Goal: Communication & Community: Answer question/provide support

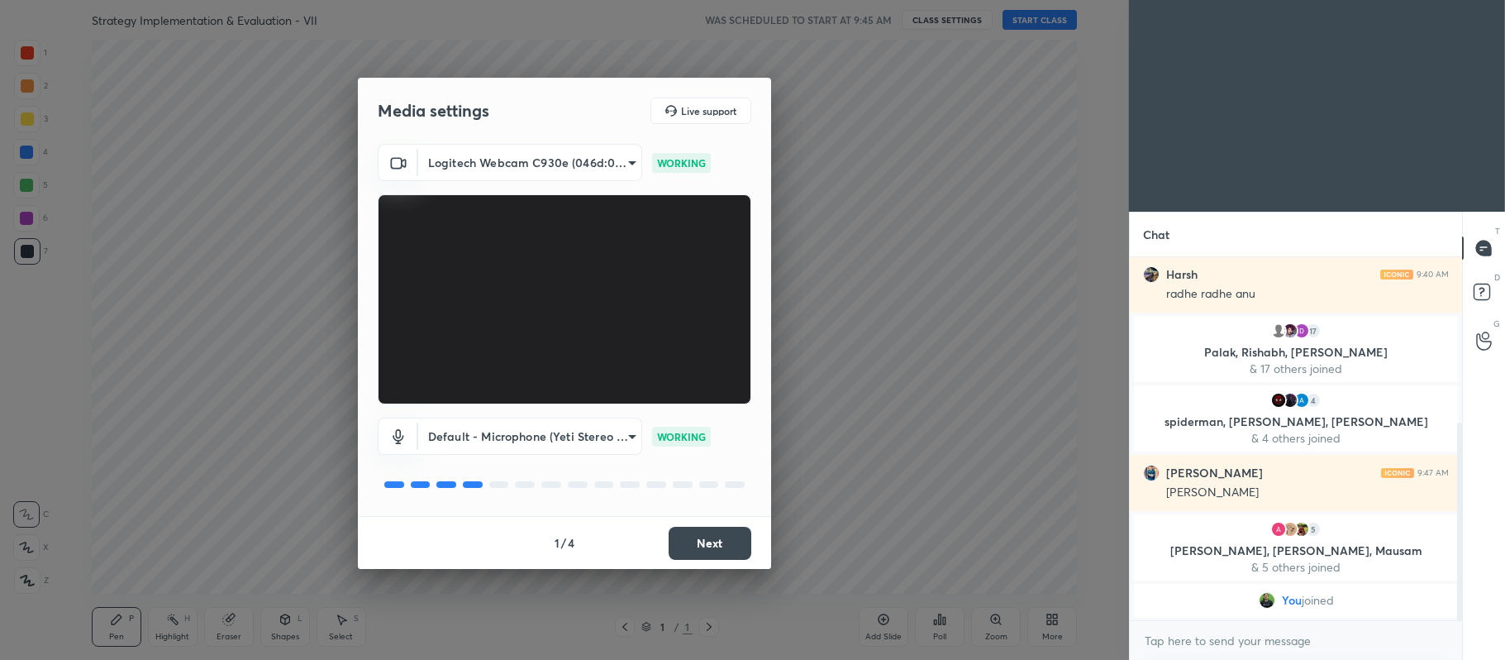
scroll to position [302, 0]
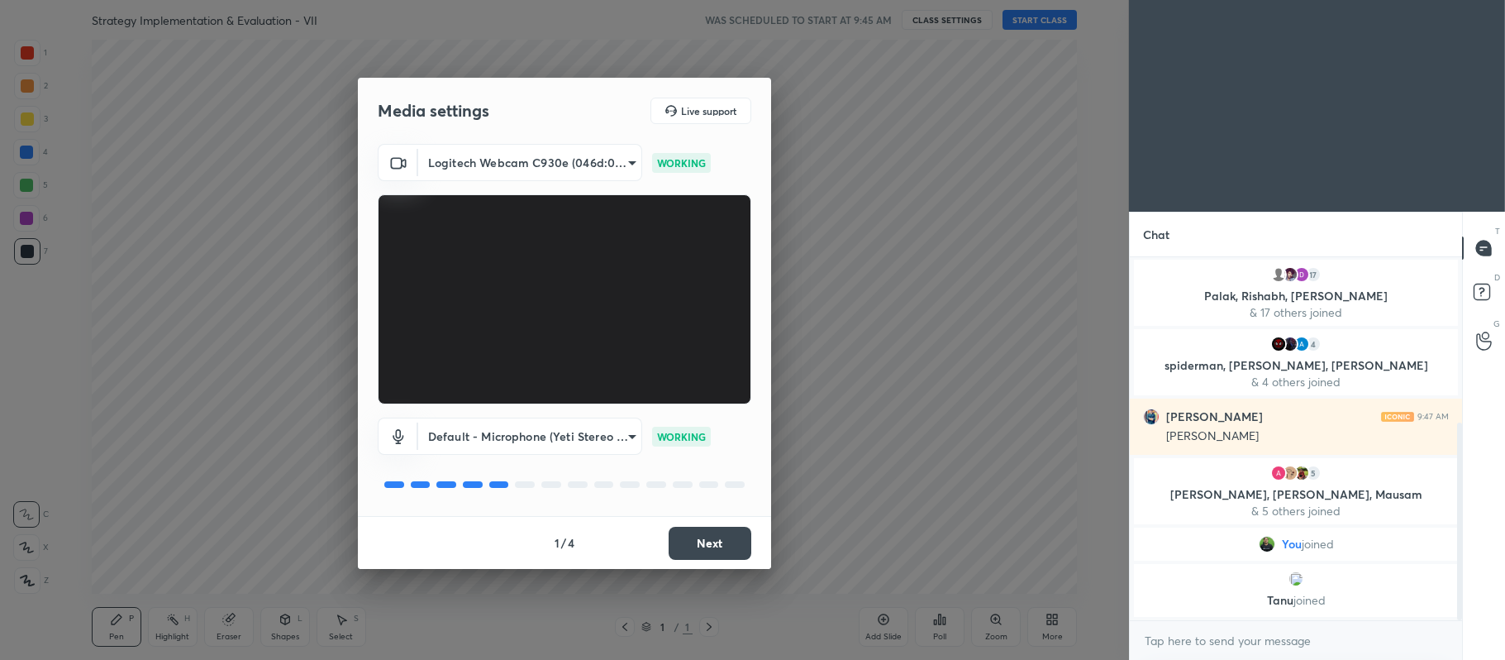
click at [713, 546] on button "Next" at bounding box center [710, 543] width 83 height 33
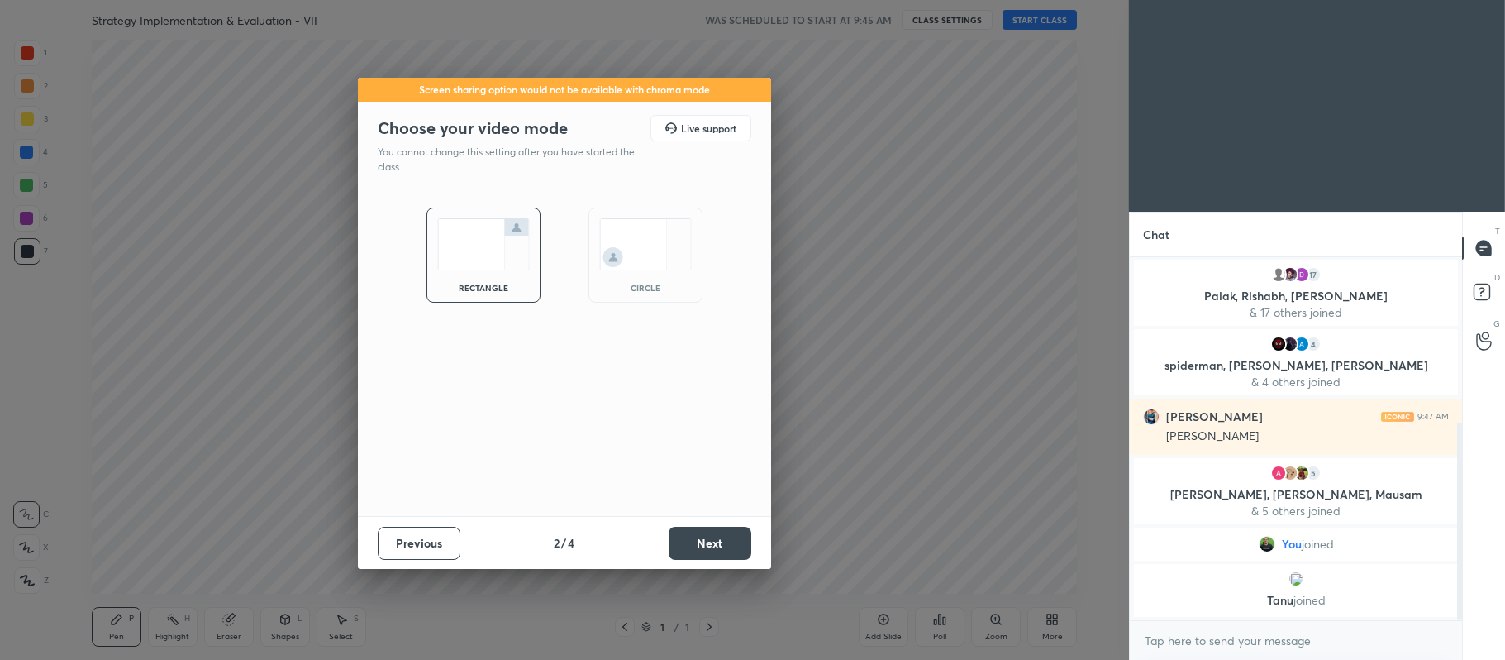
click at [718, 544] on button "Next" at bounding box center [710, 543] width 83 height 33
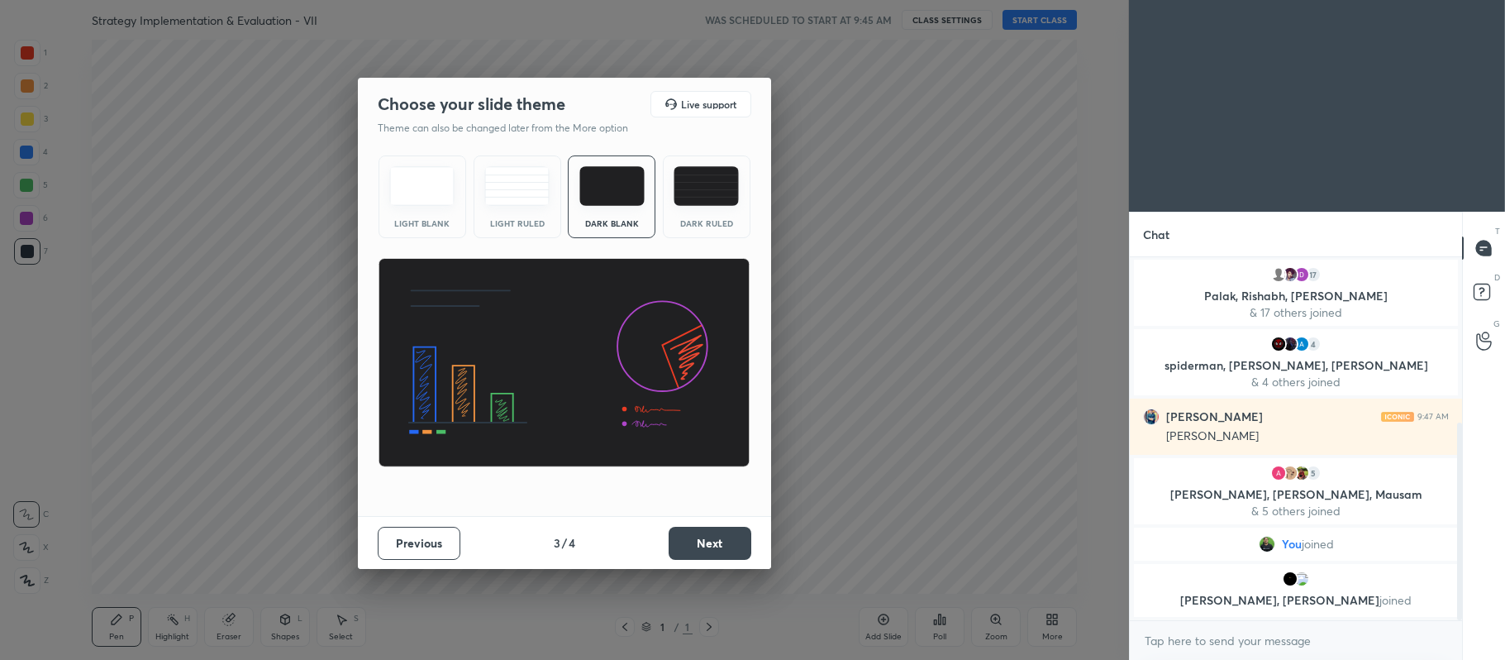
click at [712, 209] on div "Dark Ruled" at bounding box center [707, 196] width 88 height 83
click at [708, 537] on button "Next" at bounding box center [710, 543] width 83 height 33
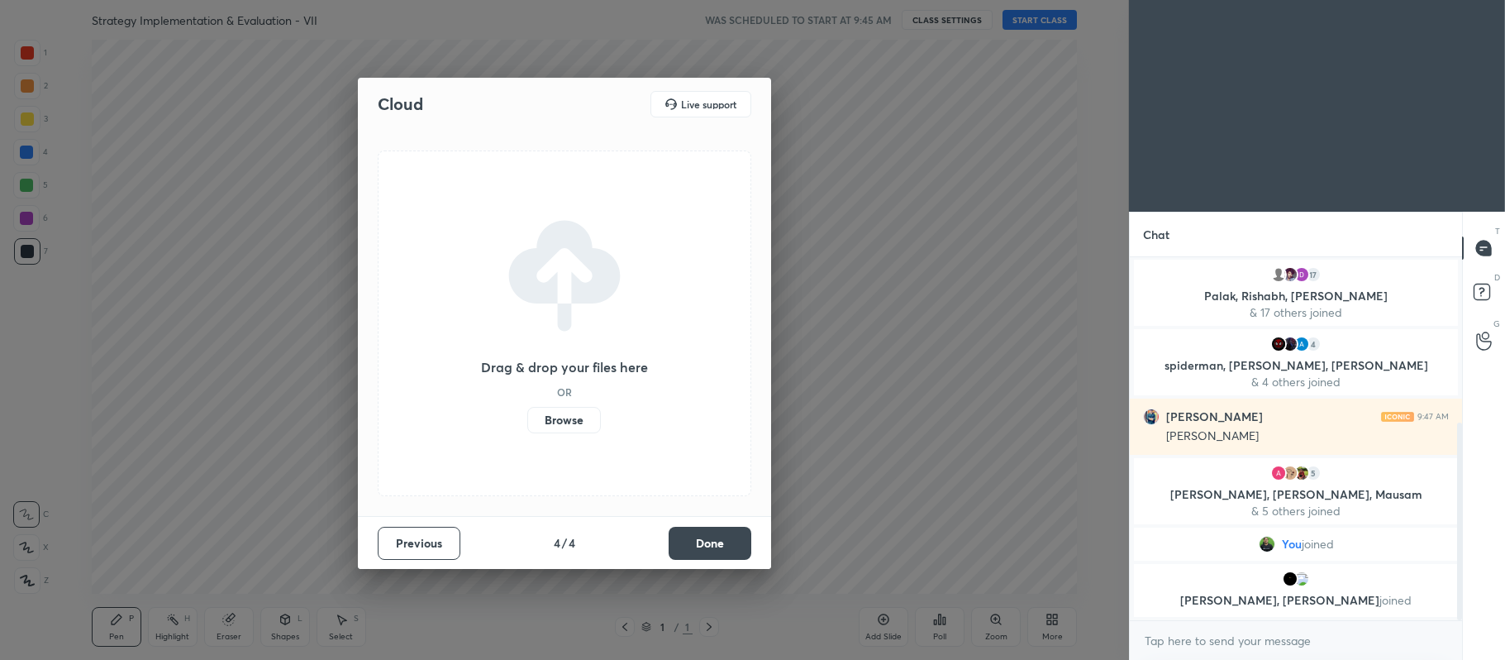
click at [574, 417] on label "Browse" at bounding box center [564, 420] width 74 height 26
click at [527, 417] on input "Browse" at bounding box center [527, 420] width 0 height 26
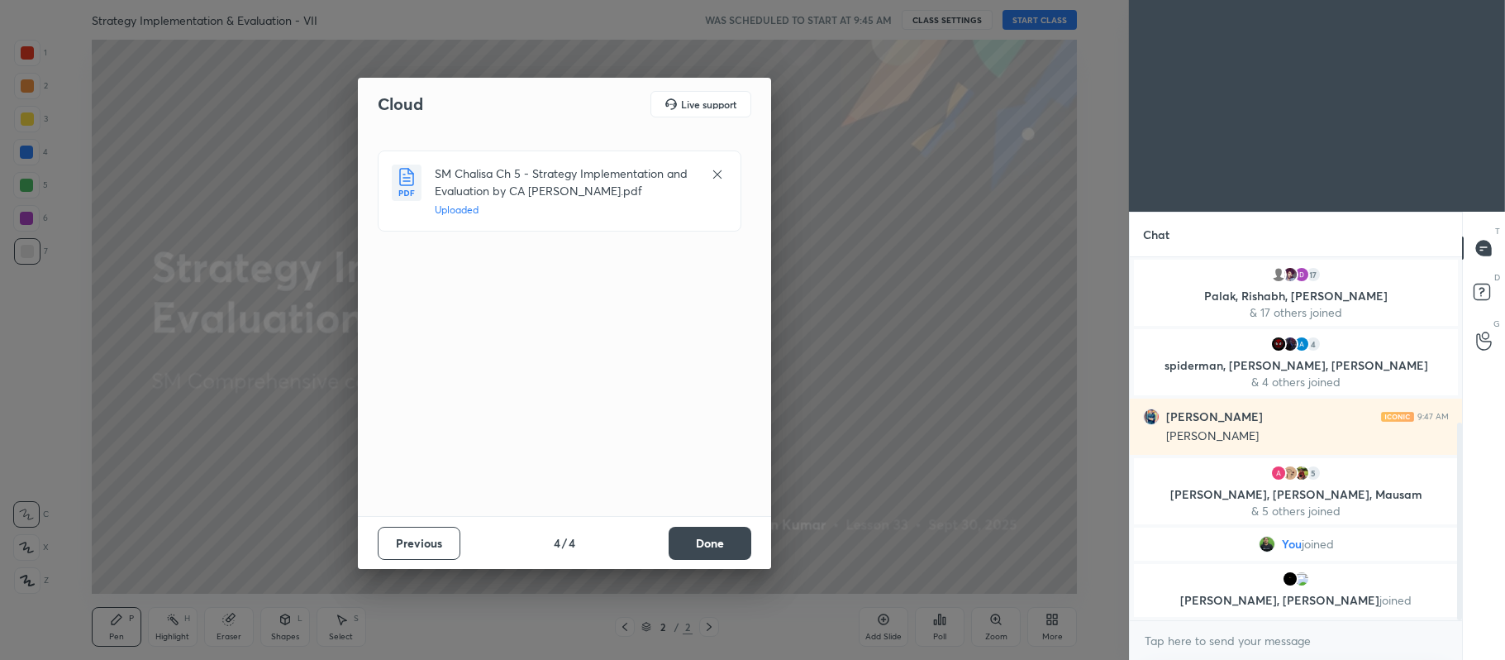
click at [702, 546] on button "Done" at bounding box center [710, 543] width 83 height 33
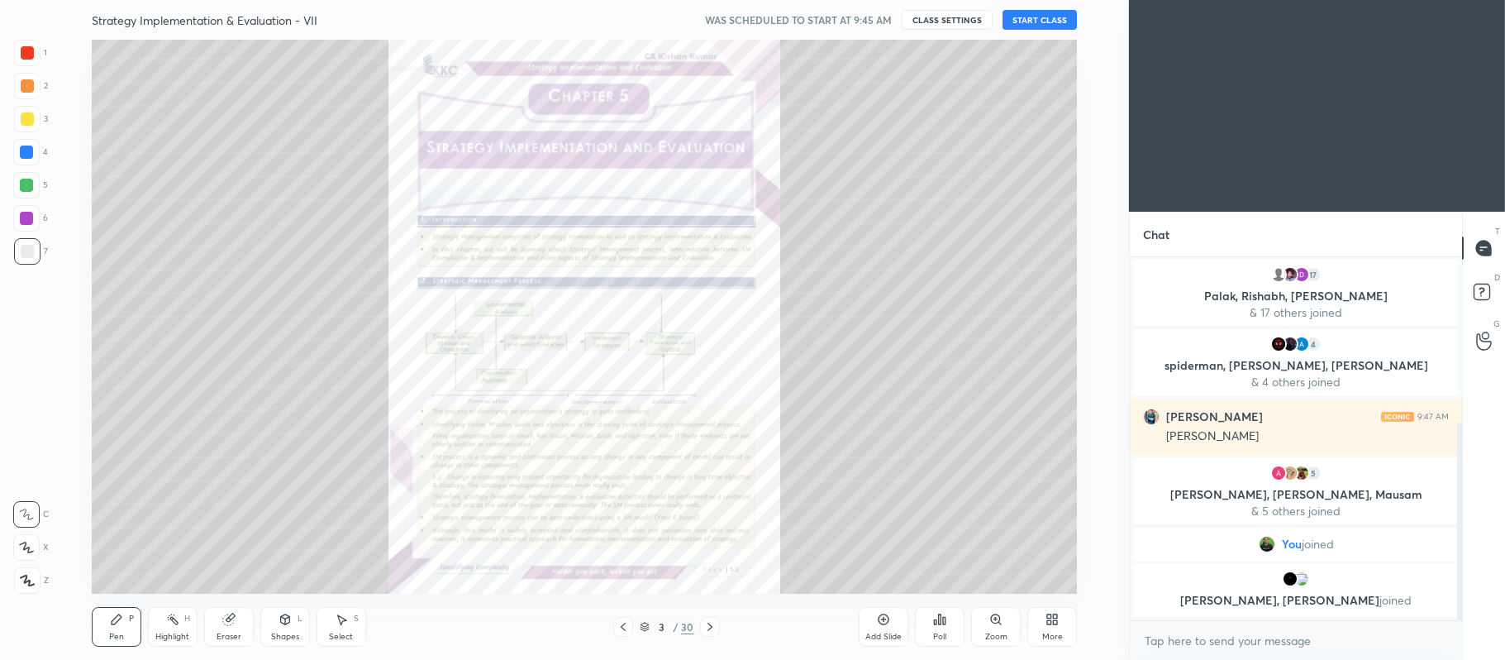
click at [629, 629] on icon at bounding box center [623, 626] width 13 height 13
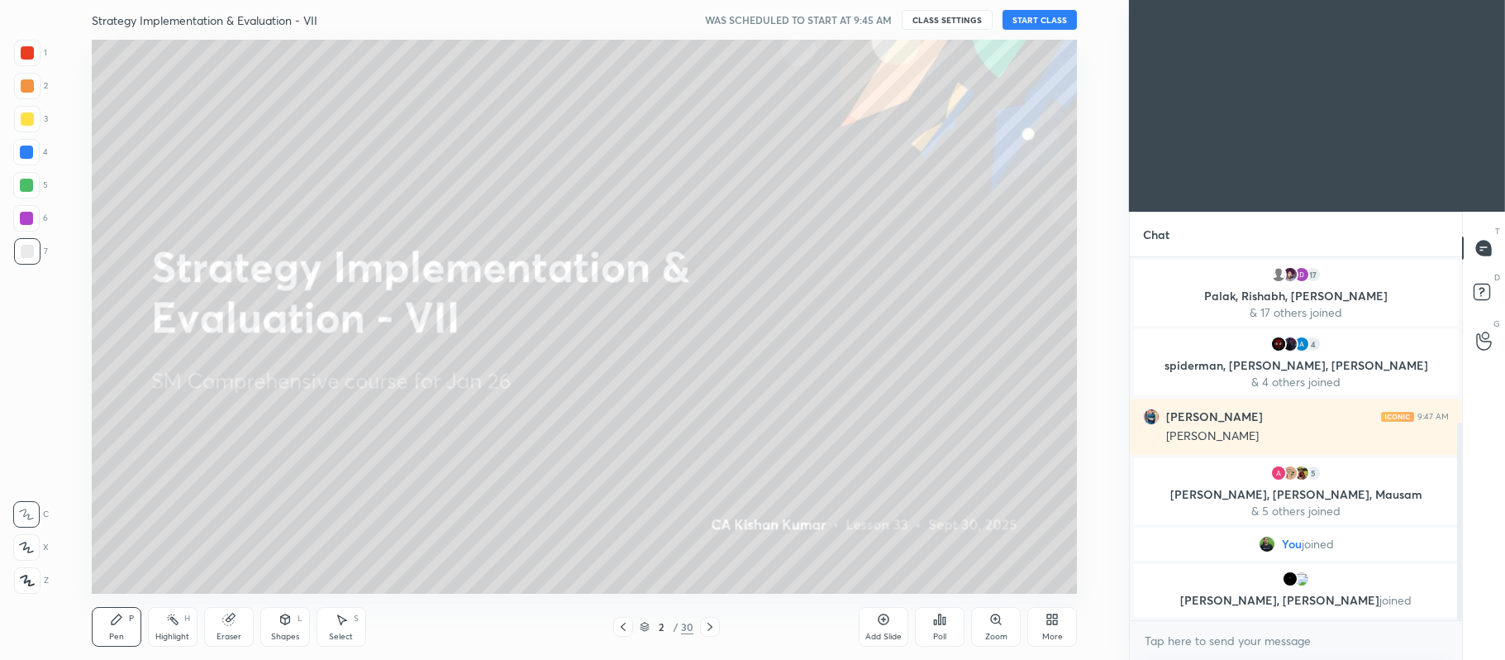
click at [28, 126] on div at bounding box center [27, 119] width 26 height 26
click at [30, 552] on icon at bounding box center [26, 547] width 13 height 10
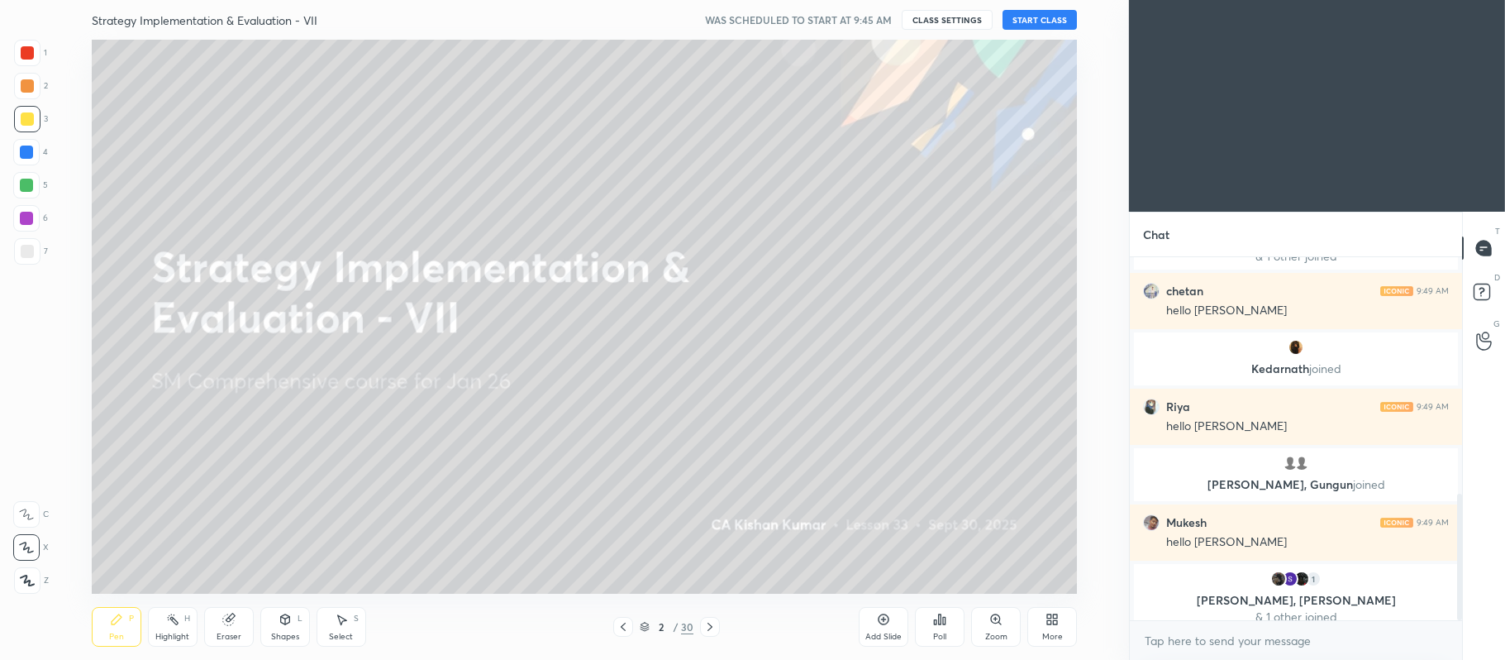
scroll to position [675, 0]
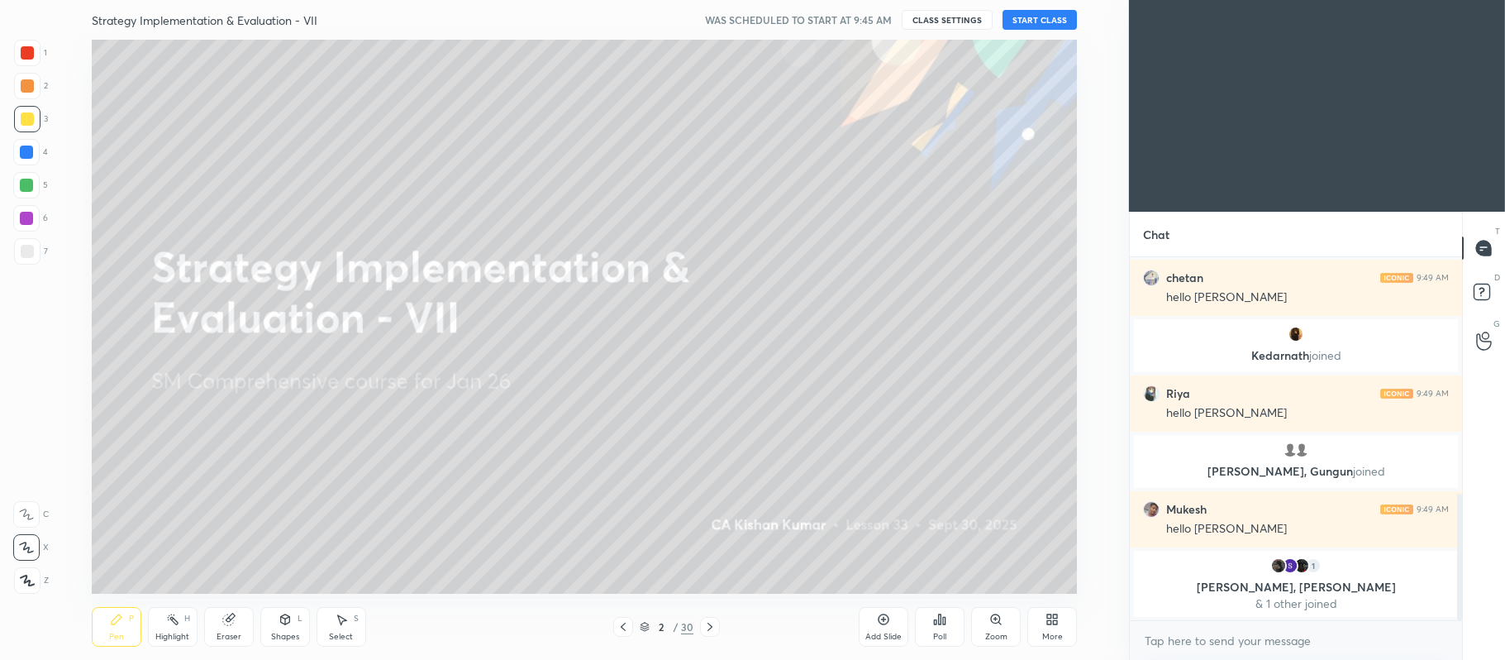
click at [1043, 17] on button "START CLASS" at bounding box center [1040, 20] width 74 height 20
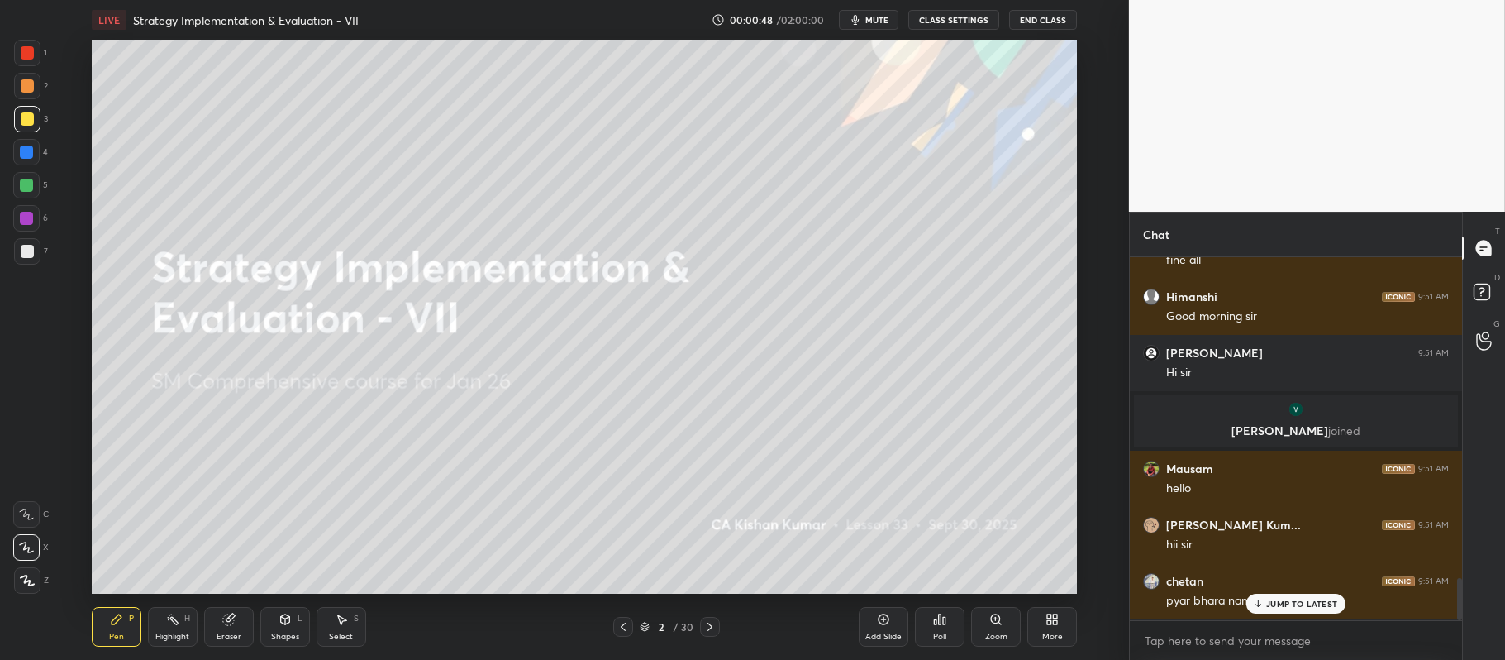
scroll to position [2783, 0]
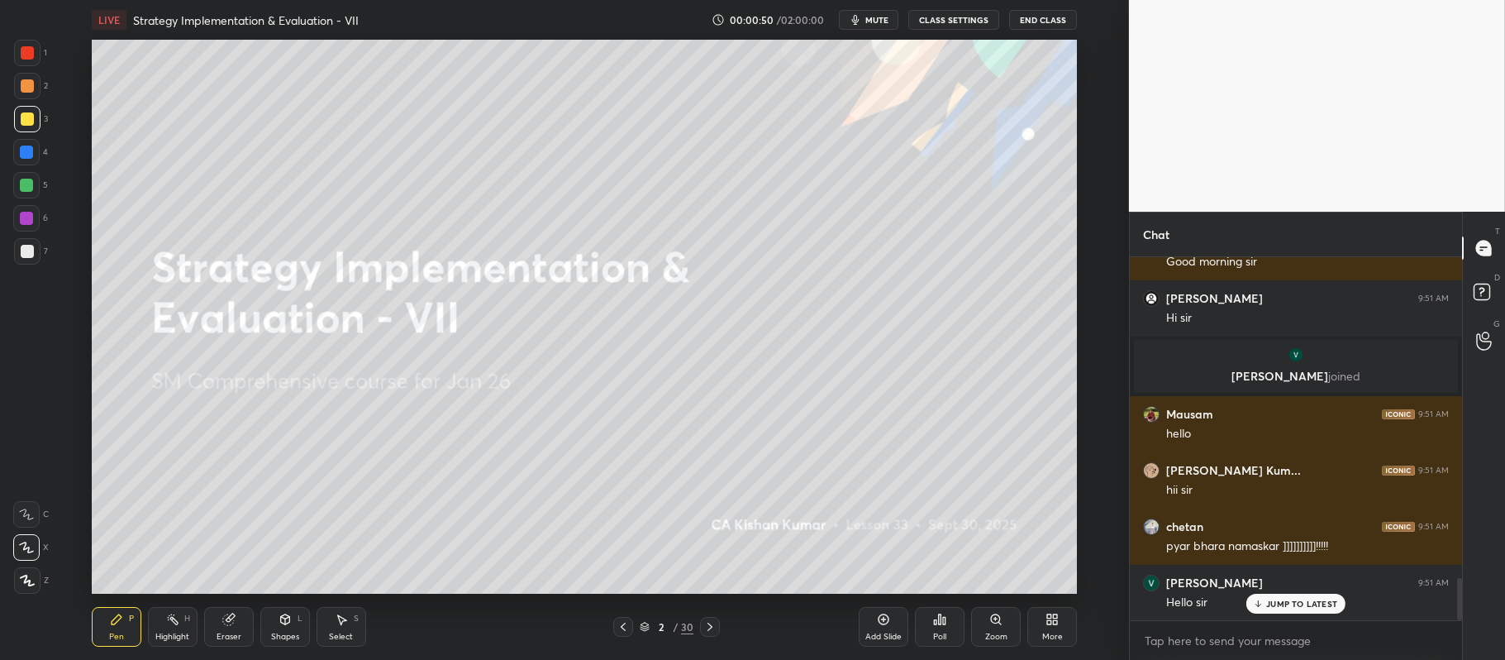
click at [950, 629] on div "Poll" at bounding box center [940, 627] width 50 height 40
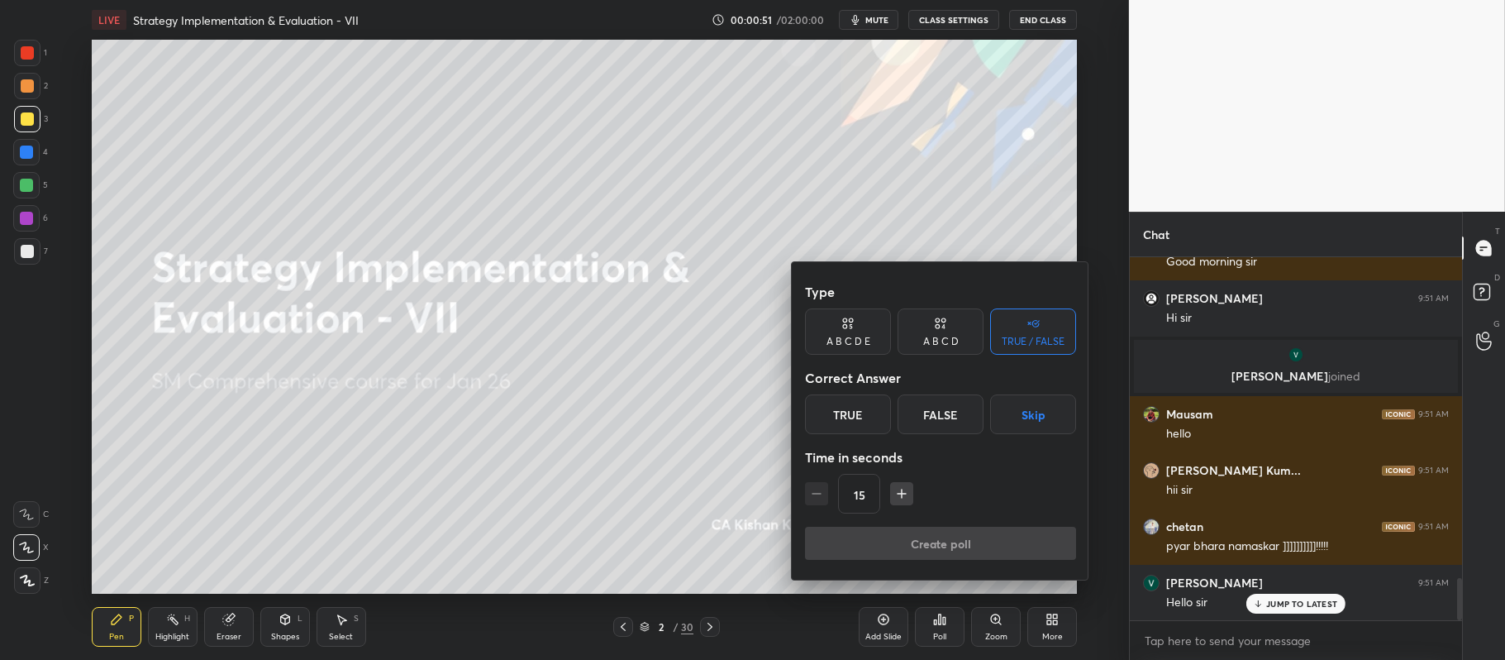
click at [844, 427] on div "True" at bounding box center [848, 414] width 86 height 40
click at [885, 542] on button "Create poll" at bounding box center [940, 543] width 271 height 33
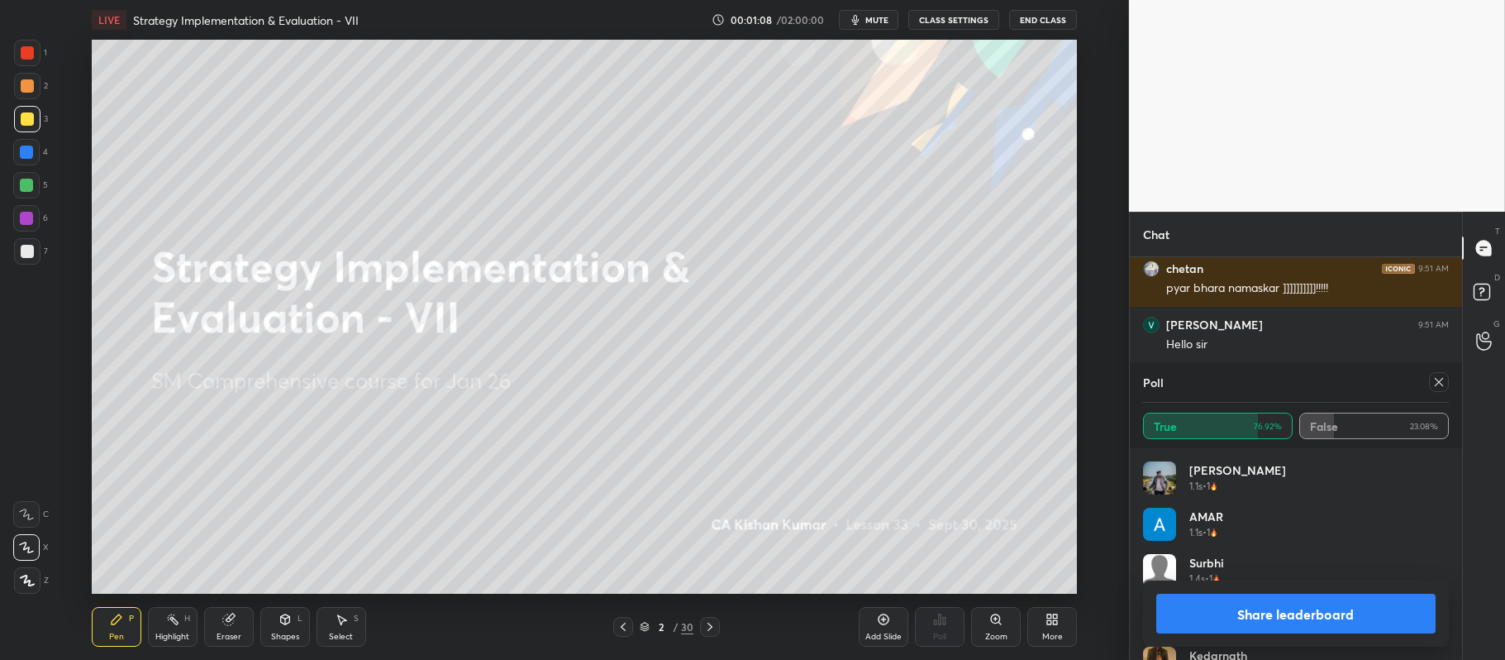
scroll to position [2311, 0]
click at [1224, 619] on button "Share leaderboard" at bounding box center [1296, 614] width 279 height 40
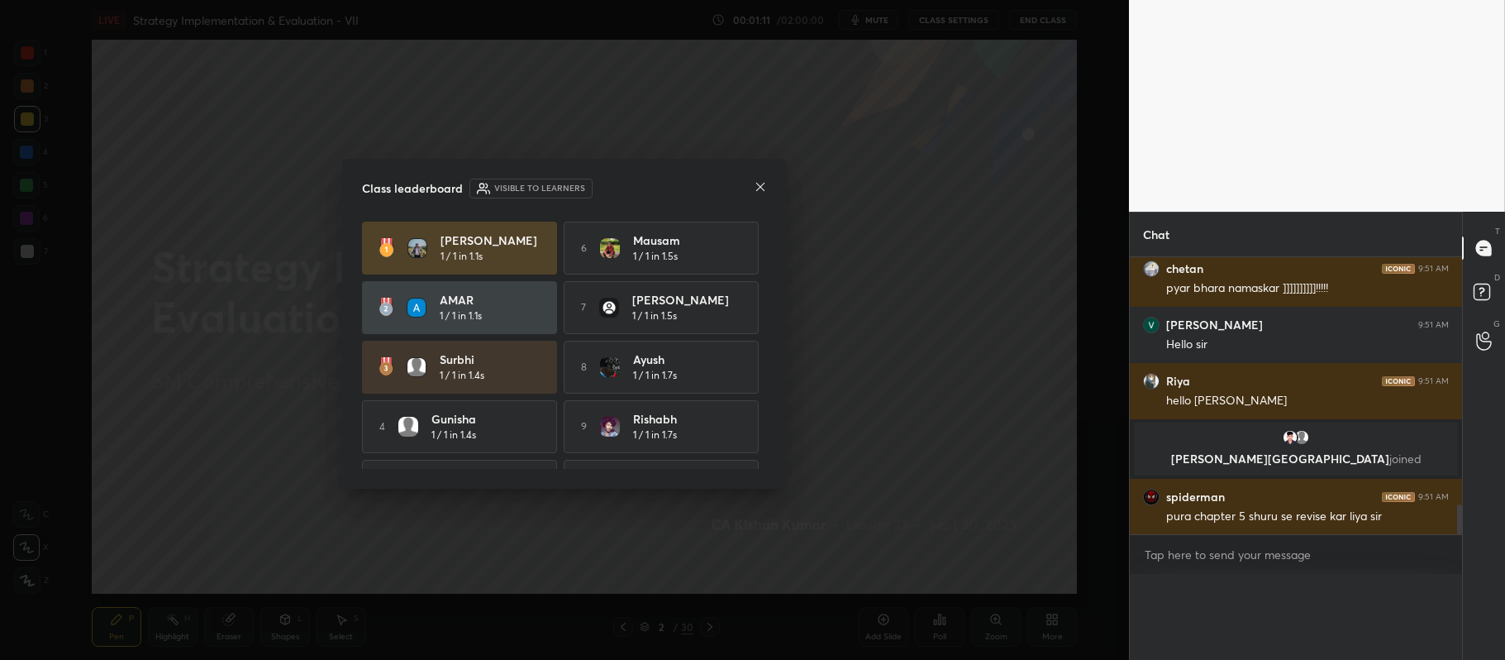
scroll to position [0, 0]
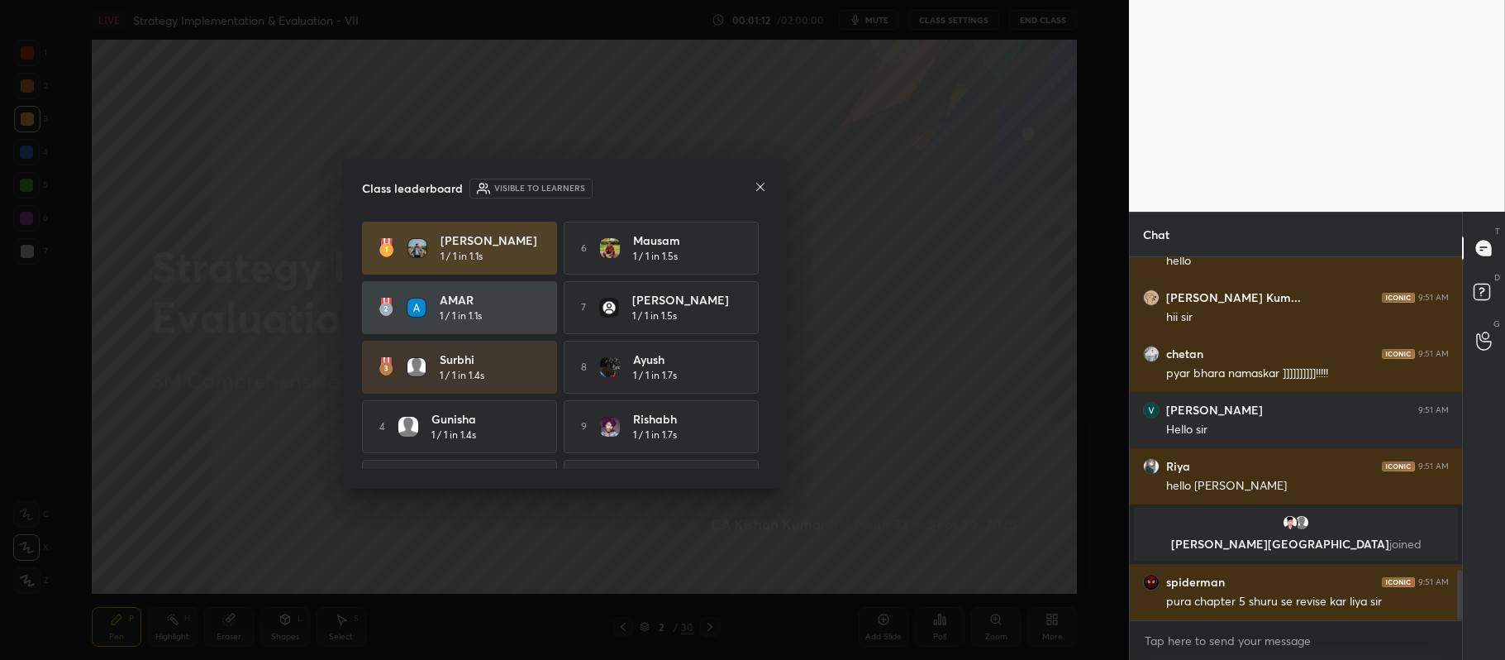
click at [759, 186] on icon at bounding box center [760, 186] width 13 height 13
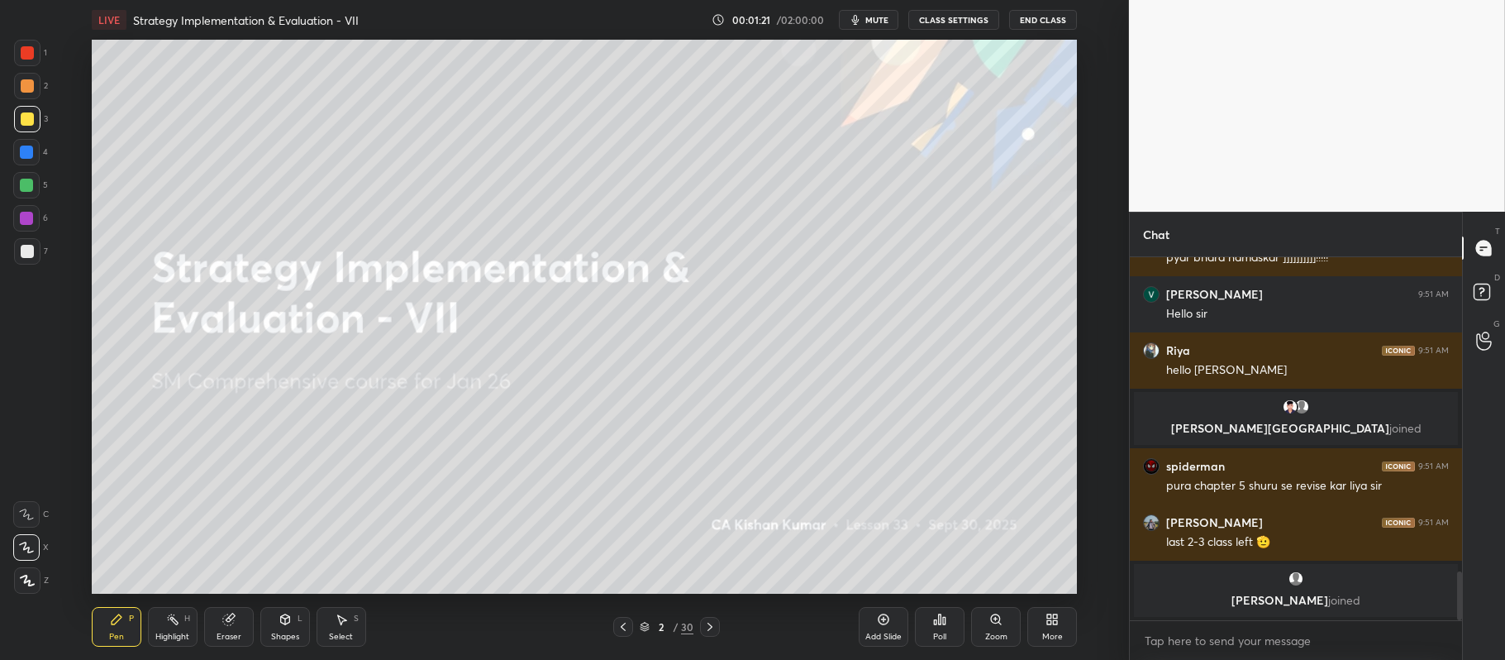
click at [878, 625] on icon at bounding box center [883, 619] width 13 height 13
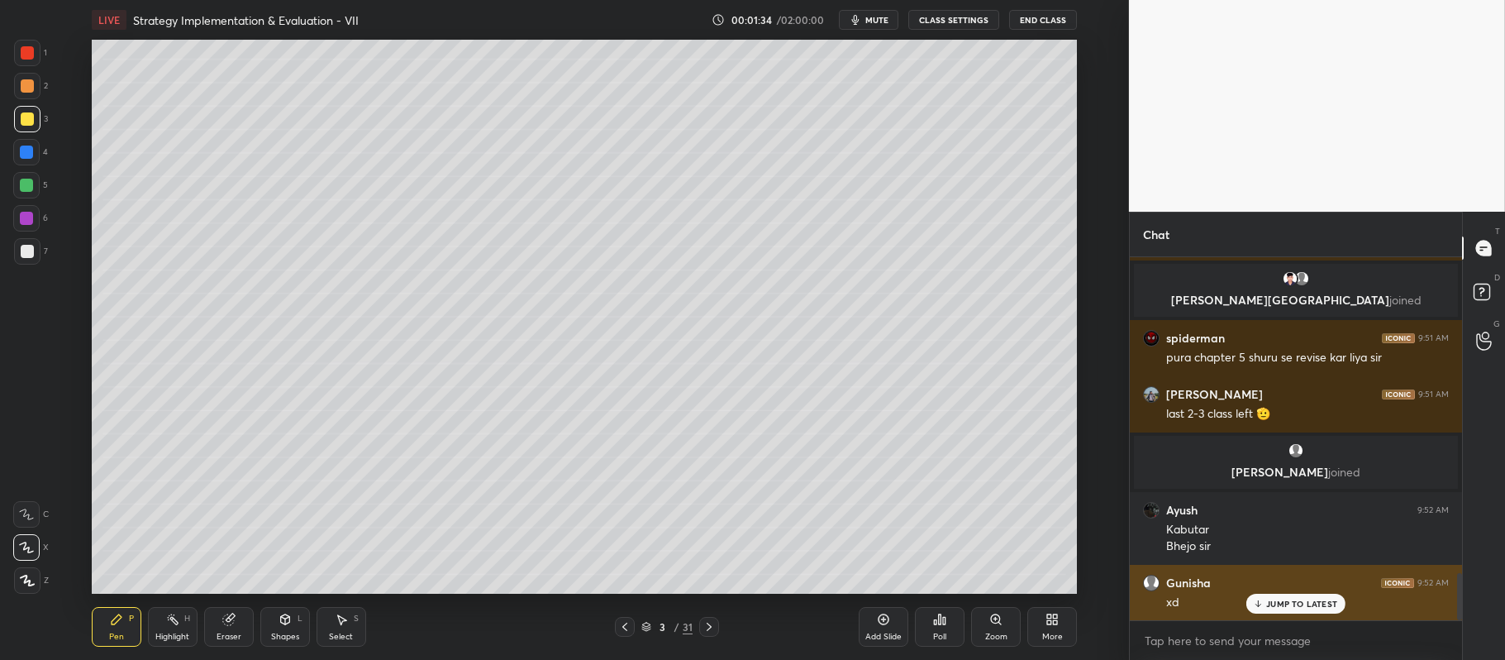
click at [1281, 608] on p "JUMP TO LATEST" at bounding box center [1302, 604] width 71 height 10
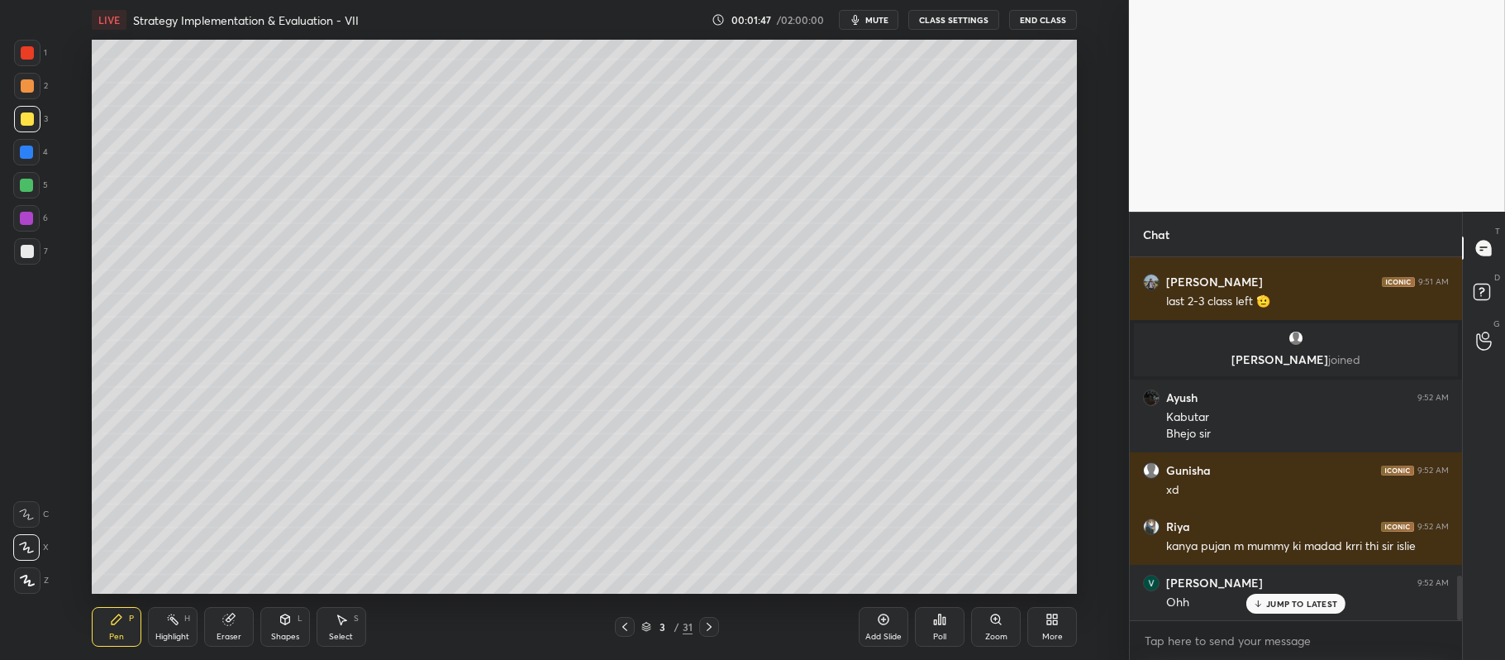
click at [879, 620] on icon at bounding box center [884, 619] width 11 height 11
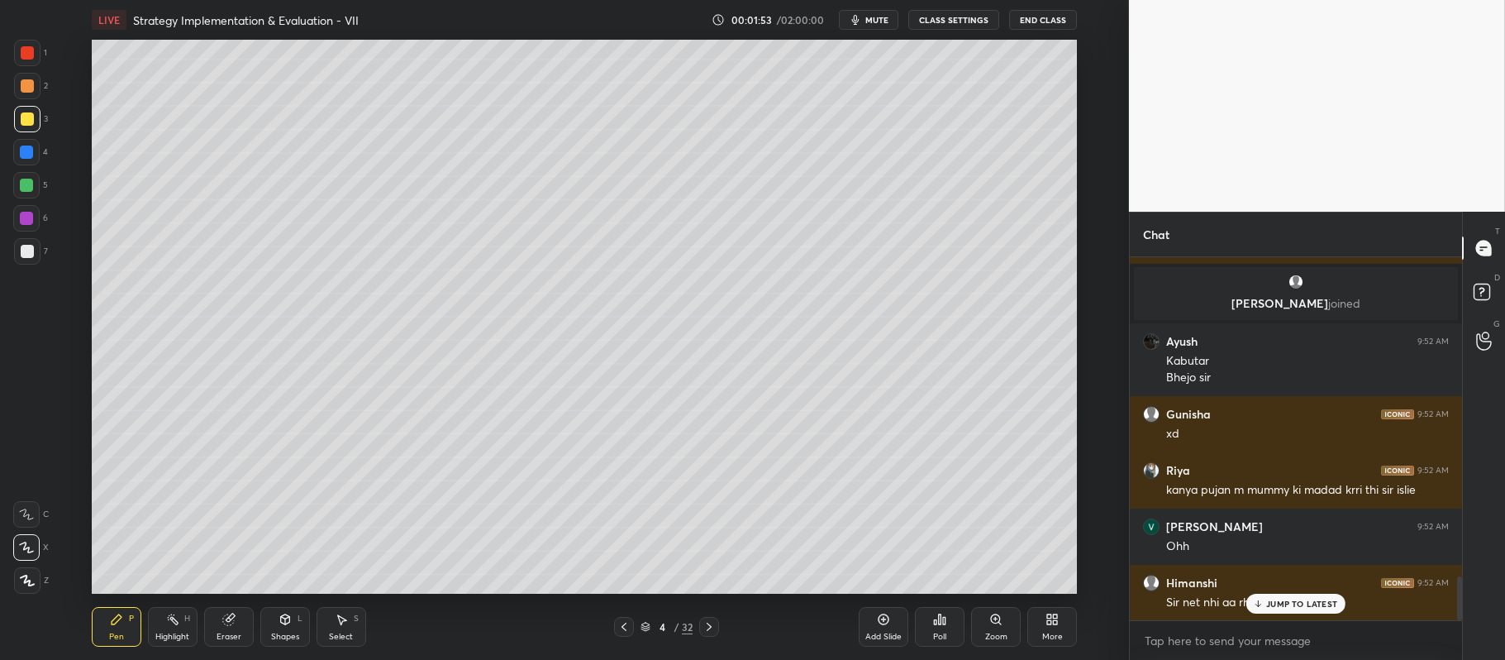
scroll to position [2680, 0]
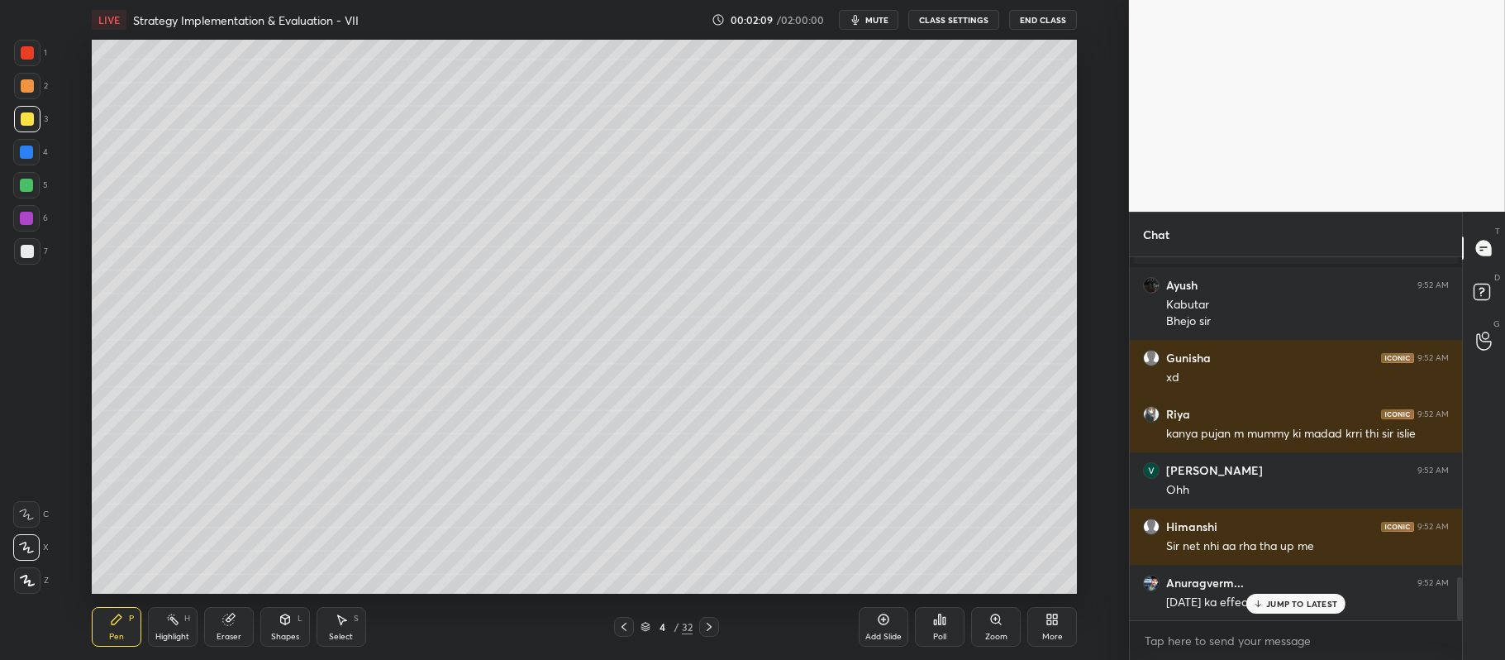
click at [1285, 600] on p "JUMP TO LATEST" at bounding box center [1302, 604] width 71 height 10
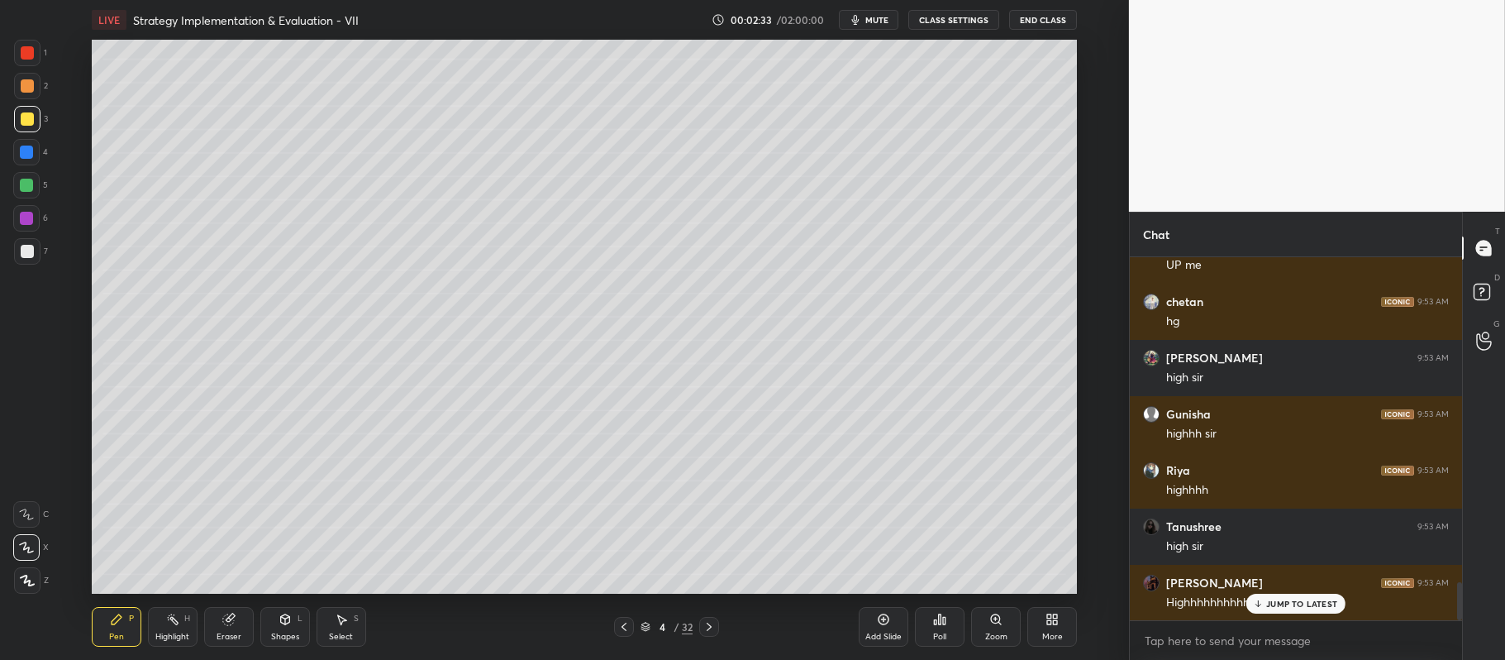
scroll to position [3150, 0]
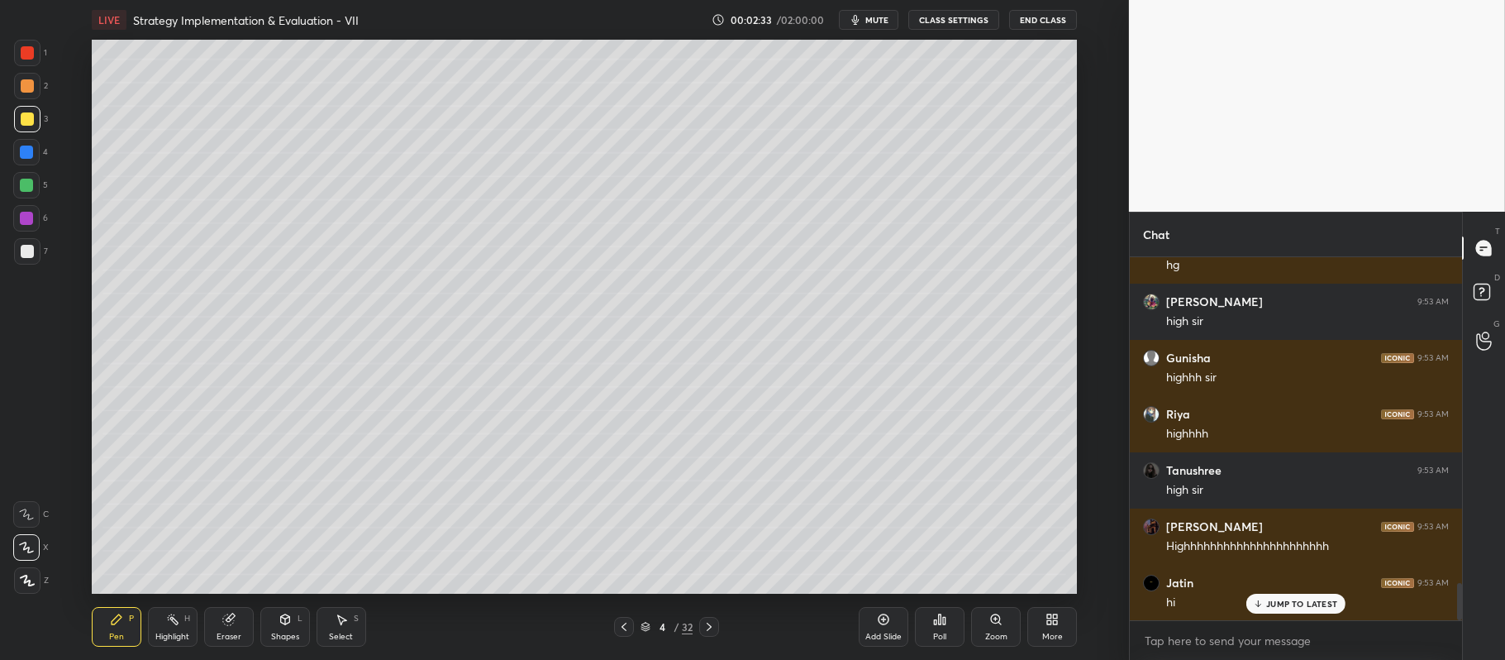
click at [873, 628] on div "Add Slide" at bounding box center [884, 627] width 50 height 40
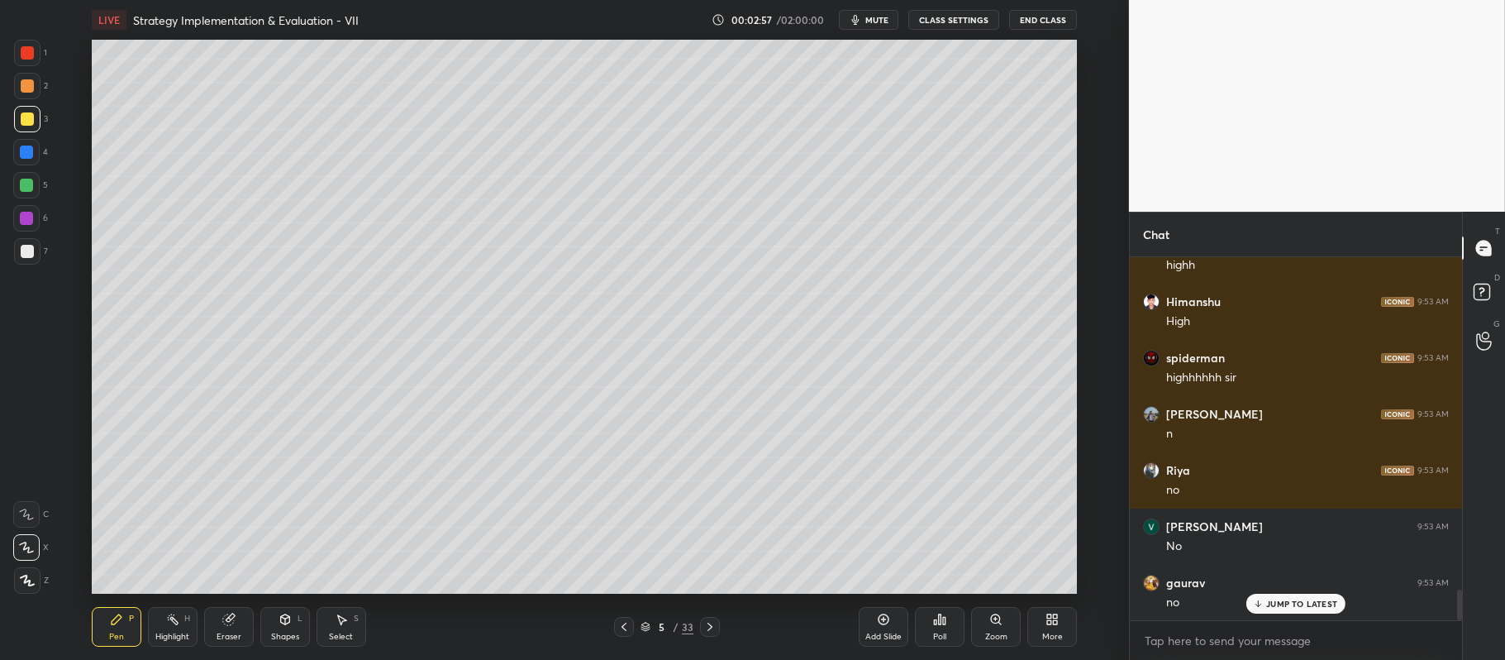
scroll to position [3940, 0]
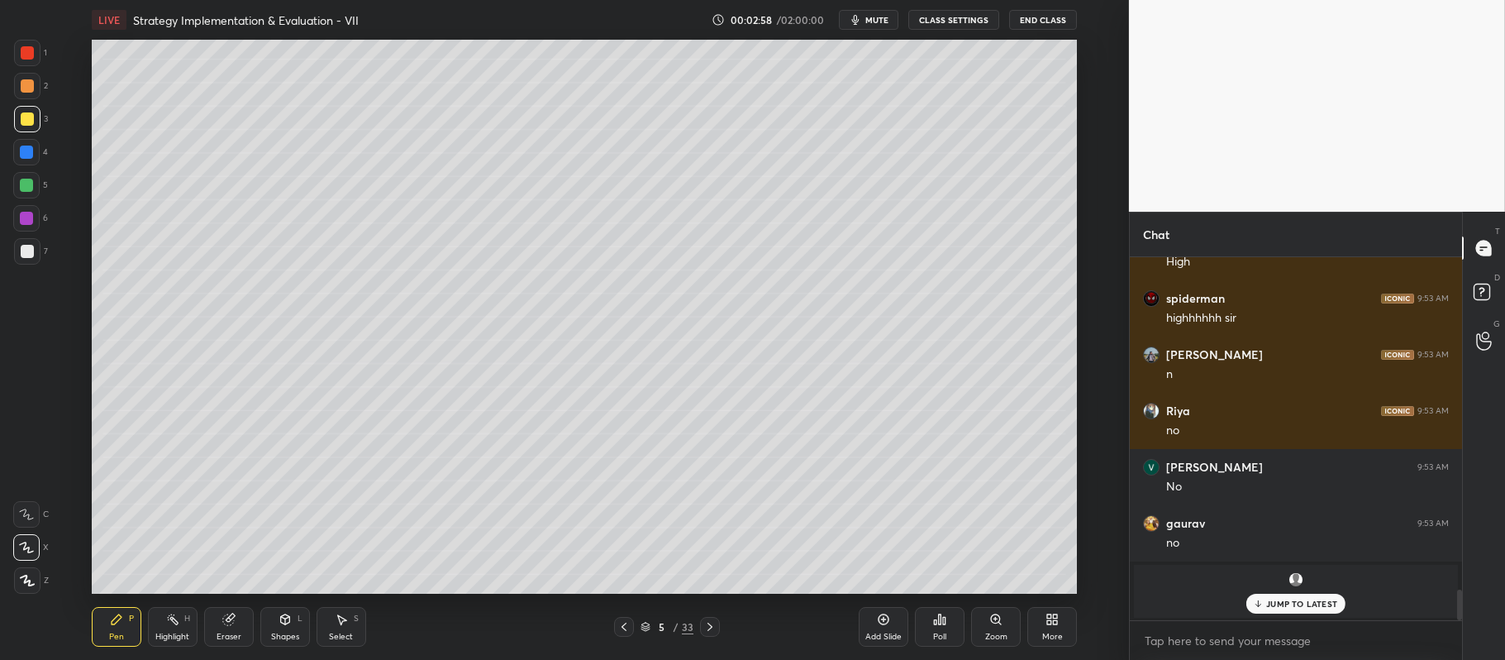
click at [874, 623] on div "Add Slide" at bounding box center [884, 627] width 50 height 40
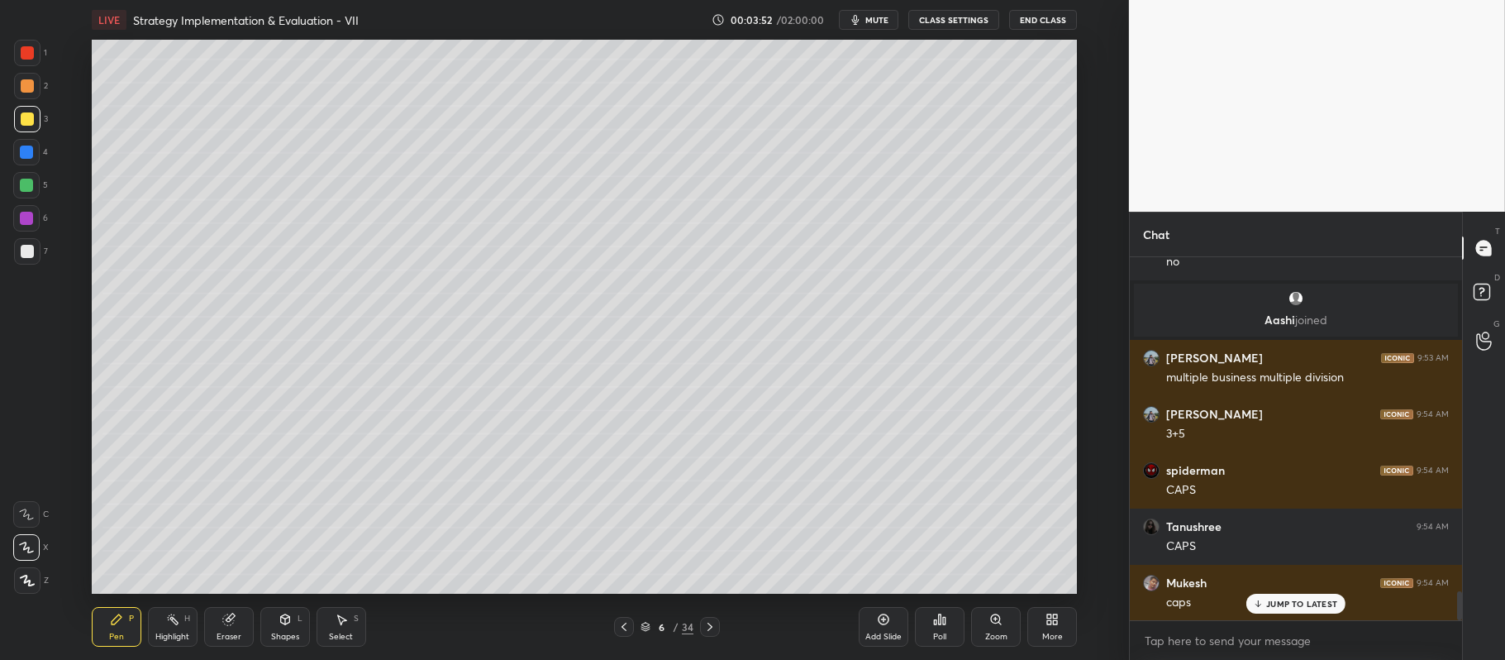
scroll to position [4277, 0]
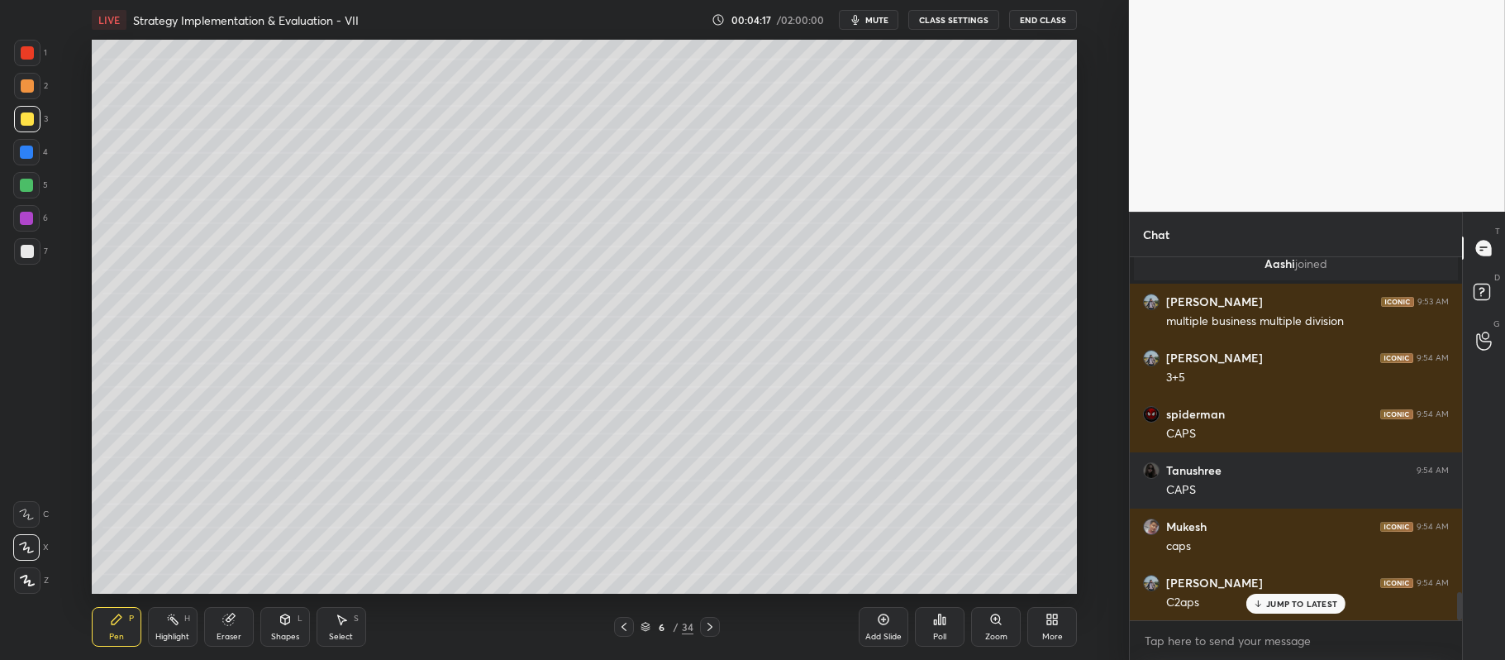
click at [880, 626] on icon at bounding box center [883, 619] width 13 height 13
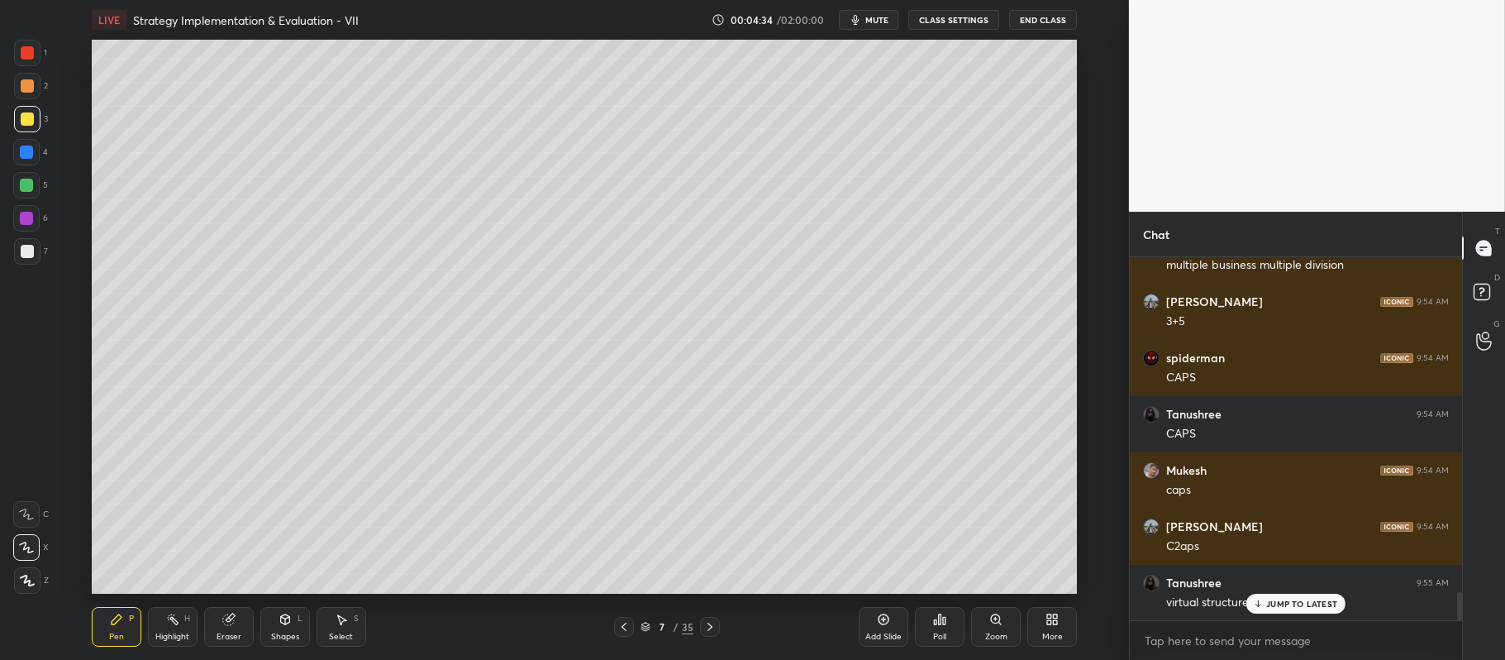
scroll to position [4393, 0]
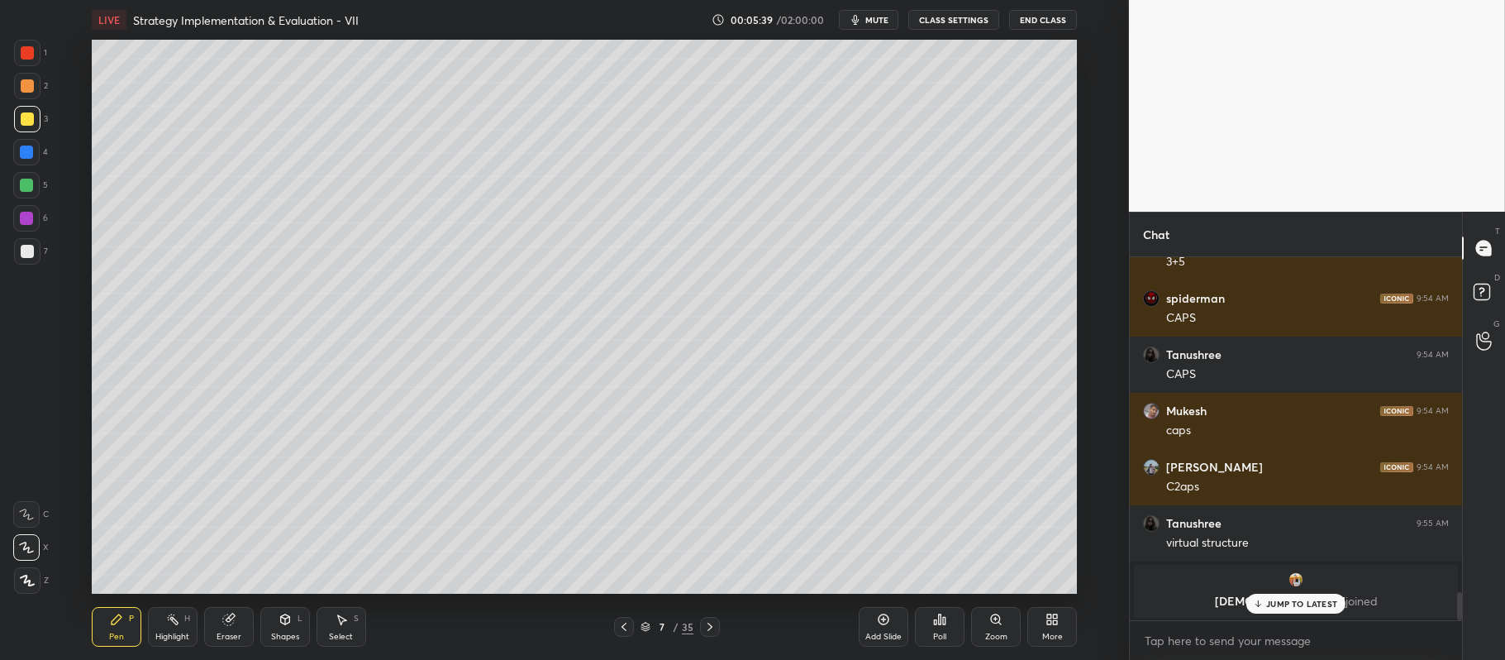
click at [874, 629] on div "Add Slide" at bounding box center [884, 627] width 50 height 40
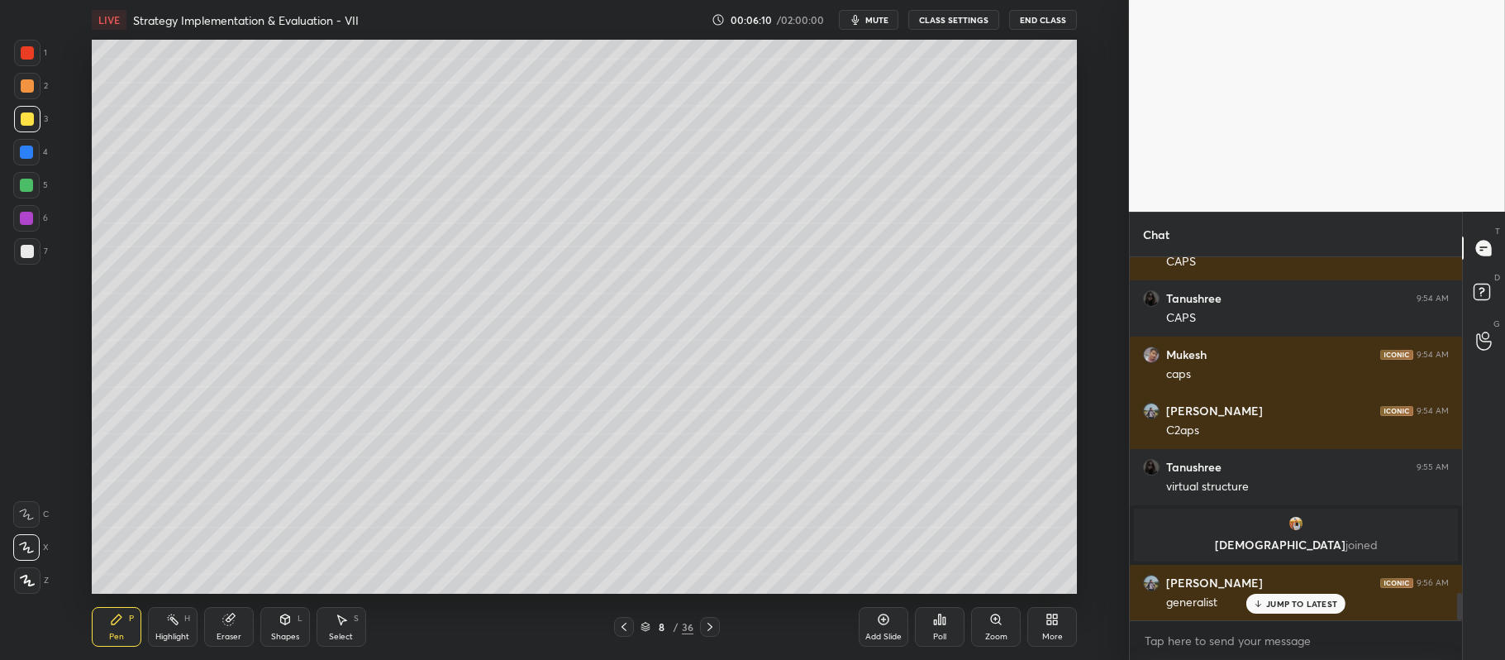
scroll to position [4506, 0]
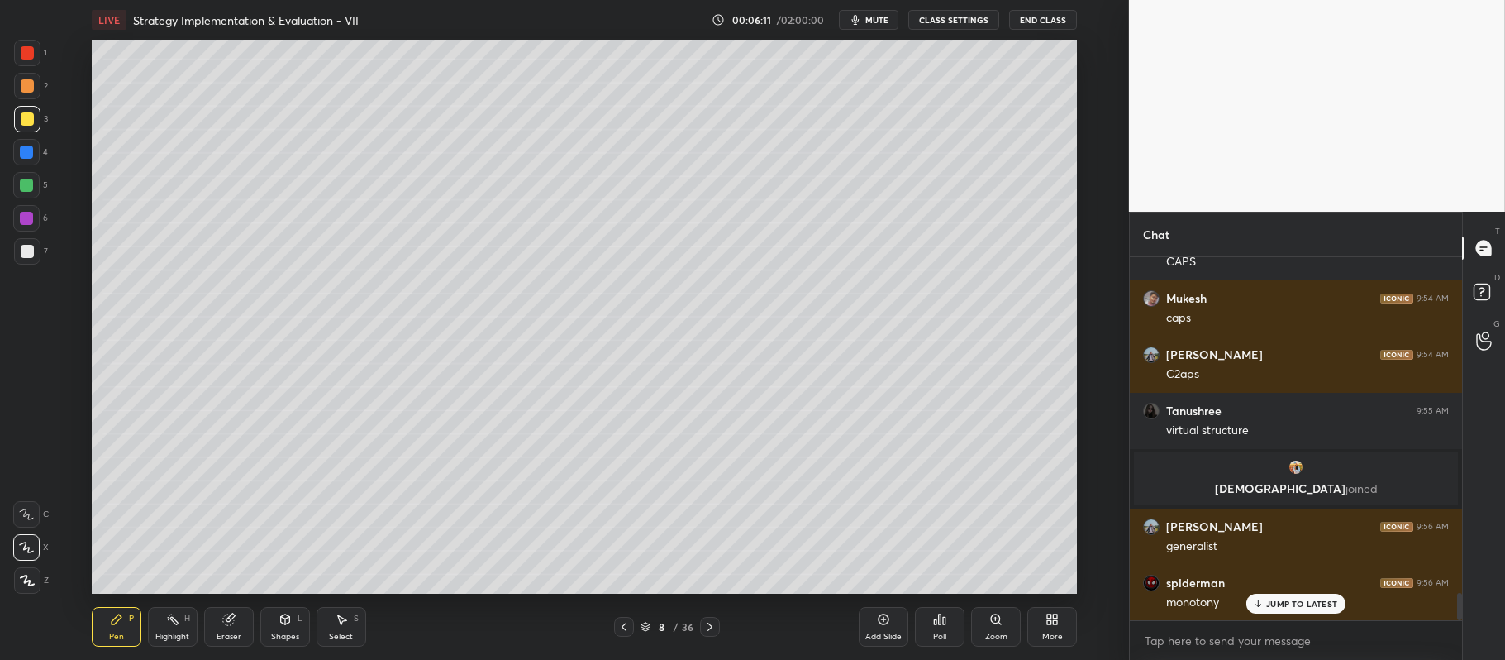
click at [871, 632] on div "Add Slide" at bounding box center [884, 636] width 36 height 8
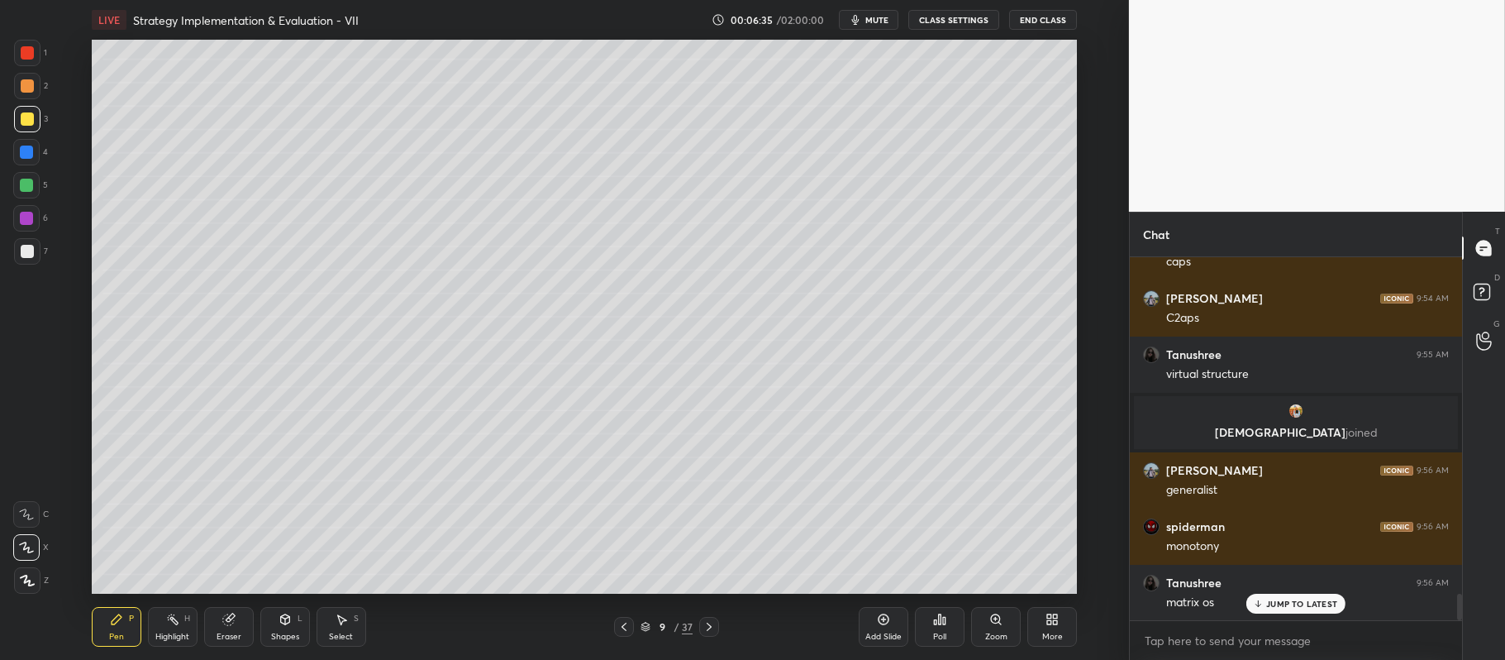
click at [34, 260] on div at bounding box center [27, 251] width 26 height 26
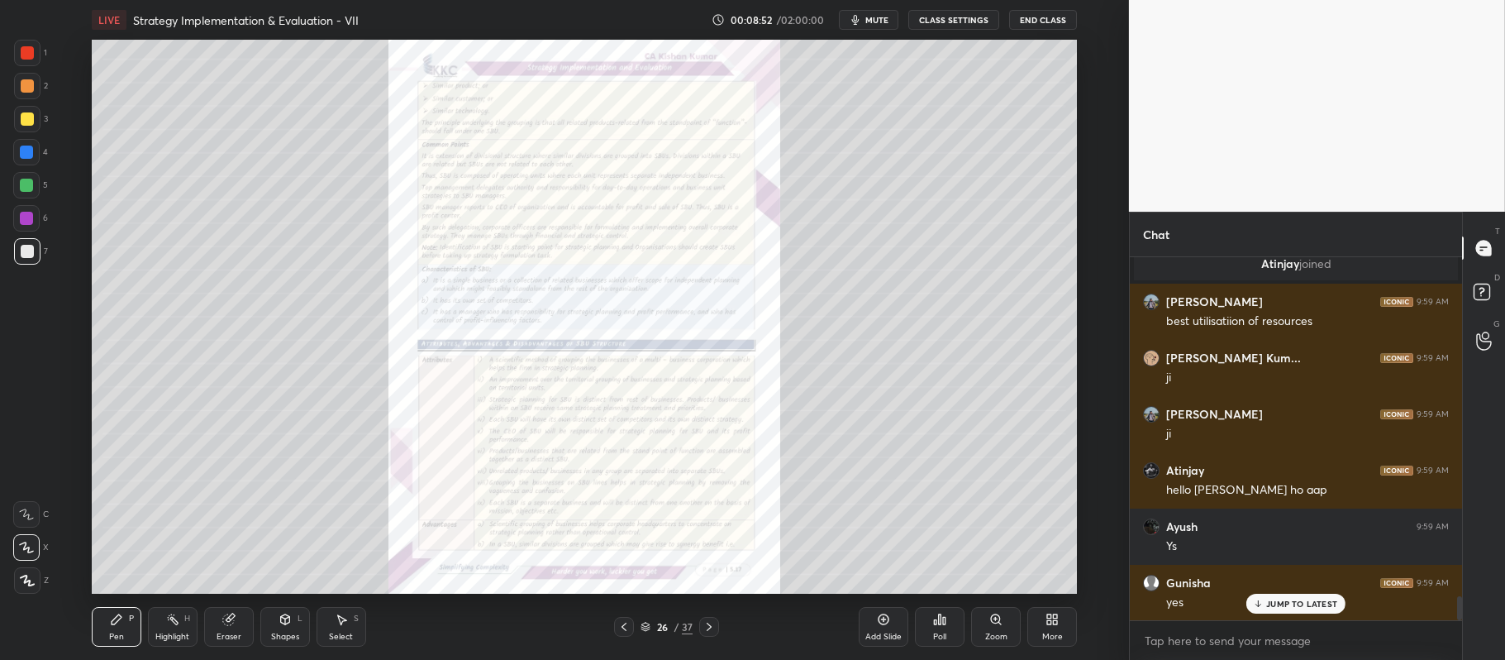
scroll to position [5130, 0]
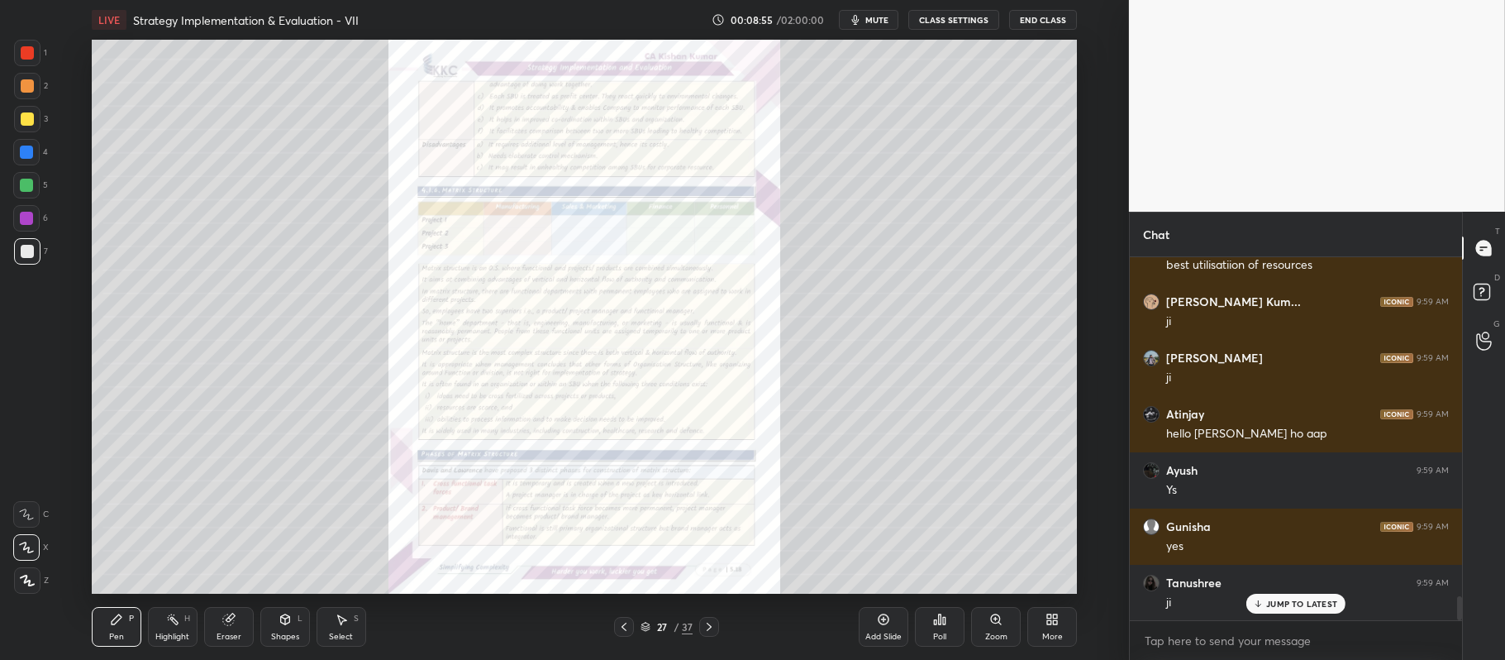
click at [1000, 635] on div "Zoom" at bounding box center [996, 636] width 22 height 8
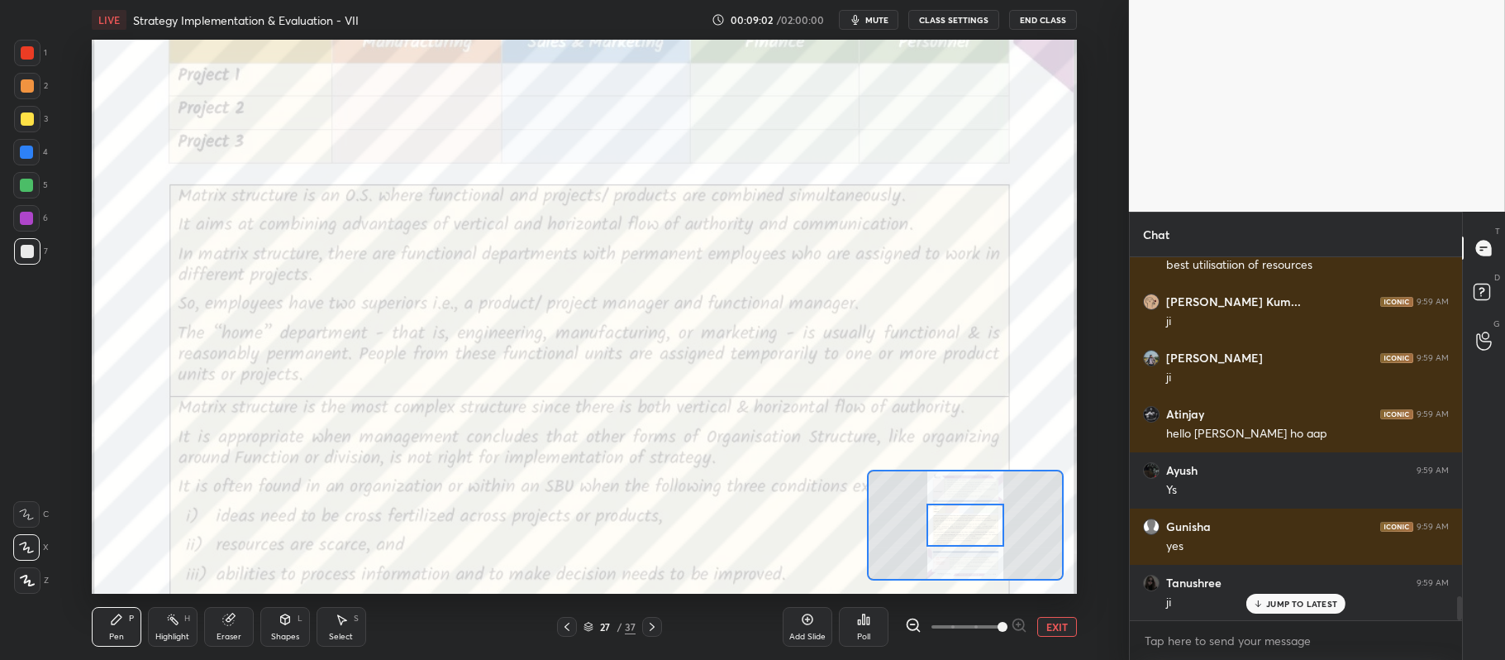
scroll to position [5187, 0]
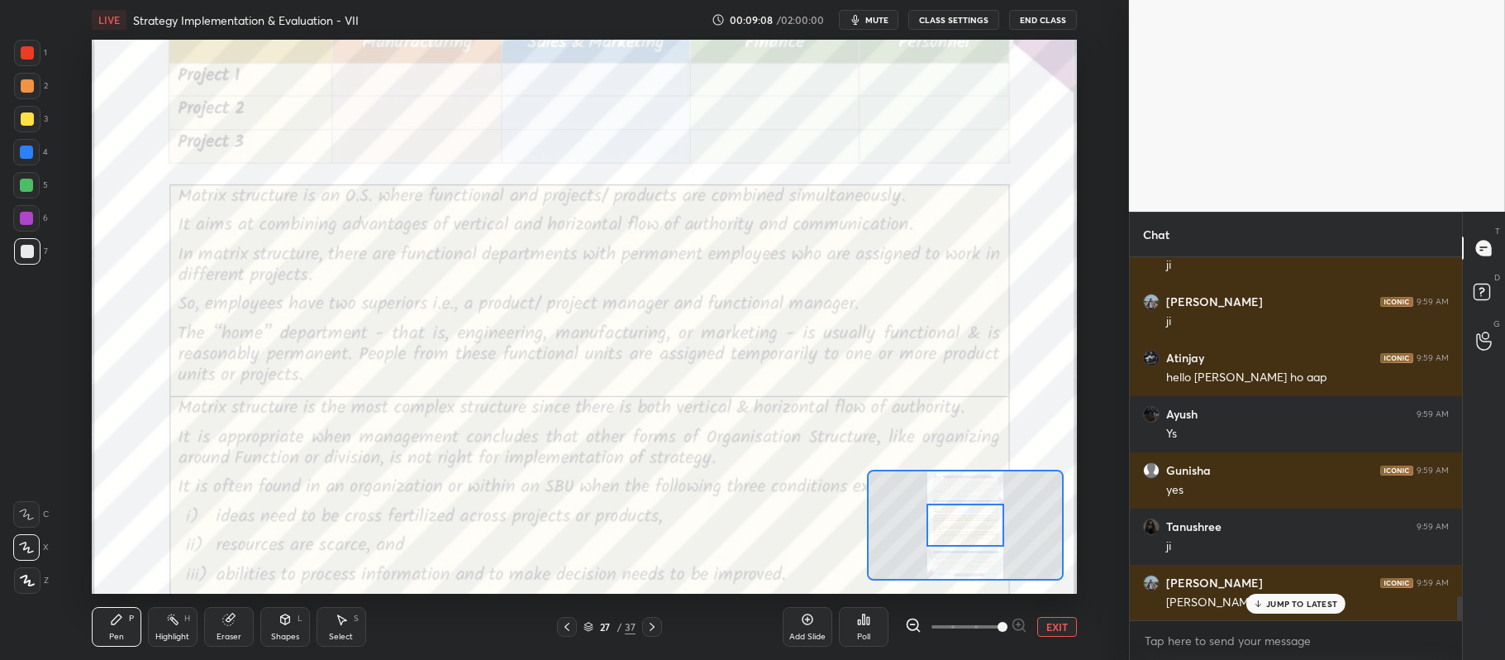
click at [27, 55] on div at bounding box center [27, 52] width 13 height 13
click at [35, 500] on div "C" at bounding box center [31, 510] width 36 height 33
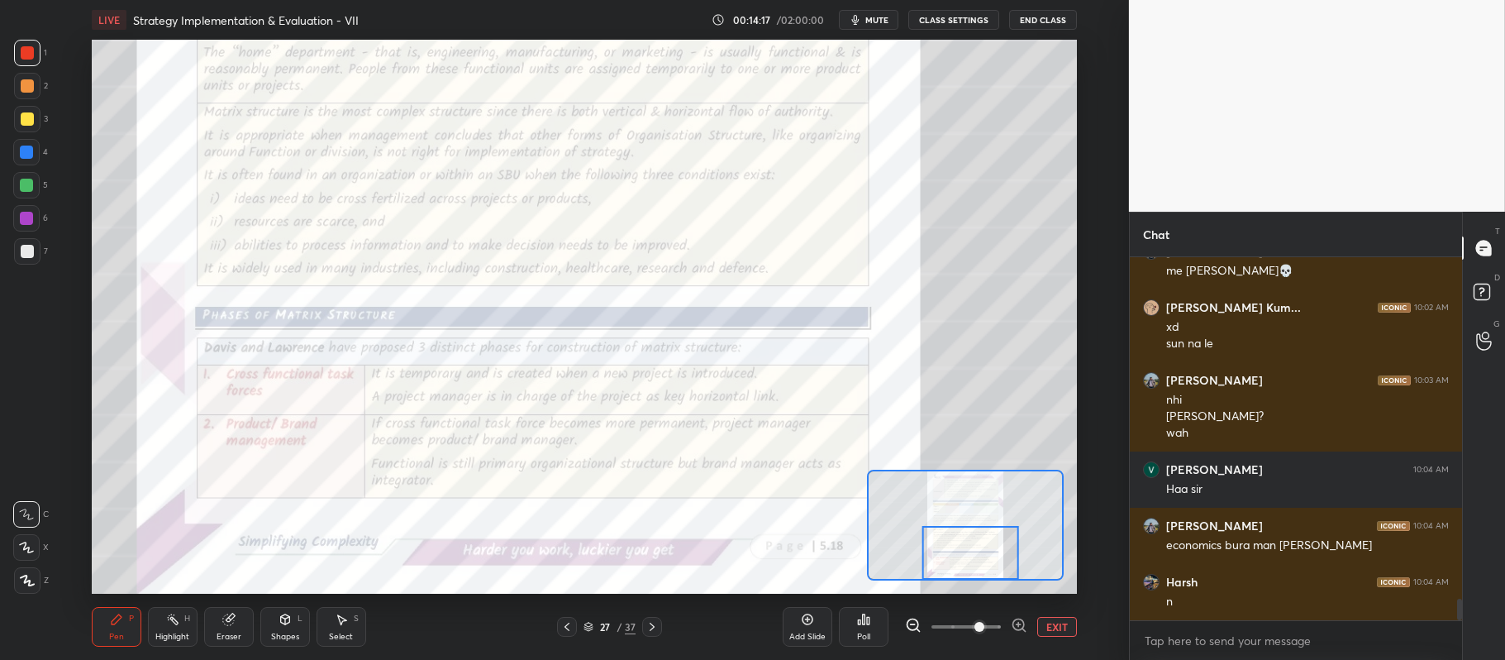
scroll to position [5874, 0]
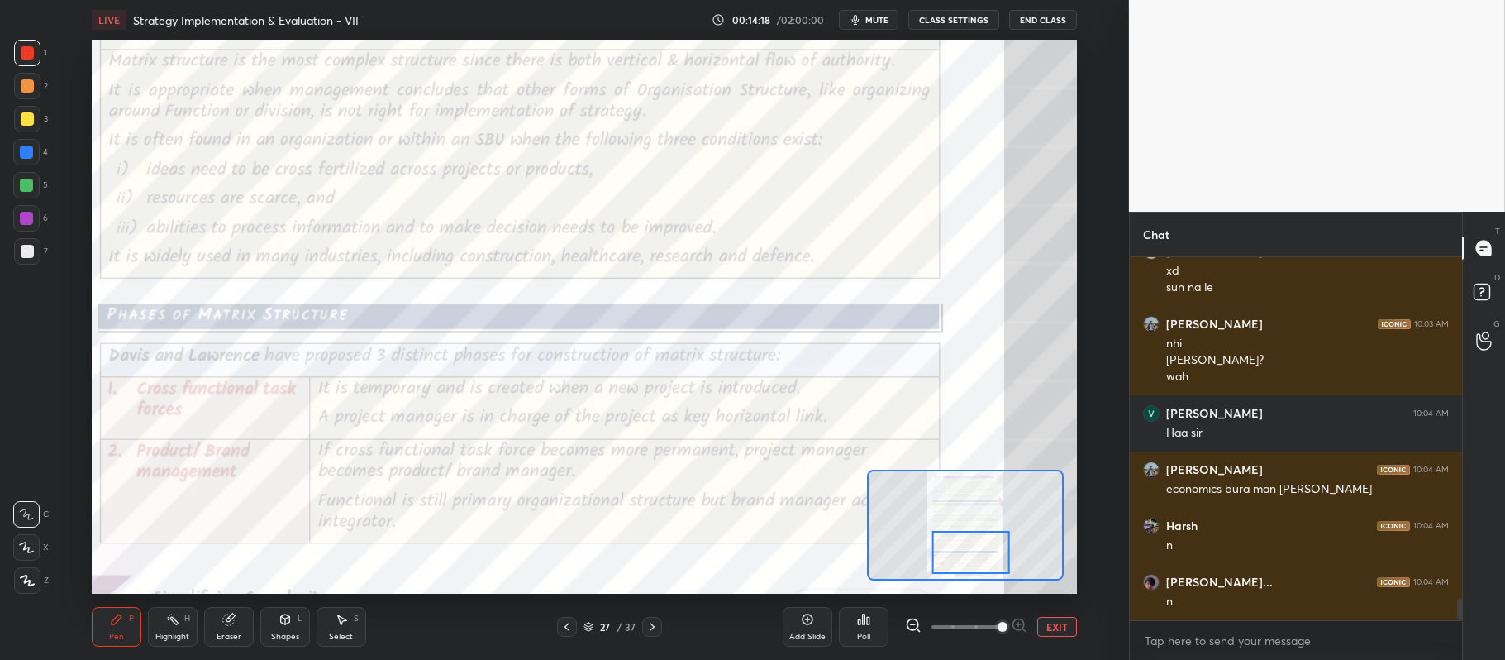
click at [959, 549] on div at bounding box center [972, 552] width 78 height 43
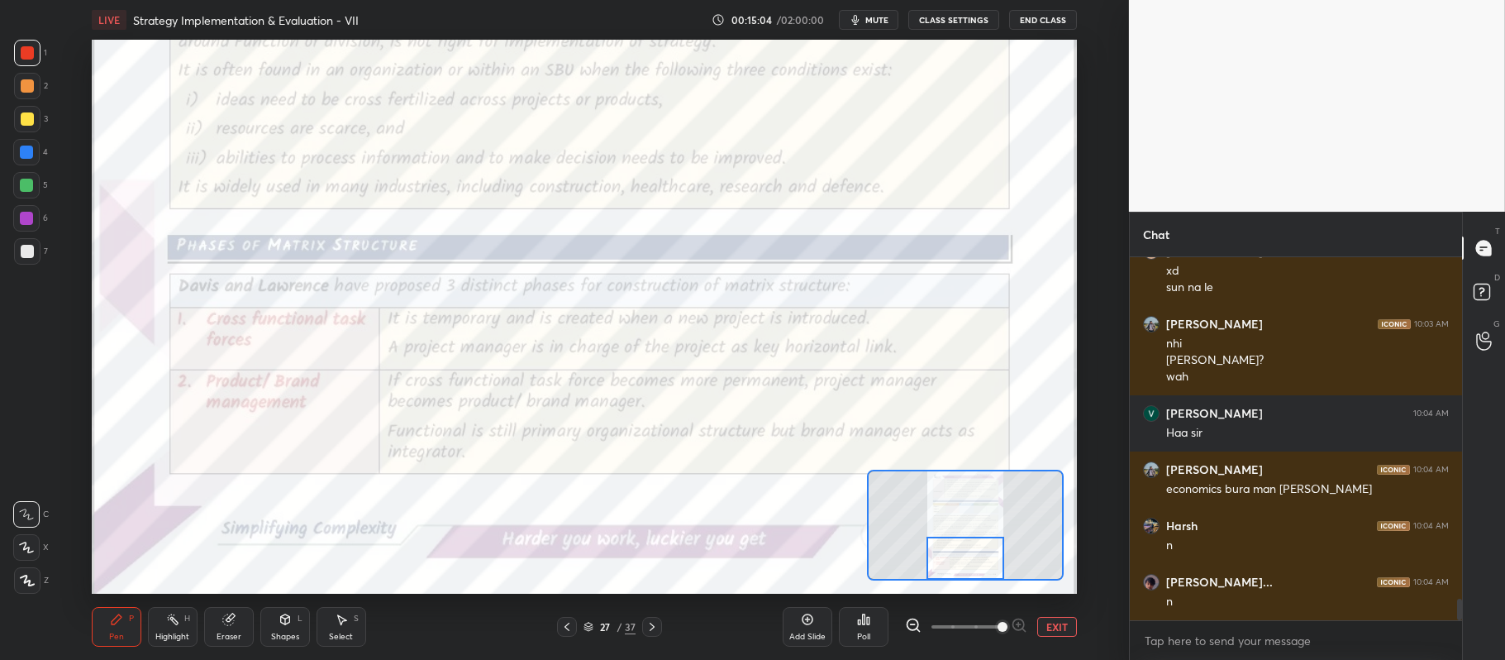
scroll to position [5930, 0]
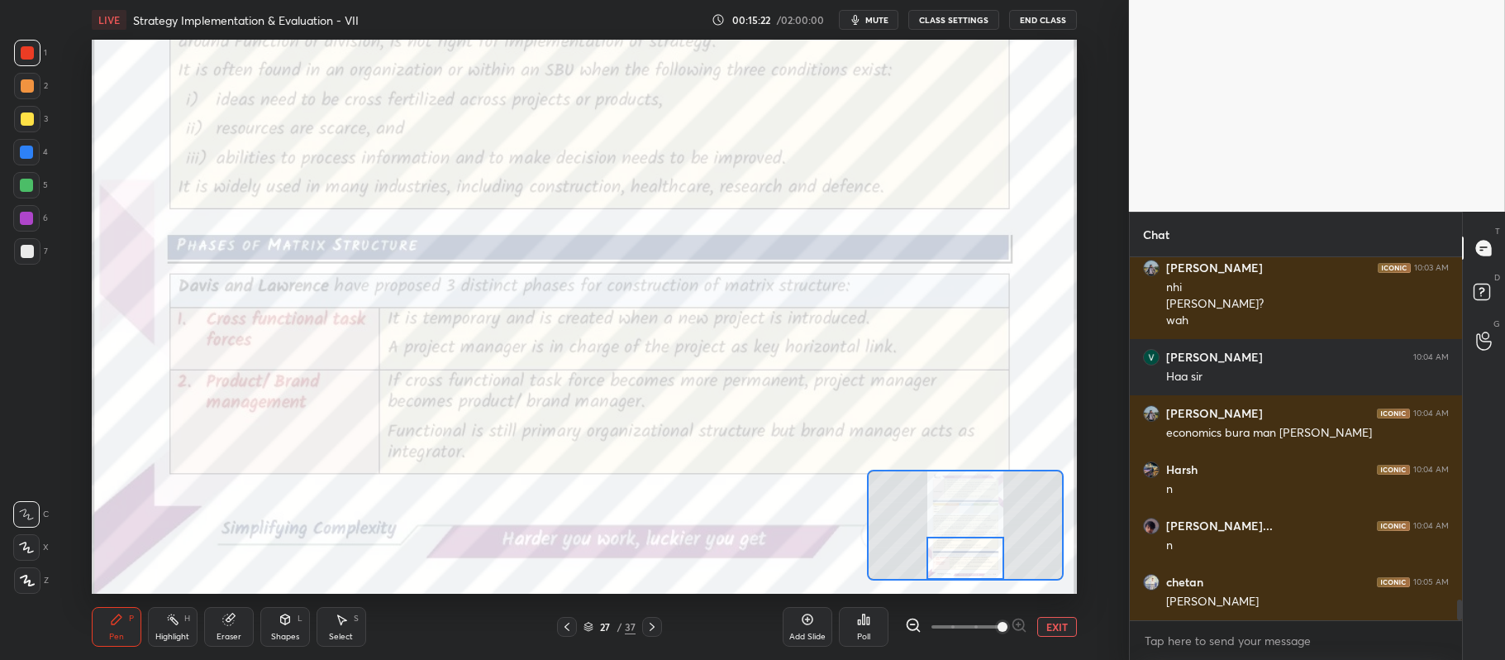
click at [643, 617] on div at bounding box center [652, 627] width 20 height 20
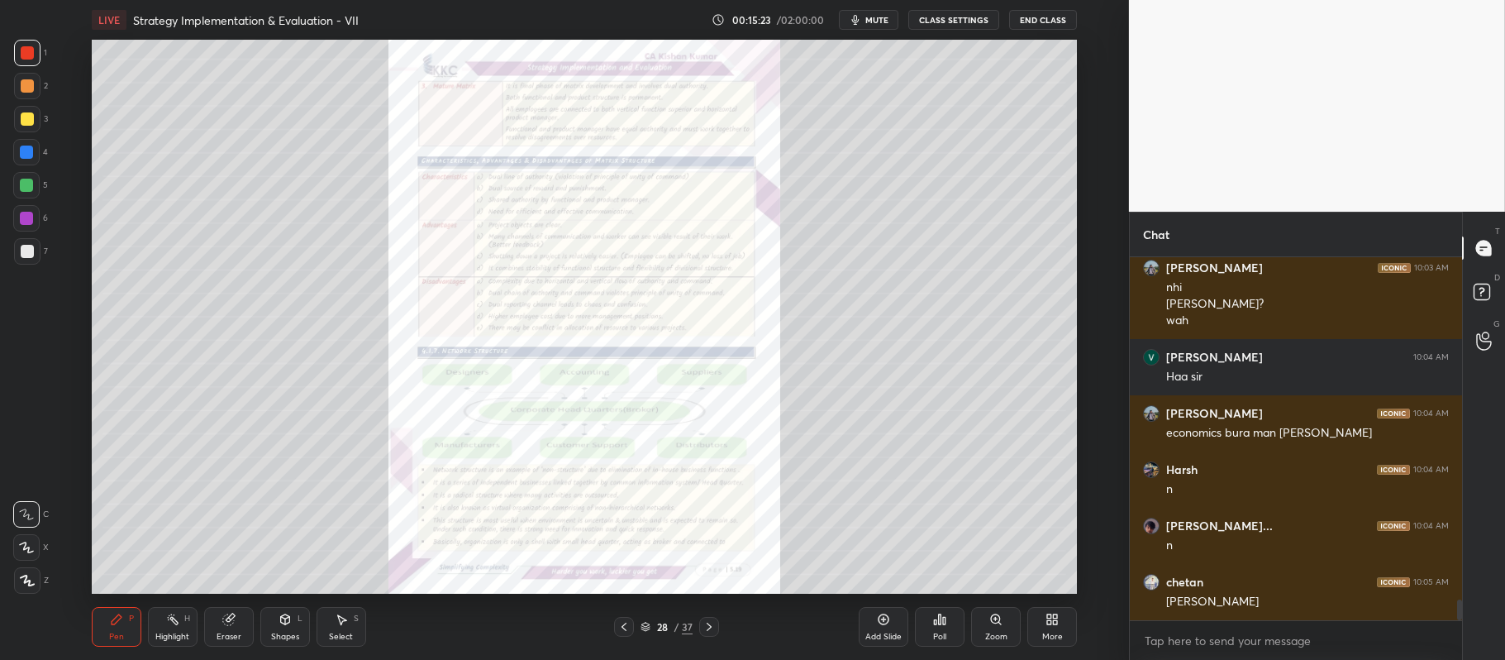
click at [997, 632] on div "Zoom" at bounding box center [996, 636] width 22 height 8
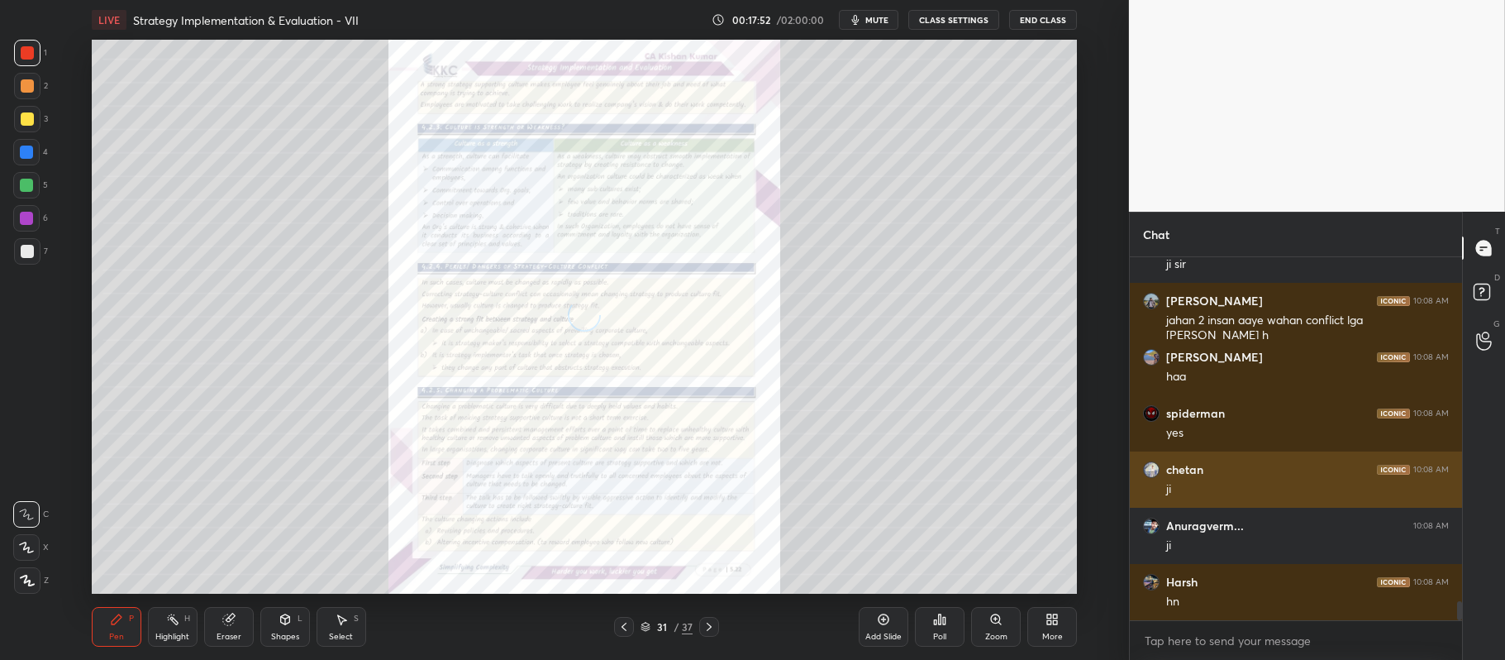
scroll to position [6604, 0]
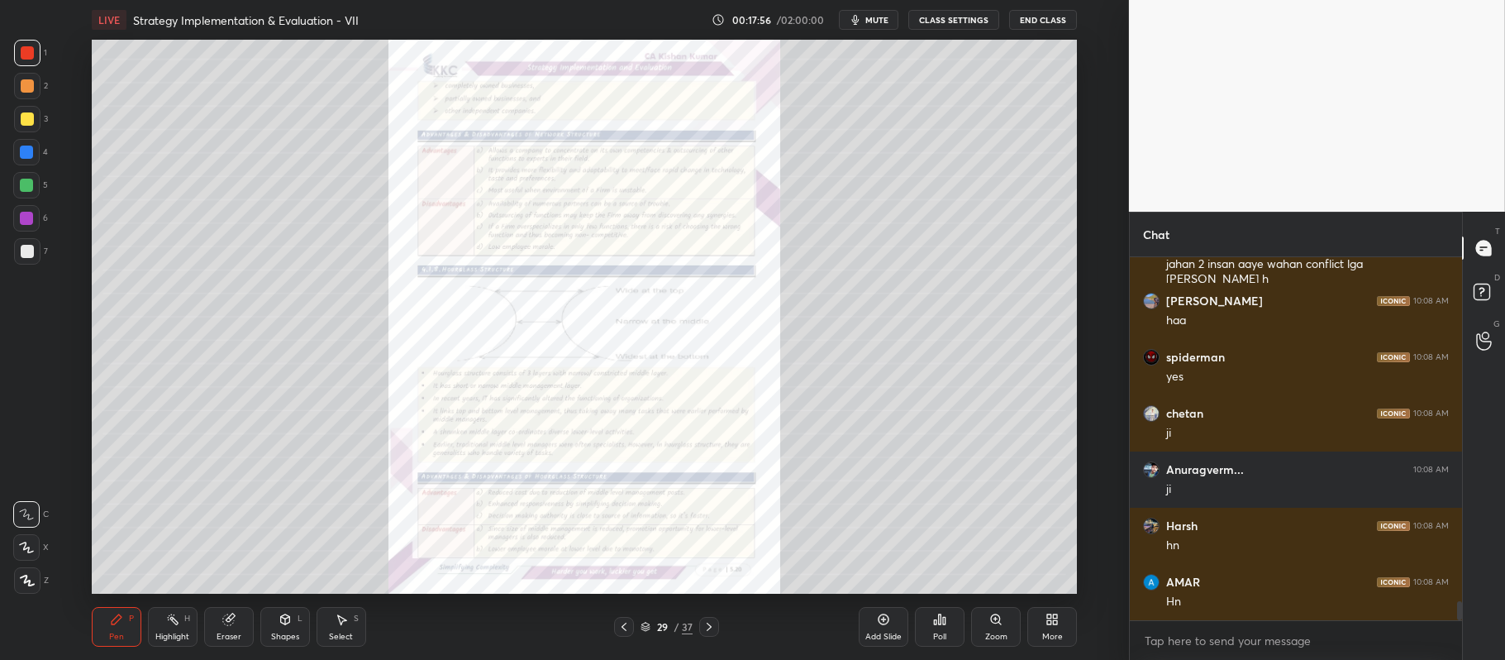
click at [887, 633] on div "Add Slide" at bounding box center [884, 636] width 36 height 8
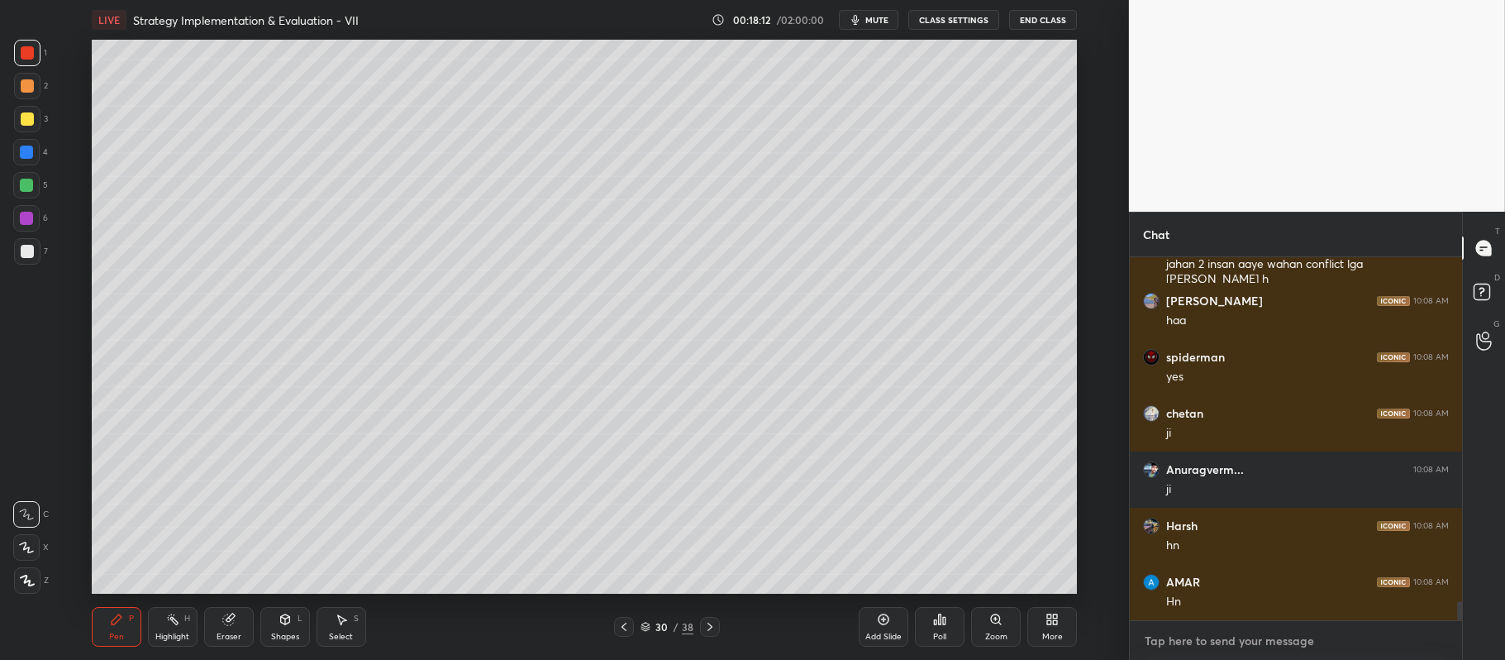
click at [1237, 646] on textarea at bounding box center [1296, 640] width 306 height 26
type textarea "x"
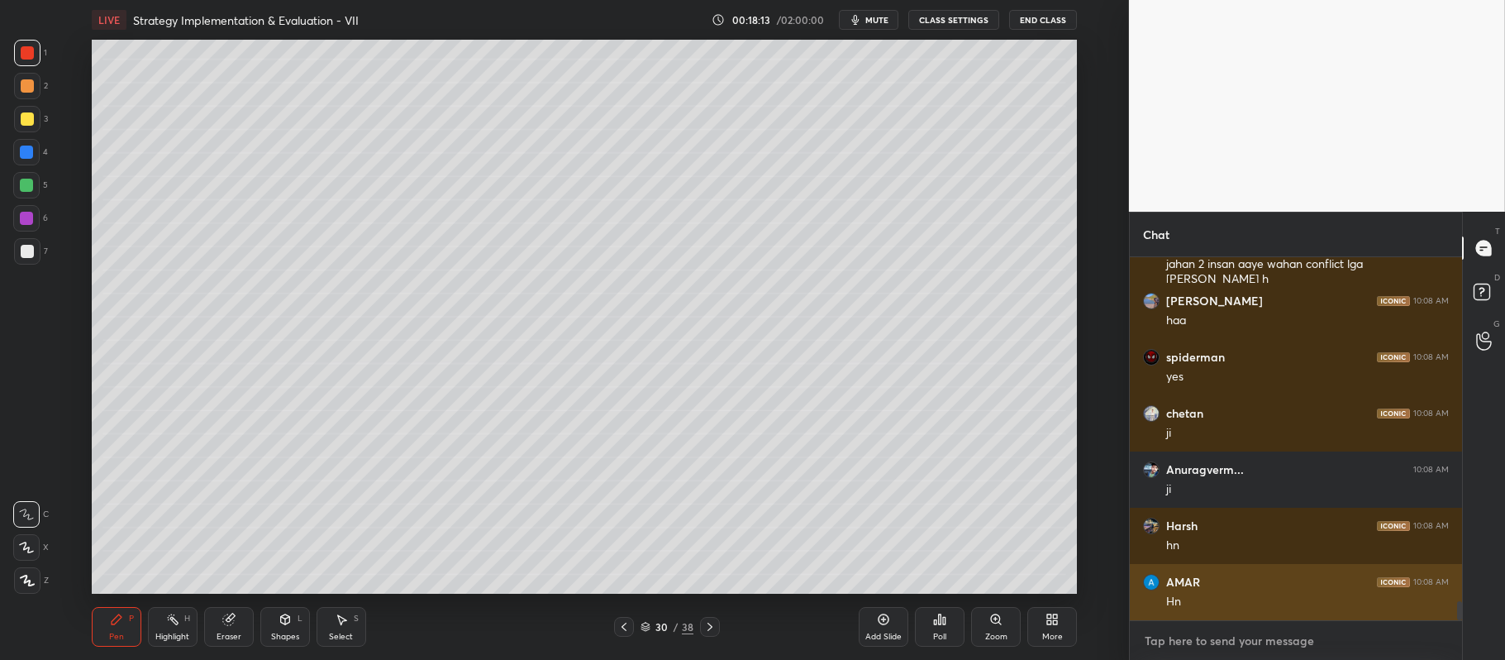
paste textarea "https://youtu.be/Y_ofj_P6dV0?si=SEdZtXbdO-jBQIru"
type textarea "https://youtu.be/Y_ofj_P6dV0?si=SEdZtXbdO-jBQIru"
type textarea "x"
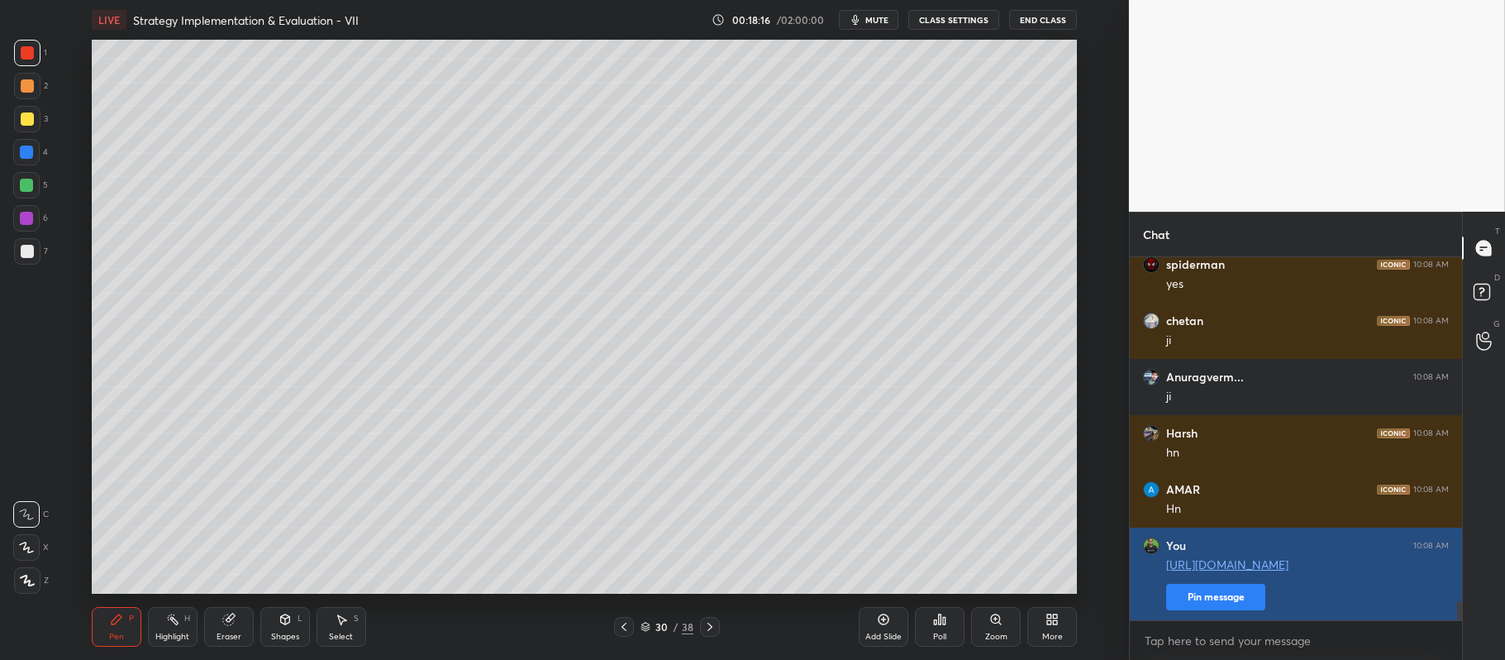
click at [1185, 590] on button "Pin message" at bounding box center [1215, 597] width 99 height 26
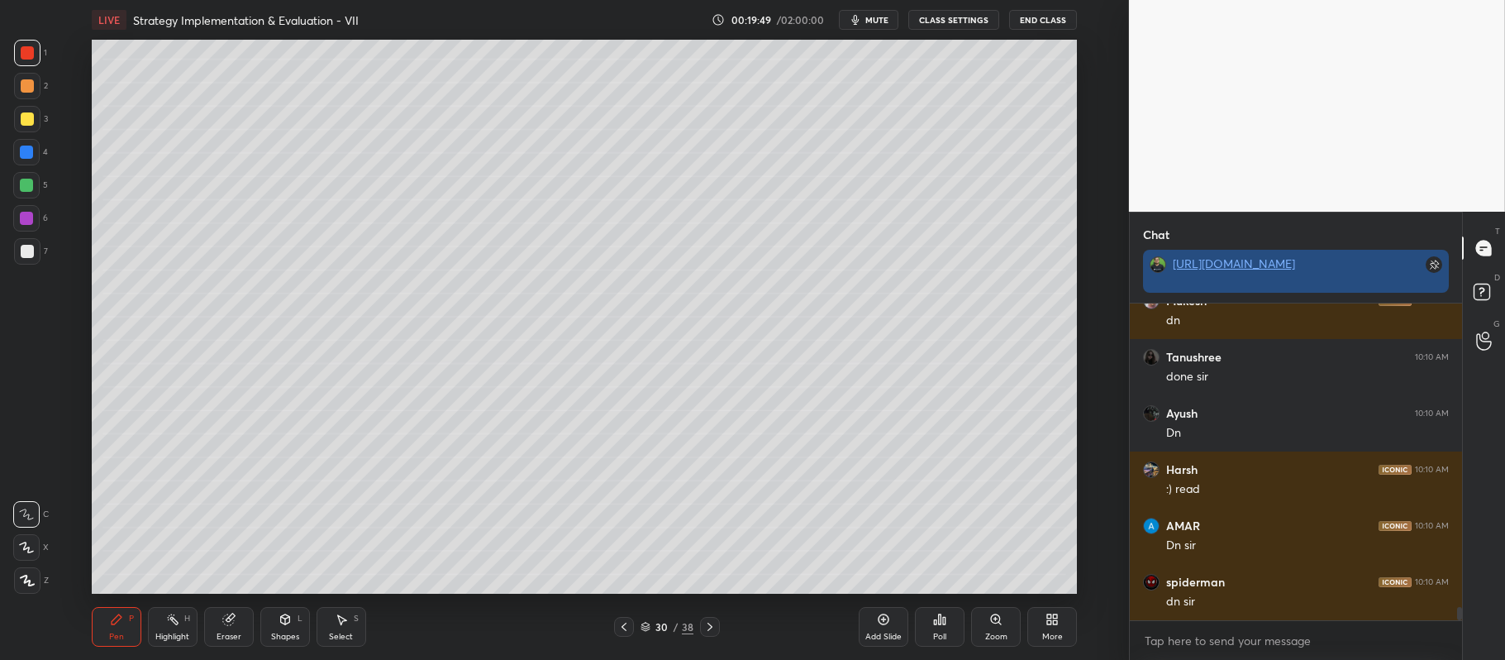
scroll to position [7193, 0]
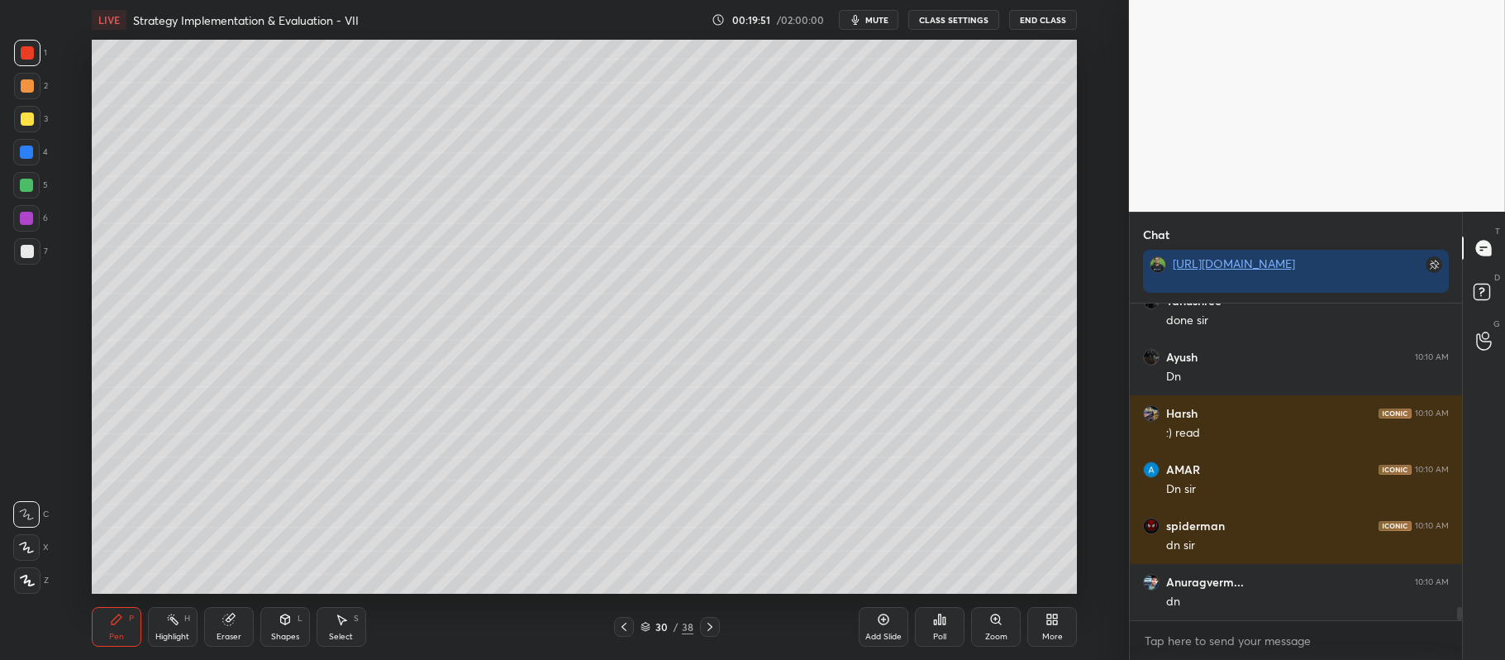
click at [272, 629] on div "Shapes L" at bounding box center [285, 627] width 50 height 40
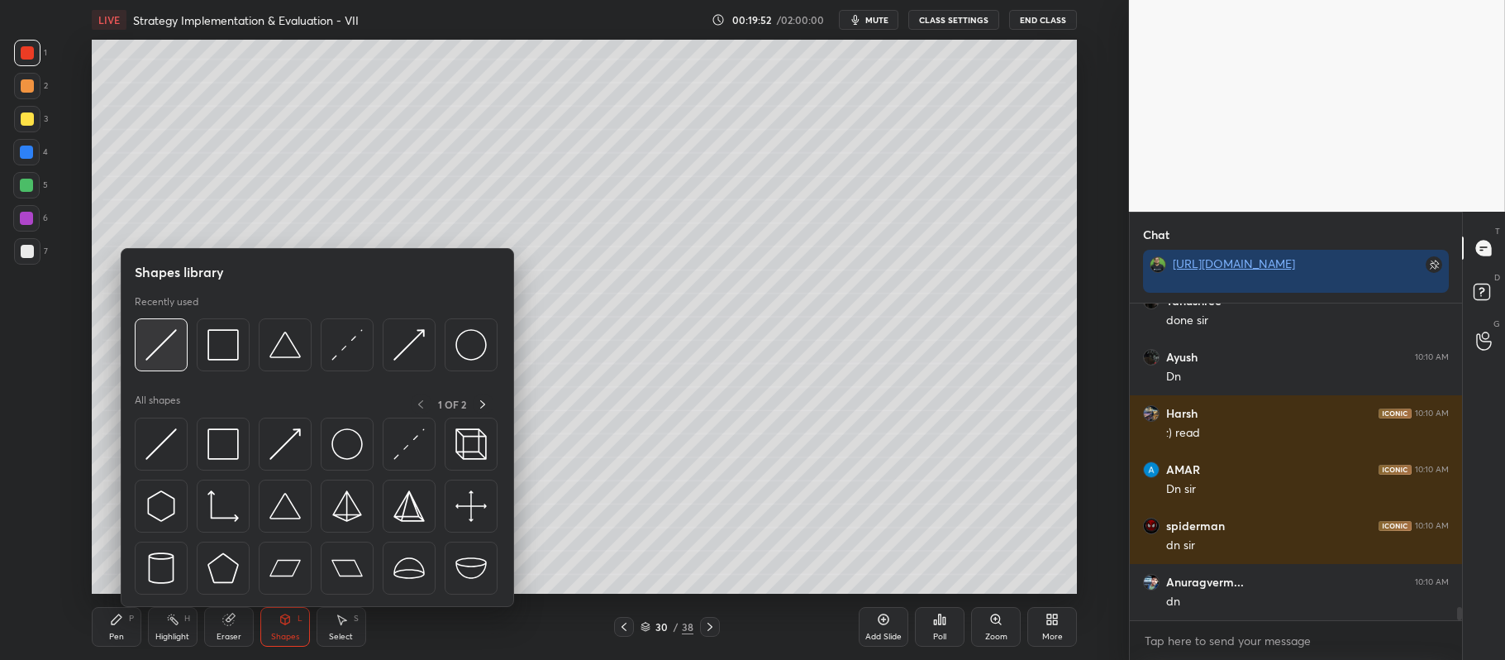
click at [173, 344] on img at bounding box center [160, 344] width 31 height 31
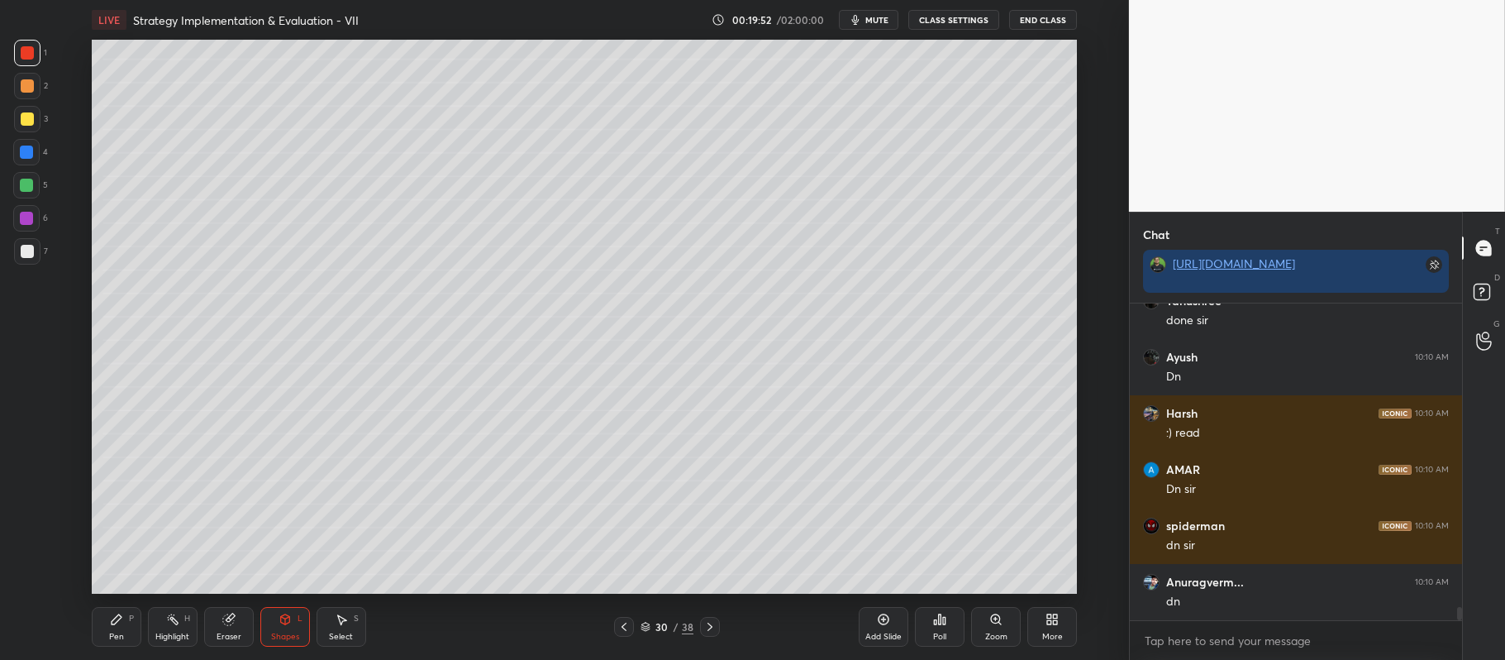
click at [33, 255] on div at bounding box center [27, 251] width 26 height 26
click at [20, 193] on div at bounding box center [26, 185] width 26 height 26
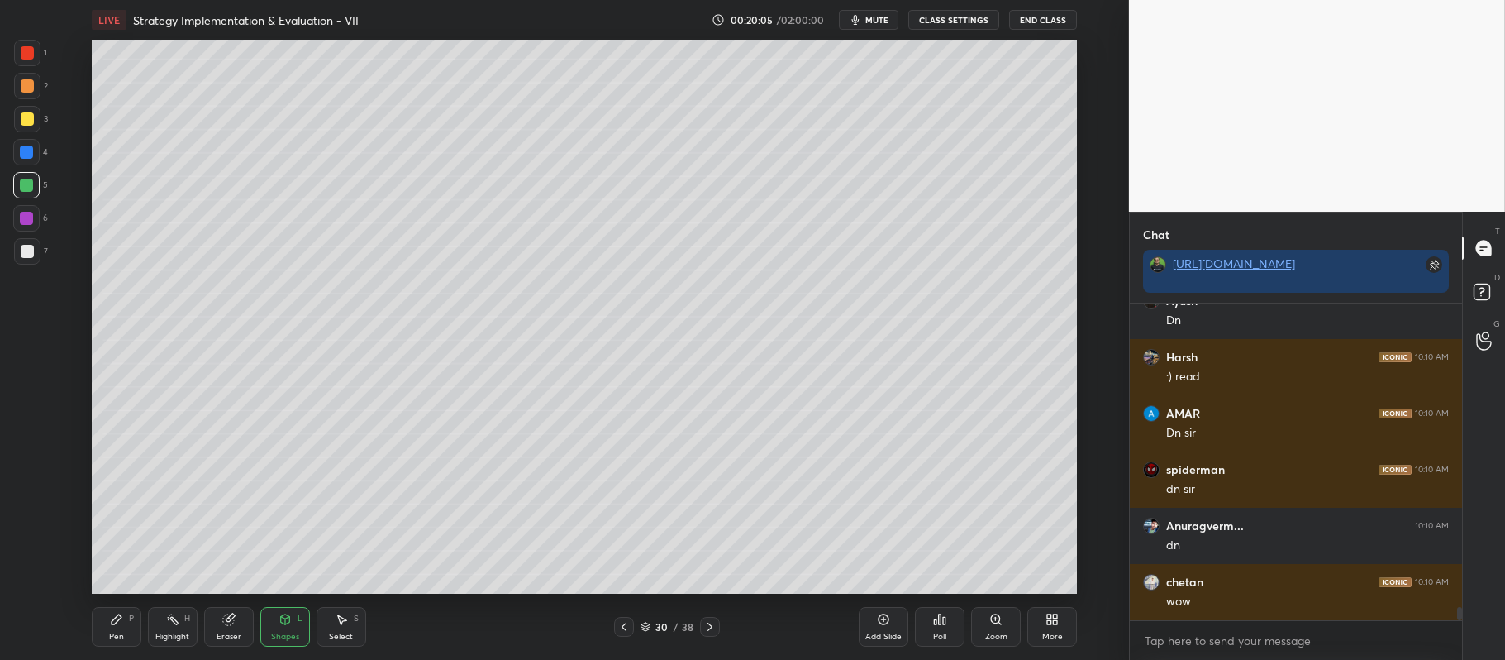
click at [119, 608] on div "Pen P" at bounding box center [117, 627] width 50 height 40
click at [24, 553] on icon at bounding box center [26, 547] width 15 height 12
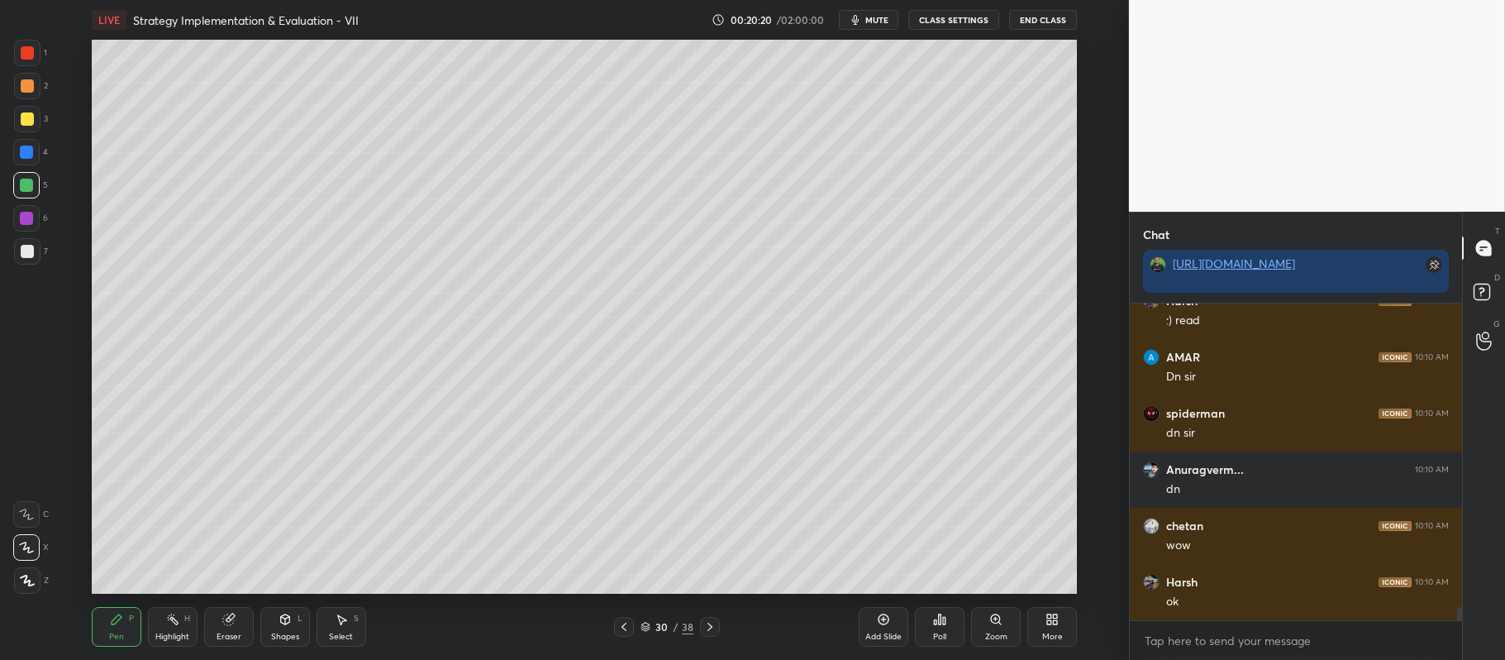
scroll to position [7362, 0]
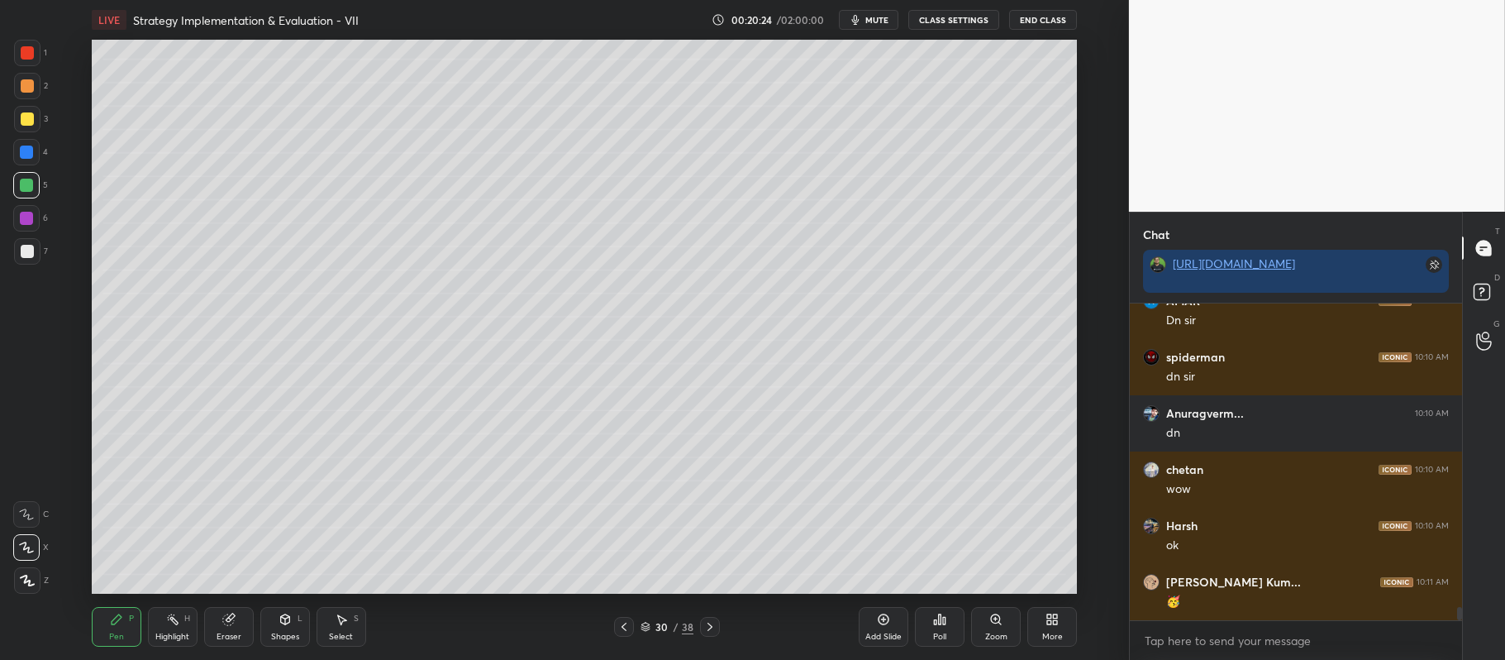
click at [34, 120] on div at bounding box center [27, 119] width 26 height 26
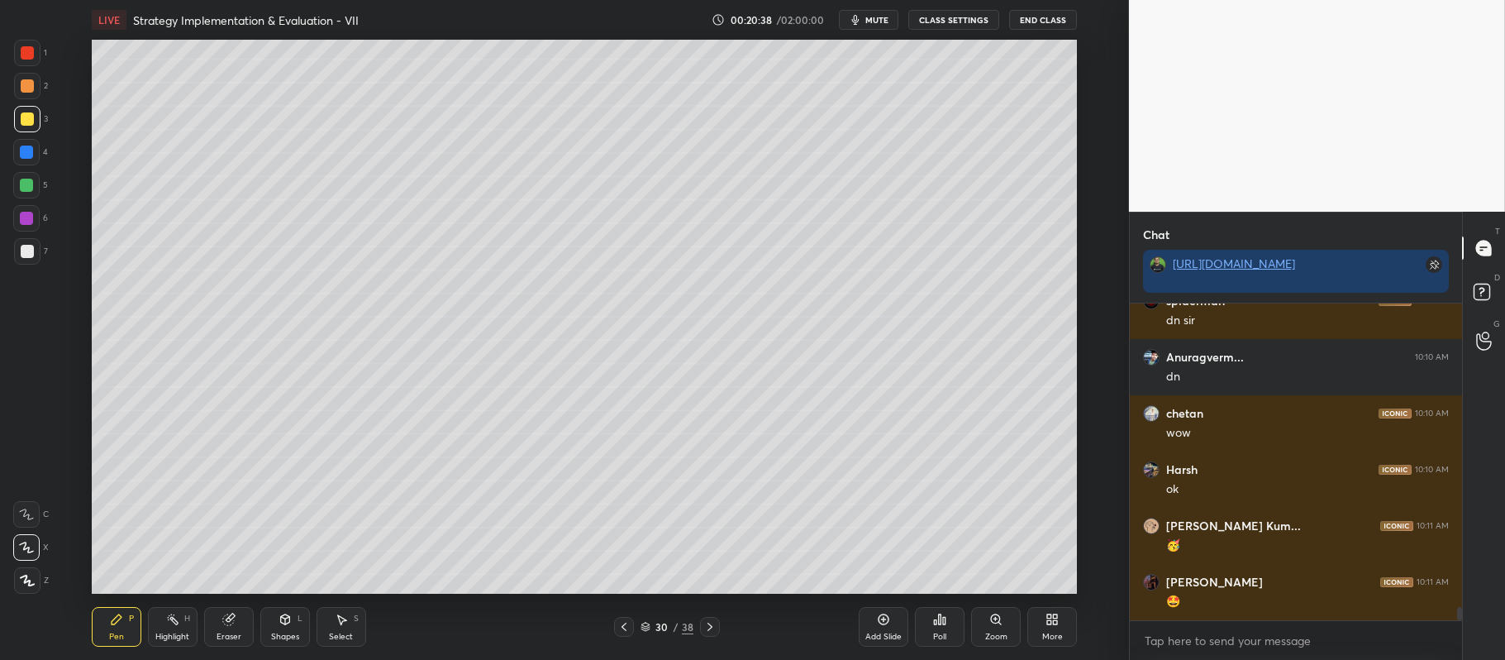
scroll to position [7474, 0]
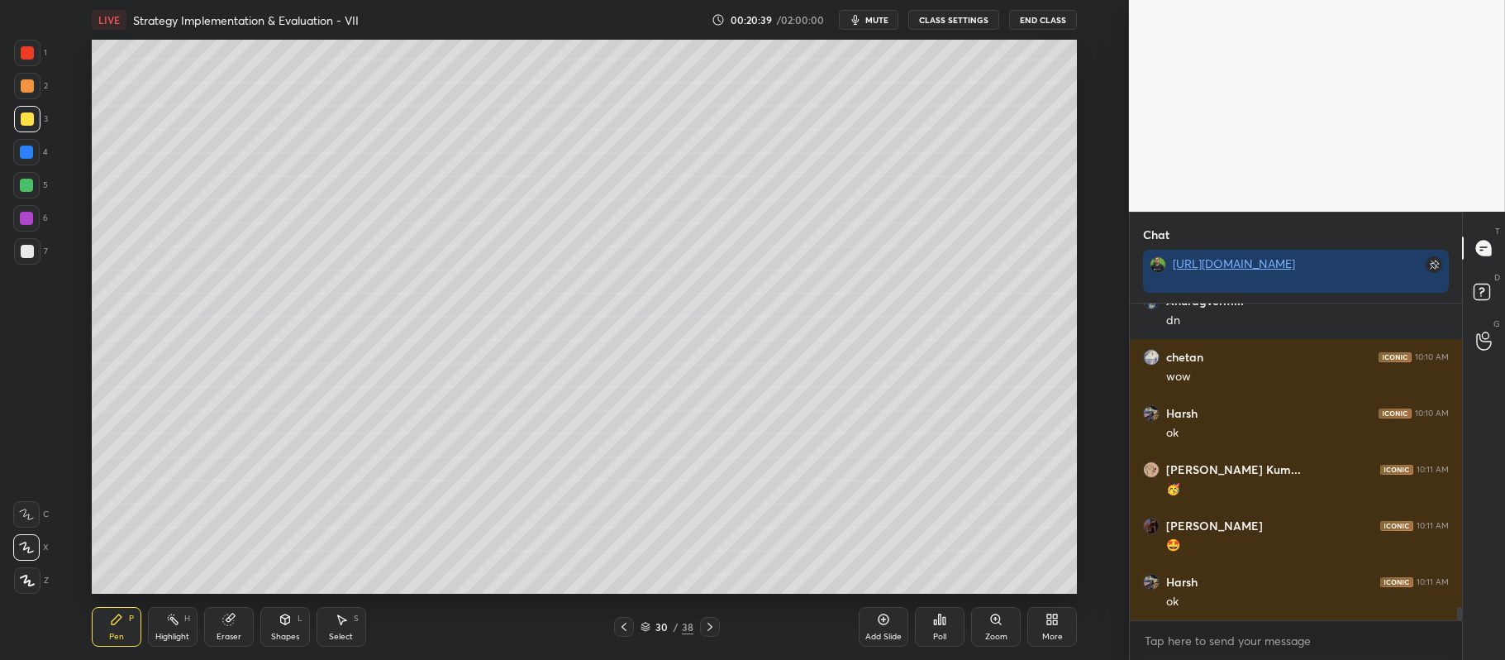
click at [31, 187] on div at bounding box center [26, 185] width 13 height 13
click at [23, 122] on div at bounding box center [27, 118] width 13 height 13
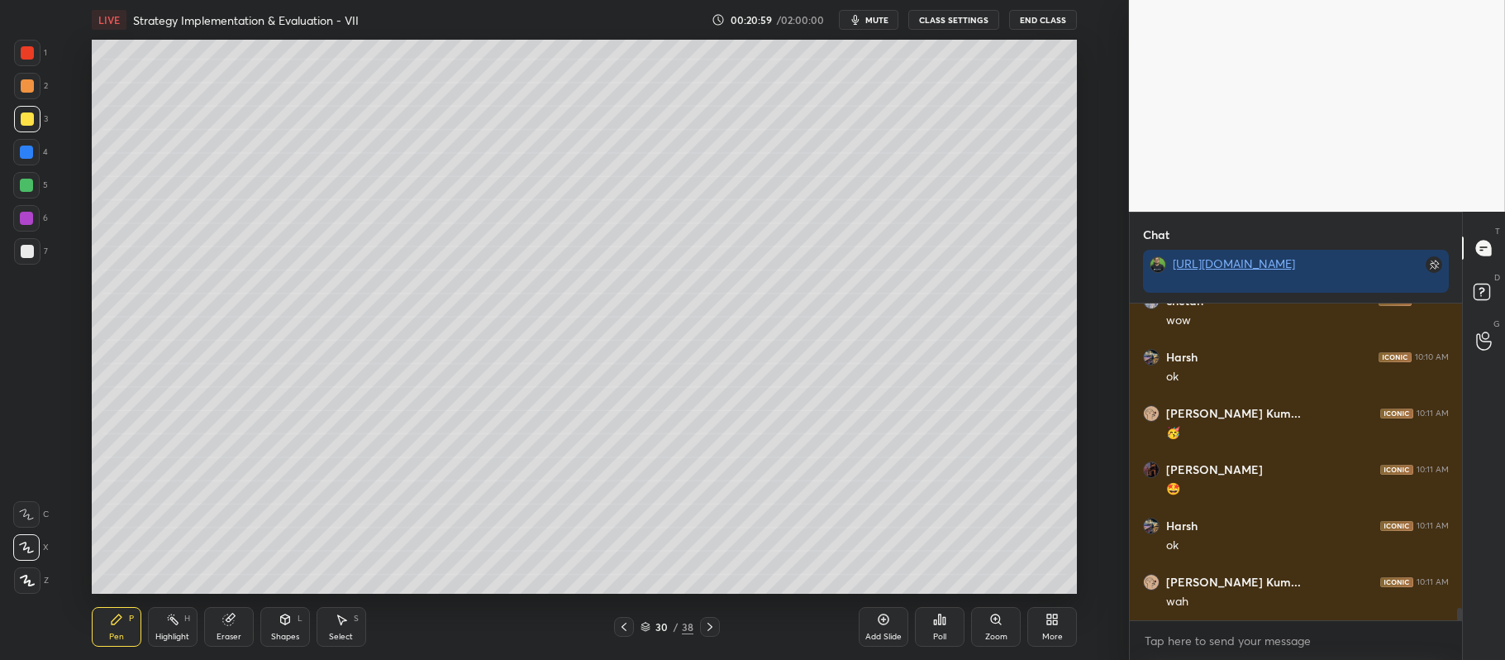
click at [17, 185] on div at bounding box center [26, 185] width 26 height 26
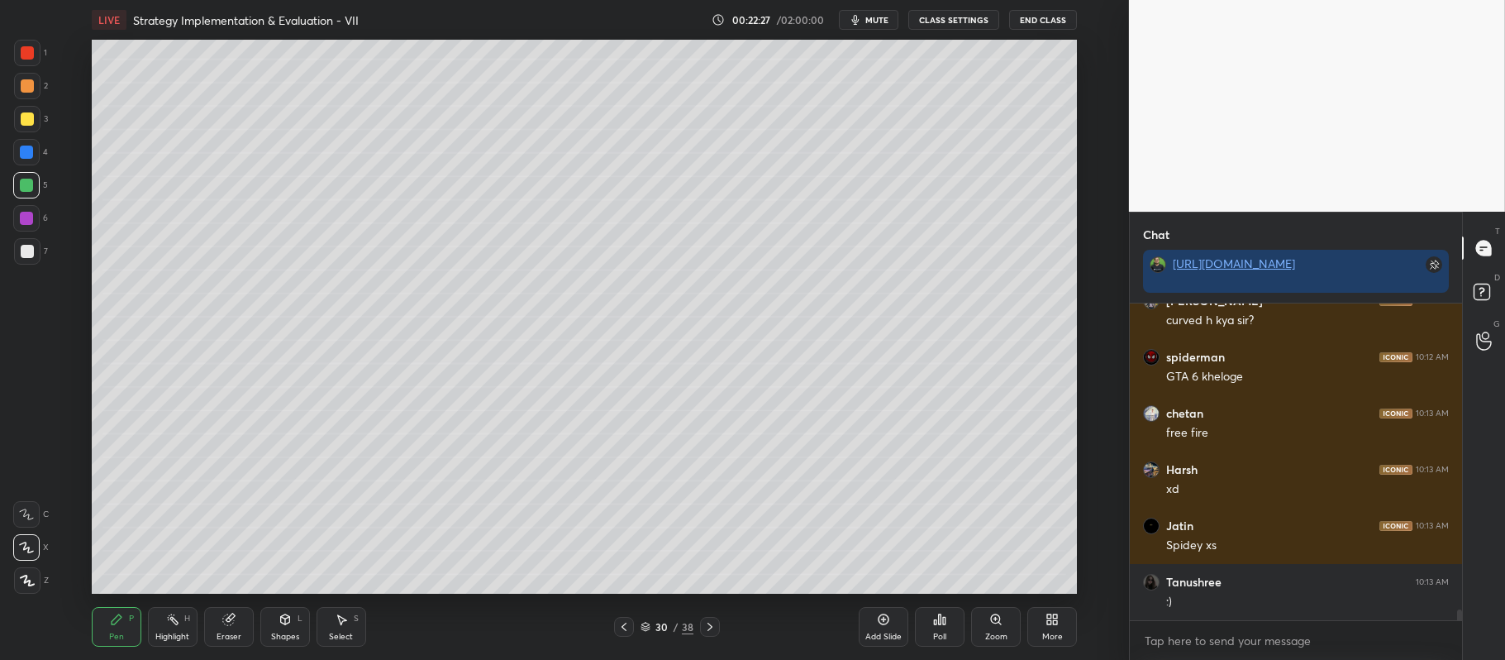
scroll to position [9104, 0]
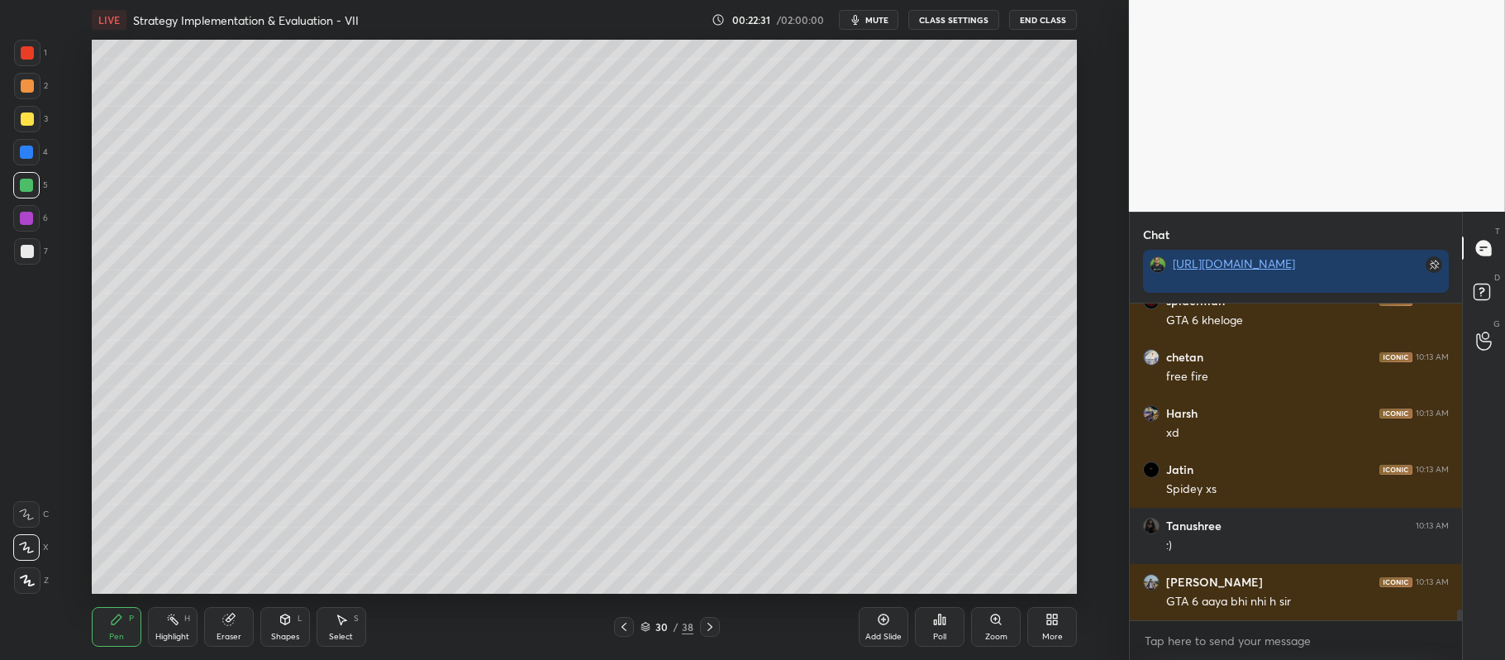
click at [27, 122] on div at bounding box center [27, 118] width 13 height 13
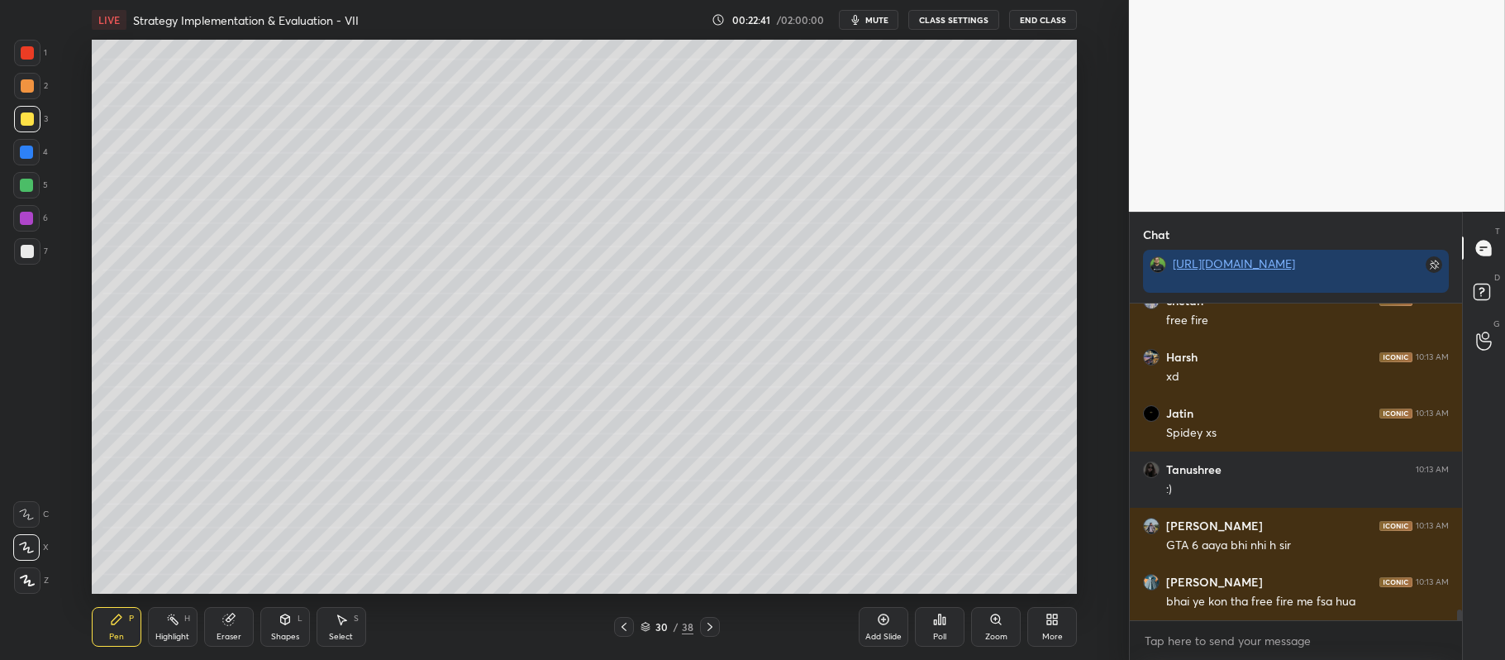
click at [27, 186] on div at bounding box center [26, 185] width 13 height 13
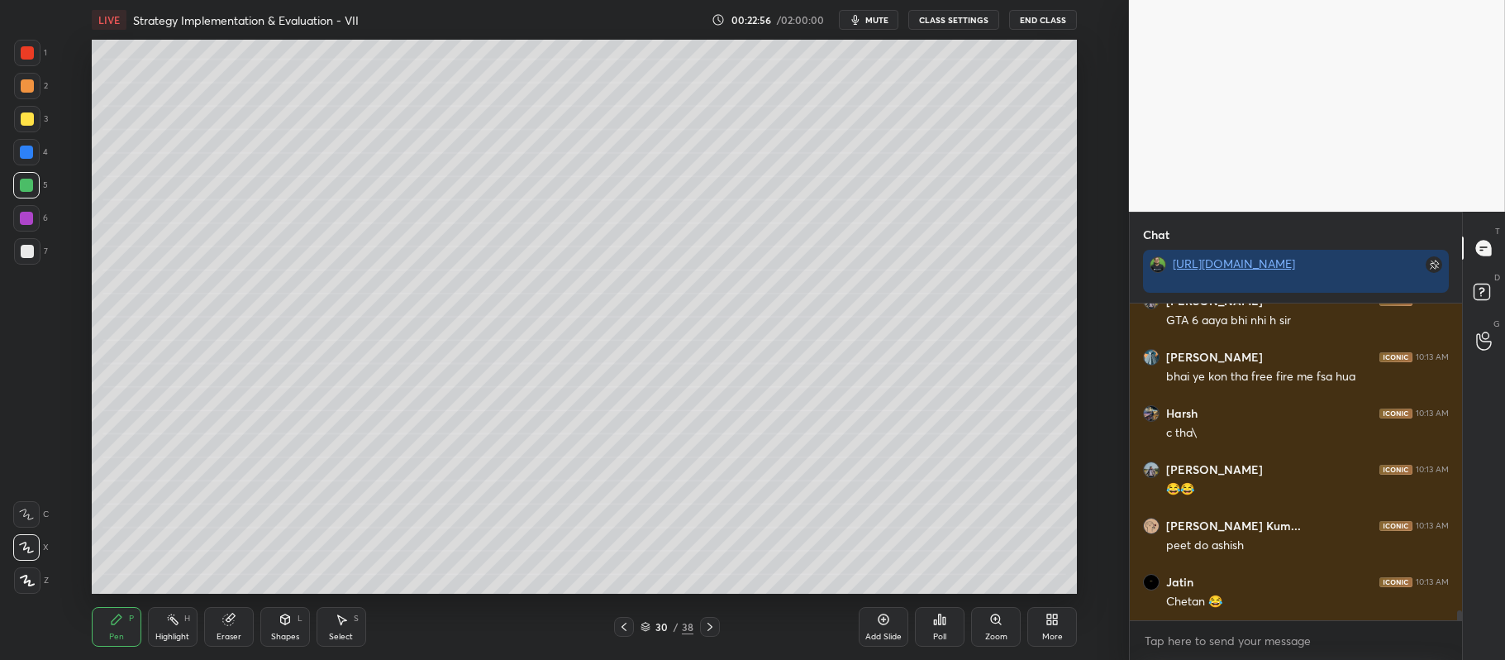
scroll to position [9442, 0]
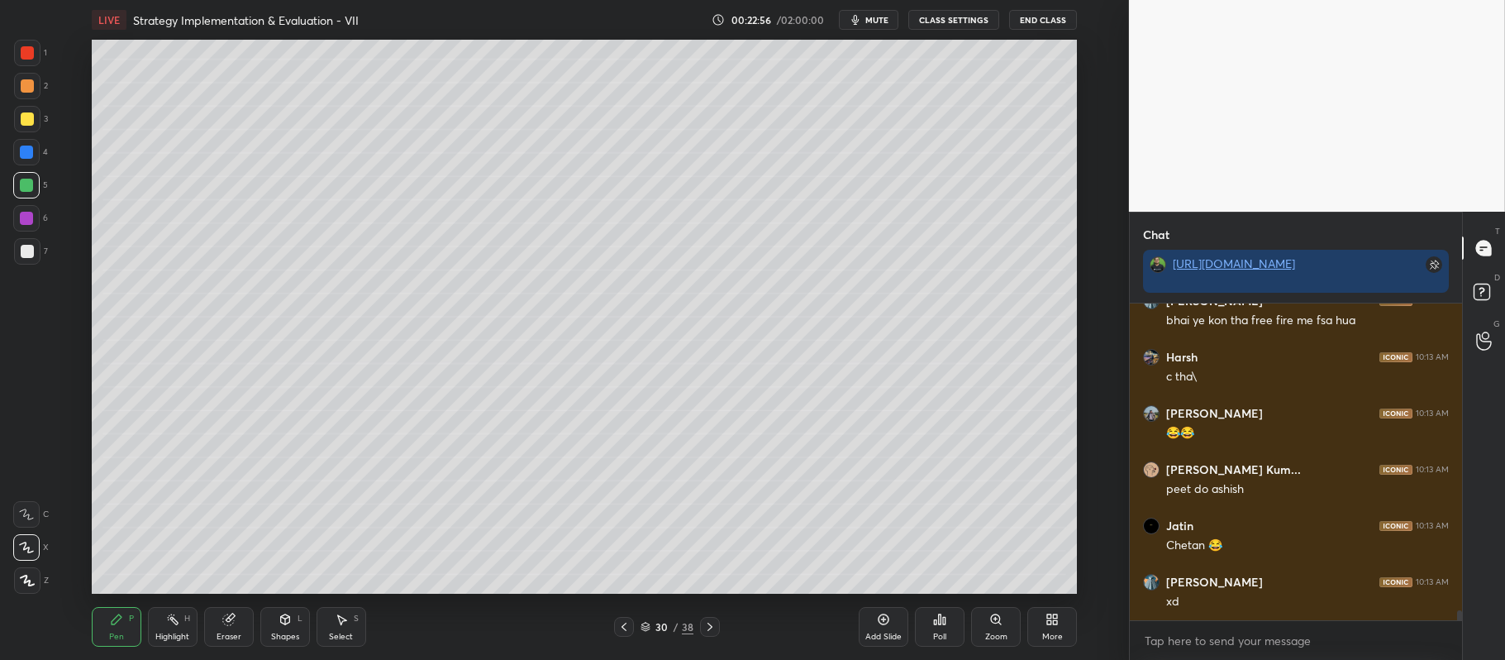
click at [31, 121] on div at bounding box center [27, 118] width 13 height 13
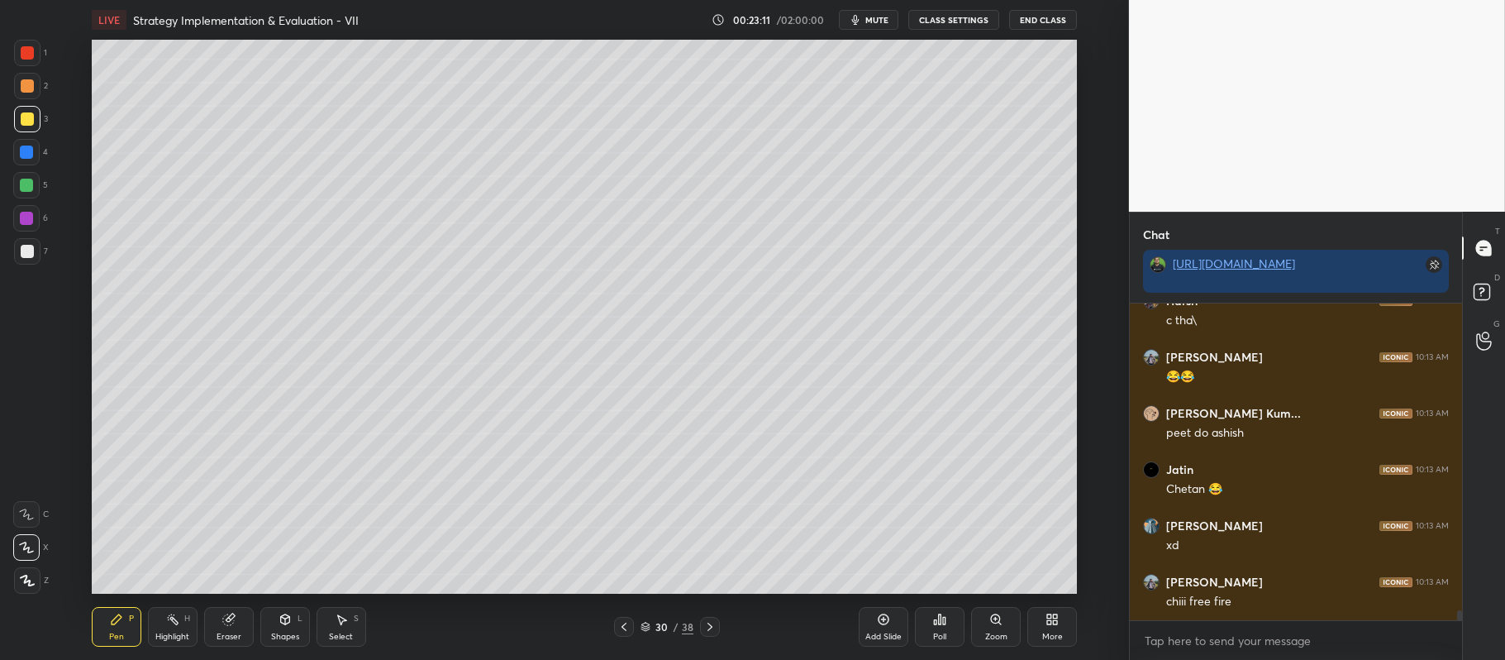
click at [26, 190] on div at bounding box center [26, 185] width 13 height 13
click at [21, 120] on div at bounding box center [27, 118] width 13 height 13
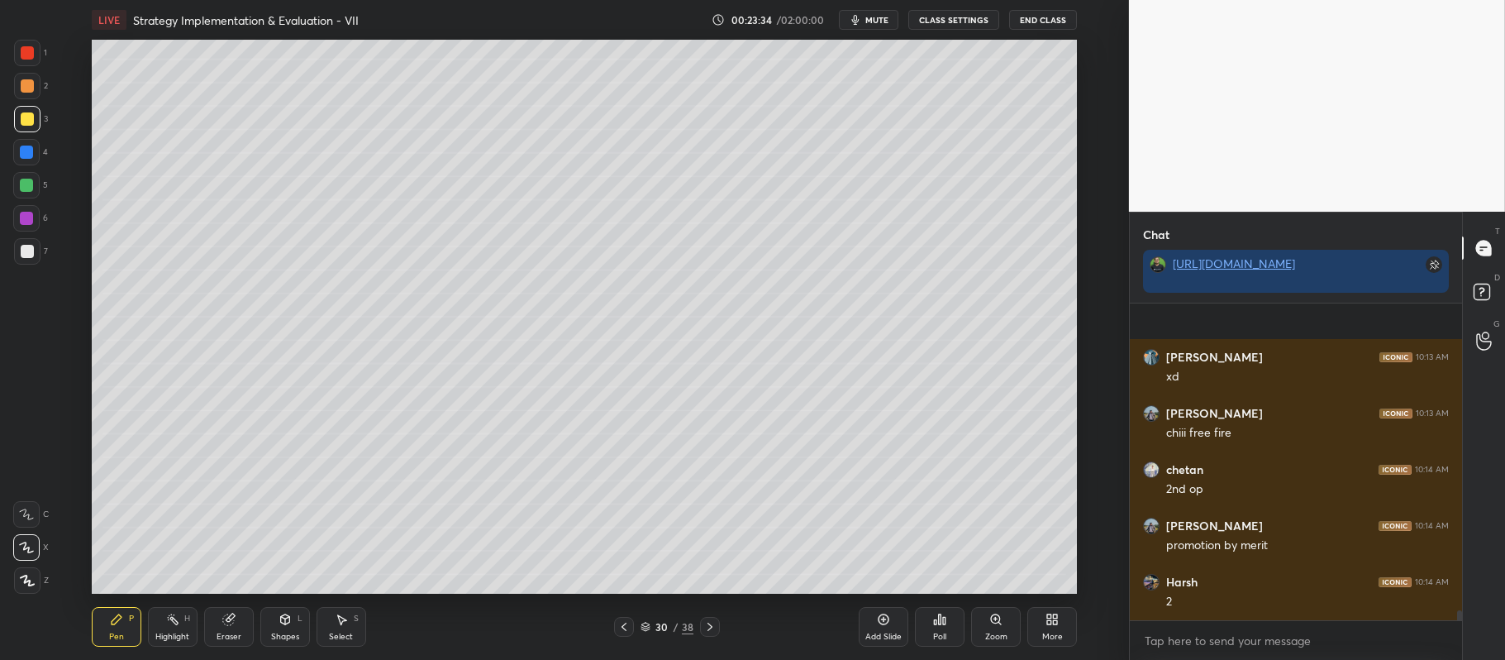
scroll to position [9779, 0]
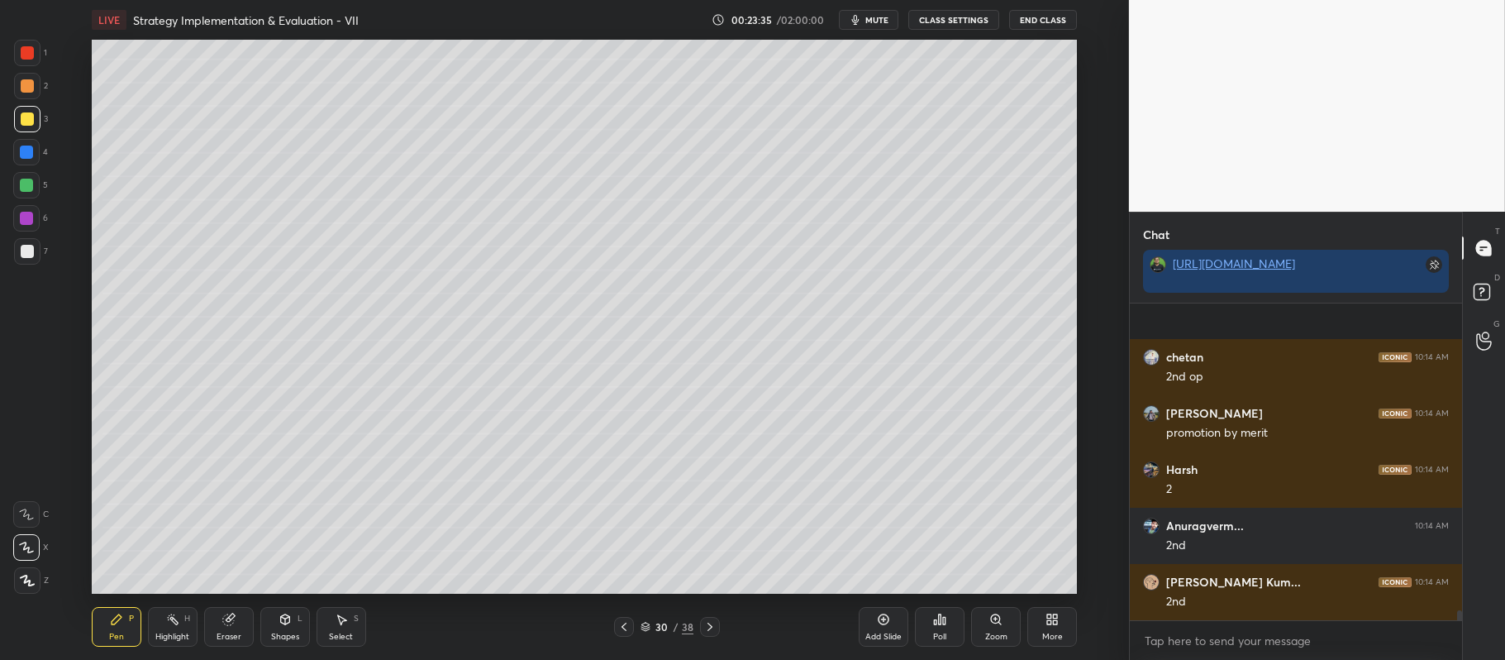
click at [21, 258] on div at bounding box center [27, 251] width 26 height 26
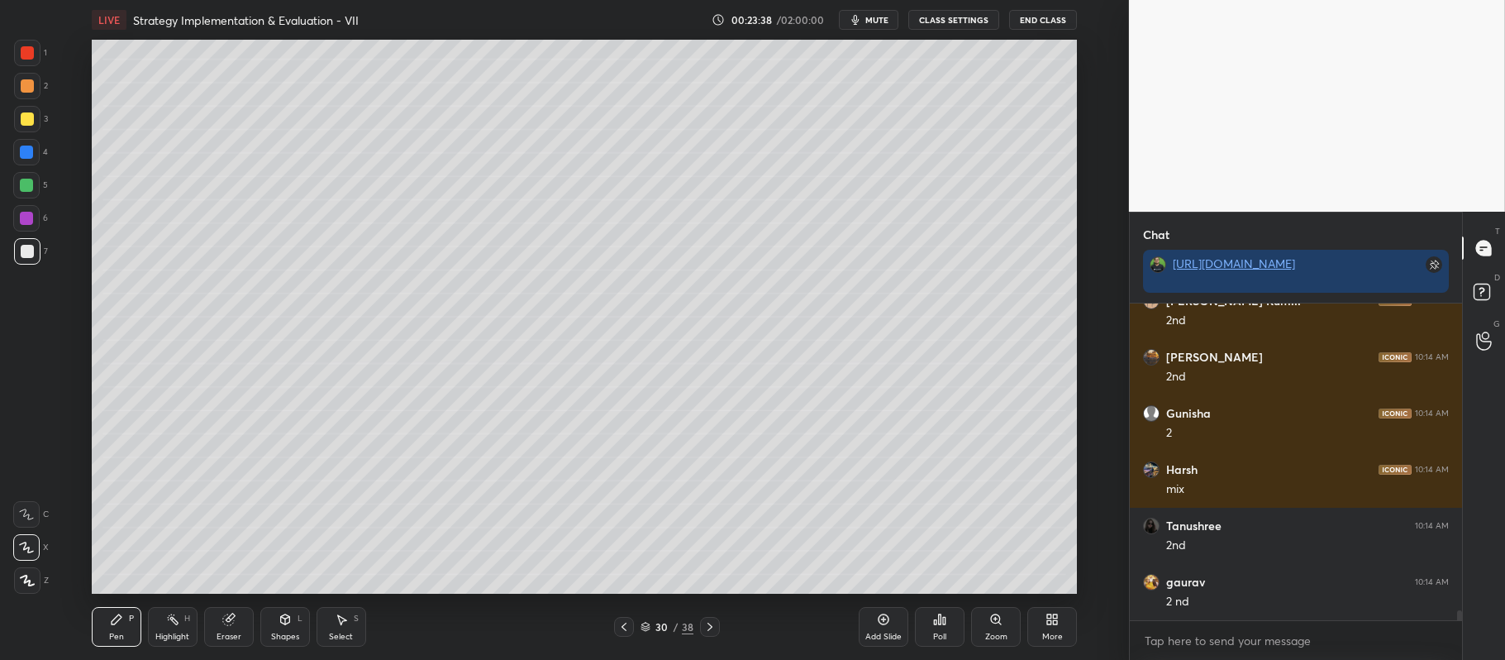
scroll to position [10341, 0]
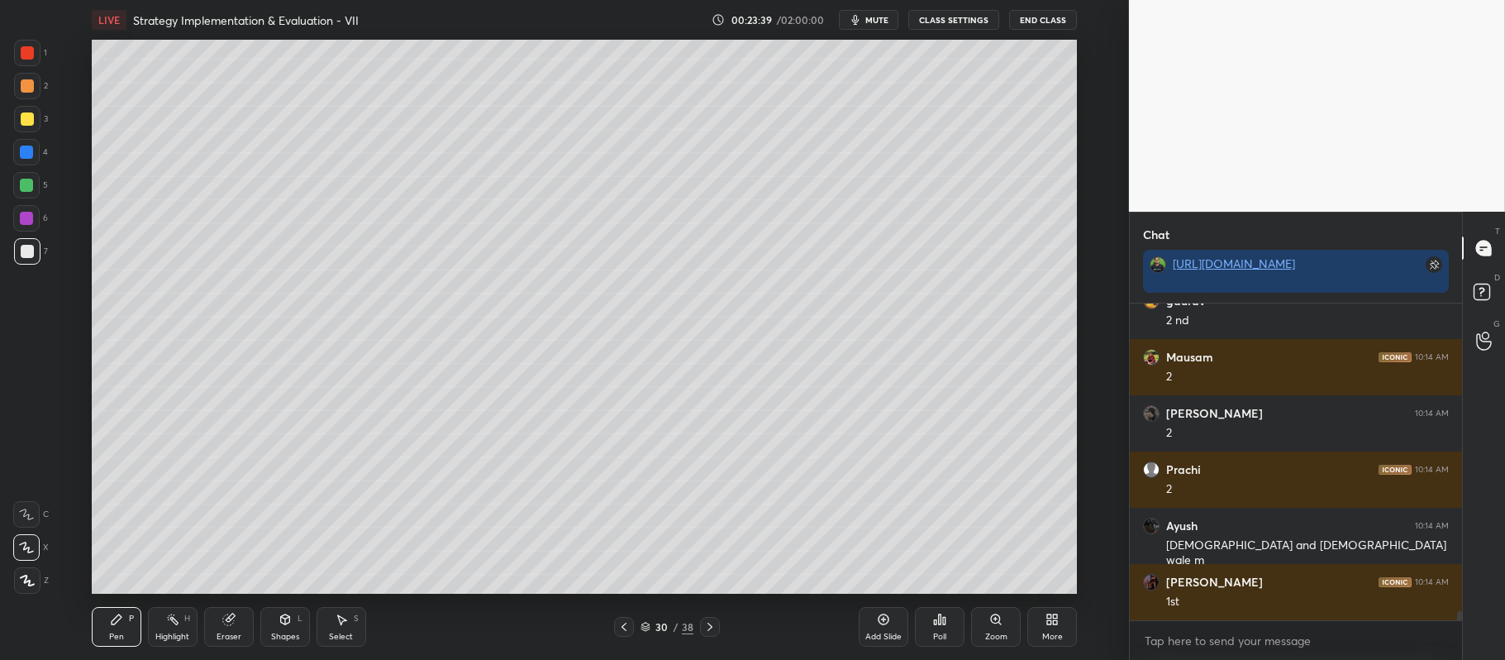
click at [227, 616] on icon at bounding box center [227, 619] width 11 height 11
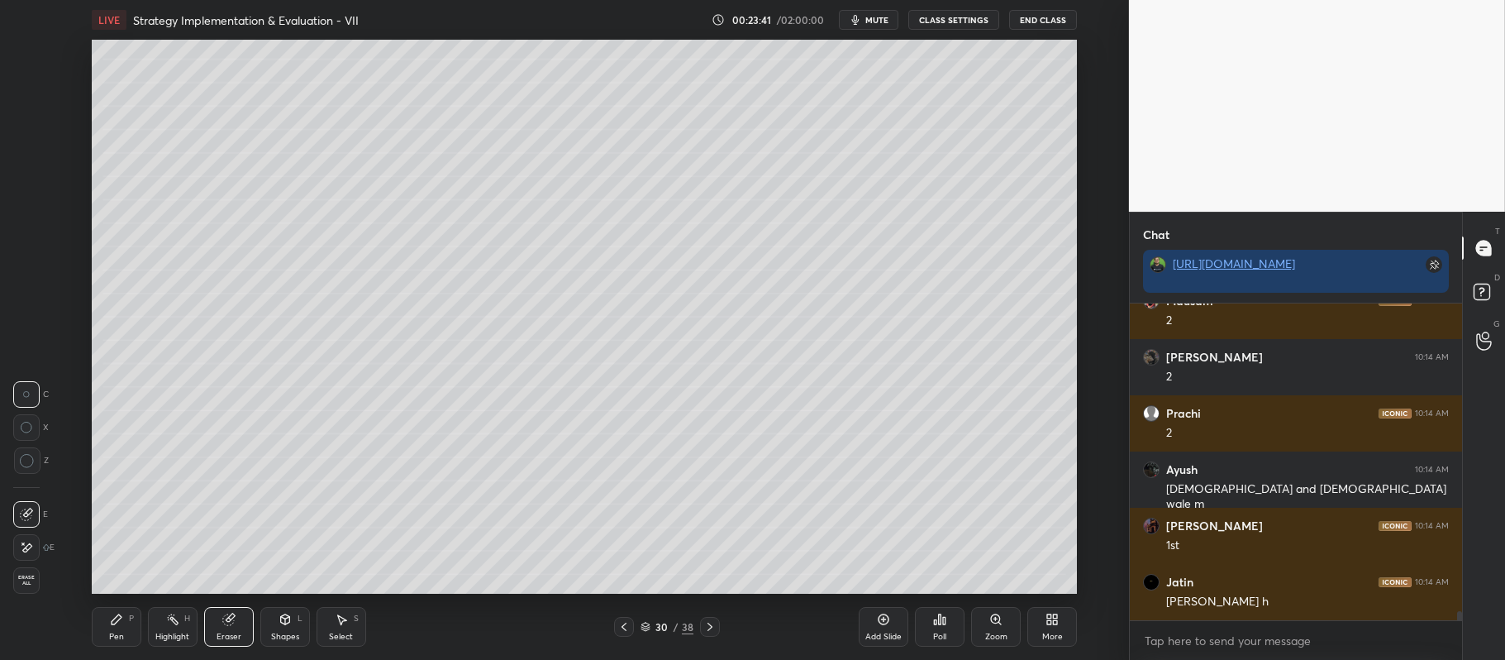
scroll to position [10454, 0]
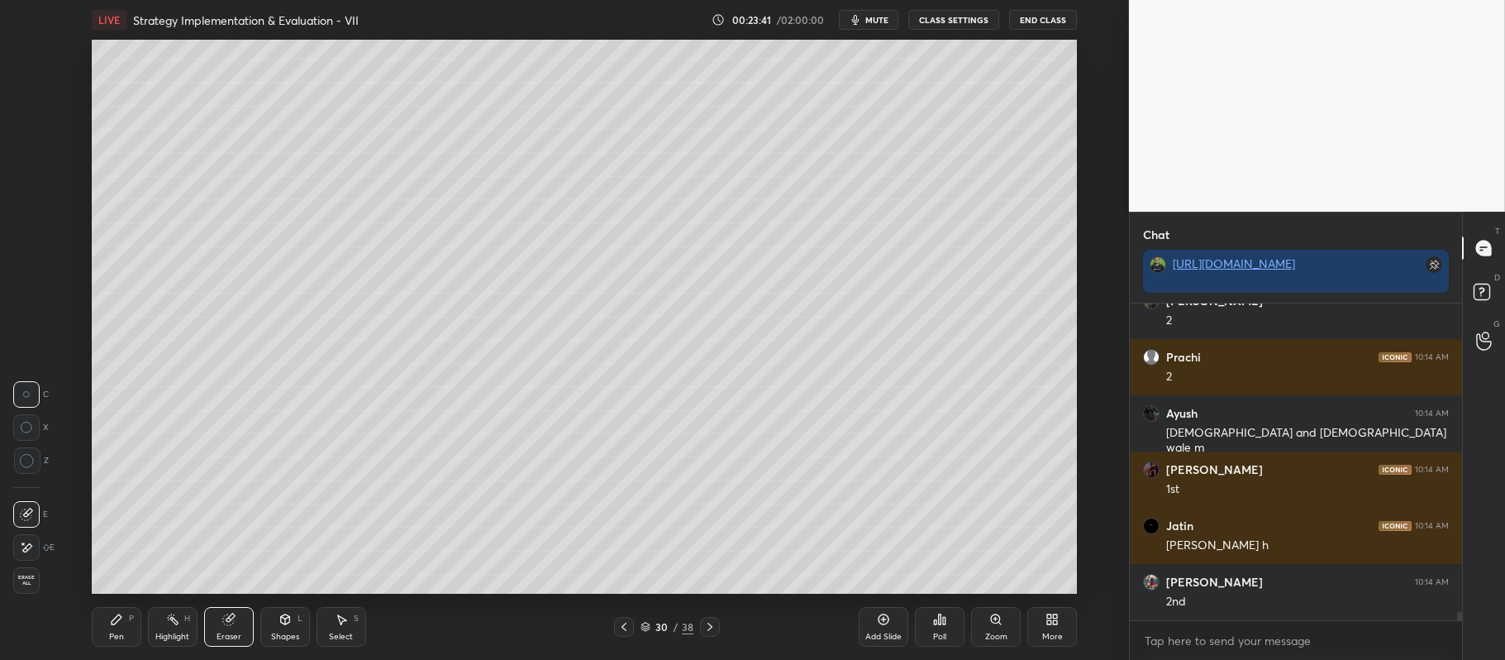
click at [107, 623] on div "Pen P" at bounding box center [117, 627] width 50 height 40
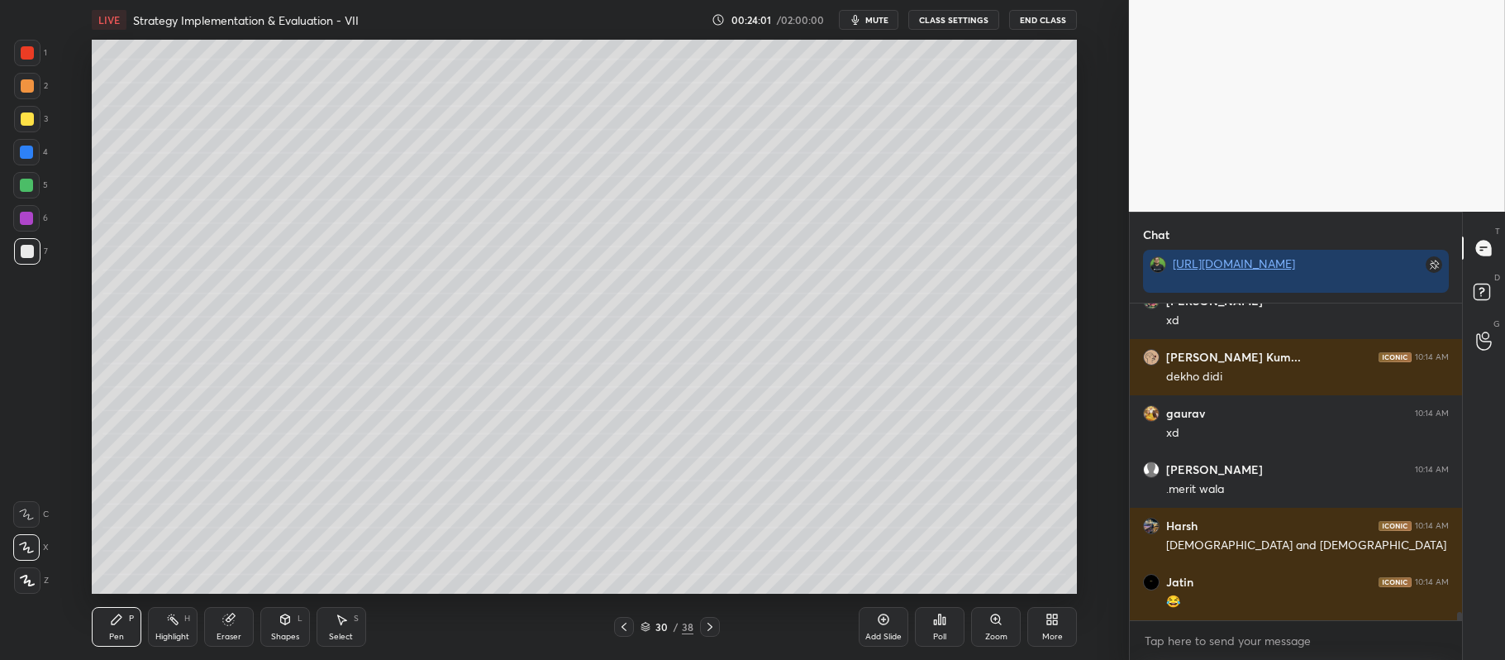
scroll to position [11353, 0]
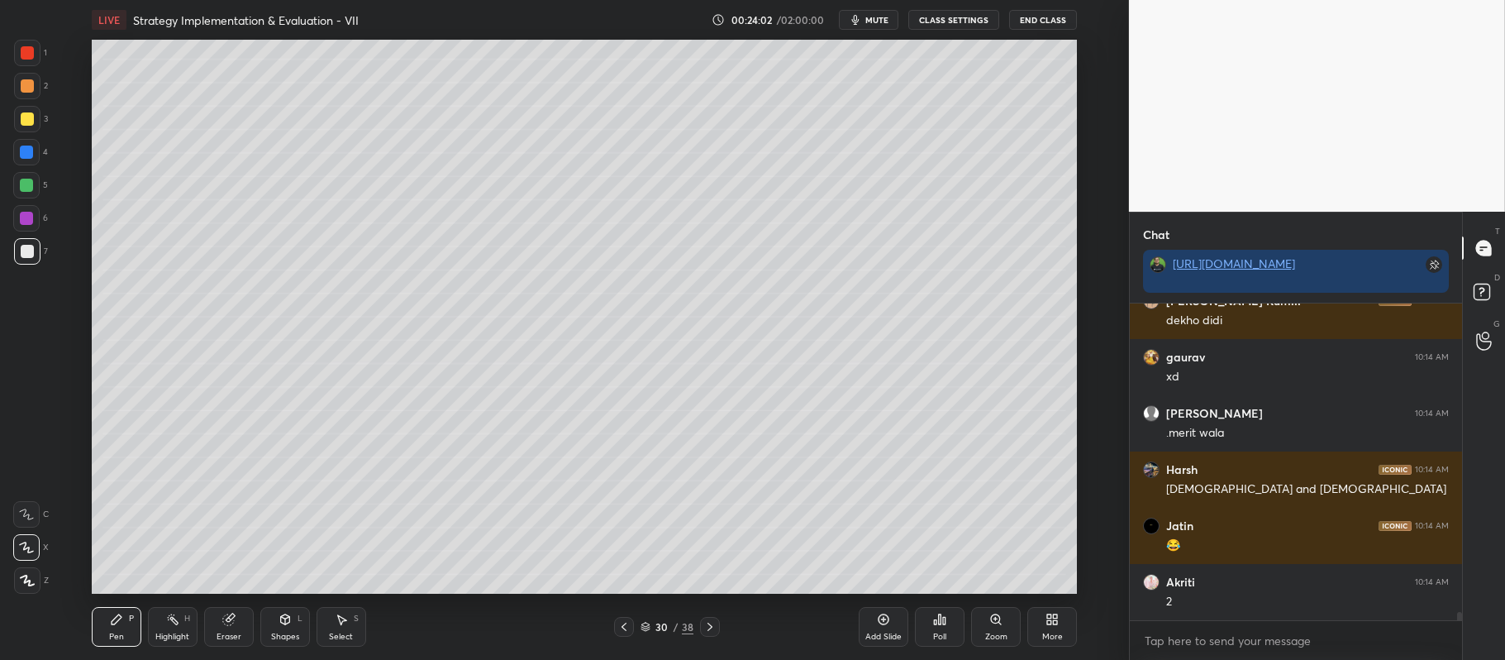
click at [23, 117] on div at bounding box center [27, 118] width 13 height 13
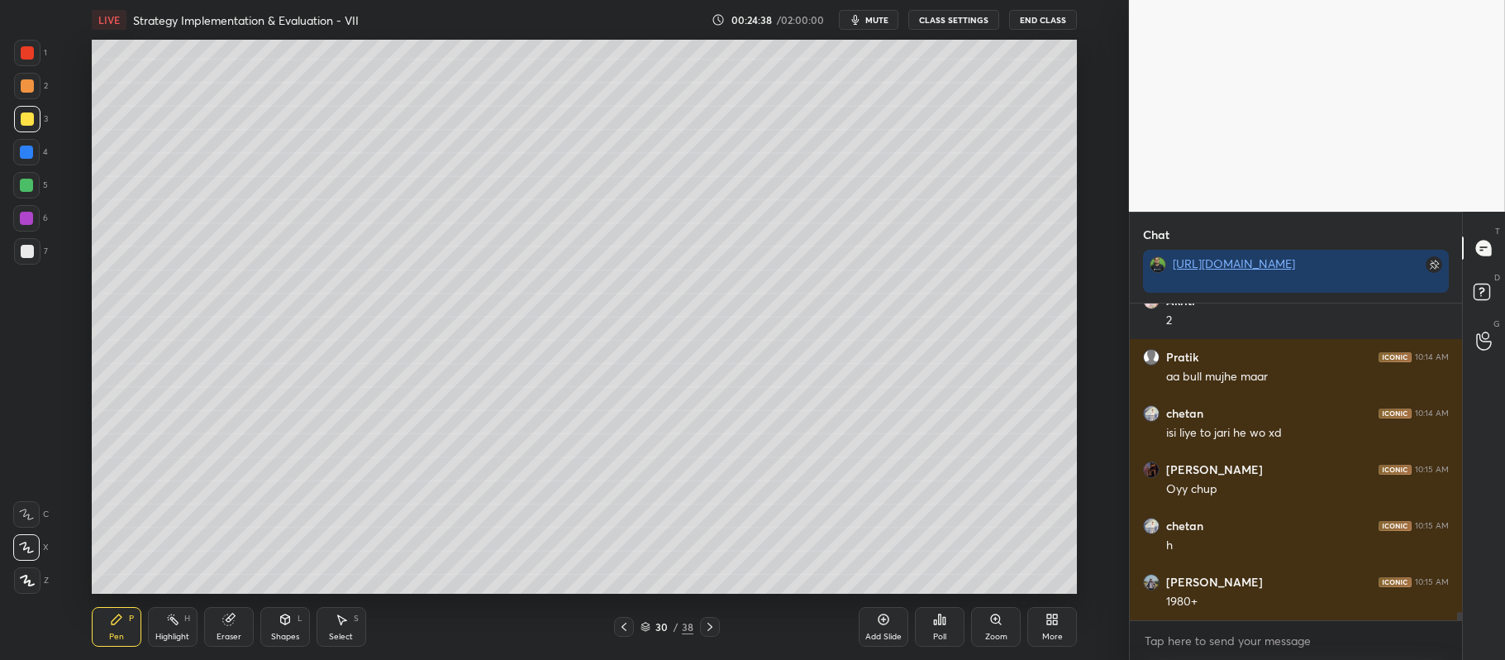
scroll to position [11690, 0]
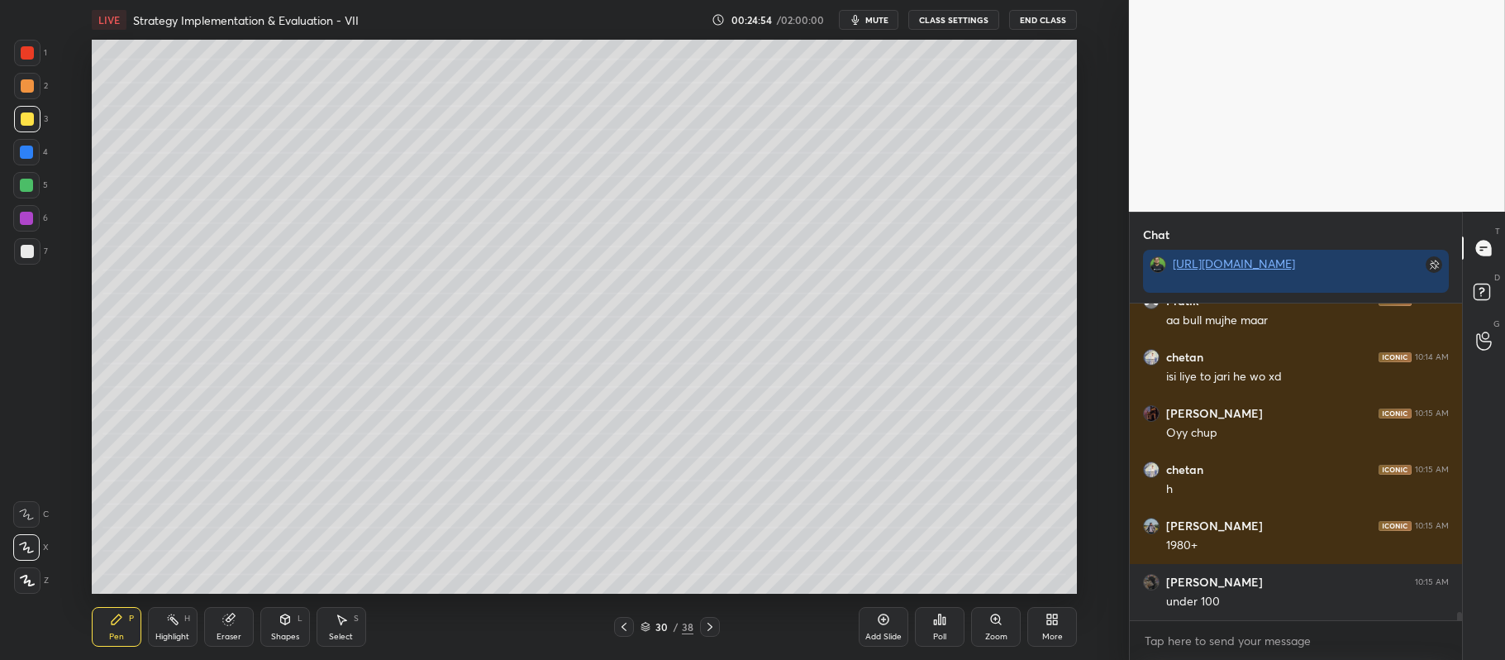
click at [28, 86] on div at bounding box center [27, 85] width 13 height 13
click at [28, 186] on div at bounding box center [26, 185] width 13 height 13
click at [33, 218] on div at bounding box center [26, 218] width 26 height 26
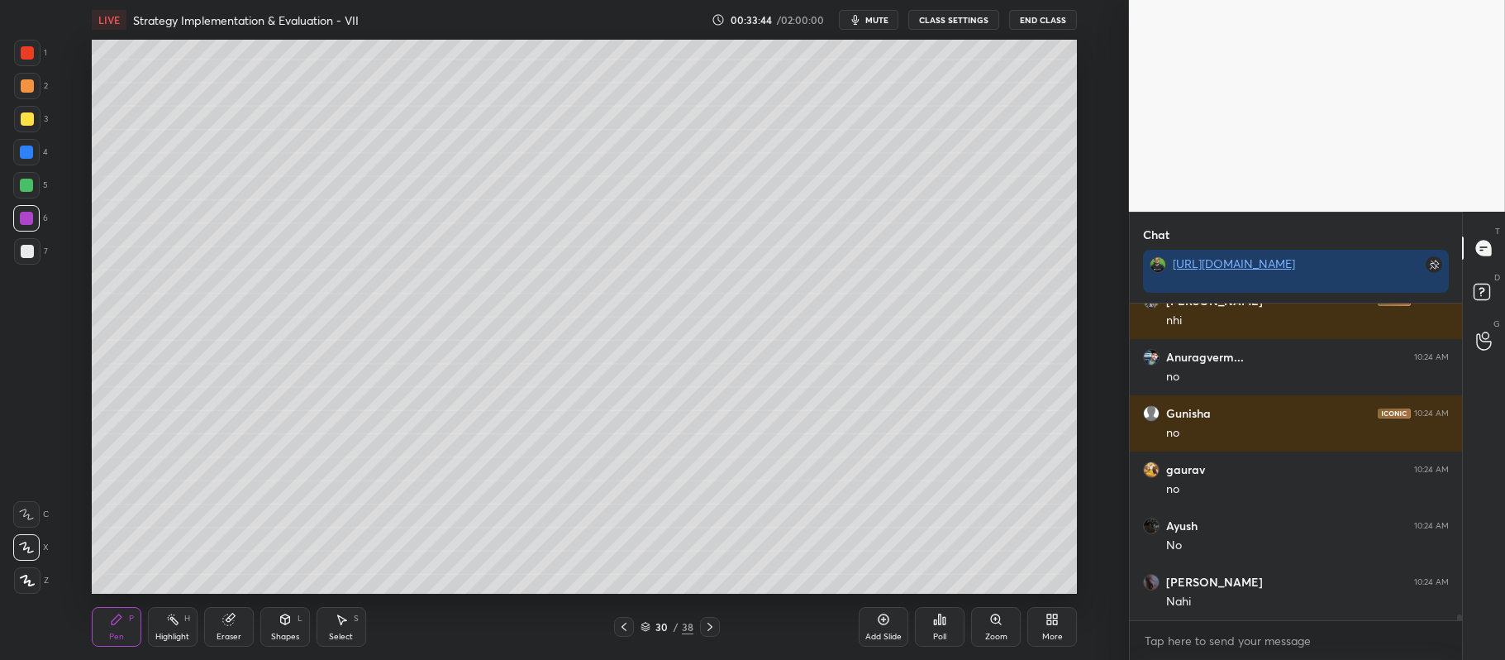
scroll to position [16333, 0]
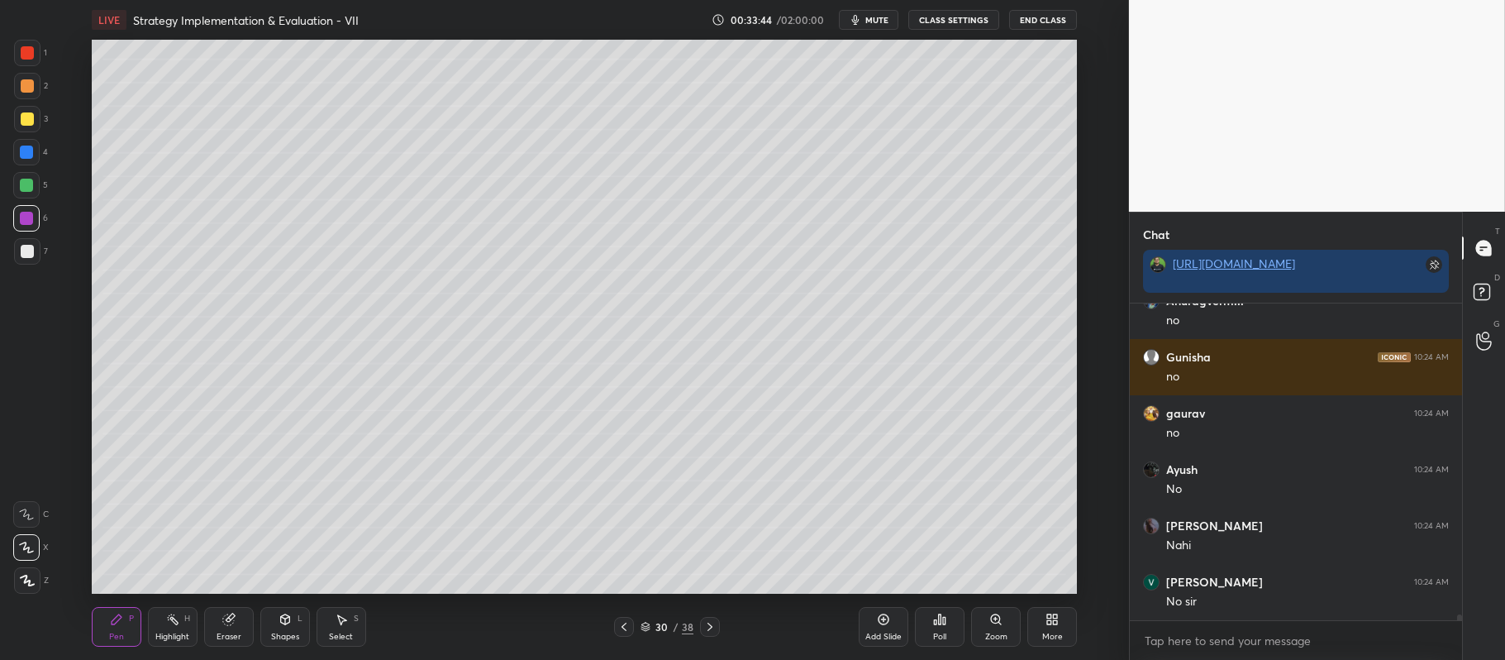
click at [864, 632] on div "Add Slide" at bounding box center [884, 627] width 50 height 40
click at [15, 124] on div at bounding box center [27, 119] width 26 height 26
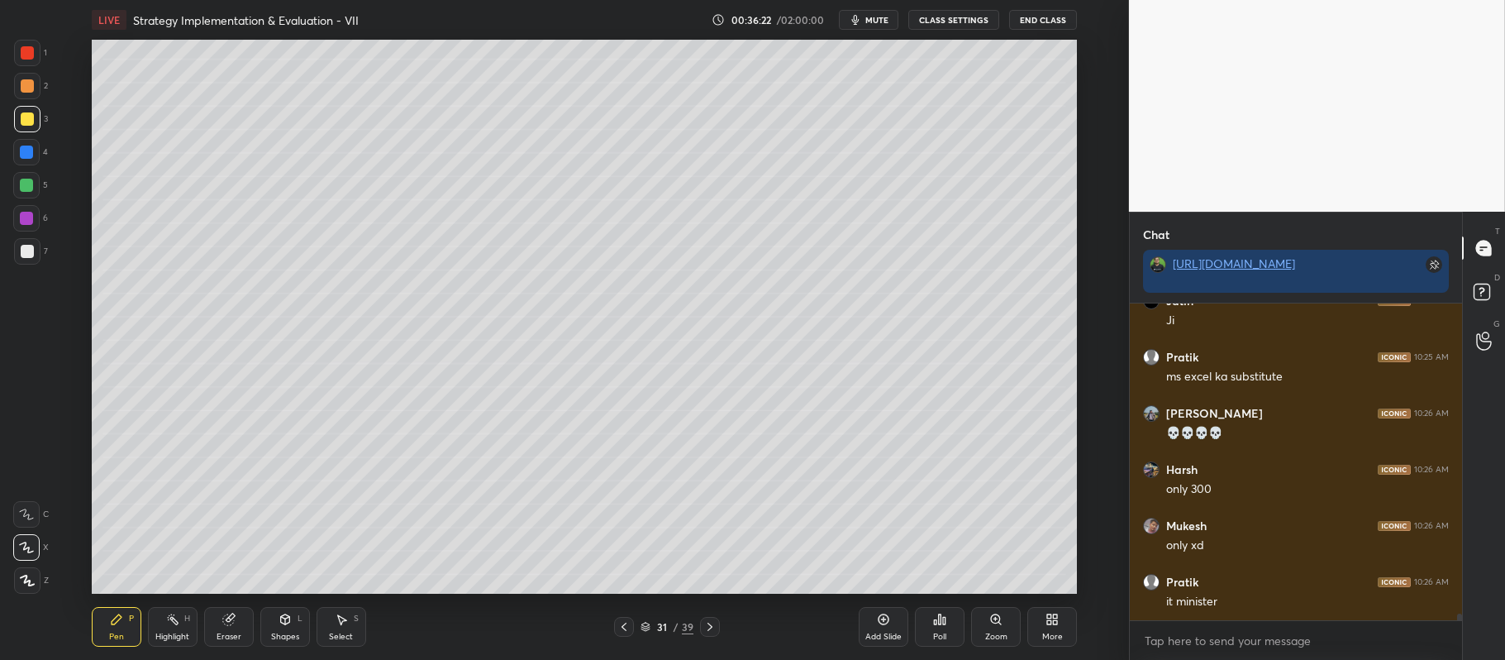
scroll to position [14379, 0]
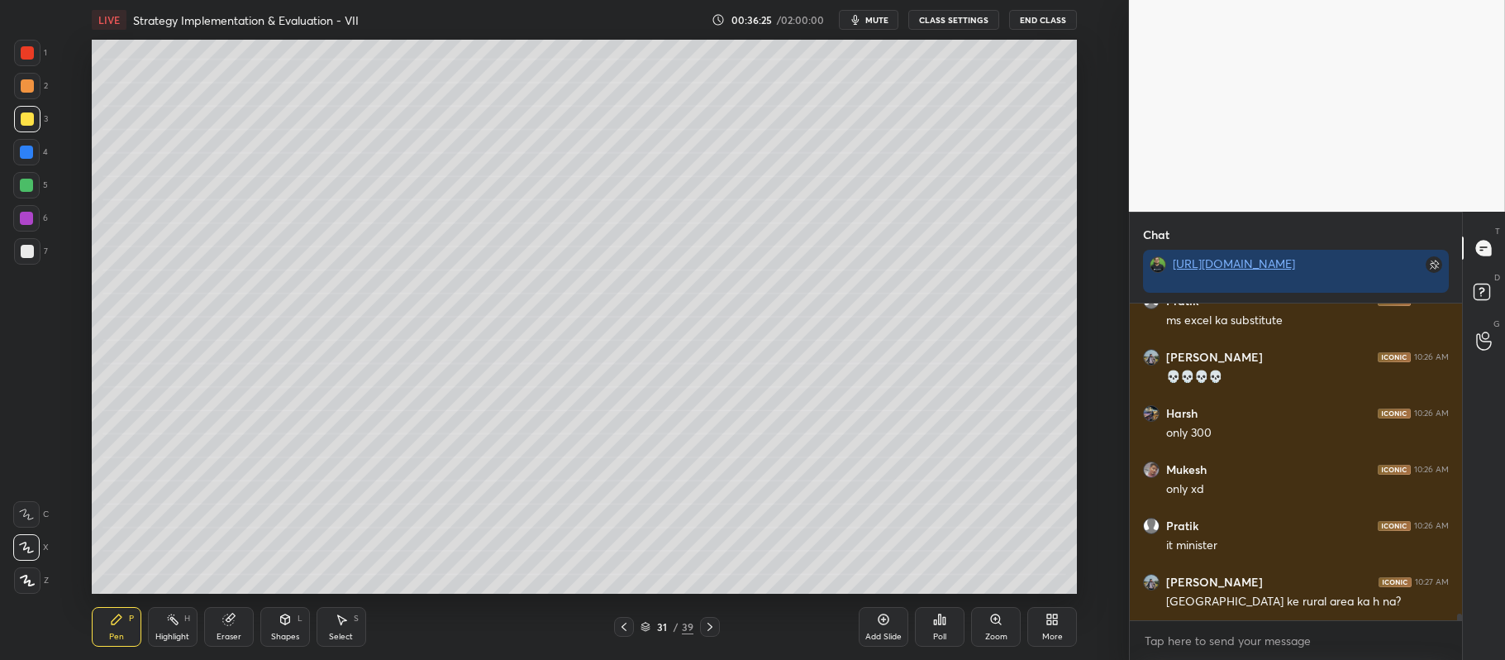
click at [31, 187] on div at bounding box center [26, 185] width 13 height 13
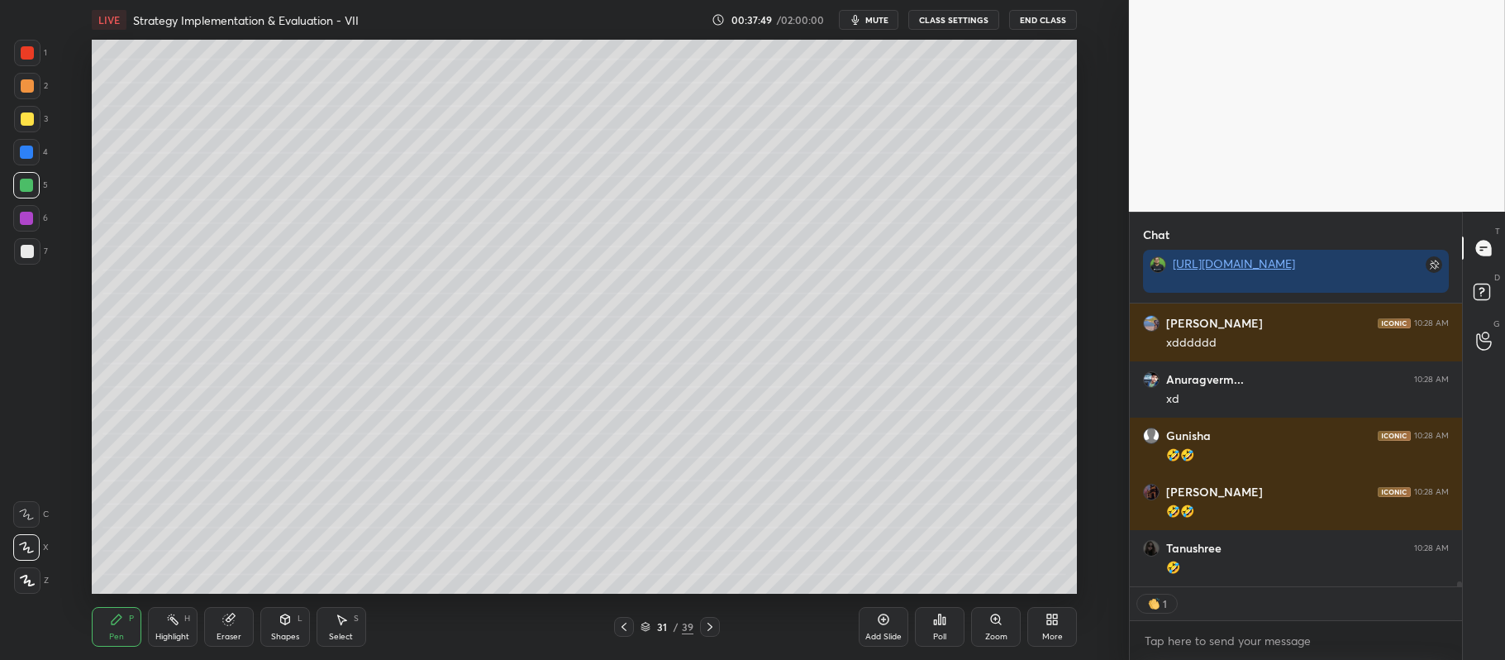
scroll to position [16676, 0]
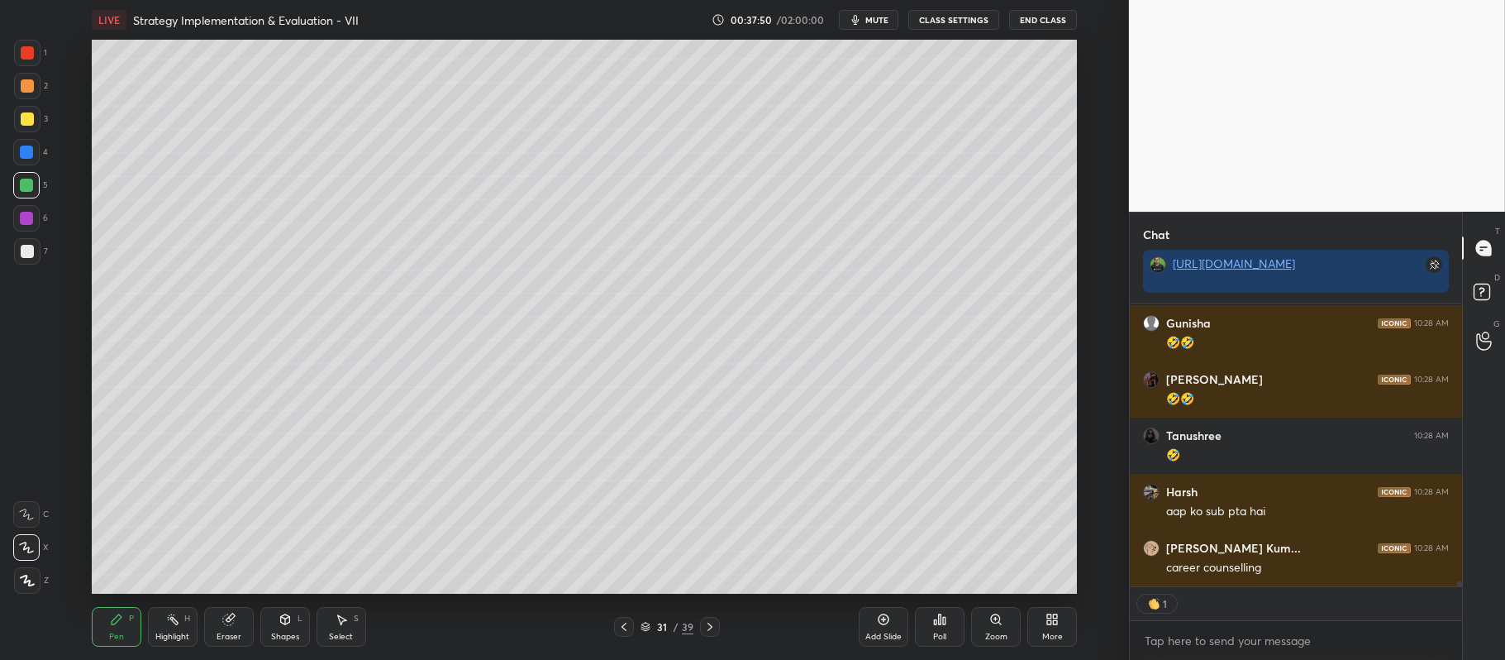
click at [713, 628] on icon at bounding box center [710, 626] width 13 height 13
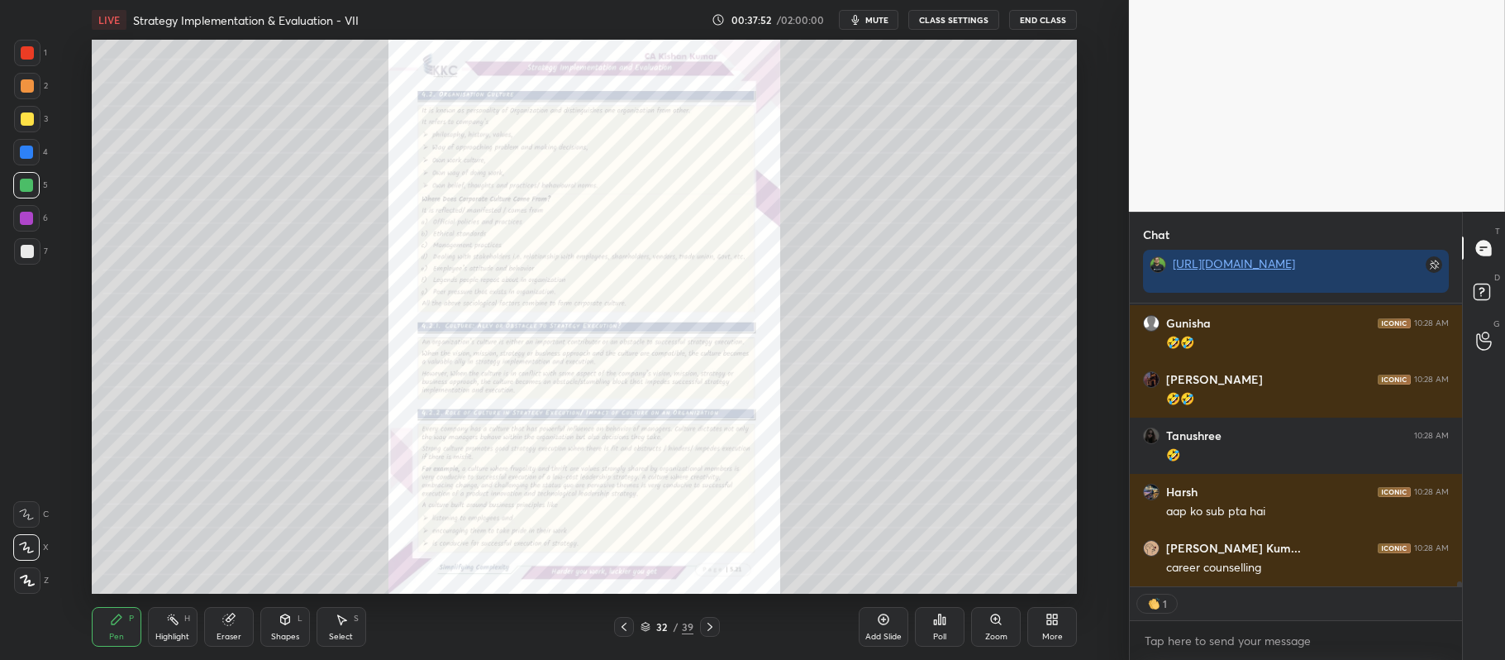
click at [625, 622] on icon at bounding box center [624, 626] width 13 height 13
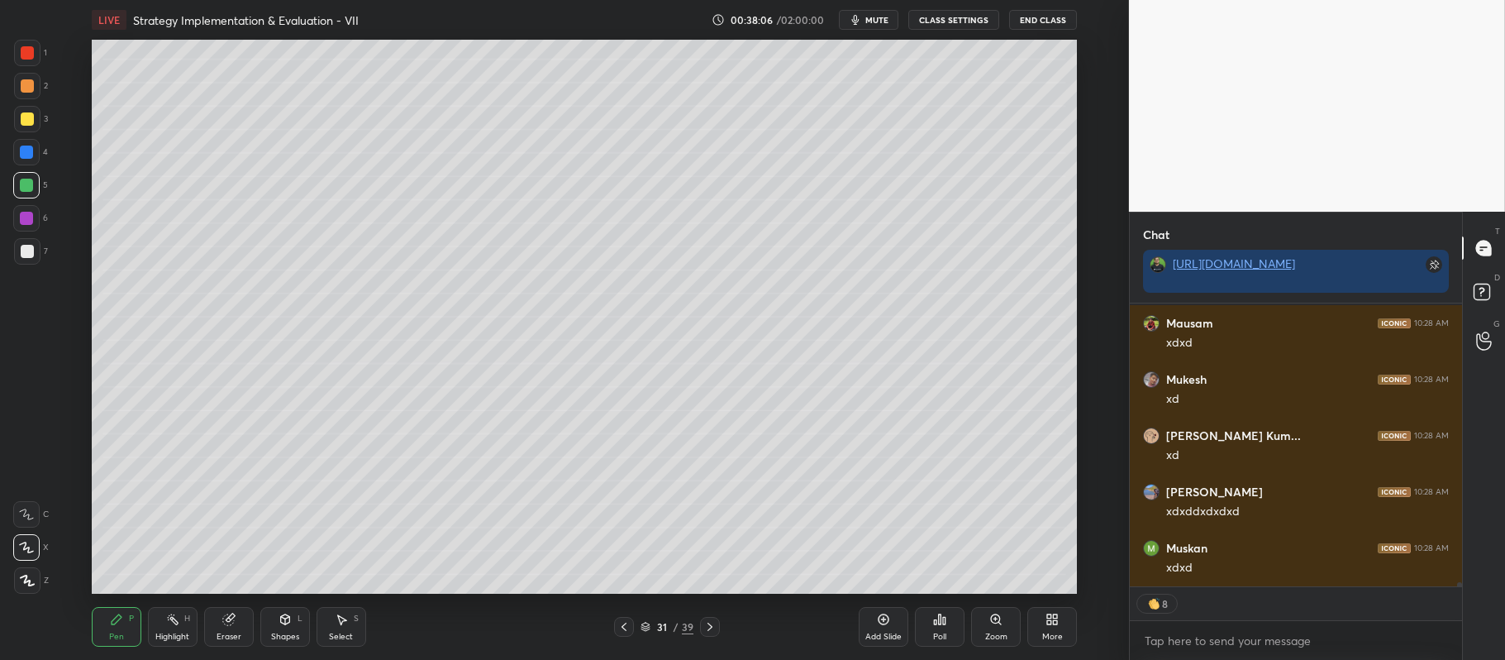
scroll to position [17351, 0]
click at [708, 627] on icon at bounding box center [710, 626] width 13 height 13
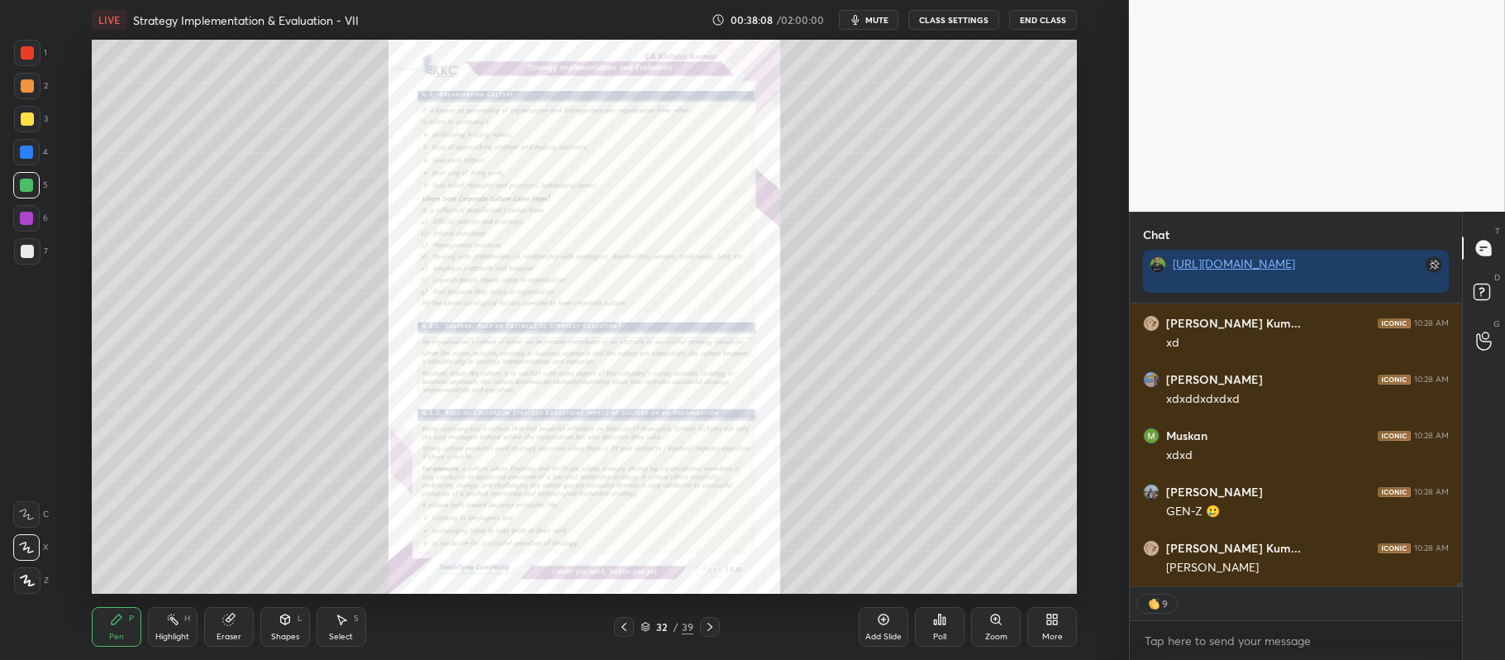
click at [993, 635] on div "Zoom" at bounding box center [996, 636] width 22 height 8
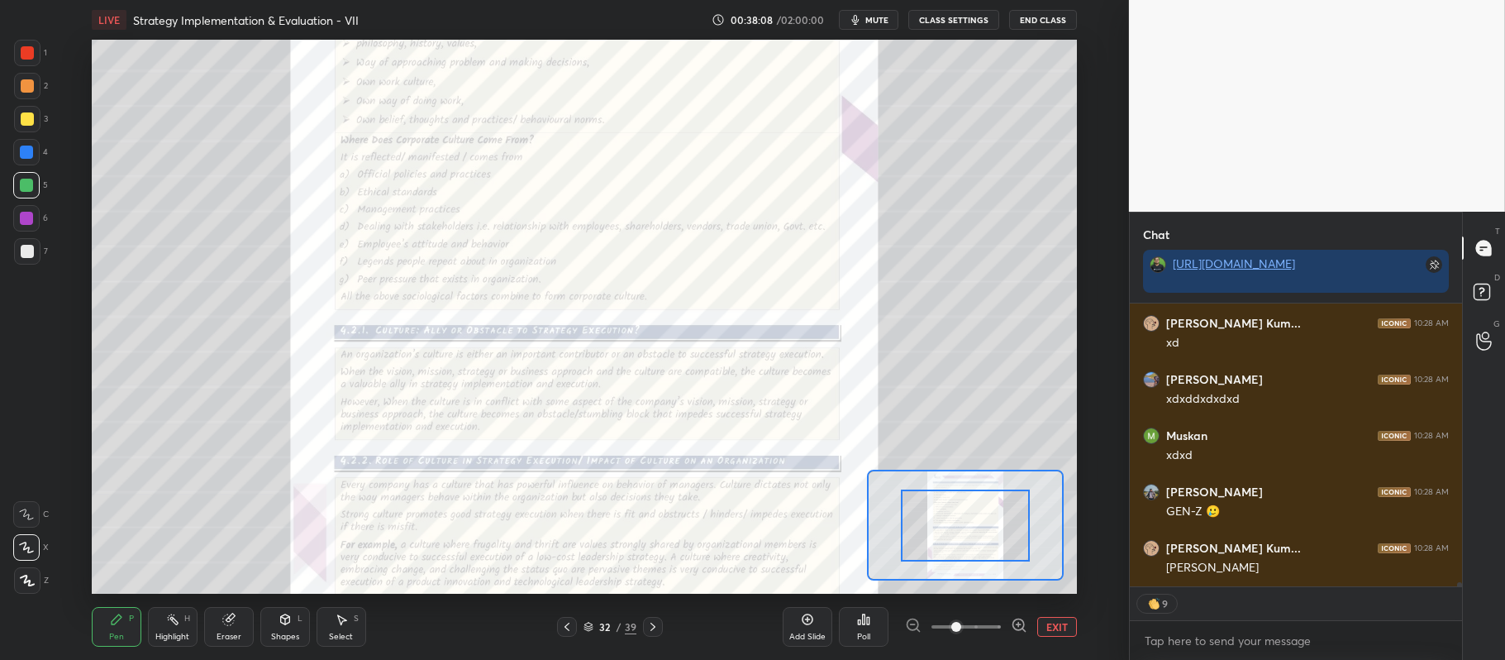
scroll to position [17519, 0]
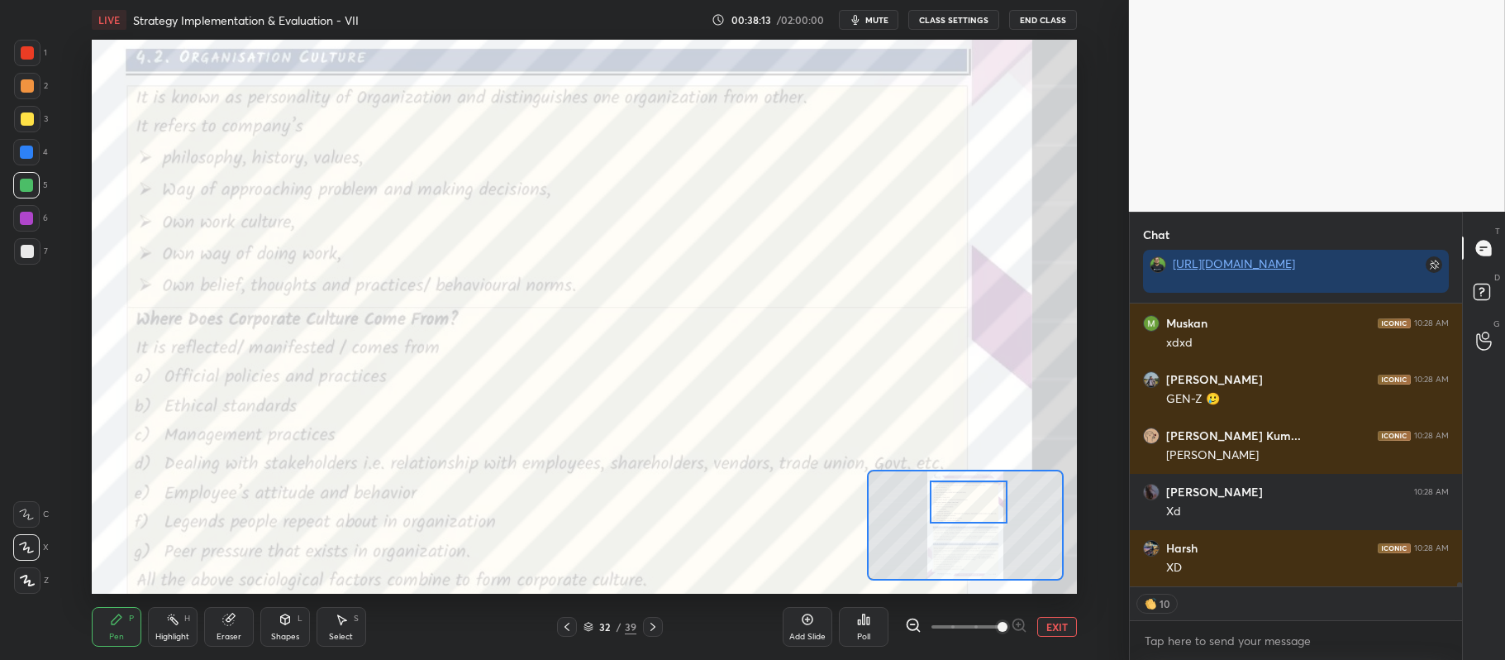
click at [38, 56] on div at bounding box center [27, 53] width 26 height 26
click at [23, 511] on icon at bounding box center [26, 514] width 15 height 12
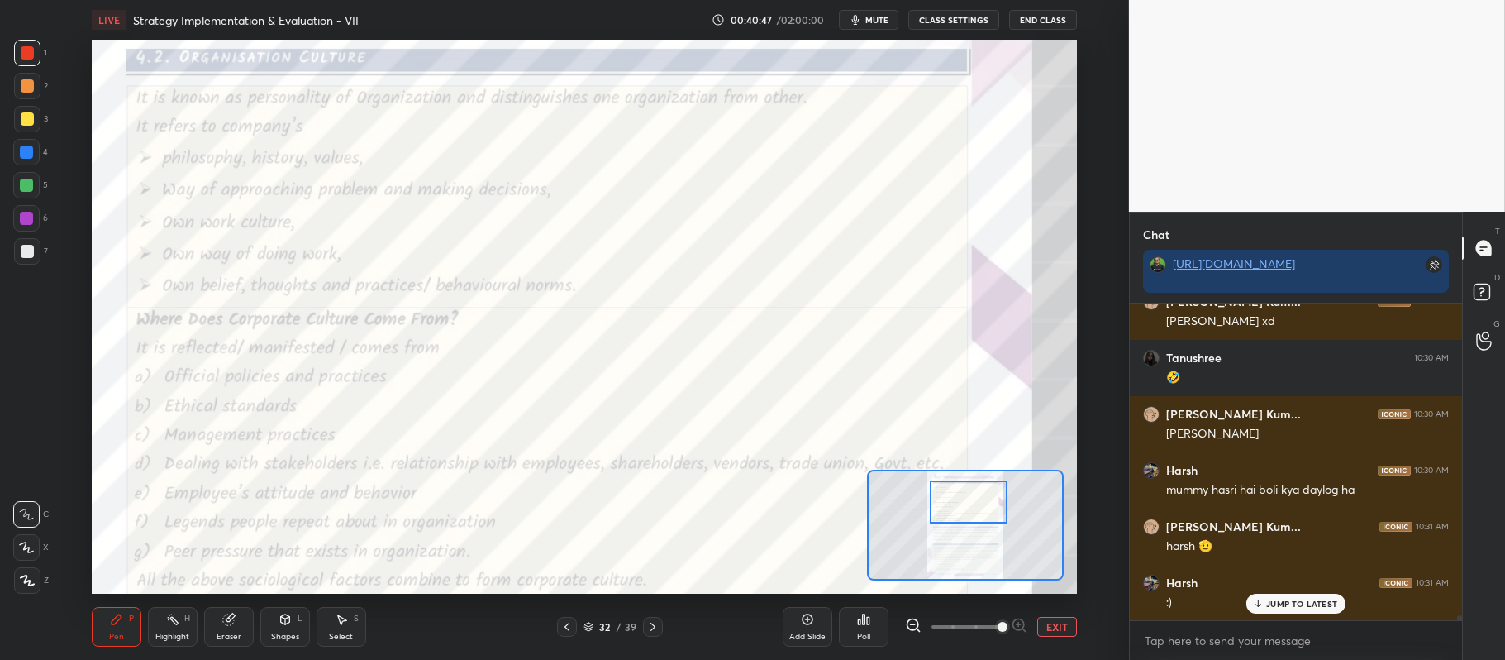
scroll to position [19075, 0]
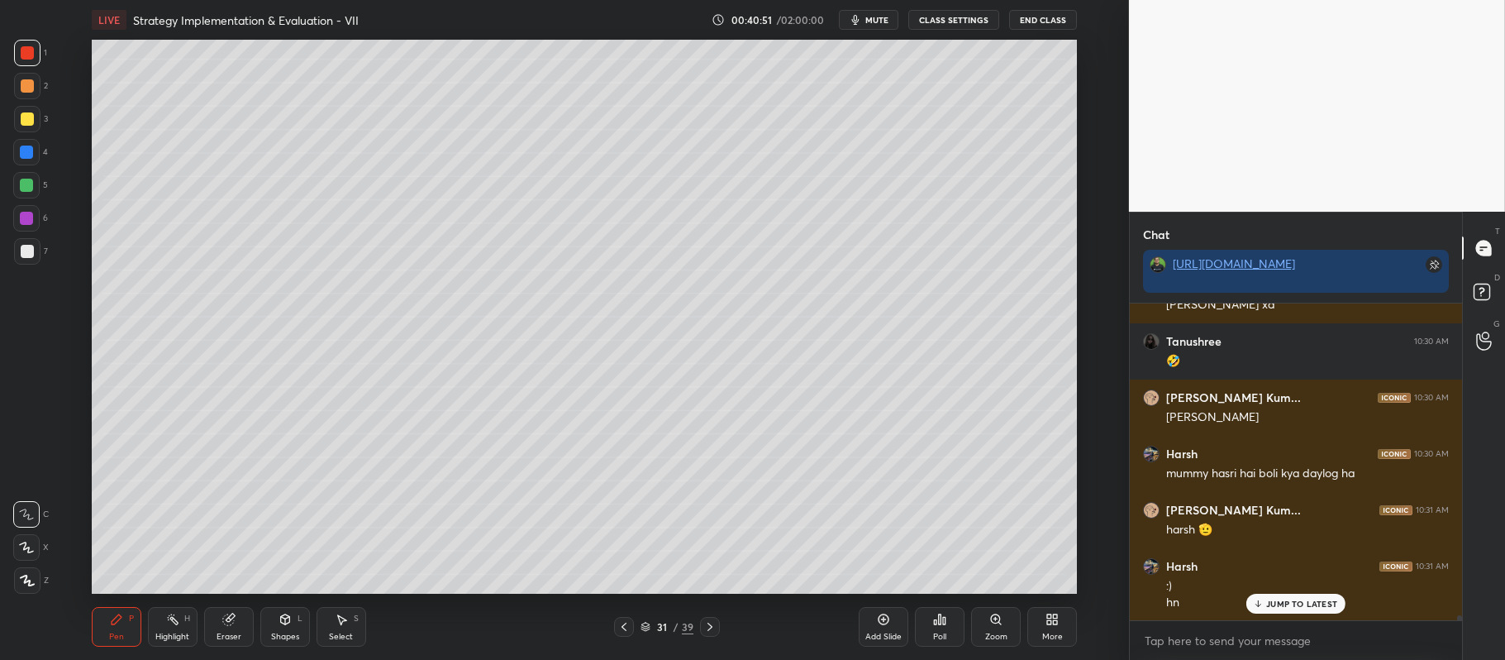
click at [615, 628] on div at bounding box center [624, 627] width 20 height 20
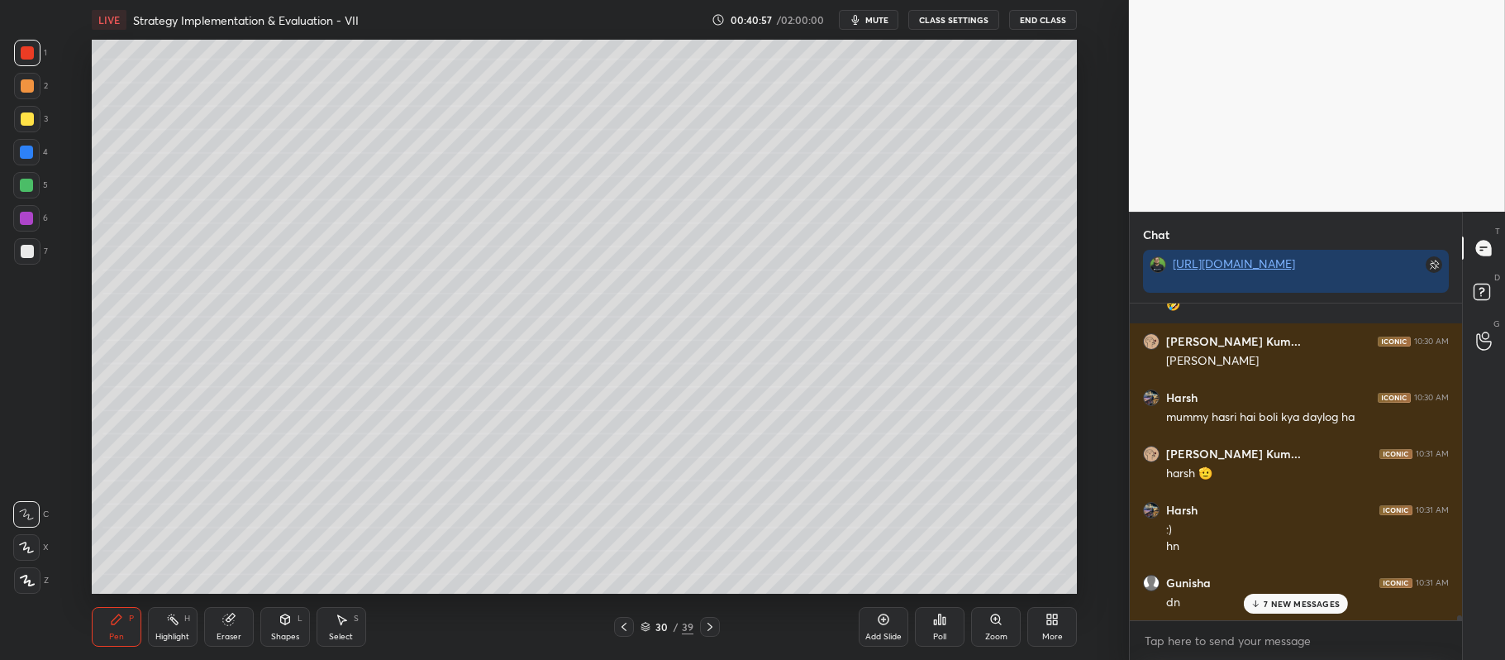
scroll to position [19525, 0]
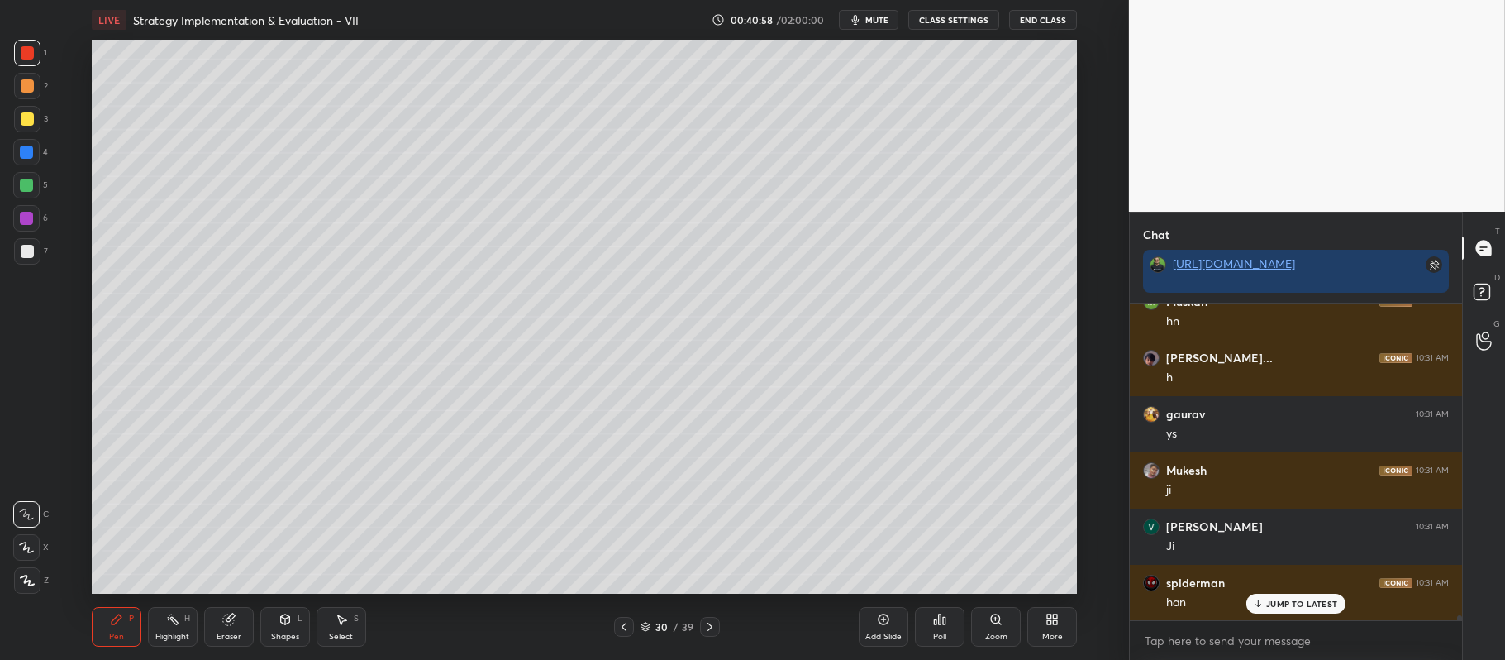
click at [887, 616] on icon at bounding box center [884, 619] width 11 height 11
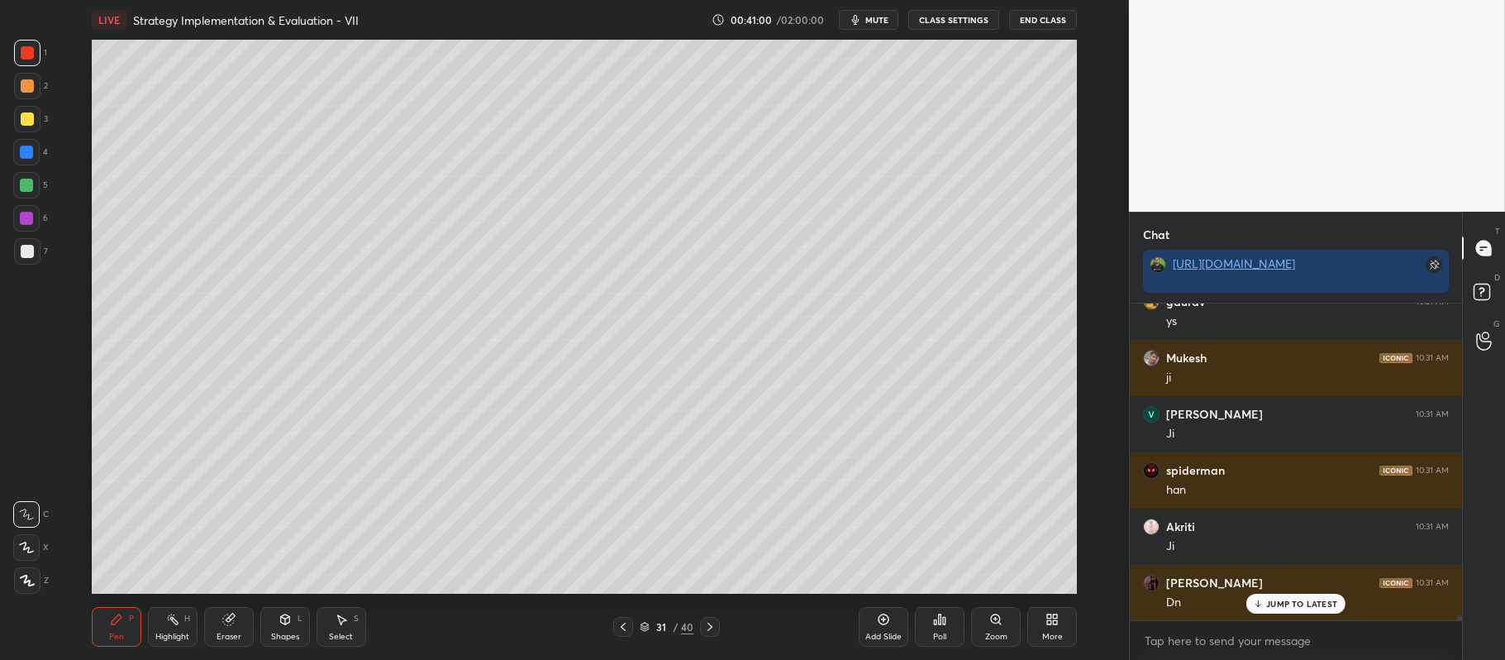
scroll to position [19750, 0]
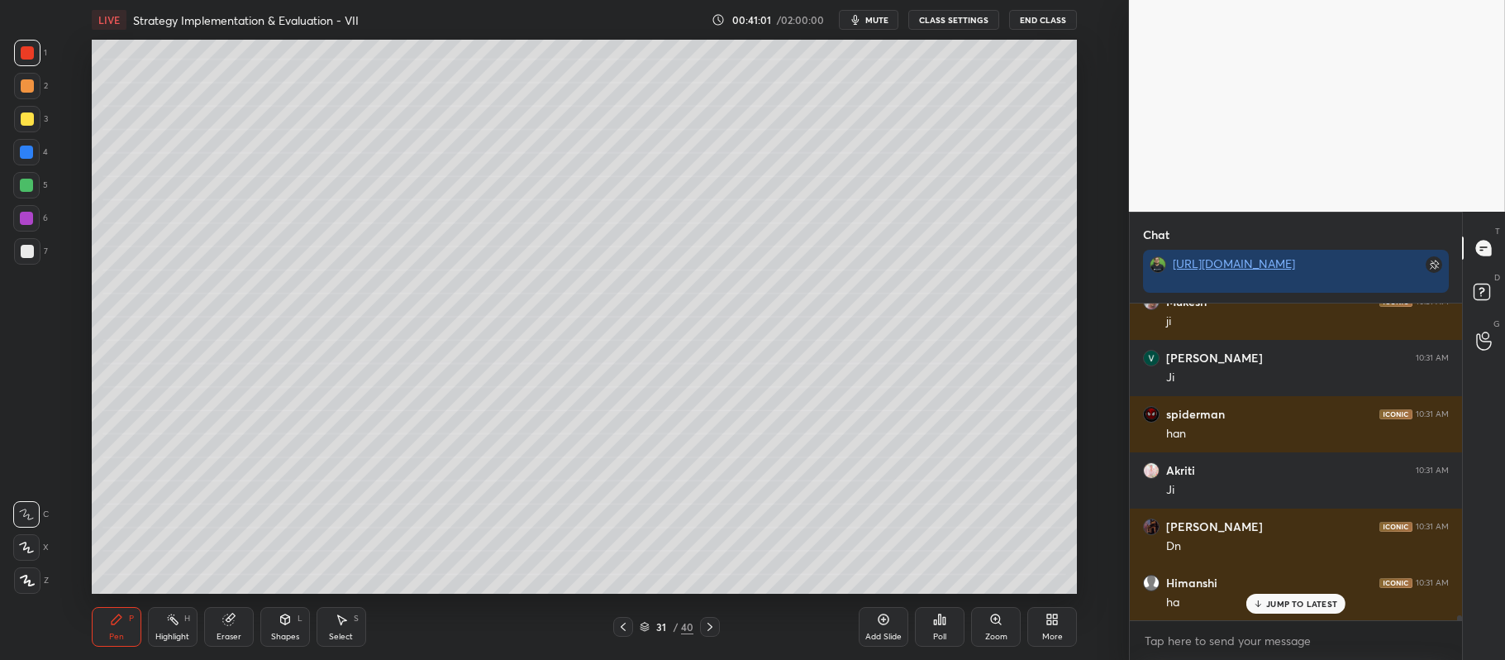
click at [31, 131] on div at bounding box center [27, 119] width 26 height 26
click at [23, 546] on icon at bounding box center [26, 547] width 15 height 12
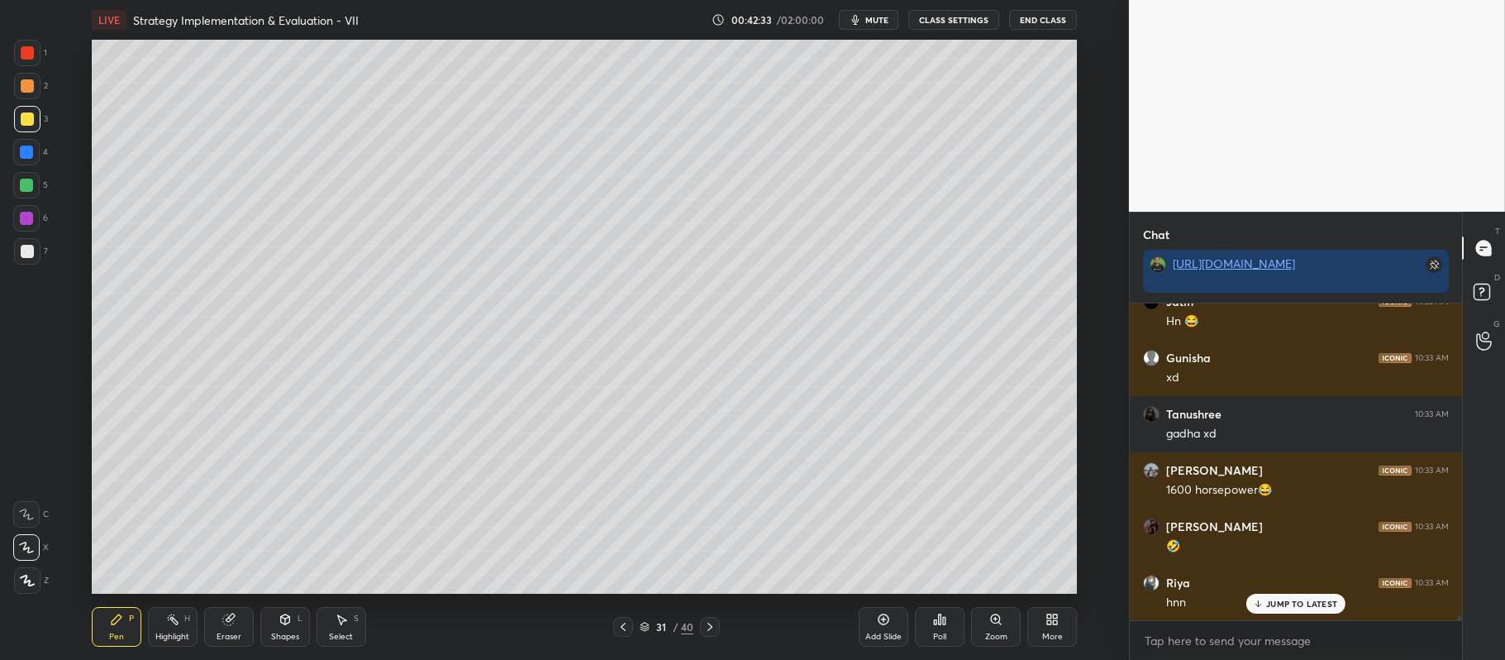
scroll to position [21605, 0]
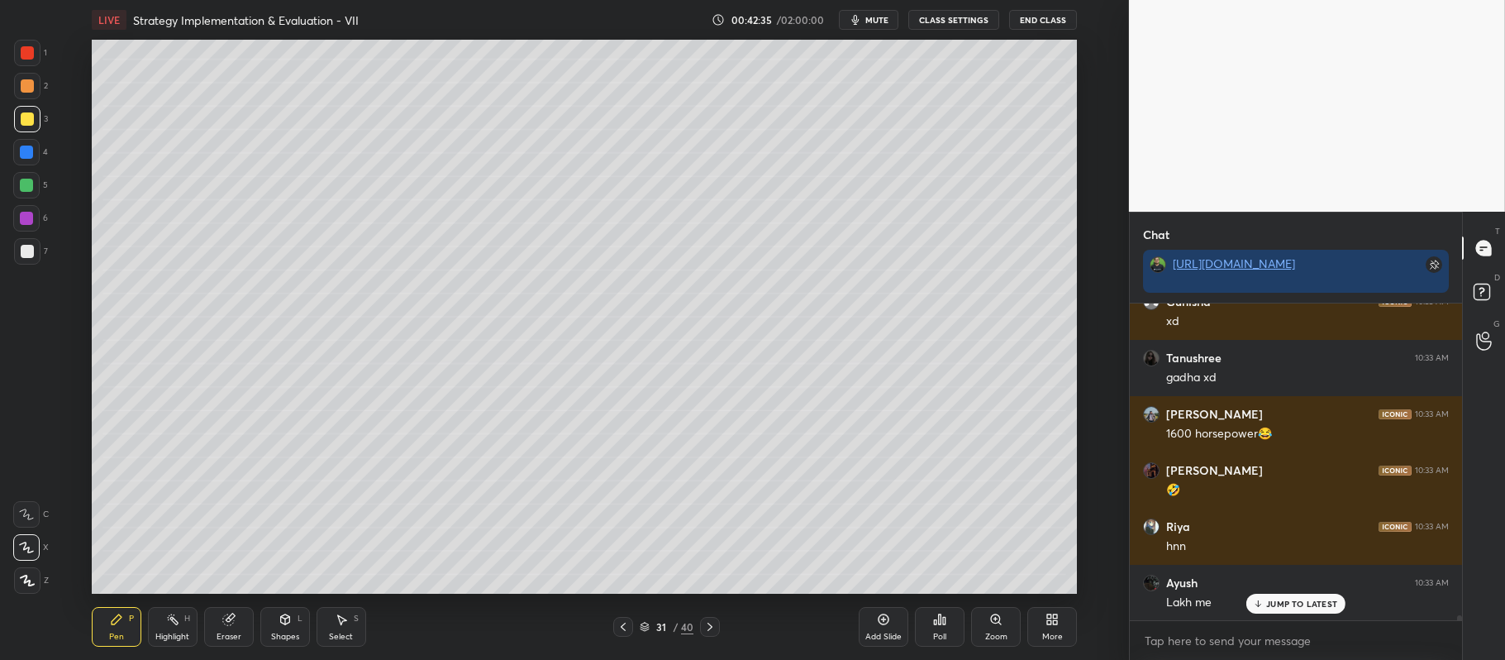
click at [33, 183] on div at bounding box center [26, 185] width 13 height 13
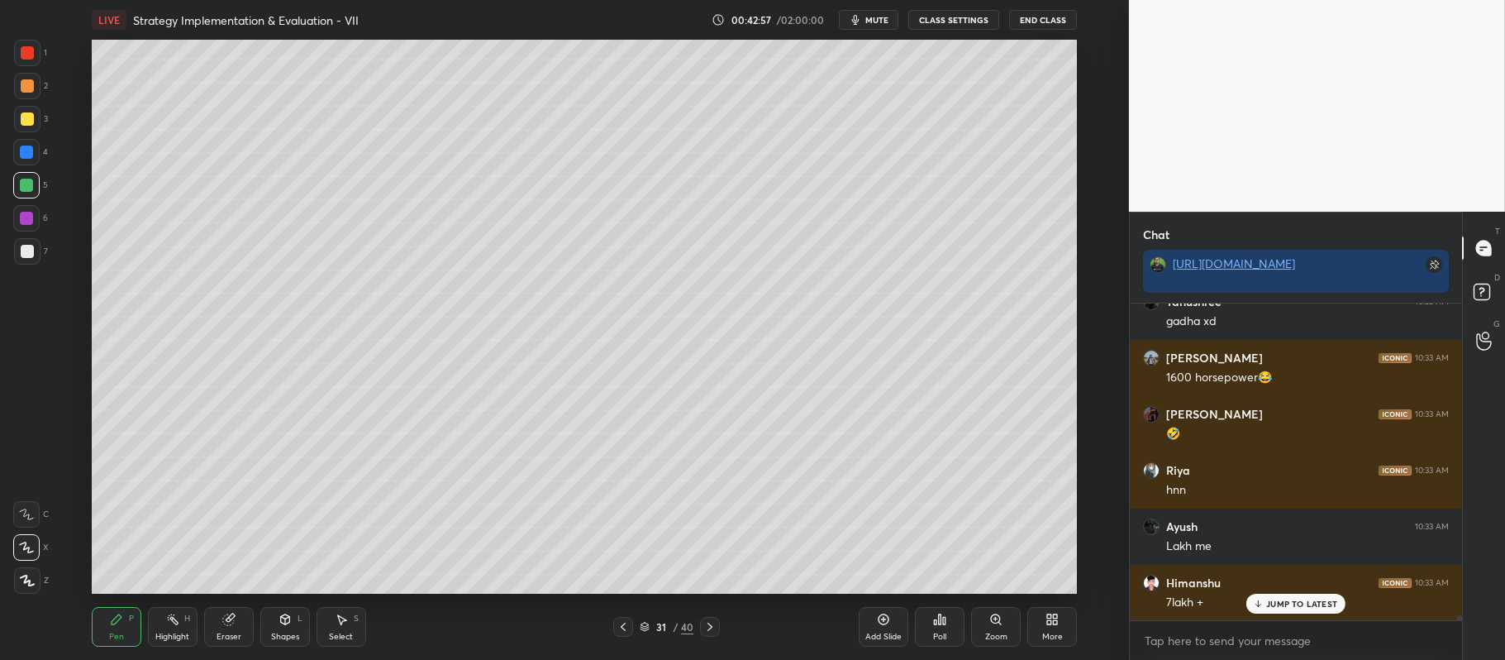
click at [30, 88] on div at bounding box center [27, 85] width 13 height 13
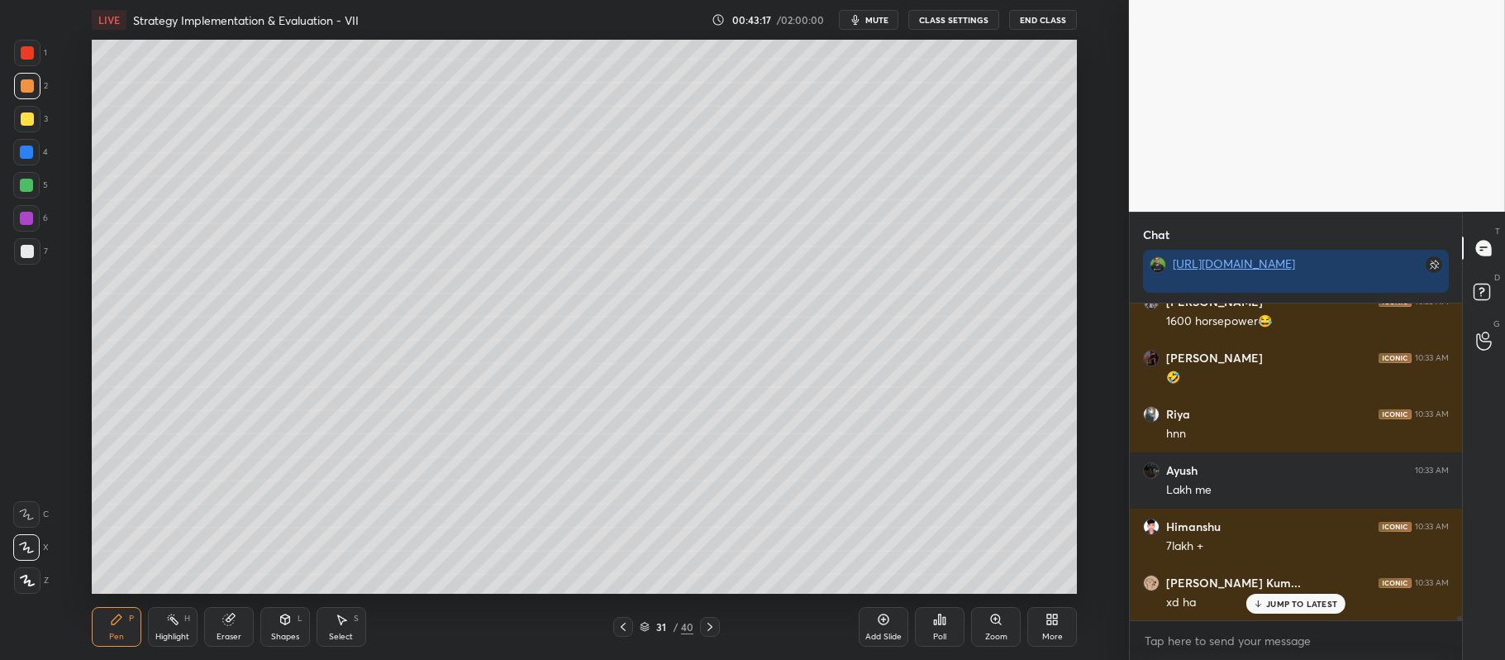
scroll to position [21774, 0]
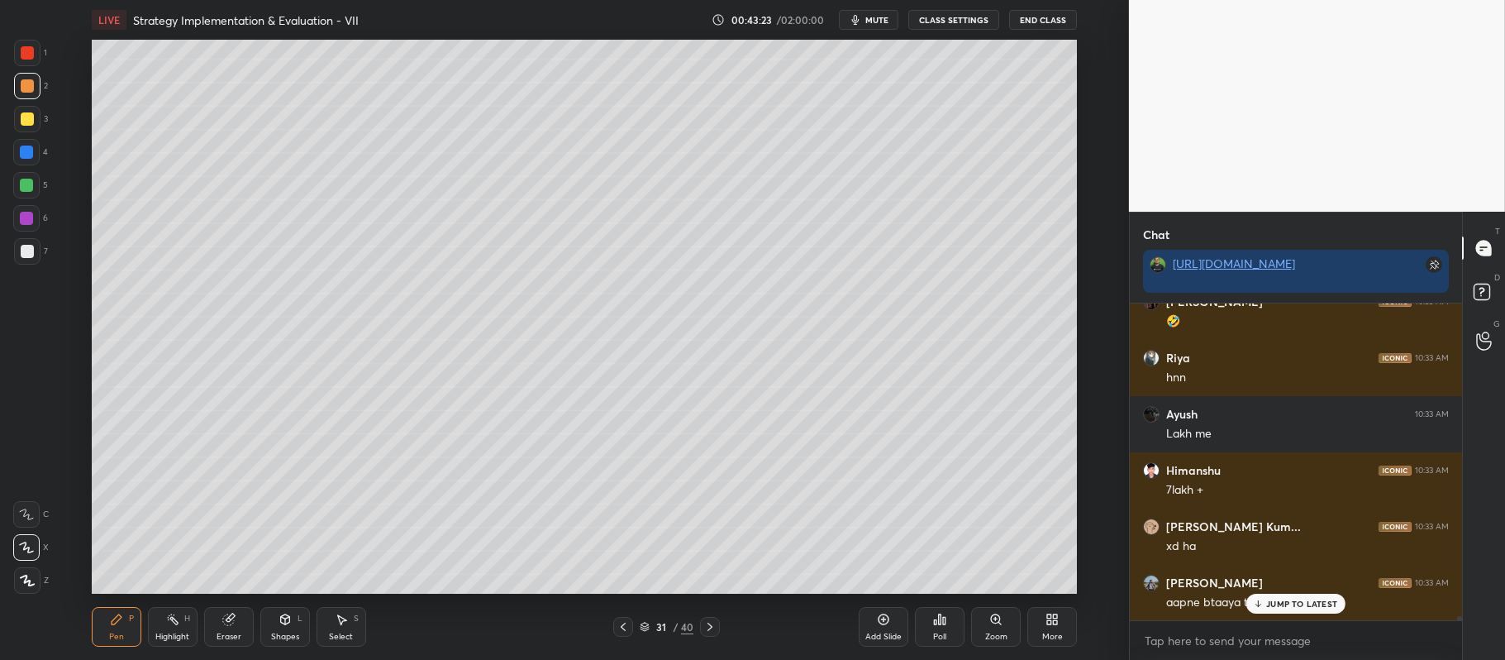
click at [31, 176] on div at bounding box center [26, 185] width 26 height 26
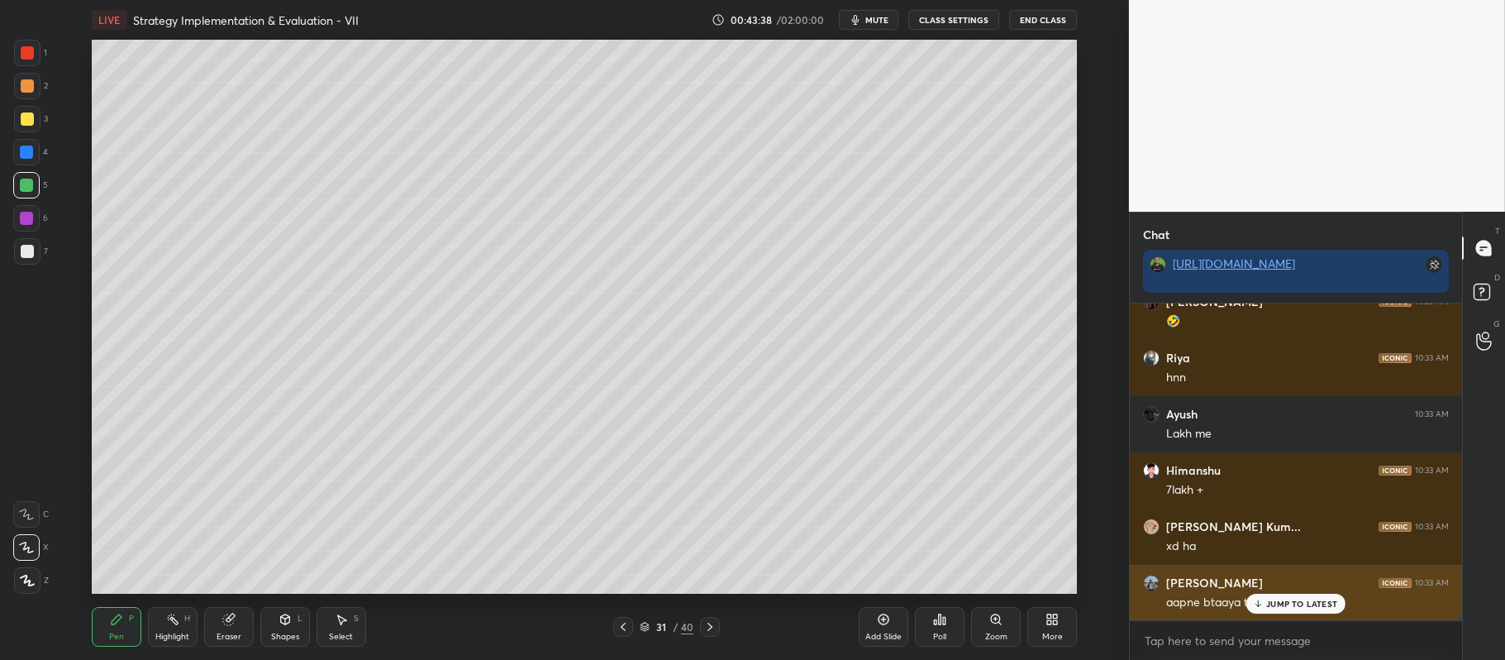
click at [1301, 605] on p "JUMP TO LATEST" at bounding box center [1302, 604] width 71 height 10
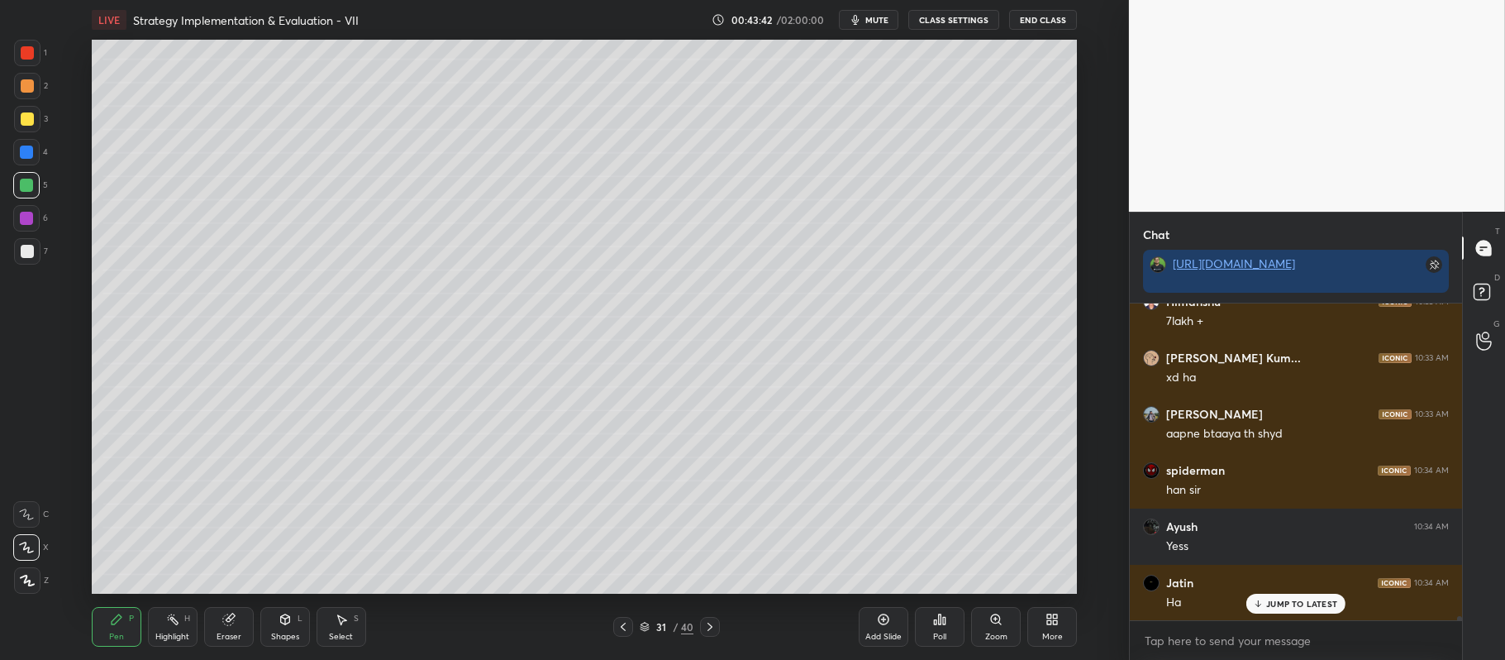
scroll to position [22111, 0]
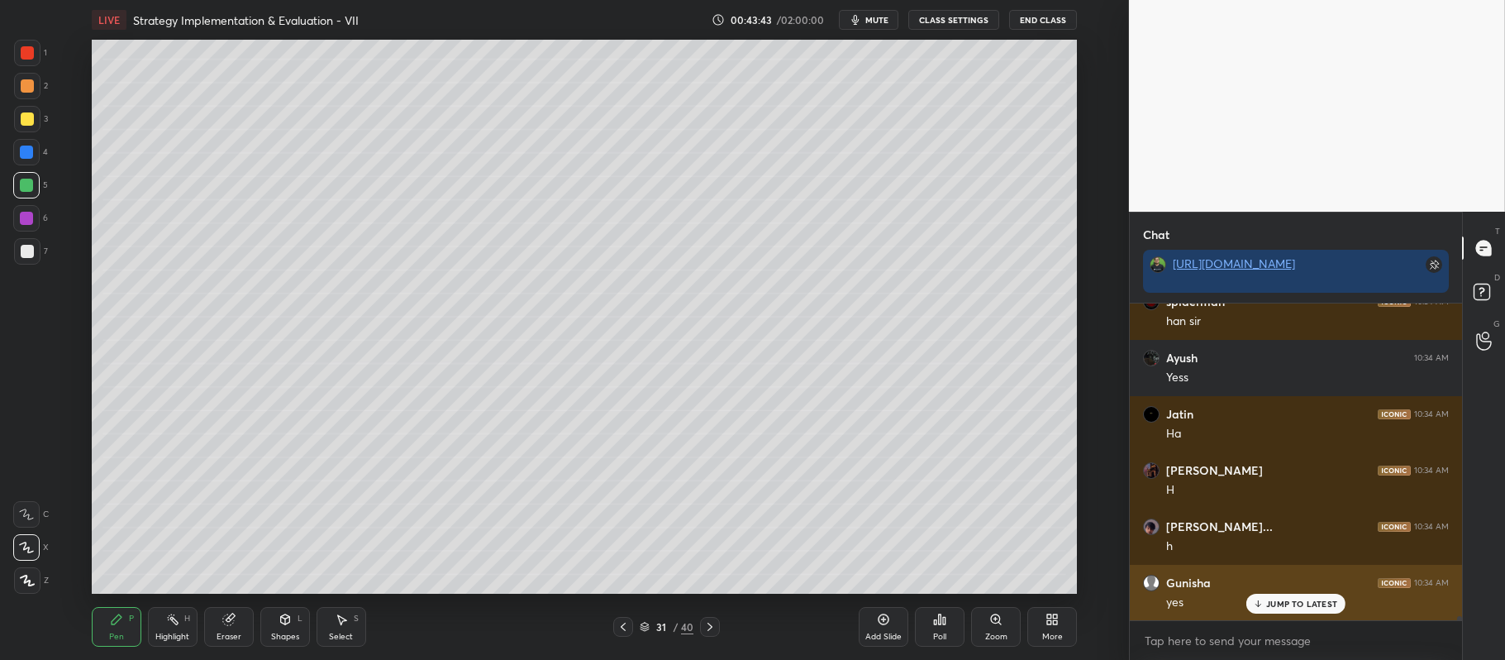
click at [1300, 608] on p "JUMP TO LATEST" at bounding box center [1302, 604] width 71 height 10
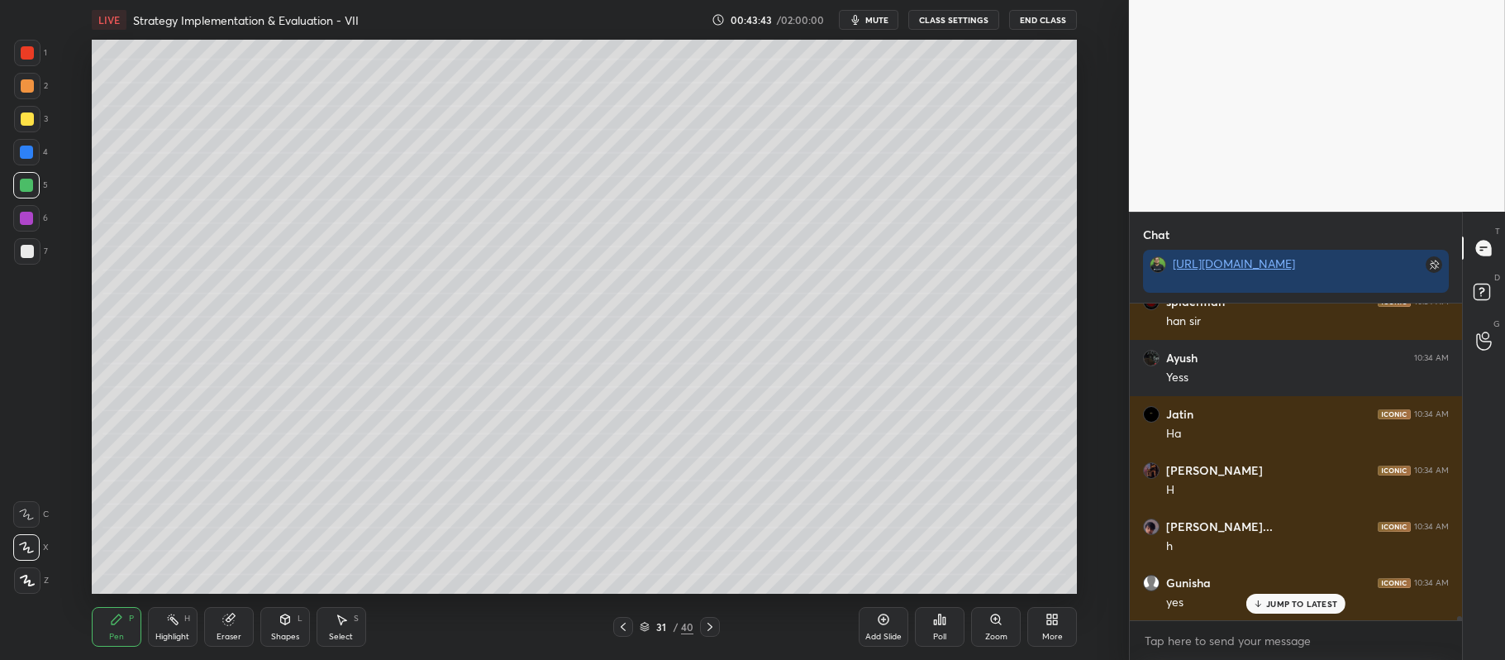
scroll to position [22223, 0]
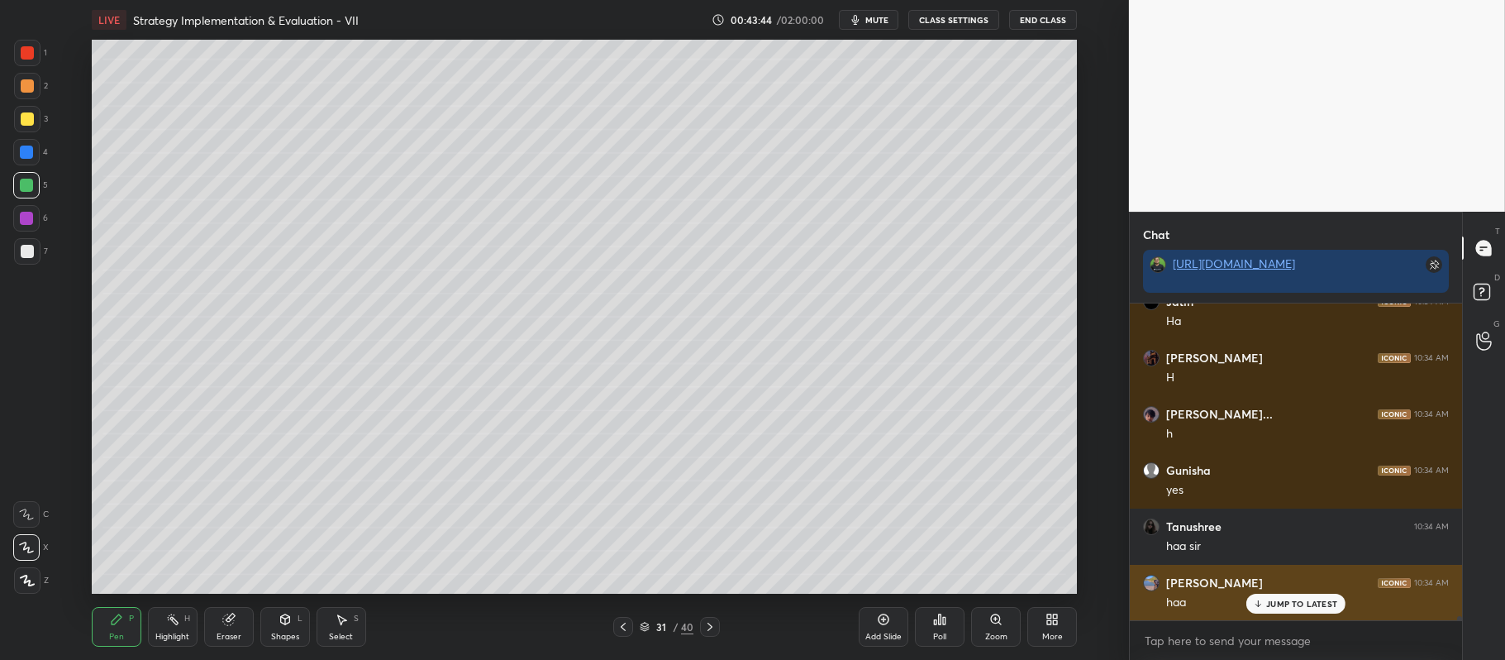
click at [1300, 606] on p "JUMP TO LATEST" at bounding box center [1302, 604] width 71 height 10
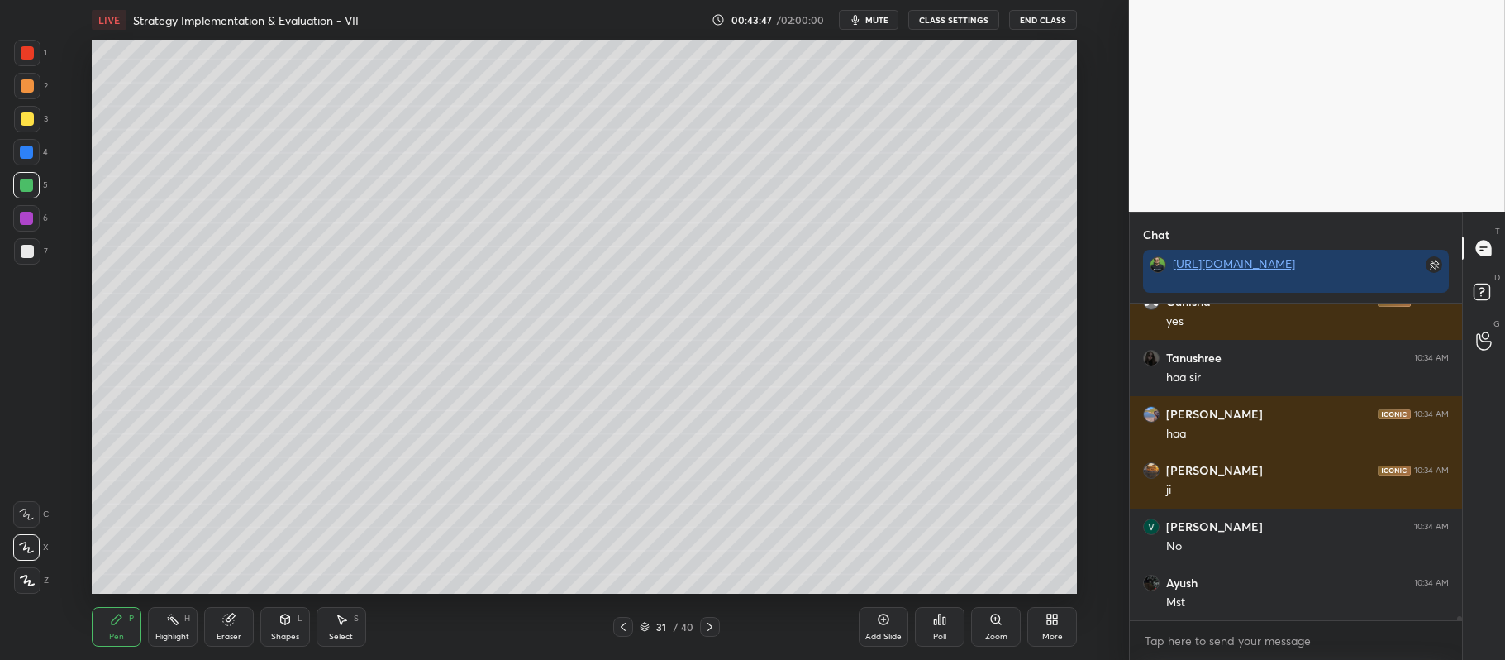
scroll to position [22448, 0]
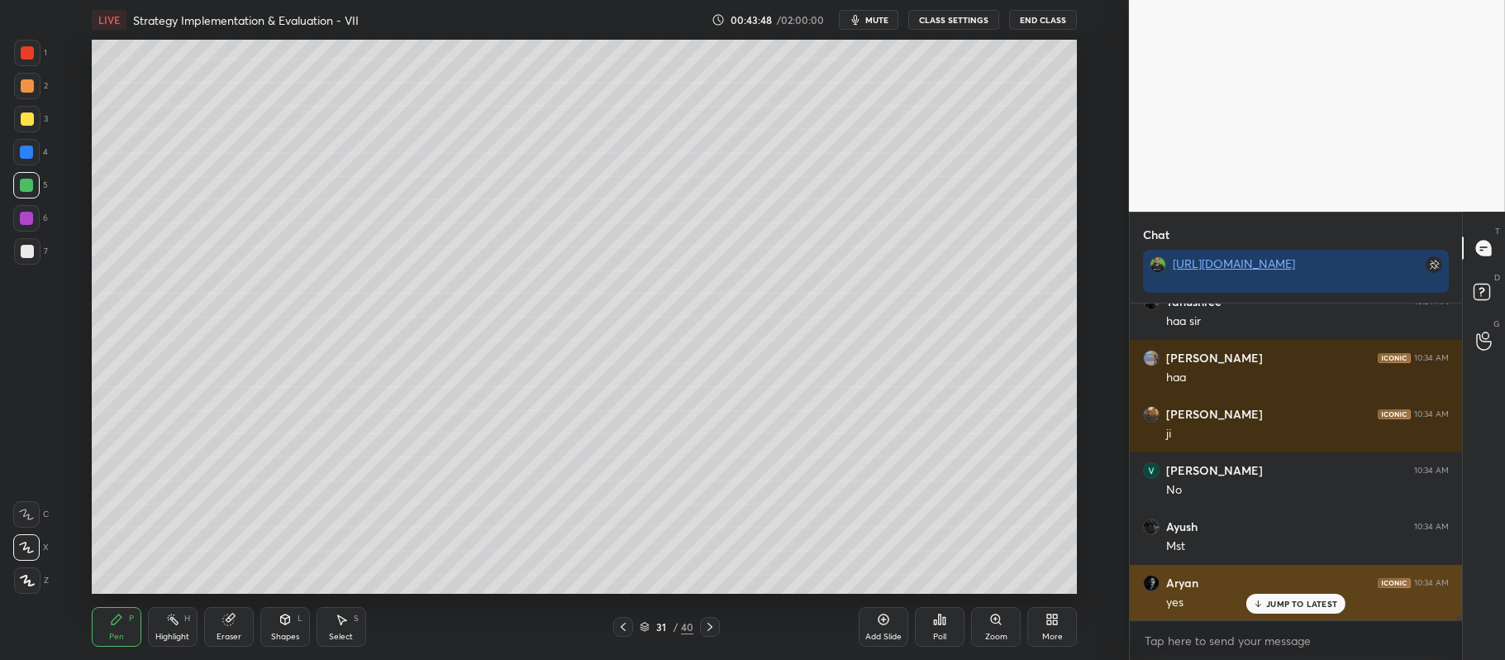
click at [1303, 606] on p "JUMP TO LATEST" at bounding box center [1302, 604] width 71 height 10
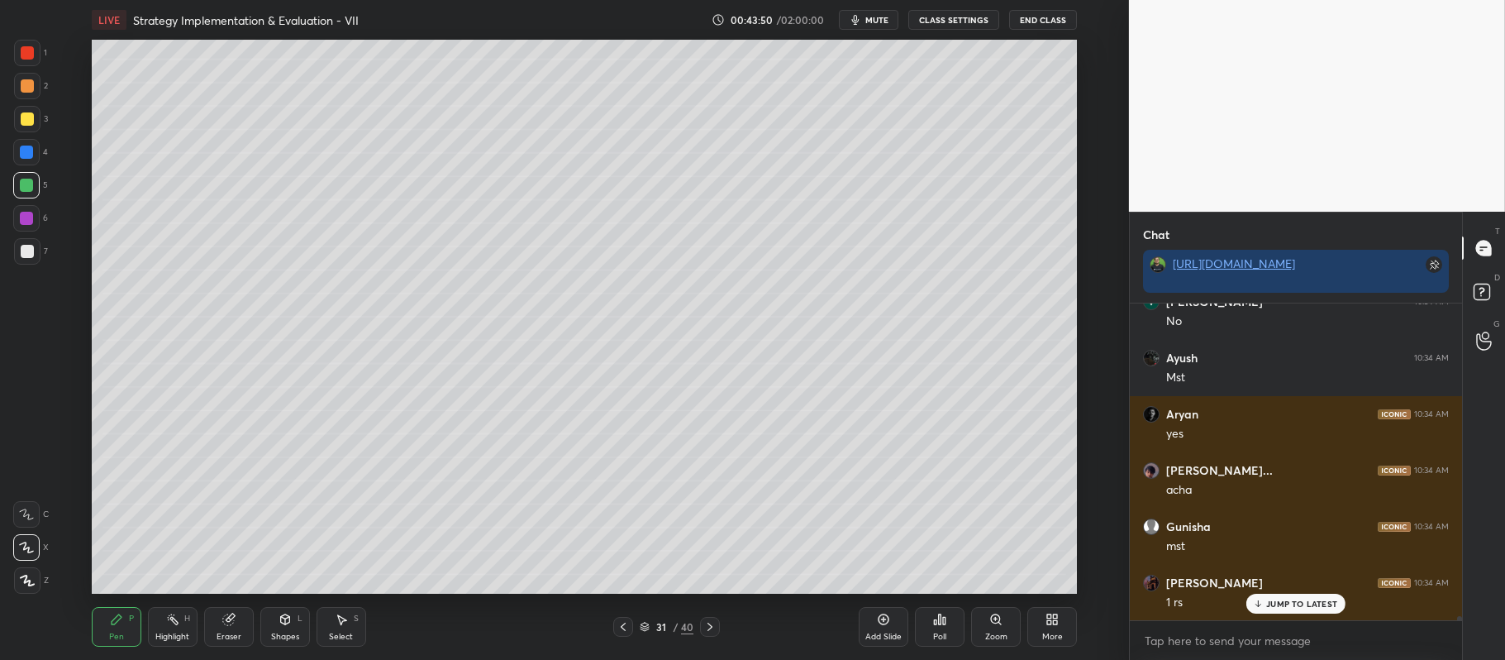
scroll to position [22673, 0]
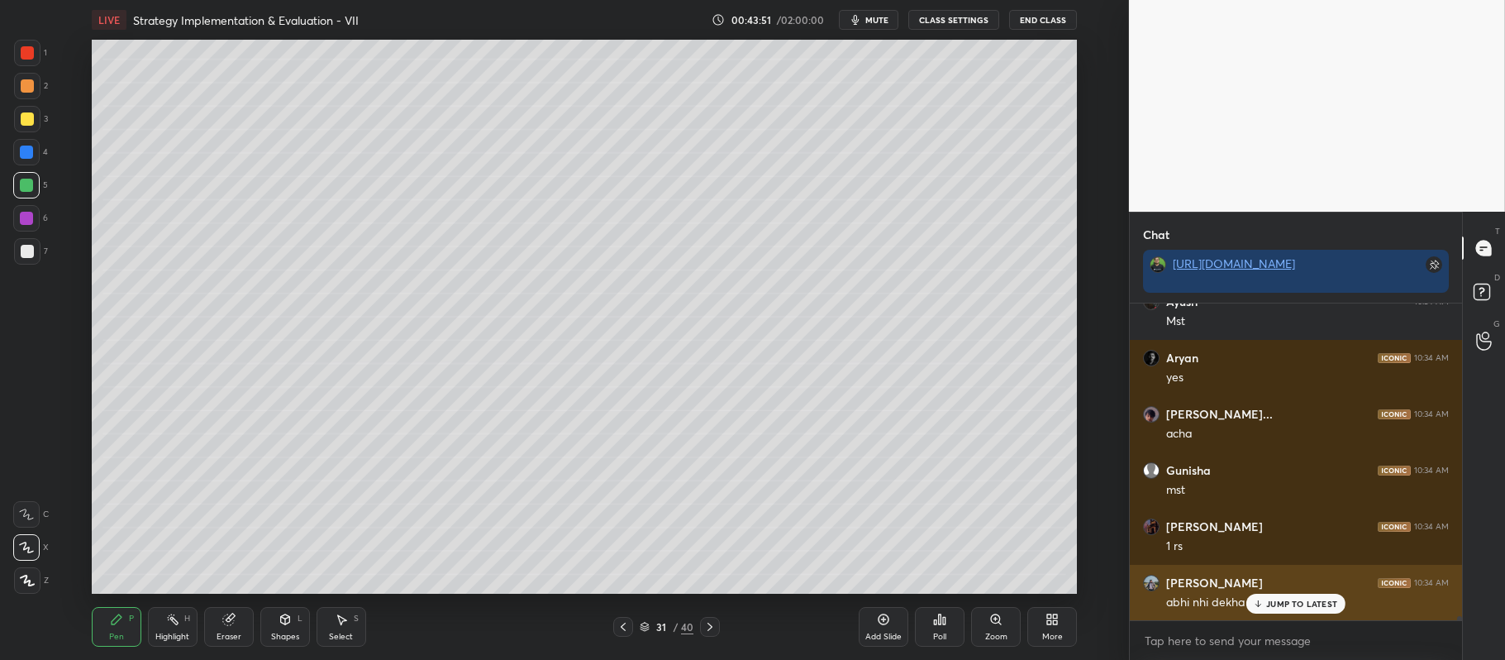
click at [1294, 606] on p "JUMP TO LATEST" at bounding box center [1302, 604] width 71 height 10
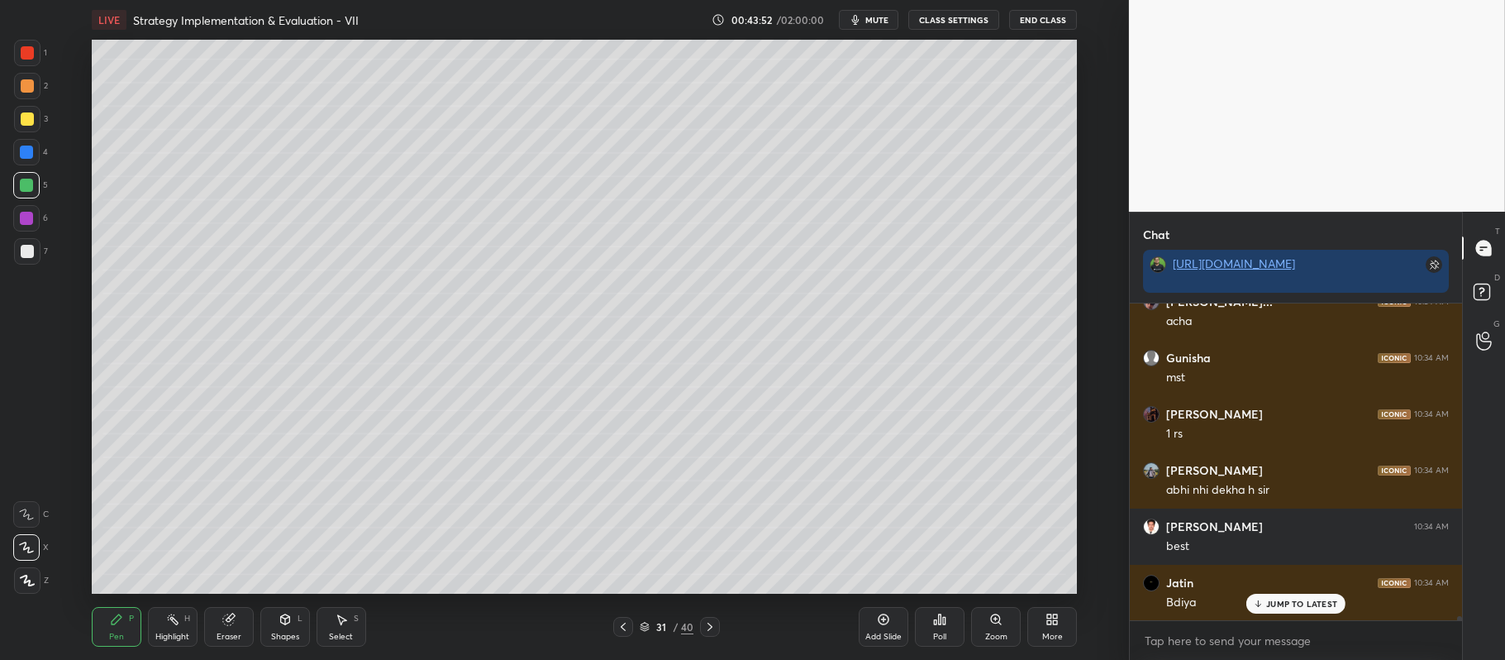
scroll to position [22898, 0]
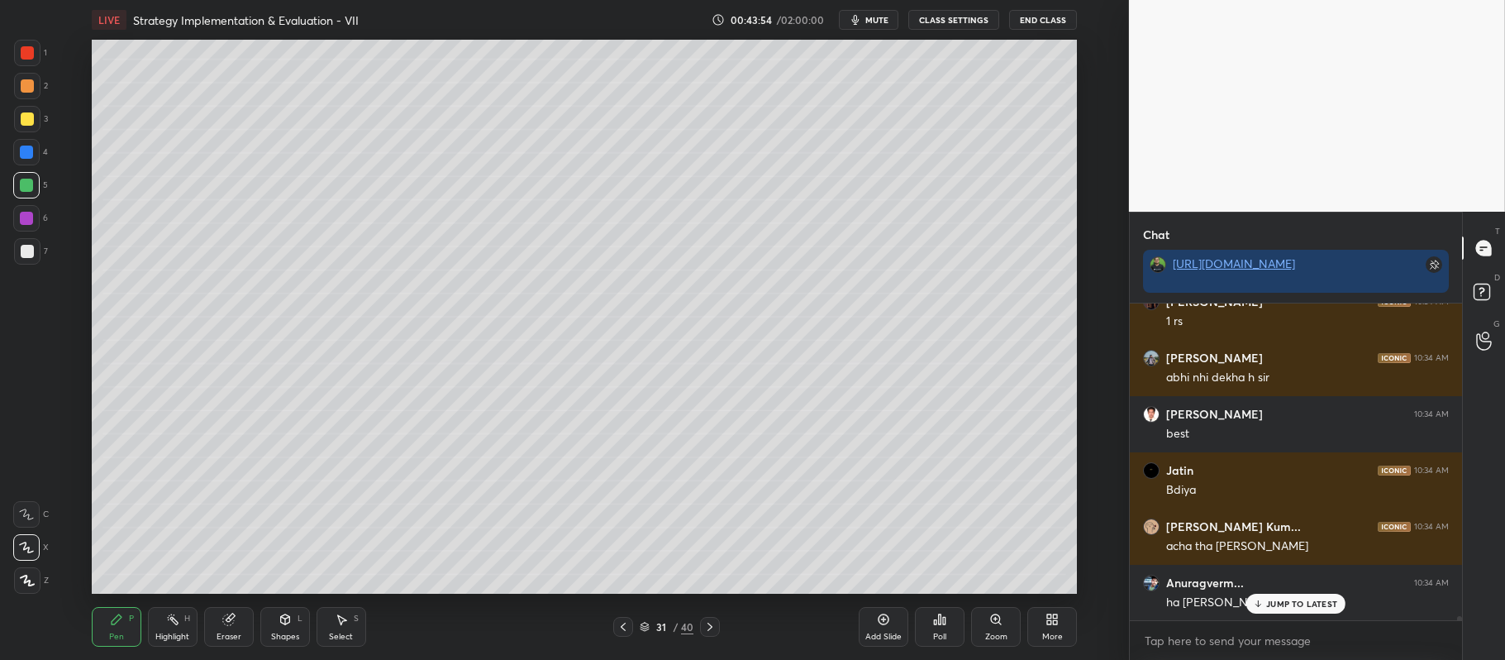
click at [1297, 603] on p "JUMP TO LATEST" at bounding box center [1302, 604] width 71 height 10
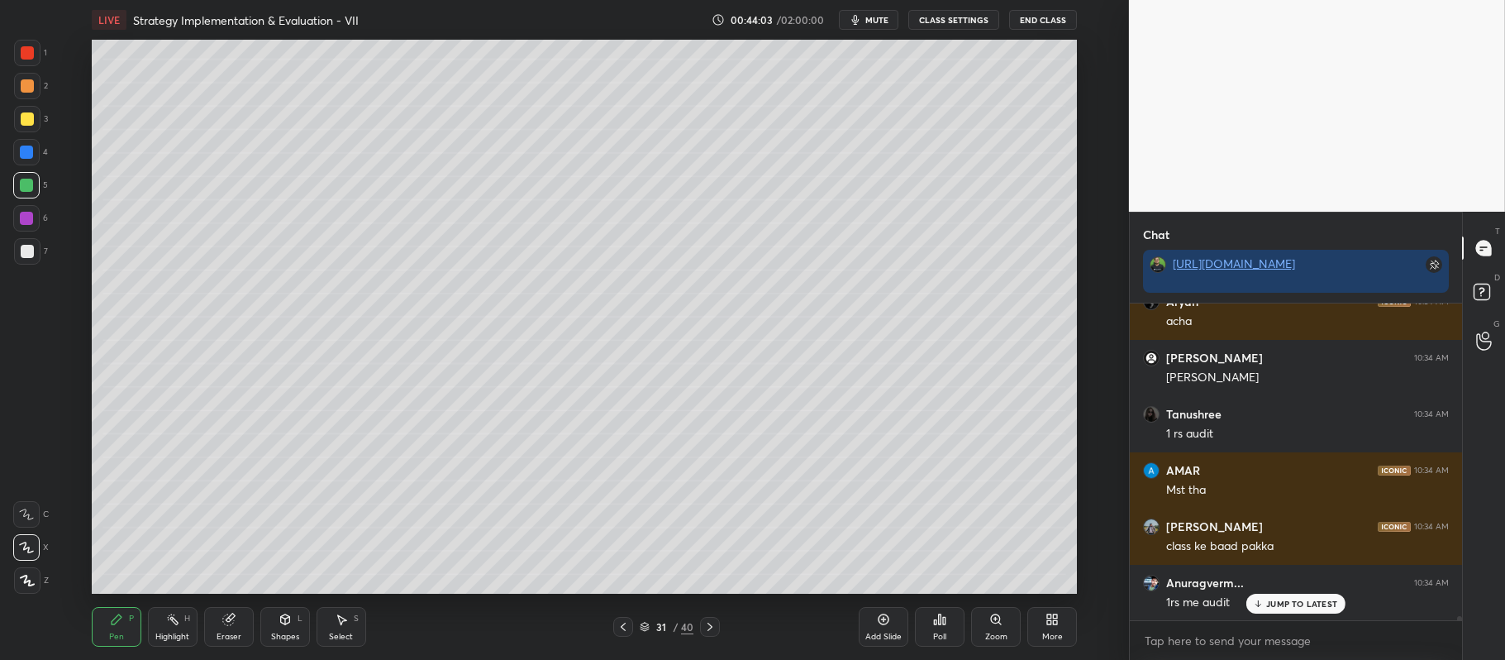
scroll to position [23291, 0]
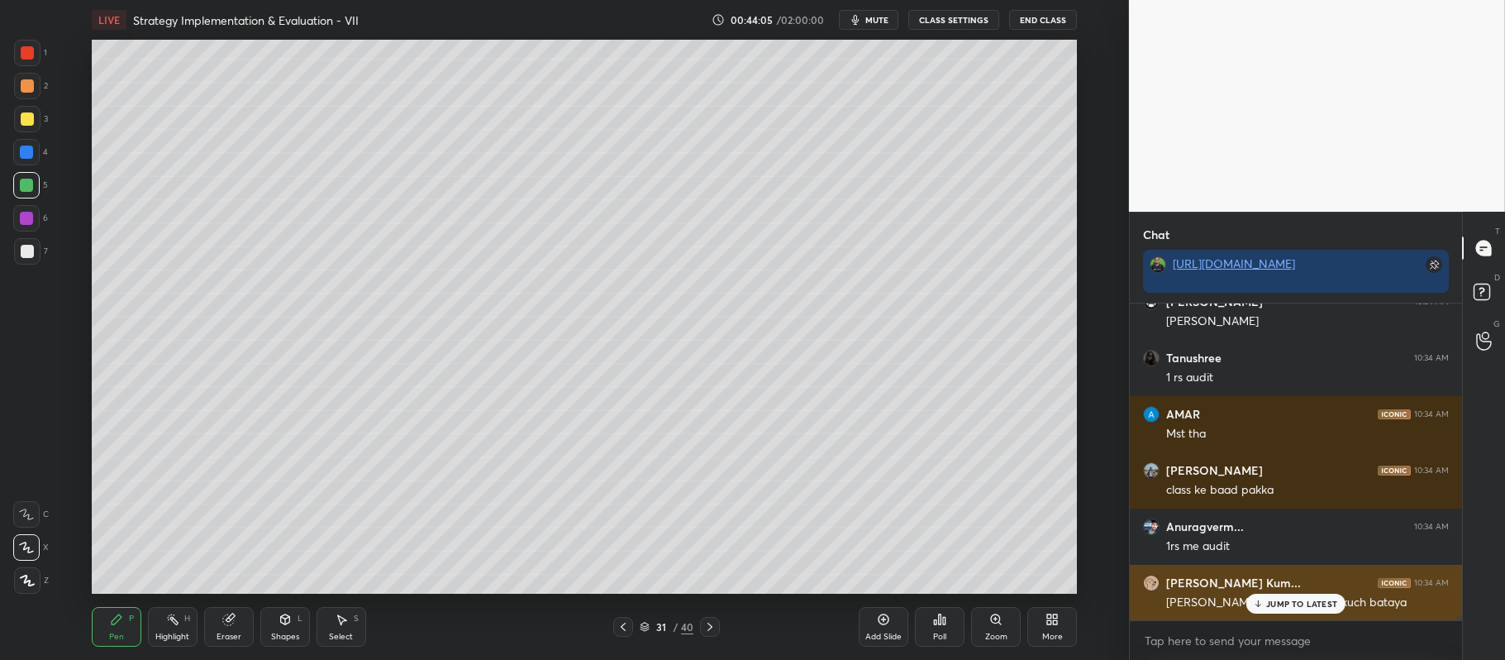
click at [1285, 603] on p "JUMP TO LATEST" at bounding box center [1302, 604] width 71 height 10
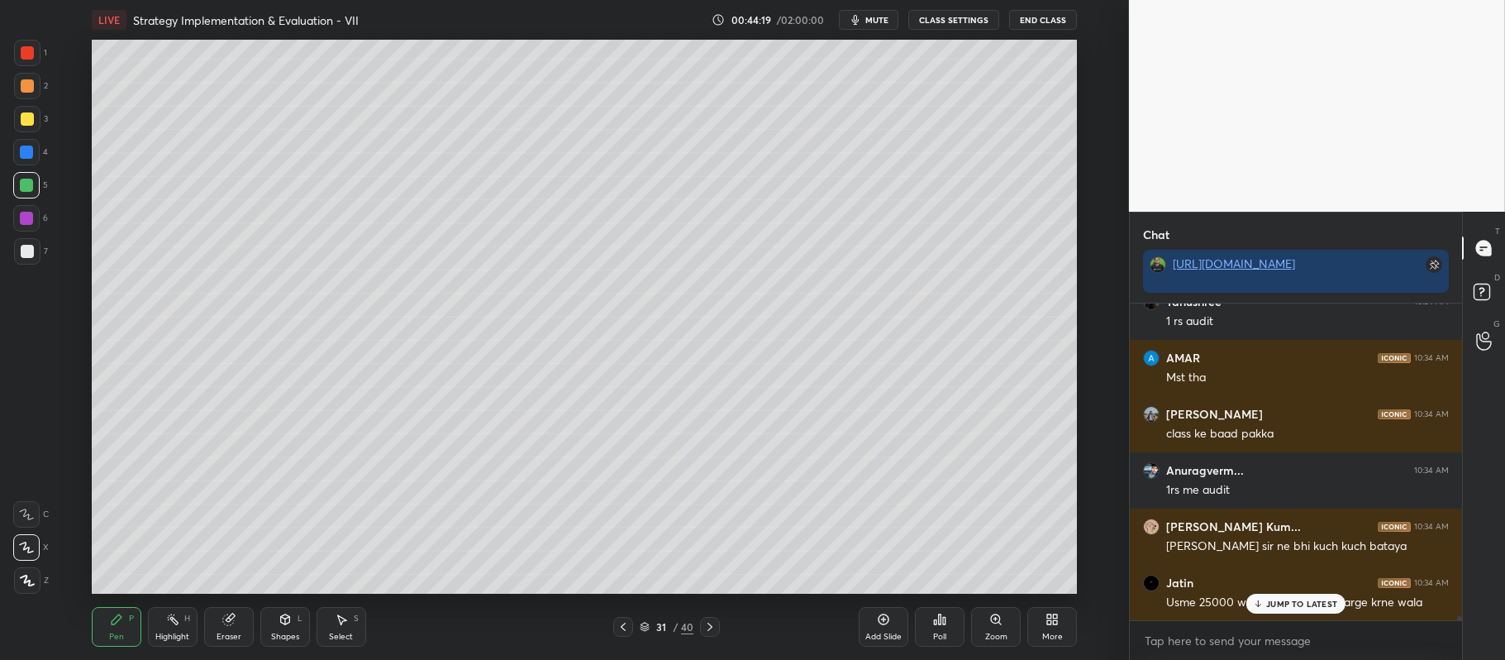
scroll to position [23404, 0]
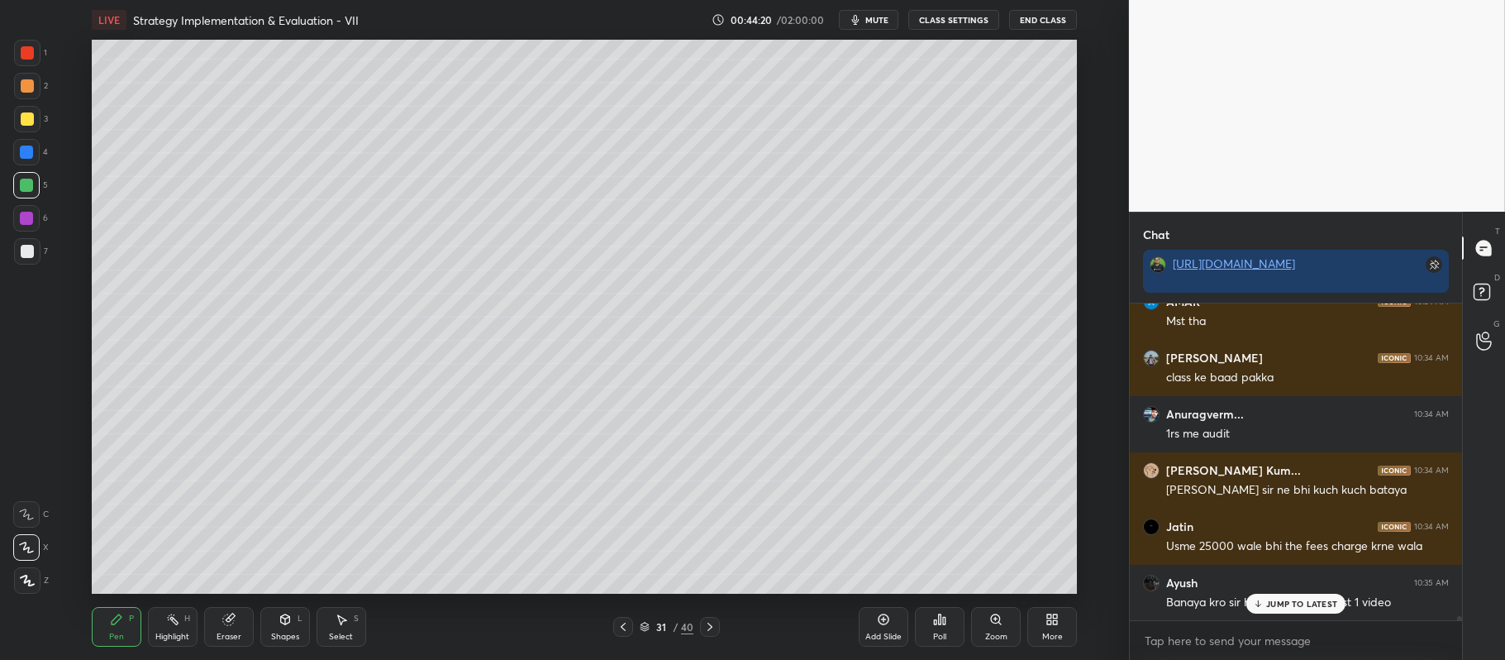
click at [21, 91] on div at bounding box center [27, 85] width 13 height 13
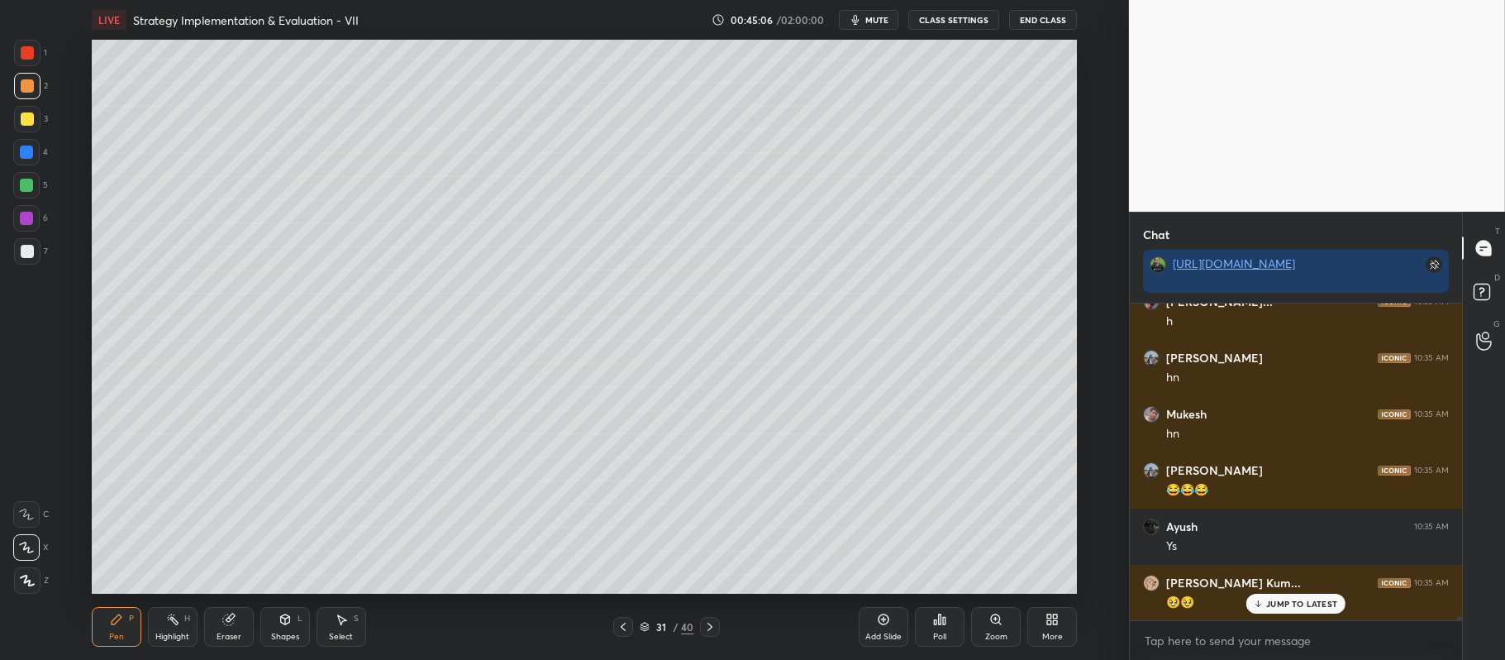
scroll to position [23797, 0]
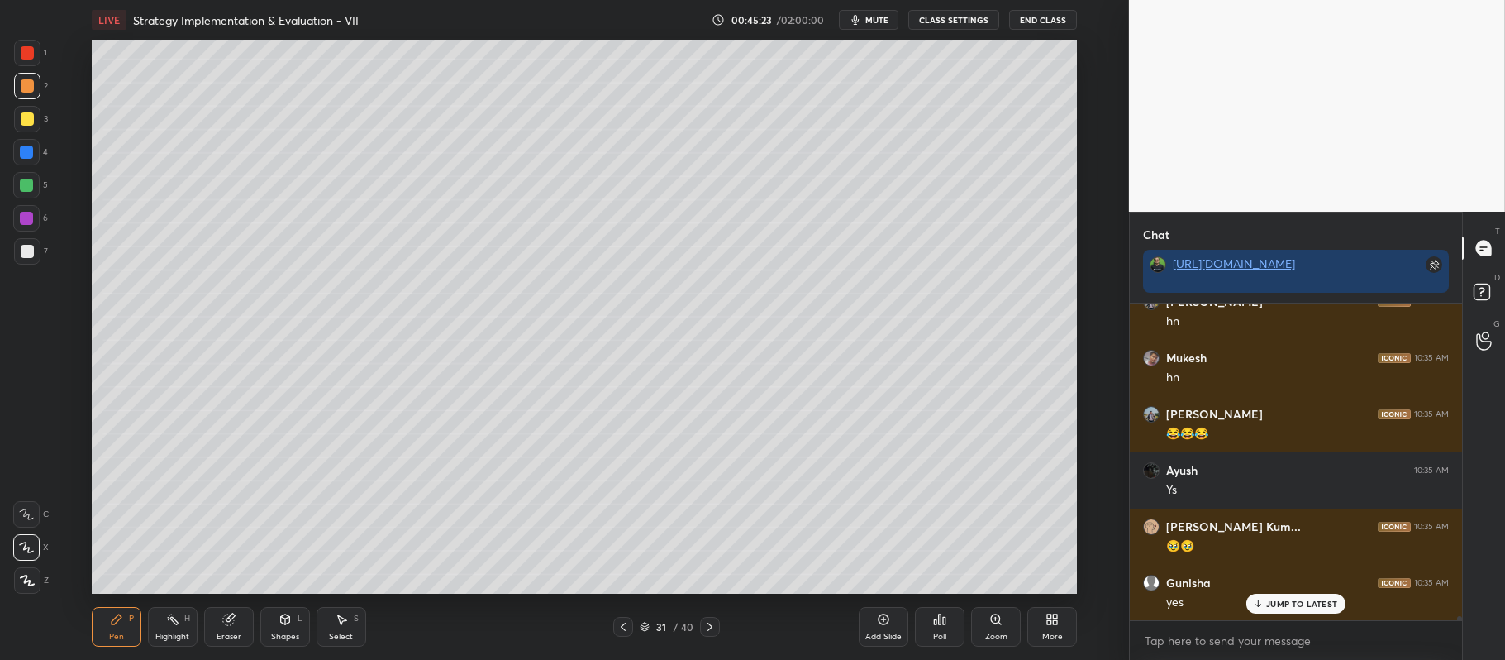
click at [28, 189] on div at bounding box center [26, 185] width 13 height 13
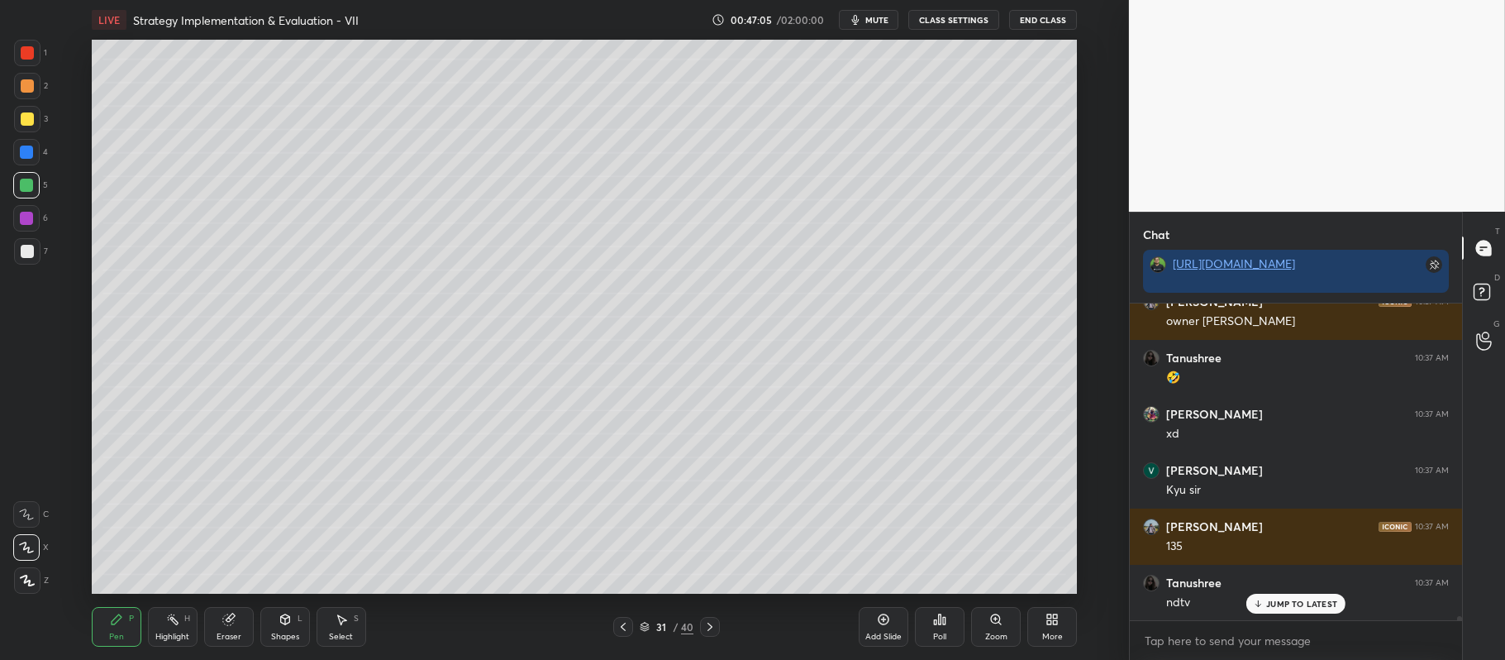
scroll to position [25275, 0]
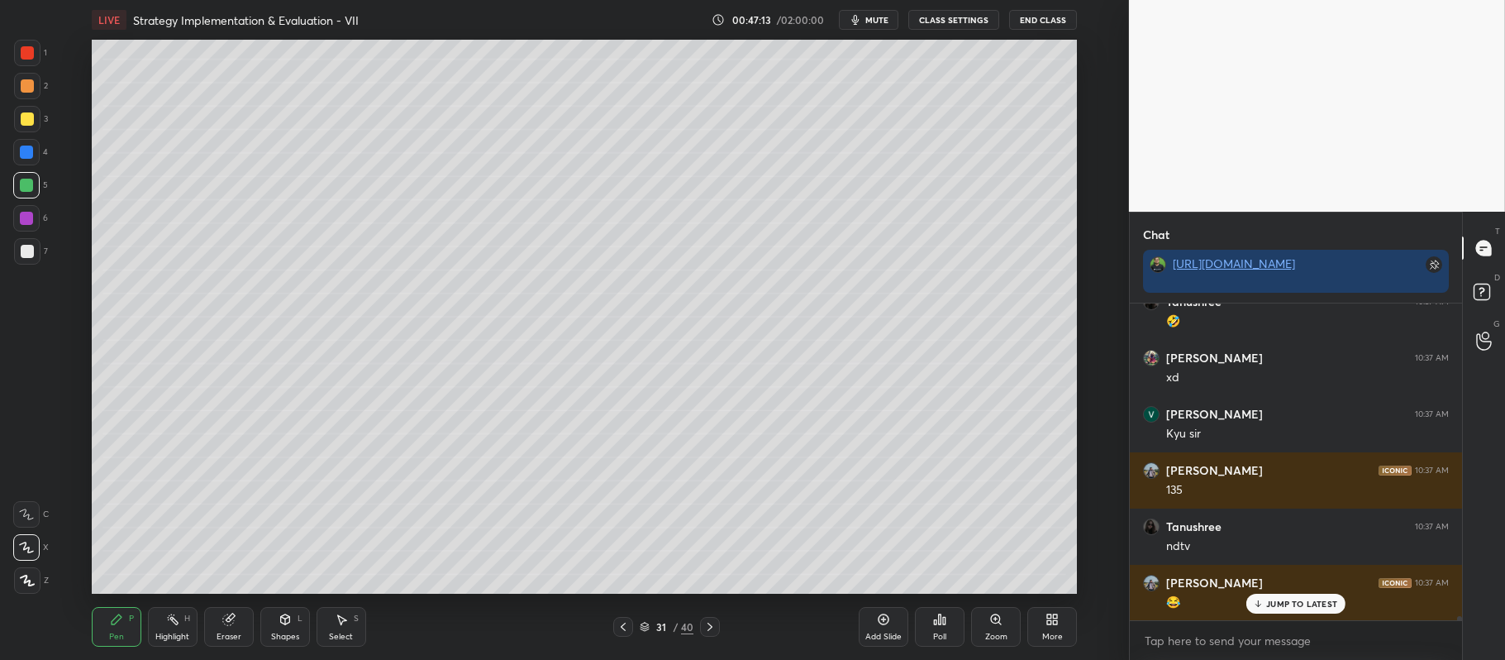
click at [27, 119] on div at bounding box center [27, 118] width 13 height 13
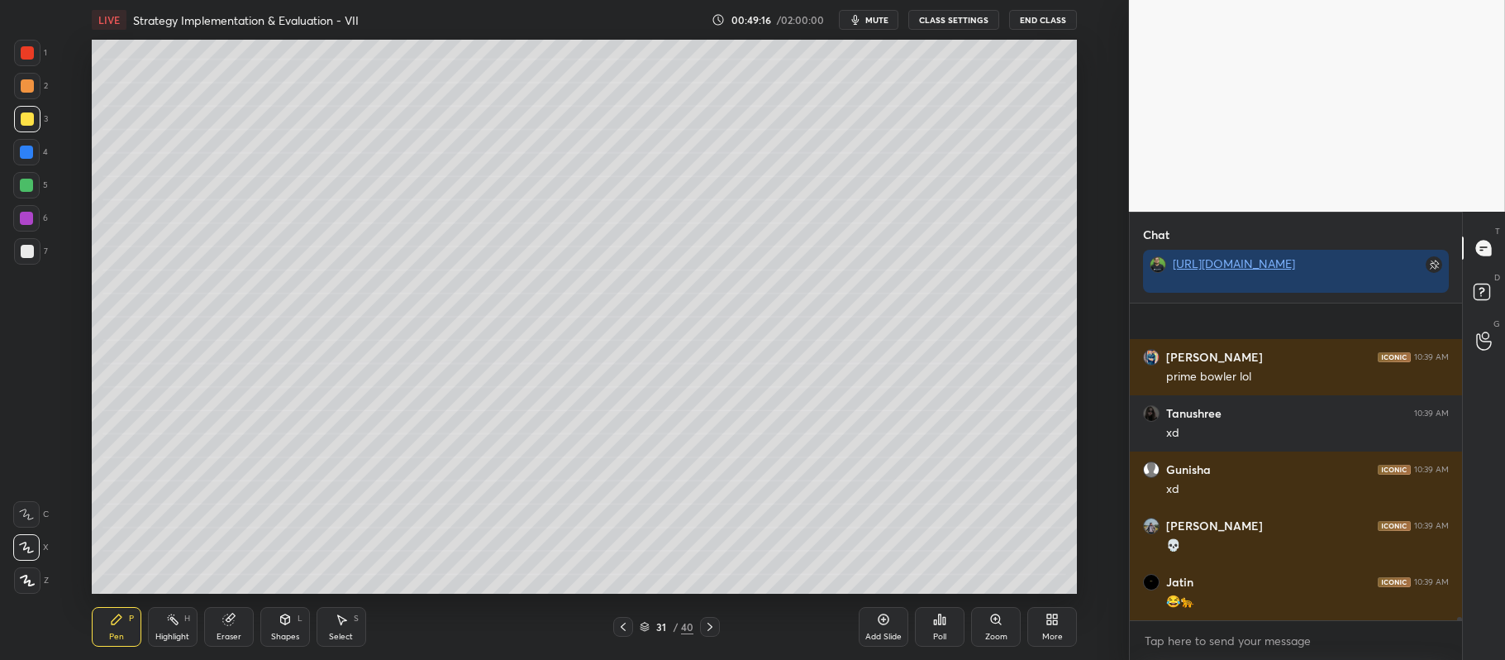
scroll to position [27989, 0]
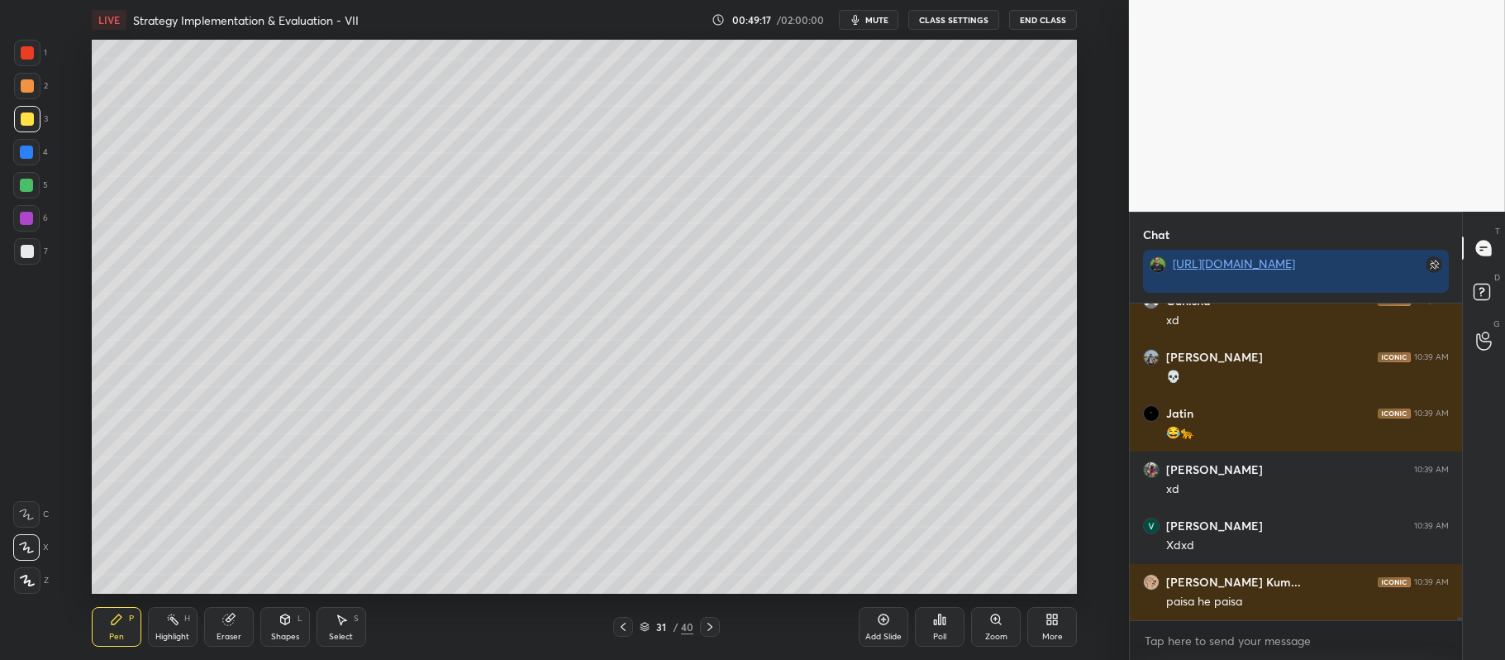
click at [30, 188] on div at bounding box center [26, 185] width 13 height 13
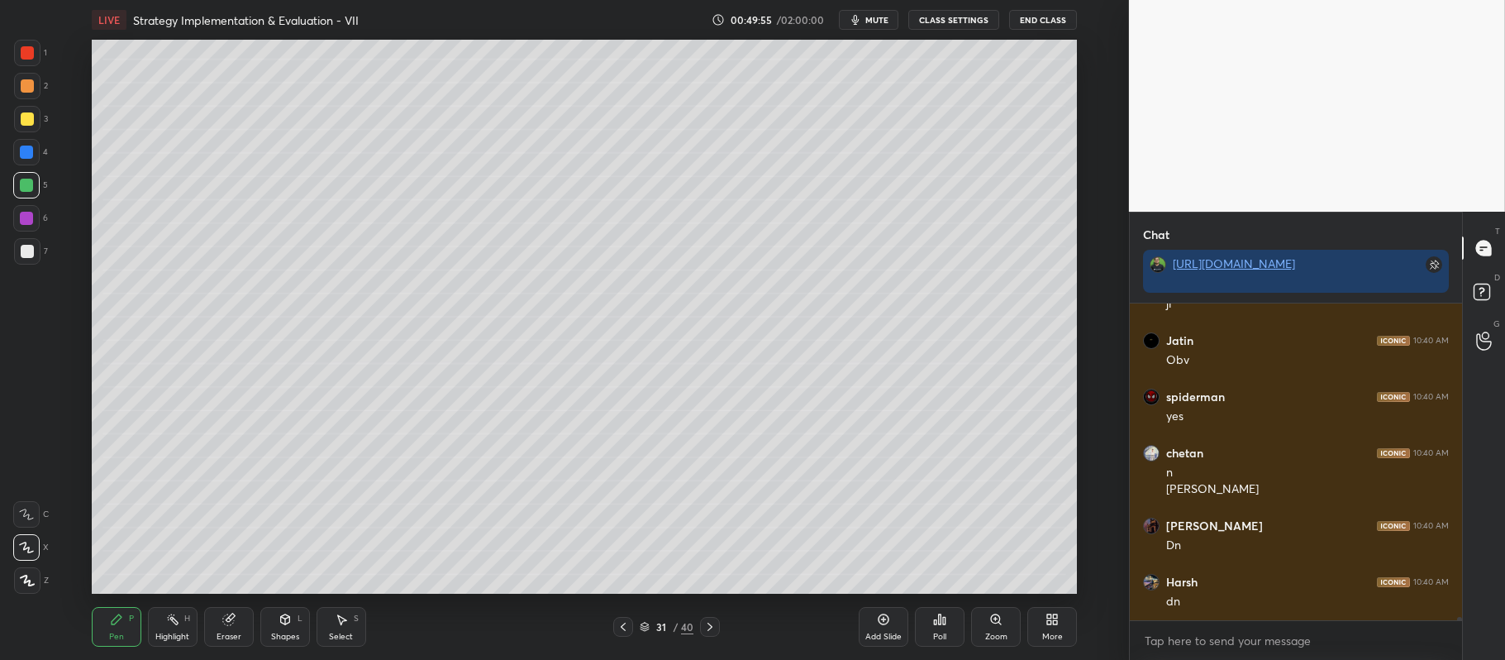
scroll to position [28737, 0]
click at [713, 630] on icon at bounding box center [710, 626] width 13 height 13
click at [629, 623] on icon at bounding box center [623, 626] width 13 height 13
click at [880, 617] on icon at bounding box center [883, 619] width 13 height 13
click at [26, 122] on div at bounding box center [27, 118] width 13 height 13
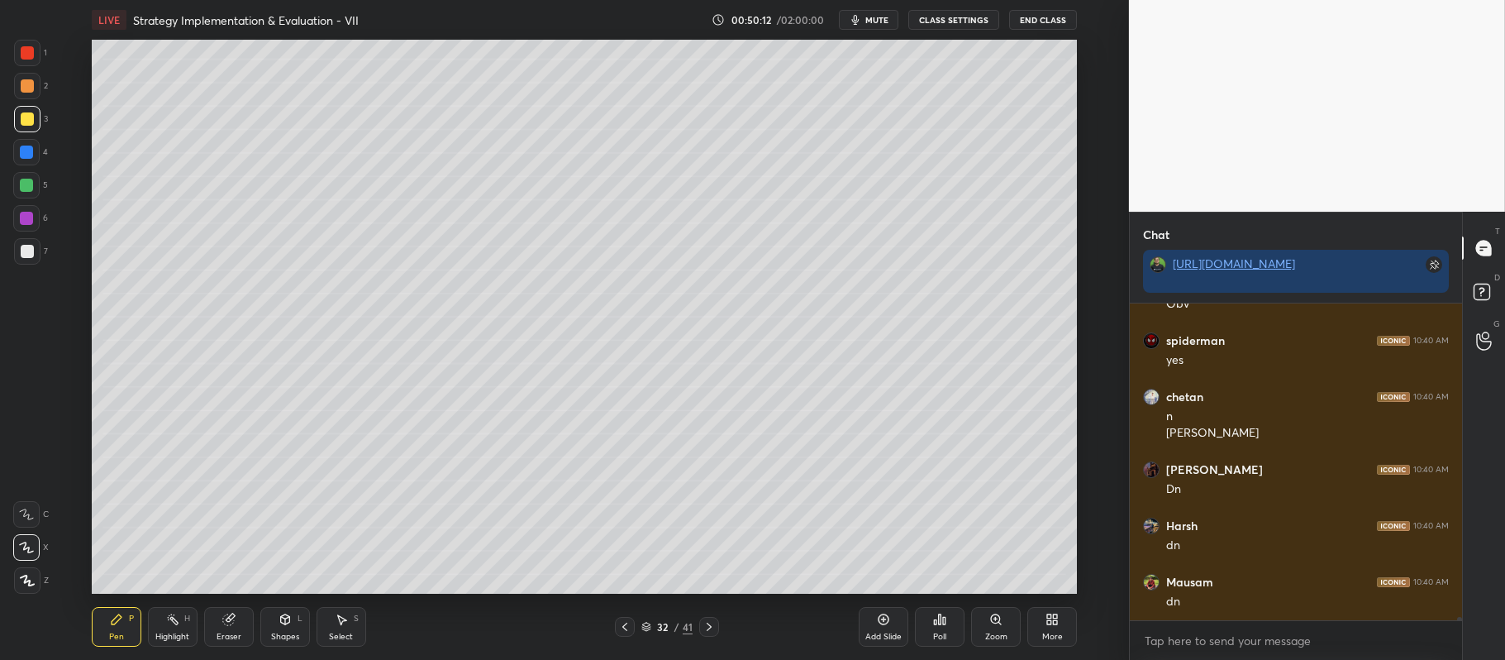
click at [26, 246] on div at bounding box center [27, 251] width 13 height 13
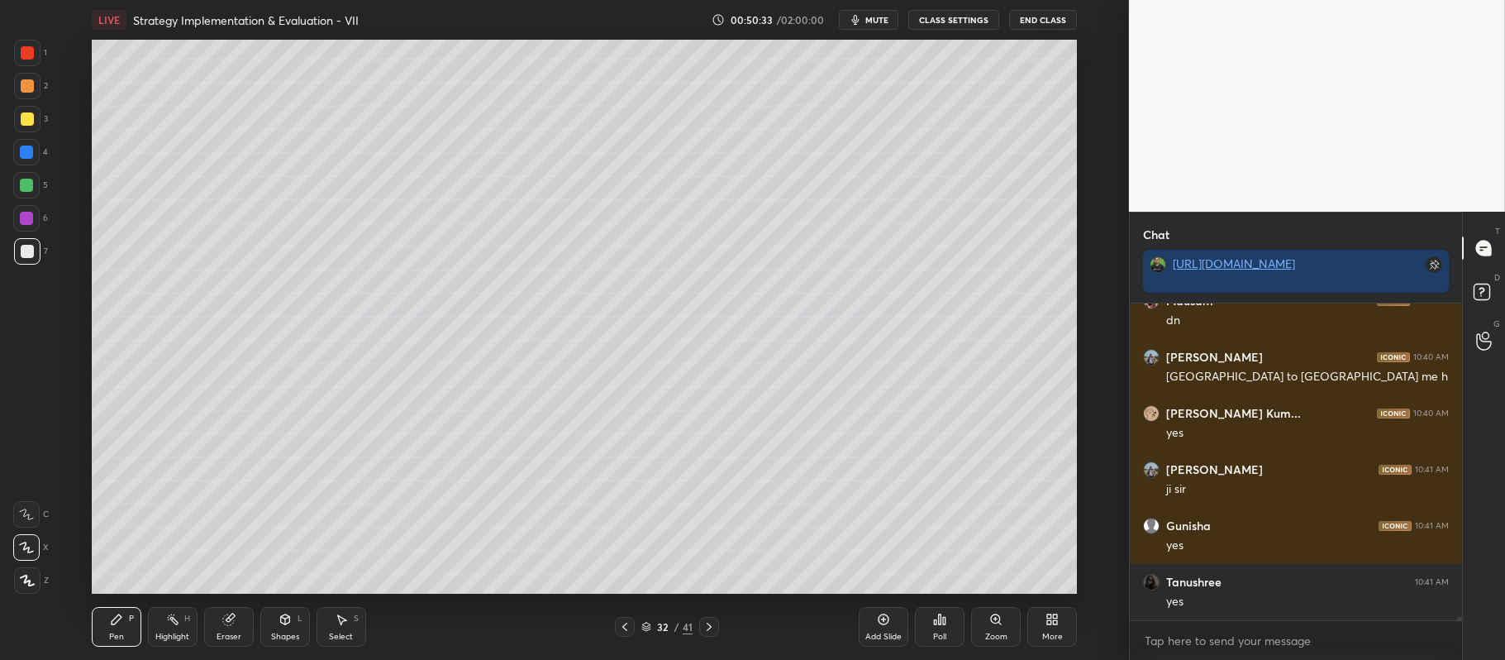
scroll to position [29074, 0]
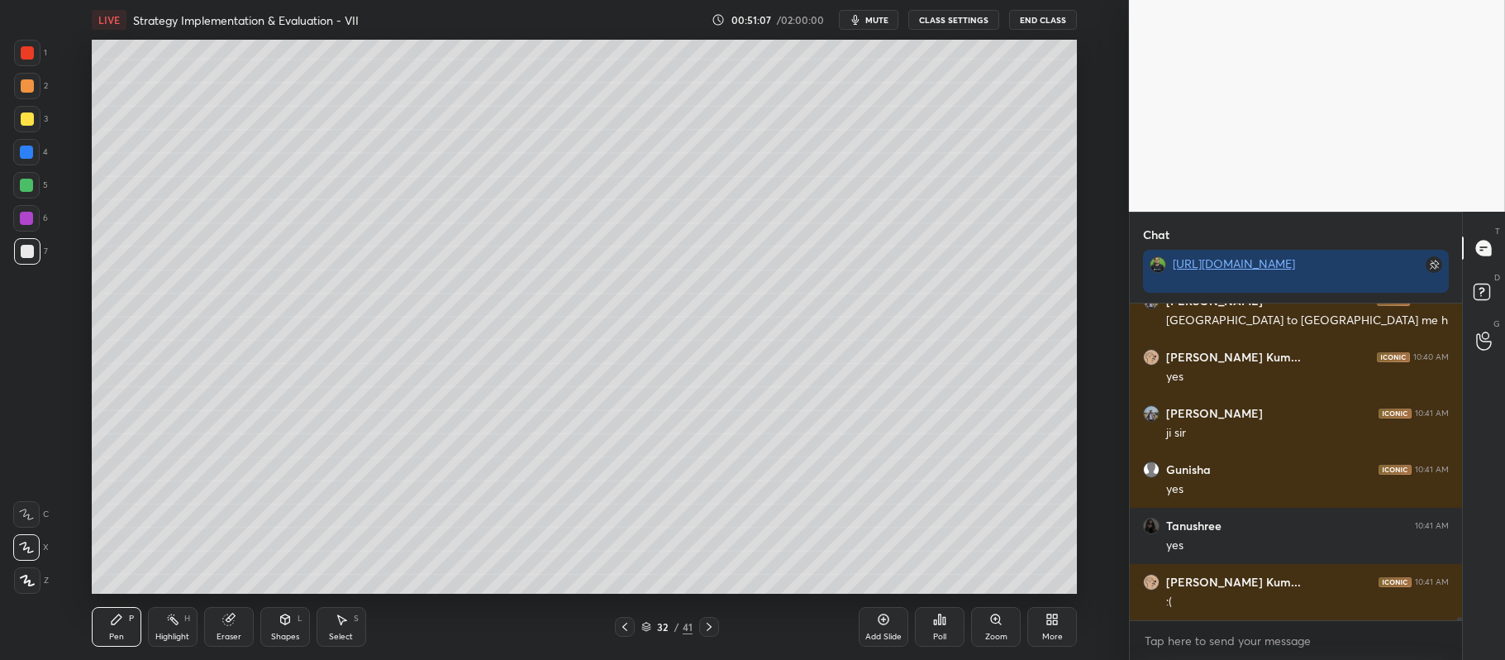
click at [288, 613] on icon at bounding box center [285, 619] width 13 height 13
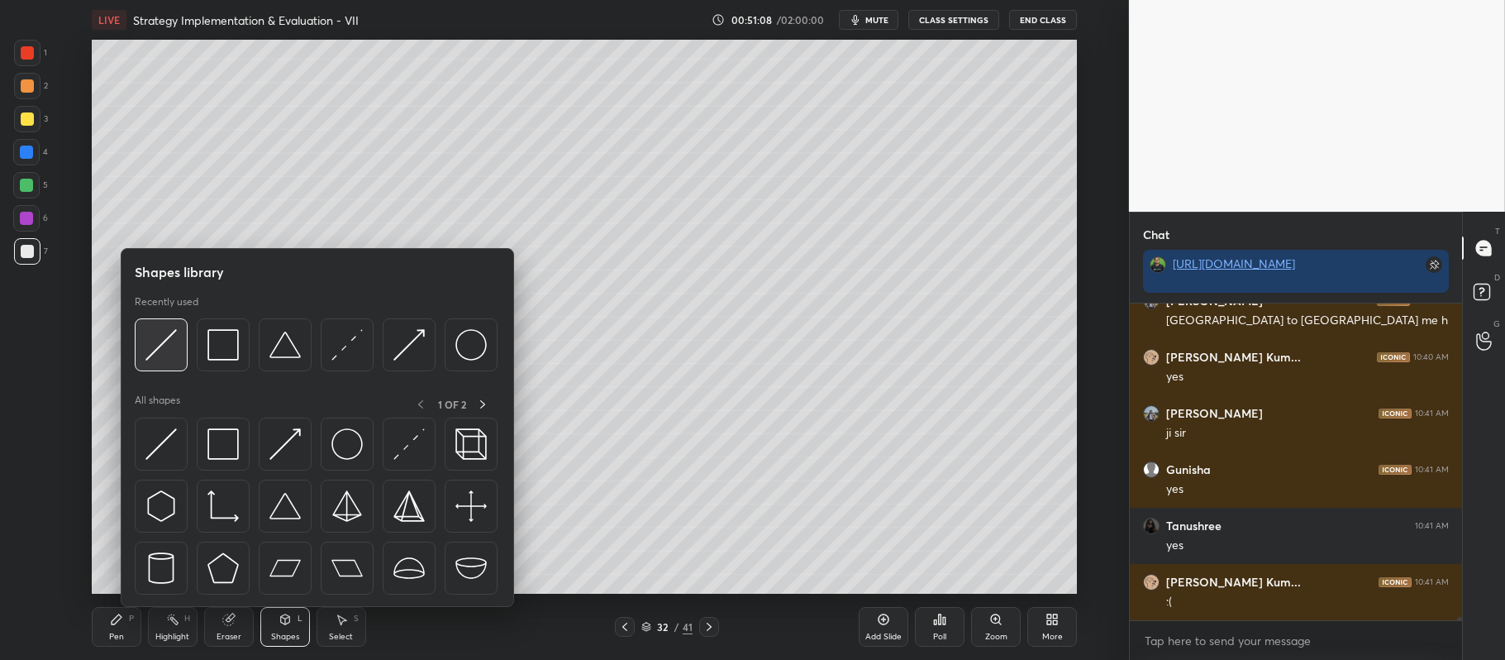
click at [160, 351] on img at bounding box center [160, 344] width 31 height 31
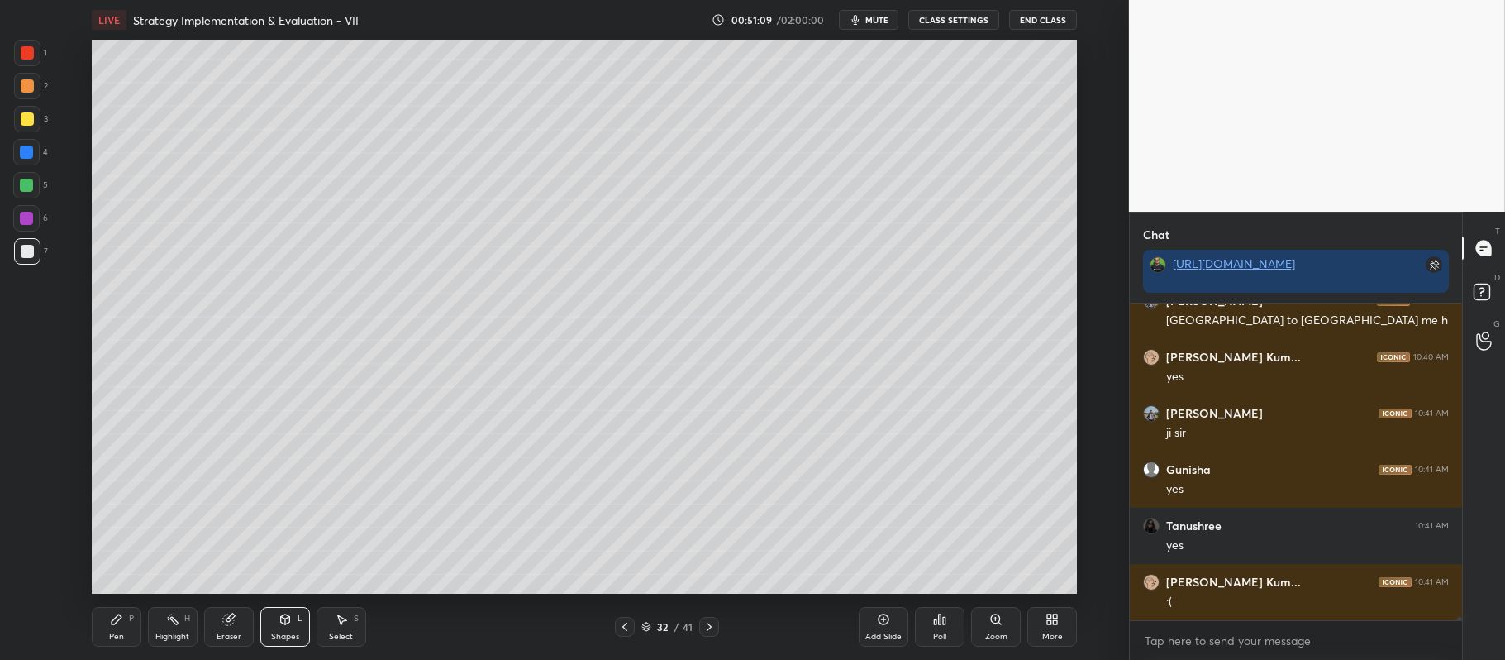
click at [90, 261] on div "Setting up your live class Poll for secs No correct answer Start poll" at bounding box center [584, 317] width 1063 height 554
click at [20, 217] on div at bounding box center [26, 218] width 13 height 13
click at [17, 119] on div at bounding box center [27, 119] width 26 height 26
click at [112, 619] on icon at bounding box center [116, 619] width 13 height 13
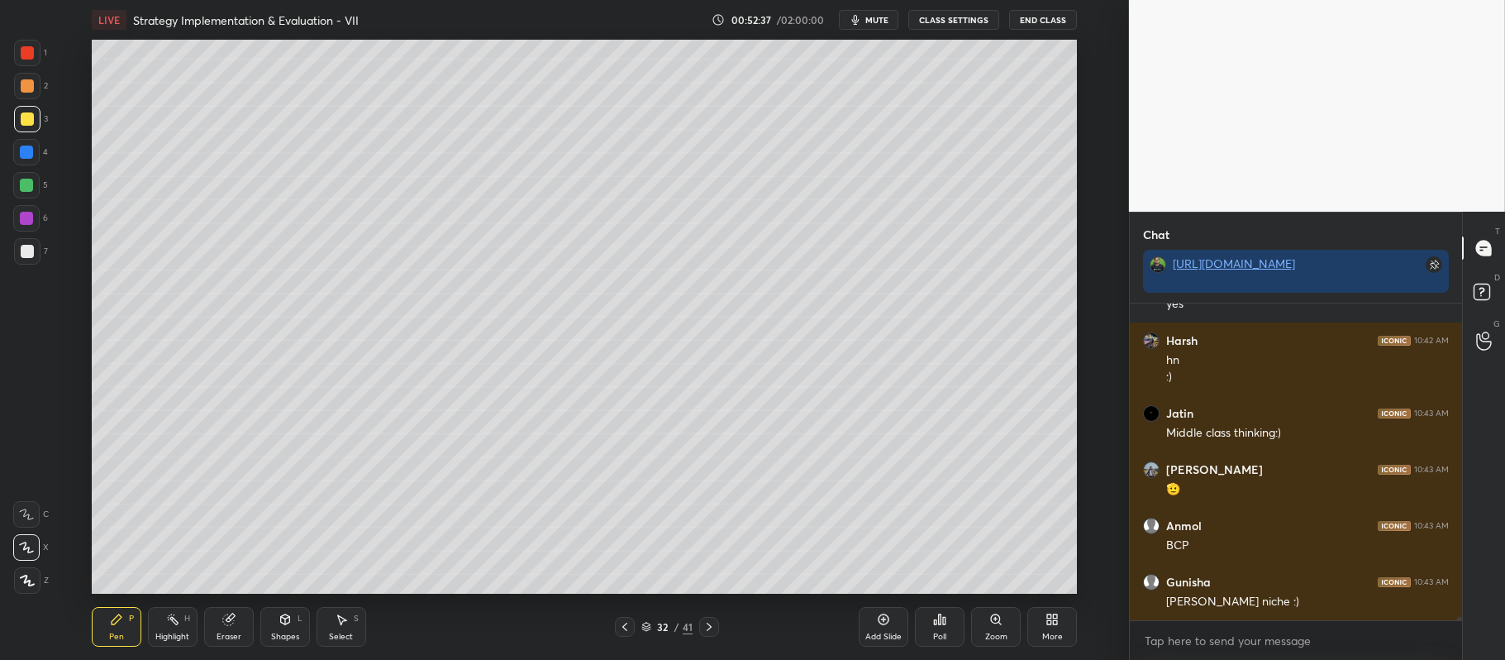
scroll to position [29653, 0]
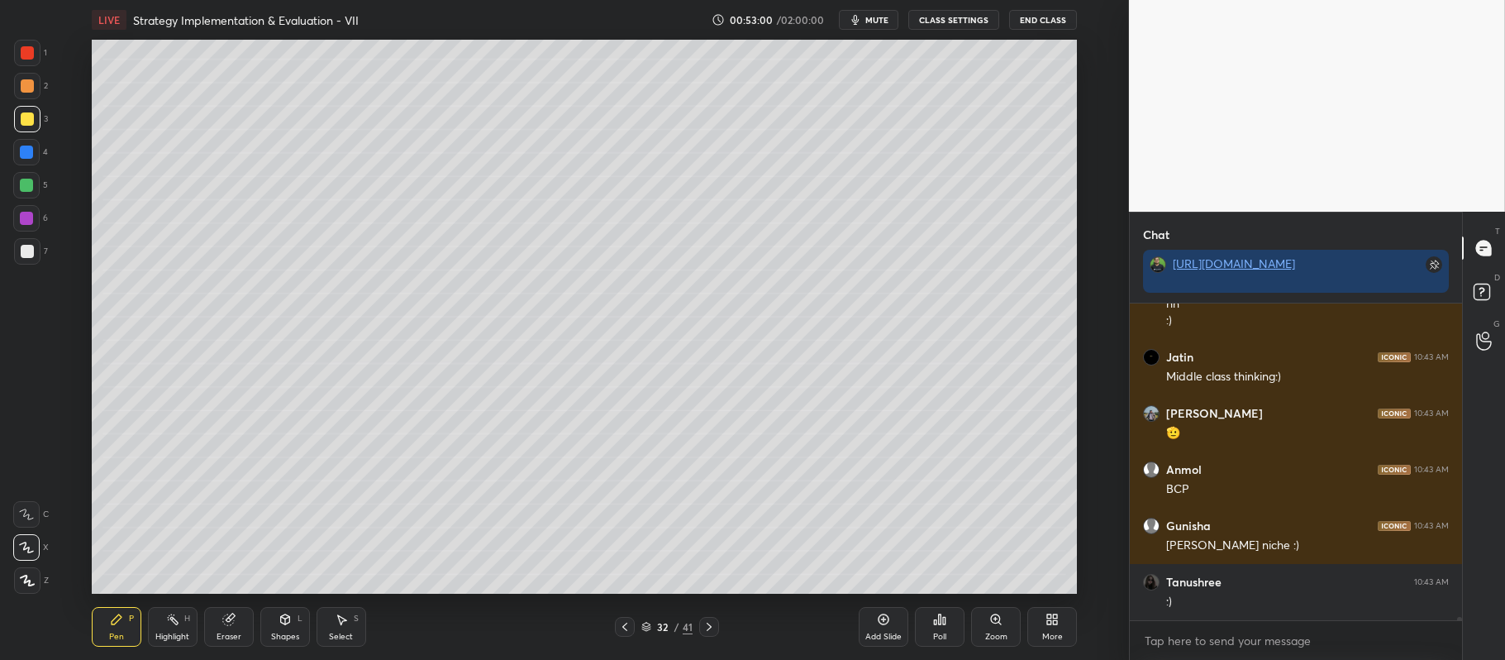
click at [25, 255] on div at bounding box center [27, 251] width 13 height 13
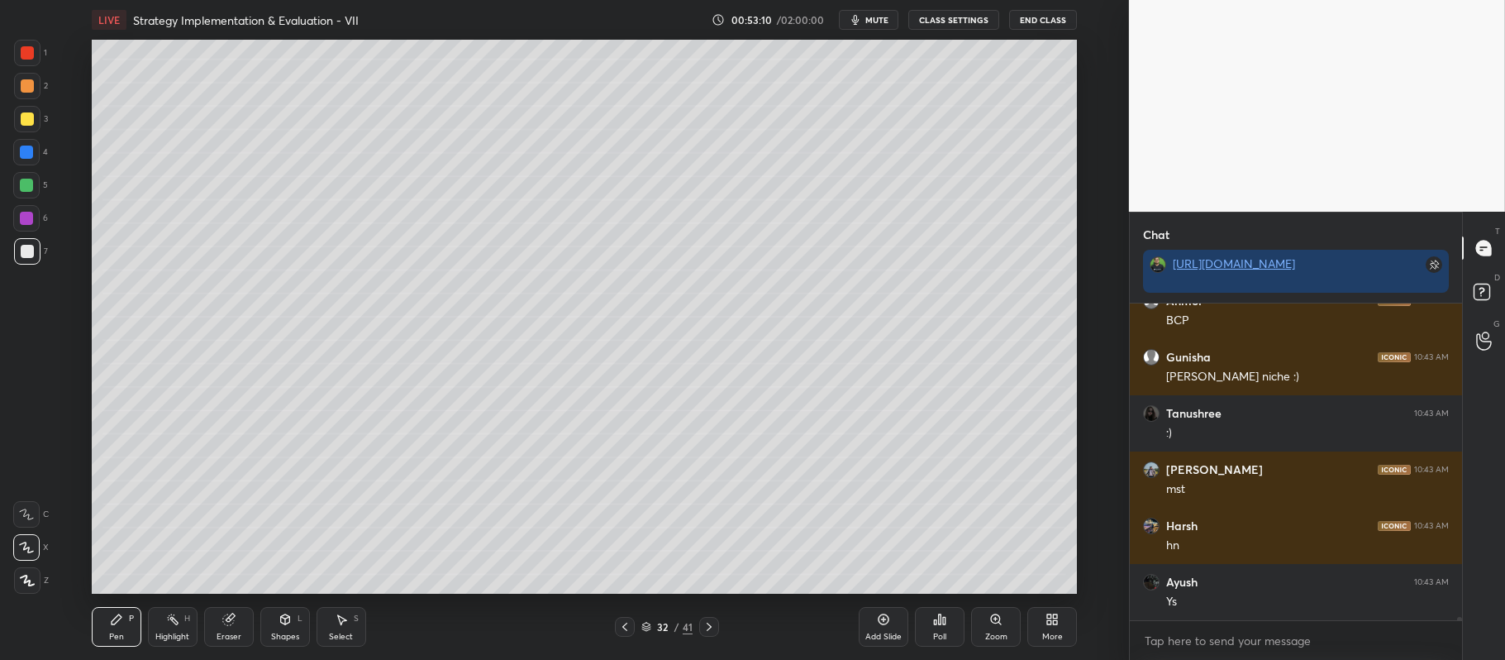
scroll to position [29878, 0]
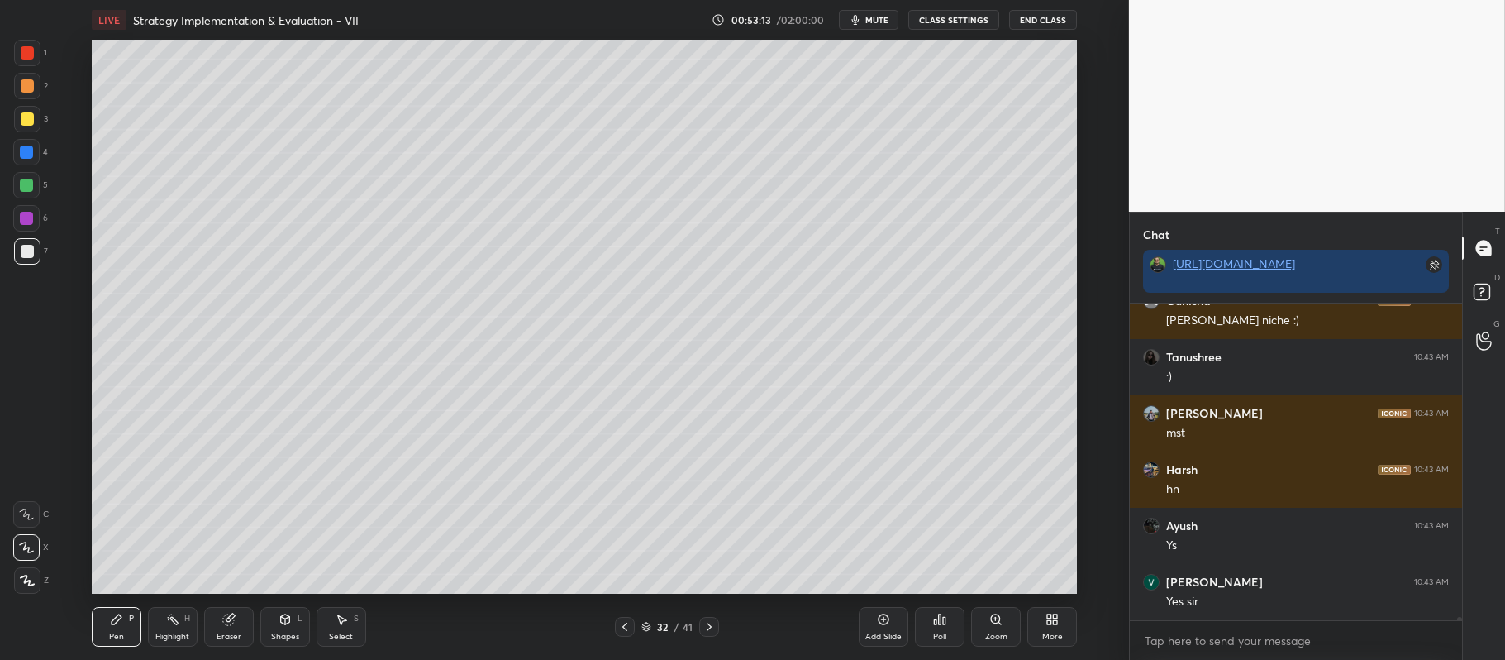
click at [30, 188] on div at bounding box center [26, 185] width 13 height 13
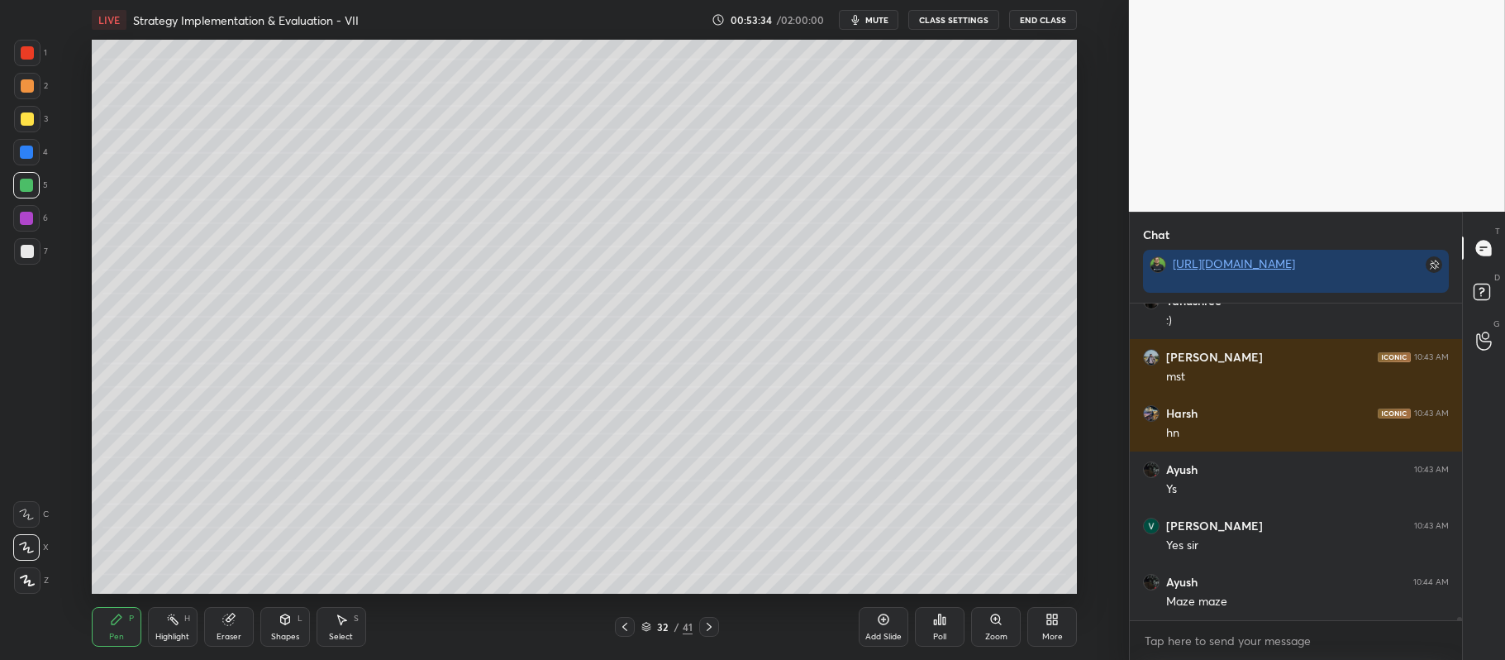
scroll to position [29990, 0]
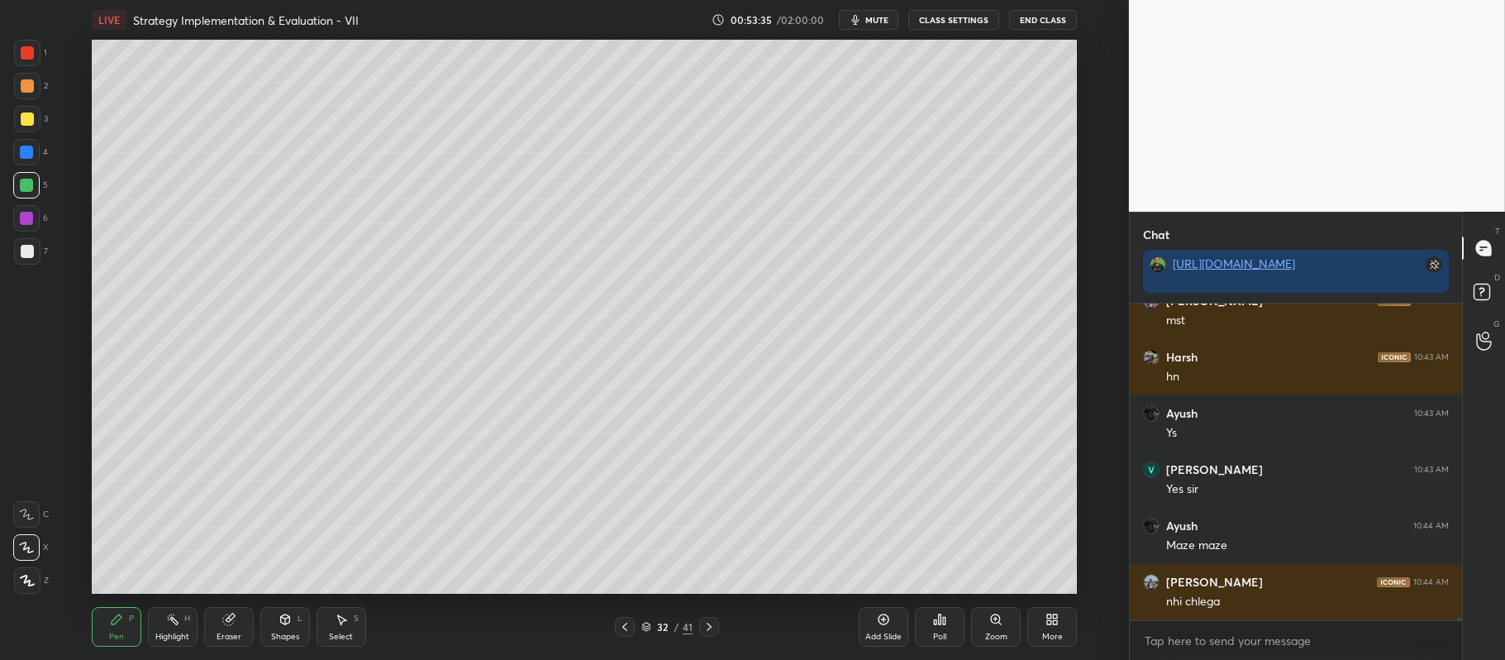
click at [31, 255] on div at bounding box center [27, 251] width 13 height 13
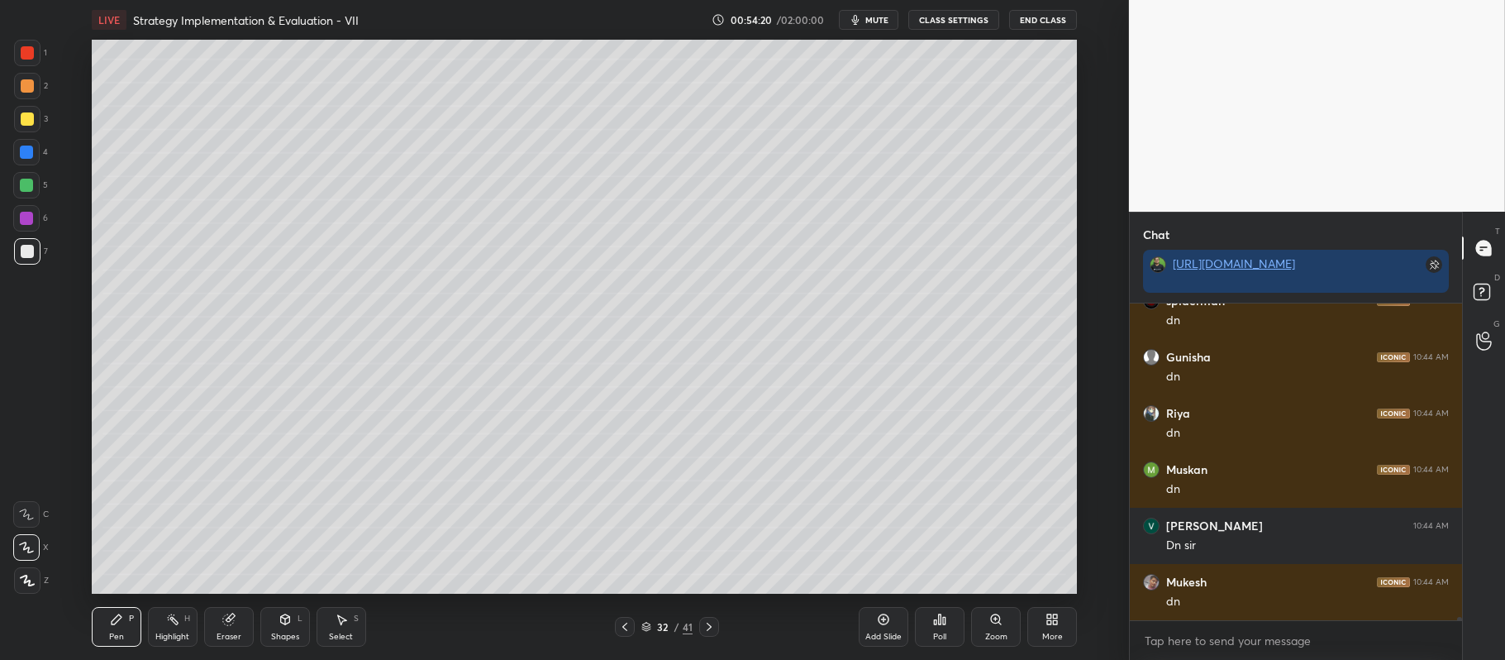
scroll to position [30721, 0]
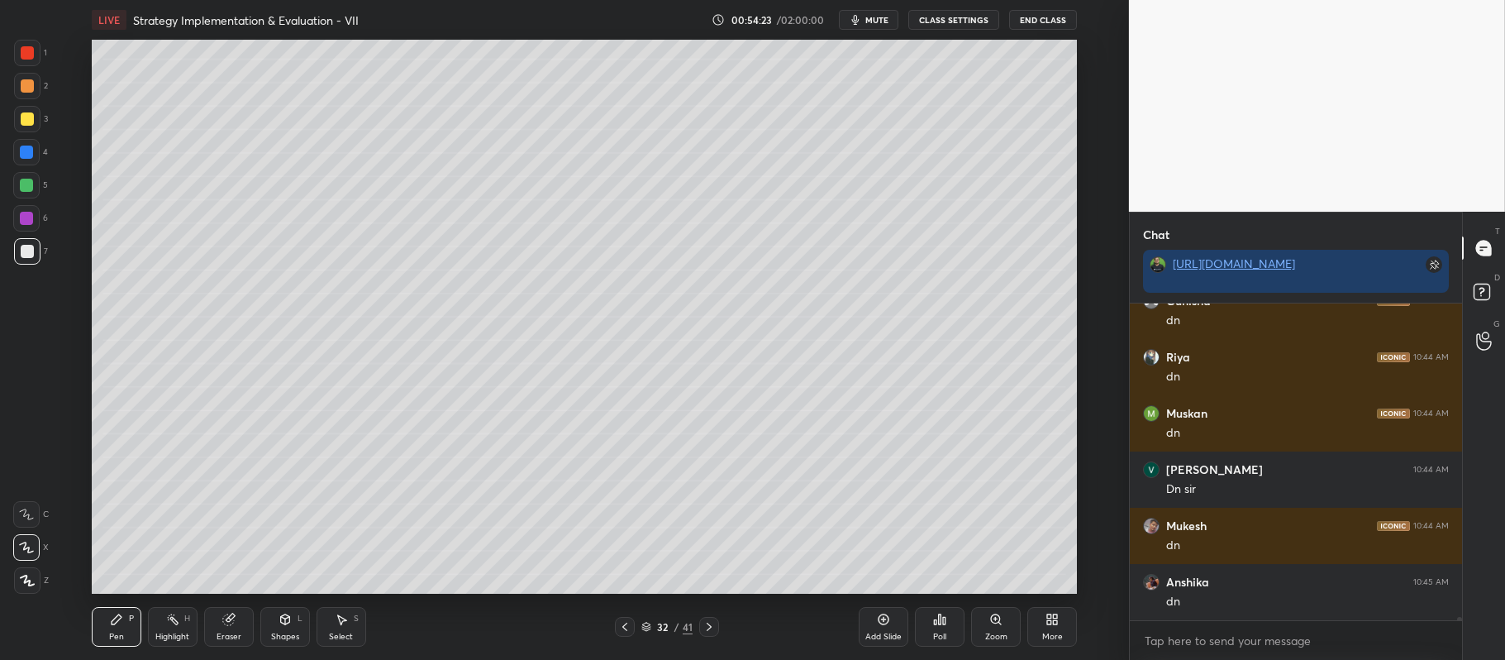
click at [877, 617] on icon at bounding box center [883, 619] width 13 height 13
click at [26, 119] on div at bounding box center [27, 118] width 13 height 13
click at [33, 210] on div at bounding box center [26, 218] width 26 height 26
click at [23, 84] on div at bounding box center [27, 85] width 13 height 13
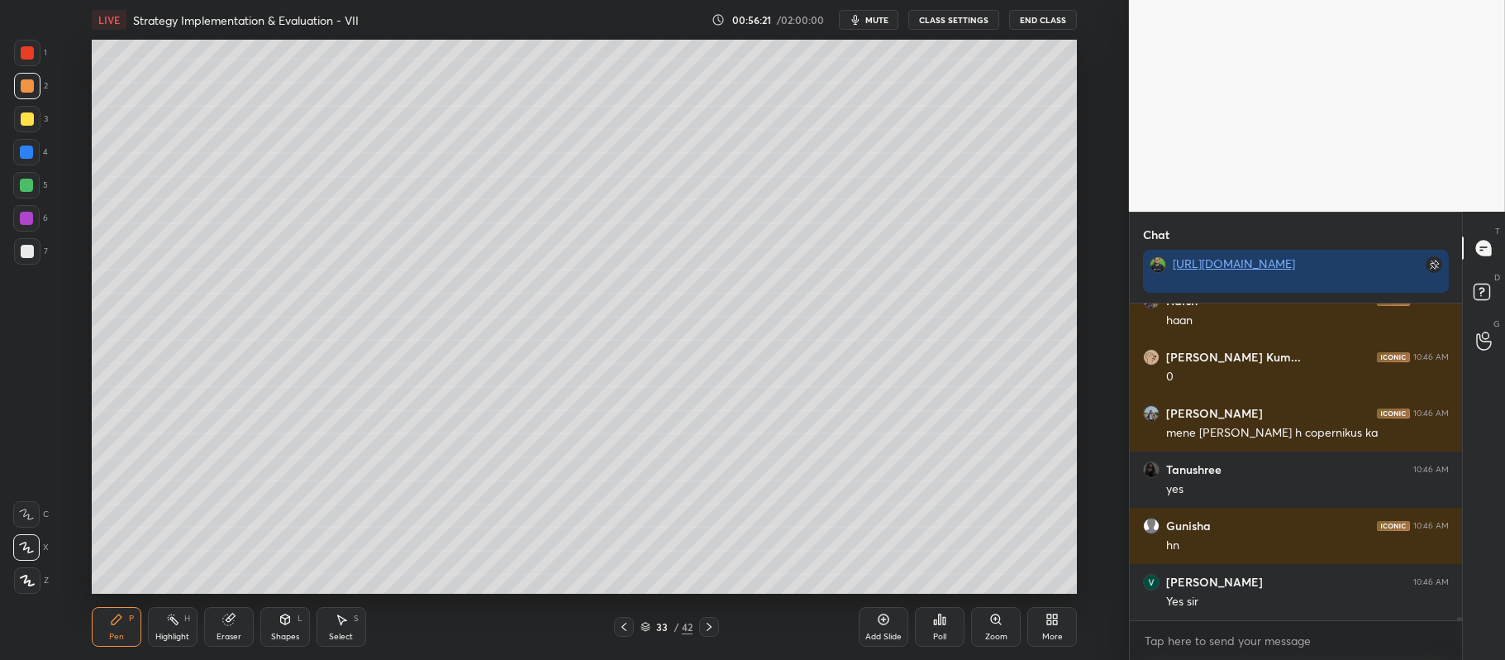
scroll to position [31733, 0]
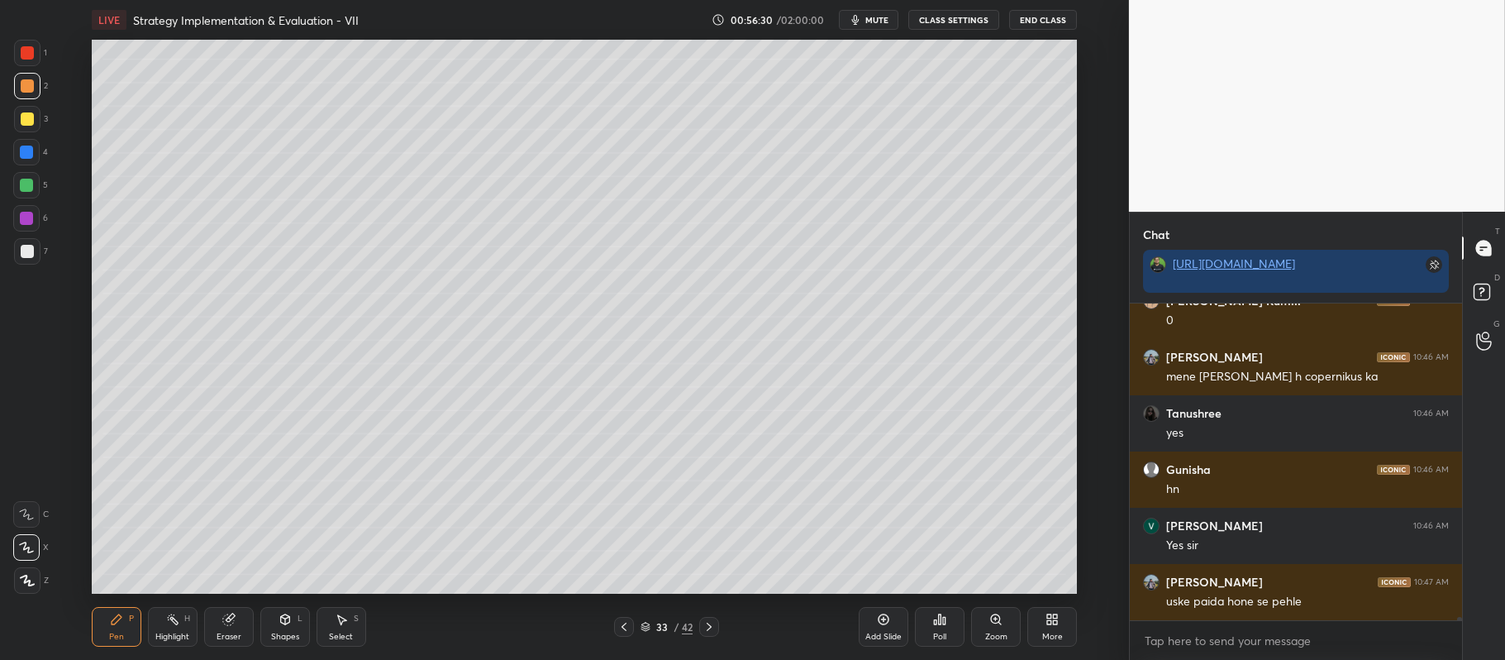
click at [45, 246] on div "7" at bounding box center [31, 251] width 34 height 26
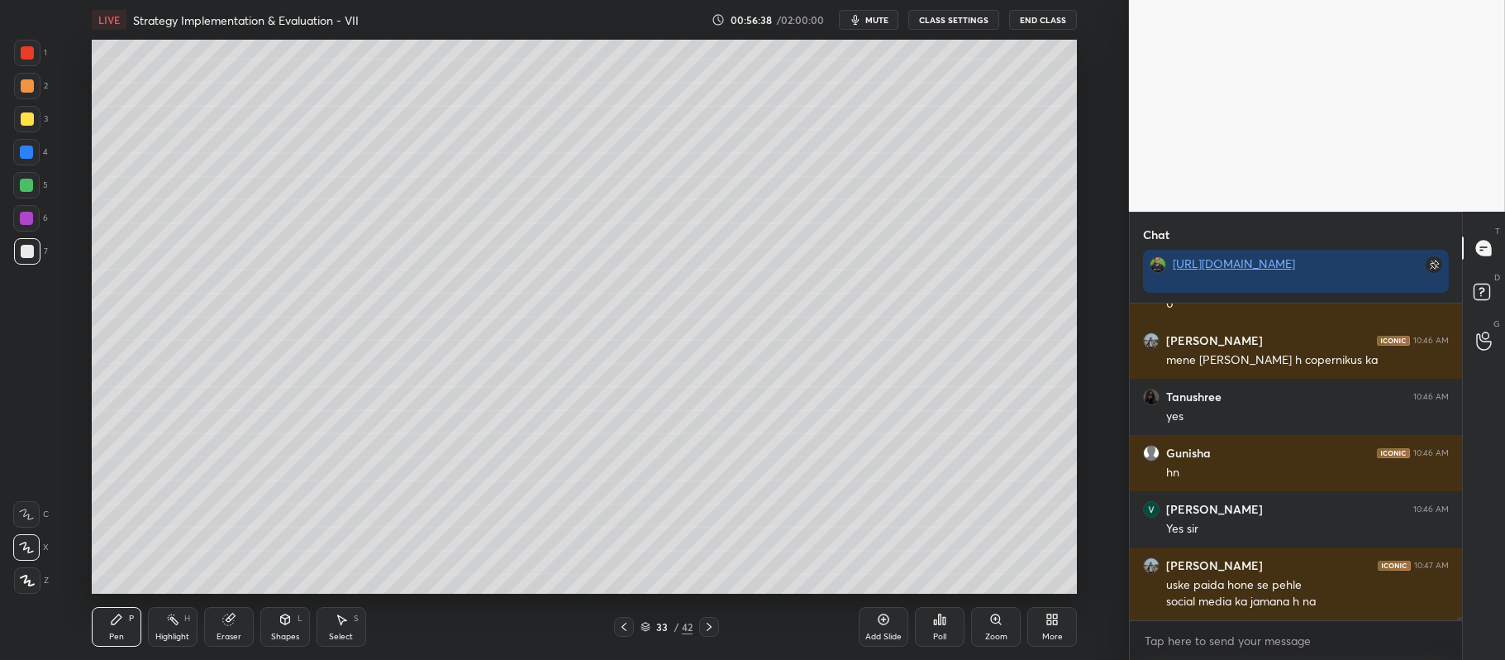
click at [27, 113] on div at bounding box center [27, 118] width 13 height 13
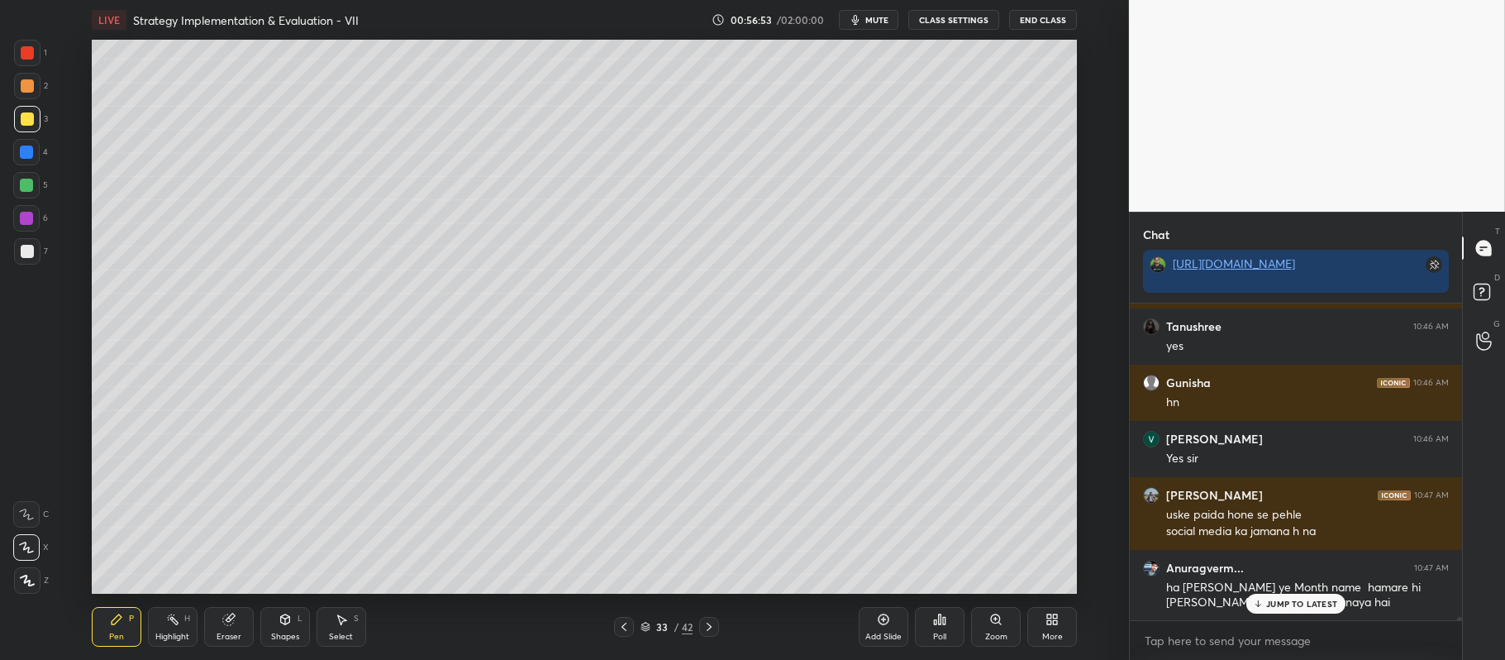
click at [43, 255] on div "7" at bounding box center [31, 251] width 34 height 26
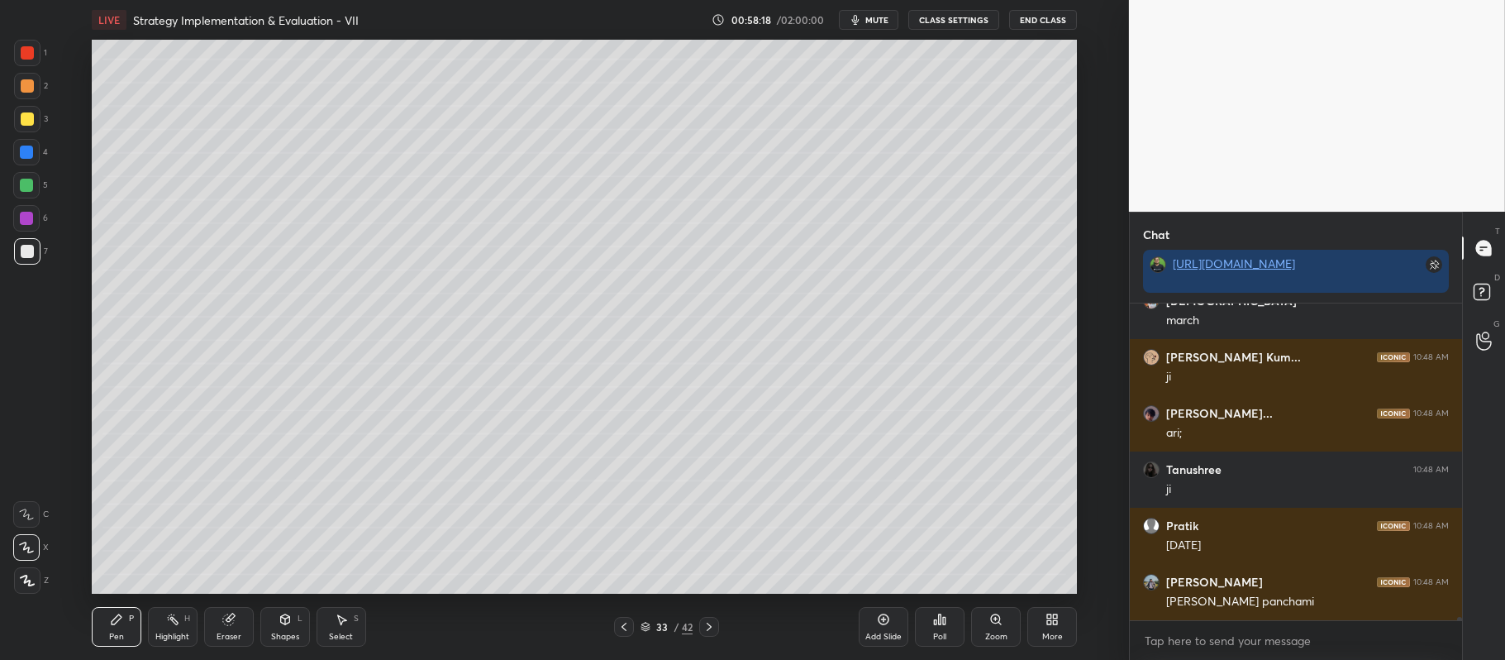
scroll to position [33466, 0]
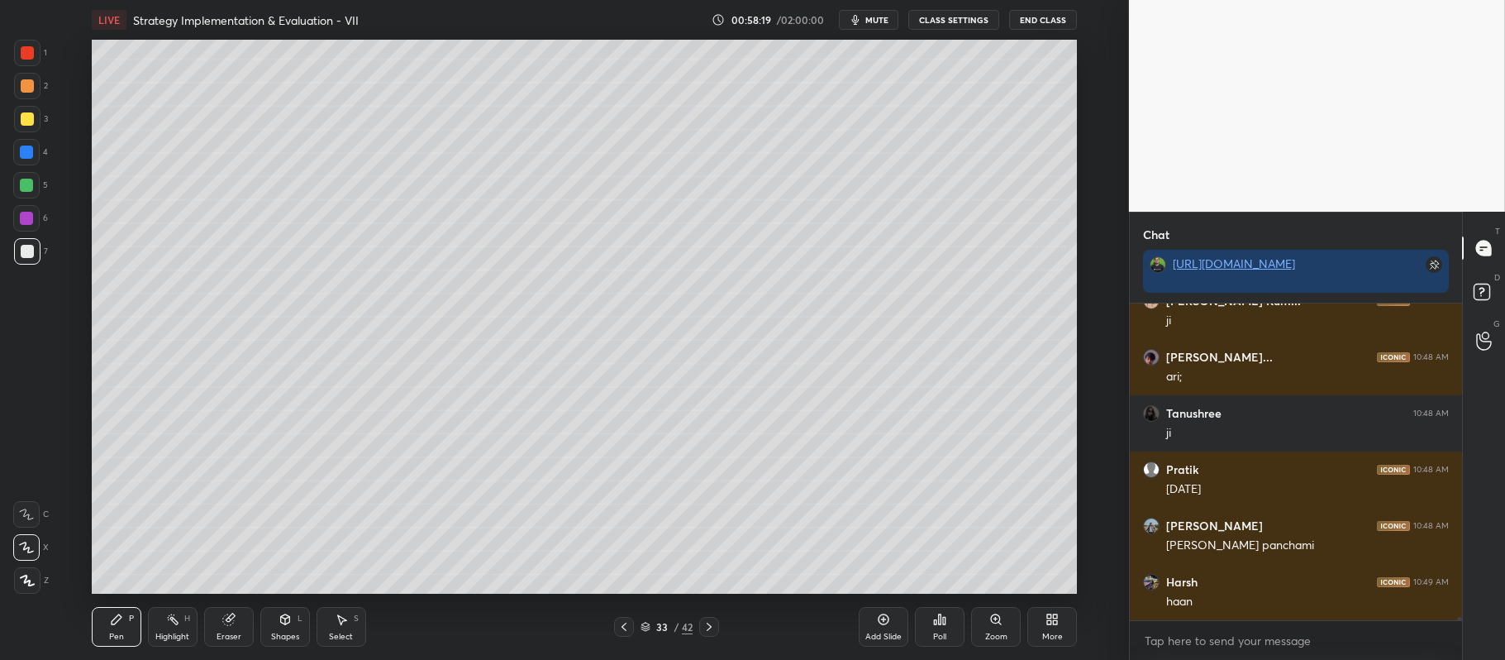
click at [714, 619] on div at bounding box center [709, 627] width 20 height 20
click at [714, 620] on icon at bounding box center [709, 626] width 13 height 13
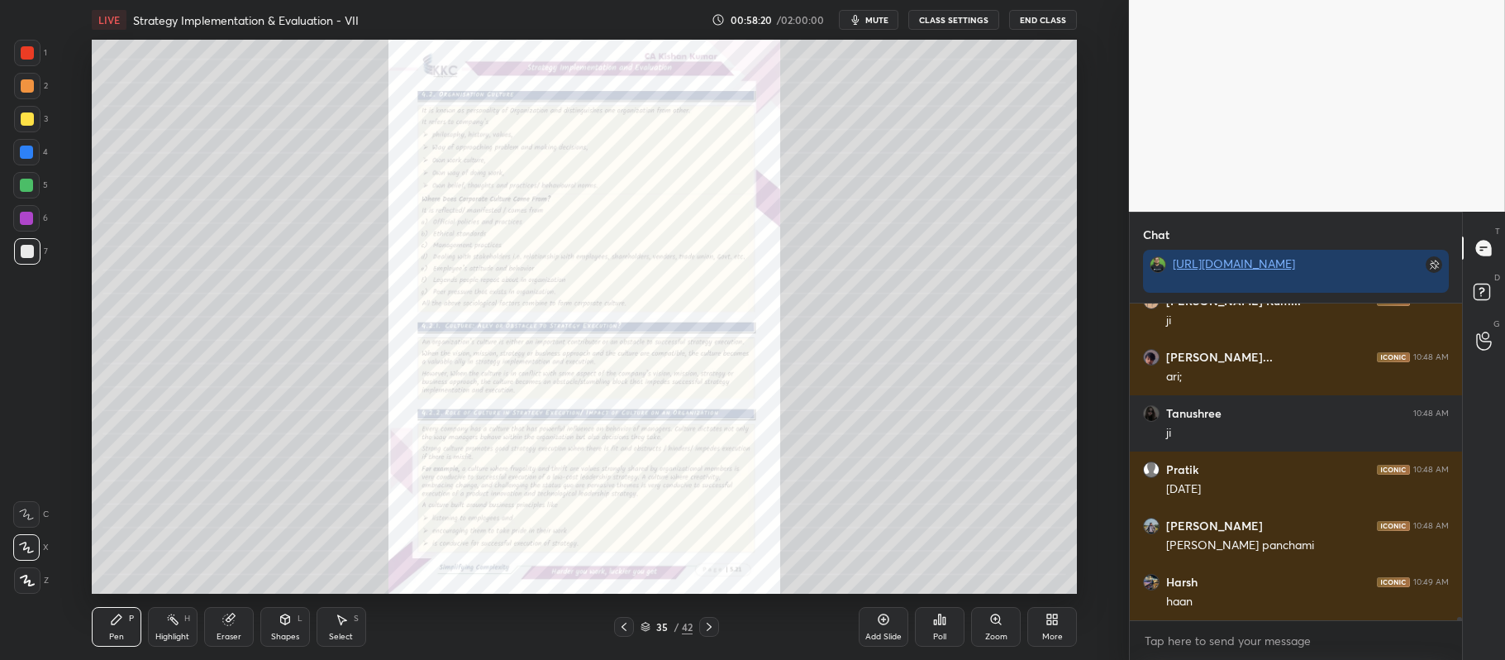
click at [987, 627] on div "Zoom" at bounding box center [996, 627] width 50 height 40
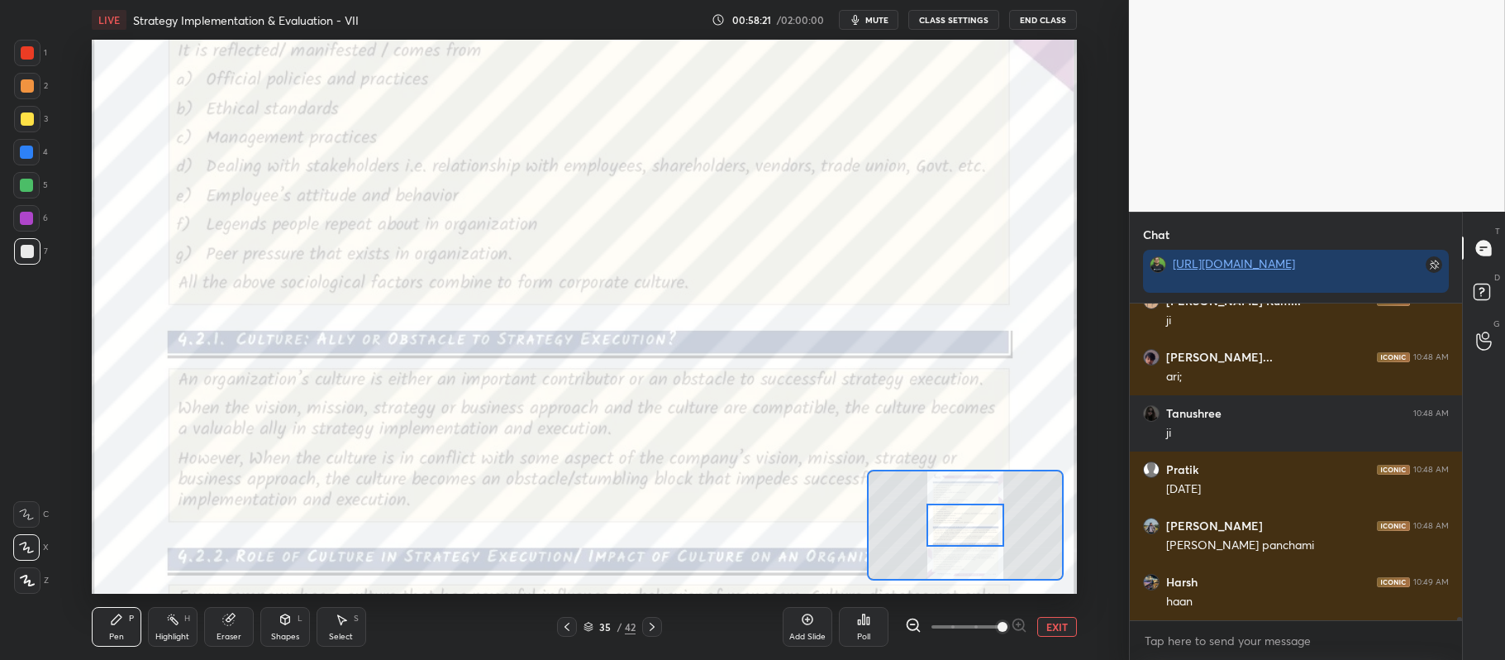
scroll to position [33522, 0]
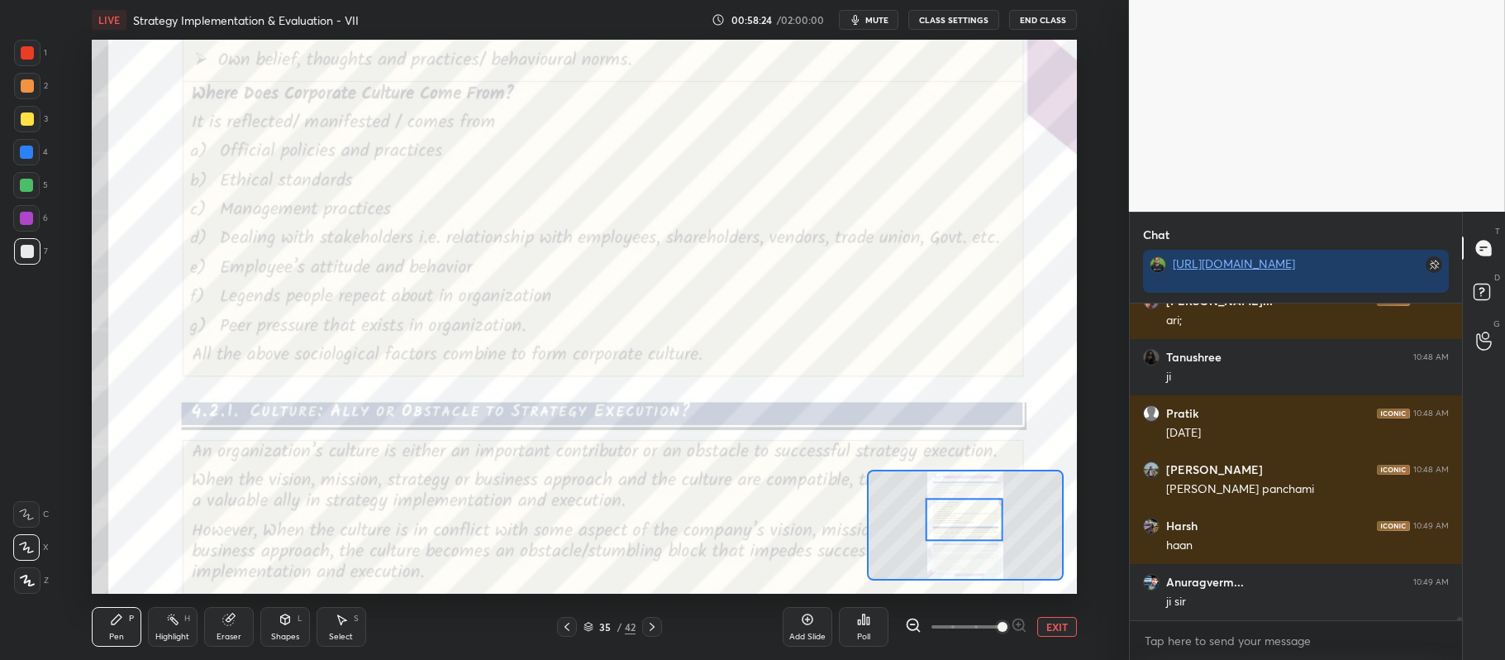
click at [23, 48] on div at bounding box center [27, 52] width 13 height 13
click at [31, 498] on div "C" at bounding box center [31, 510] width 36 height 33
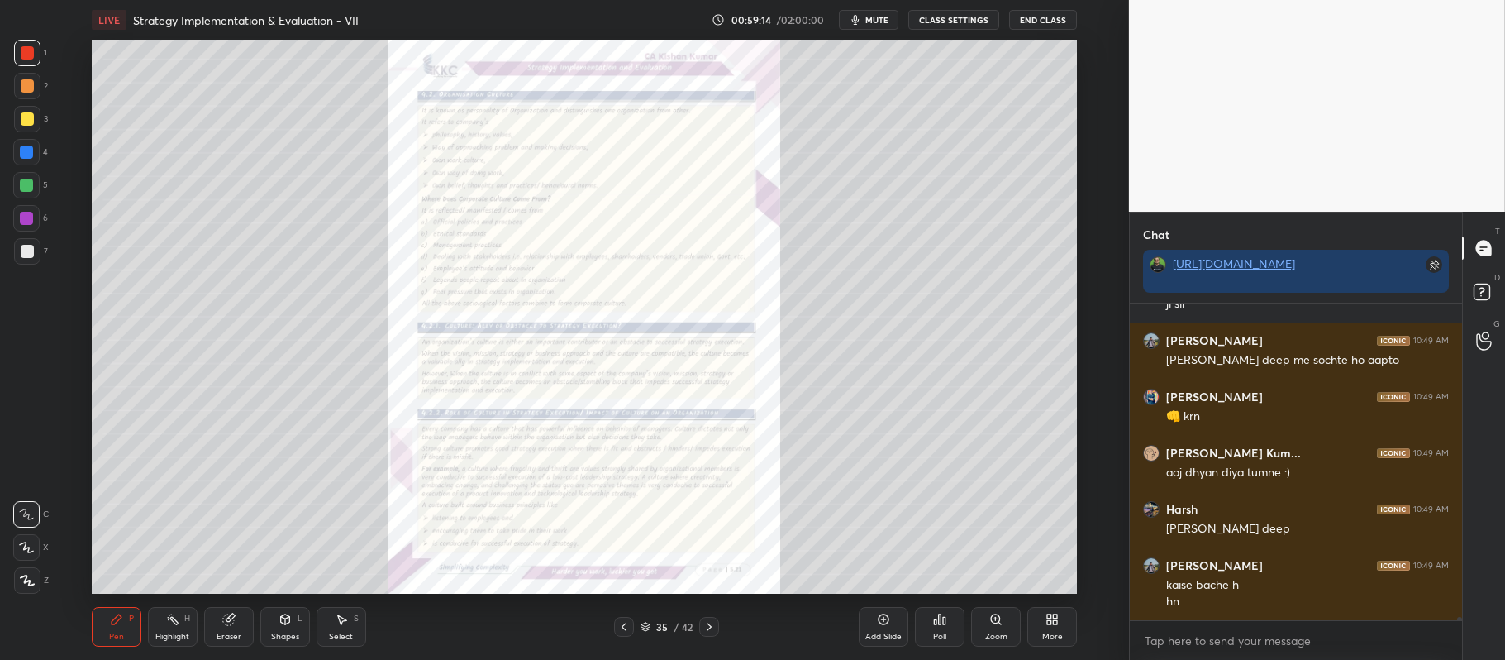
scroll to position [33876, 0]
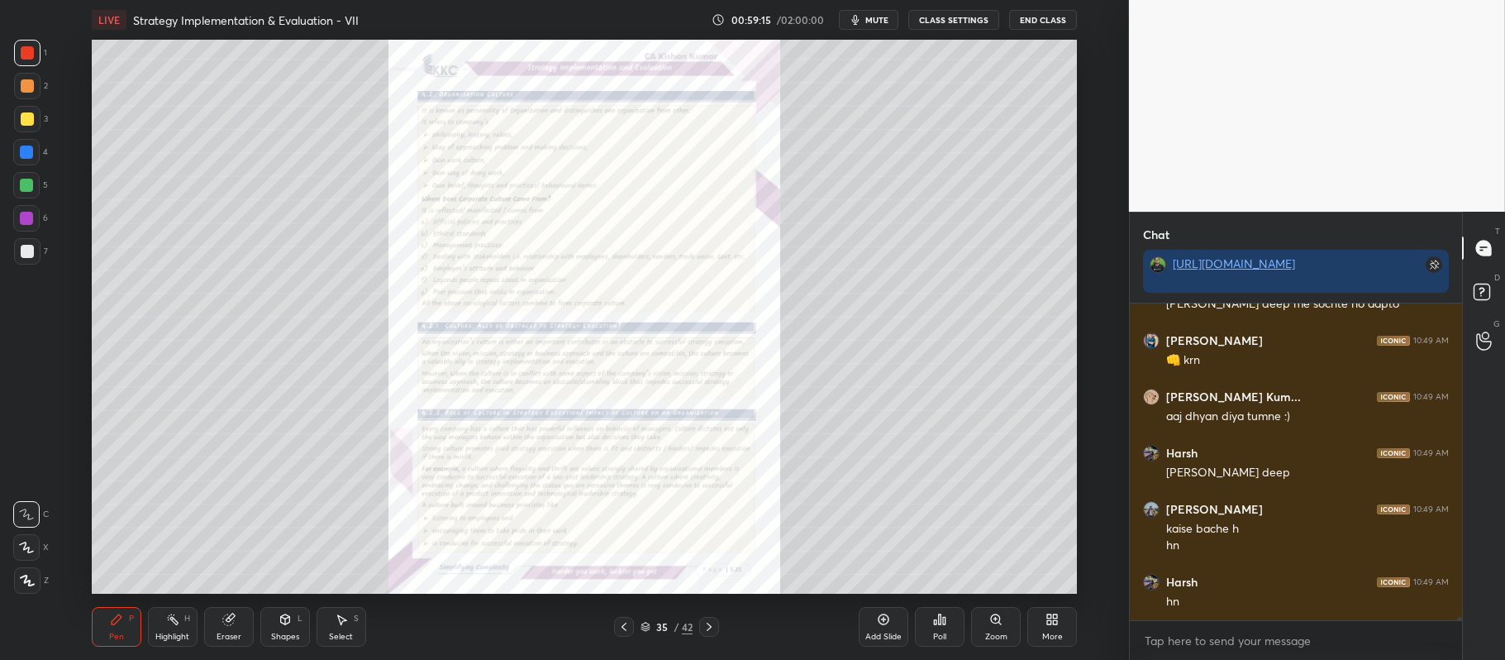
click at [990, 623] on icon at bounding box center [996, 619] width 13 height 13
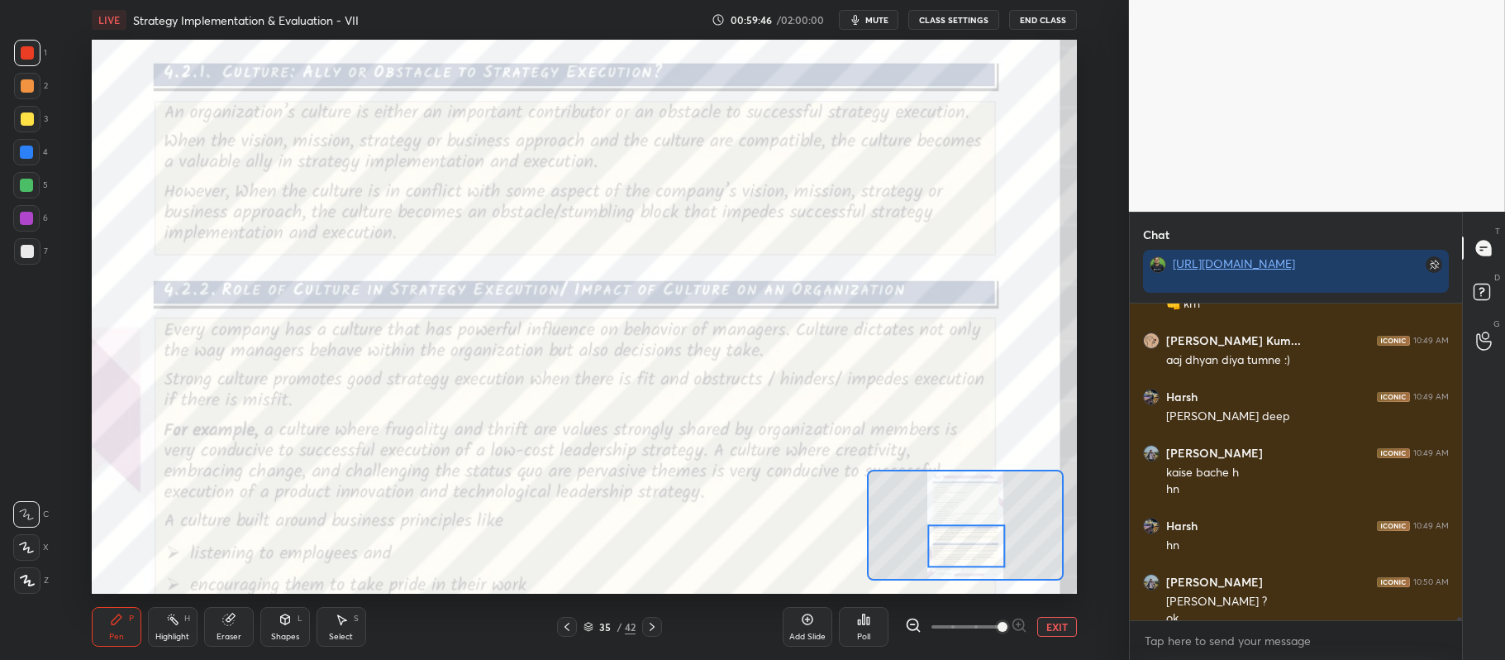
scroll to position [33948, 0]
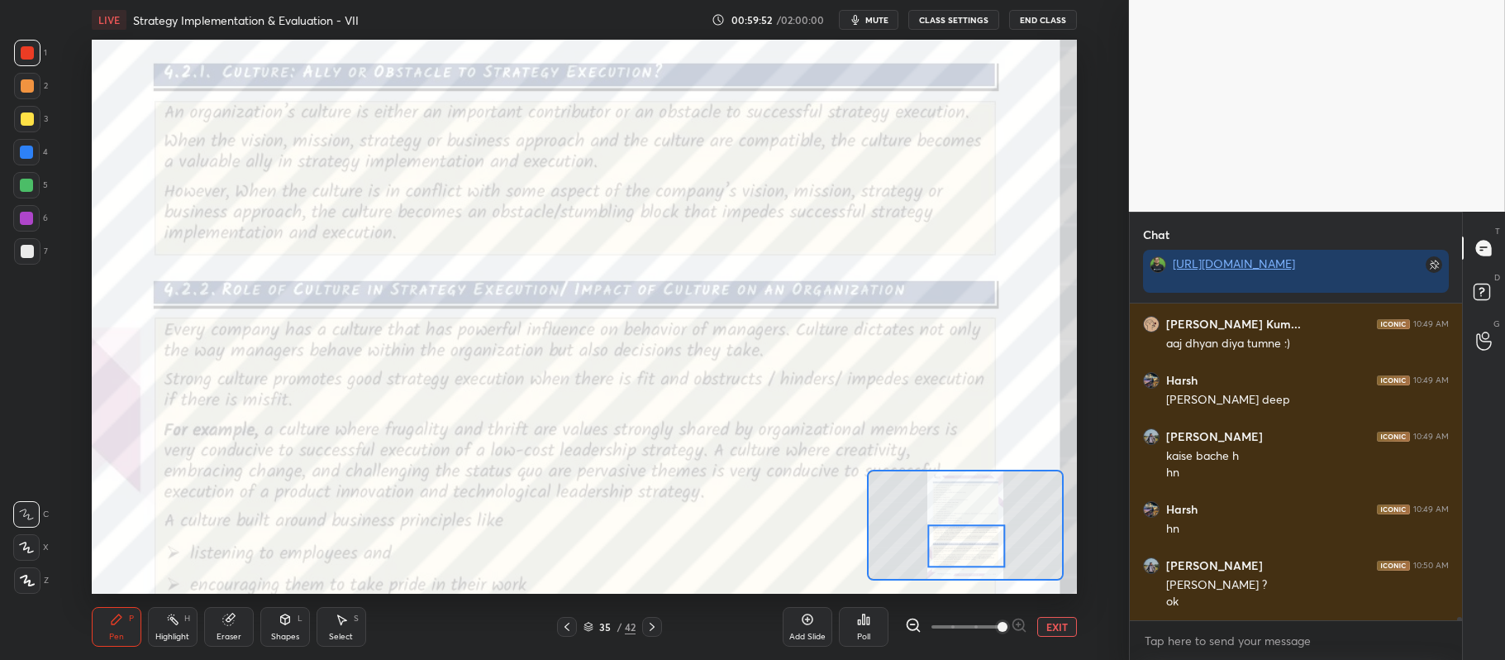
click at [565, 622] on icon at bounding box center [567, 626] width 13 height 13
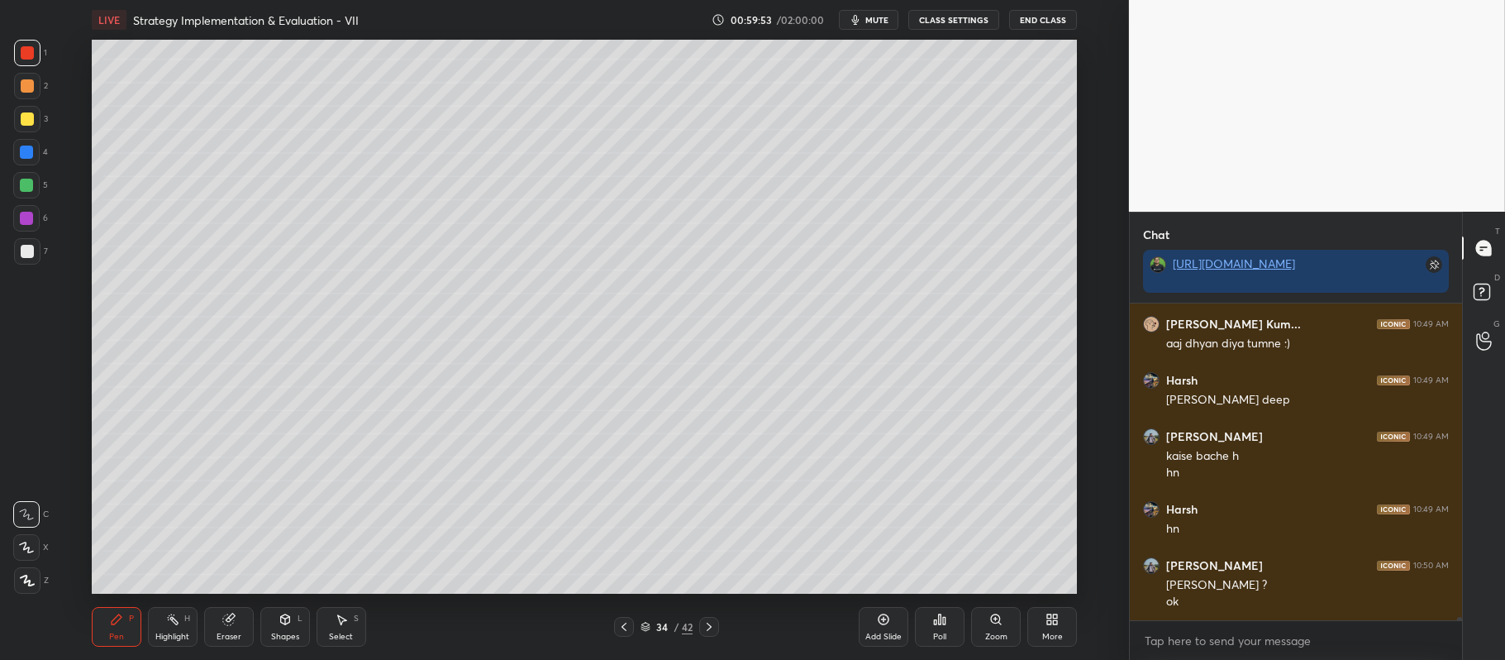
click at [894, 618] on div "Add Slide" at bounding box center [884, 627] width 50 height 40
click at [31, 124] on div at bounding box center [27, 118] width 13 height 13
click at [25, 544] on icon at bounding box center [26, 547] width 15 height 12
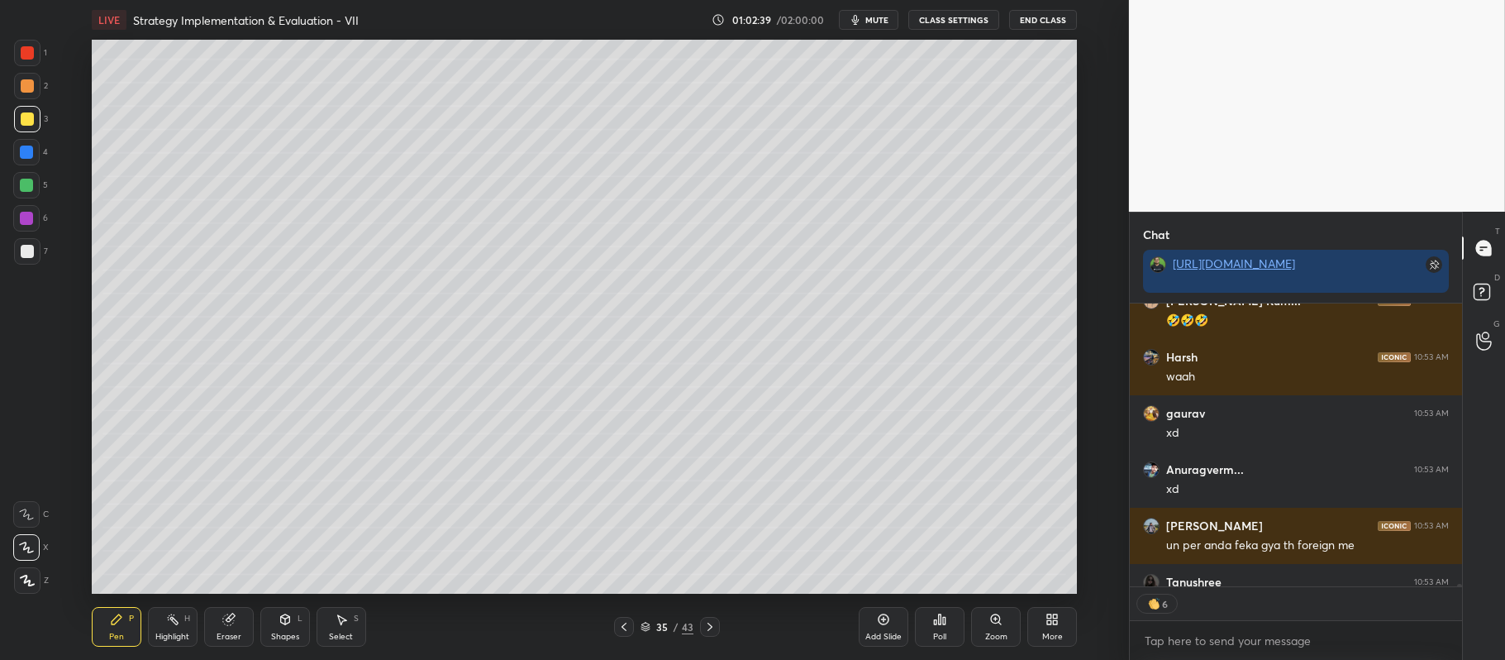
scroll to position [36584, 0]
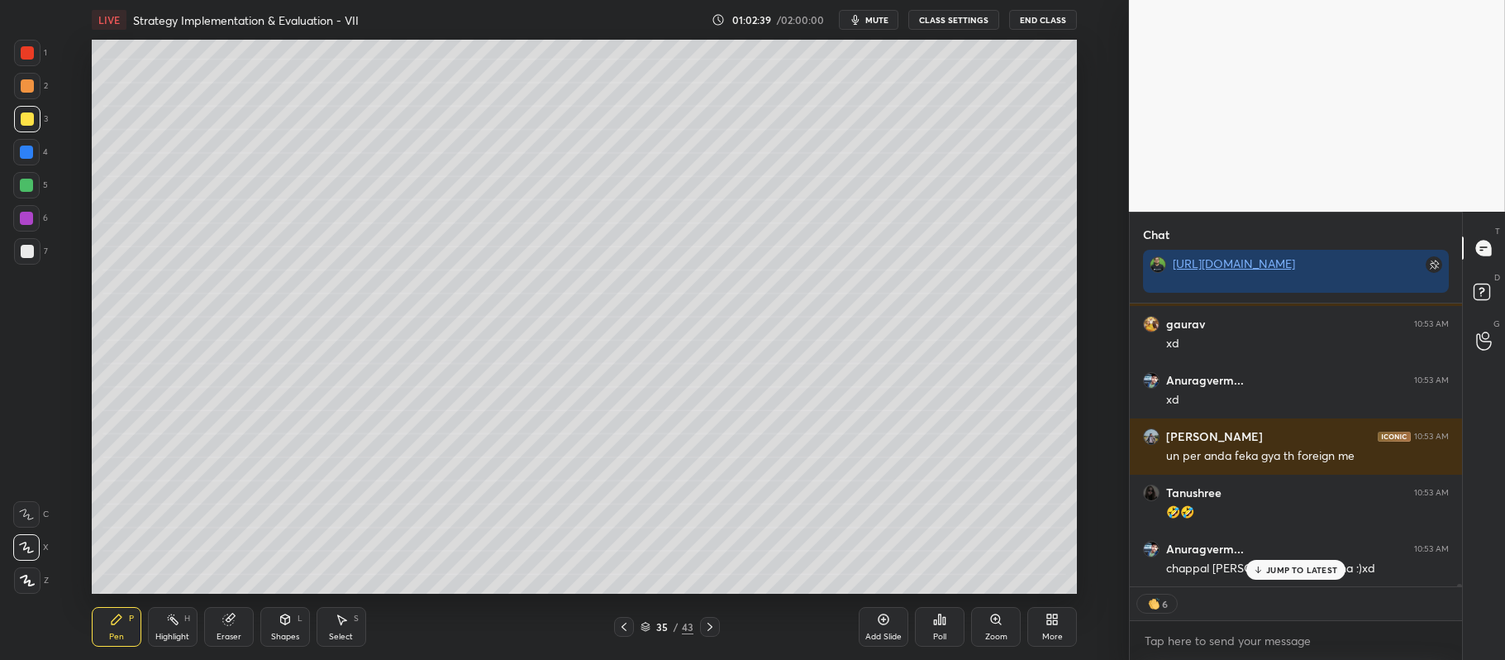
click at [880, 620] on icon at bounding box center [883, 619] width 13 height 13
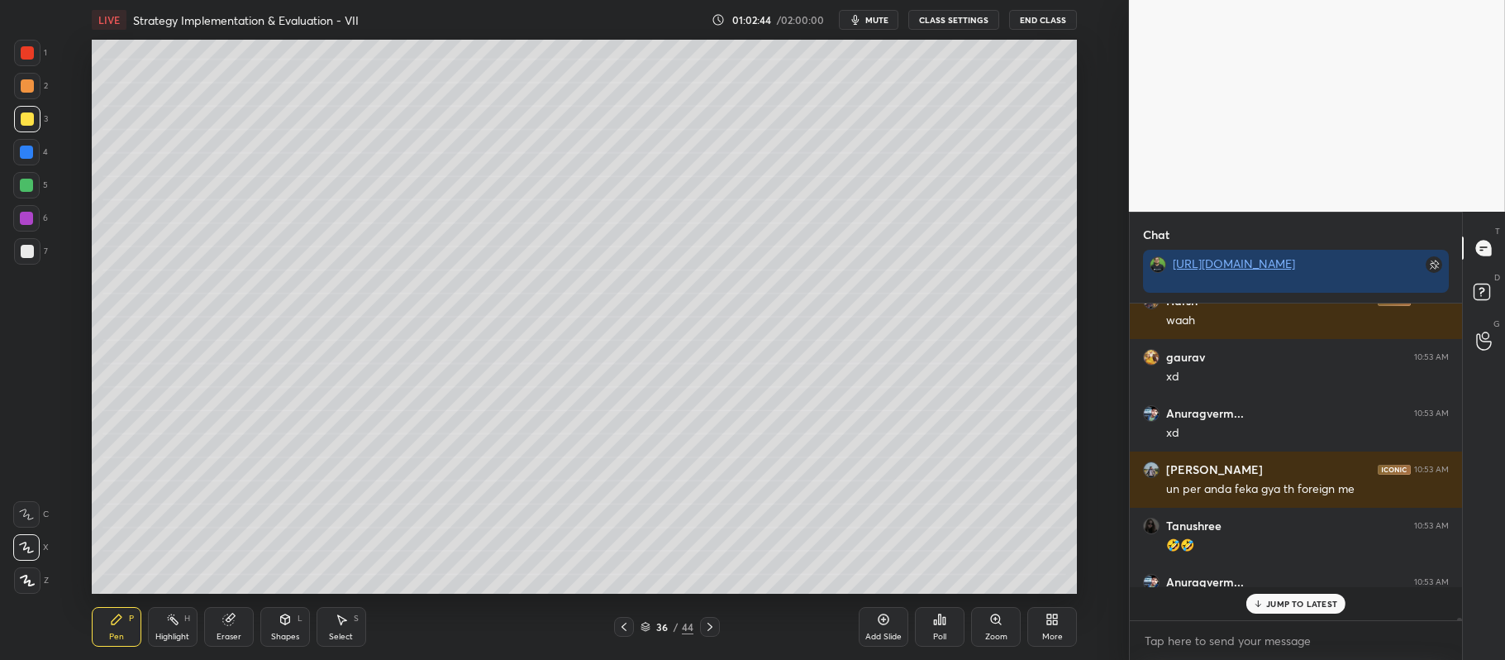
click at [623, 626] on icon at bounding box center [624, 627] width 5 height 8
click at [33, 215] on div at bounding box center [26, 218] width 26 height 26
click at [31, 123] on div at bounding box center [27, 118] width 13 height 13
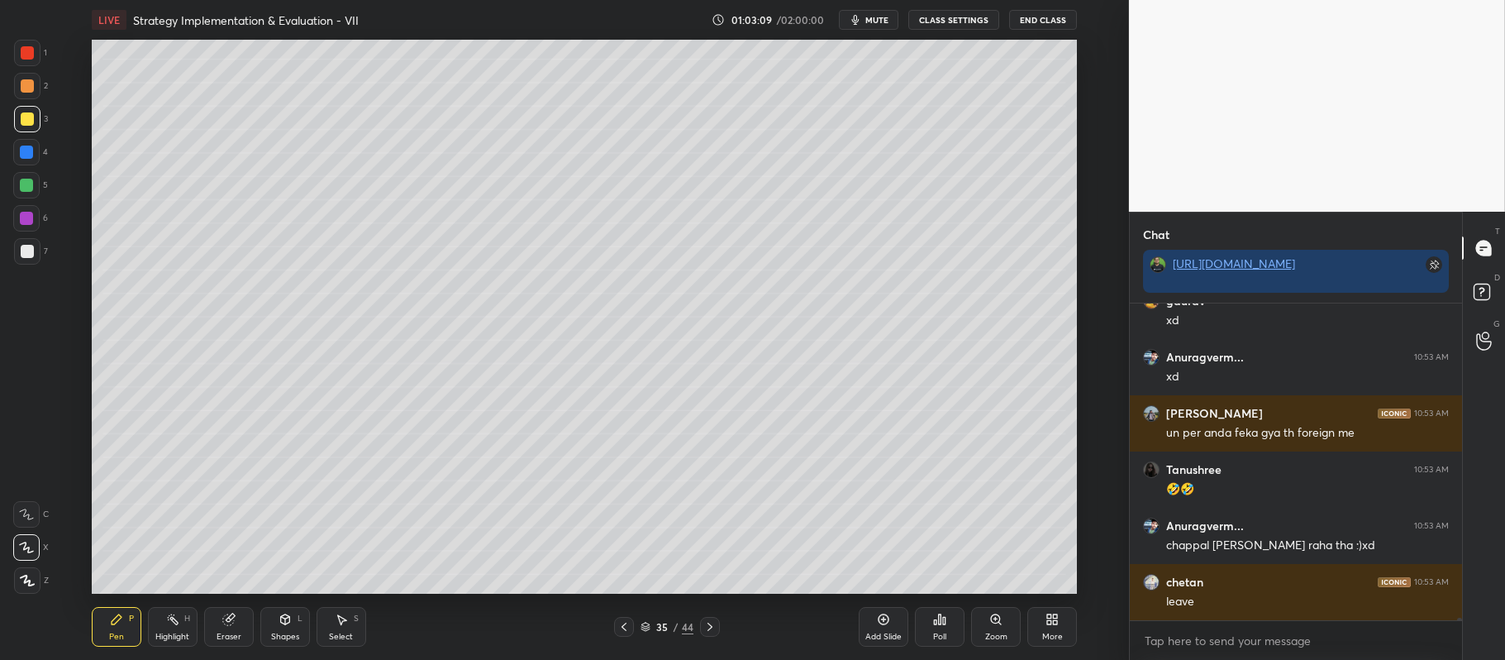
click at [37, 223] on div at bounding box center [26, 218] width 26 height 26
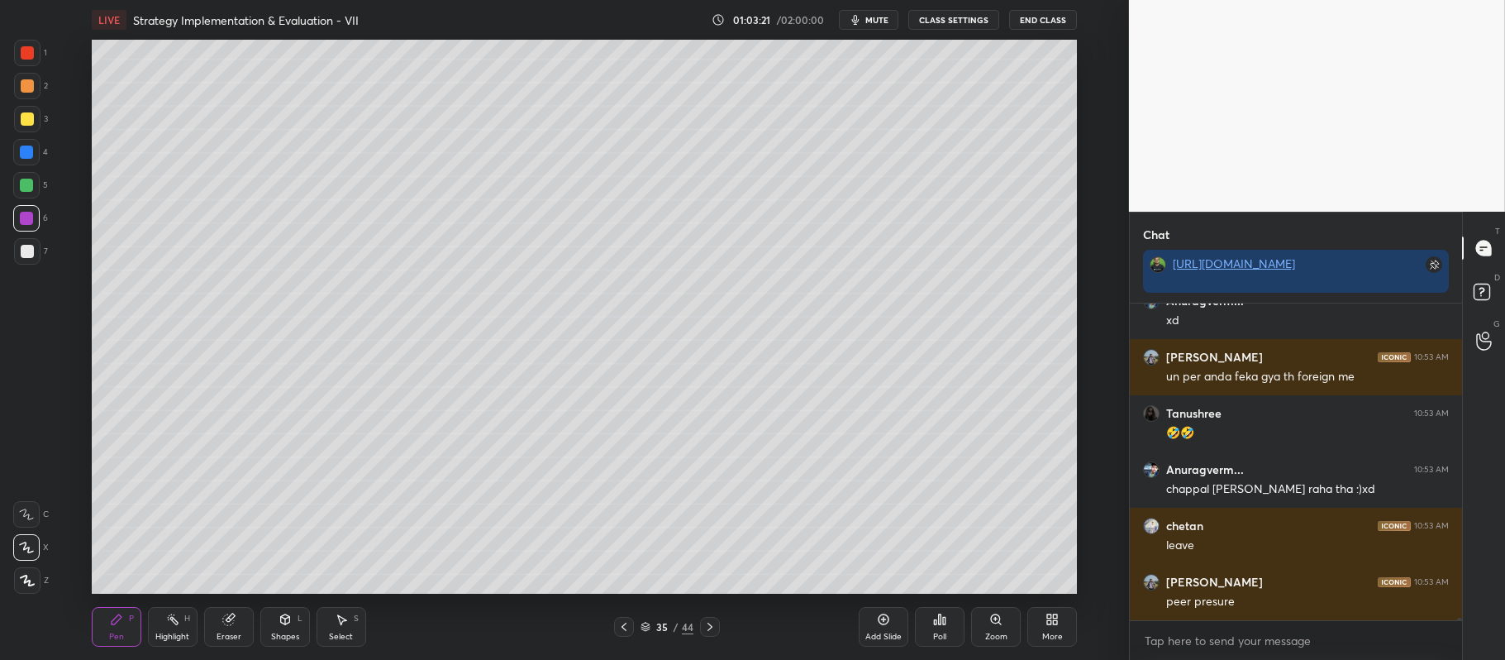
click at [34, 117] on div at bounding box center [27, 119] width 26 height 26
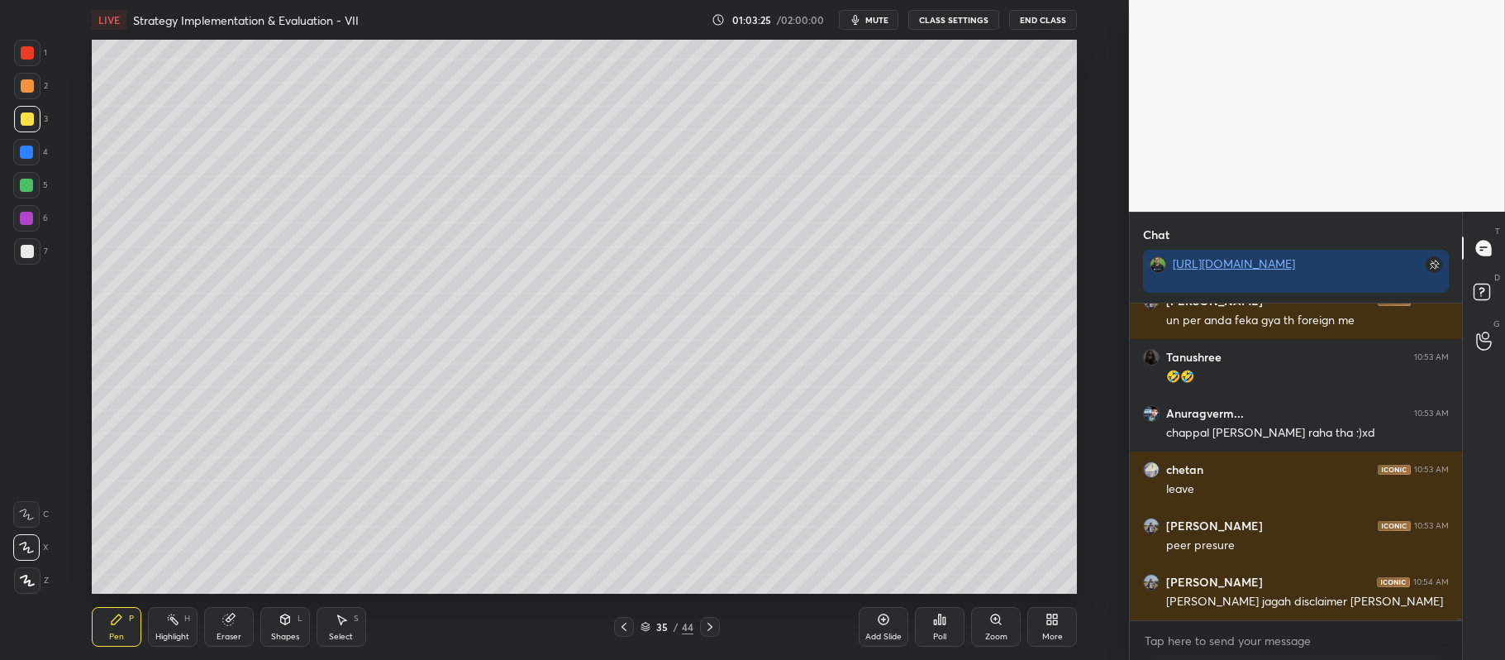
click at [25, 255] on div at bounding box center [27, 251] width 13 height 13
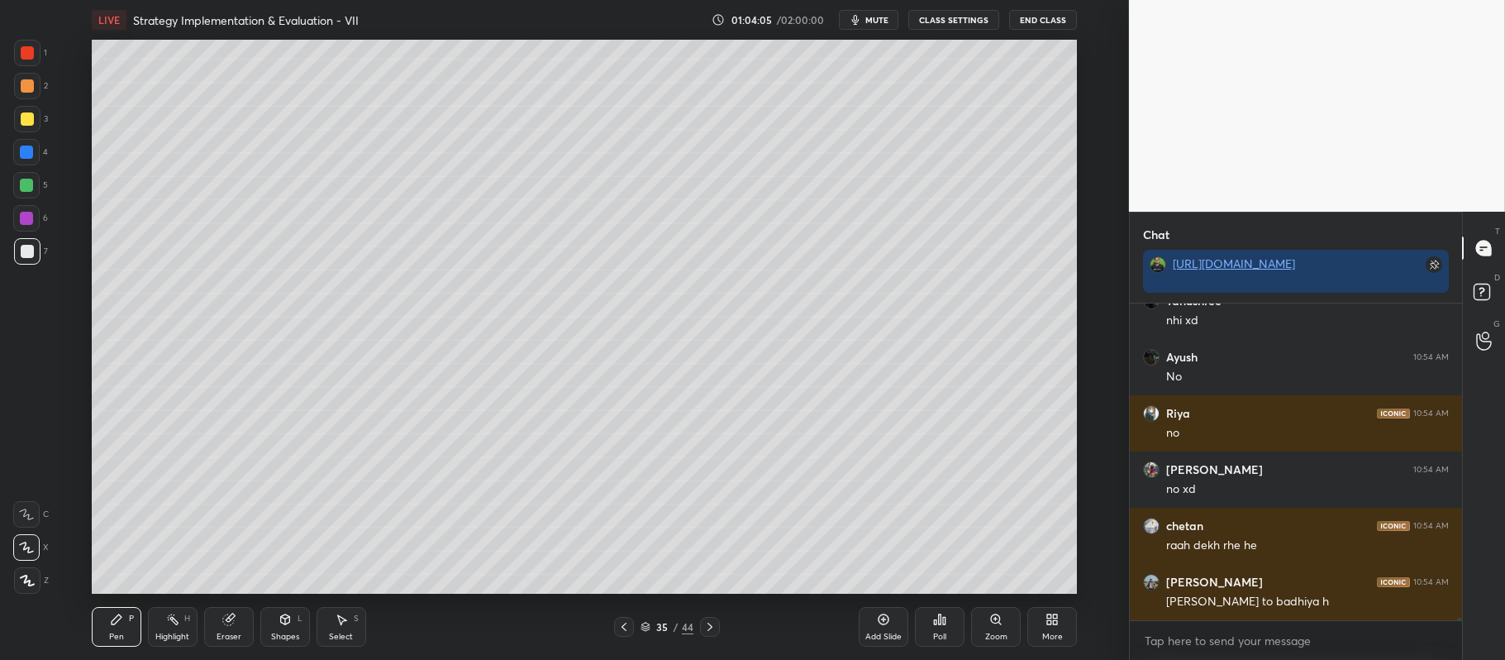
scroll to position [37692, 0]
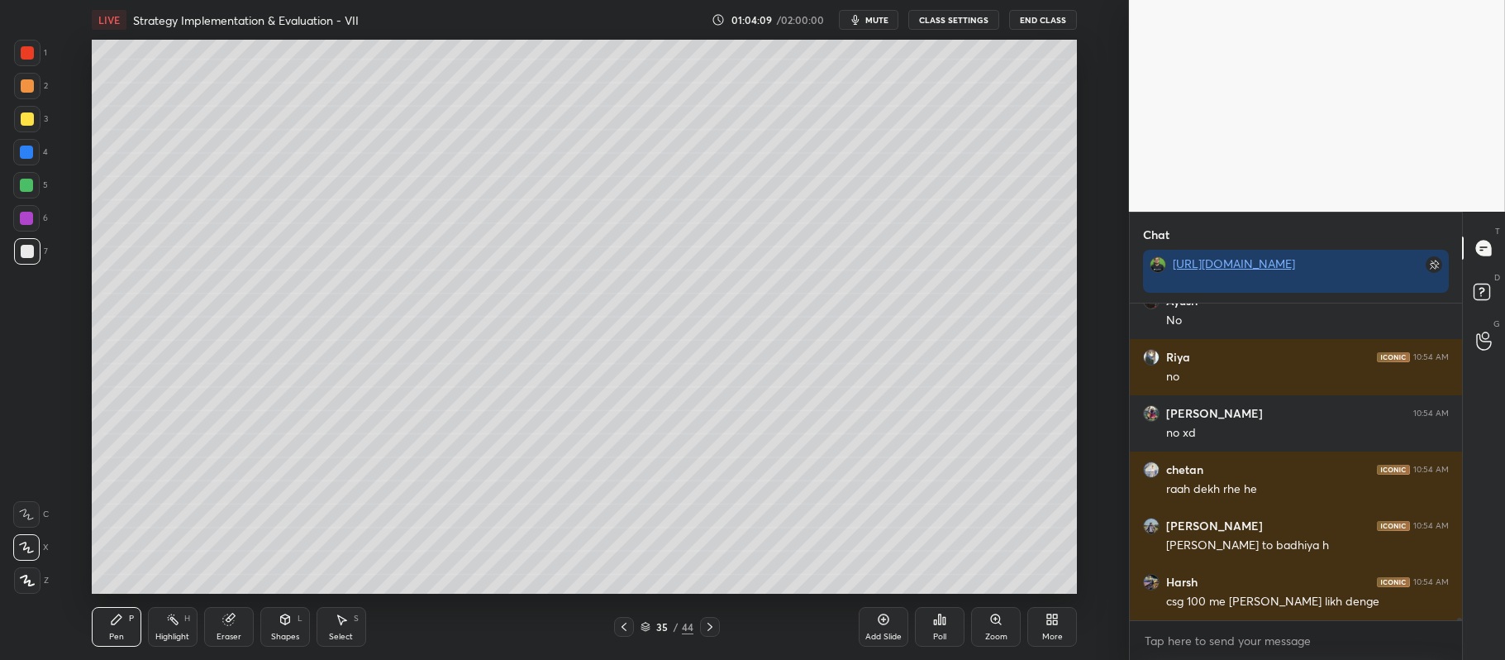
click at [871, 627] on div "Add Slide" at bounding box center [884, 627] width 50 height 40
click at [24, 117] on div at bounding box center [27, 118] width 13 height 13
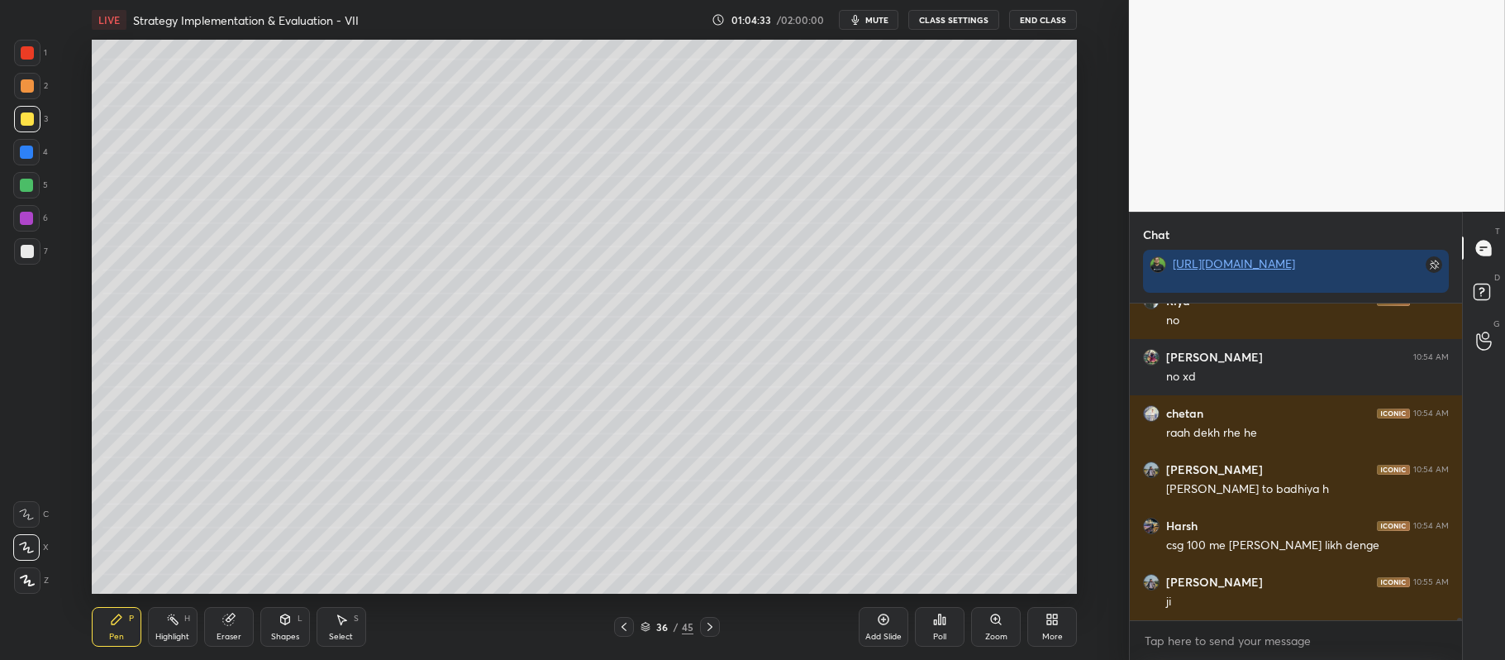
click at [31, 179] on div at bounding box center [26, 185] width 13 height 13
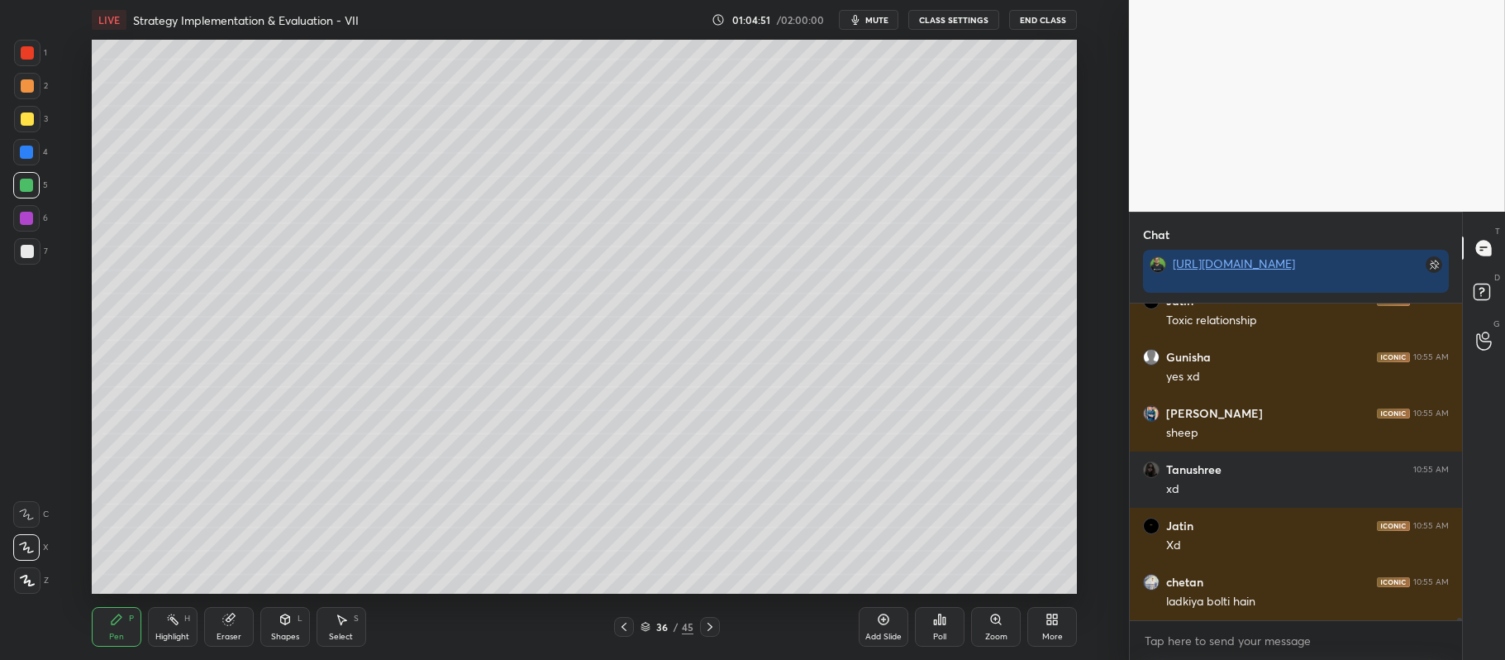
scroll to position [38198, 0]
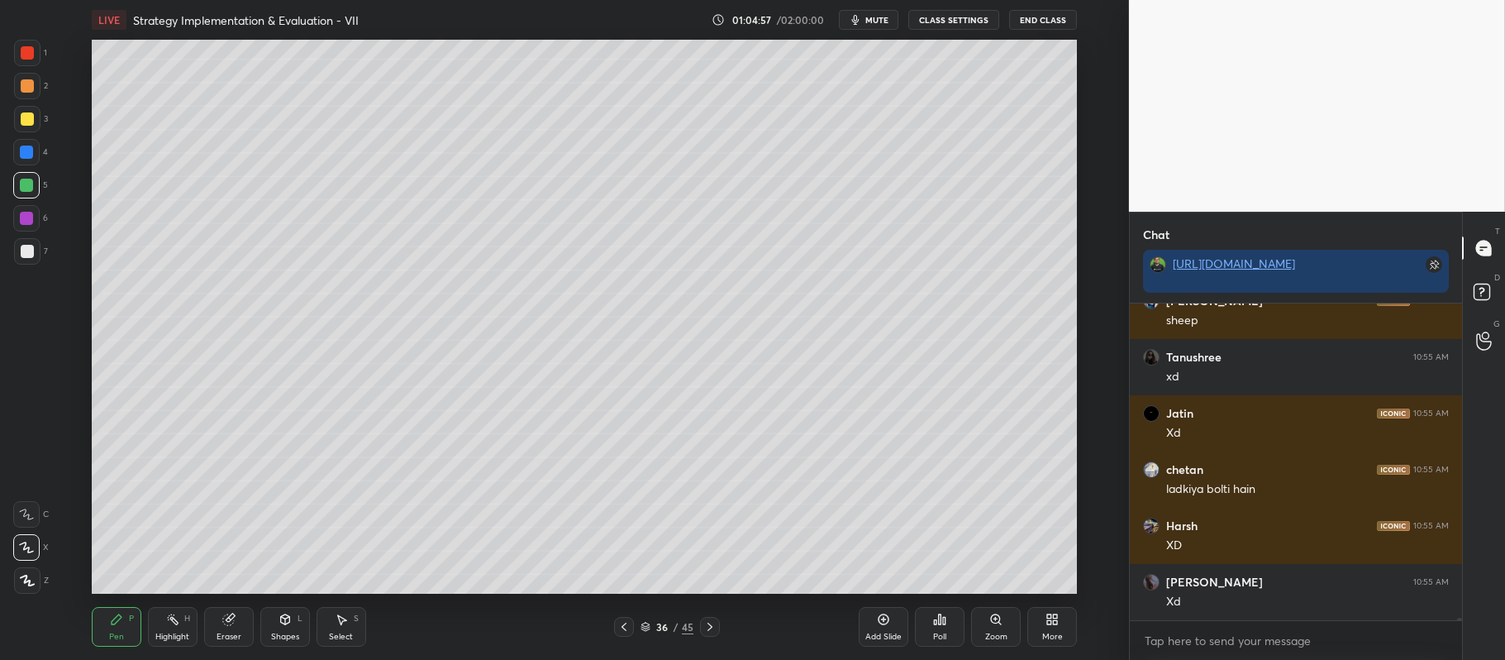
click at [31, 77] on div at bounding box center [27, 86] width 26 height 26
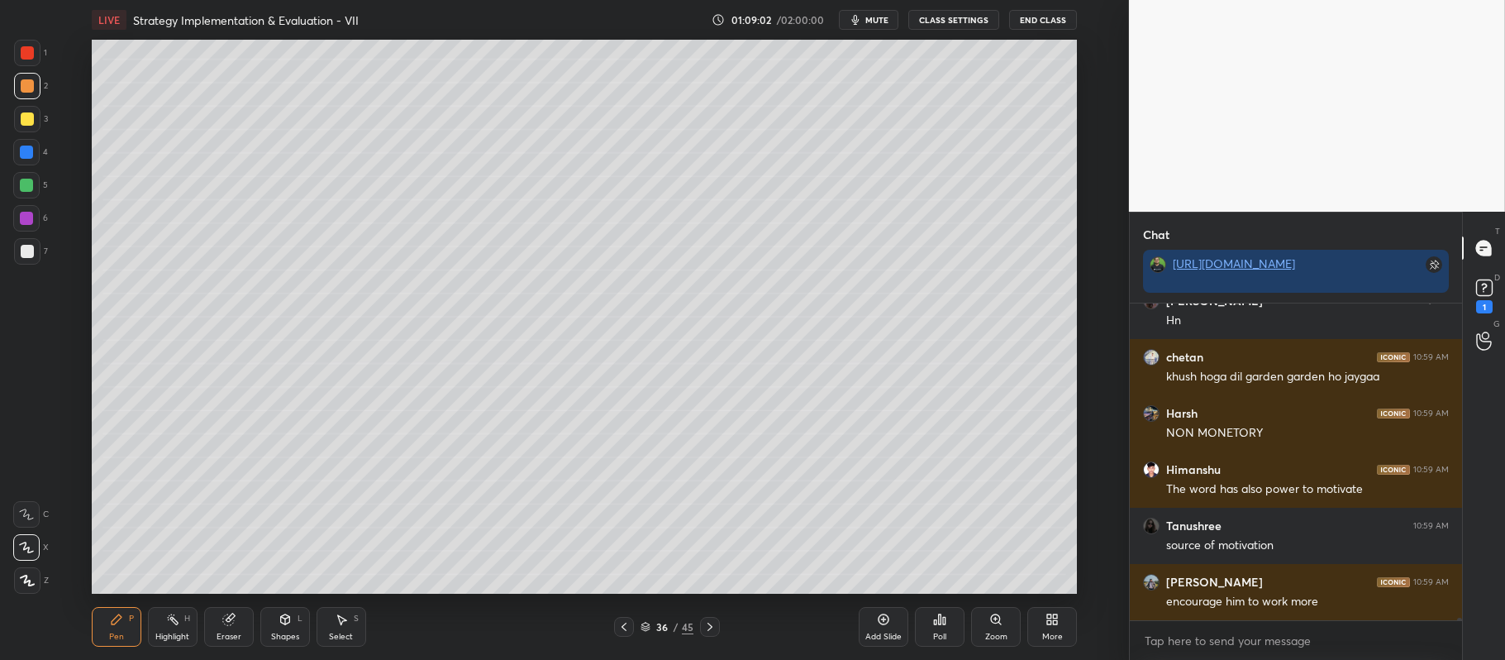
scroll to position [35132, 0]
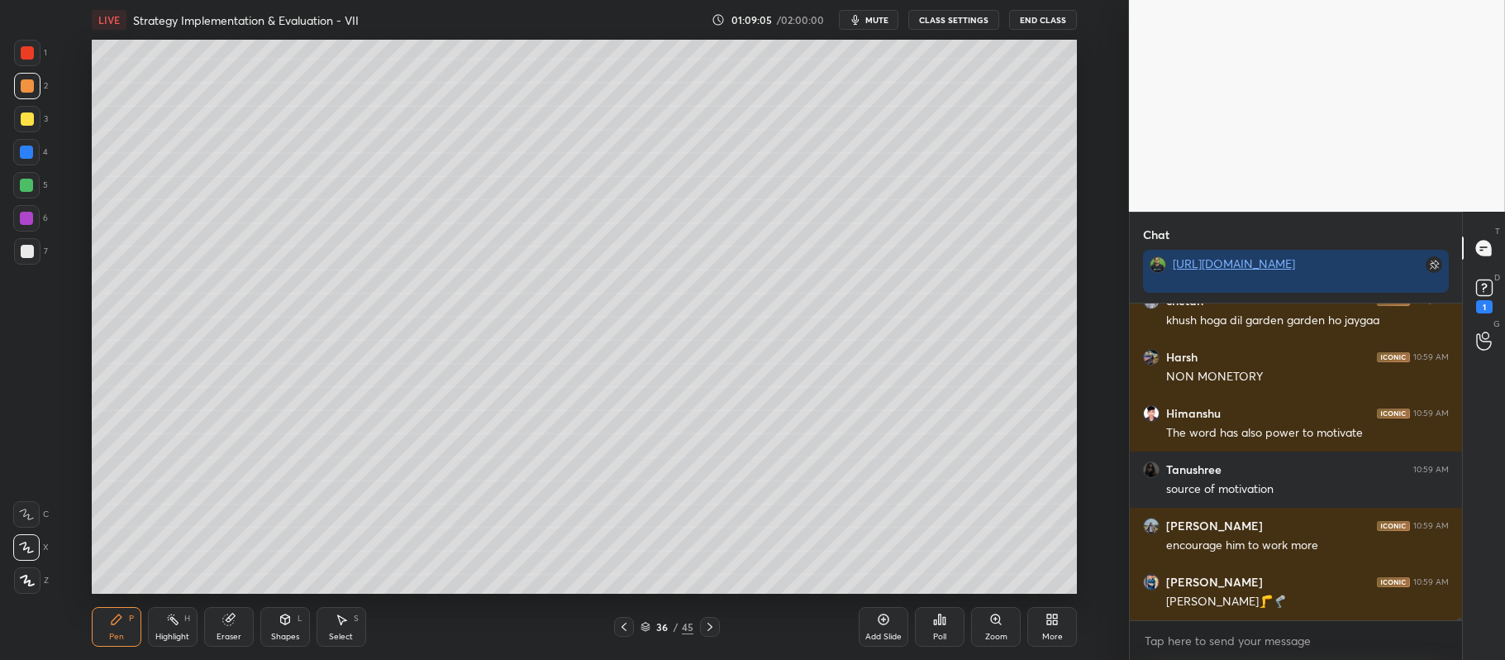
click at [880, 626] on icon at bounding box center [883, 619] width 13 height 13
click at [702, 629] on div at bounding box center [710, 627] width 20 height 20
click at [711, 625] on icon at bounding box center [710, 626] width 13 height 13
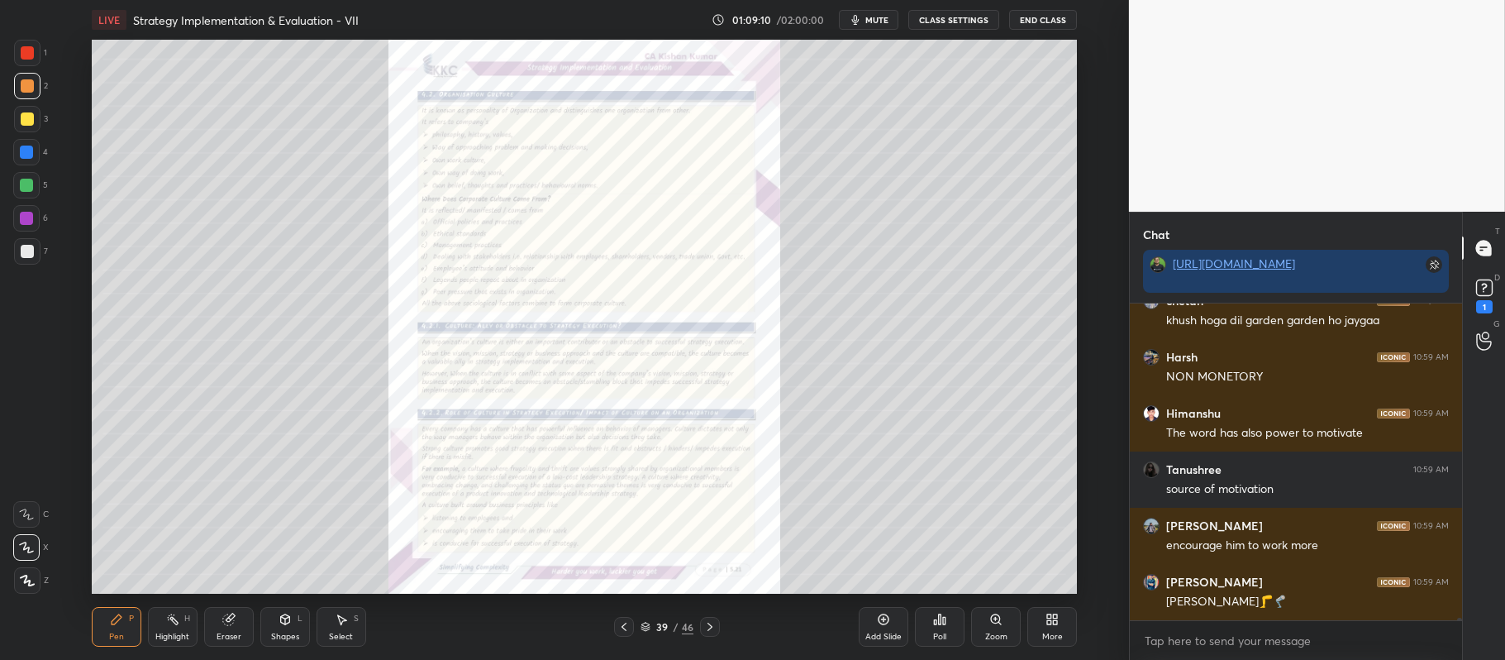
click at [622, 625] on icon at bounding box center [624, 626] width 13 height 13
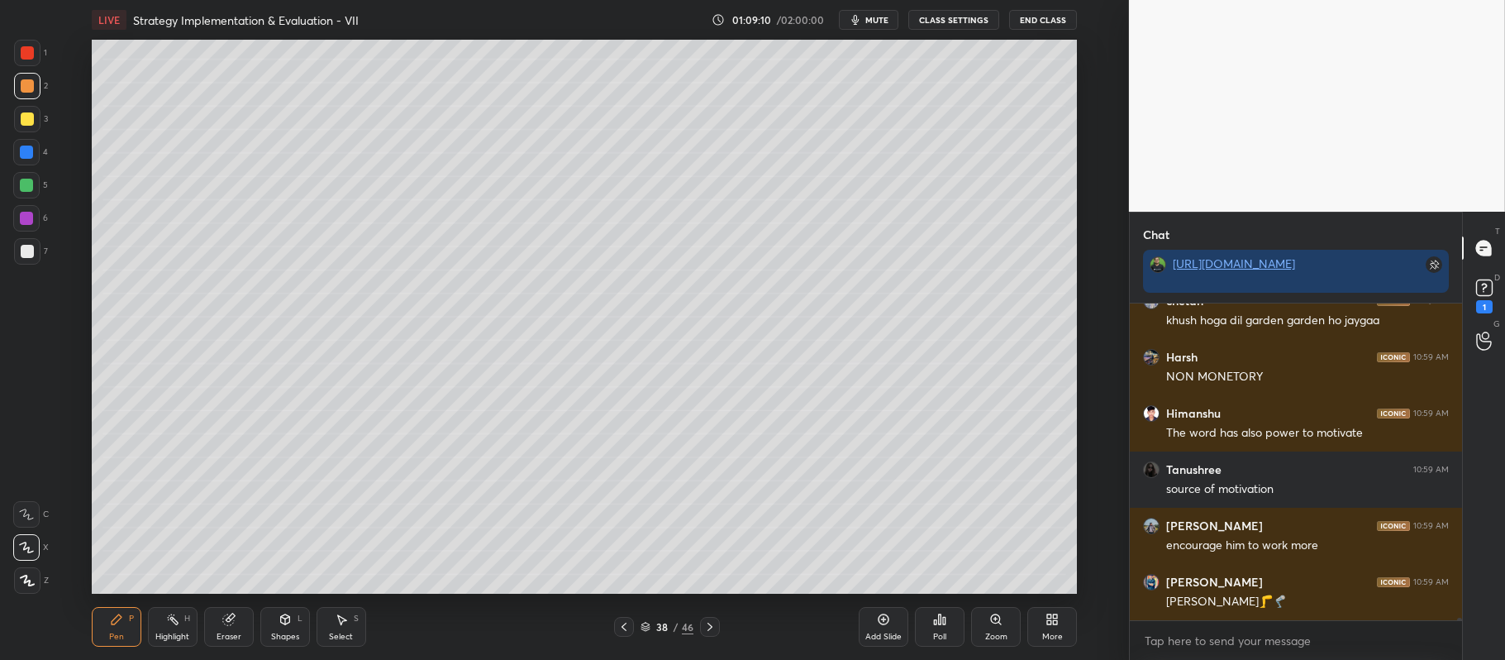
click at [620, 623] on icon at bounding box center [624, 626] width 13 height 13
click at [718, 625] on div at bounding box center [710, 627] width 20 height 20
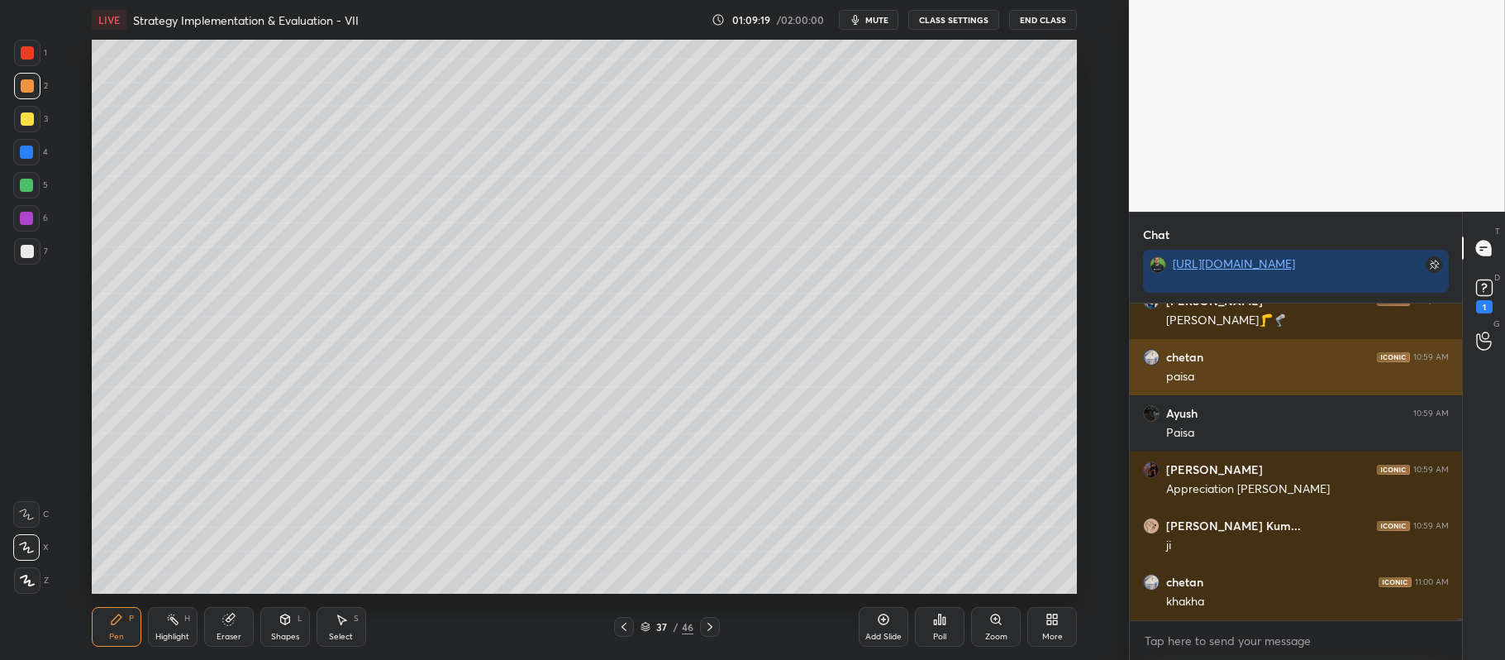
scroll to position [35469, 0]
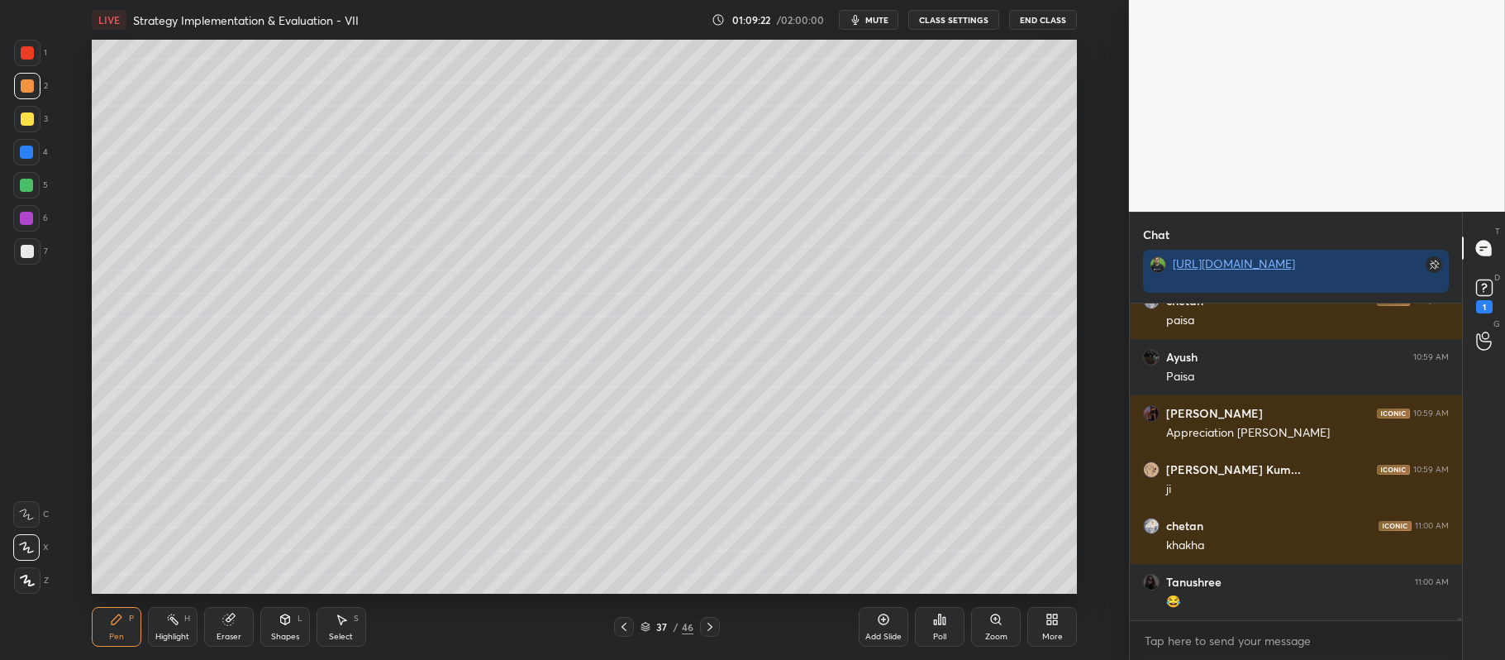
click at [31, 113] on div at bounding box center [27, 118] width 13 height 13
click at [25, 180] on div at bounding box center [26, 185] width 13 height 13
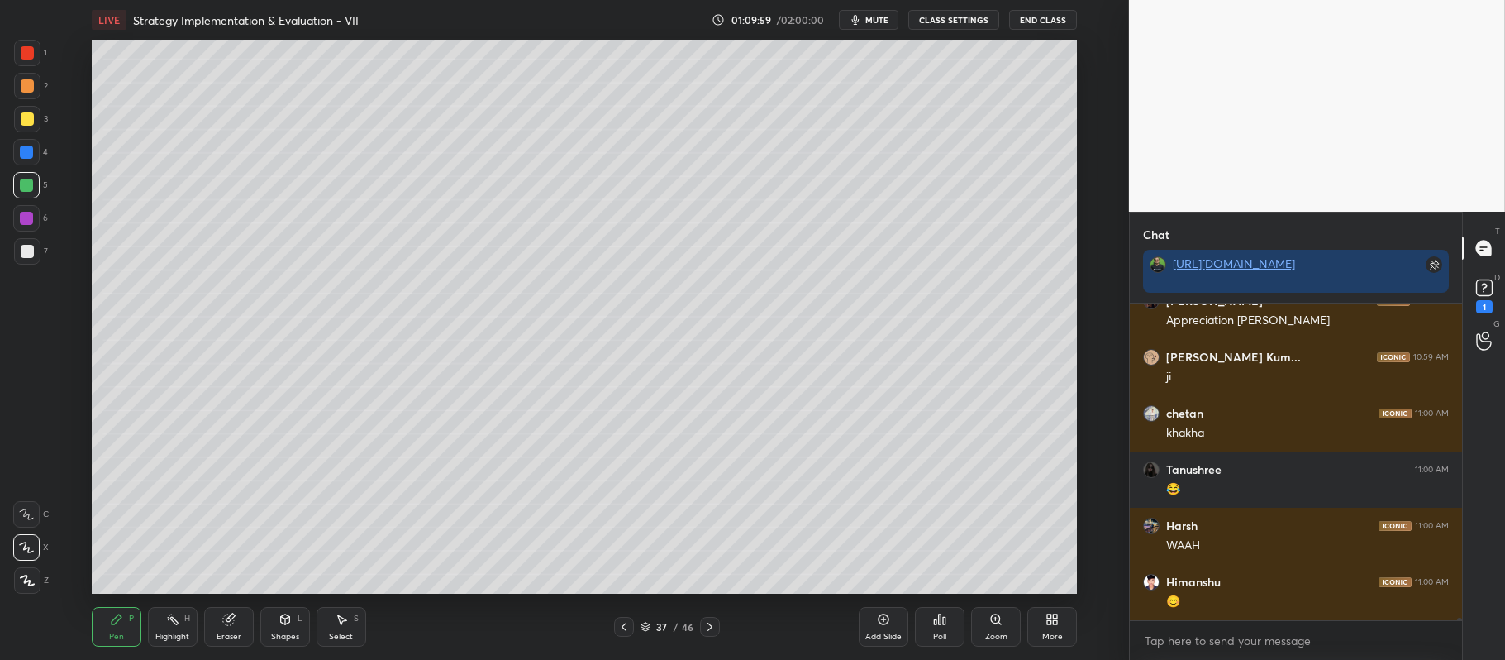
scroll to position [35638, 0]
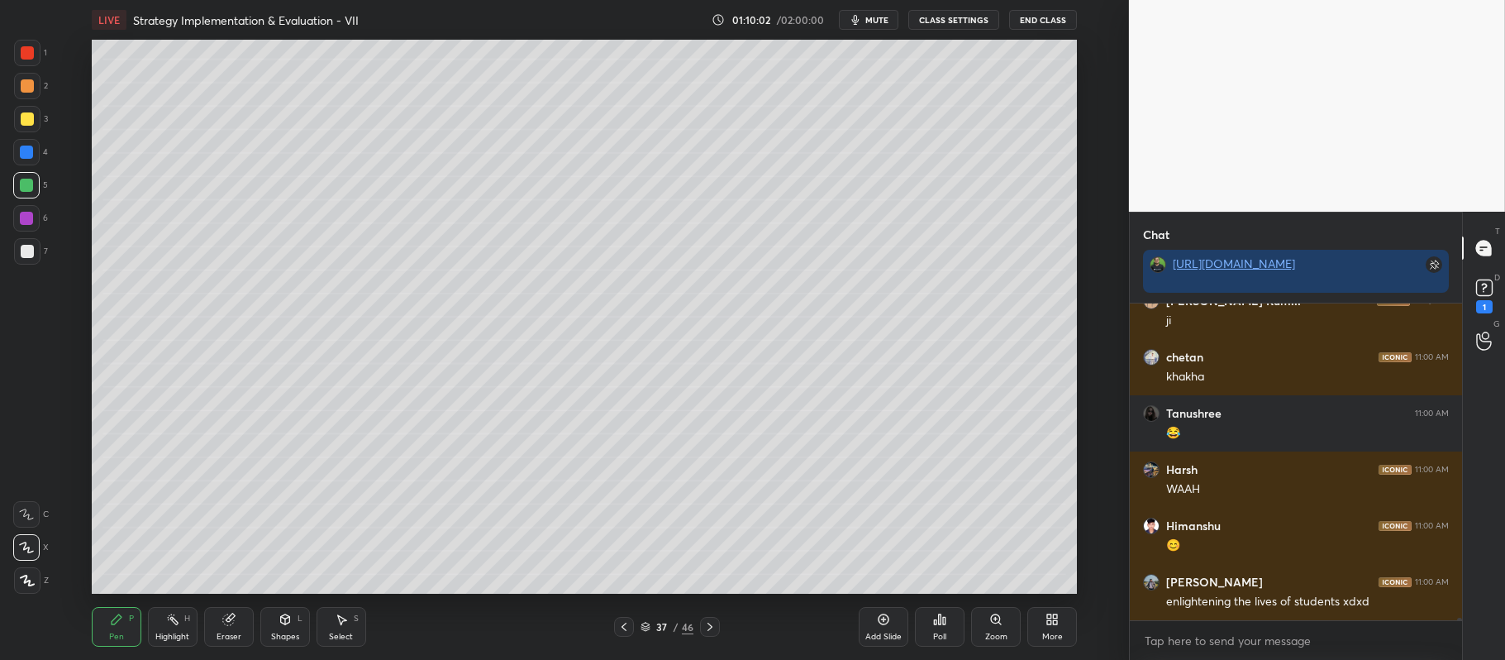
click at [31, 87] on div at bounding box center [27, 85] width 13 height 13
click at [33, 122] on div at bounding box center [27, 118] width 13 height 13
click at [24, 185] on div at bounding box center [26, 185] width 13 height 13
click at [34, 258] on div at bounding box center [27, 251] width 26 height 26
click at [27, 87] on div at bounding box center [27, 85] width 13 height 13
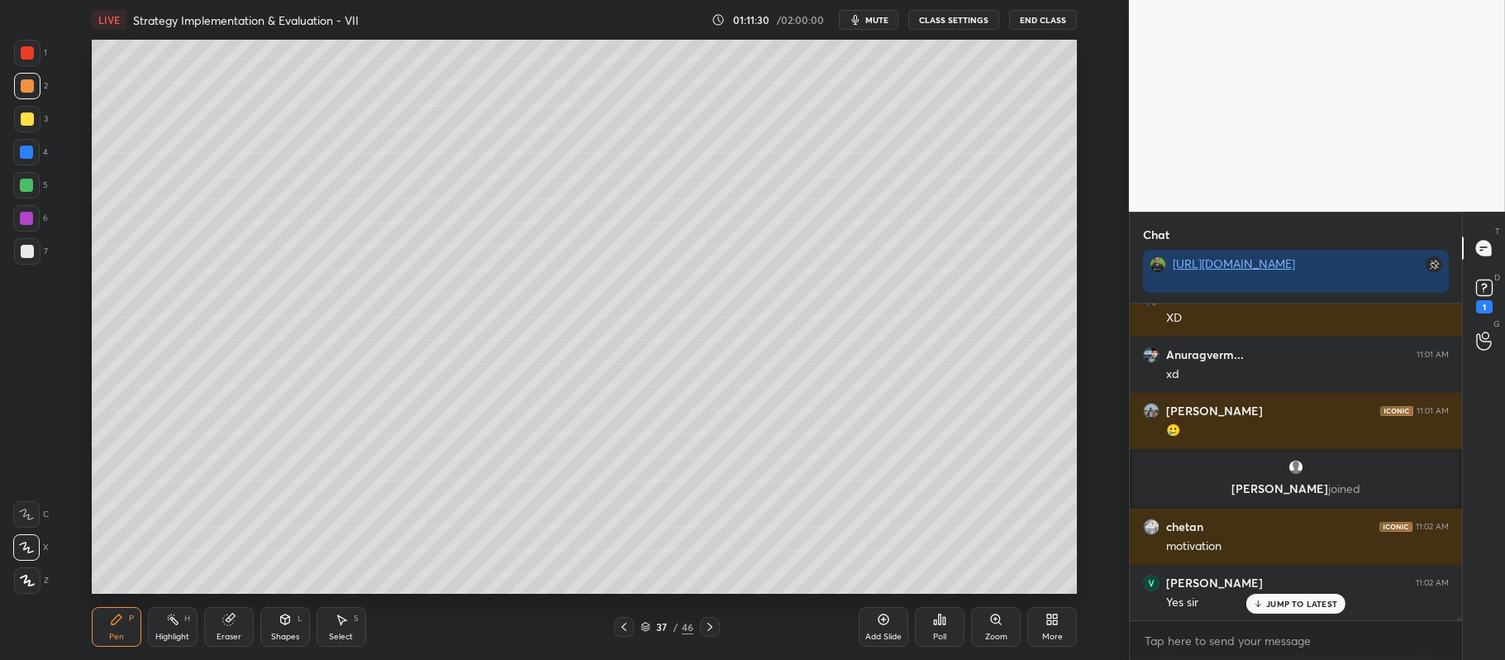
scroll to position [35325, 0]
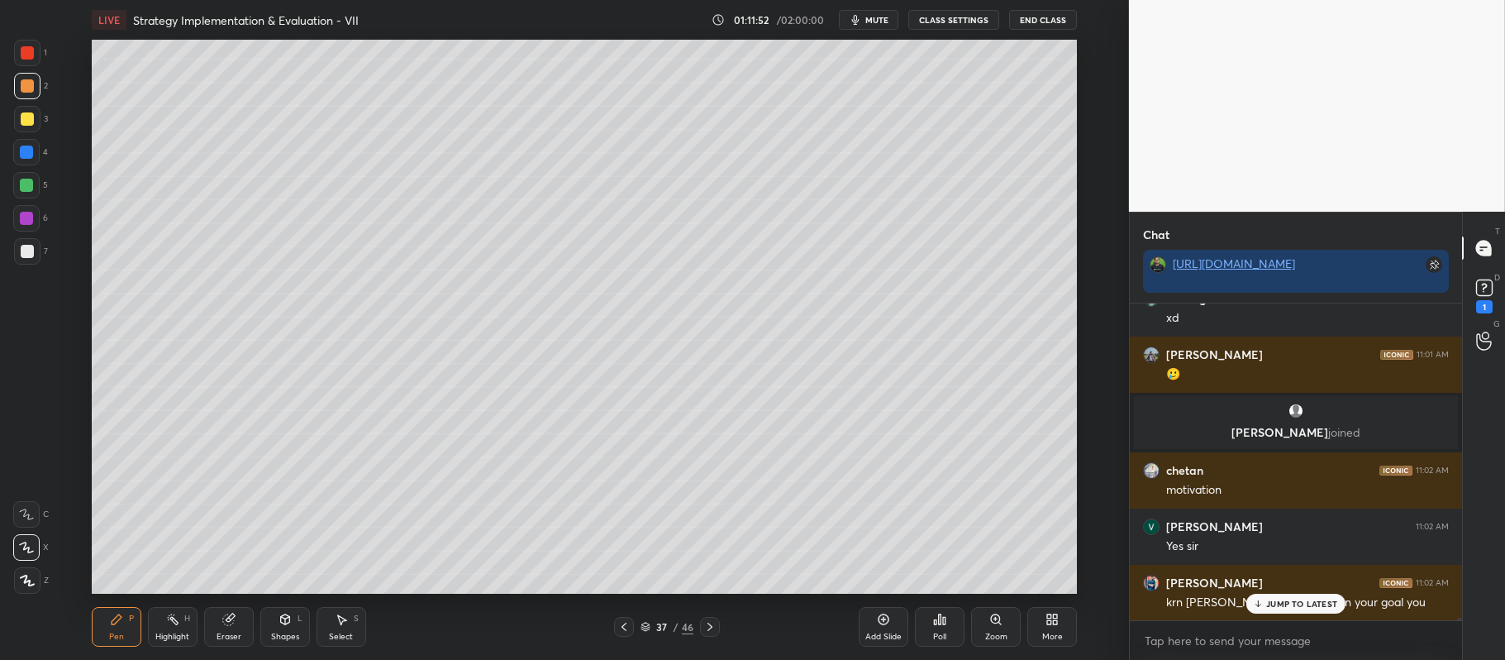
click at [31, 242] on div at bounding box center [27, 251] width 26 height 26
click at [34, 123] on div at bounding box center [27, 119] width 26 height 26
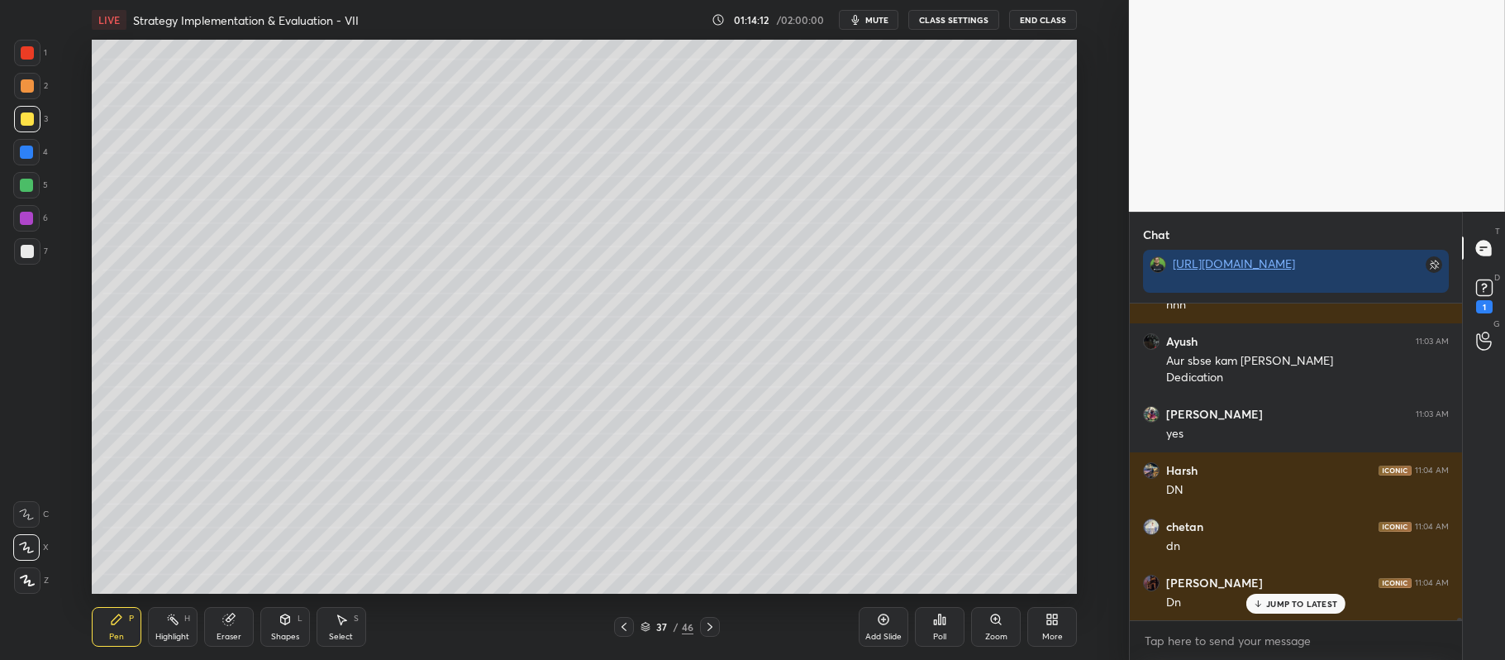
scroll to position [36072, 0]
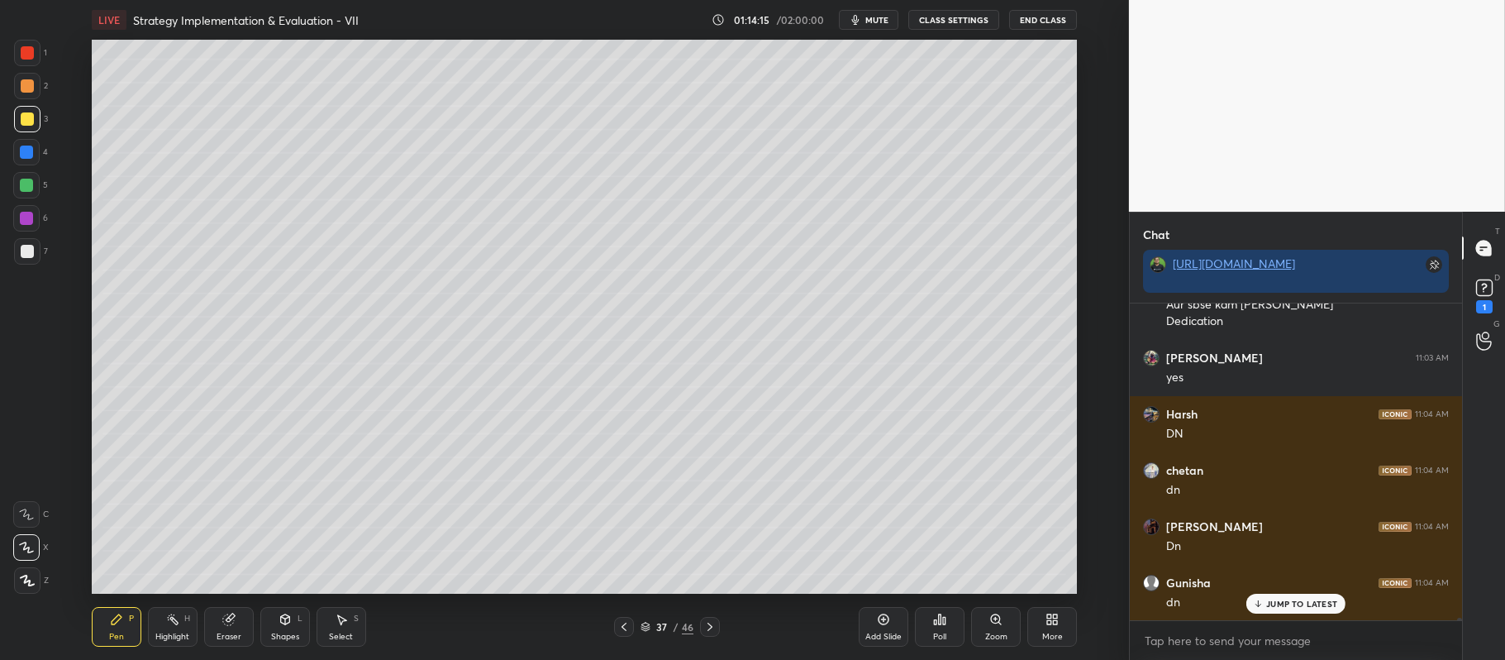
click at [706, 627] on icon at bounding box center [710, 626] width 13 height 13
click at [623, 627] on icon at bounding box center [624, 626] width 13 height 13
click at [713, 628] on icon at bounding box center [710, 626] width 13 height 13
click at [712, 626] on icon at bounding box center [710, 626] width 13 height 13
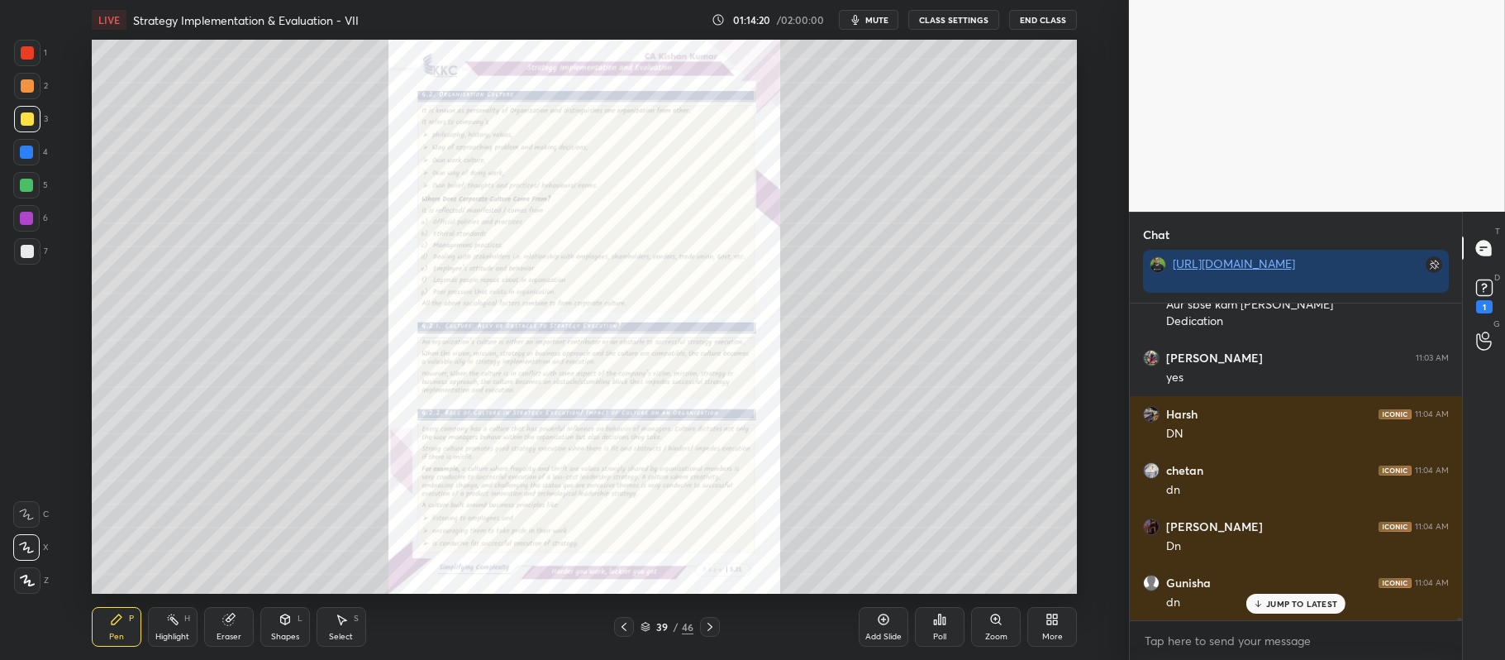
click at [990, 623] on icon at bounding box center [996, 619] width 13 height 13
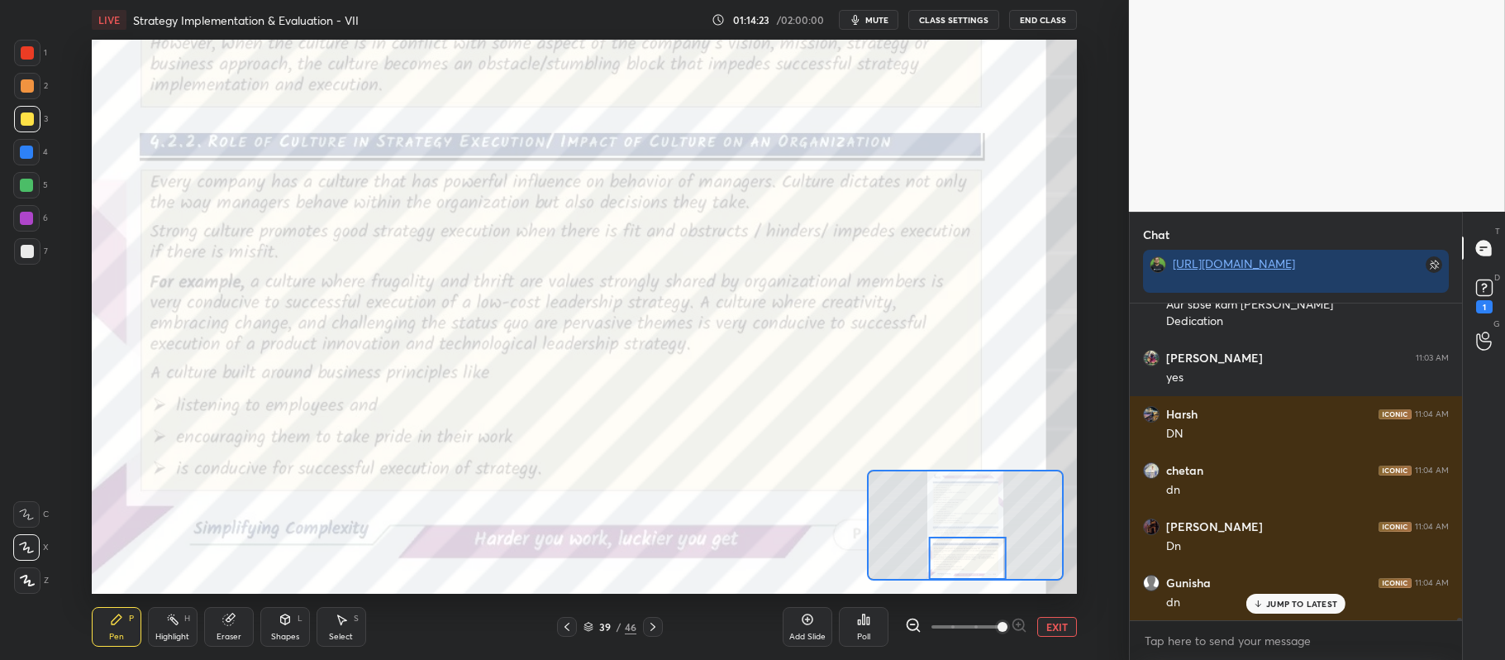
click at [21, 50] on div at bounding box center [27, 52] width 13 height 13
click at [21, 500] on div "C" at bounding box center [31, 510] width 36 height 33
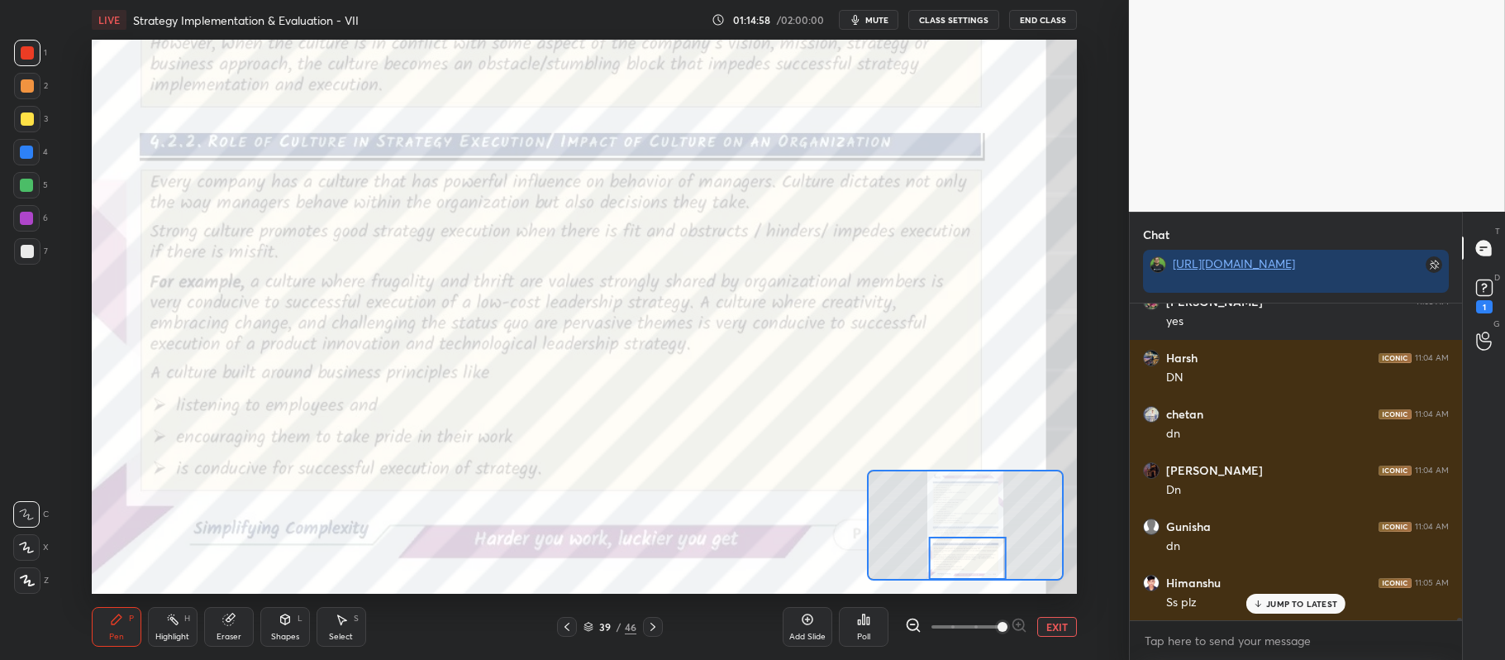
click at [656, 619] on div at bounding box center [653, 627] width 20 height 20
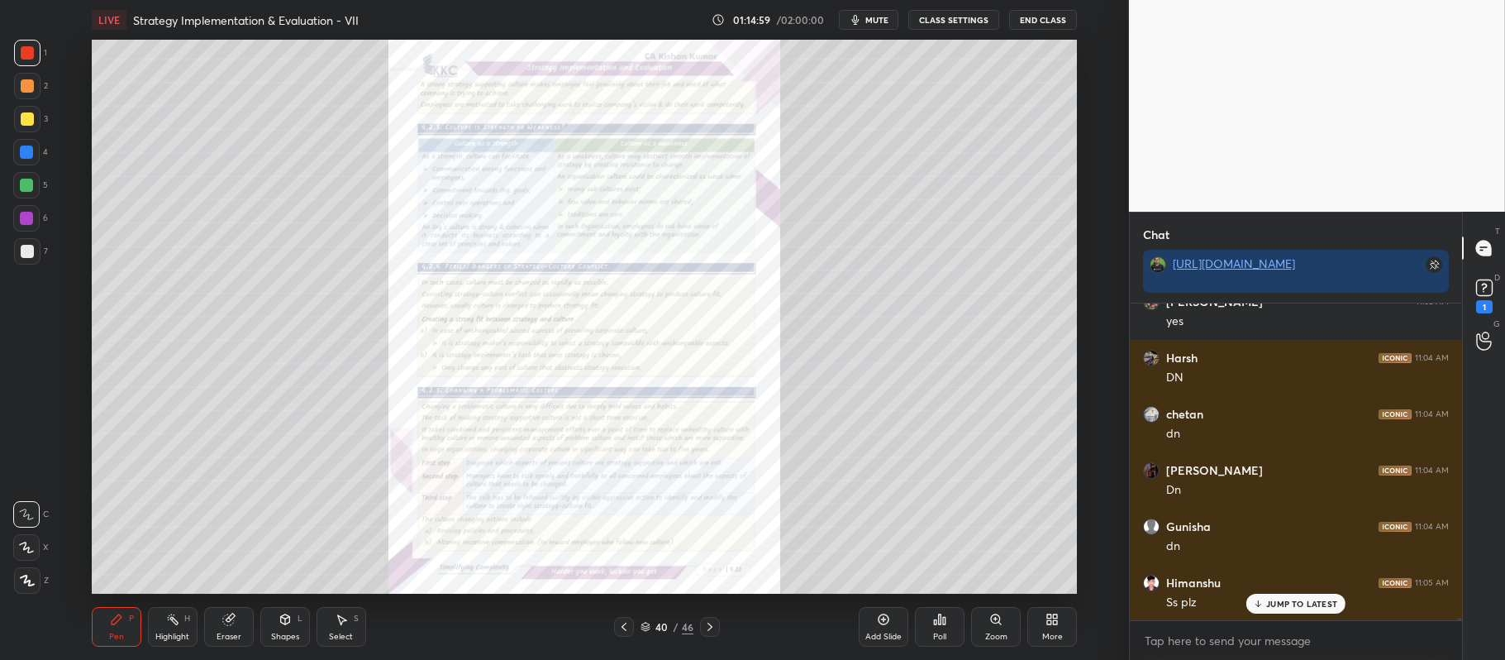
click at [1010, 623] on div "Zoom" at bounding box center [996, 627] width 50 height 40
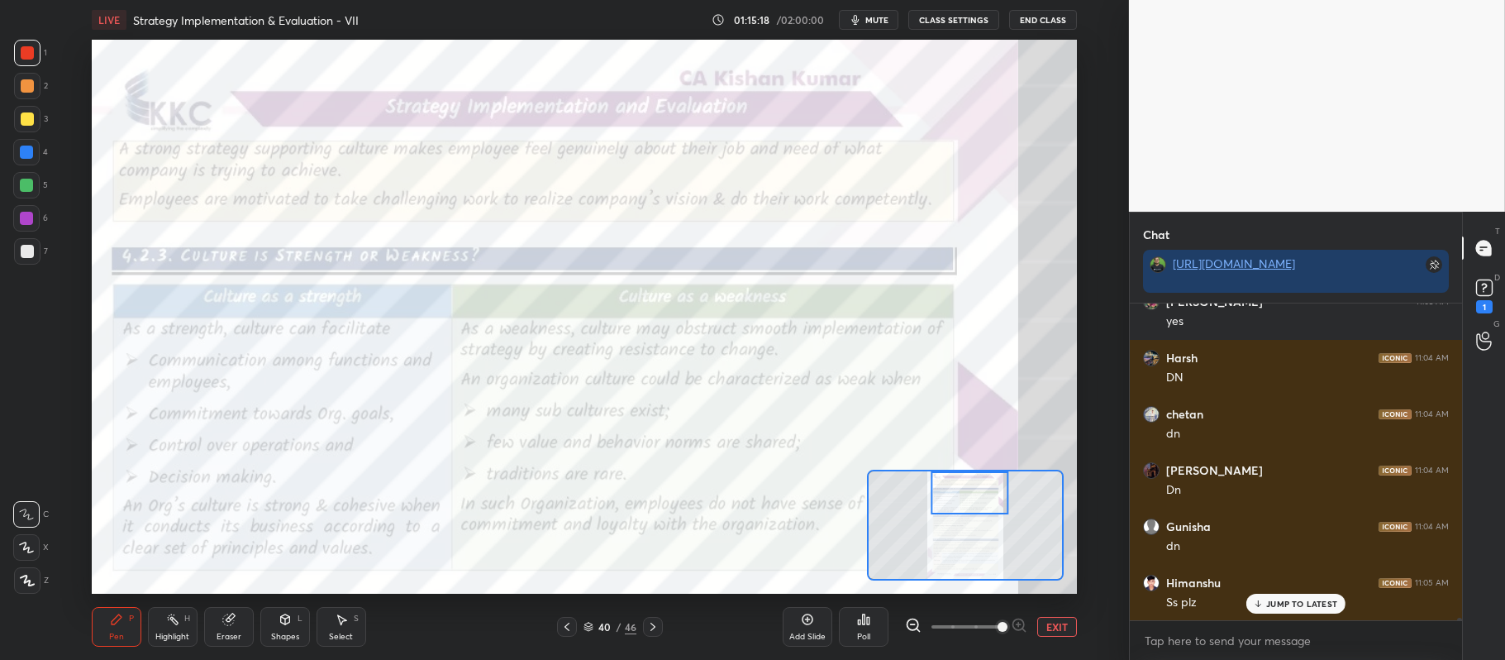
click at [1052, 627] on button "EXIT" at bounding box center [1058, 627] width 40 height 20
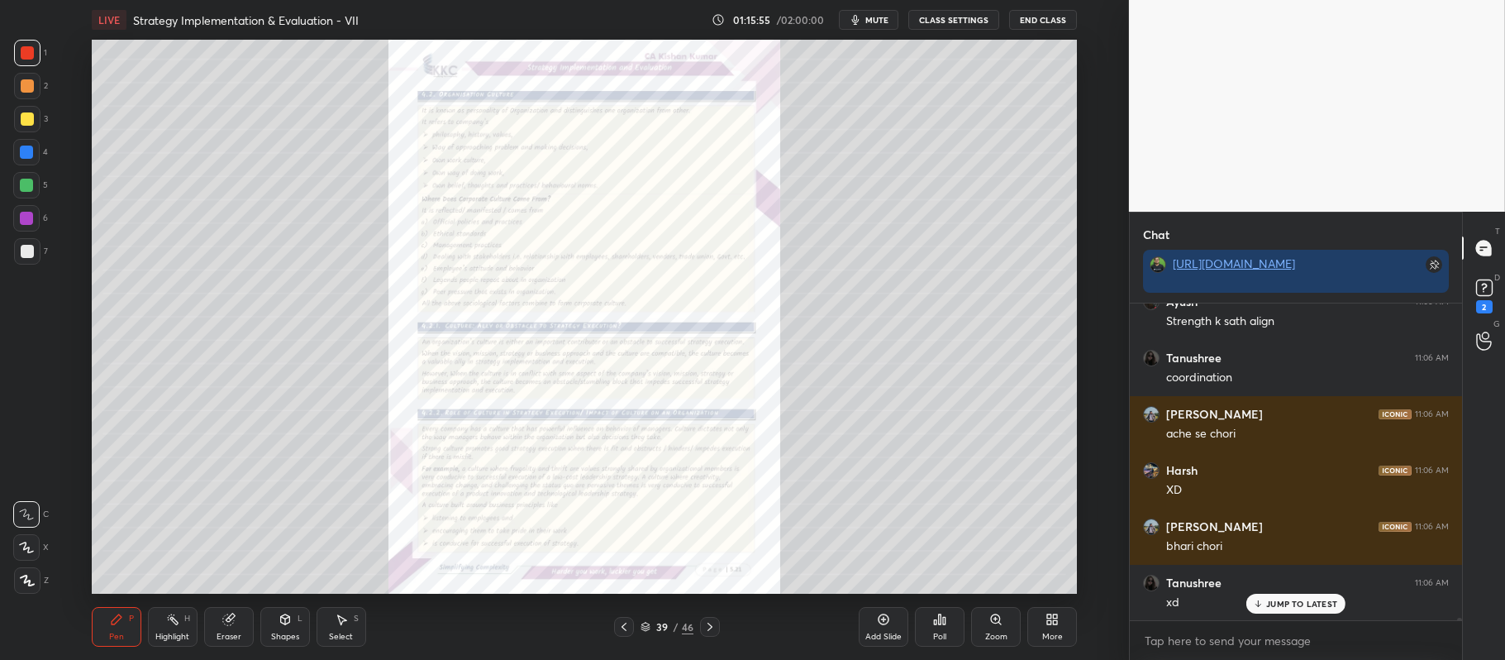
scroll to position [36595, 0]
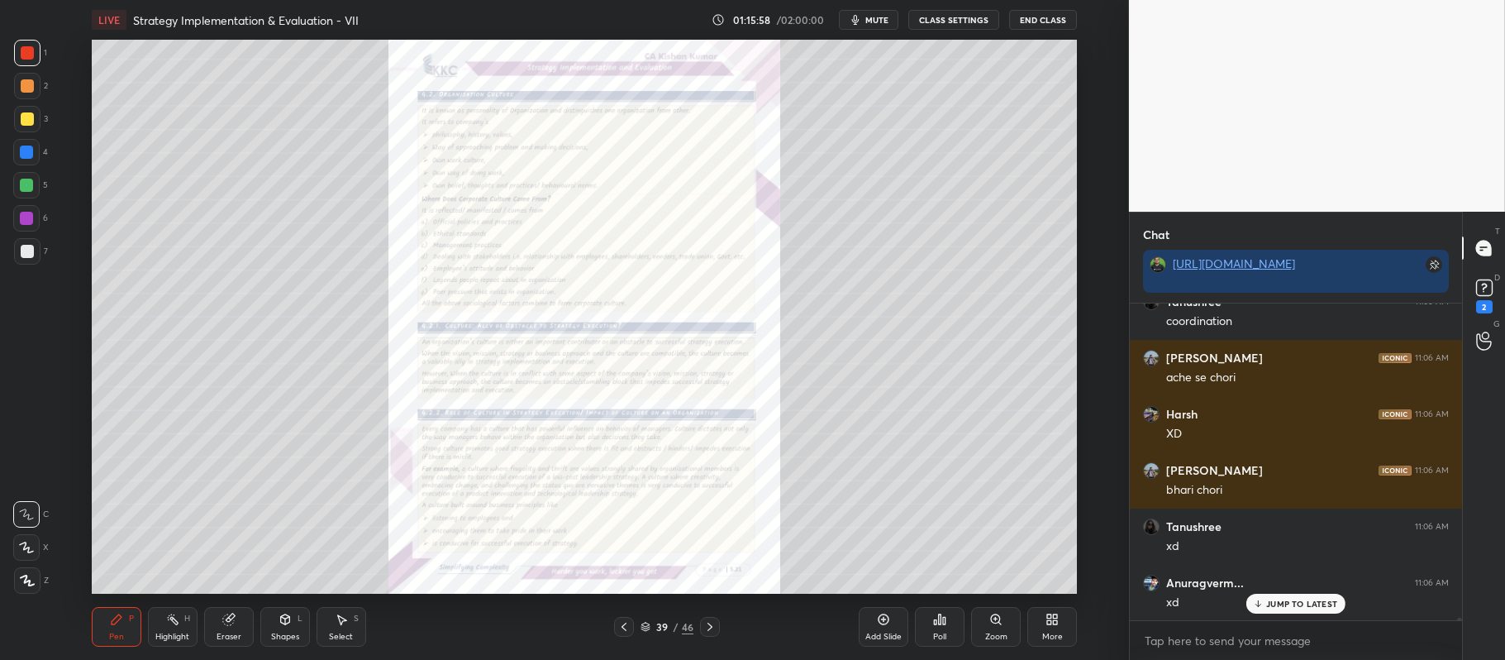
click at [875, 626] on div "Add Slide" at bounding box center [884, 627] width 50 height 40
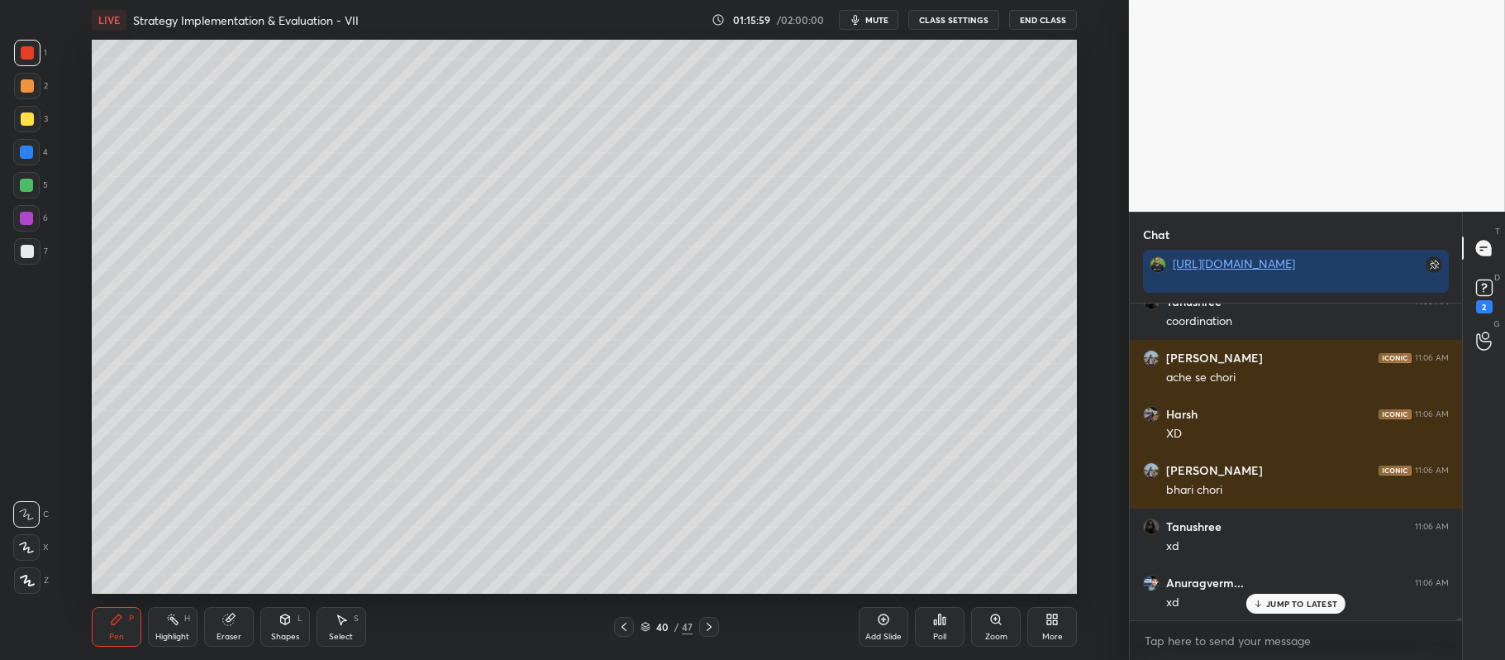
click at [17, 114] on div at bounding box center [27, 119] width 26 height 26
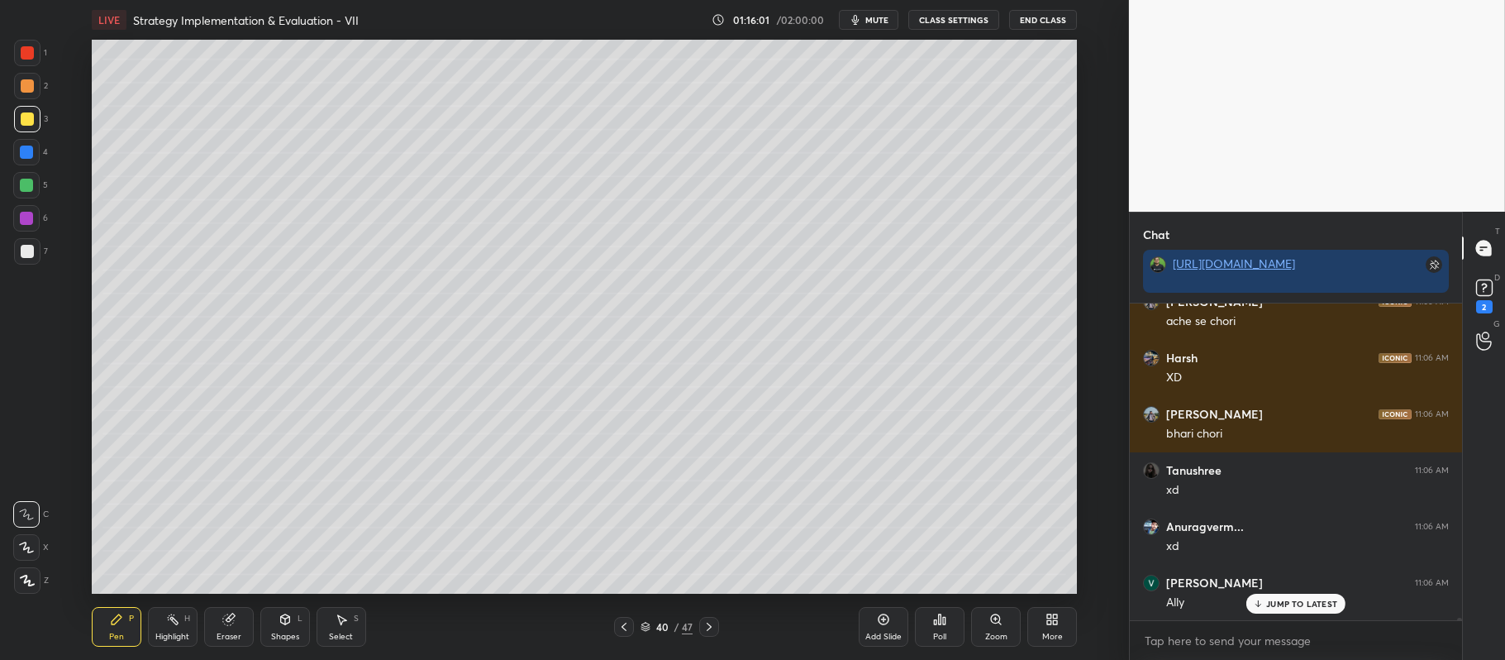
click at [17, 542] on div at bounding box center [26, 547] width 26 height 26
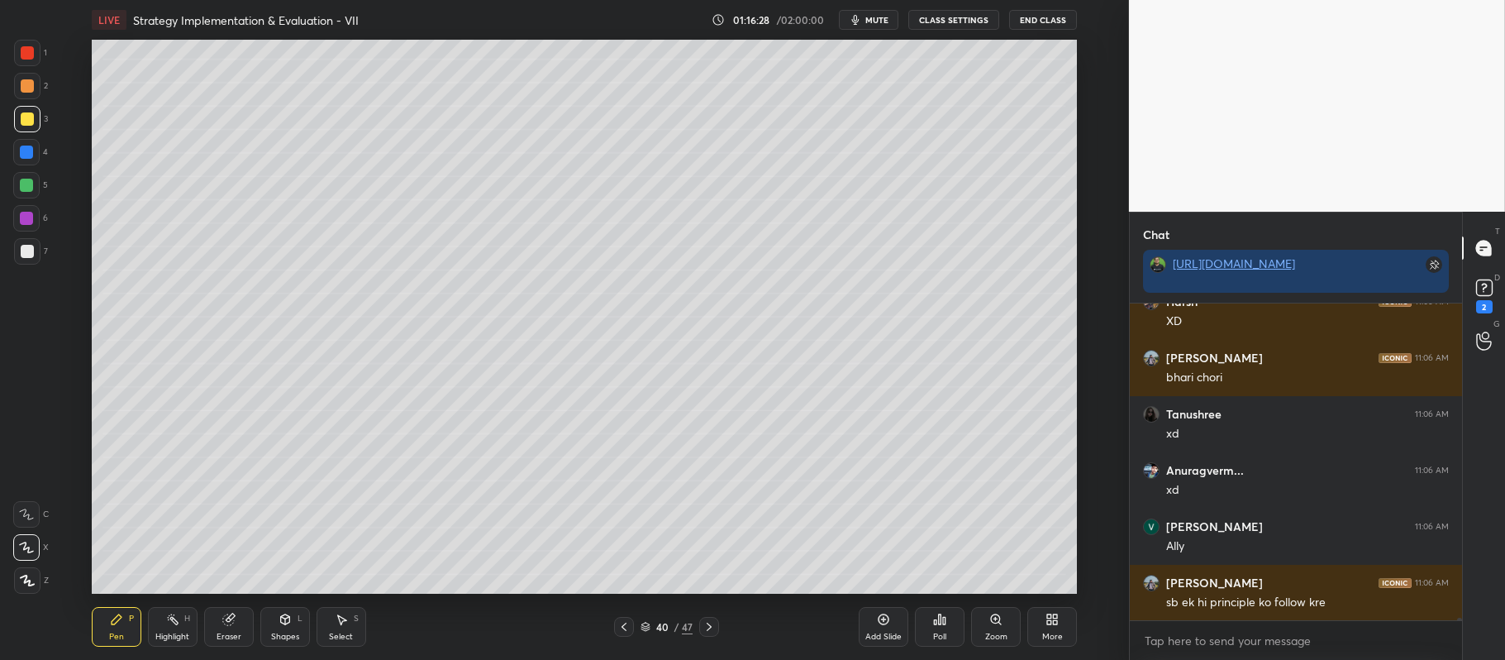
click at [713, 626] on icon at bounding box center [709, 626] width 13 height 13
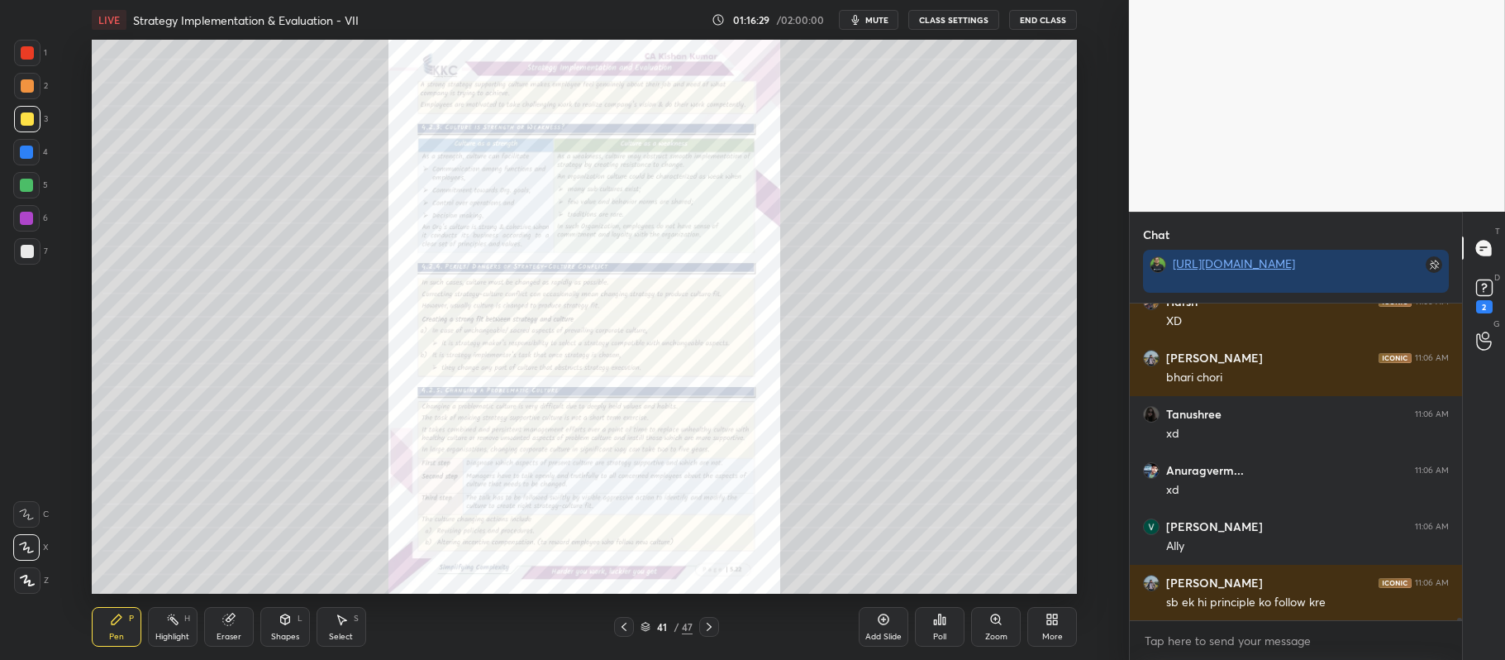
click at [1005, 620] on div "Zoom" at bounding box center [996, 627] width 50 height 40
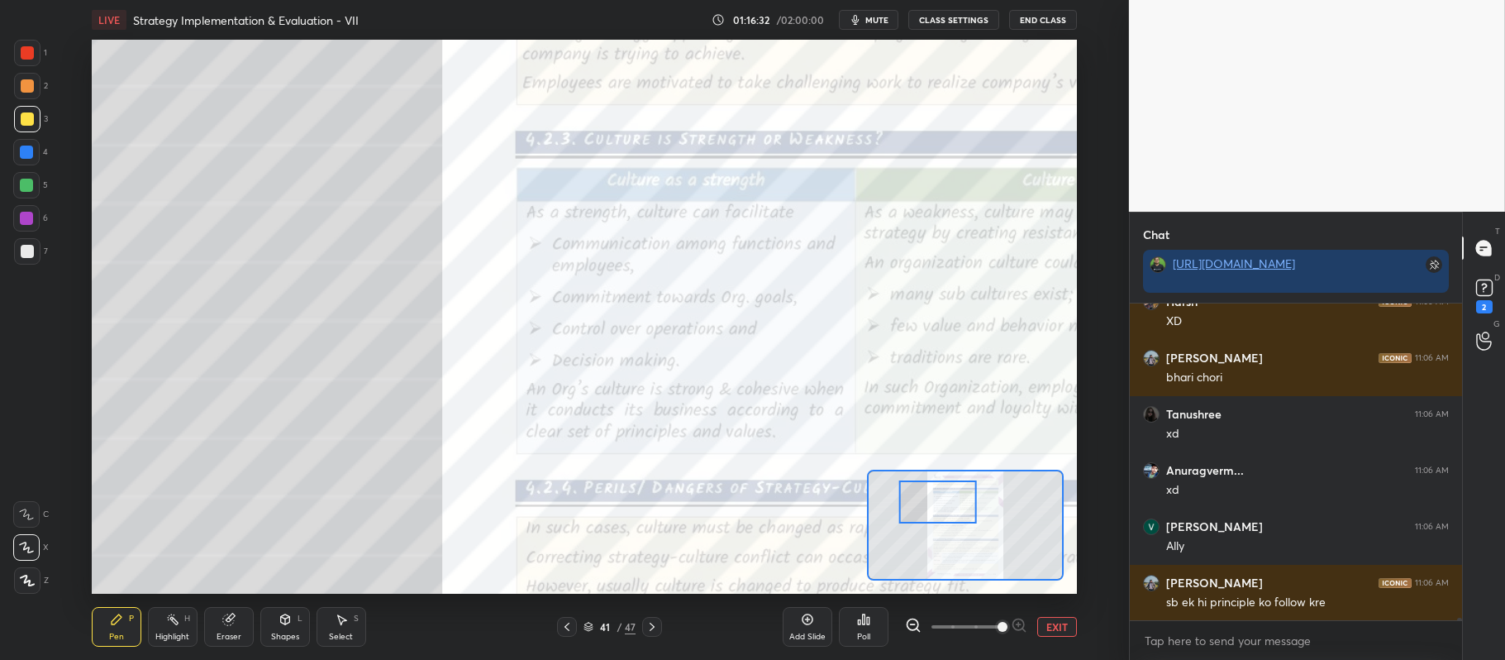
click at [41, 50] on div "1" at bounding box center [30, 53] width 33 height 26
click at [31, 503] on div at bounding box center [26, 514] width 26 height 26
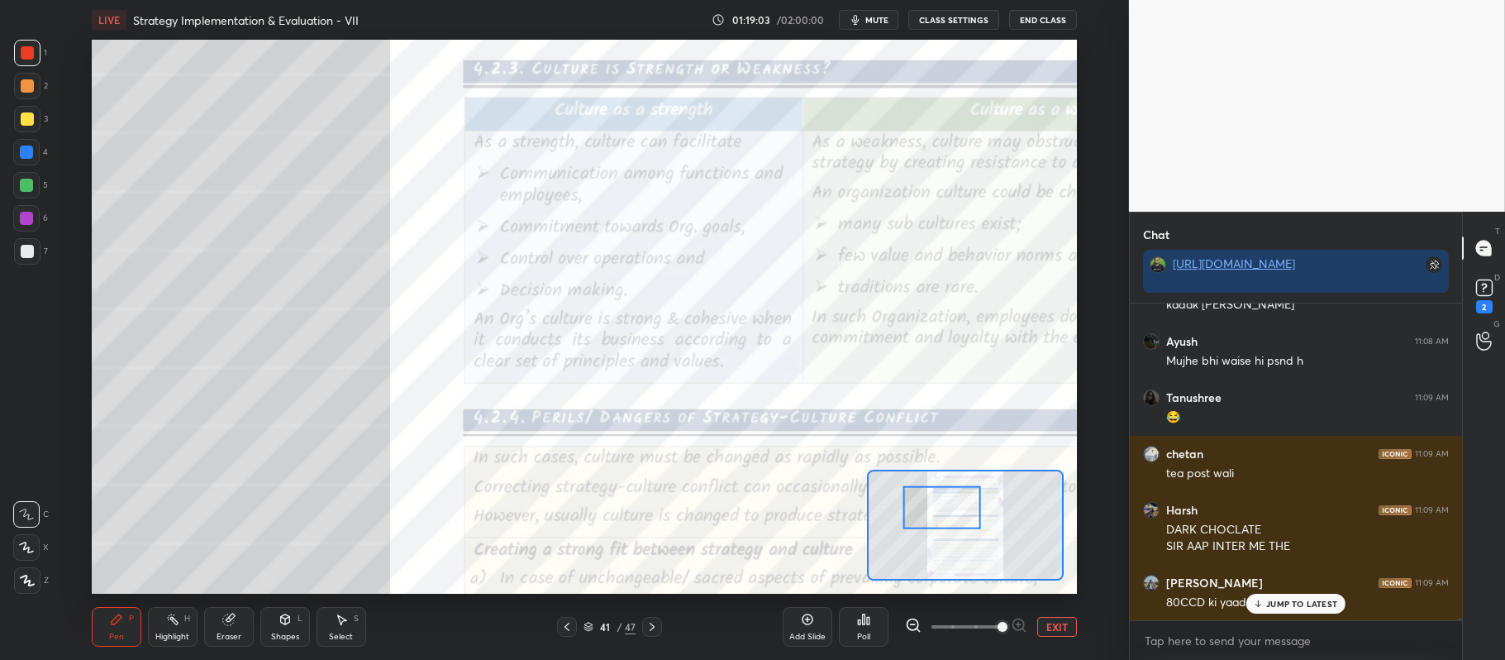
scroll to position [38651, 0]
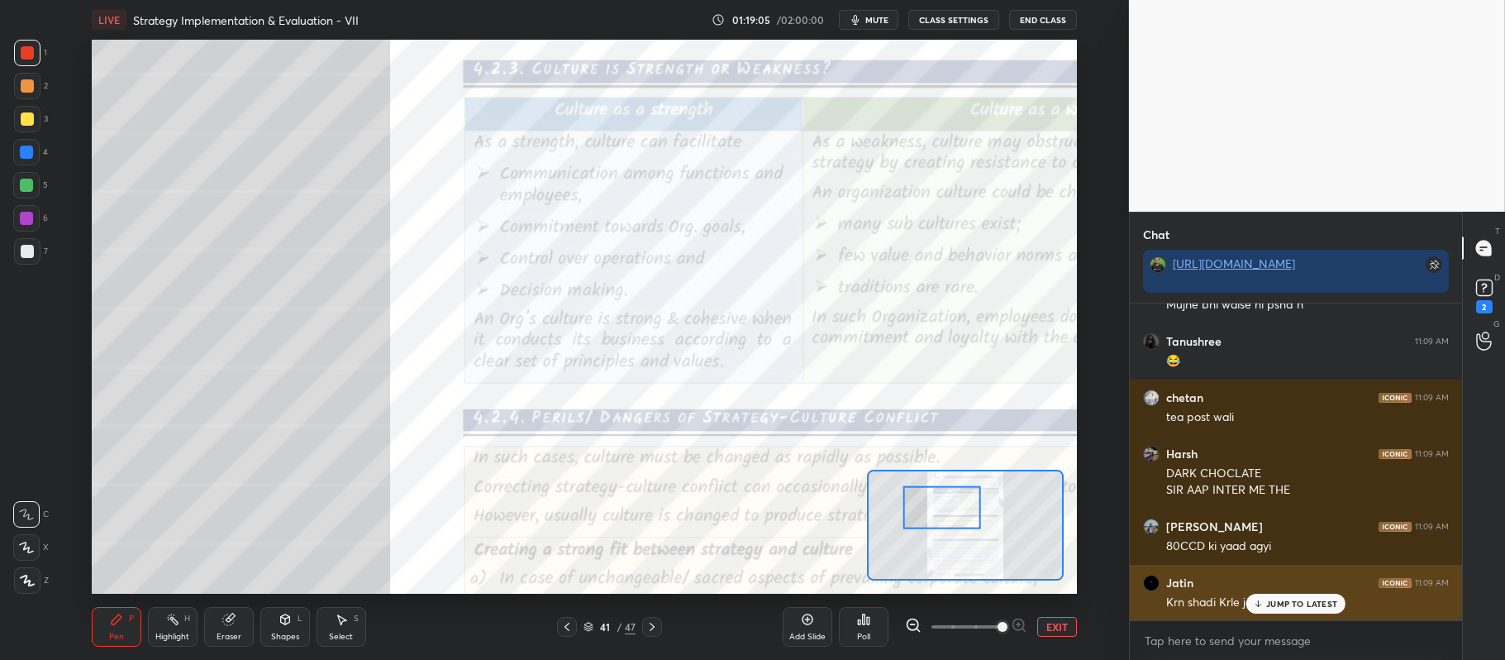
click at [1281, 603] on p "JUMP TO LATEST" at bounding box center [1302, 604] width 71 height 10
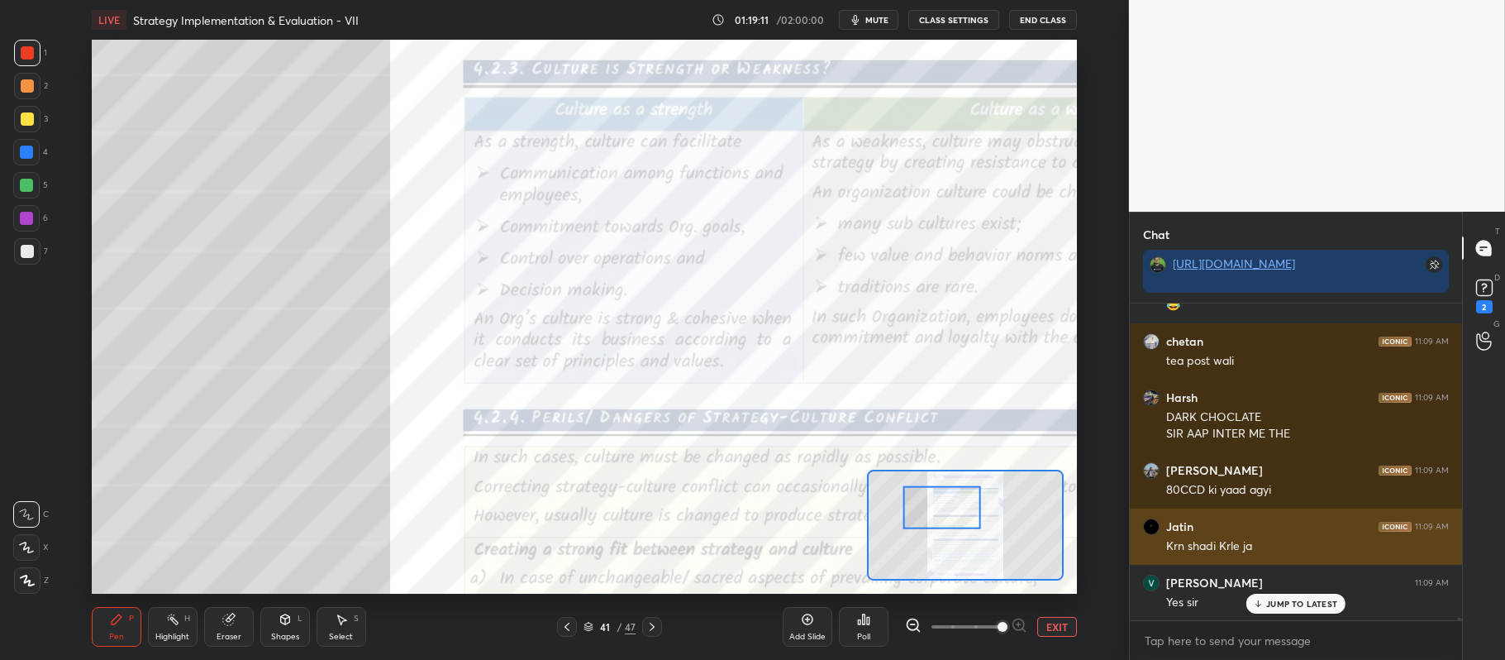
scroll to position [38764, 0]
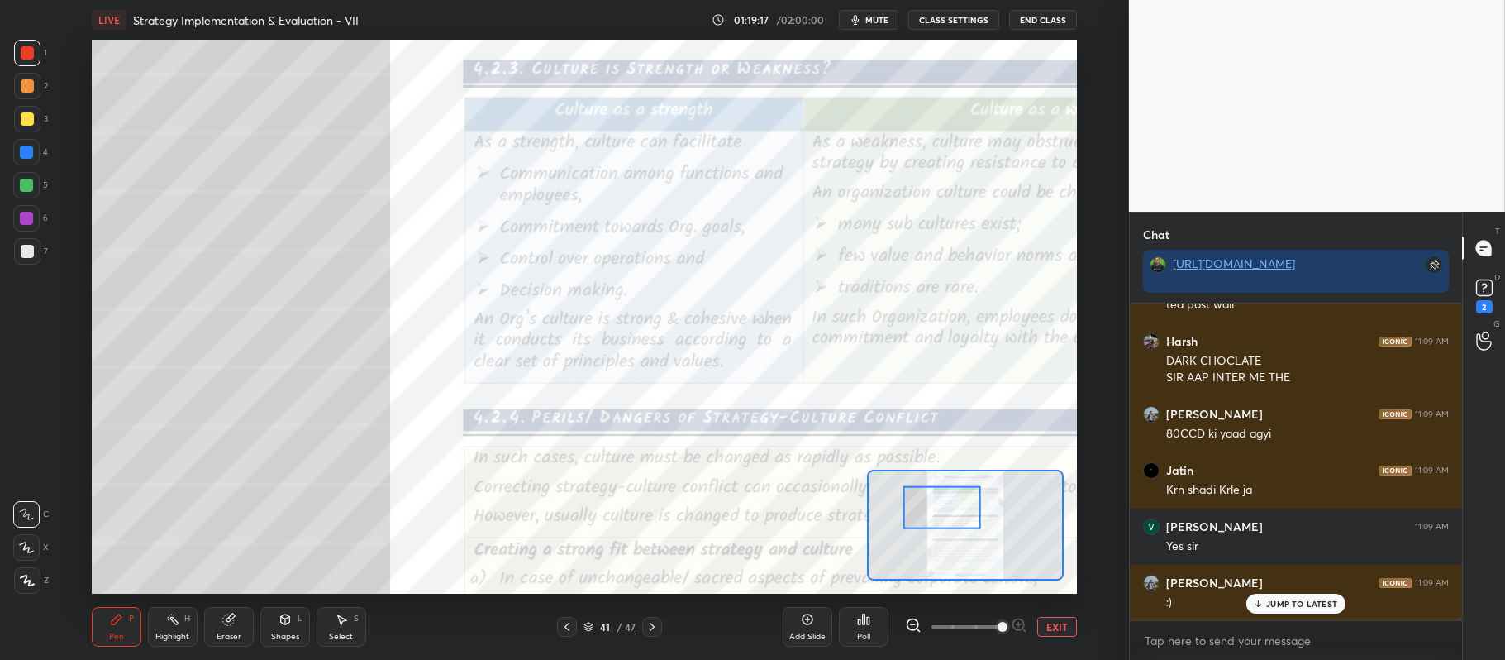
click at [565, 625] on icon at bounding box center [567, 626] width 13 height 13
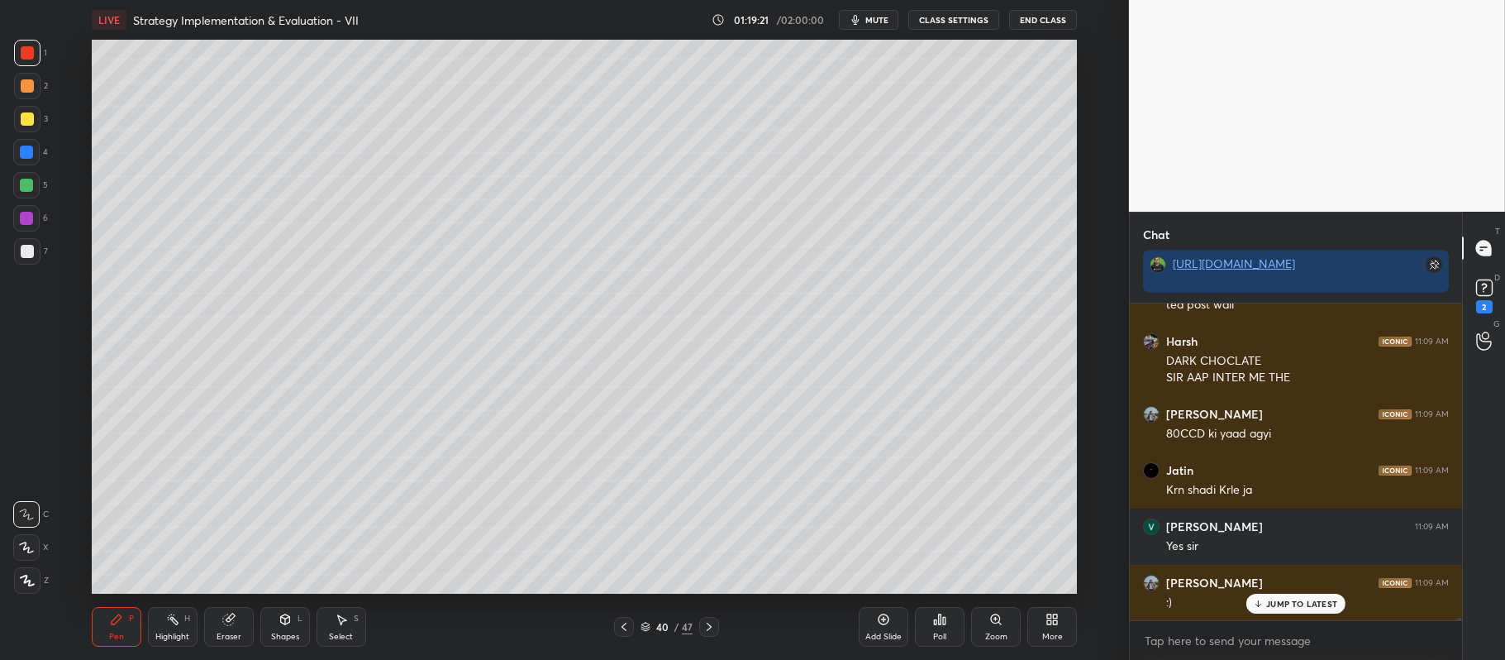
scroll to position [38820, 0]
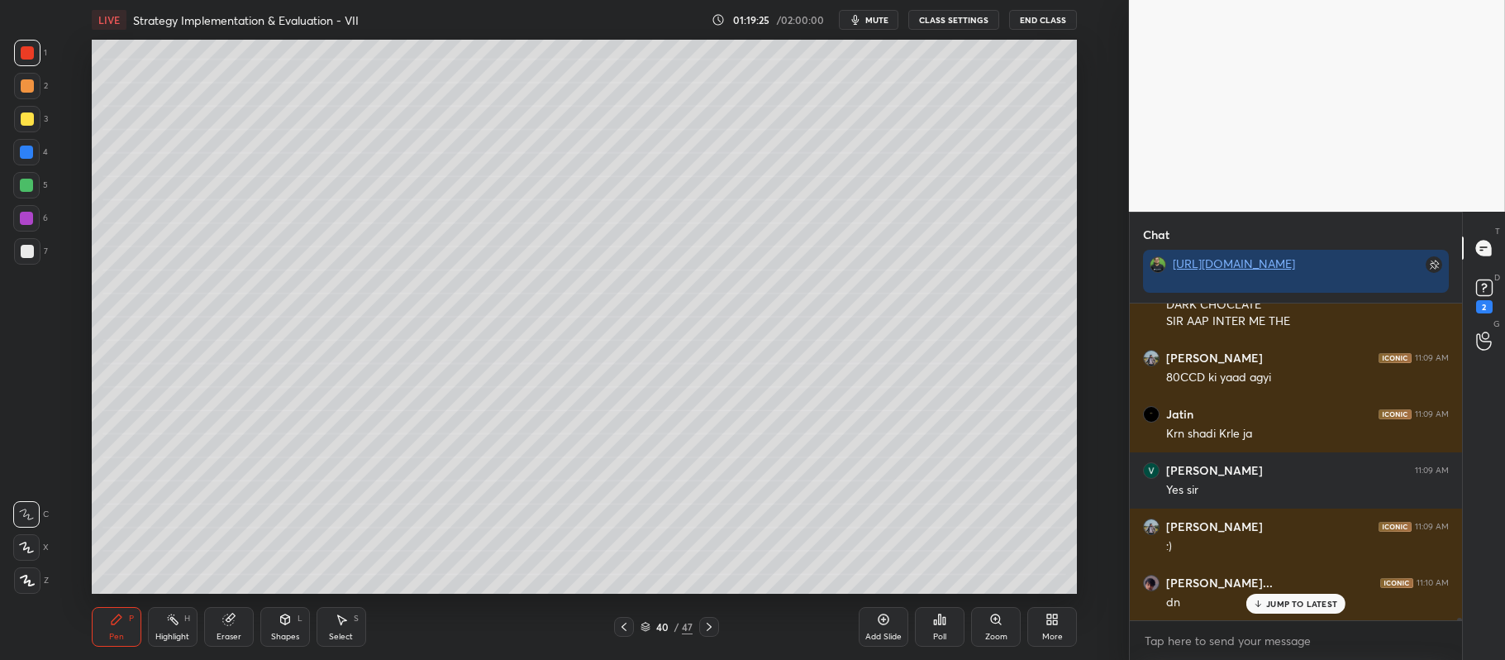
click at [706, 623] on icon at bounding box center [709, 626] width 13 height 13
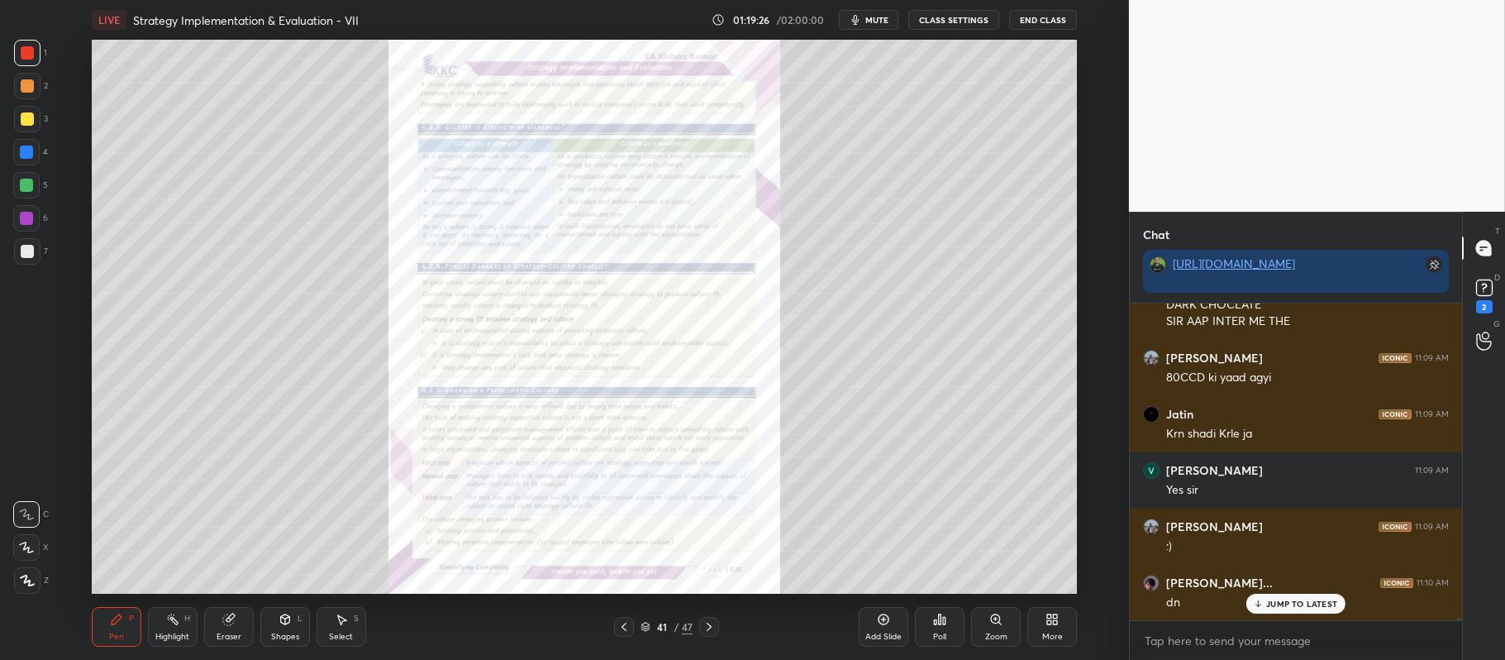
click at [999, 625] on icon at bounding box center [996, 619] width 13 height 13
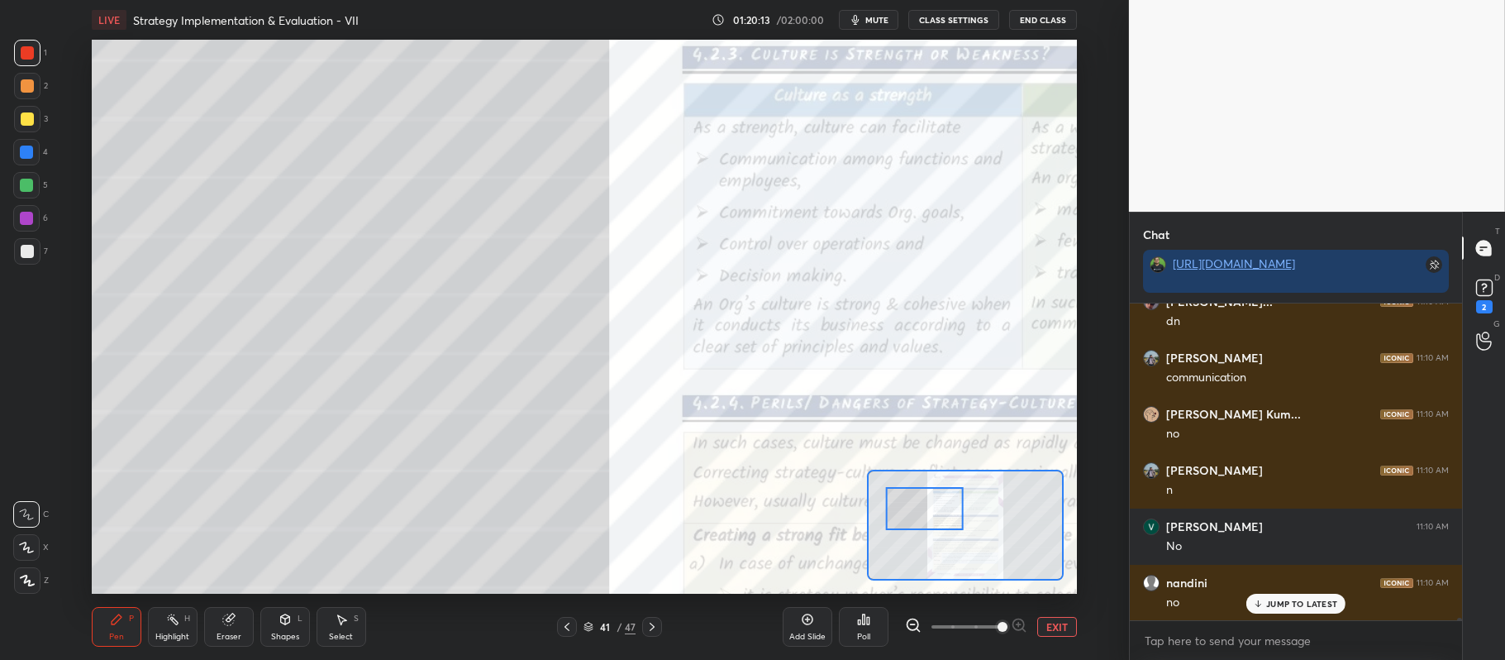
scroll to position [39157, 0]
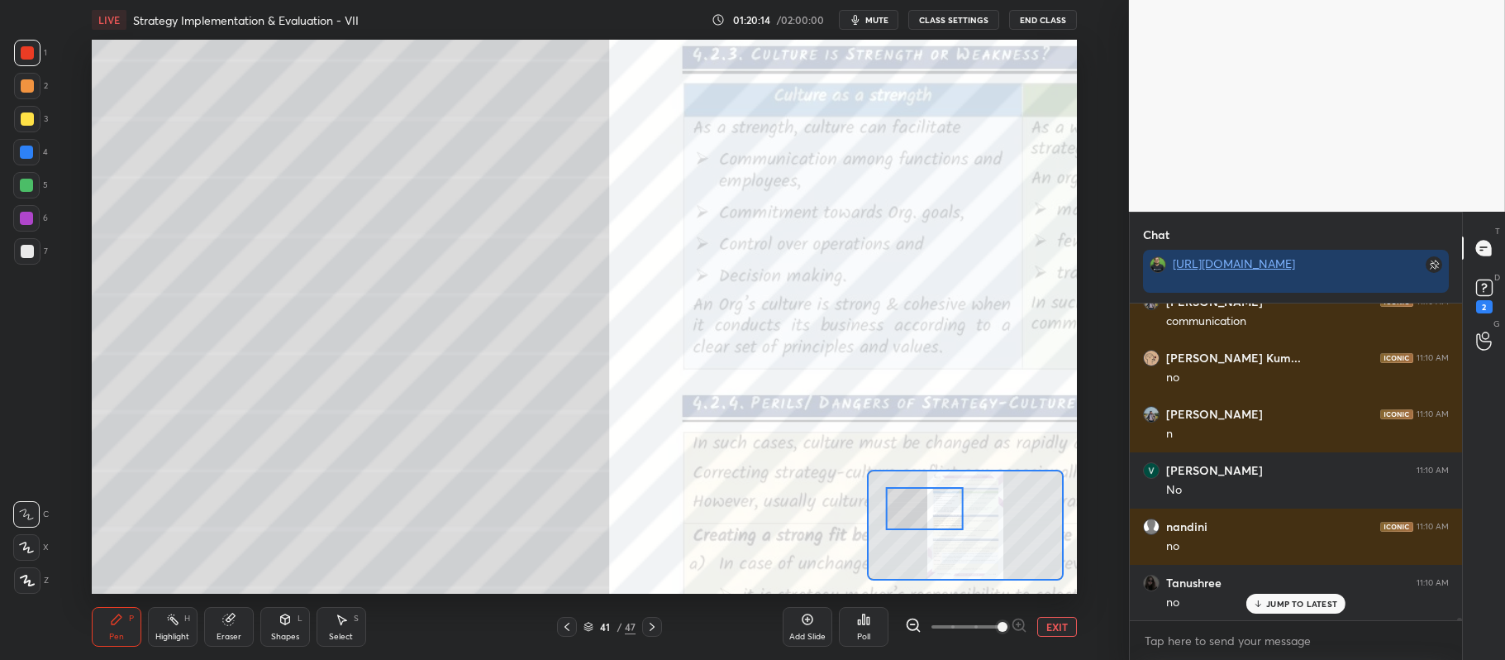
click at [1047, 620] on button "EXIT" at bounding box center [1058, 627] width 40 height 20
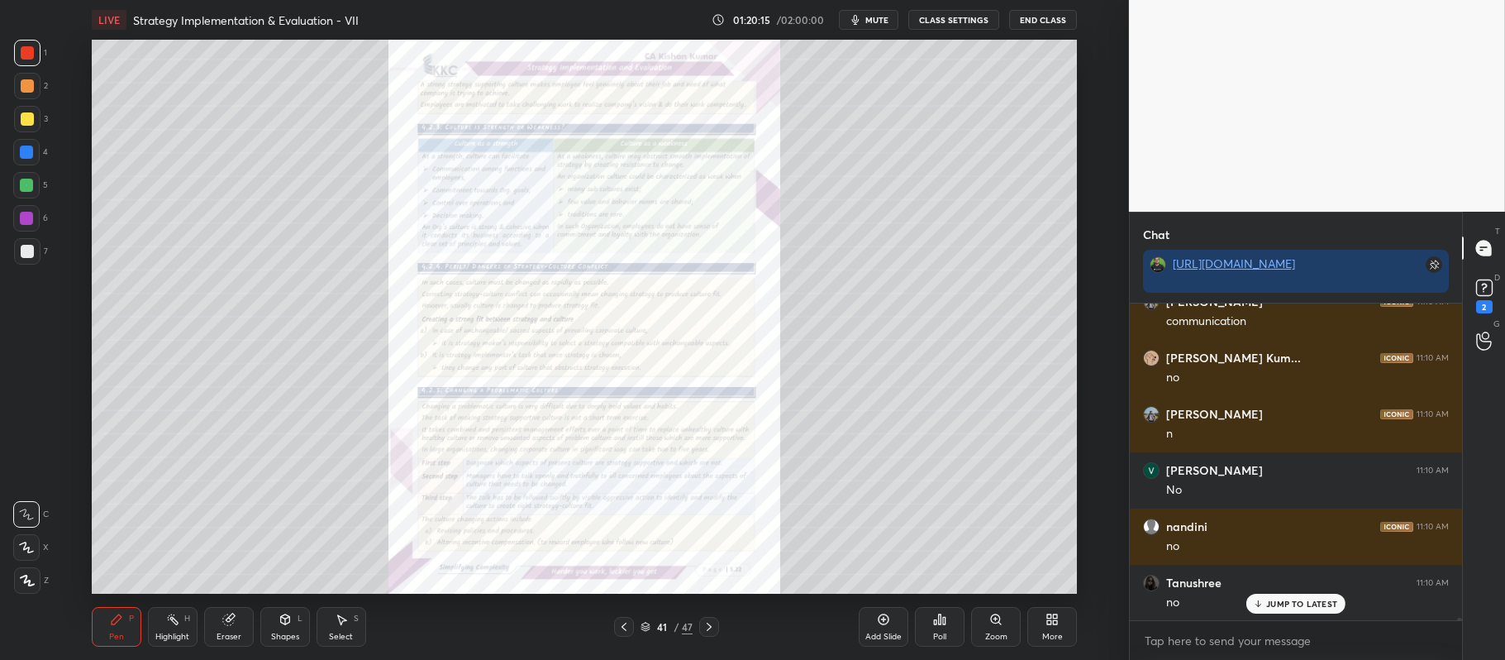
click at [630, 623] on icon at bounding box center [624, 626] width 13 height 13
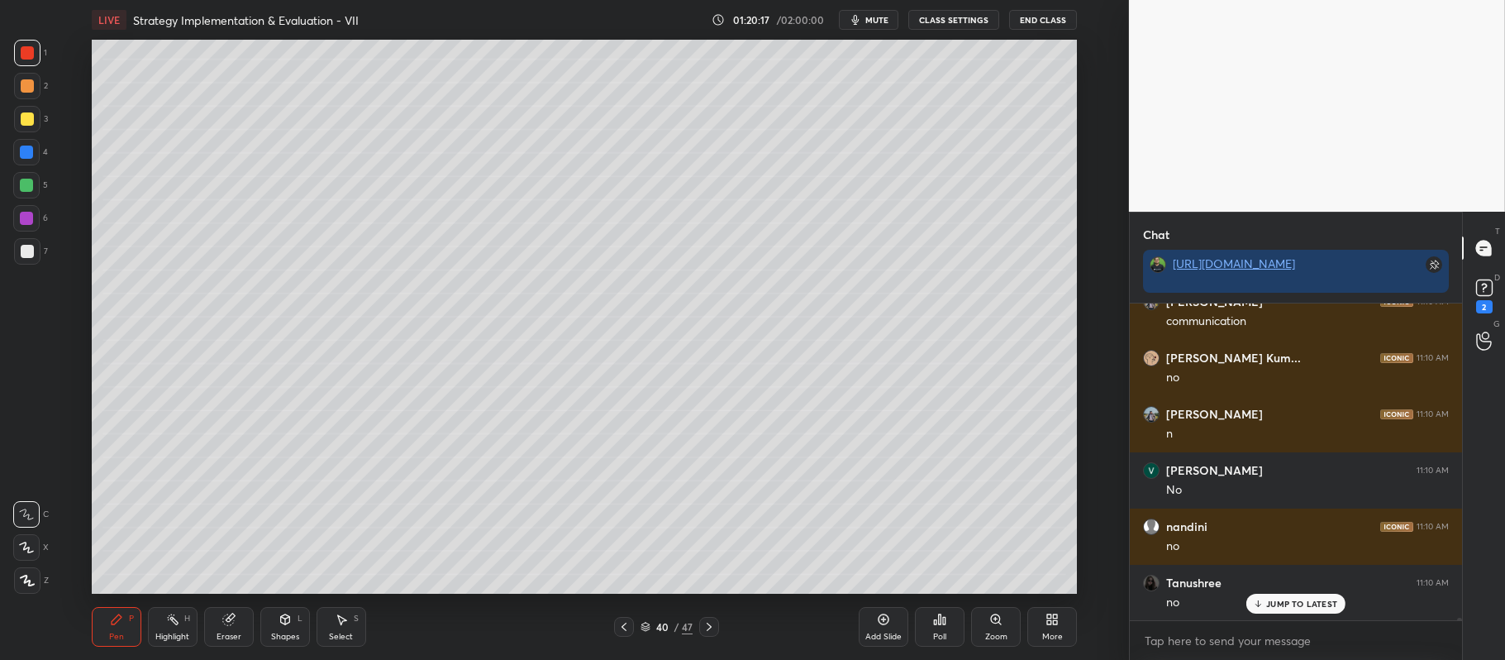
click at [31, 190] on div at bounding box center [26, 185] width 13 height 13
click at [21, 539] on div at bounding box center [26, 547] width 26 height 26
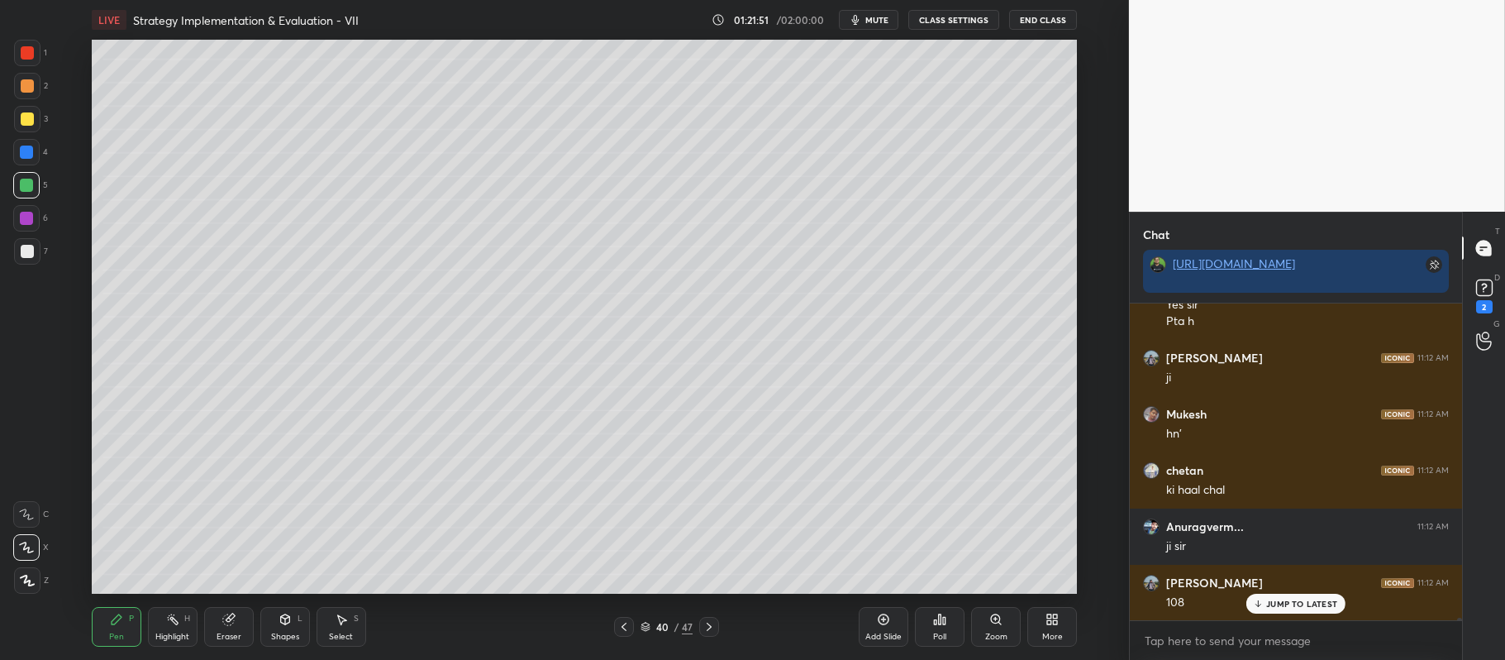
scroll to position [39640, 0]
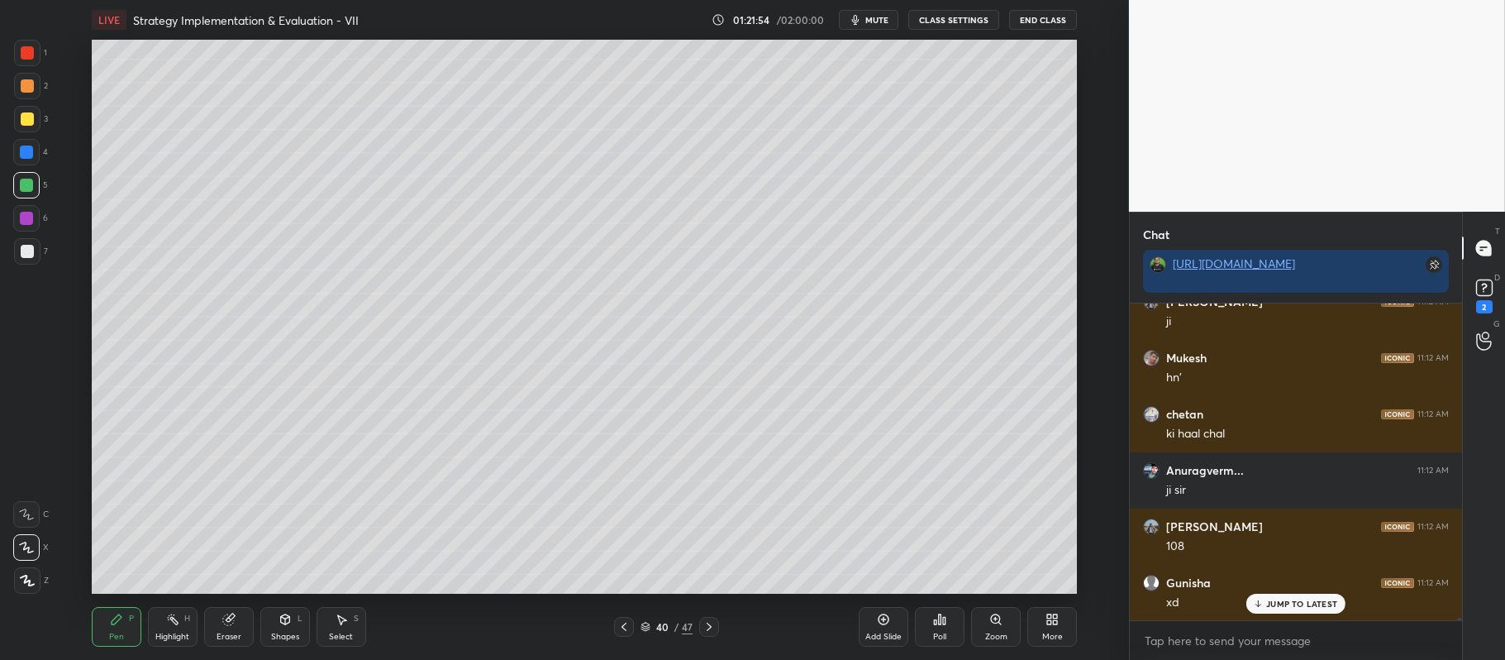
click at [34, 213] on div at bounding box center [26, 218] width 26 height 26
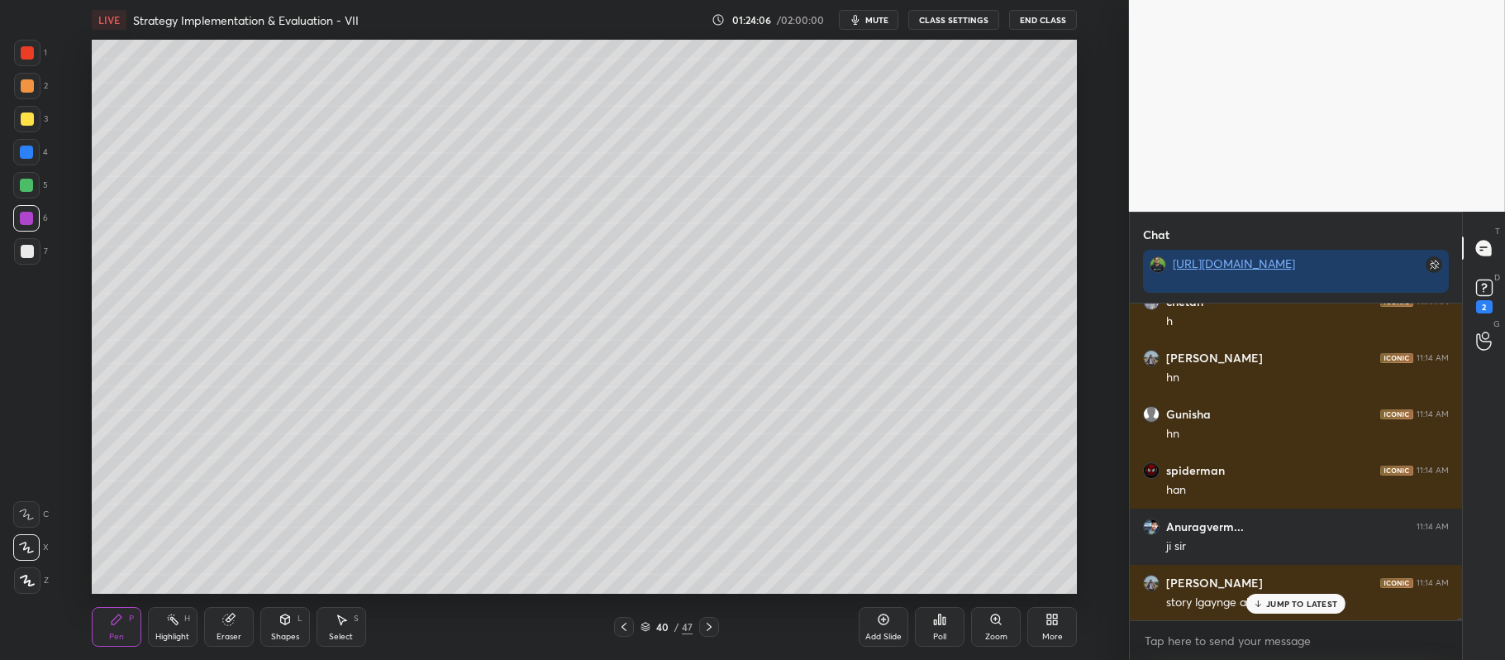
scroll to position [40444, 0]
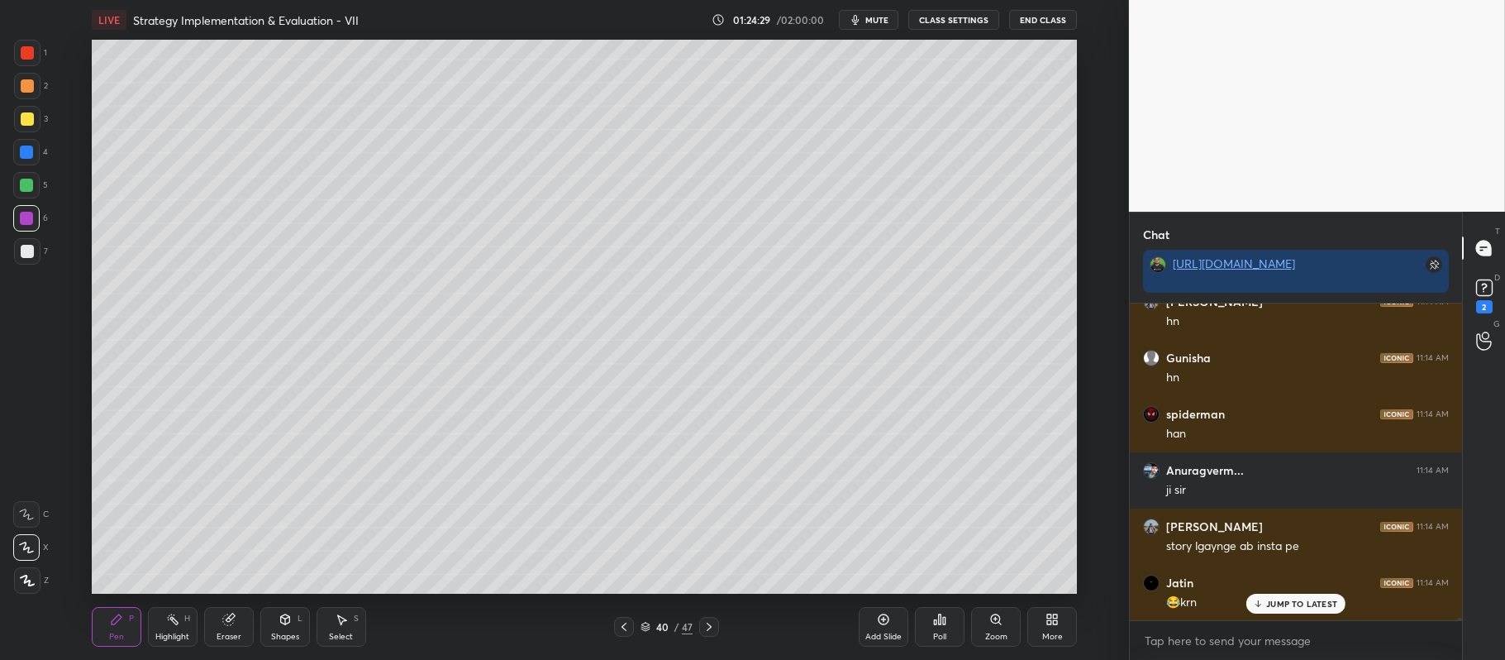
click at [714, 629] on icon at bounding box center [709, 626] width 13 height 13
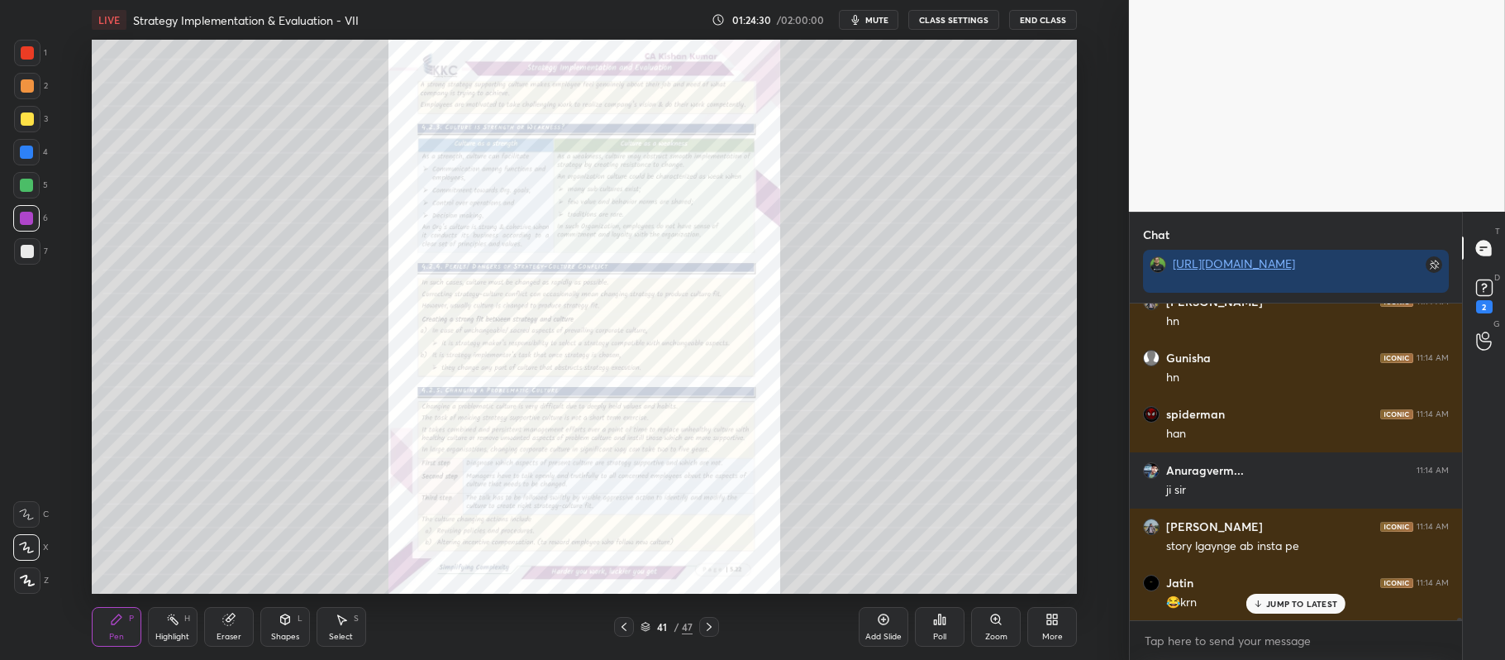
click at [1000, 623] on icon at bounding box center [996, 619] width 13 height 13
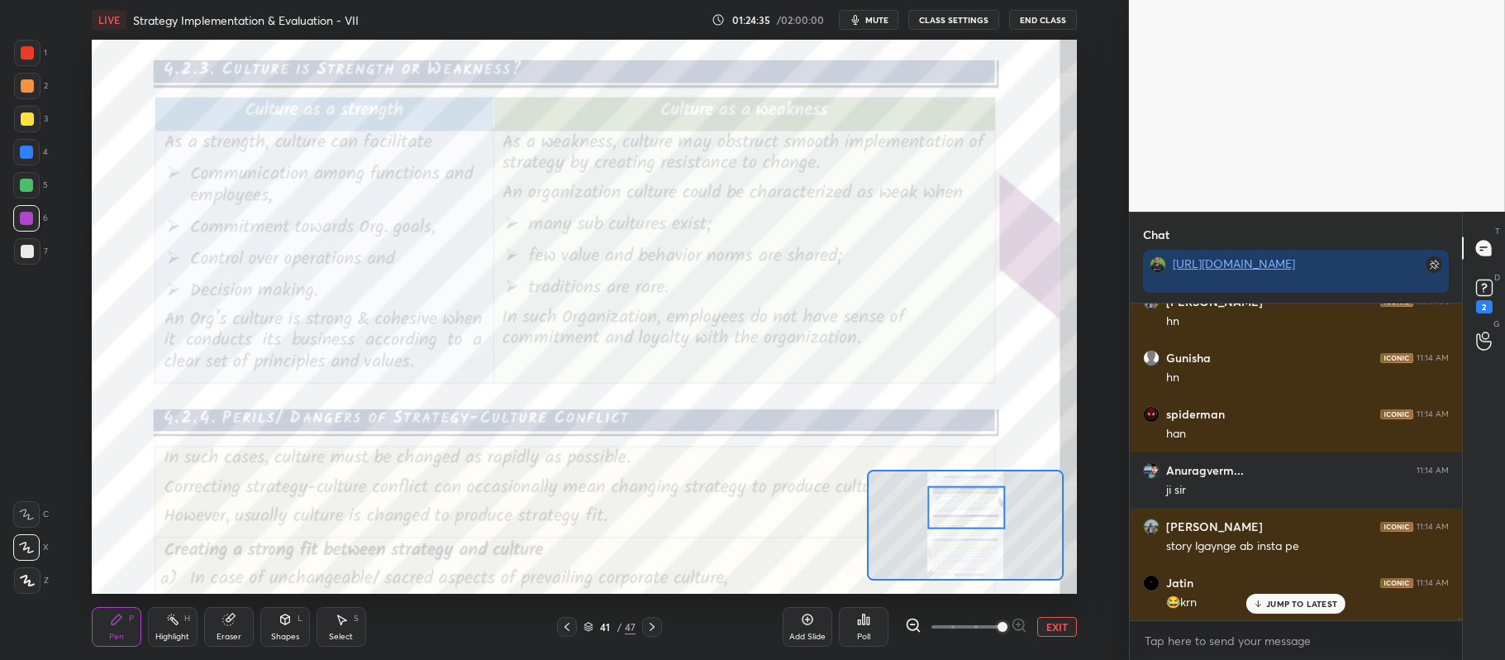
click at [28, 55] on div at bounding box center [27, 52] width 13 height 13
click at [30, 507] on div at bounding box center [26, 514] width 26 height 26
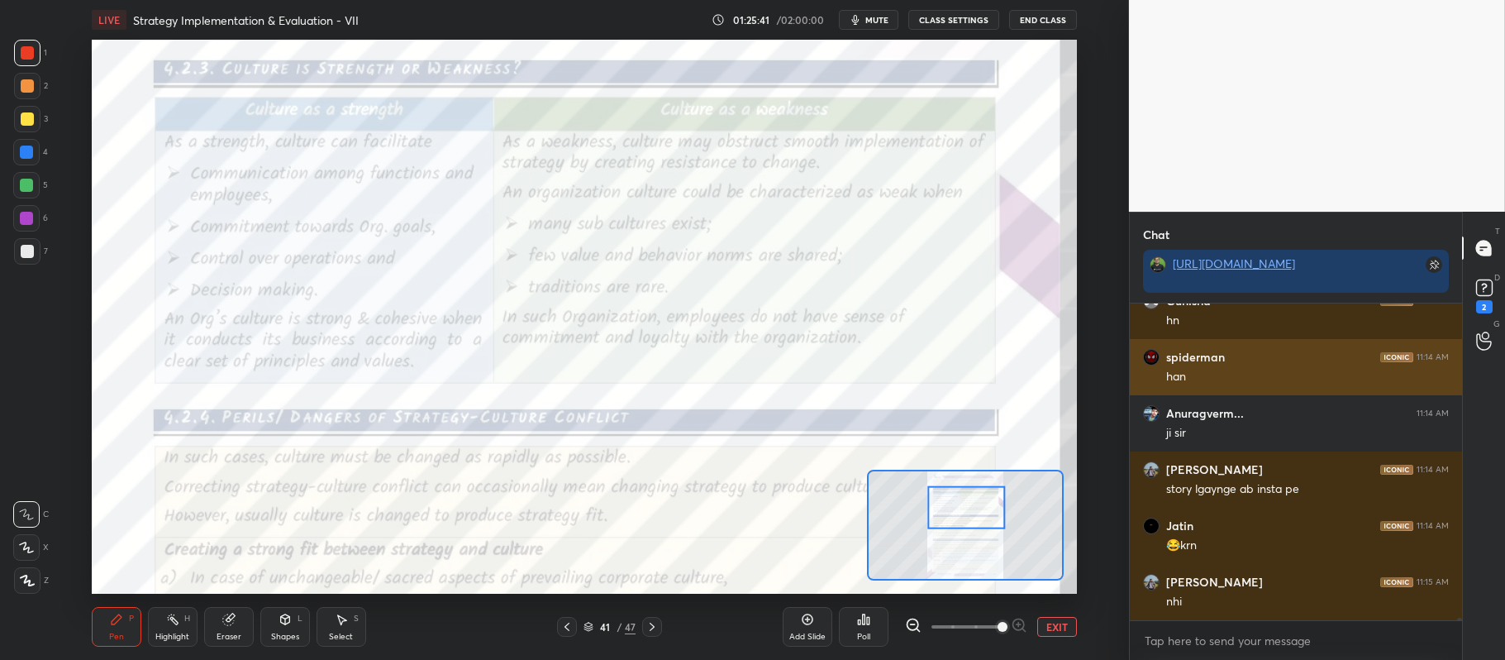
scroll to position [40556, 0]
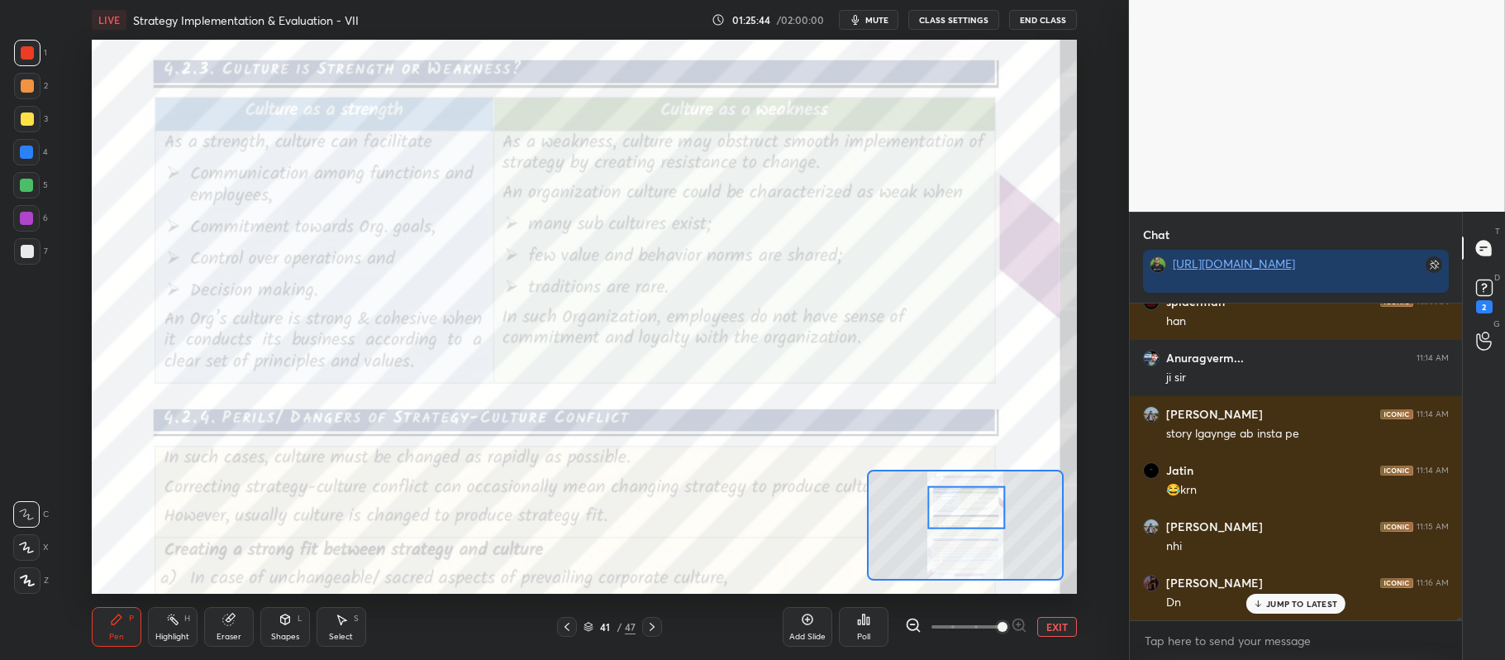
click at [1050, 622] on button "EXIT" at bounding box center [1058, 627] width 40 height 20
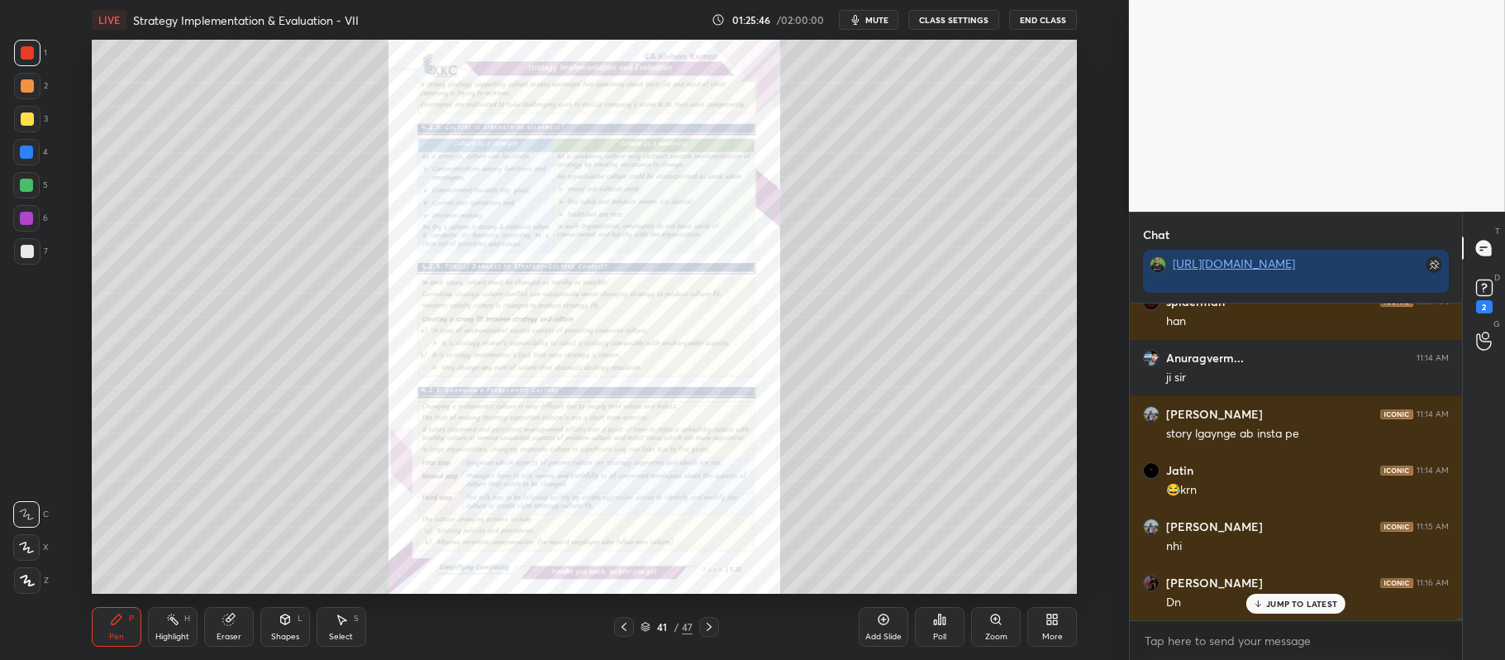
click at [627, 626] on icon at bounding box center [624, 626] width 13 height 13
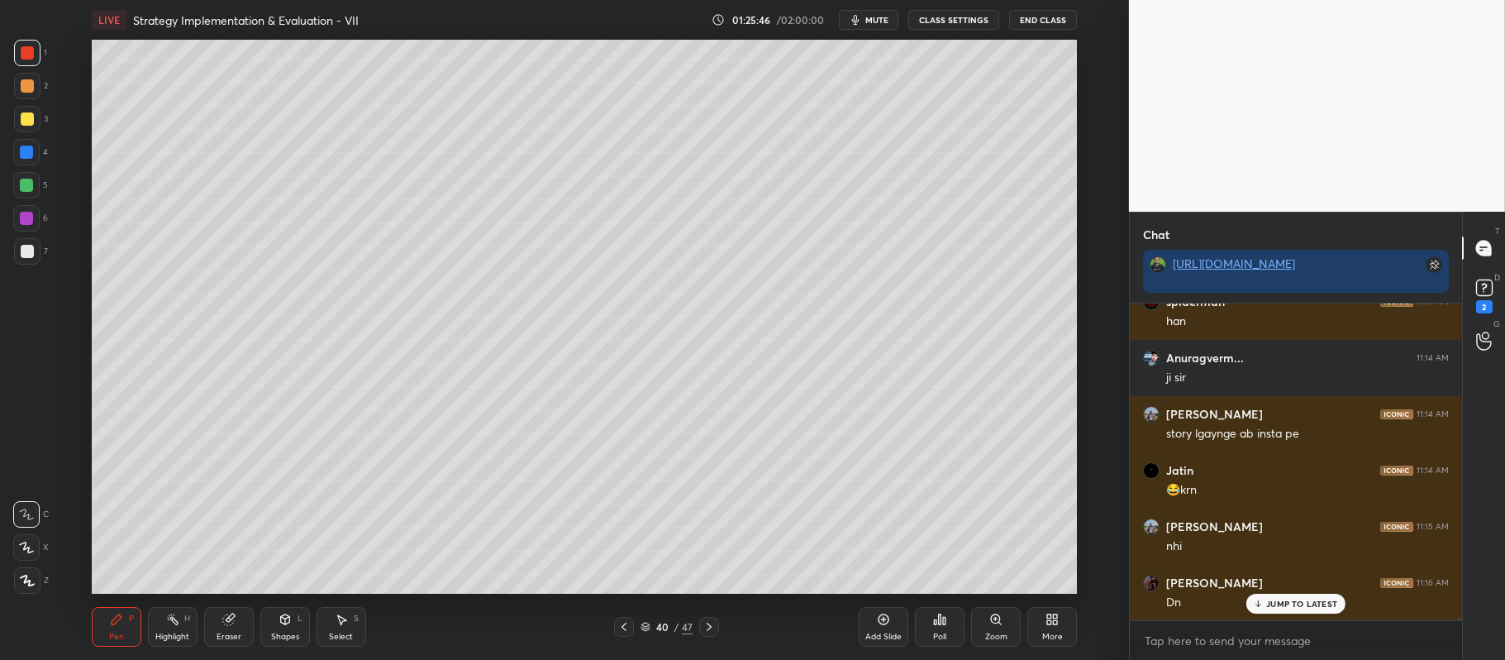
click at [885, 616] on icon at bounding box center [883, 619] width 13 height 13
click at [26, 126] on div at bounding box center [27, 119] width 26 height 26
click at [30, 546] on icon at bounding box center [26, 547] width 15 height 12
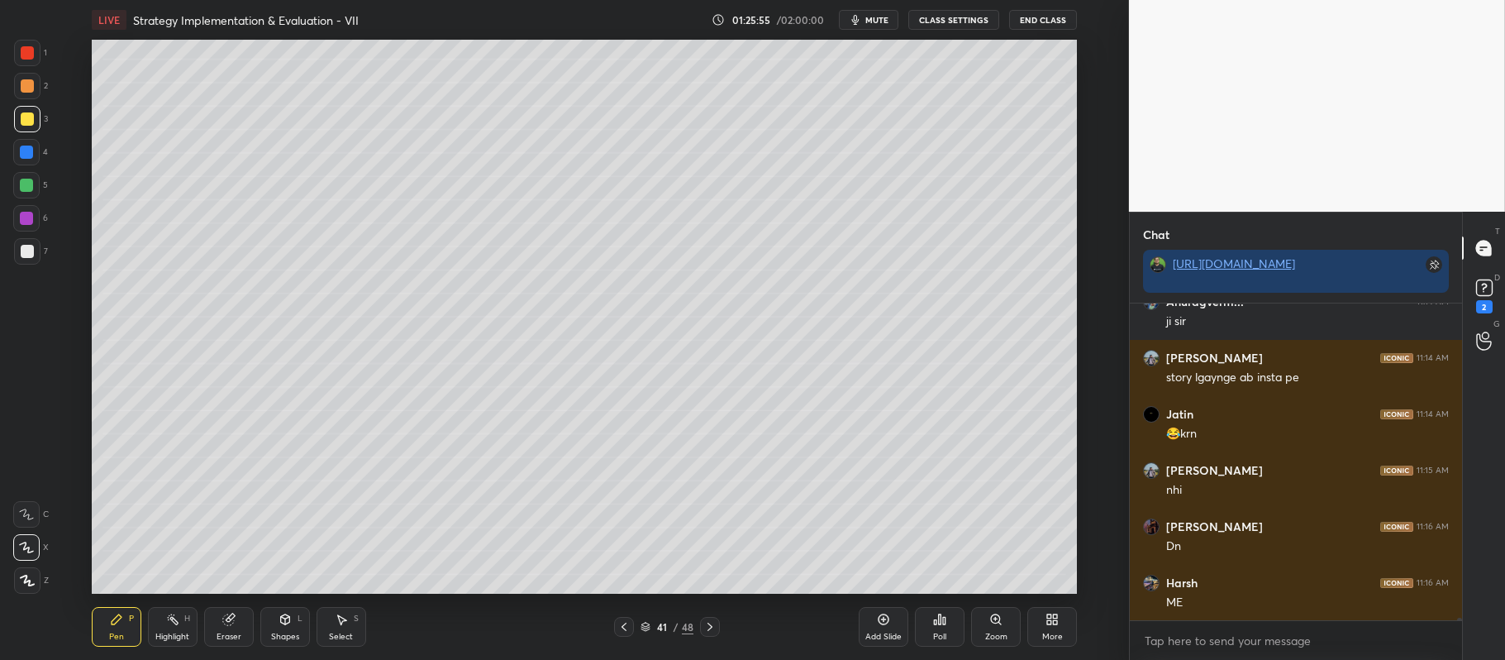
click at [28, 193] on div at bounding box center [26, 185] width 26 height 26
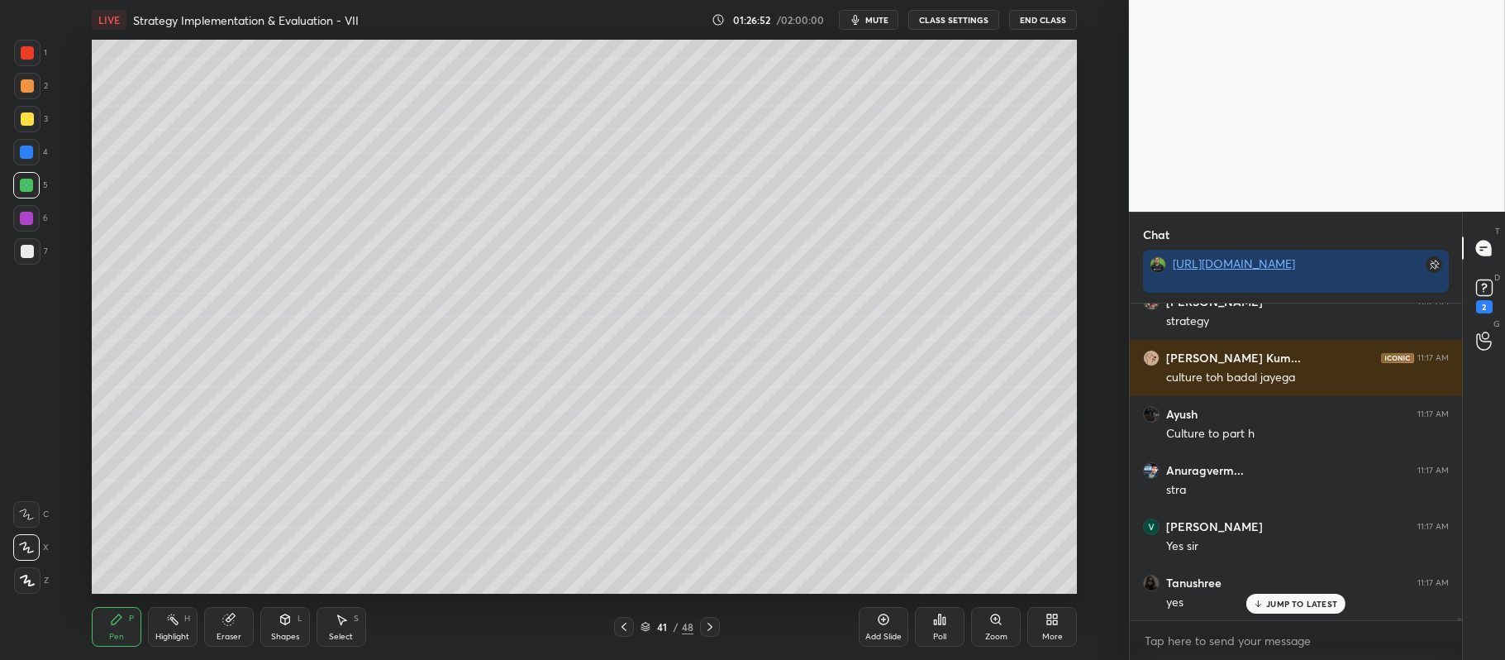
scroll to position [42749, 0]
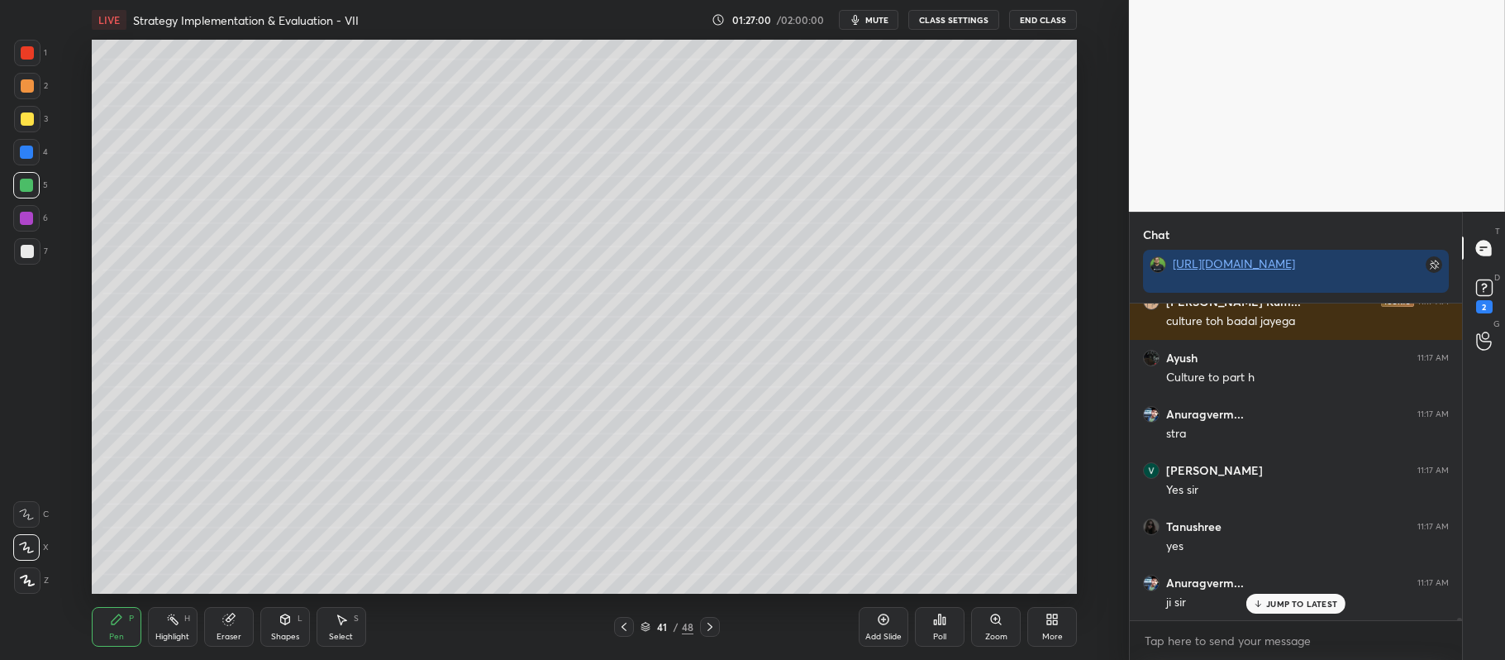
click at [26, 87] on div at bounding box center [27, 85] width 13 height 13
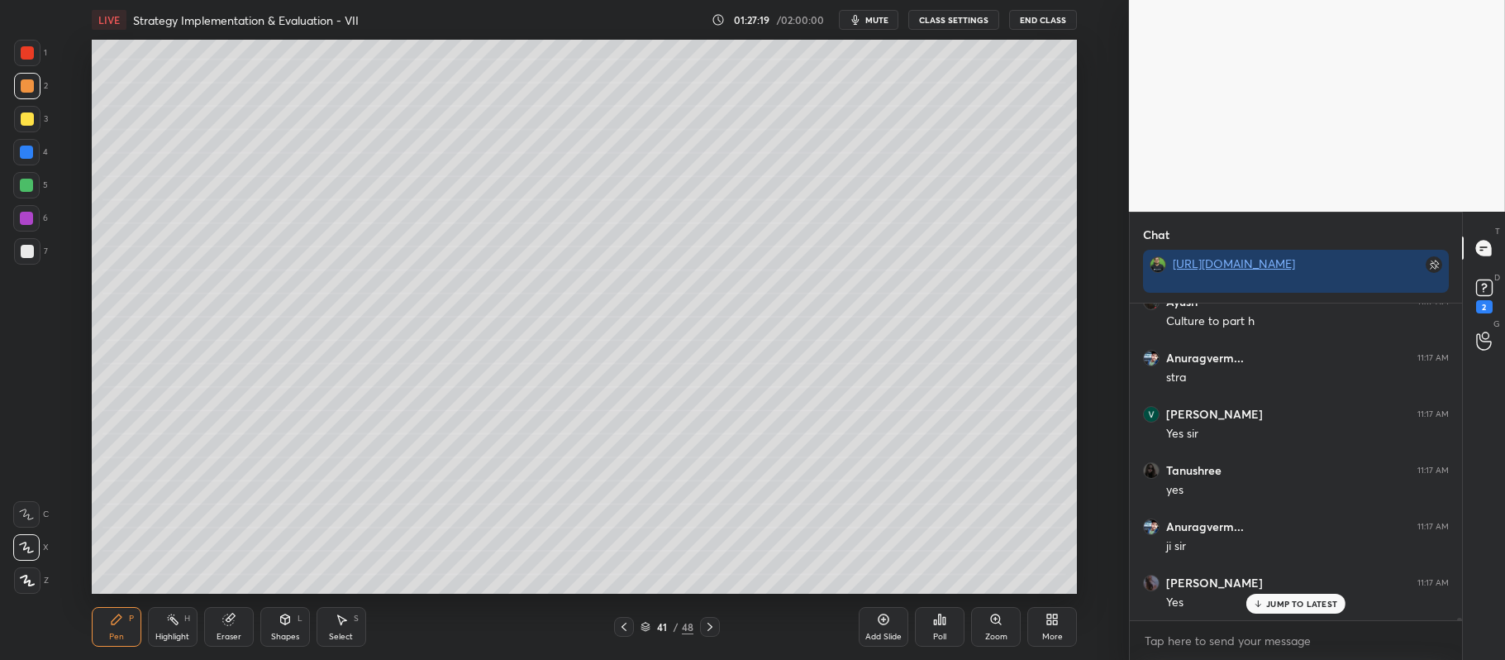
click at [26, 218] on div at bounding box center [26, 218] width 13 height 13
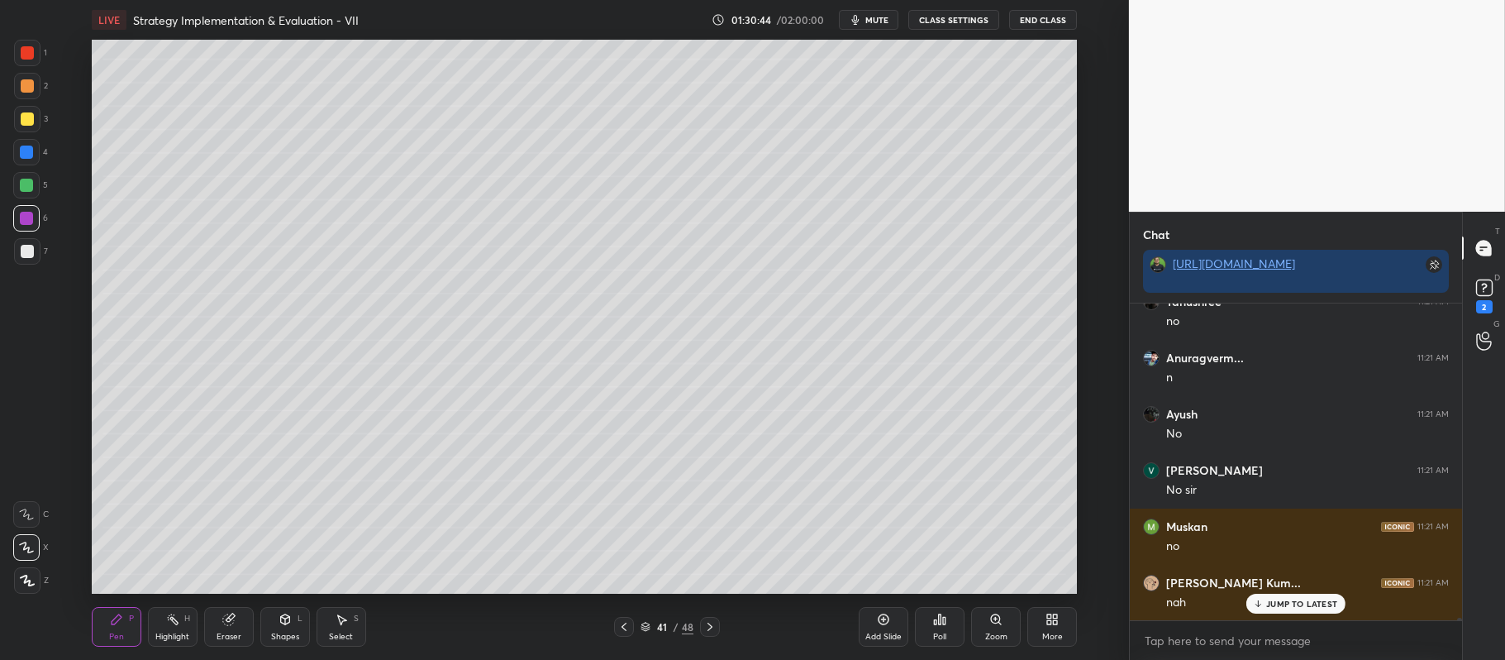
scroll to position [44339, 0]
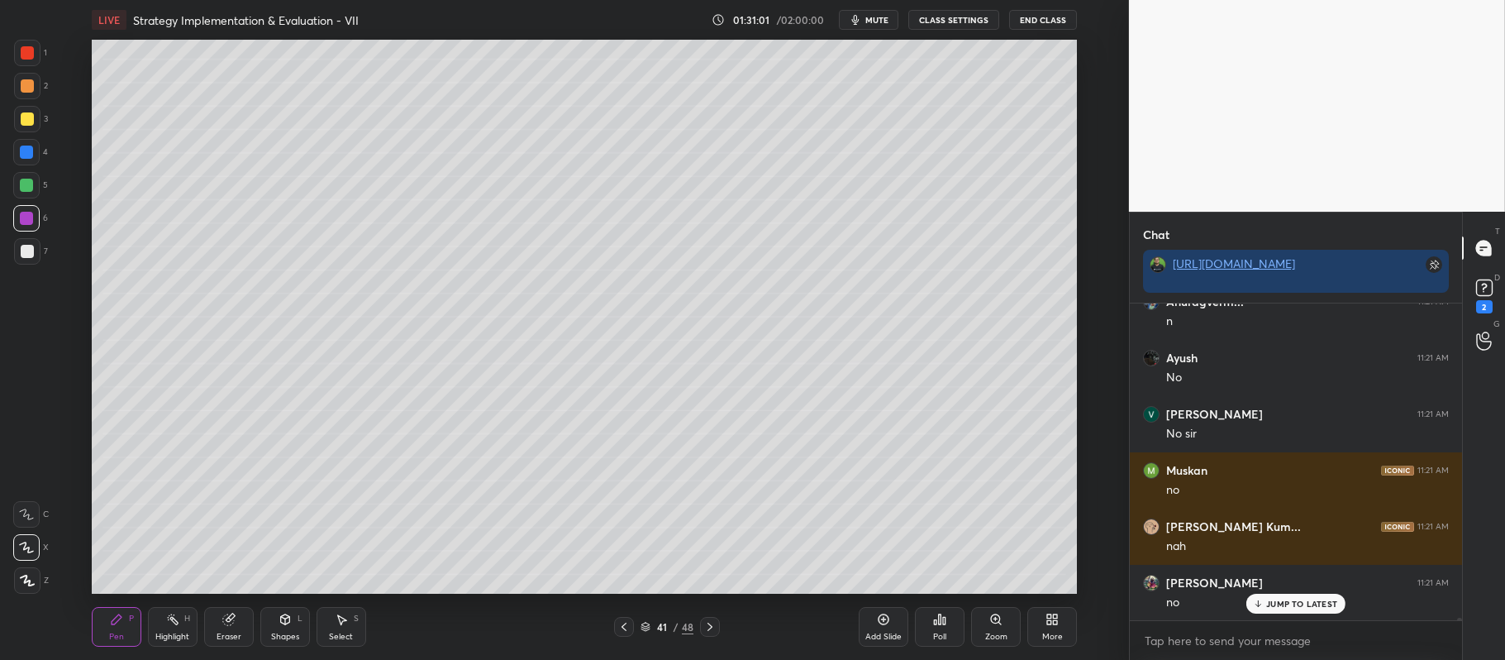
click at [31, 119] on div at bounding box center [27, 118] width 13 height 13
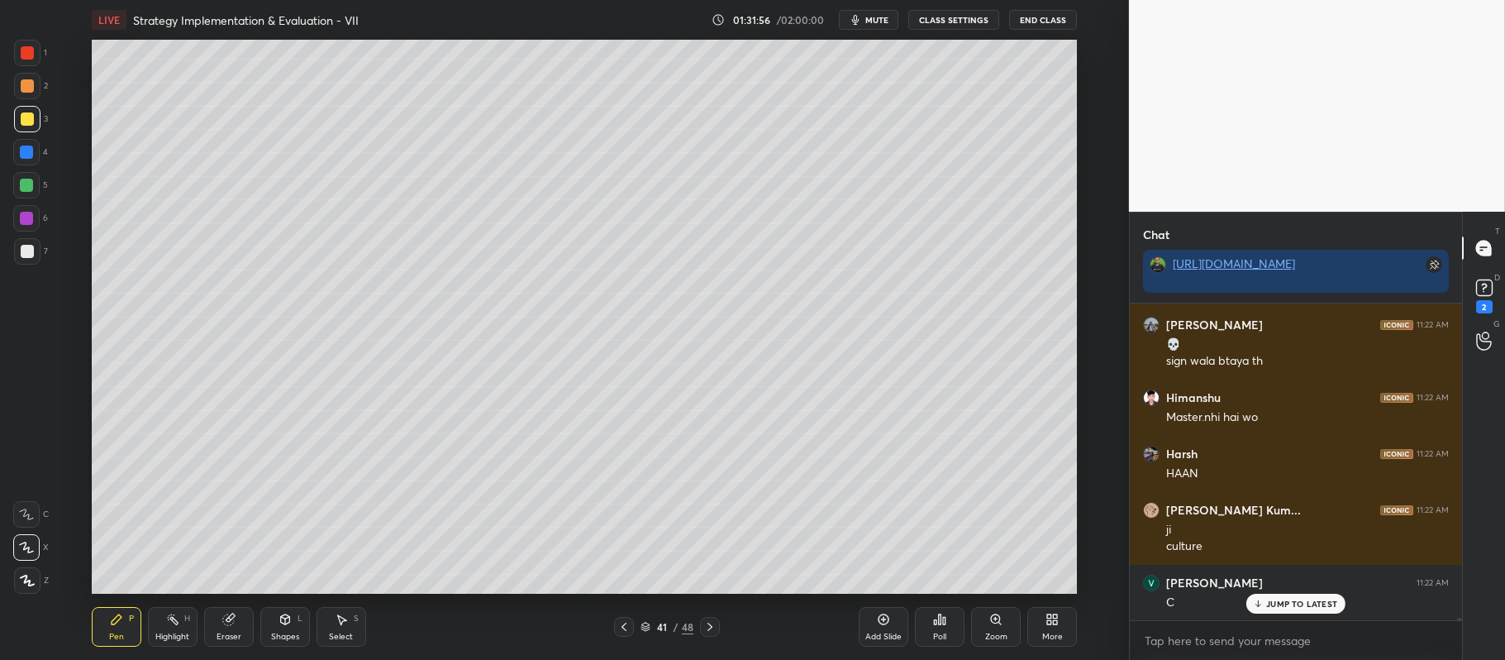
scroll to position [45215, 0]
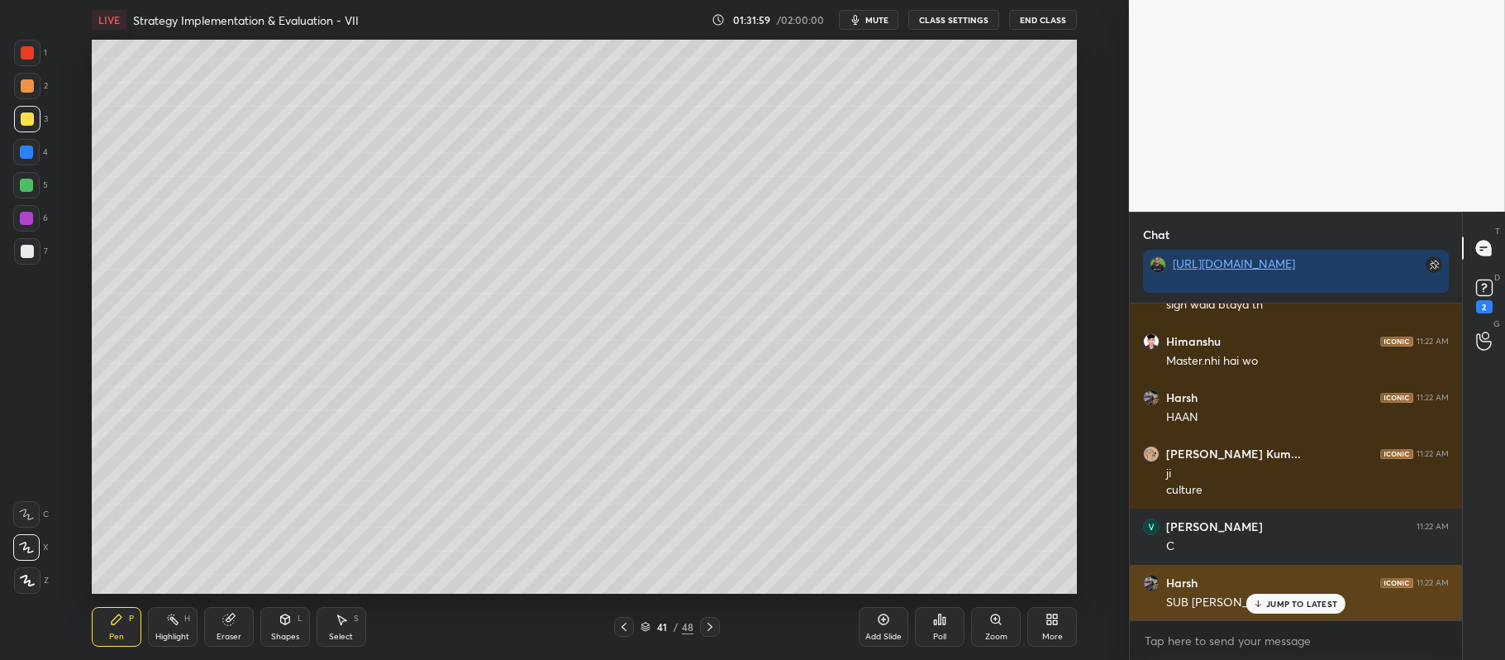
click at [1281, 602] on p "JUMP TO LATEST" at bounding box center [1302, 604] width 71 height 10
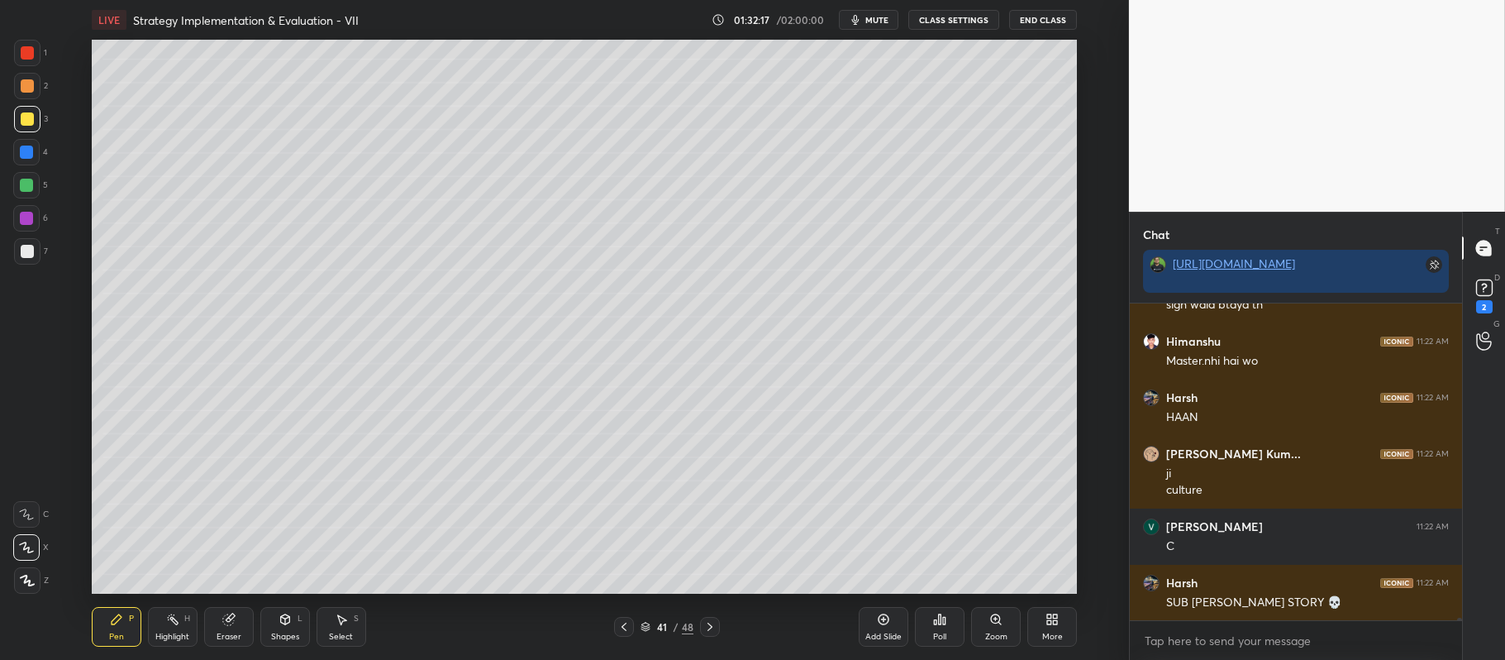
click at [292, 632] on div "Shapes" at bounding box center [285, 636] width 28 height 8
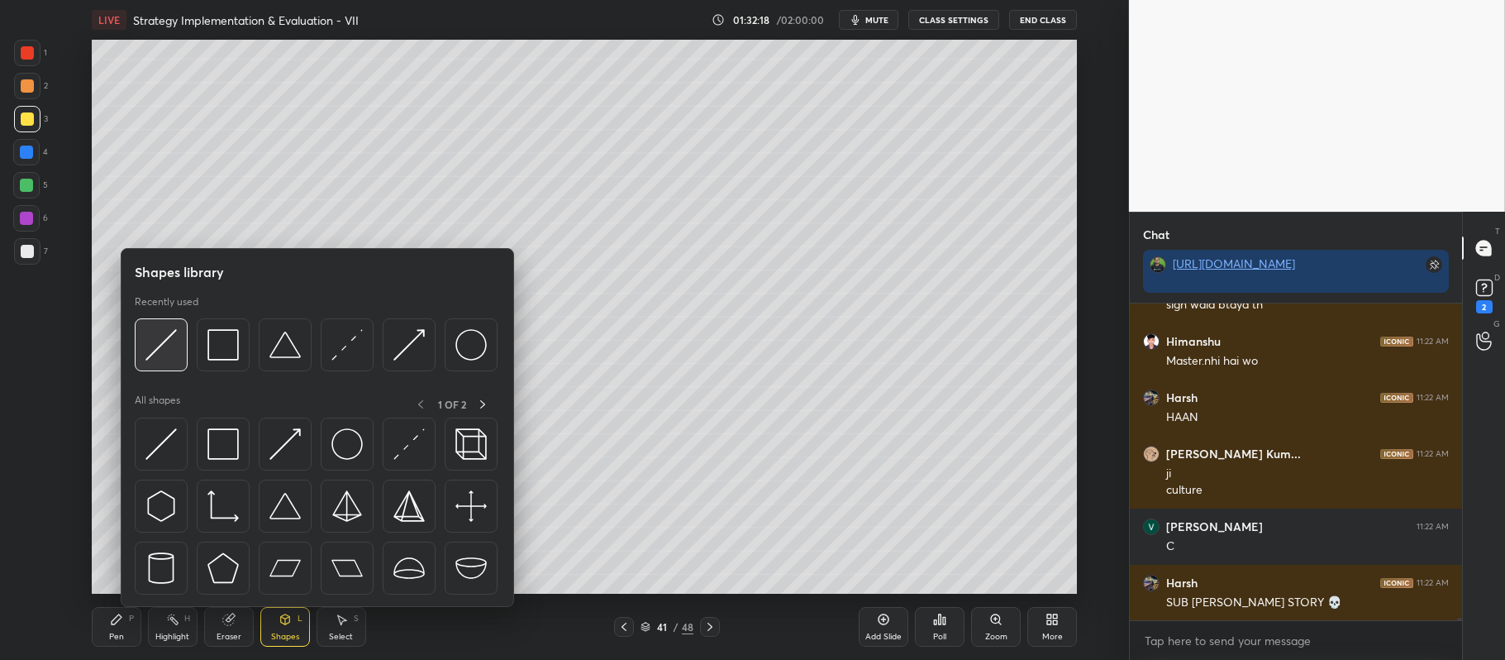
click at [162, 342] on img at bounding box center [160, 344] width 31 height 31
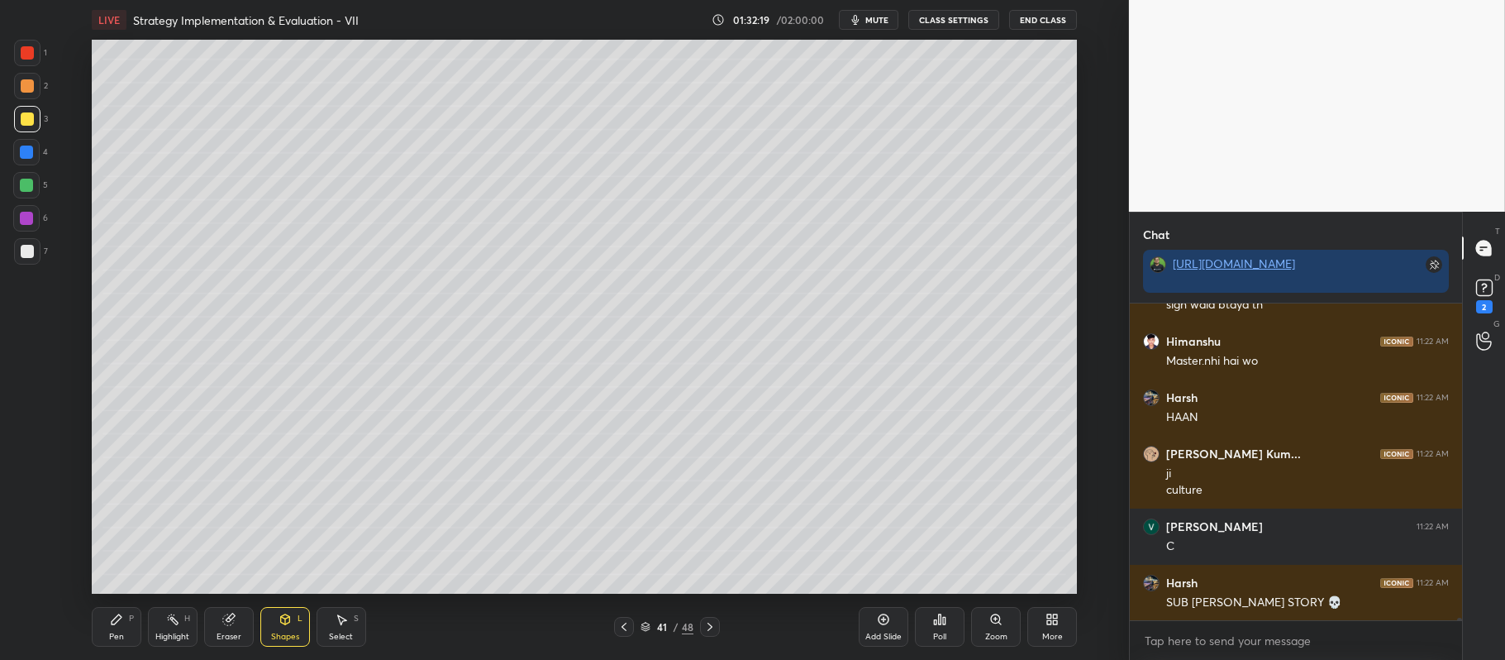
click at [28, 263] on div at bounding box center [27, 251] width 26 height 26
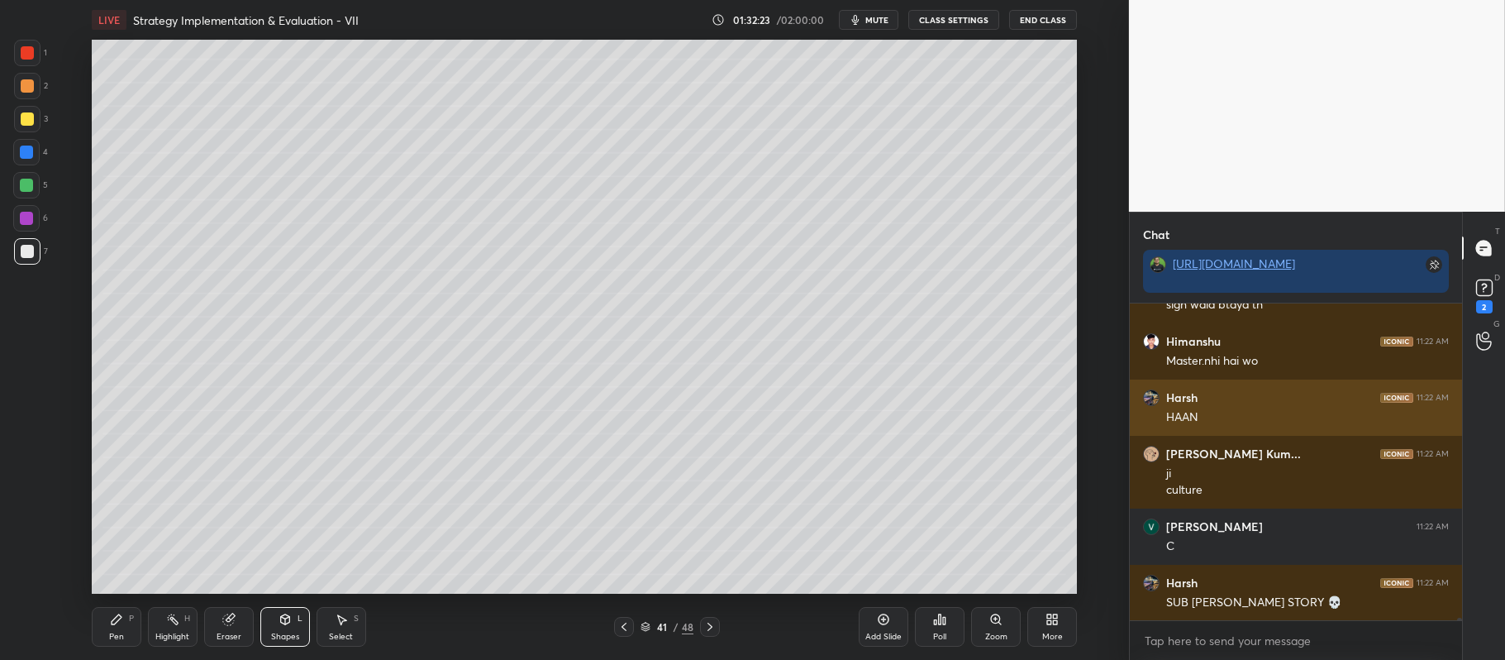
scroll to position [45217, 0]
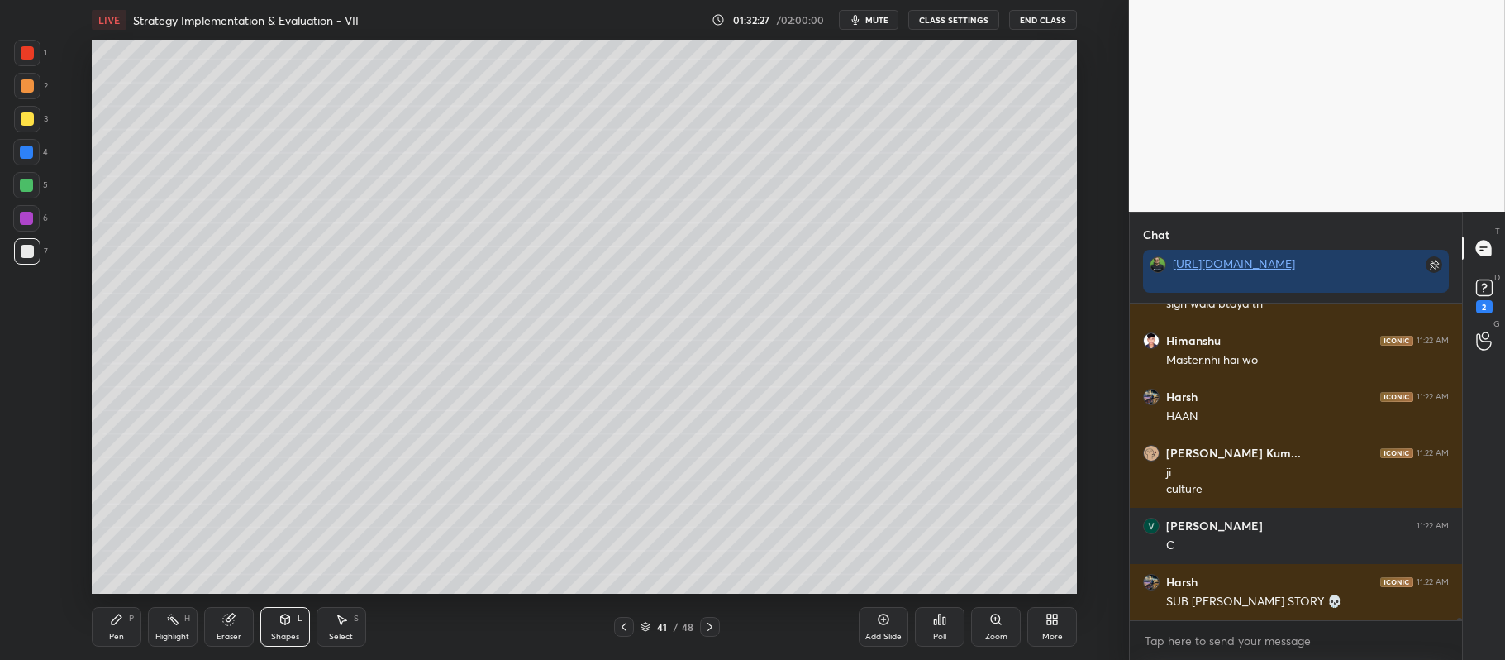
click at [23, 83] on div at bounding box center [27, 85] width 13 height 13
click at [116, 622] on icon at bounding box center [117, 619] width 10 height 10
click at [44, 255] on div "7" at bounding box center [31, 251] width 34 height 26
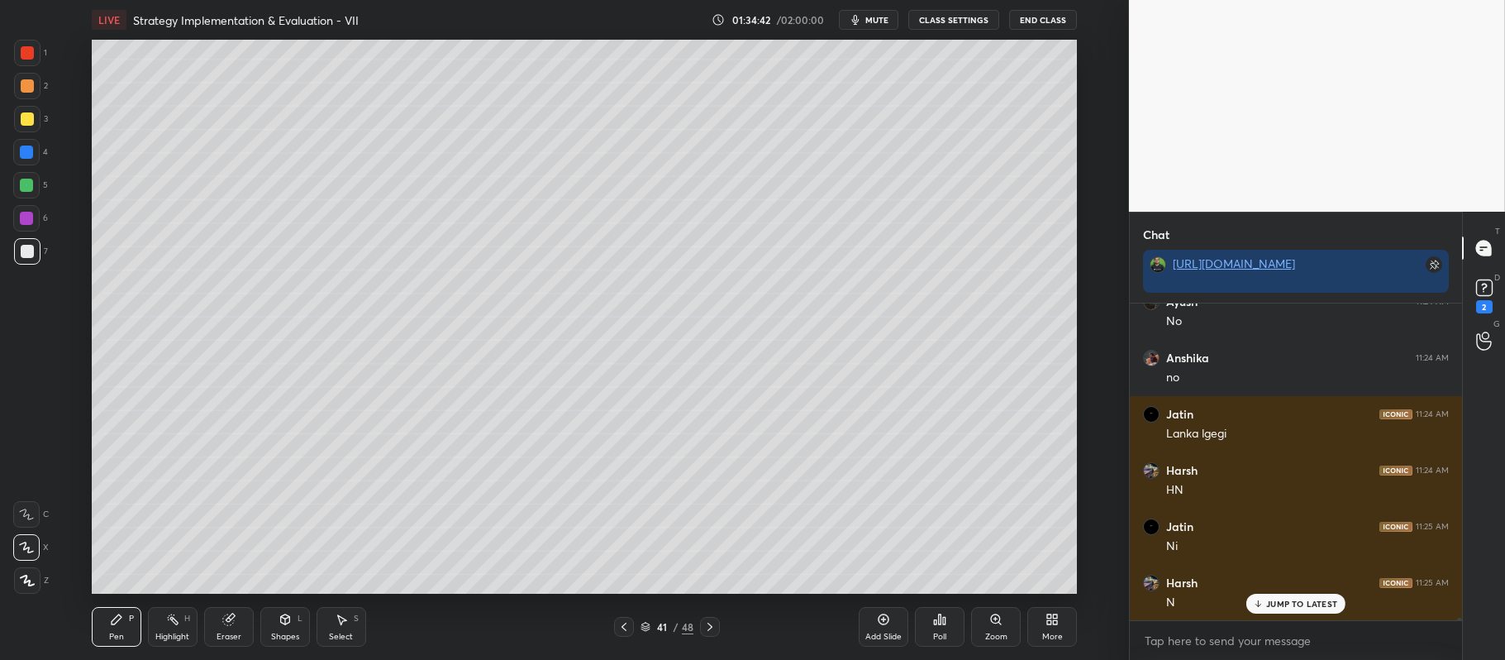
scroll to position [46115, 0]
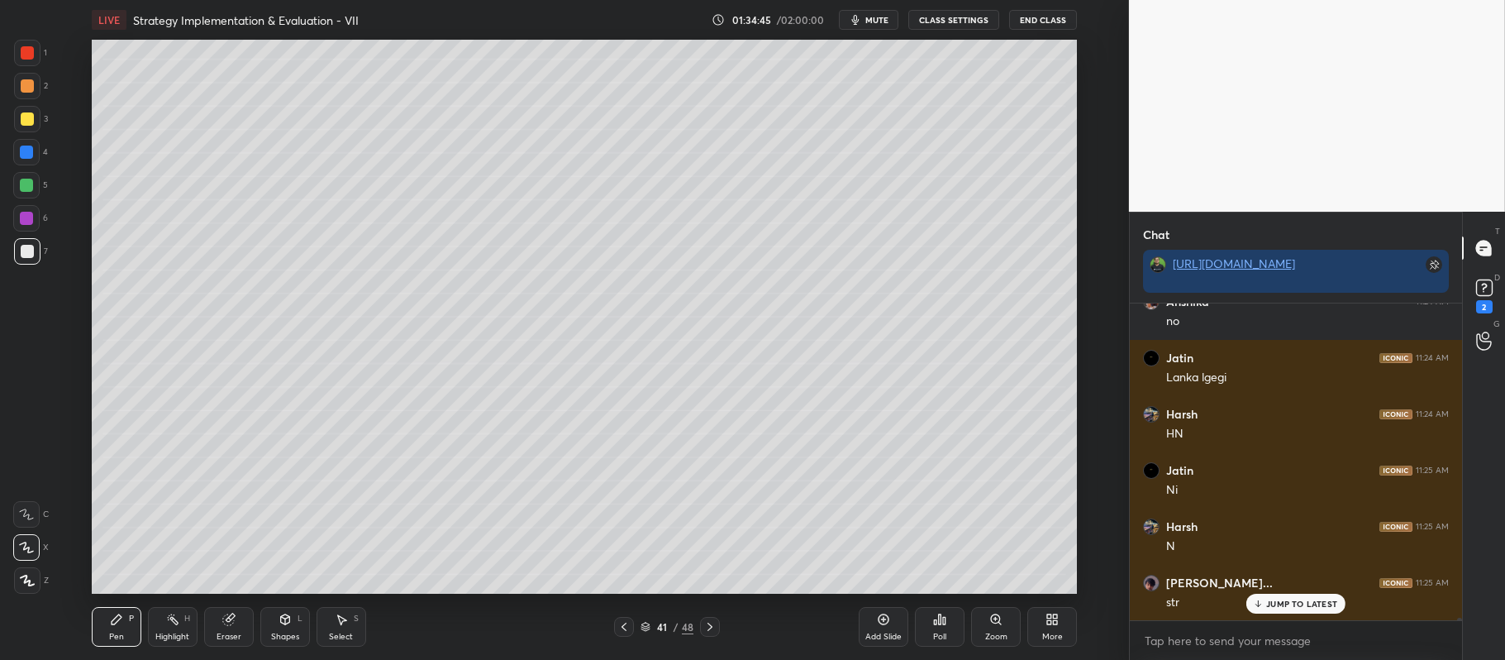
click at [880, 623] on icon at bounding box center [884, 619] width 11 height 11
click at [21, 116] on div at bounding box center [27, 118] width 13 height 13
click at [41, 182] on div "5" at bounding box center [30, 185] width 35 height 26
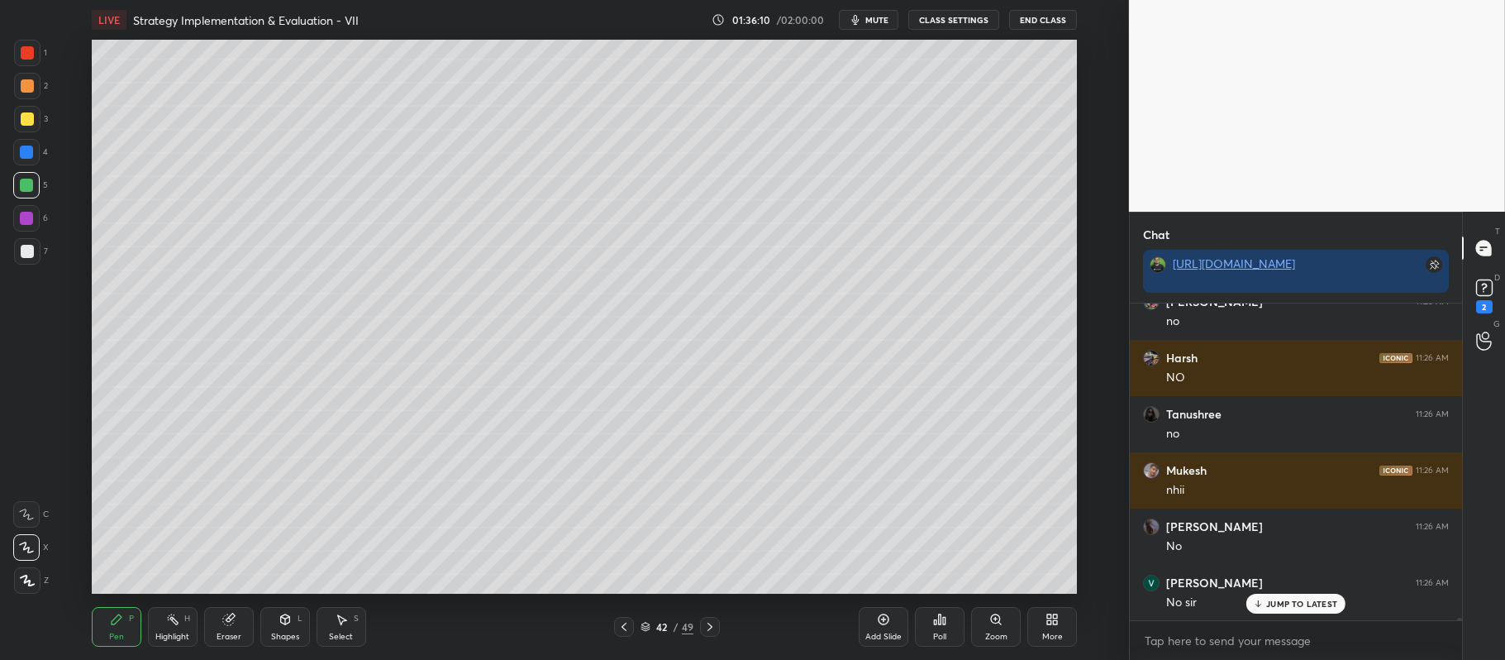
scroll to position [46862, 0]
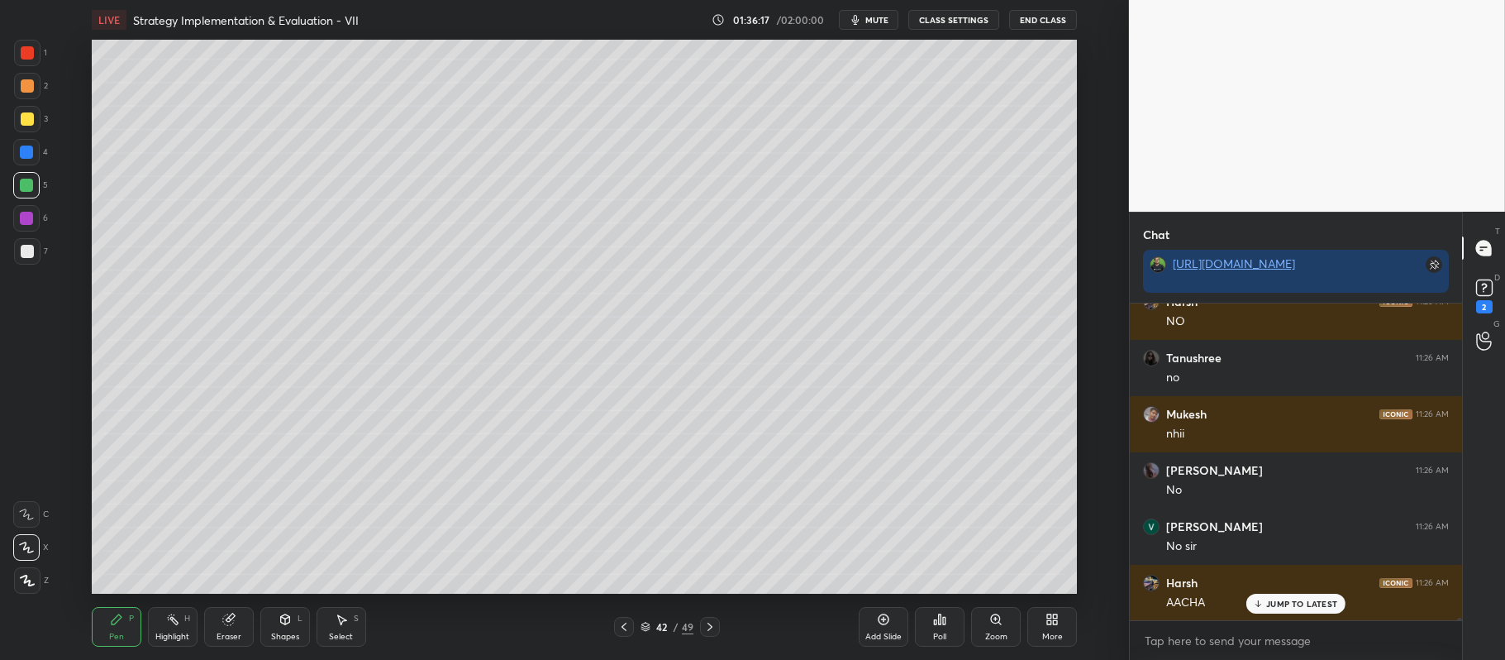
click at [25, 119] on div at bounding box center [27, 118] width 13 height 13
click at [31, 93] on div at bounding box center [27, 86] width 26 height 26
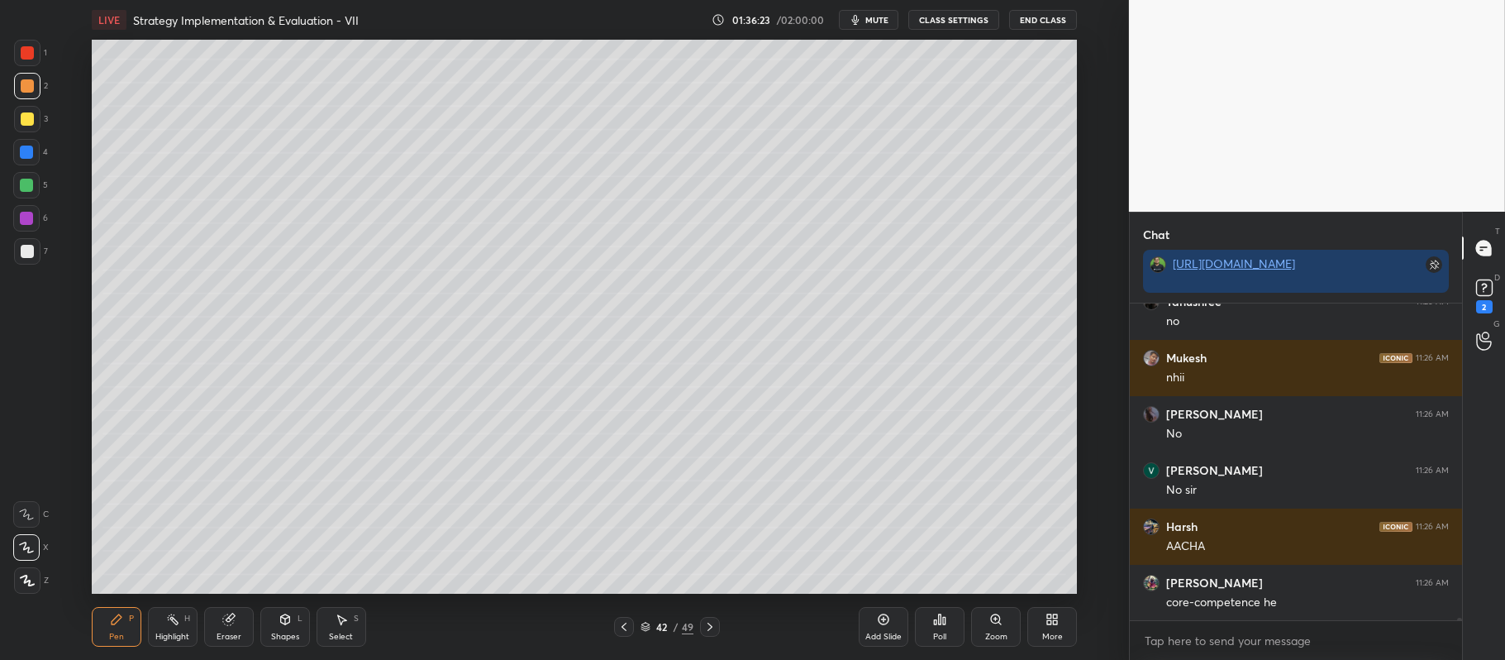
scroll to position [46975, 0]
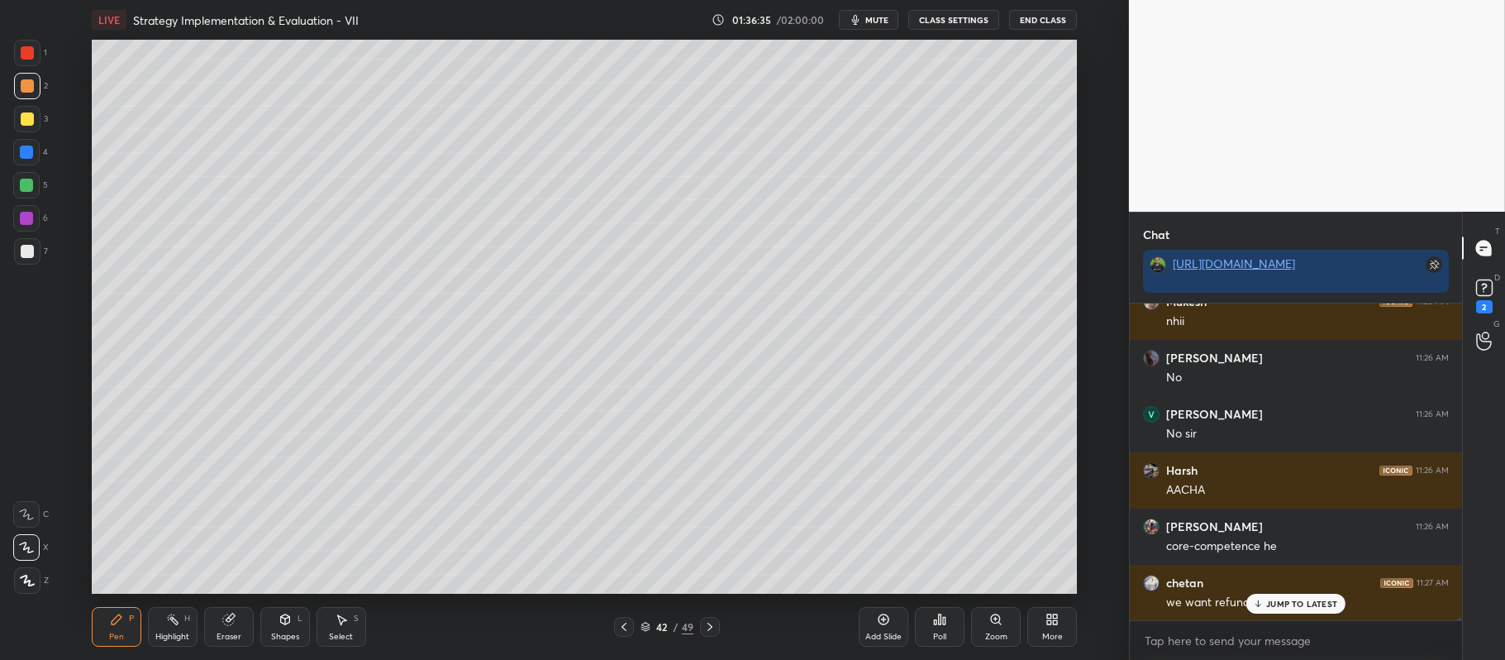
click at [41, 216] on div "6" at bounding box center [30, 218] width 35 height 26
click at [37, 124] on div at bounding box center [27, 119] width 26 height 26
click at [27, 184] on div at bounding box center [26, 185] width 13 height 13
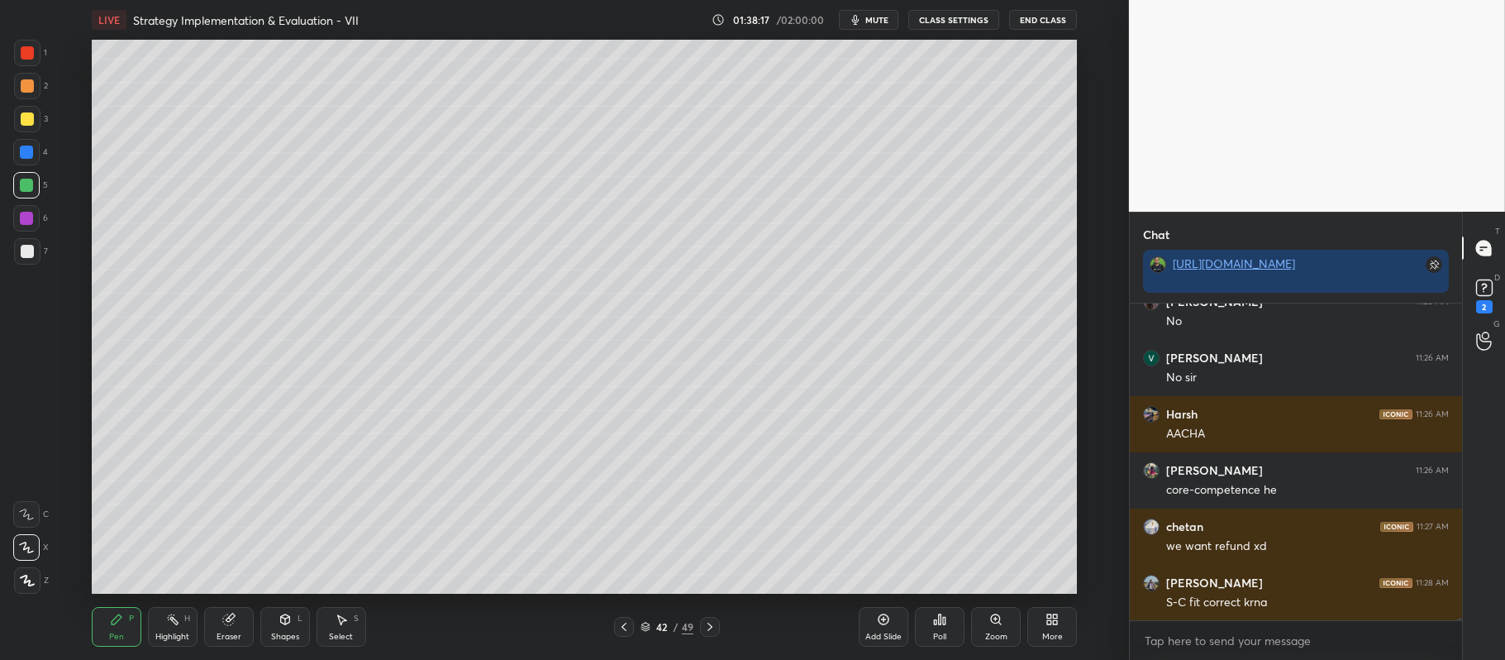
click at [18, 217] on div at bounding box center [26, 218] width 26 height 26
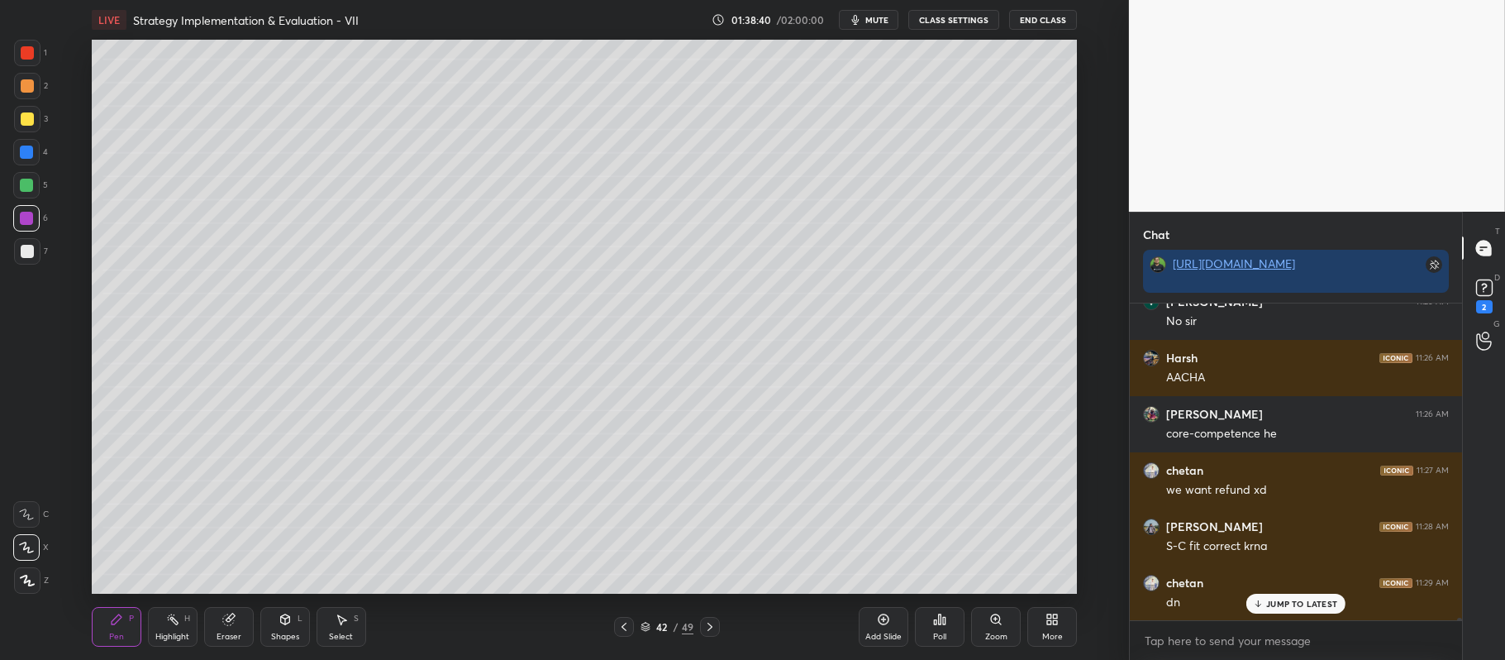
scroll to position [47143, 0]
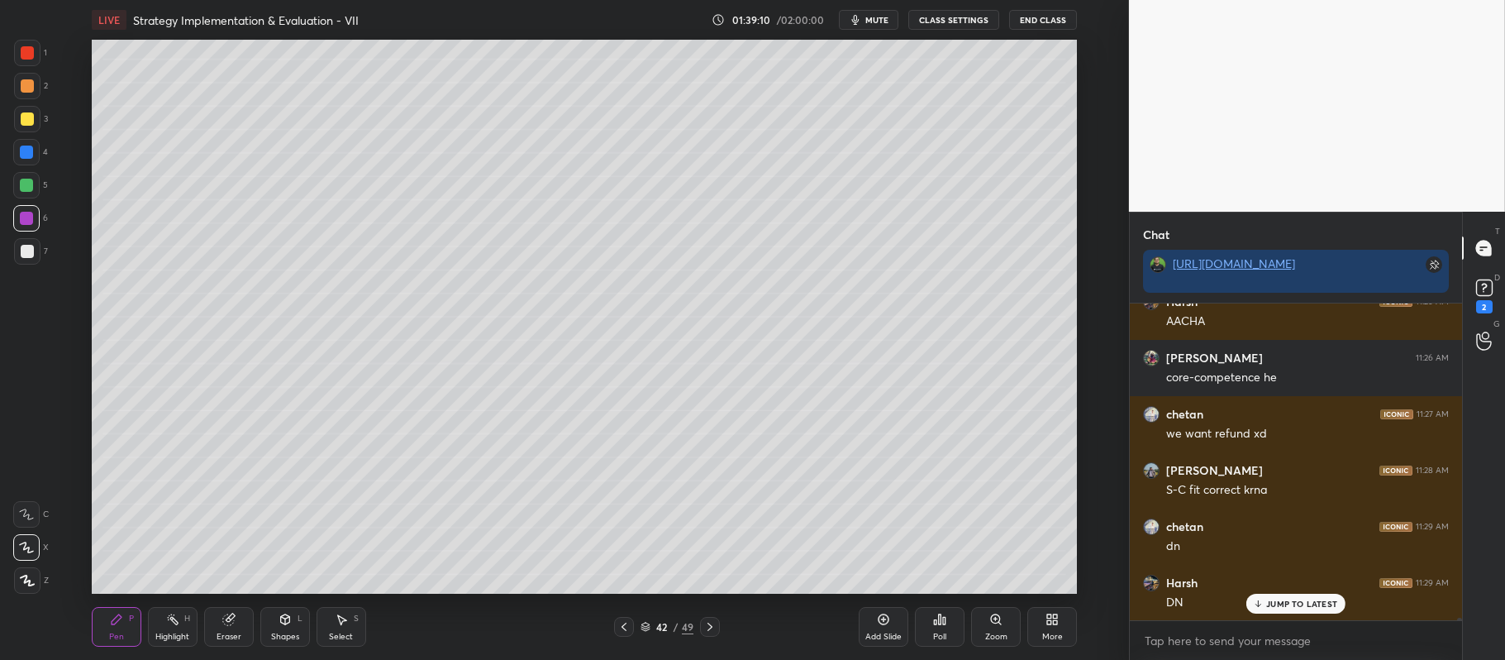
click at [706, 626] on icon at bounding box center [710, 626] width 13 height 13
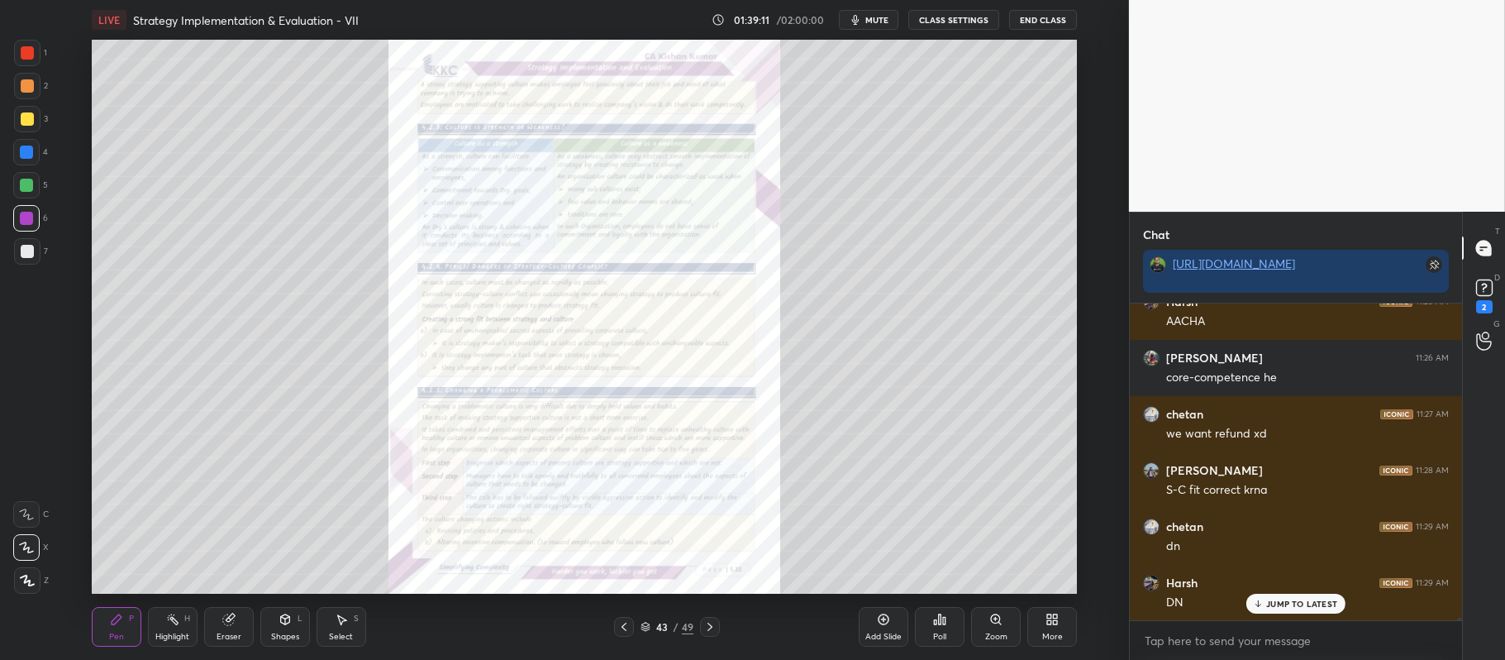
click at [1000, 622] on icon at bounding box center [996, 619] width 13 height 13
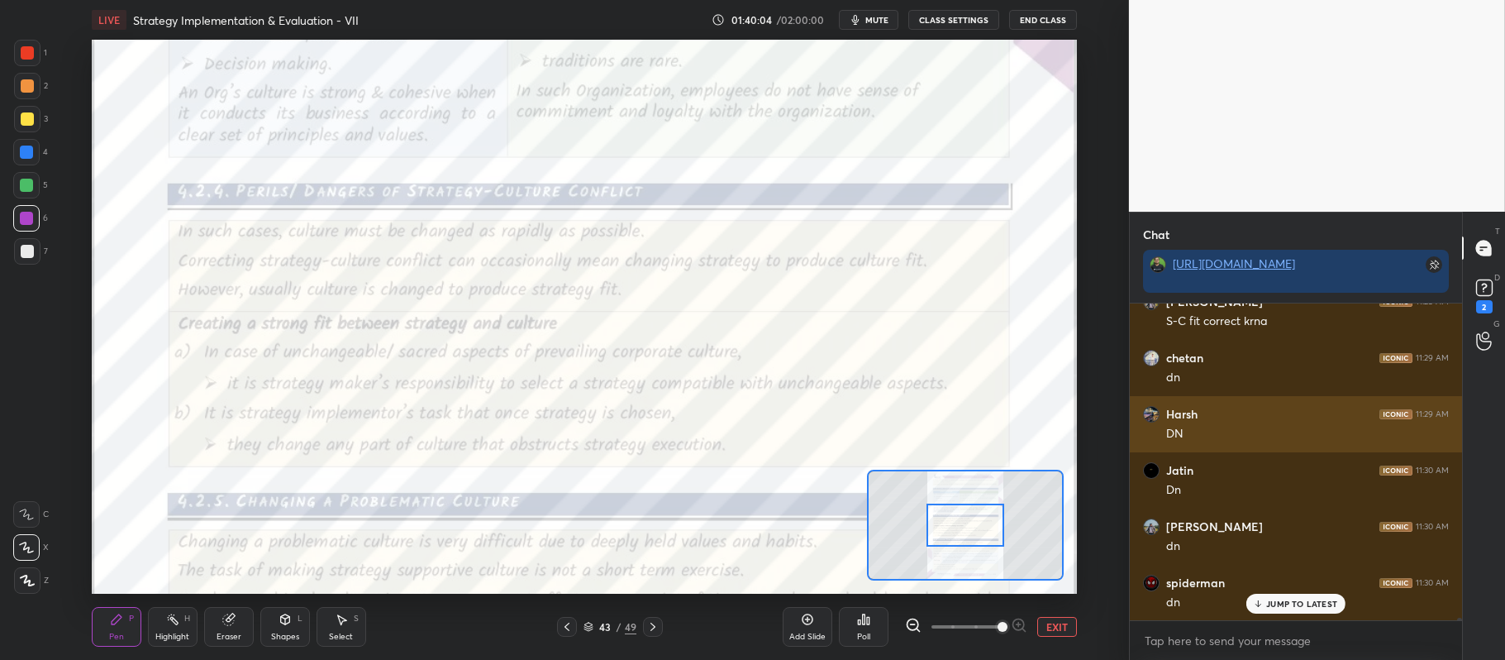
scroll to position [47368, 0]
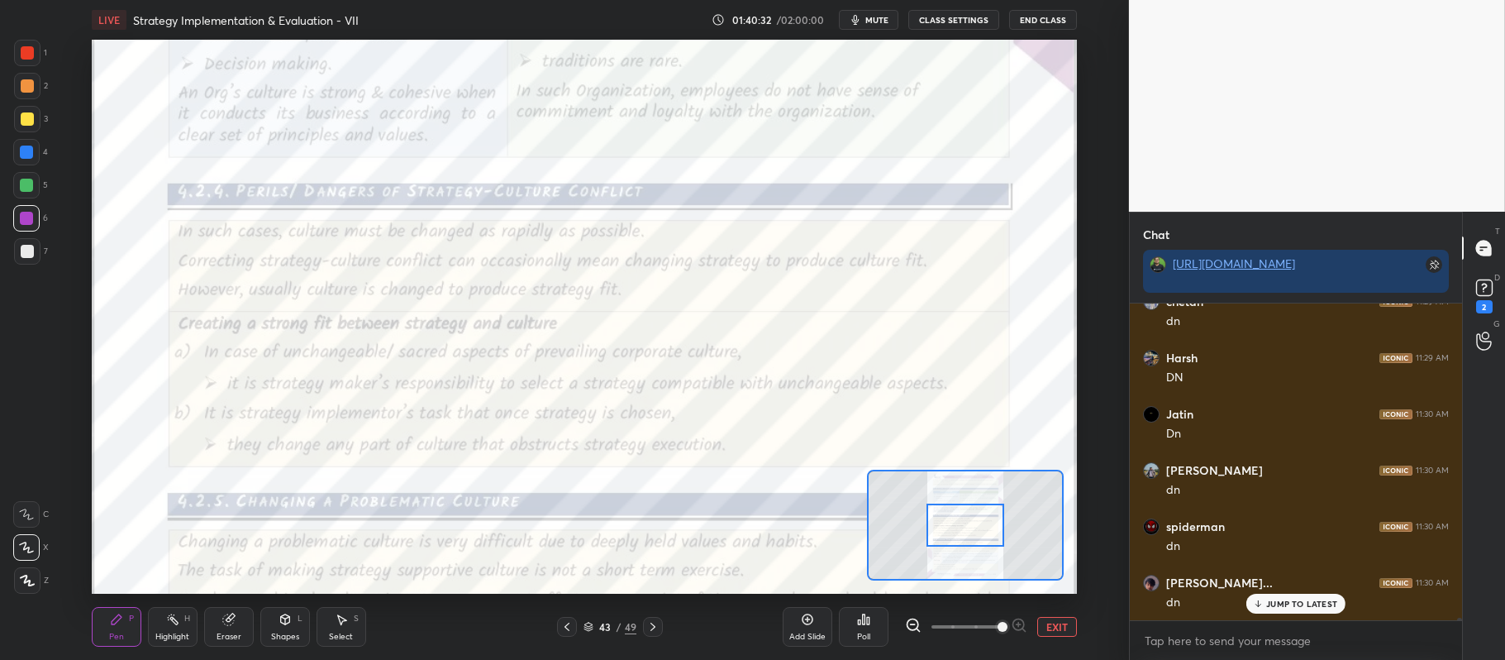
click at [1062, 623] on button "EXIT" at bounding box center [1058, 627] width 40 height 20
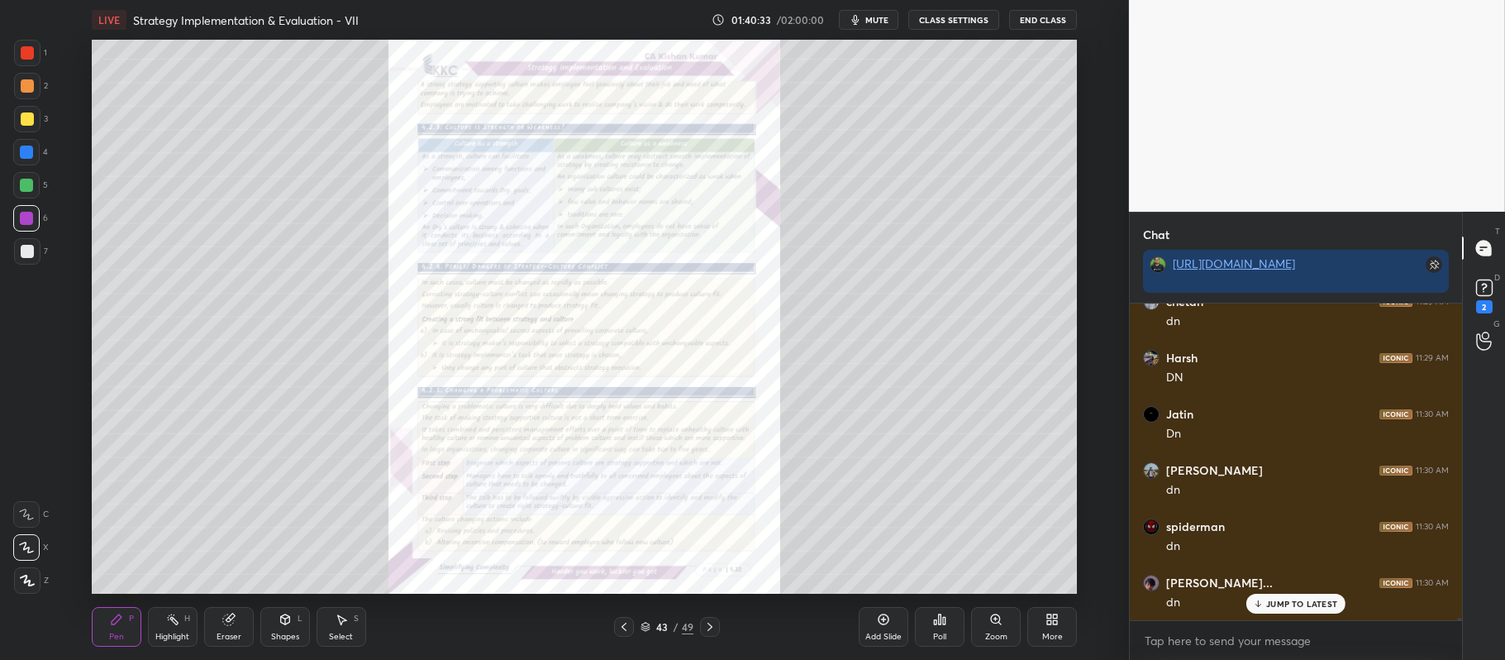
click at [623, 625] on icon at bounding box center [624, 627] width 5 height 8
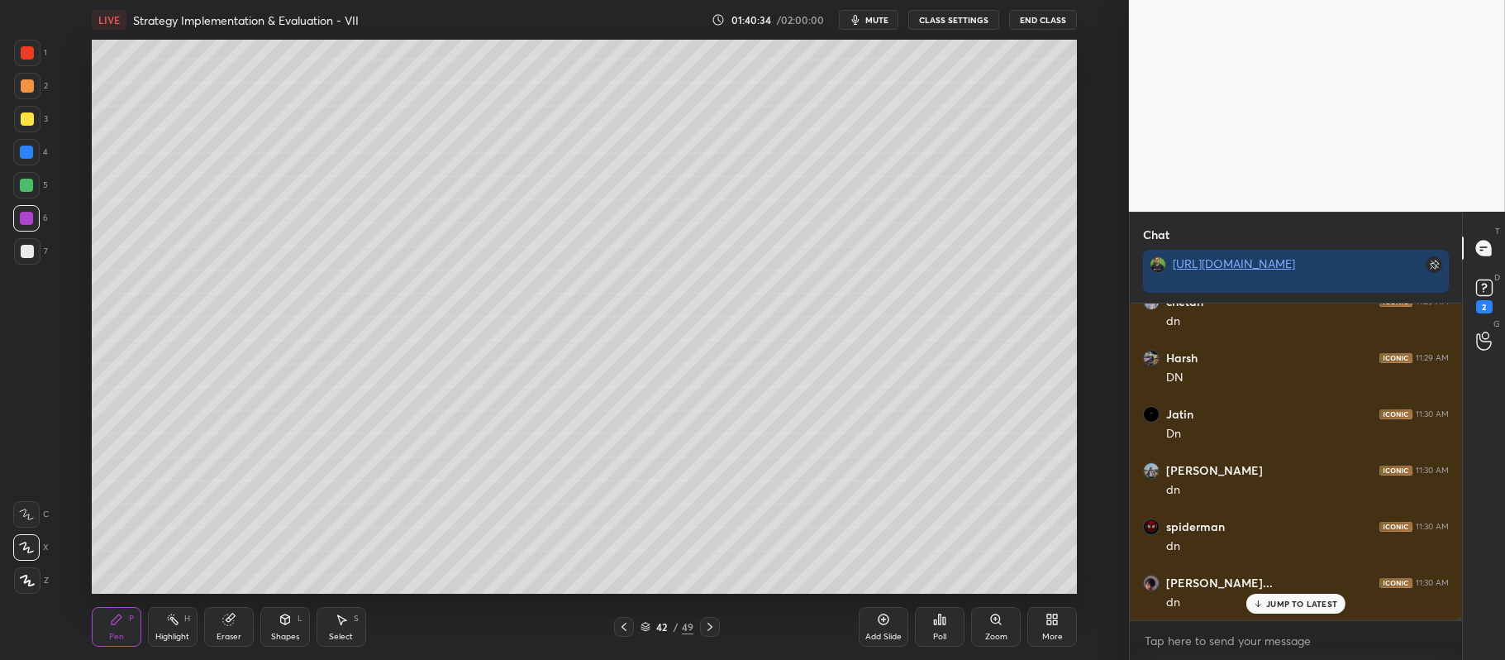
click at [880, 620] on icon at bounding box center [883, 619] width 13 height 13
click at [24, 129] on div at bounding box center [27, 119] width 26 height 26
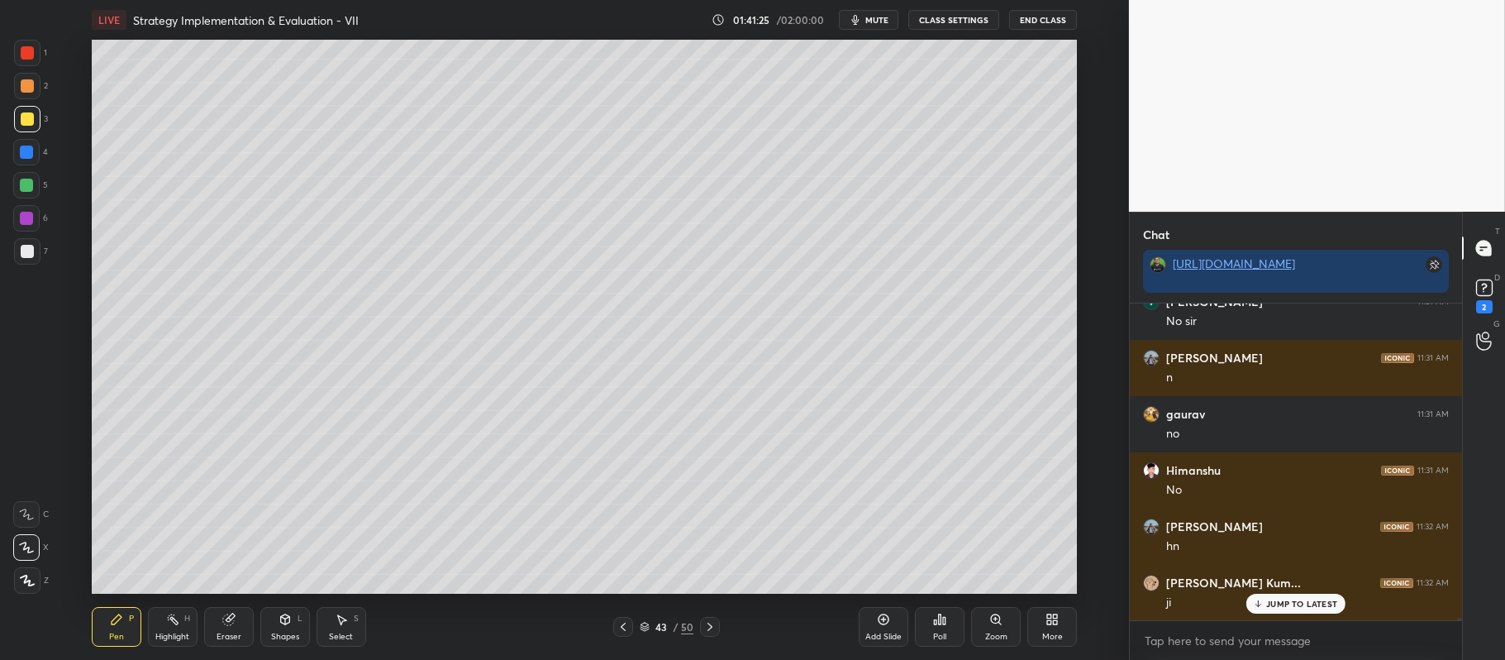
scroll to position [47818, 0]
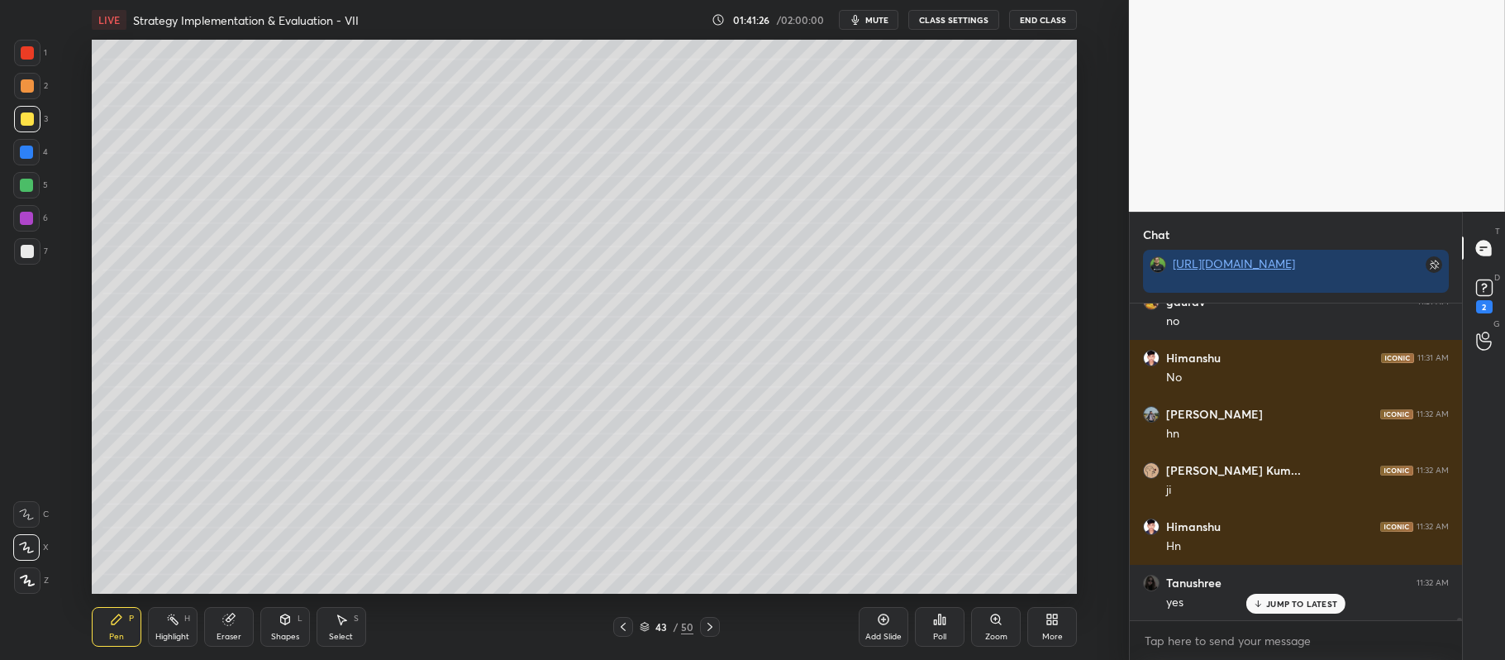
click at [35, 182] on div at bounding box center [26, 185] width 26 height 26
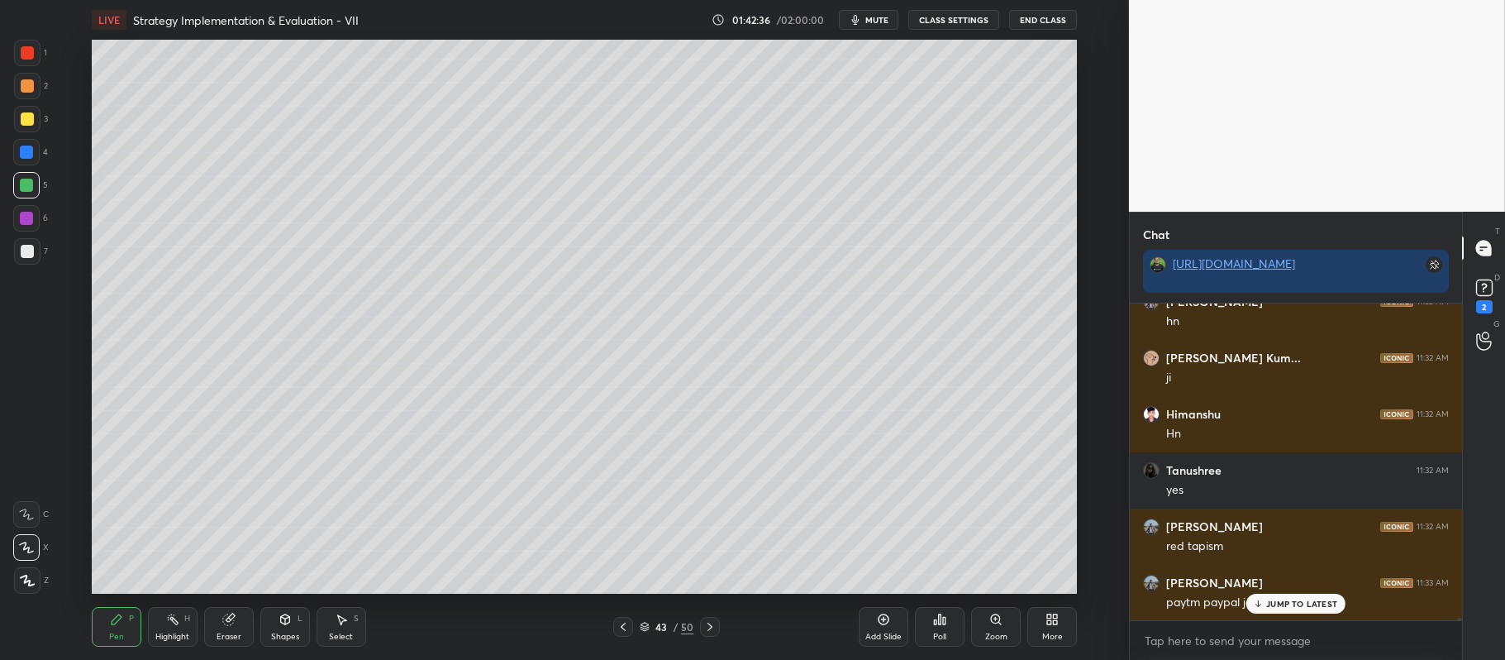
scroll to position [47947, 0]
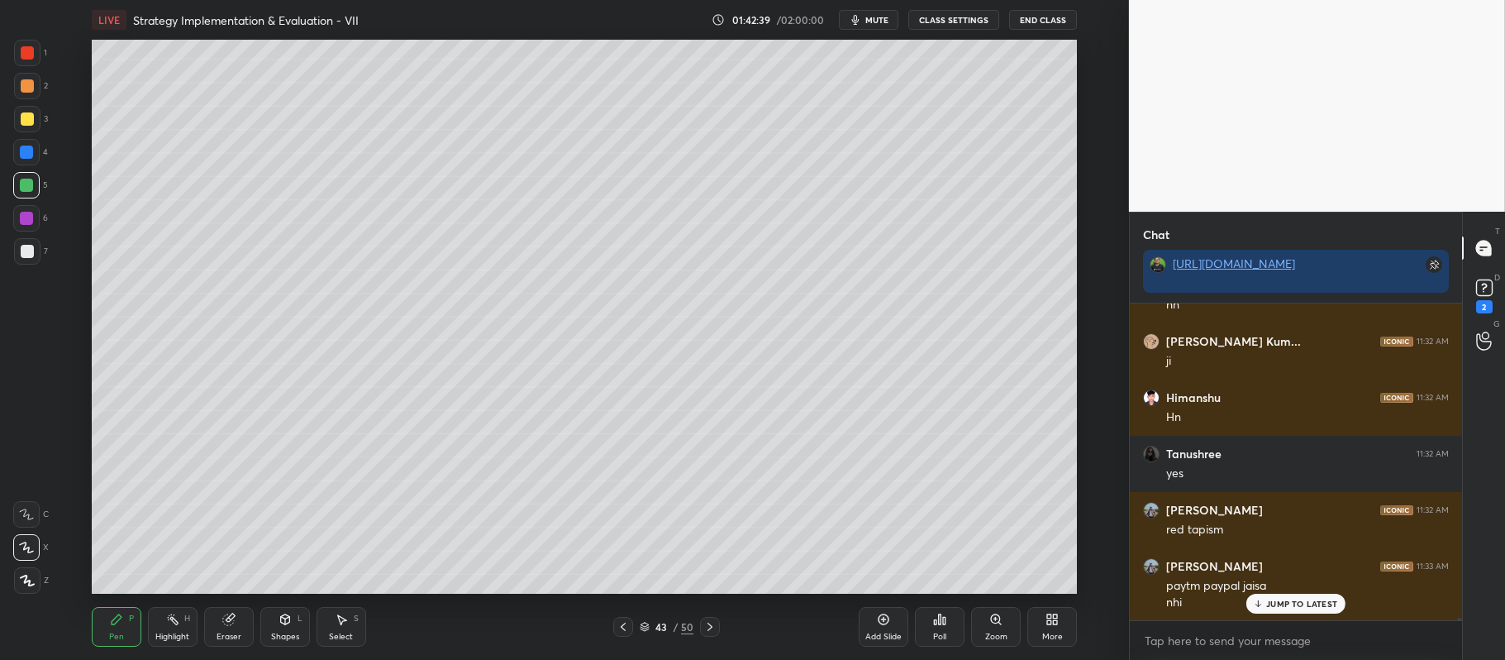
click at [21, 255] on div at bounding box center [27, 251] width 13 height 13
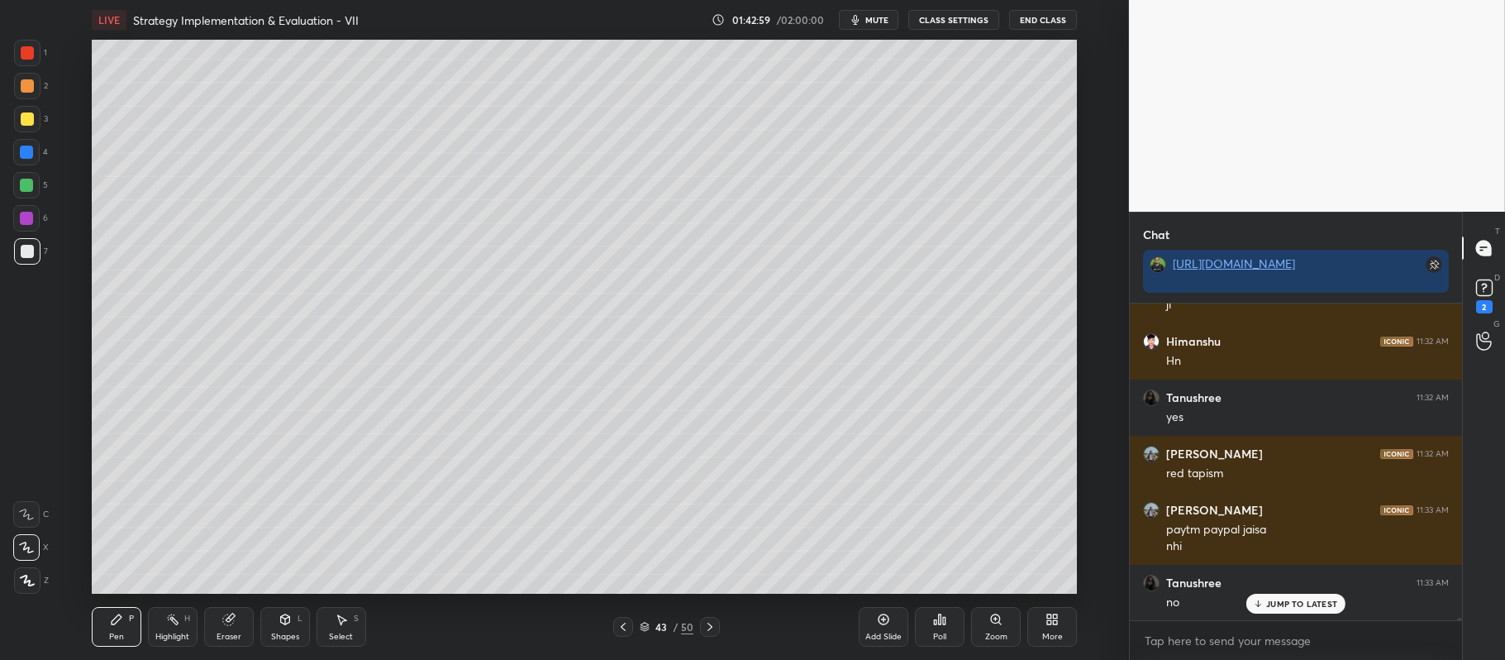
click at [38, 219] on div at bounding box center [26, 218] width 26 height 26
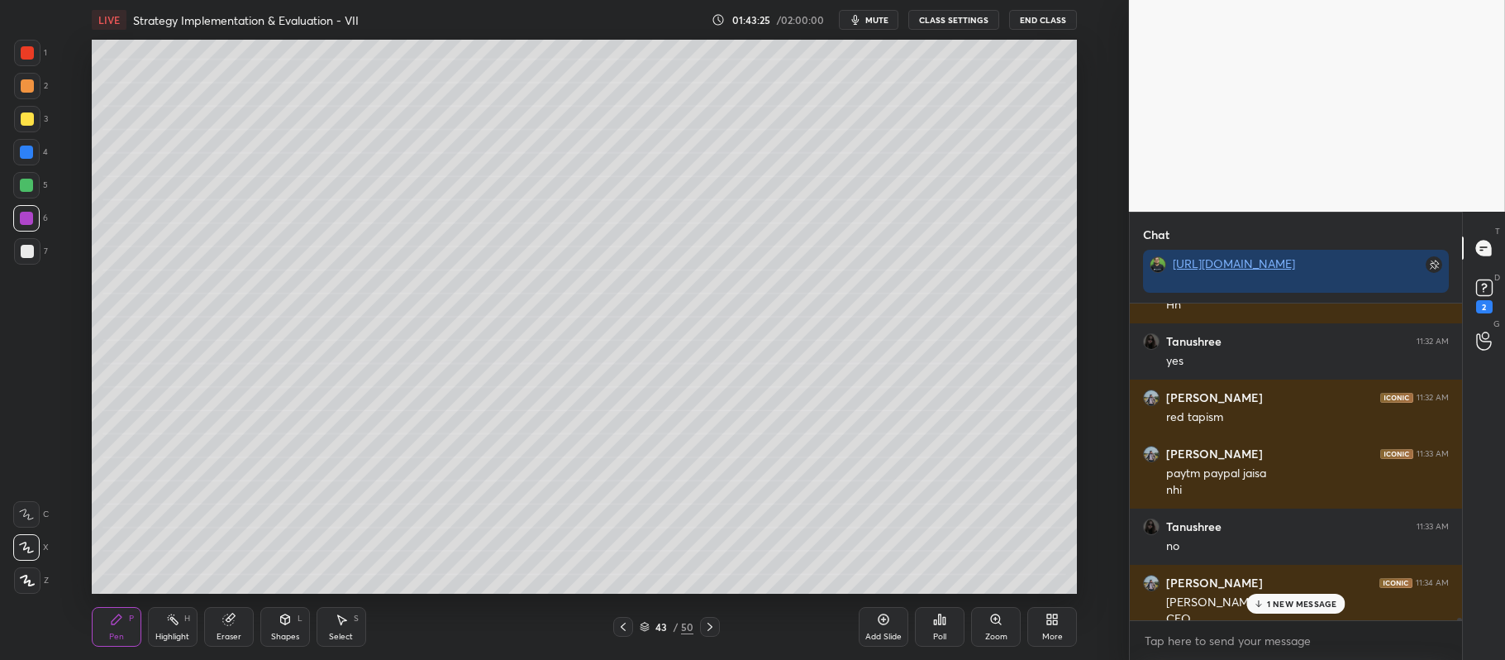
scroll to position [48076, 0]
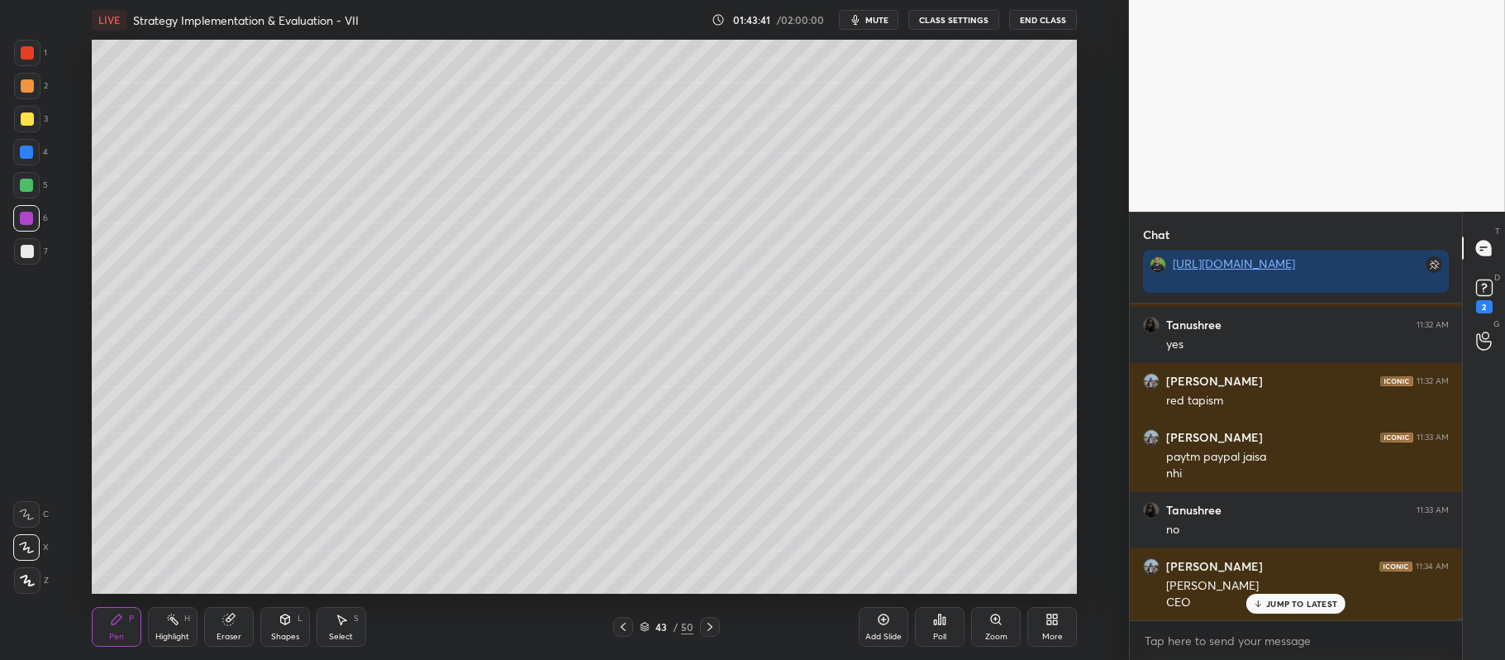
click at [886, 629] on div "Add Slide" at bounding box center [884, 627] width 50 height 40
click at [26, 120] on div at bounding box center [27, 118] width 13 height 13
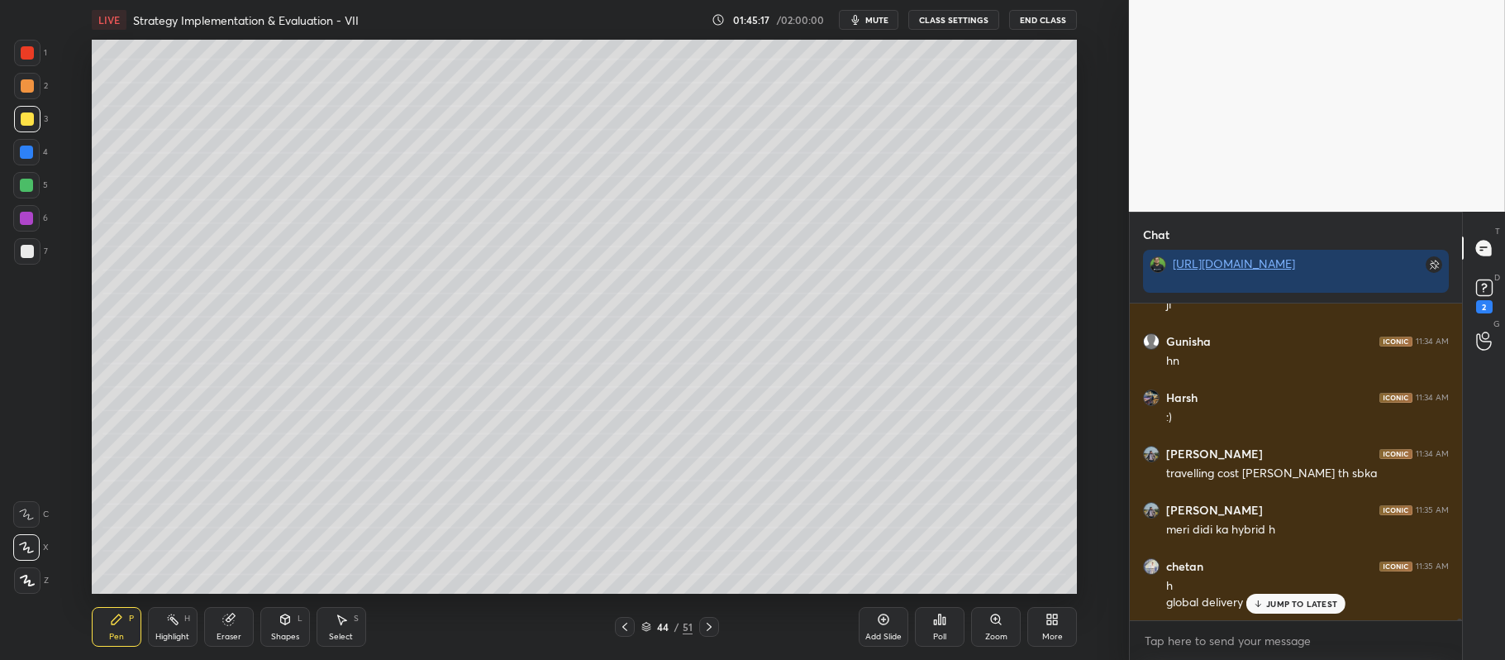
scroll to position [48446, 0]
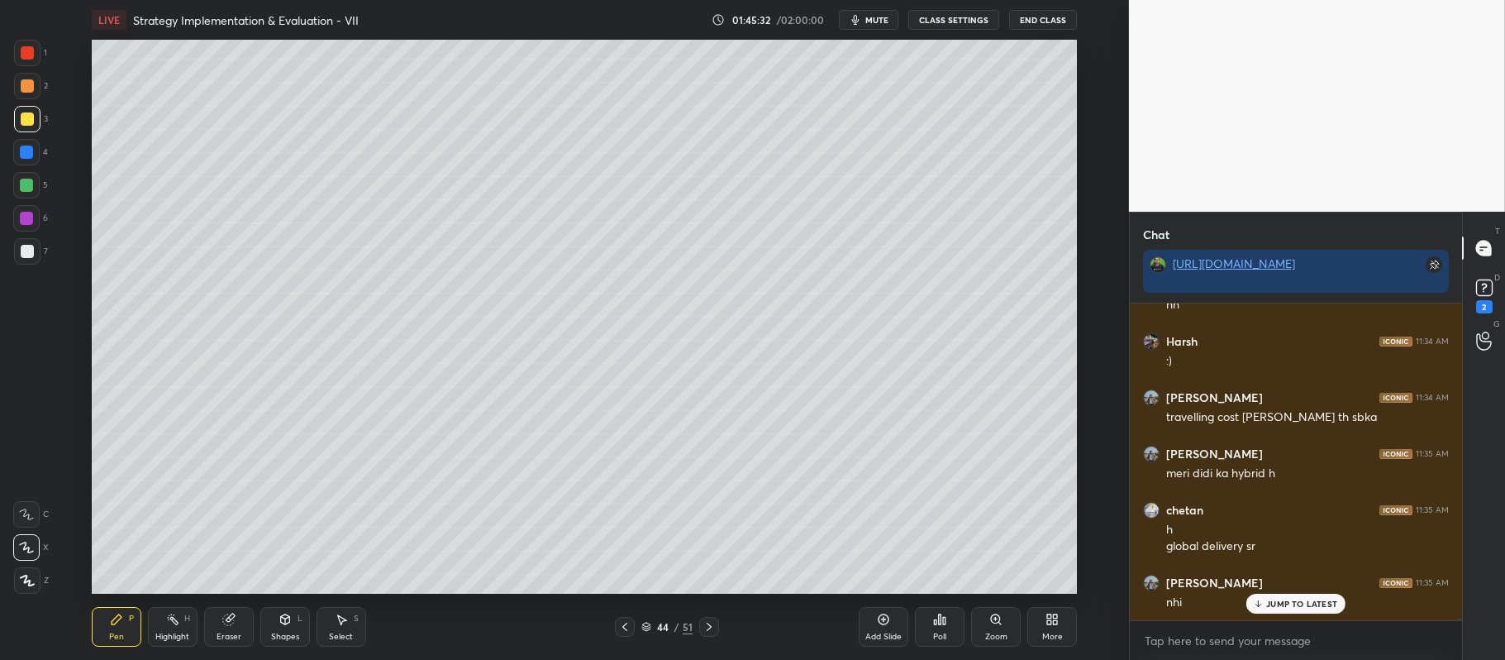
click at [20, 189] on div at bounding box center [26, 185] width 13 height 13
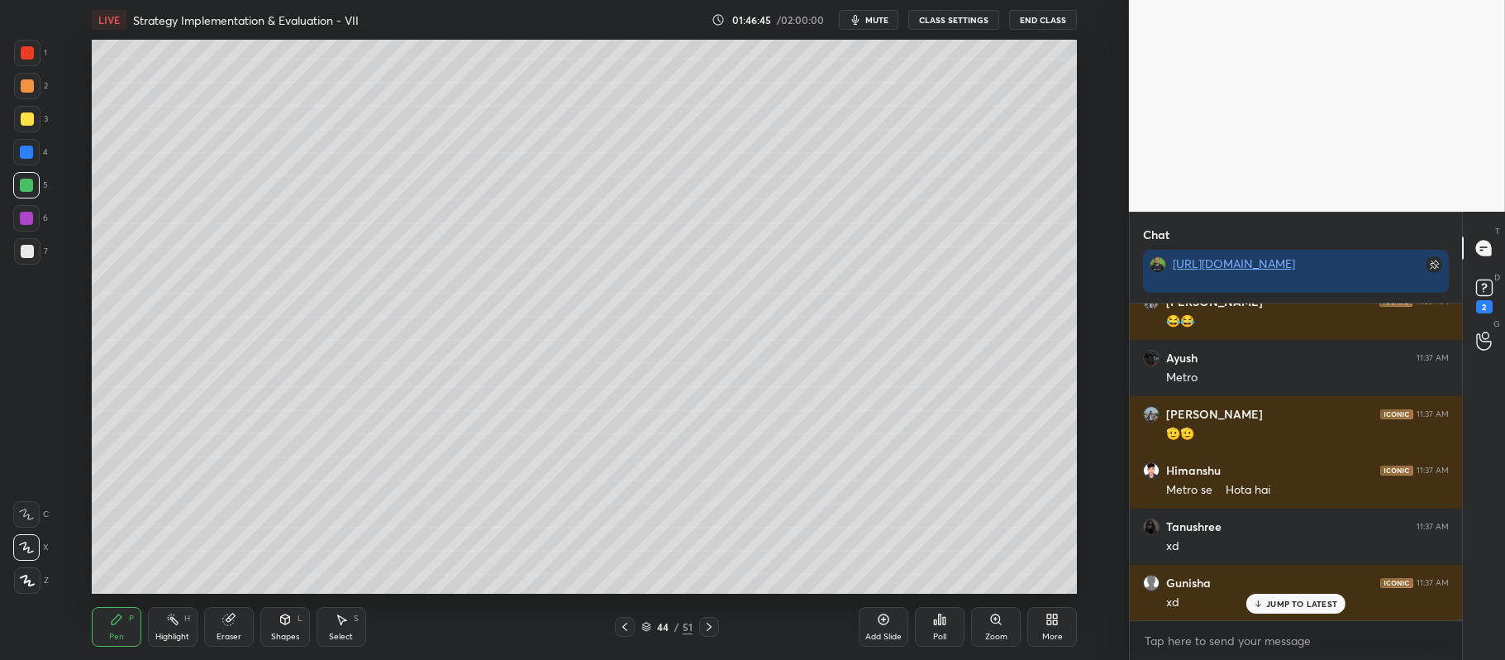
scroll to position [49081, 0]
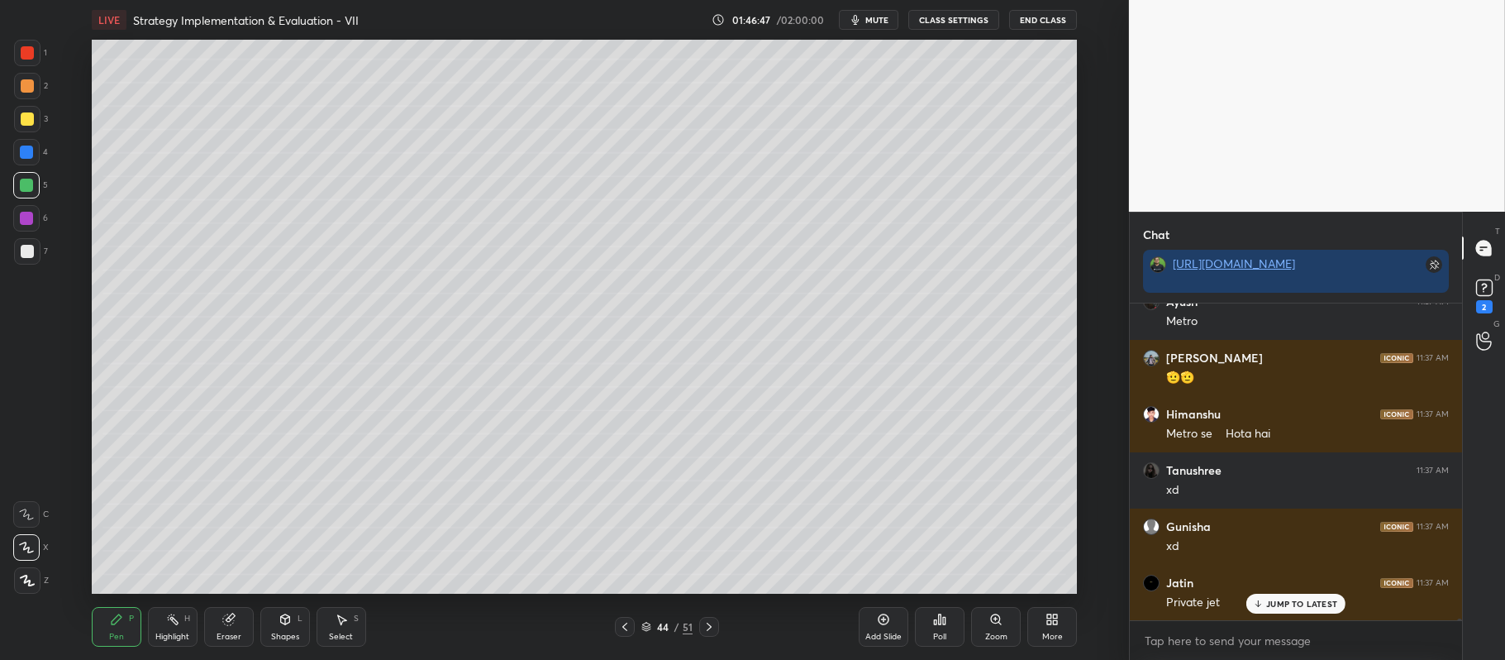
click at [38, 215] on div at bounding box center [26, 218] width 26 height 26
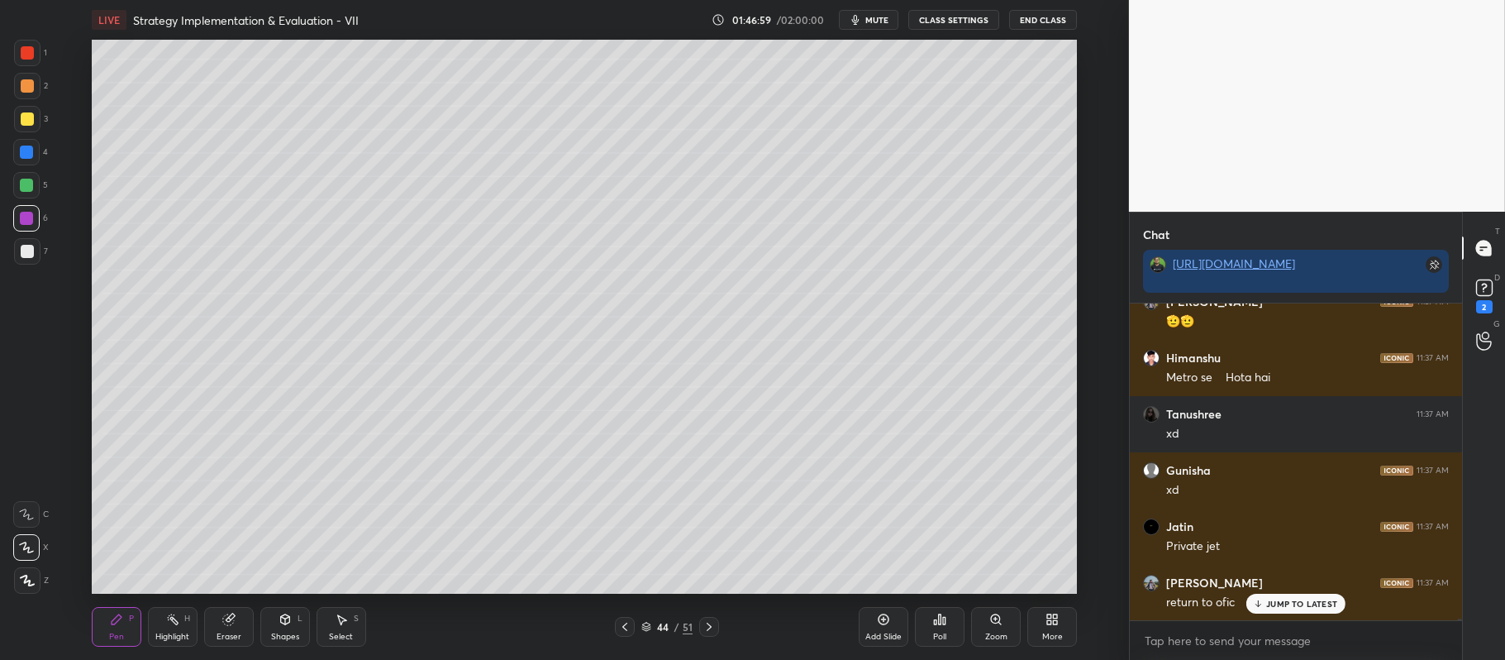
scroll to position [49193, 0]
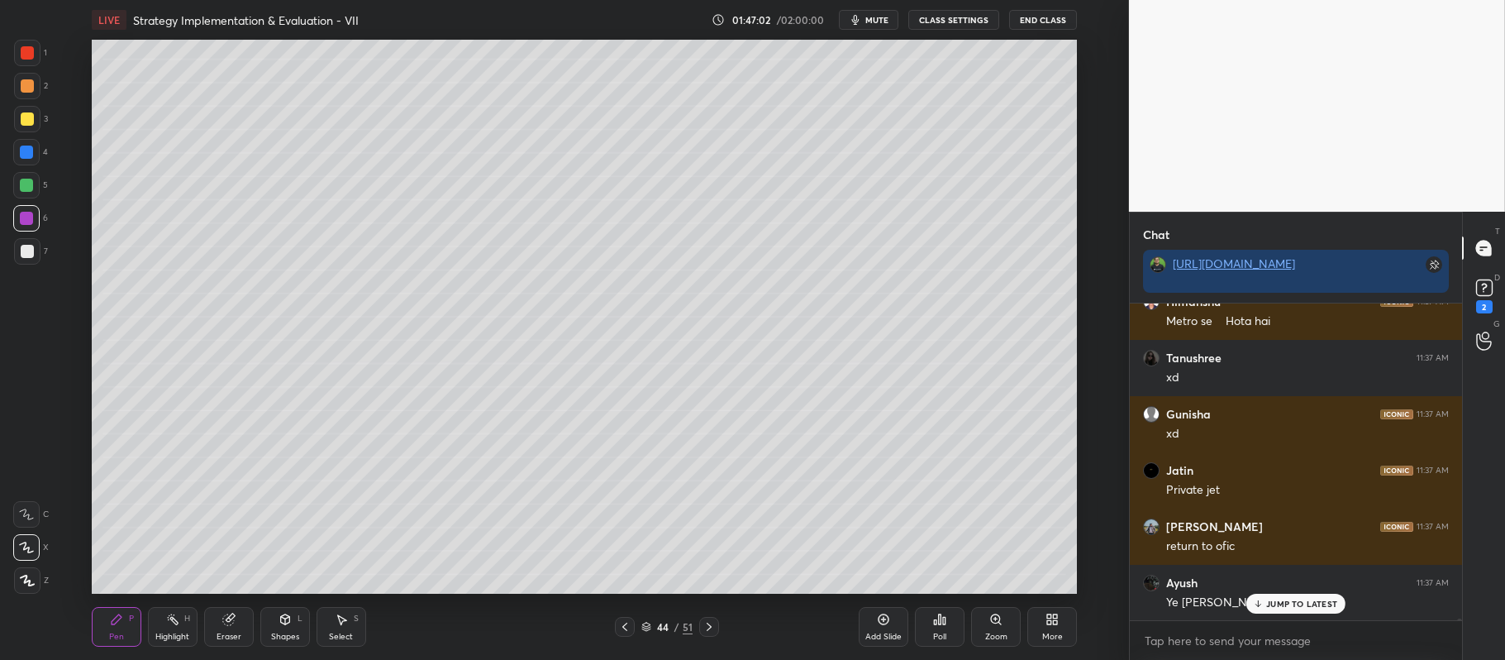
click at [1314, 602] on p "JUMP TO LATEST" at bounding box center [1302, 604] width 71 height 10
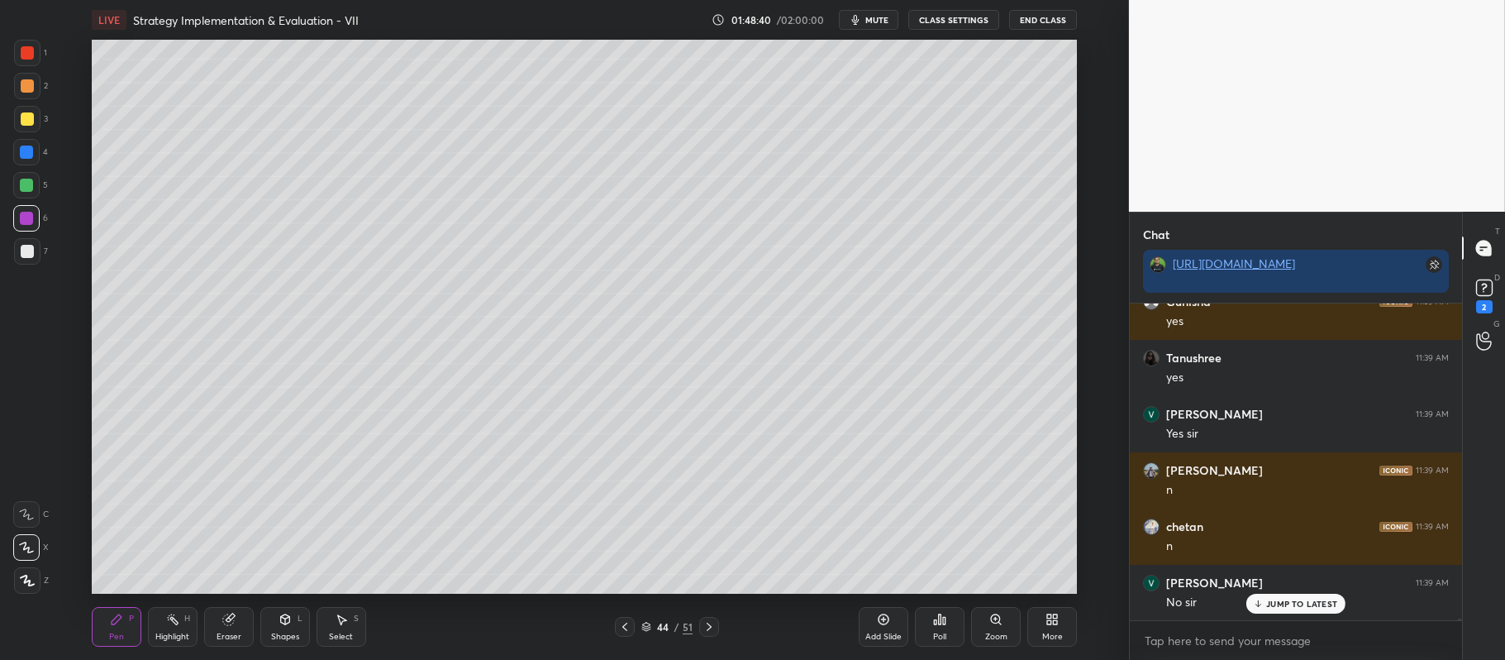
scroll to position [50599, 0]
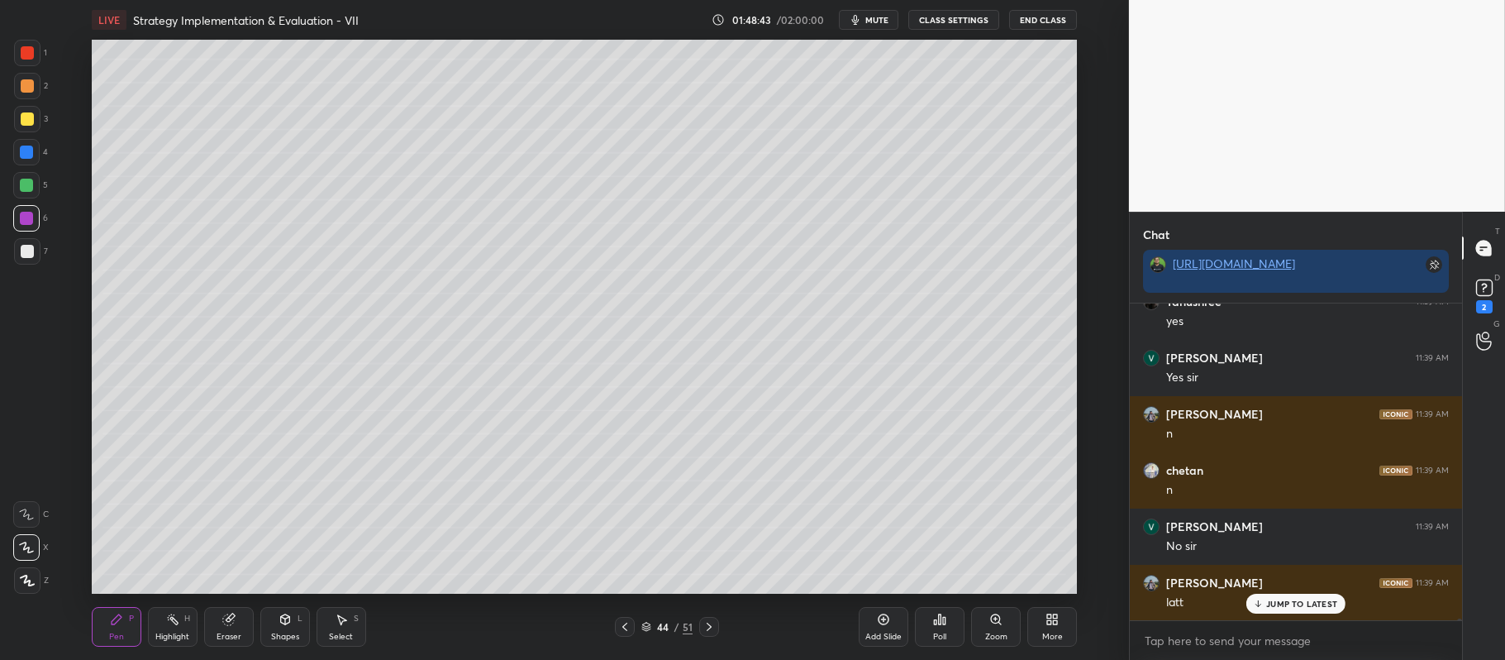
click at [34, 183] on div at bounding box center [26, 185] width 26 height 26
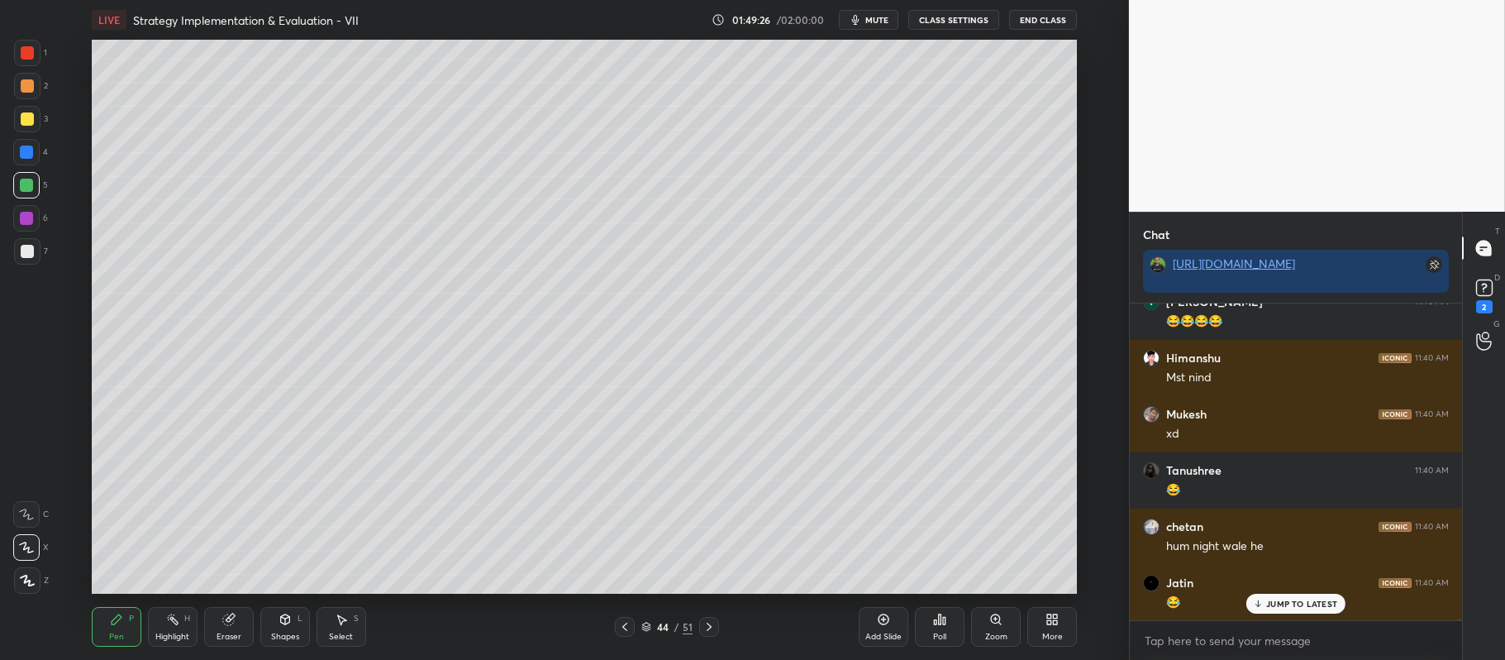
scroll to position [51558, 0]
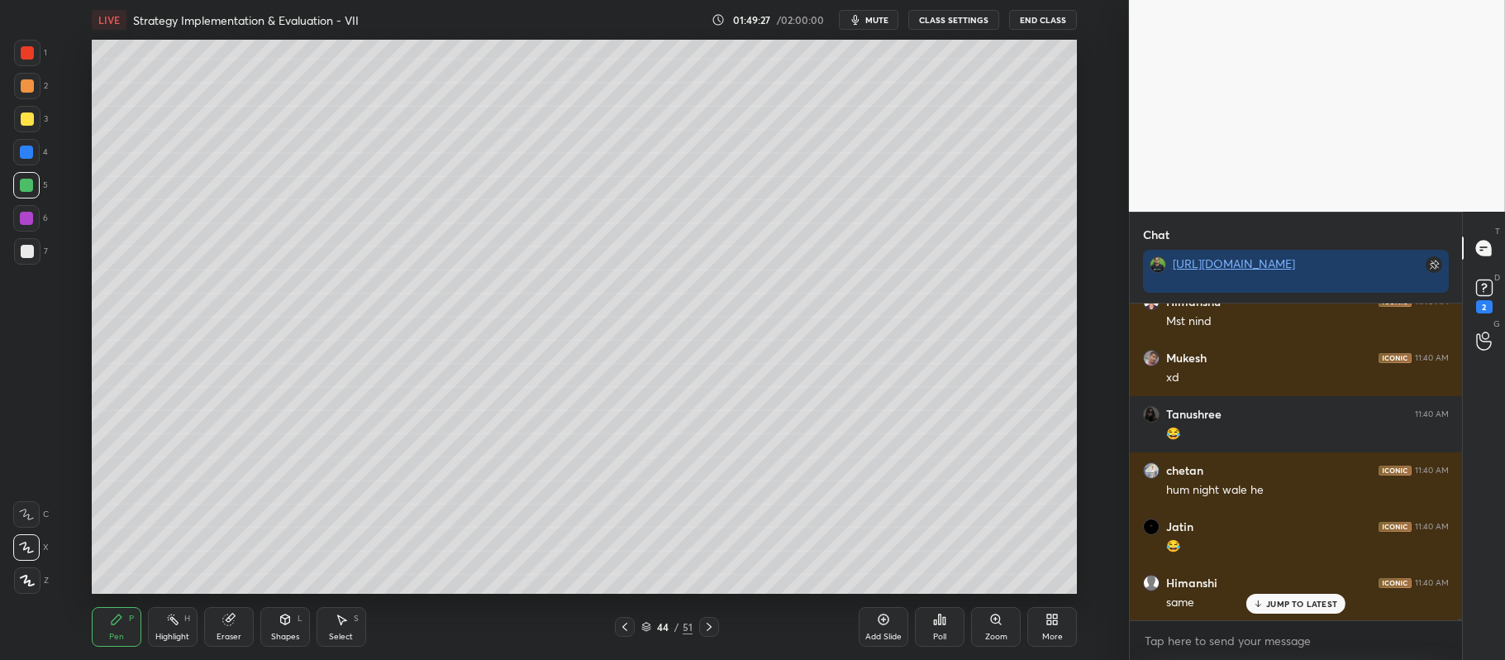
click at [706, 628] on icon at bounding box center [709, 626] width 13 height 13
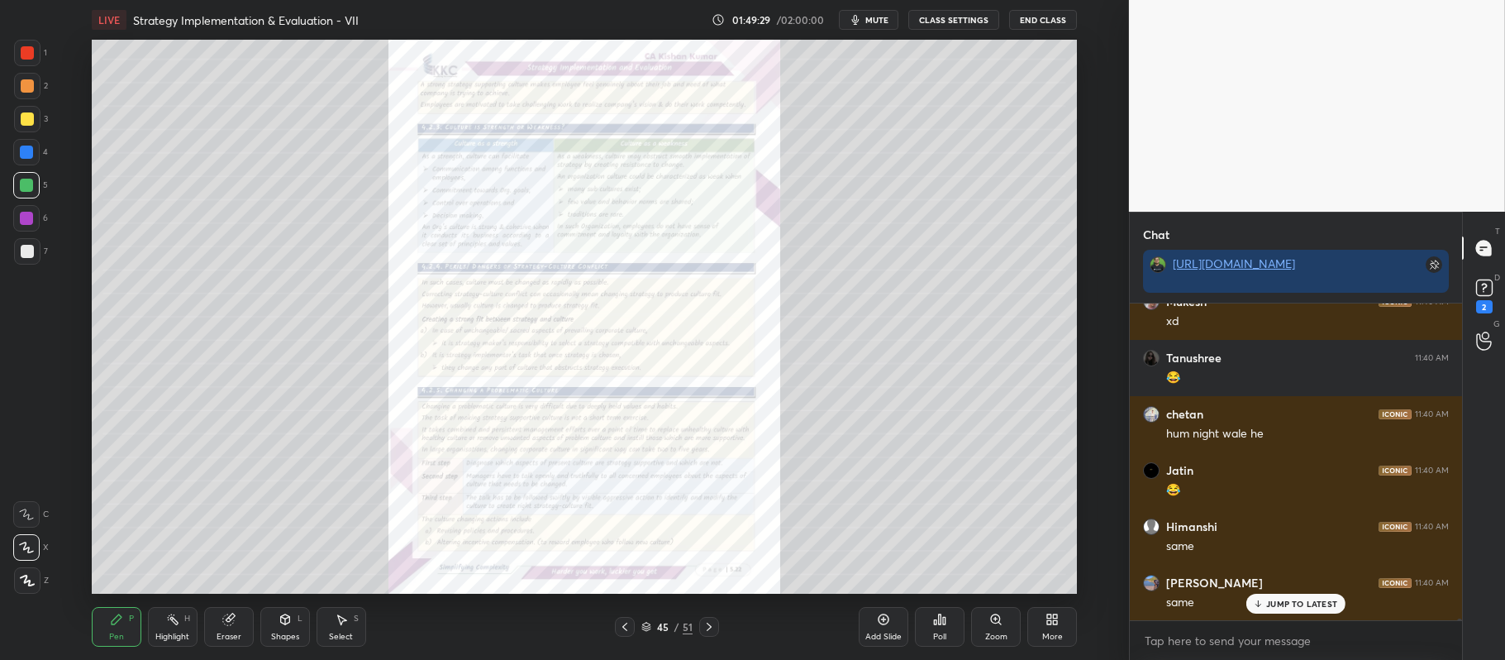
scroll to position [51670, 0]
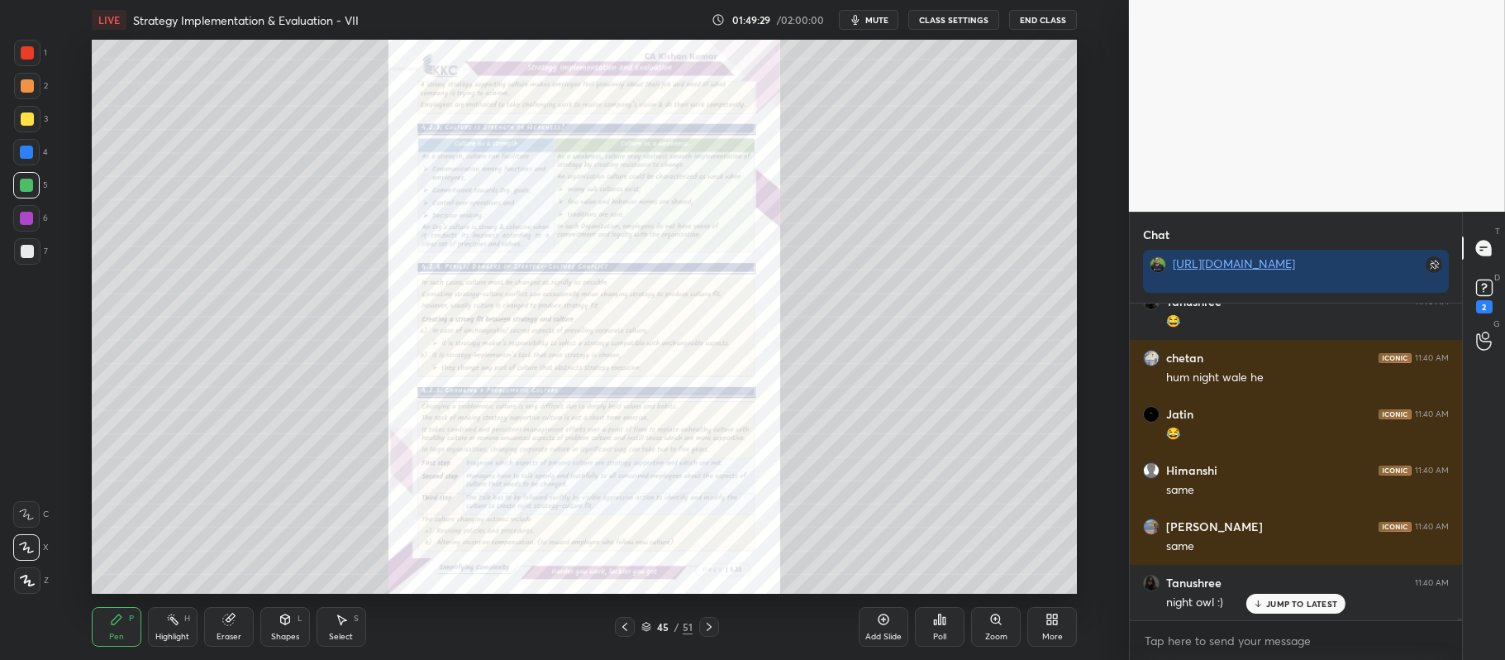
click at [997, 628] on div "Zoom" at bounding box center [996, 627] width 50 height 40
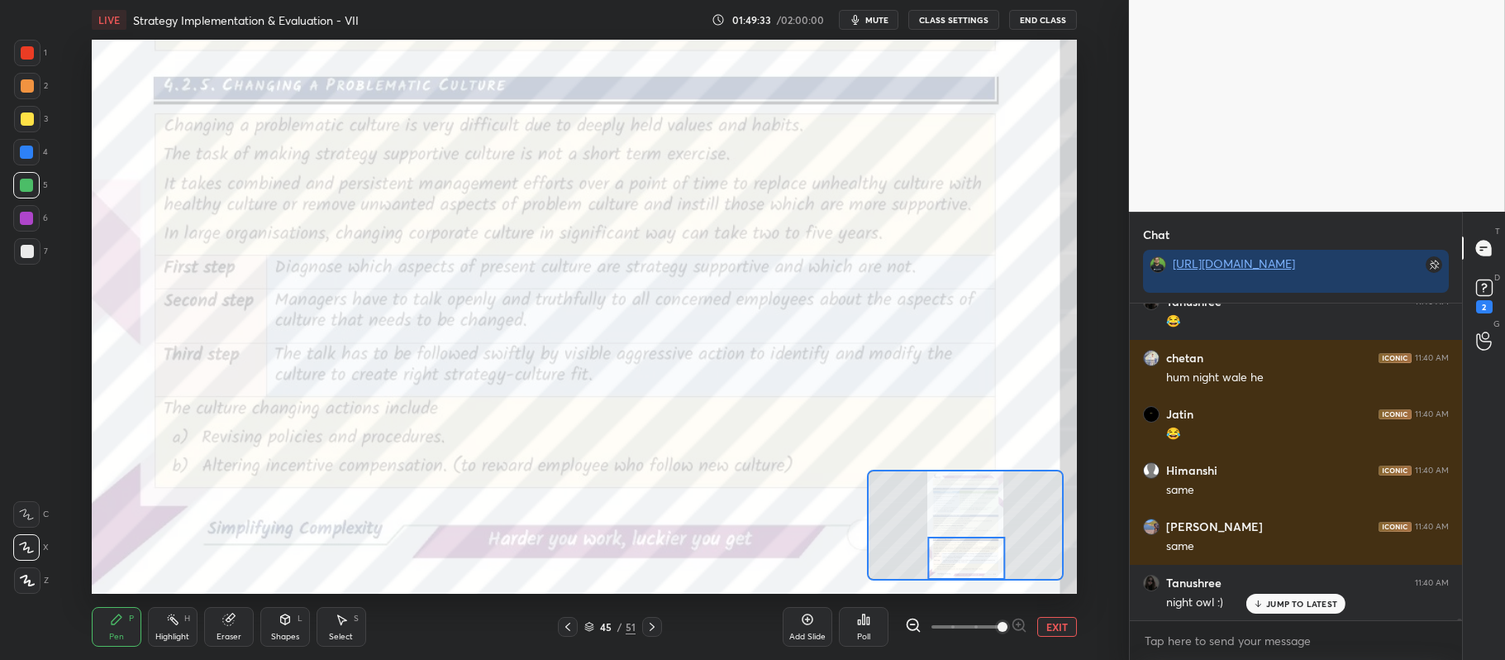
scroll to position [51726, 0]
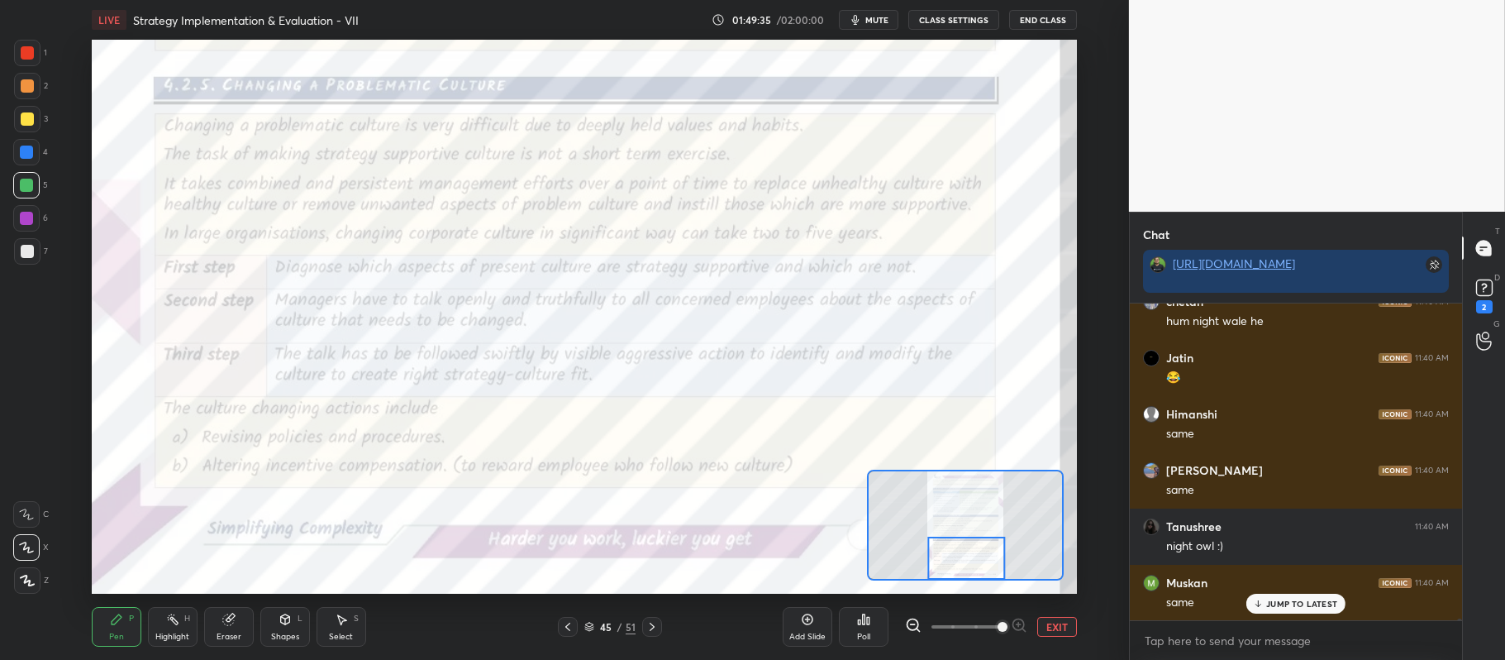
click at [31, 48] on div at bounding box center [27, 52] width 13 height 13
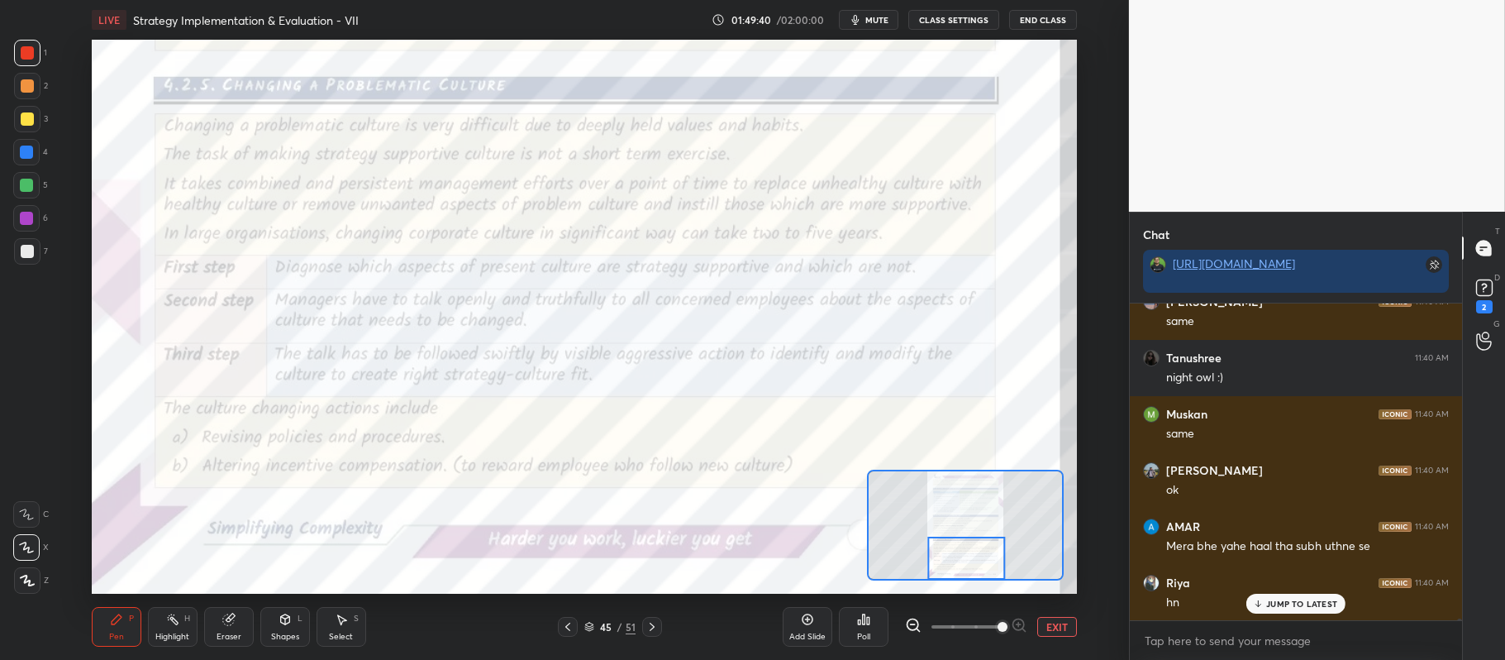
scroll to position [51951, 0]
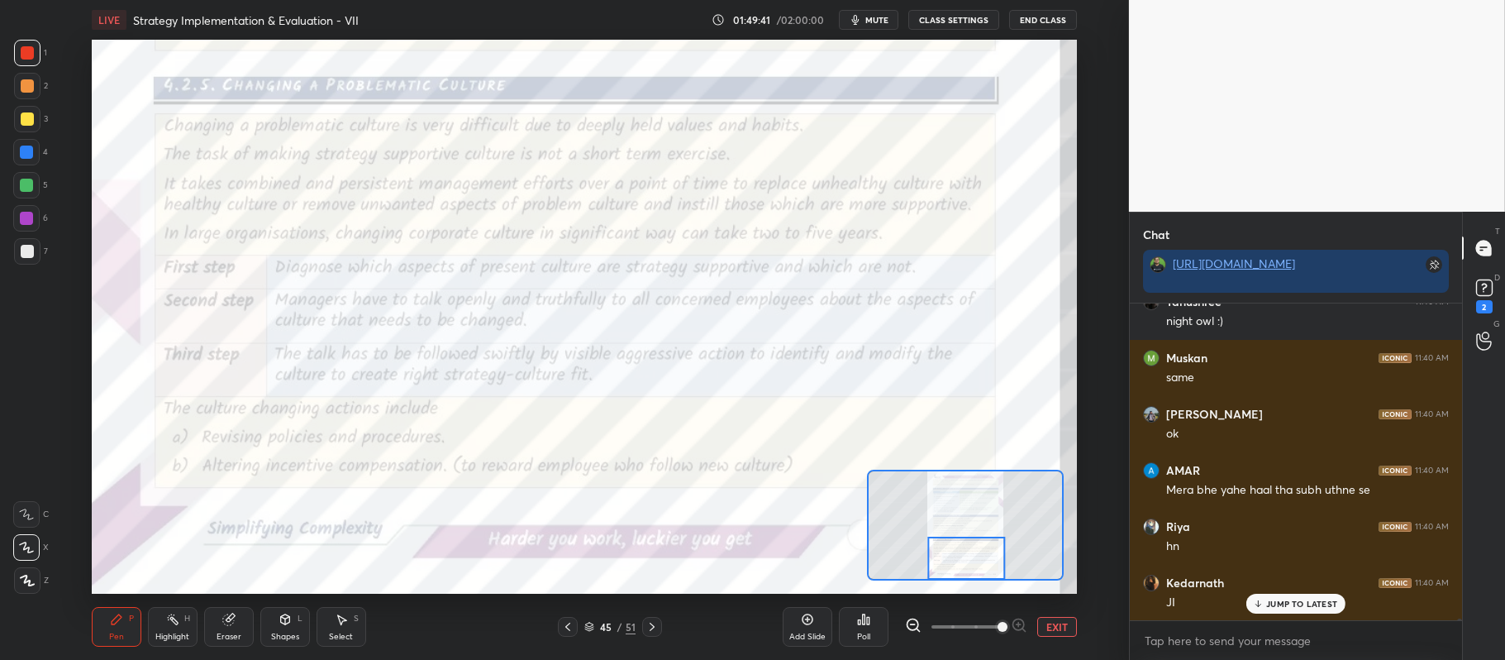
click at [1313, 597] on div "JUMP TO LATEST" at bounding box center [1296, 604] width 99 height 20
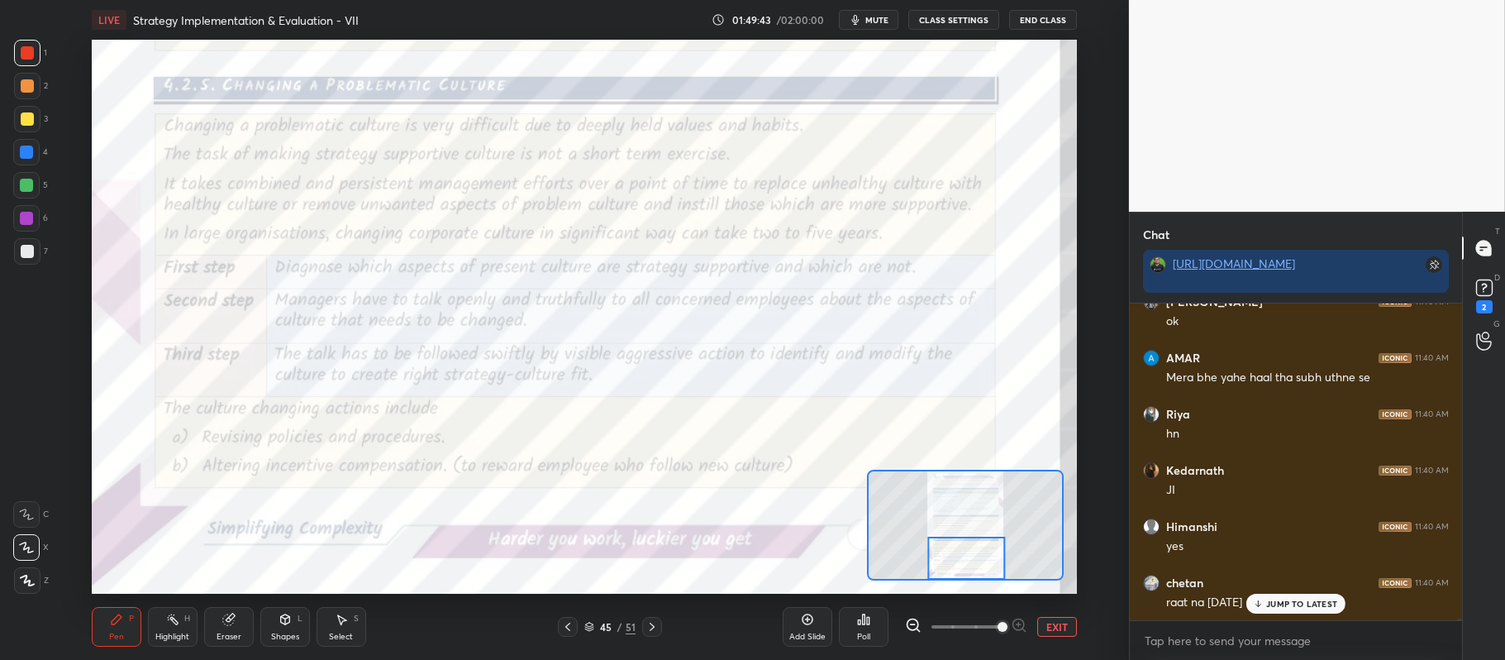
scroll to position [52176, 0]
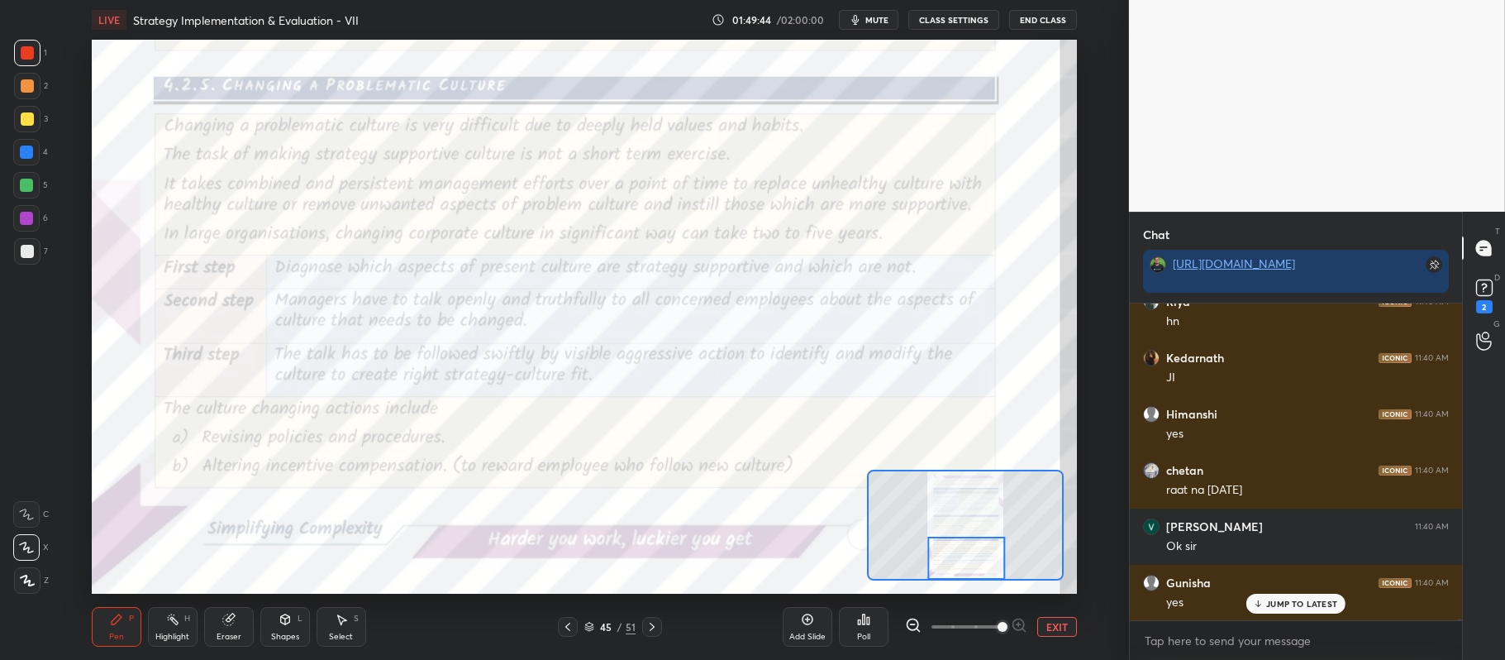
click at [1053, 629] on button "EXIT" at bounding box center [1058, 627] width 40 height 20
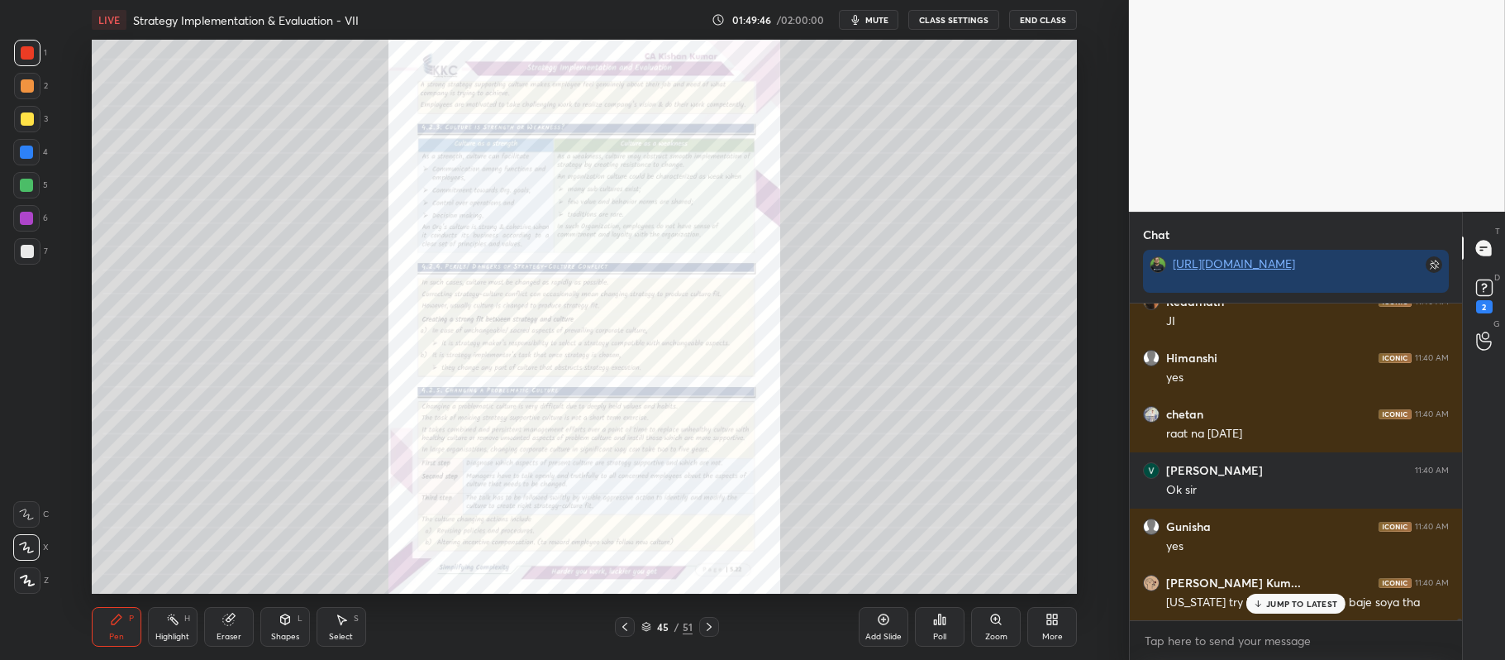
scroll to position [52289, 0]
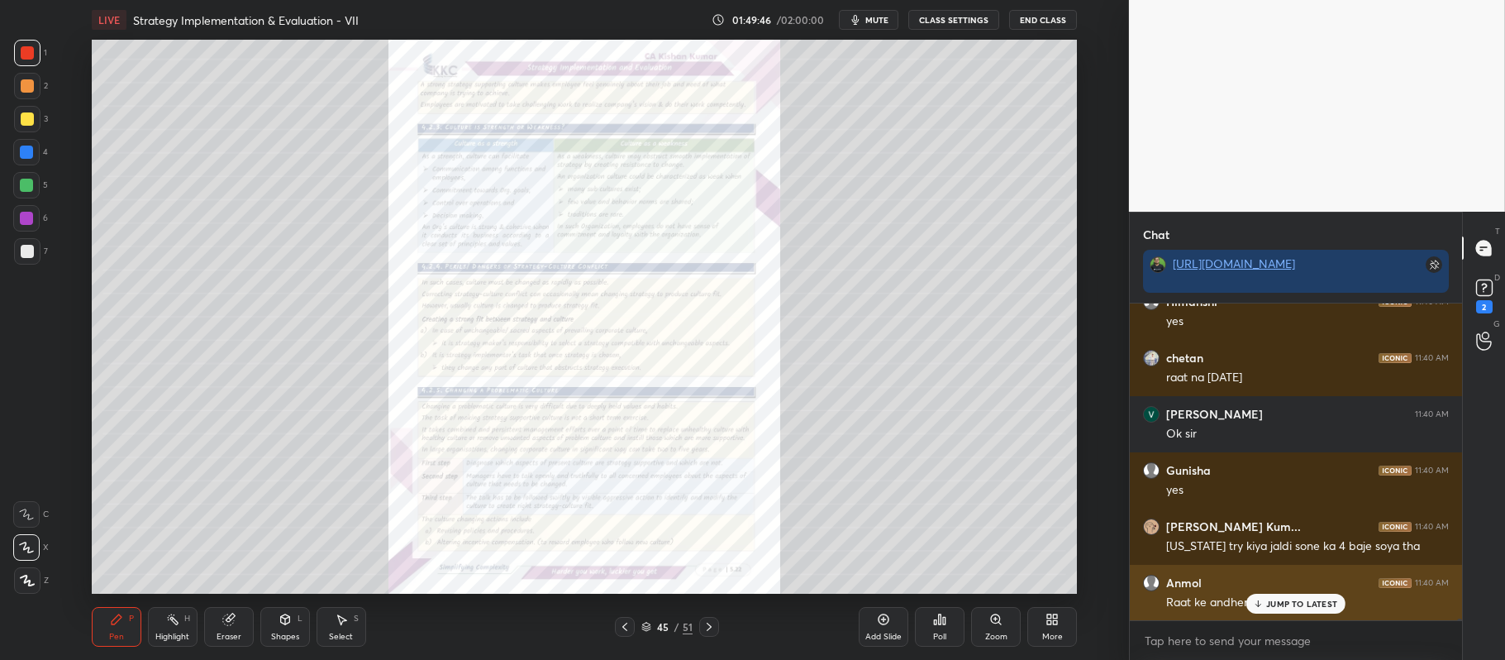
click at [1301, 607] on p "JUMP TO LATEST" at bounding box center [1302, 604] width 71 height 10
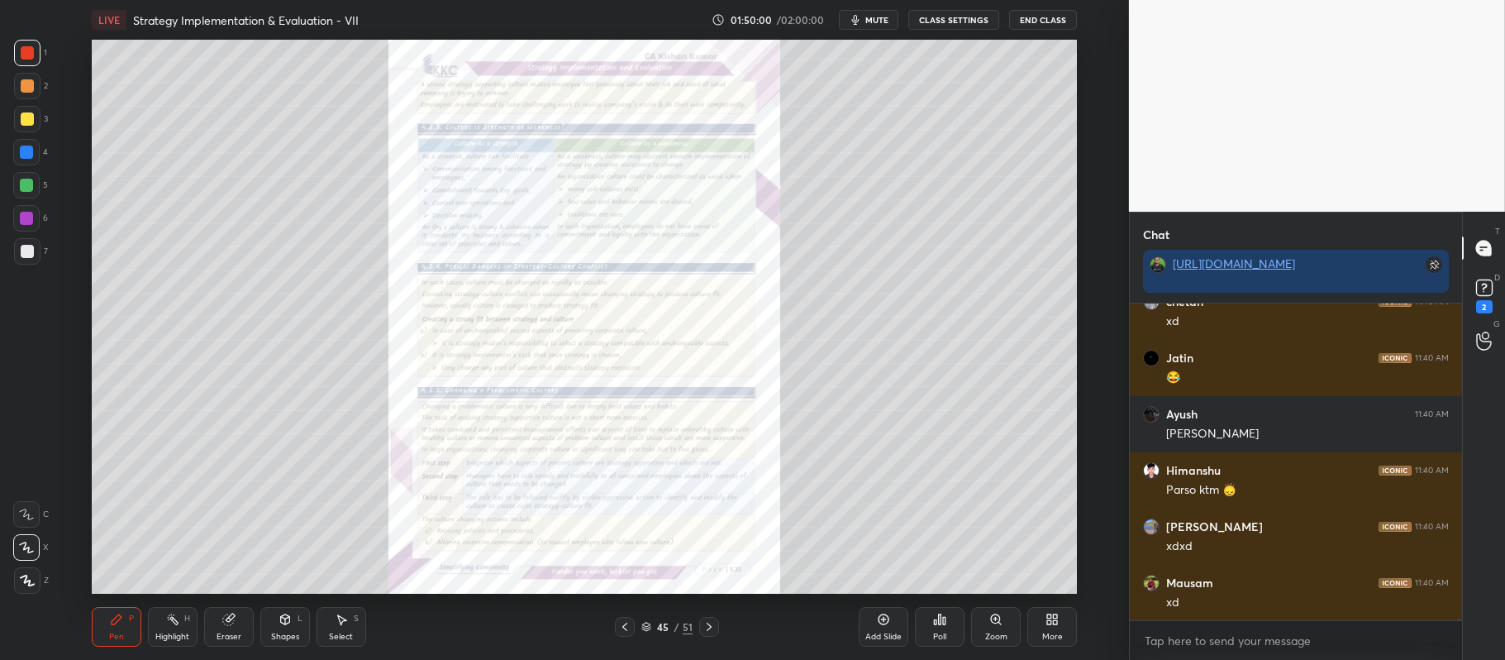
scroll to position [53019, 0]
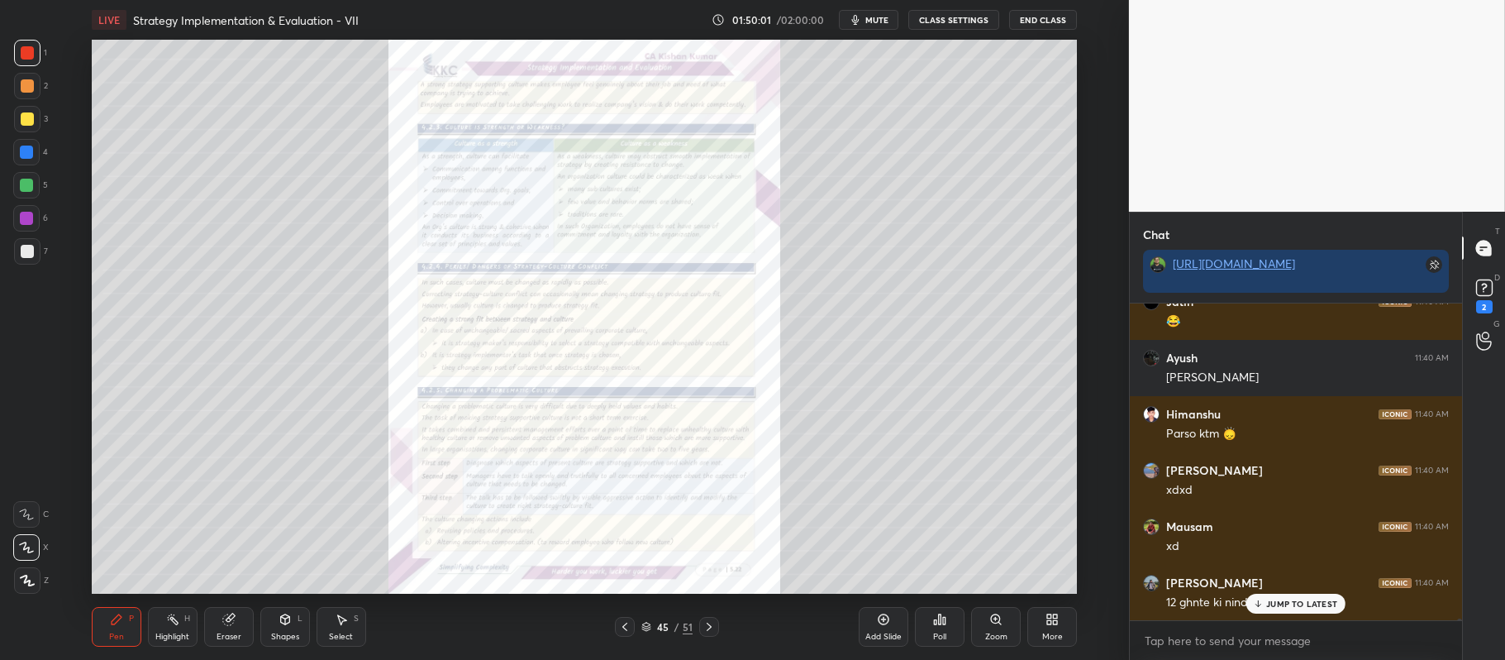
click at [865, 613] on div "Add Slide" at bounding box center [884, 627] width 50 height 40
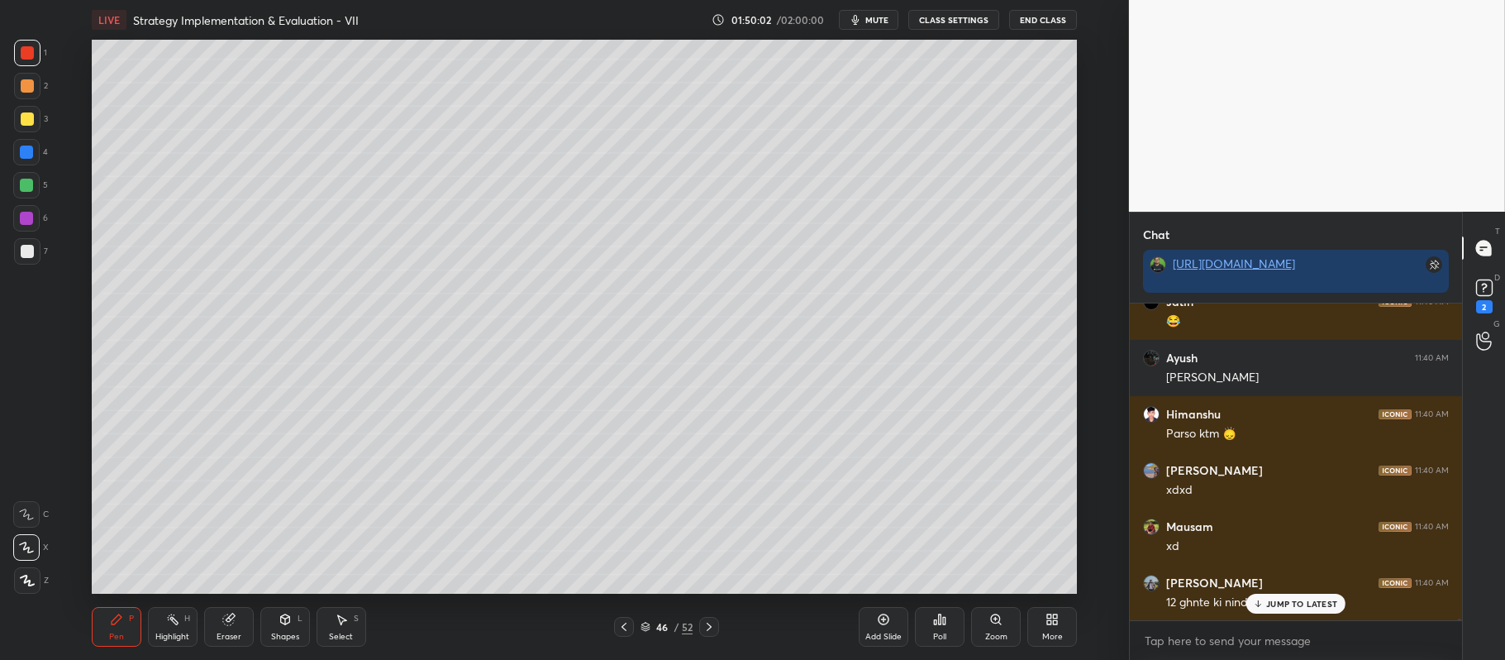
click at [30, 121] on div at bounding box center [27, 118] width 13 height 13
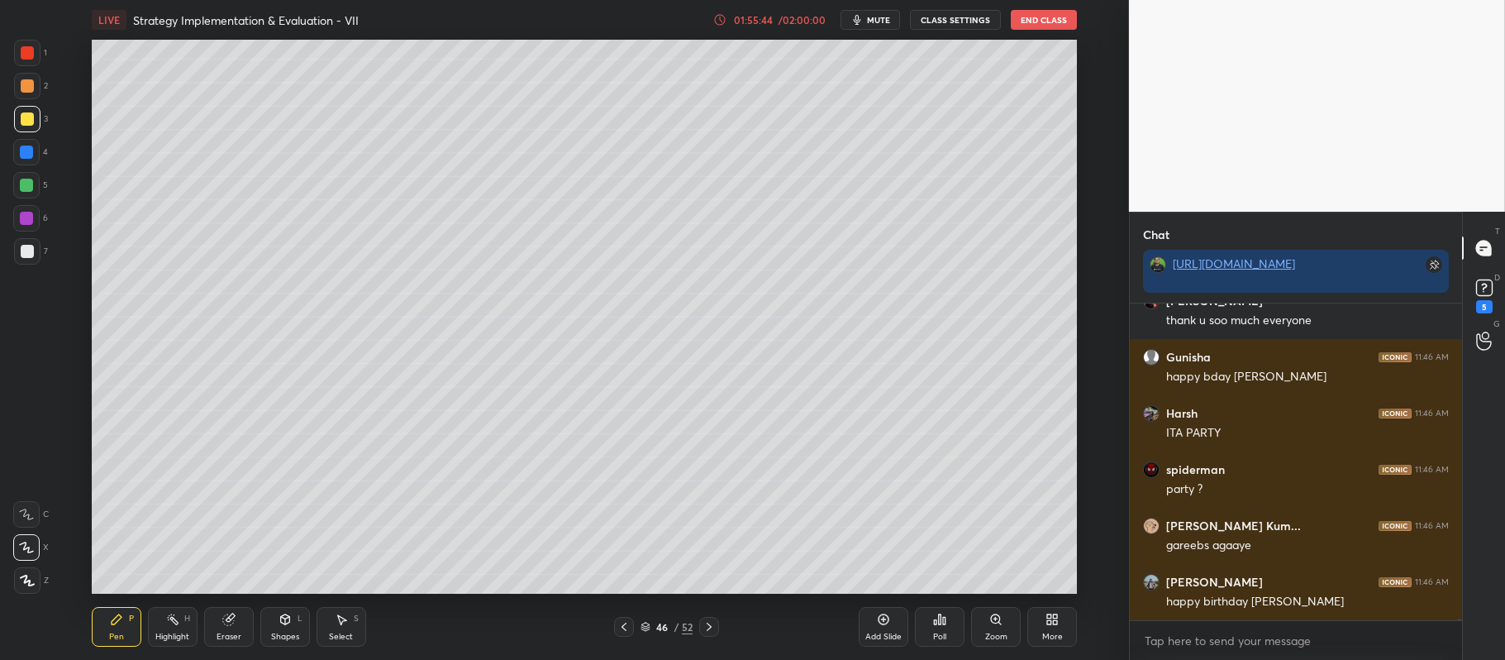
scroll to position [50284, 0]
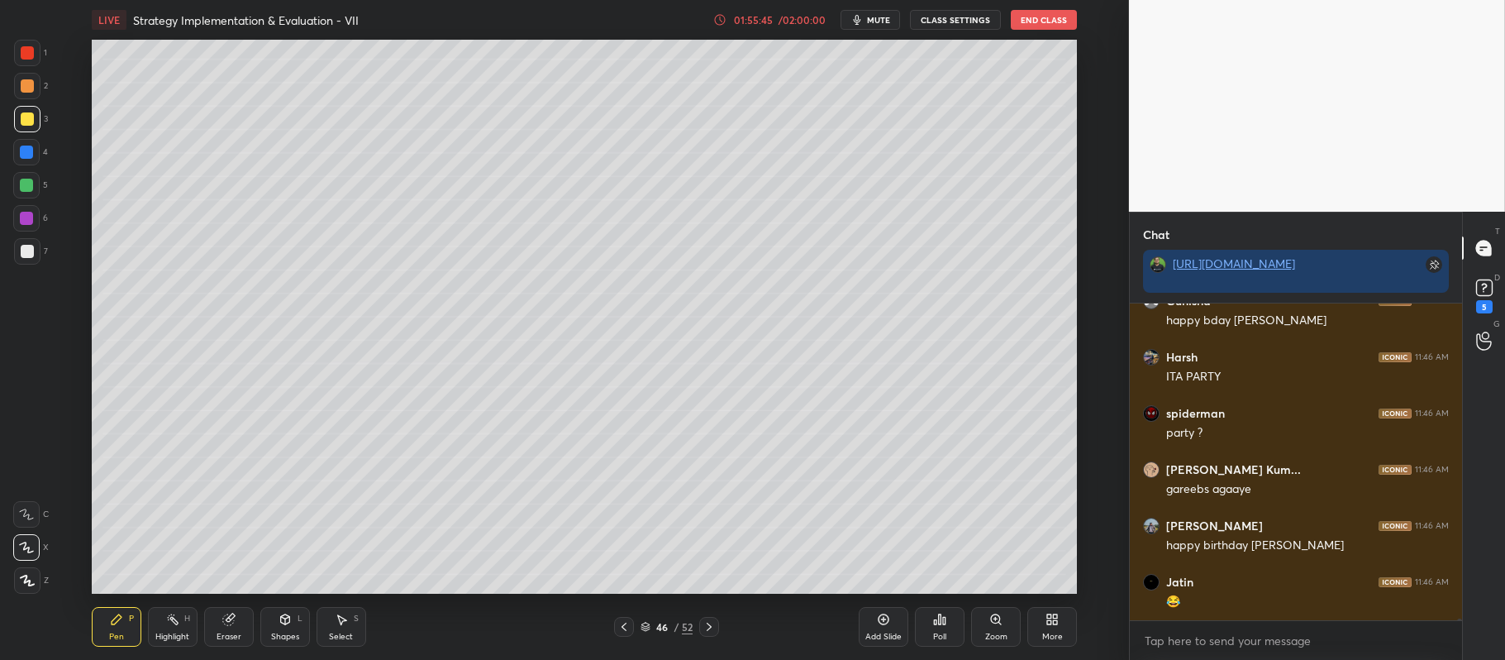
click at [874, 627] on div "Add Slide" at bounding box center [884, 627] width 50 height 40
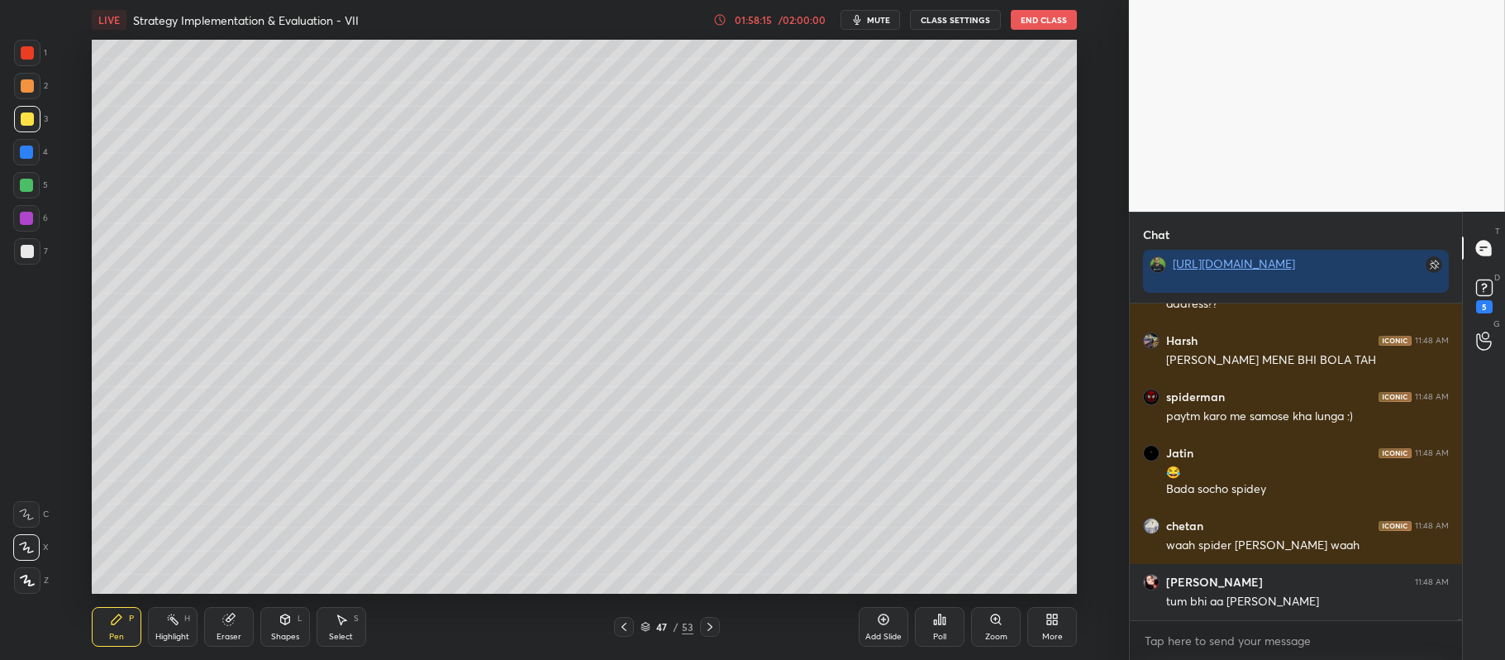
scroll to position [50654, 0]
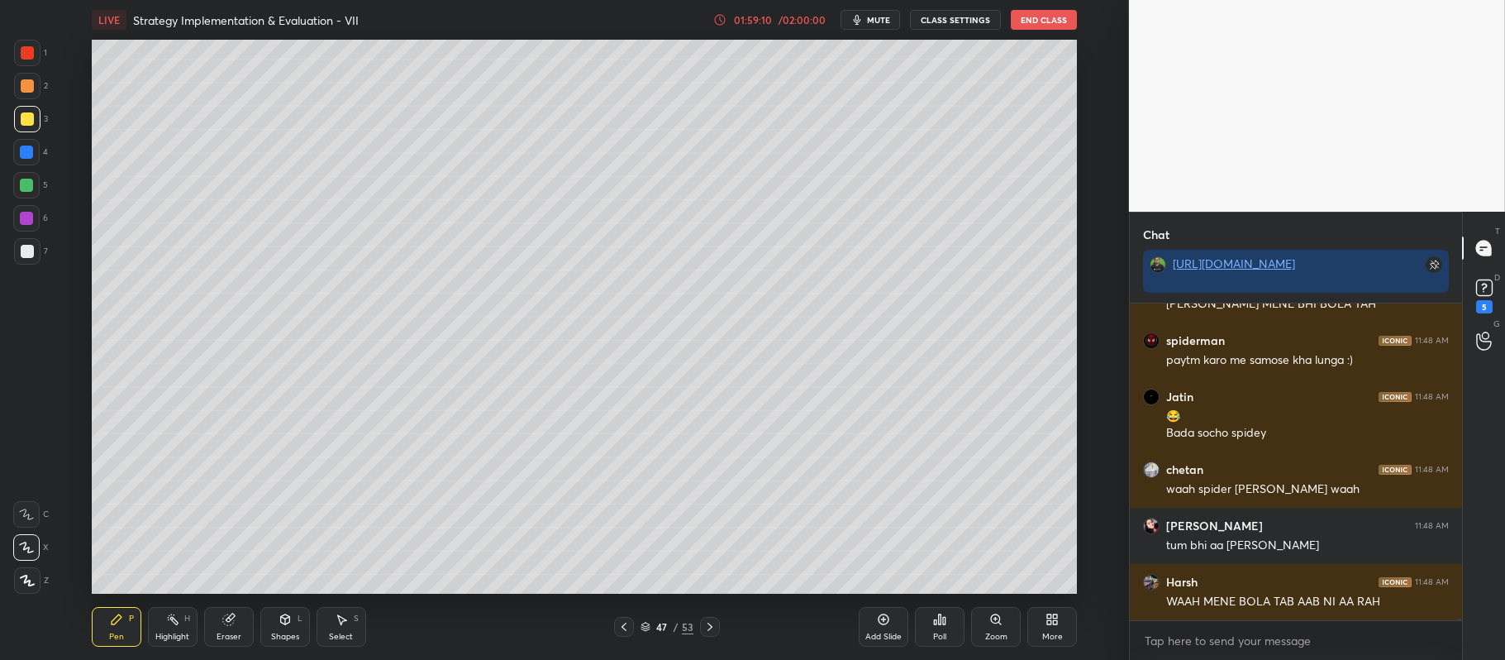
click at [865, 622] on div "Add Slide" at bounding box center [884, 627] width 50 height 40
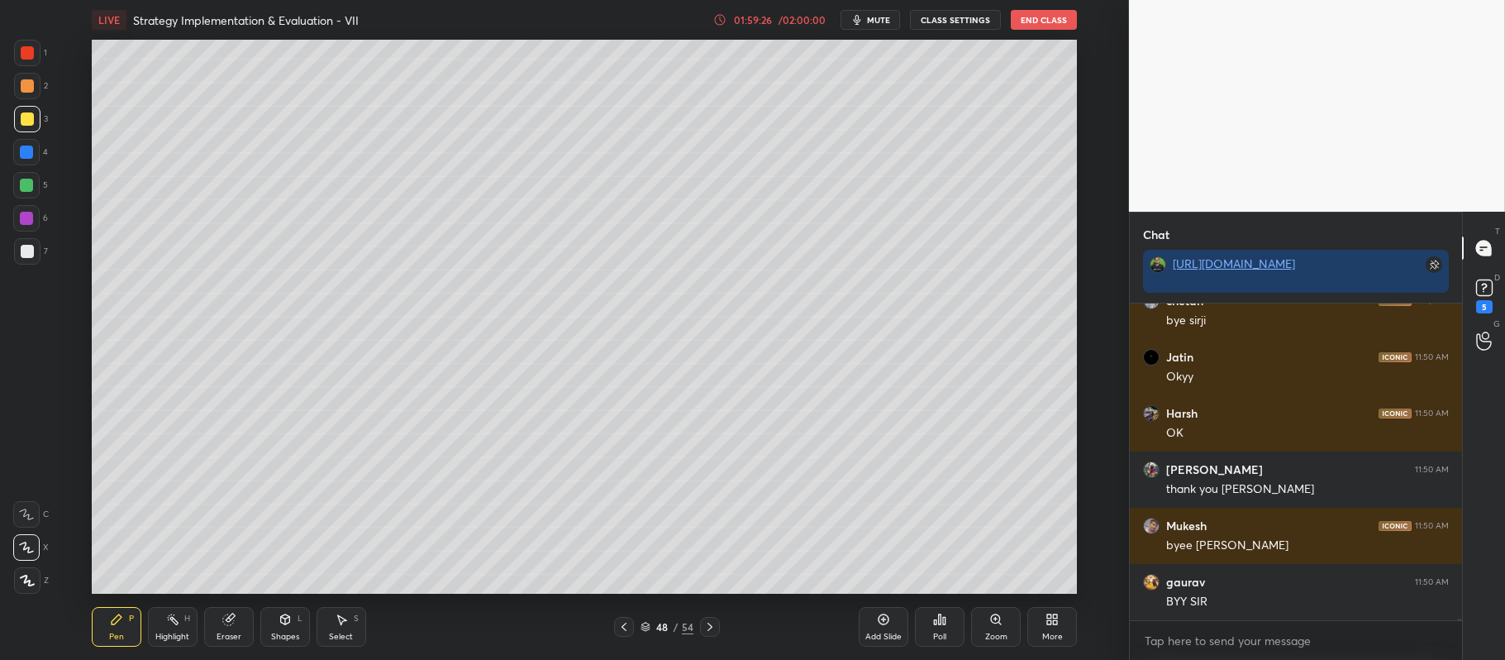
scroll to position [50899, 0]
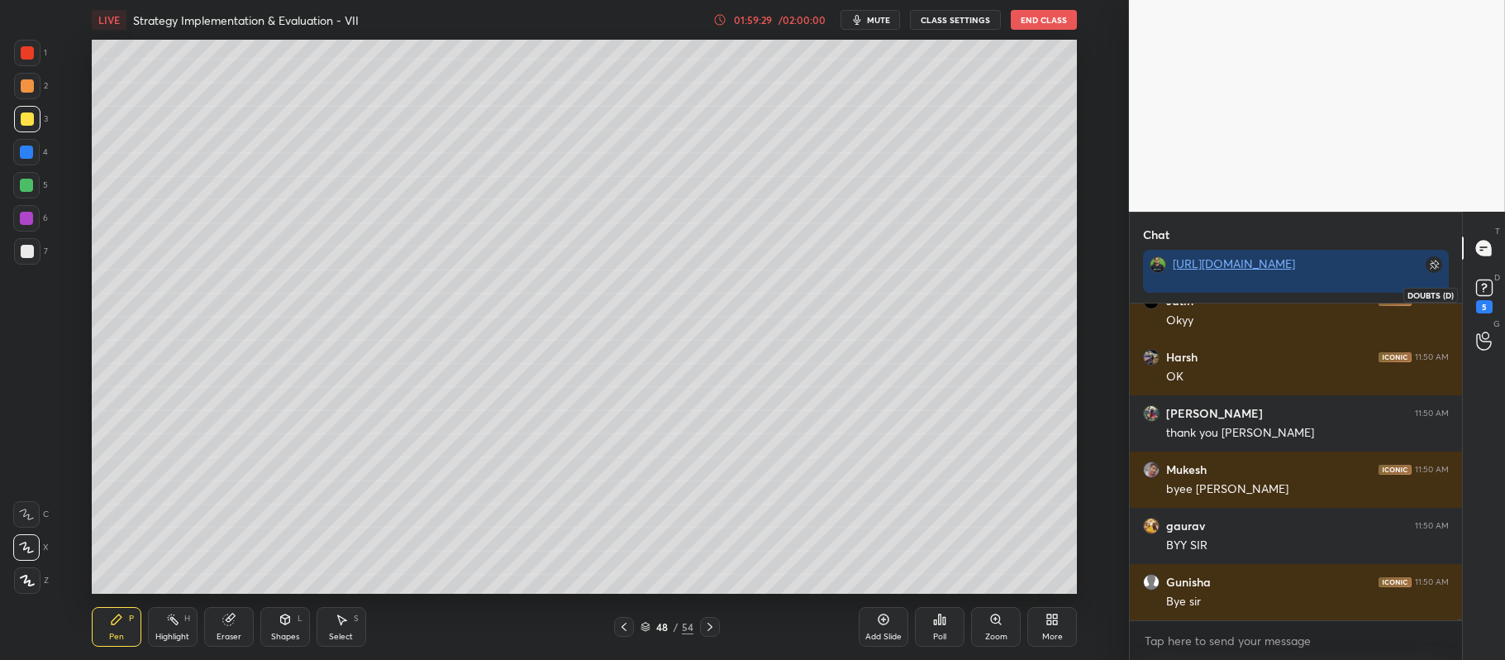
click at [1485, 275] on icon at bounding box center [1484, 287] width 25 height 25
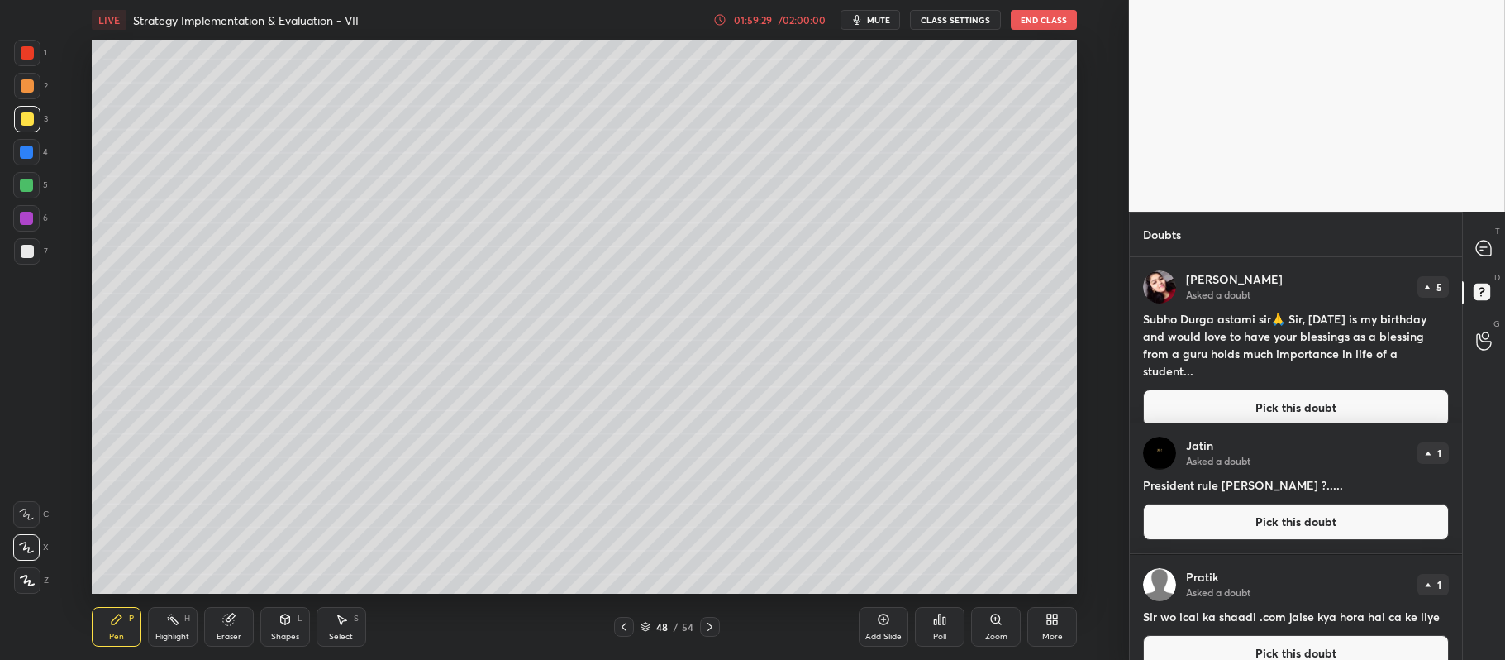
scroll to position [398, 327]
click at [1244, 397] on button "Pick this doubt" at bounding box center [1296, 407] width 306 height 36
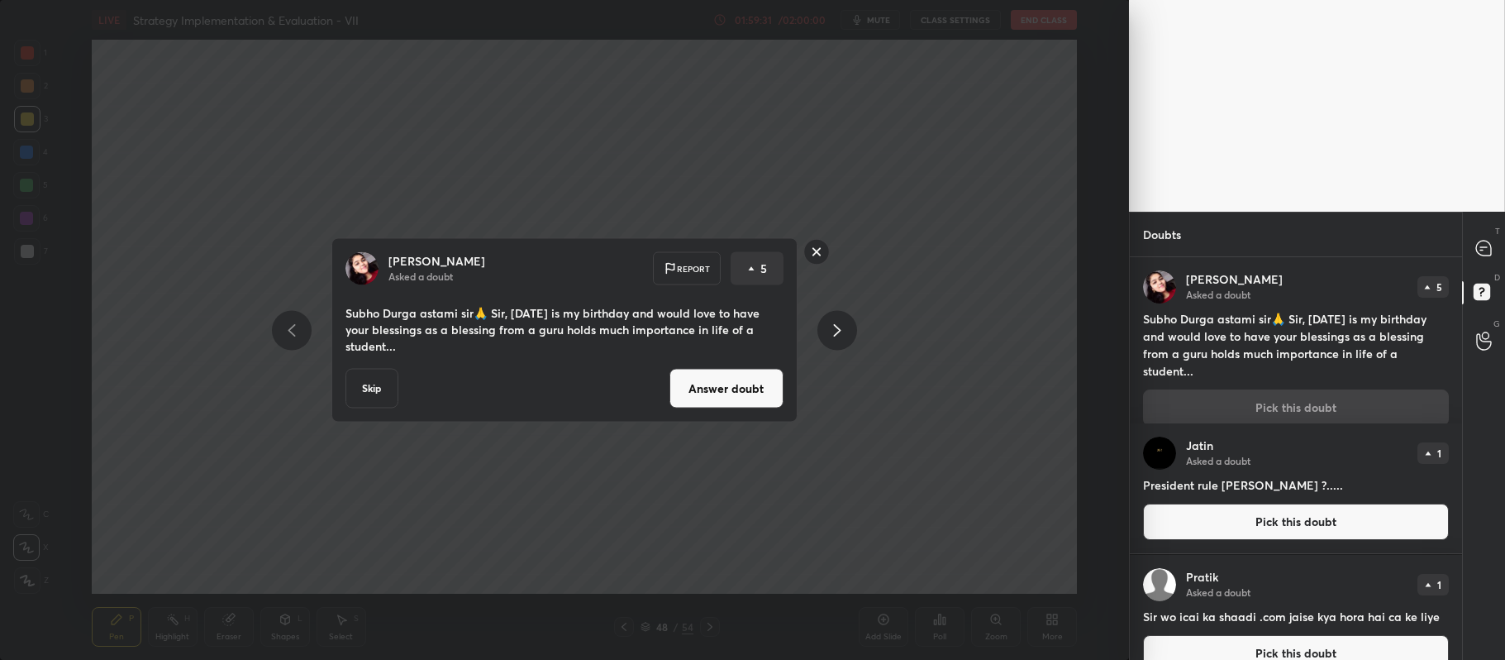
click at [732, 381] on button "Answer doubt" at bounding box center [727, 389] width 114 height 40
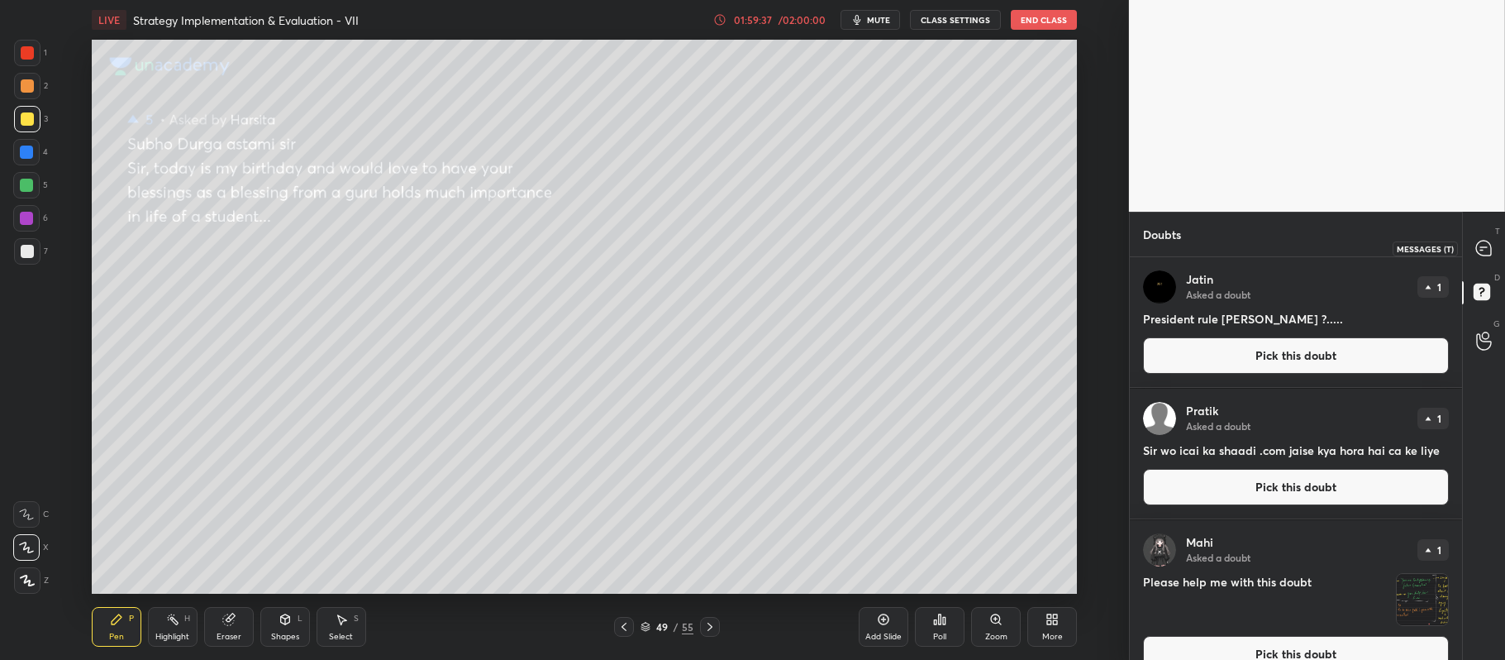
click at [1480, 248] on icon at bounding box center [1483, 248] width 15 height 15
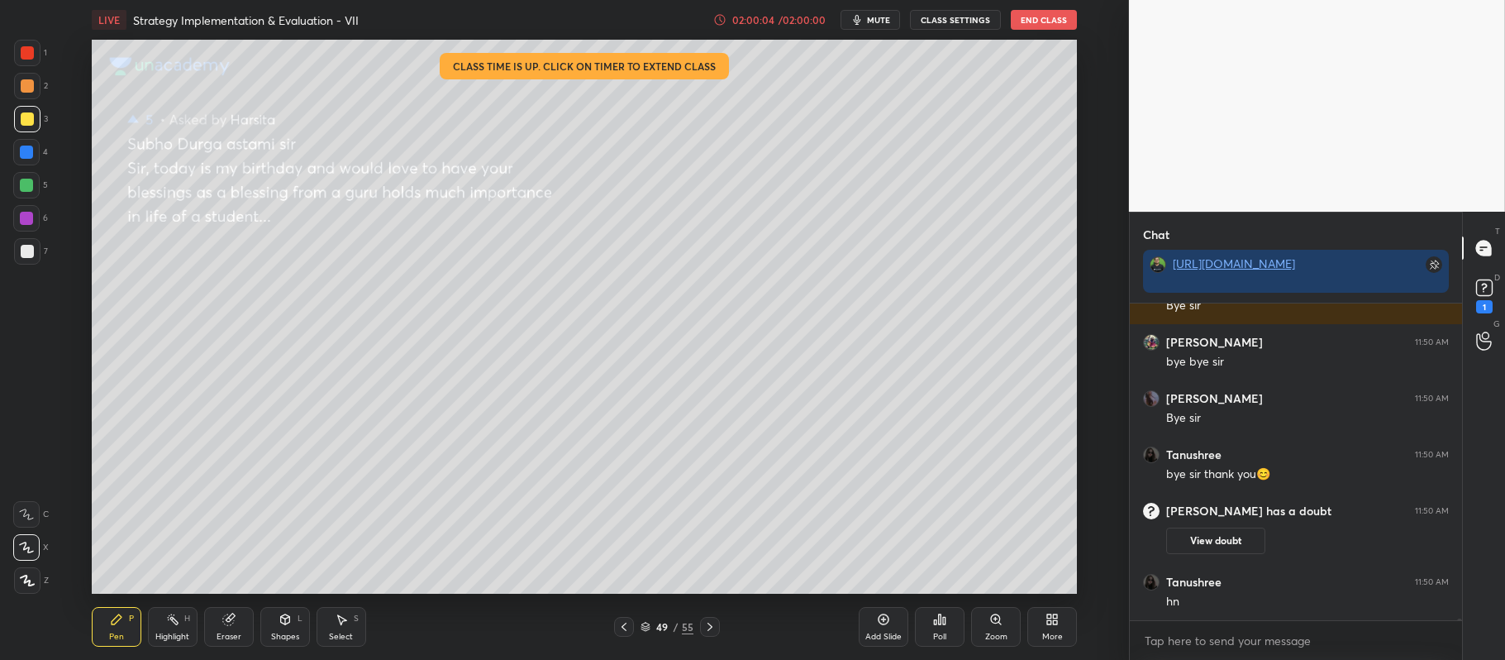
scroll to position [51061, 0]
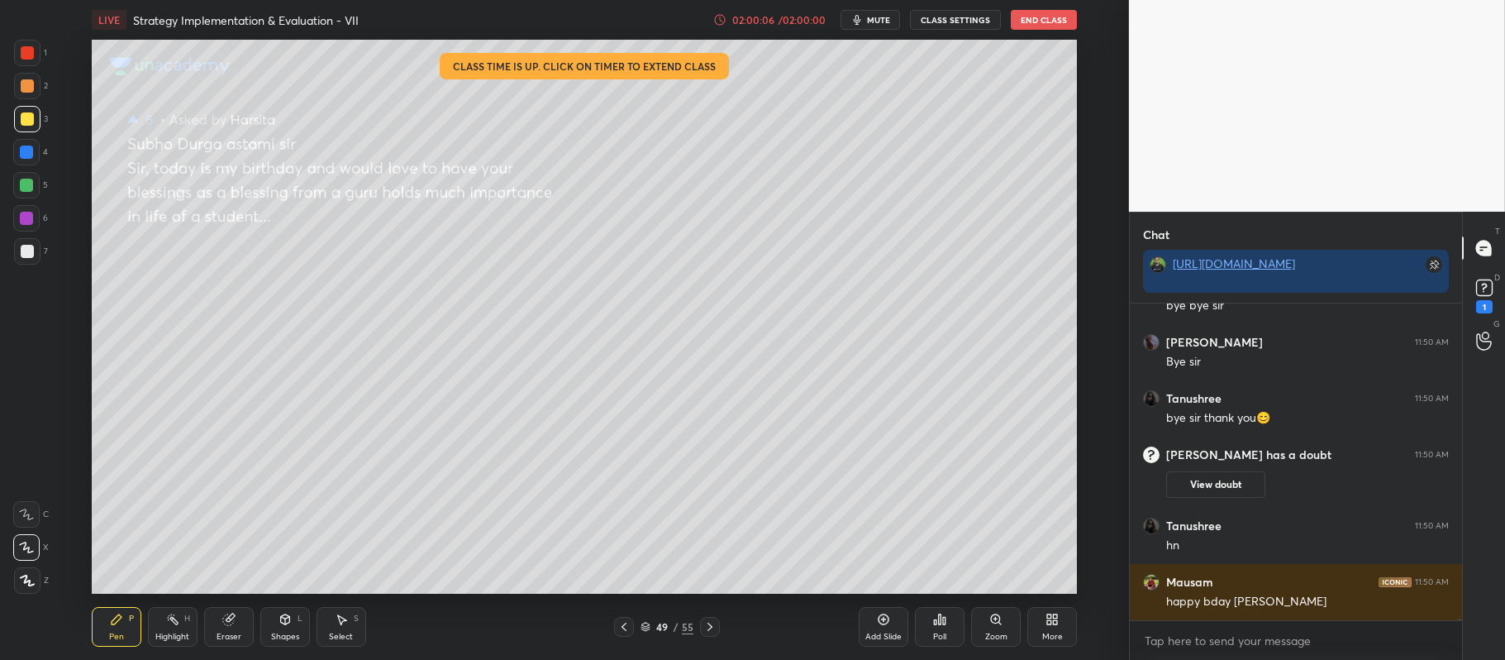
click at [775, 25] on div "02:00:06 / 02:00:00" at bounding box center [770, 19] width 114 height 13
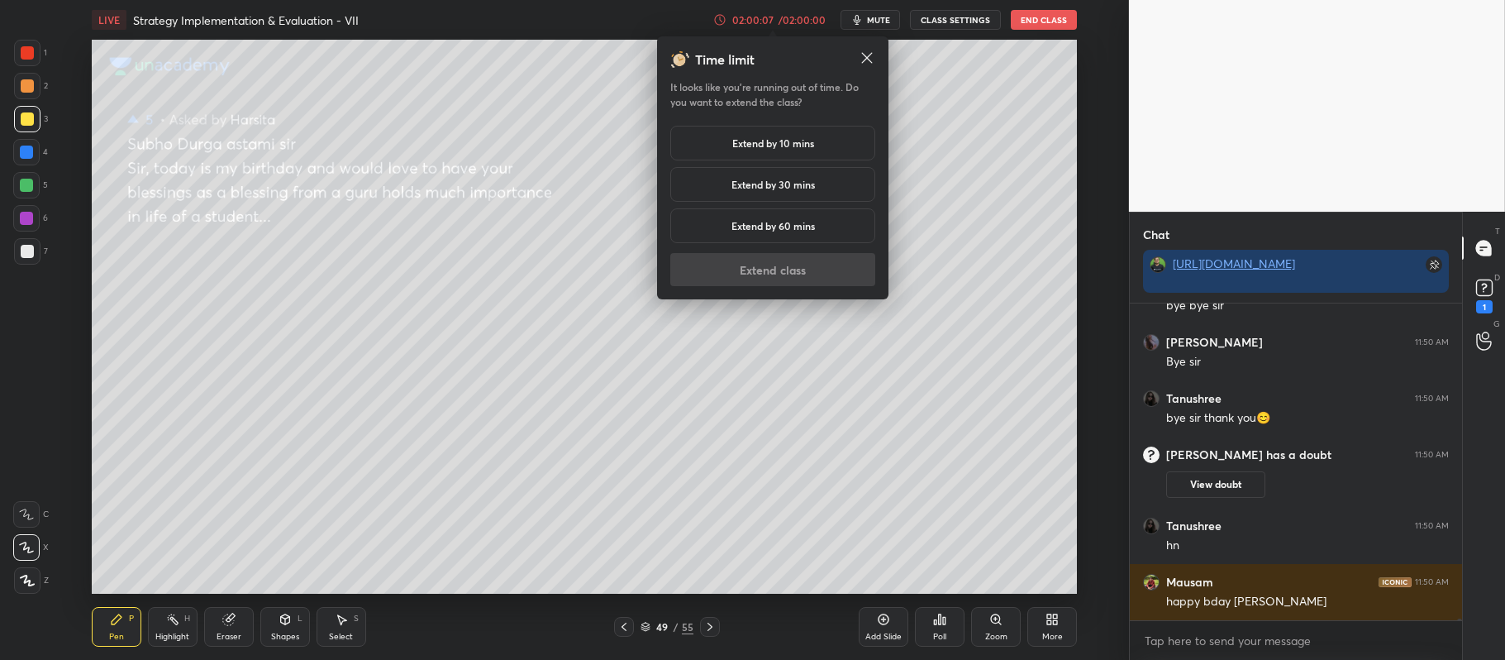
click at [747, 153] on div "Extend by 10 mins" at bounding box center [772, 143] width 205 height 35
click at [789, 275] on button "Extend class" at bounding box center [772, 269] width 205 height 33
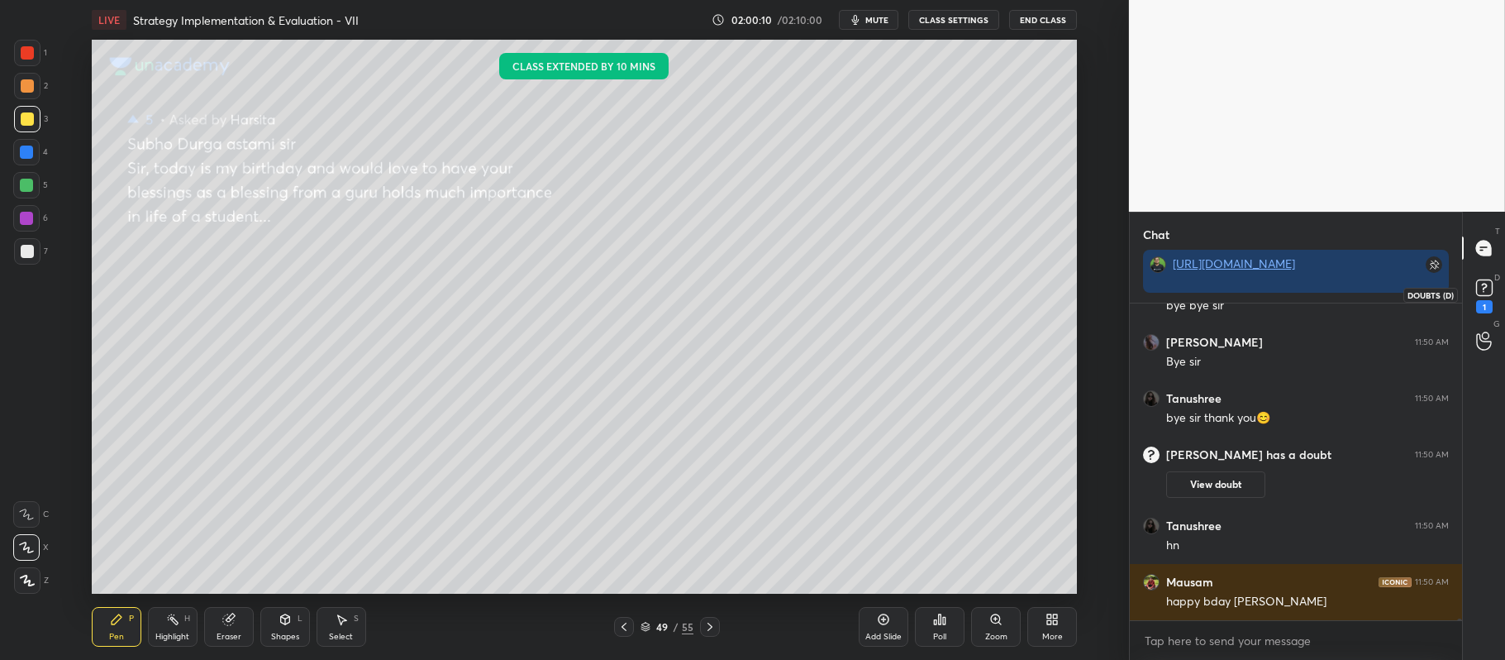
click at [1478, 304] on div "1" at bounding box center [1484, 306] width 17 height 13
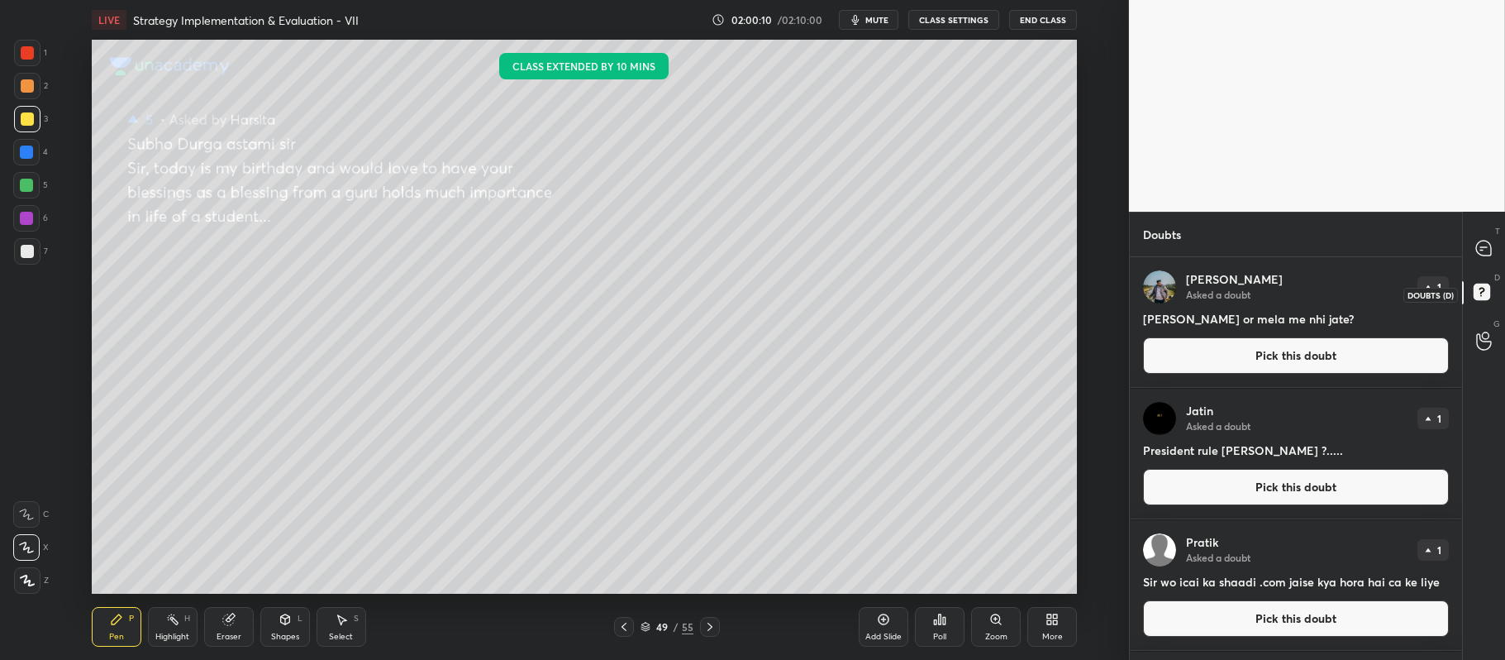
scroll to position [398, 327]
click at [1348, 365] on button "Pick this doubt" at bounding box center [1296, 355] width 306 height 36
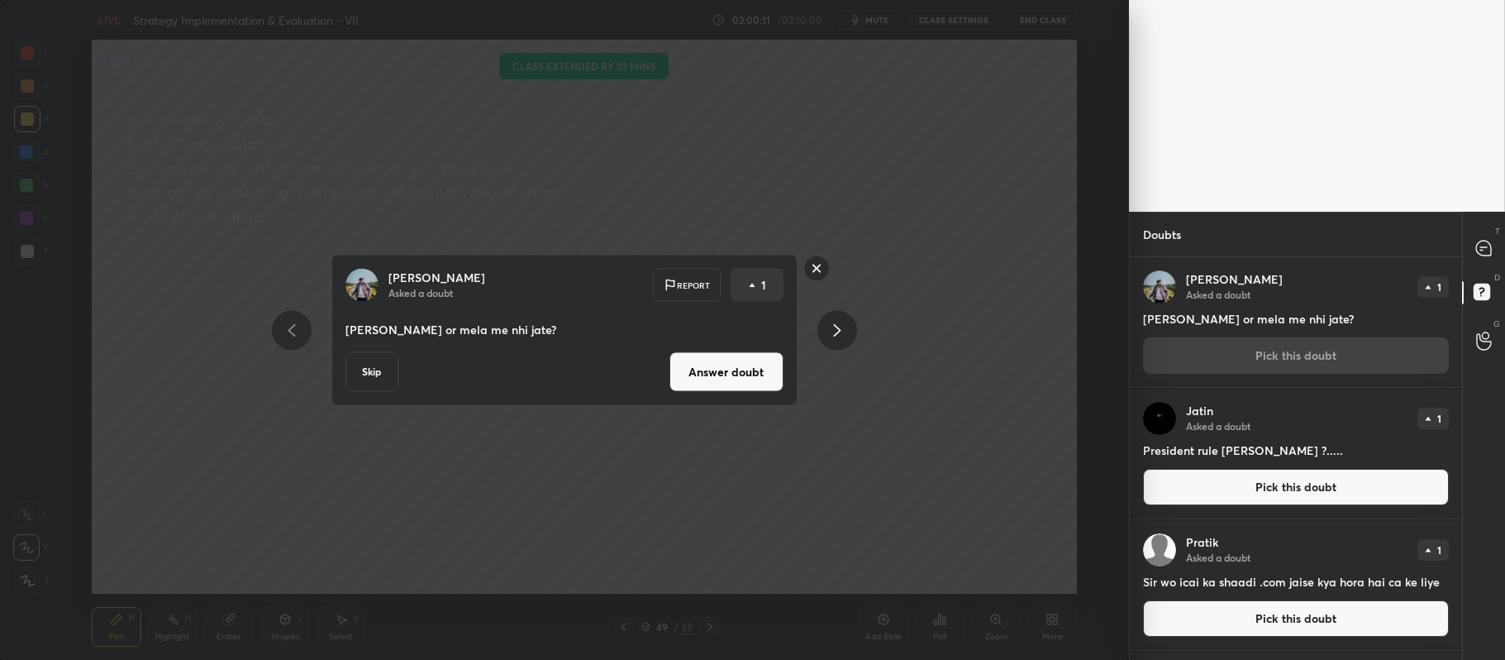
click at [701, 365] on button "Answer doubt" at bounding box center [727, 372] width 114 height 40
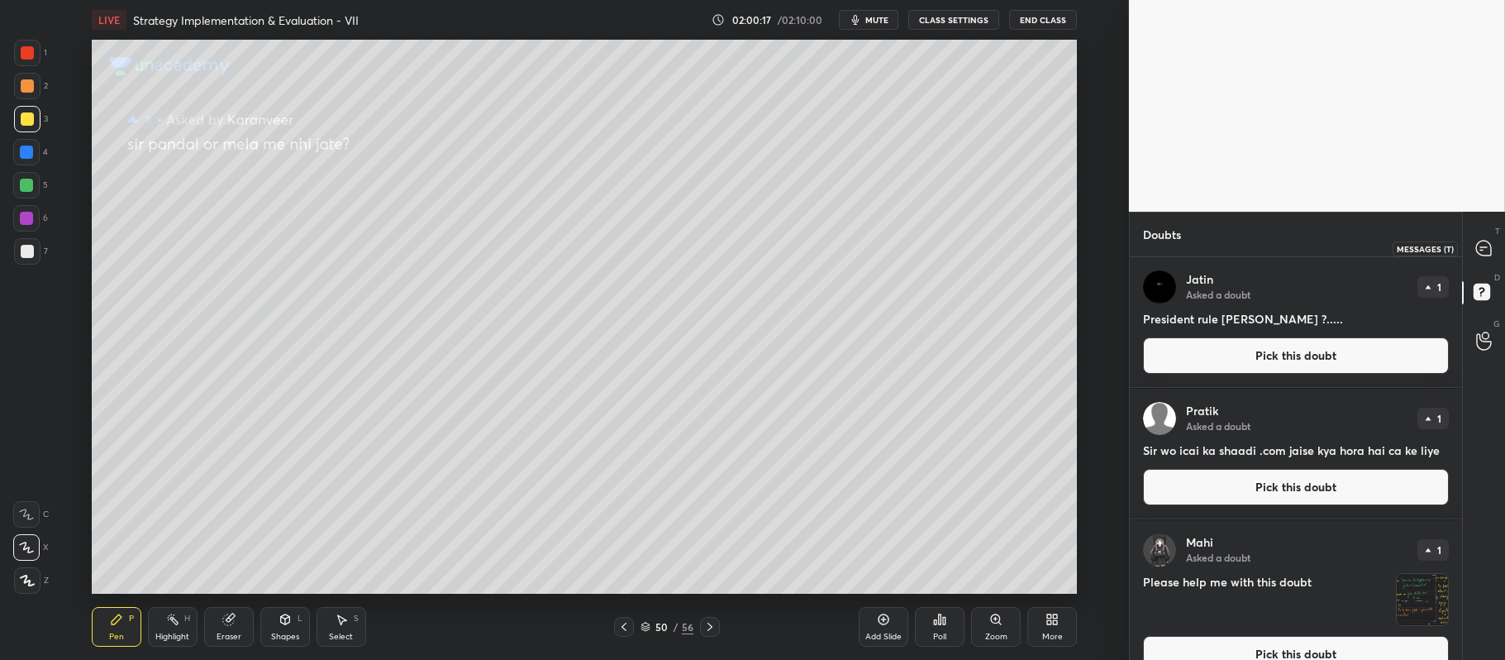
click at [1486, 242] on icon at bounding box center [1483, 248] width 15 height 15
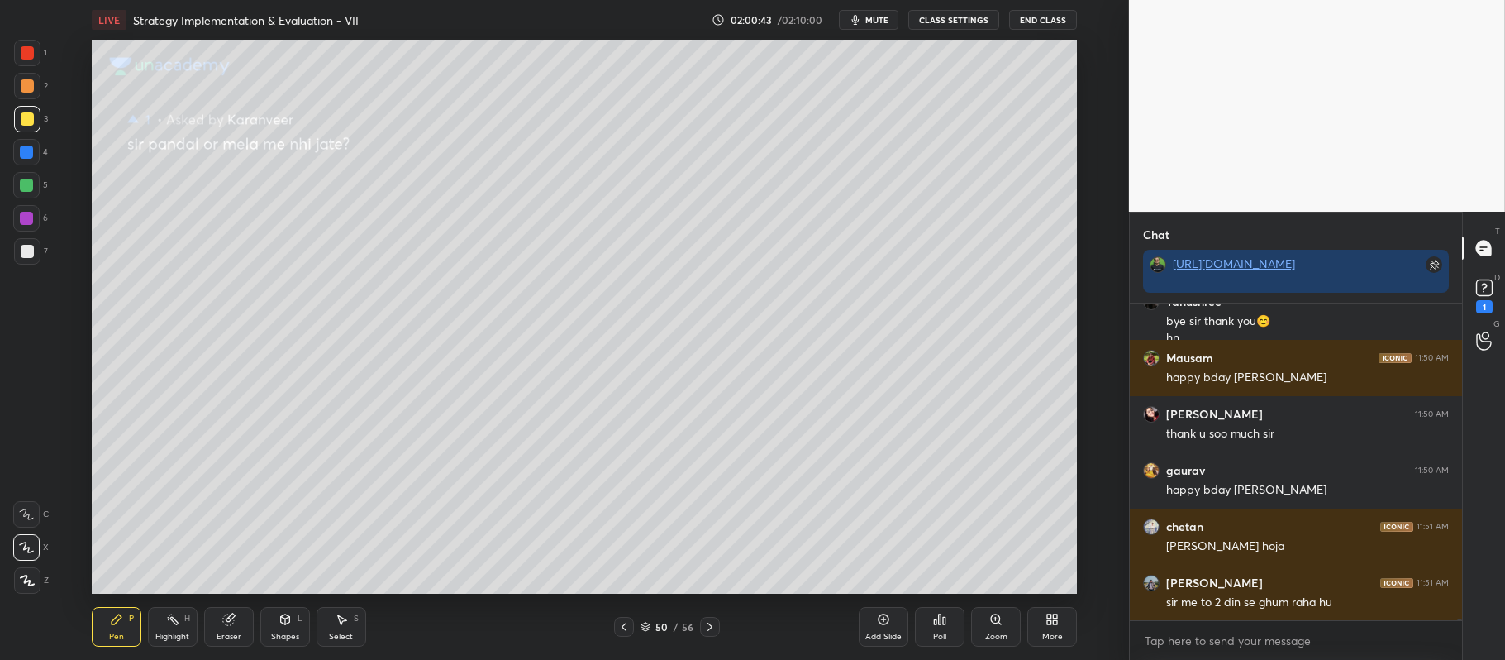
scroll to position [51510, 0]
click at [1476, 286] on rect at bounding box center [1484, 288] width 16 height 16
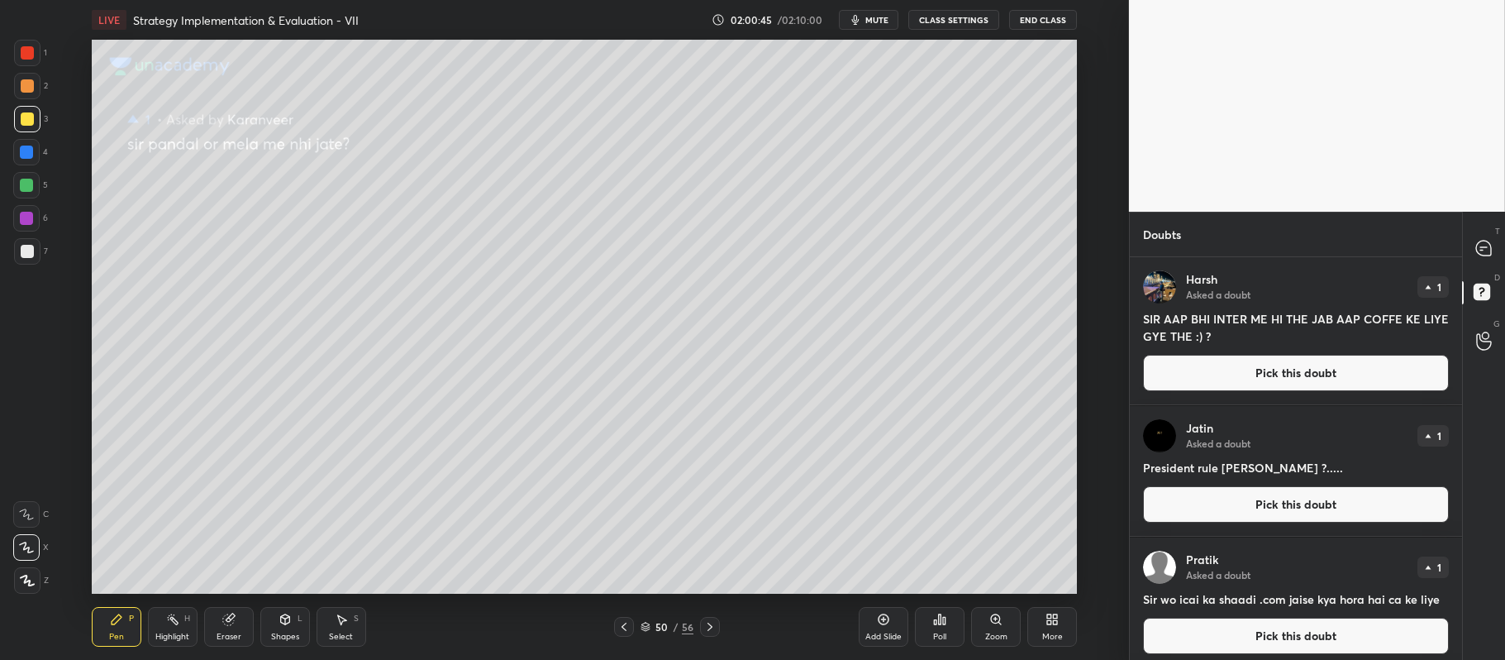
click at [1314, 385] on button "Pick this doubt" at bounding box center [1296, 373] width 306 height 36
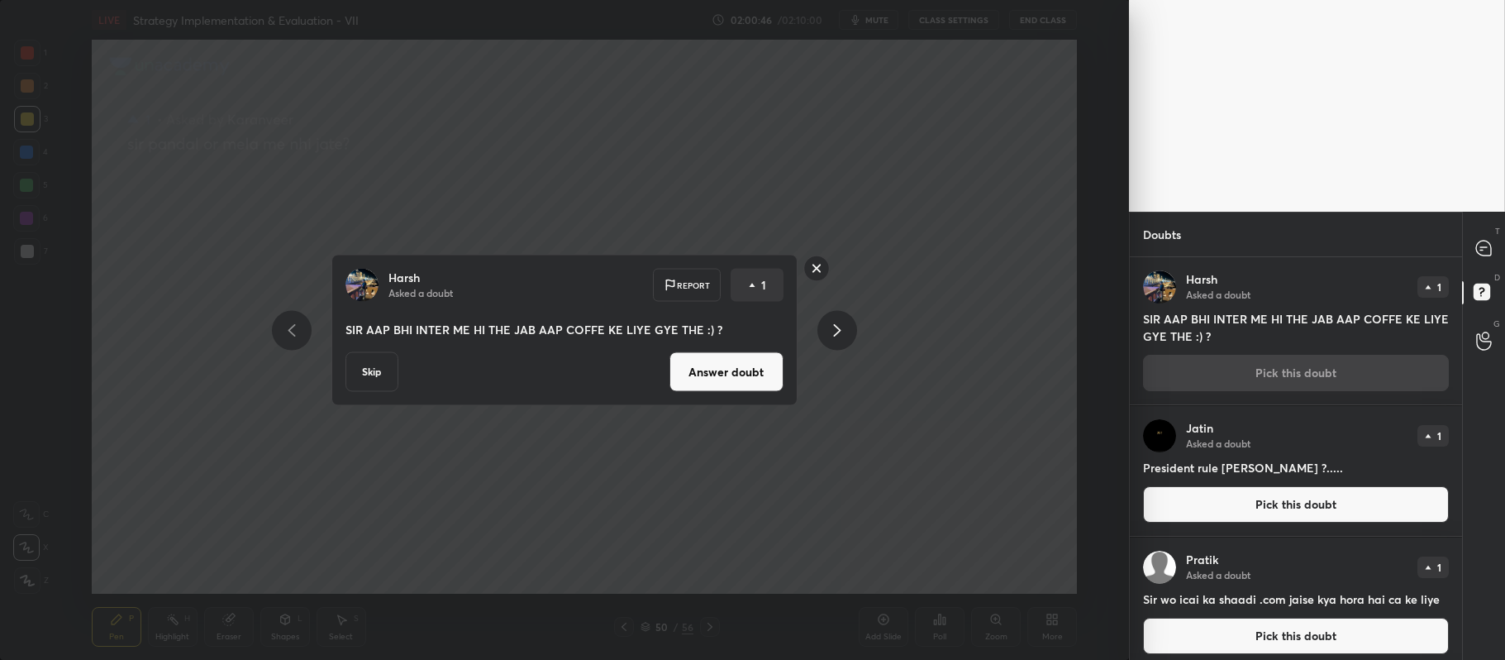
click at [759, 374] on button "Answer doubt" at bounding box center [727, 372] width 114 height 40
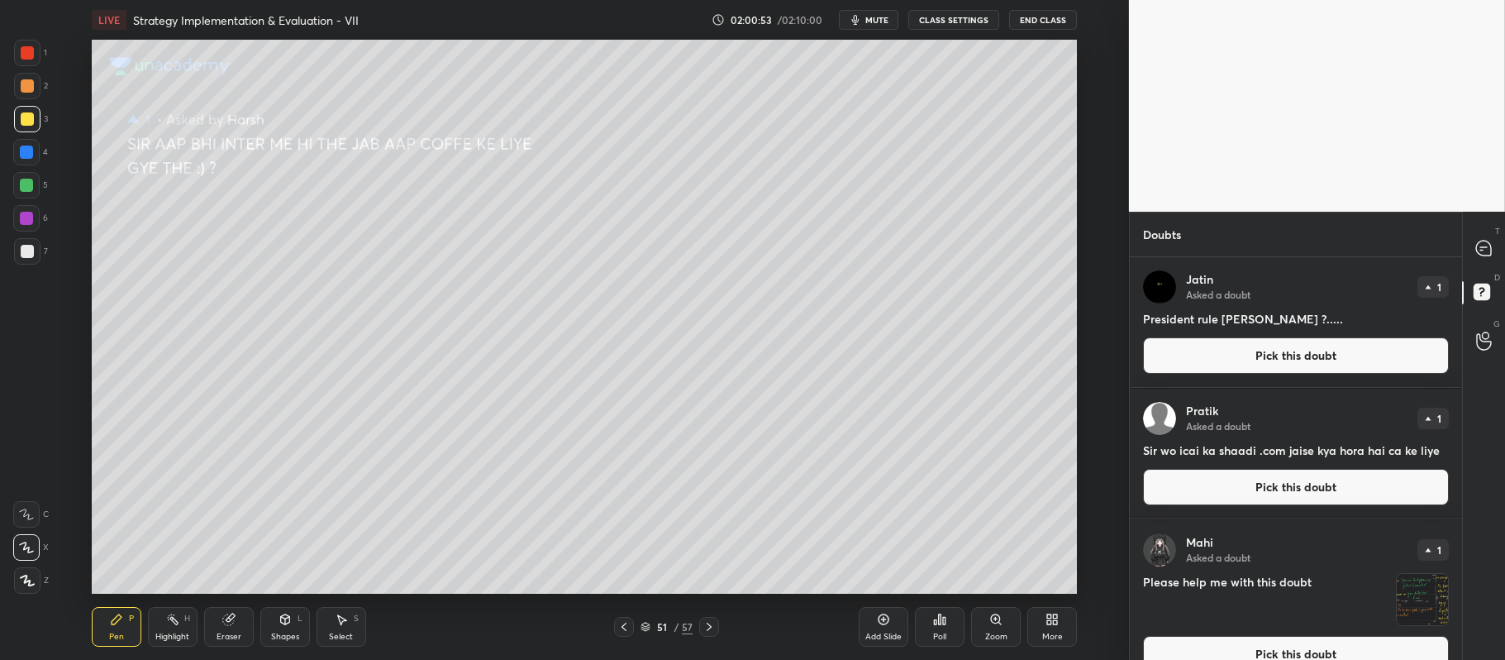
click at [1348, 355] on button "Pick this doubt" at bounding box center [1296, 355] width 306 height 36
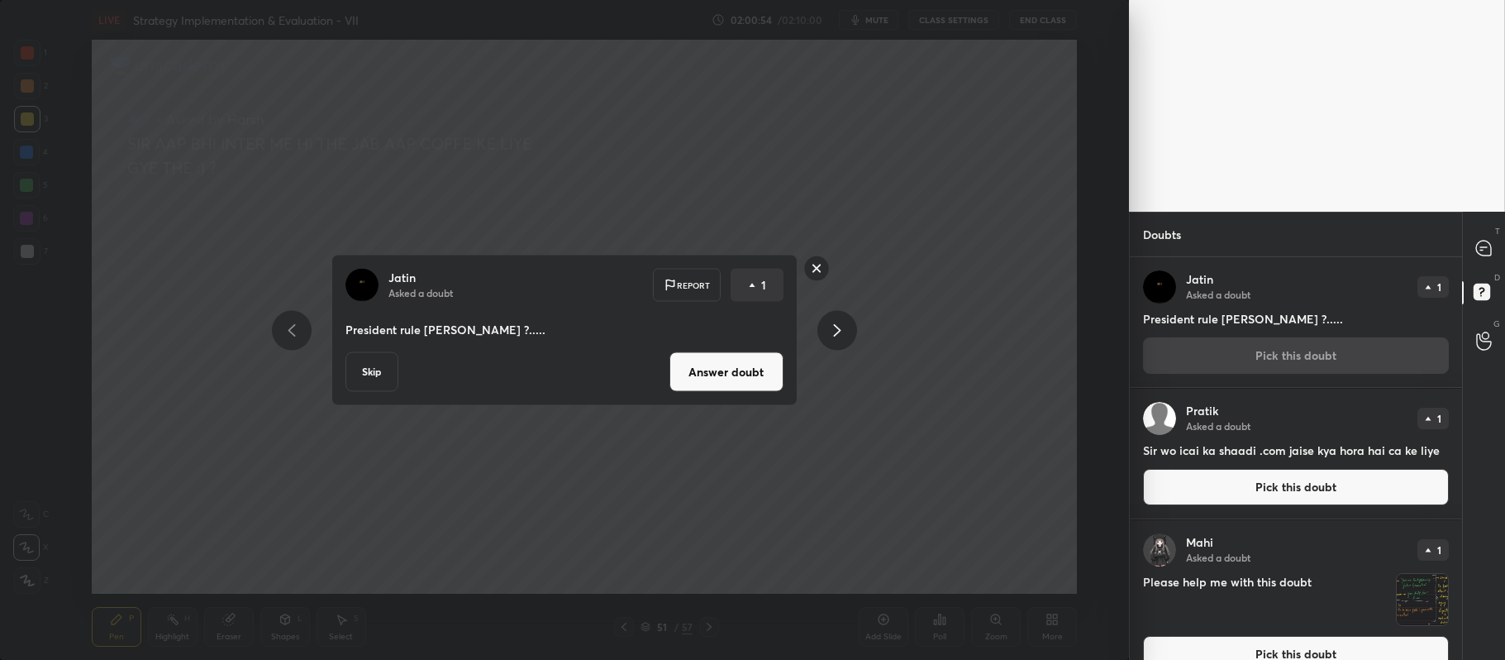
click at [731, 368] on button "Answer doubt" at bounding box center [727, 372] width 114 height 40
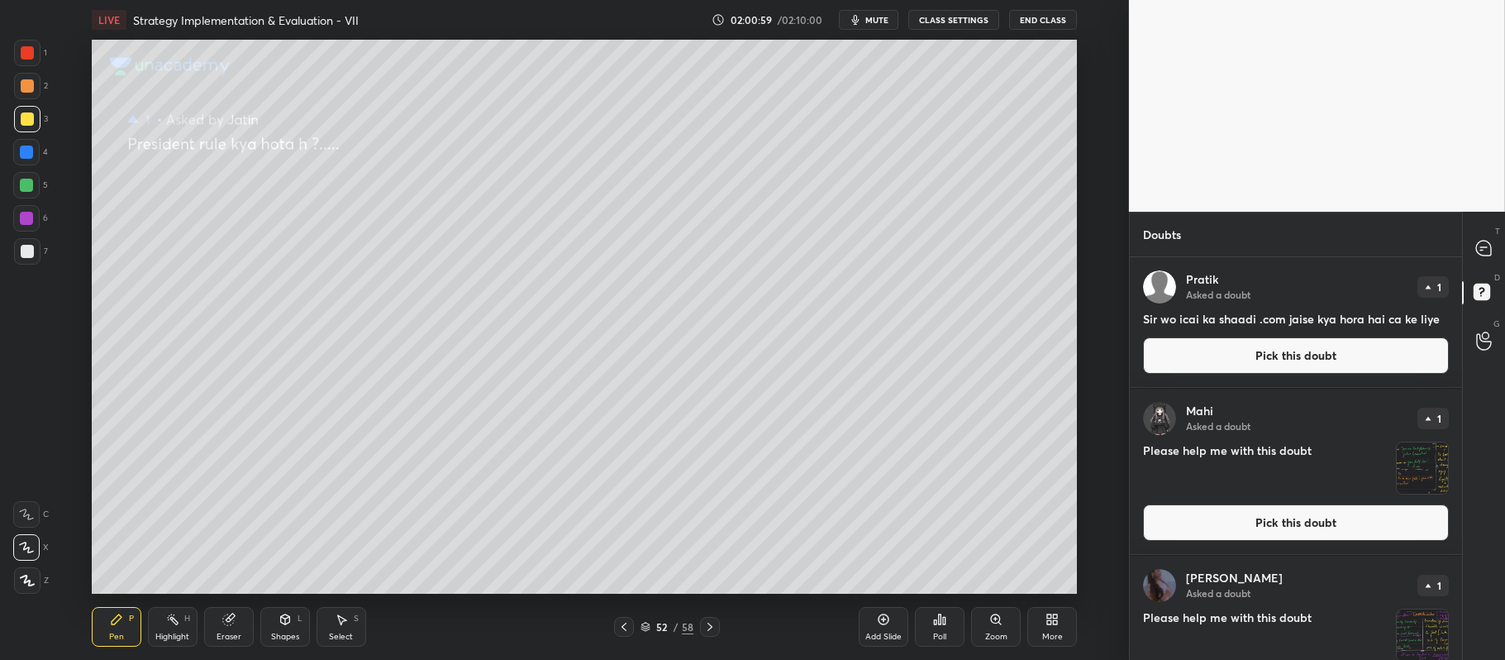
click at [1308, 351] on button "Pick this doubt" at bounding box center [1296, 355] width 306 height 36
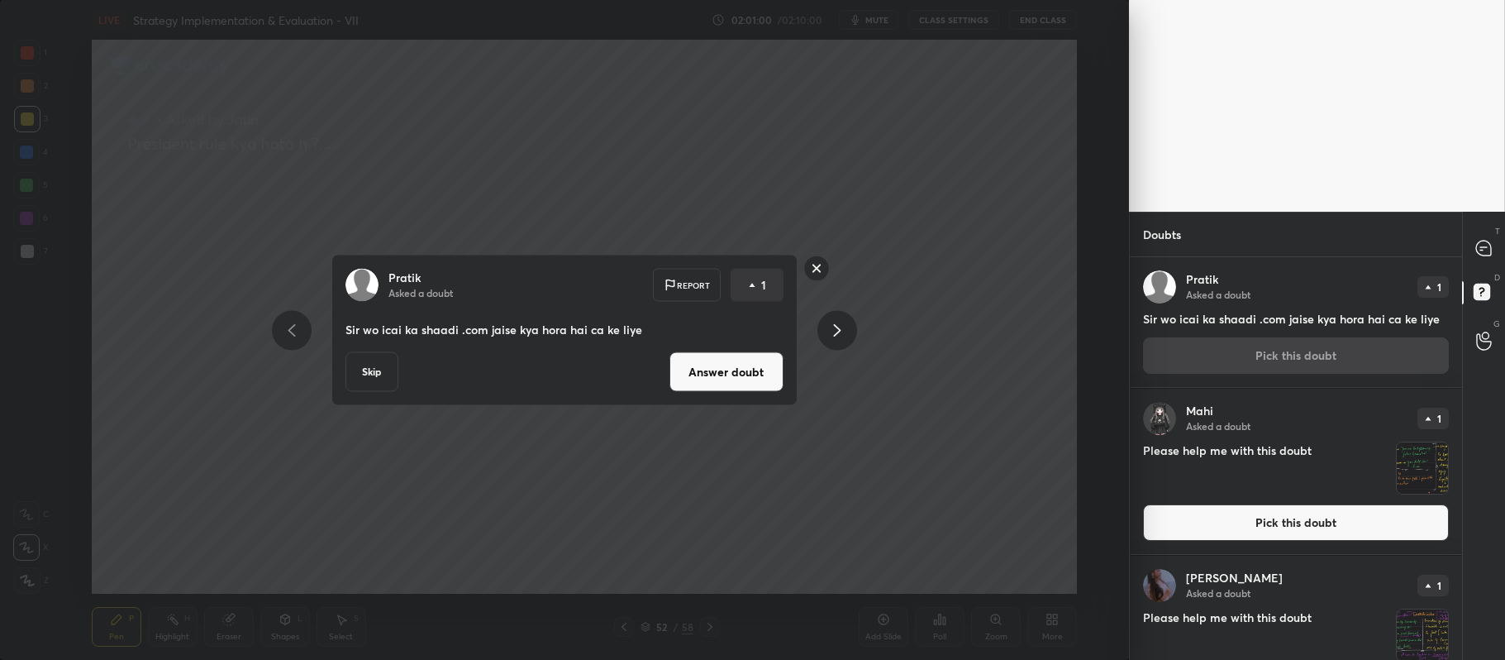
click at [732, 365] on button "Answer doubt" at bounding box center [727, 372] width 114 height 40
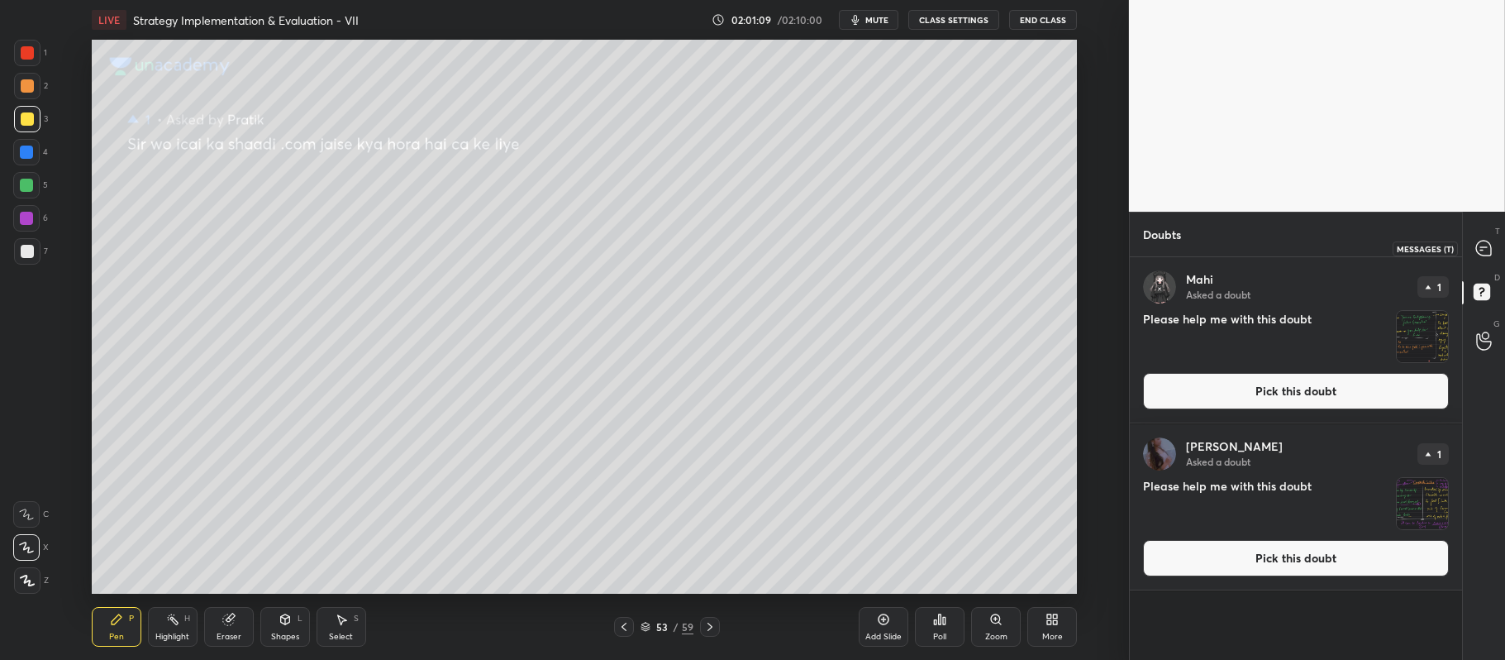
click at [1485, 249] on icon at bounding box center [1483, 248] width 15 height 15
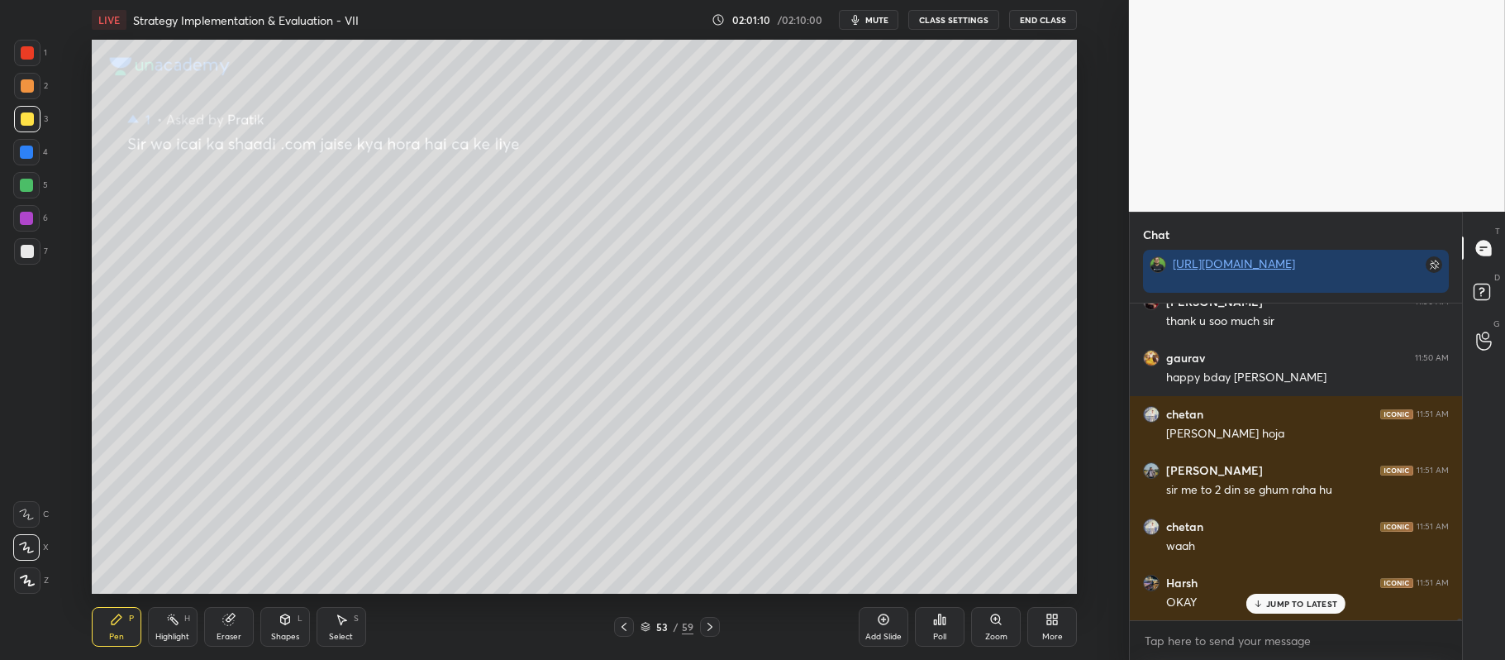
scroll to position [51540, 0]
click at [1476, 295] on rect at bounding box center [1482, 292] width 16 height 16
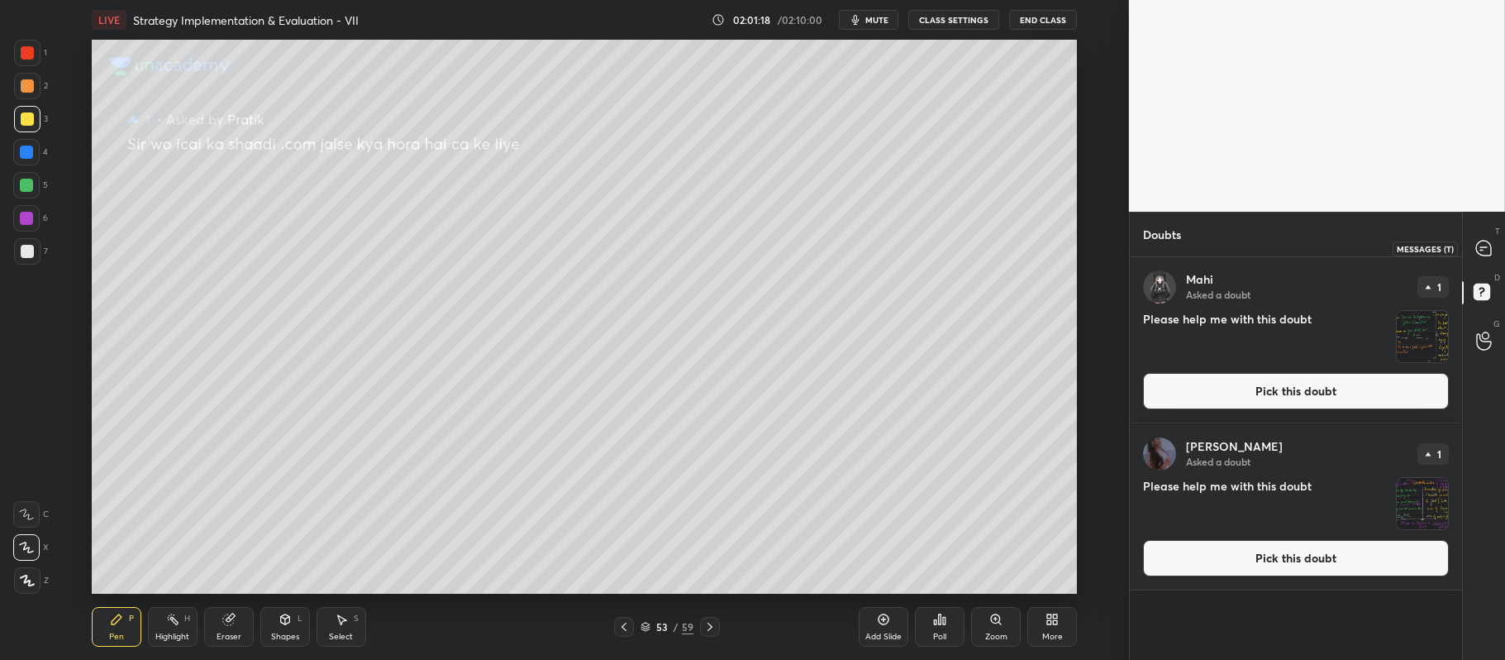
click at [1488, 243] on icon at bounding box center [1483, 248] width 15 height 15
type textarea "x"
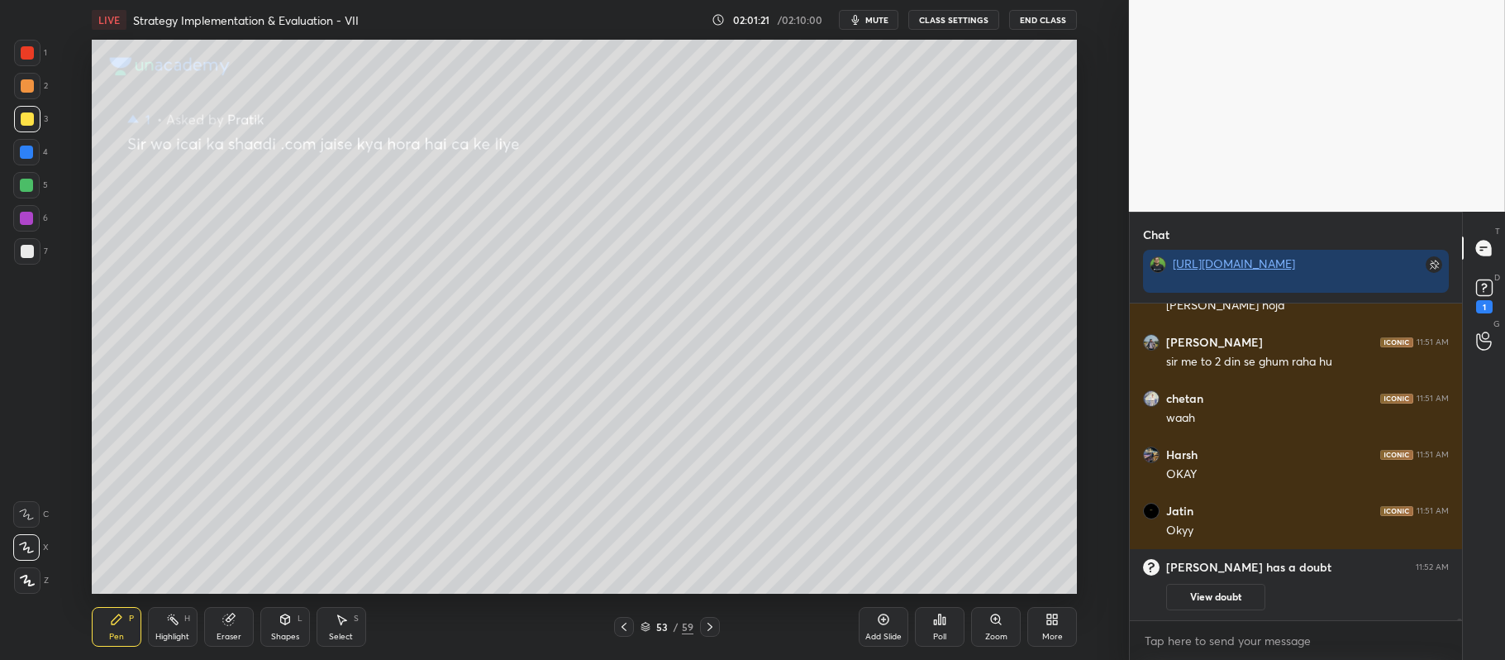
scroll to position [51253, 0]
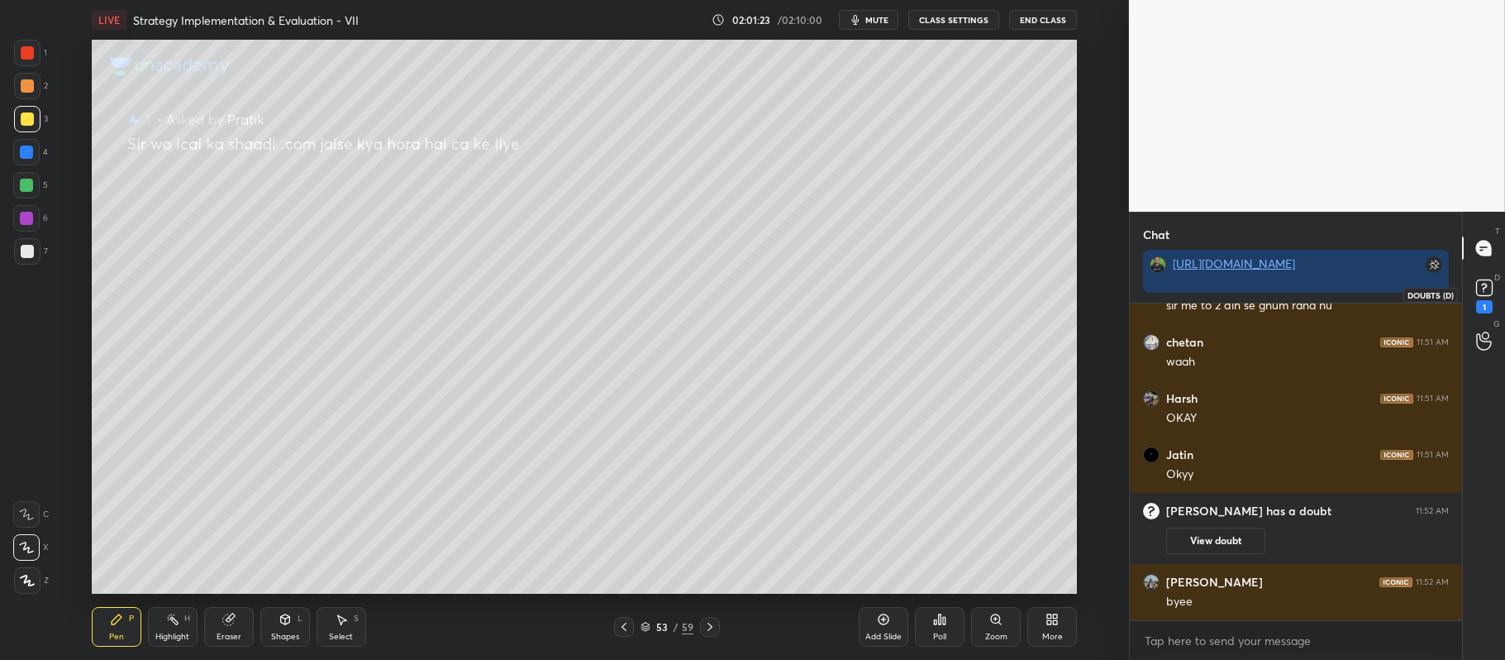
click at [1480, 292] on rect at bounding box center [1484, 288] width 16 height 16
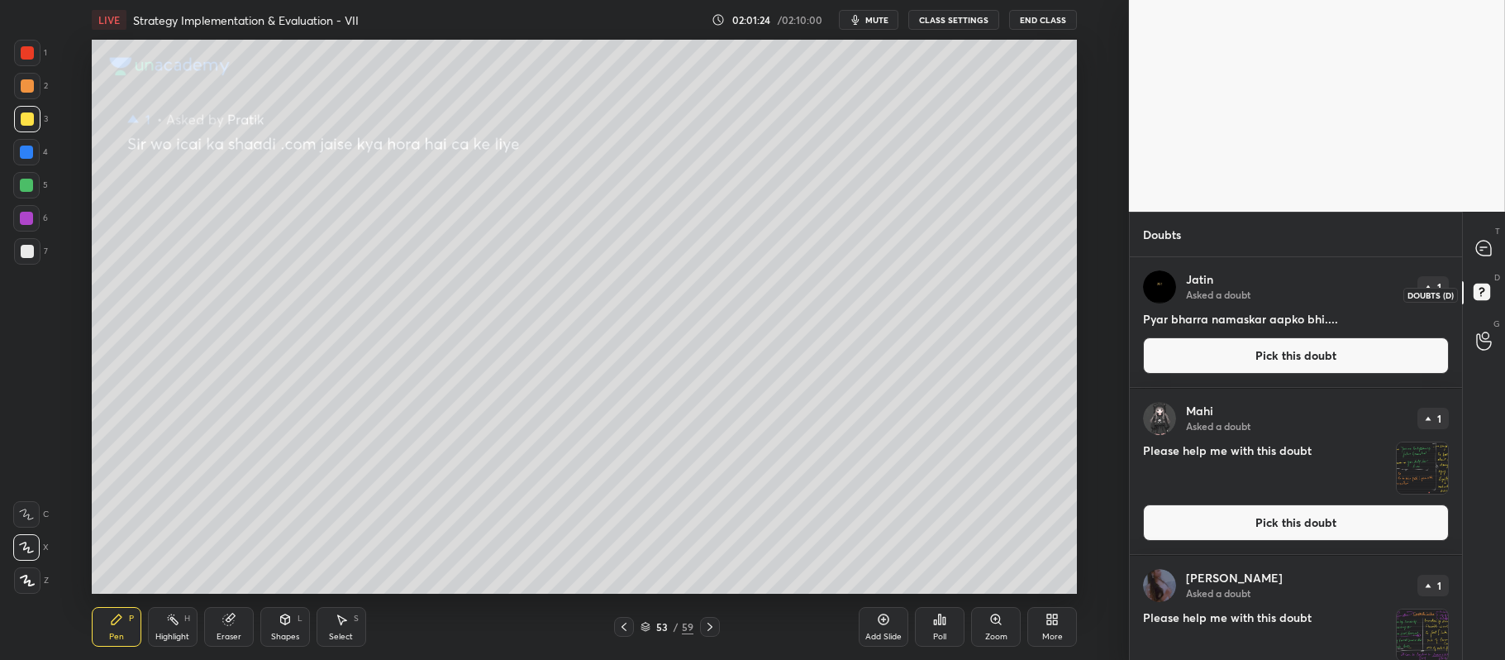
scroll to position [398, 327]
click at [1056, 17] on button "End Class" at bounding box center [1043, 20] width 68 height 20
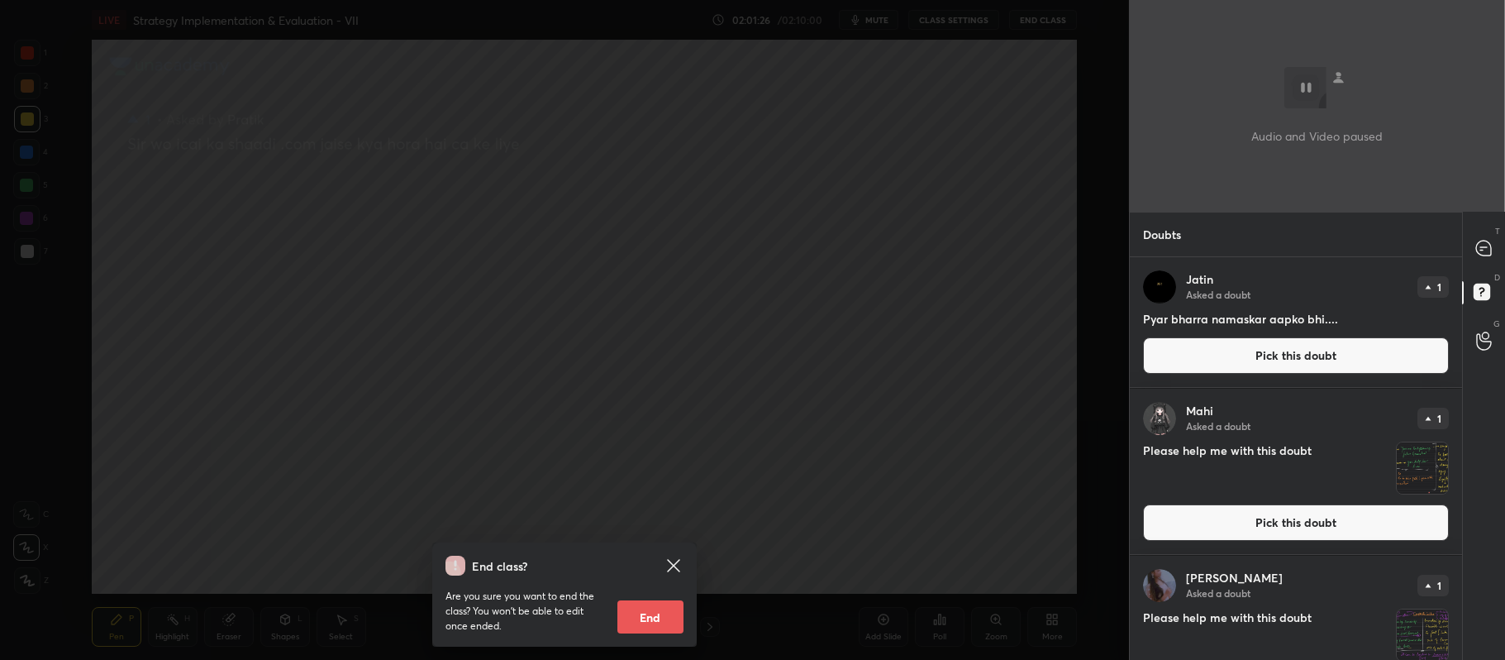
click at [636, 610] on button "End" at bounding box center [651, 616] width 66 height 33
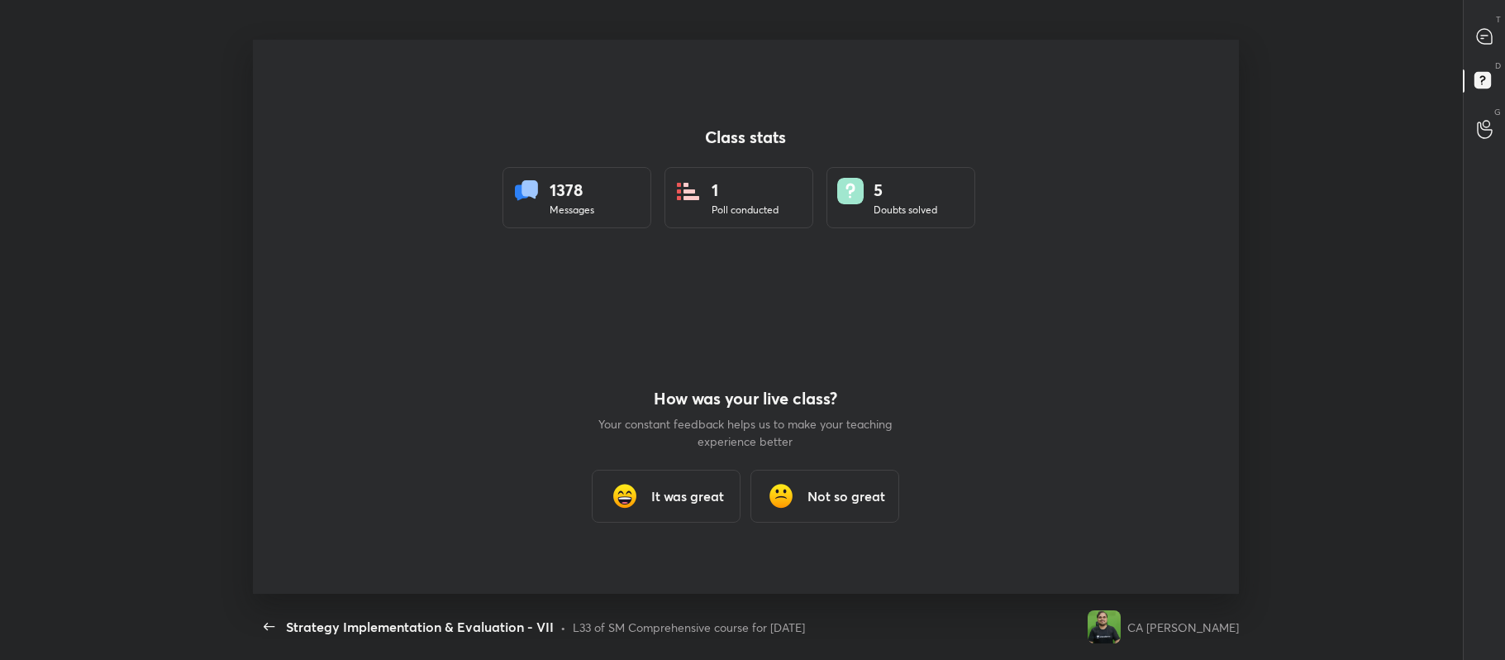
scroll to position [554, 1492]
click at [645, 461] on div "How was your live class? Your constant feedback helps us to make your teaching …" at bounding box center [746, 455] width 298 height 277
click at [653, 484] on div "It was great" at bounding box center [666, 496] width 149 height 53
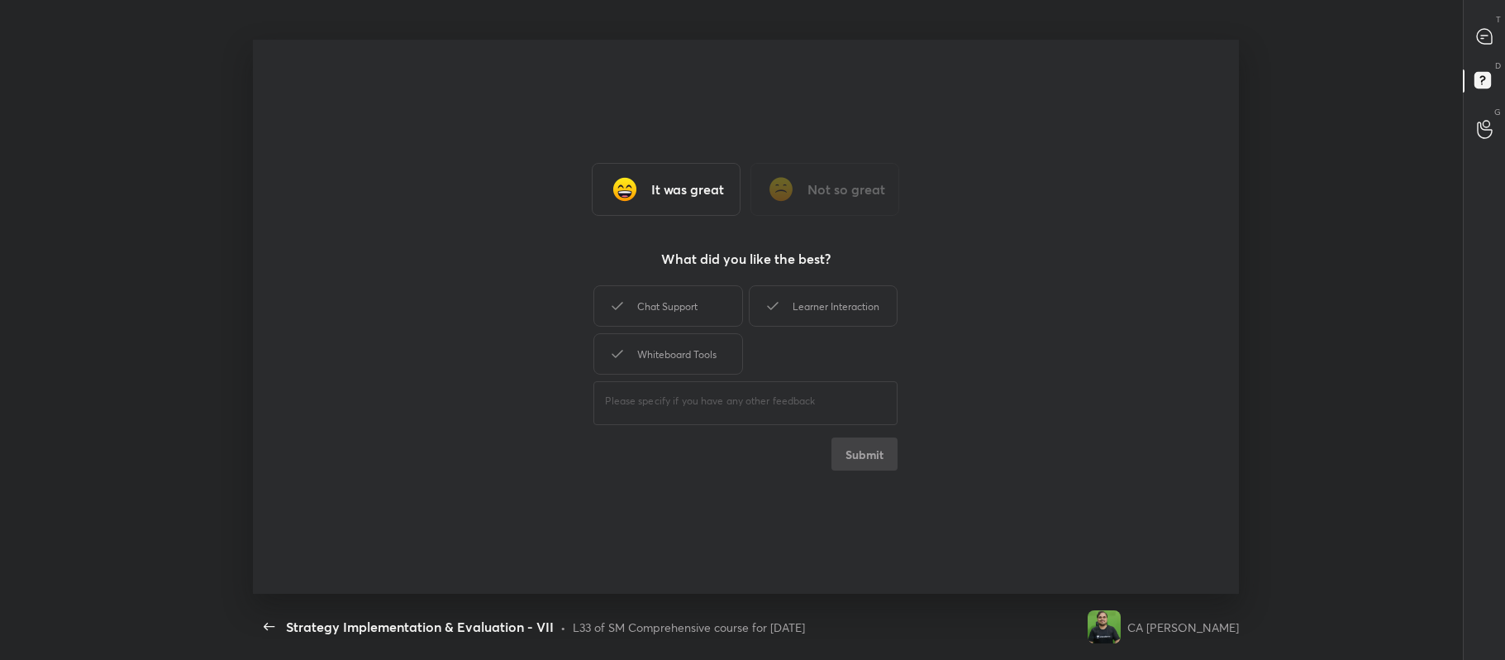
click at [646, 282] on div "Chat Support Learner Interaction Whiteboard Tools" at bounding box center [746, 330] width 304 height 96
click at [727, 318] on div "Chat Support" at bounding box center [668, 305] width 149 height 41
click at [823, 315] on div "Learner Interaction" at bounding box center [823, 305] width 149 height 41
click at [711, 355] on div "Whiteboard Tools" at bounding box center [668, 353] width 149 height 41
click at [863, 471] on div "It was great Not so great What did you like the best? Chat Support Learner Inte…" at bounding box center [745, 317] width 985 height 555
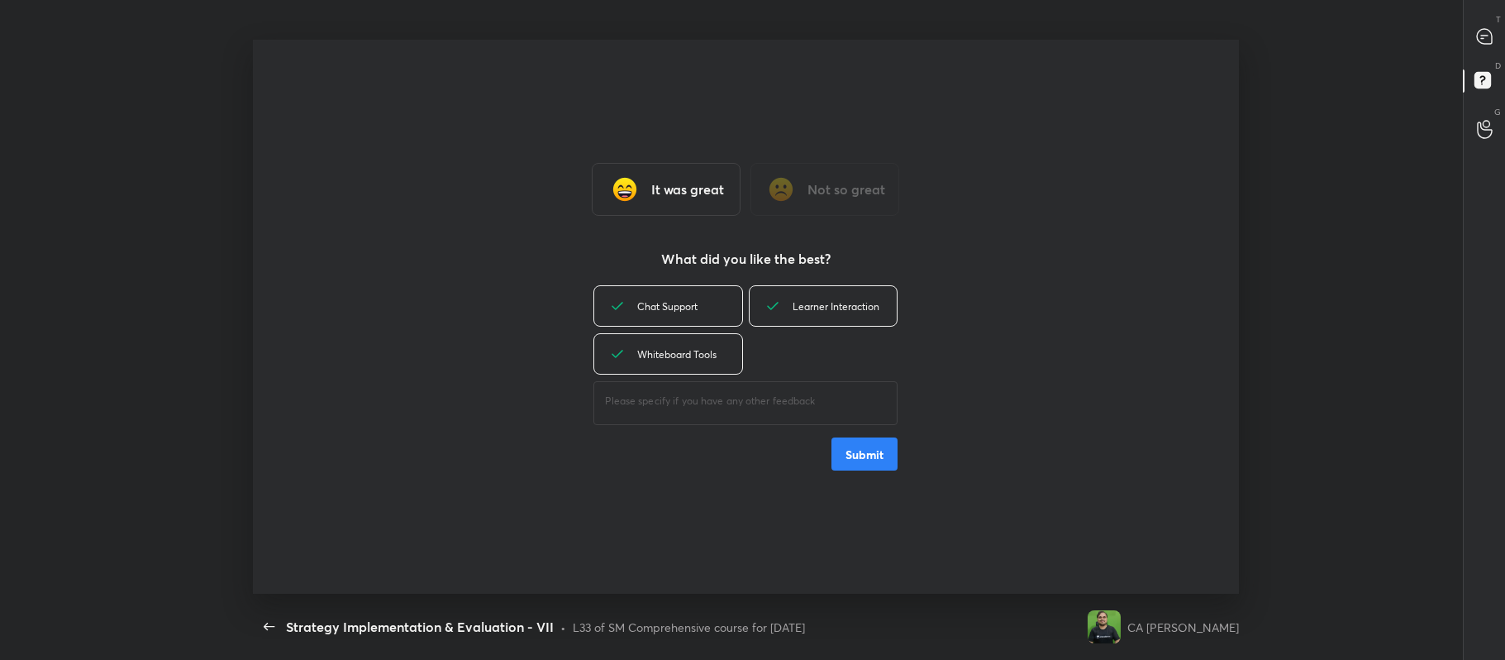
click at [867, 458] on button "Submit" at bounding box center [865, 453] width 66 height 33
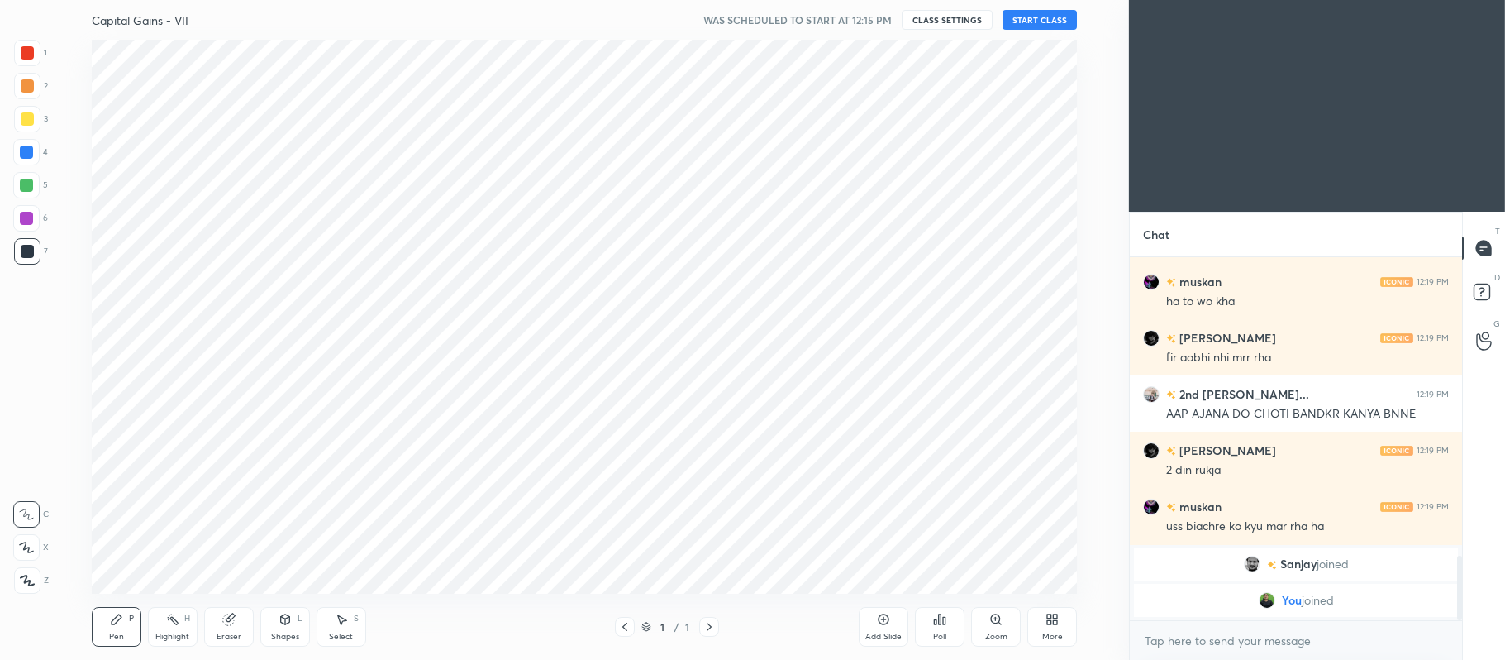
scroll to position [82115, 81606]
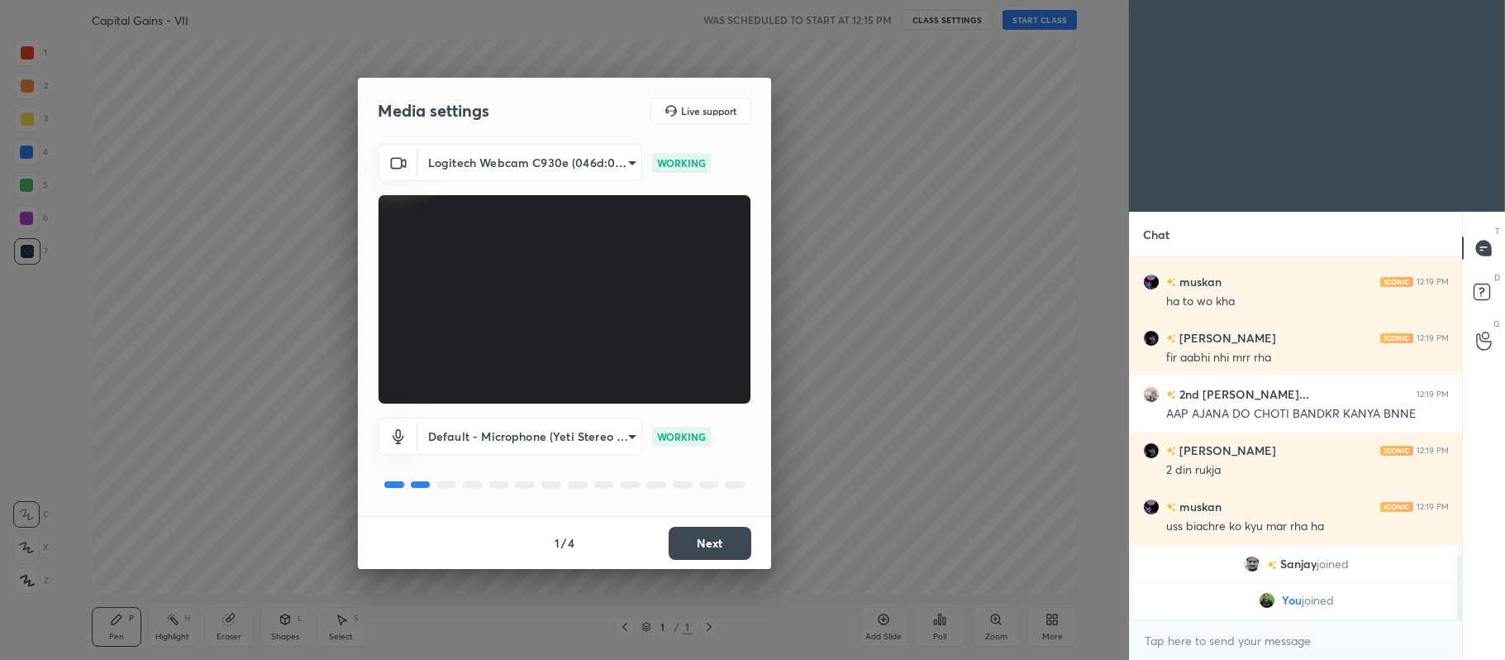
click at [709, 541] on button "Next" at bounding box center [710, 543] width 83 height 33
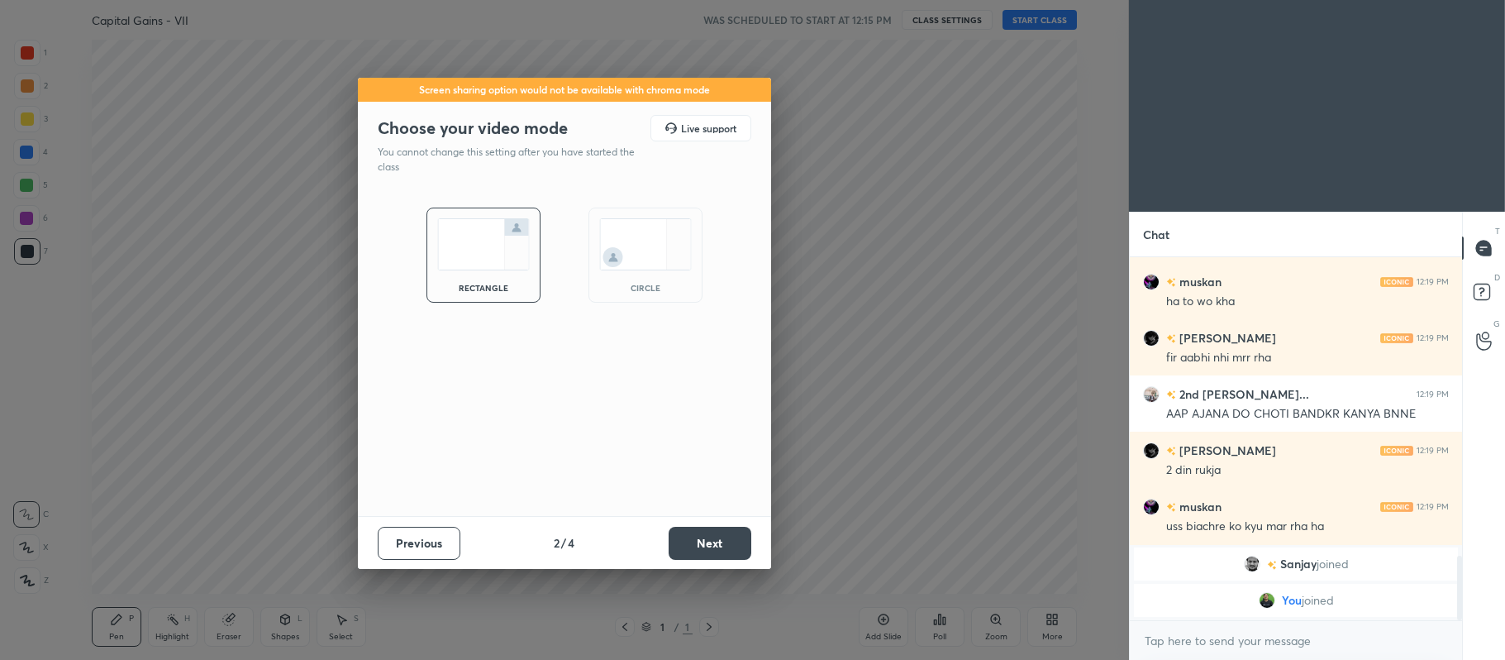
click at [715, 541] on button "Next" at bounding box center [710, 543] width 83 height 33
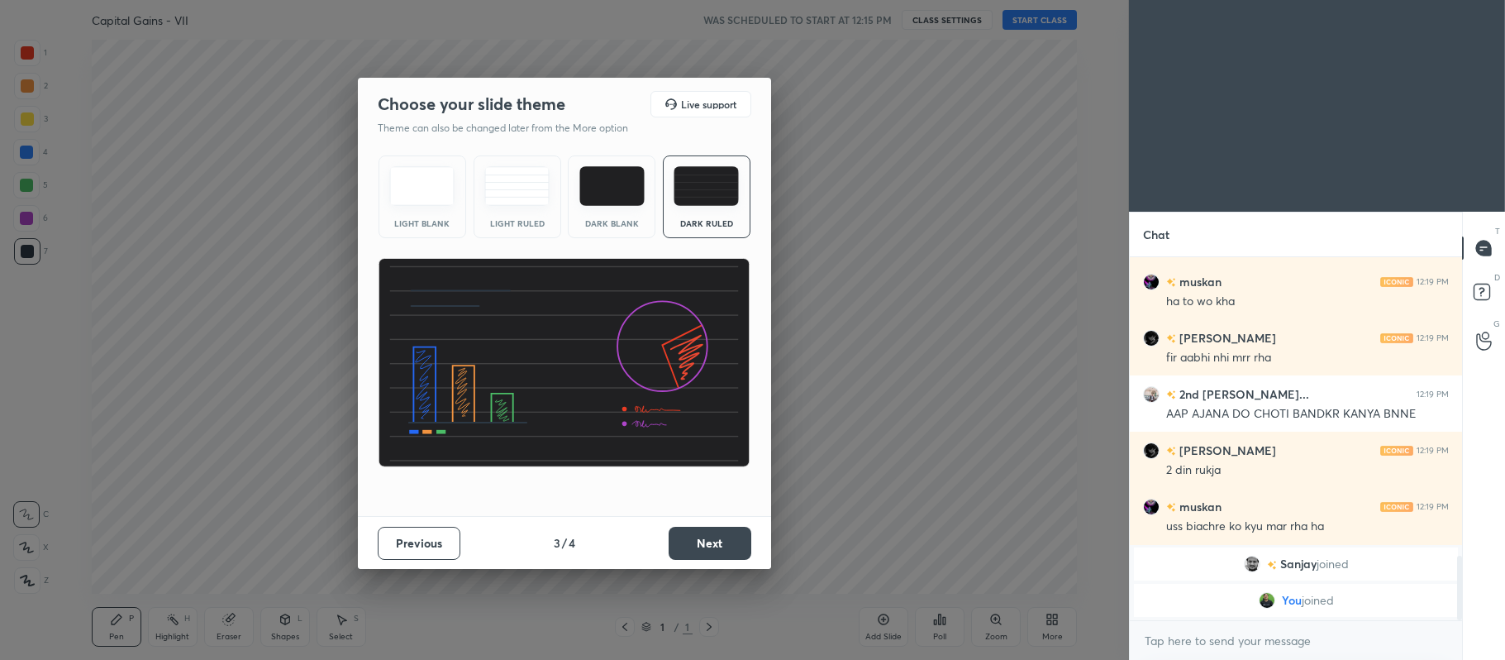
scroll to position [1675, 0]
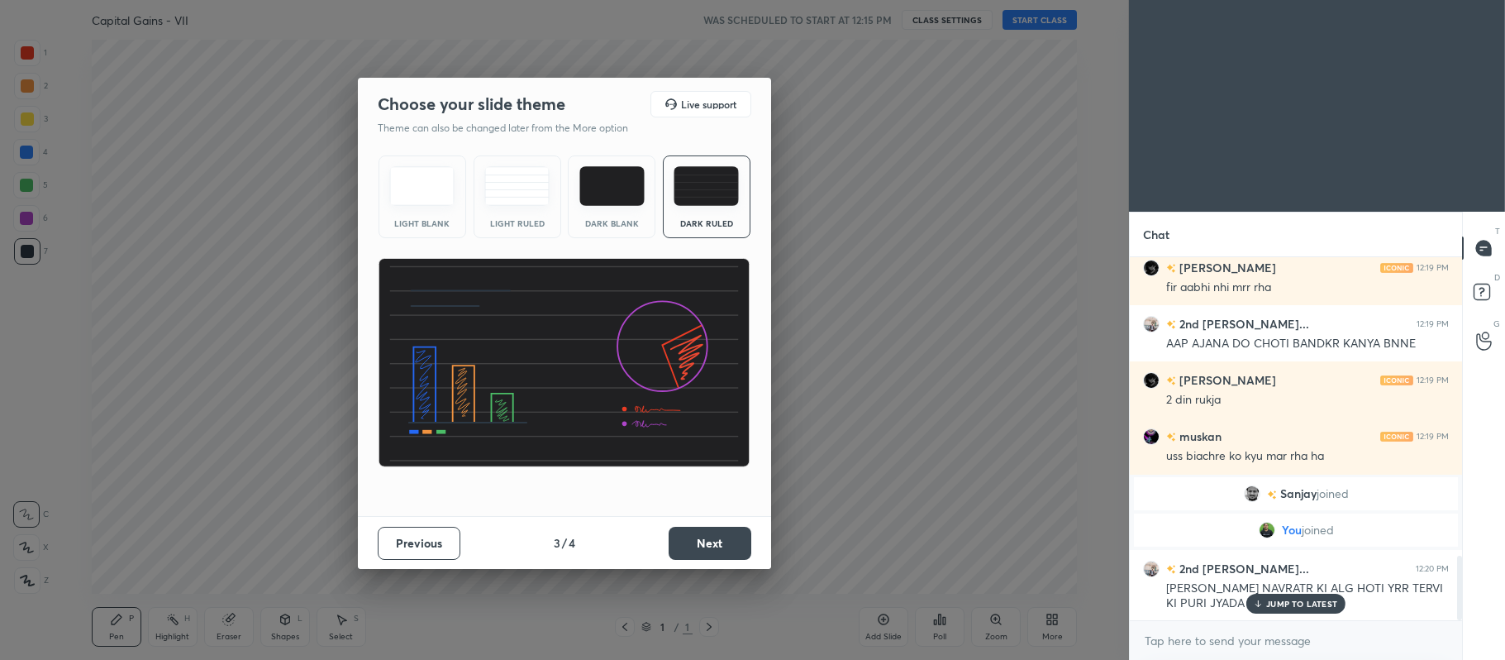
click at [708, 534] on button "Next" at bounding box center [710, 543] width 83 height 33
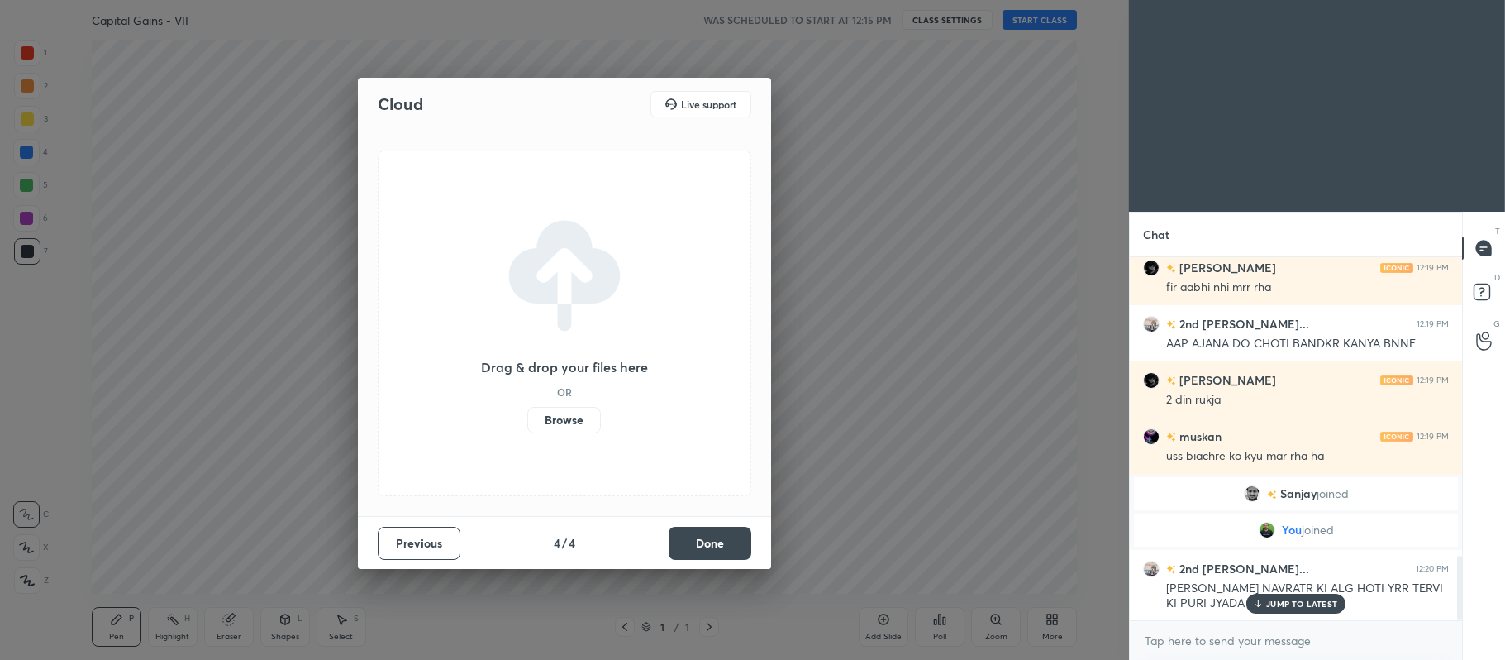
scroll to position [1715, 0]
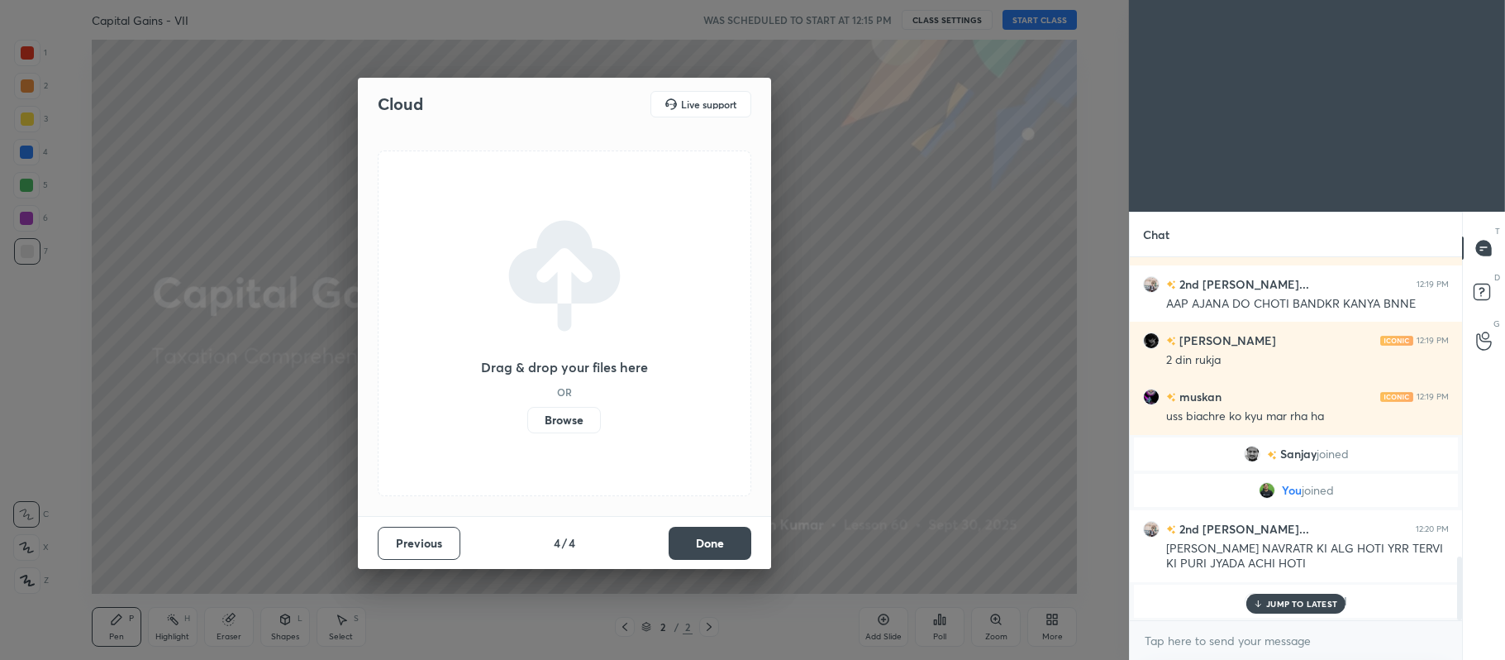
click at [694, 543] on button "Done" at bounding box center [710, 543] width 83 height 33
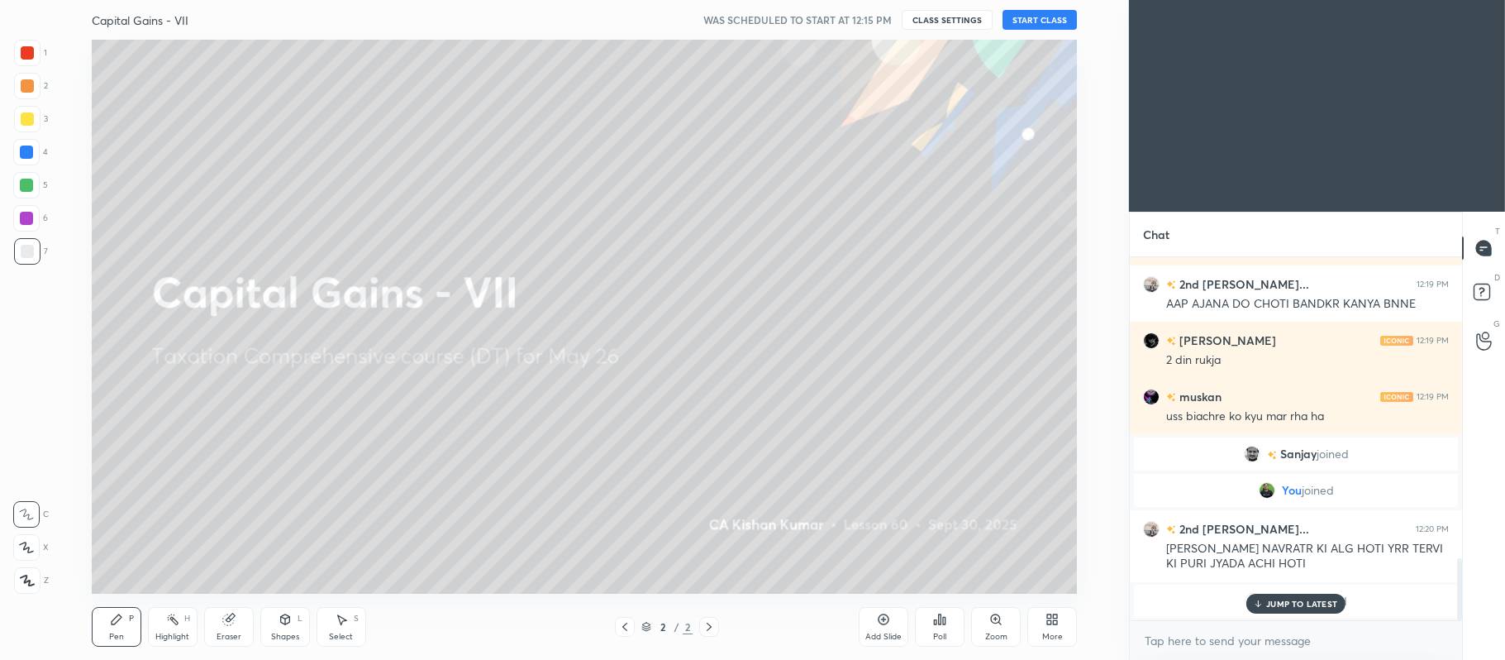
scroll to position [1771, 0]
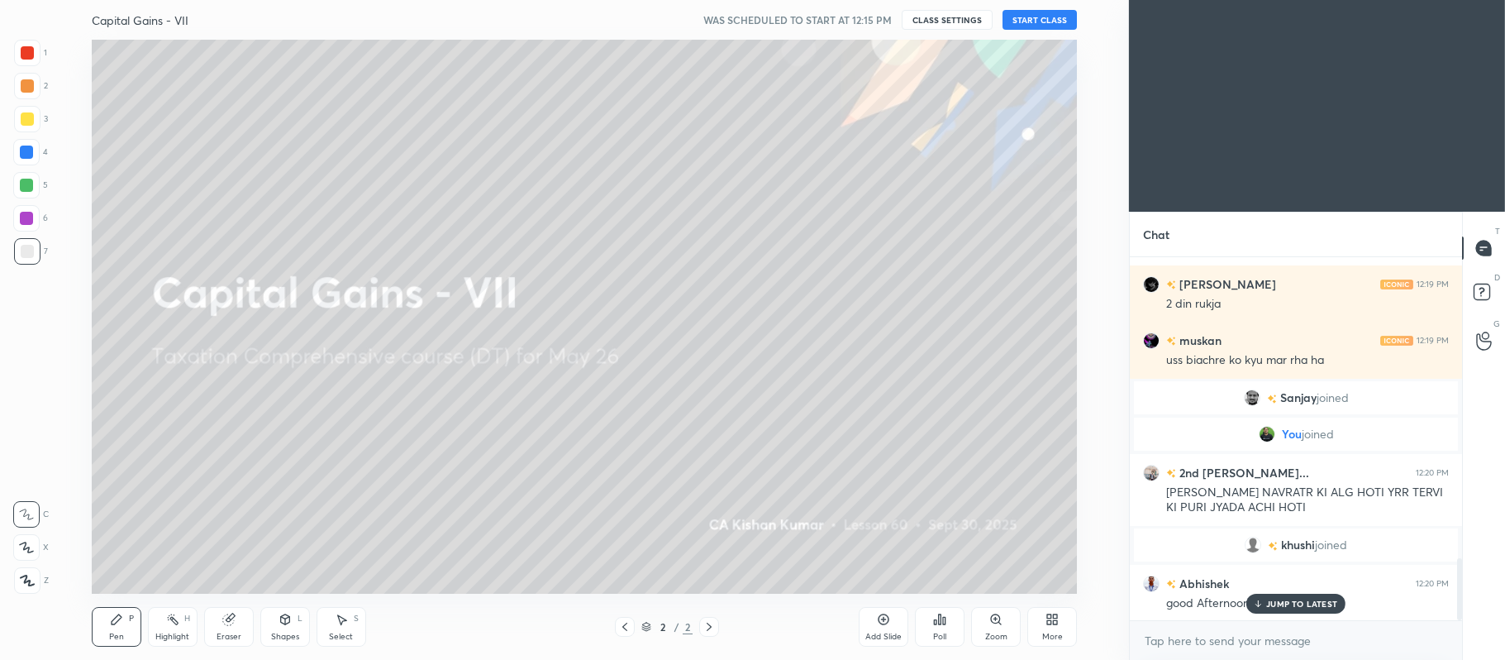
click at [1059, 17] on button "START CLASS" at bounding box center [1040, 20] width 74 height 20
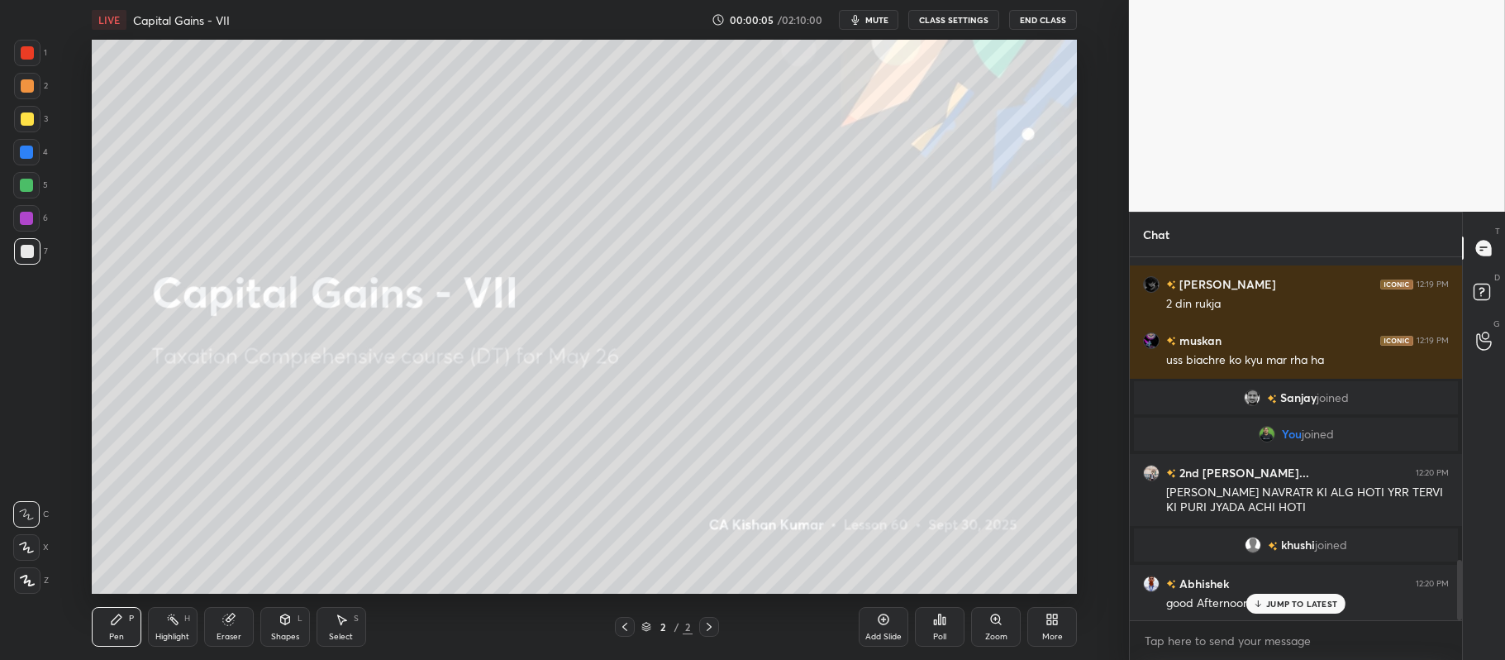
scroll to position [1827, 0]
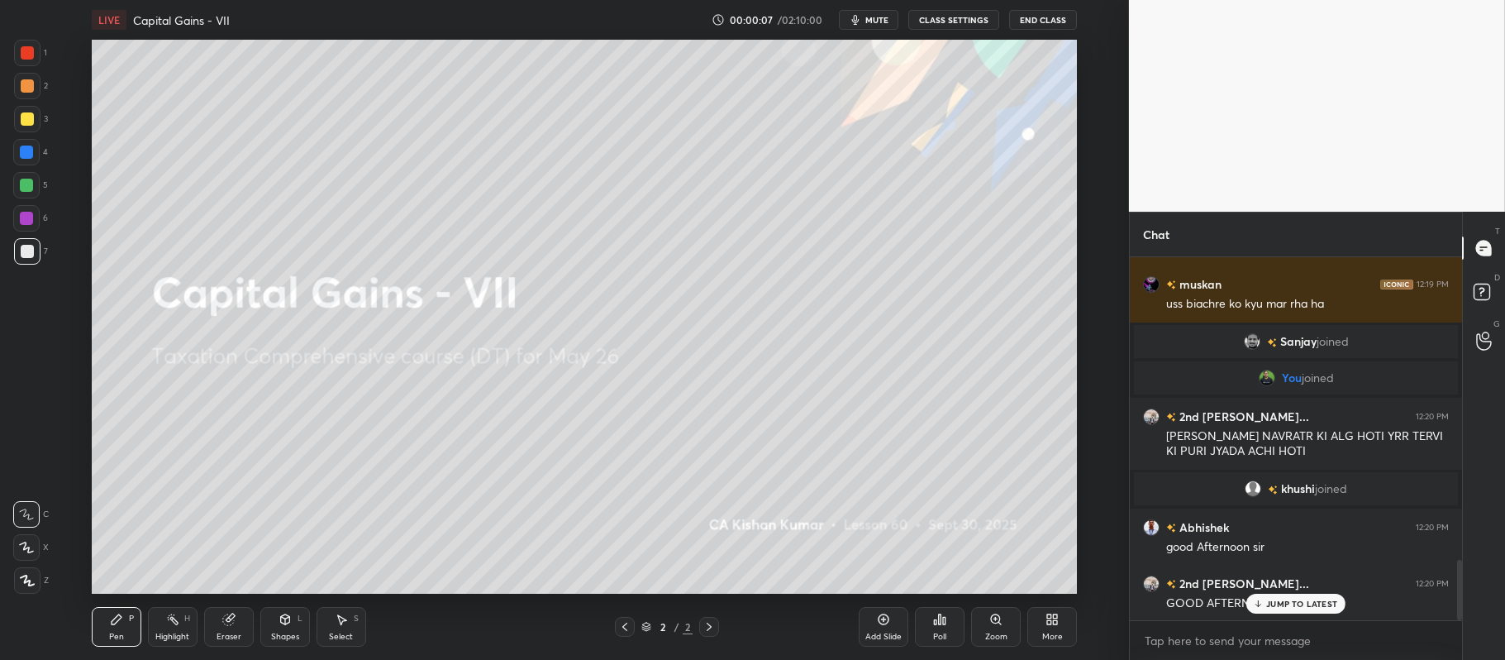
click at [1040, 615] on div "More" at bounding box center [1053, 627] width 50 height 40
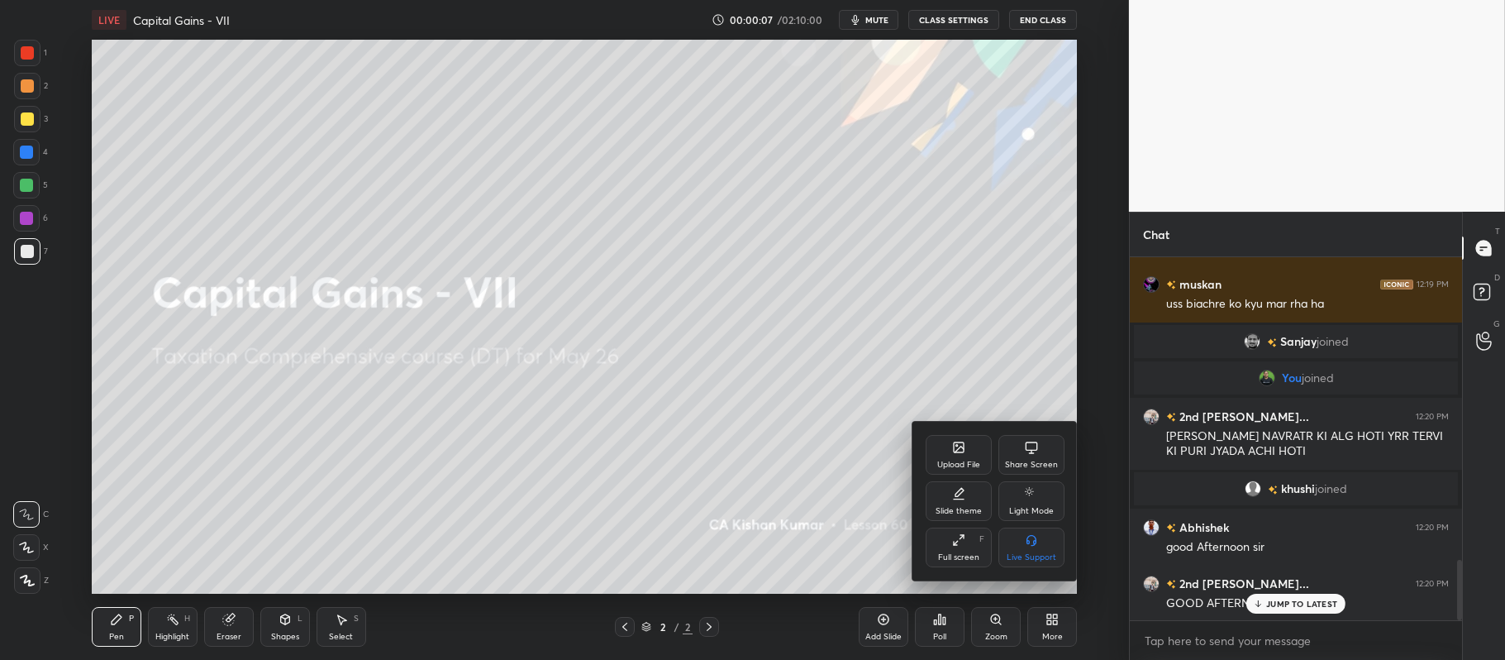
click at [964, 463] on div "Upload File" at bounding box center [958, 464] width 43 height 8
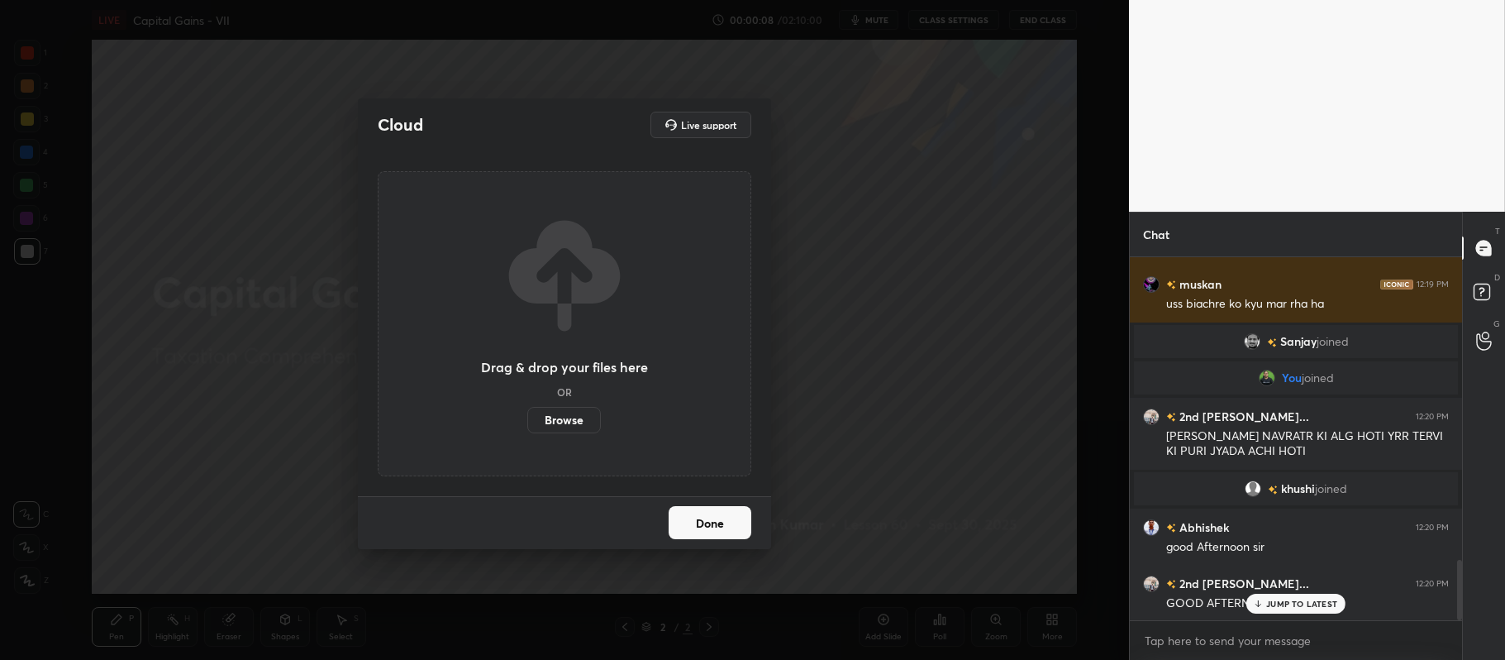
click at [564, 412] on label "Browse" at bounding box center [564, 420] width 74 height 26
click at [527, 412] on input "Browse" at bounding box center [527, 420] width 0 height 26
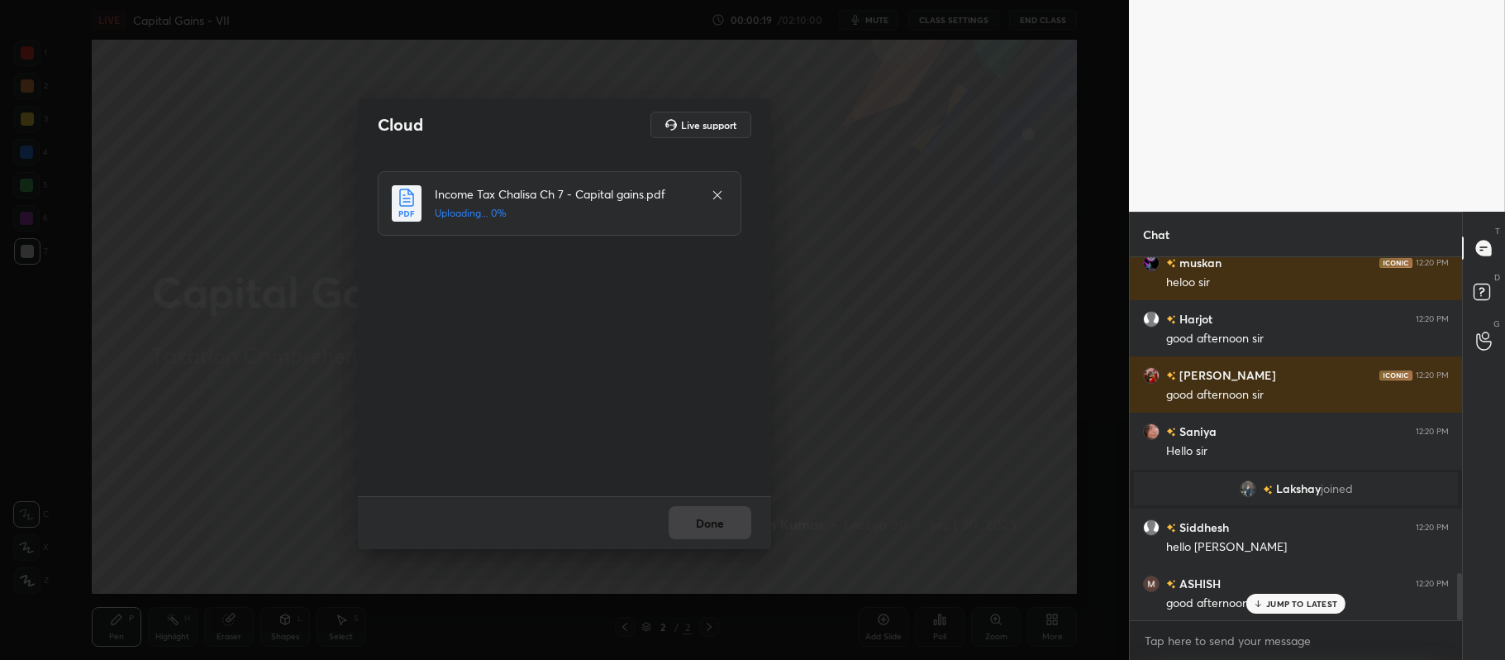
scroll to position [0, 0]
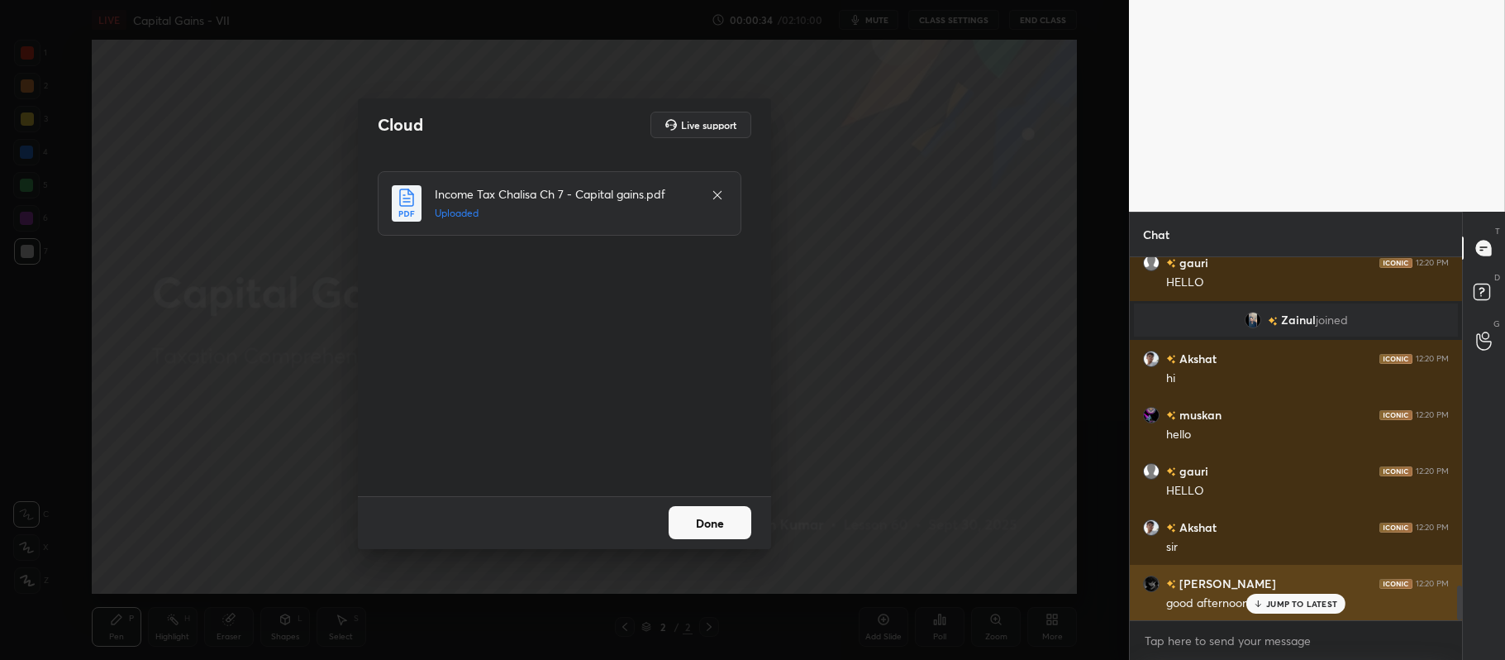
click at [1277, 606] on p "JUMP TO LATEST" at bounding box center [1302, 604] width 71 height 10
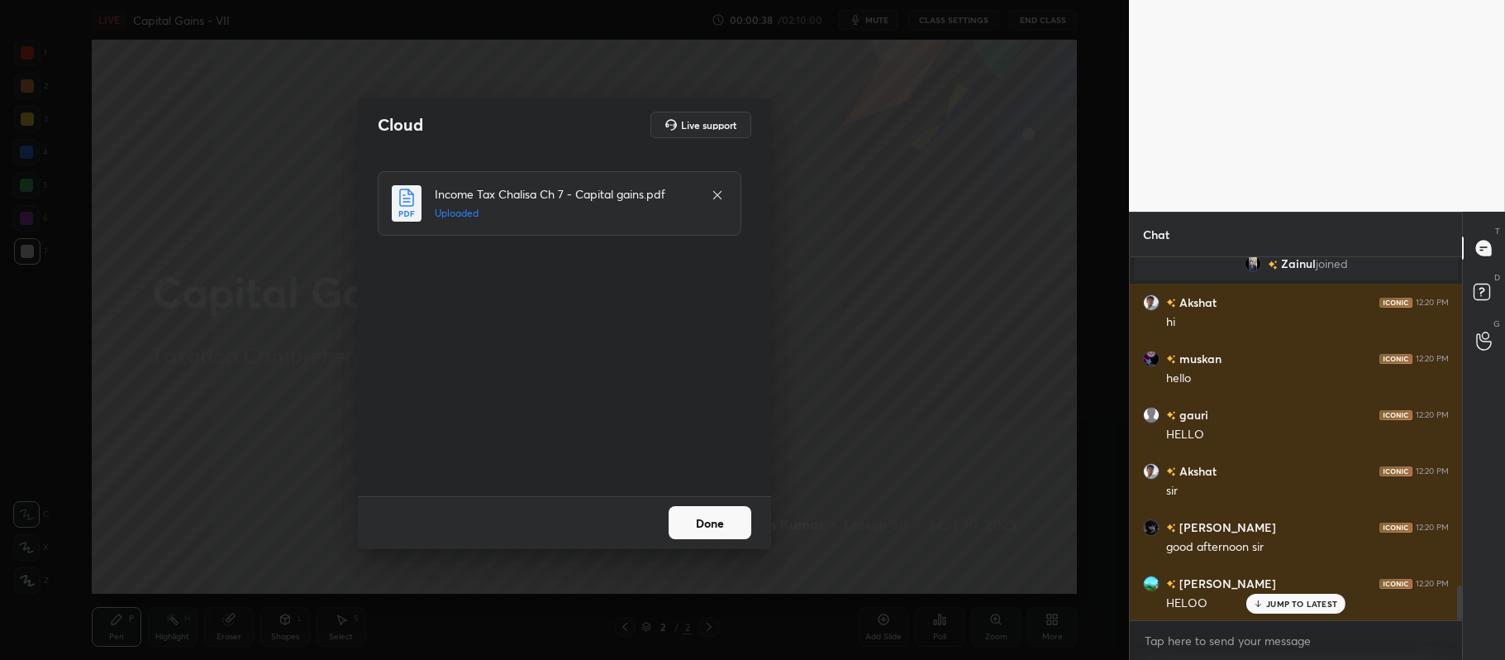
click at [708, 520] on button "Done" at bounding box center [710, 522] width 83 height 33
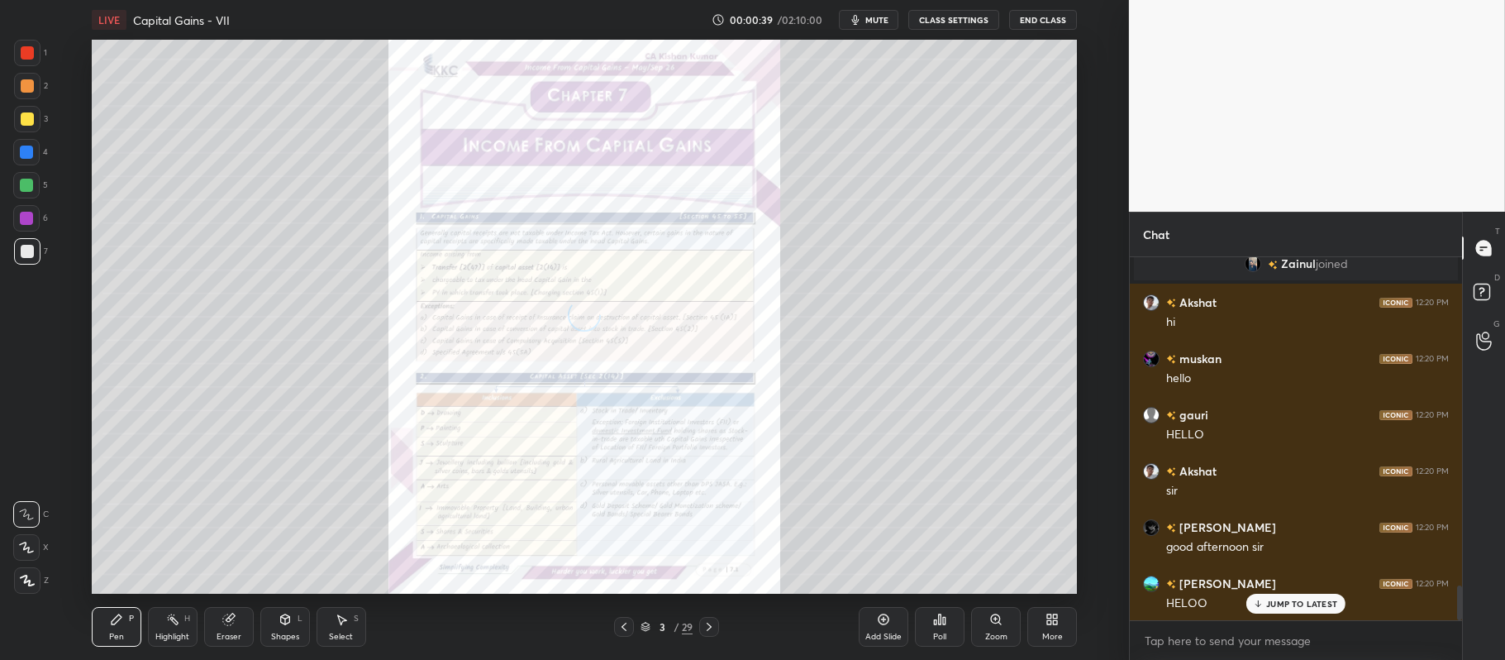
click at [643, 628] on icon at bounding box center [646, 628] width 8 height 2
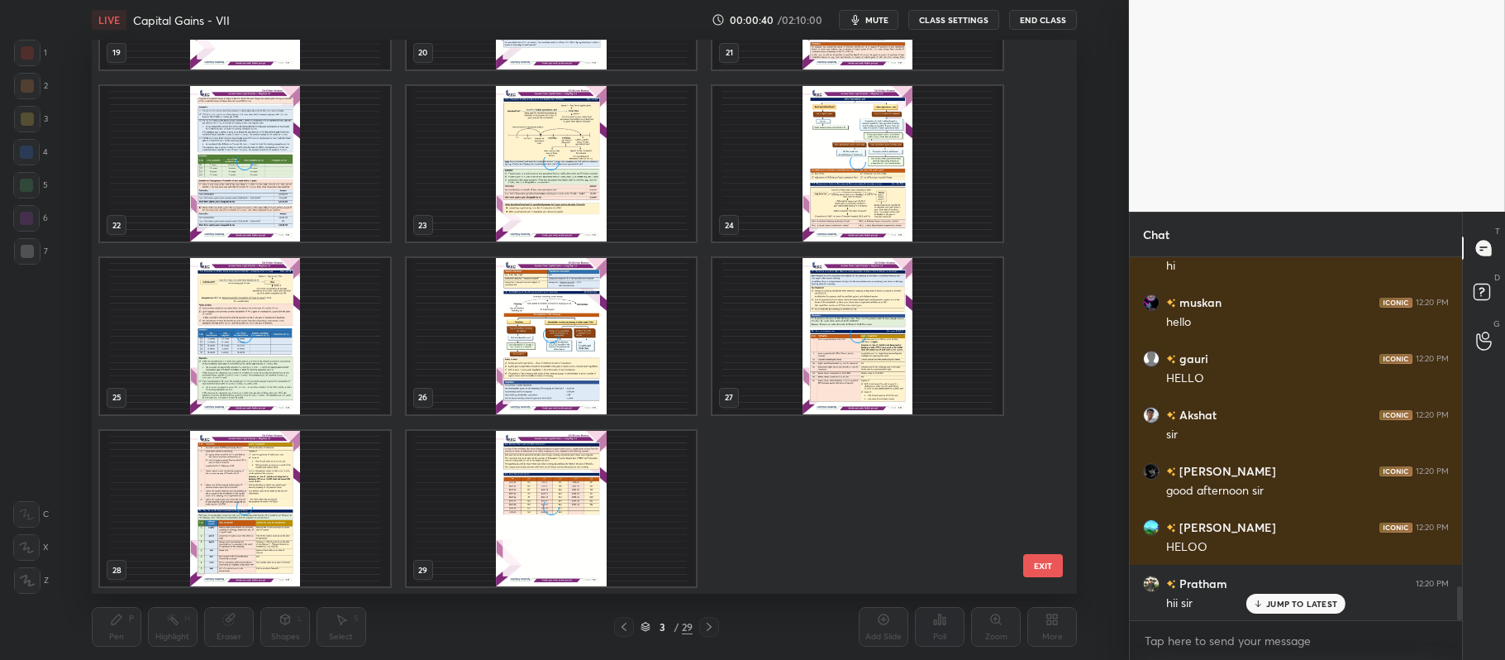
click at [573, 509] on div "grid" at bounding box center [551, 508] width 290 height 156
click at [585, 509] on img "grid" at bounding box center [551, 508] width 290 height 156
click at [593, 501] on img "grid" at bounding box center [551, 508] width 290 height 156
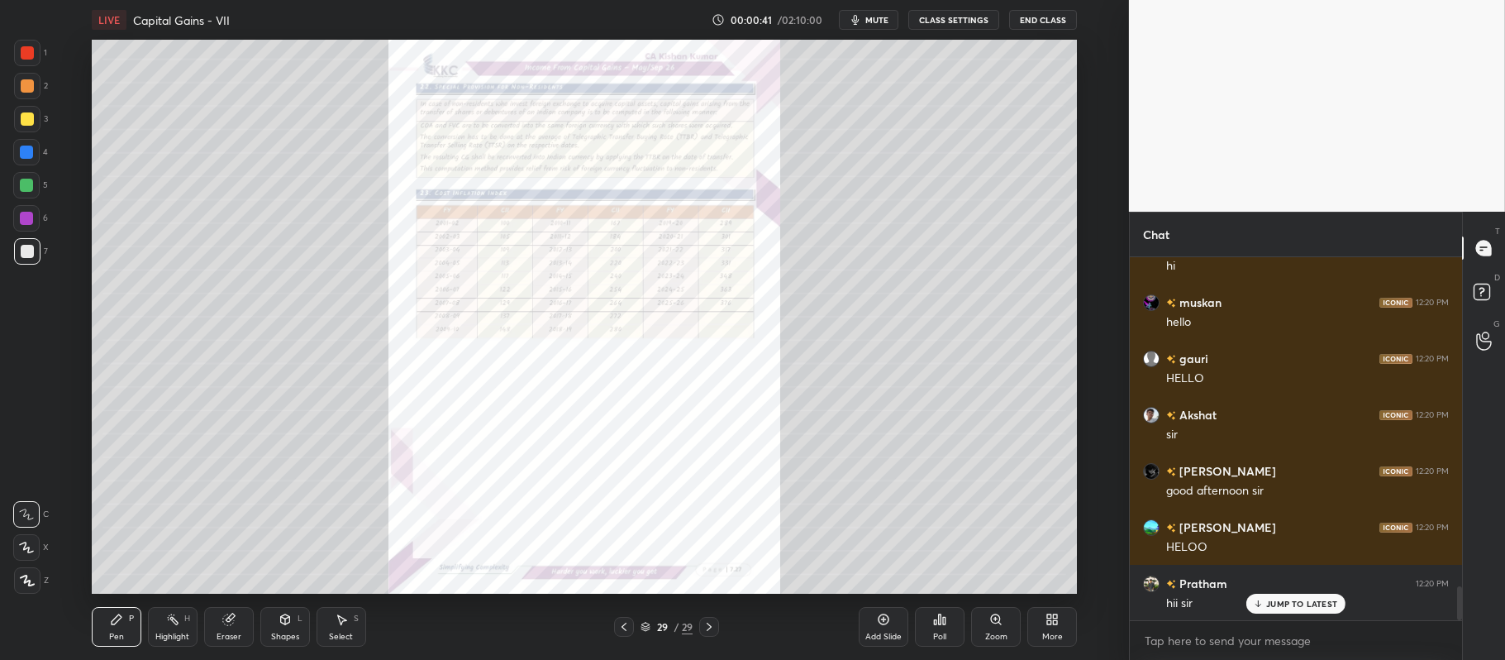
click at [1059, 639] on div "More" at bounding box center [1052, 636] width 21 height 8
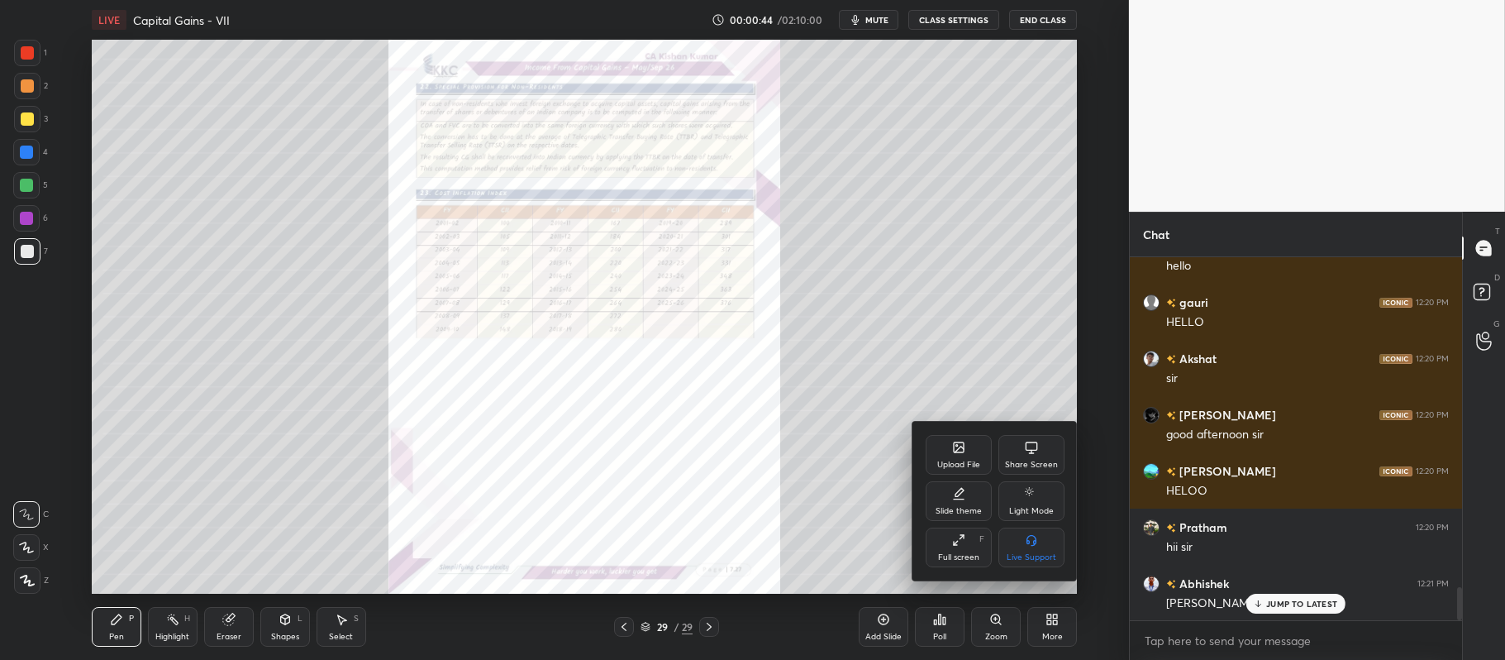
click at [943, 457] on div "Upload File" at bounding box center [959, 455] width 66 height 40
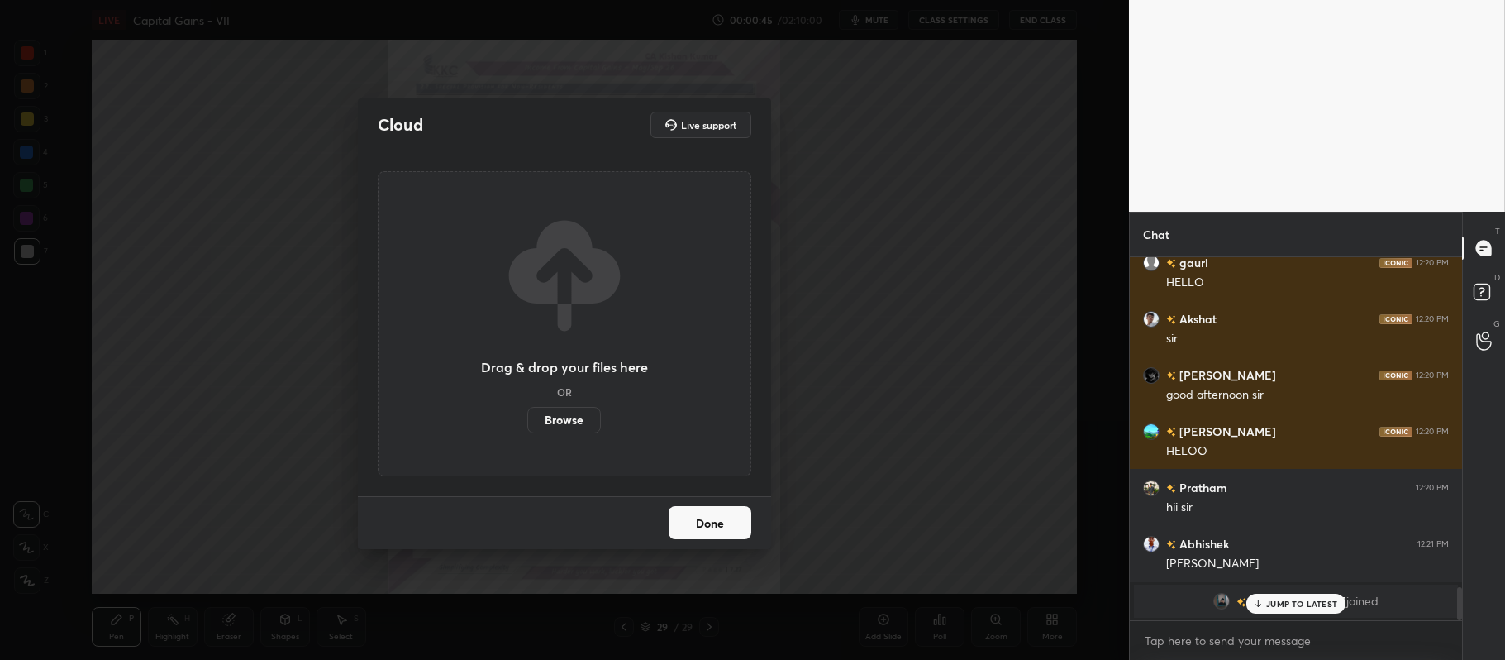
click at [561, 421] on label "Browse" at bounding box center [564, 420] width 74 height 26
click at [527, 421] on input "Browse" at bounding box center [527, 420] width 0 height 26
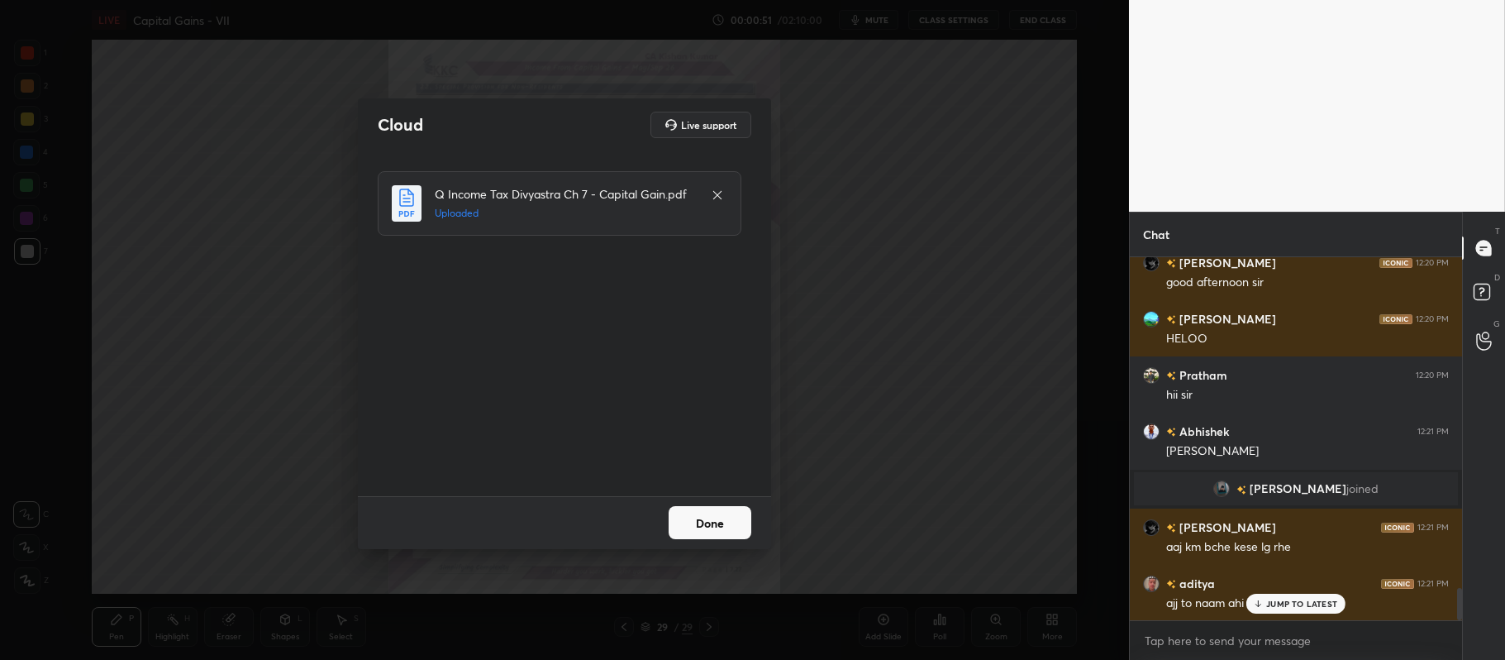
click at [706, 524] on button "Done" at bounding box center [710, 522] width 83 height 33
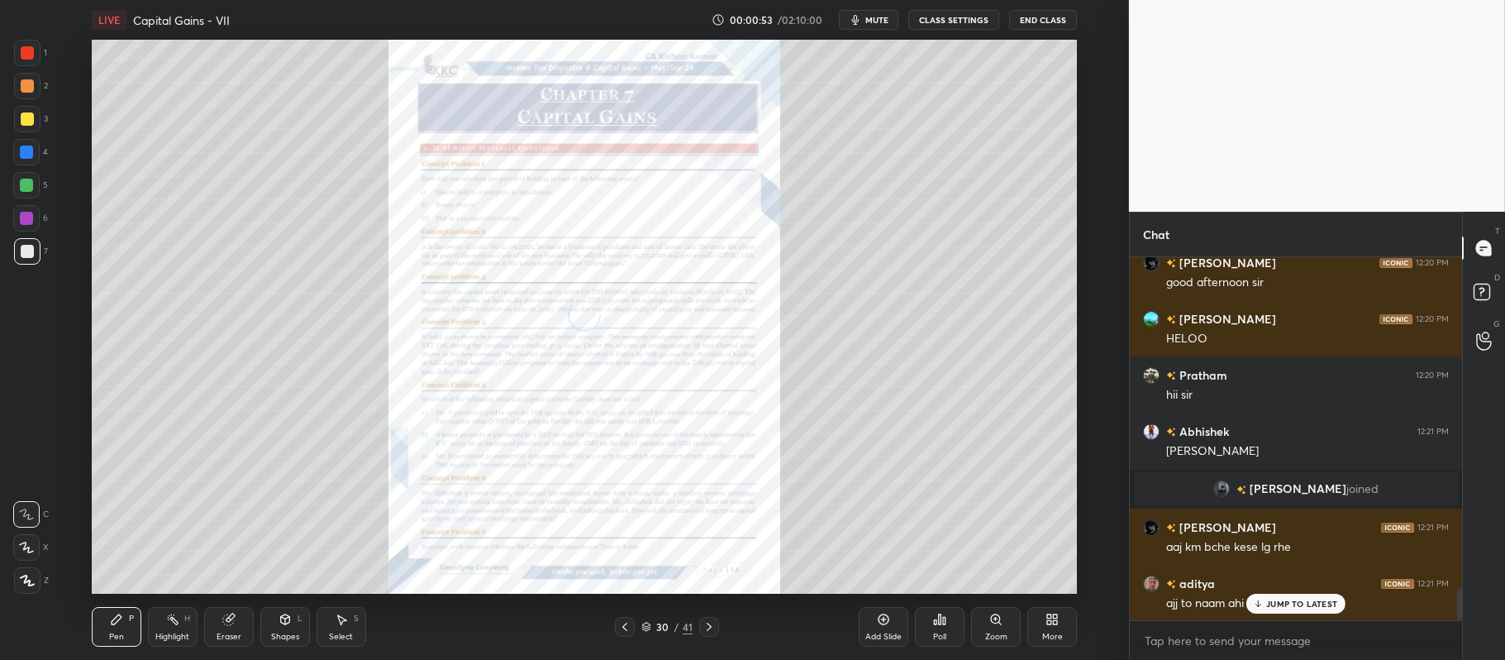
click at [941, 632] on div "Poll" at bounding box center [939, 636] width 13 height 8
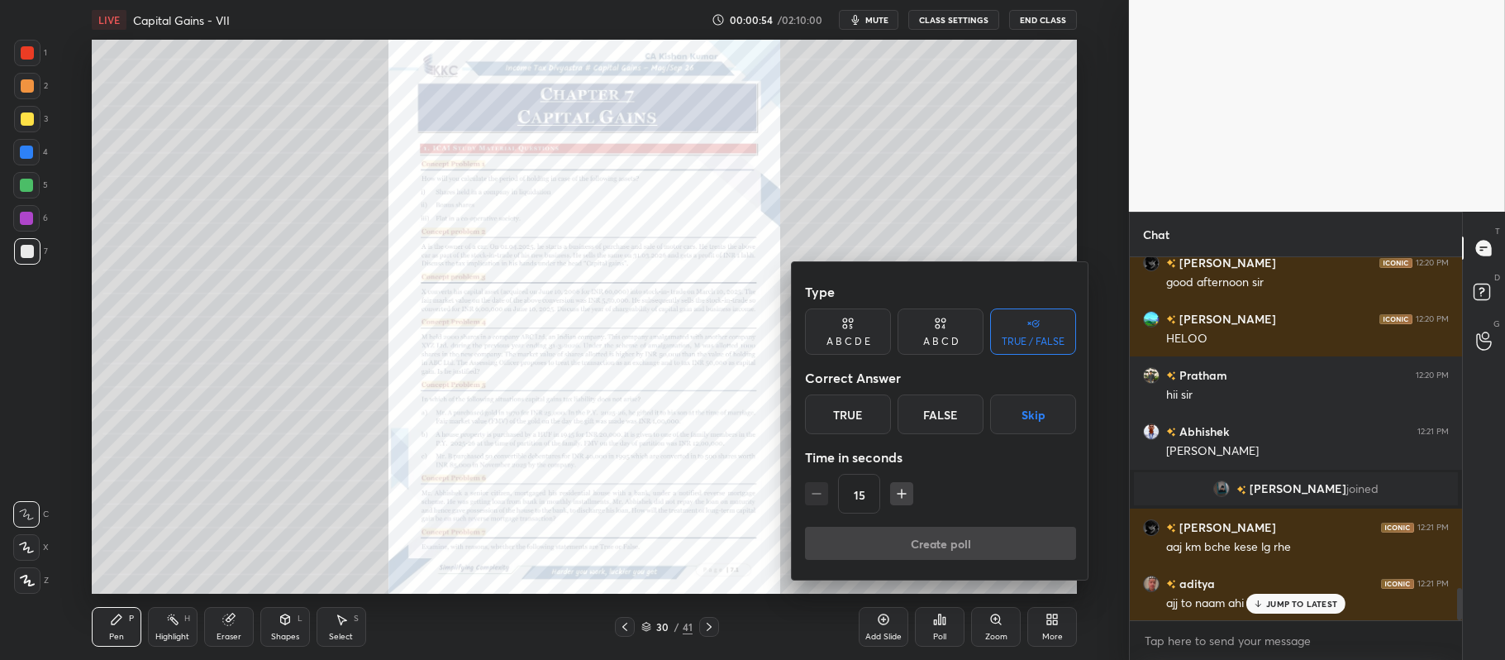
click at [845, 415] on div "True" at bounding box center [848, 414] width 86 height 40
click at [865, 556] on button "Create poll" at bounding box center [940, 543] width 271 height 33
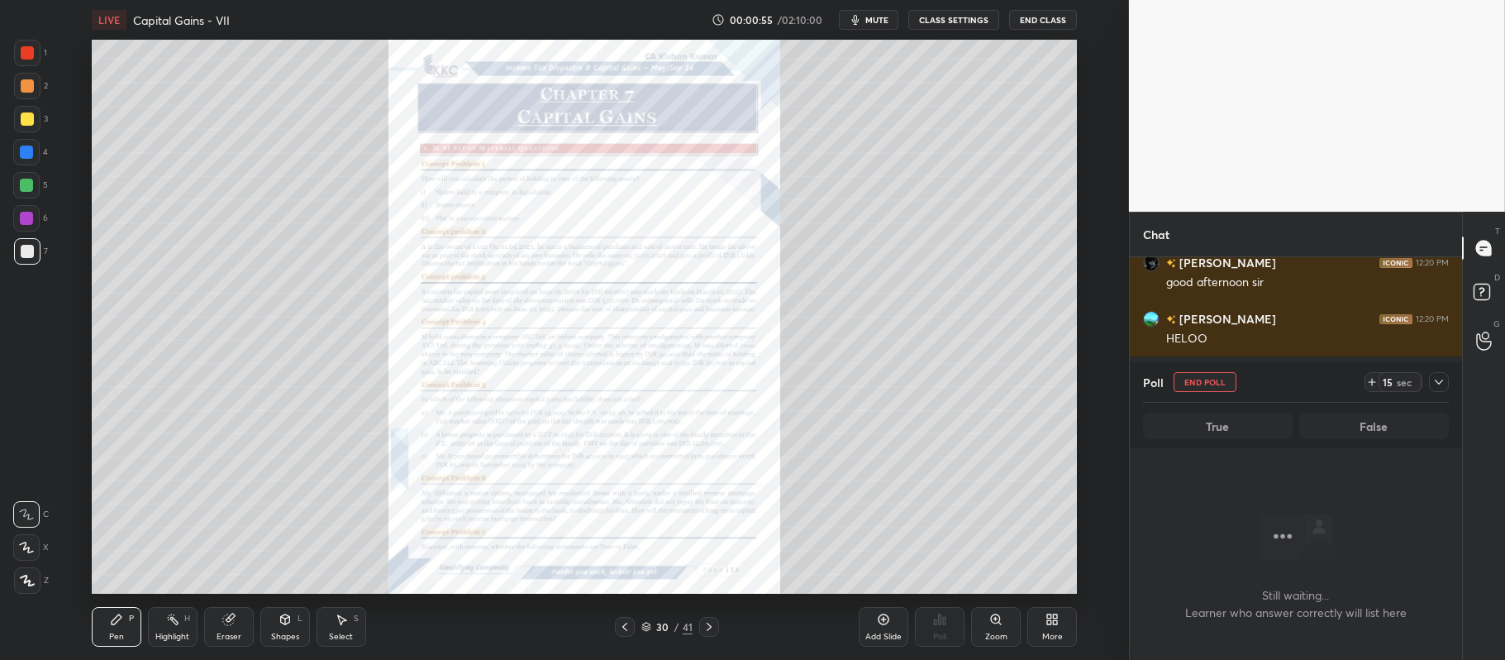
scroll to position [312, 327]
click at [646, 620] on div "30 / 41" at bounding box center [667, 626] width 51 height 15
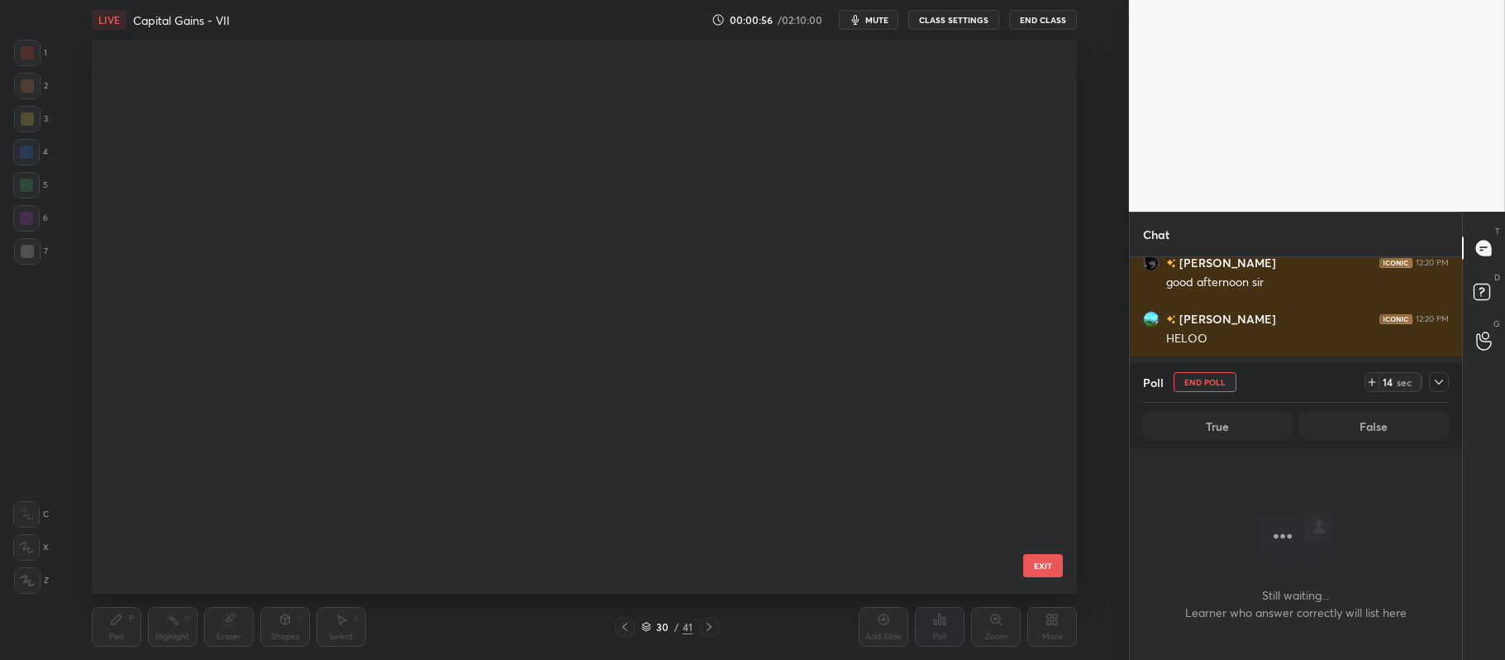
scroll to position [5, 8]
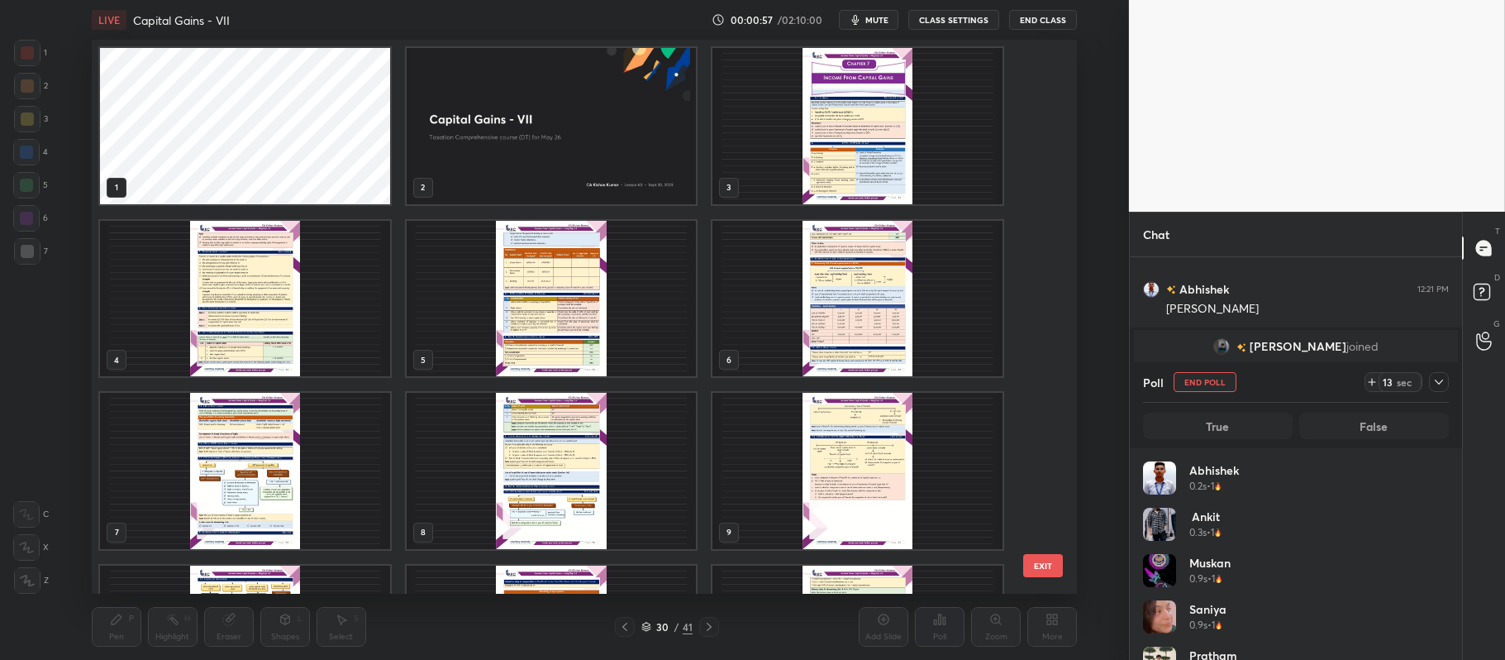
click at [609, 96] on img "grid" at bounding box center [551, 126] width 290 height 156
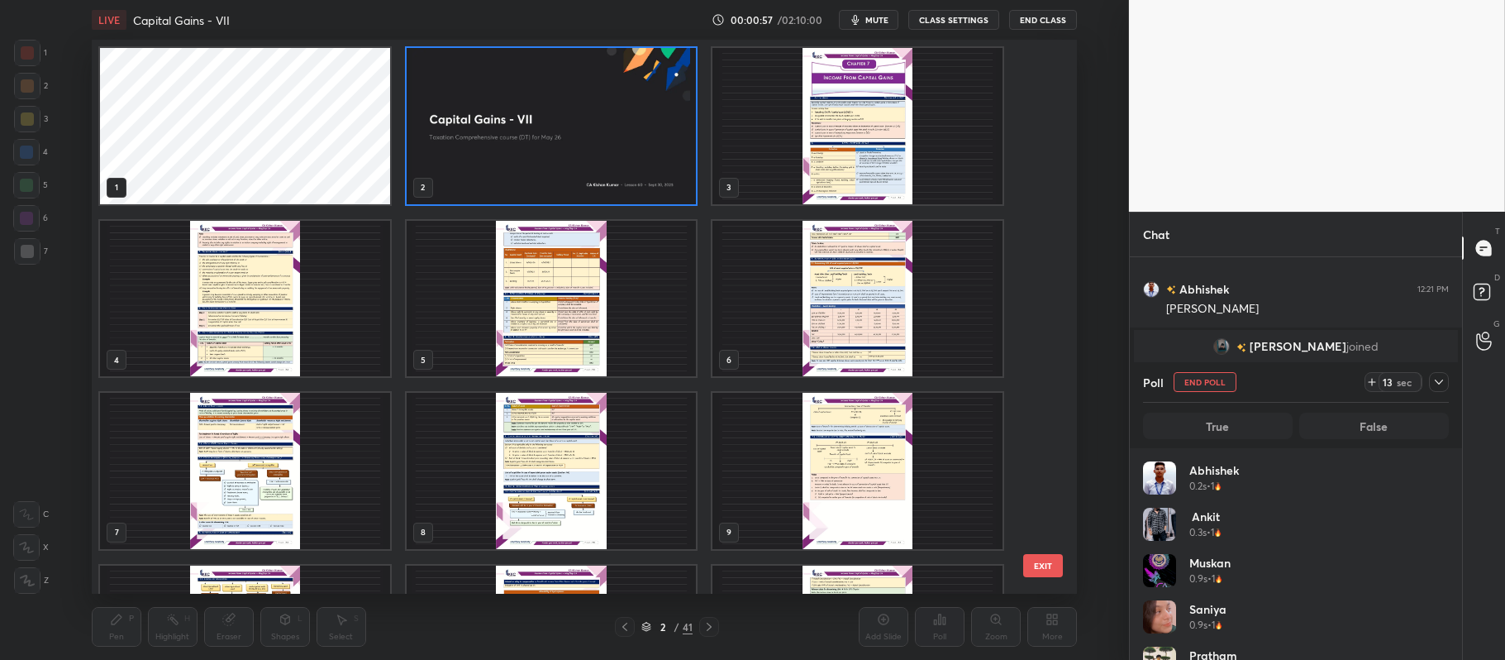
click at [600, 110] on img "grid" at bounding box center [551, 126] width 290 height 156
click at [596, 107] on img "grid" at bounding box center [551, 126] width 290 height 156
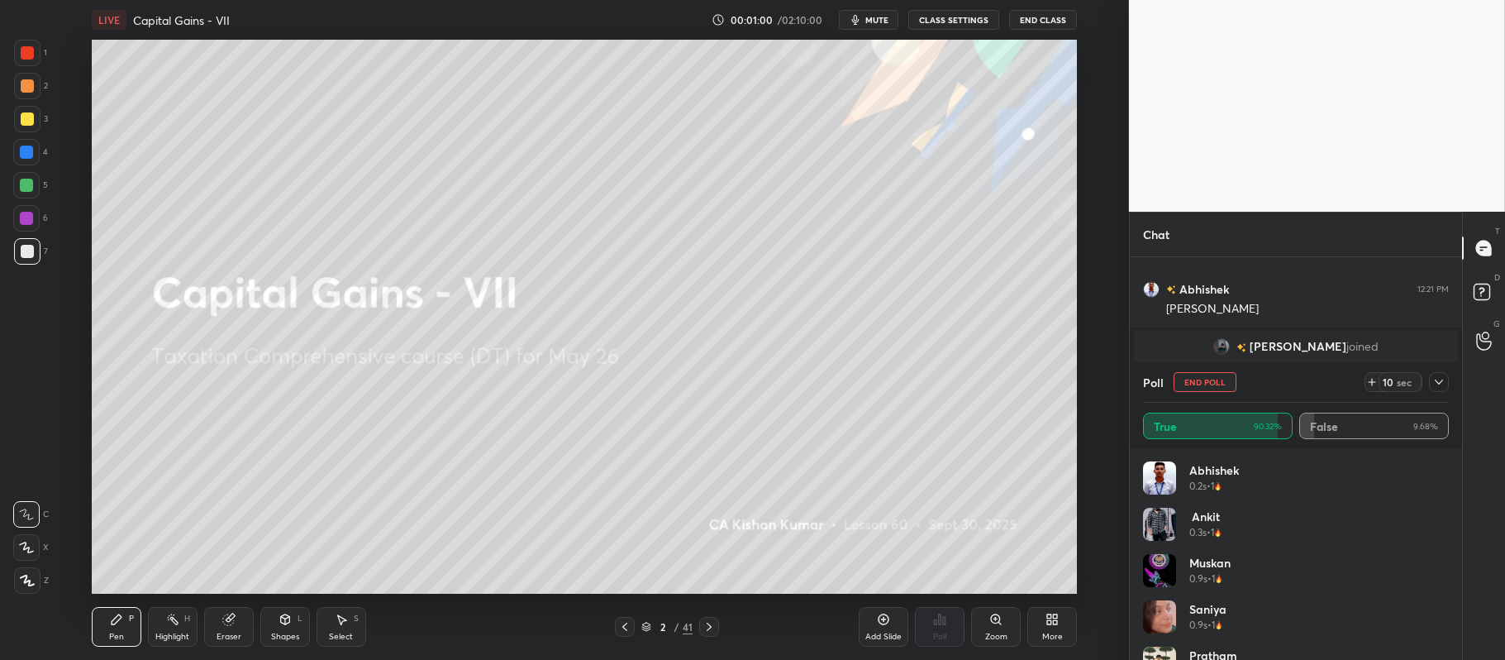
click at [1052, 623] on icon at bounding box center [1052, 619] width 13 height 13
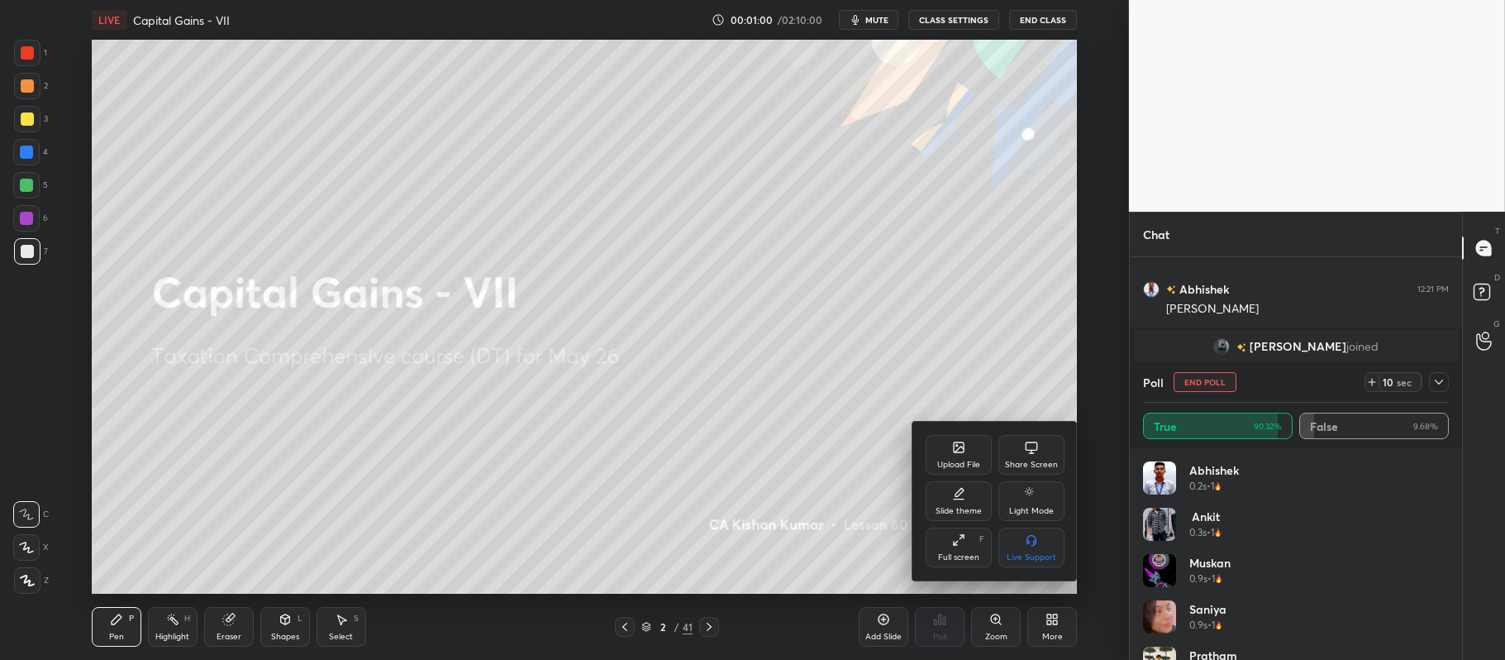
click at [964, 464] on div "Upload File" at bounding box center [958, 464] width 43 height 8
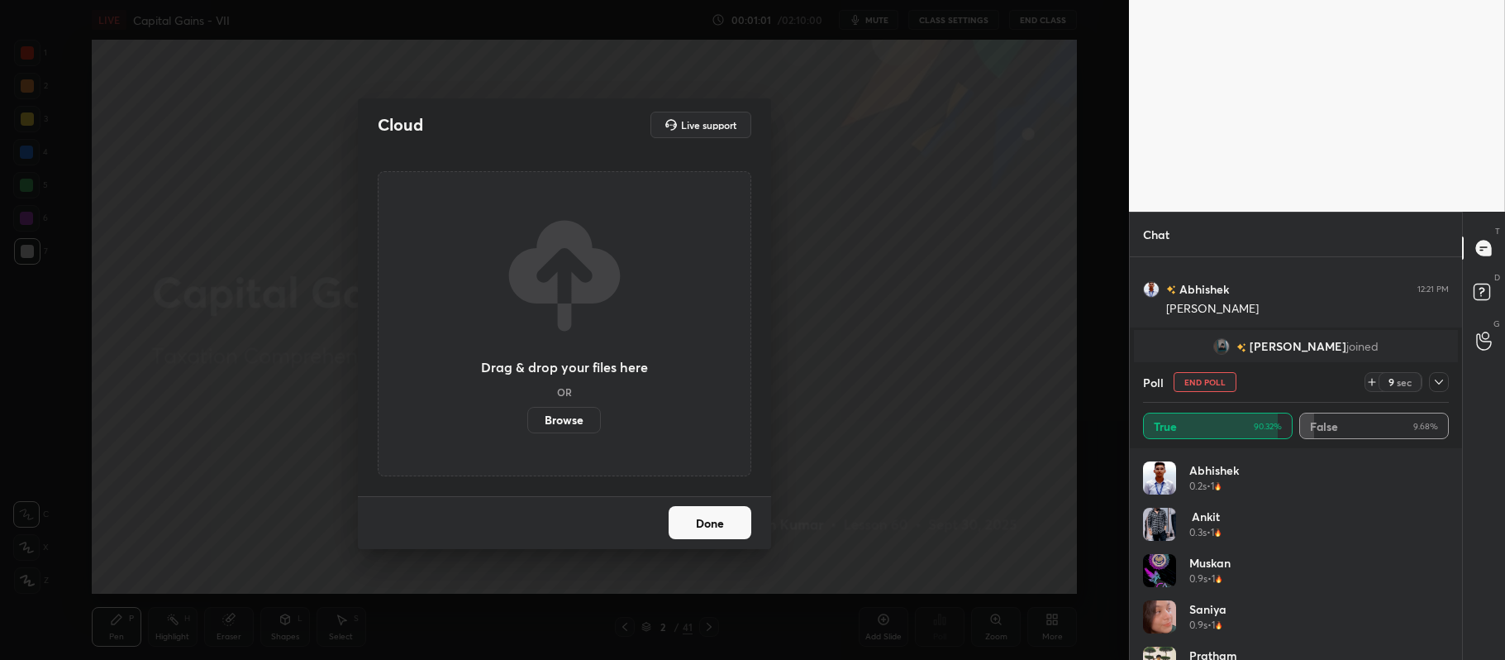
click at [552, 412] on label "Browse" at bounding box center [564, 420] width 74 height 26
click at [527, 412] on input "Browse" at bounding box center [527, 420] width 0 height 26
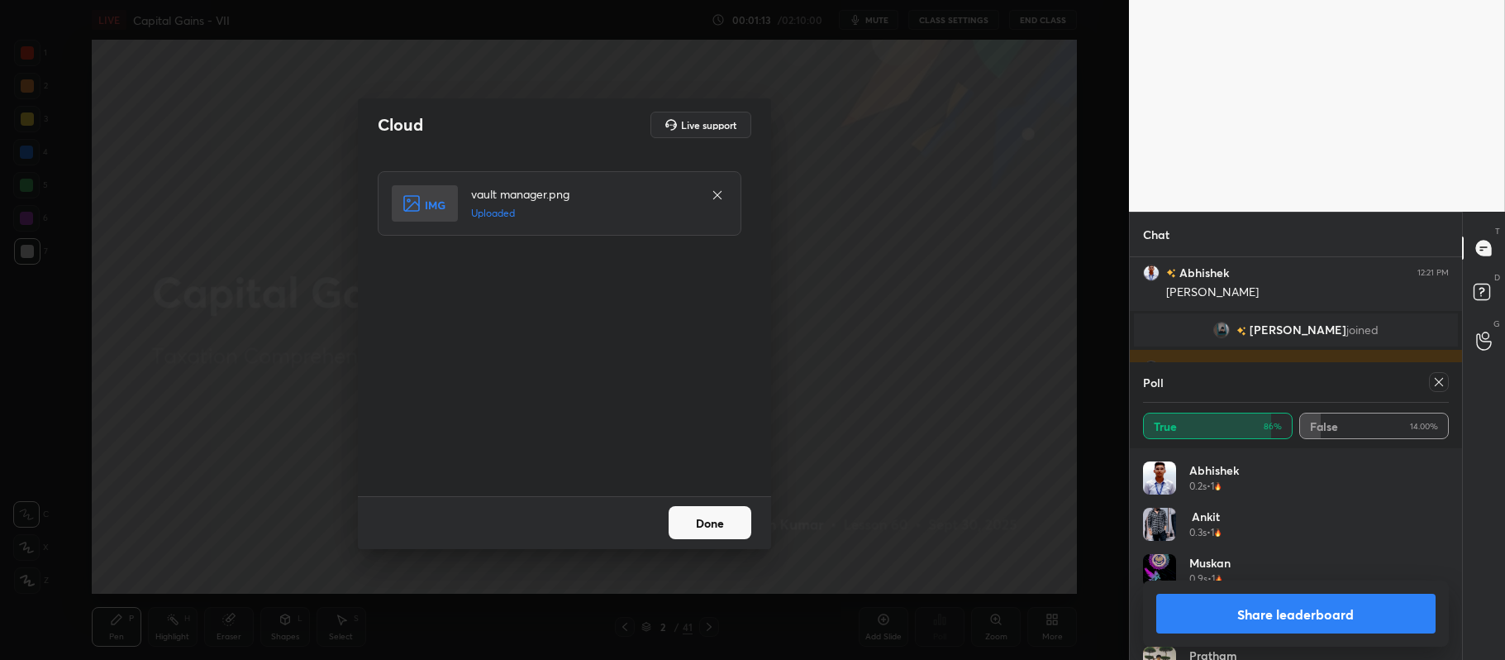
click at [719, 529] on button "Done" at bounding box center [710, 522] width 83 height 33
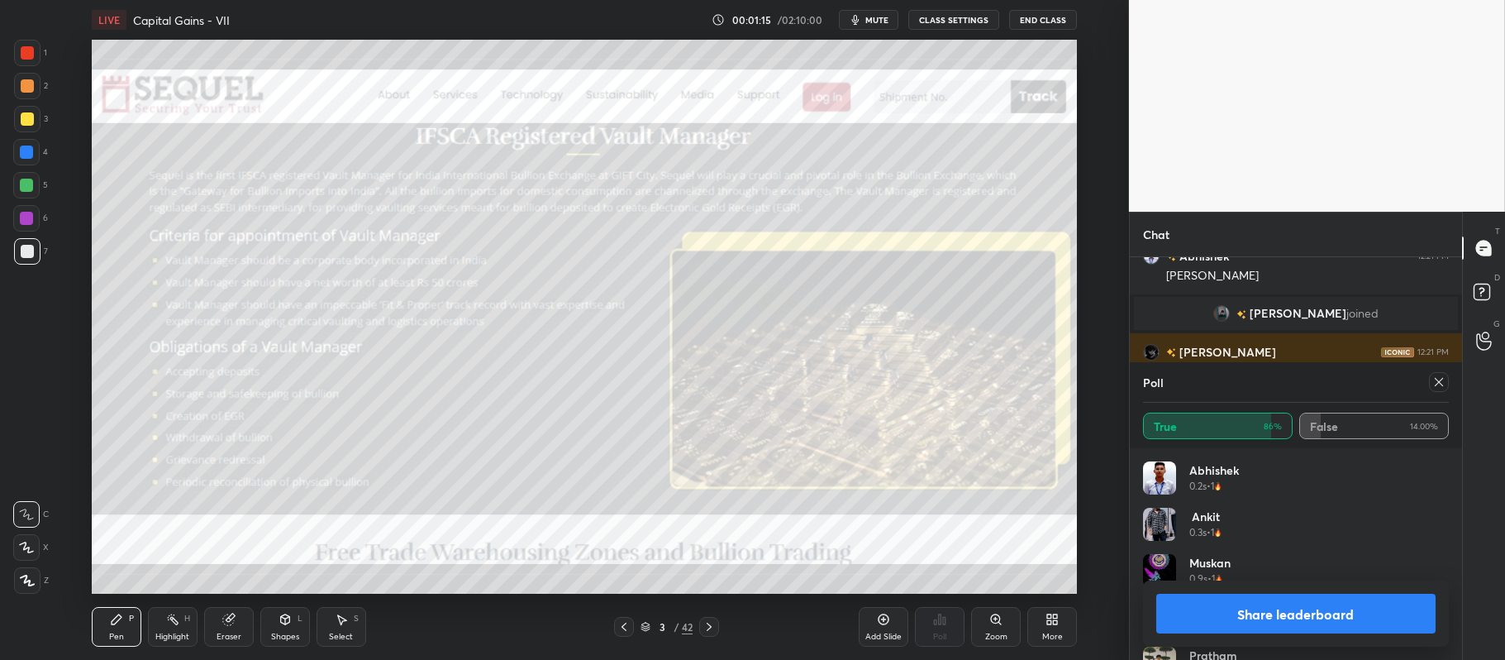
click at [1257, 627] on button "Share leaderboard" at bounding box center [1296, 614] width 279 height 40
type textarea "x"
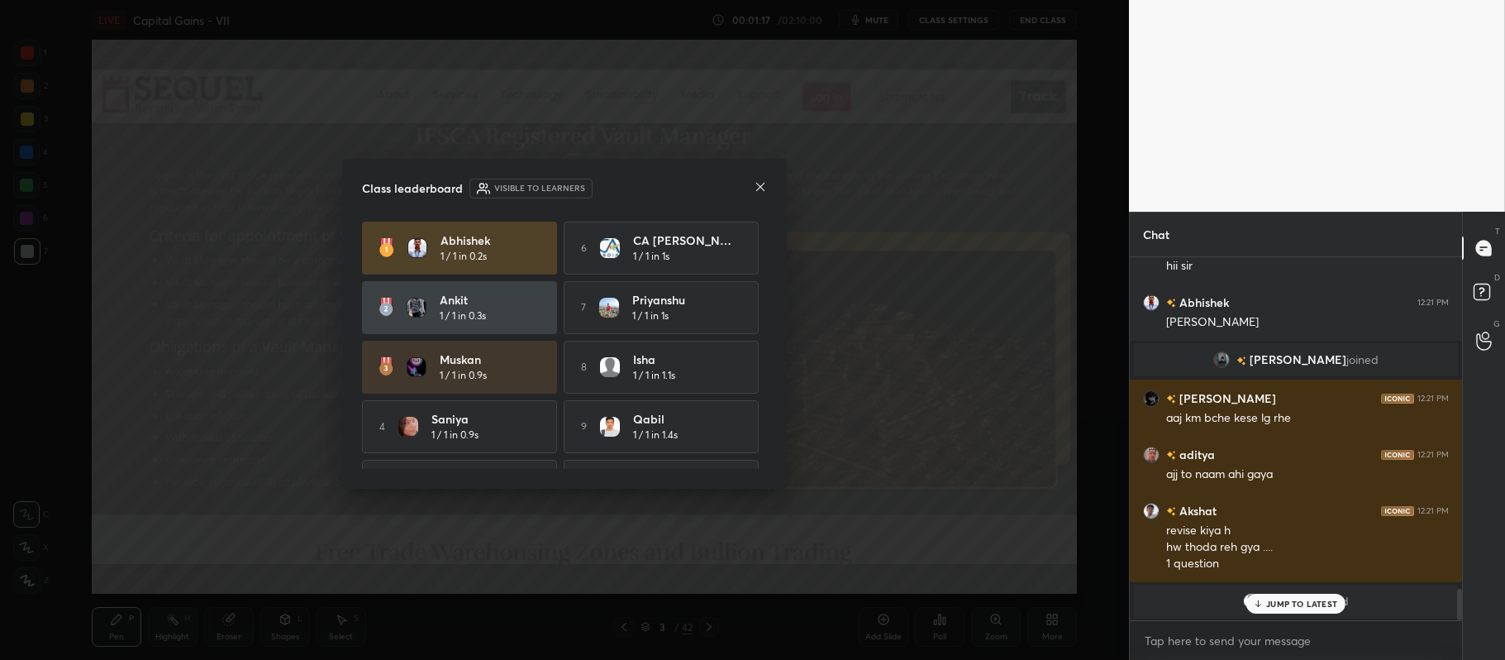
click at [752, 192] on div "Class leaderboard Visible to learners" at bounding box center [564, 189] width 405 height 20
click at [761, 187] on icon at bounding box center [760, 187] width 8 height 8
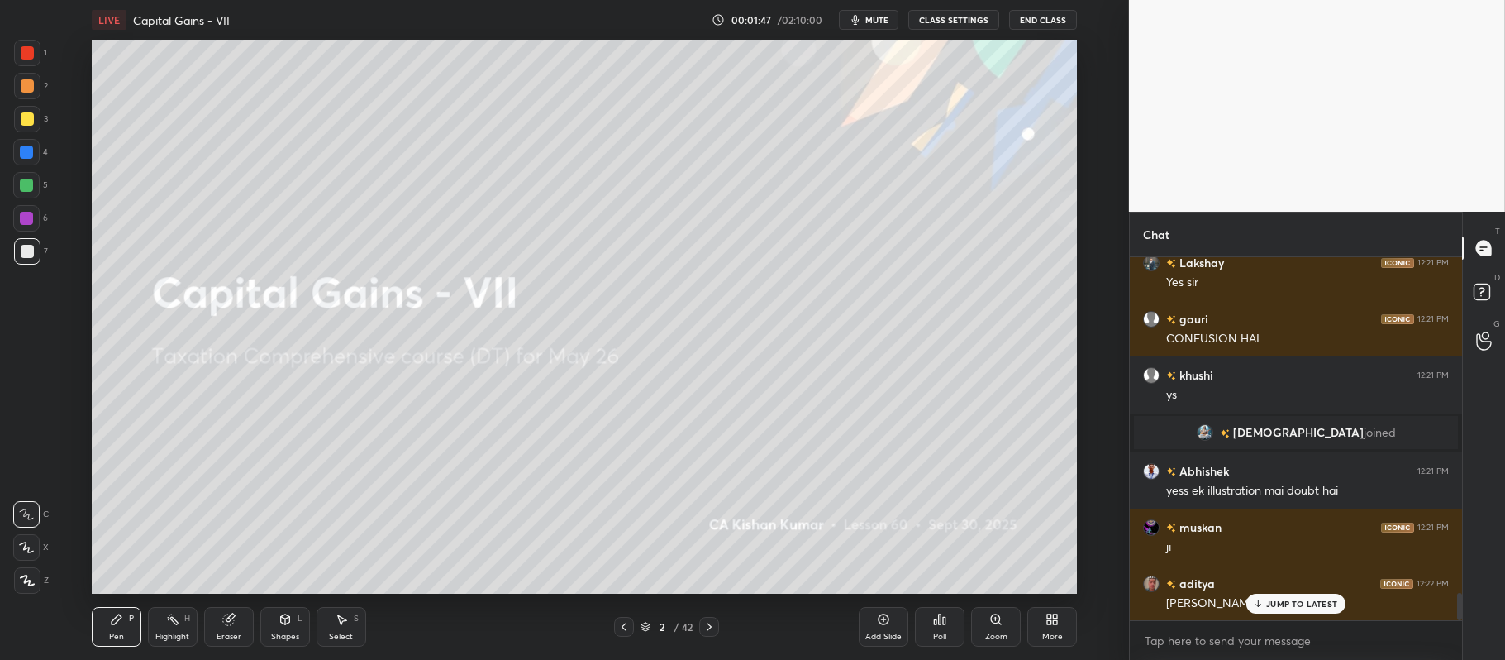
click at [1040, 623] on div "More" at bounding box center [1053, 627] width 50 height 40
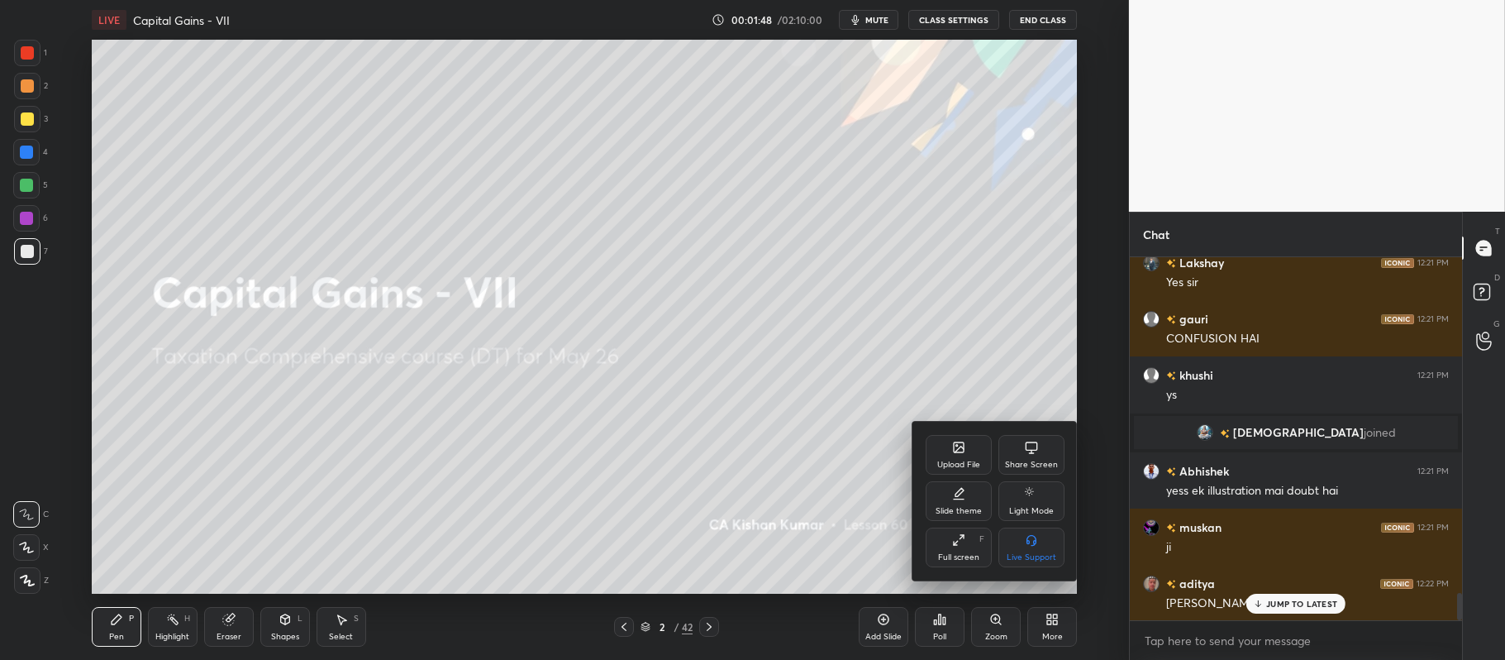
click at [960, 460] on div "Upload File" at bounding box center [958, 464] width 43 height 8
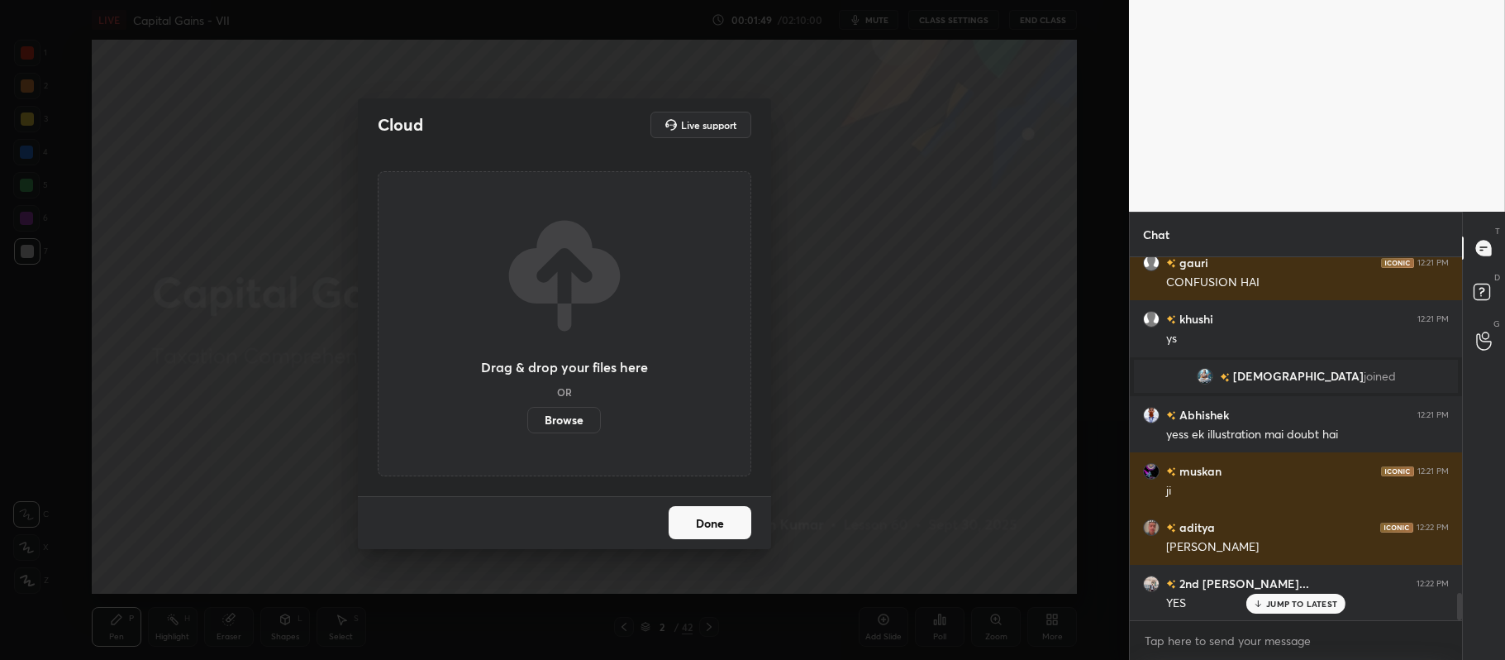
click at [549, 436] on div "Drag & drop your files here OR Browse" at bounding box center [565, 323] width 374 height 305
click at [567, 420] on label "Browse" at bounding box center [564, 420] width 74 height 26
click at [527, 420] on input "Browse" at bounding box center [527, 420] width 0 height 26
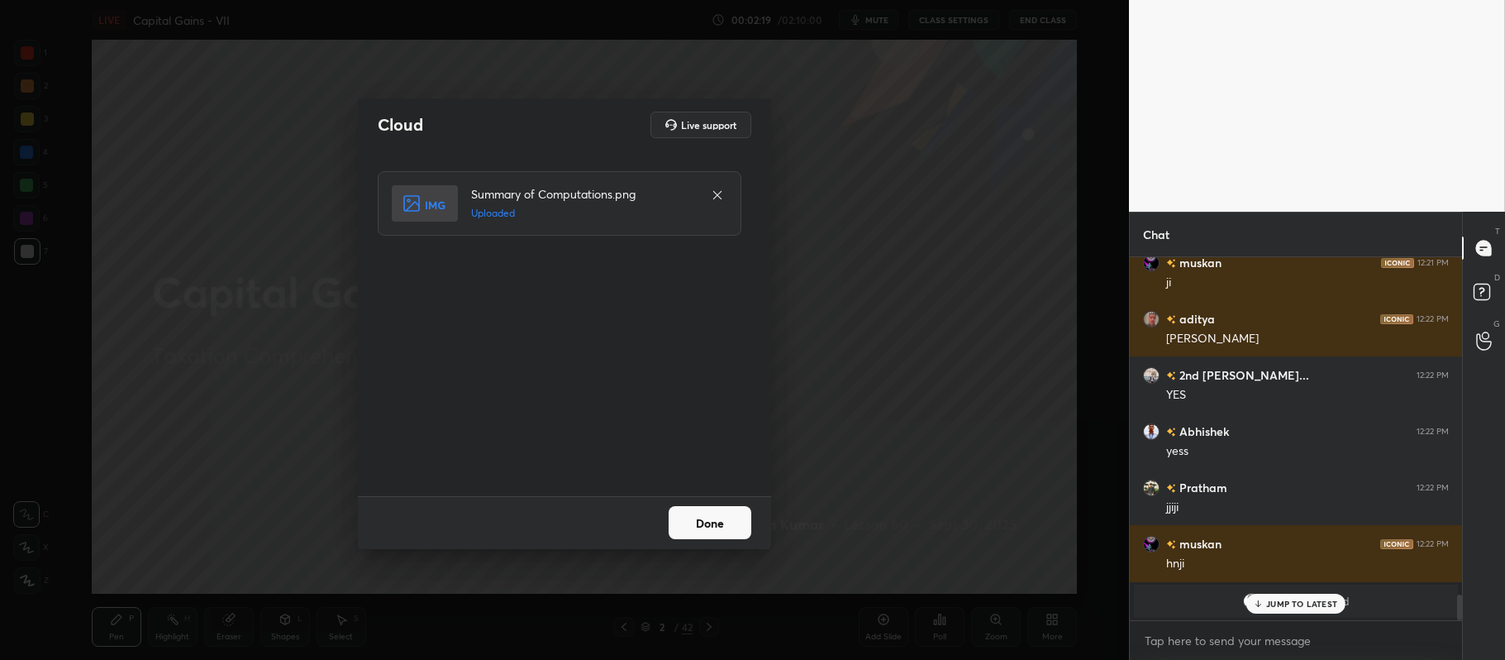
scroll to position [4803, 0]
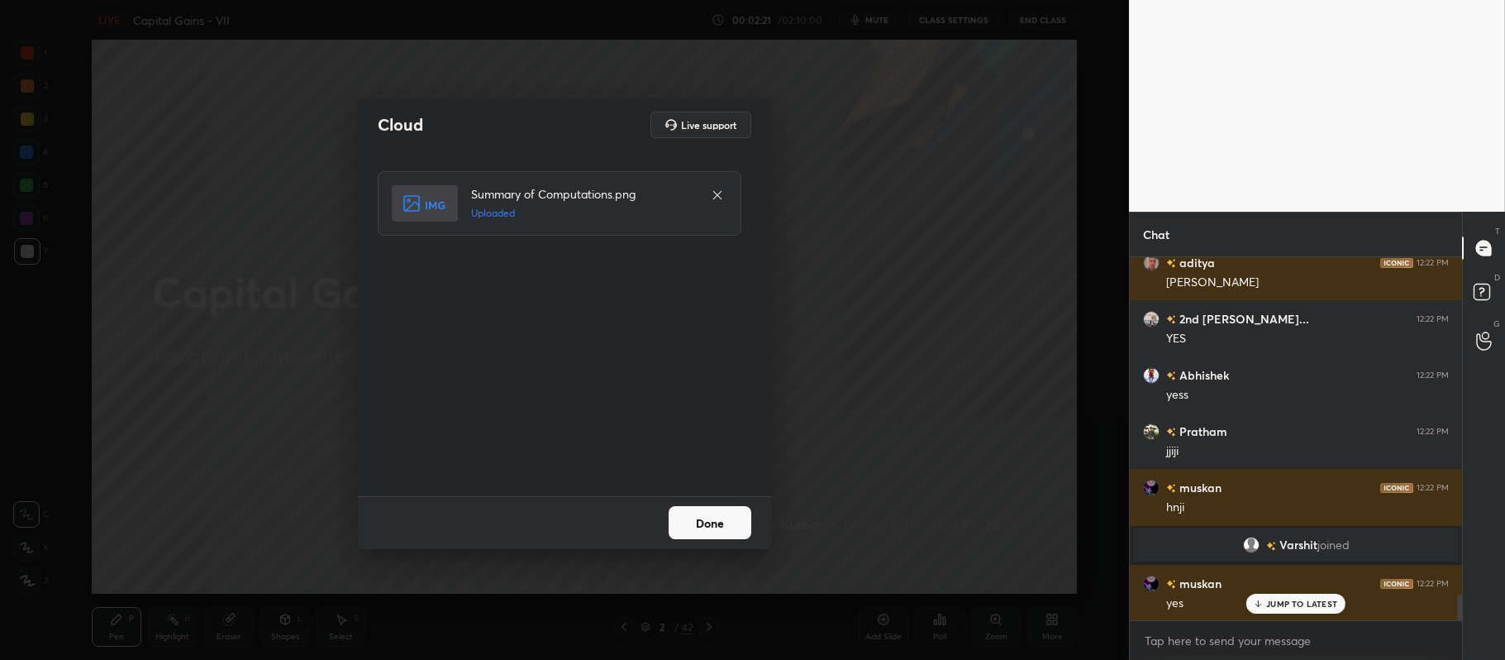
click at [724, 514] on button "Done" at bounding box center [710, 522] width 83 height 33
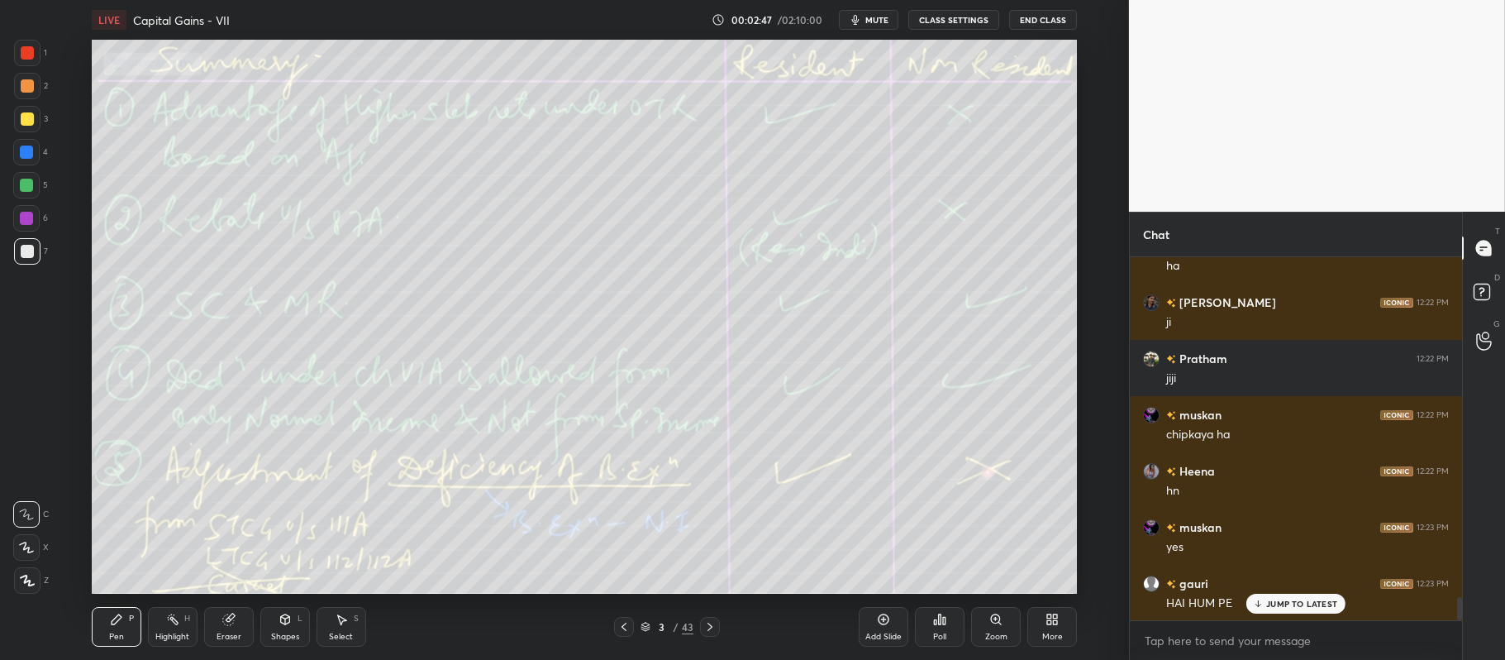
scroll to position [5438, 0]
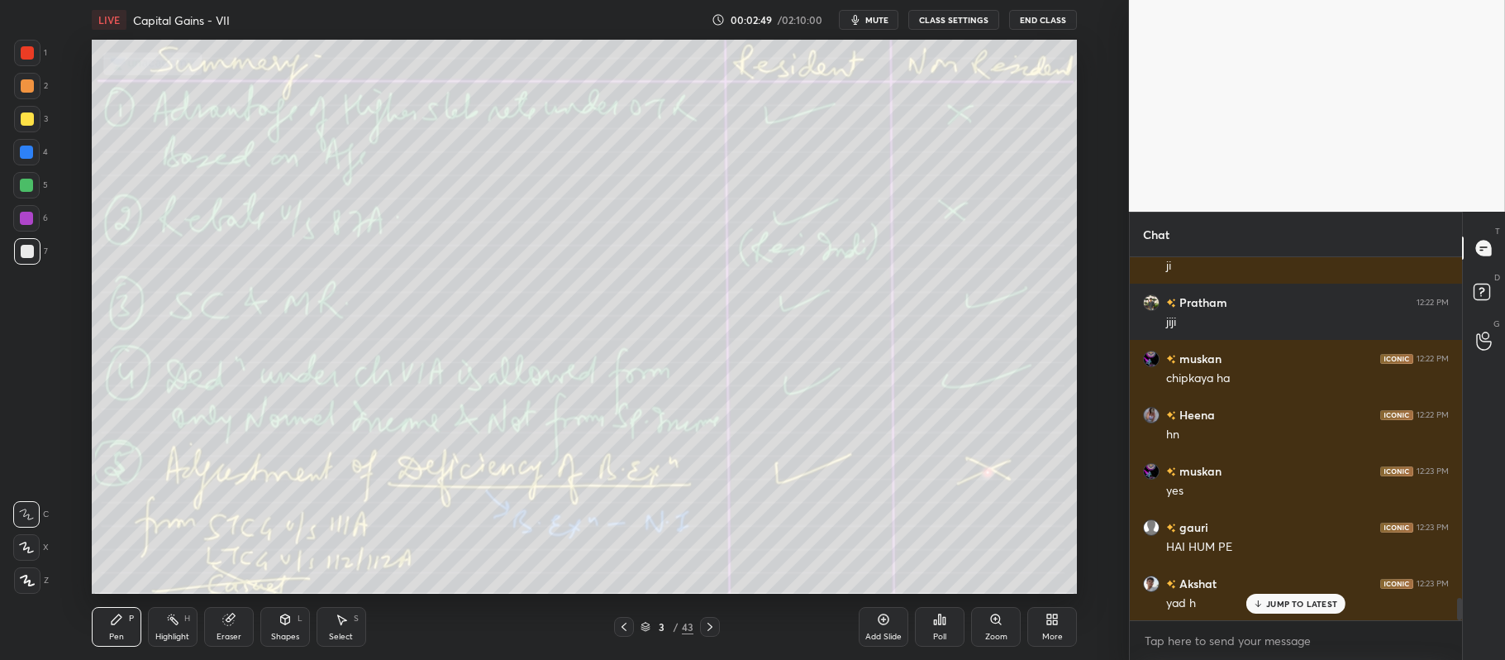
click at [28, 91] on div at bounding box center [27, 85] width 13 height 13
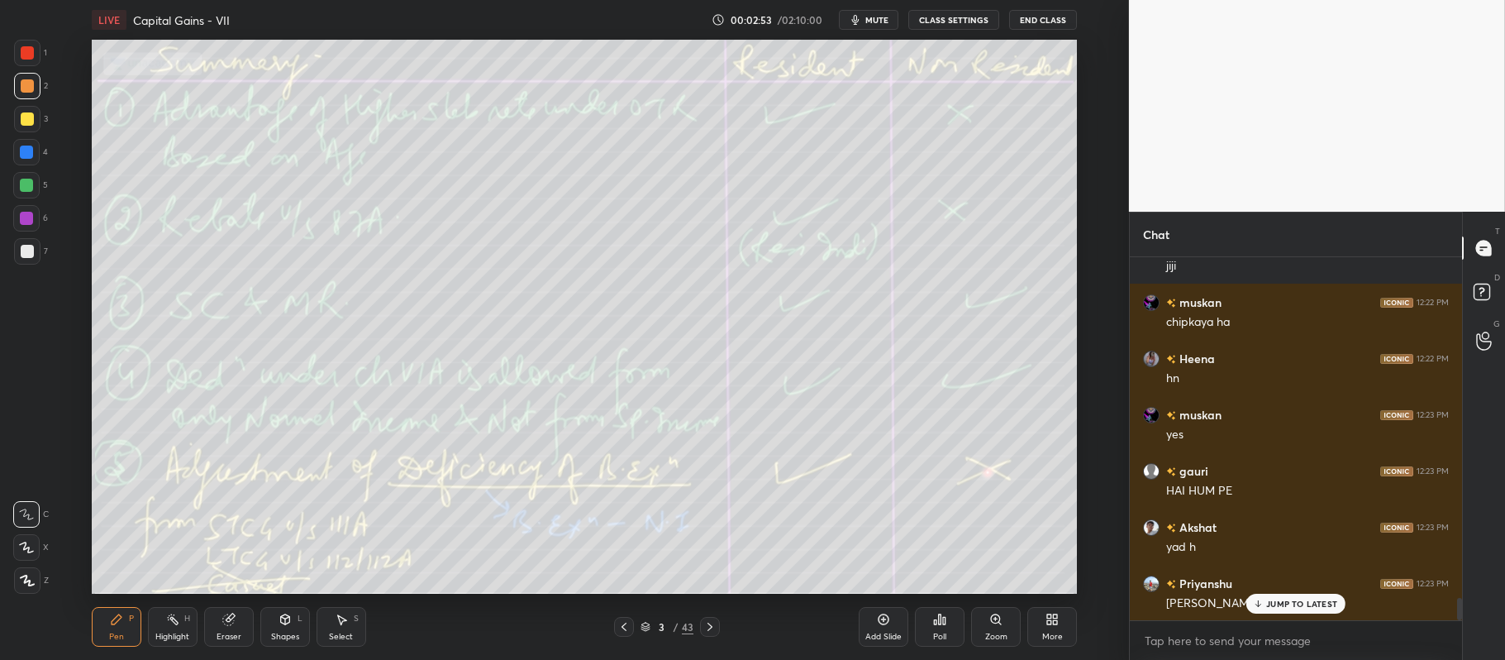
scroll to position [5496, 0]
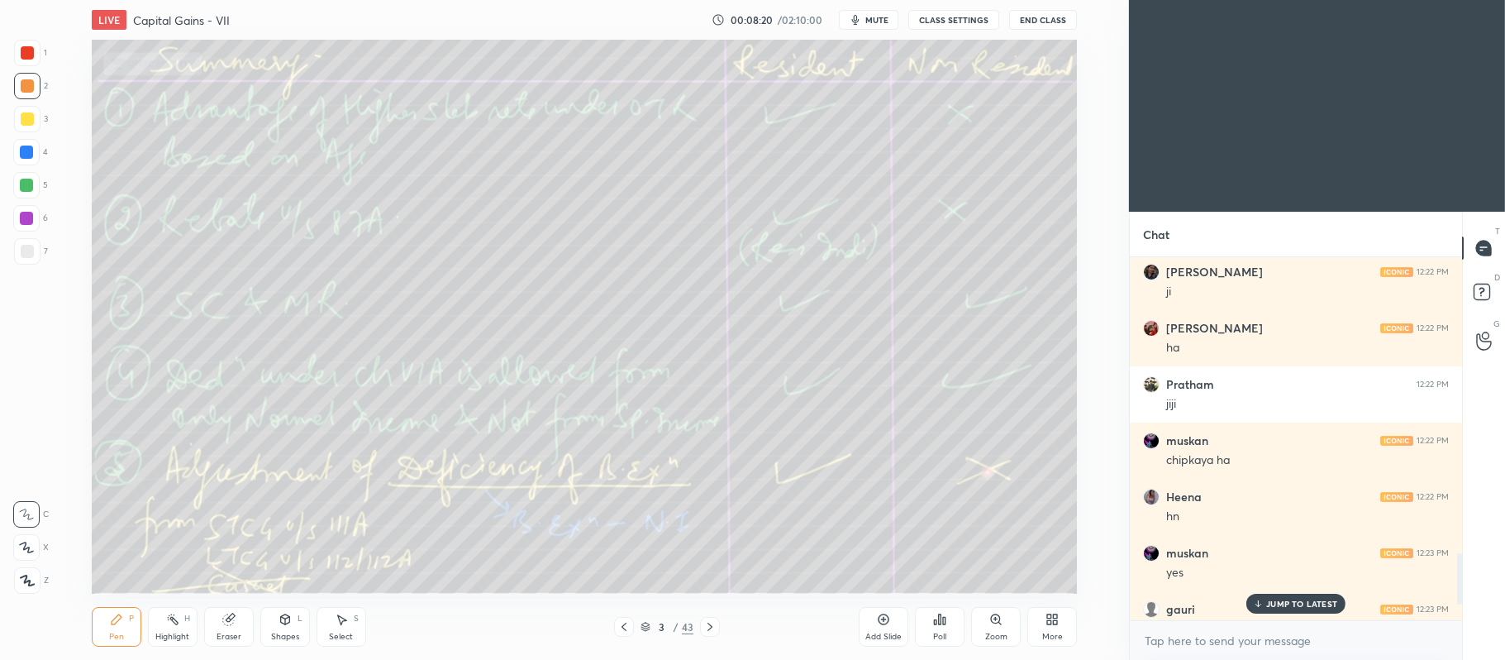
scroll to position [82115, 81606]
click at [19, 547] on icon at bounding box center [26, 547] width 15 height 12
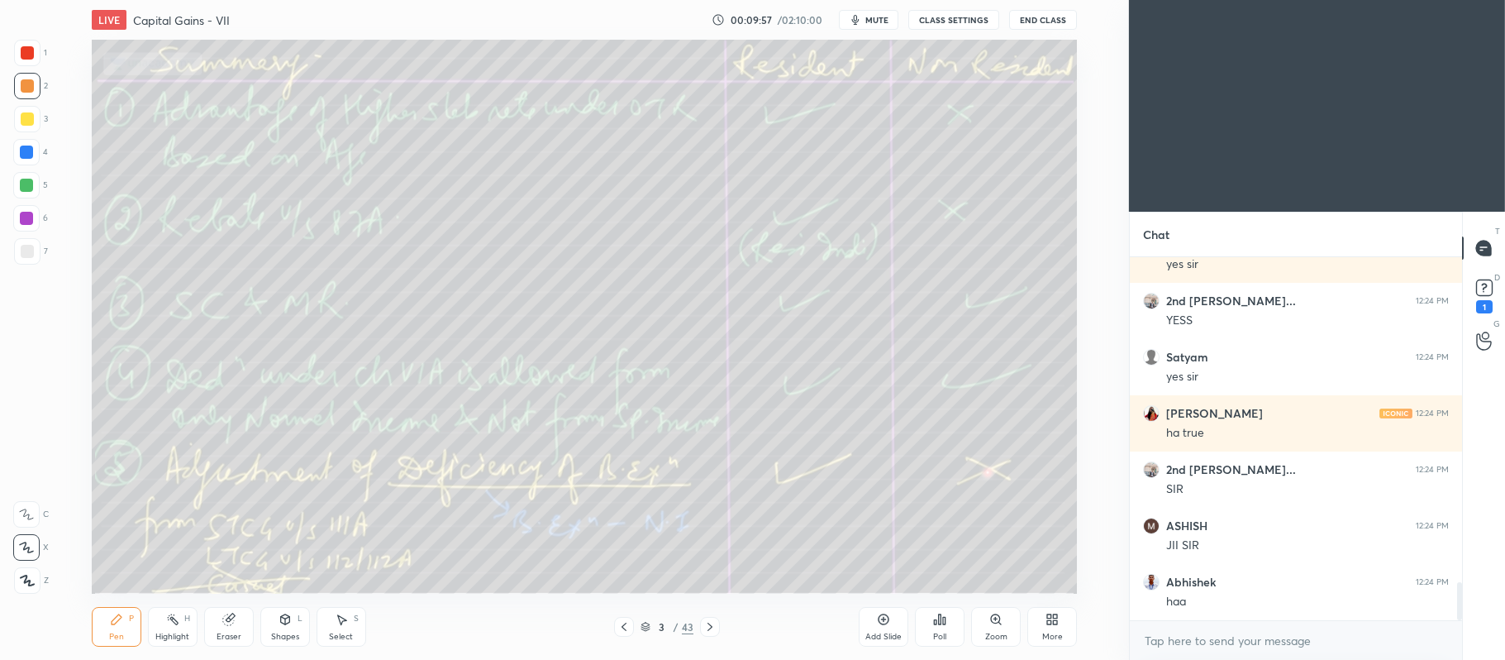
scroll to position [3202, 0]
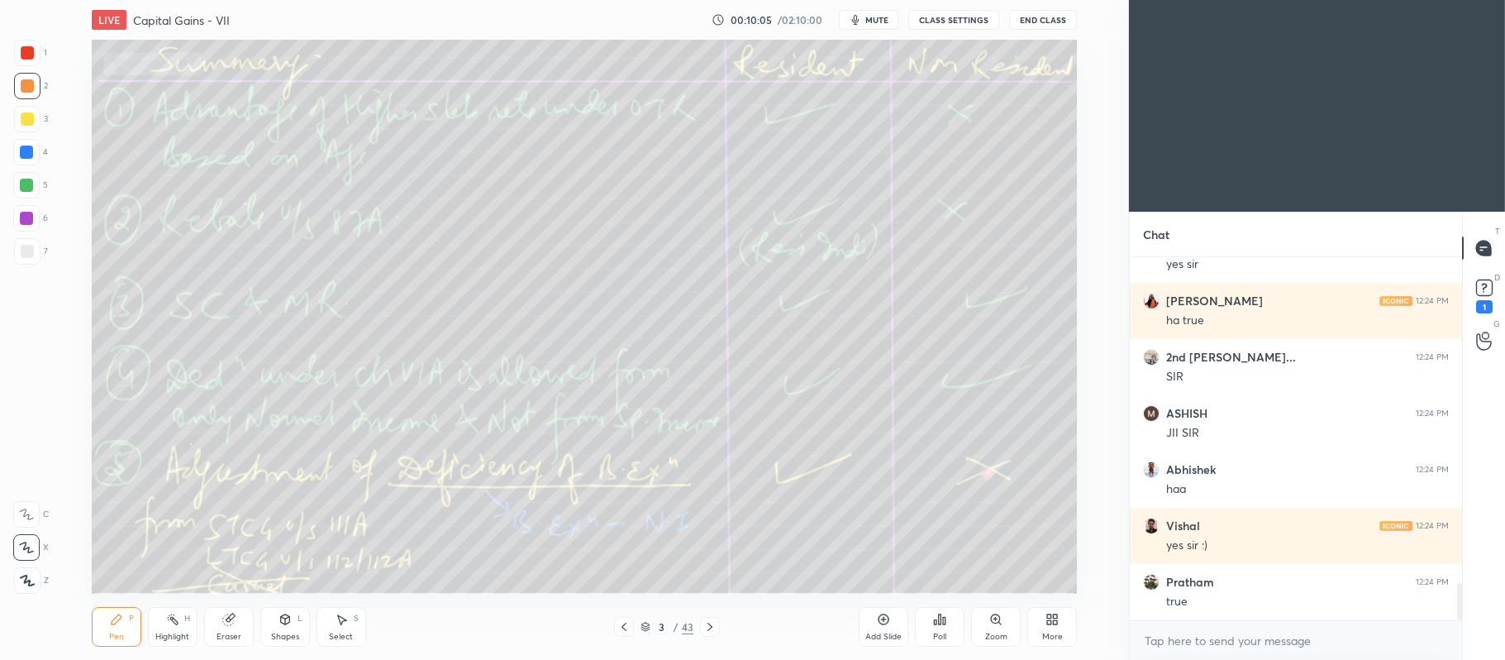
click at [880, 637] on div "Add Slide" at bounding box center [884, 636] width 36 height 8
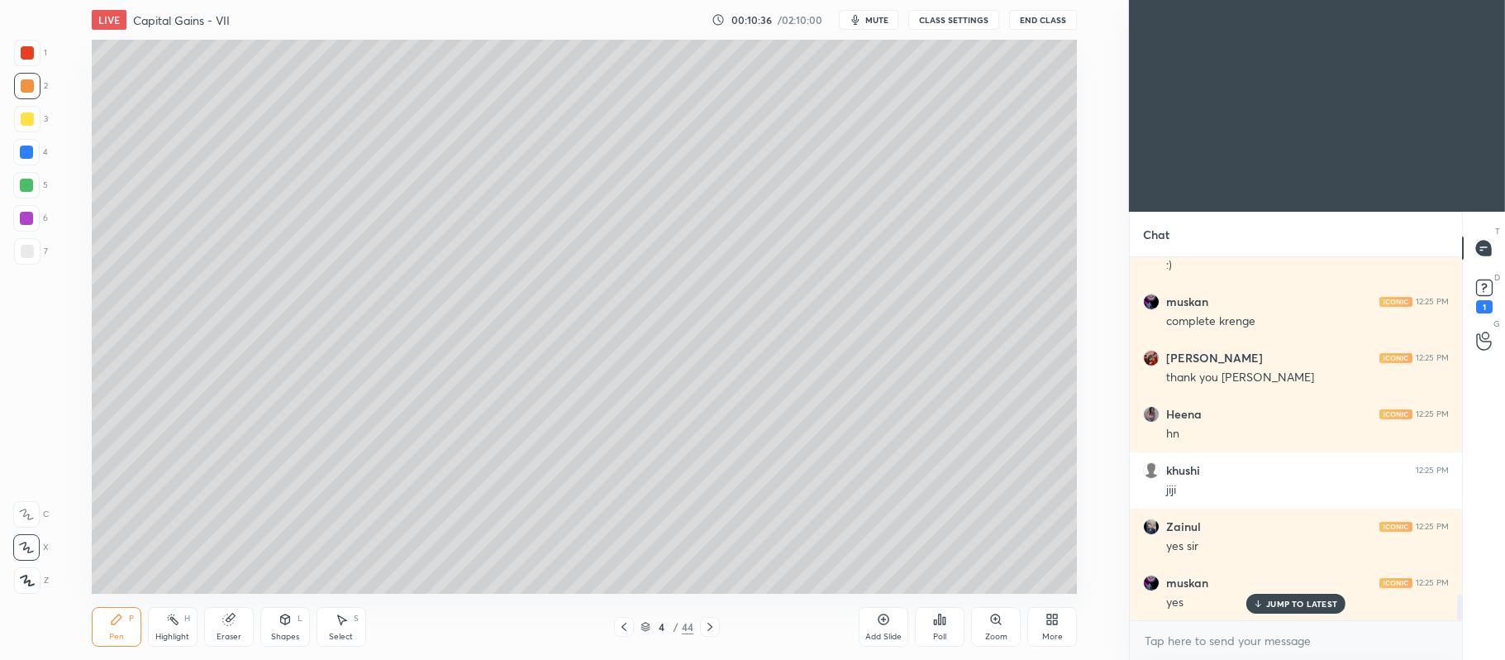
scroll to position [4846, 0]
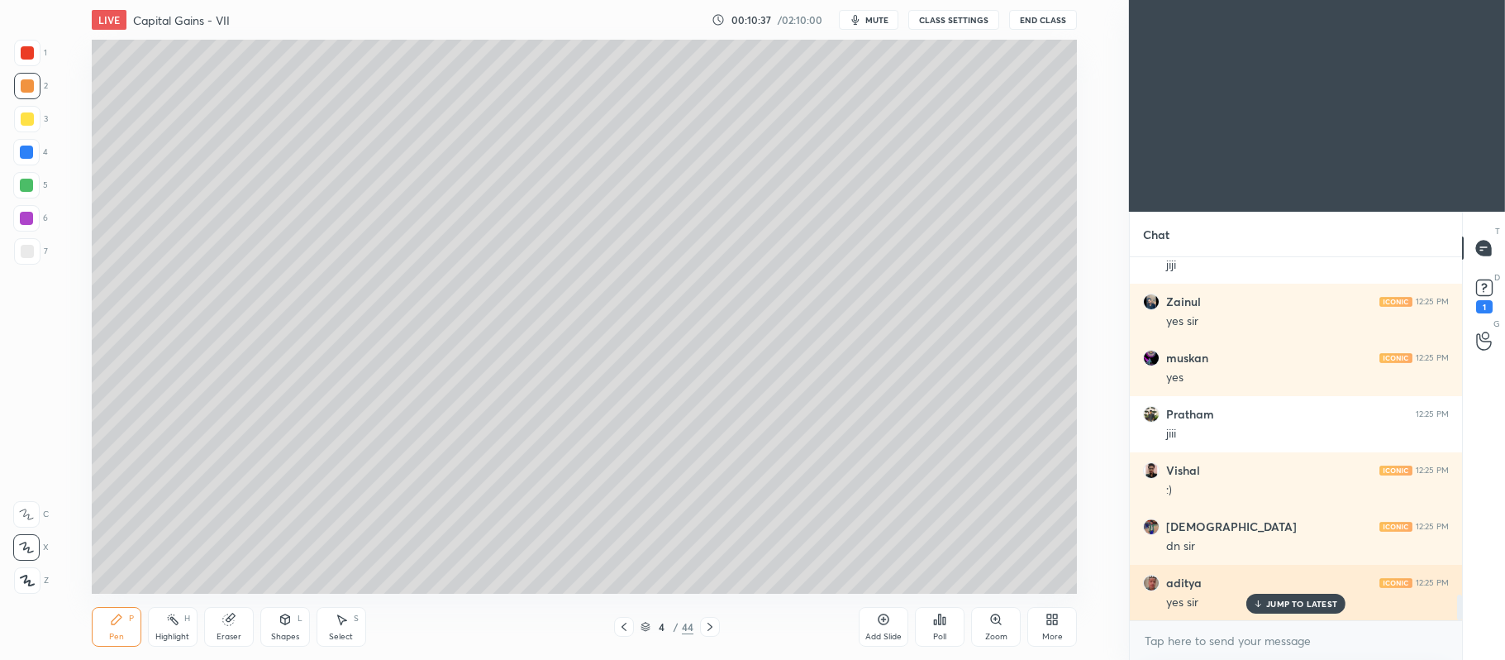
click at [1273, 603] on p "JUMP TO LATEST" at bounding box center [1302, 604] width 71 height 10
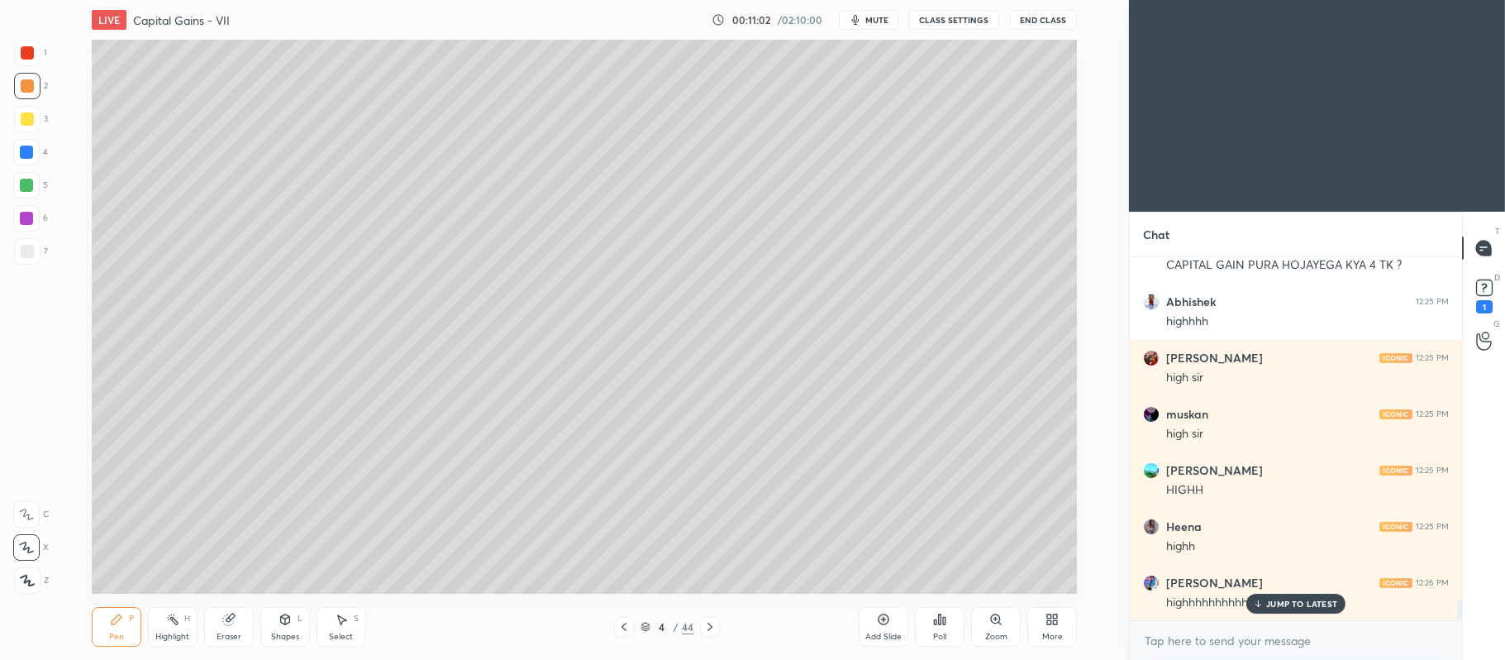
scroll to position [6030, 0]
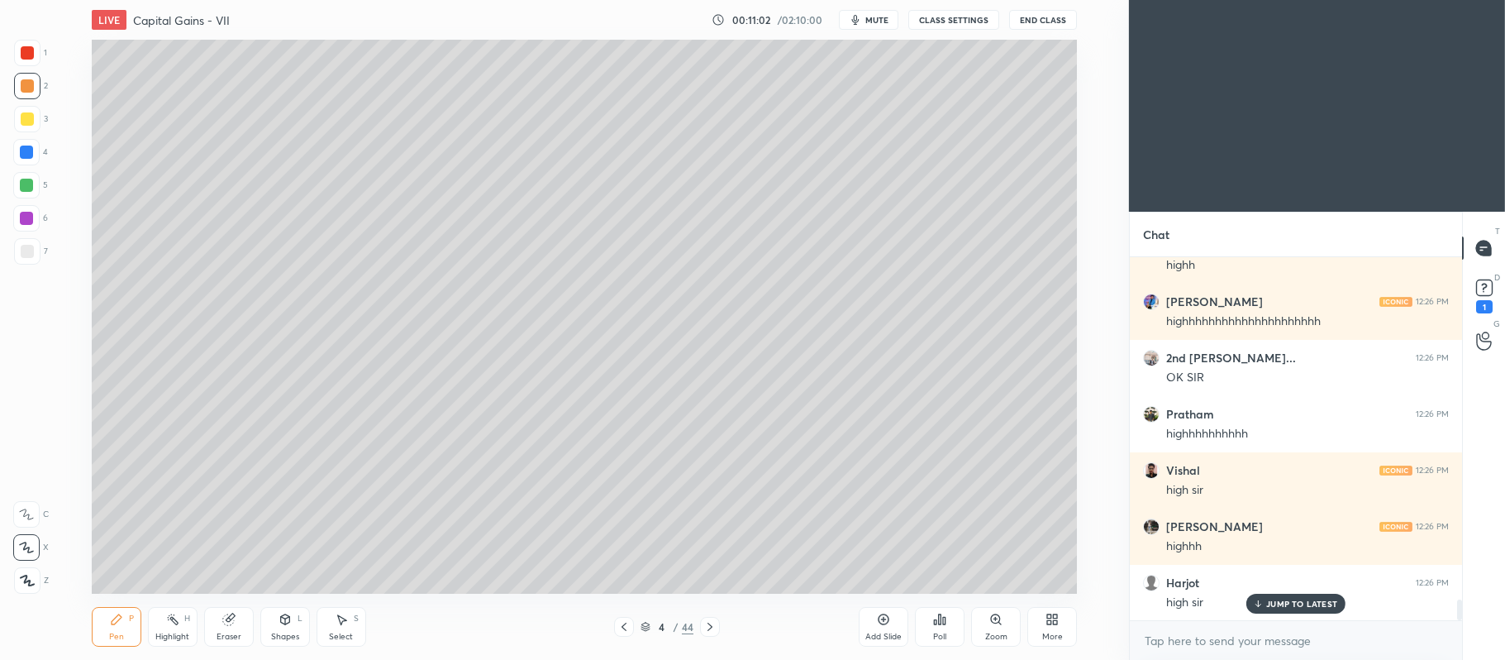
click at [24, 184] on div at bounding box center [26, 185] width 13 height 13
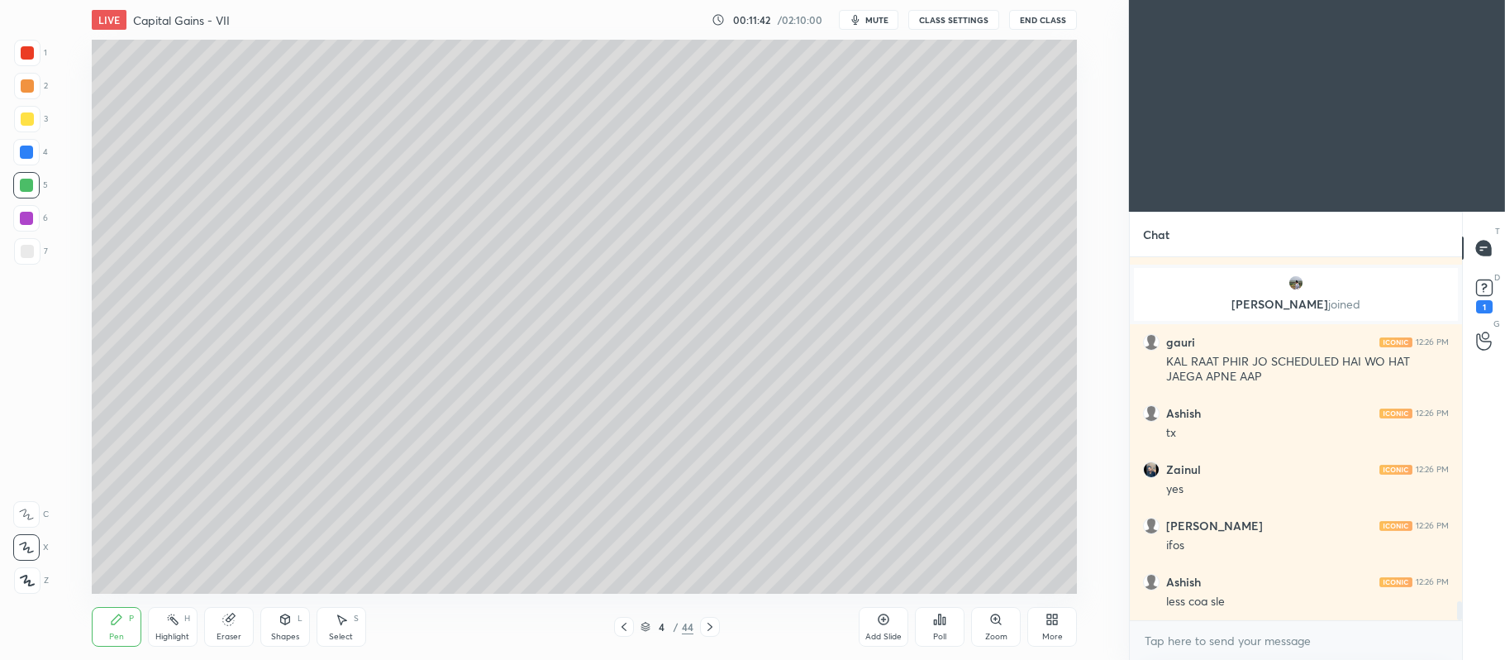
scroll to position [6555, 0]
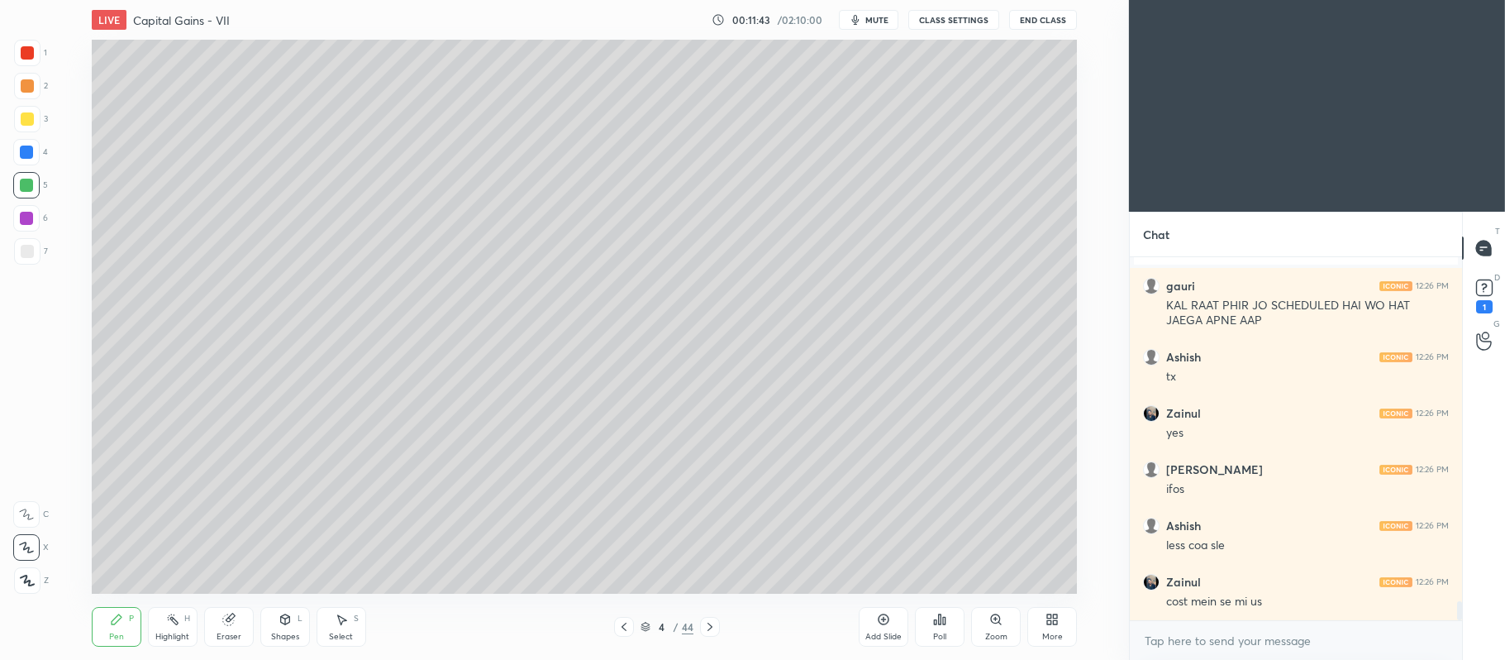
click at [878, 625] on icon at bounding box center [883, 619] width 13 height 13
click at [27, 117] on div at bounding box center [27, 118] width 13 height 13
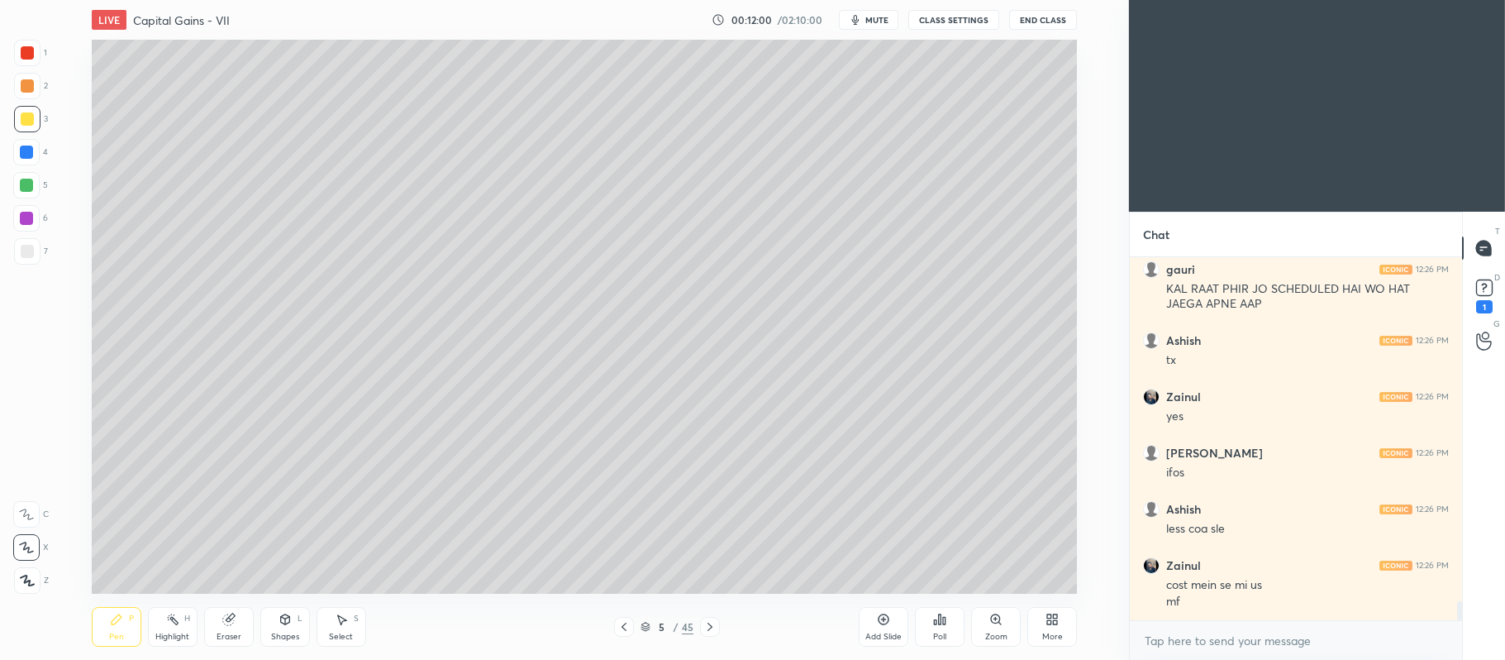
scroll to position [6628, 0]
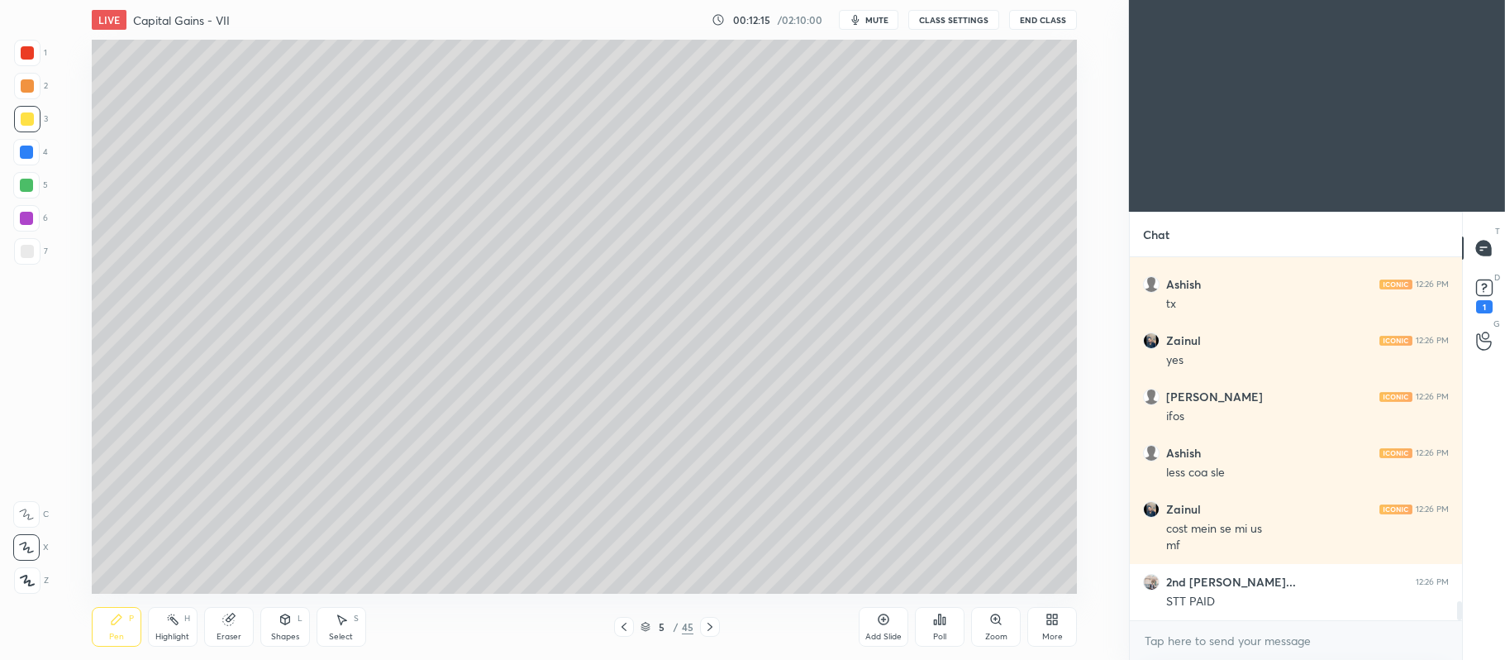
click at [24, 179] on div at bounding box center [26, 185] width 13 height 13
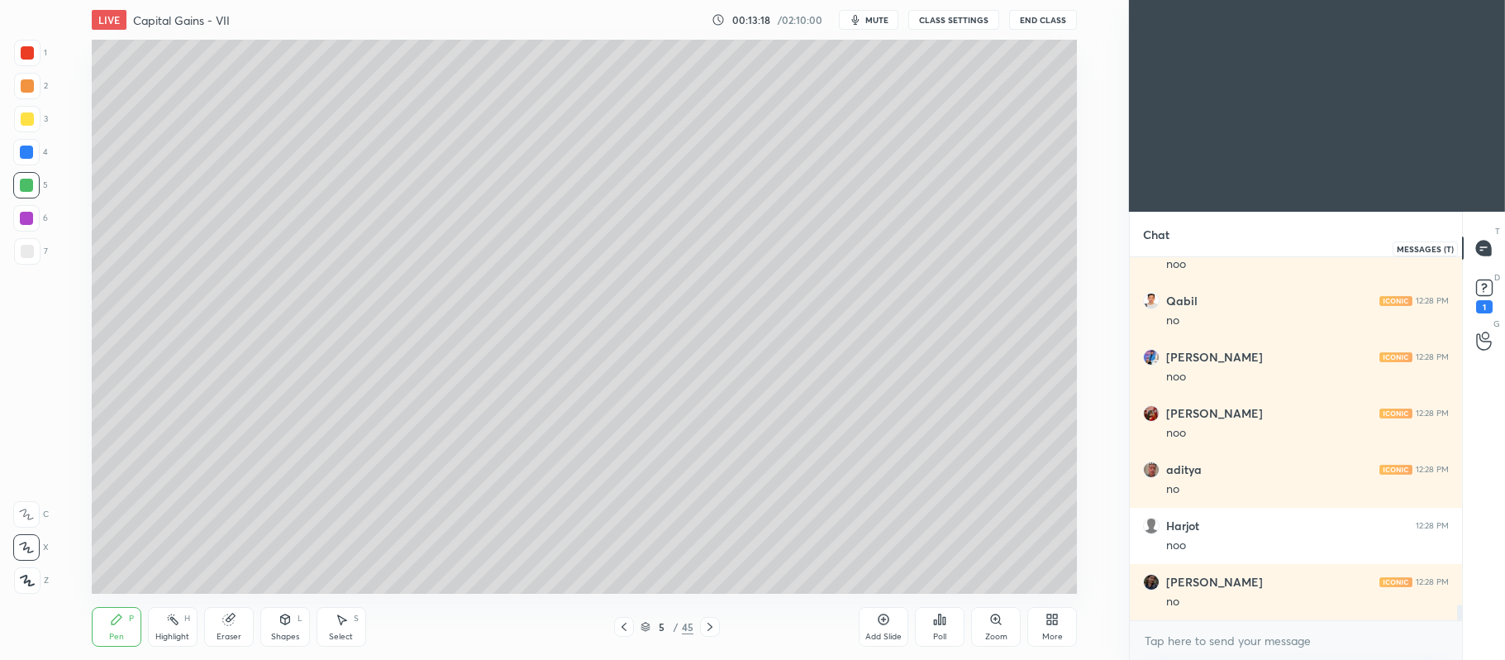
scroll to position [8235, 0]
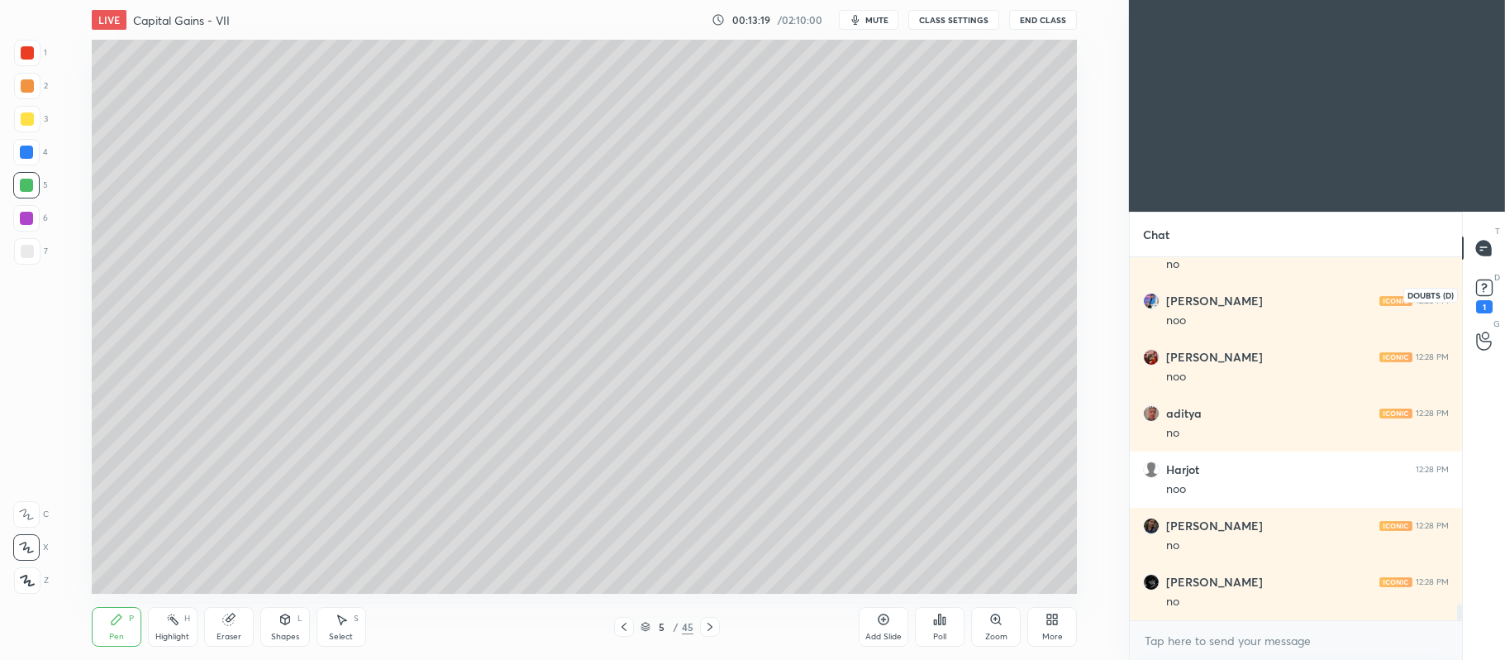
click at [1476, 296] on icon at bounding box center [1484, 287] width 25 height 25
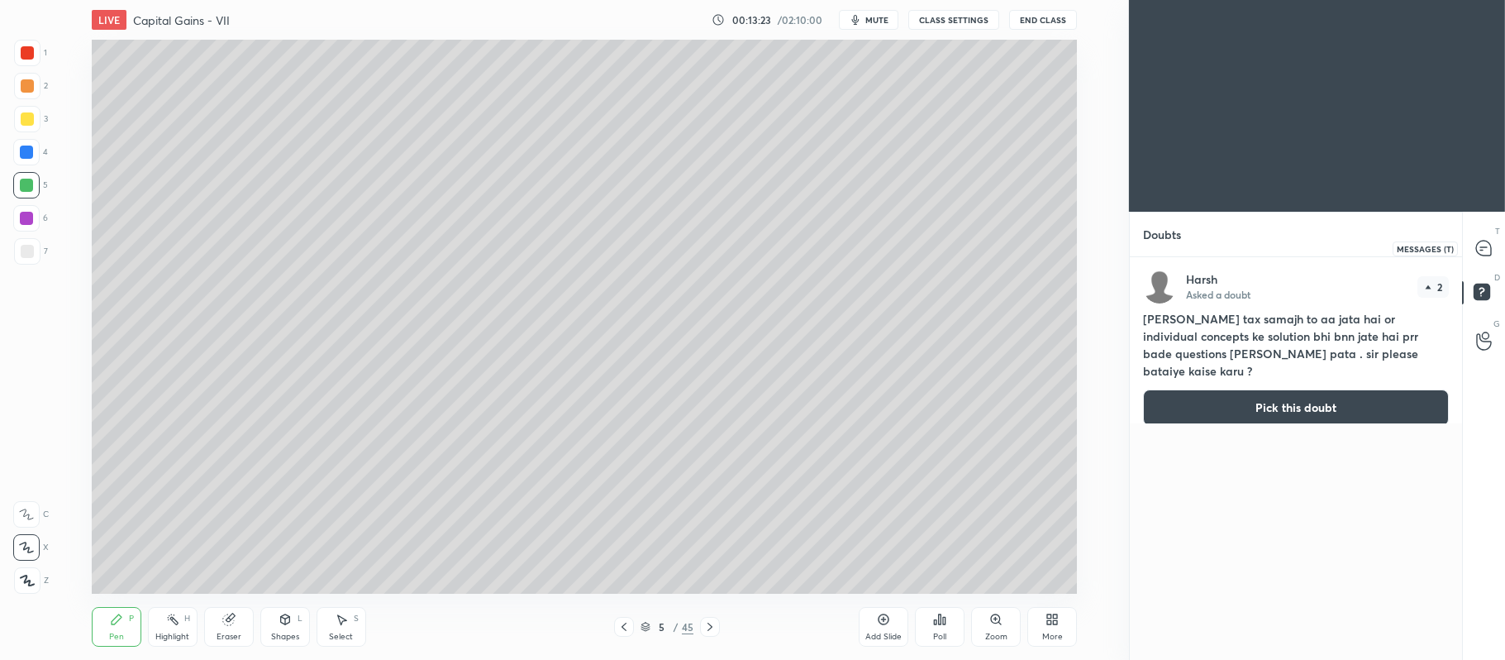
click at [1482, 238] on div at bounding box center [1484, 248] width 33 height 30
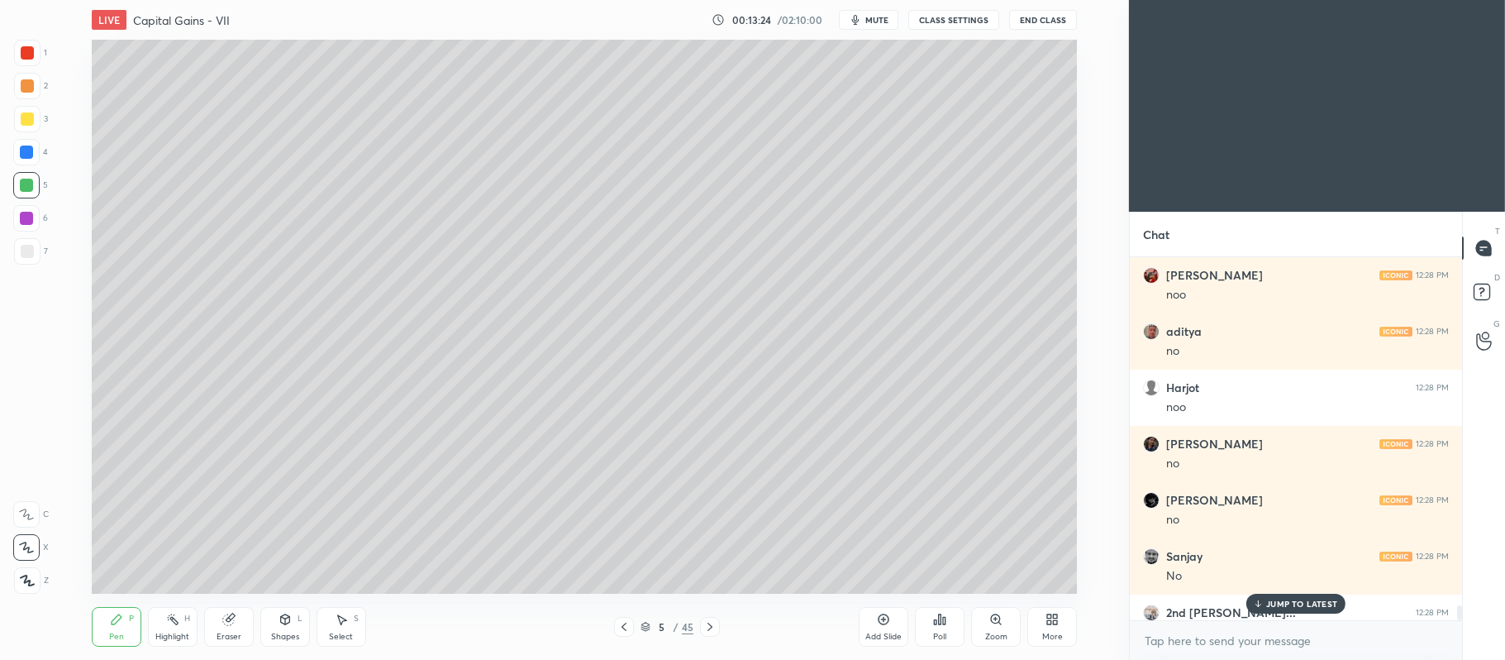
scroll to position [8725, 0]
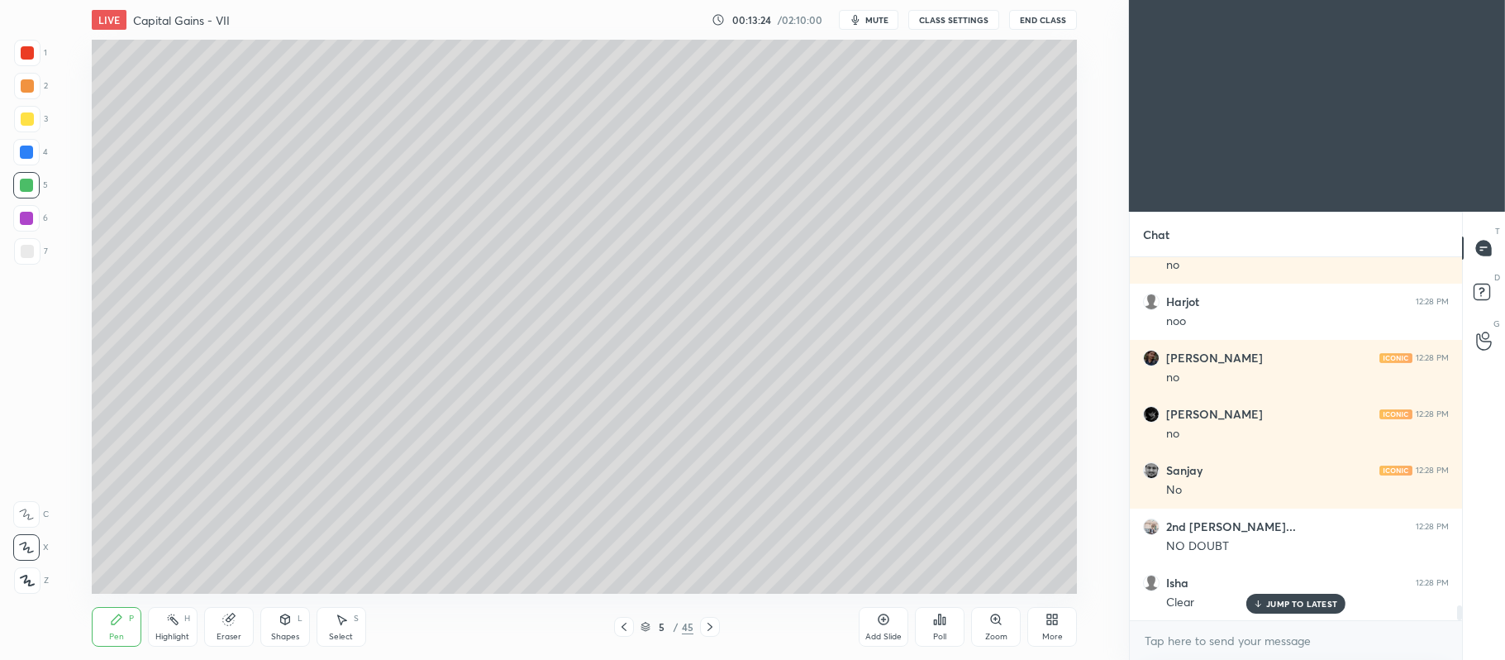
click at [875, 620] on div "Add Slide" at bounding box center [884, 627] width 50 height 40
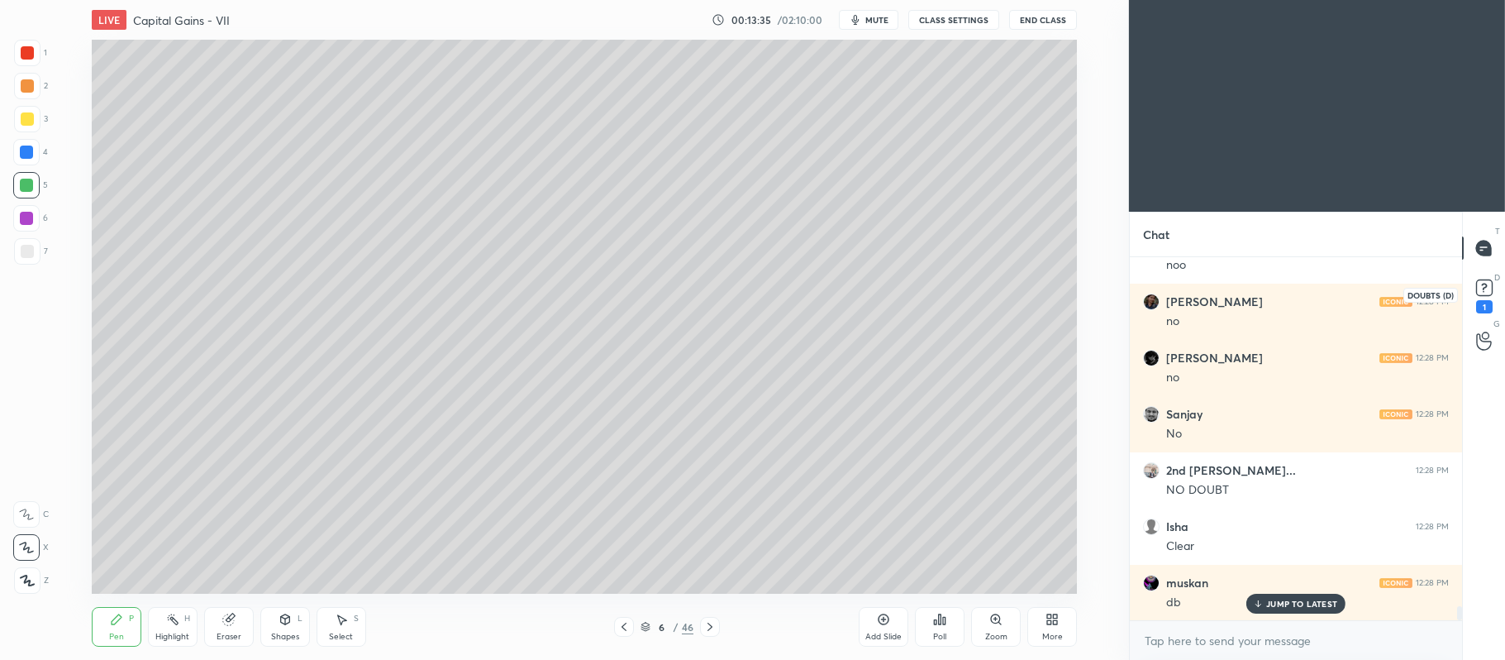
click at [1488, 292] on rect at bounding box center [1484, 288] width 16 height 16
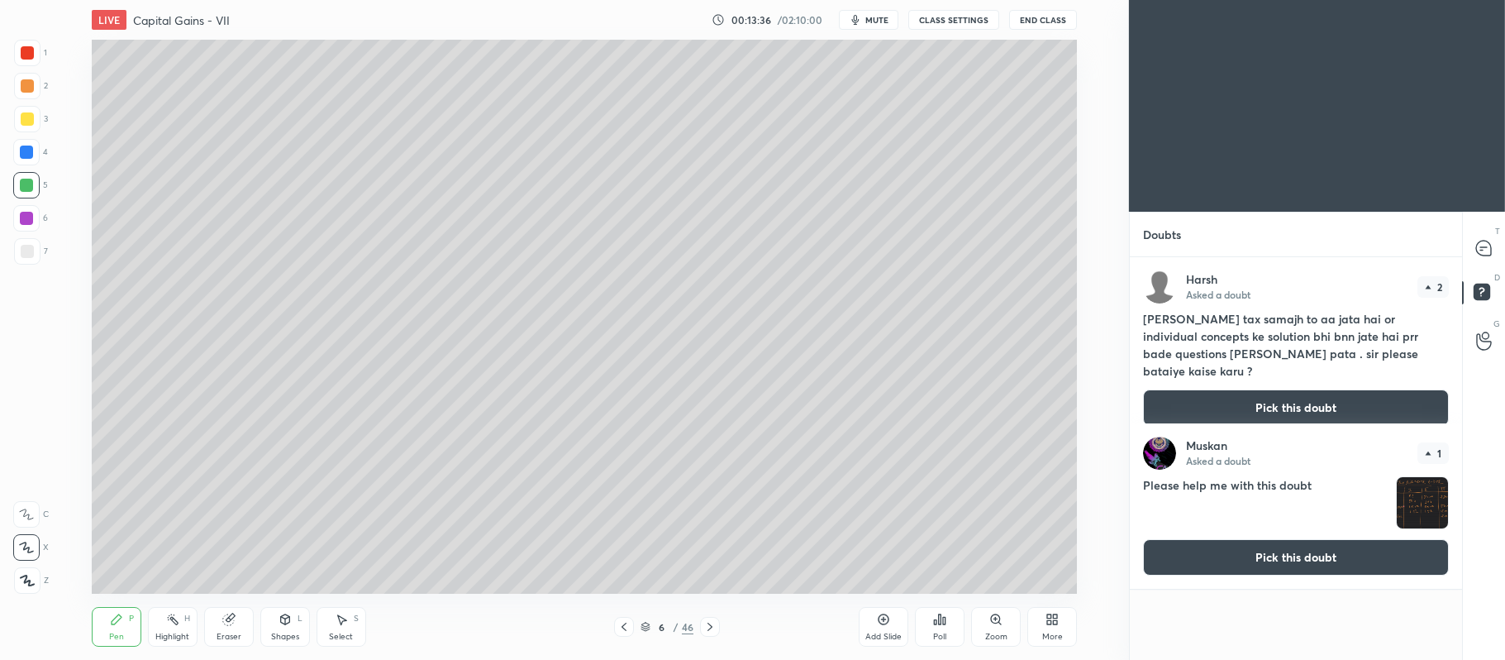
click at [1188, 575] on button "Pick this doubt" at bounding box center [1296, 557] width 306 height 36
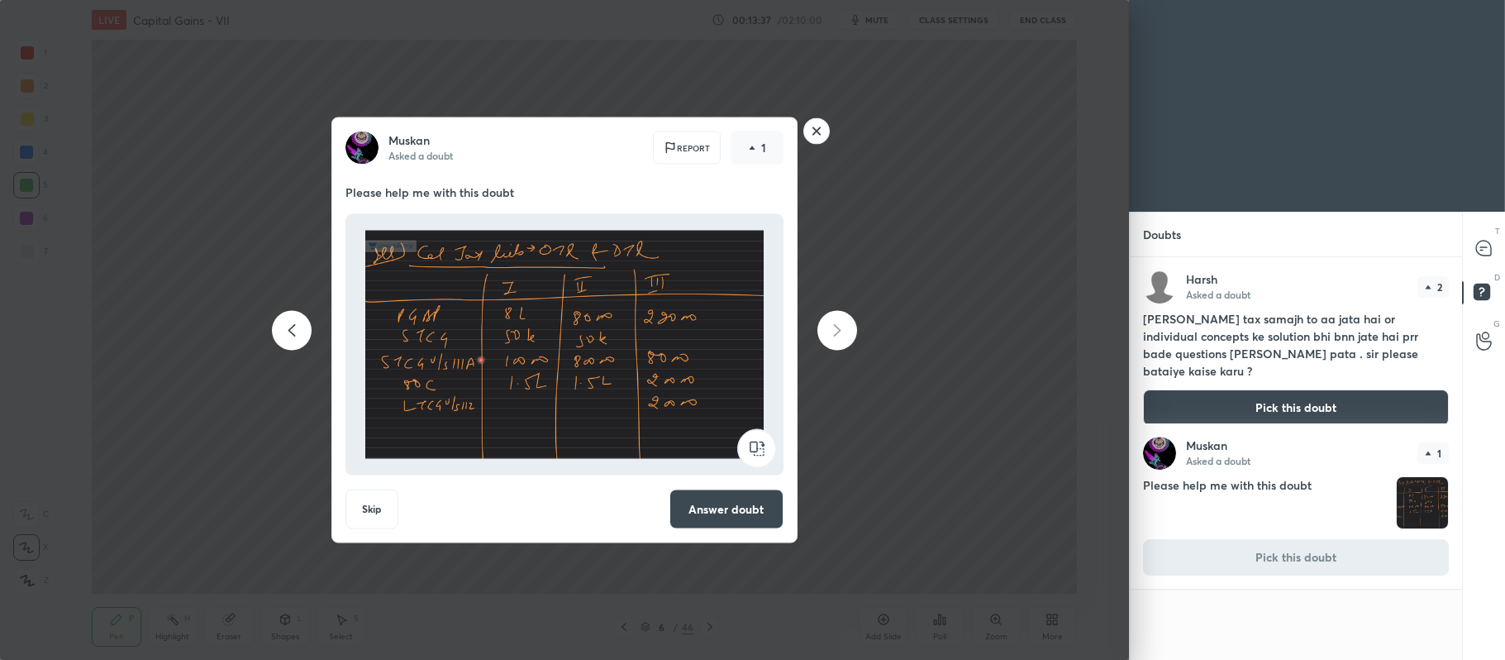
click at [742, 513] on button "Answer doubt" at bounding box center [727, 509] width 114 height 40
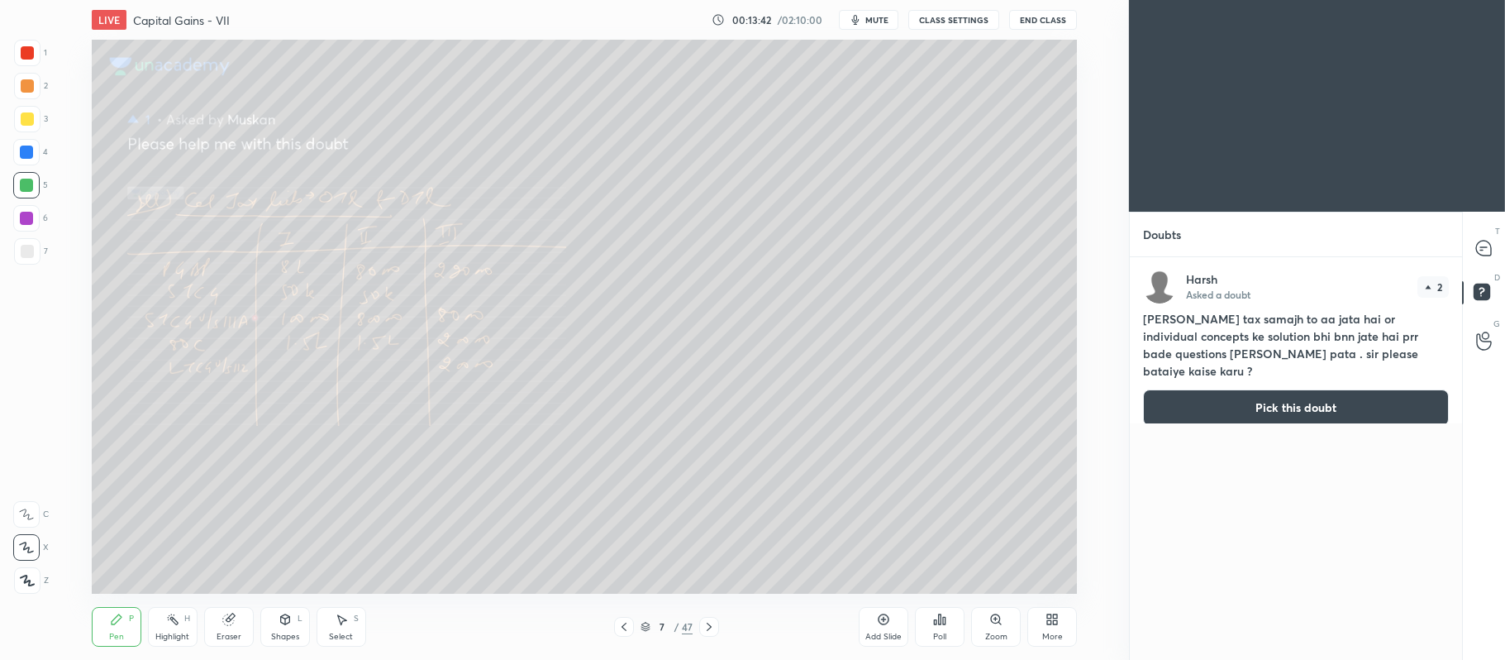
click at [26, 122] on div at bounding box center [27, 118] width 13 height 13
click at [871, 622] on div "Add Slide" at bounding box center [884, 627] width 50 height 40
click at [1483, 242] on icon at bounding box center [1483, 248] width 15 height 15
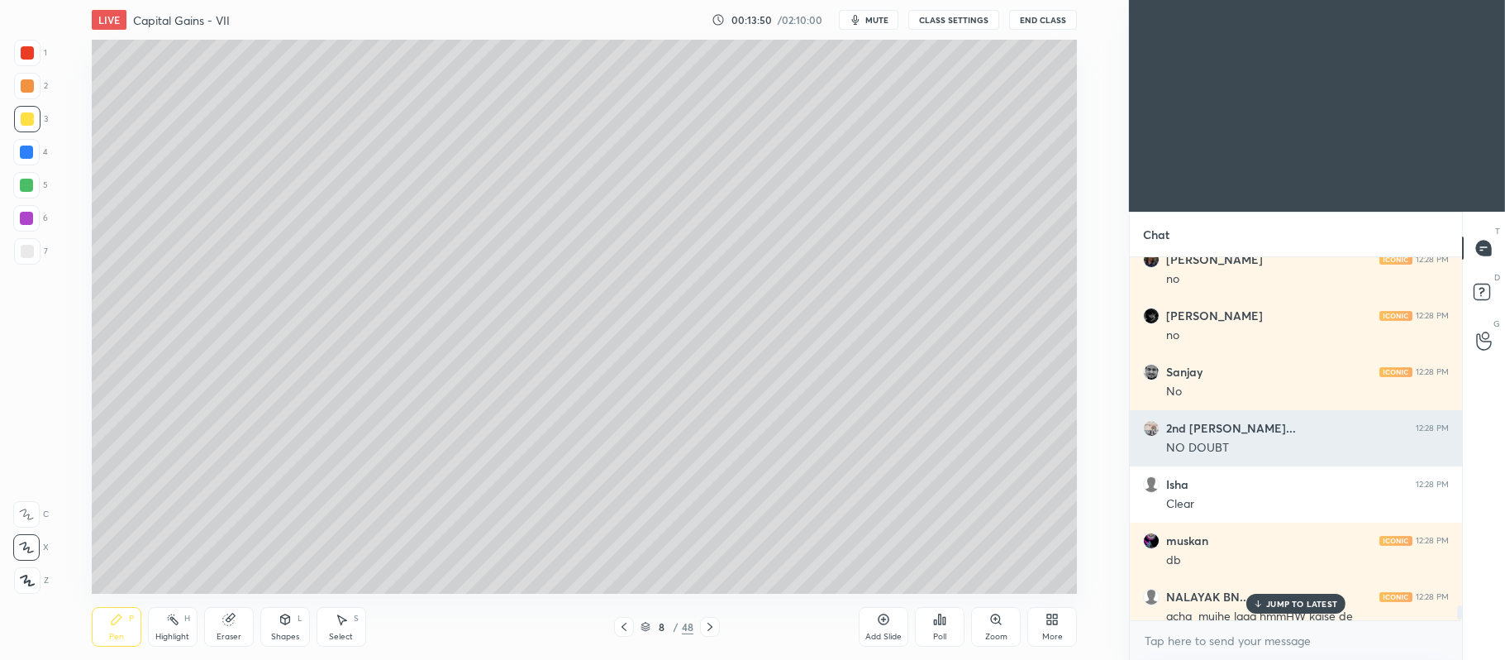
scroll to position [8839, 0]
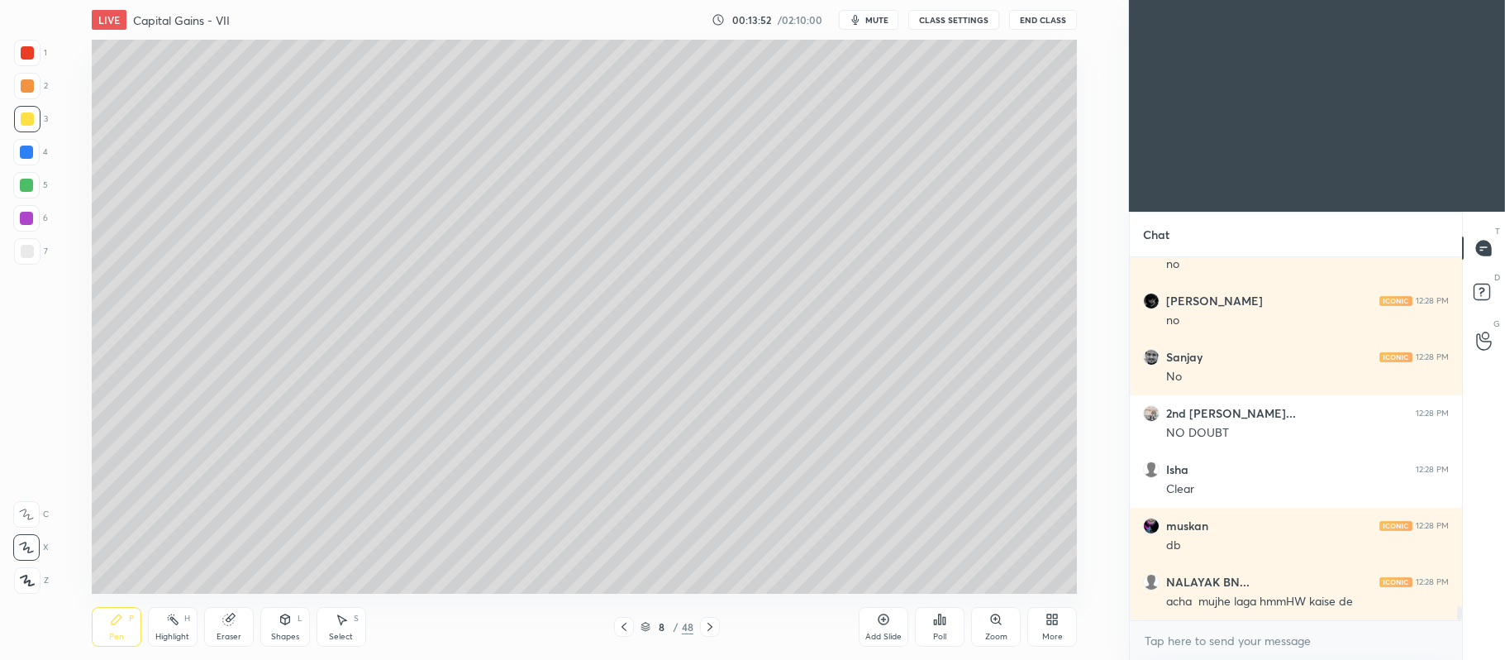
click at [622, 626] on icon at bounding box center [624, 626] width 13 height 13
click at [622, 623] on icon at bounding box center [624, 626] width 13 height 13
click at [623, 619] on div at bounding box center [624, 627] width 20 height 20
click at [626, 617] on div at bounding box center [624, 627] width 20 height 20
click at [627, 616] on div "Pen P Highlight H Eraser Shapes L Select S 5 / 48 Add Slide Poll Zoom More" at bounding box center [584, 627] width 985 height 66
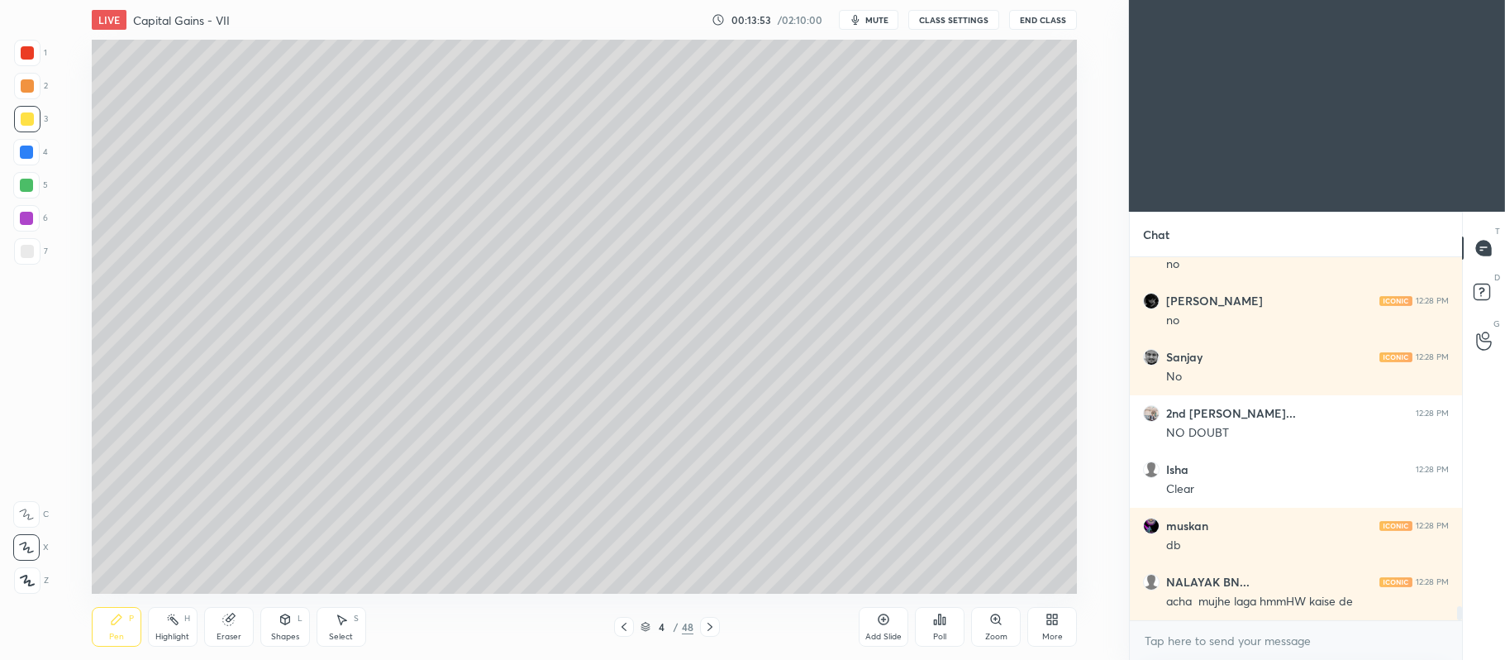
click at [626, 617] on div at bounding box center [624, 627] width 20 height 20
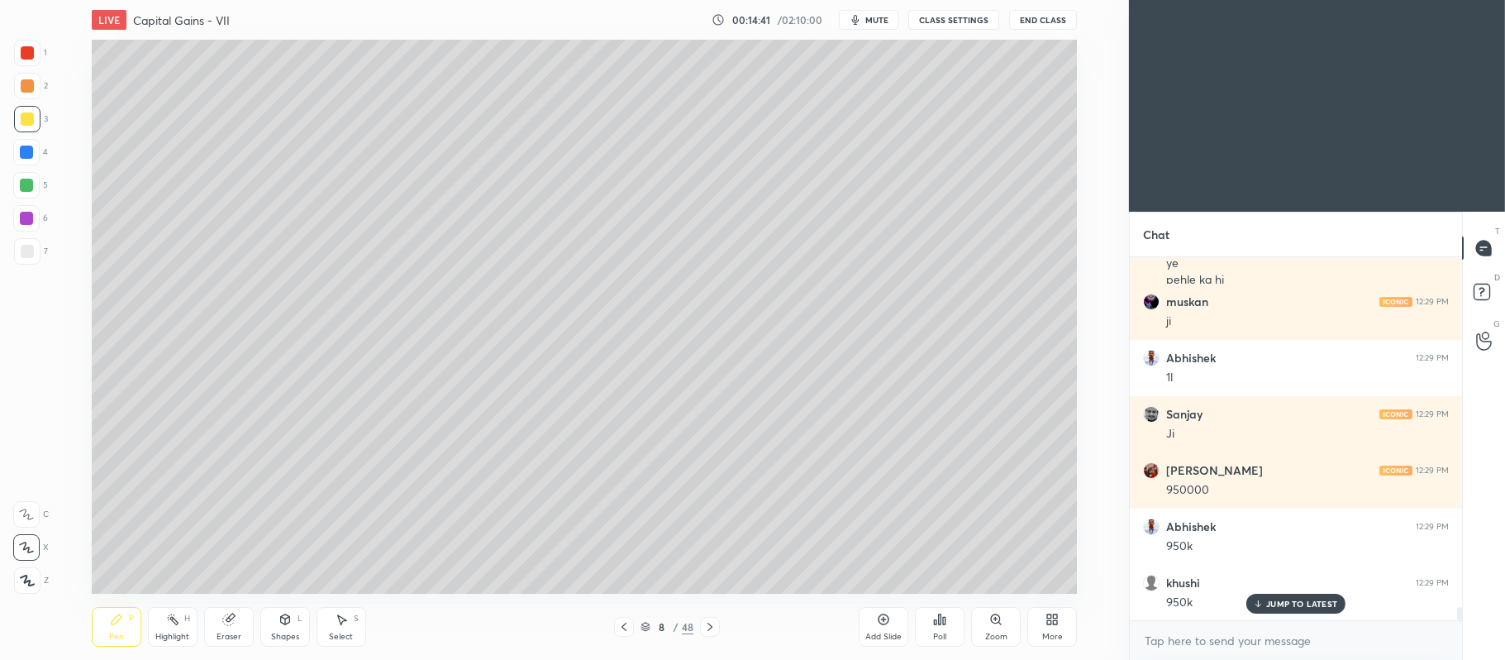
scroll to position [9360, 0]
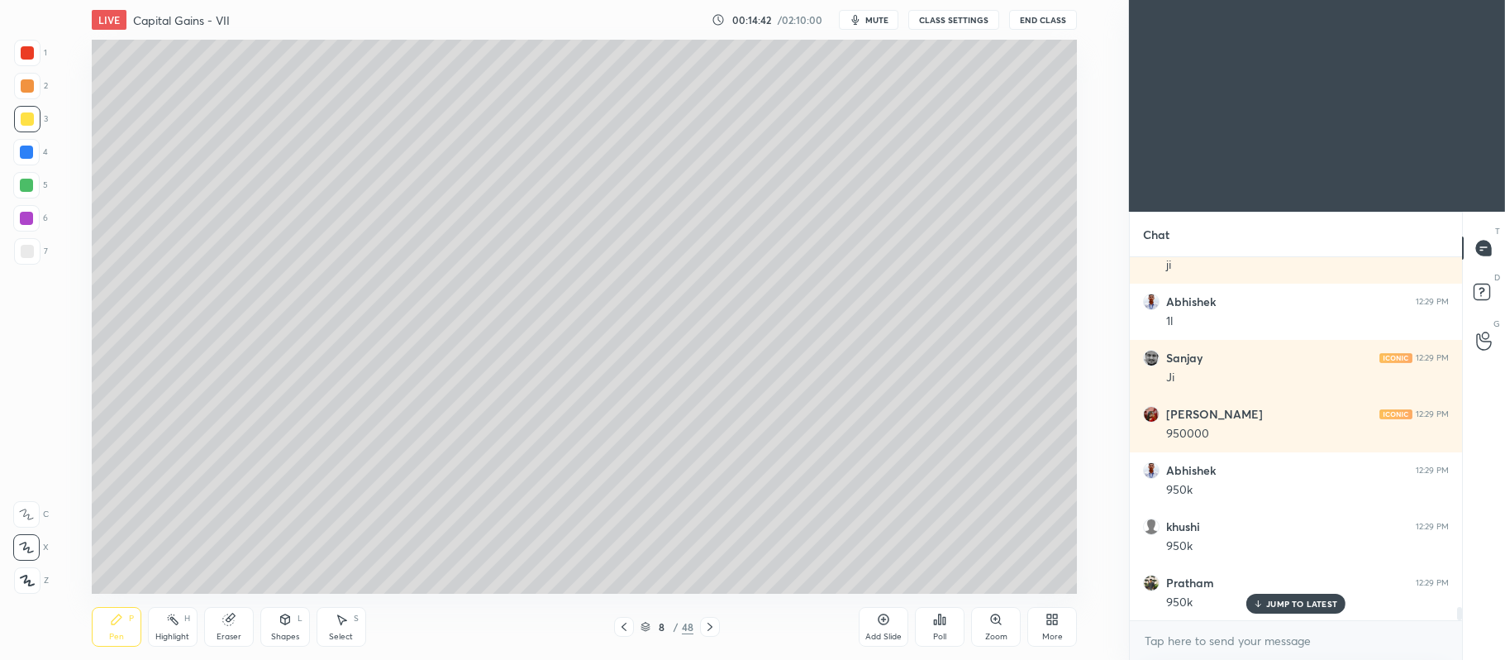
click at [625, 628] on icon at bounding box center [624, 626] width 13 height 13
click at [716, 632] on icon at bounding box center [710, 626] width 13 height 13
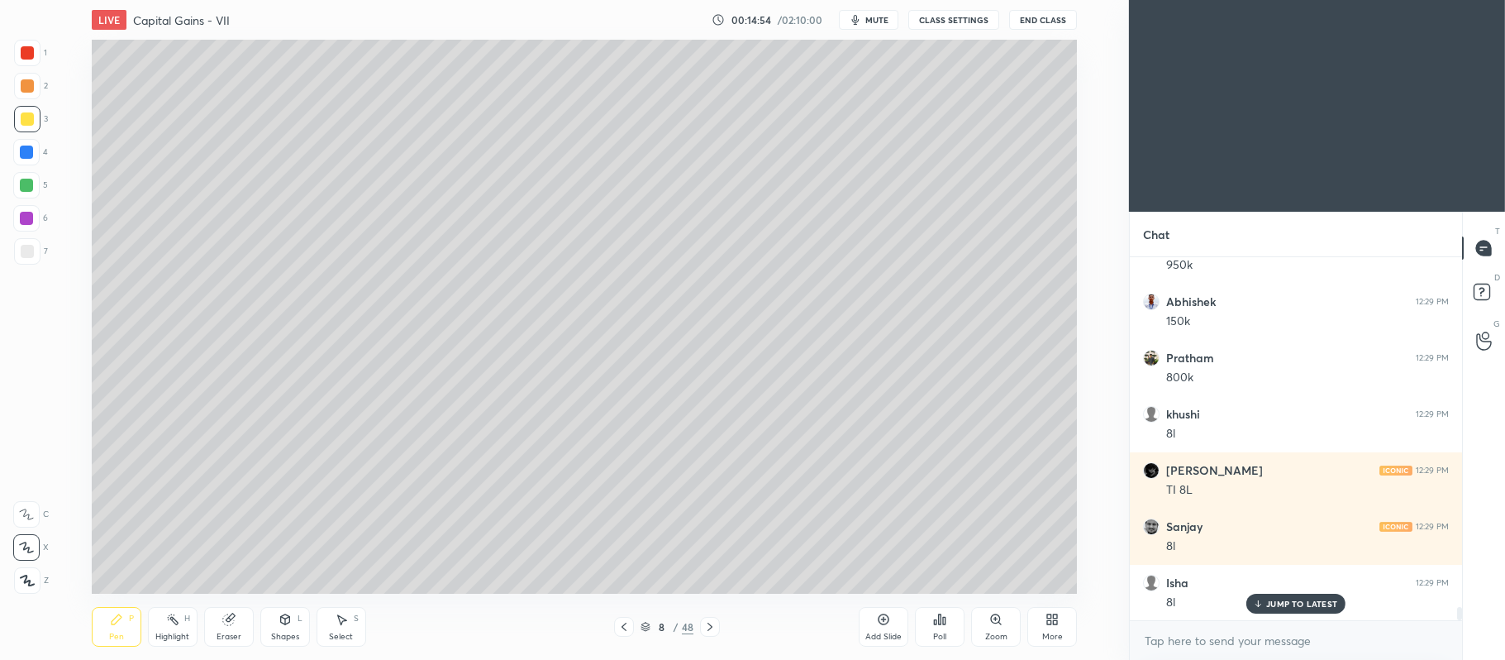
scroll to position [9753, 0]
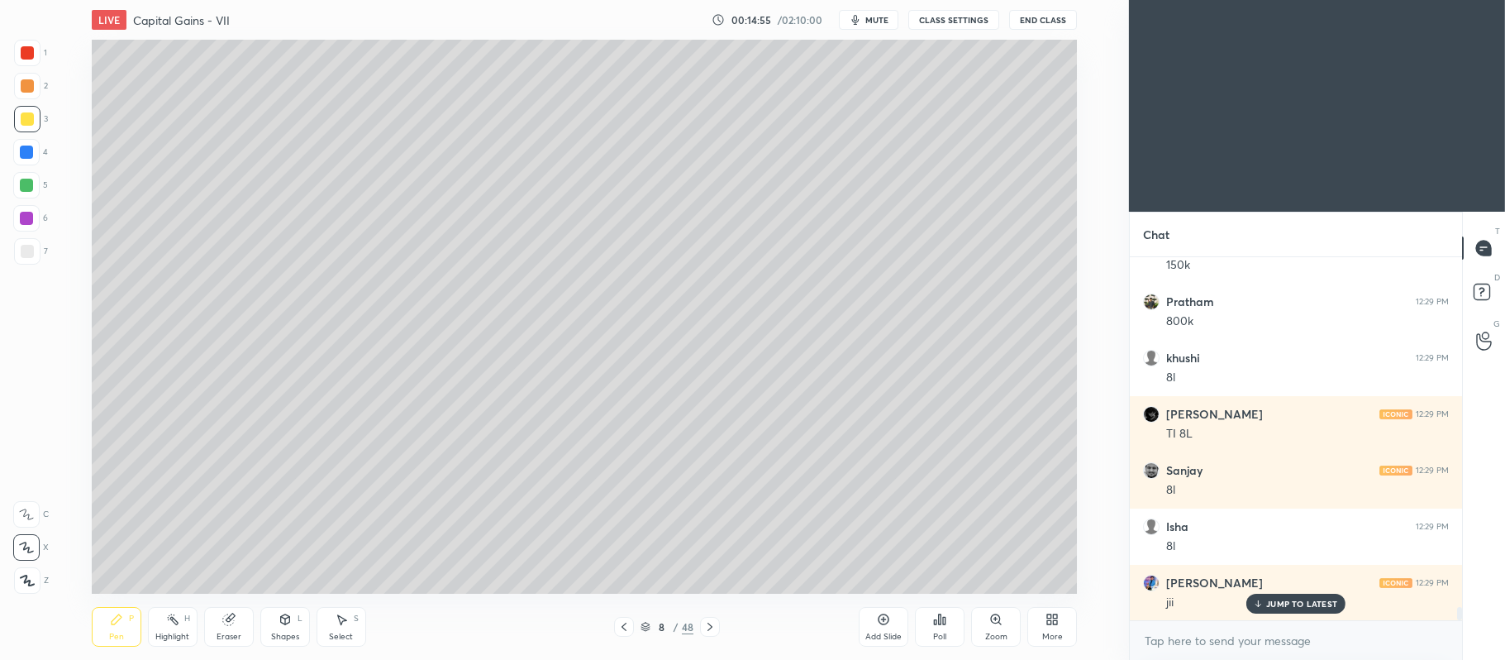
click at [26, 192] on div at bounding box center [26, 185] width 26 height 26
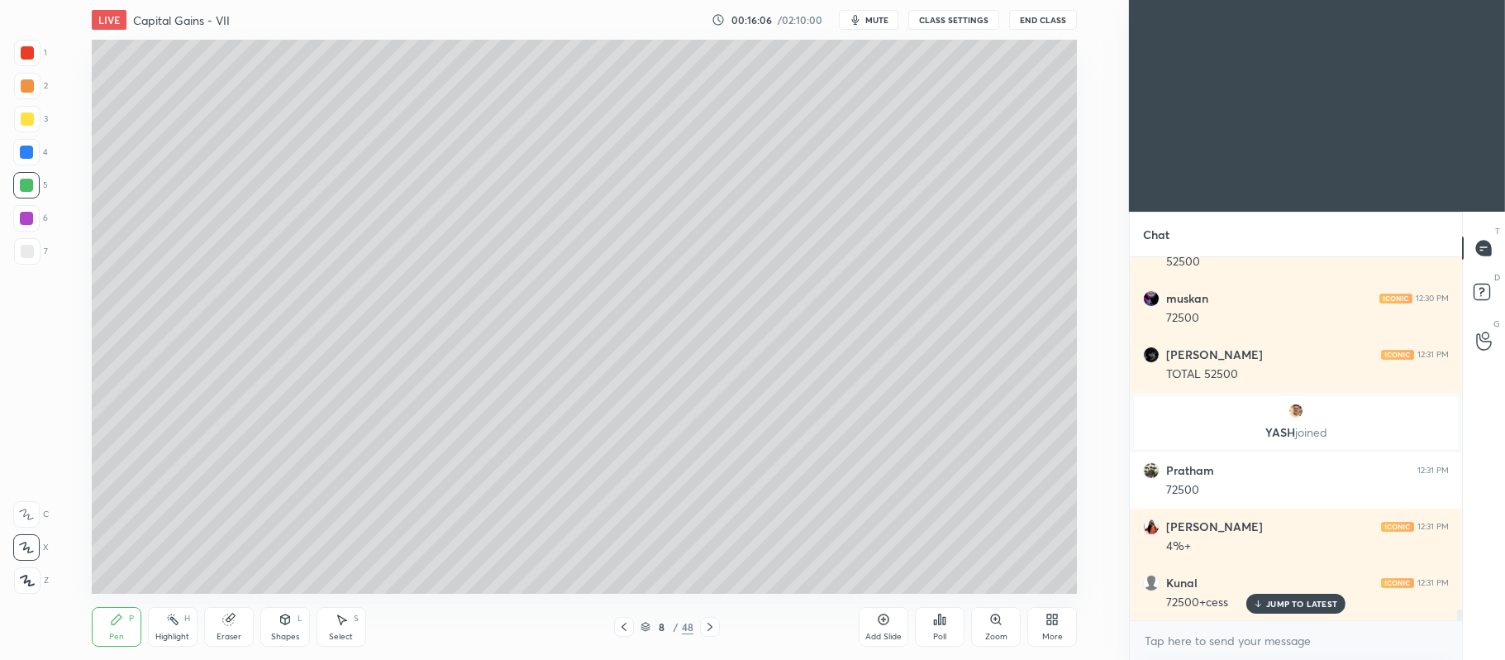
scroll to position [12190, 0]
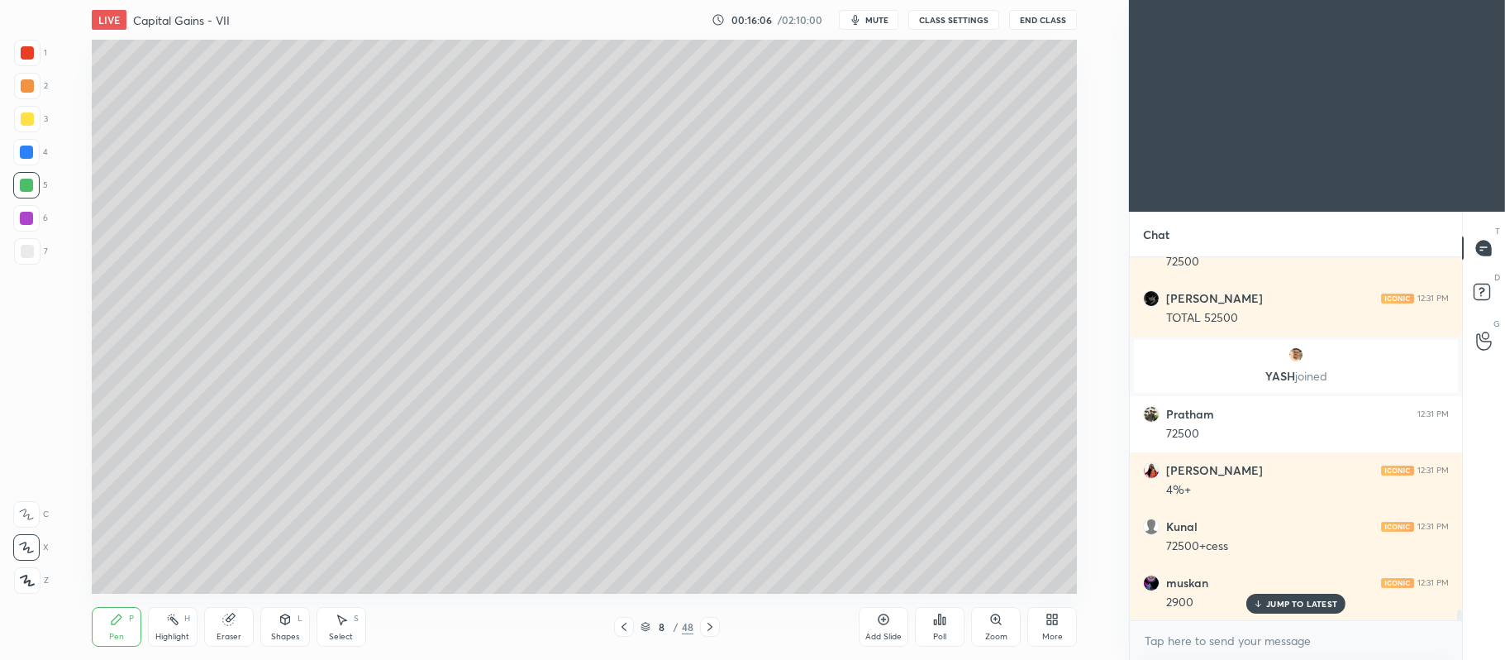
click at [279, 625] on icon at bounding box center [285, 619] width 13 height 13
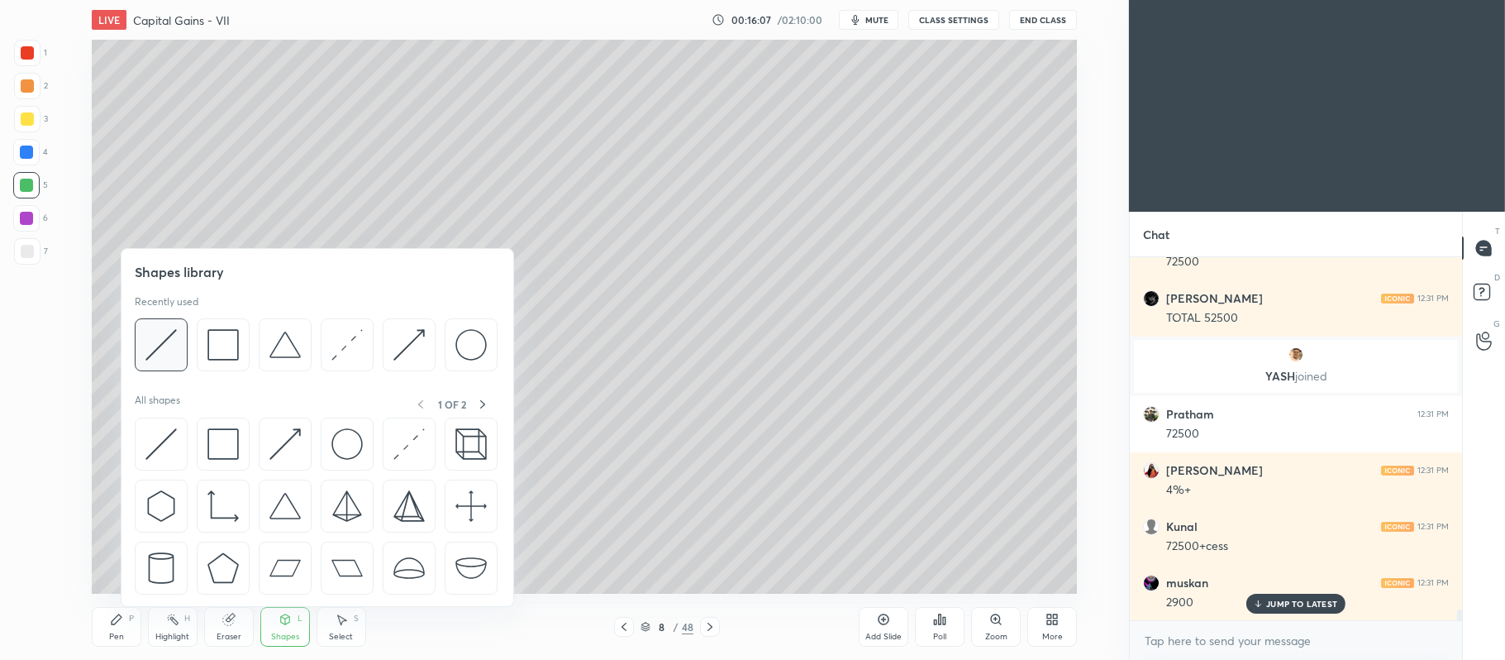
scroll to position [12247, 0]
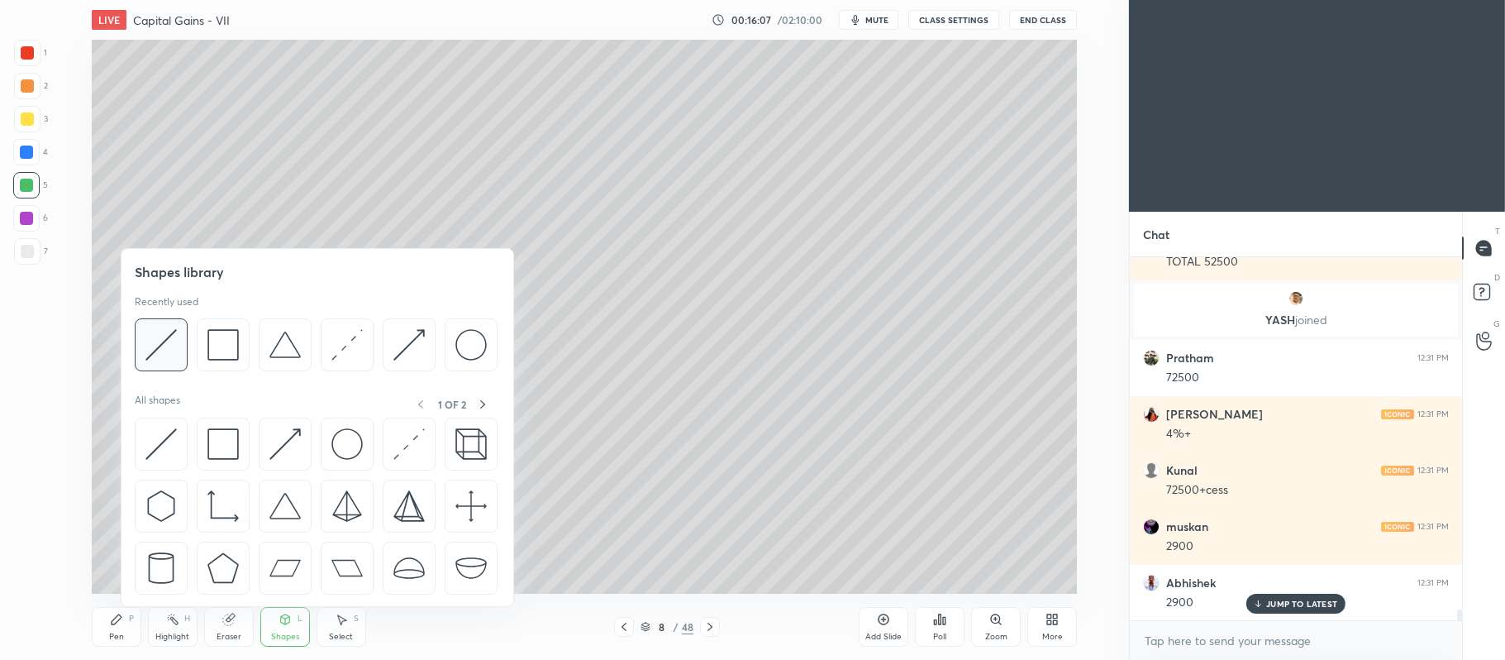
click at [165, 339] on img at bounding box center [160, 344] width 31 height 31
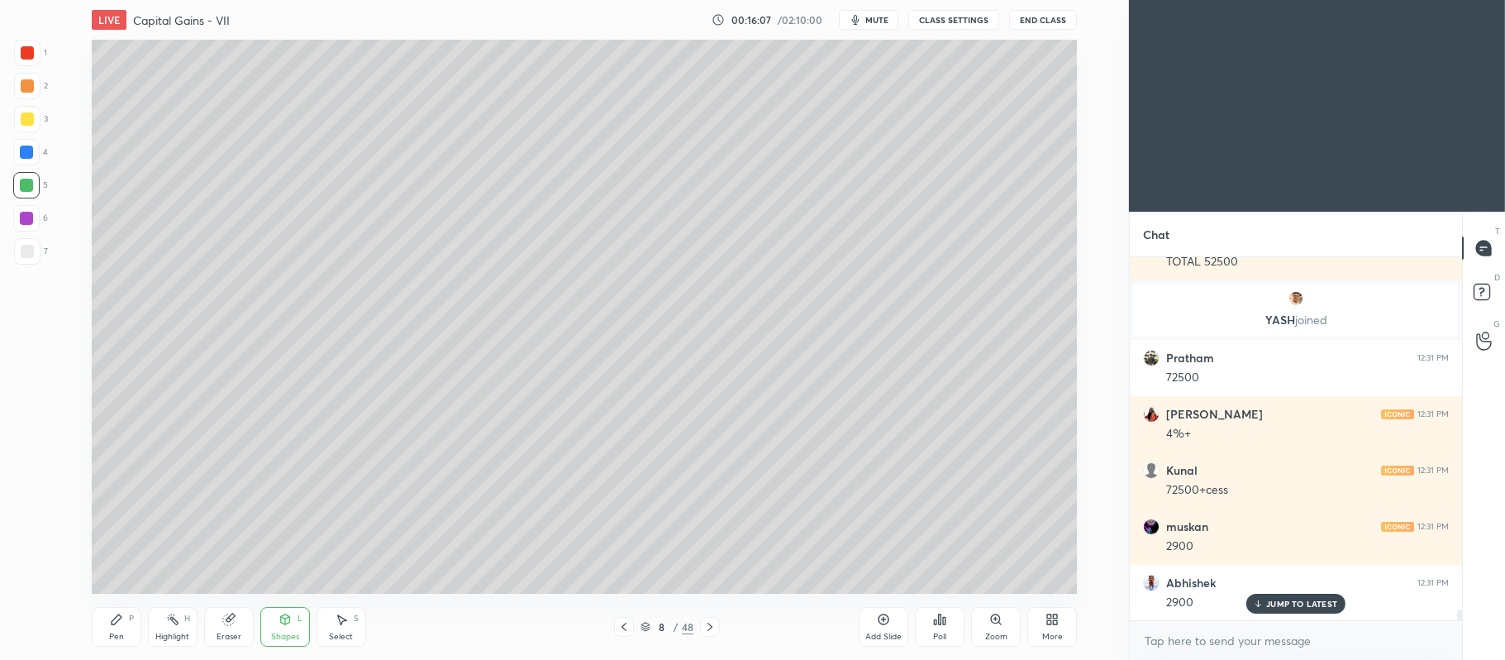
click at [36, 239] on div at bounding box center [27, 251] width 26 height 26
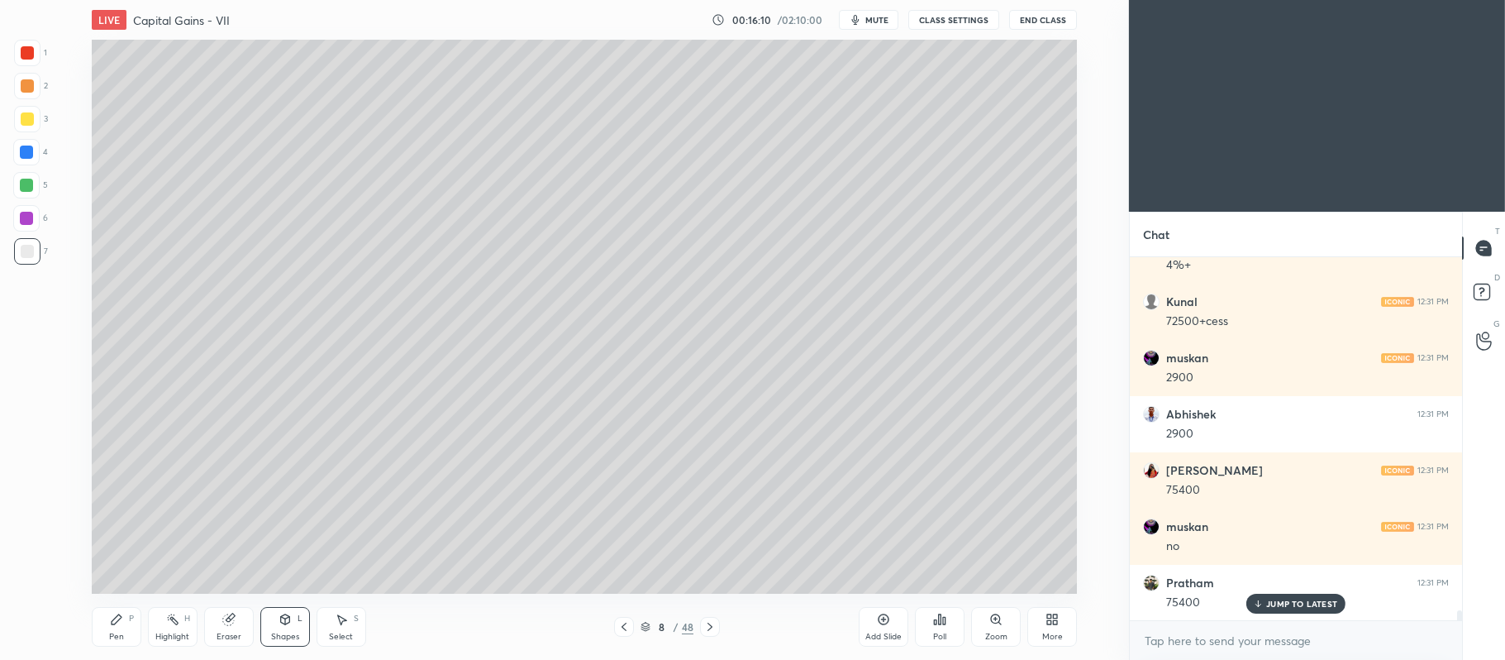
scroll to position [12528, 0]
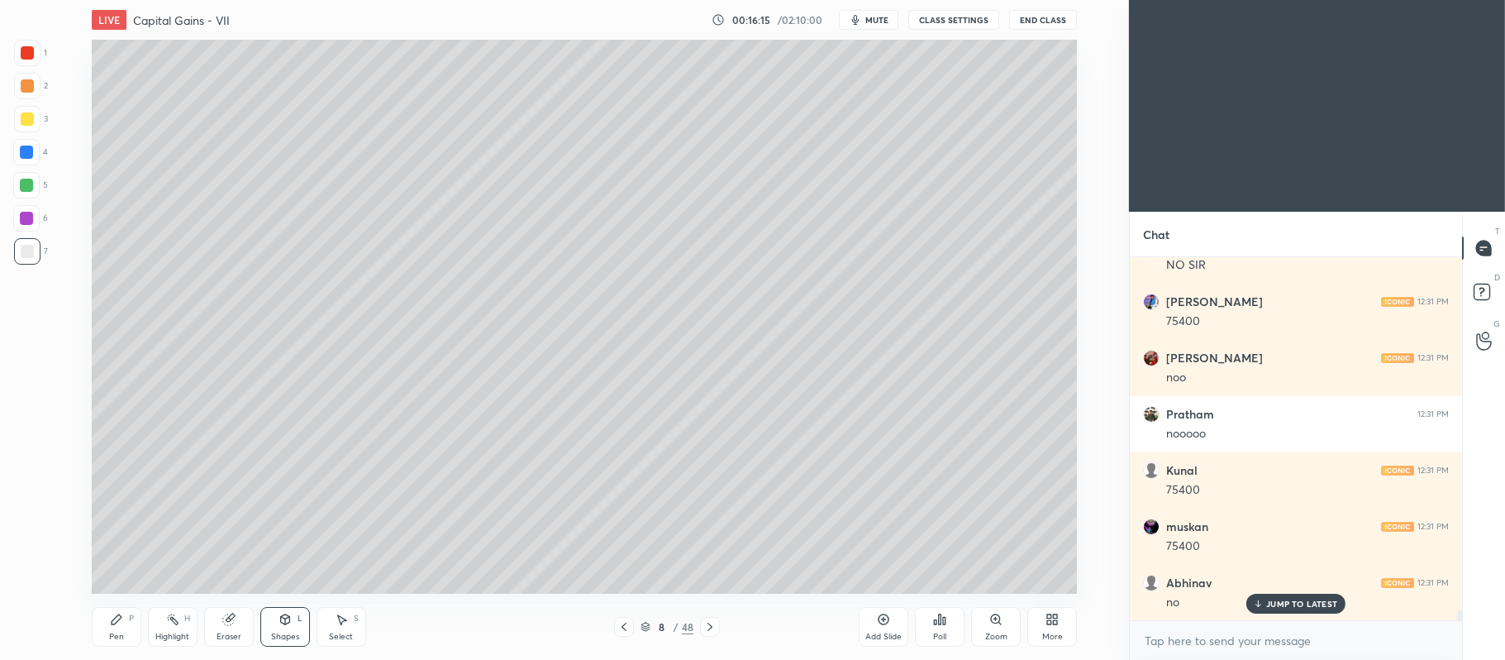
click at [121, 628] on div "Pen P" at bounding box center [117, 627] width 50 height 40
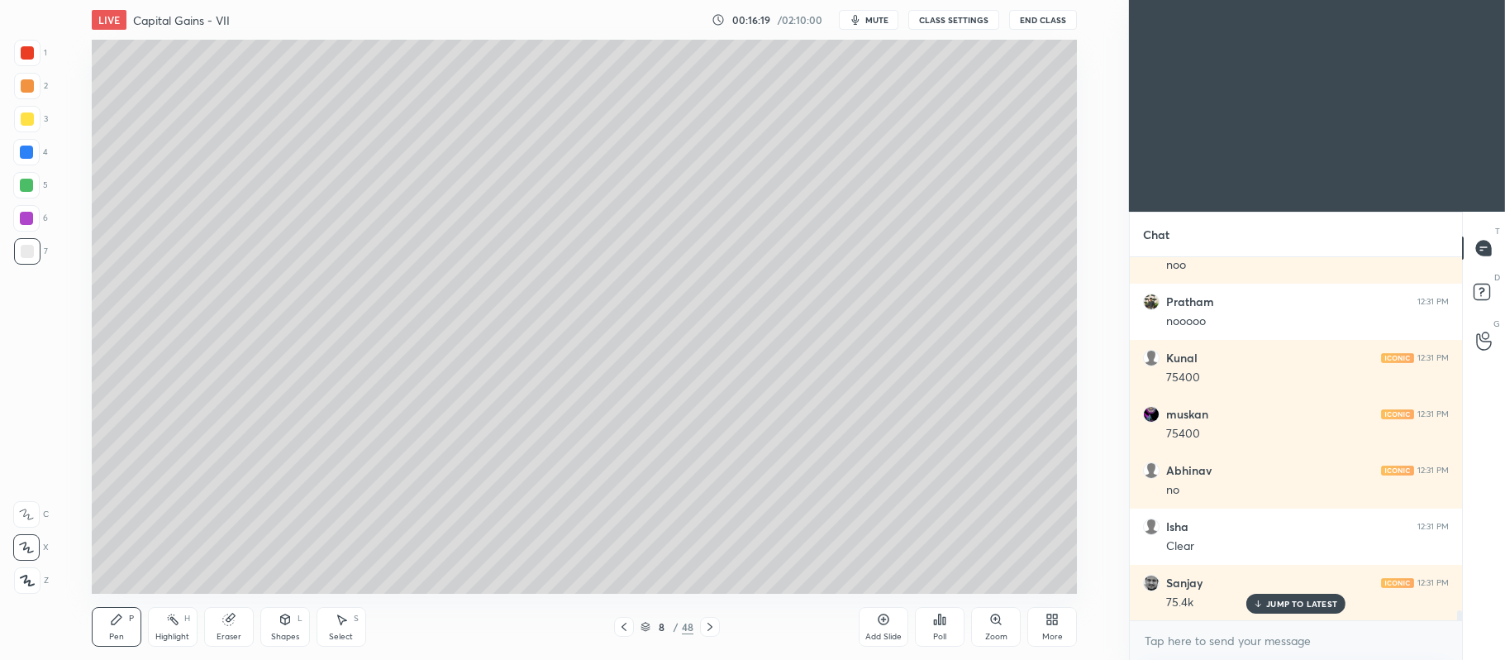
click at [26, 89] on div at bounding box center [27, 85] width 13 height 13
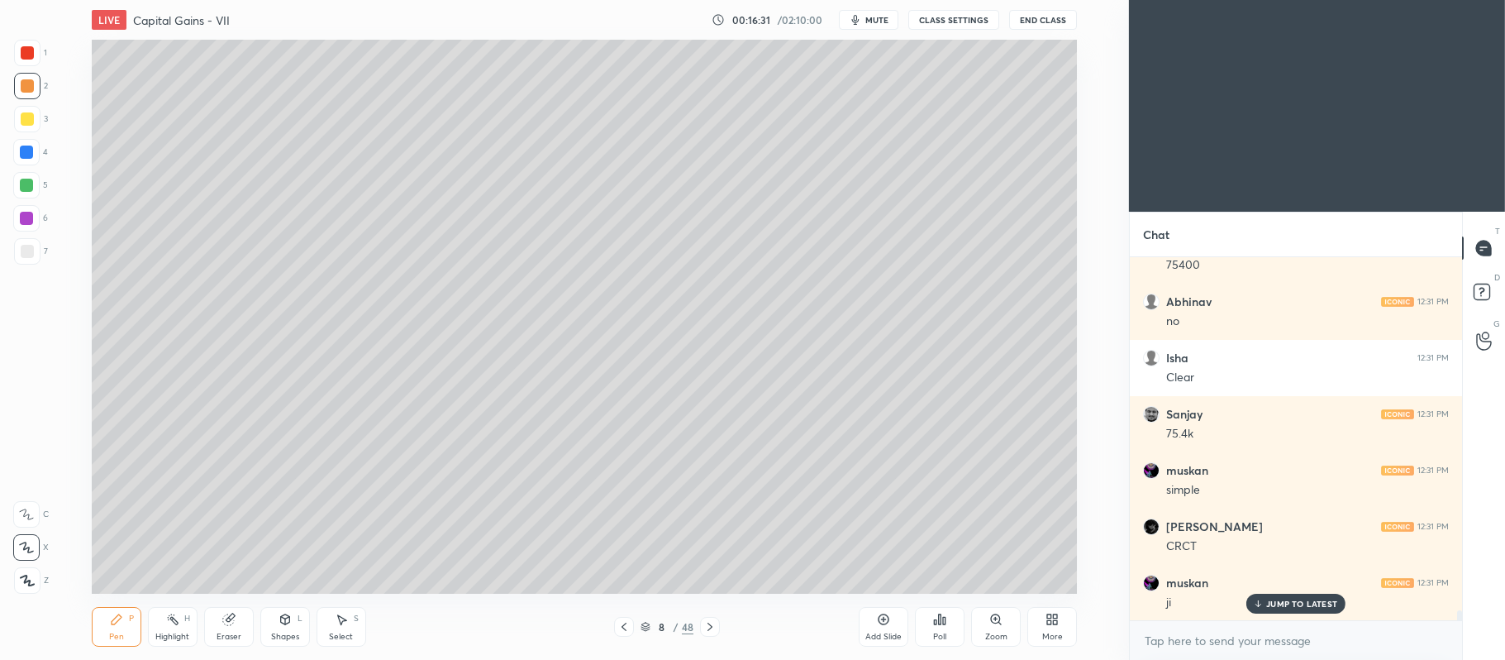
scroll to position [13202, 0]
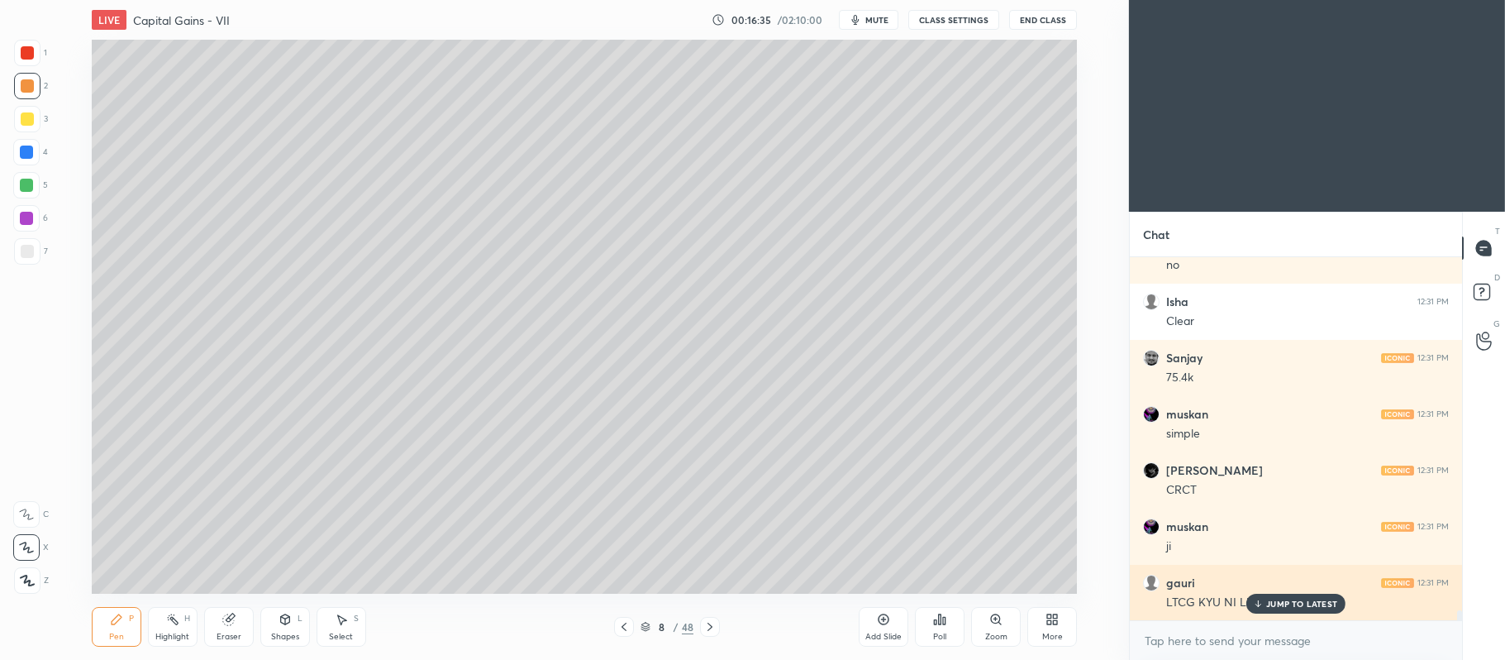
click at [1297, 599] on p "JUMP TO LATEST" at bounding box center [1302, 604] width 71 height 10
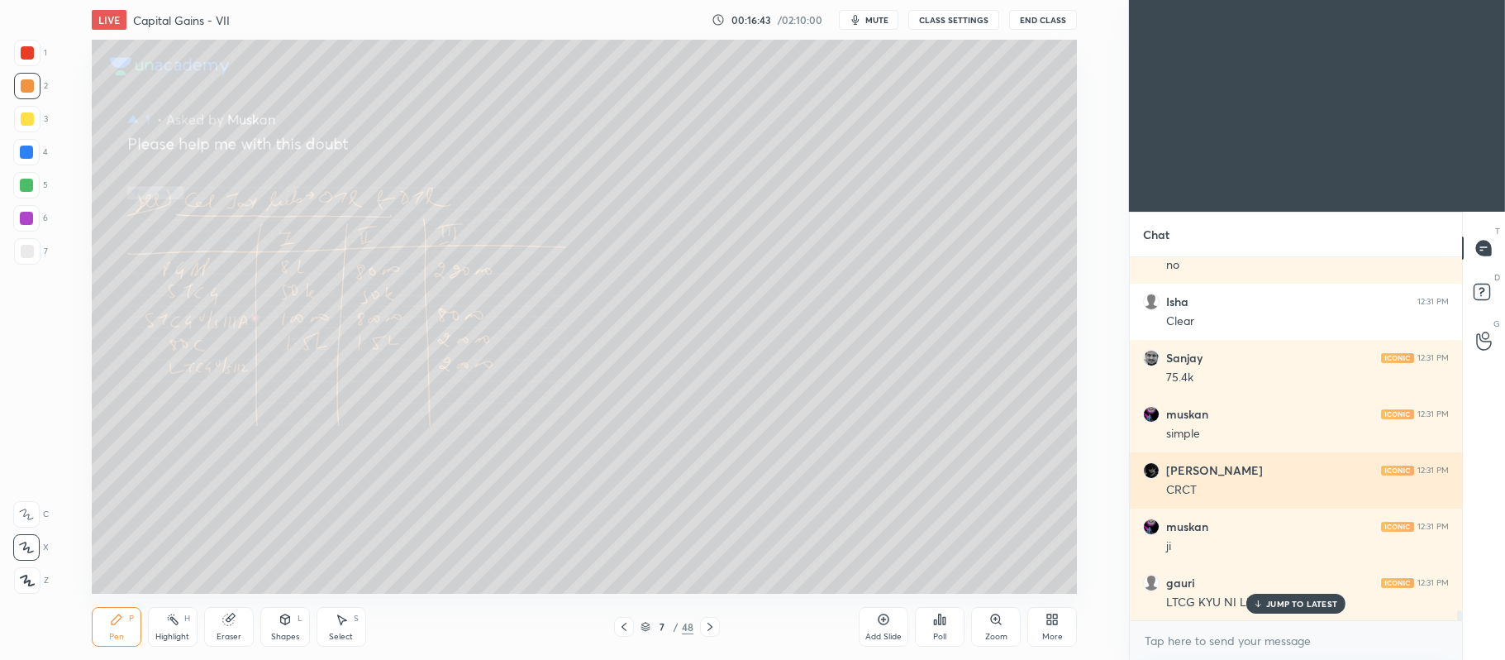
scroll to position [13259, 0]
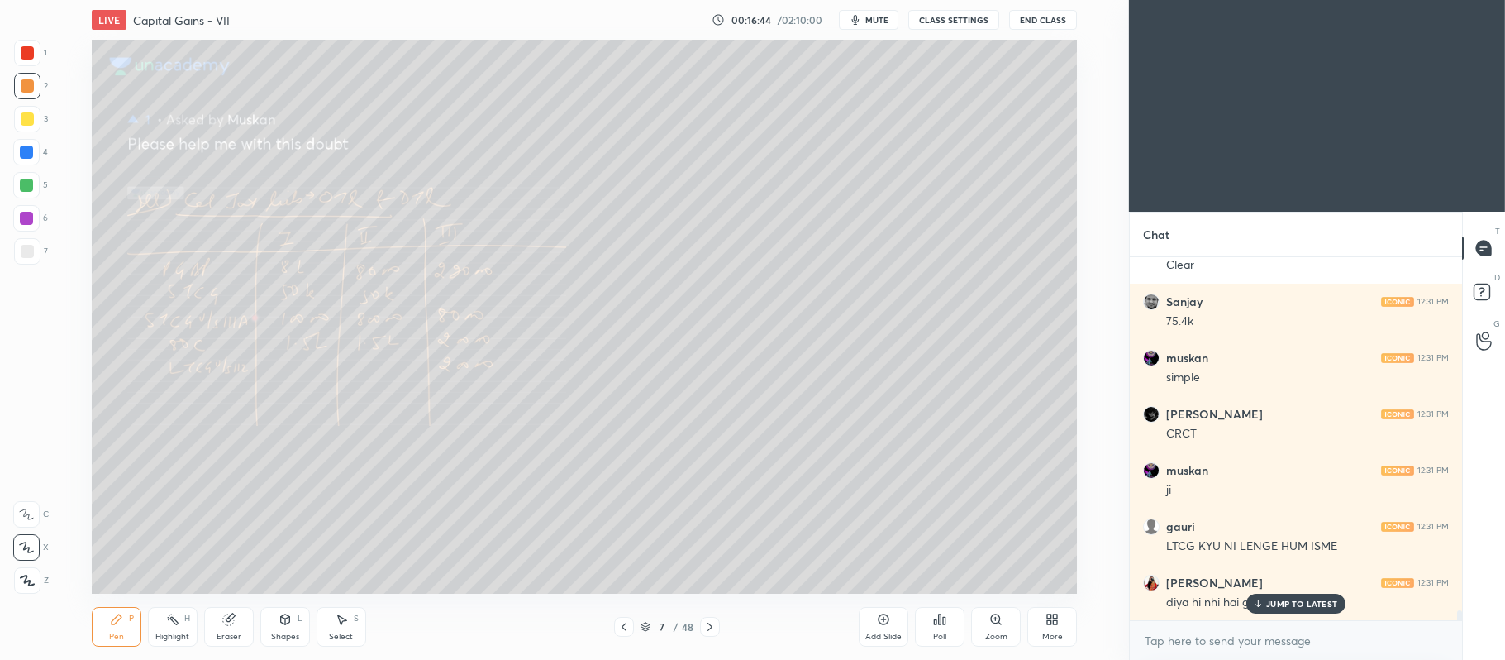
click at [709, 623] on icon at bounding box center [710, 626] width 13 height 13
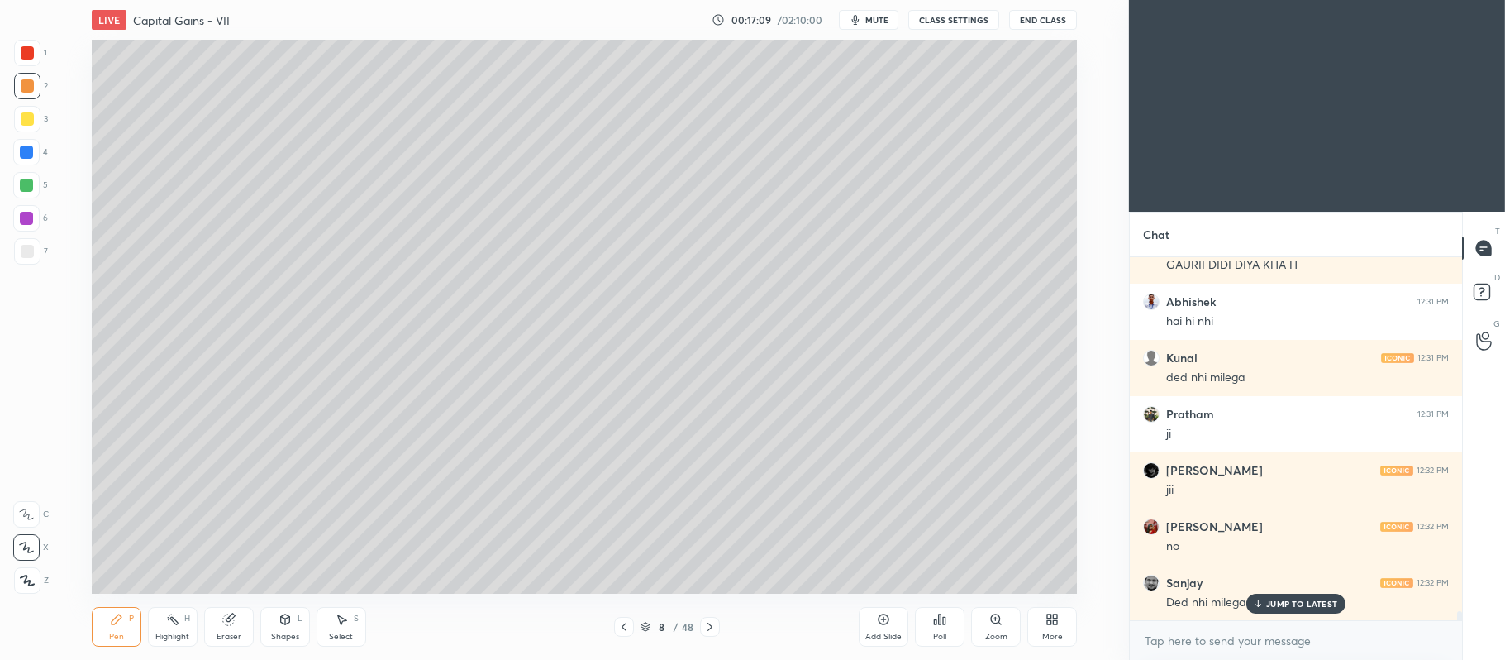
scroll to position [13765, 0]
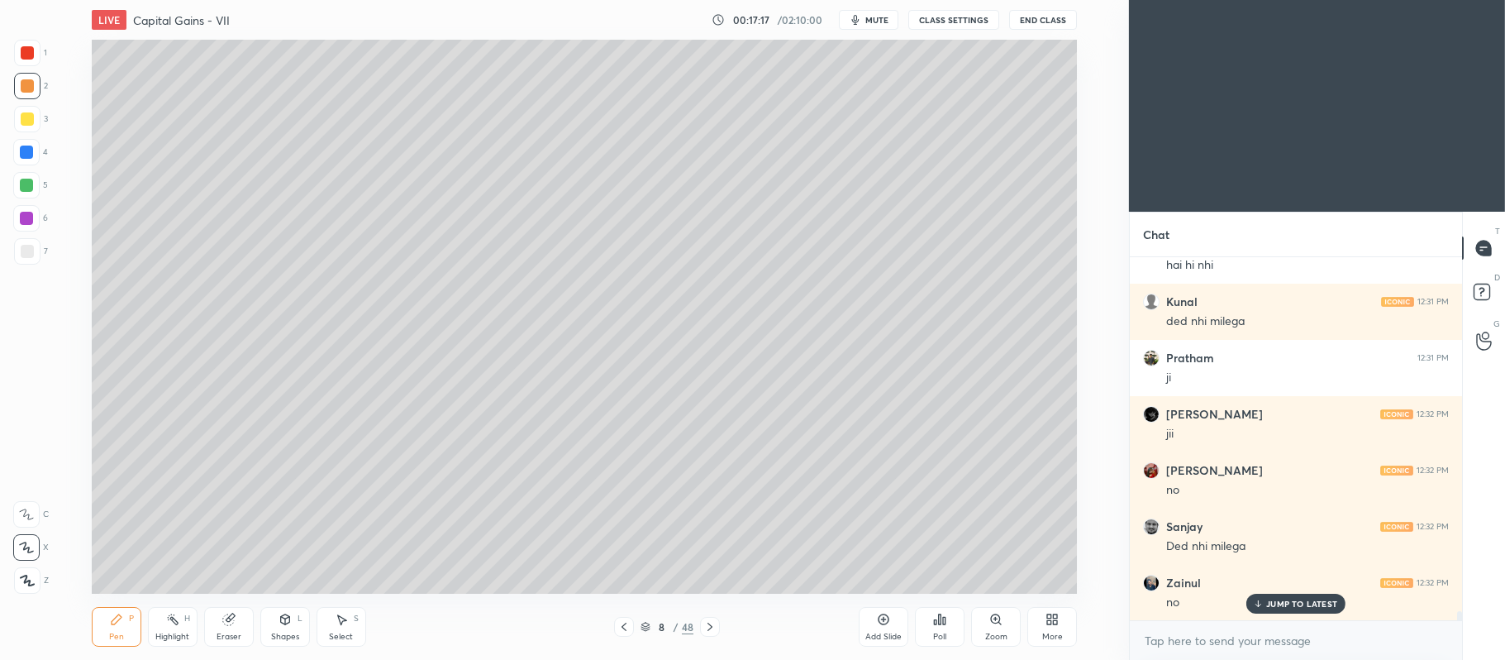
click at [28, 198] on div "5" at bounding box center [30, 188] width 35 height 33
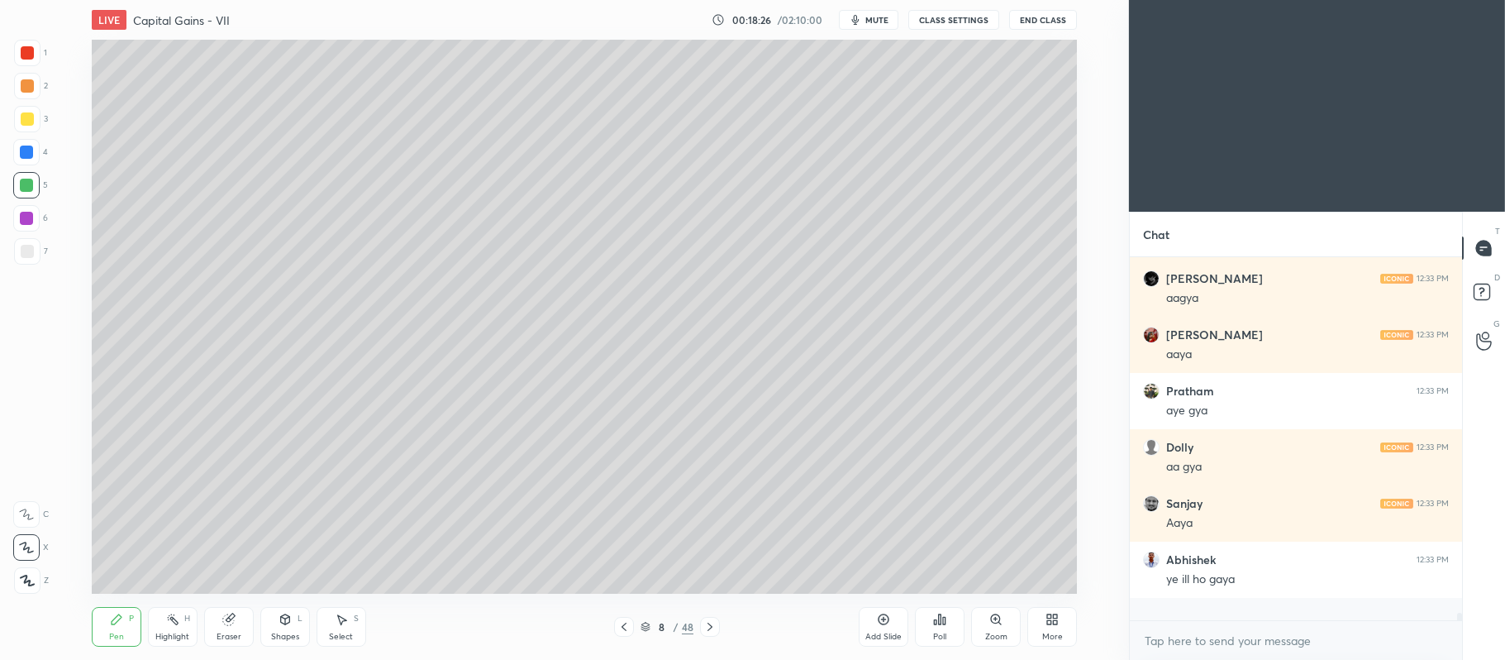
scroll to position [15451, 0]
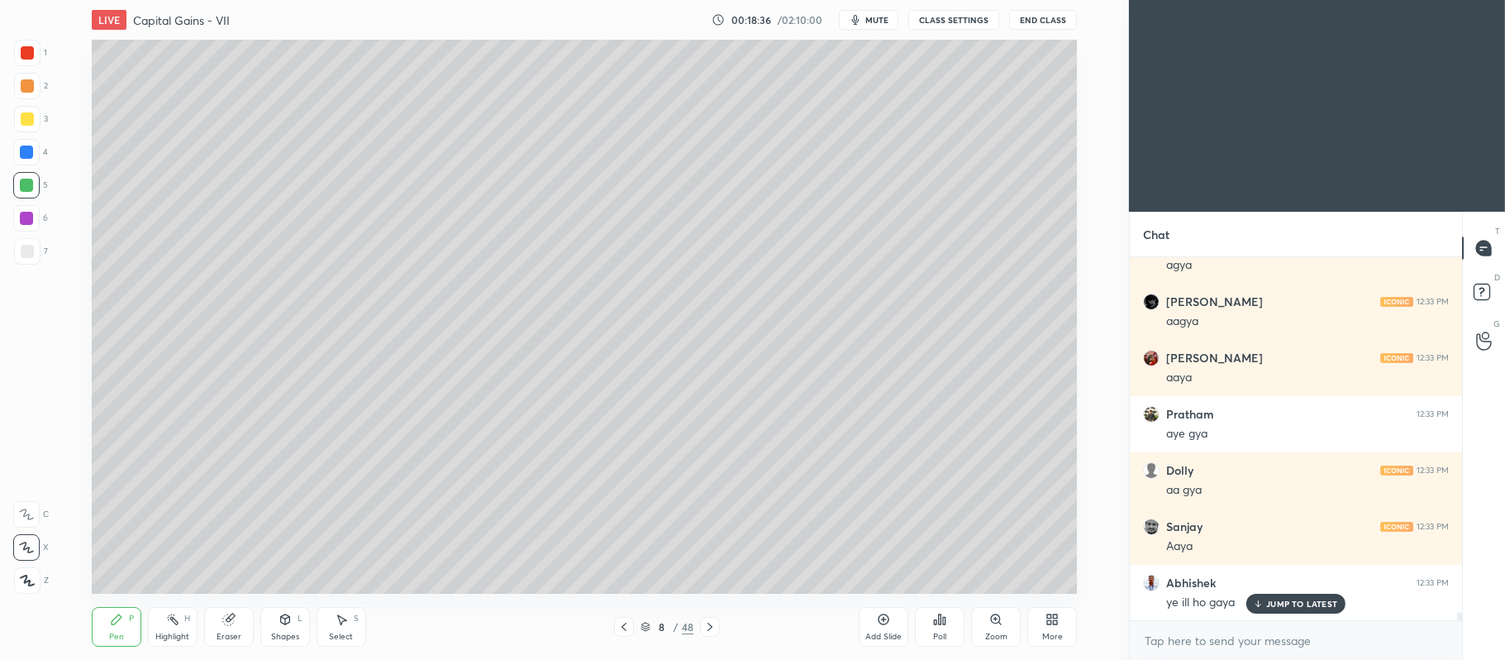
click at [26, 83] on div at bounding box center [27, 85] width 13 height 13
click at [31, 117] on div at bounding box center [27, 118] width 13 height 13
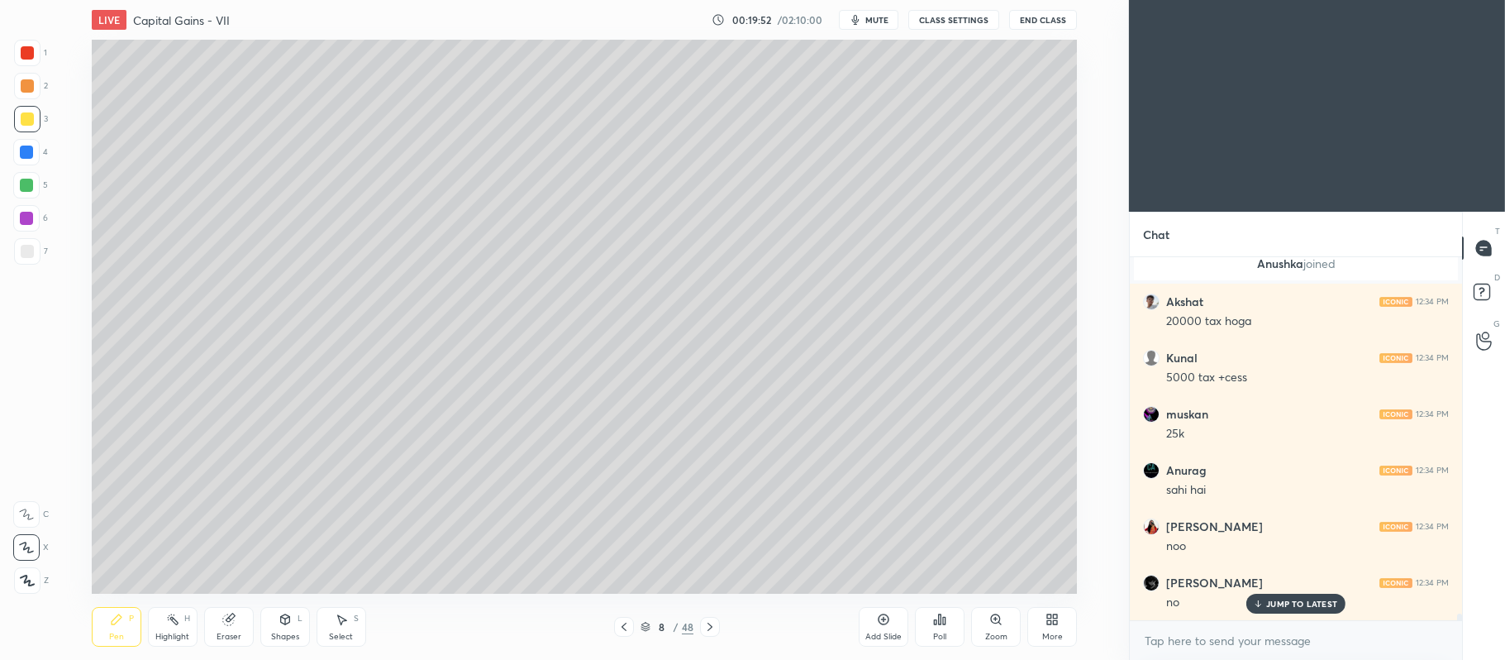
scroll to position [18490, 0]
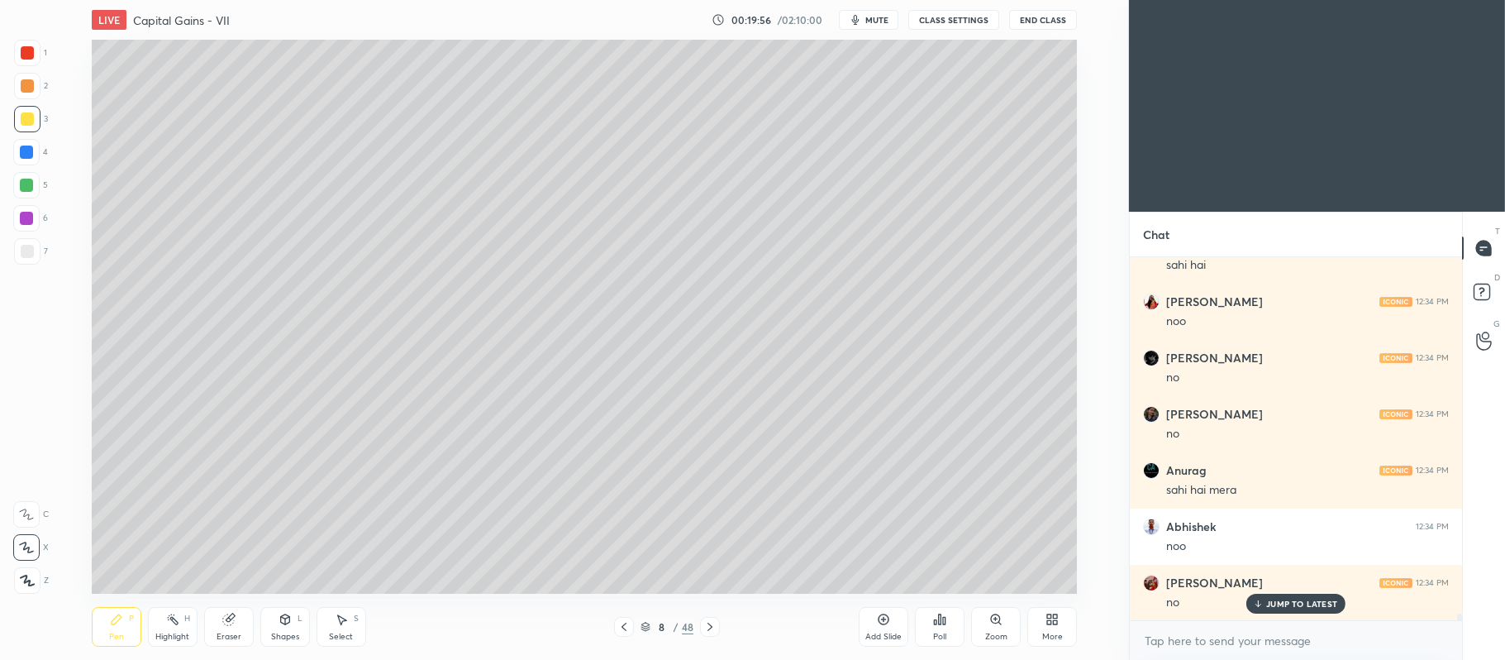
click at [1003, 583] on div "Add Slide Poll Zoom More" at bounding box center [968, 626] width 218 height 93
click at [996, 592] on div "Add Slide Poll Zoom More" at bounding box center [968, 626] width 218 height 93
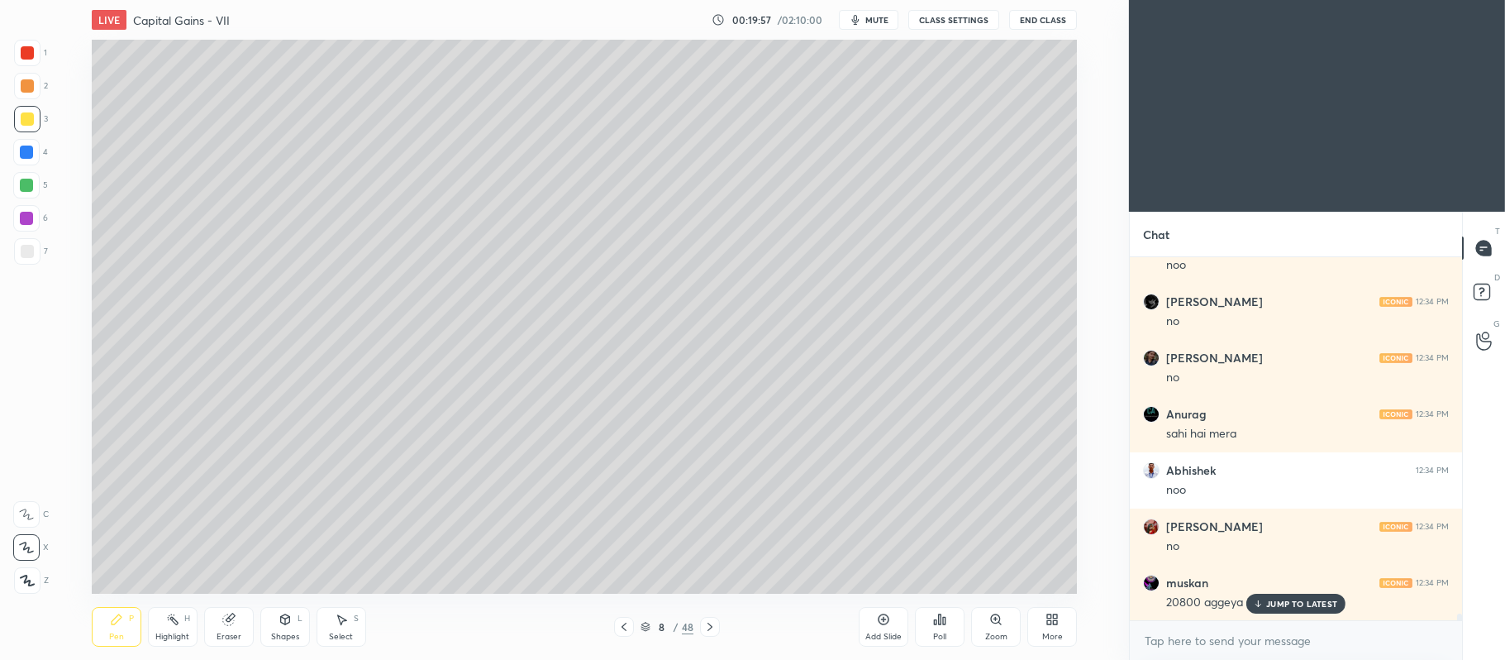
click at [1007, 580] on div "Add Slide Poll Zoom More" at bounding box center [968, 626] width 218 height 93
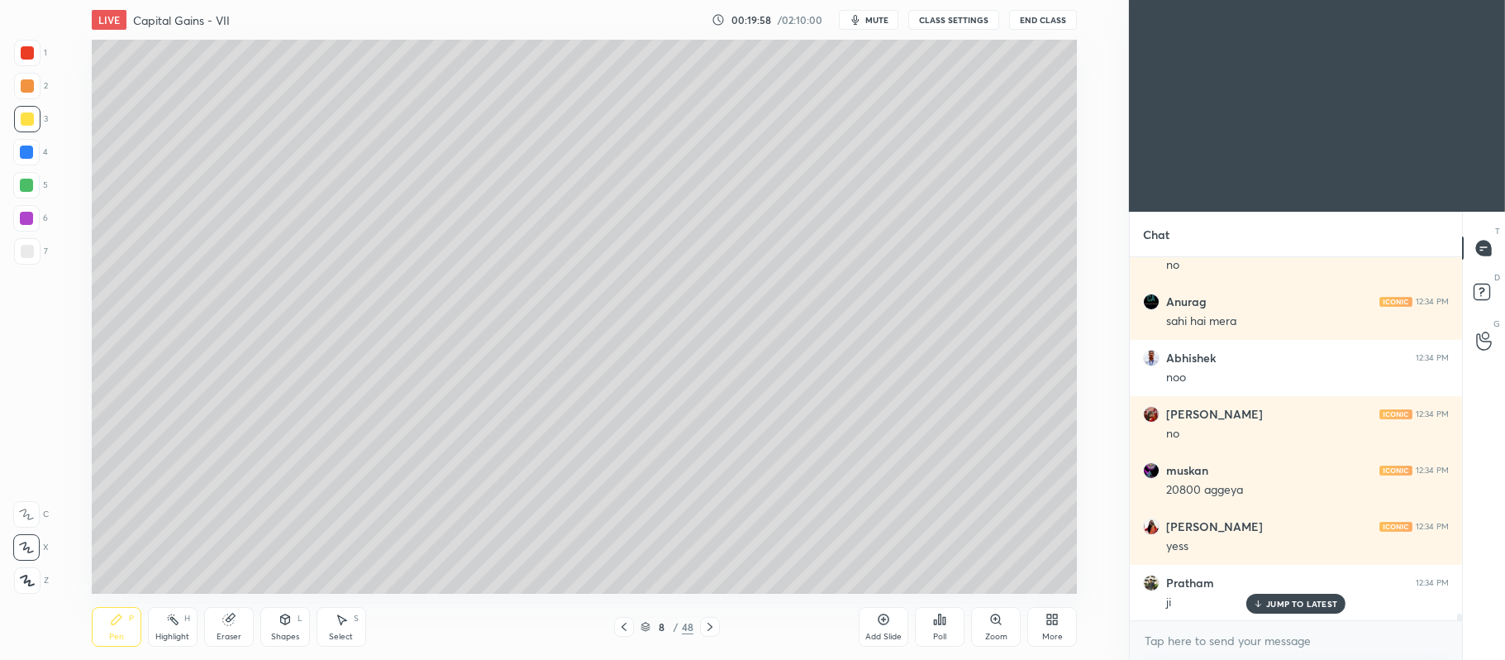
click at [1017, 585] on div "Add Slide Poll Zoom More" at bounding box center [968, 626] width 218 height 93
click at [1027, 583] on div "Add Slide Poll Zoom More" at bounding box center [968, 626] width 218 height 93
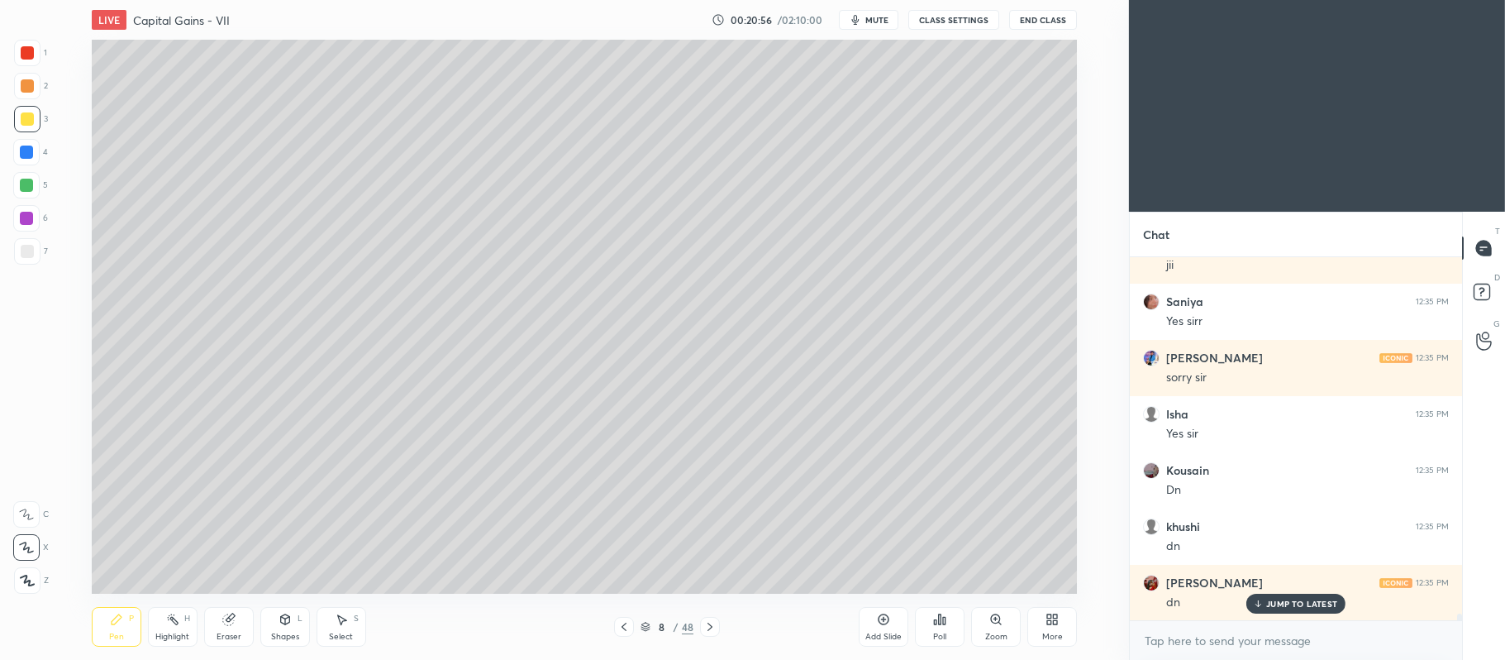
scroll to position [19575, 0]
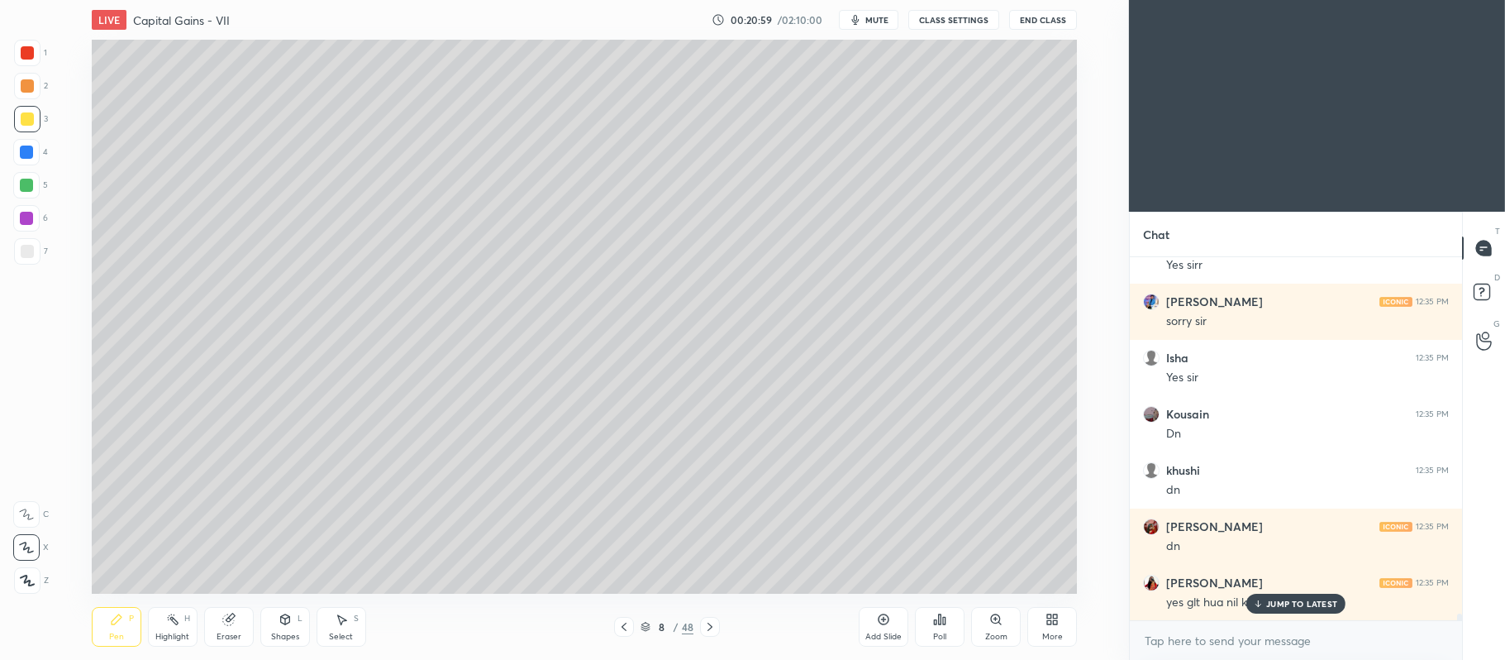
click at [1314, 603] on p "JUMP TO LATEST" at bounding box center [1302, 604] width 71 height 10
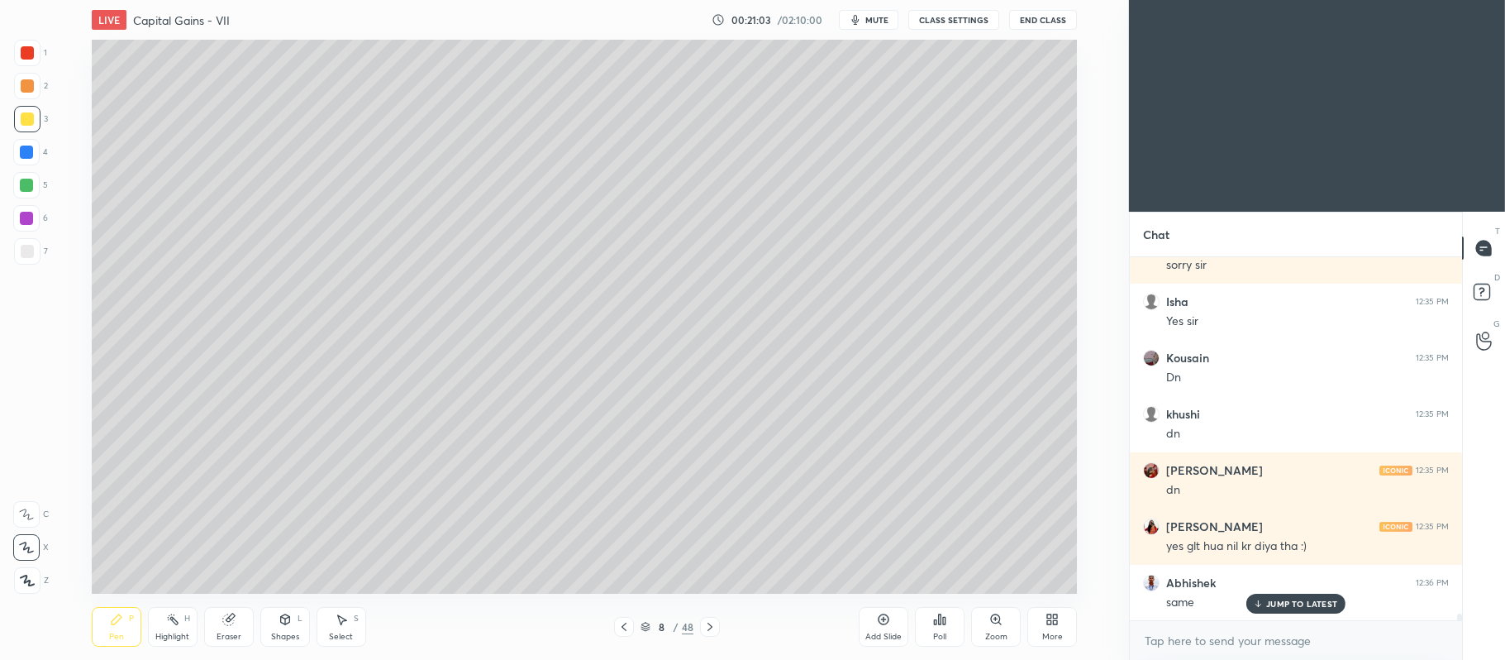
click at [888, 620] on icon at bounding box center [884, 619] width 11 height 11
click at [26, 84] on div at bounding box center [27, 85] width 13 height 13
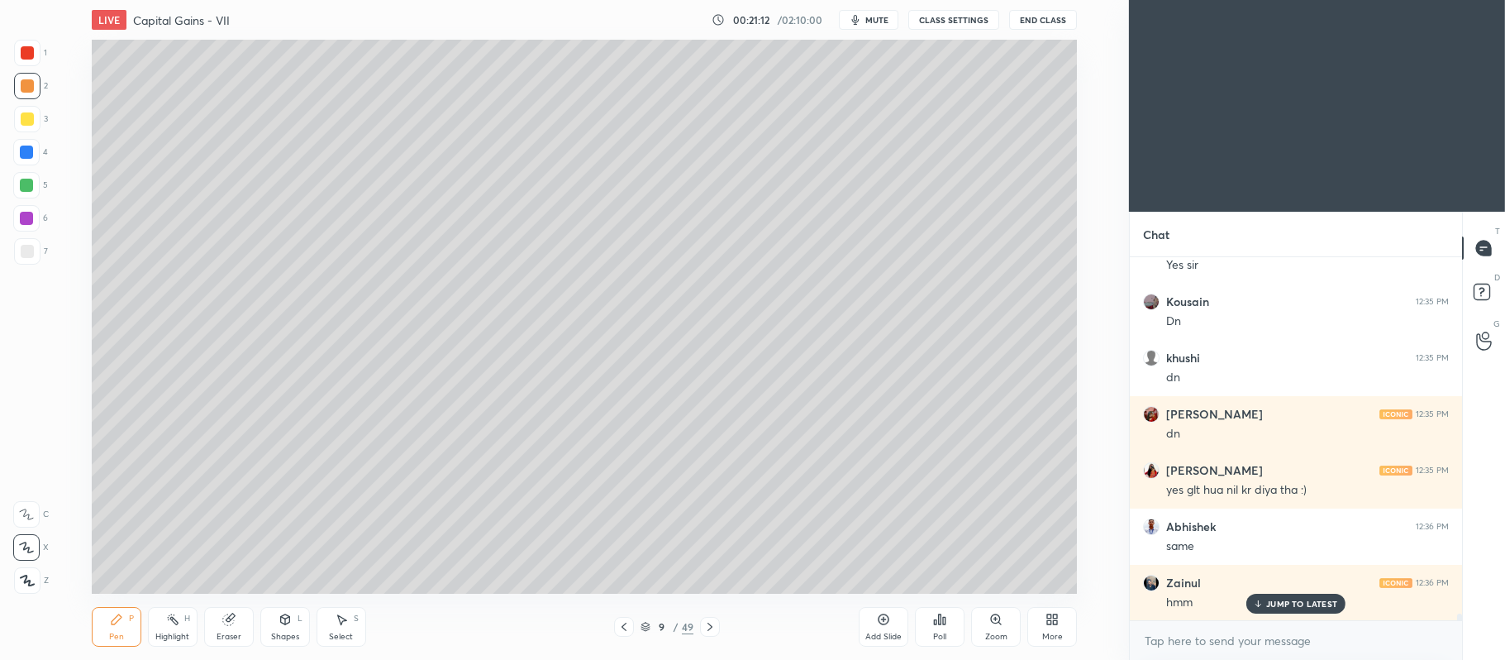
click at [274, 632] on div "Shapes" at bounding box center [285, 636] width 28 height 8
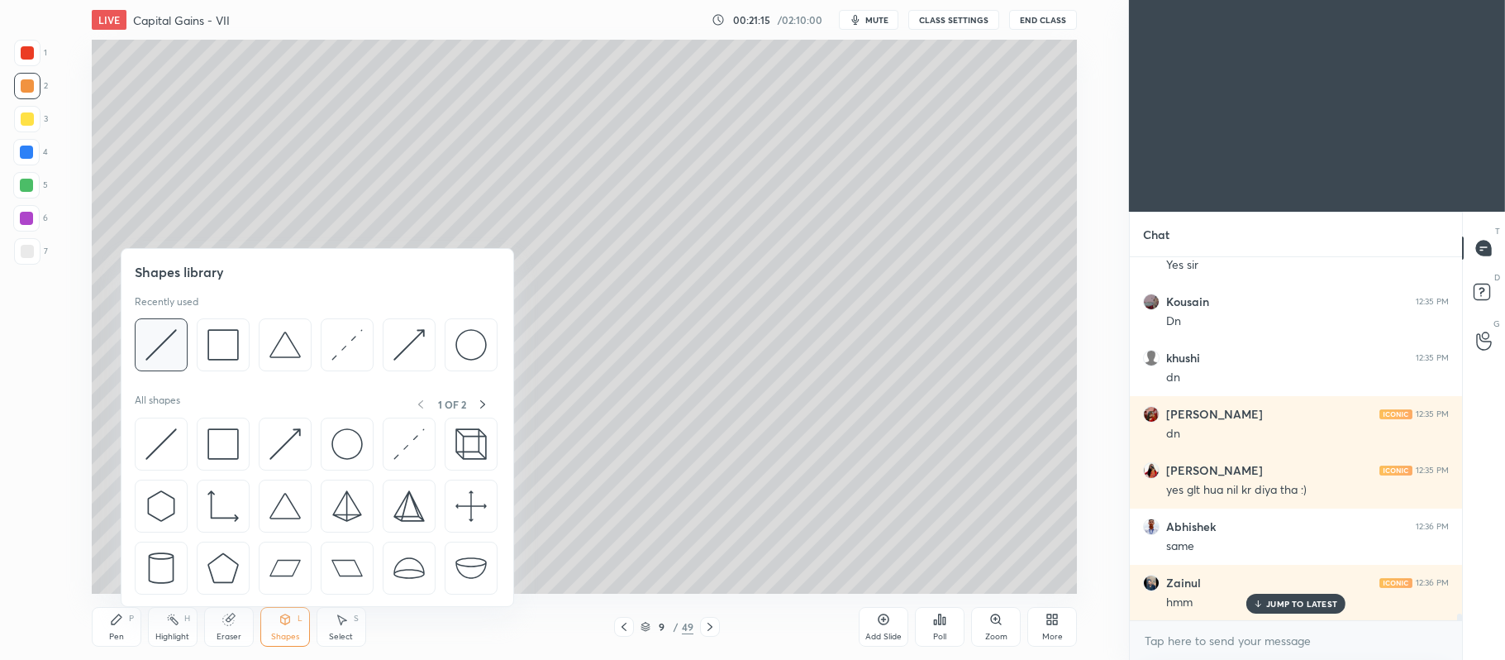
click at [169, 342] on img at bounding box center [160, 344] width 31 height 31
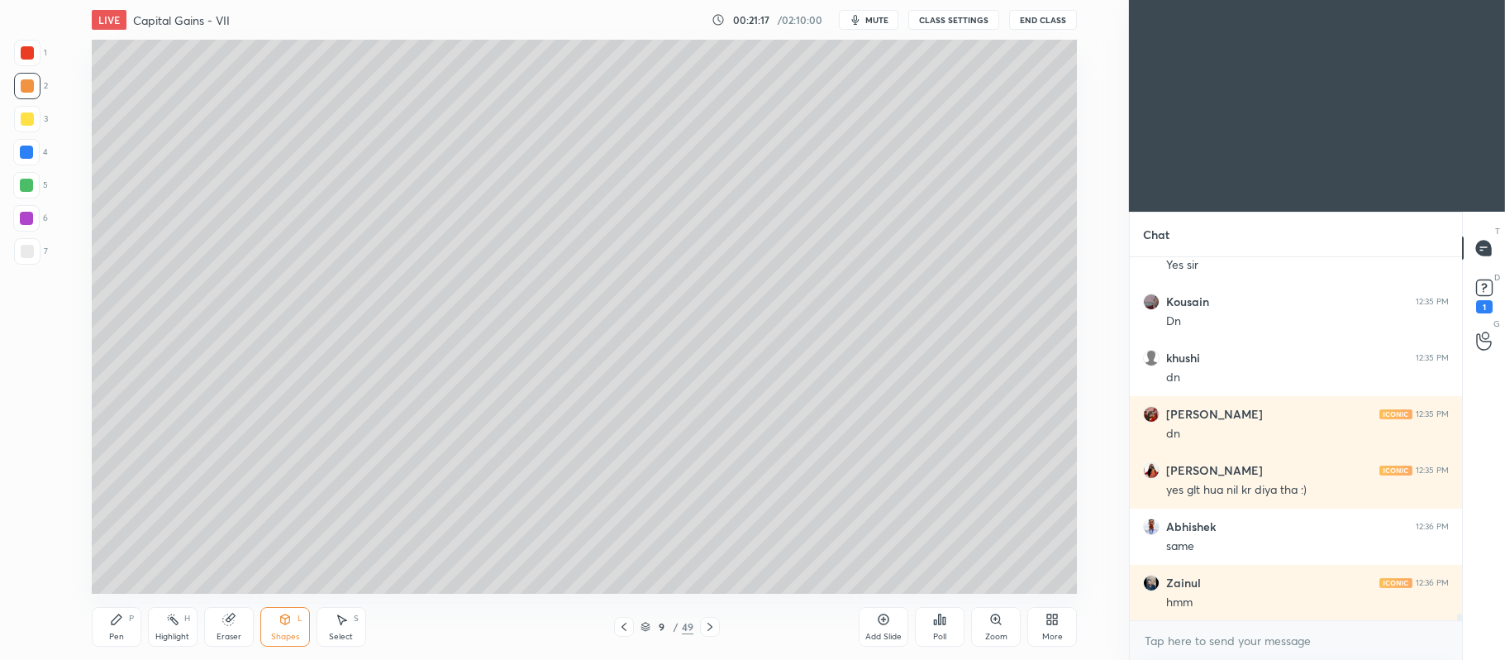
click at [34, 252] on div at bounding box center [27, 251] width 26 height 26
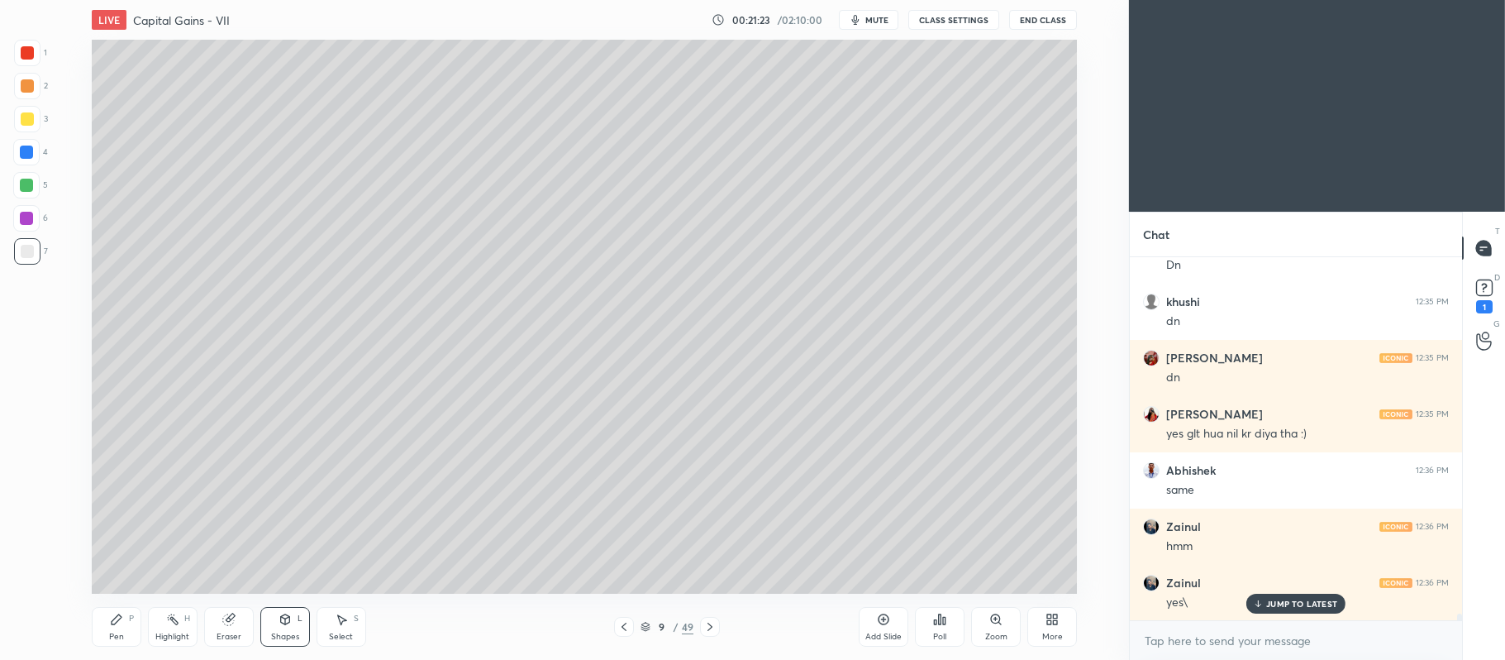
click at [15, 117] on div at bounding box center [27, 119] width 26 height 26
click at [117, 615] on icon at bounding box center [116, 619] width 13 height 13
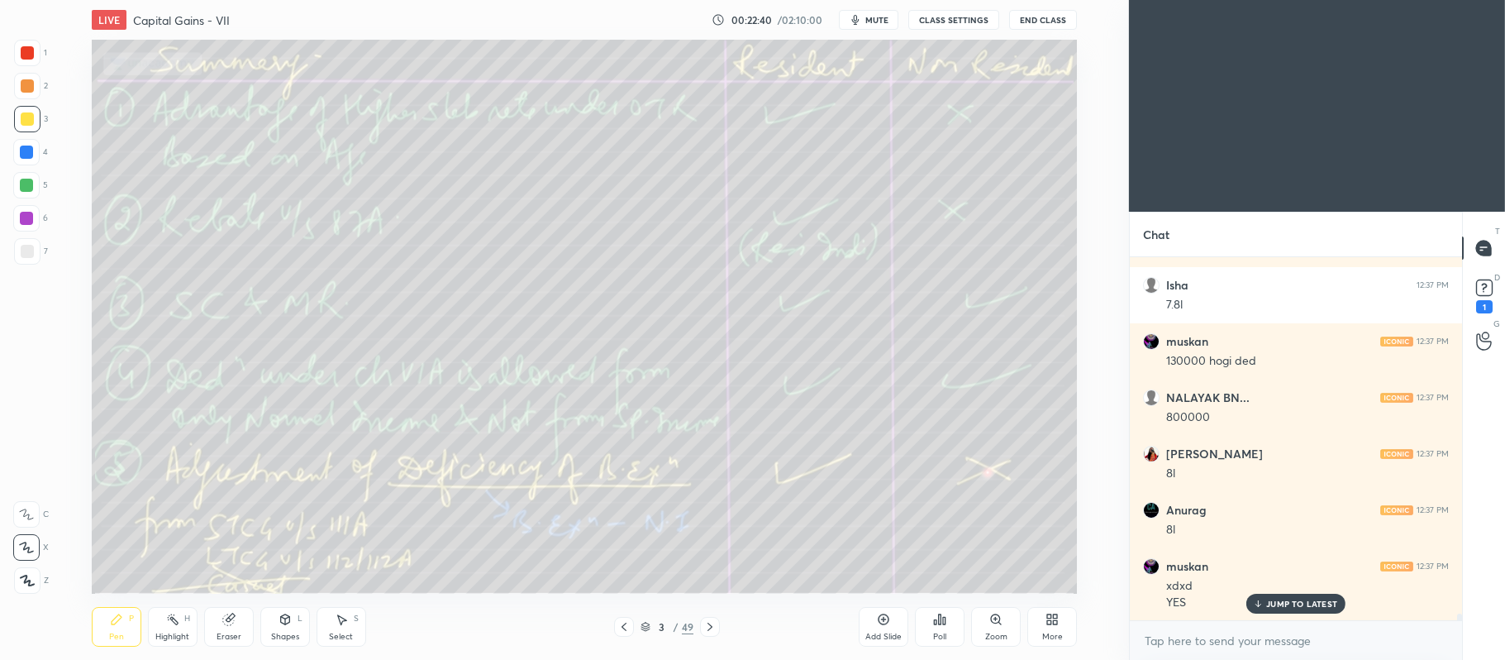
scroll to position [20715, 0]
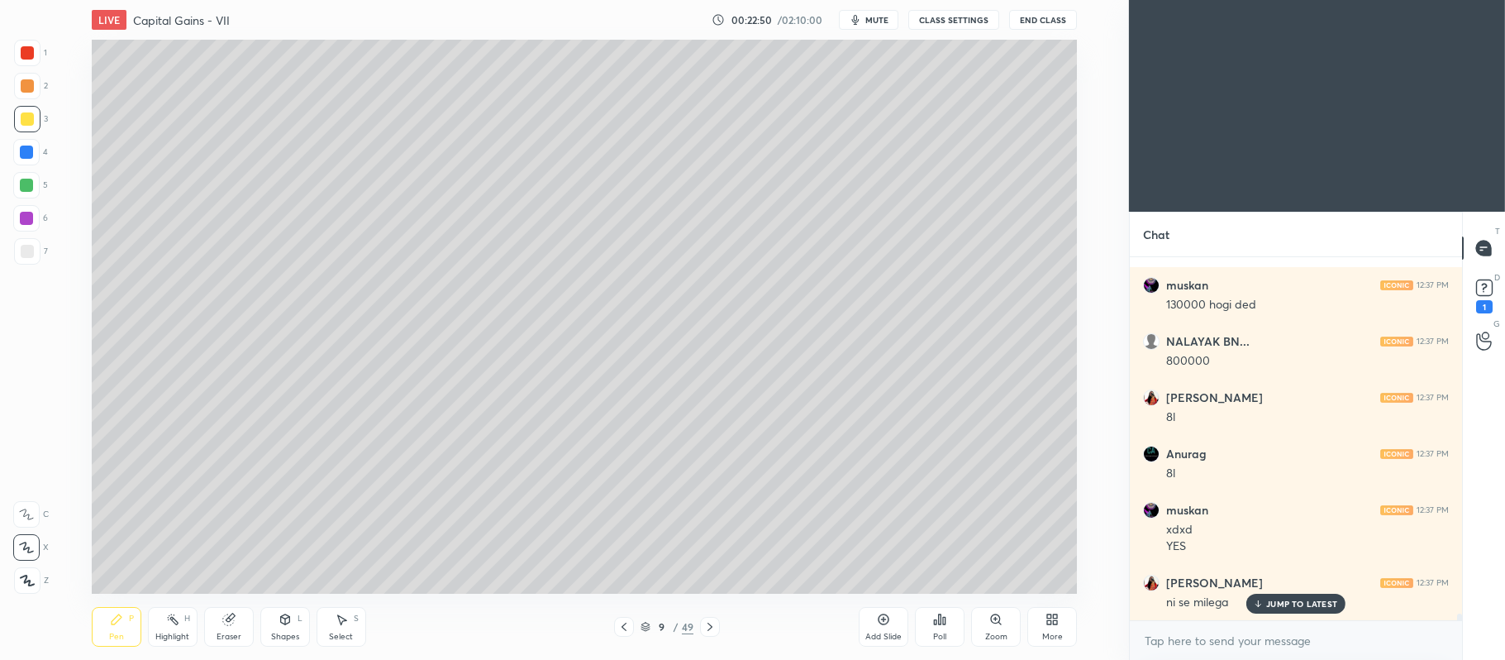
click at [24, 183] on div at bounding box center [26, 185] width 13 height 13
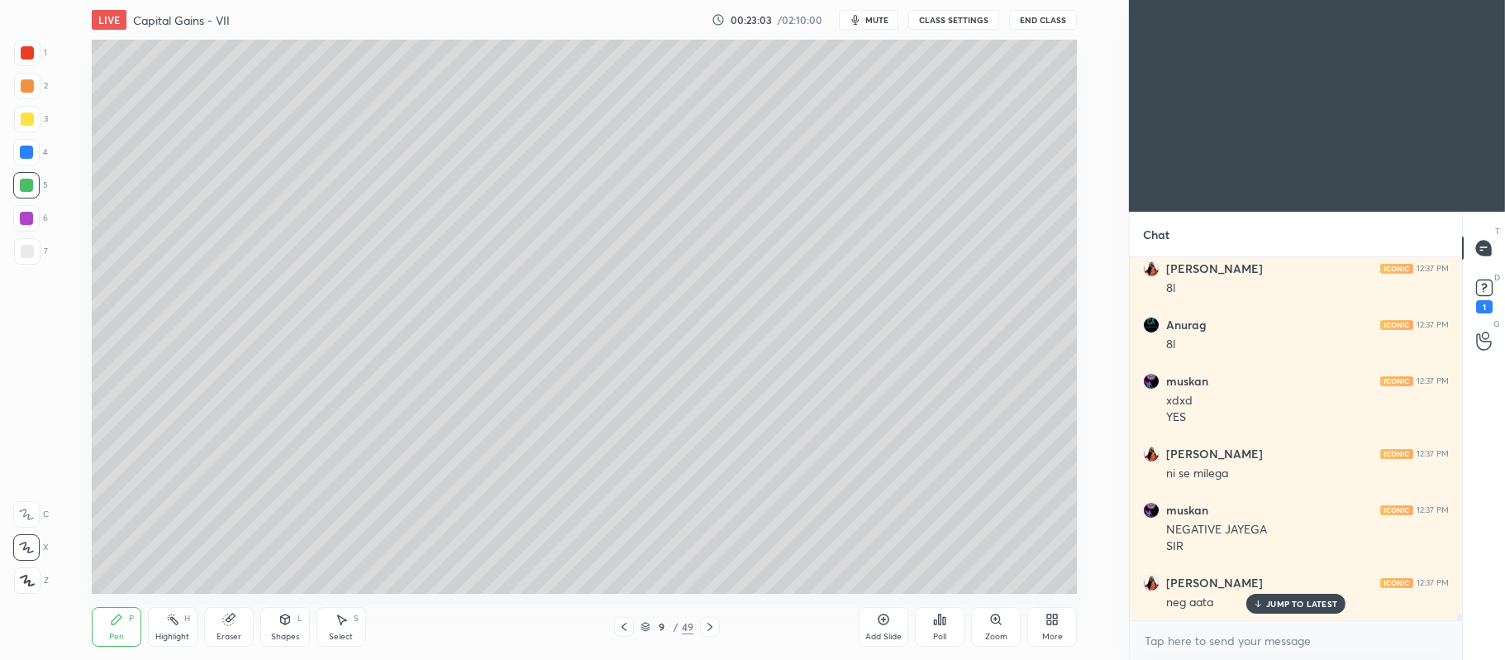
scroll to position [20901, 0]
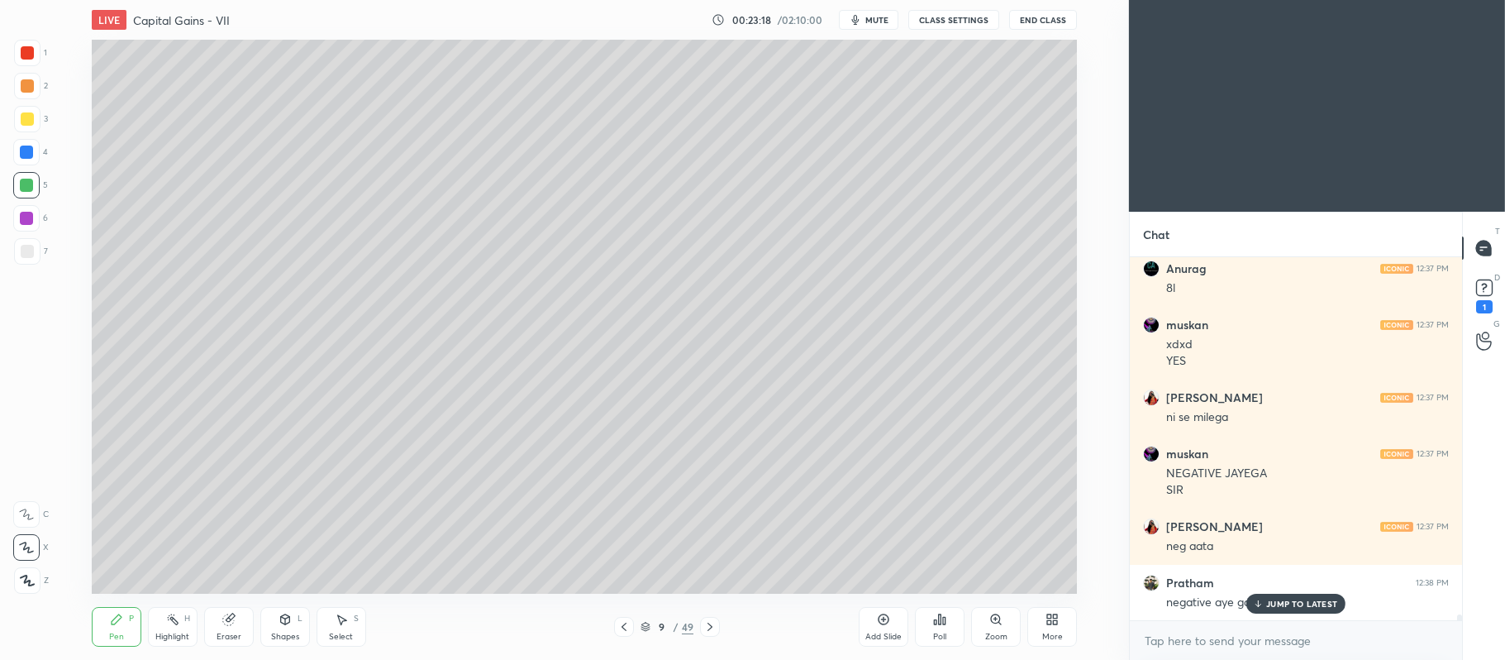
click at [1276, 607] on p "JUMP TO LATEST" at bounding box center [1302, 604] width 71 height 10
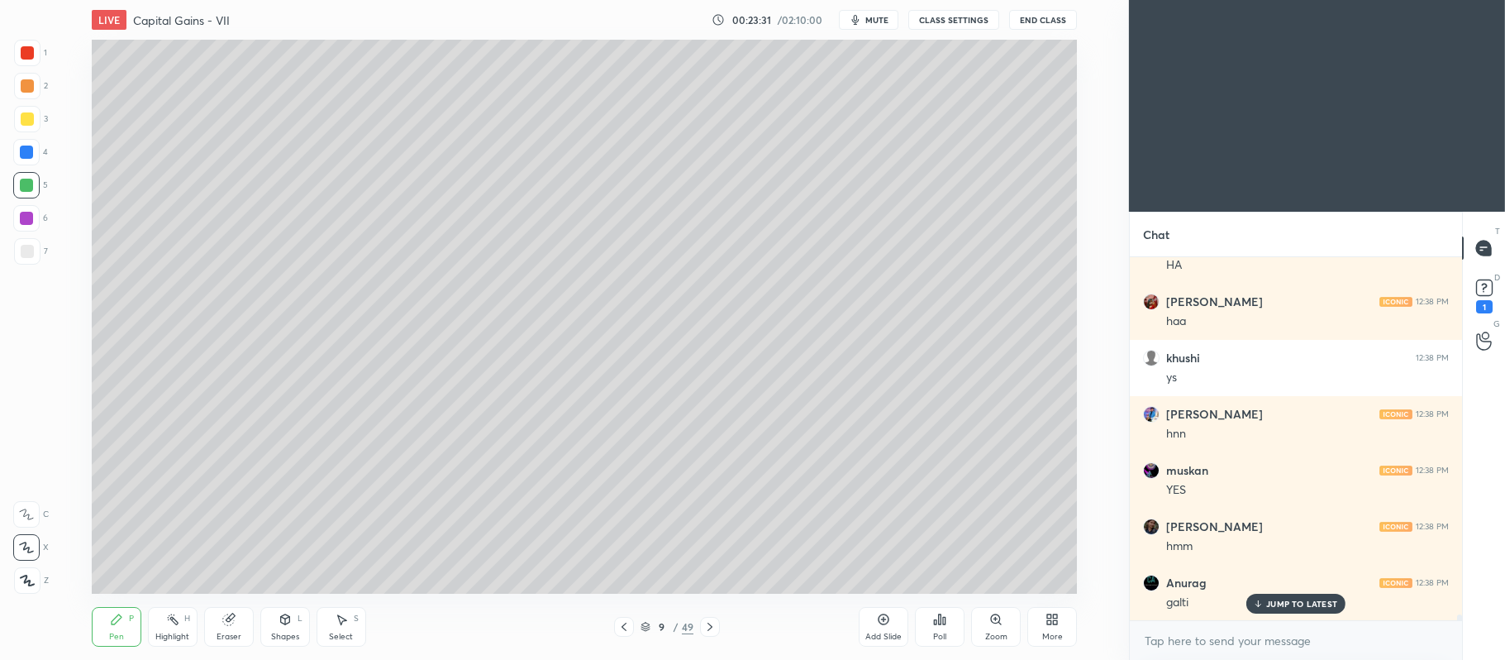
scroll to position [21350, 0]
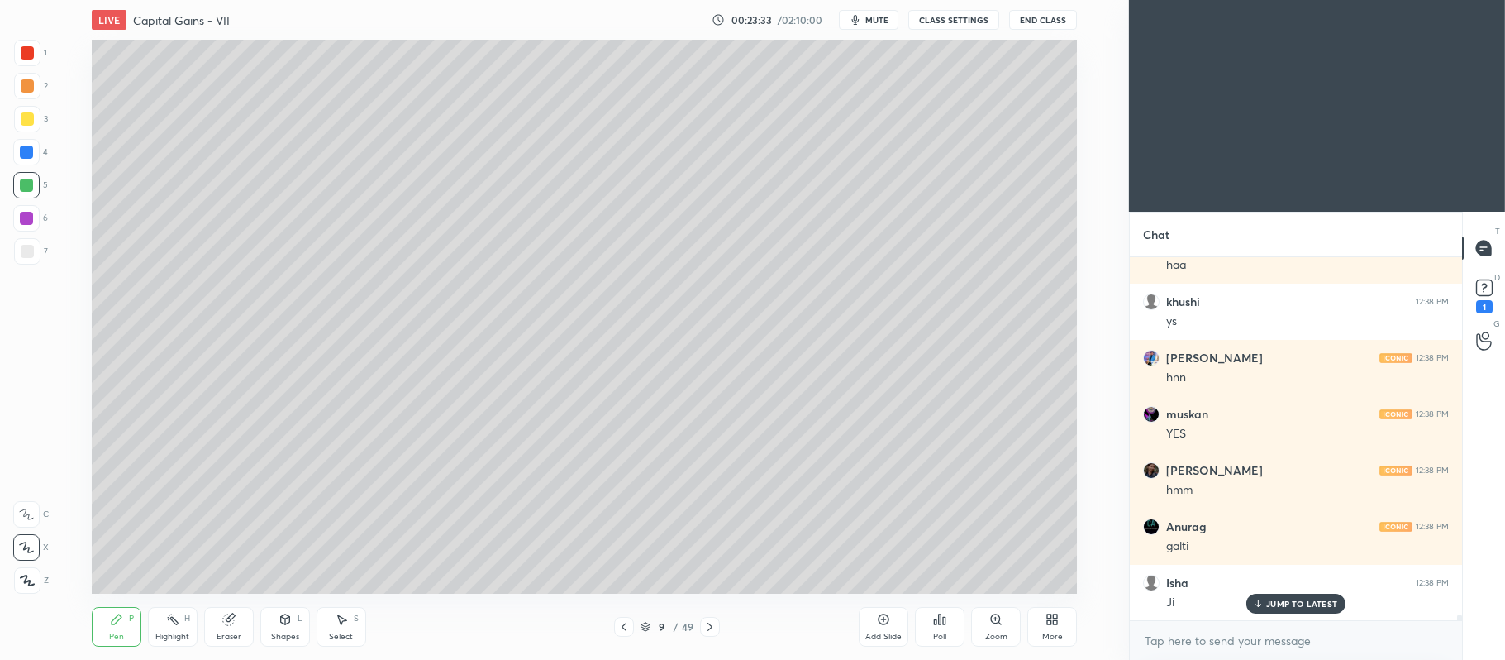
click at [222, 623] on icon at bounding box center [228, 619] width 13 height 13
click at [111, 632] on div "Pen" at bounding box center [116, 636] width 15 height 8
click at [31, 88] on div at bounding box center [27, 85] width 13 height 13
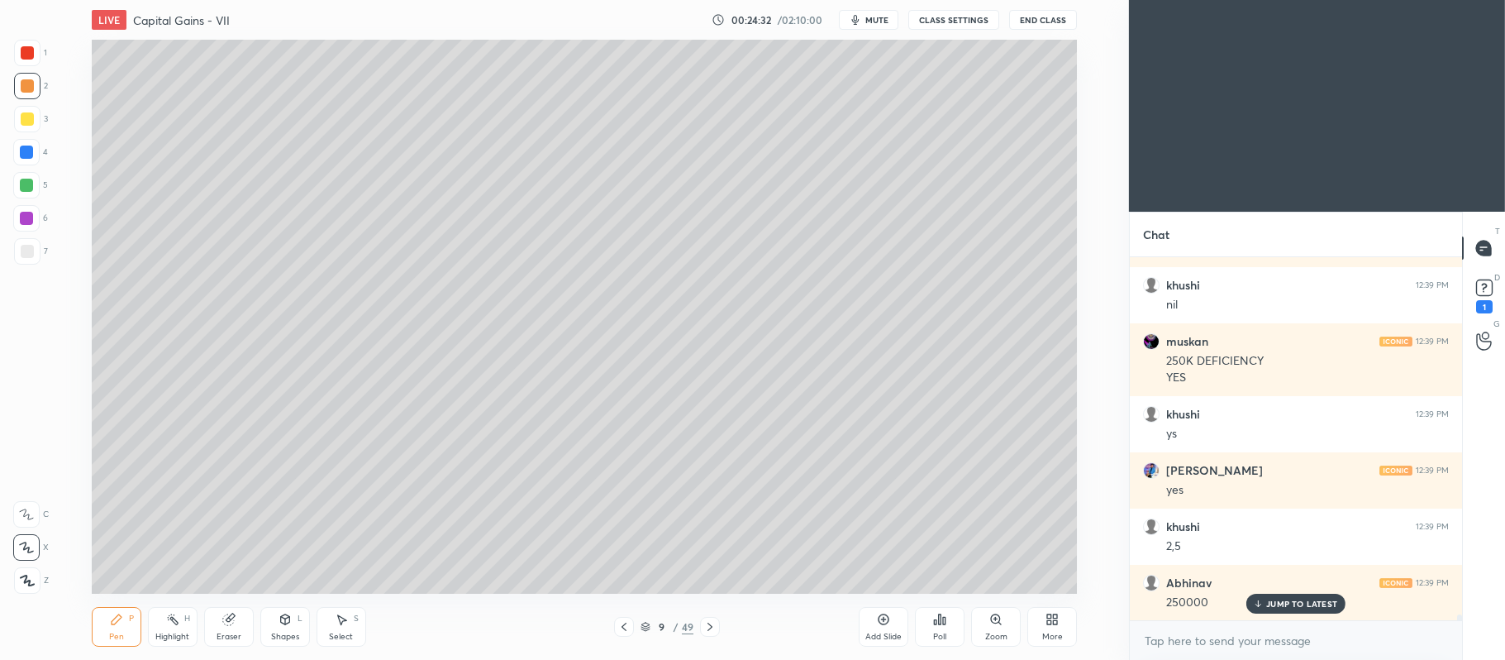
scroll to position [22098, 0]
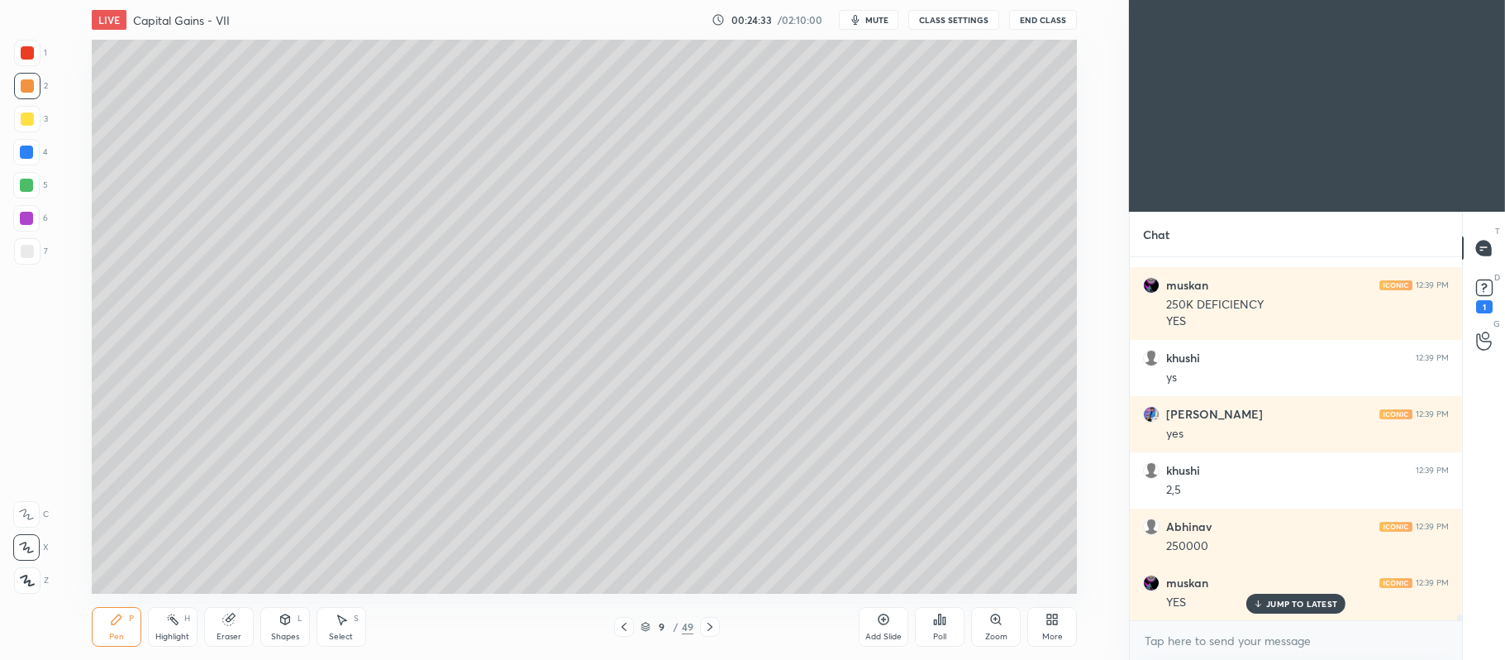
click at [31, 117] on div at bounding box center [27, 118] width 13 height 13
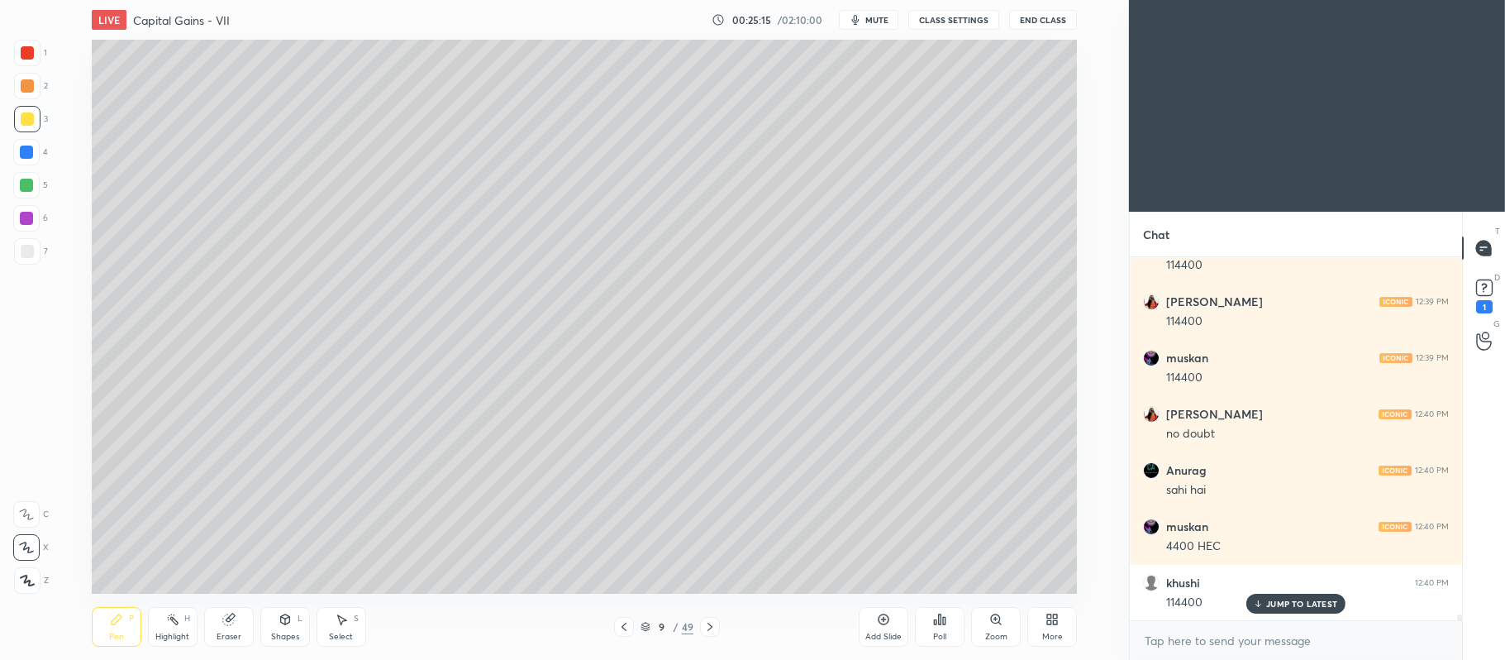
scroll to position [22918, 0]
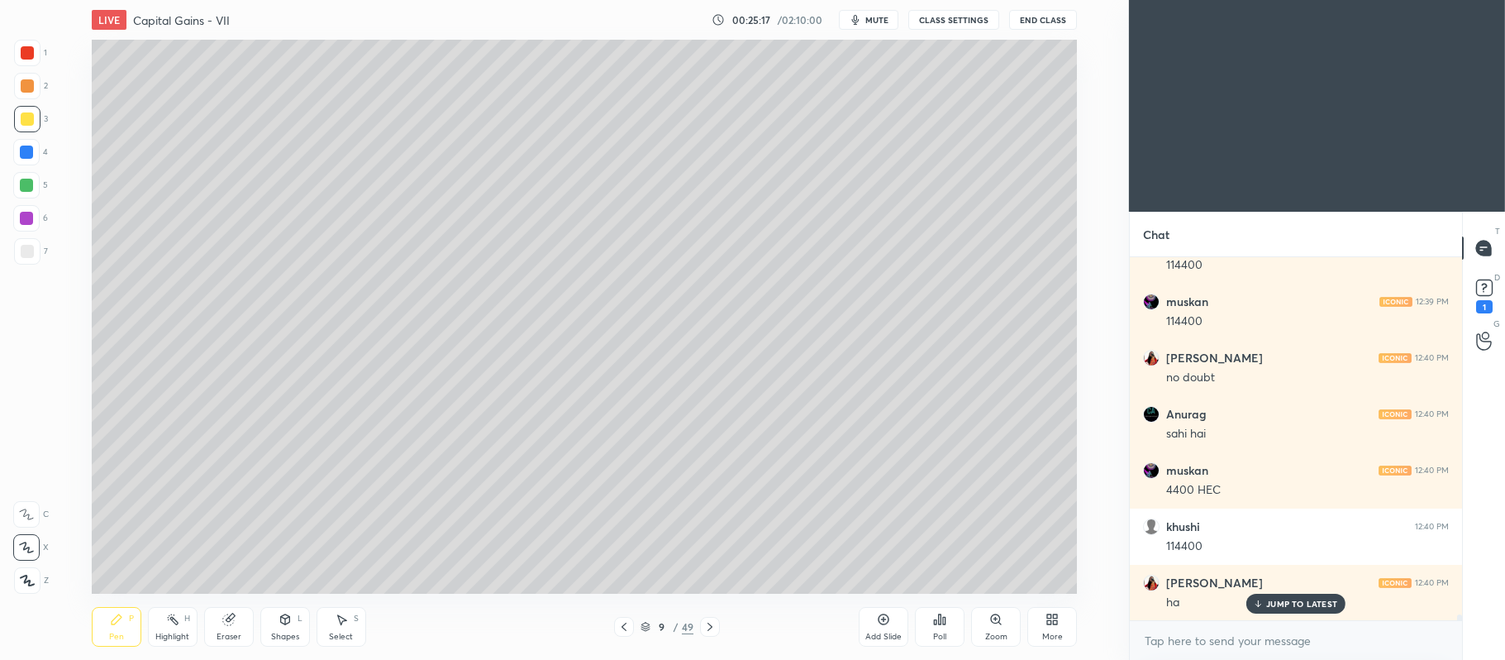
click at [43, 74] on div "2" at bounding box center [31, 86] width 34 height 26
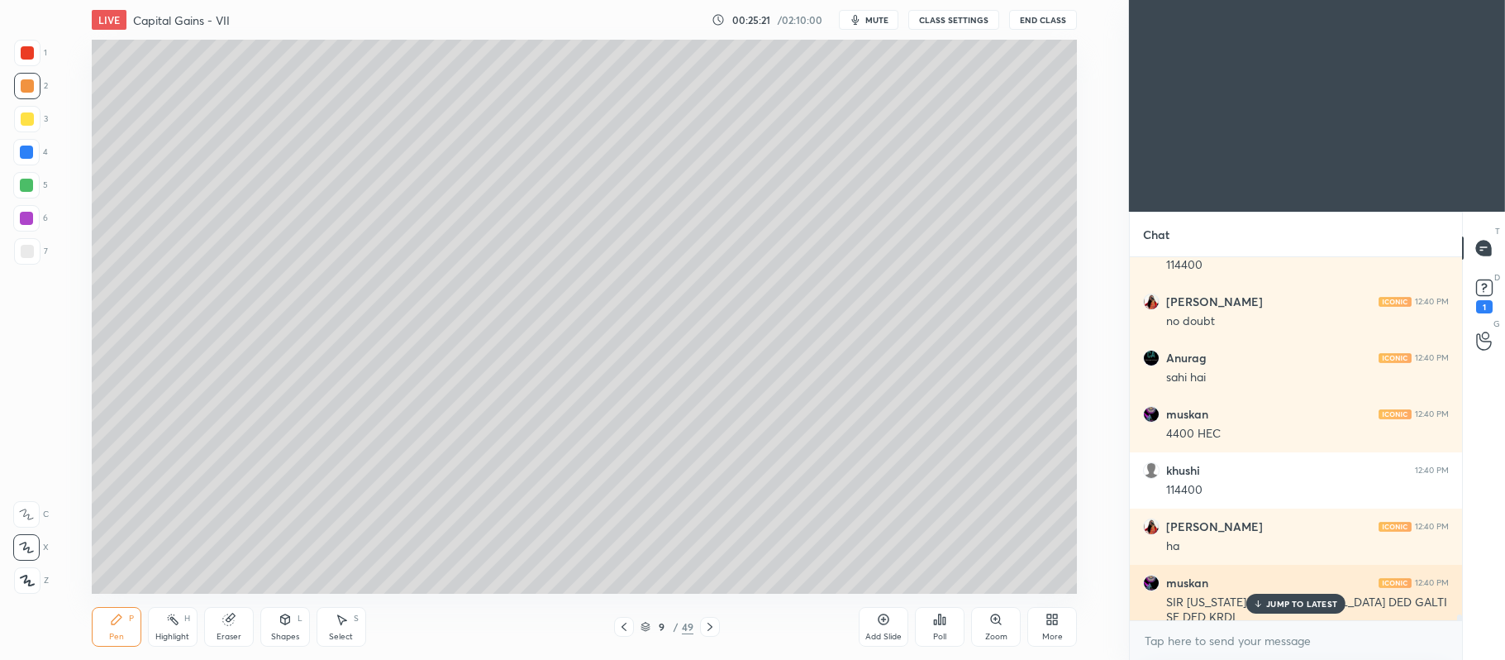
click at [1300, 603] on p "JUMP TO LATEST" at bounding box center [1302, 604] width 71 height 10
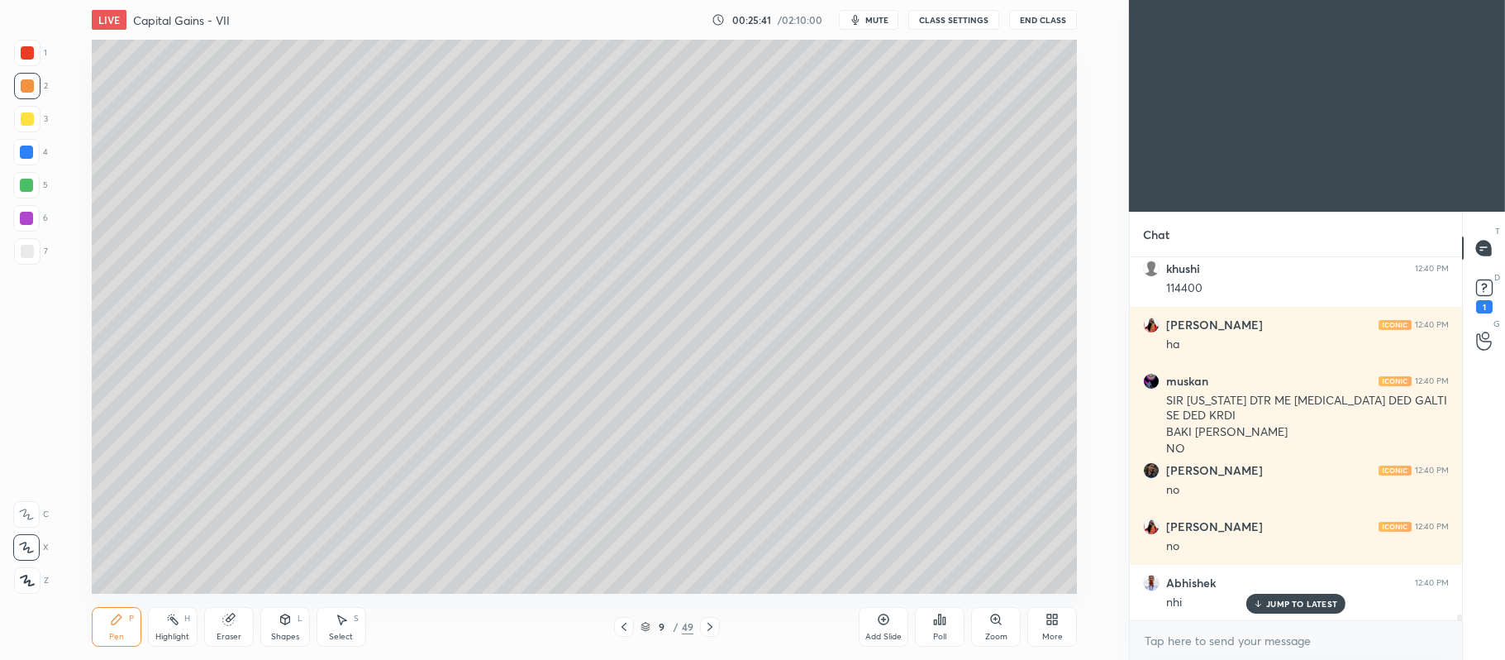
scroll to position [23232, 0]
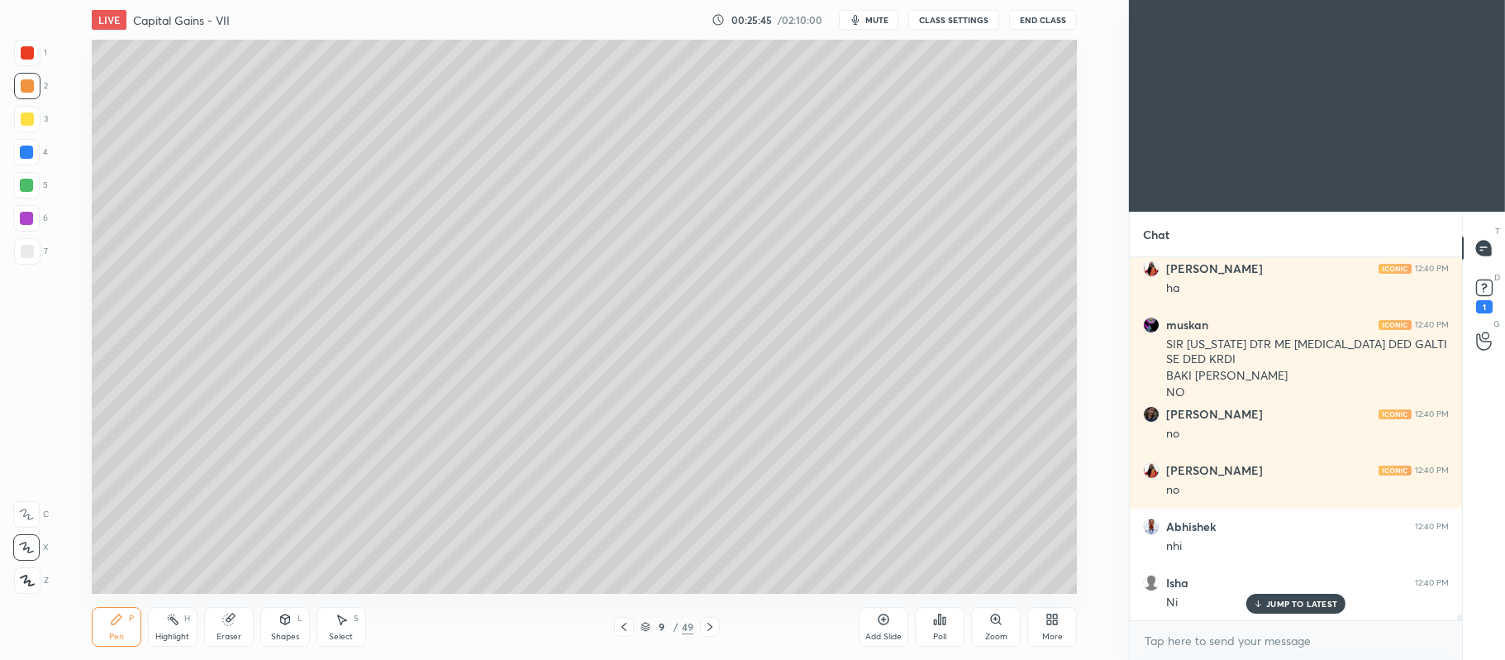
click at [33, 255] on div at bounding box center [27, 251] width 13 height 13
click at [36, 187] on div at bounding box center [26, 185] width 26 height 26
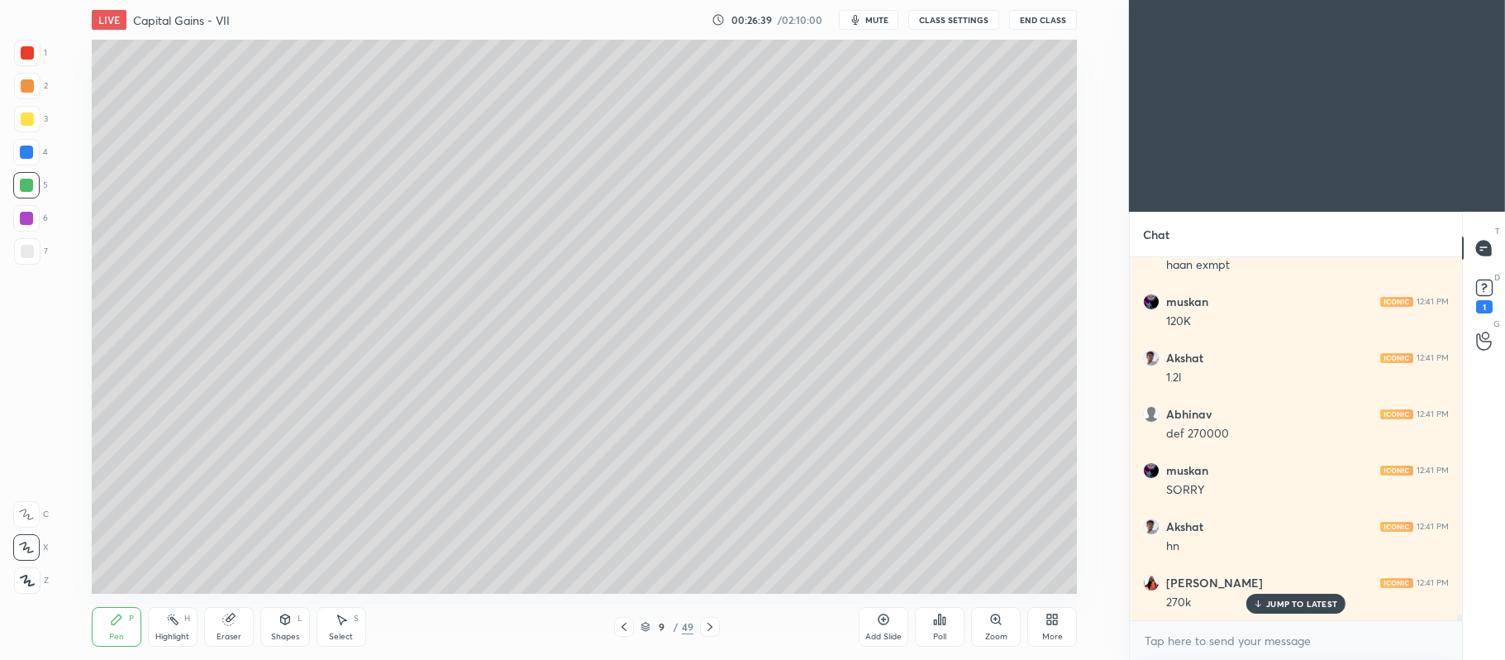
scroll to position [23811, 0]
click at [1078, 432] on div "Setting up your live class Poll for secs No correct answer Start poll" at bounding box center [584, 317] width 1063 height 554
click at [37, 123] on div at bounding box center [27, 119] width 26 height 26
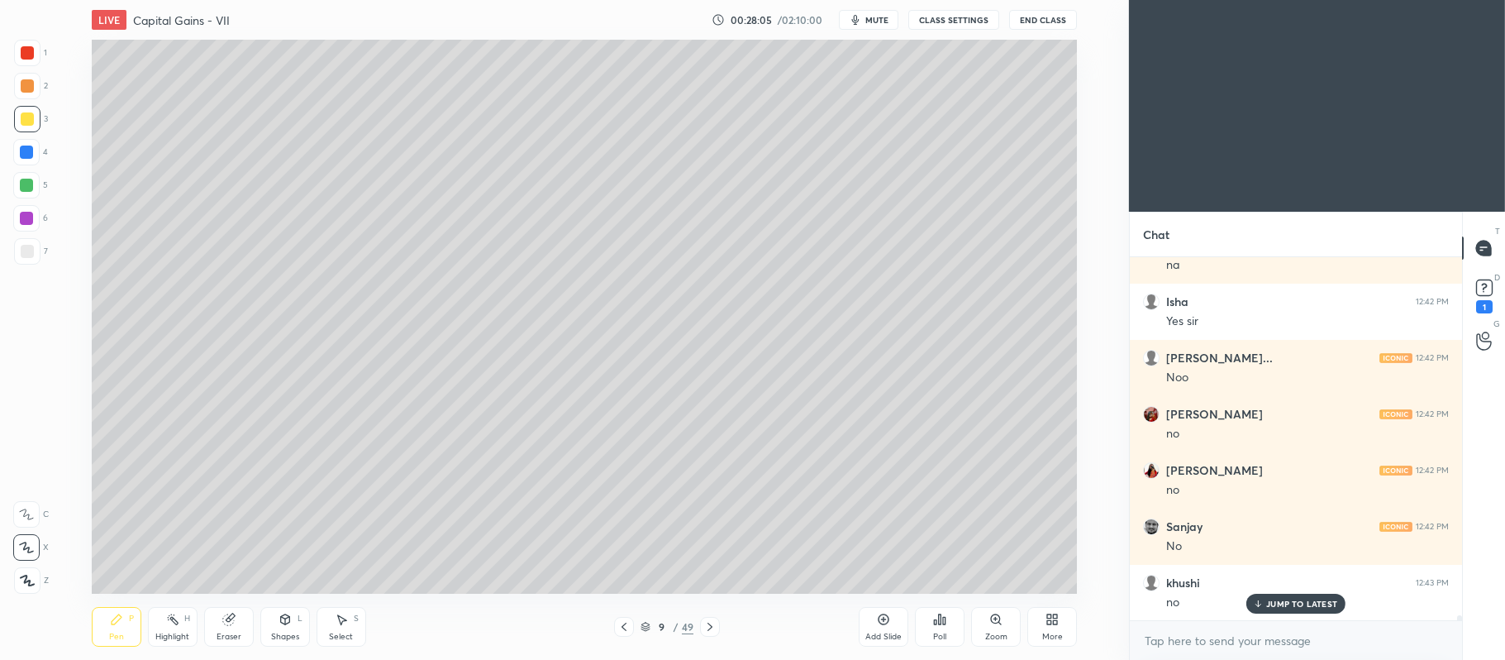
scroll to position [25388, 0]
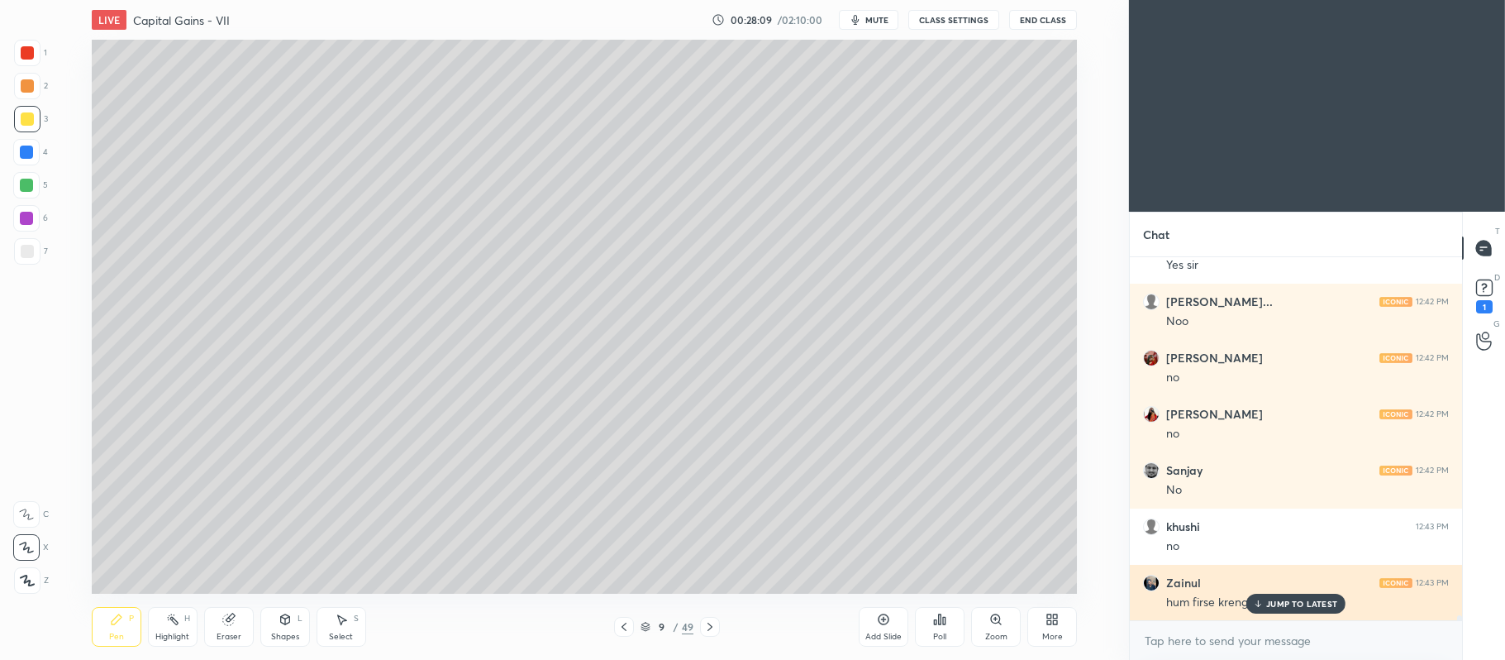
click at [1283, 603] on p "JUMP TO LATEST" at bounding box center [1302, 604] width 71 height 10
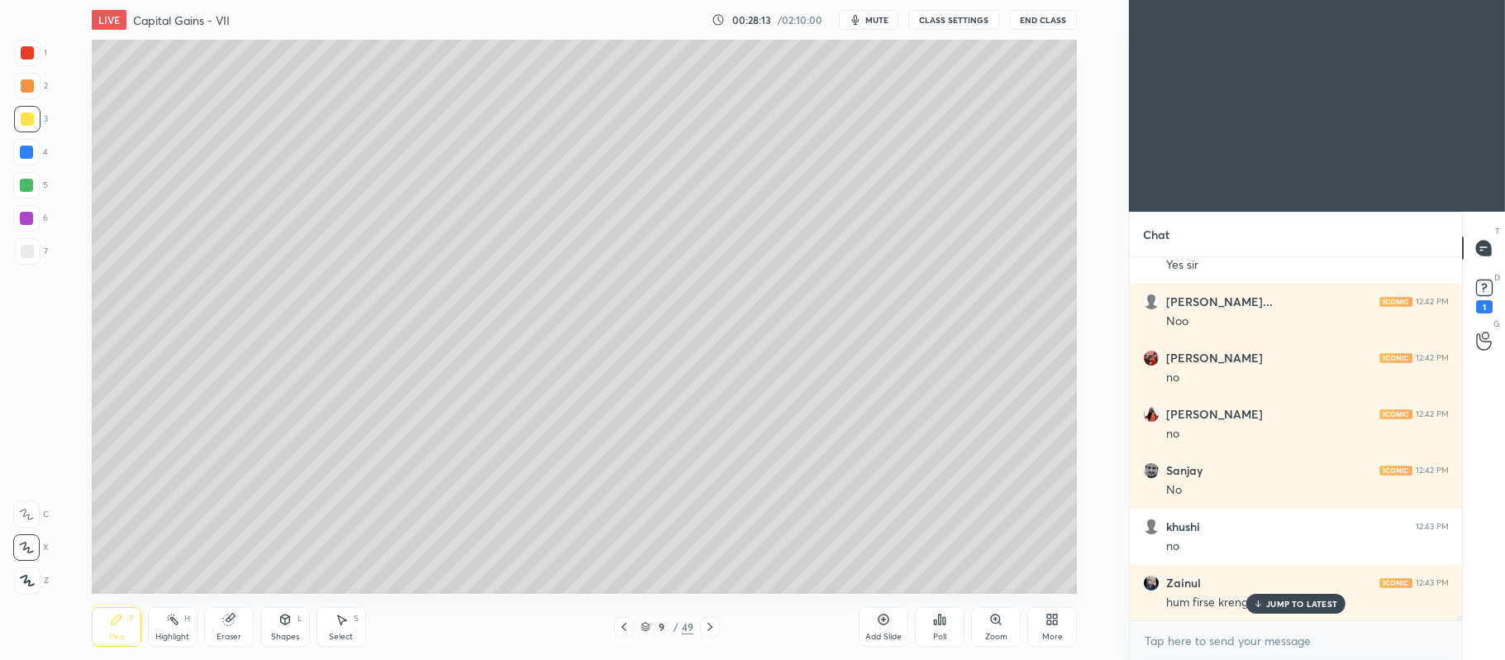
scroll to position [25444, 0]
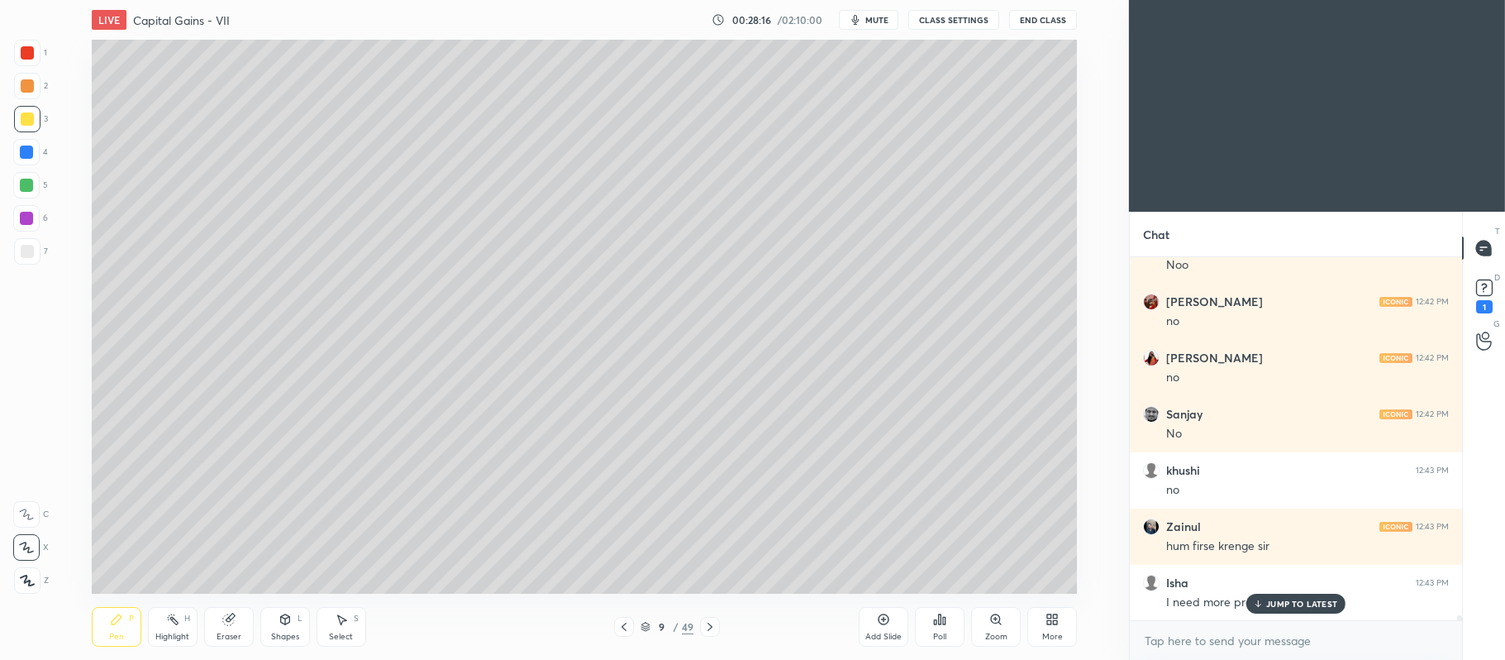
click at [1300, 605] on p "JUMP TO LATEST" at bounding box center [1302, 604] width 71 height 10
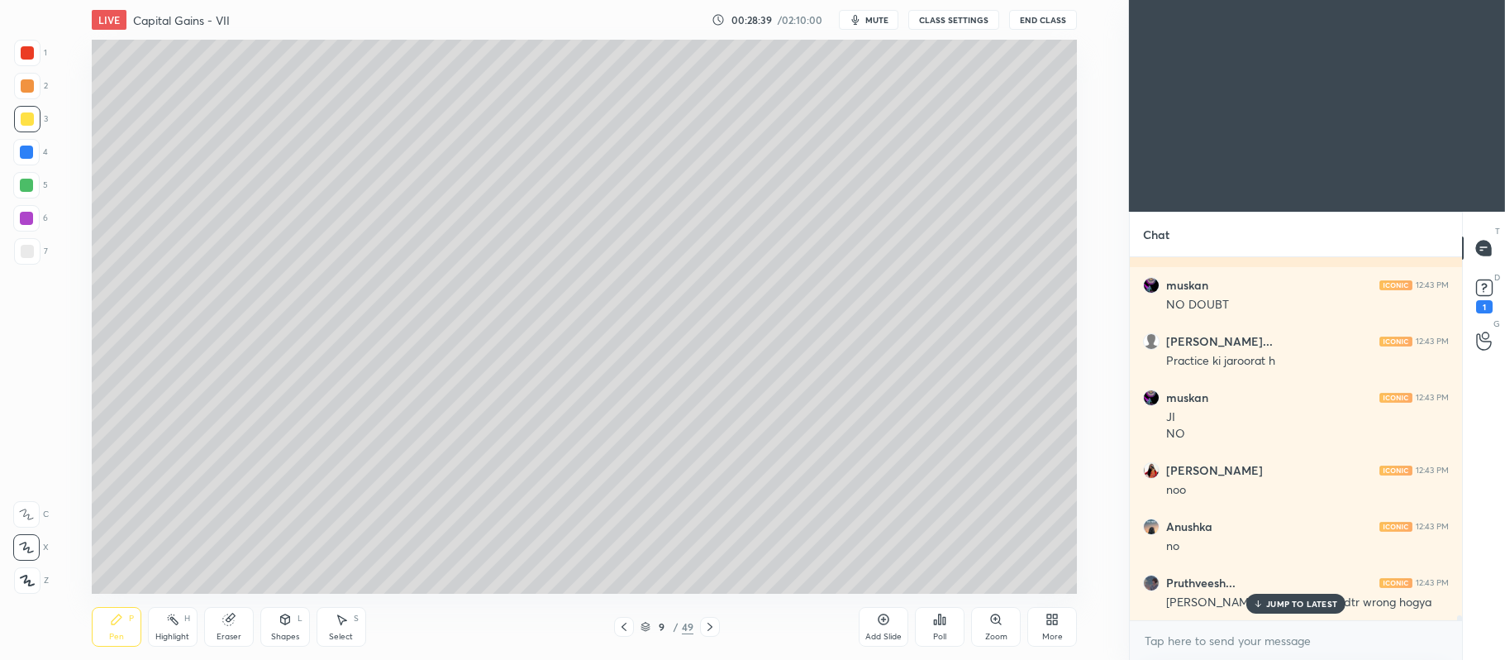
scroll to position [25967, 0]
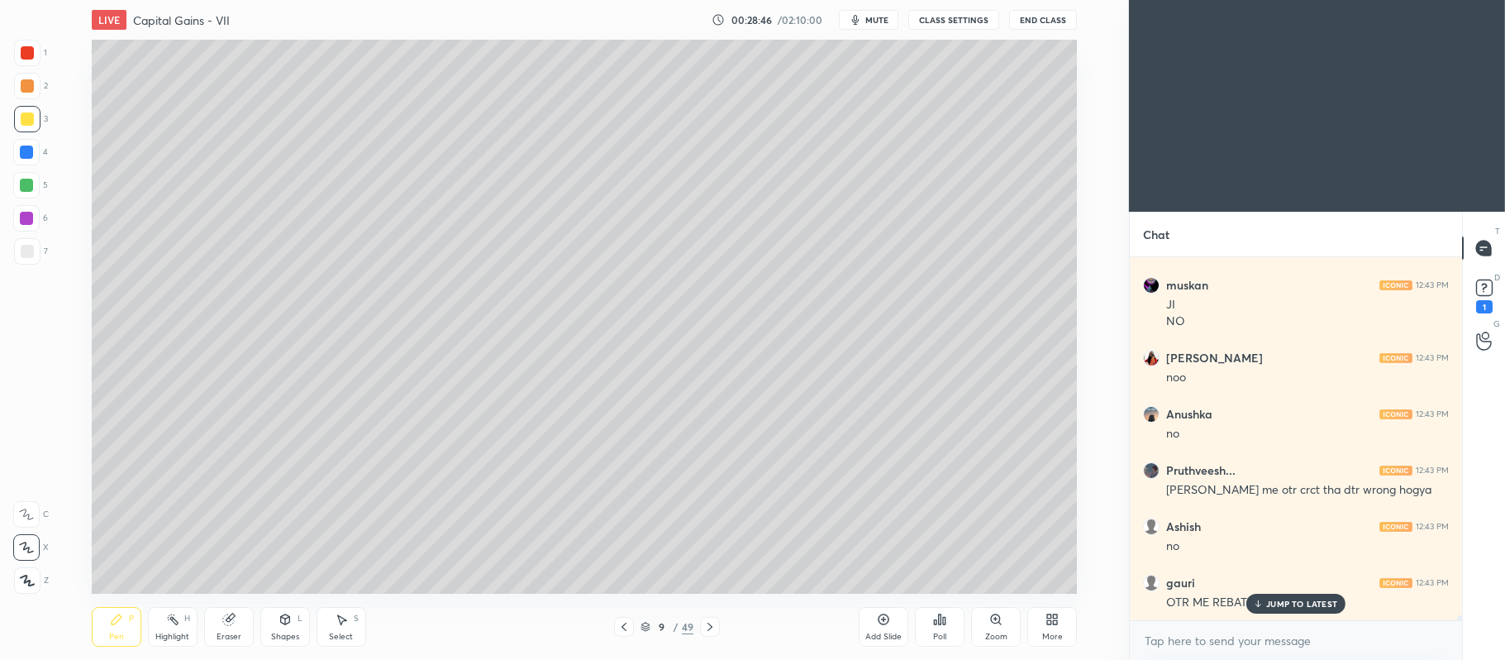
click at [31, 154] on div at bounding box center [26, 151] width 13 height 13
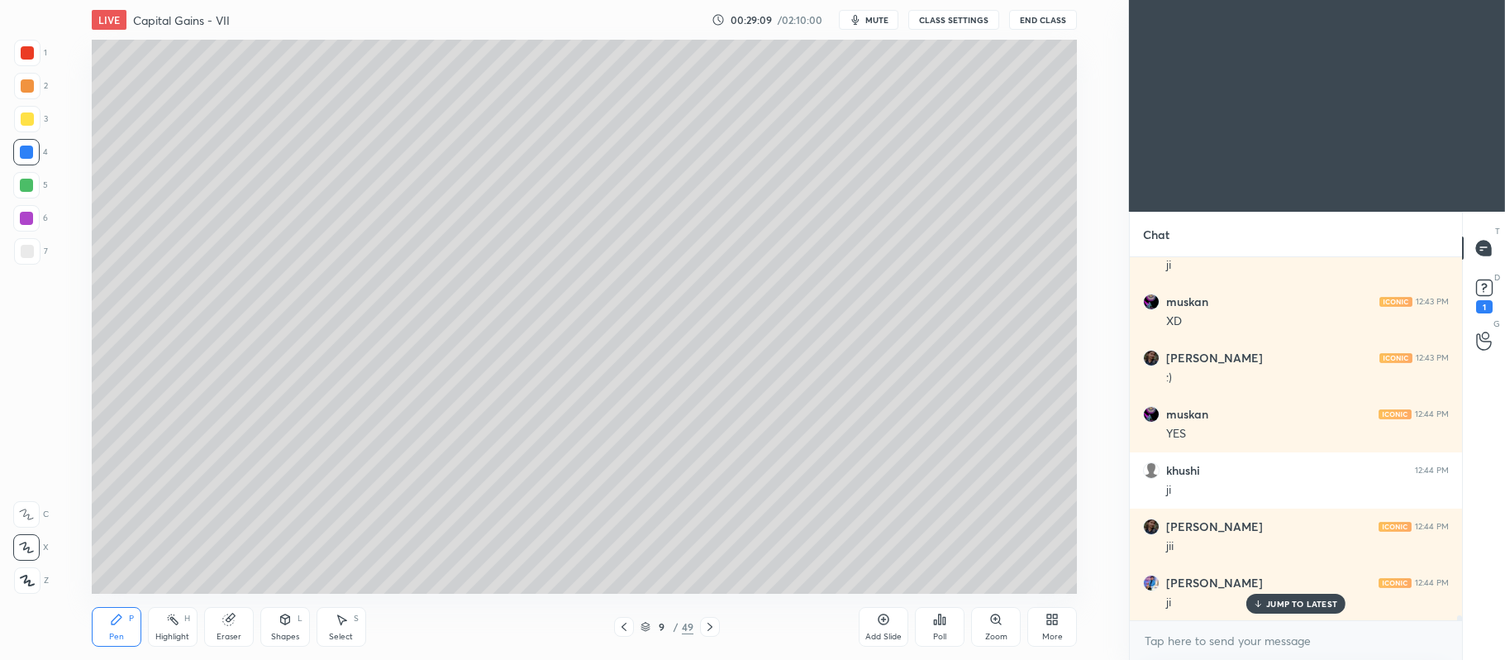
scroll to position [26529, 0]
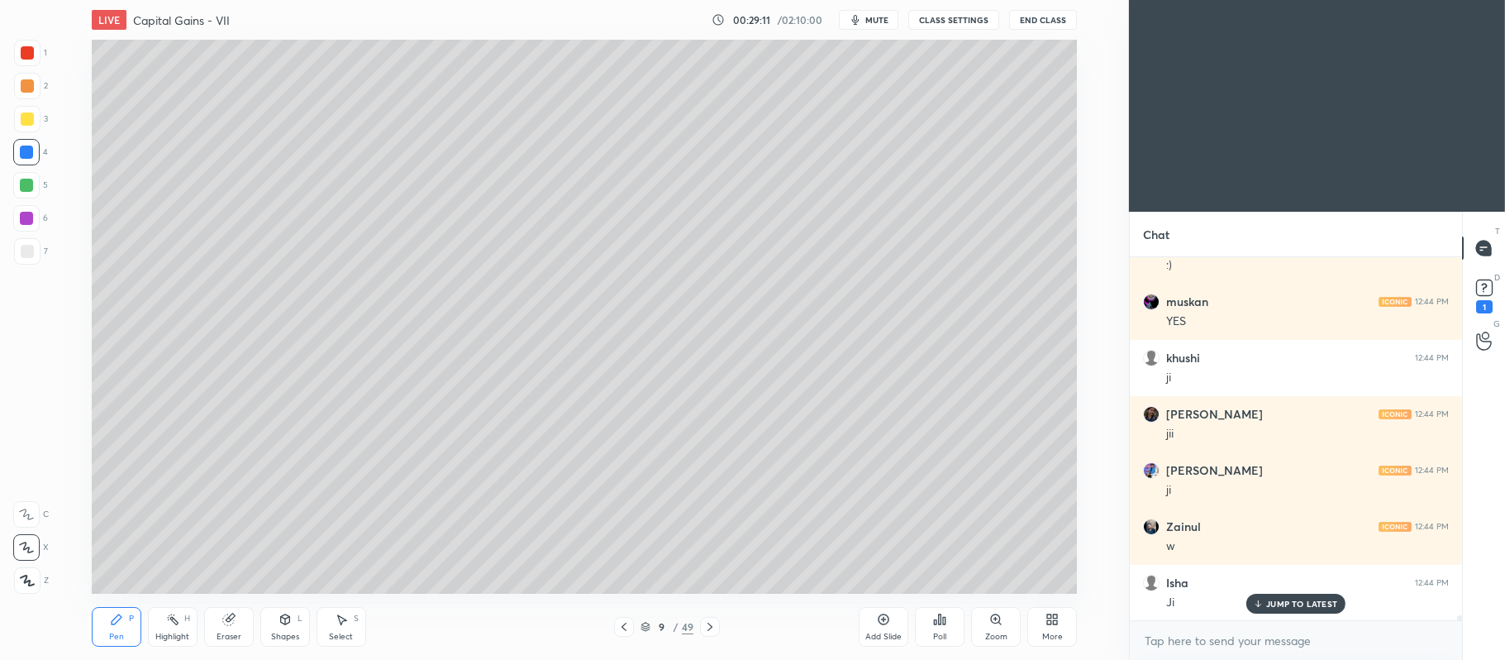
click at [871, 622] on div "Add Slide" at bounding box center [884, 627] width 50 height 40
click at [282, 622] on icon at bounding box center [284, 619] width 9 height 10
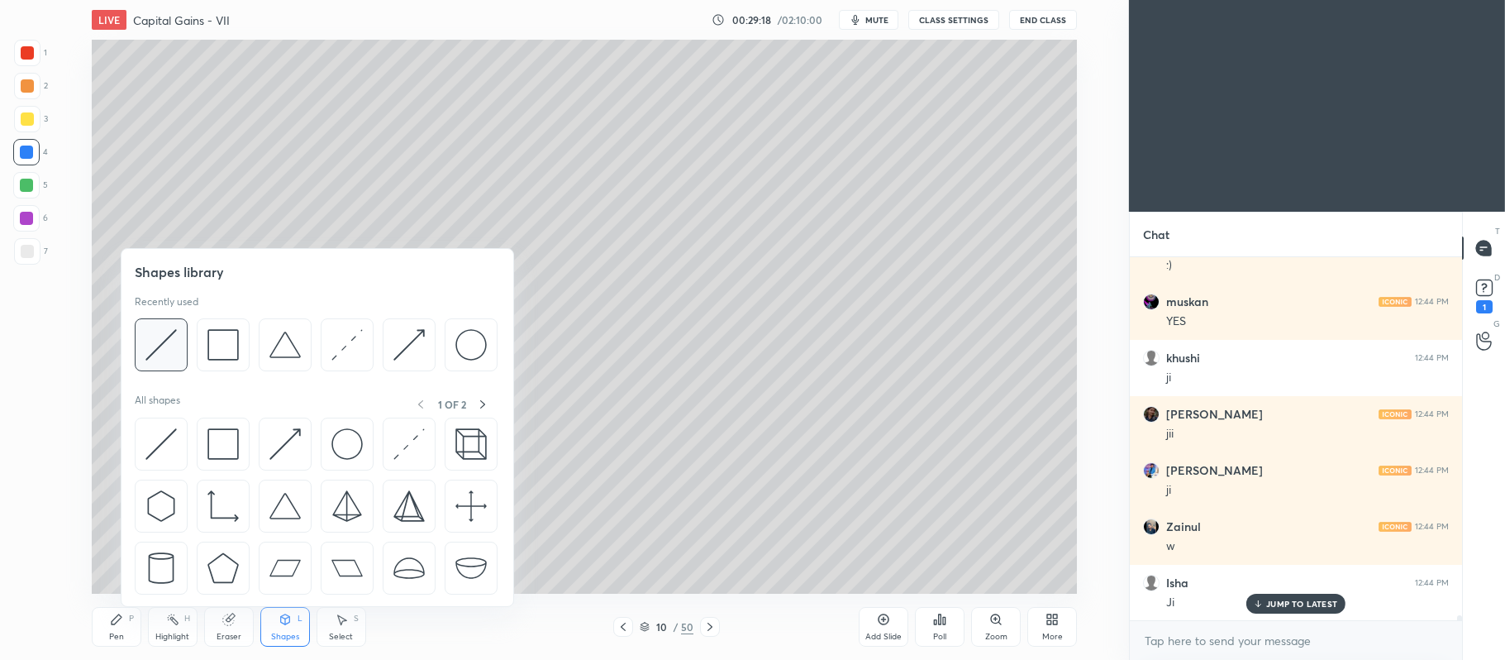
click at [144, 335] on div at bounding box center [161, 344] width 53 height 53
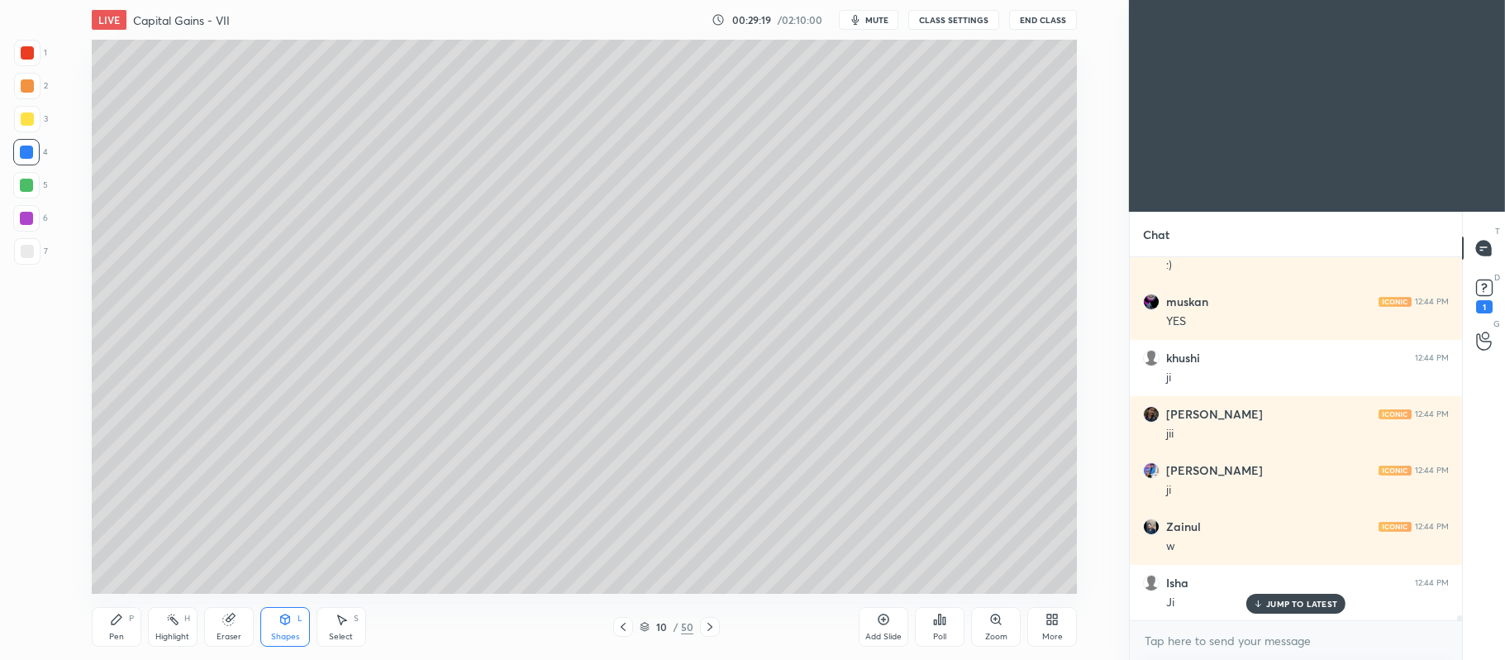
click at [30, 248] on div at bounding box center [27, 251] width 13 height 13
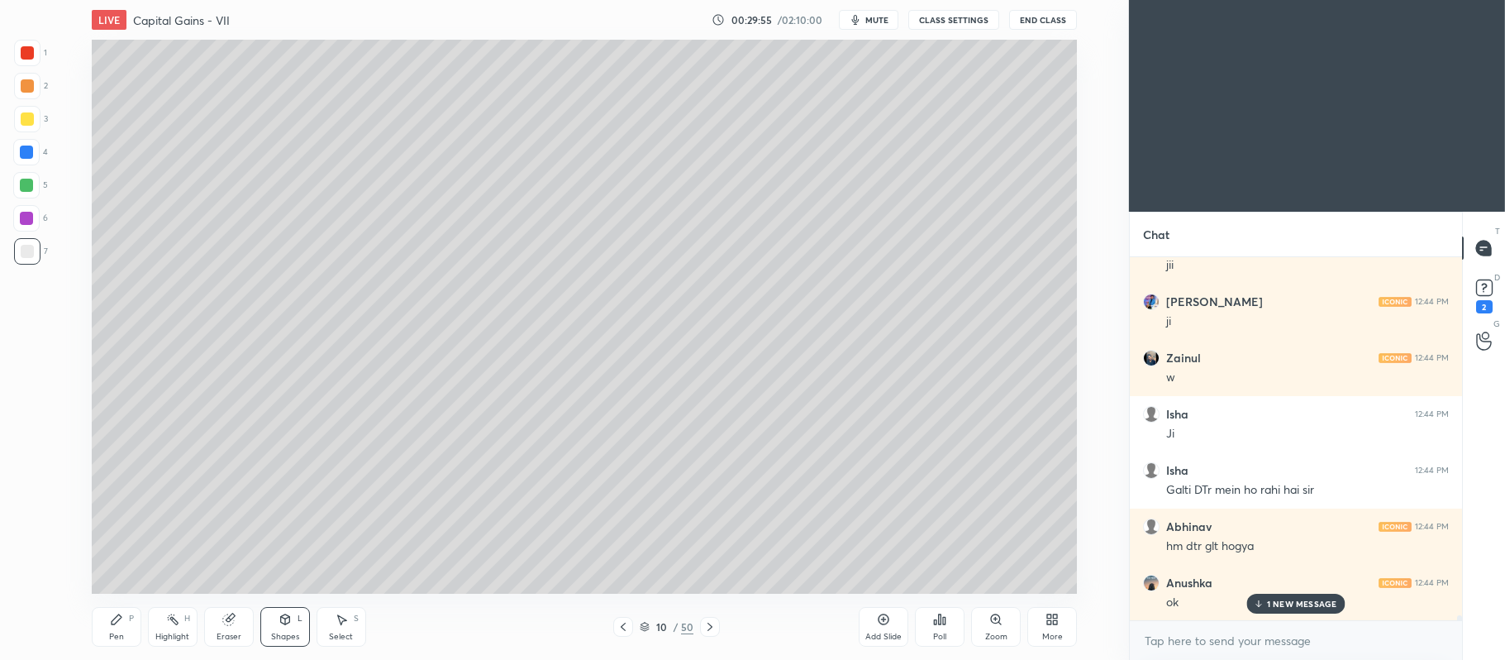
scroll to position [26754, 0]
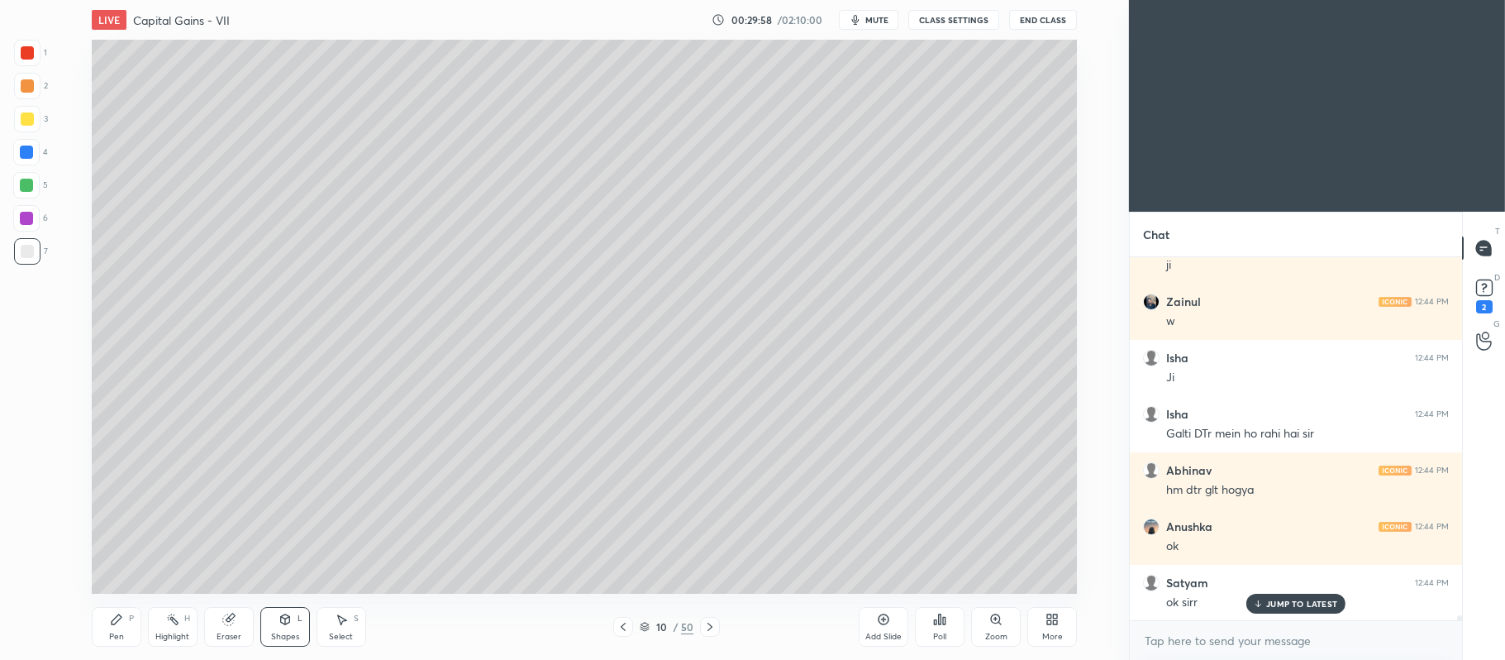
click at [23, 130] on div at bounding box center [27, 119] width 26 height 26
click at [113, 629] on div "Pen P" at bounding box center [117, 627] width 50 height 40
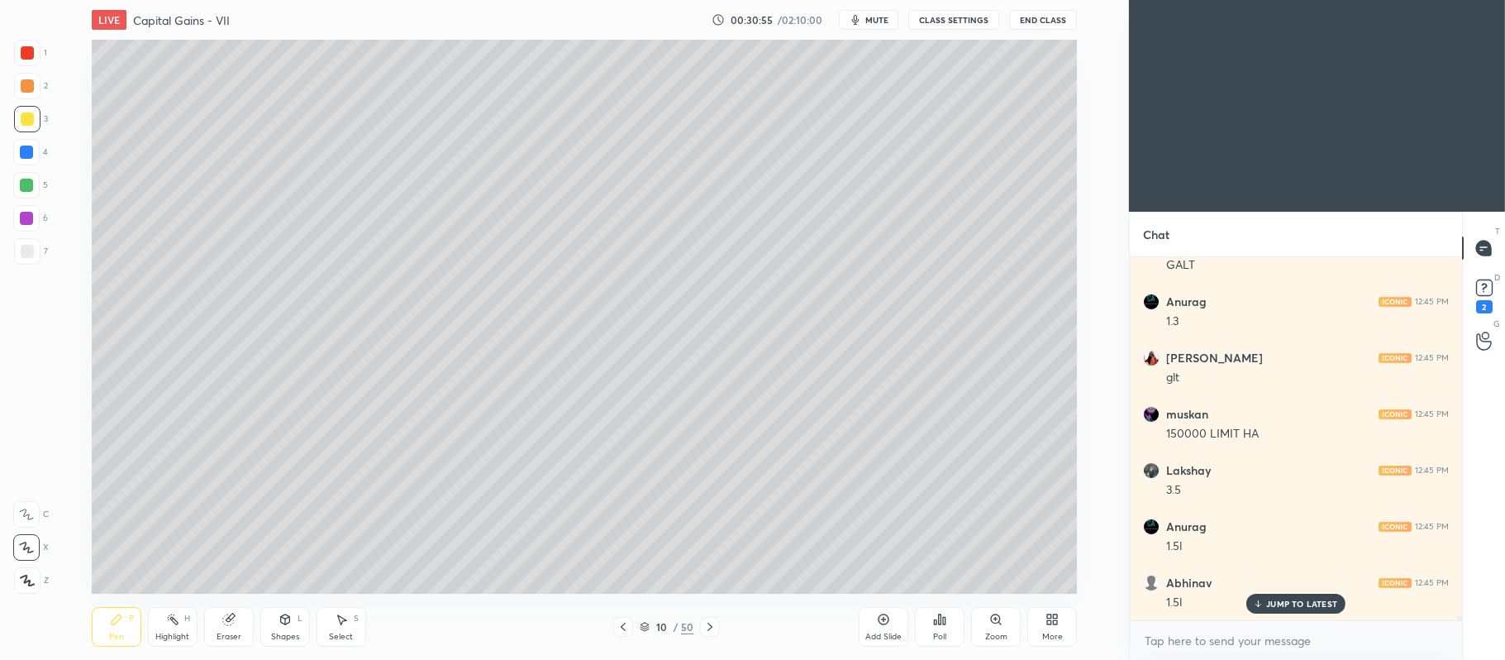
scroll to position [28721, 0]
click at [28, 187] on div at bounding box center [26, 185] width 13 height 13
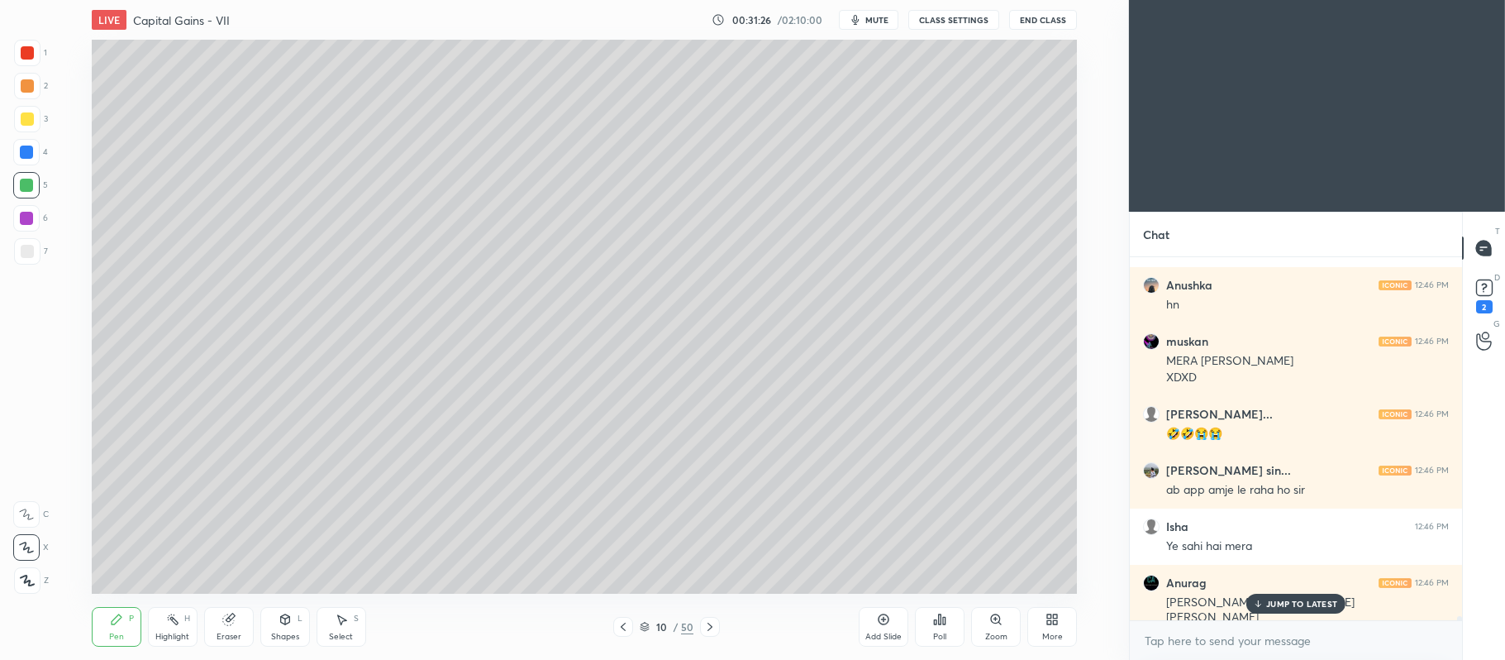
scroll to position [29472, 0]
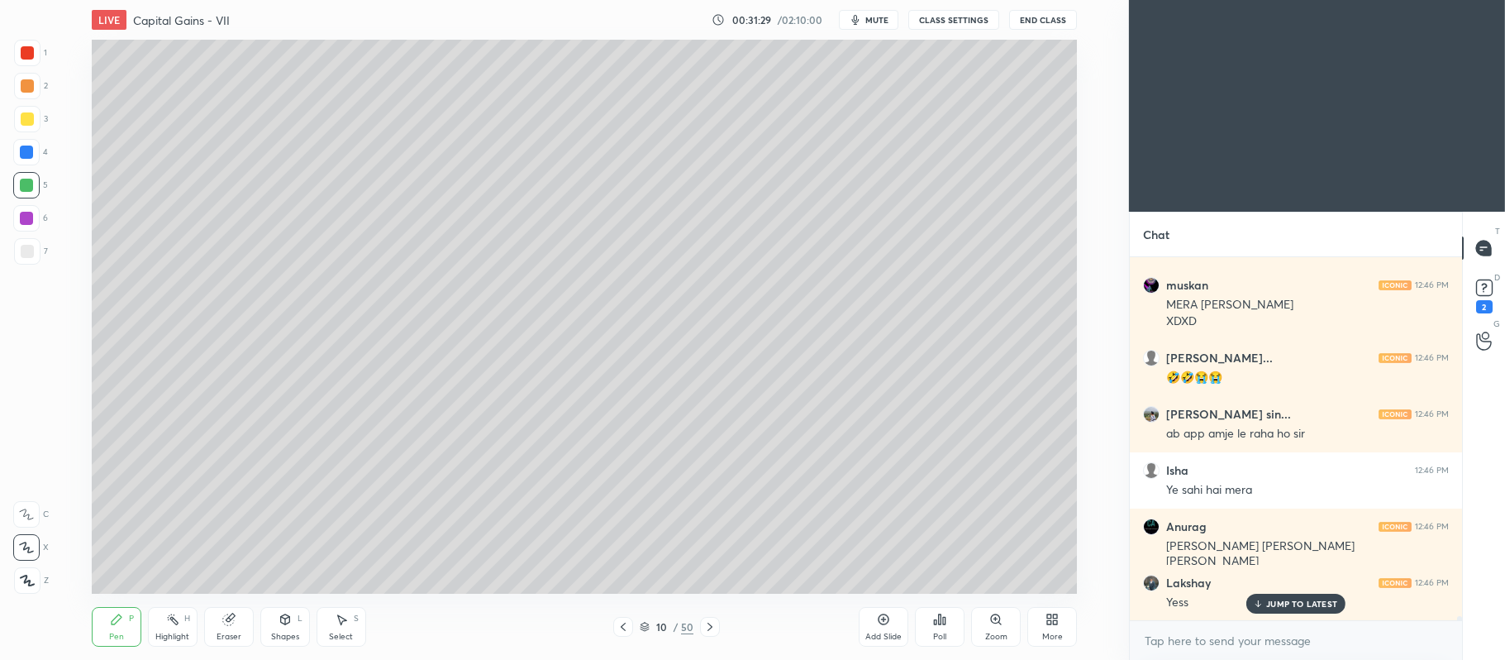
click at [25, 107] on div at bounding box center [27, 119] width 26 height 26
click at [30, 83] on div at bounding box center [27, 85] width 13 height 13
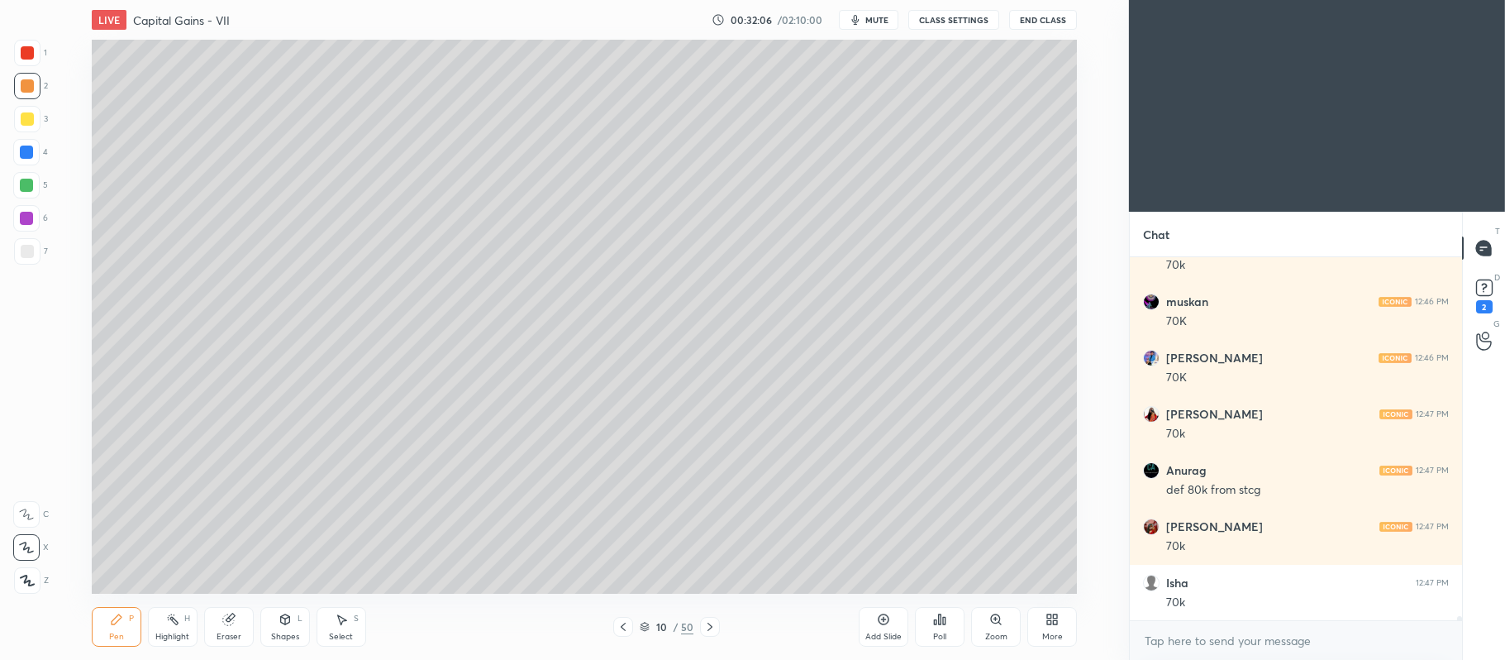
scroll to position [30371, 0]
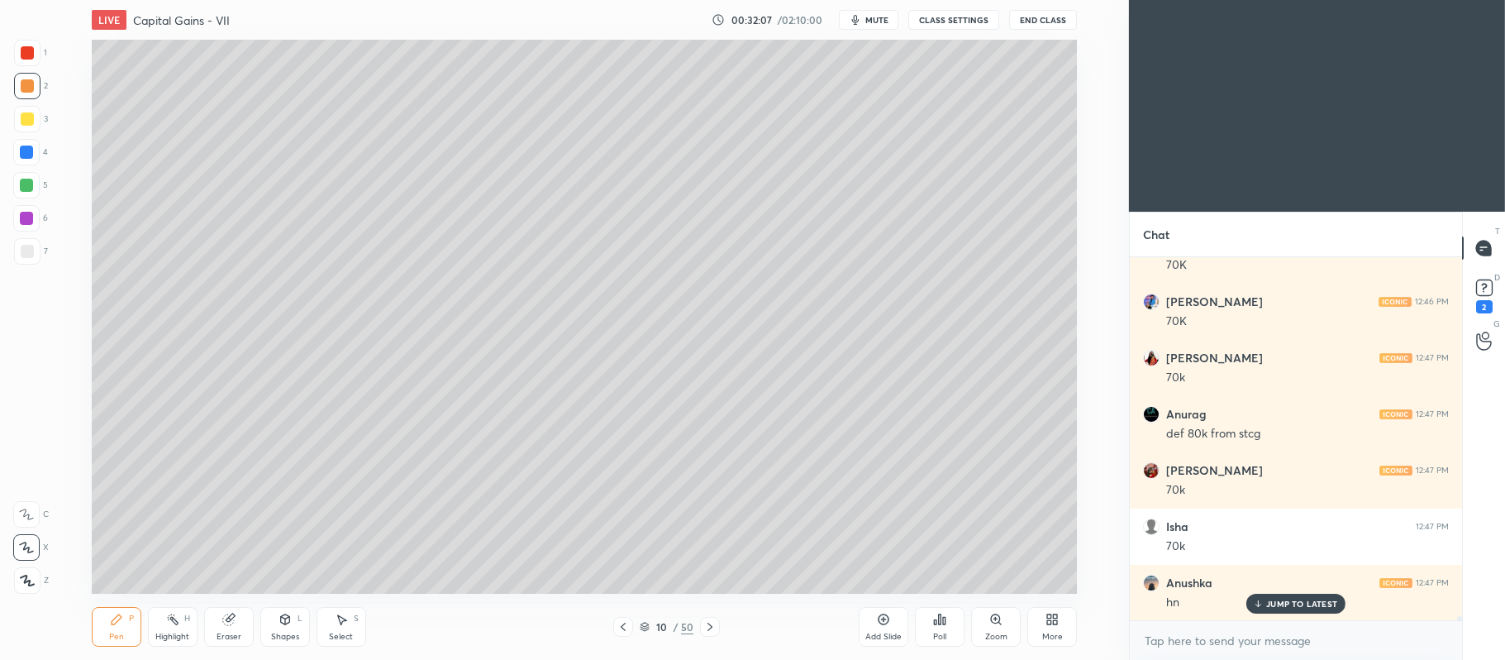
click at [24, 192] on div at bounding box center [26, 185] width 26 height 26
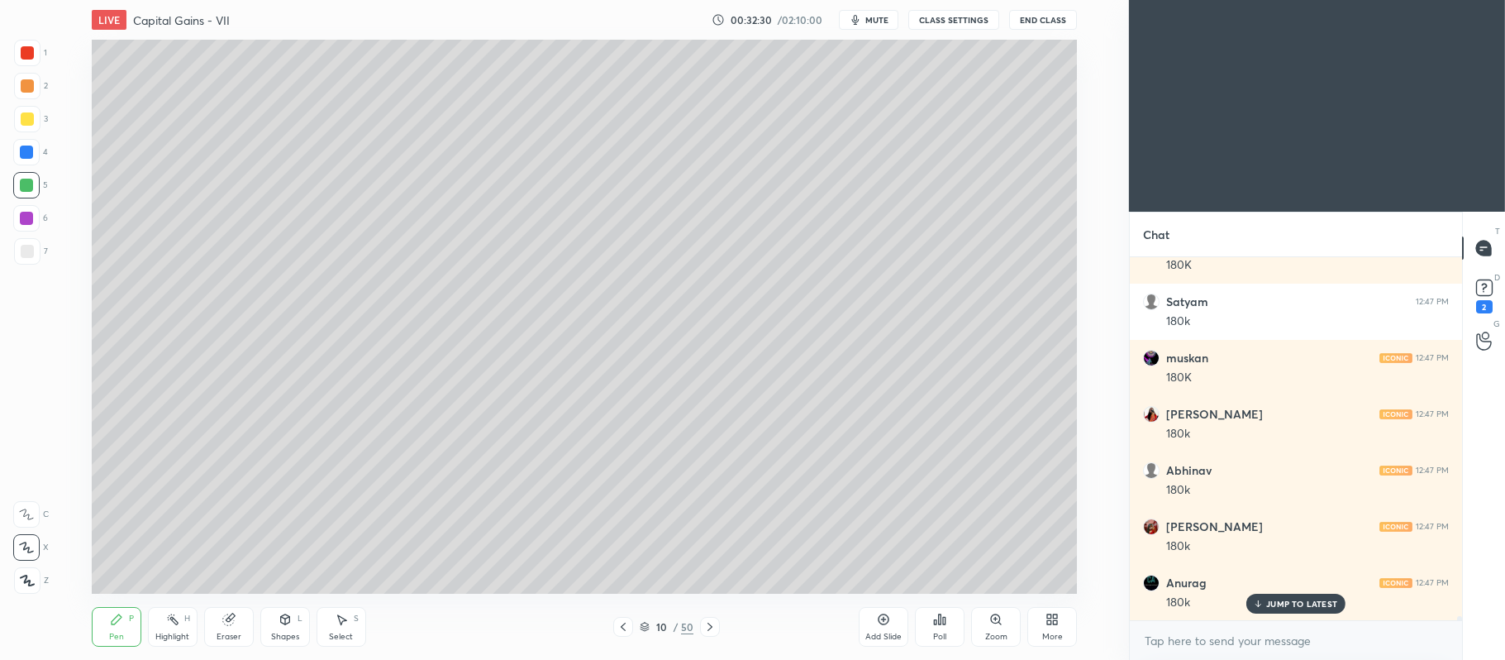
scroll to position [31046, 0]
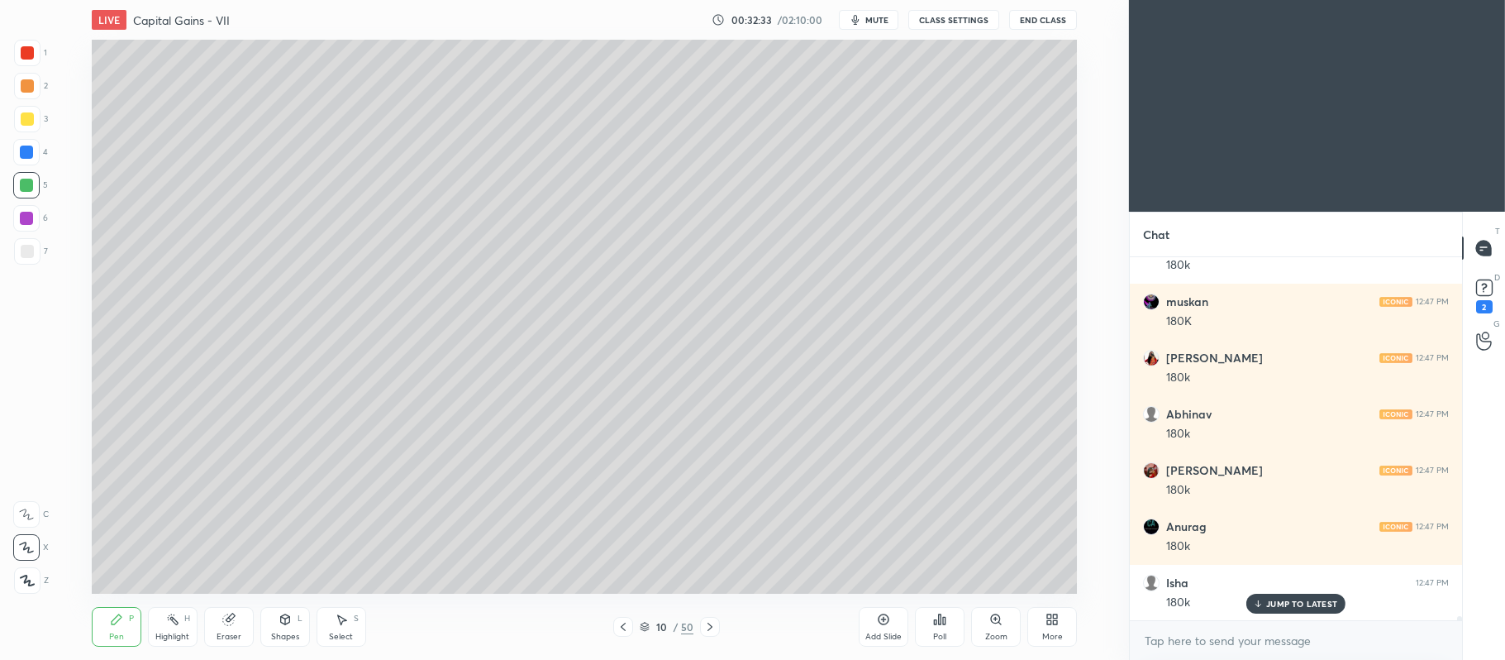
click at [27, 122] on div at bounding box center [27, 118] width 13 height 13
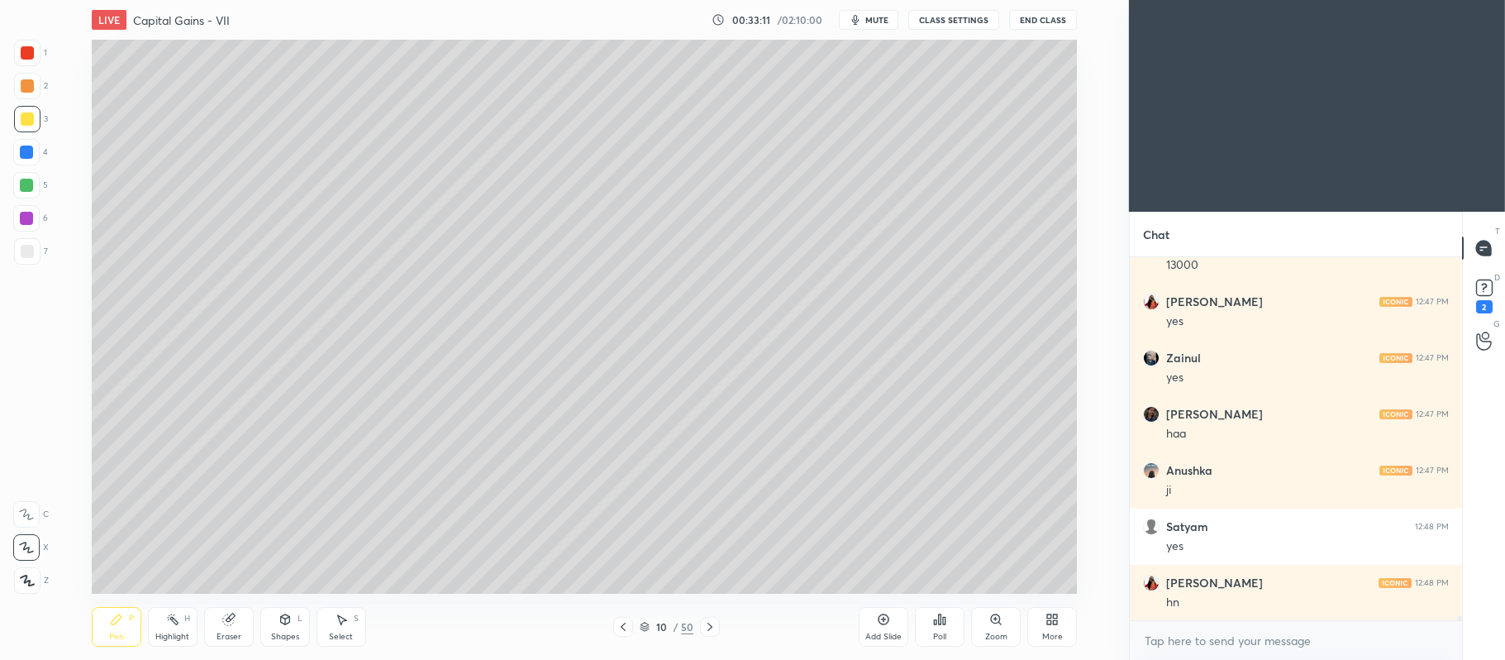
scroll to position [32283, 0]
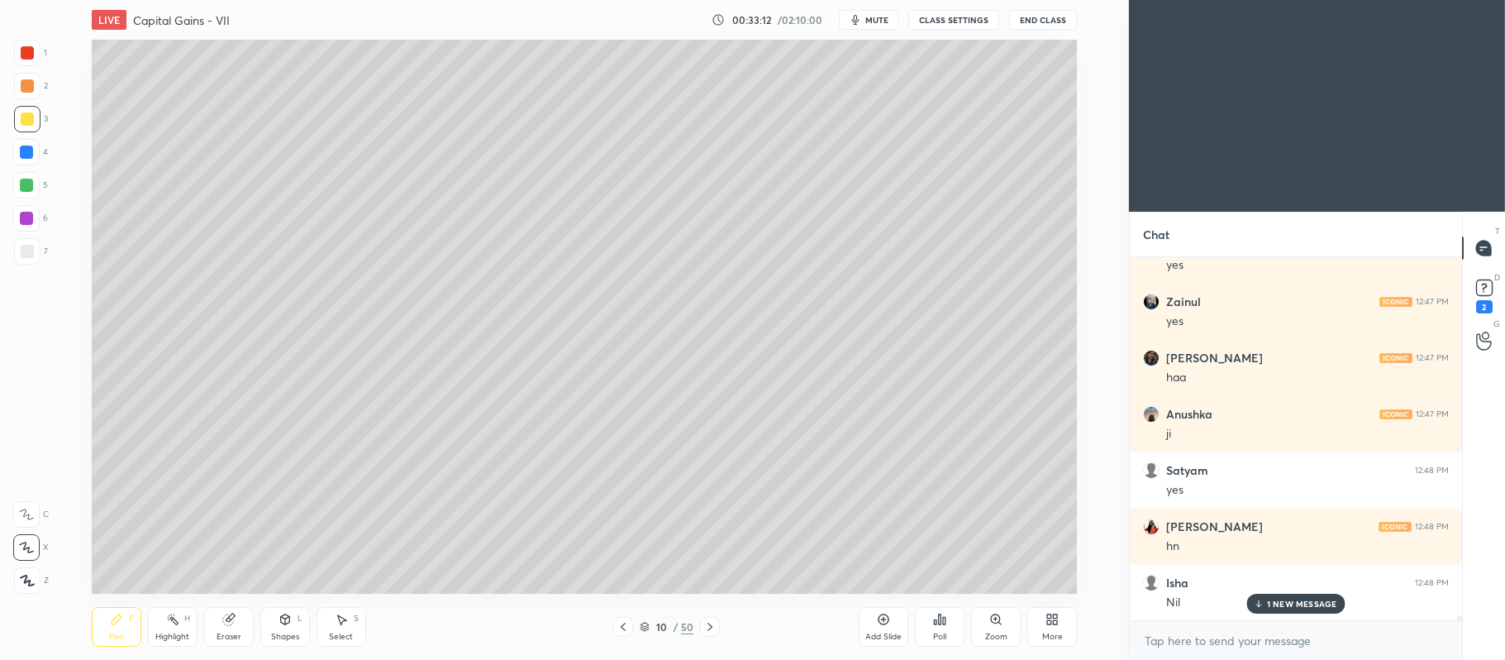
click at [33, 259] on div at bounding box center [27, 251] width 26 height 26
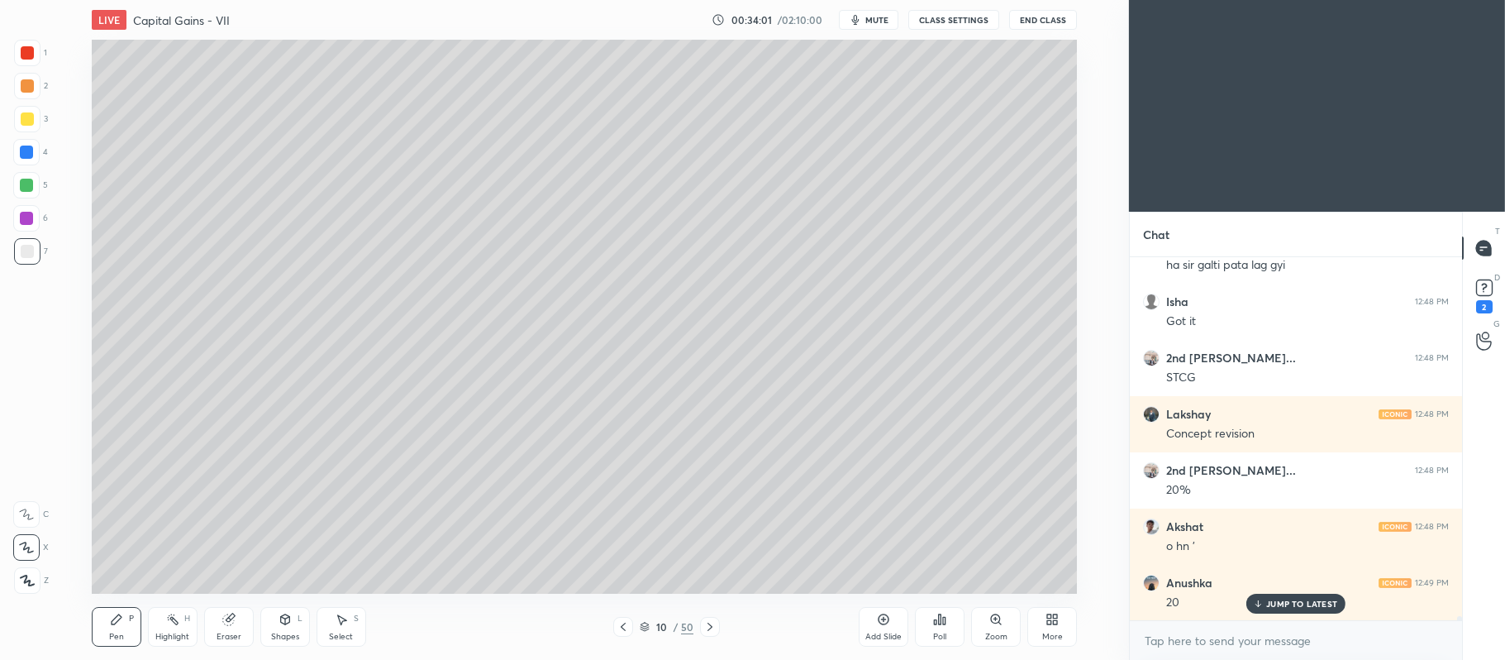
scroll to position [34475, 0]
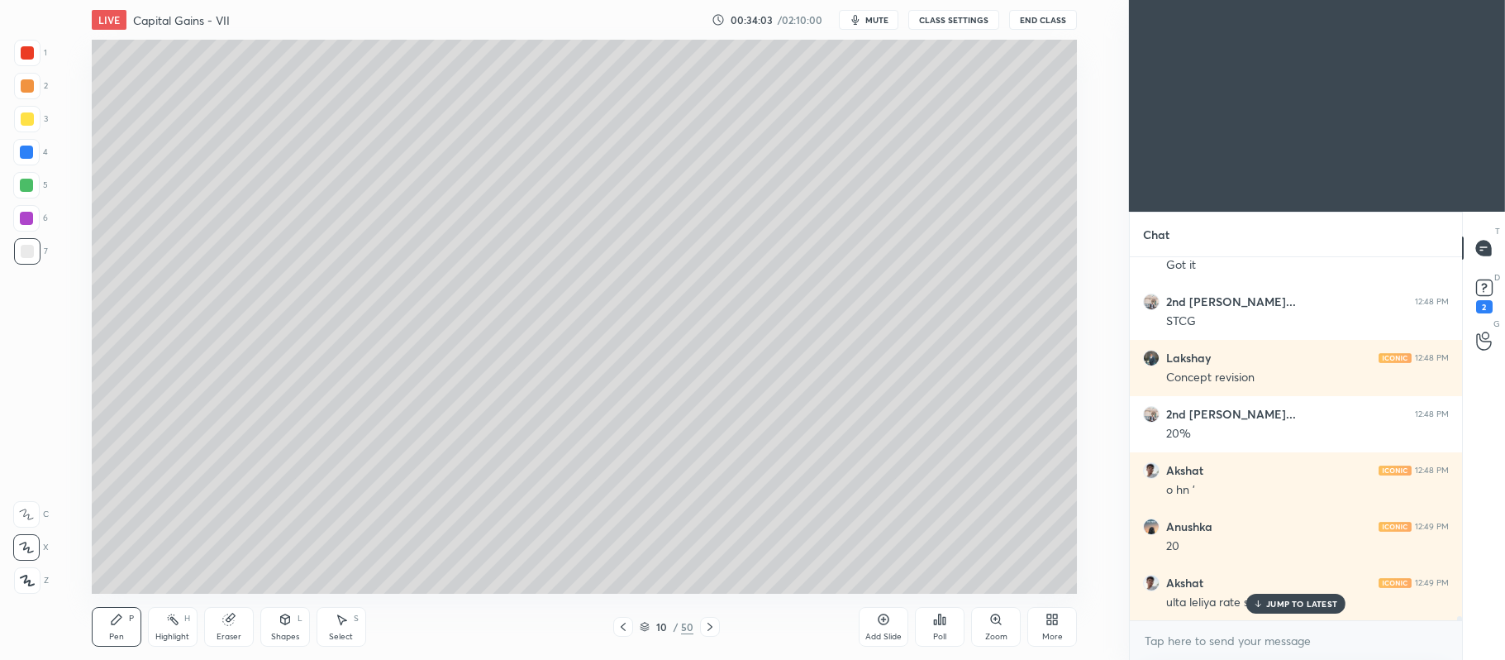
click at [21, 88] on div at bounding box center [27, 85] width 13 height 13
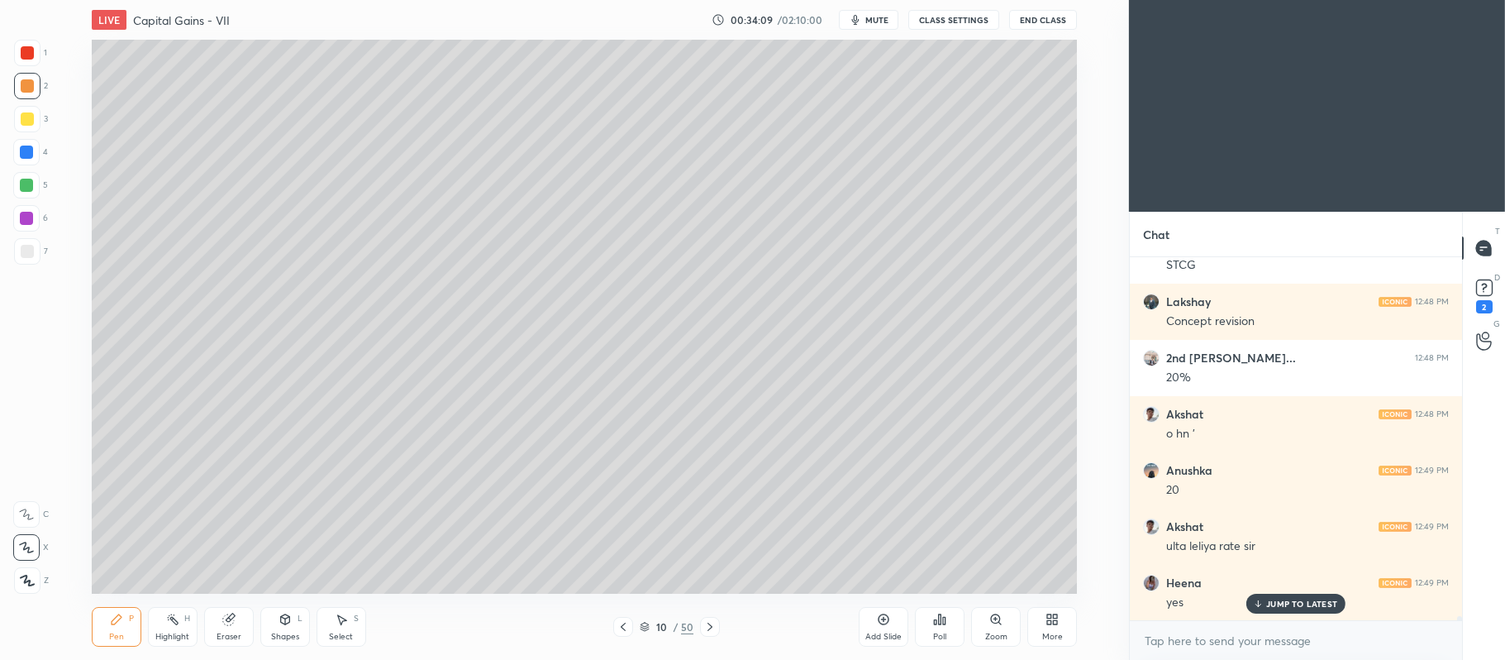
click at [40, 193] on div "5" at bounding box center [30, 185] width 35 height 26
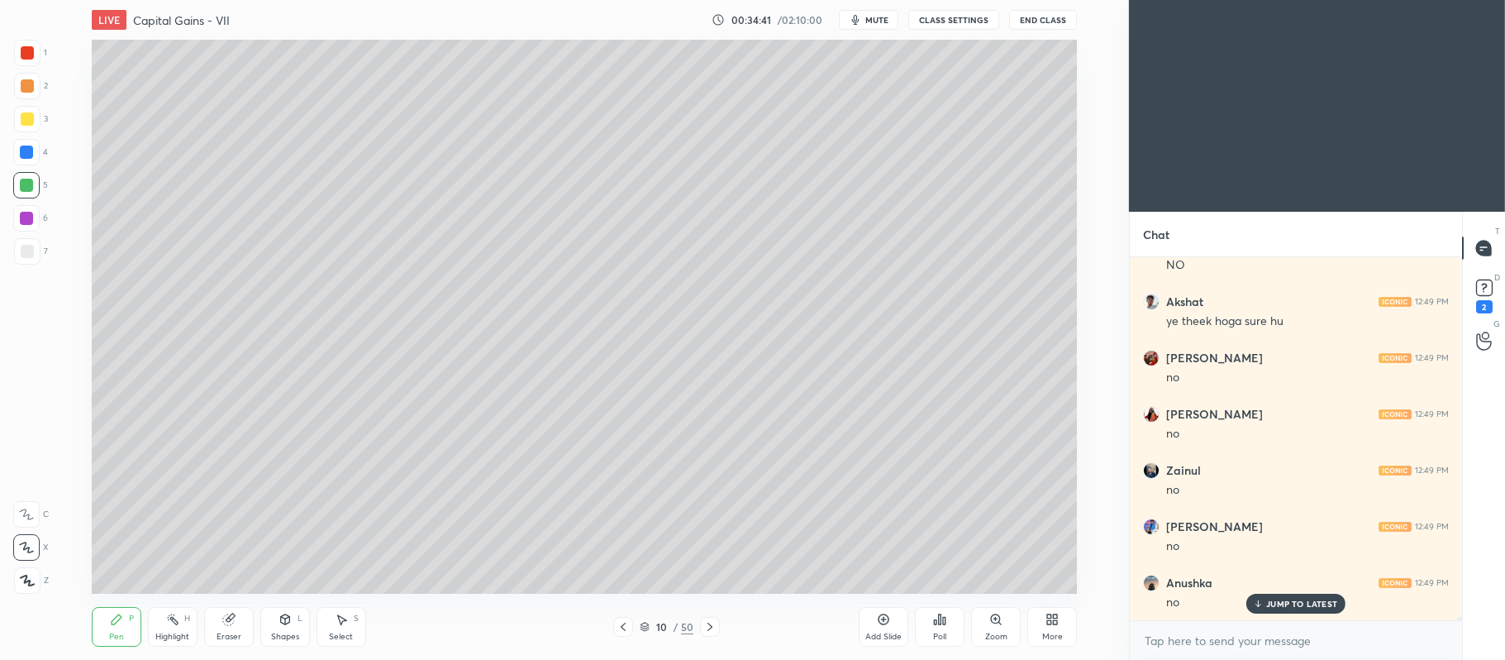
scroll to position [35768, 0]
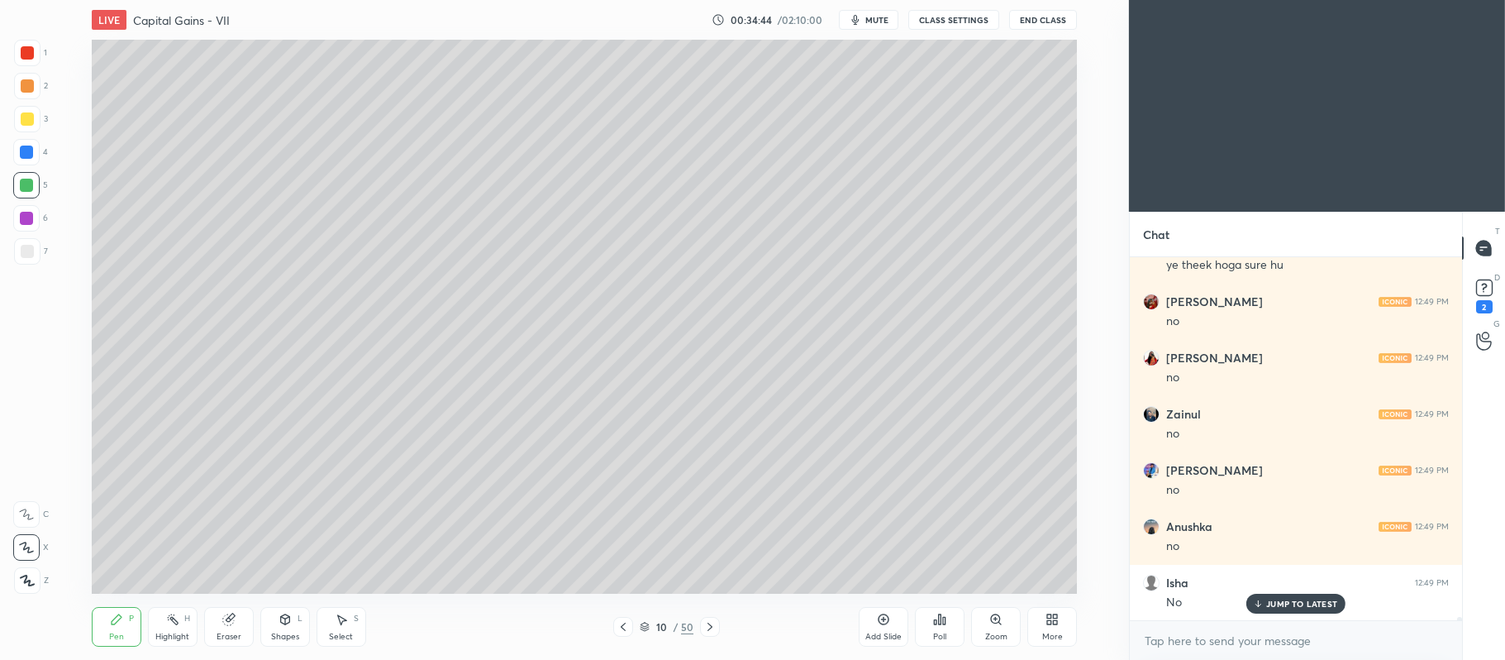
click at [30, 90] on div at bounding box center [27, 85] width 13 height 13
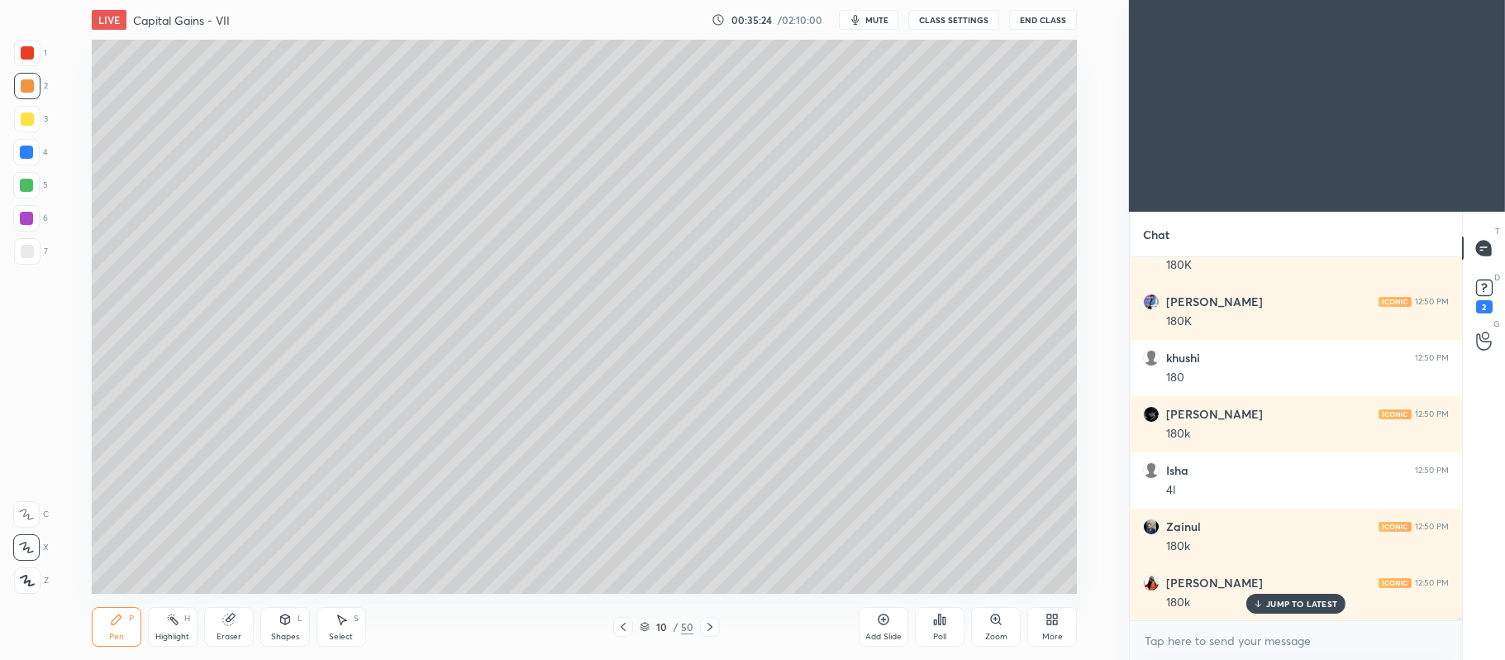
scroll to position [36667, 0]
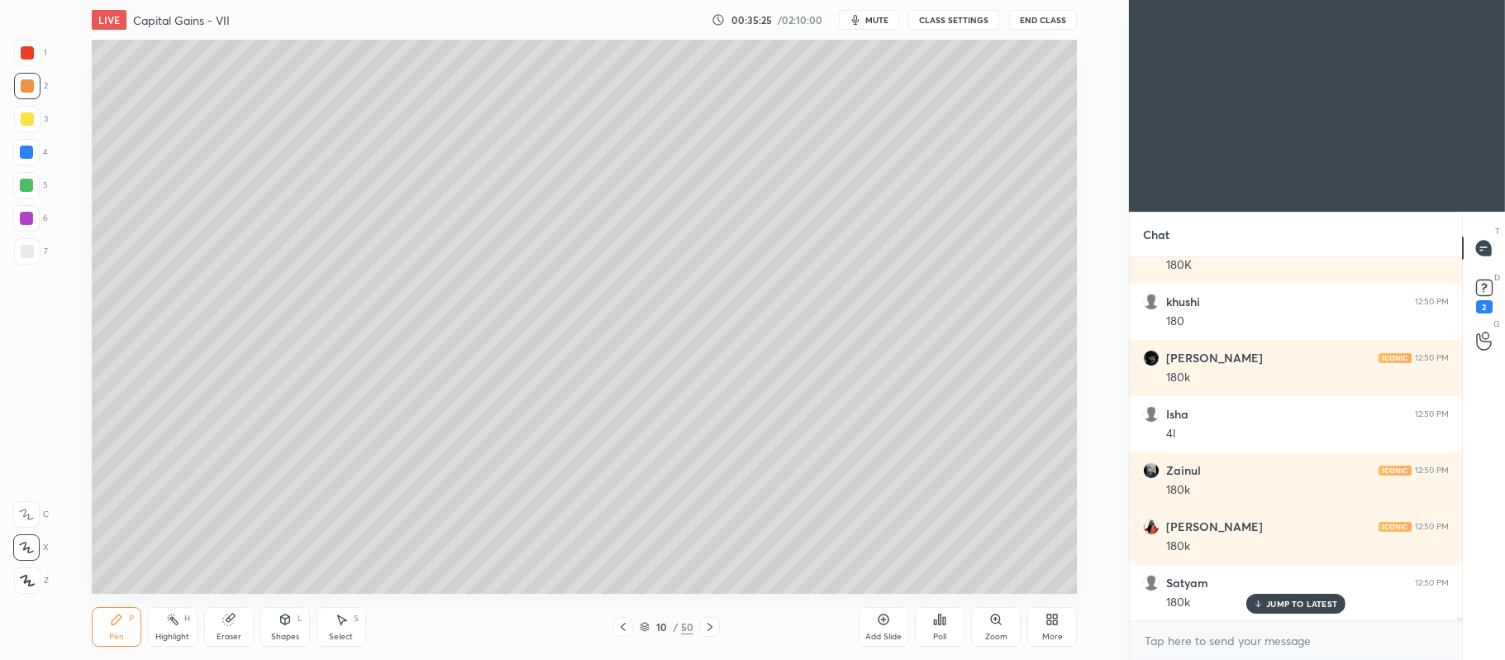
click at [31, 186] on div at bounding box center [26, 185] width 13 height 13
click at [27, 123] on div at bounding box center [27, 118] width 13 height 13
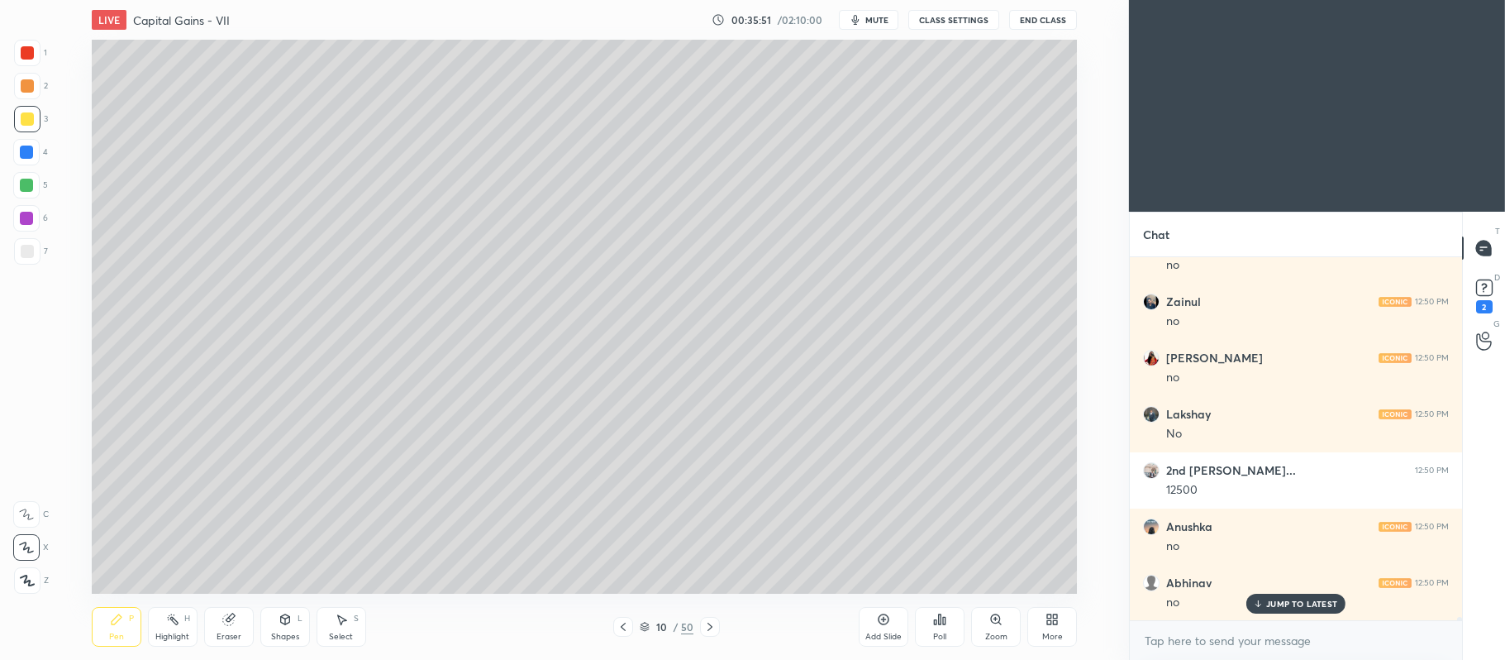
scroll to position [37679, 0]
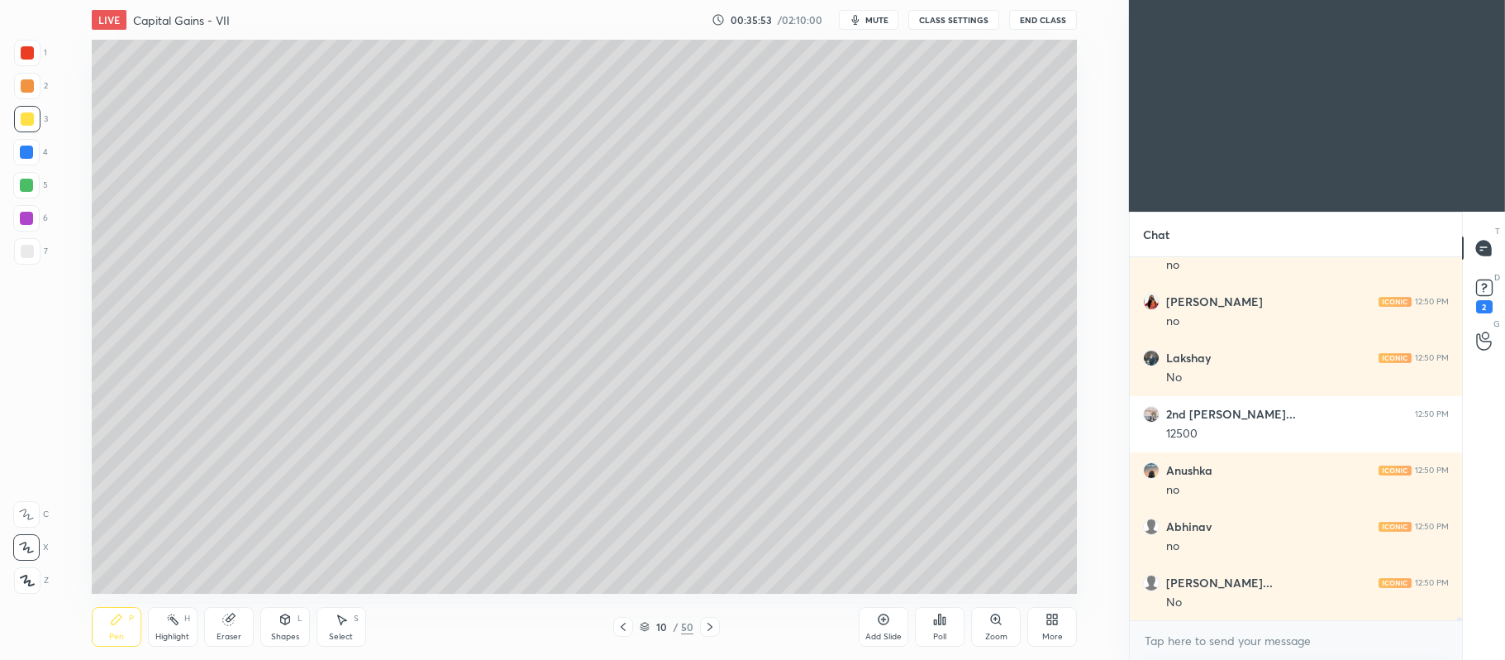
click at [920, 584] on div "Poll" at bounding box center [940, 626] width 50 height 93
click at [930, 583] on div "Poll" at bounding box center [940, 626] width 50 height 93
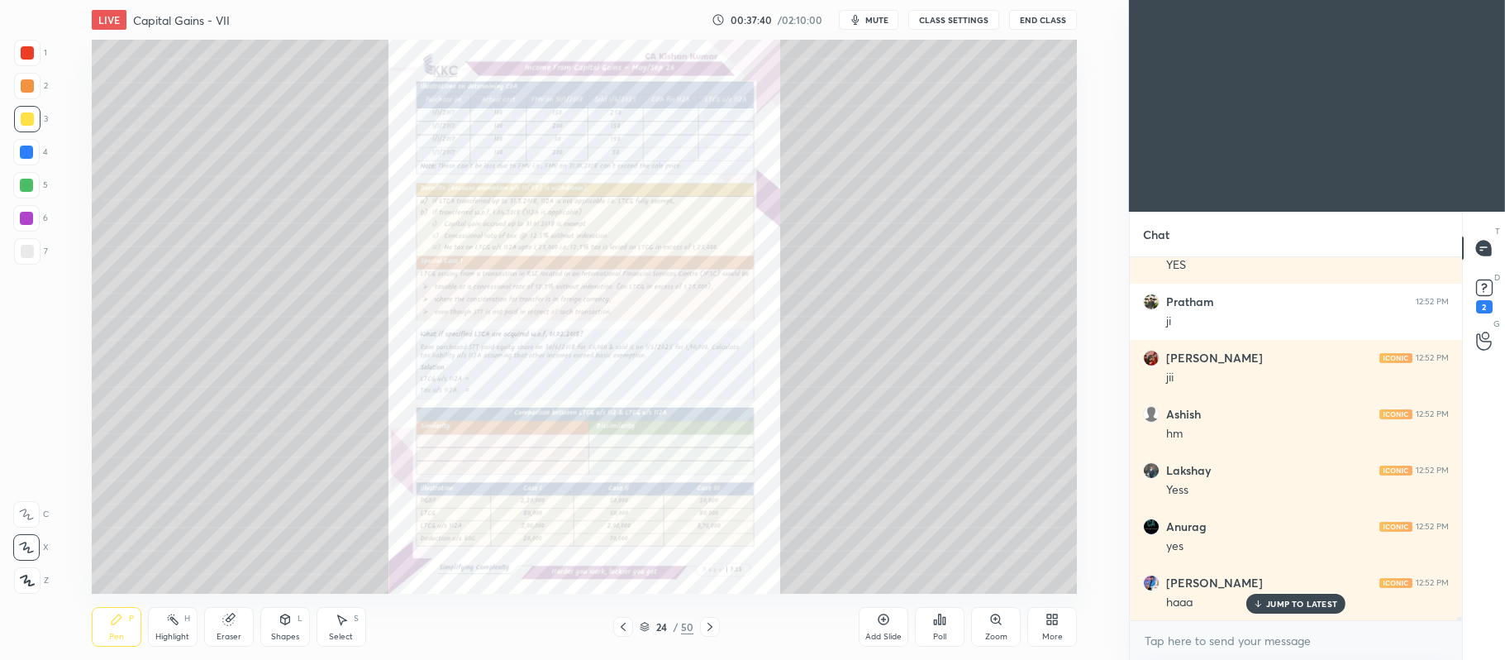
scroll to position [41436, 0]
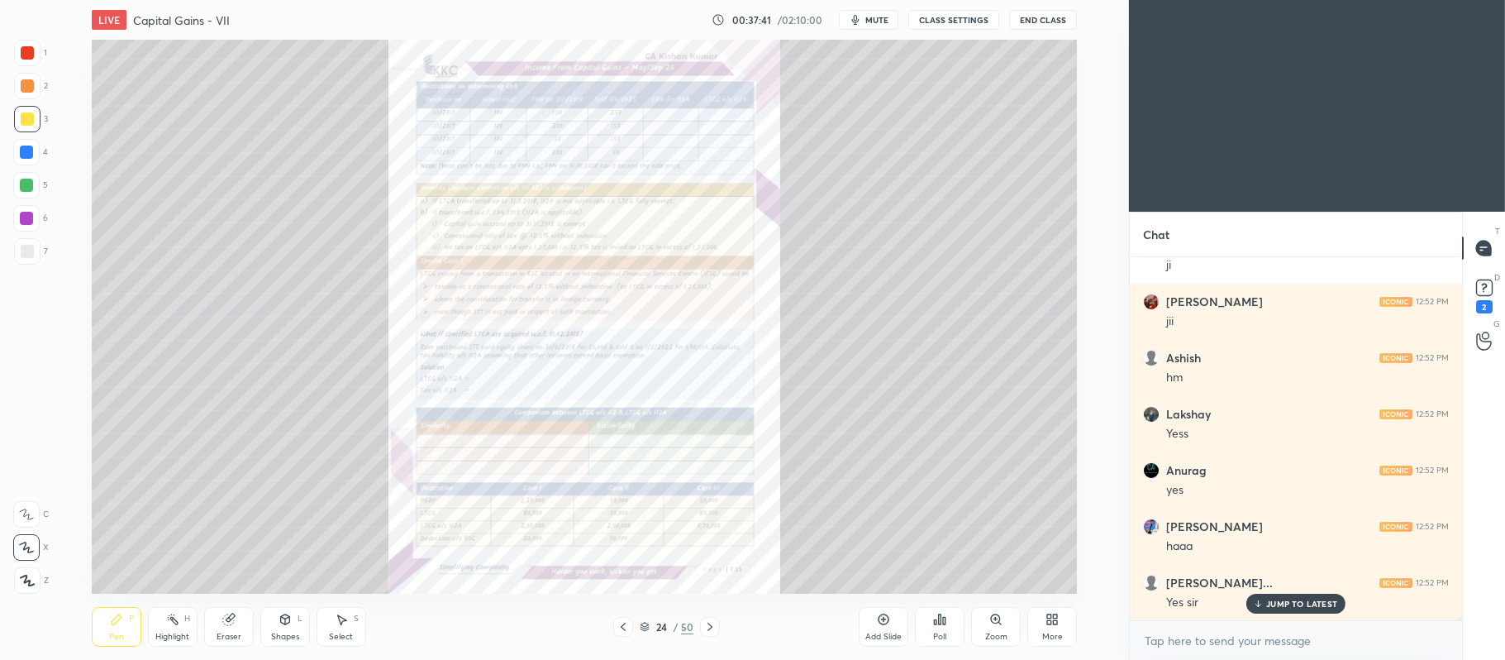
click at [1002, 637] on div "Zoom" at bounding box center [996, 636] width 22 height 8
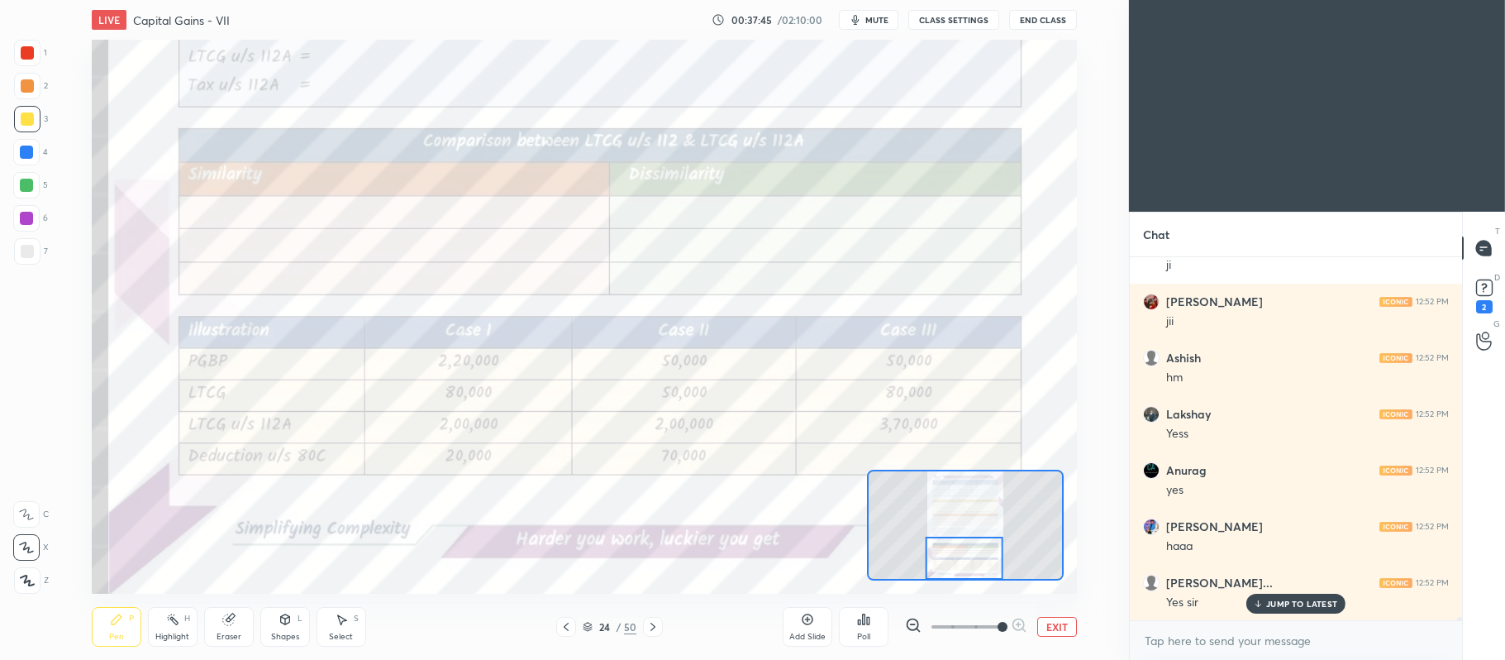
click at [31, 50] on div at bounding box center [27, 52] width 13 height 13
click at [25, 510] on icon at bounding box center [26, 514] width 15 height 12
click at [818, 617] on div "Add Slide" at bounding box center [808, 627] width 50 height 40
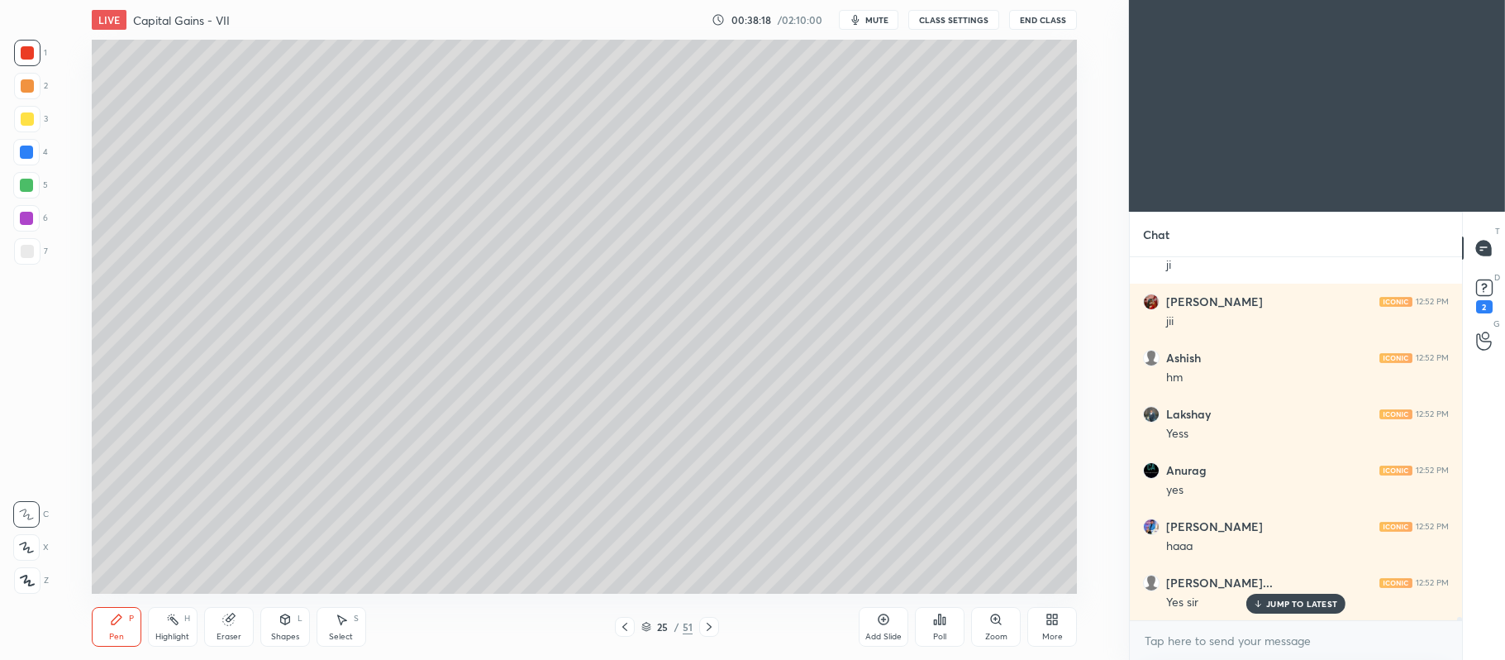
click at [27, 542] on icon at bounding box center [26, 547] width 15 height 12
click at [31, 121] on div at bounding box center [27, 118] width 13 height 13
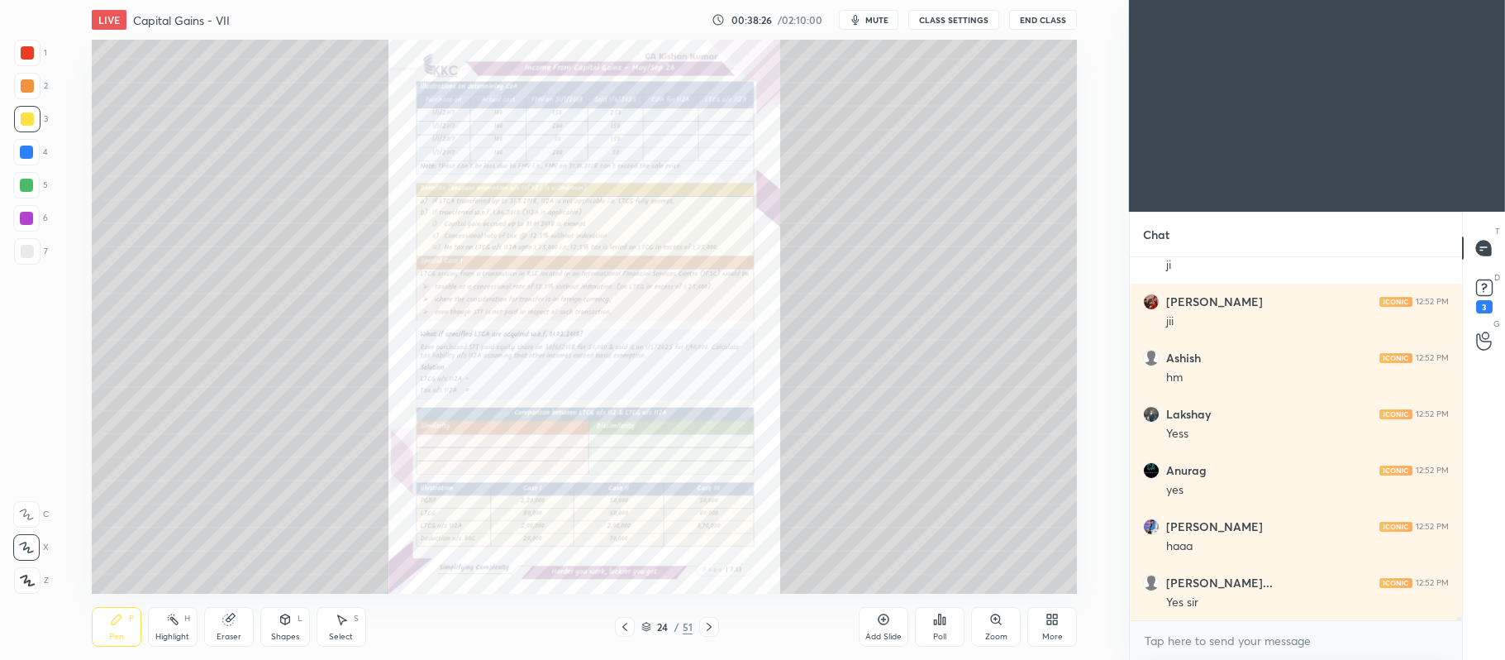
click at [994, 625] on icon at bounding box center [996, 619] width 13 height 13
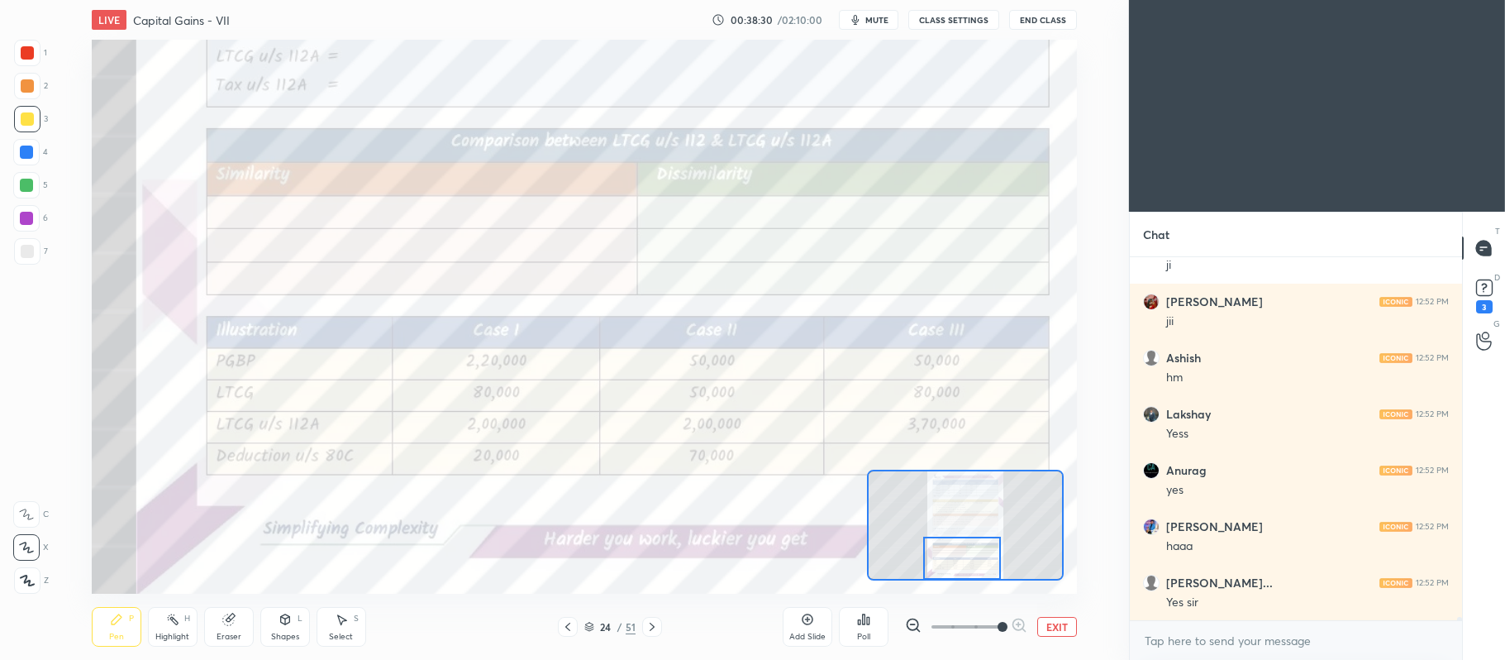
click at [653, 623] on icon at bounding box center [652, 626] width 13 height 13
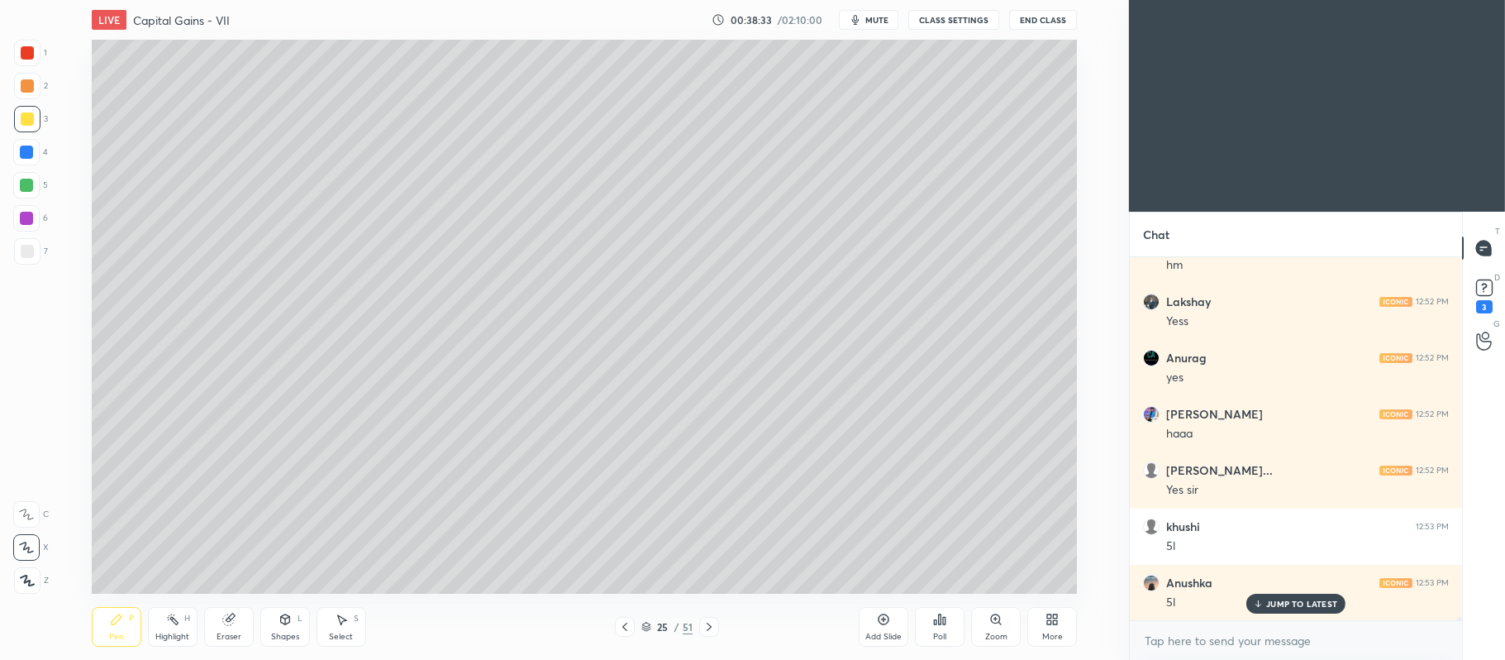
scroll to position [41604, 0]
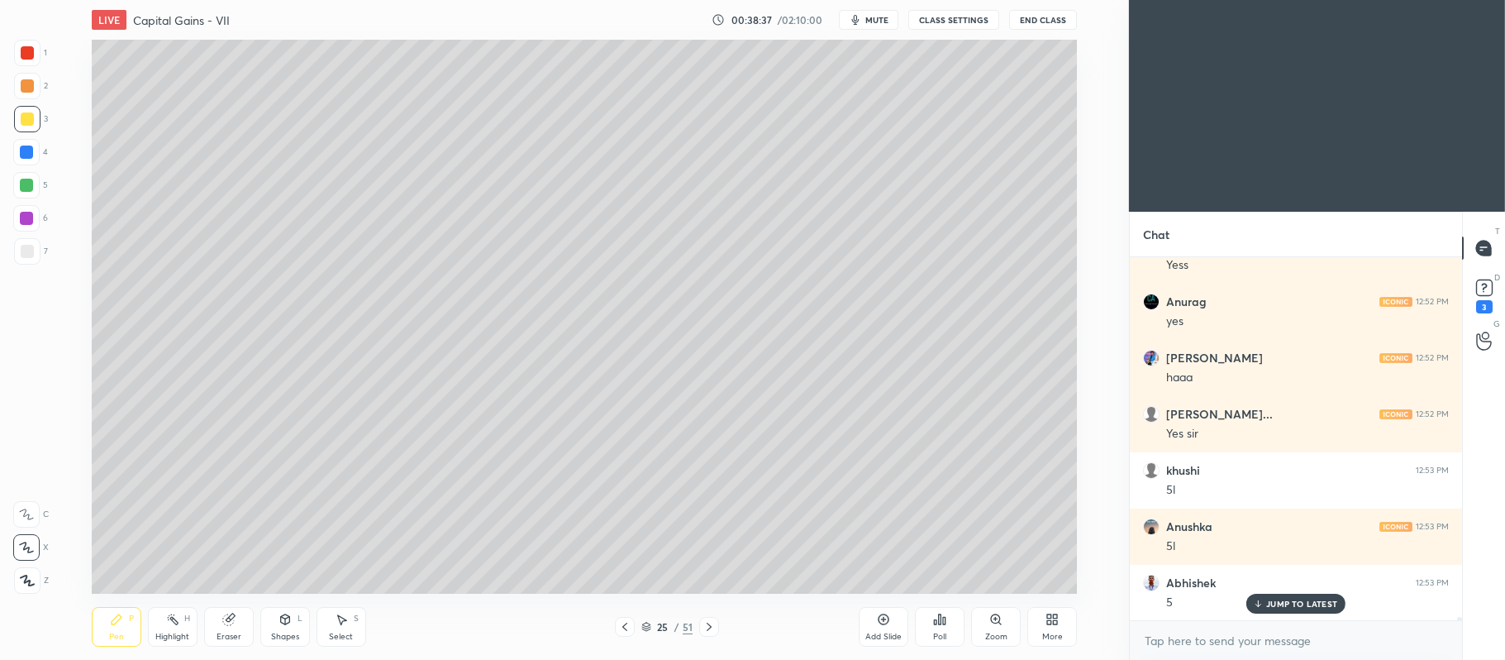
click at [626, 625] on icon at bounding box center [624, 626] width 13 height 13
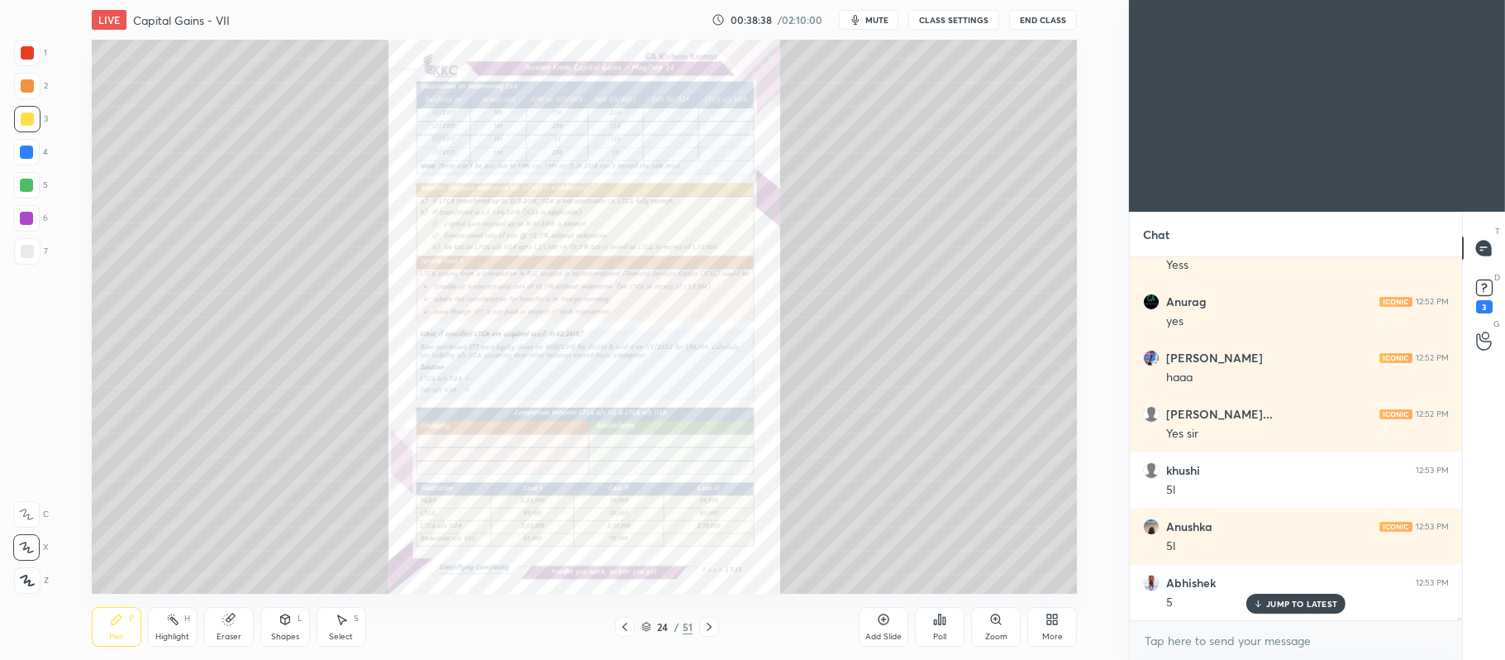
click at [996, 623] on icon at bounding box center [995, 618] width 9 height 9
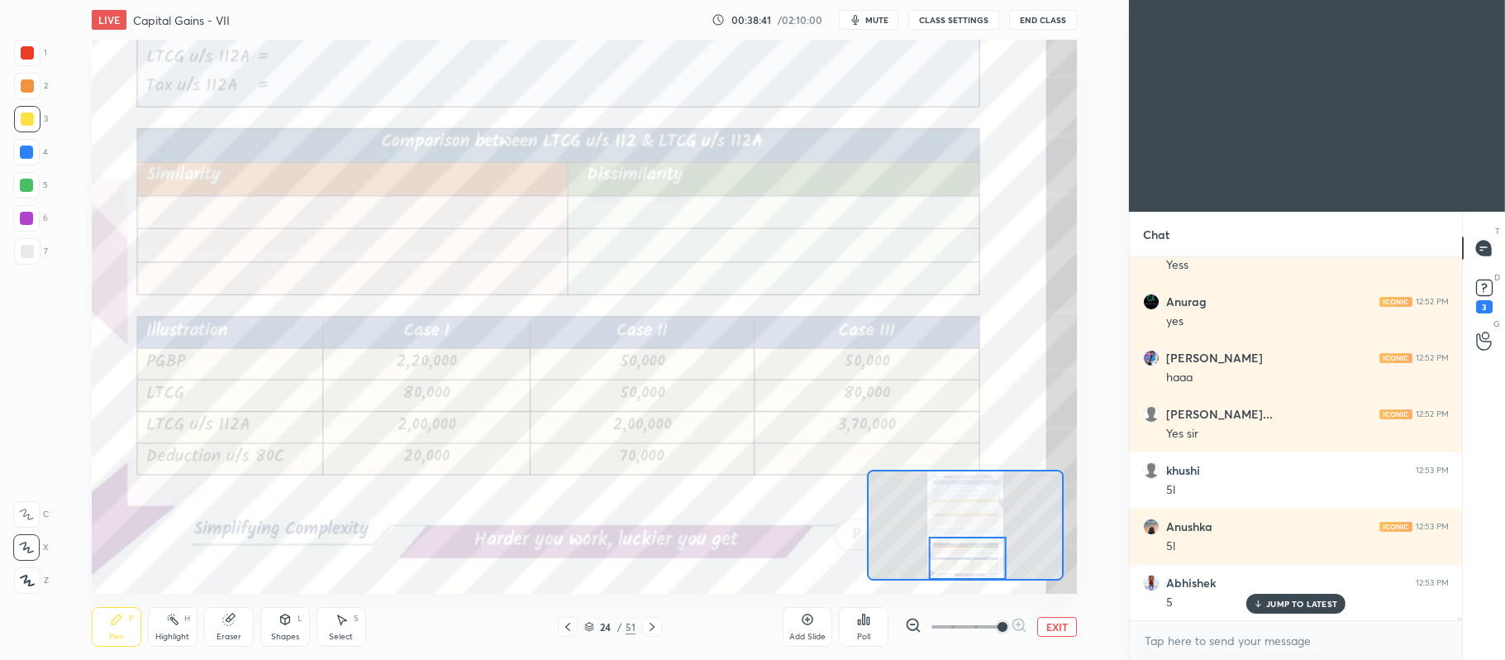
scroll to position [41661, 0]
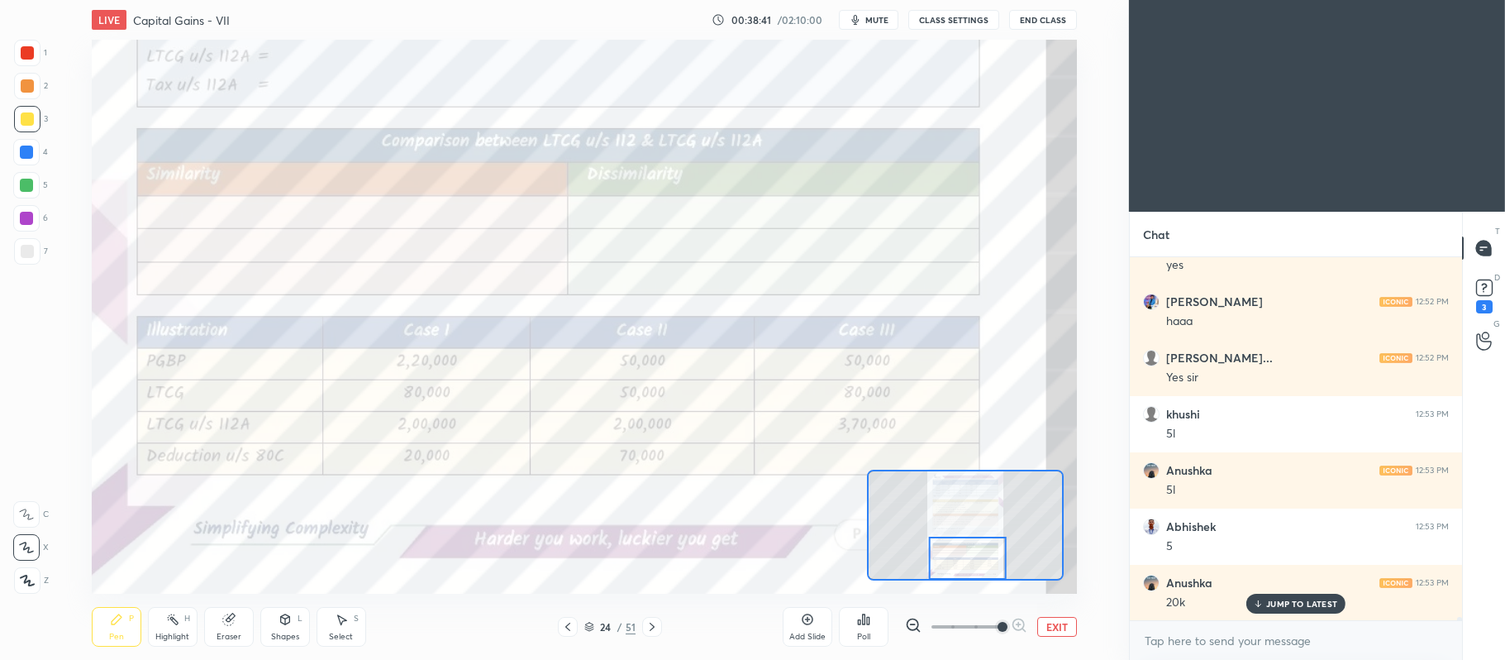
click at [28, 149] on div at bounding box center [26, 151] width 13 height 13
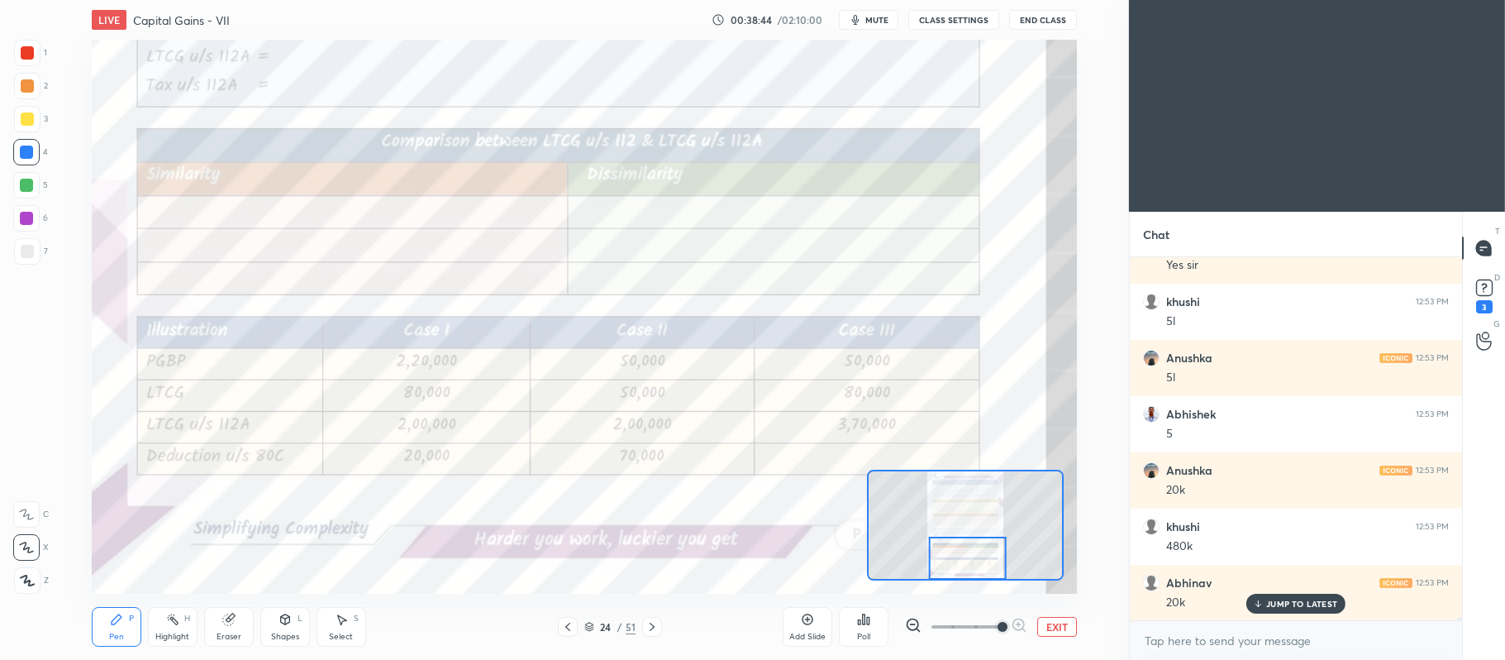
scroll to position [41829, 0]
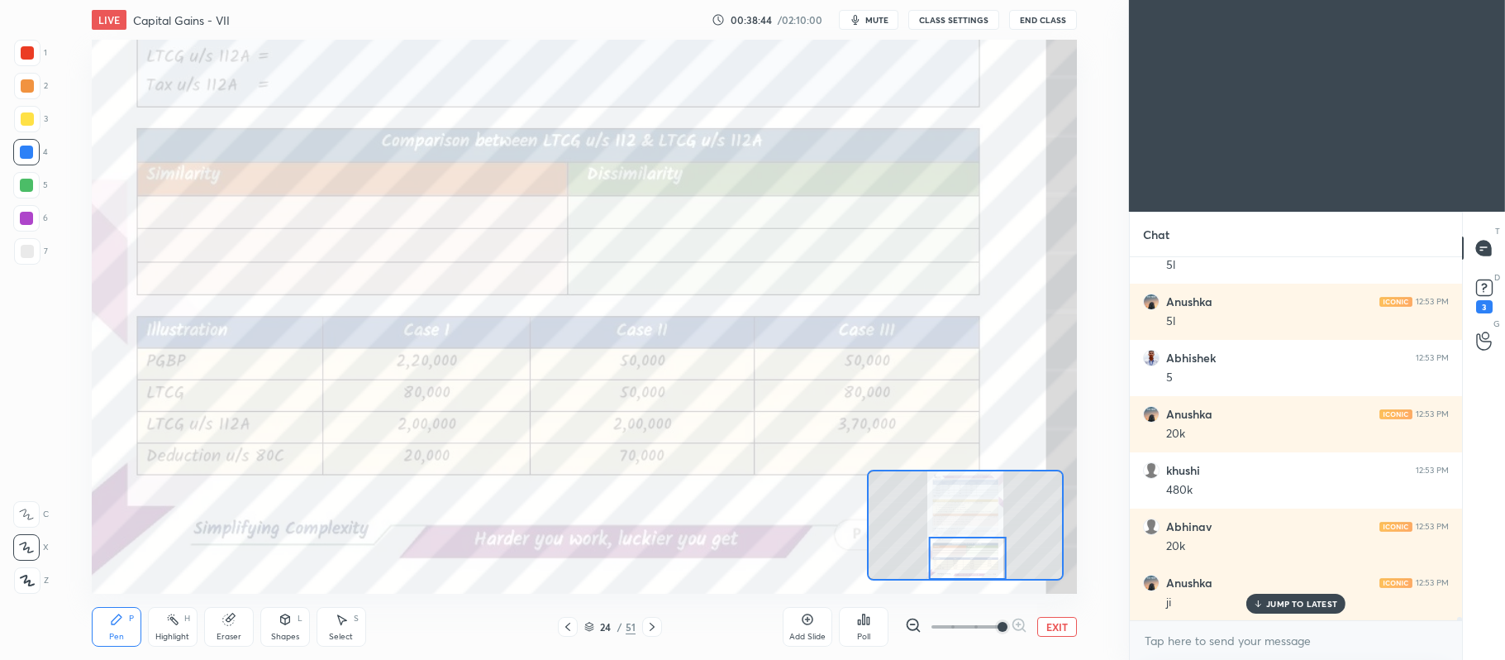
click at [655, 622] on icon at bounding box center [652, 626] width 13 height 13
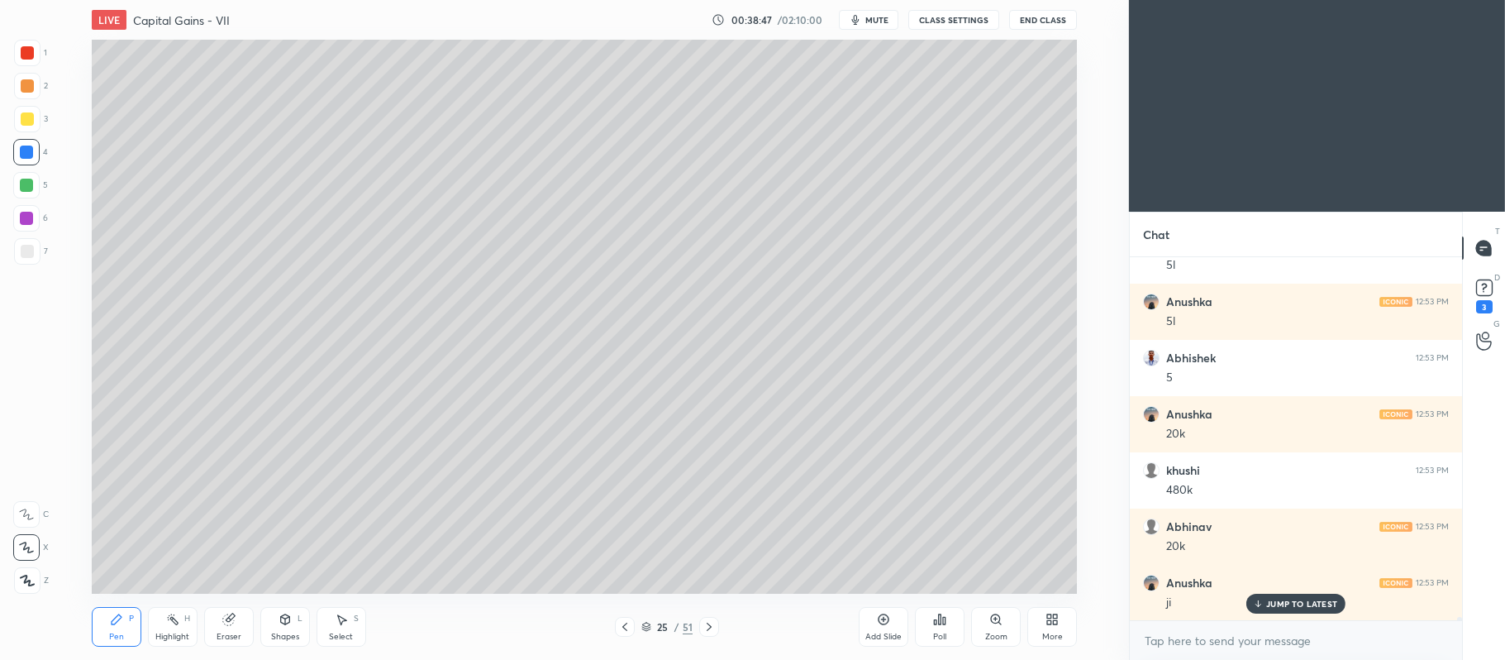
click at [23, 87] on div at bounding box center [27, 85] width 13 height 13
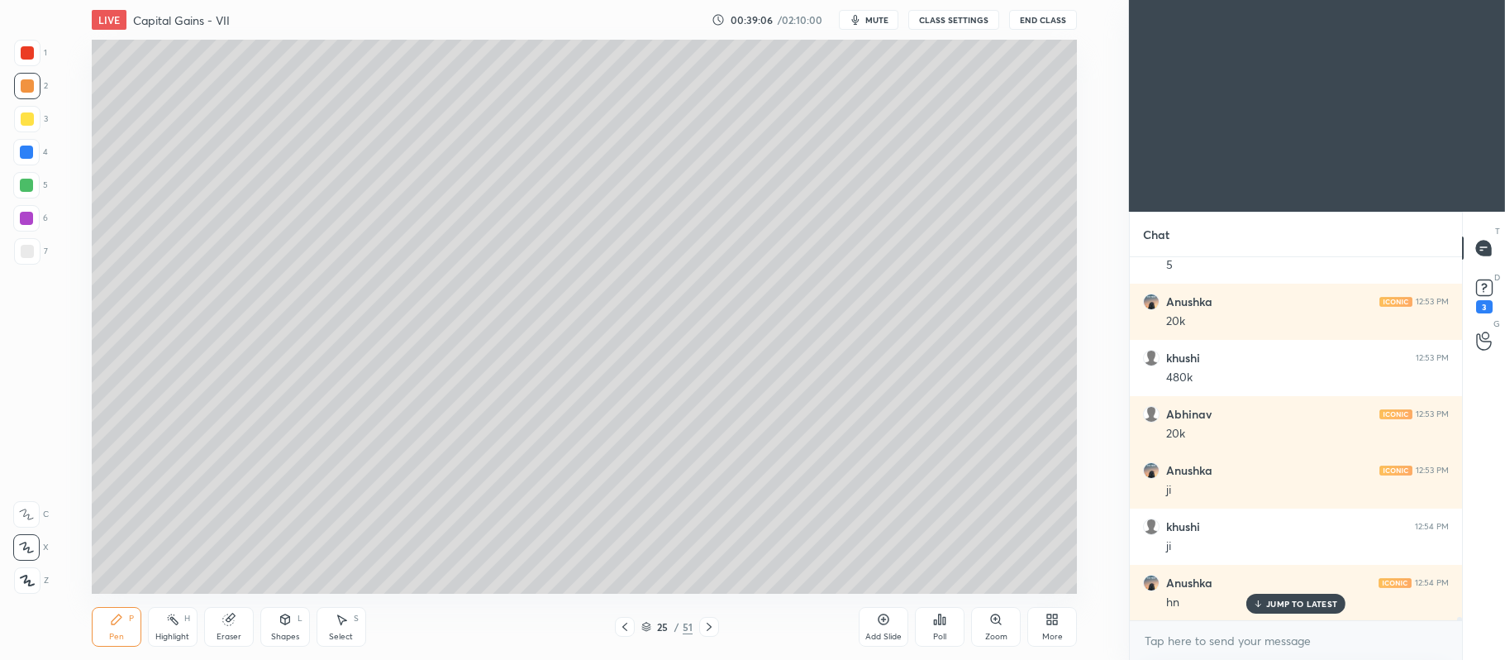
scroll to position [42054, 0]
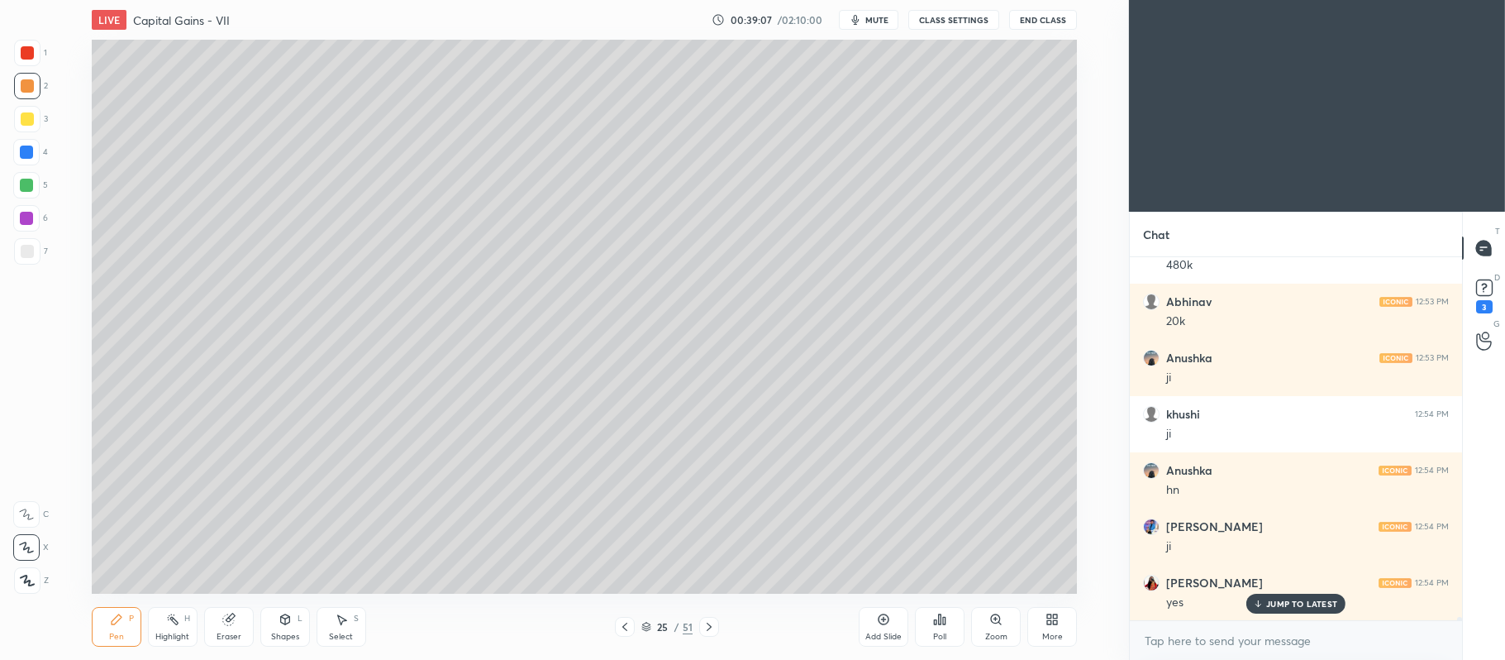
click at [30, 188] on div at bounding box center [26, 185] width 13 height 13
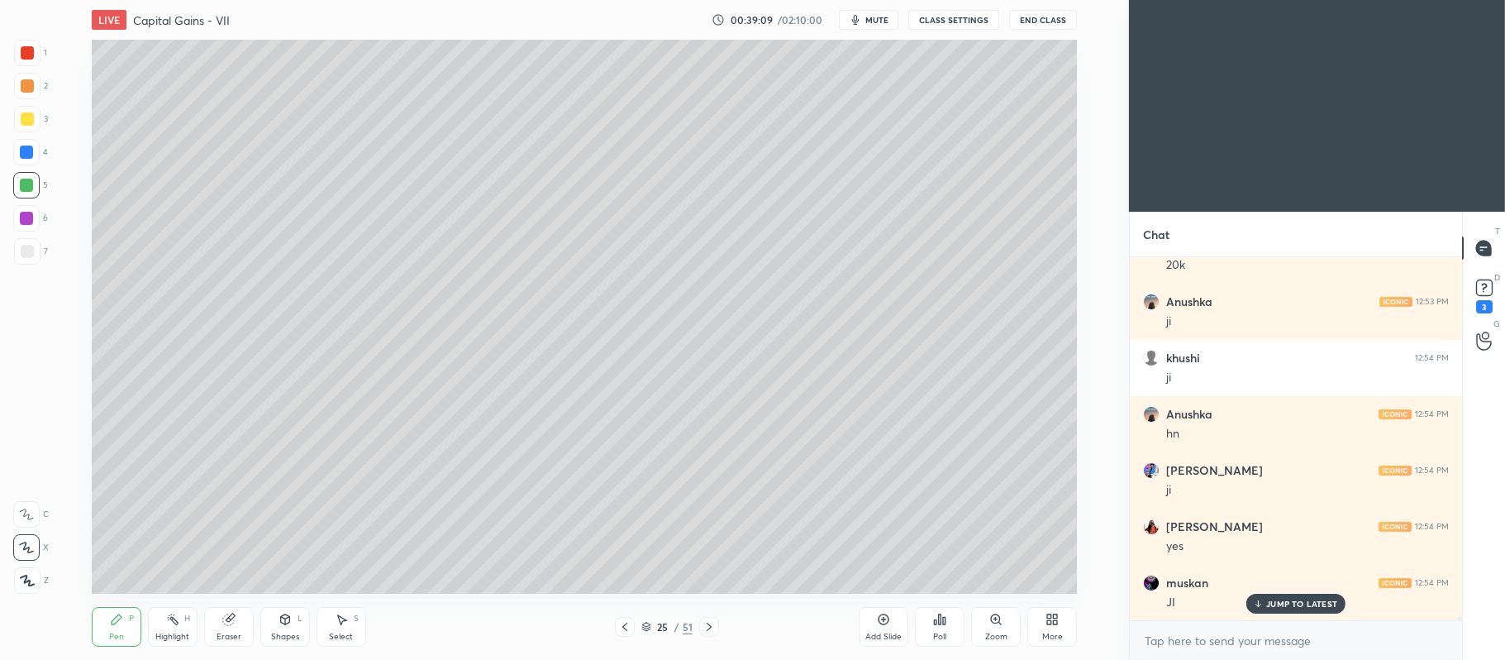
click at [40, 89] on div at bounding box center [27, 86] width 26 height 26
click at [26, 195] on div at bounding box center [26, 185] width 26 height 26
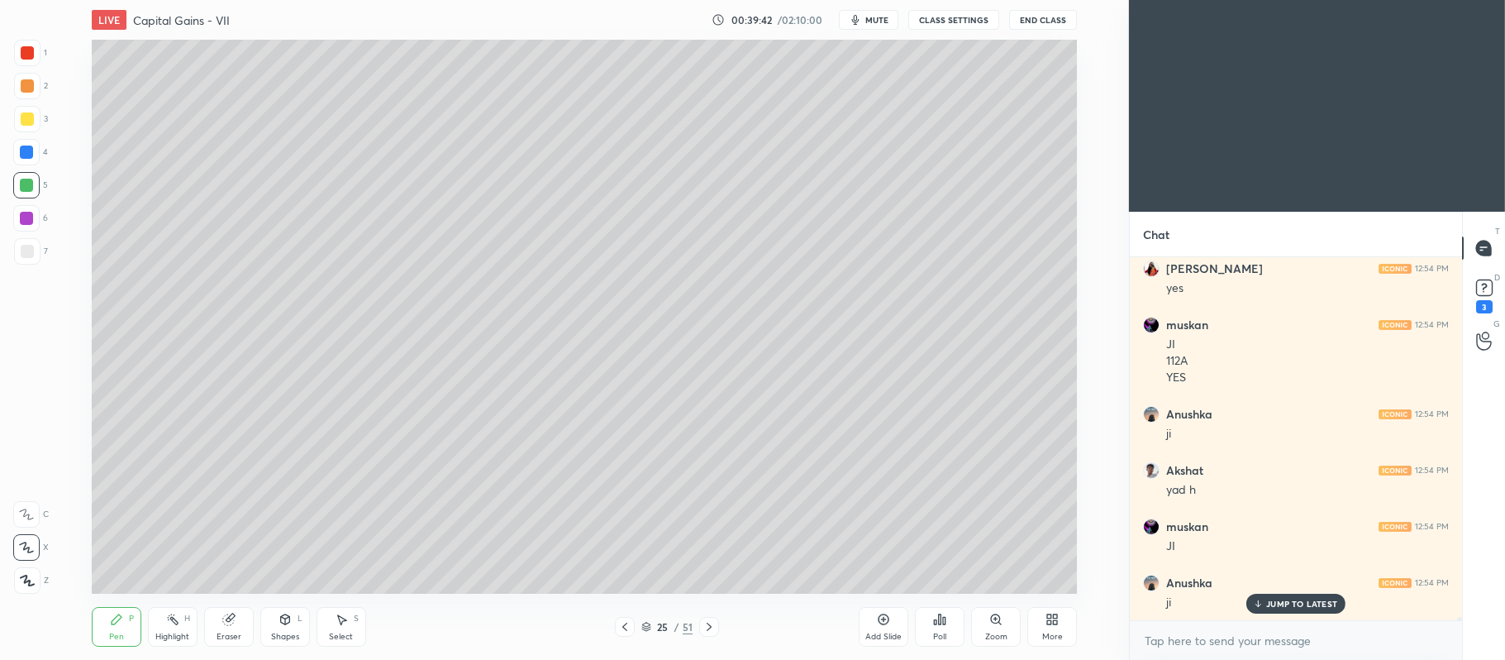
scroll to position [42424, 0]
click at [35, 126] on div at bounding box center [27, 119] width 26 height 26
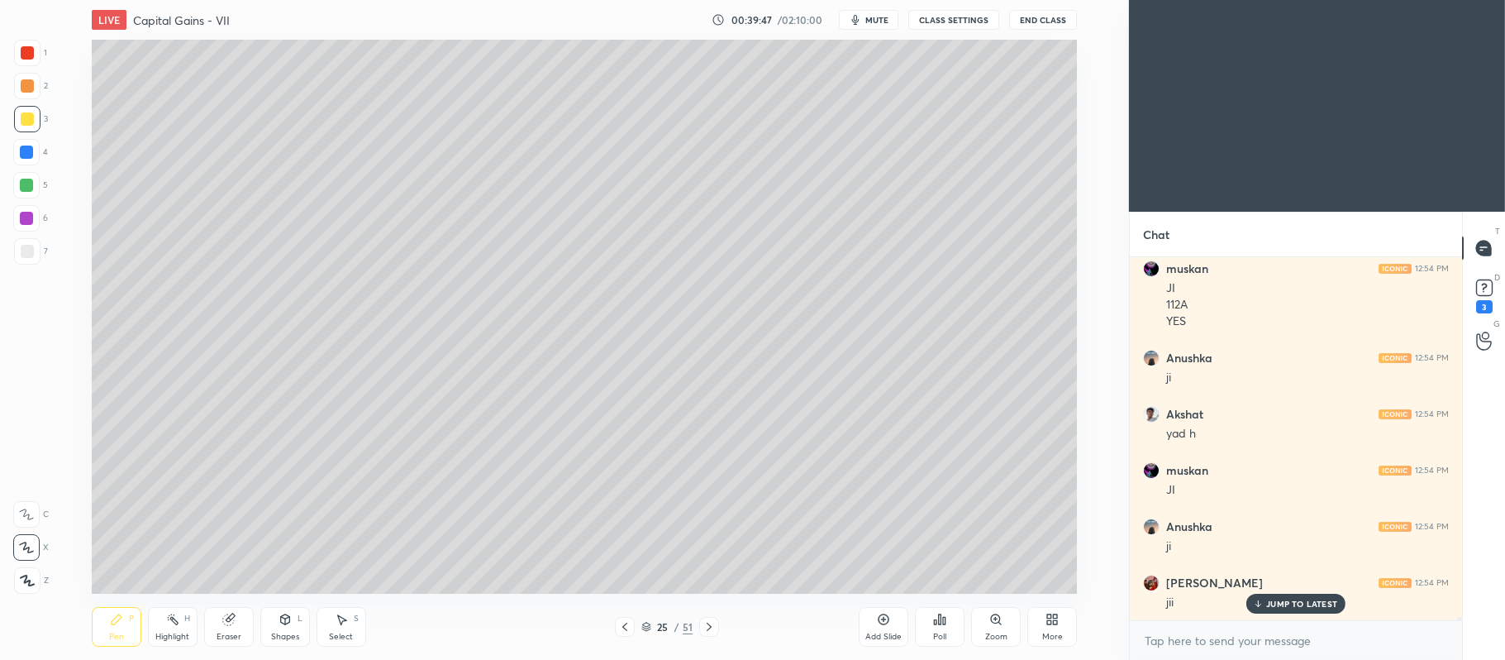
click at [21, 186] on div at bounding box center [26, 185] width 13 height 13
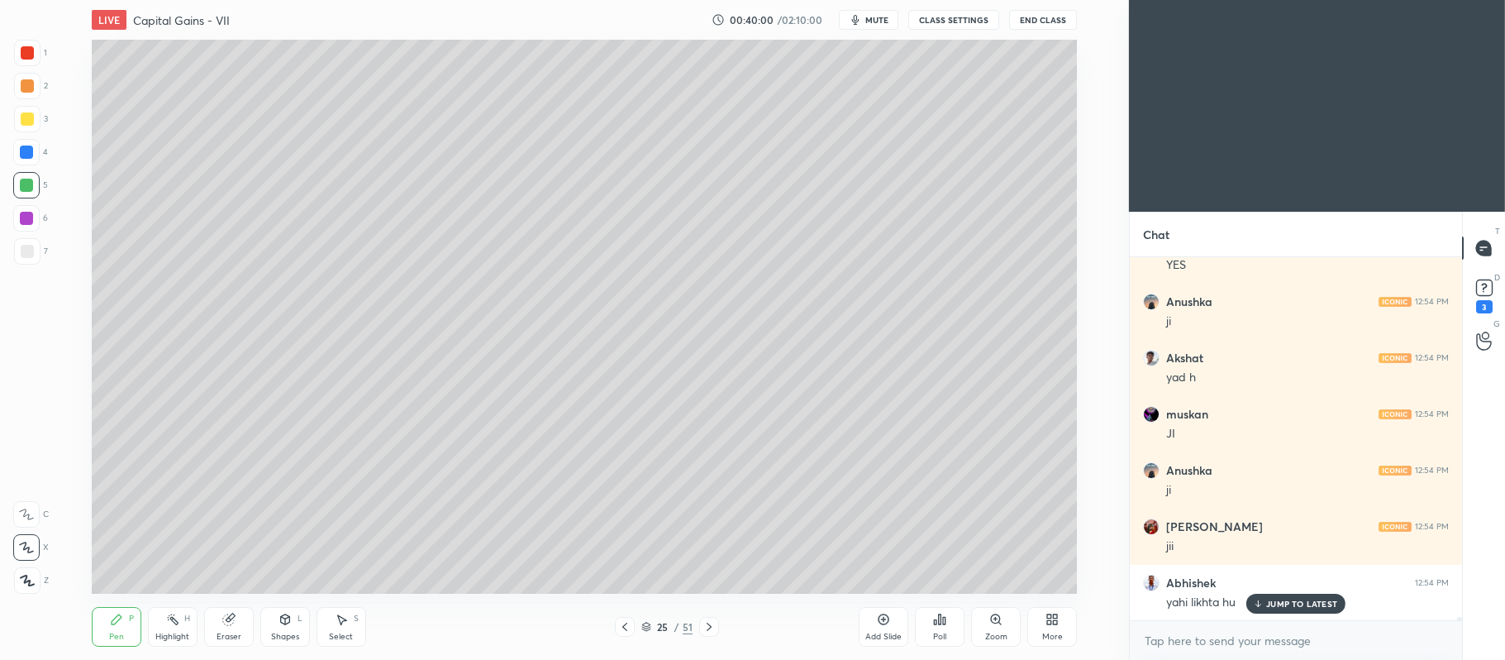
click at [17, 120] on div at bounding box center [27, 119] width 26 height 26
click at [24, 187] on div at bounding box center [26, 185] width 13 height 13
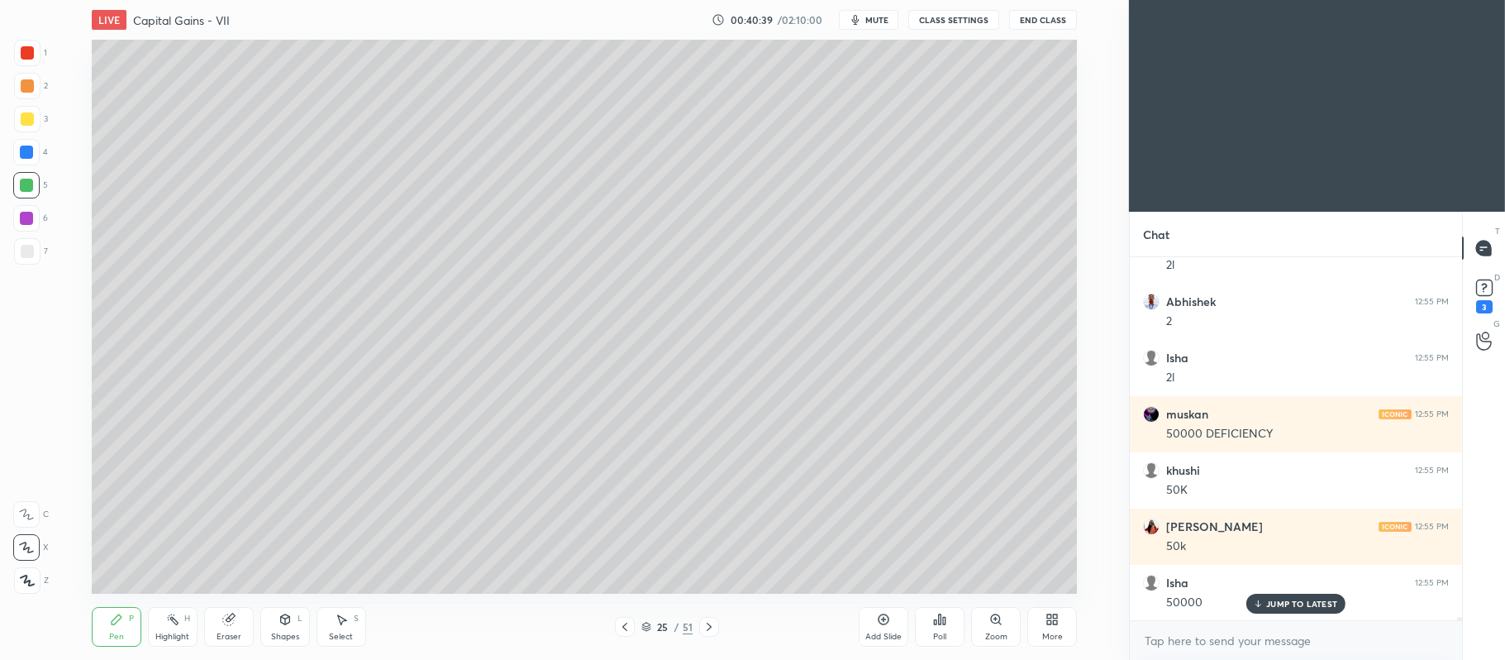
scroll to position [43043, 0]
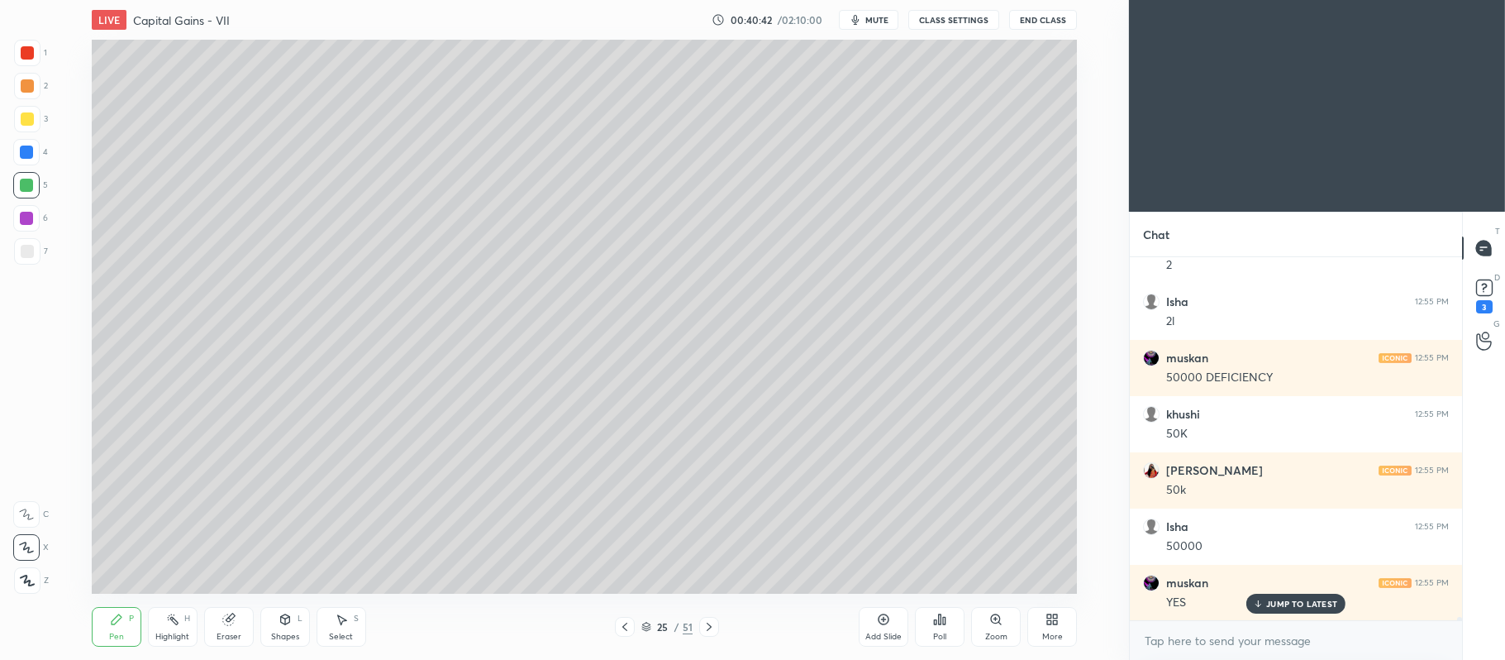
click at [30, 119] on div at bounding box center [27, 118] width 13 height 13
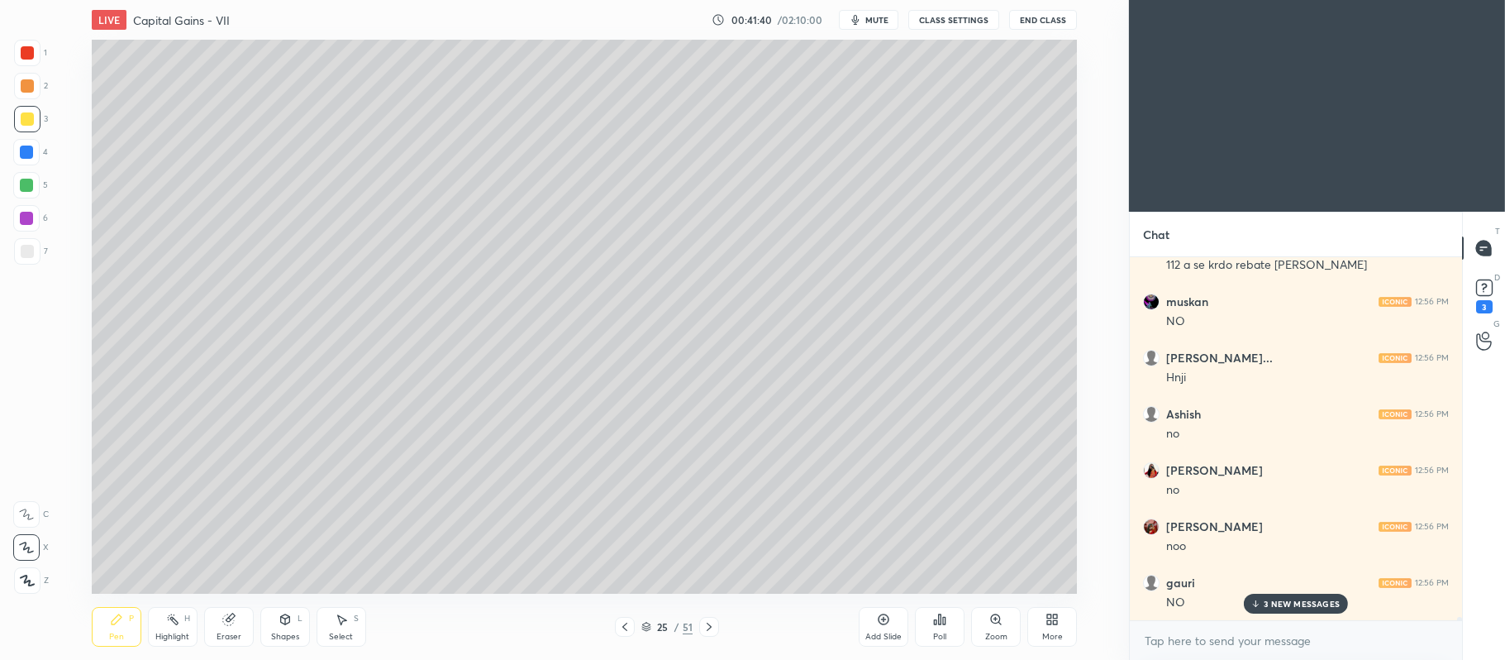
scroll to position [44835, 0]
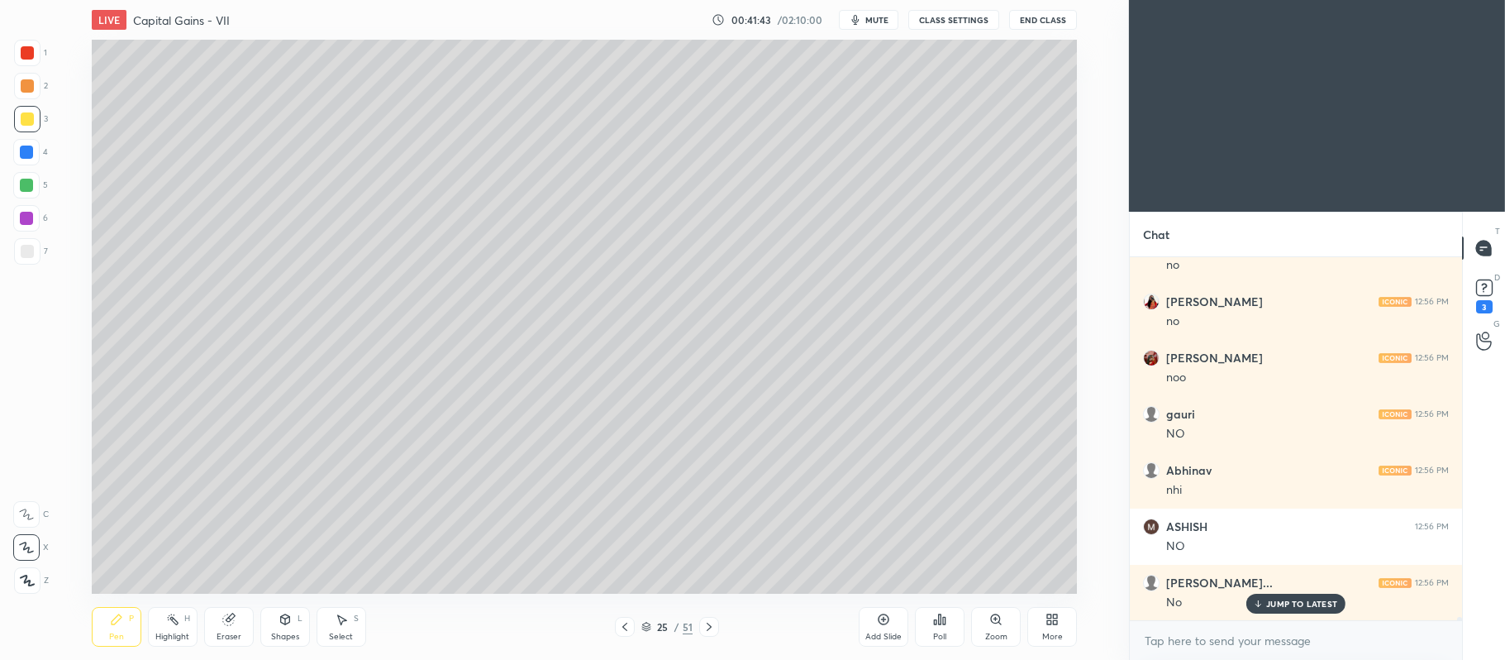
click at [38, 217] on div at bounding box center [26, 218] width 26 height 26
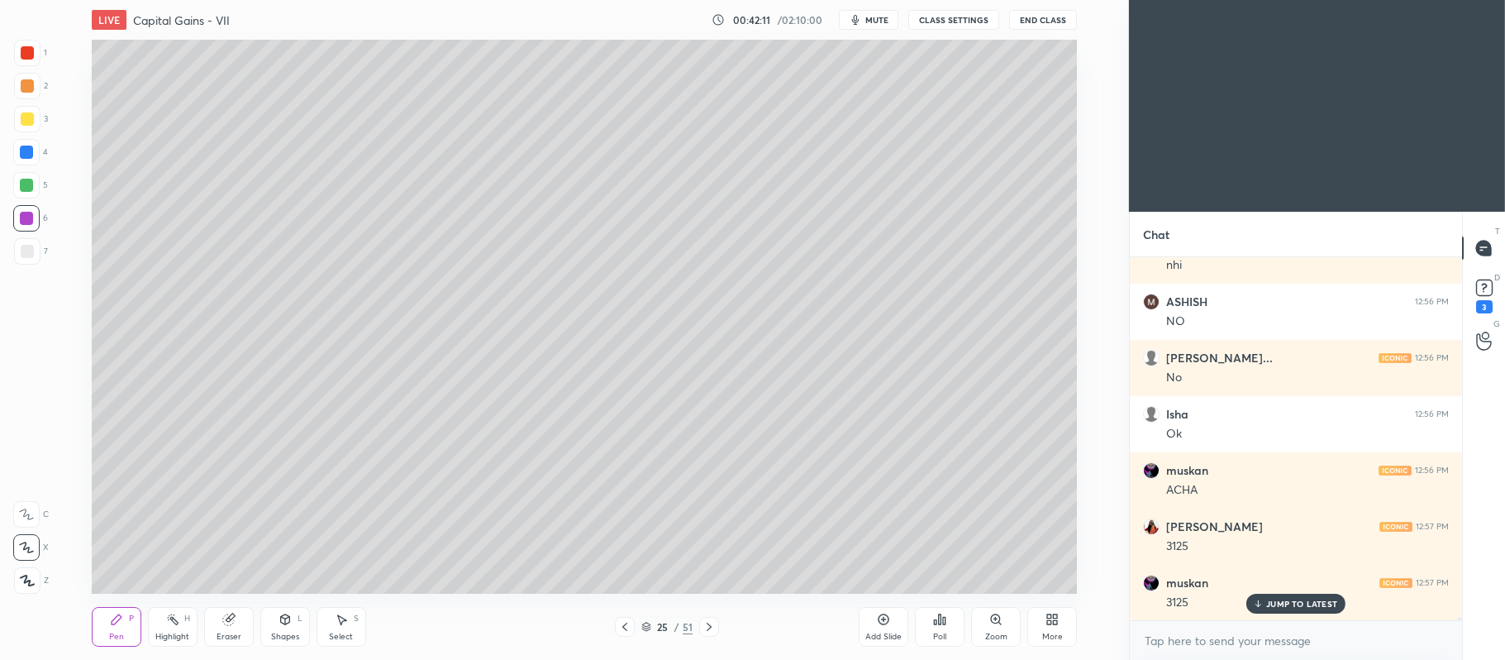
scroll to position [45116, 0]
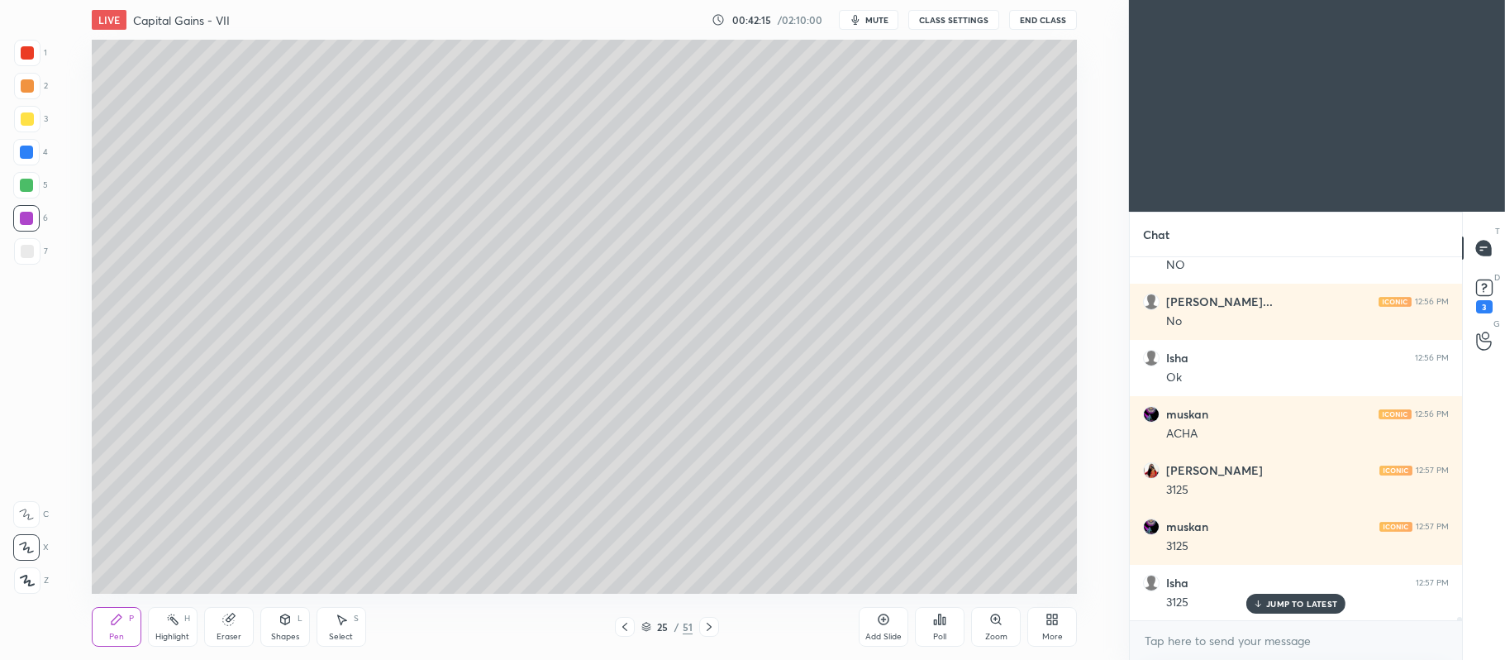
click at [38, 183] on div at bounding box center [26, 185] width 26 height 26
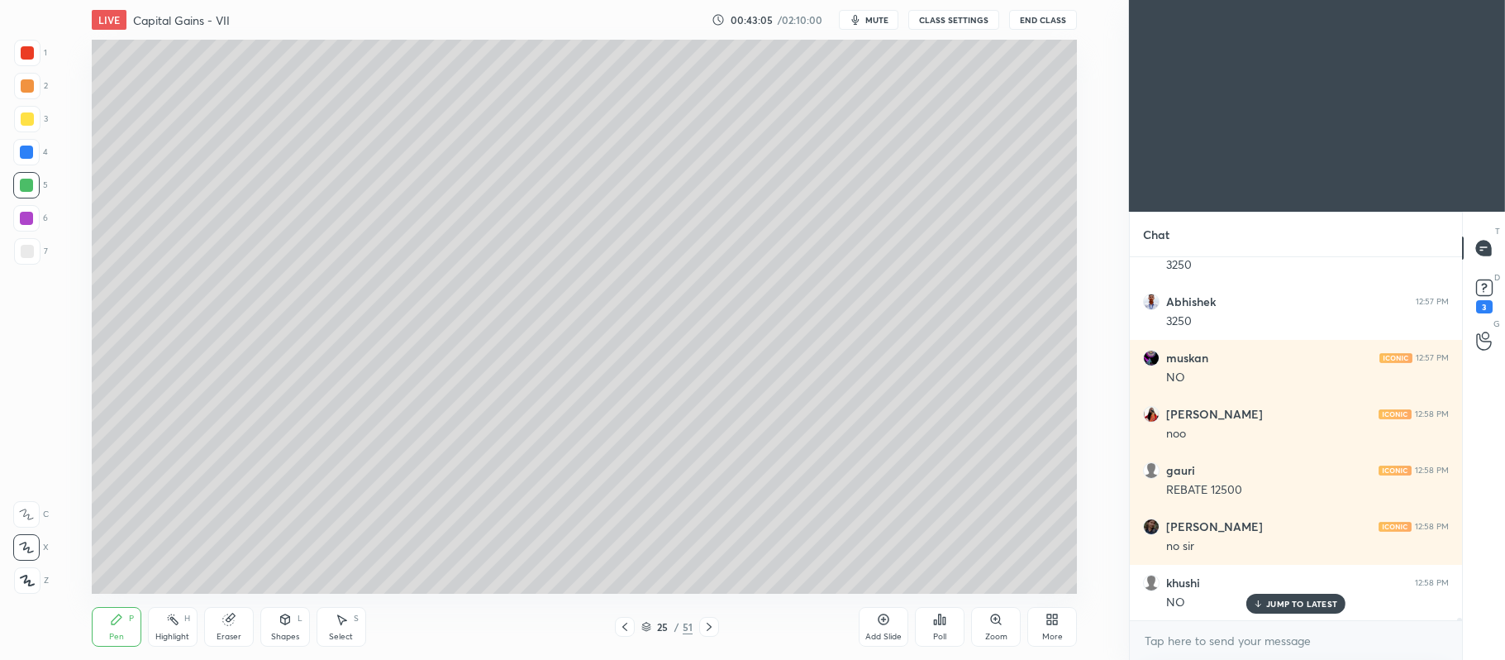
scroll to position [46578, 0]
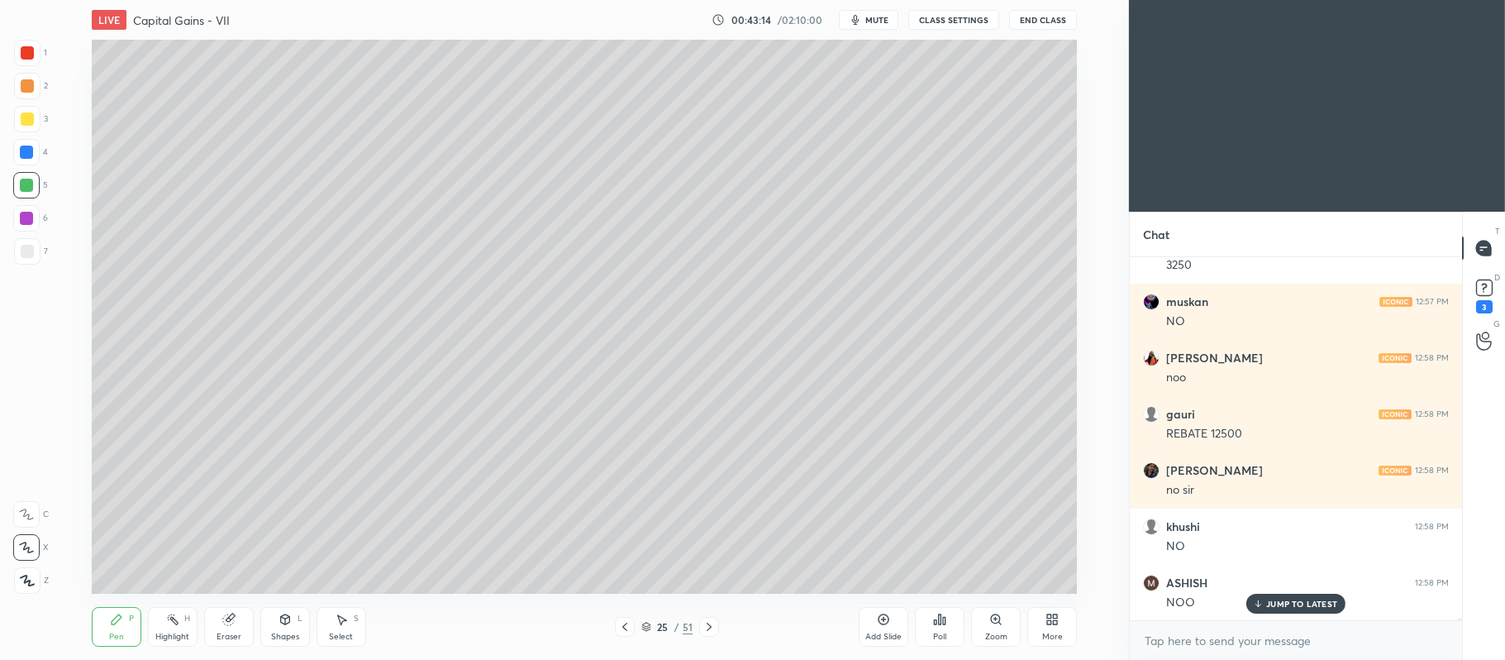
click at [30, 251] on div at bounding box center [27, 251] width 13 height 13
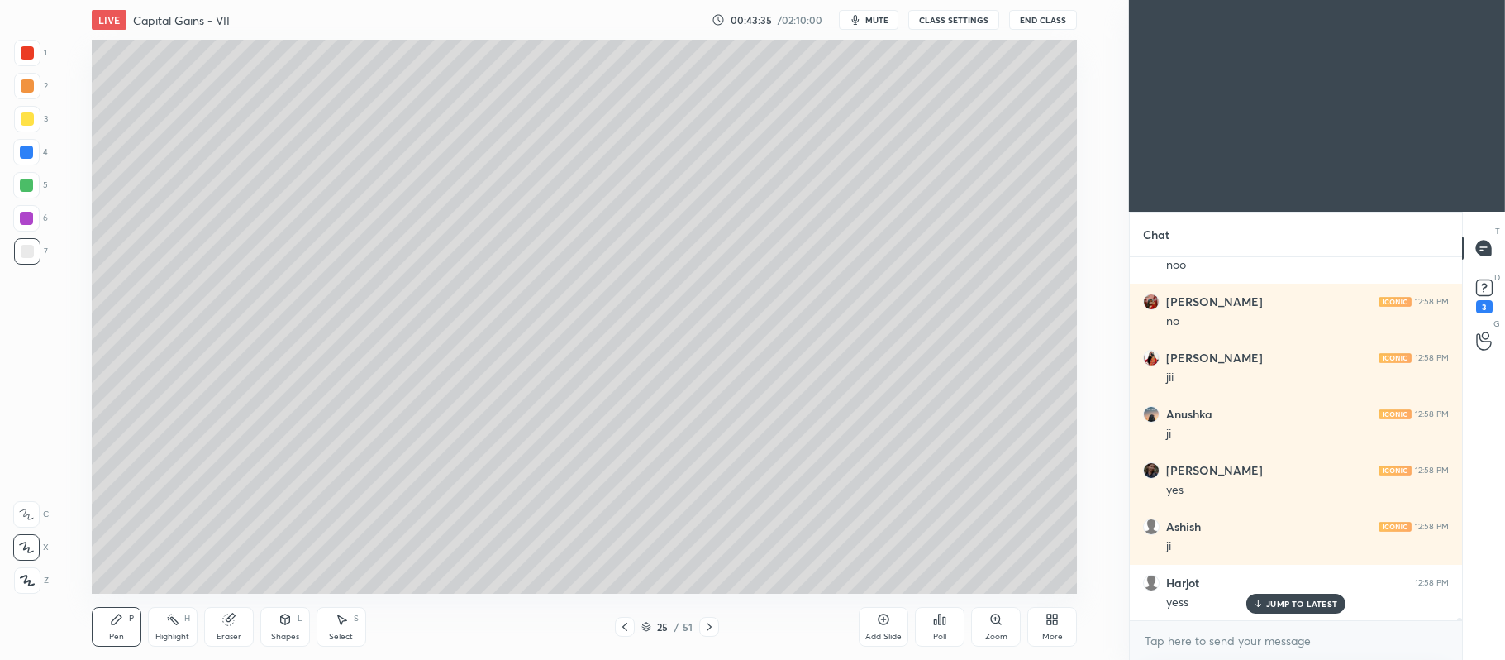
scroll to position [47196, 0]
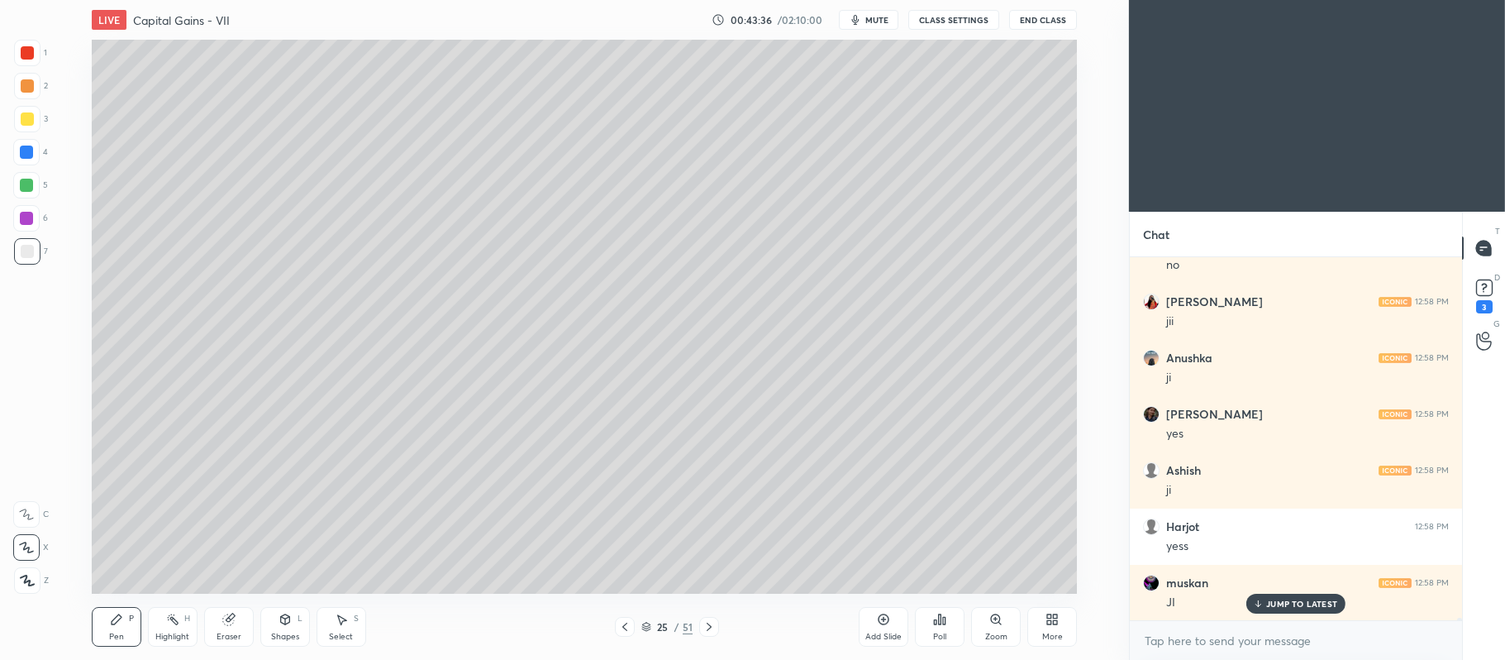
click at [282, 632] on div "Shapes" at bounding box center [285, 636] width 28 height 8
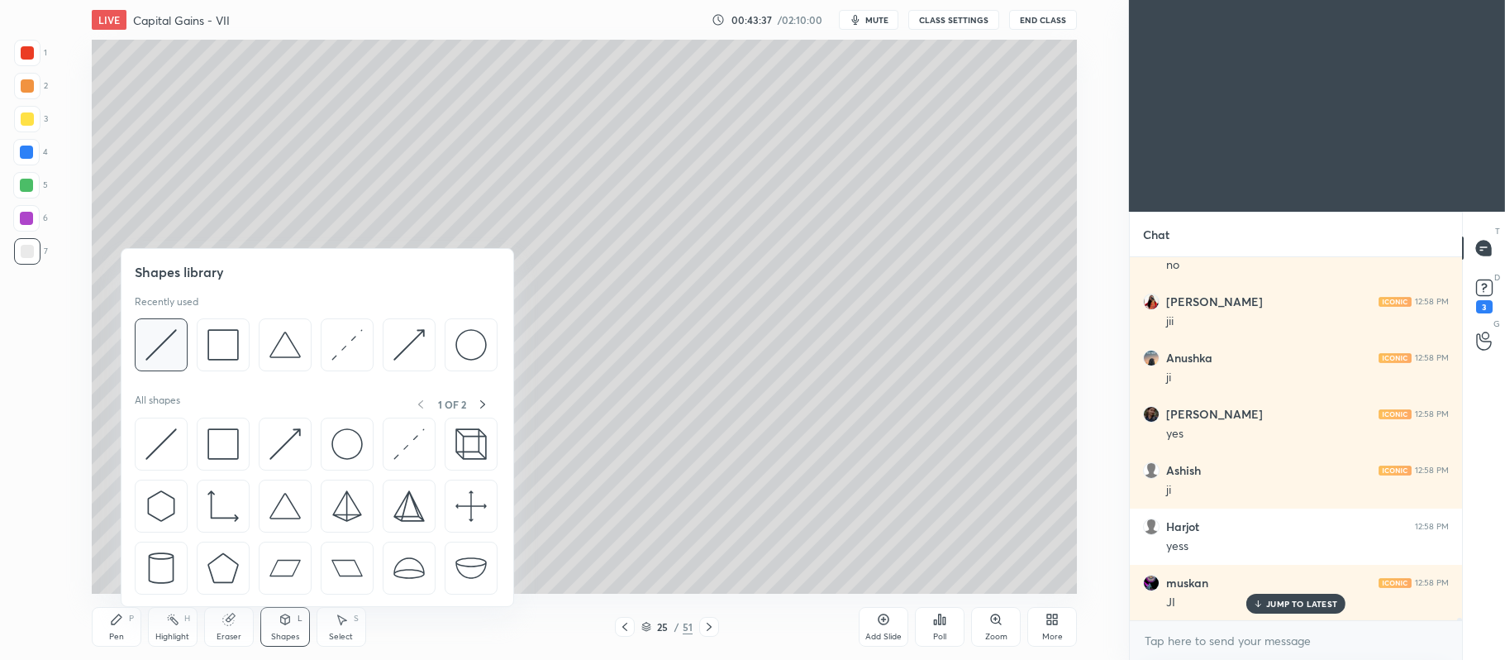
click at [160, 351] on img at bounding box center [160, 344] width 31 height 31
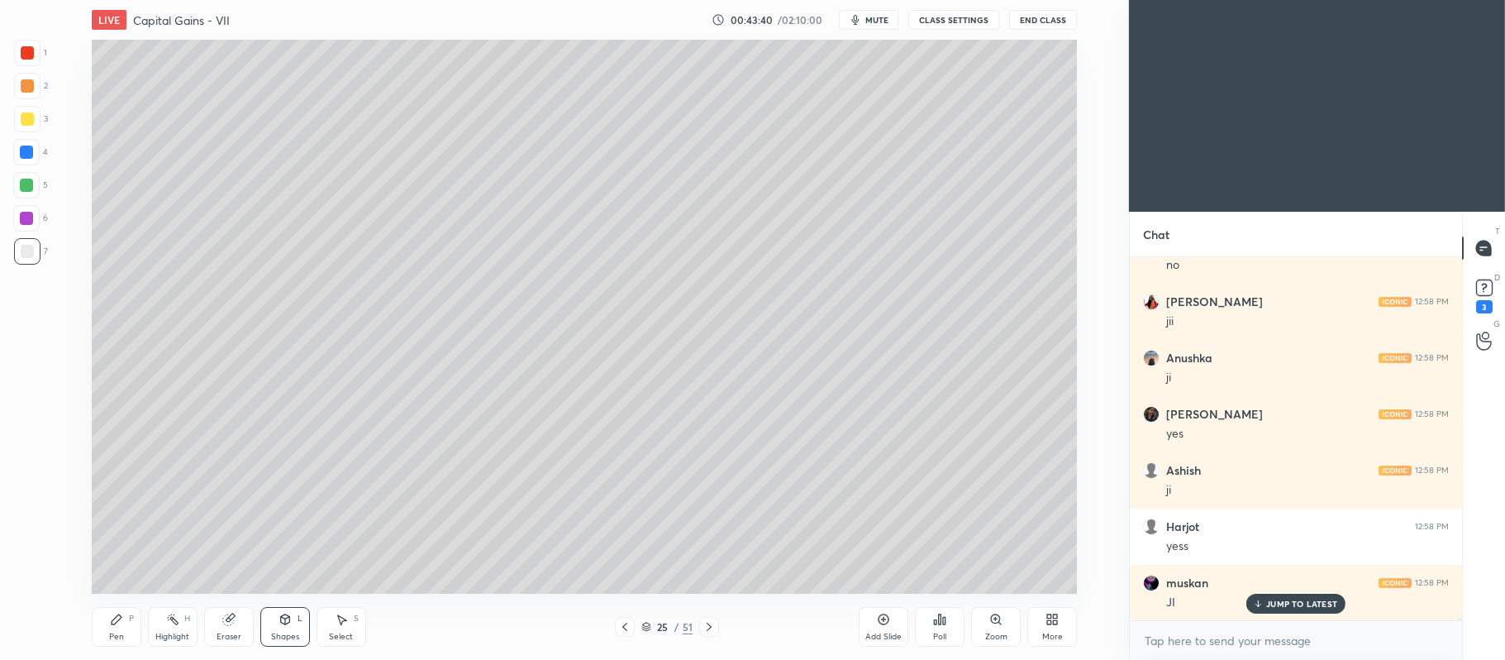
scroll to position [47213, 0]
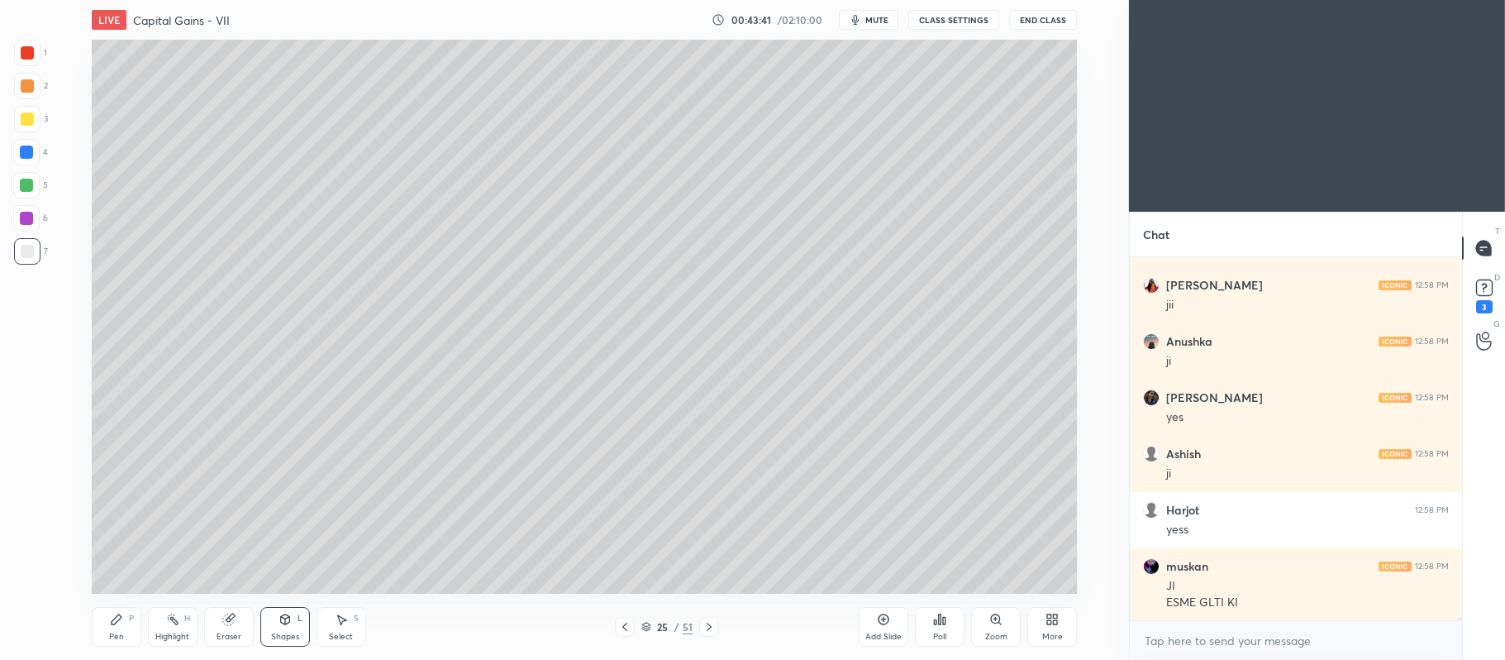
click at [110, 625] on icon at bounding box center [116, 619] width 13 height 13
click at [27, 117] on div at bounding box center [27, 118] width 13 height 13
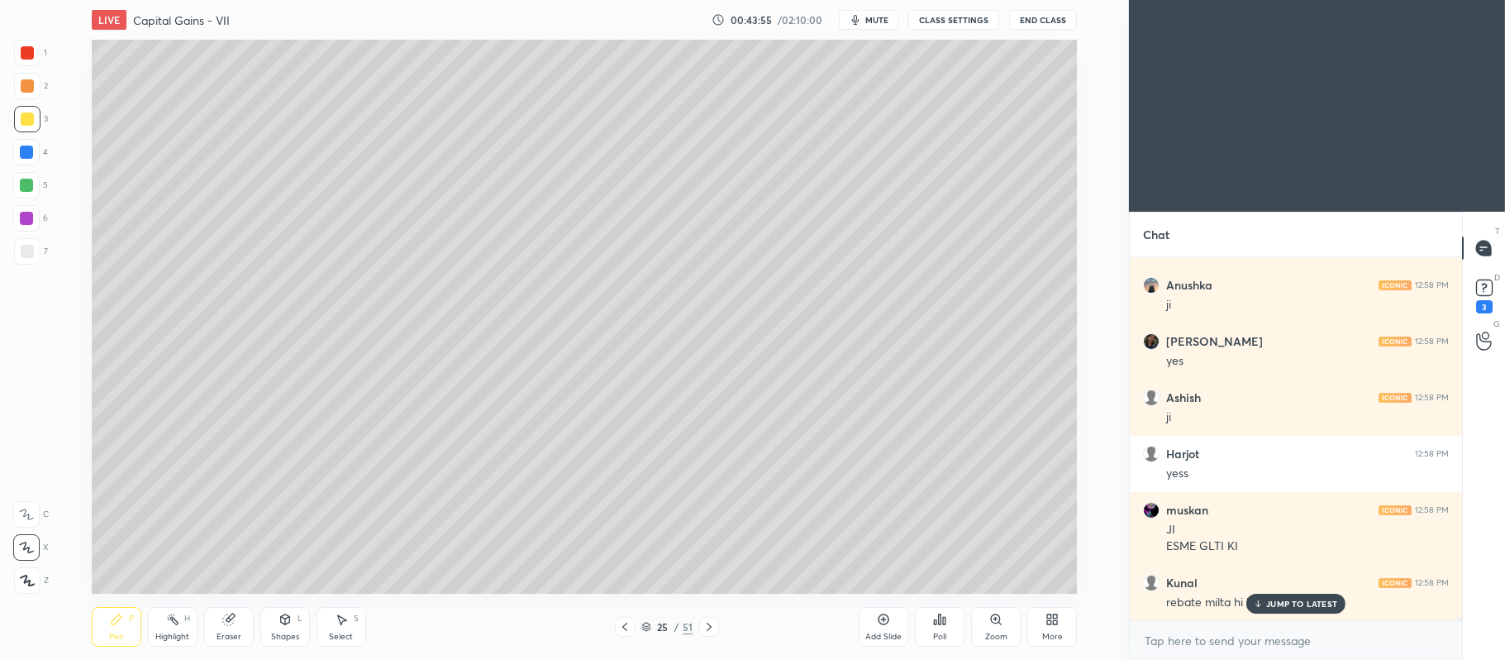
click at [30, 185] on div at bounding box center [26, 185] width 13 height 13
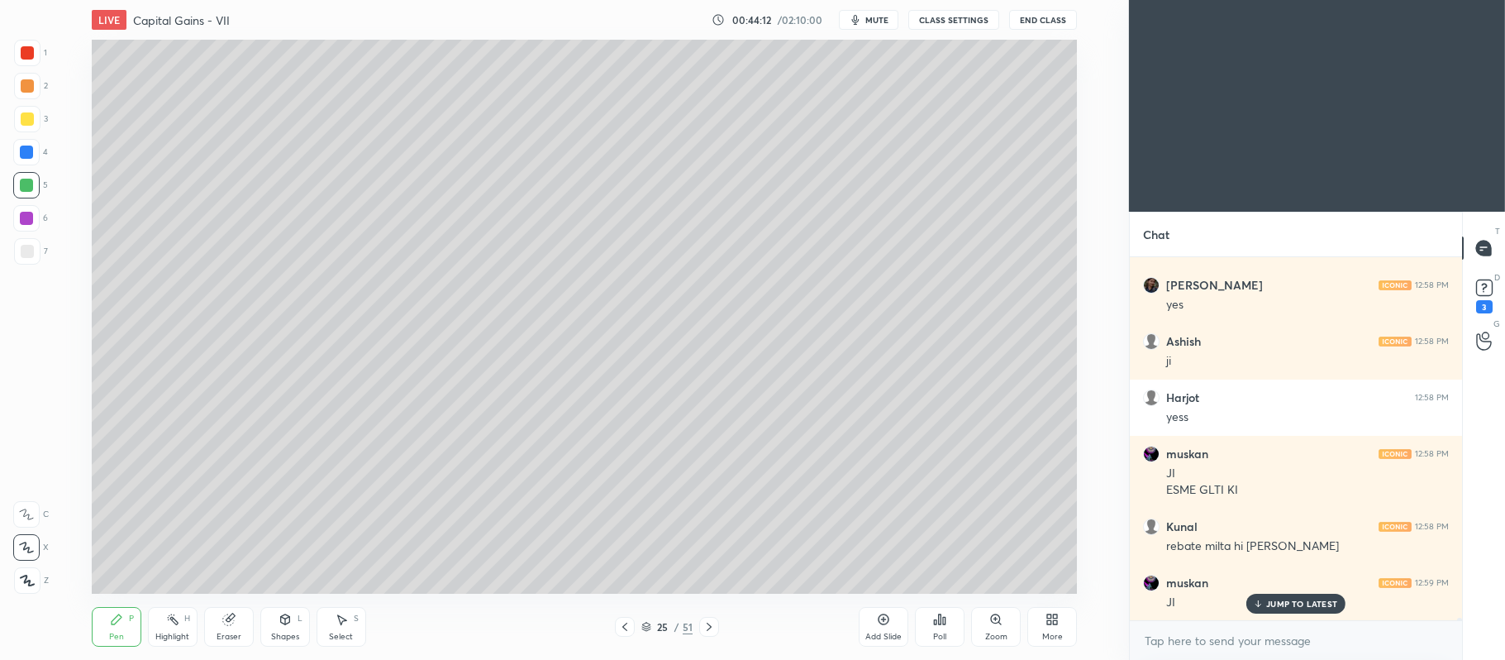
scroll to position [47342, 0]
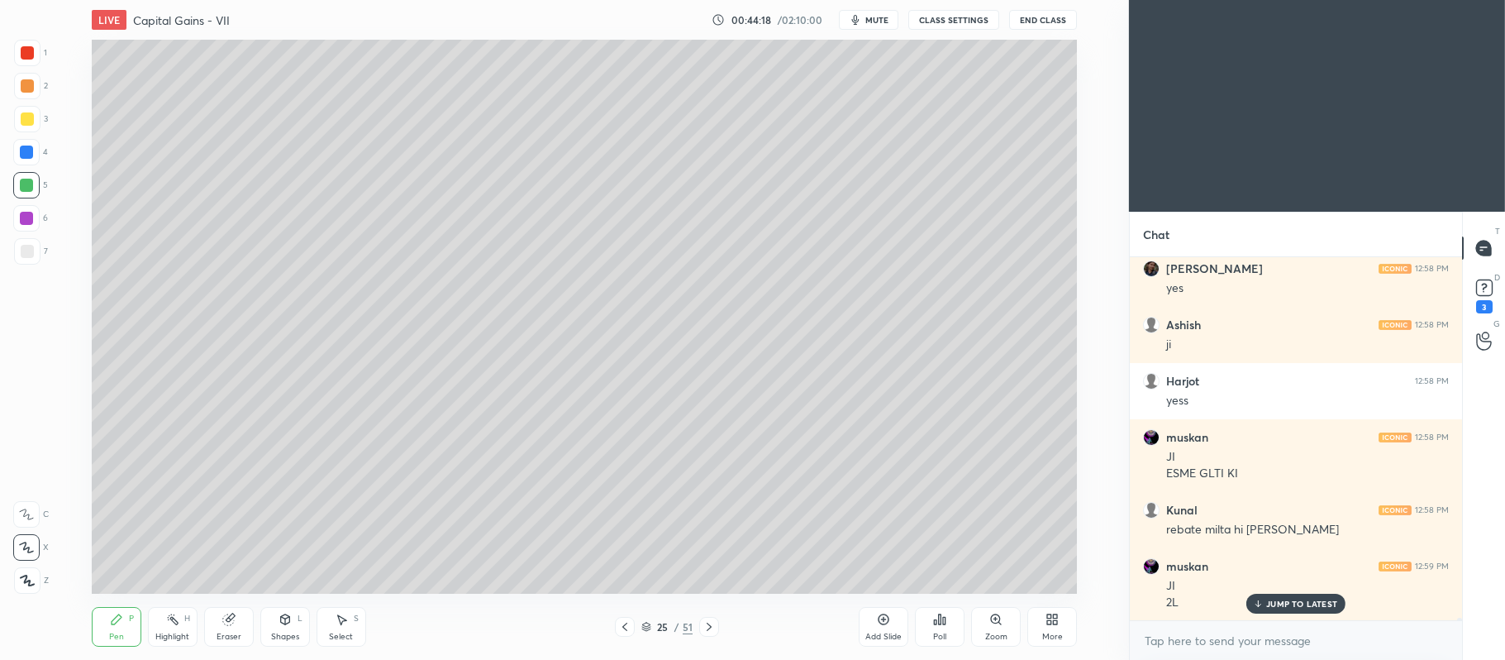
click at [629, 626] on icon at bounding box center [624, 626] width 13 height 13
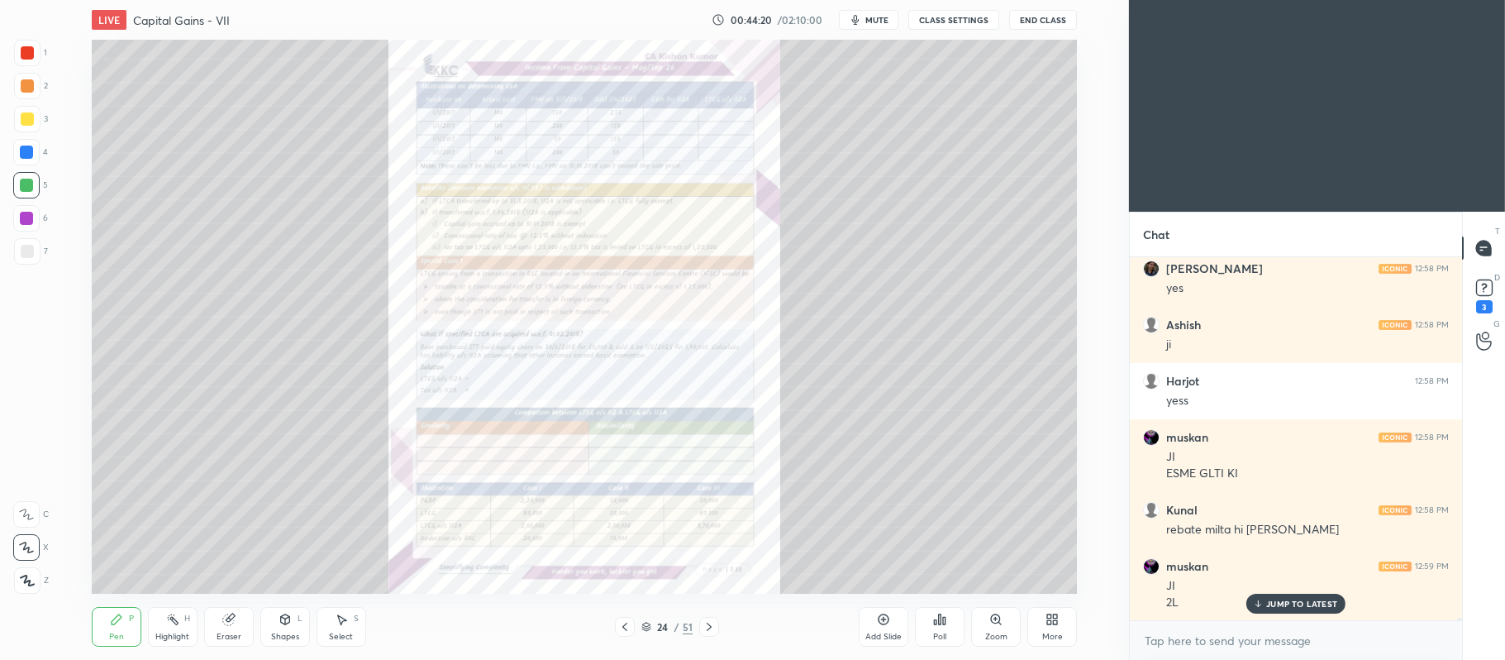
click at [999, 619] on icon at bounding box center [995, 618] width 9 height 9
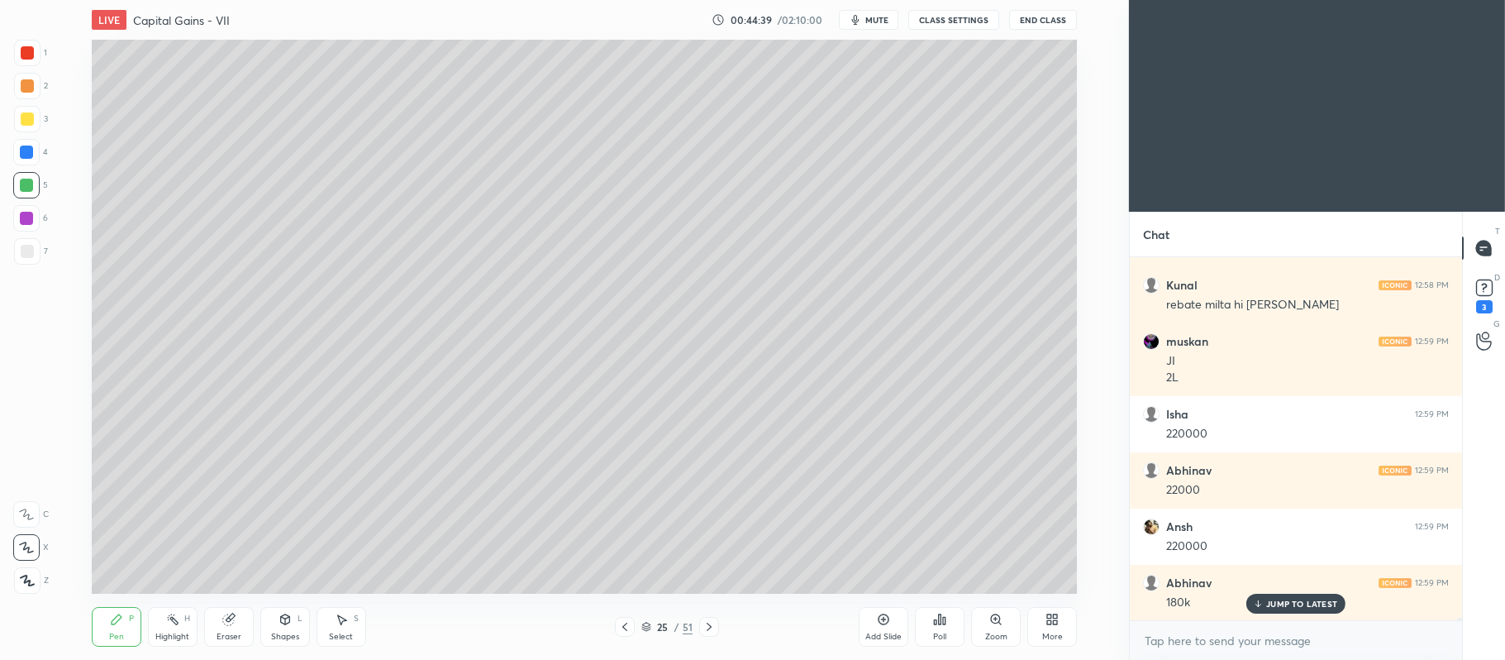
scroll to position [47623, 0]
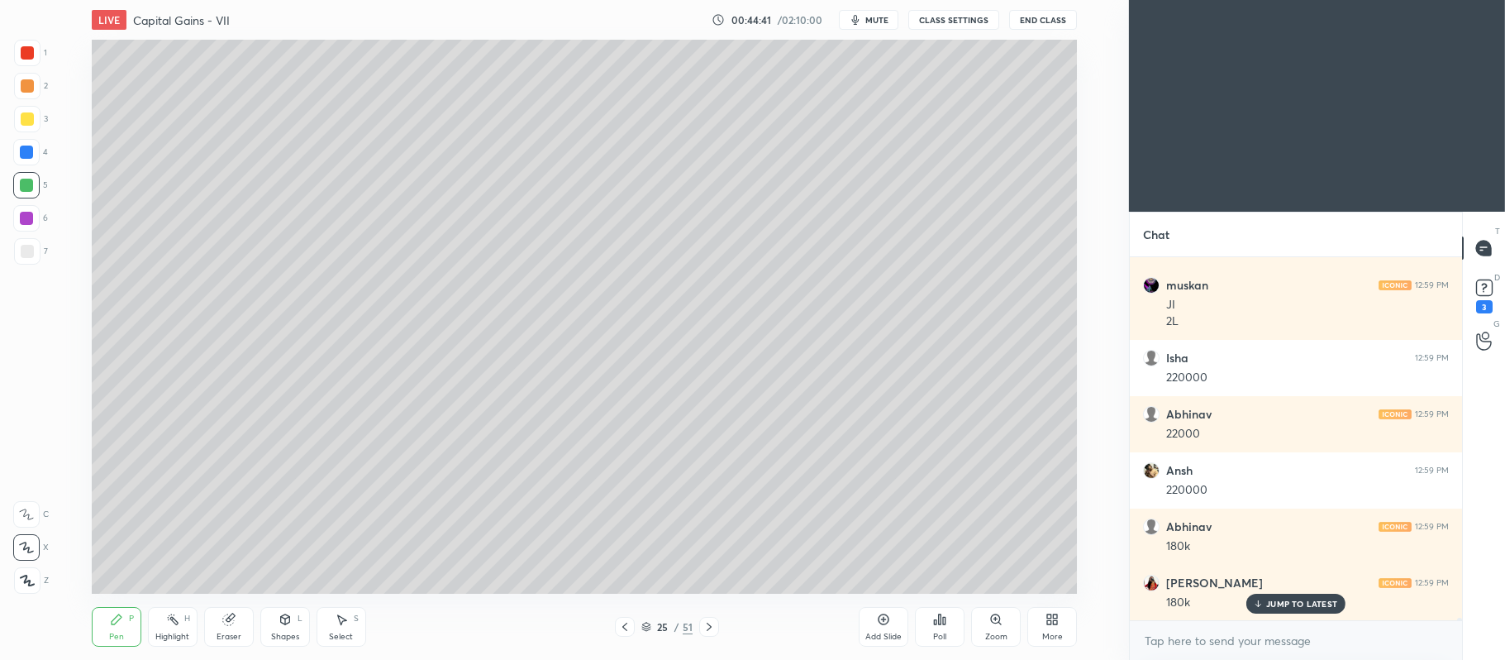
click at [25, 122] on div at bounding box center [27, 118] width 13 height 13
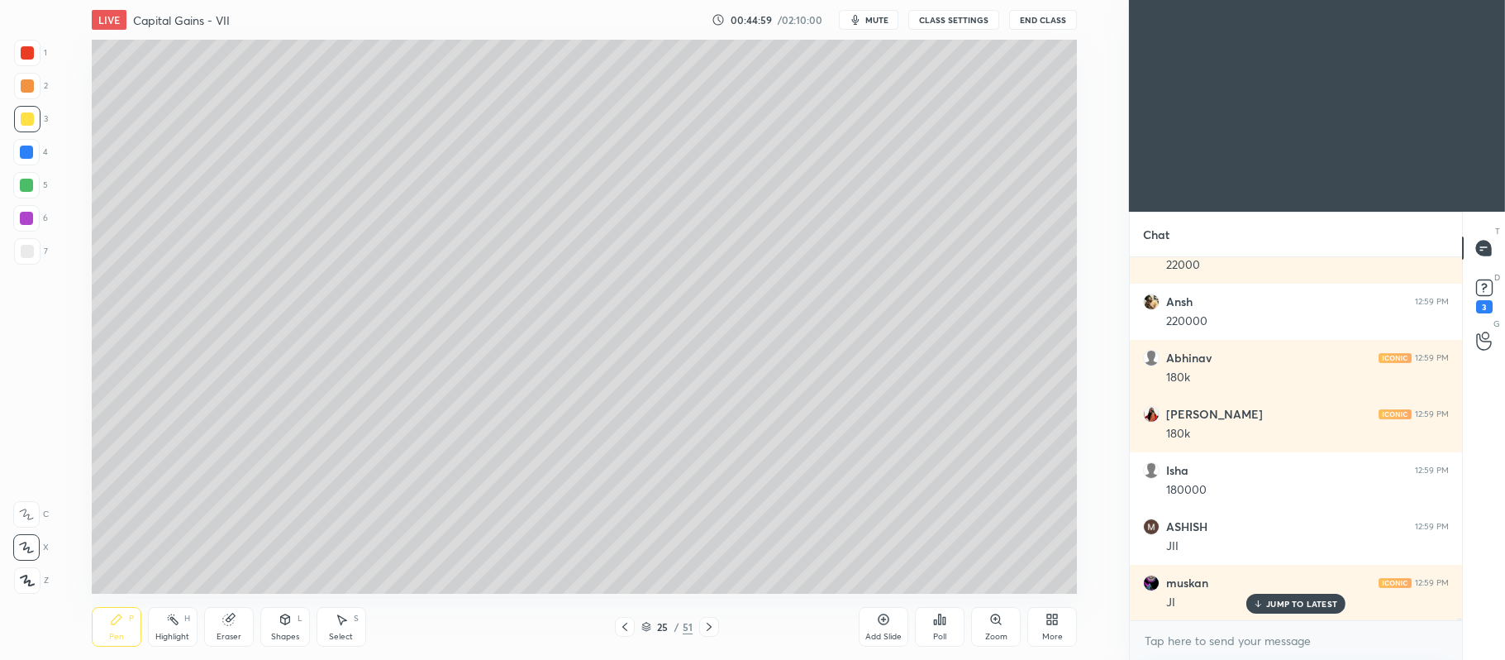
scroll to position [47848, 0]
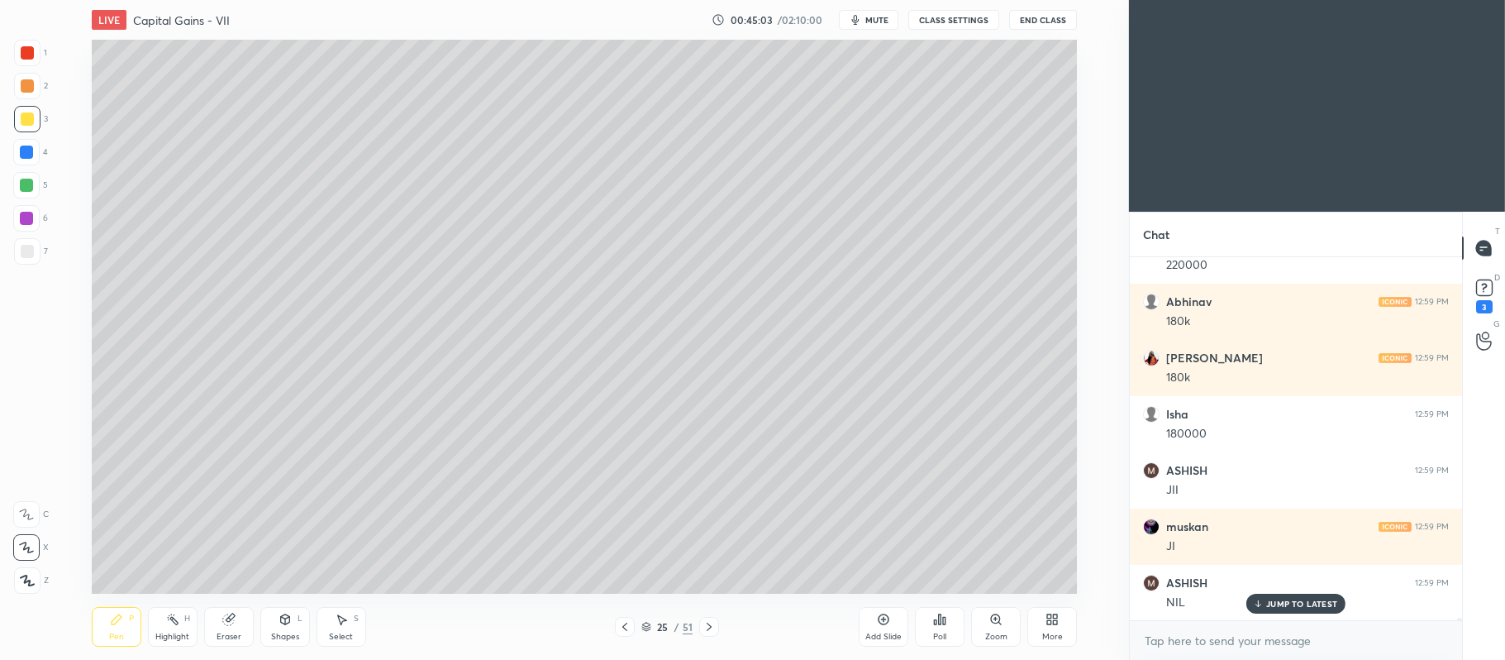
click at [21, 219] on div at bounding box center [26, 218] width 13 height 13
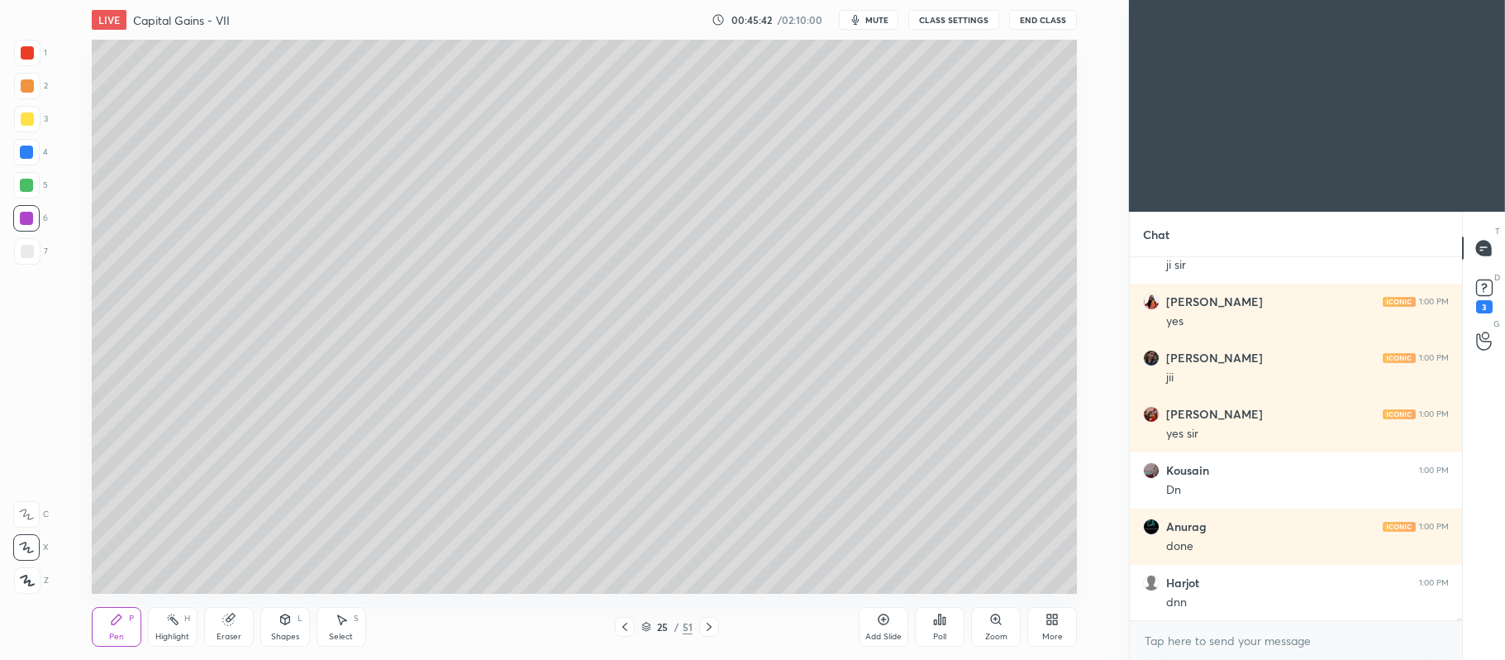
scroll to position [48410, 0]
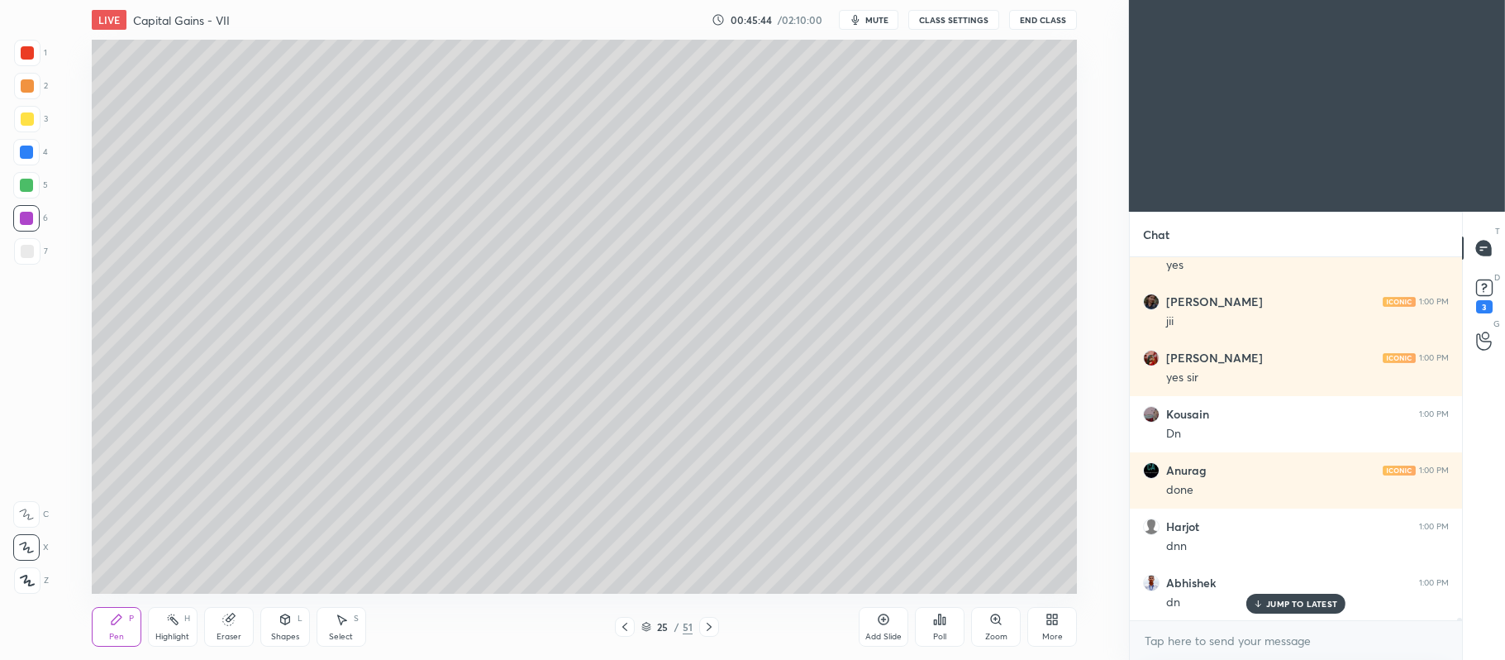
click at [625, 628] on icon at bounding box center [624, 626] width 13 height 13
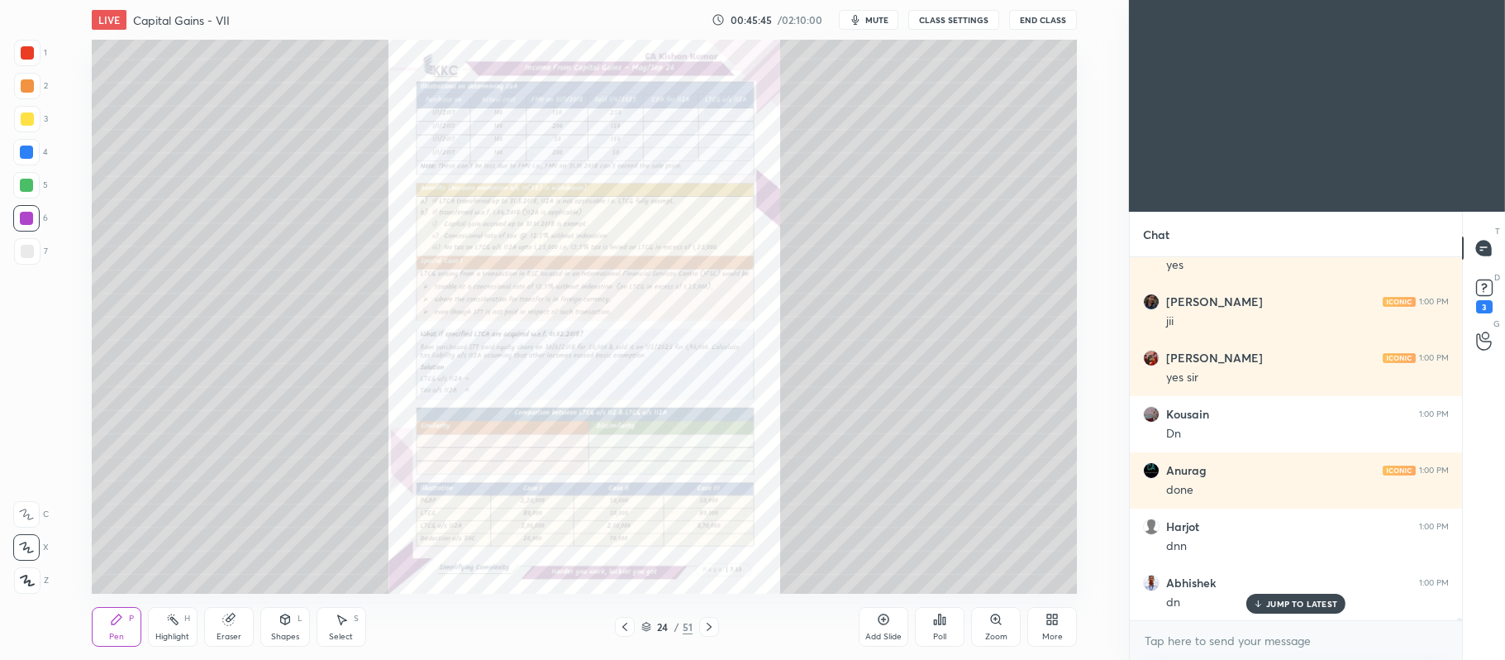
click at [999, 623] on icon at bounding box center [1000, 623] width 2 height 2
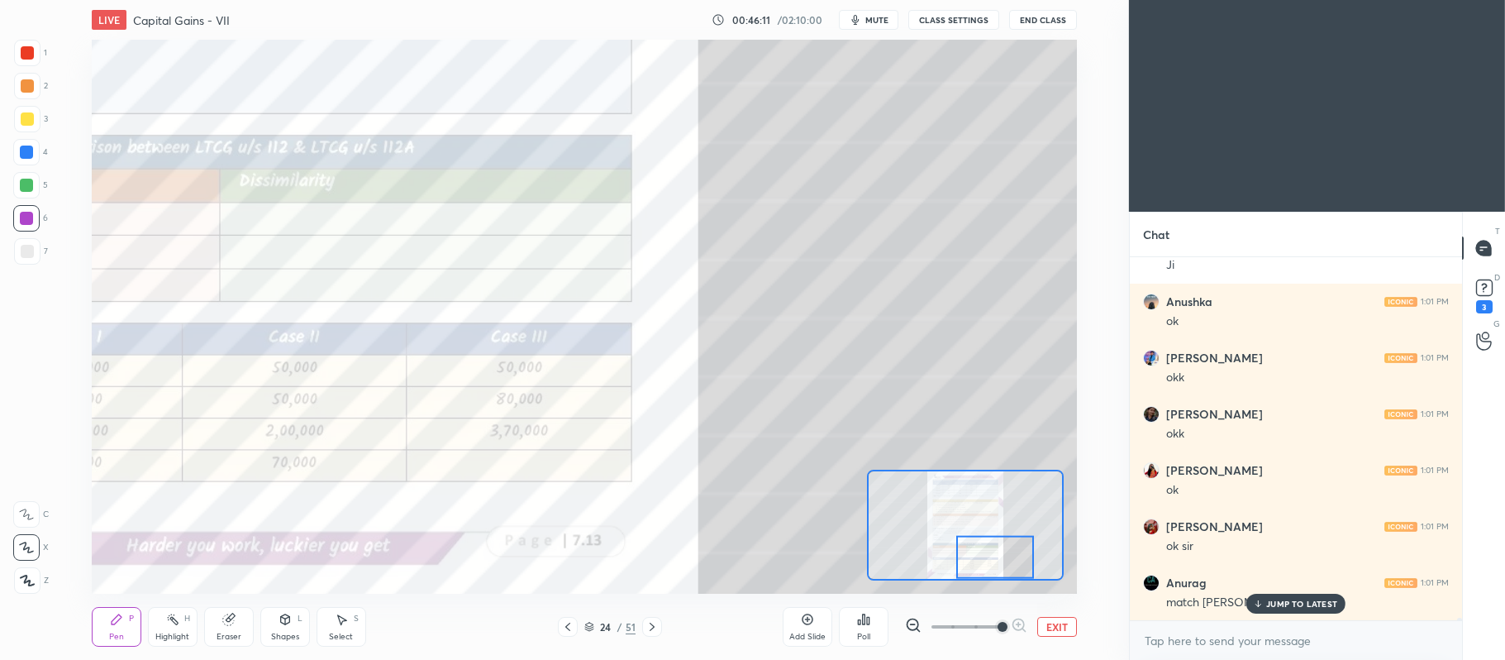
scroll to position [49646, 0]
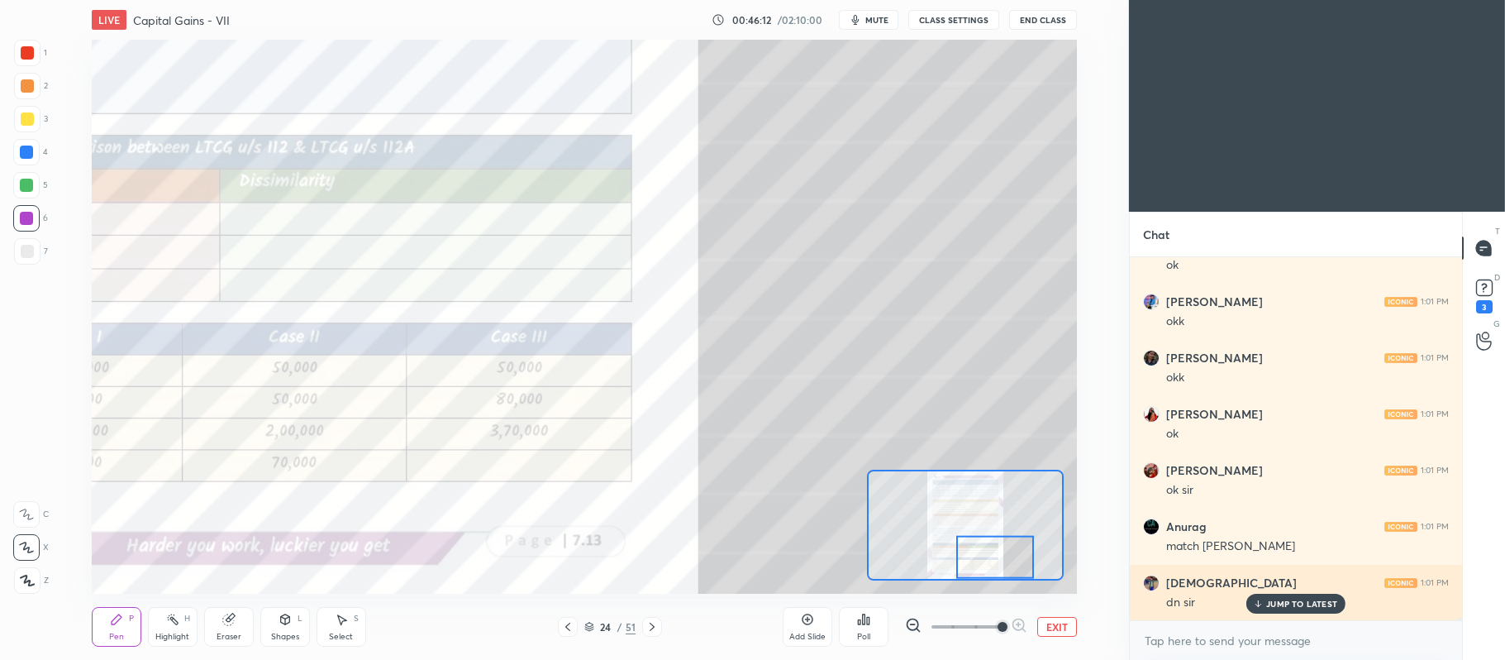
click at [1288, 610] on div "JUMP TO LATEST" at bounding box center [1296, 604] width 99 height 20
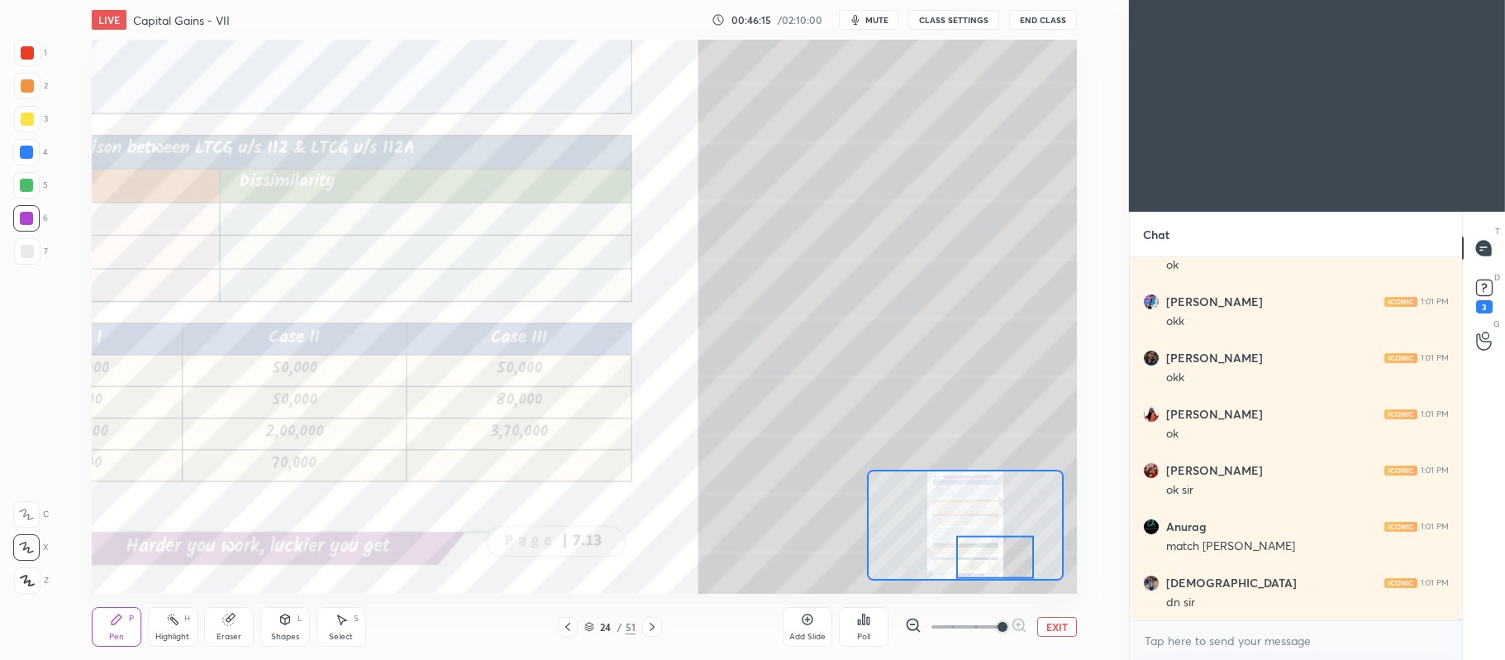
click at [810, 619] on icon at bounding box center [807, 619] width 5 height 5
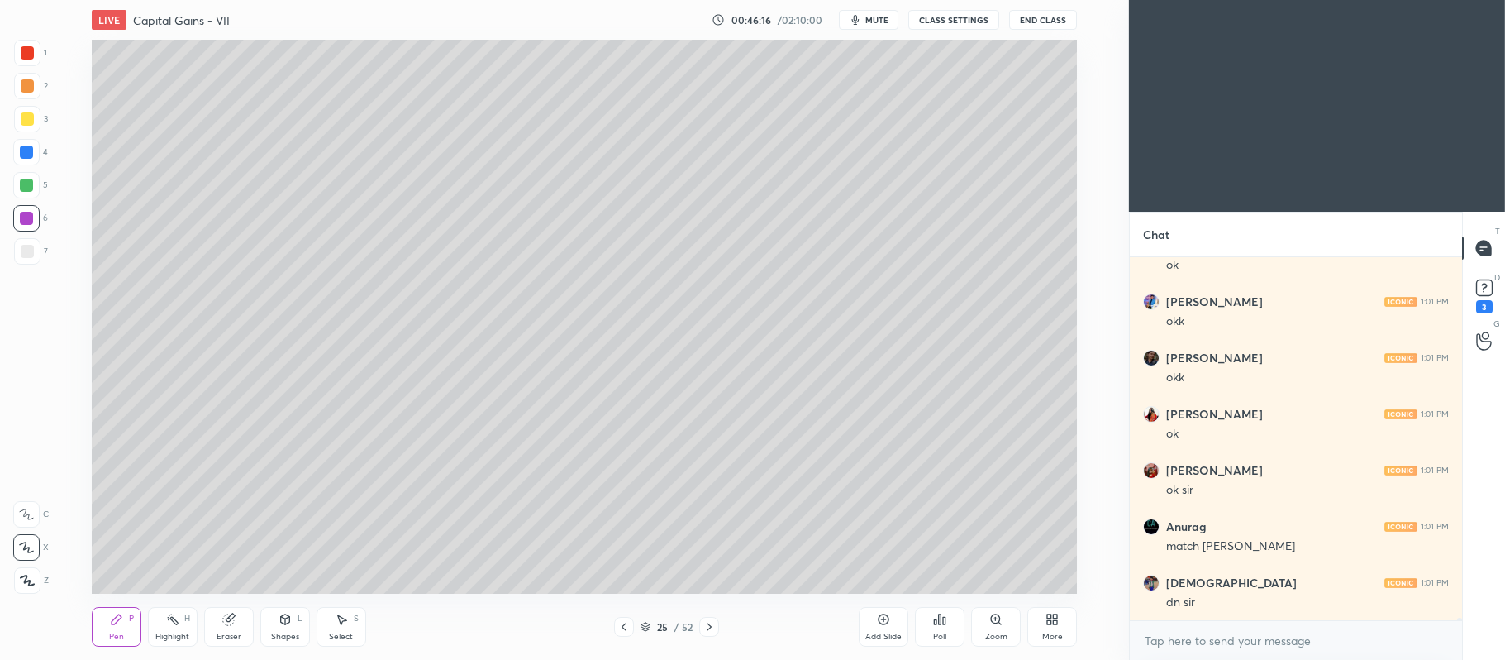
click at [31, 120] on div at bounding box center [27, 118] width 13 height 13
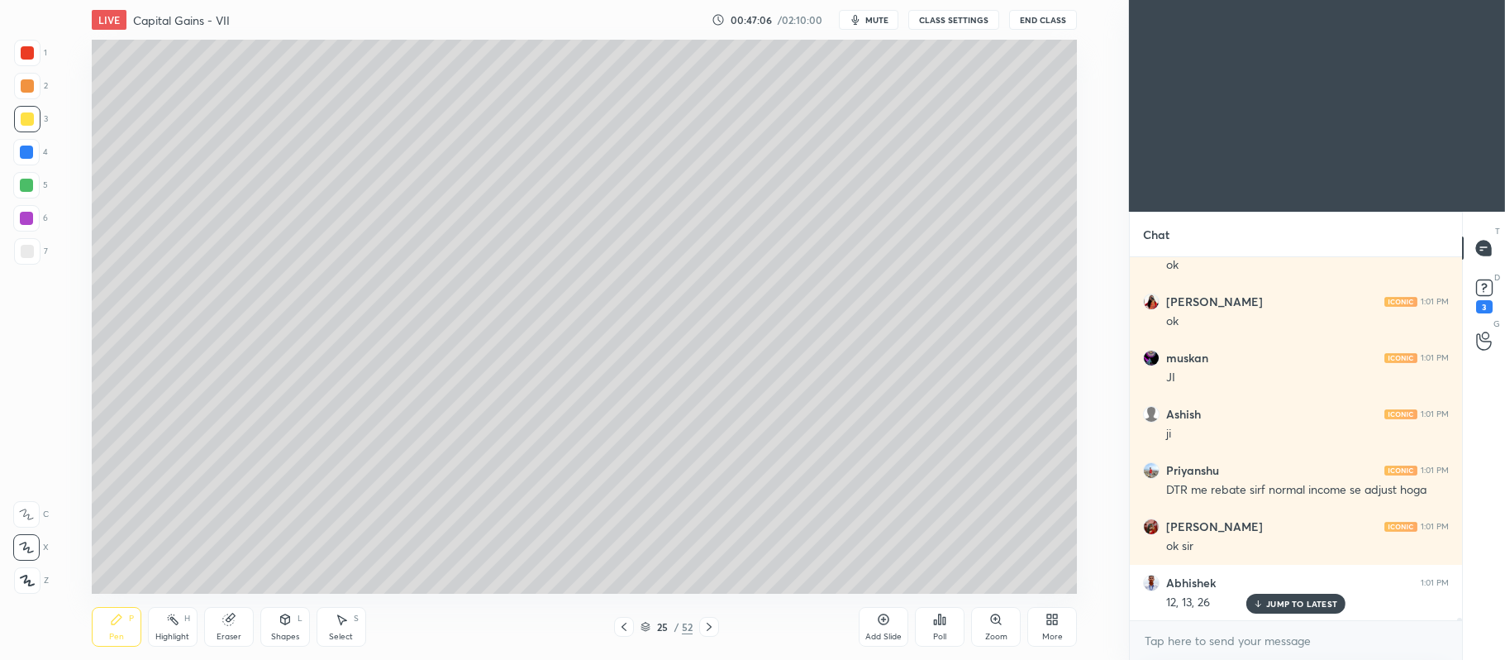
scroll to position [50883, 0]
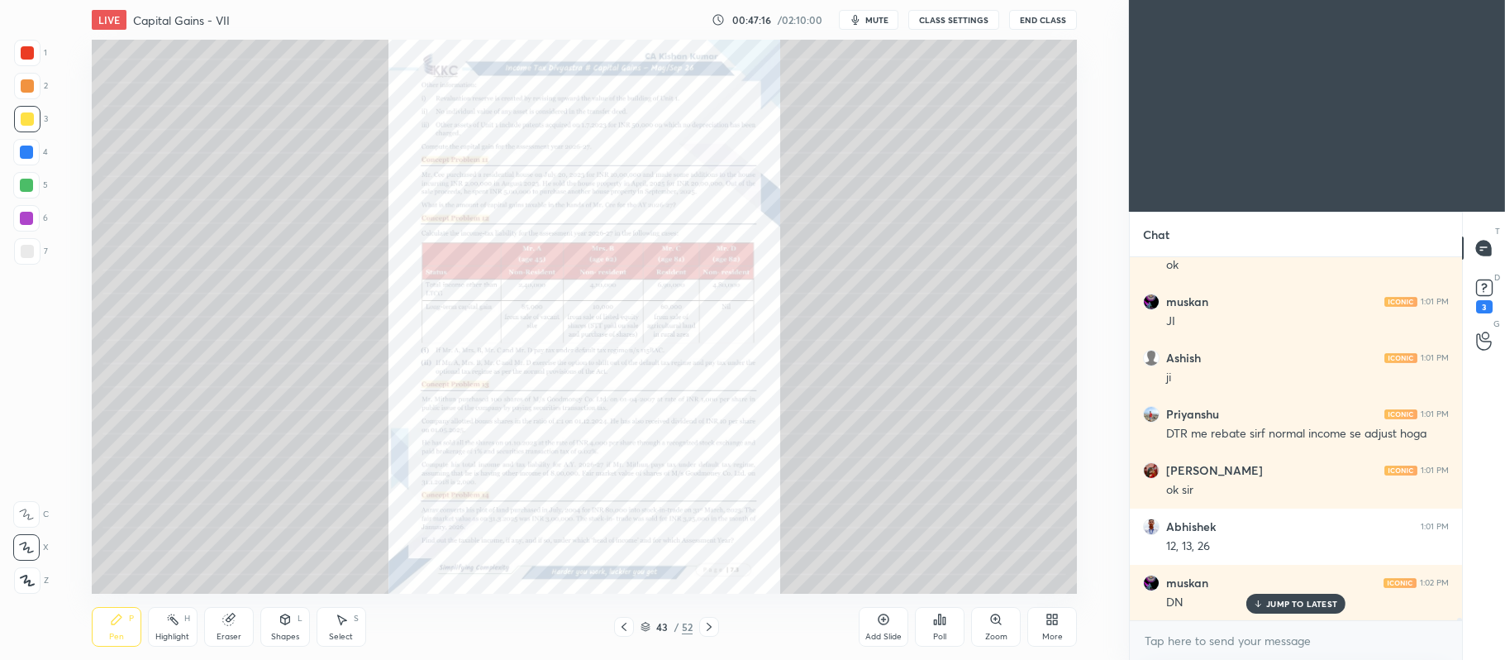
click at [985, 636] on div "Zoom" at bounding box center [996, 636] width 22 height 8
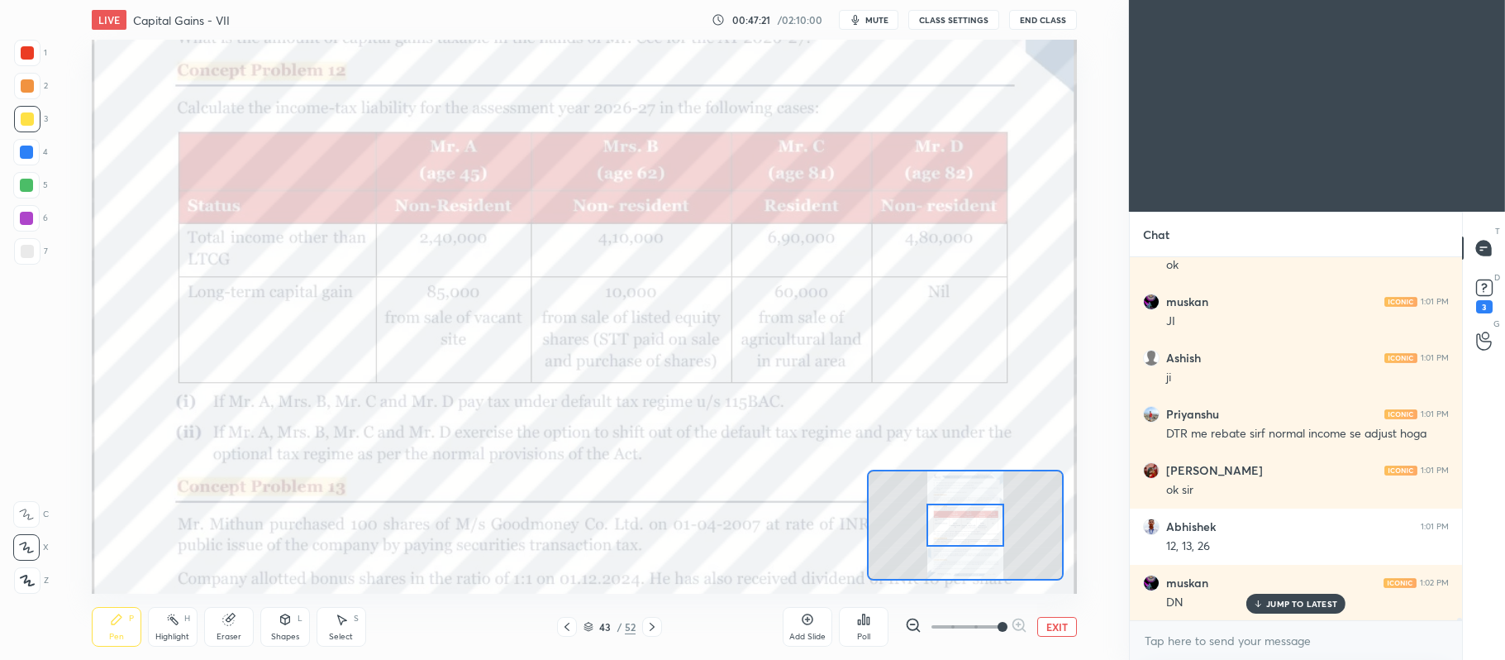
click at [31, 50] on div at bounding box center [27, 52] width 13 height 13
click at [28, 514] on icon at bounding box center [26, 514] width 13 height 10
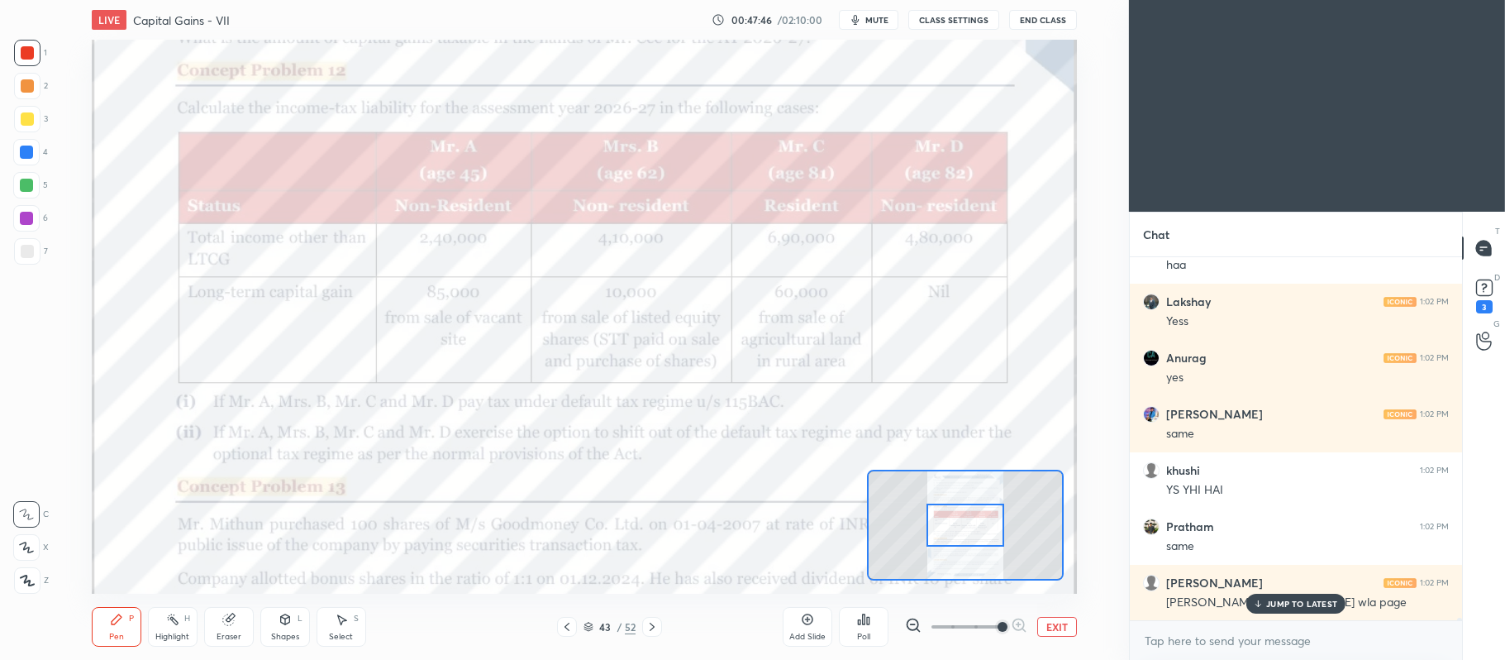
scroll to position [51445, 0]
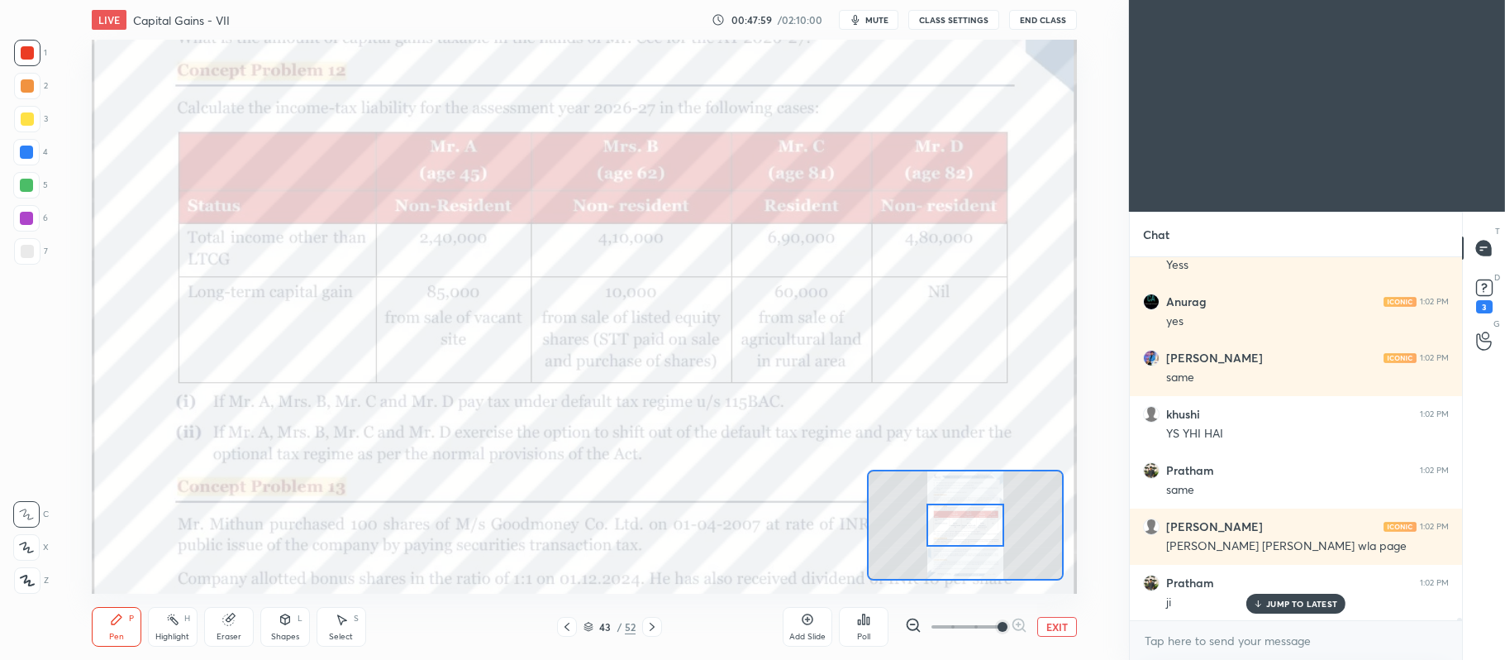
click at [655, 629] on icon at bounding box center [652, 626] width 13 height 13
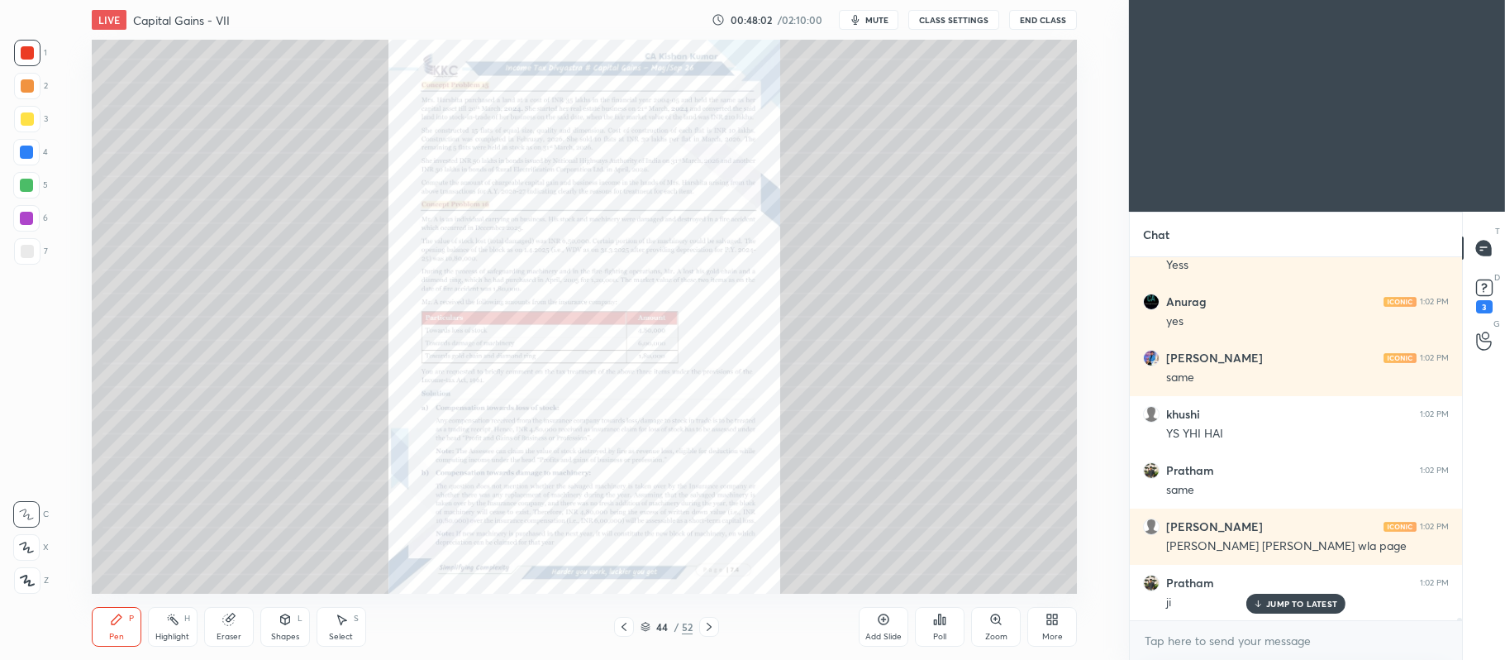
click at [708, 626] on icon at bounding box center [709, 626] width 13 height 13
click at [693, 627] on div "45 / 52" at bounding box center [666, 627] width 105 height 20
click at [714, 626] on icon at bounding box center [709, 626] width 13 height 13
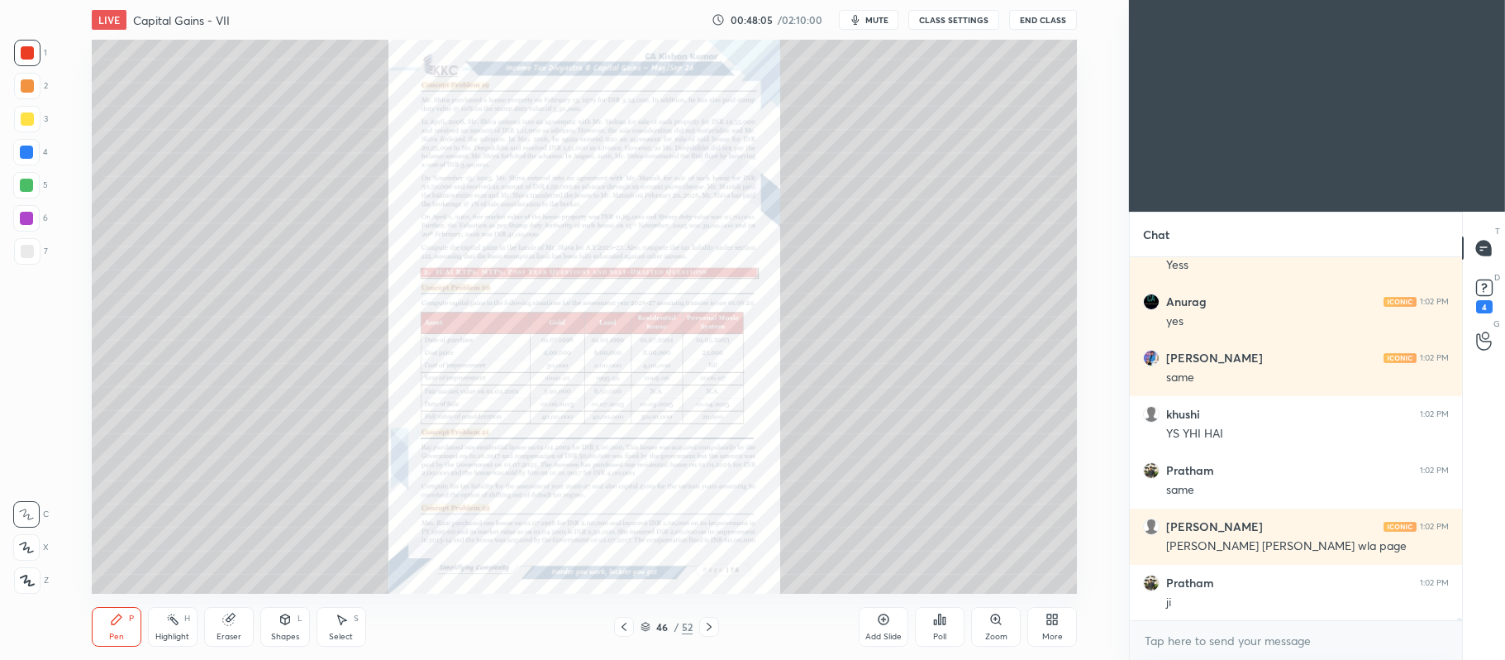
click at [713, 626] on icon at bounding box center [709, 626] width 13 height 13
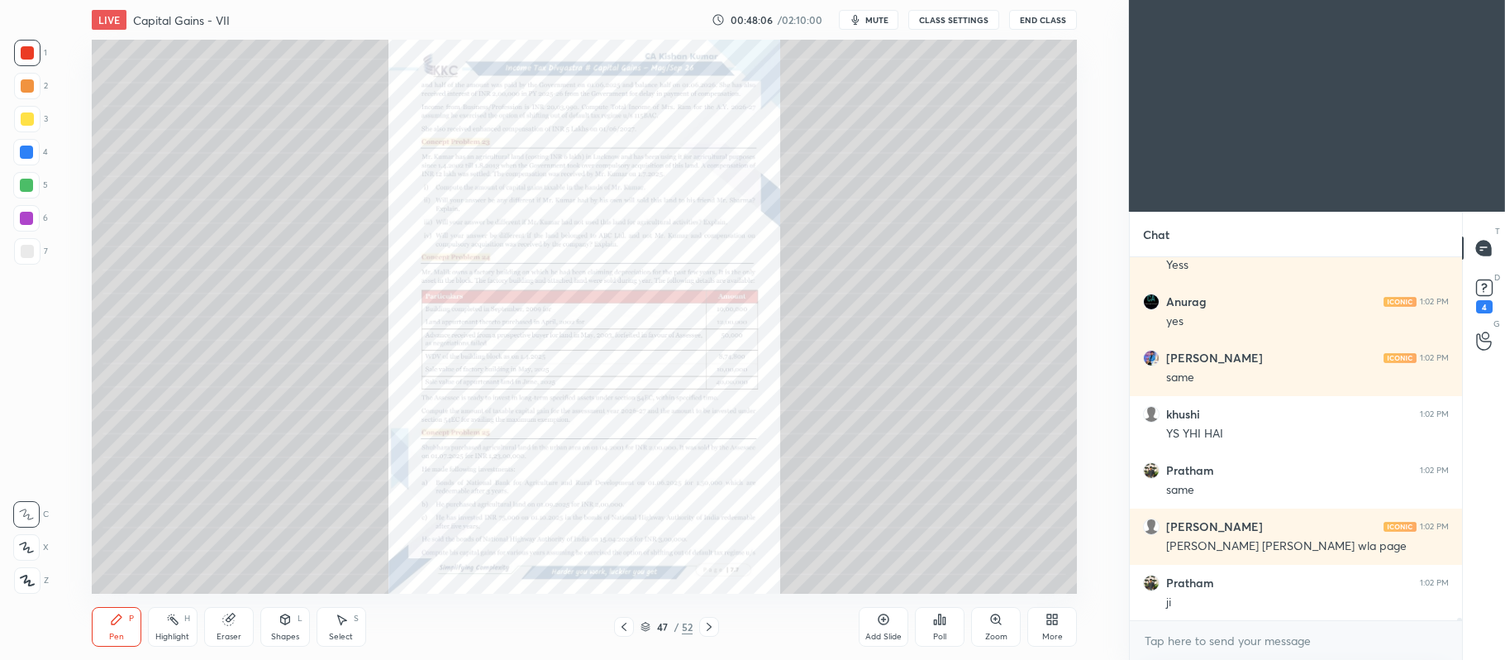
click at [713, 627] on icon at bounding box center [709, 626] width 13 height 13
click at [996, 627] on div "Zoom" at bounding box center [996, 627] width 50 height 40
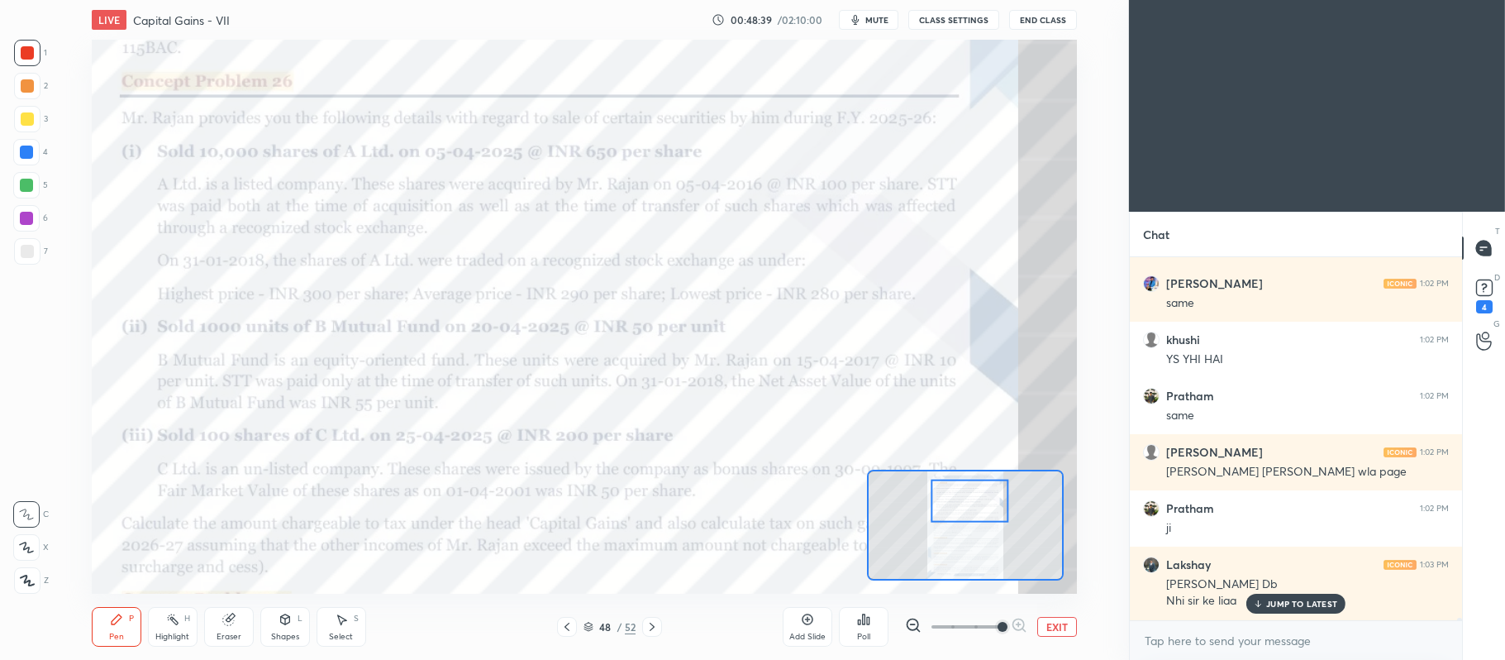
scroll to position [51574, 0]
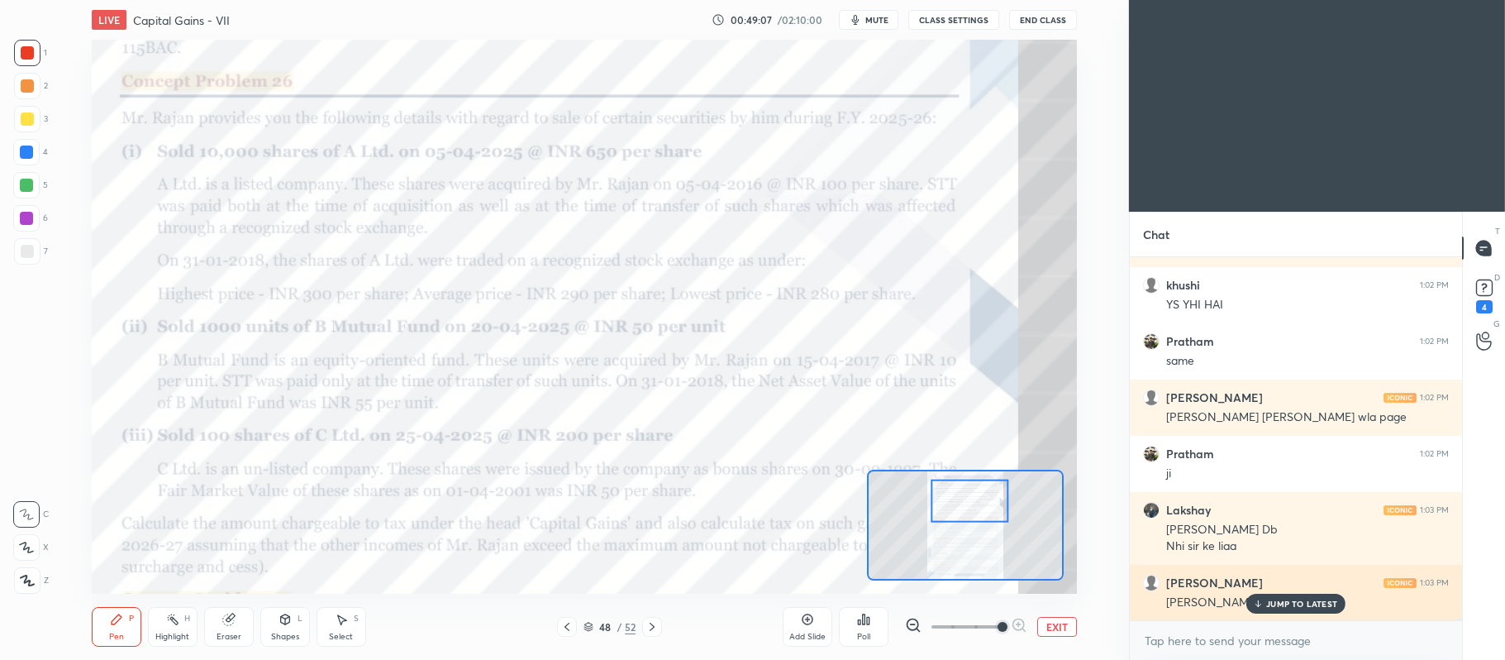
click at [1268, 605] on p "JUMP TO LATEST" at bounding box center [1302, 604] width 71 height 10
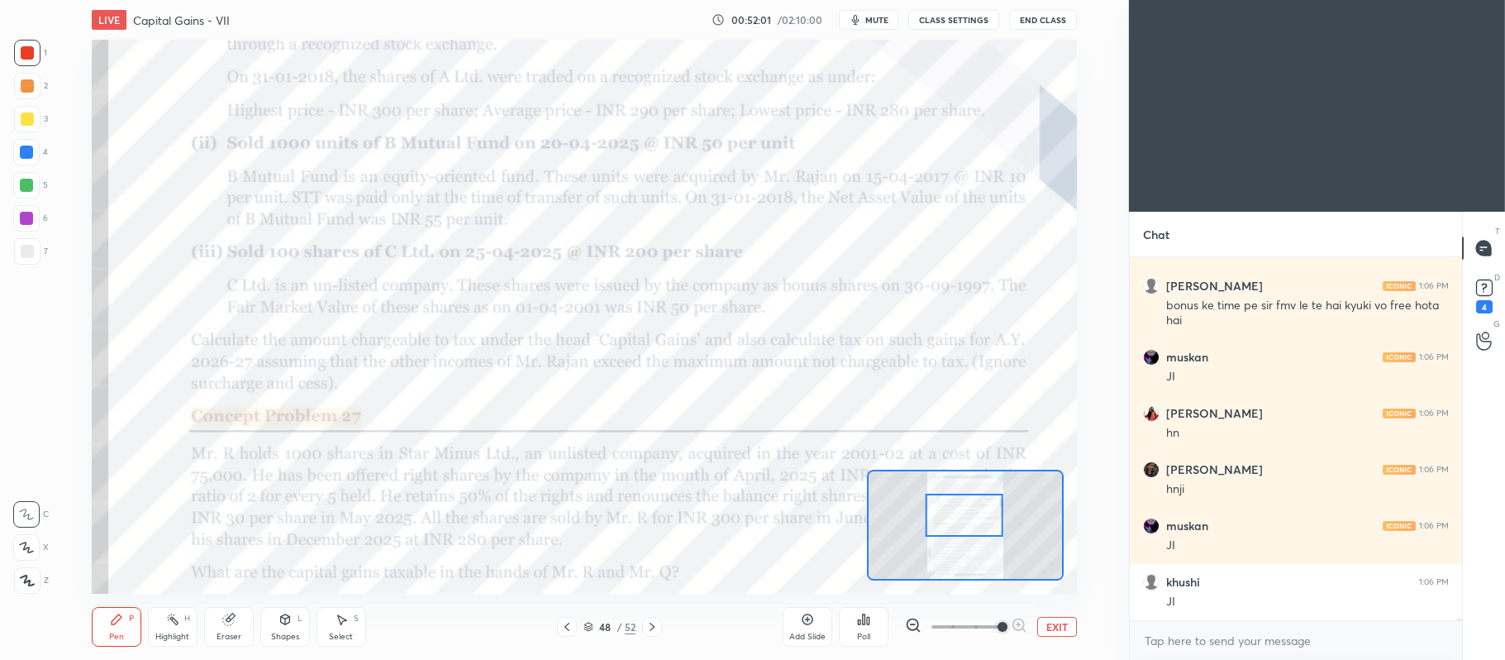
scroll to position [54057, 0]
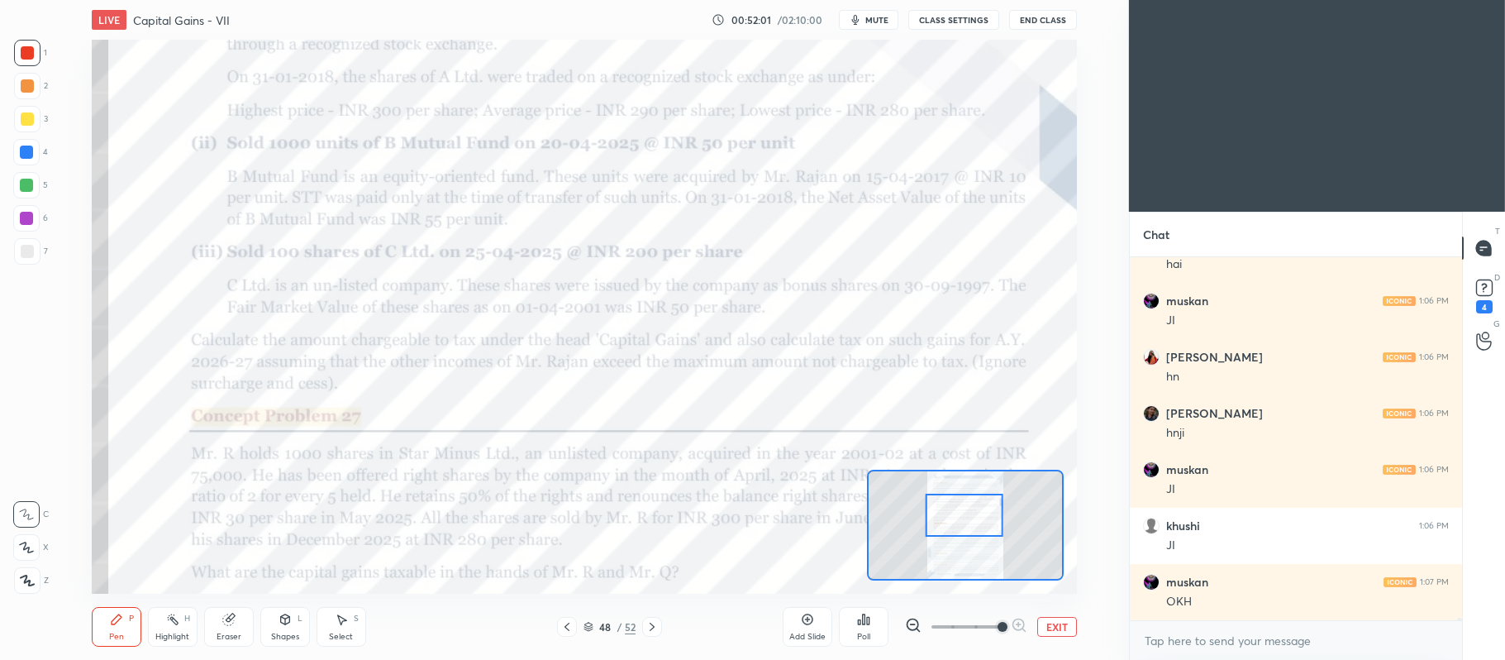
click at [1052, 636] on button "EXIT" at bounding box center [1058, 627] width 40 height 20
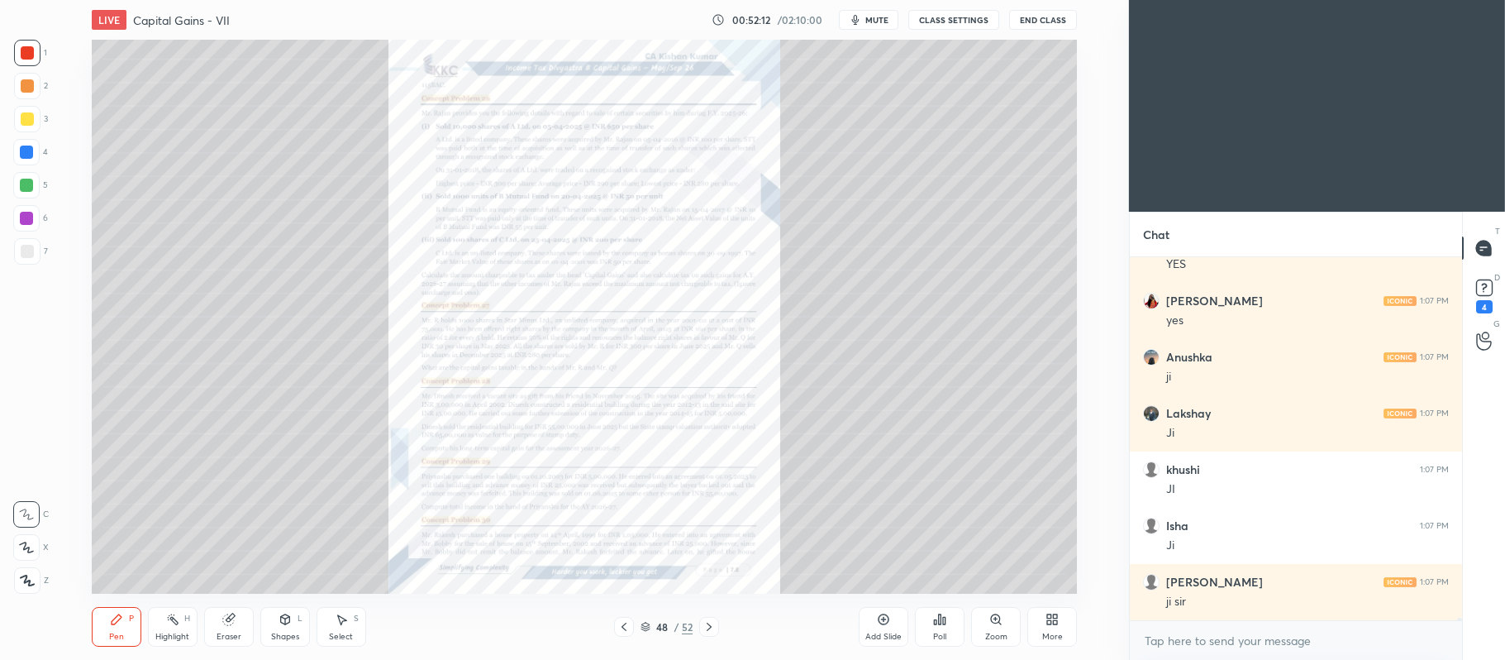
scroll to position [54467, 0]
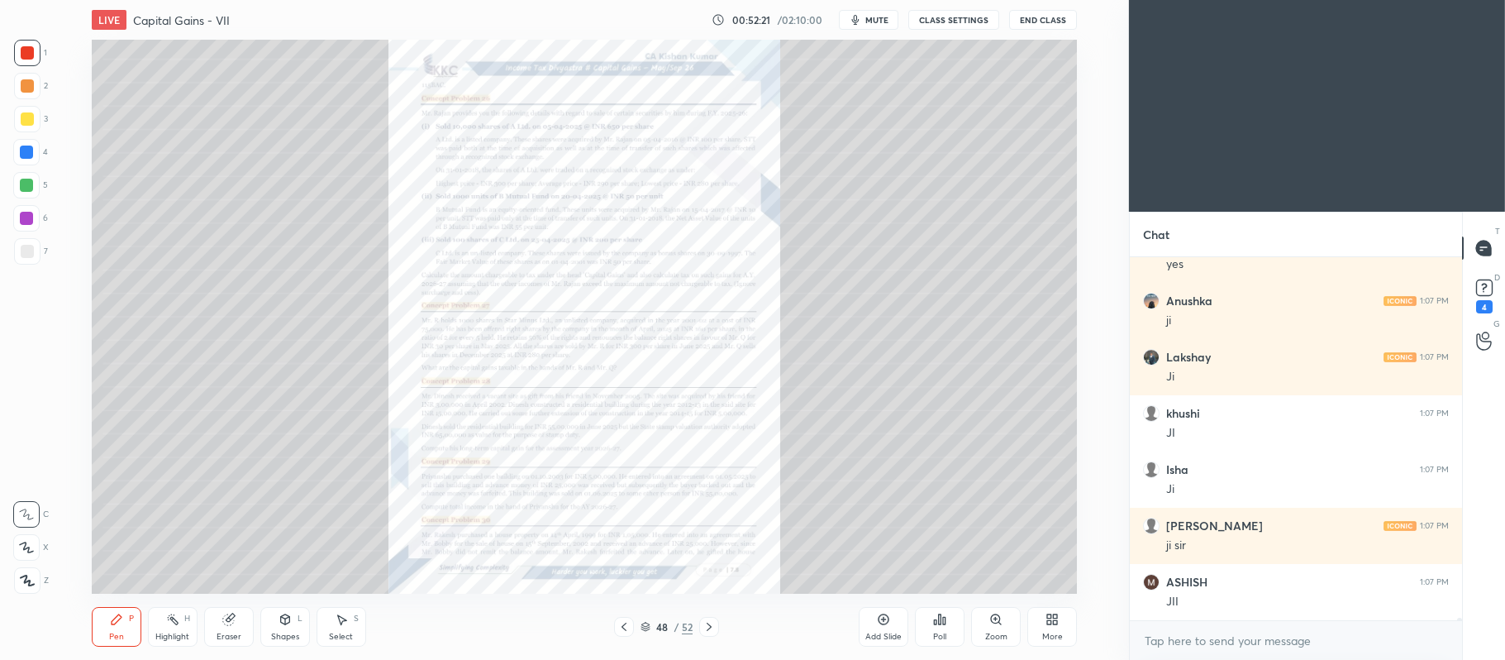
click at [878, 625] on icon at bounding box center [883, 619] width 13 height 13
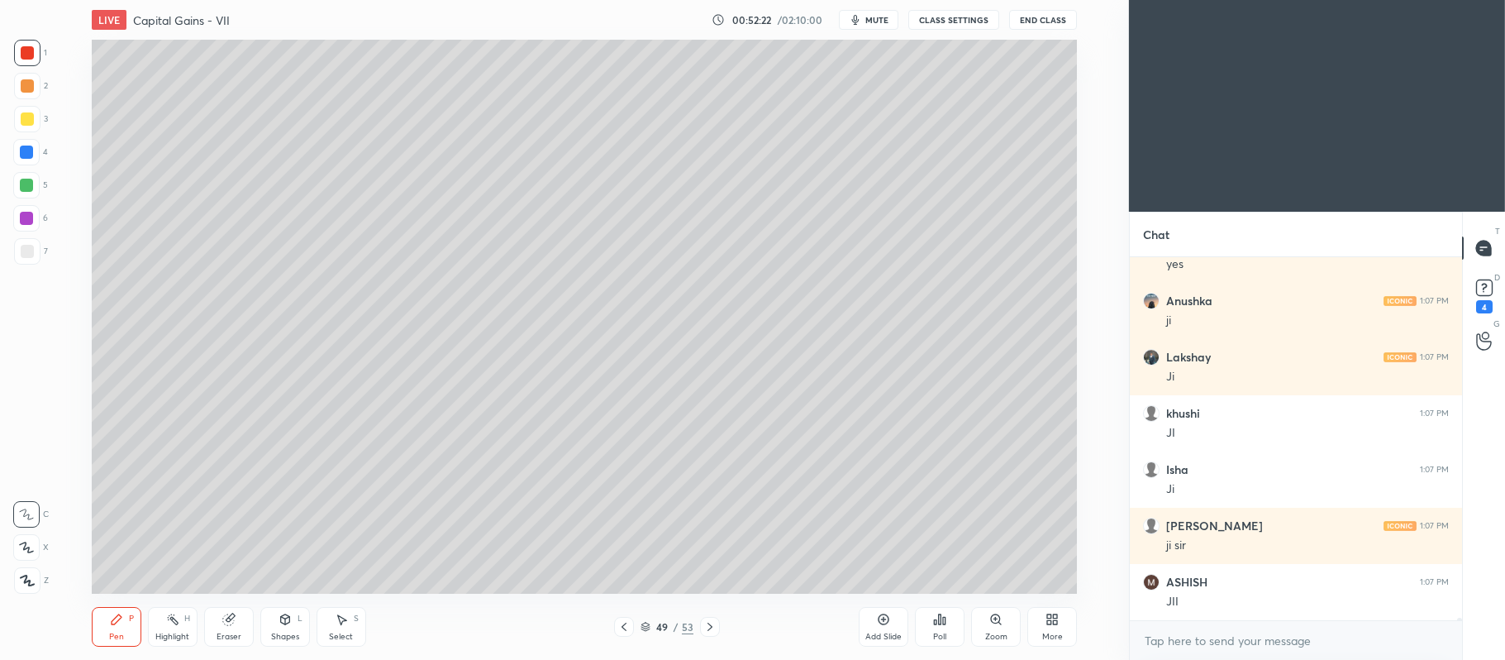
click at [35, 120] on div at bounding box center [27, 119] width 26 height 26
click at [26, 546] on icon at bounding box center [26, 547] width 15 height 12
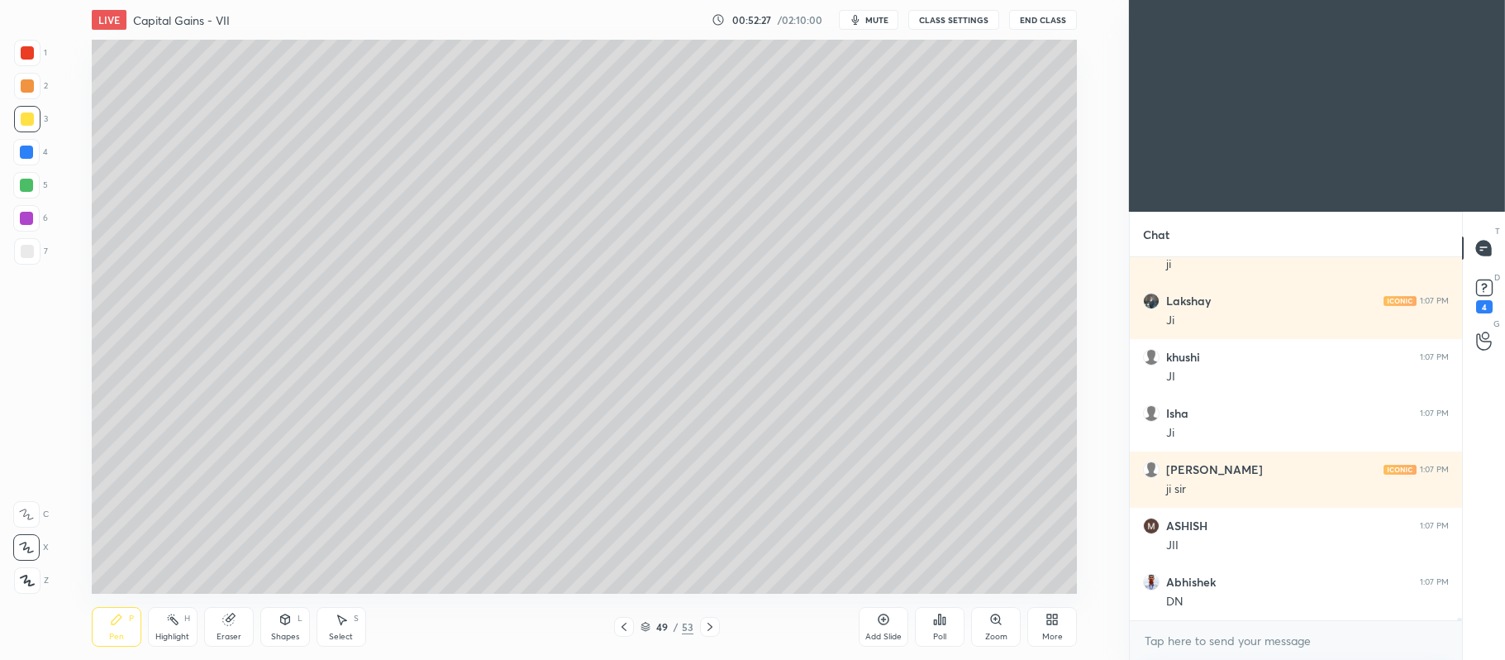
click at [27, 185] on div at bounding box center [26, 185] width 13 height 13
click at [279, 632] on div "Shapes" at bounding box center [285, 636] width 28 height 8
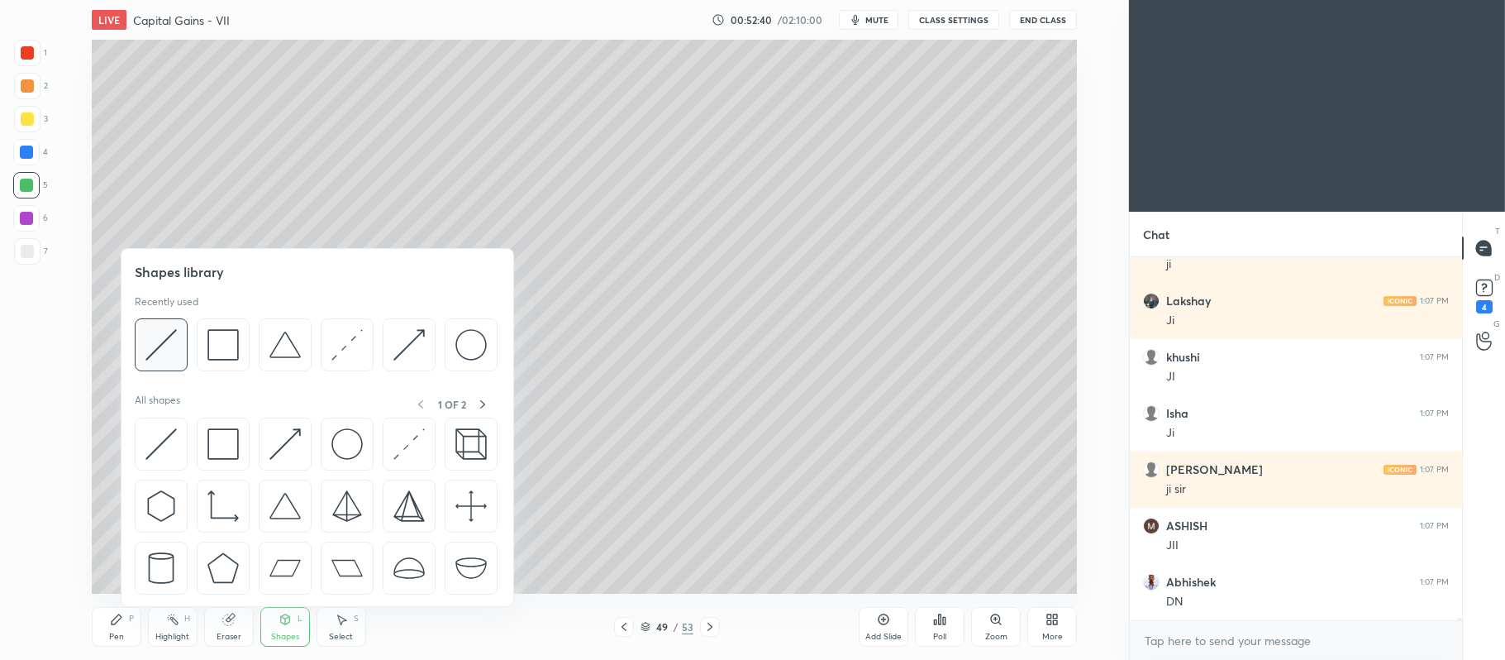
click at [144, 341] on div at bounding box center [161, 344] width 53 height 53
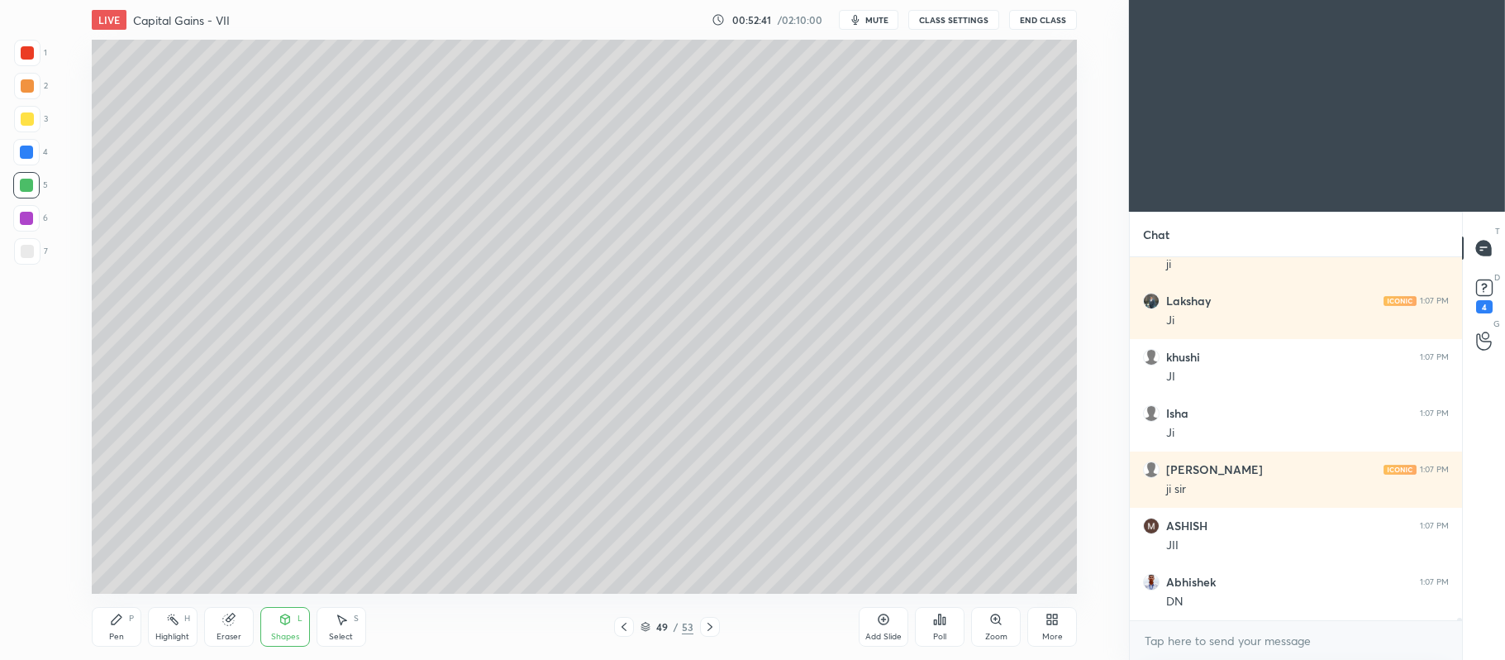
click at [36, 242] on div at bounding box center [27, 251] width 26 height 26
click at [25, 124] on div at bounding box center [27, 118] width 13 height 13
click at [117, 615] on icon at bounding box center [117, 619] width 10 height 10
click at [25, 189] on div at bounding box center [26, 185] width 13 height 13
click at [27, 222] on div at bounding box center [26, 218] width 13 height 13
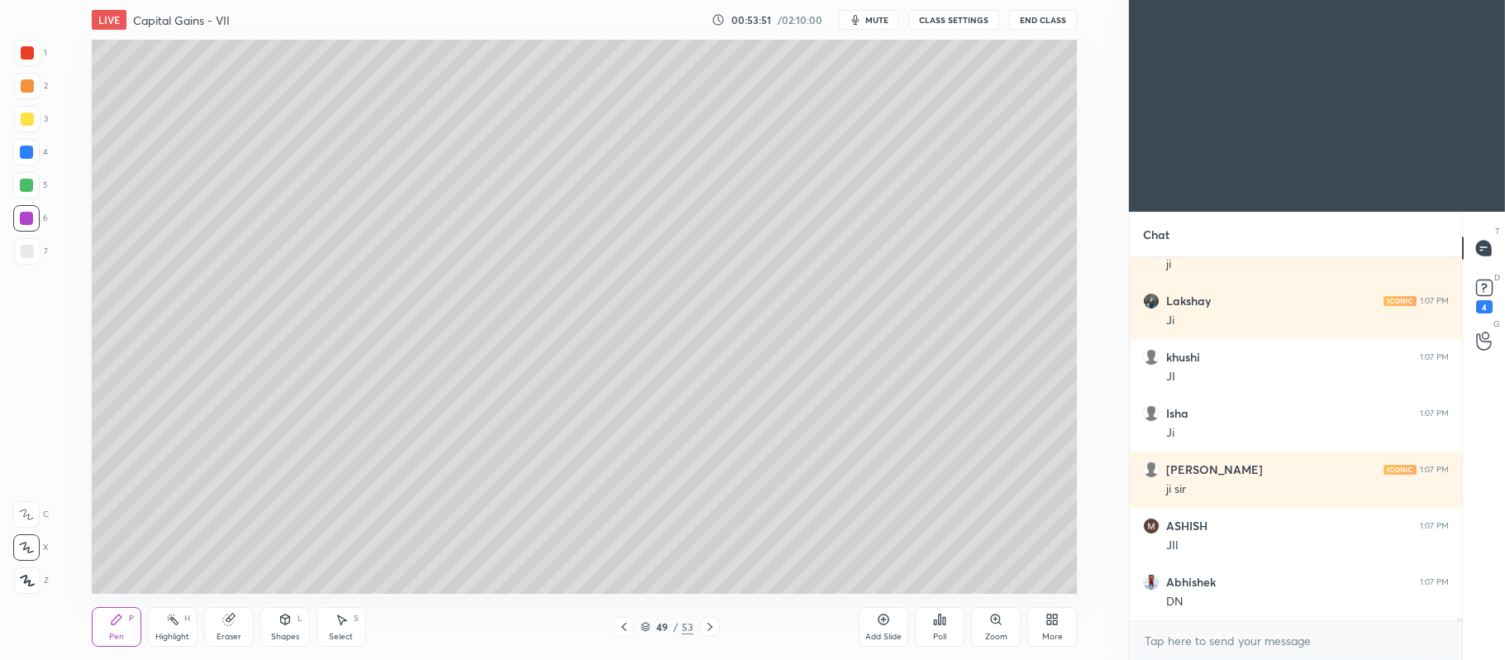
click at [625, 623] on icon at bounding box center [624, 626] width 13 height 13
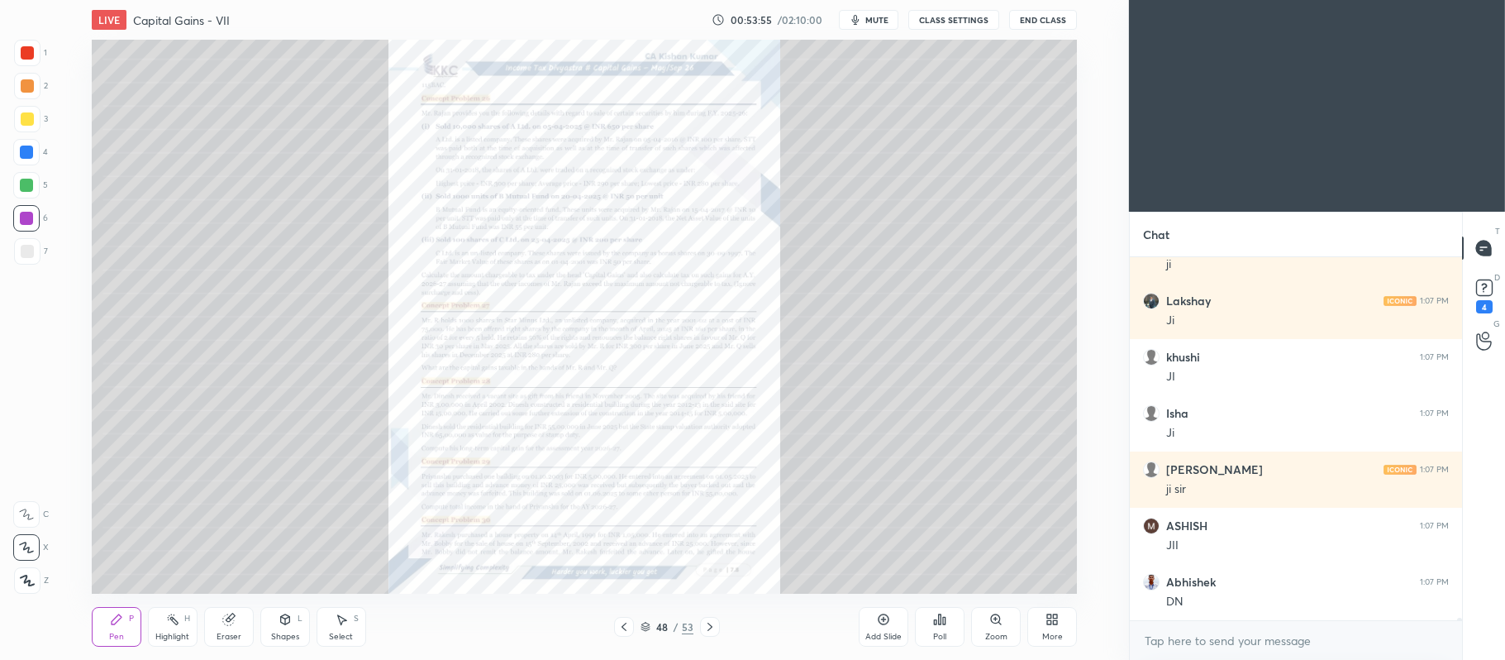
scroll to position [54579, 0]
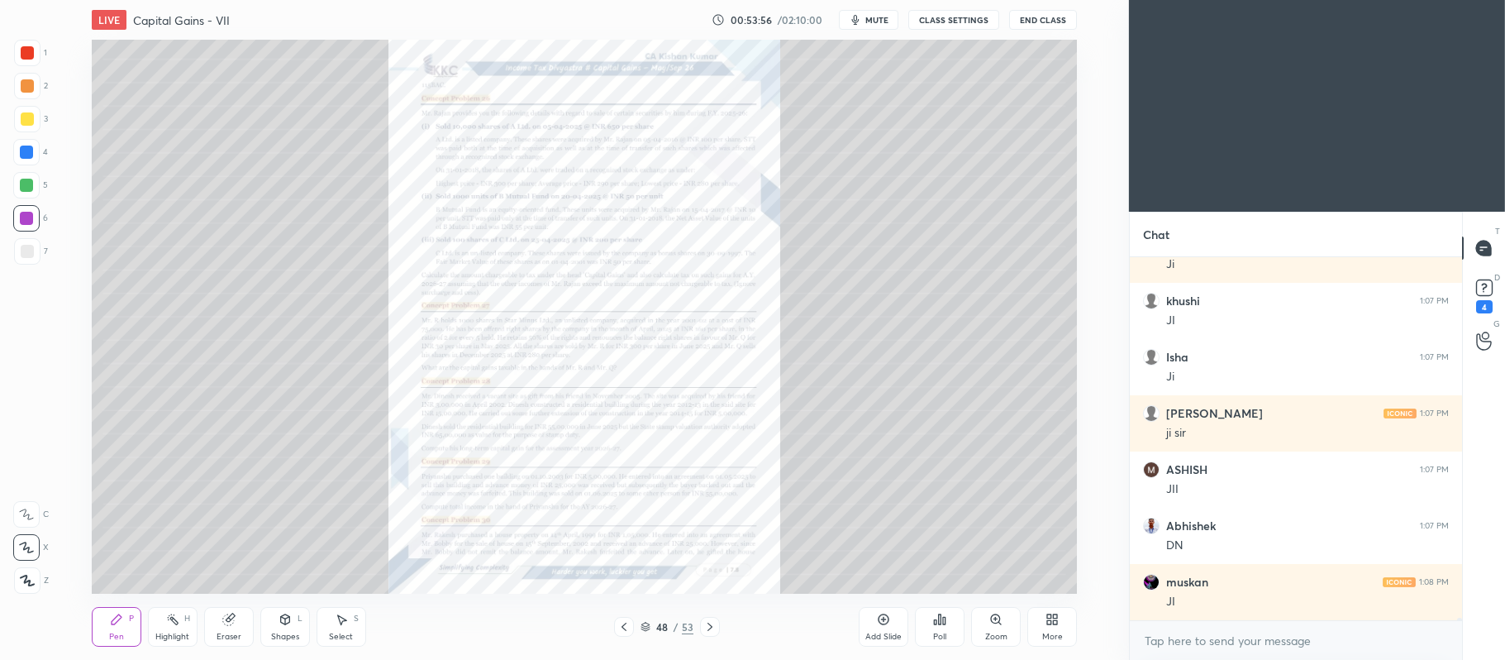
click at [713, 617] on div at bounding box center [710, 627] width 20 height 20
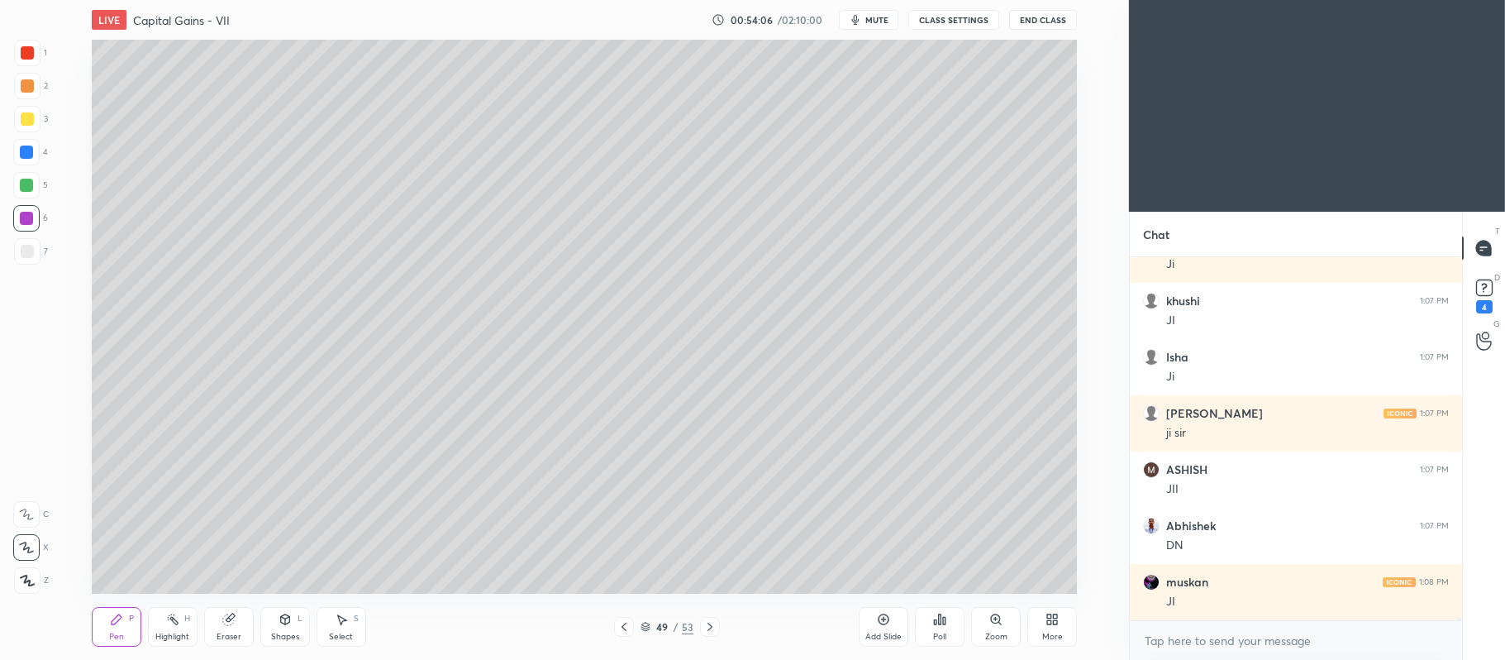
click at [26, 120] on div at bounding box center [27, 118] width 13 height 13
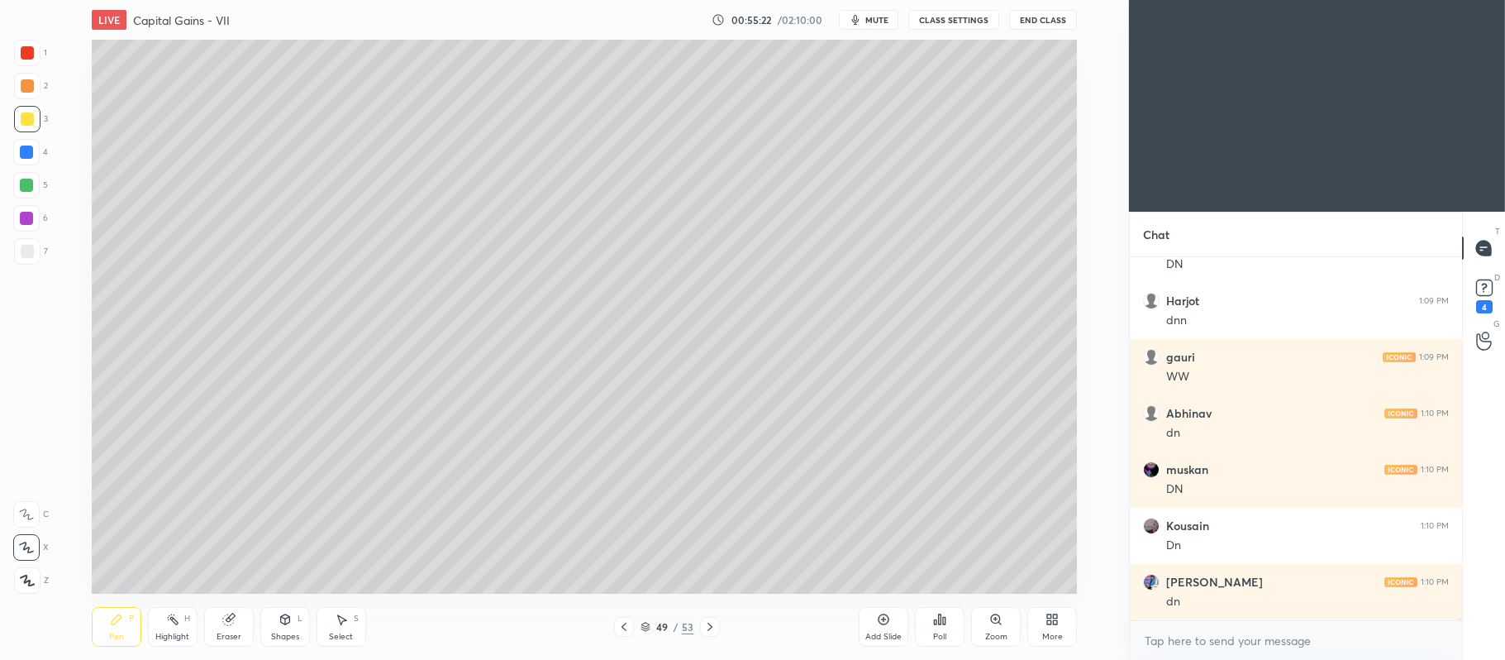
scroll to position [55102, 0]
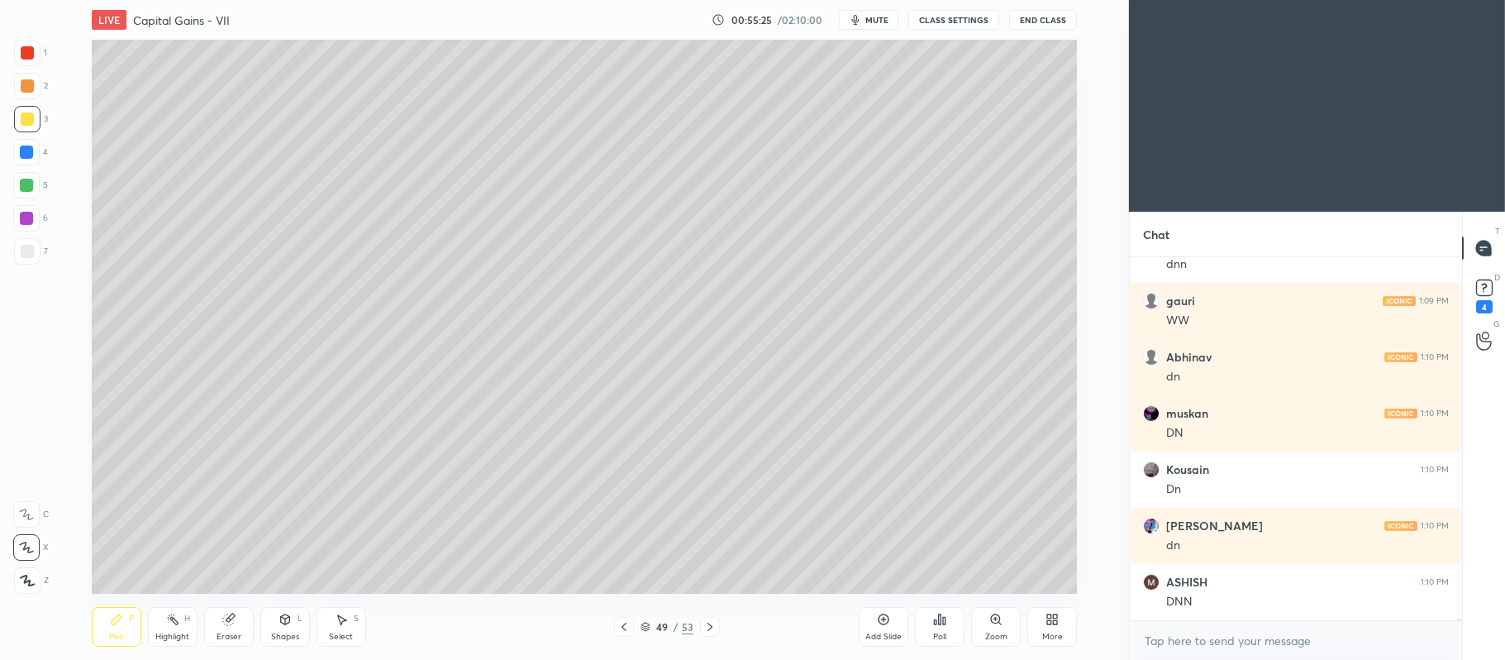
click at [708, 628] on icon at bounding box center [710, 626] width 13 height 13
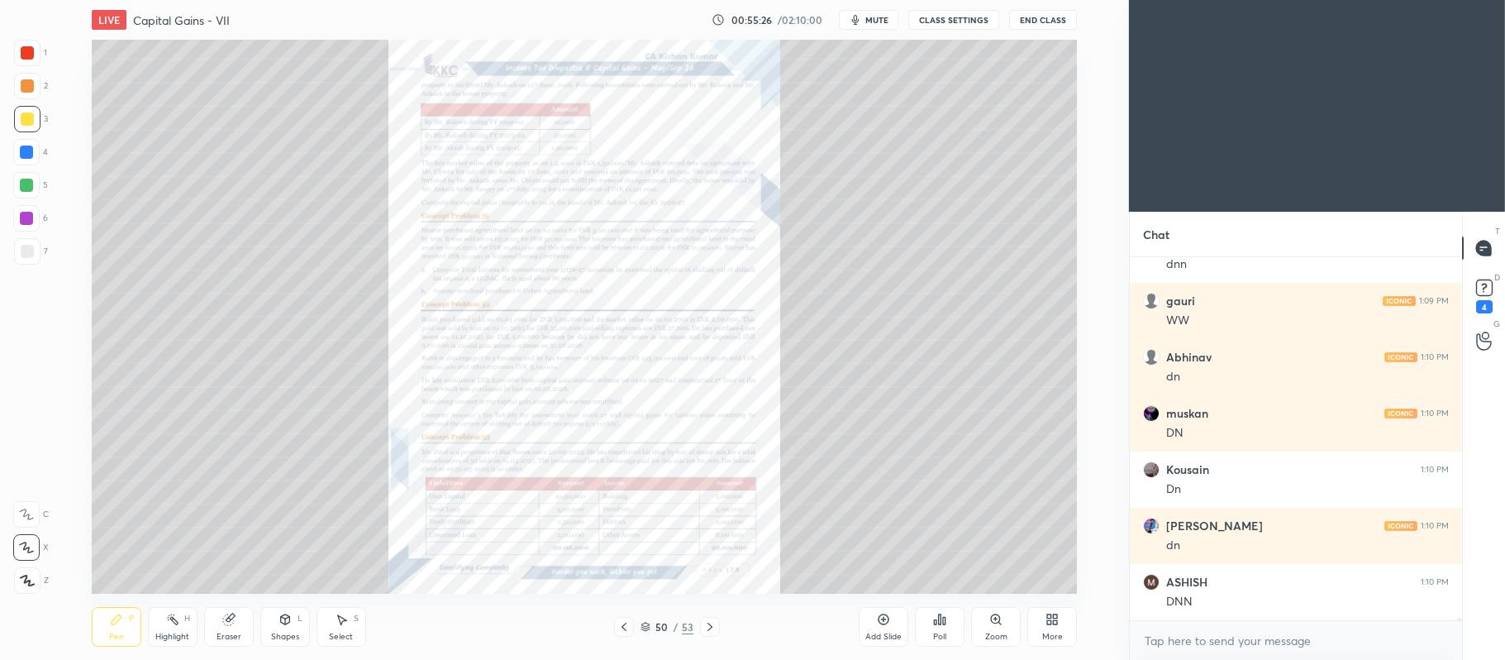
click at [618, 628] on icon at bounding box center [624, 626] width 13 height 13
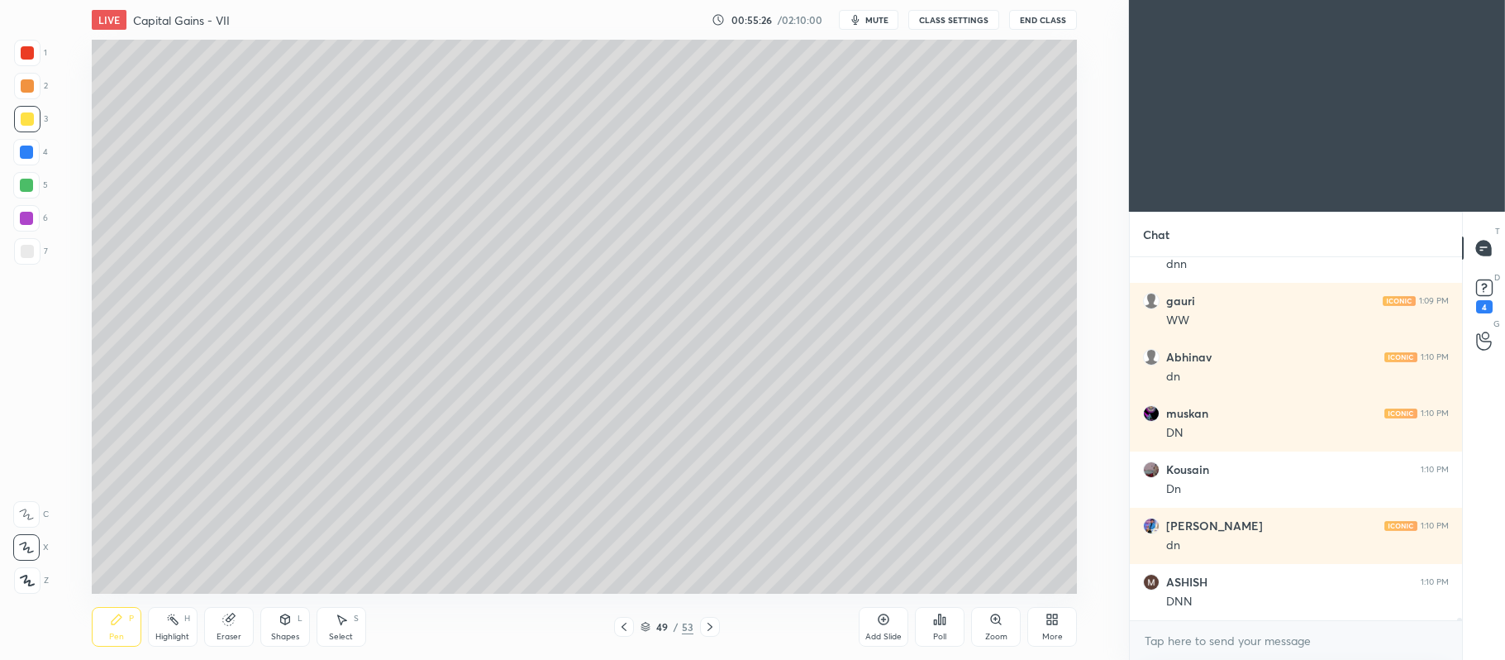
click at [890, 620] on icon at bounding box center [883, 619] width 13 height 13
click at [30, 175] on div at bounding box center [26, 185] width 26 height 26
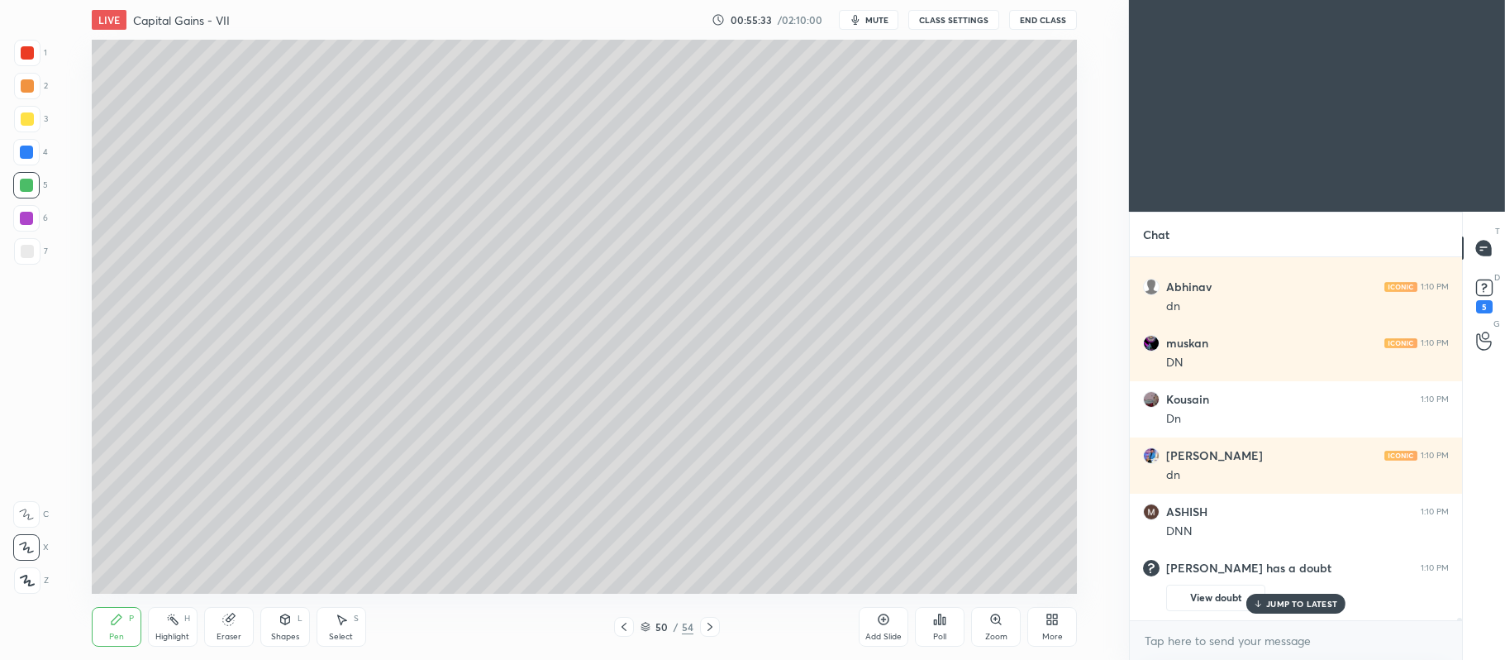
scroll to position [40595, 0]
click at [236, 613] on div "Eraser" at bounding box center [229, 627] width 50 height 40
click at [112, 624] on icon at bounding box center [117, 619] width 10 height 10
click at [227, 625] on icon at bounding box center [227, 619] width 11 height 11
click at [113, 624] on icon at bounding box center [117, 619] width 10 height 10
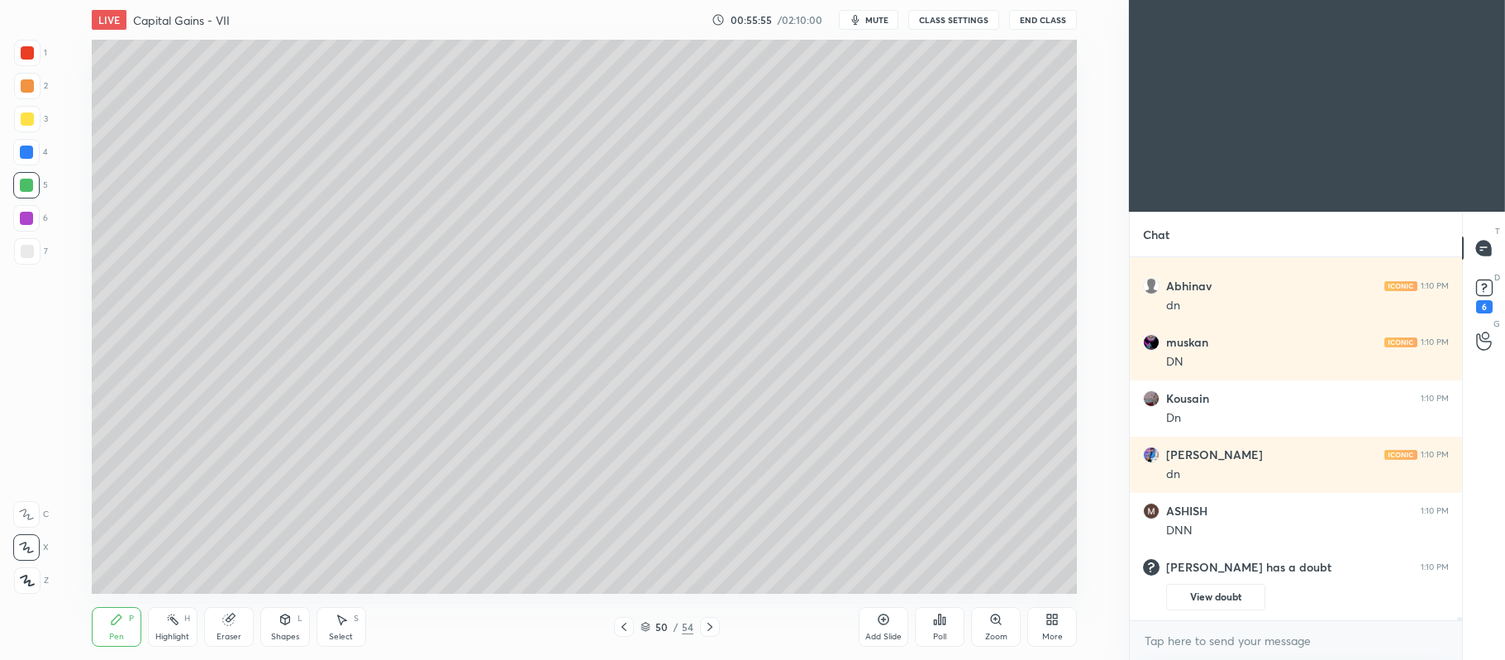
click at [33, 117] on div at bounding box center [27, 118] width 13 height 13
click at [30, 190] on div at bounding box center [26, 185] width 13 height 13
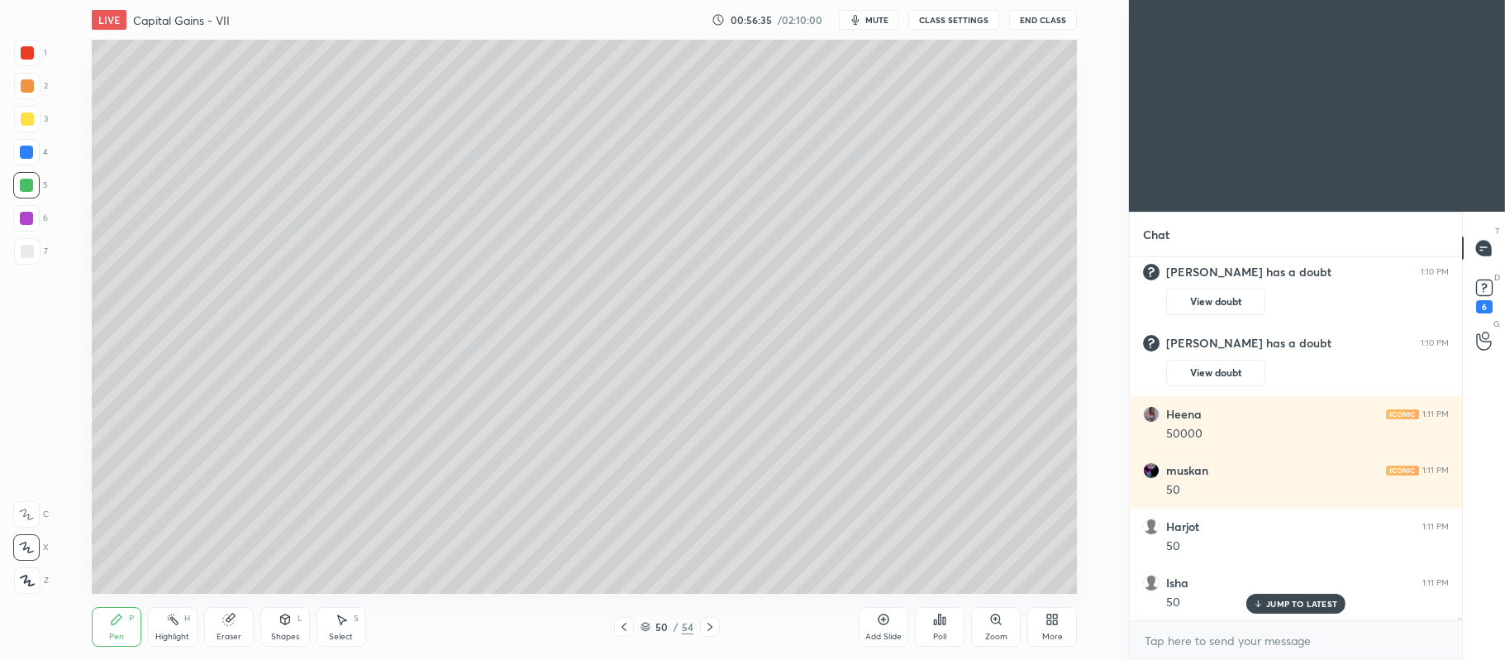
scroll to position [40946, 0]
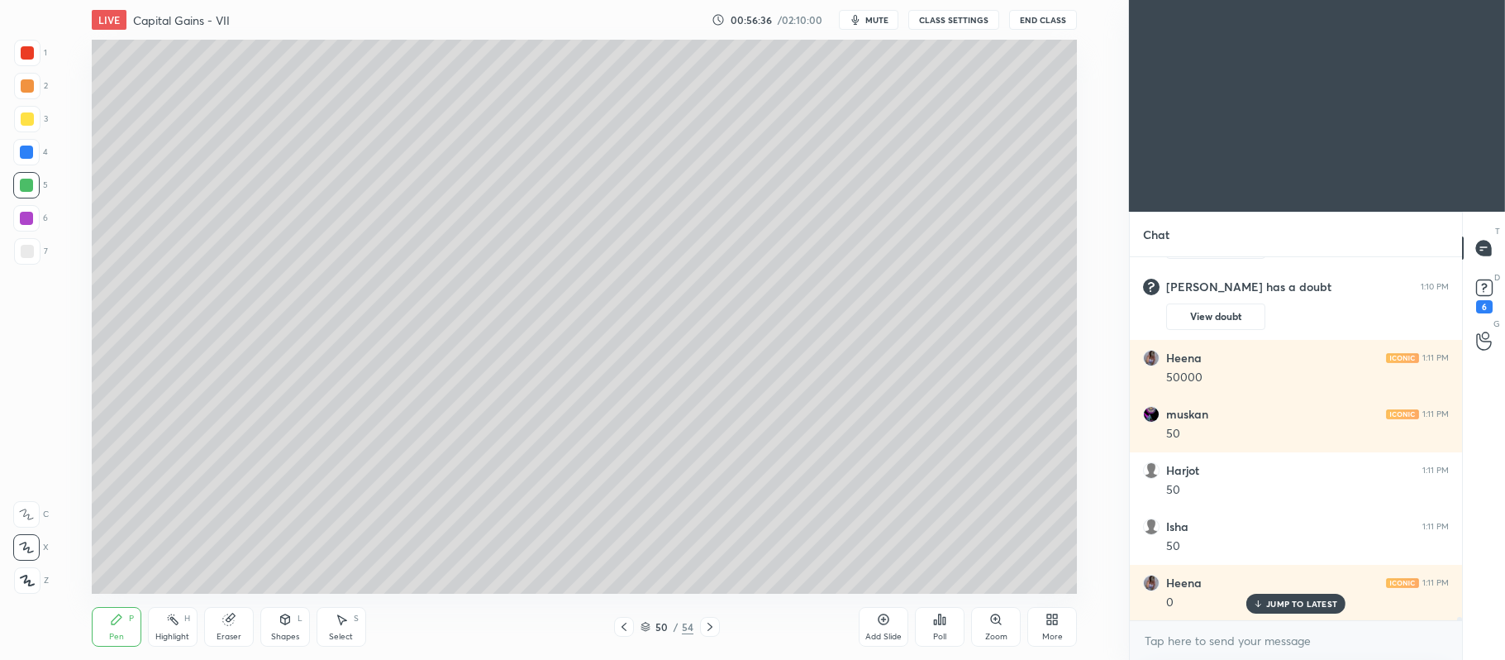
click at [31, 121] on div at bounding box center [27, 118] width 13 height 13
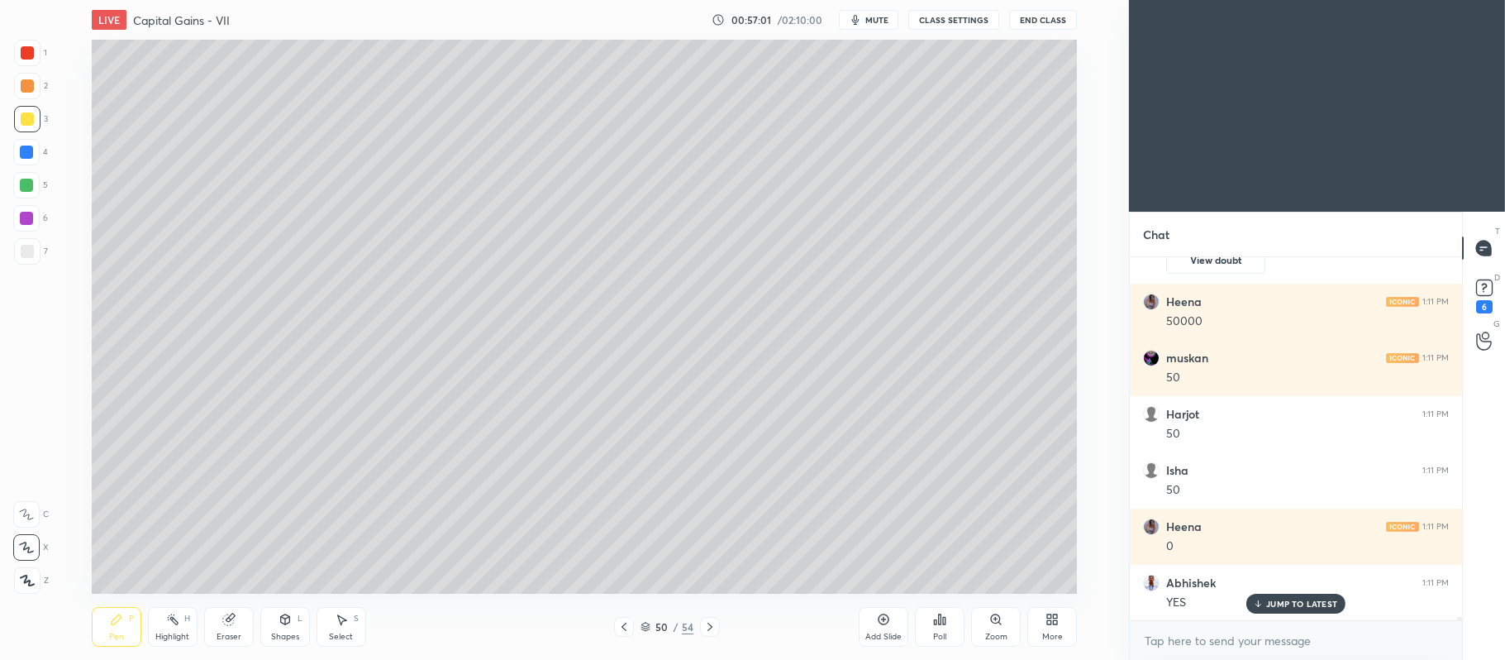
scroll to position [41059, 0]
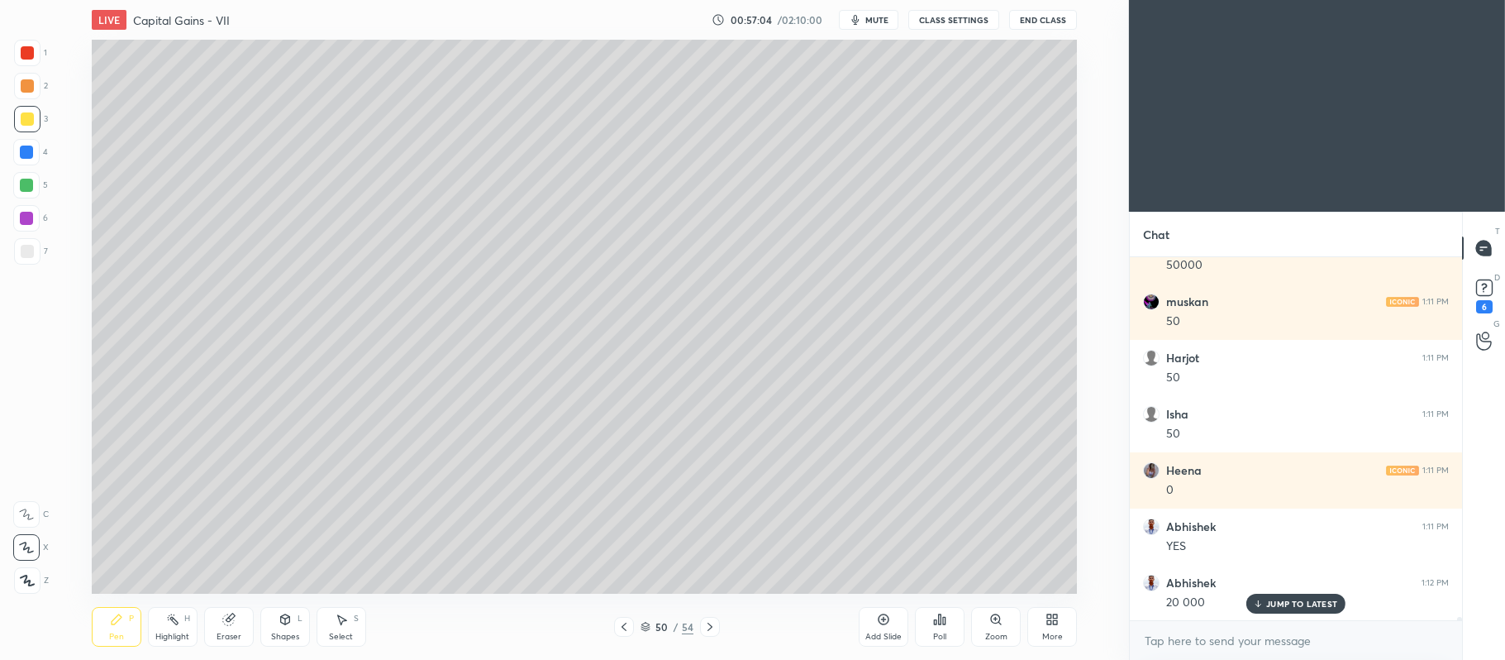
click at [24, 186] on div at bounding box center [26, 185] width 13 height 13
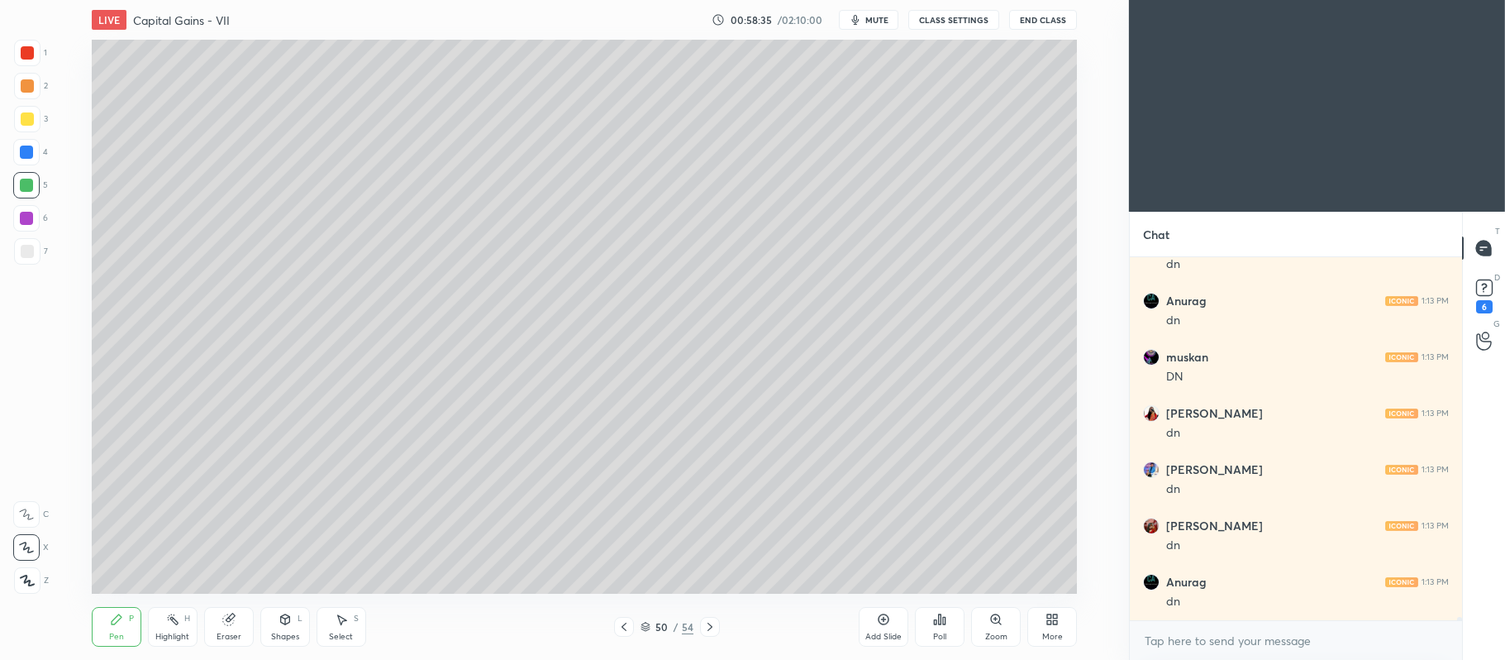
scroll to position [42087, 0]
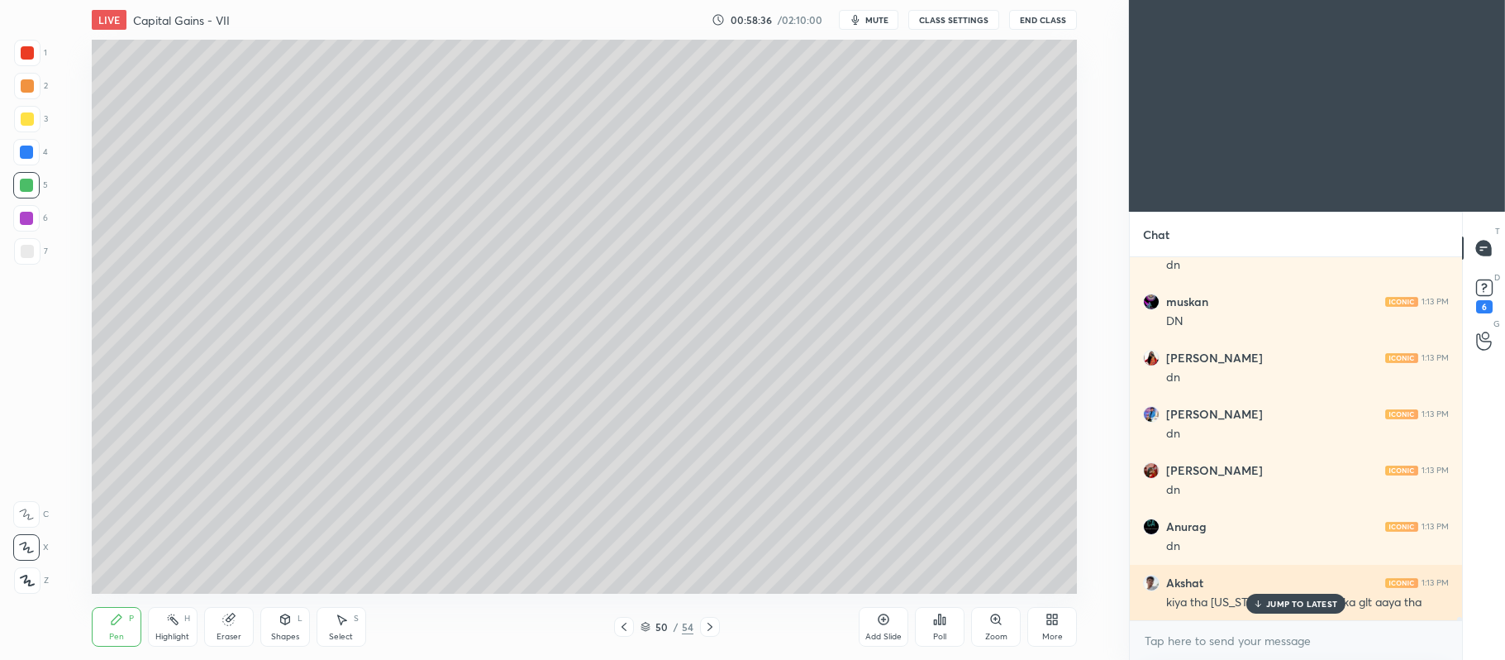
click at [1286, 606] on p "JUMP TO LATEST" at bounding box center [1302, 604] width 71 height 10
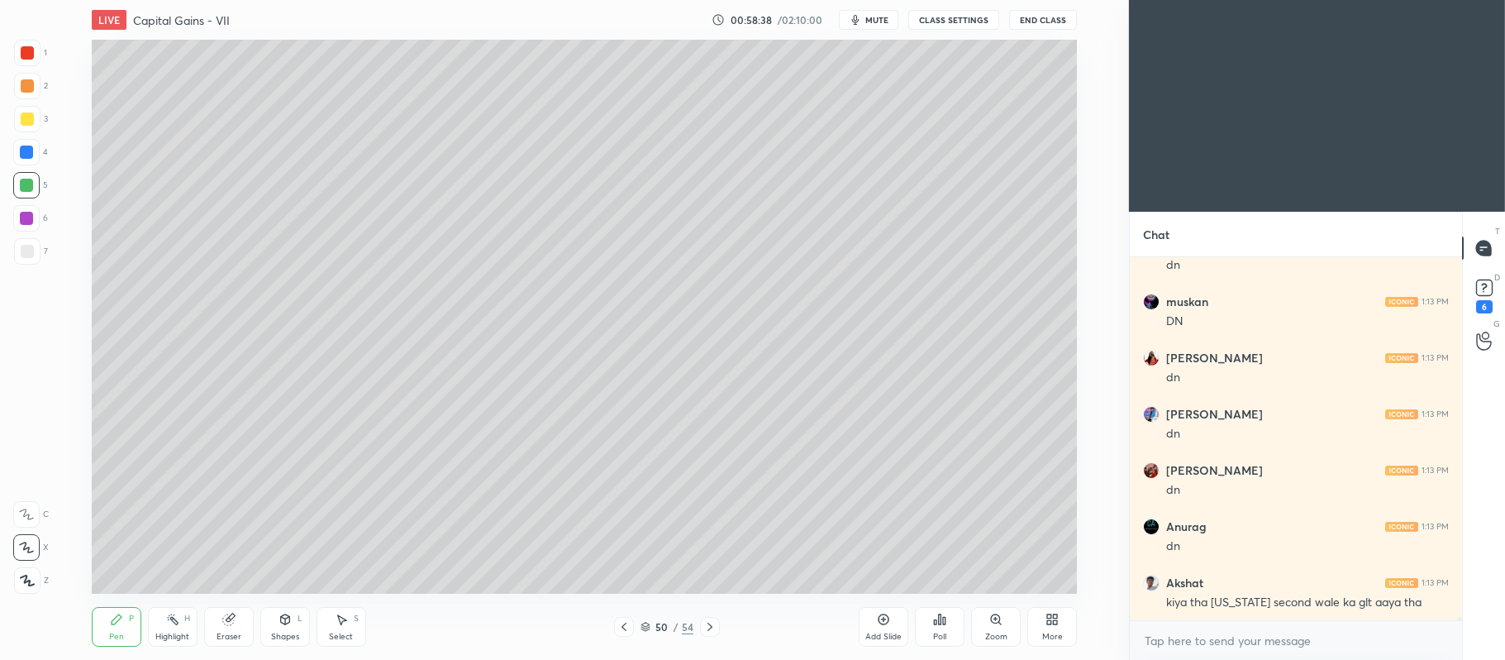
click at [885, 622] on icon at bounding box center [883, 619] width 13 height 13
click at [27, 122] on div at bounding box center [27, 118] width 13 height 13
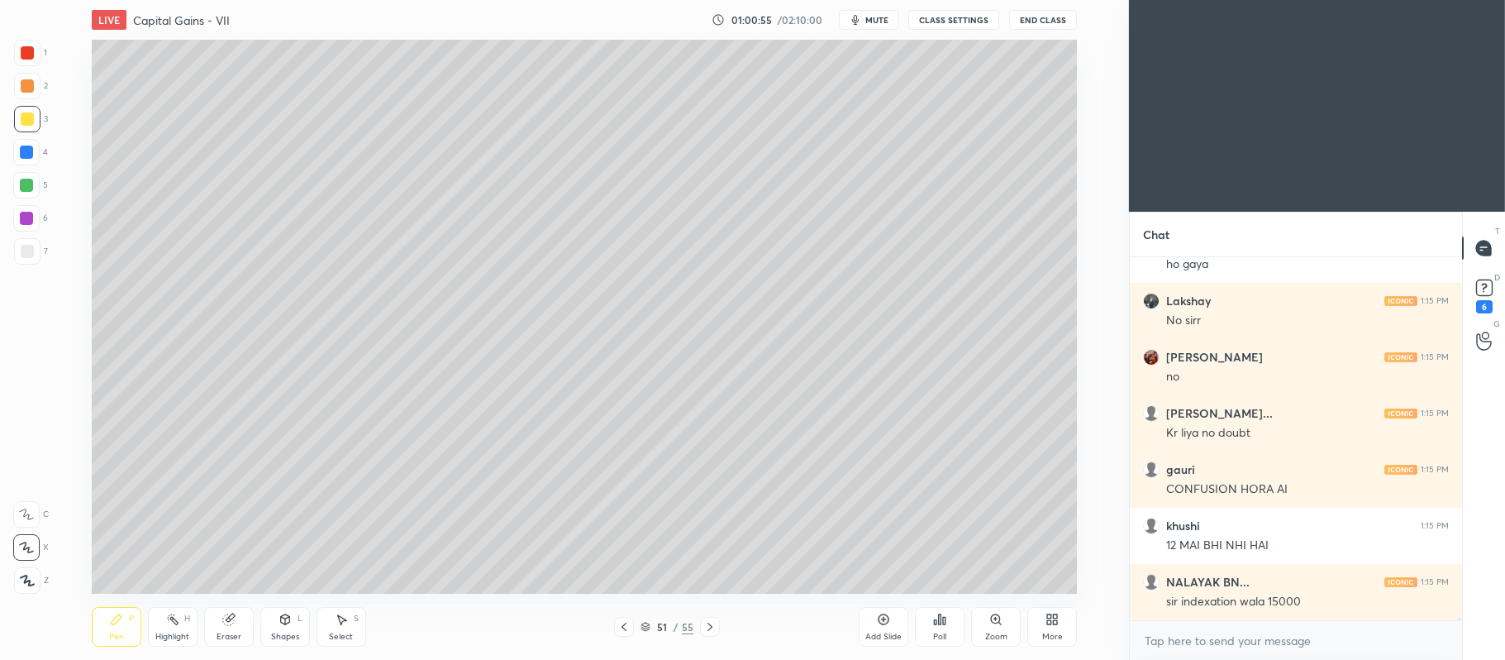
scroll to position [43958, 0]
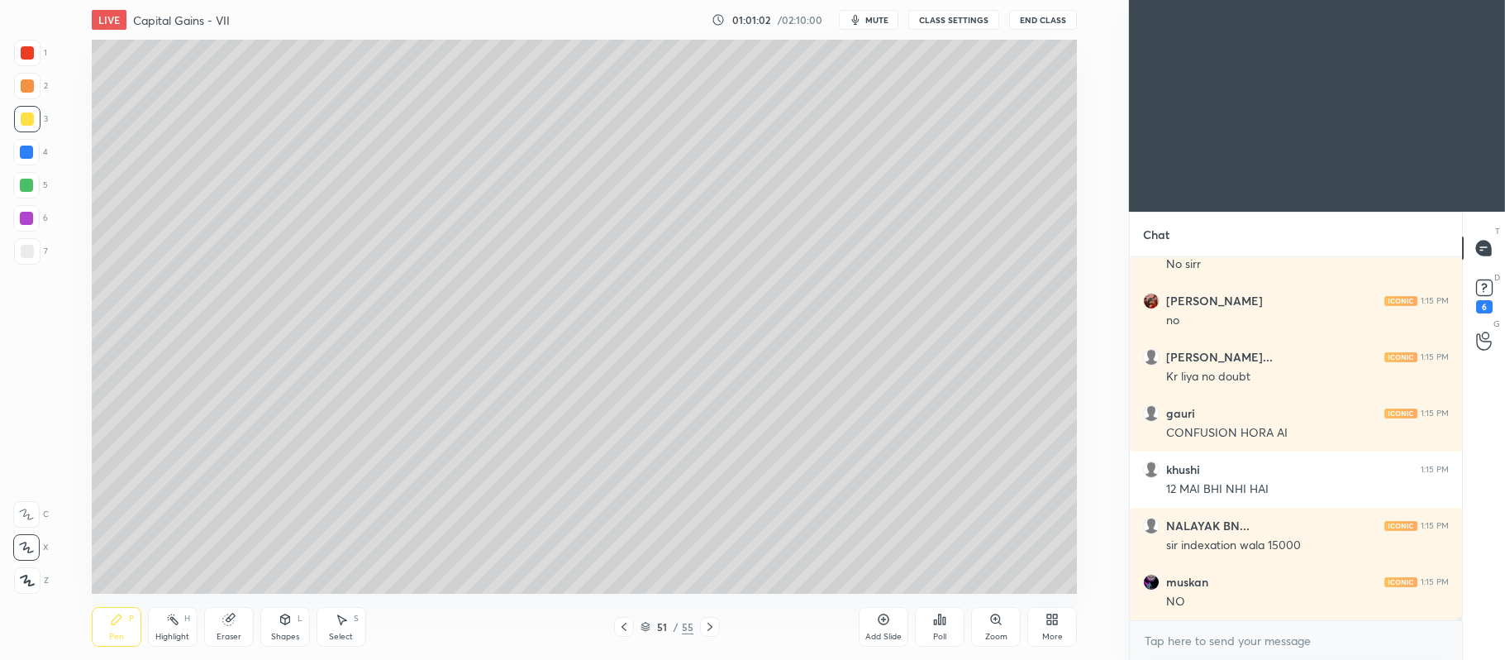
click at [25, 226] on div at bounding box center [26, 218] width 26 height 26
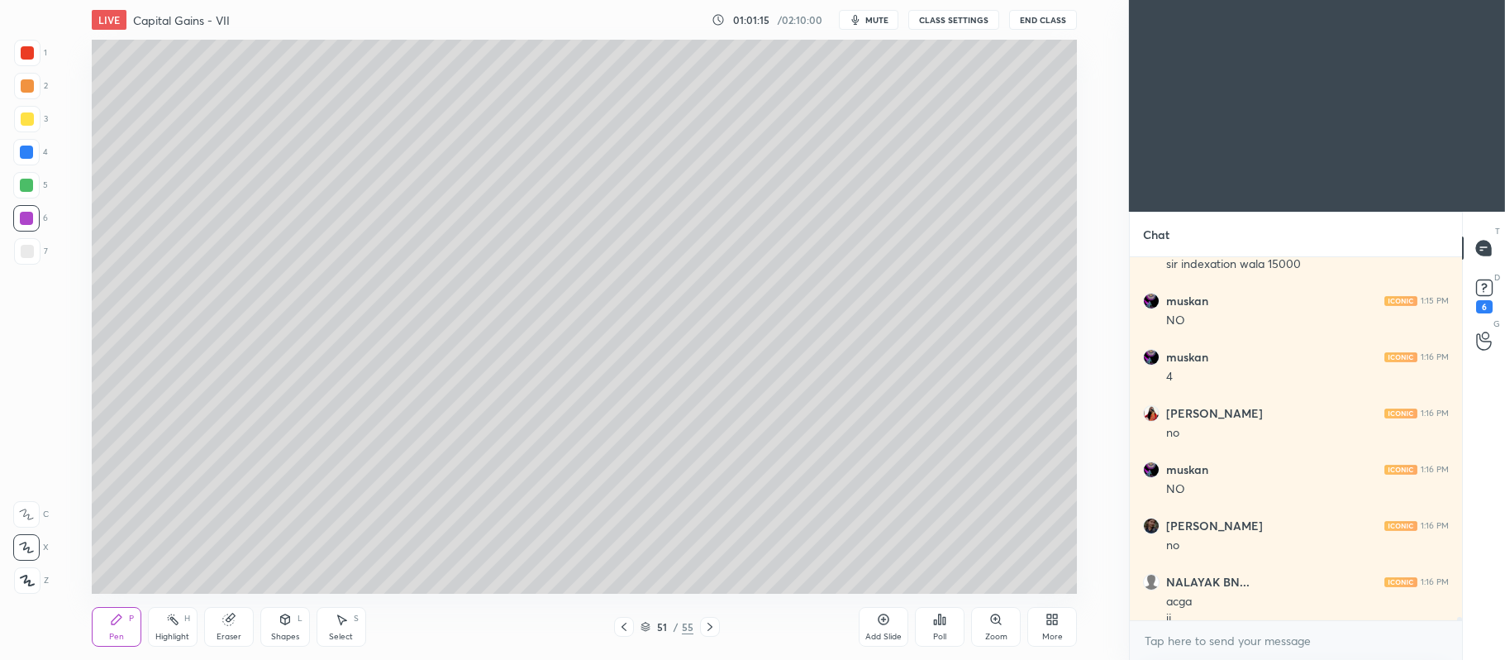
scroll to position [44256, 0]
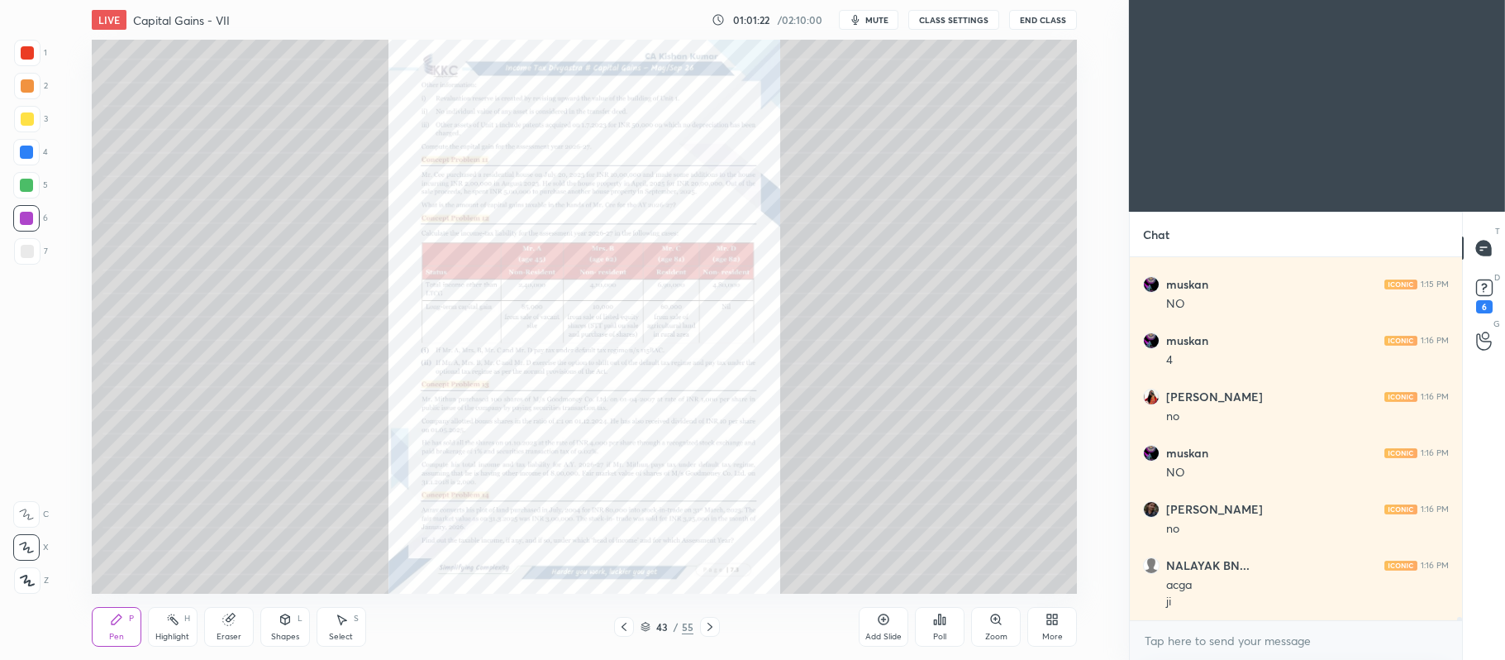
click at [990, 626] on icon at bounding box center [996, 619] width 13 height 13
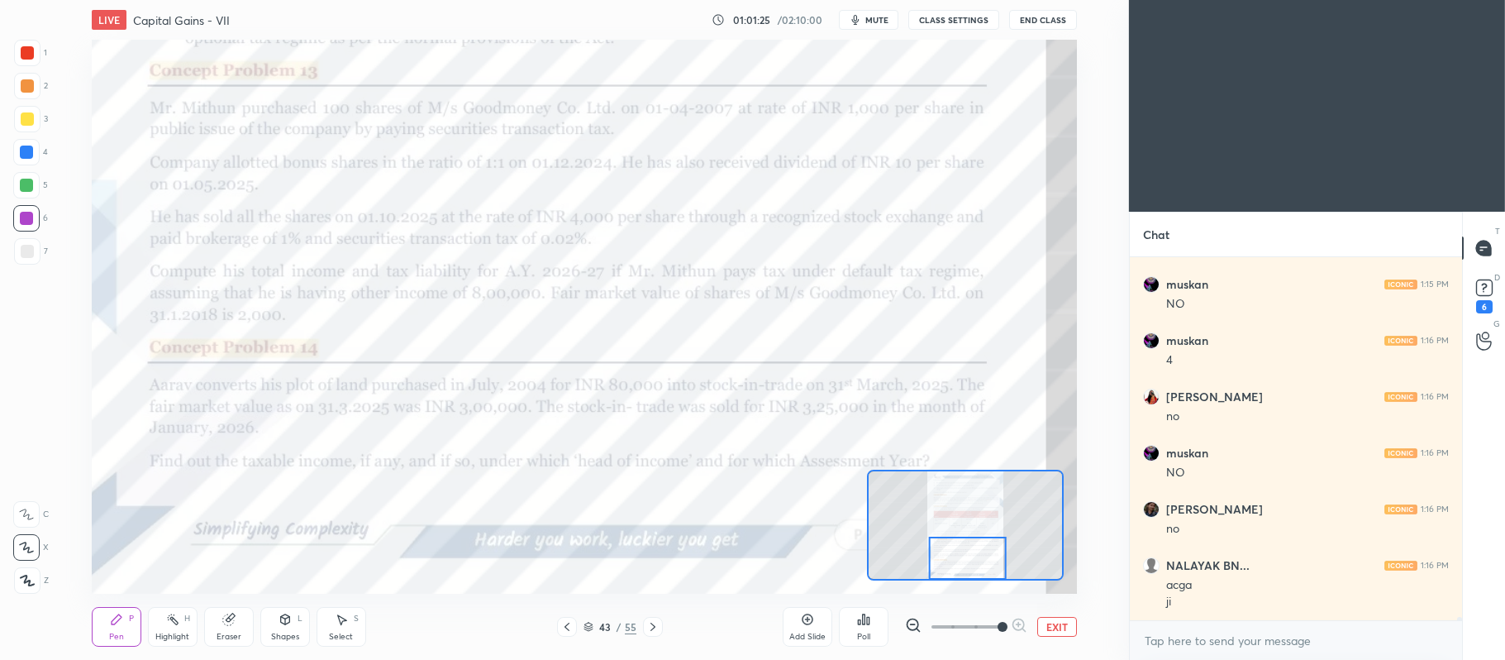
click at [27, 54] on div at bounding box center [27, 52] width 13 height 13
click at [27, 504] on div at bounding box center [26, 514] width 26 height 26
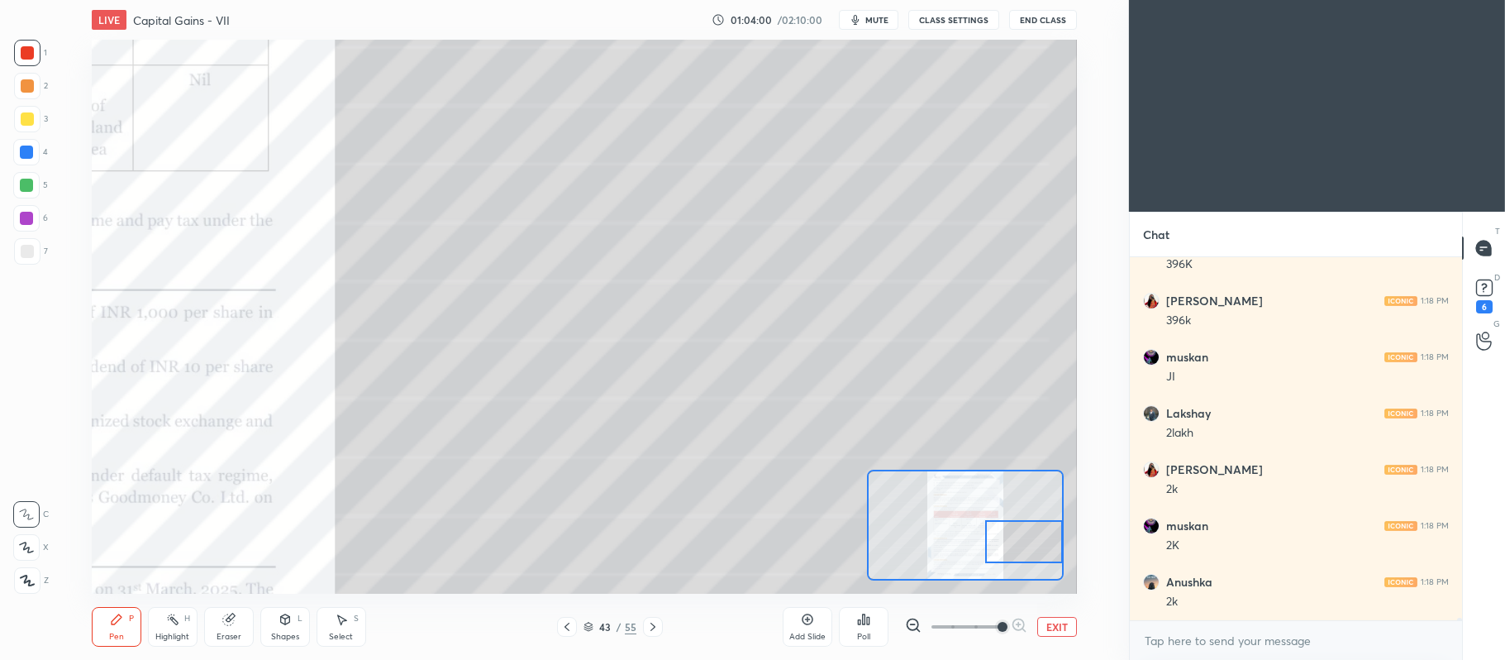
scroll to position [45390, 0]
click at [31, 255] on div at bounding box center [27, 251] width 13 height 13
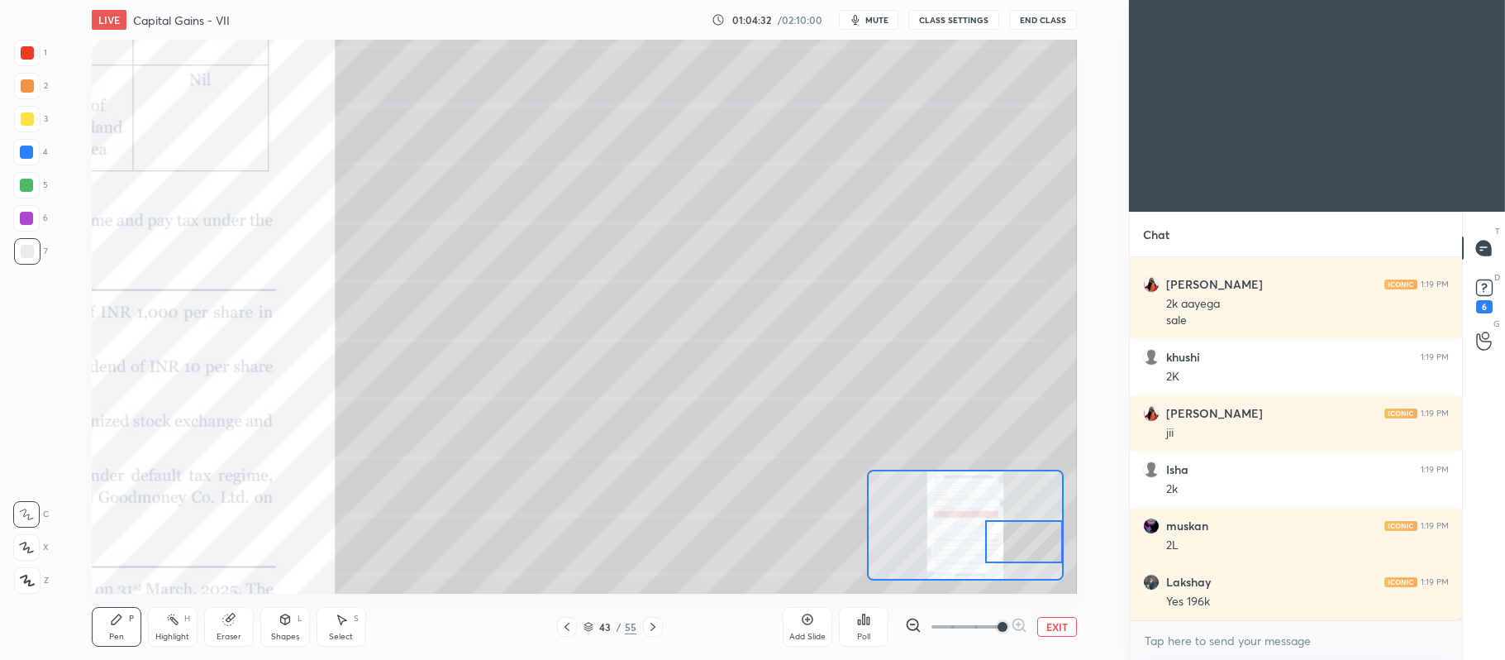
scroll to position [45856, 0]
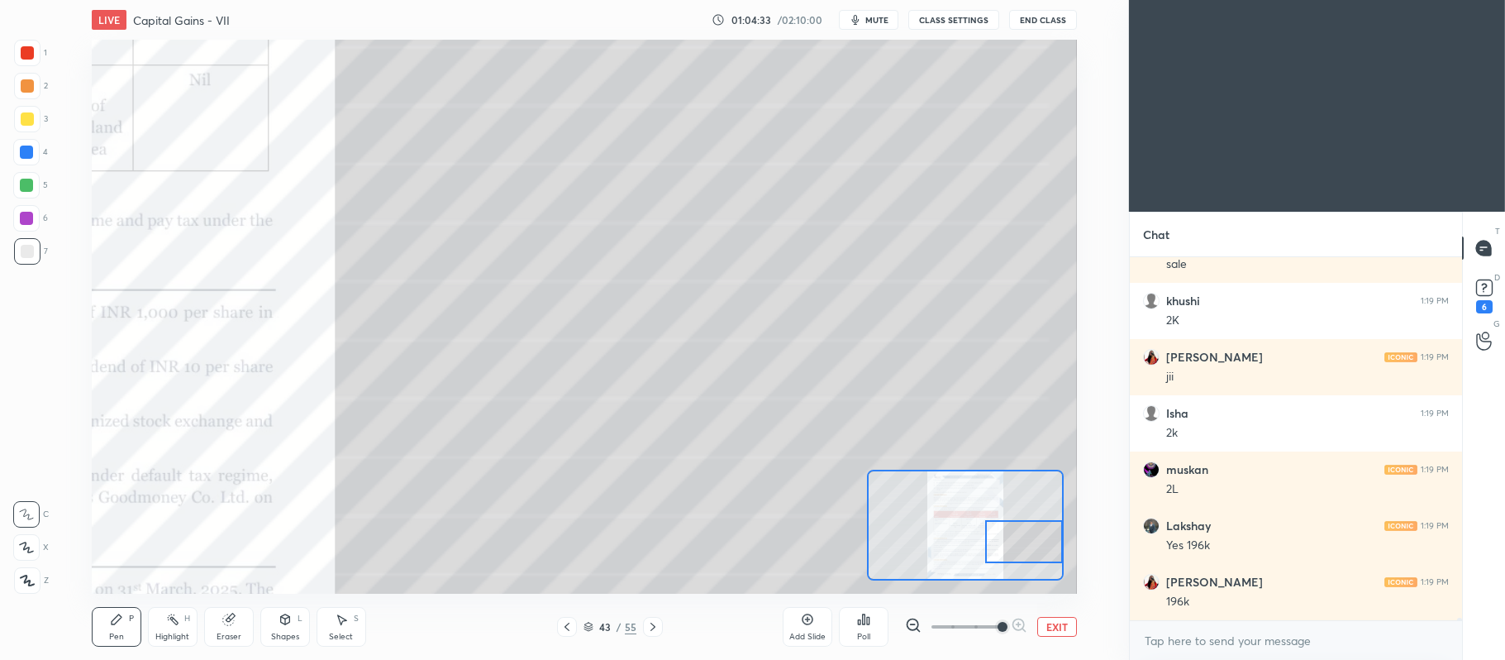
click at [231, 619] on icon at bounding box center [227, 619] width 11 height 11
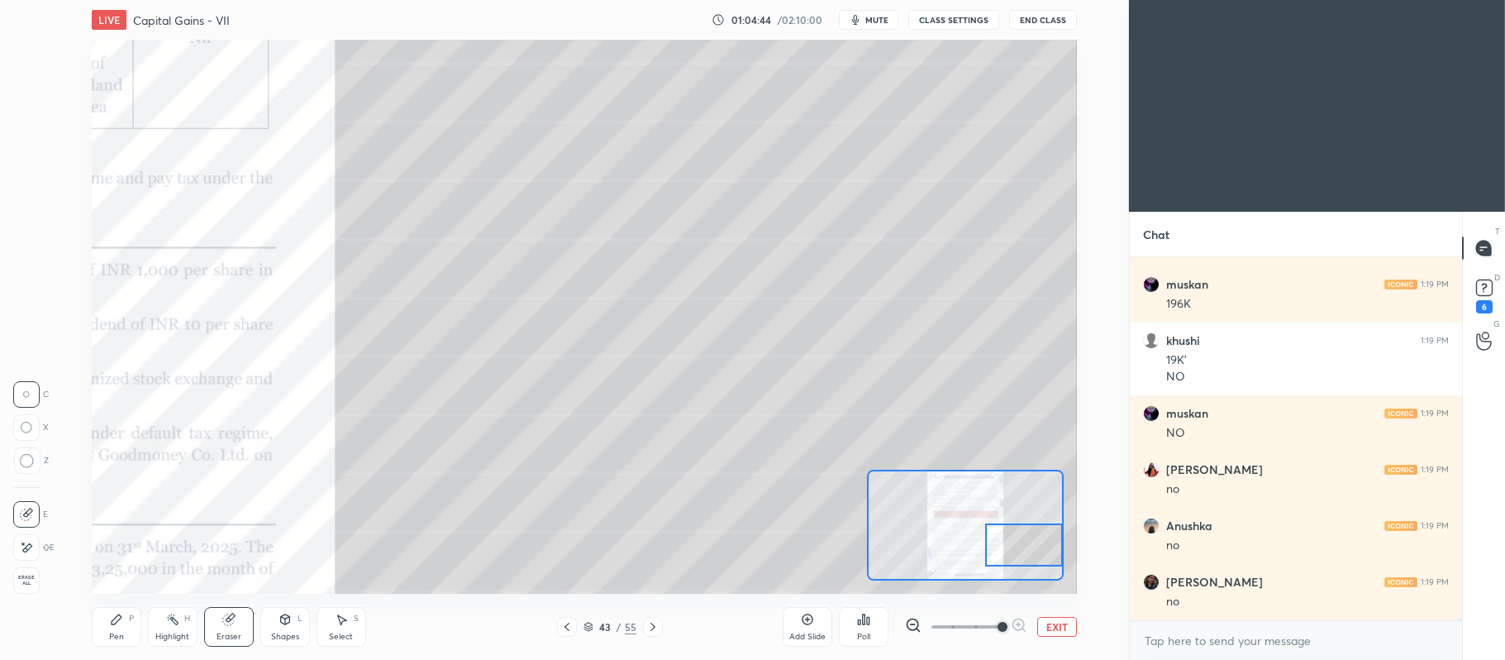
scroll to position [46266, 0]
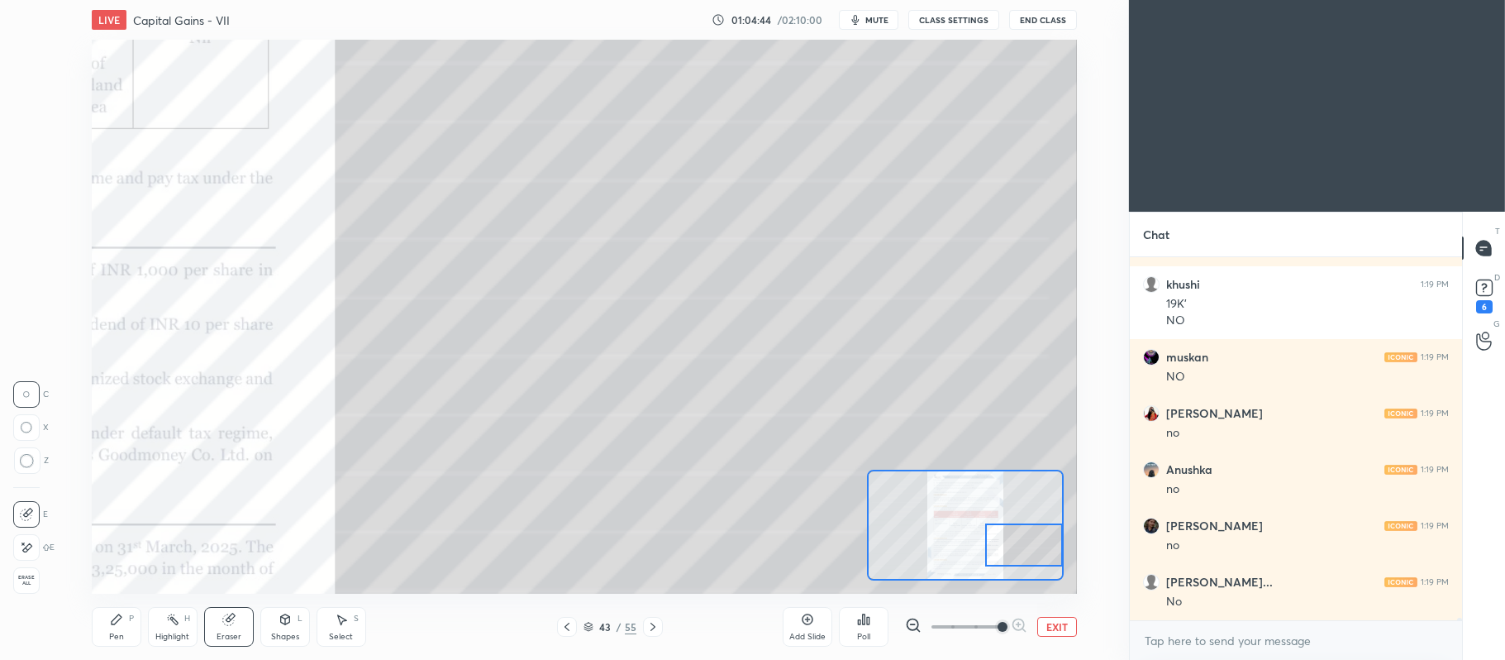
click at [127, 638] on div "Pen P" at bounding box center [117, 627] width 50 height 40
click at [23, 134] on div "3" at bounding box center [31, 122] width 34 height 33
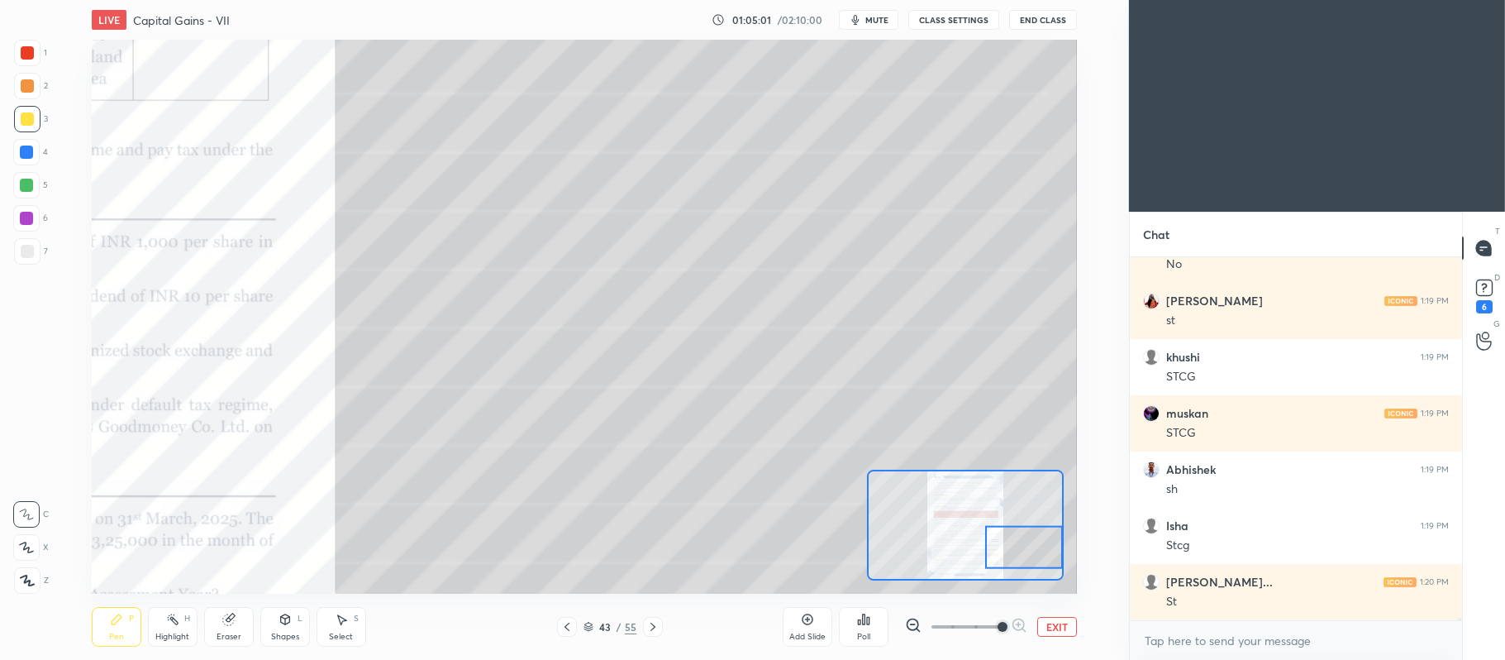
scroll to position [46660, 0]
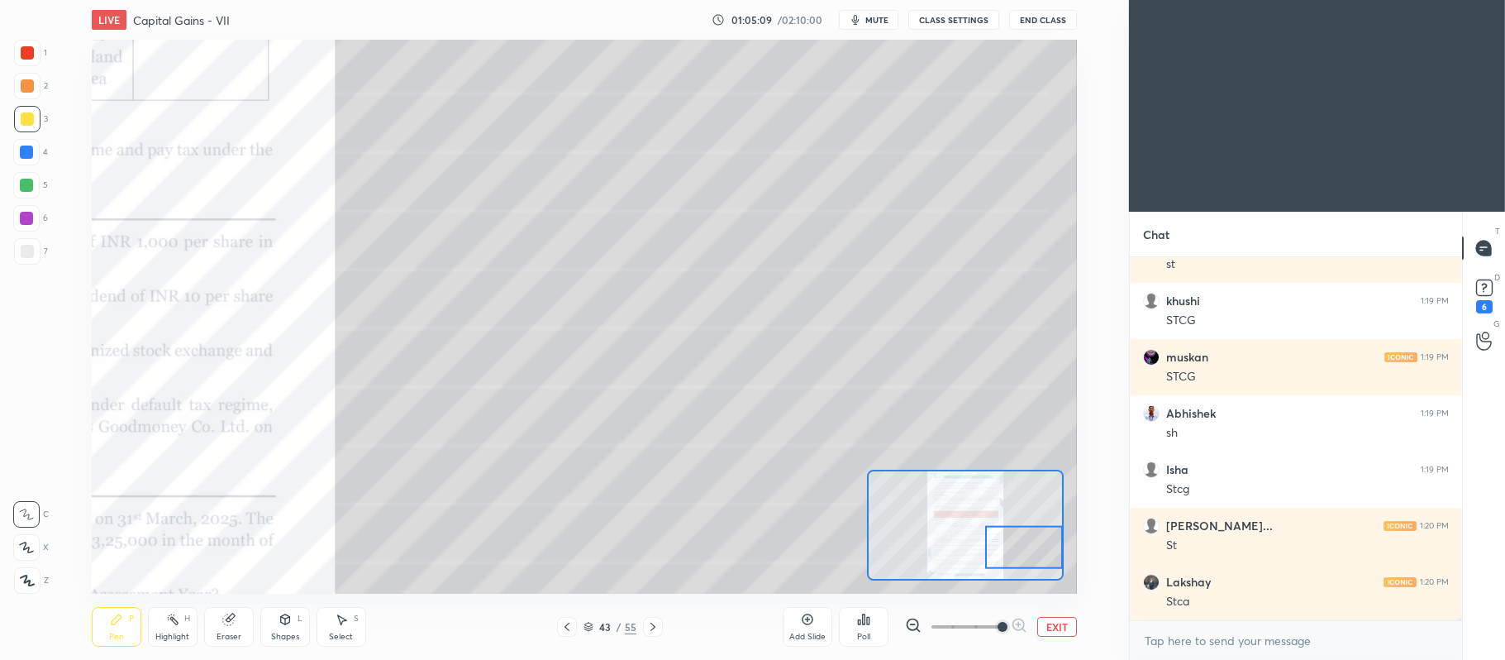
click at [1020, 557] on div at bounding box center [1024, 547] width 78 height 43
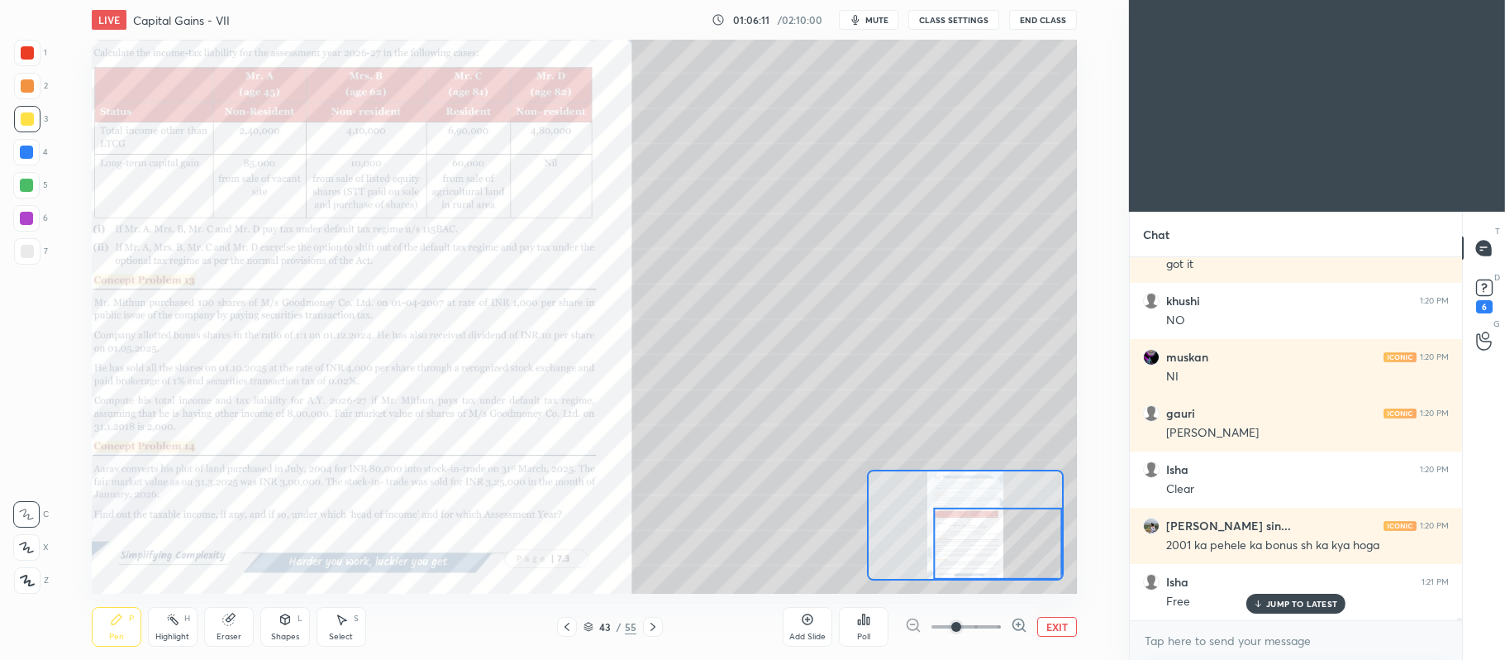
scroll to position [47758, 0]
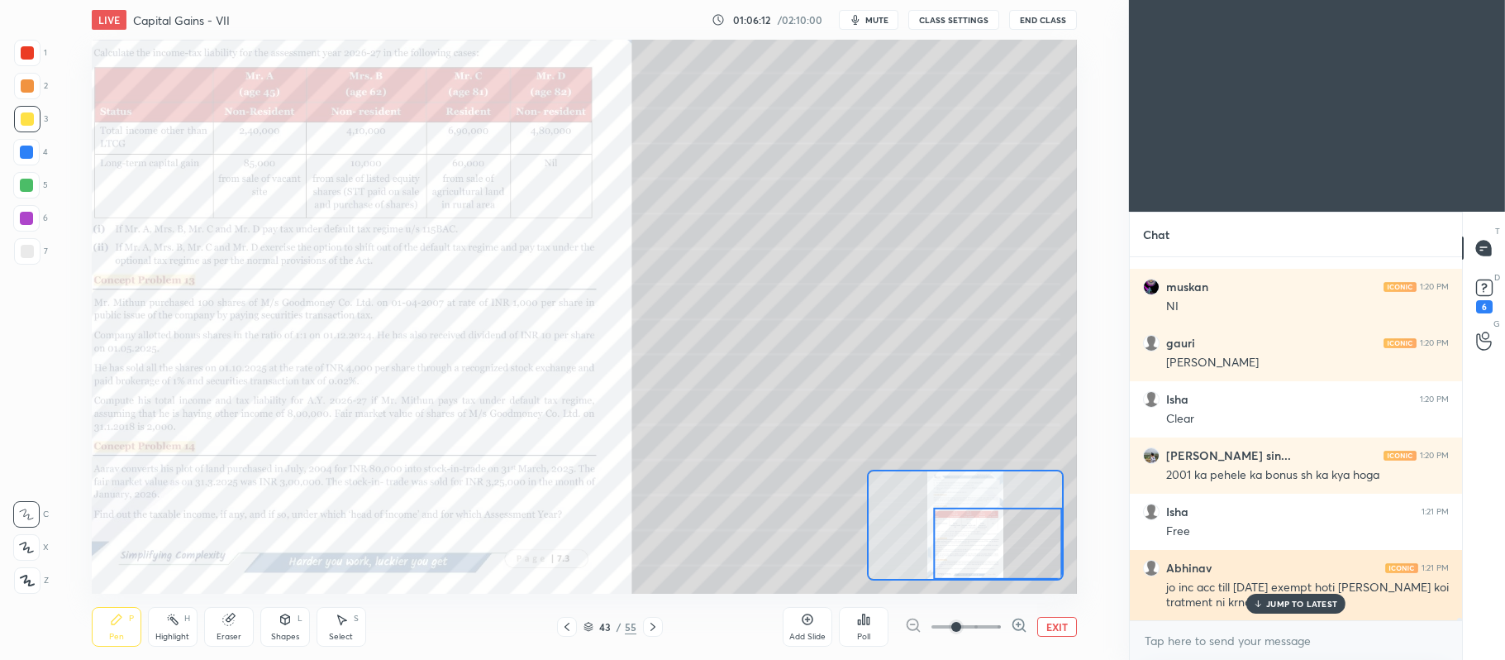
click at [1298, 609] on div "JUMP TO LATEST" at bounding box center [1296, 604] width 99 height 20
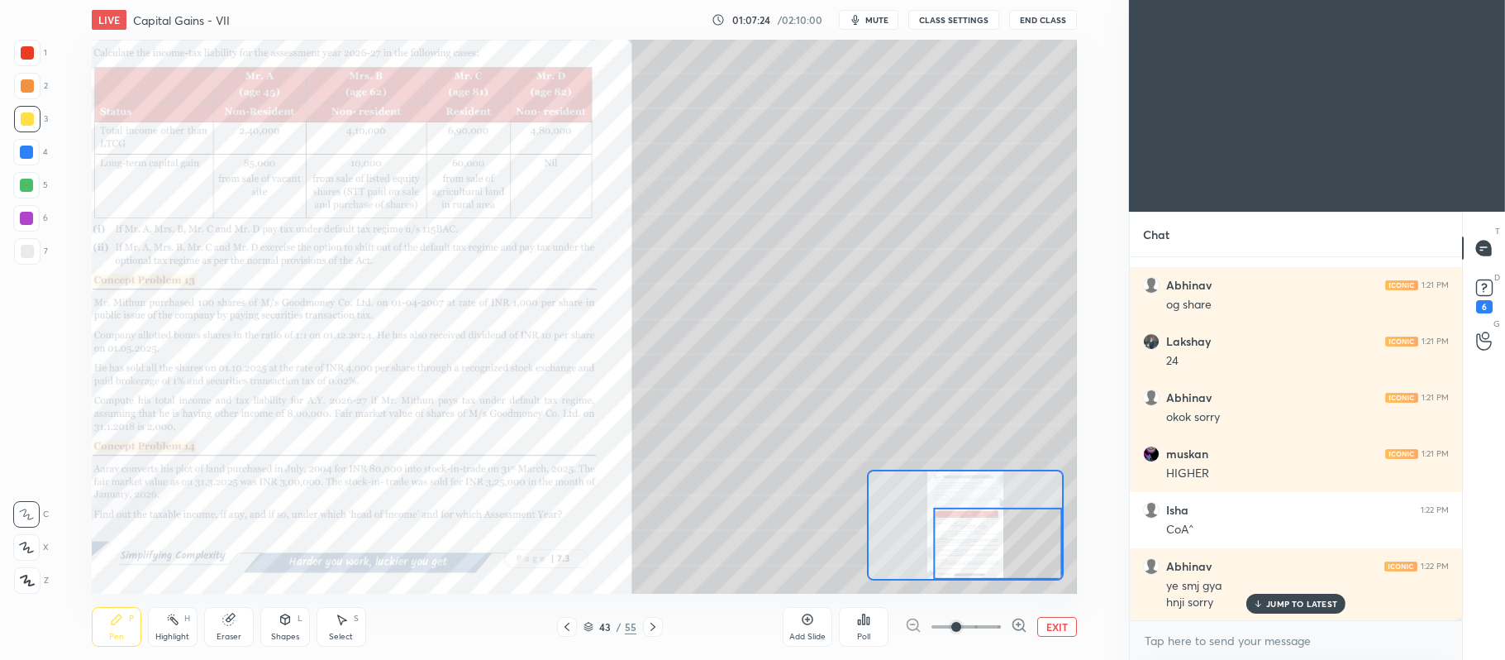
scroll to position [48225, 0]
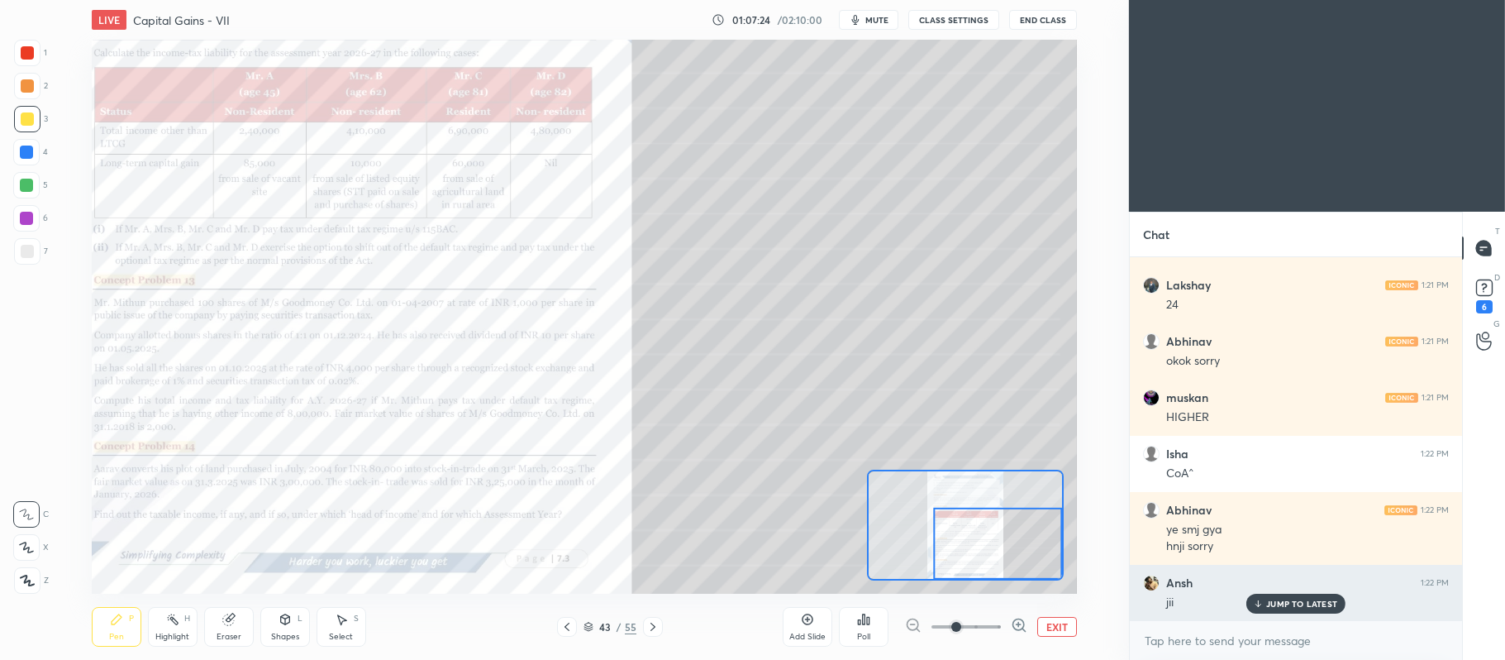
click at [1300, 602] on p "JUMP TO LATEST" at bounding box center [1302, 604] width 71 height 10
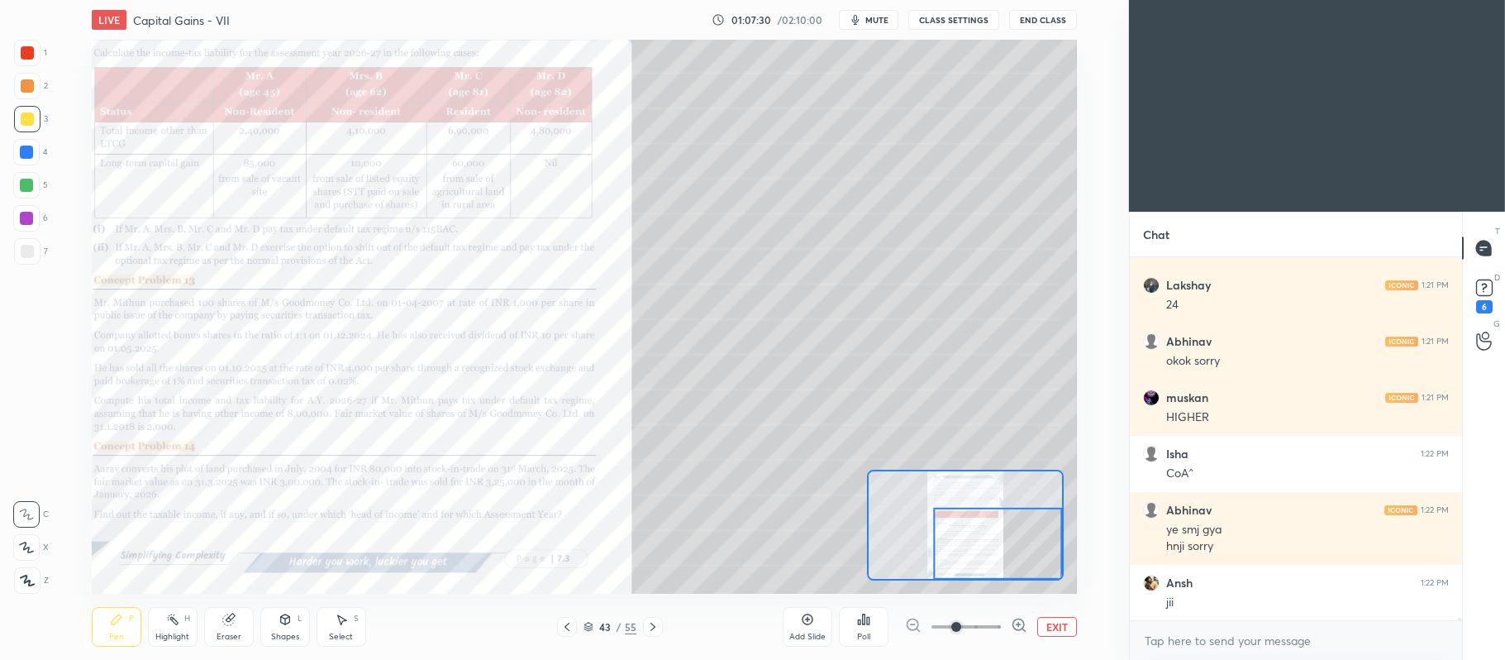
click at [1055, 622] on button "EXIT" at bounding box center [1058, 627] width 40 height 20
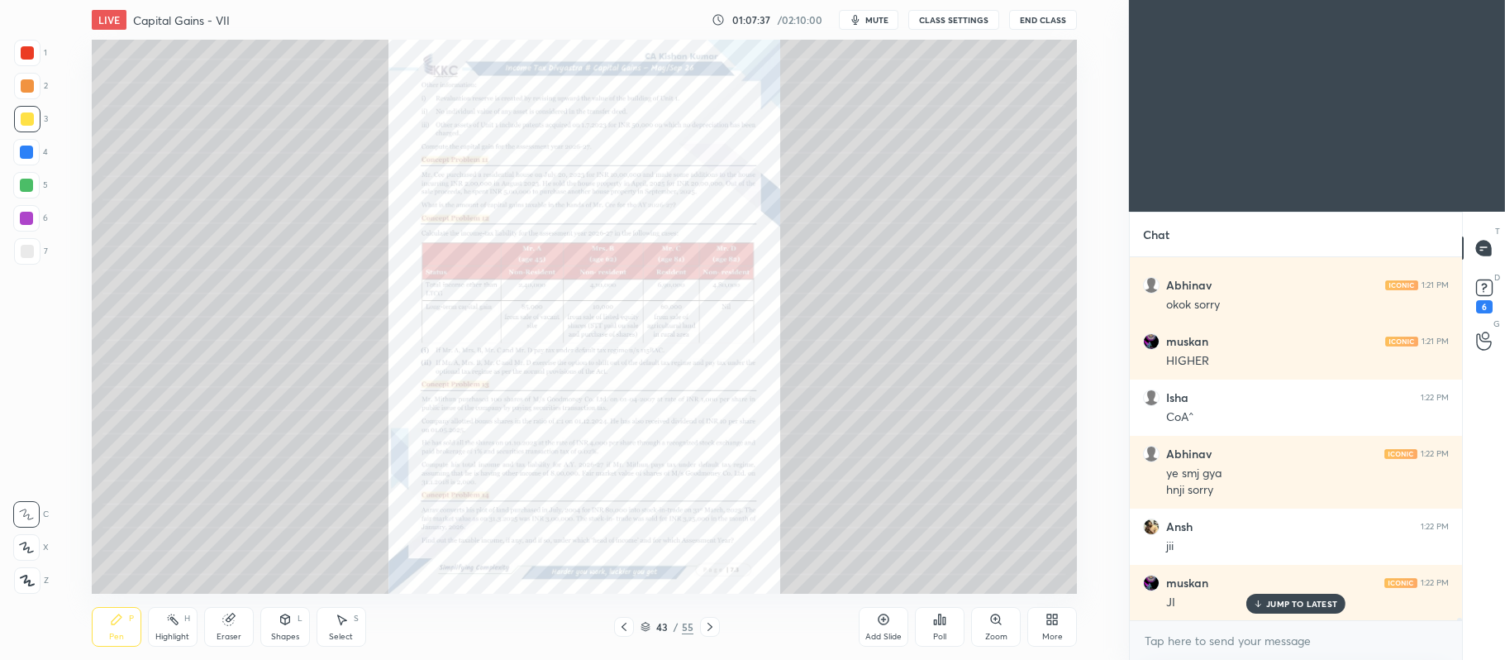
scroll to position [48337, 0]
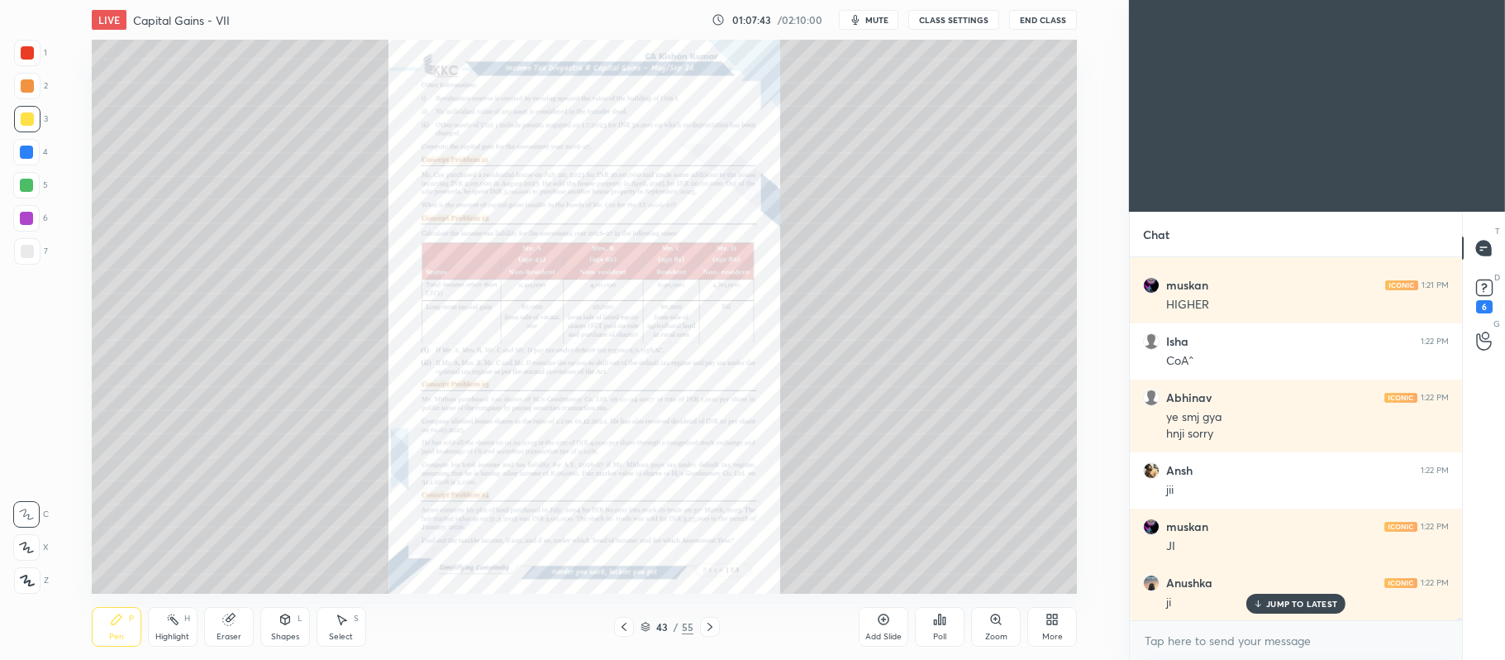
click at [888, 625] on icon at bounding box center [883, 619] width 13 height 13
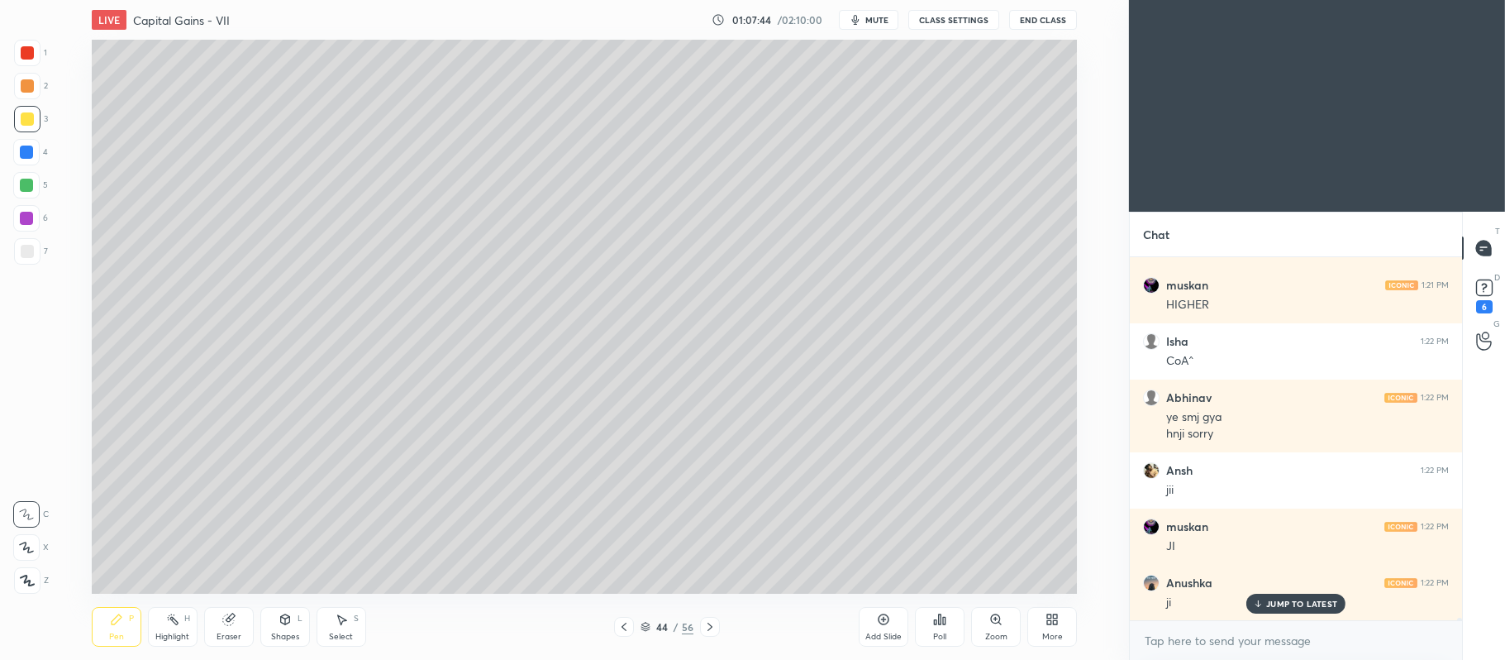
click at [33, 119] on div at bounding box center [27, 118] width 13 height 13
click at [30, 552] on icon at bounding box center [26, 547] width 13 height 10
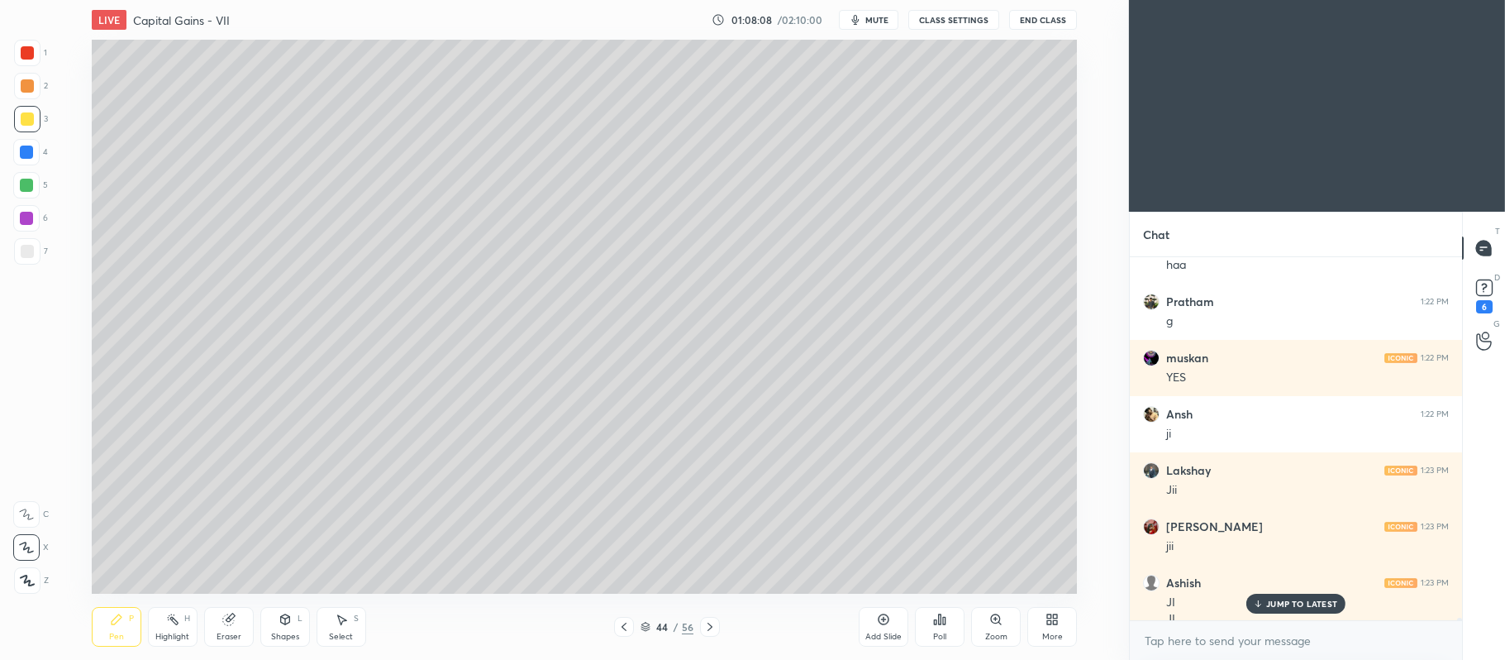
scroll to position [48747, 0]
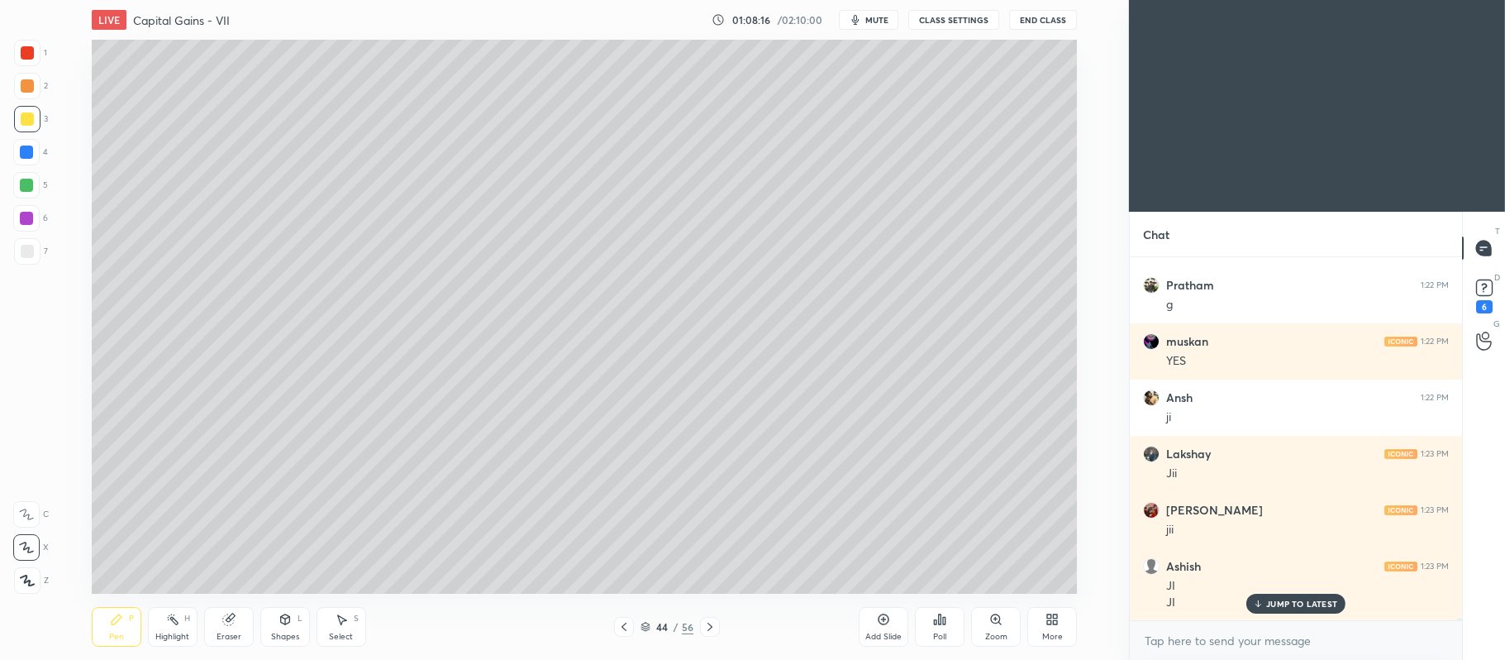
click at [31, 255] on div at bounding box center [27, 251] width 13 height 13
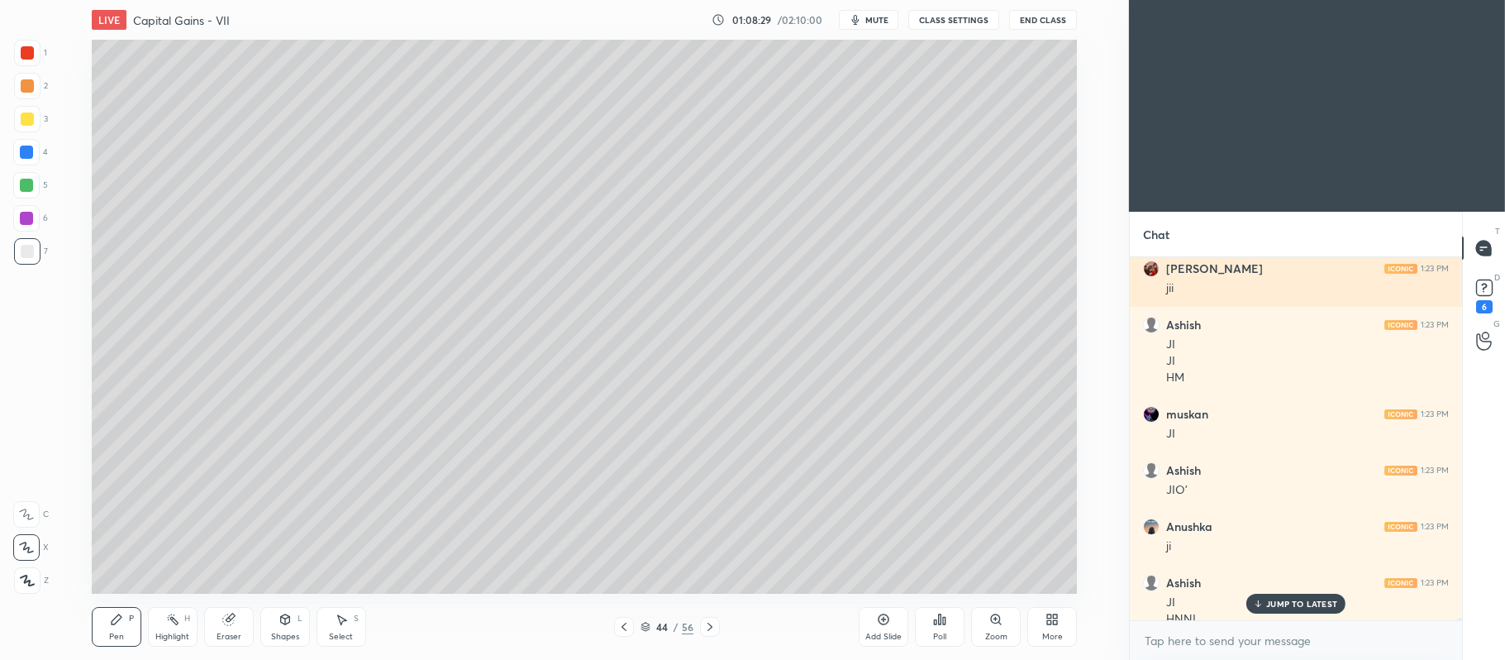
scroll to position [49005, 0]
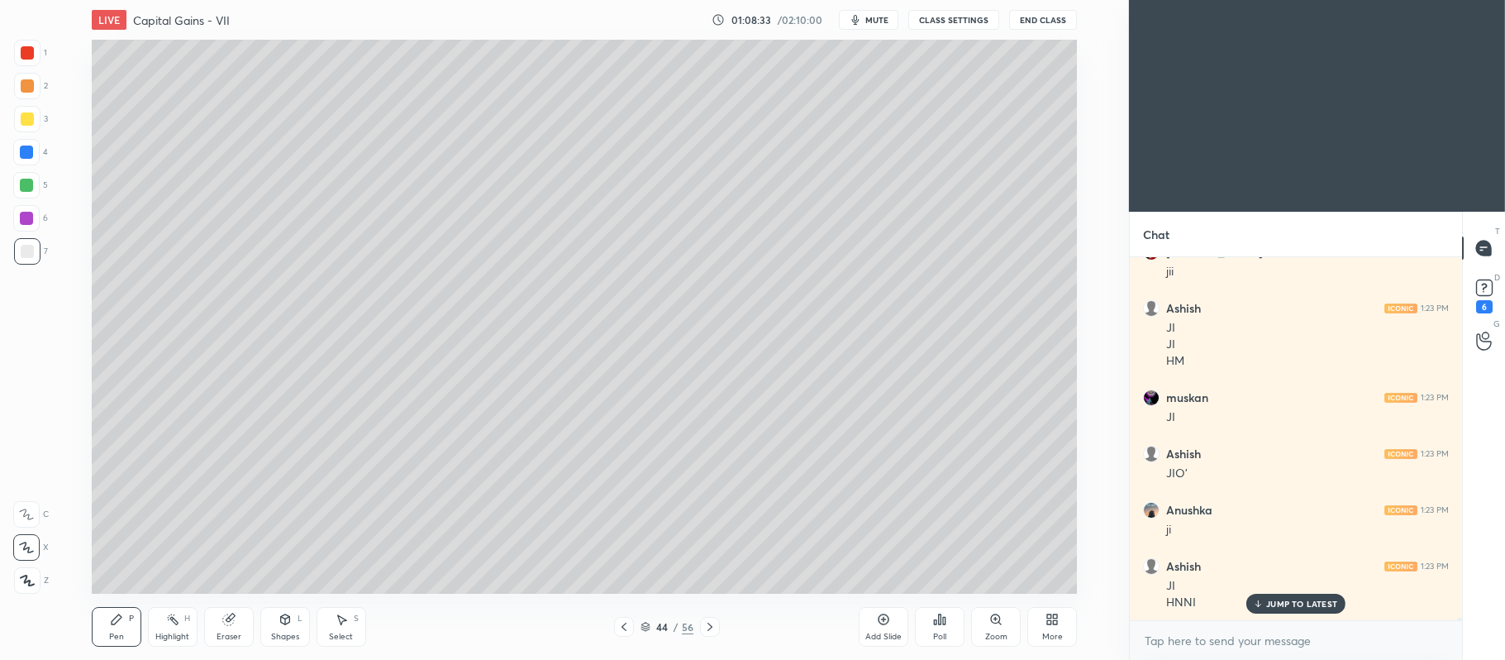
click at [648, 625] on icon at bounding box center [646, 627] width 10 height 10
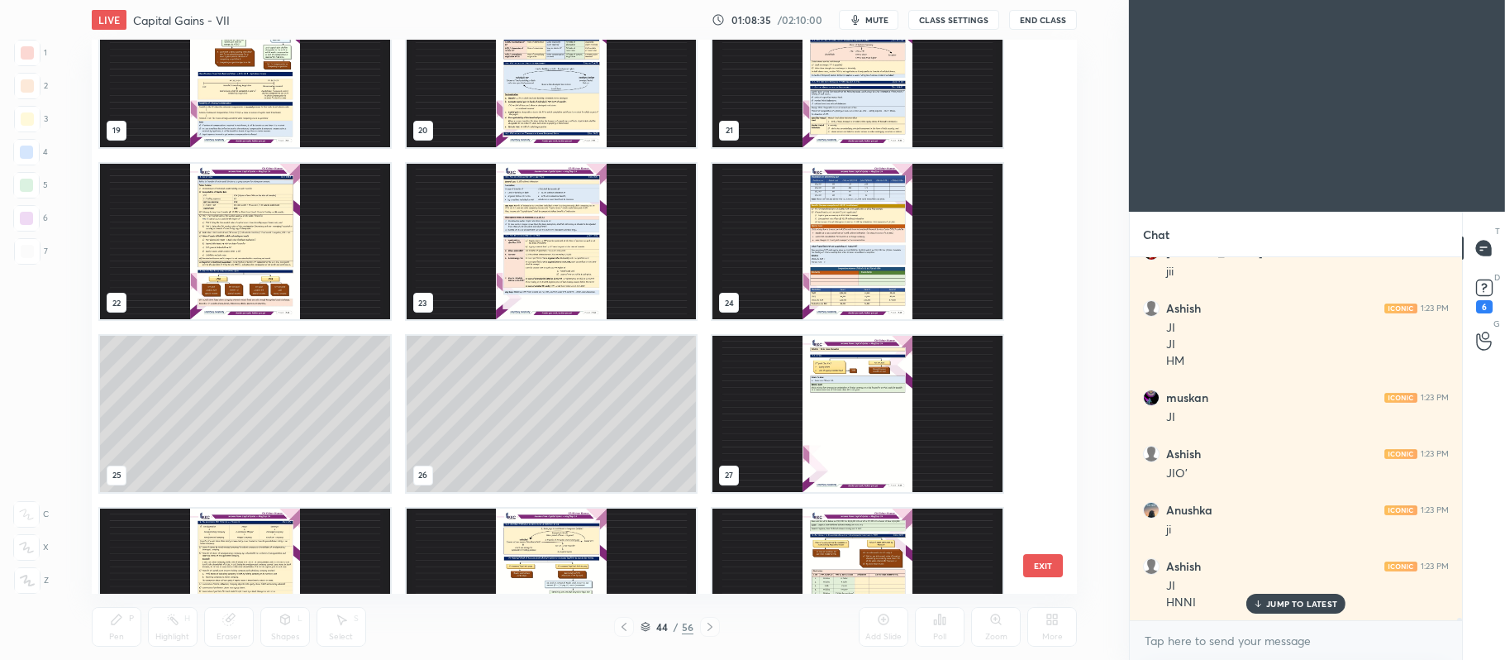
scroll to position [1220, 0]
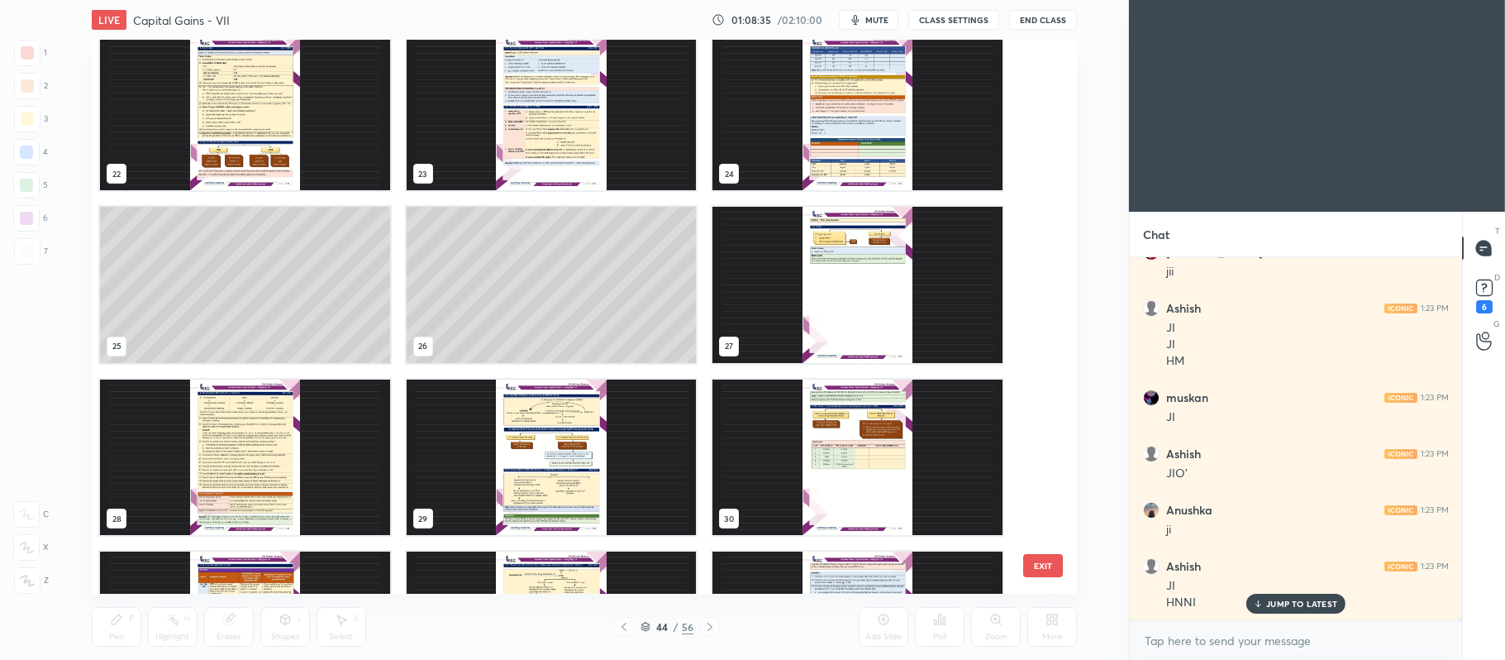
click at [1033, 390] on div "19 20 21 22 23 24 25 26 27 28 29 30 31 32 33" at bounding box center [570, 317] width 956 height 555
click at [295, 456] on img "grid" at bounding box center [245, 457] width 290 height 156
click at [279, 460] on img "grid" at bounding box center [245, 457] width 290 height 156
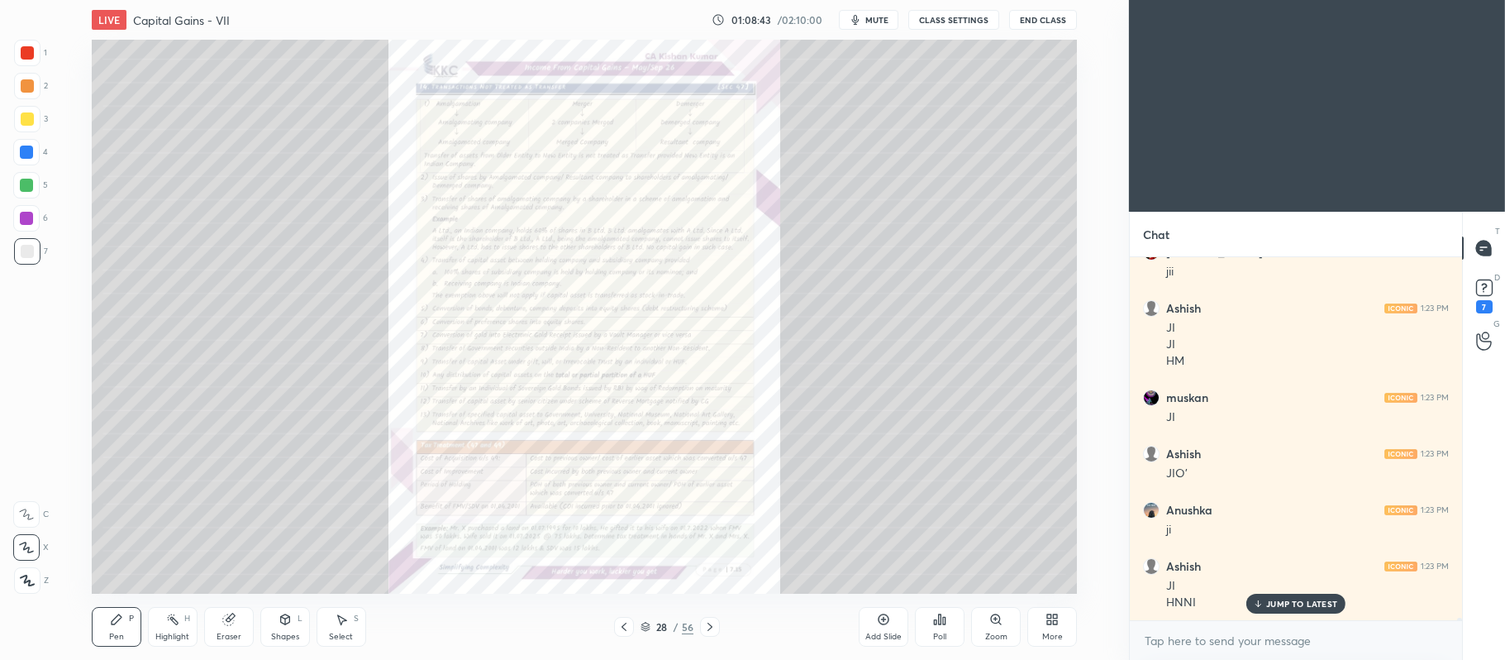
scroll to position [49061, 0]
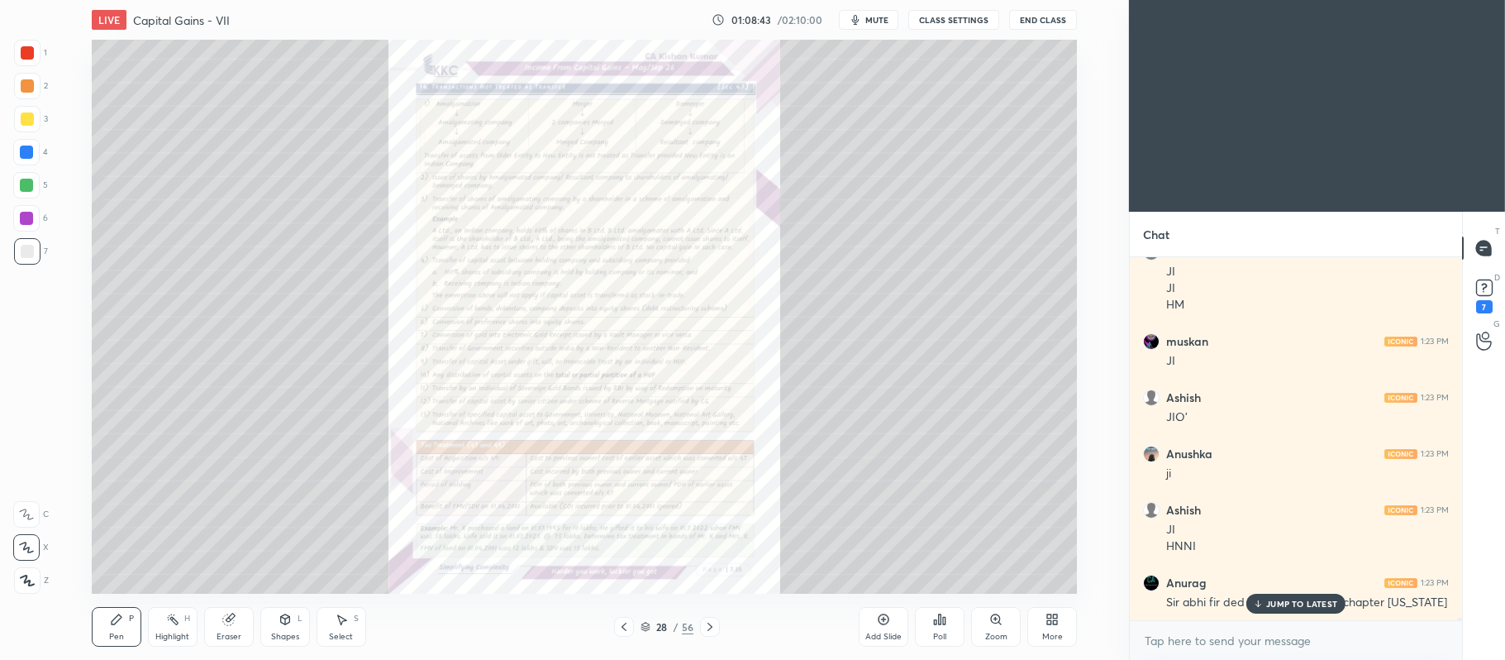
click at [623, 629] on icon at bounding box center [624, 626] width 13 height 13
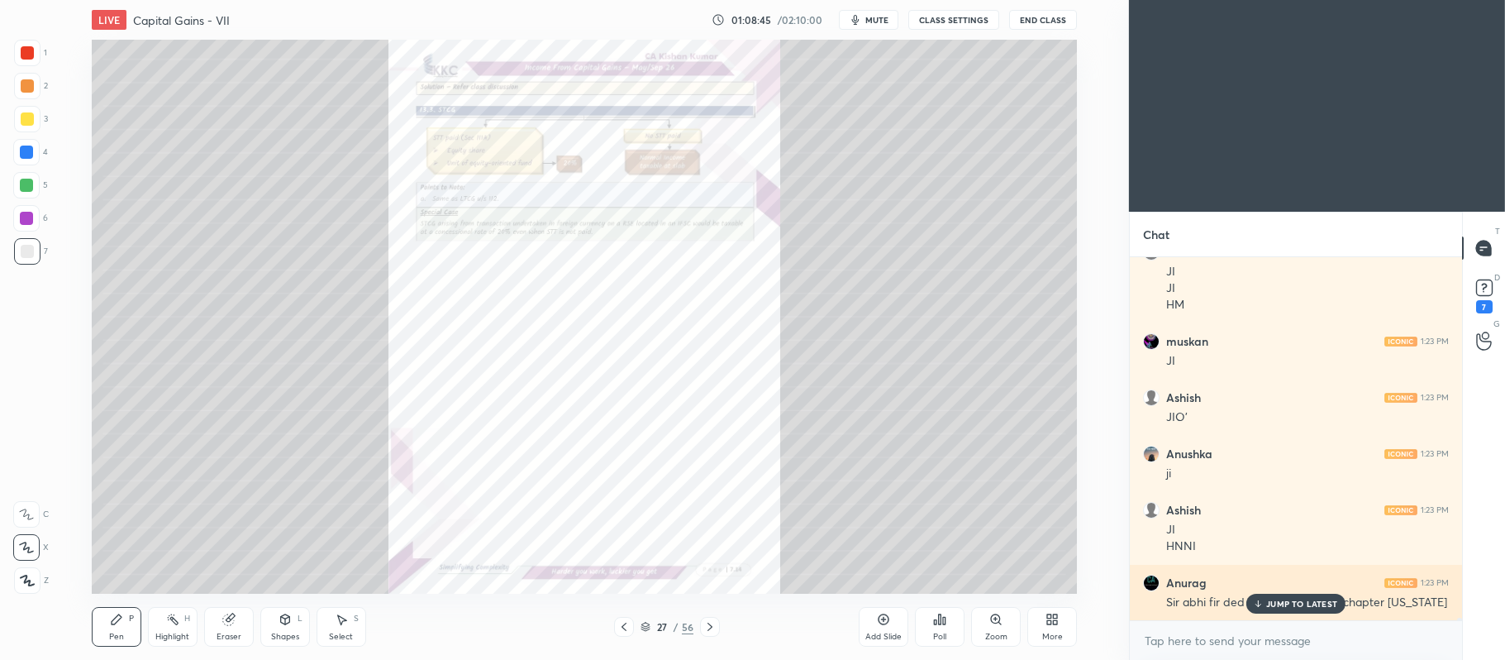
click at [1290, 603] on p "JUMP TO LATEST" at bounding box center [1302, 604] width 71 height 10
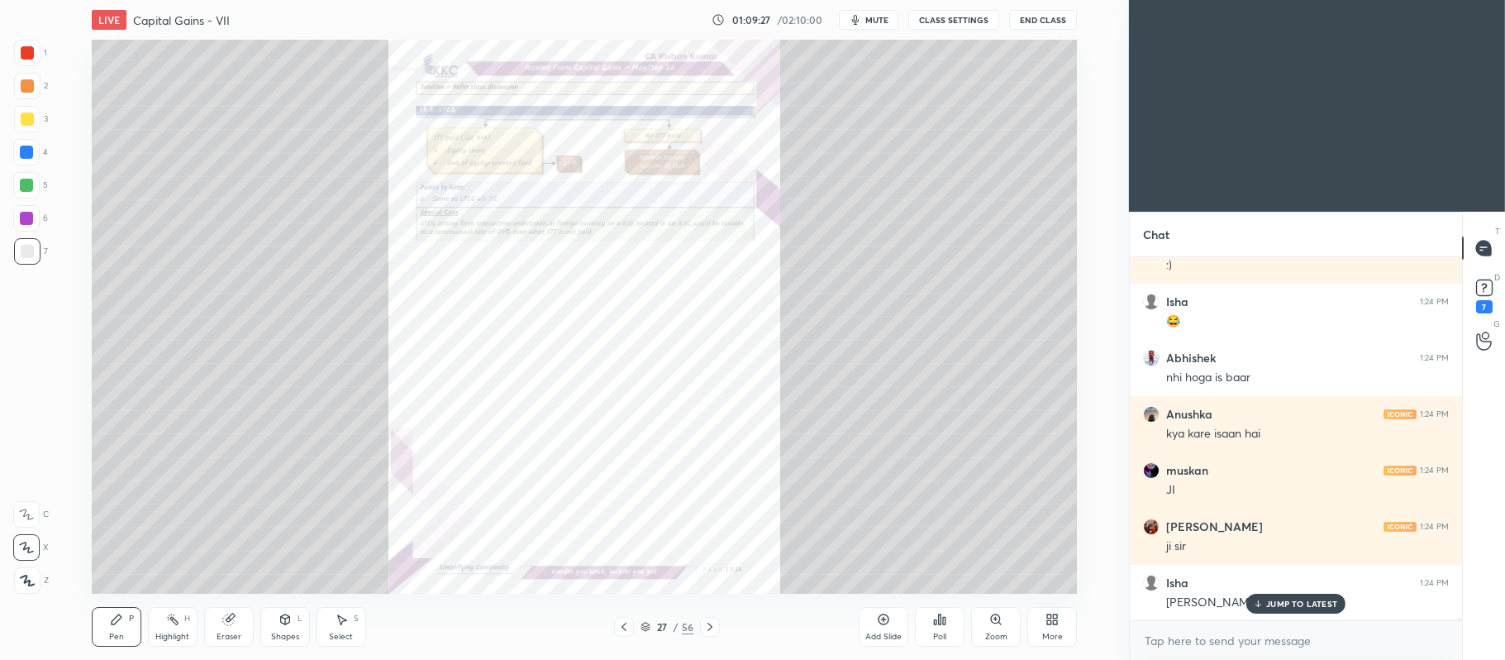
scroll to position [49736, 0]
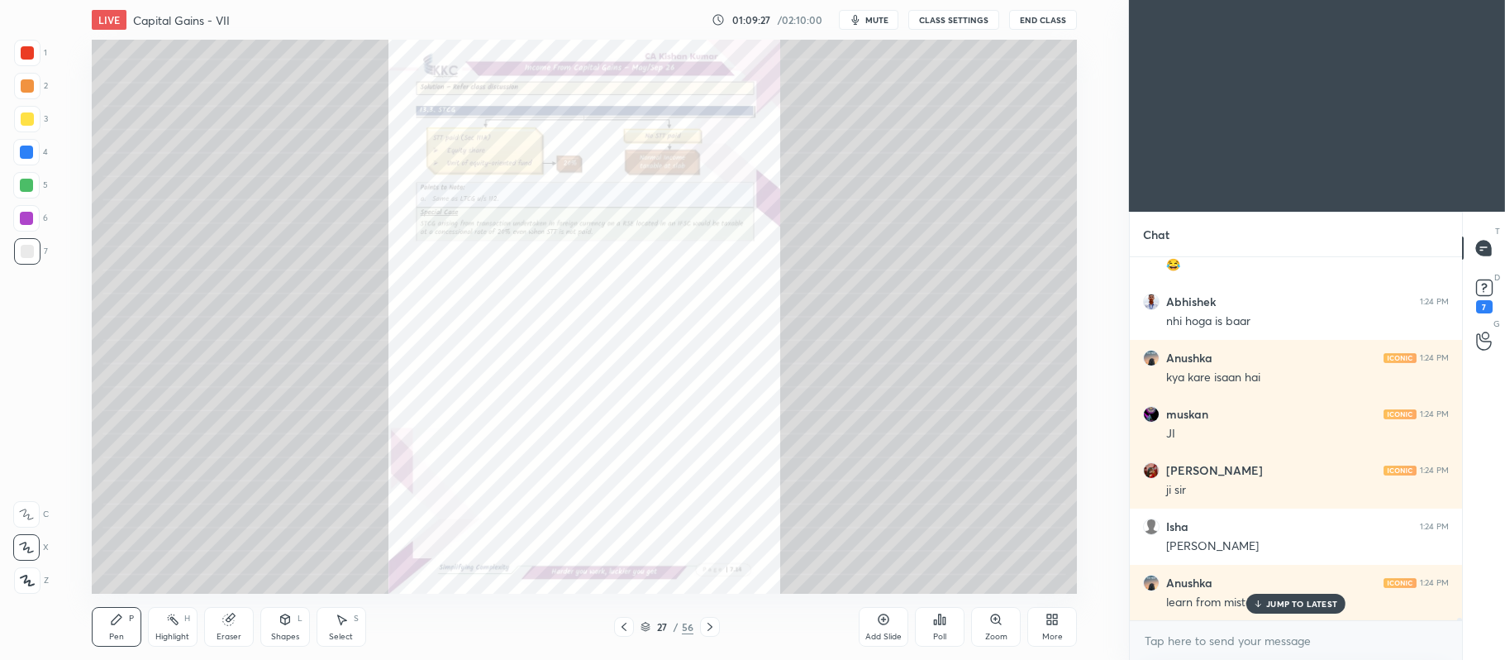
click at [890, 632] on div "Add Slide" at bounding box center [884, 636] width 36 height 8
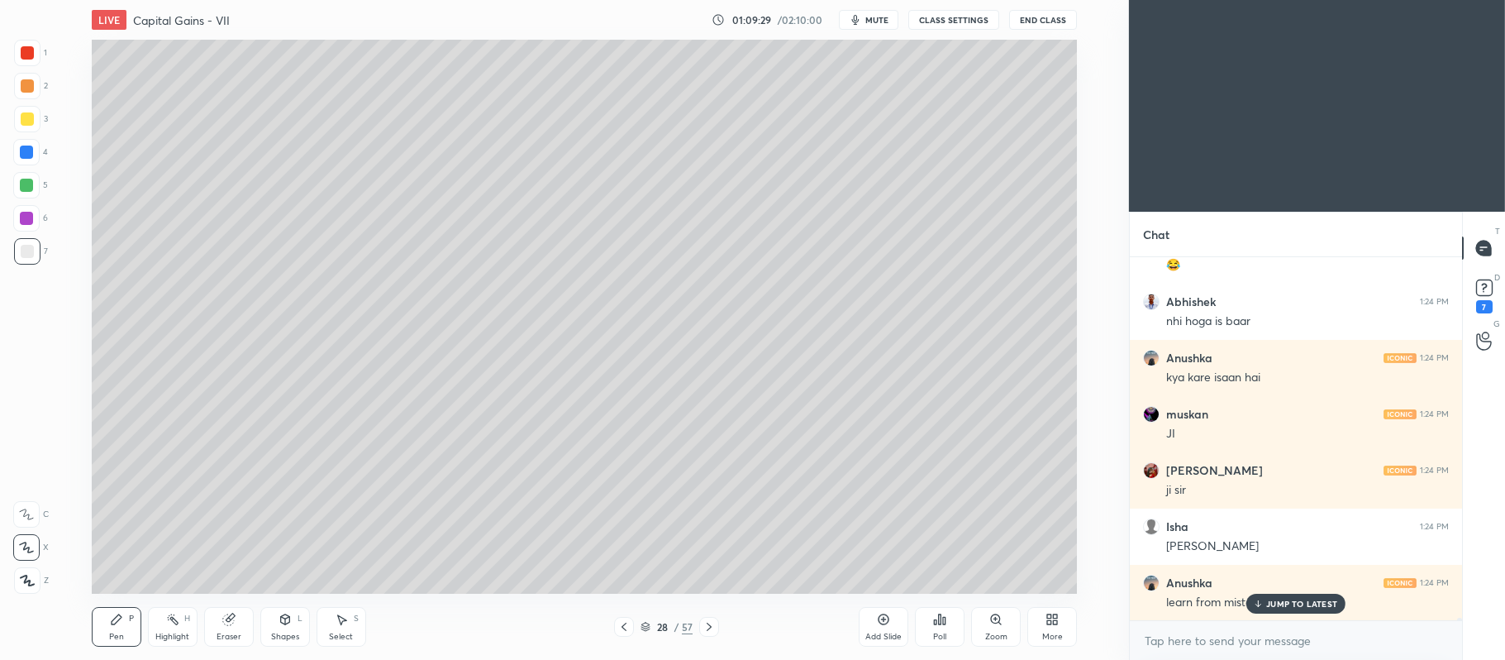
click at [25, 117] on div at bounding box center [27, 118] width 13 height 13
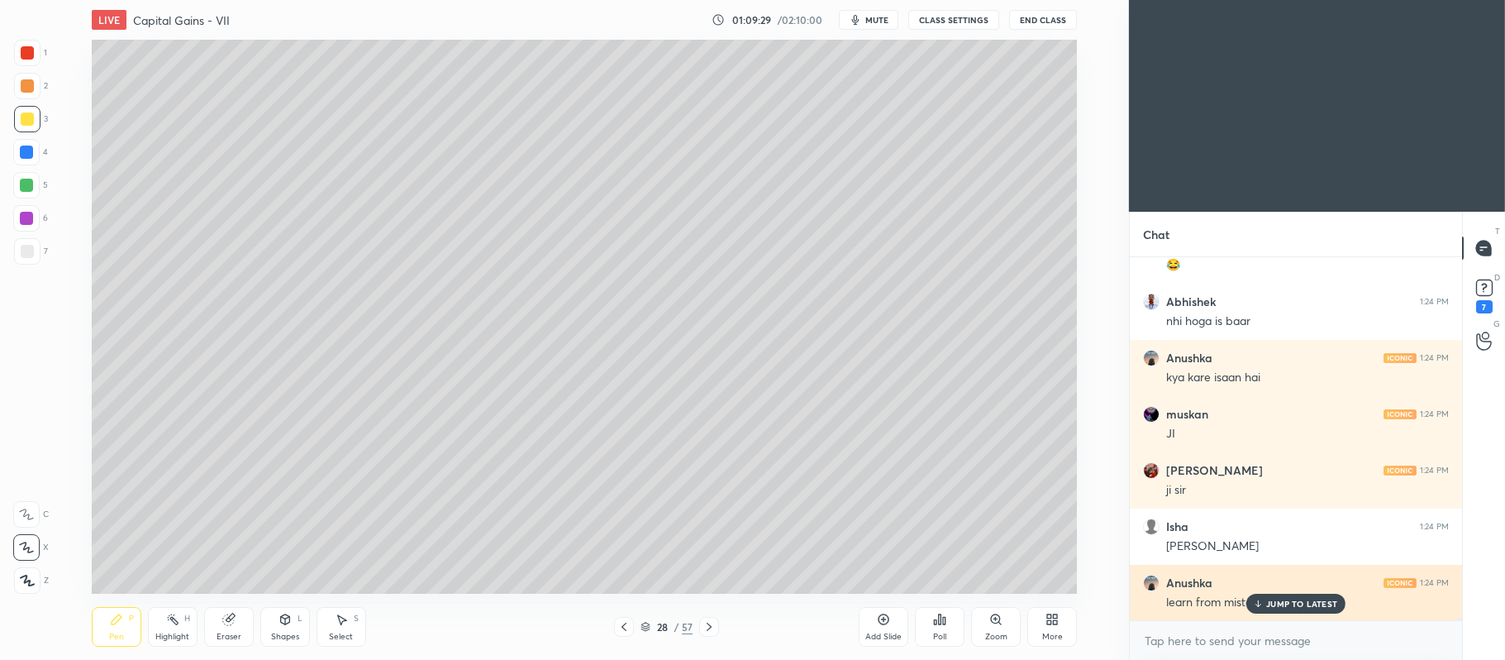
click at [1274, 600] on p "JUMP TO LATEST" at bounding box center [1302, 604] width 71 height 10
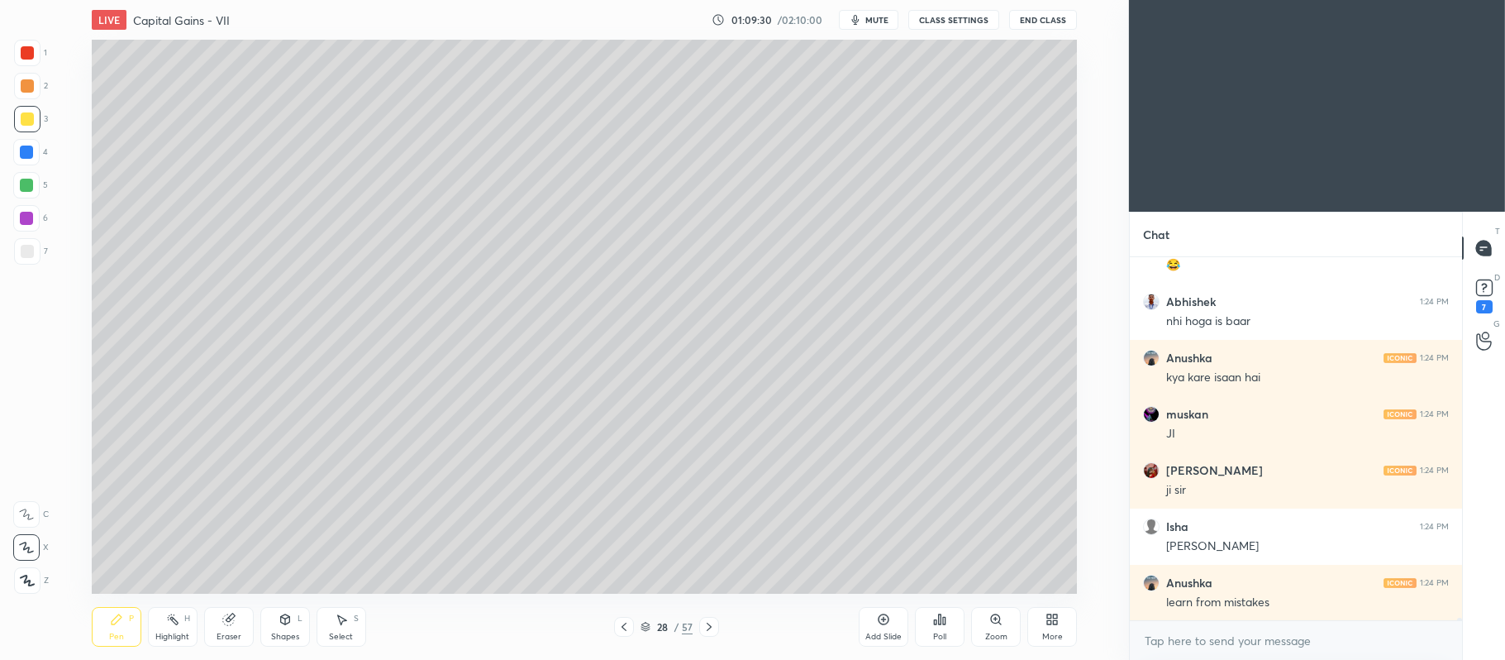
click at [24, 547] on icon at bounding box center [26, 547] width 13 height 10
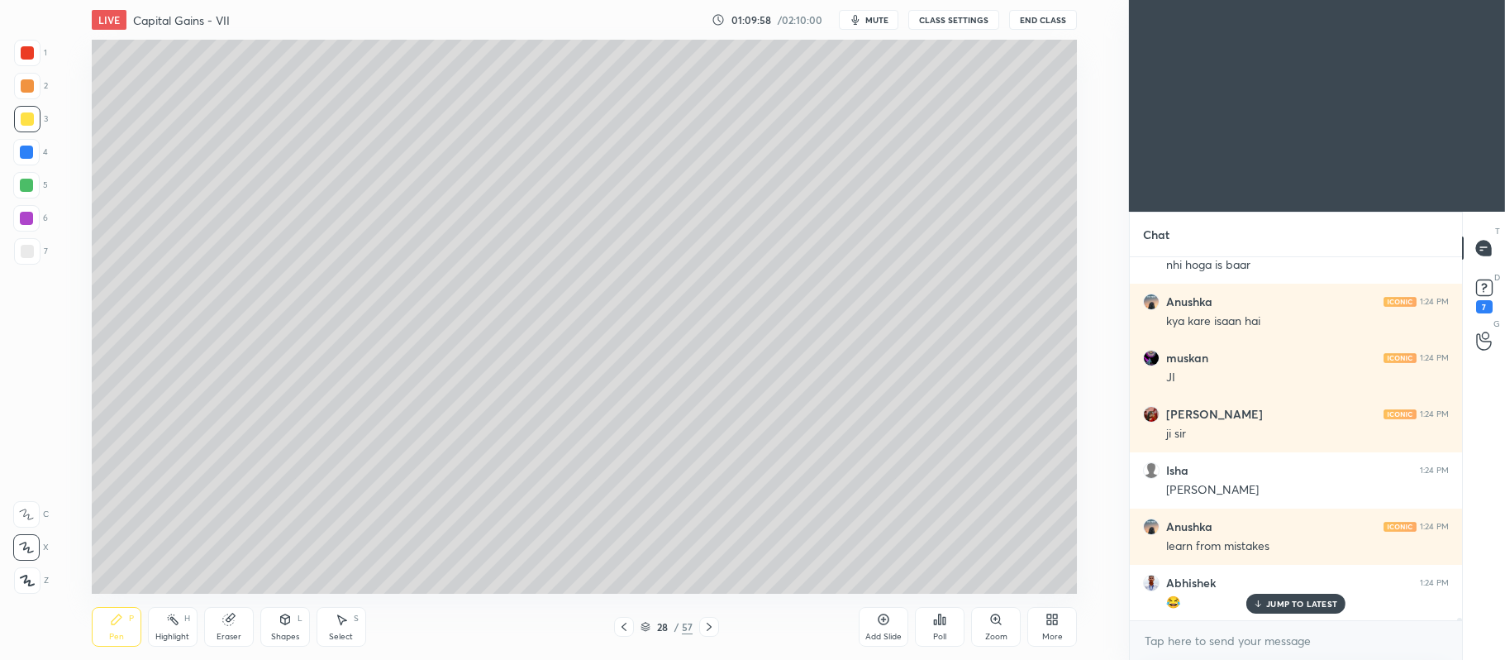
click at [23, 219] on div at bounding box center [26, 218] width 13 height 13
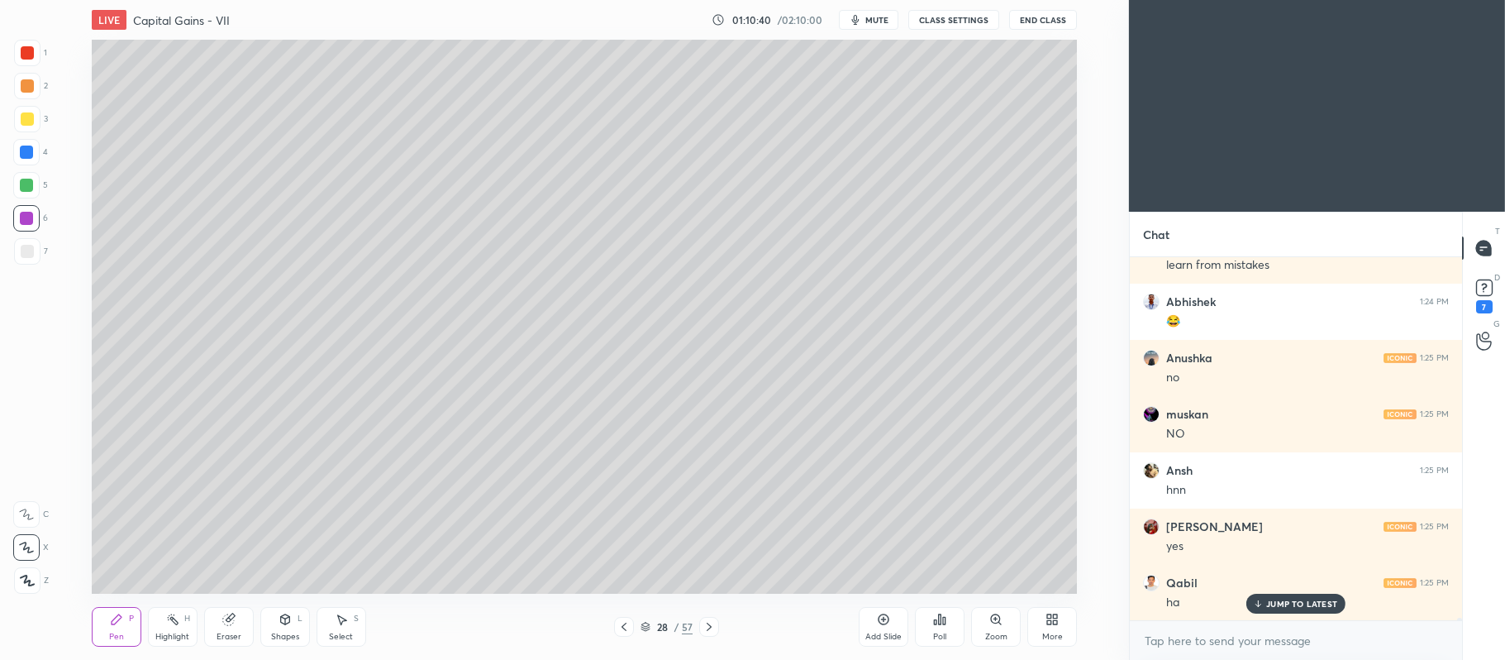
scroll to position [50129, 0]
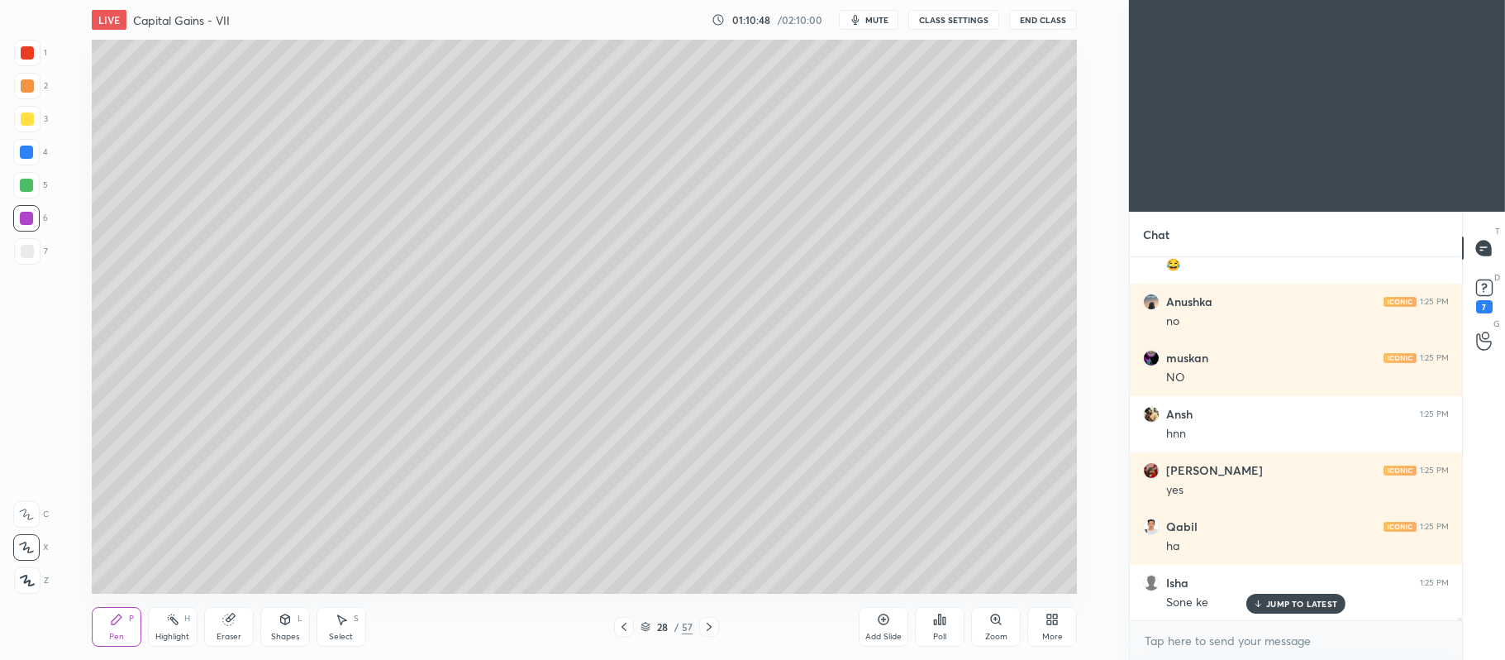
click at [25, 117] on div at bounding box center [27, 118] width 13 height 13
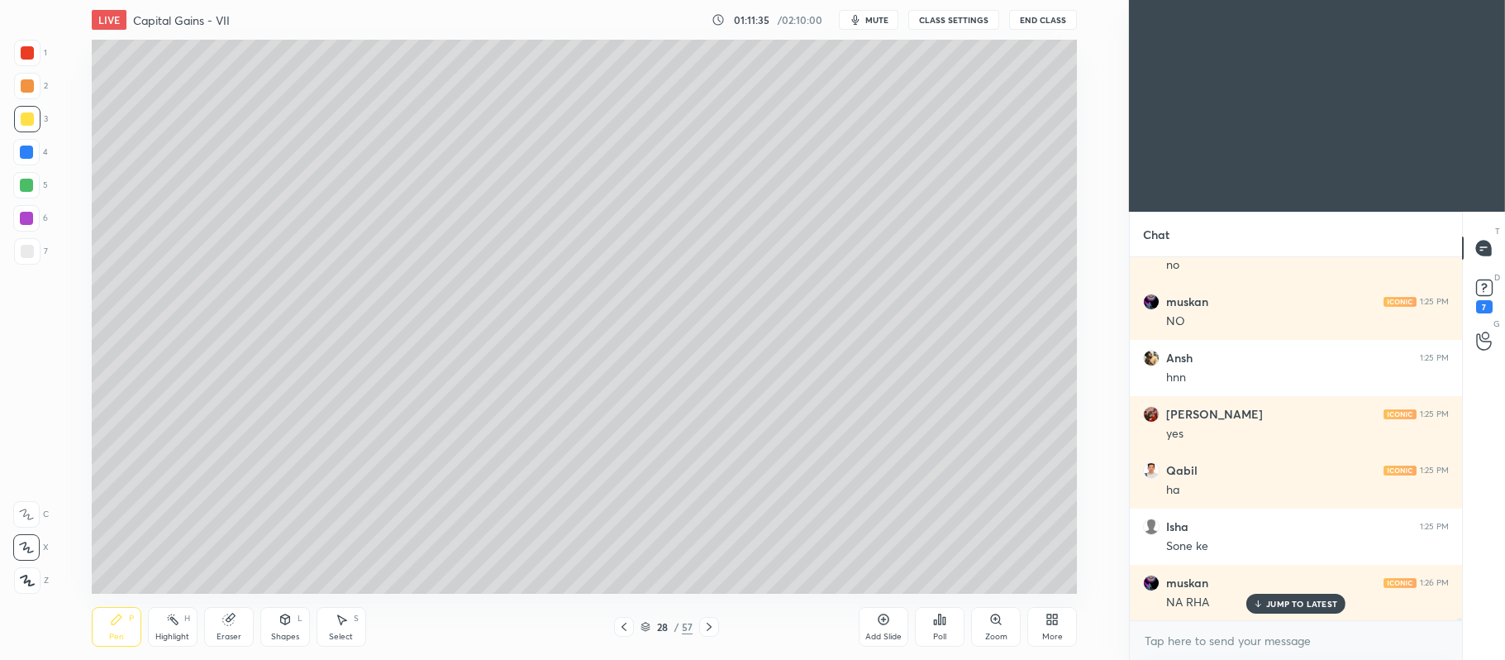
click at [26, 186] on div at bounding box center [26, 185] width 13 height 13
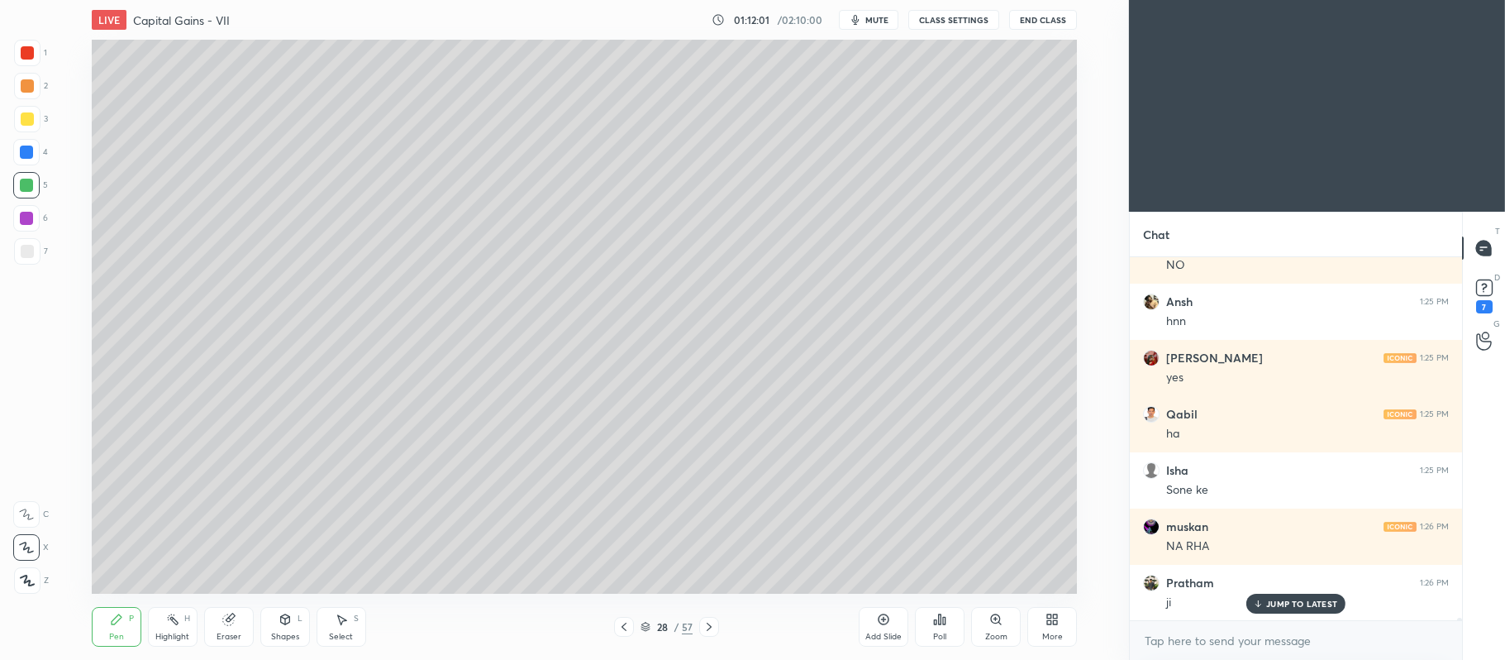
click at [885, 620] on icon at bounding box center [883, 619] width 13 height 13
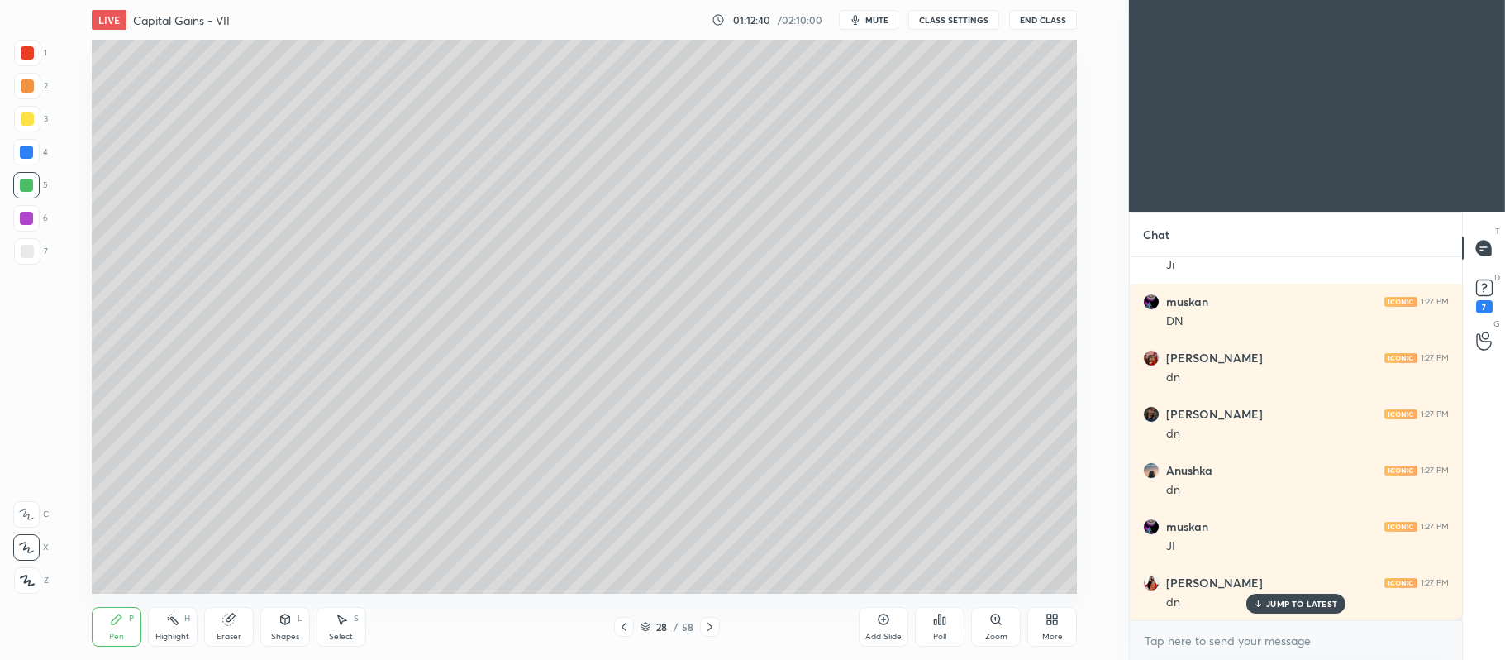
scroll to position [50691, 0]
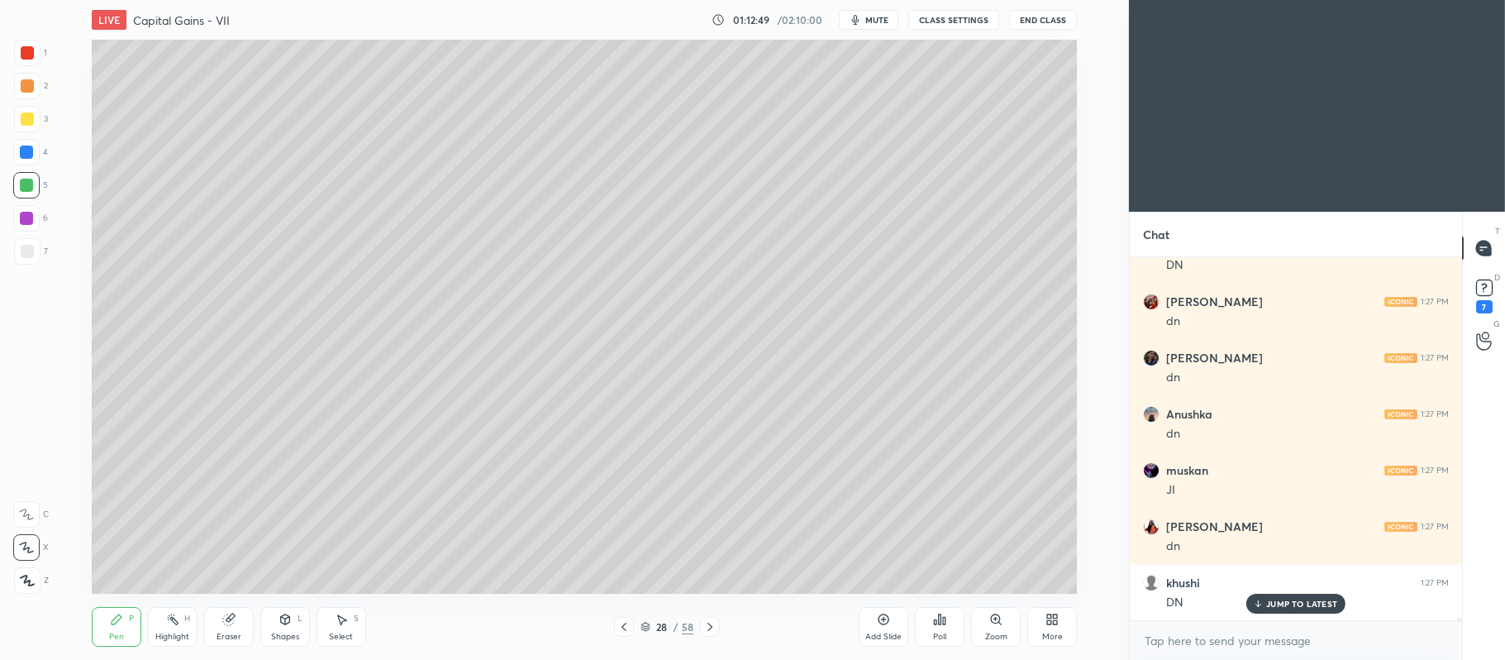
click at [875, 627] on div "Add Slide" at bounding box center [884, 627] width 50 height 40
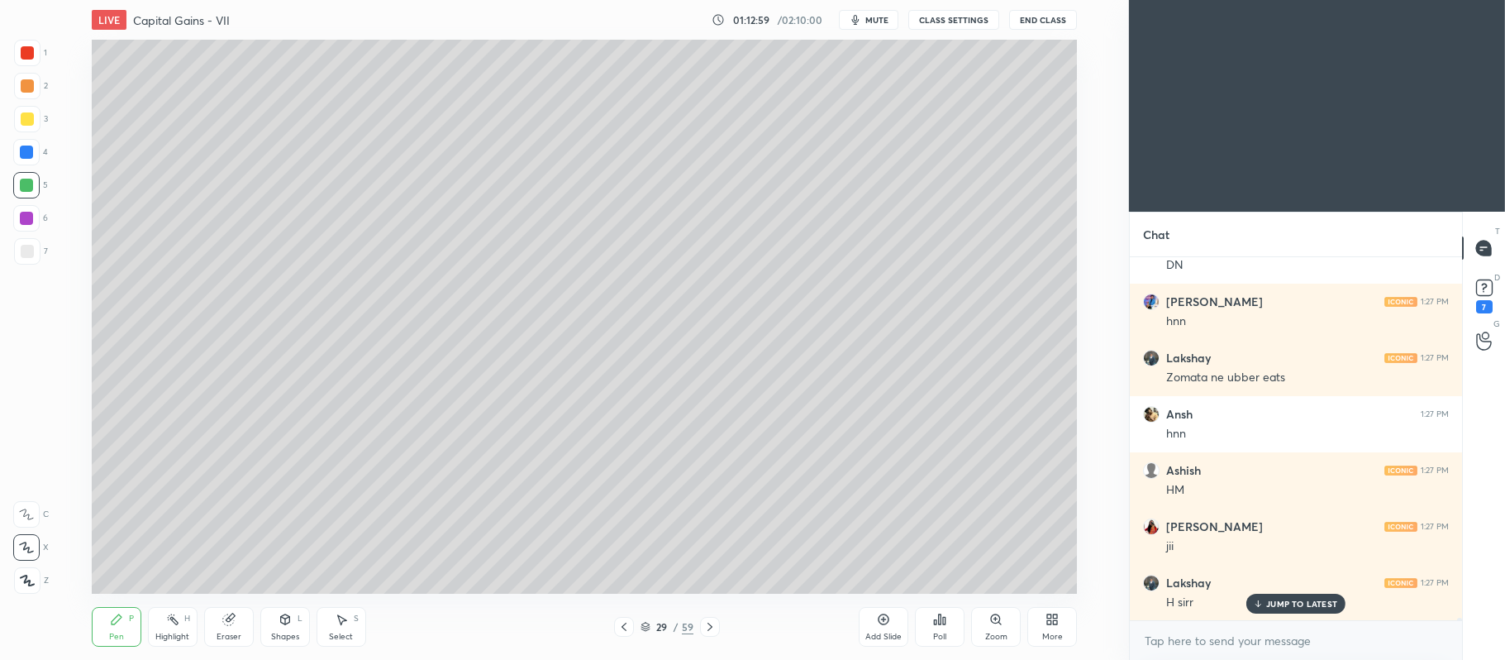
scroll to position [51085, 0]
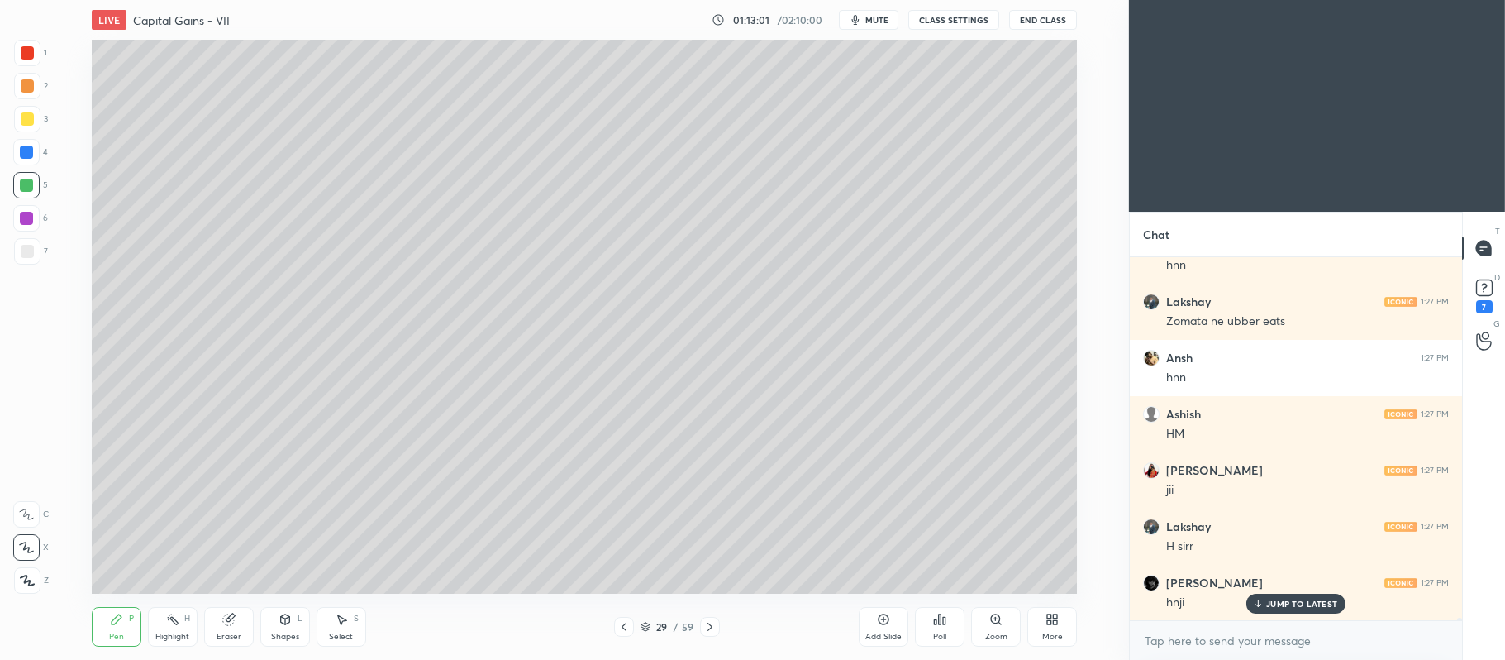
click at [25, 122] on div at bounding box center [27, 118] width 13 height 13
click at [286, 622] on icon at bounding box center [284, 619] width 9 height 10
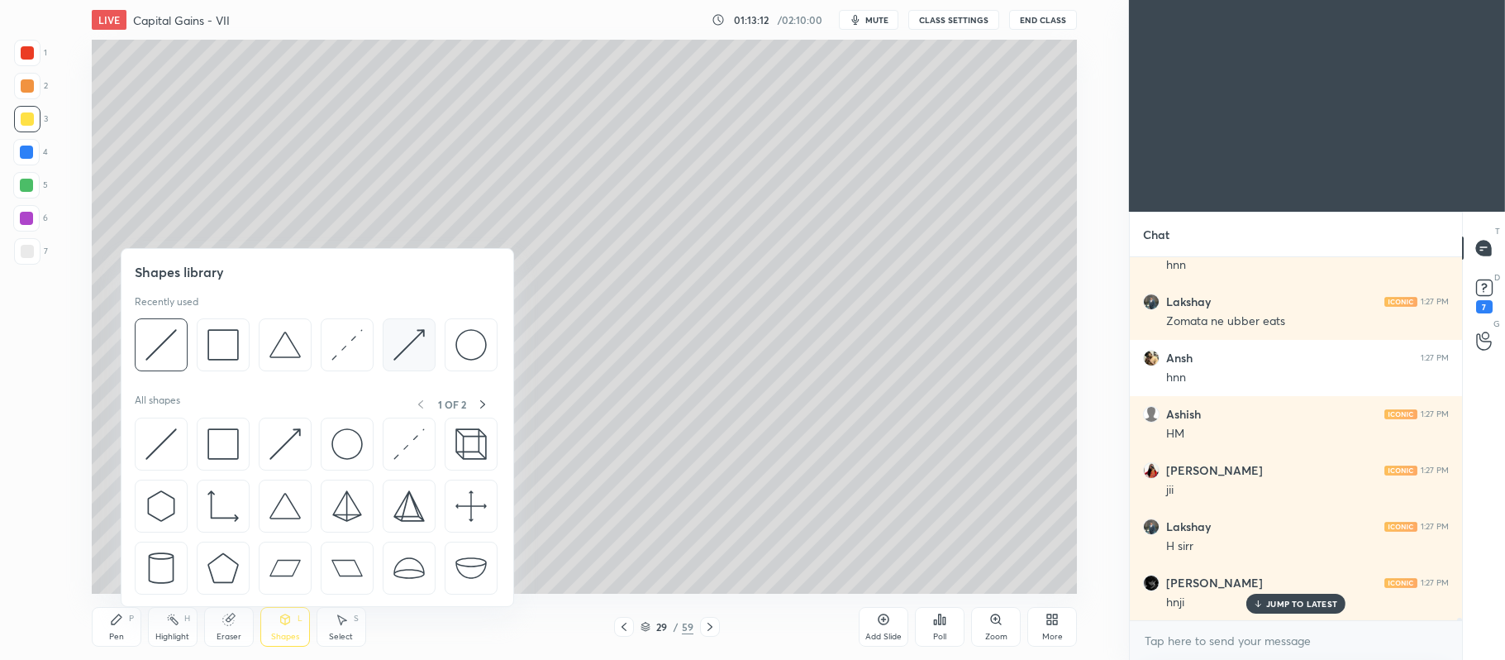
click at [398, 354] on img at bounding box center [409, 344] width 31 height 31
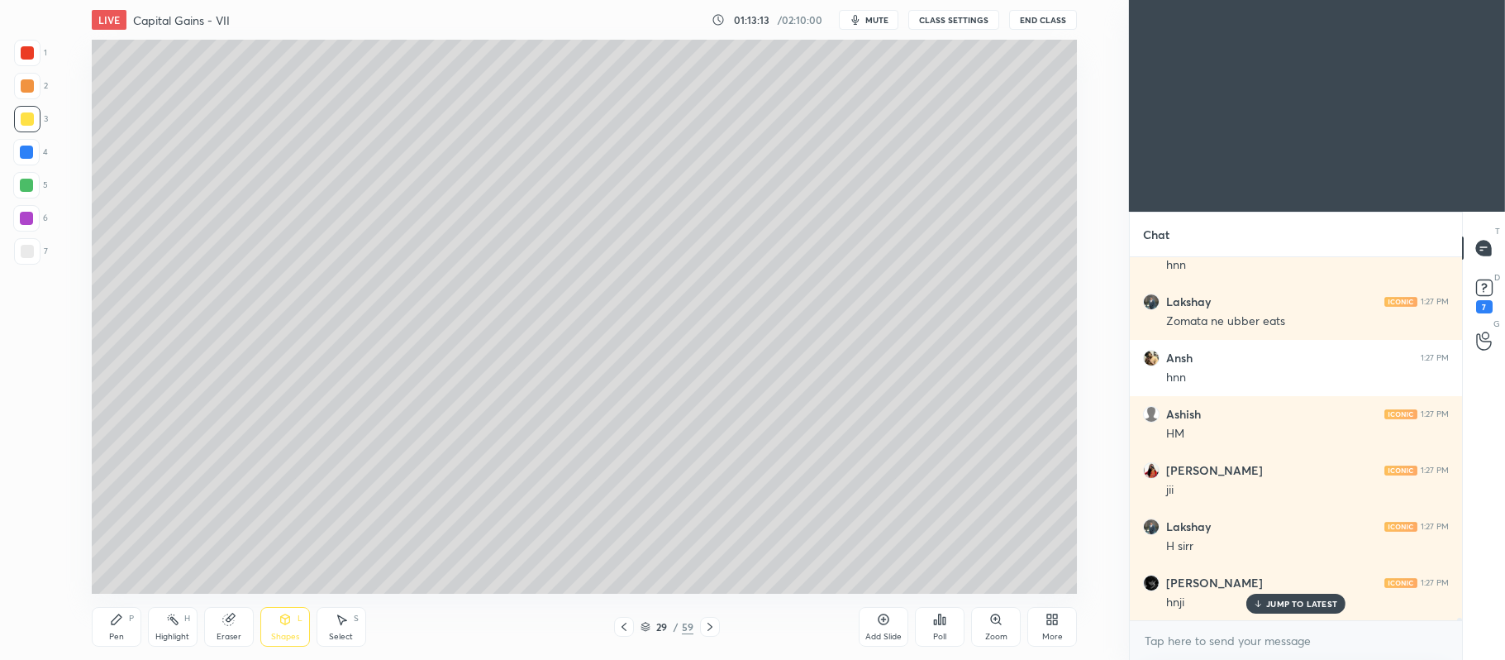
click at [34, 240] on div at bounding box center [27, 251] width 26 height 26
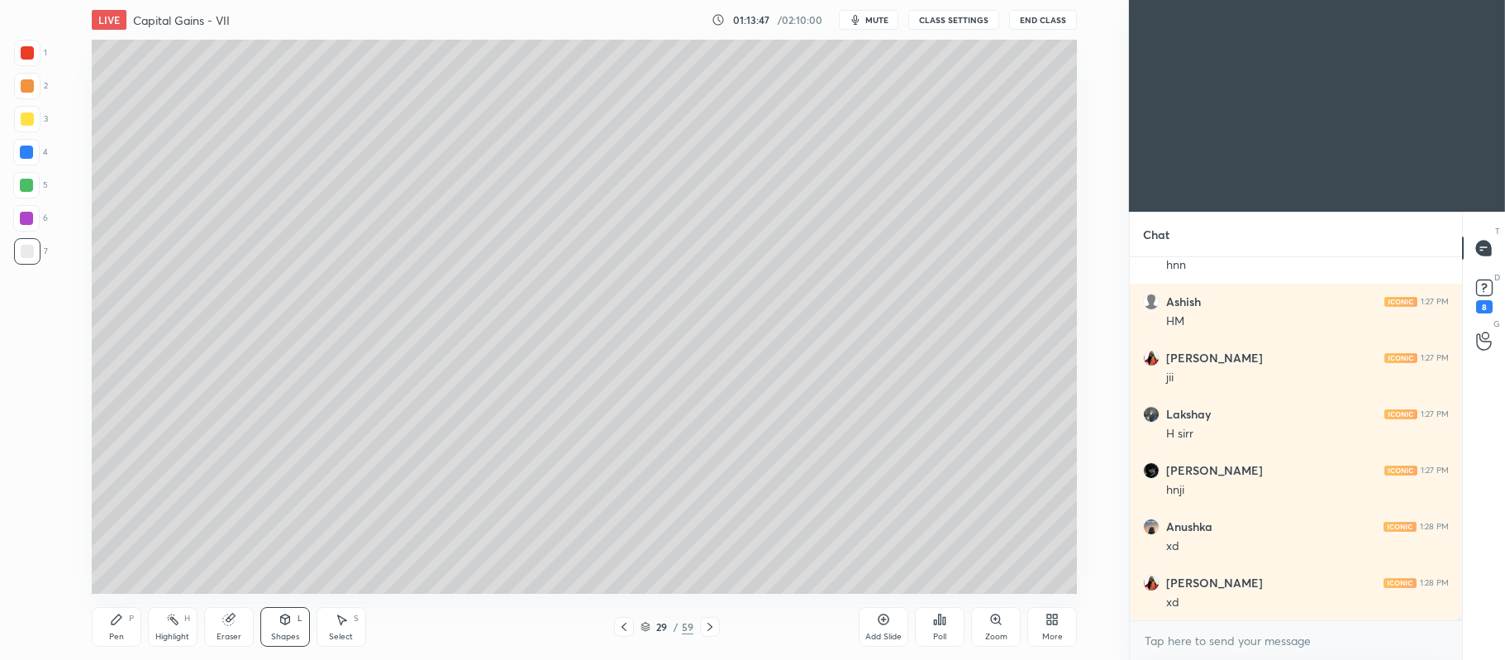
scroll to position [51254, 0]
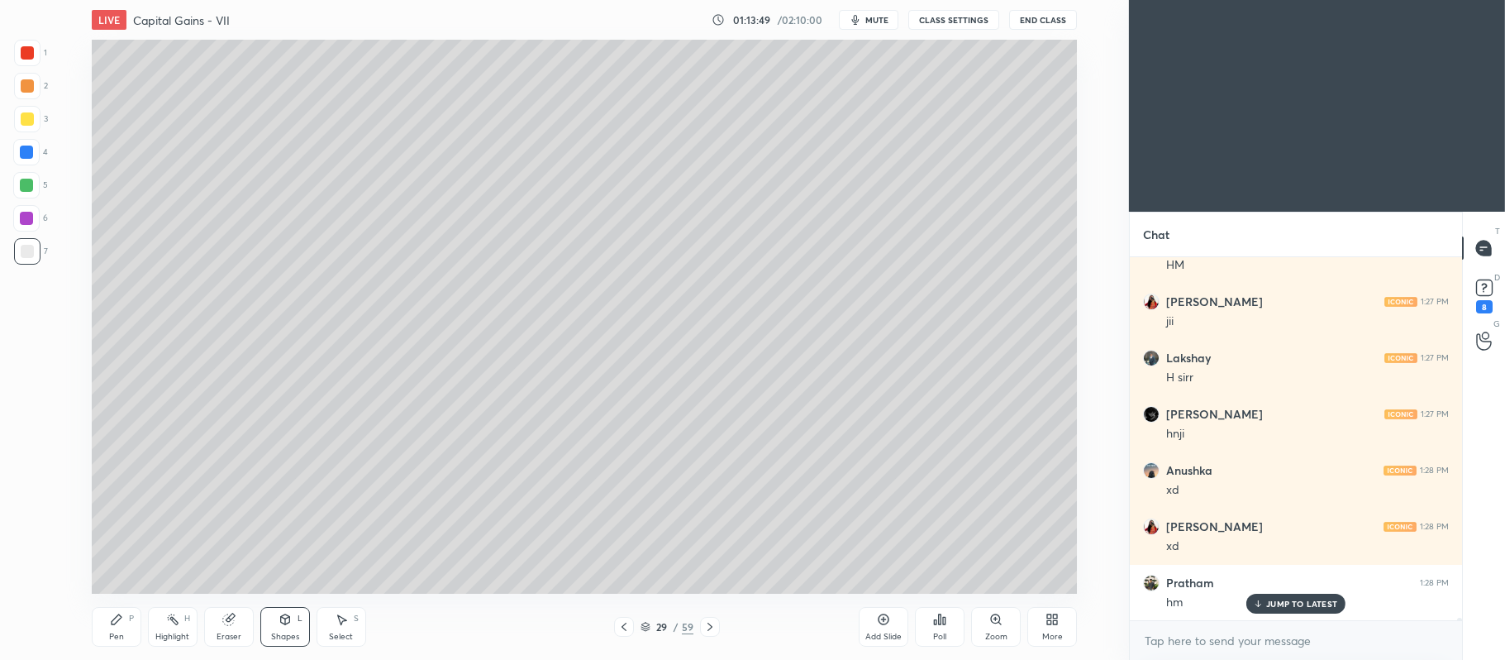
click at [117, 603] on div "Pen P Highlight H Eraser Shapes L Select S 29 / 59 Add Slide Poll Zoom More" at bounding box center [584, 627] width 985 height 66
click at [30, 89] on div at bounding box center [27, 85] width 13 height 13
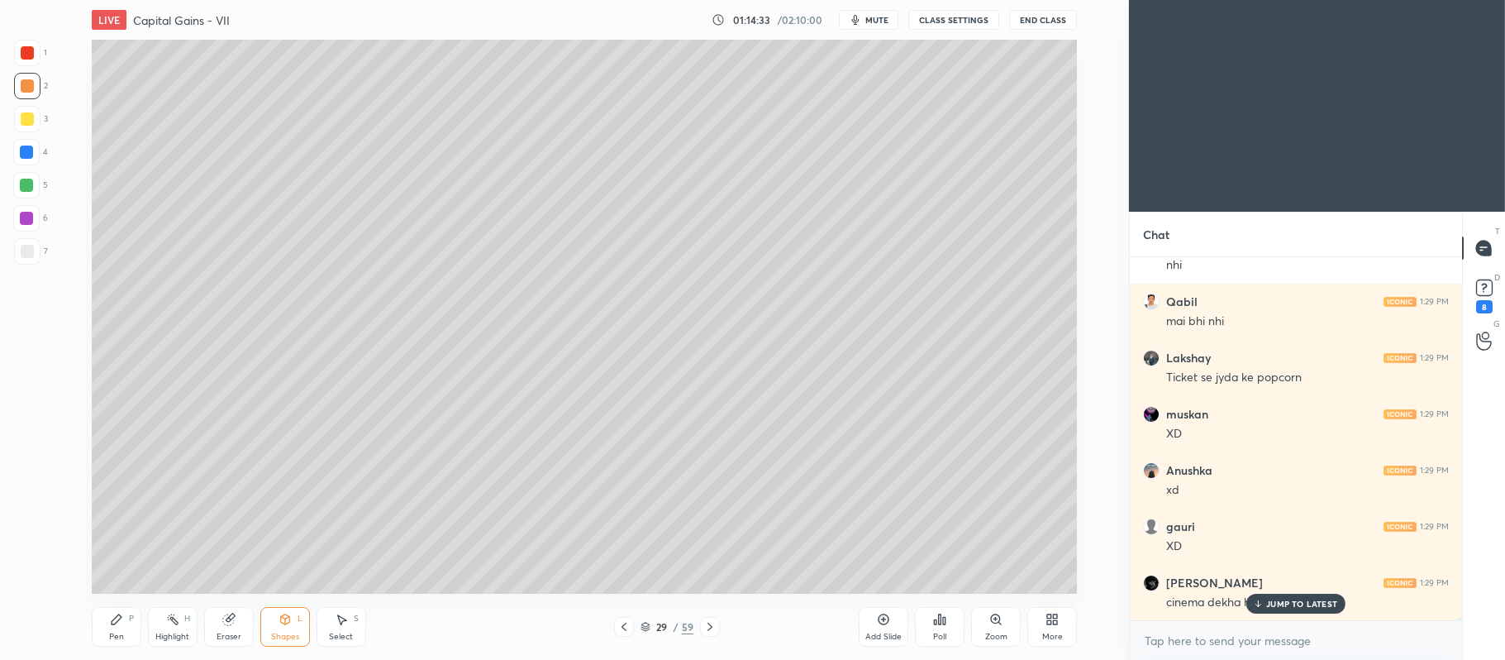
scroll to position [52097, 0]
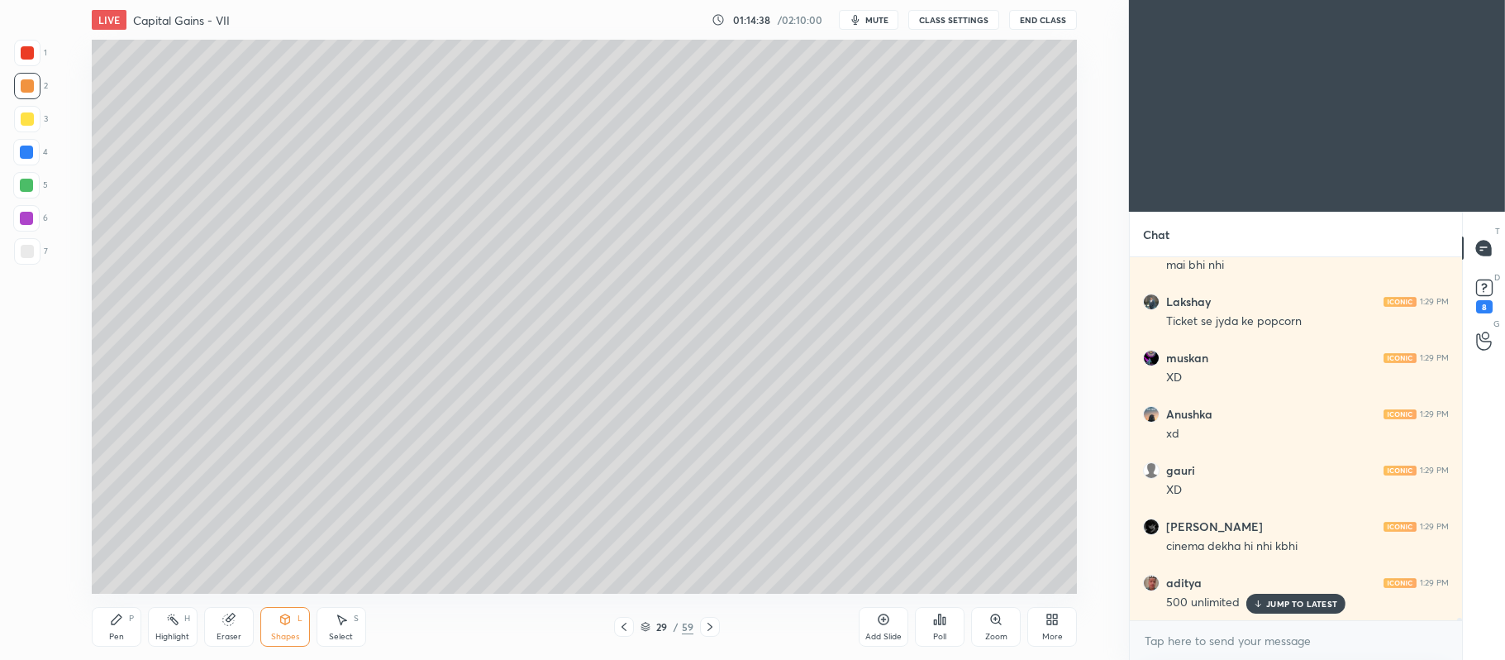
click at [110, 619] on icon at bounding box center [116, 619] width 13 height 13
click at [44, 121] on div "3" at bounding box center [31, 119] width 34 height 26
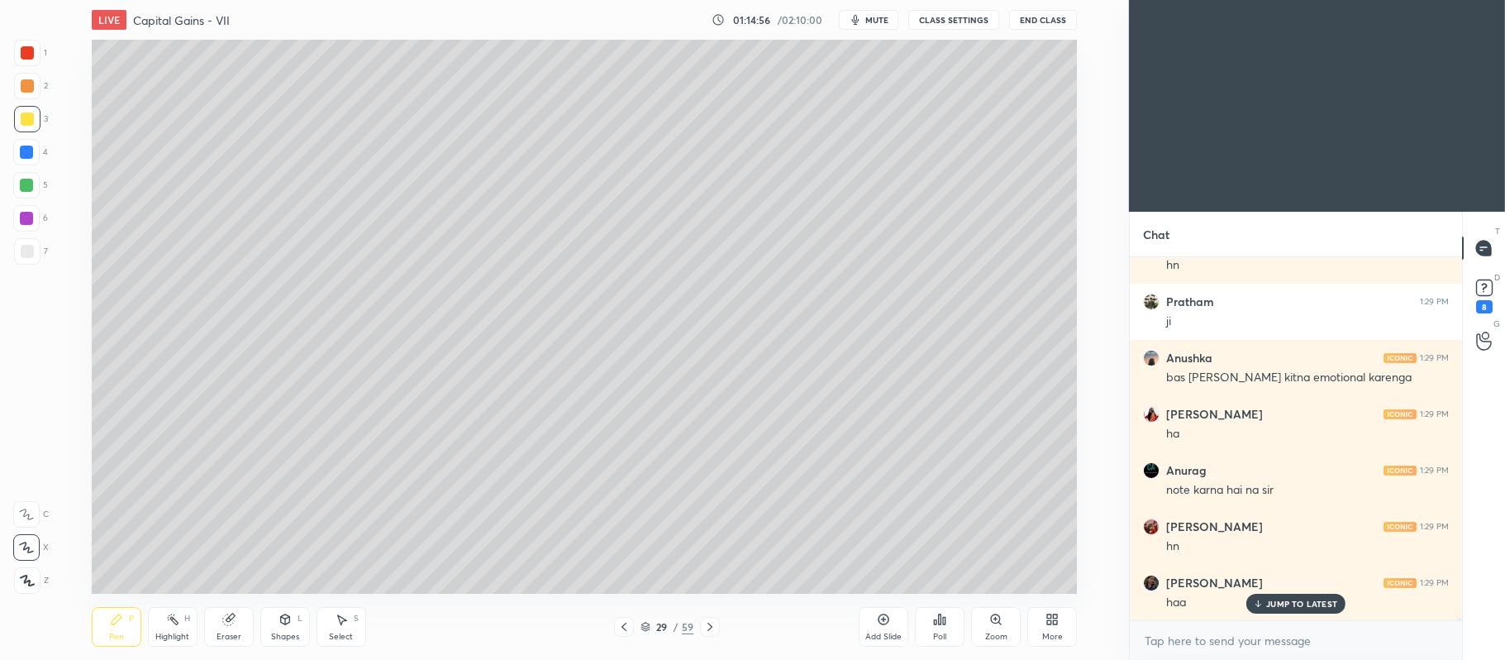
scroll to position [52547, 0]
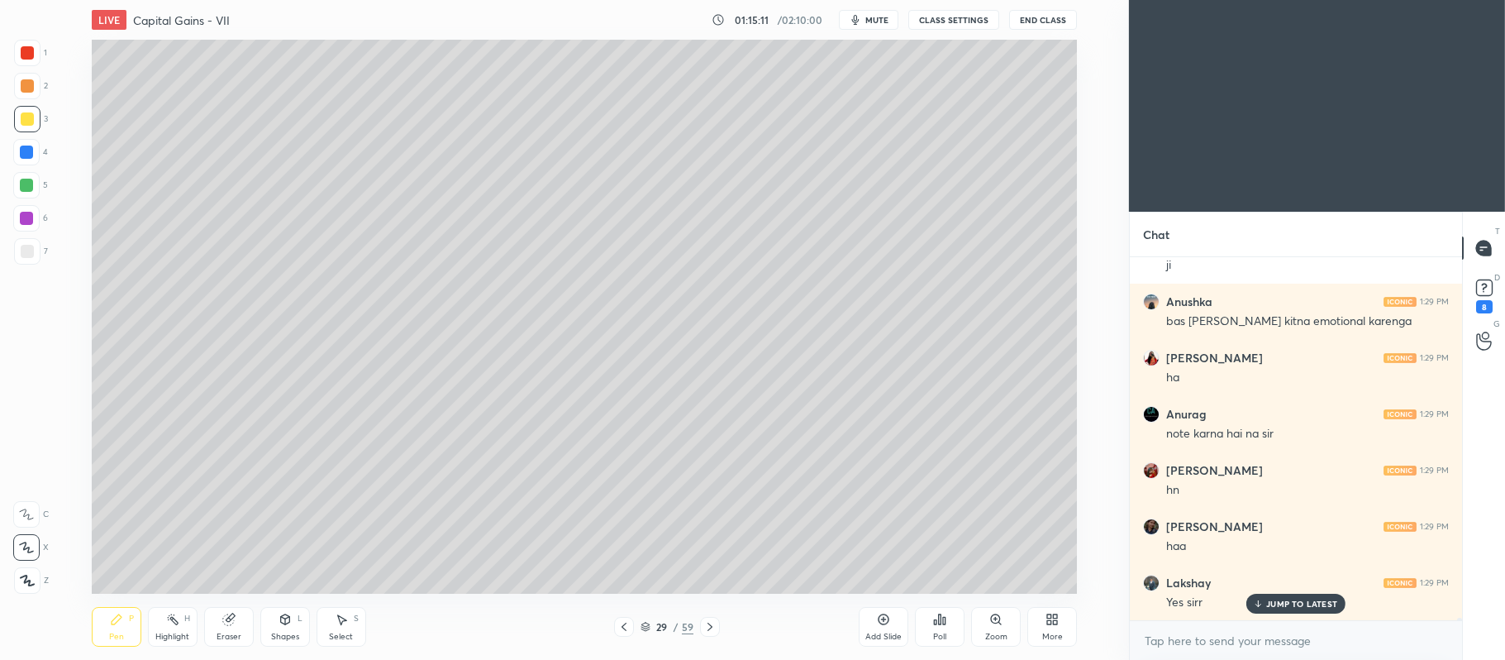
click at [23, 190] on div at bounding box center [26, 185] width 13 height 13
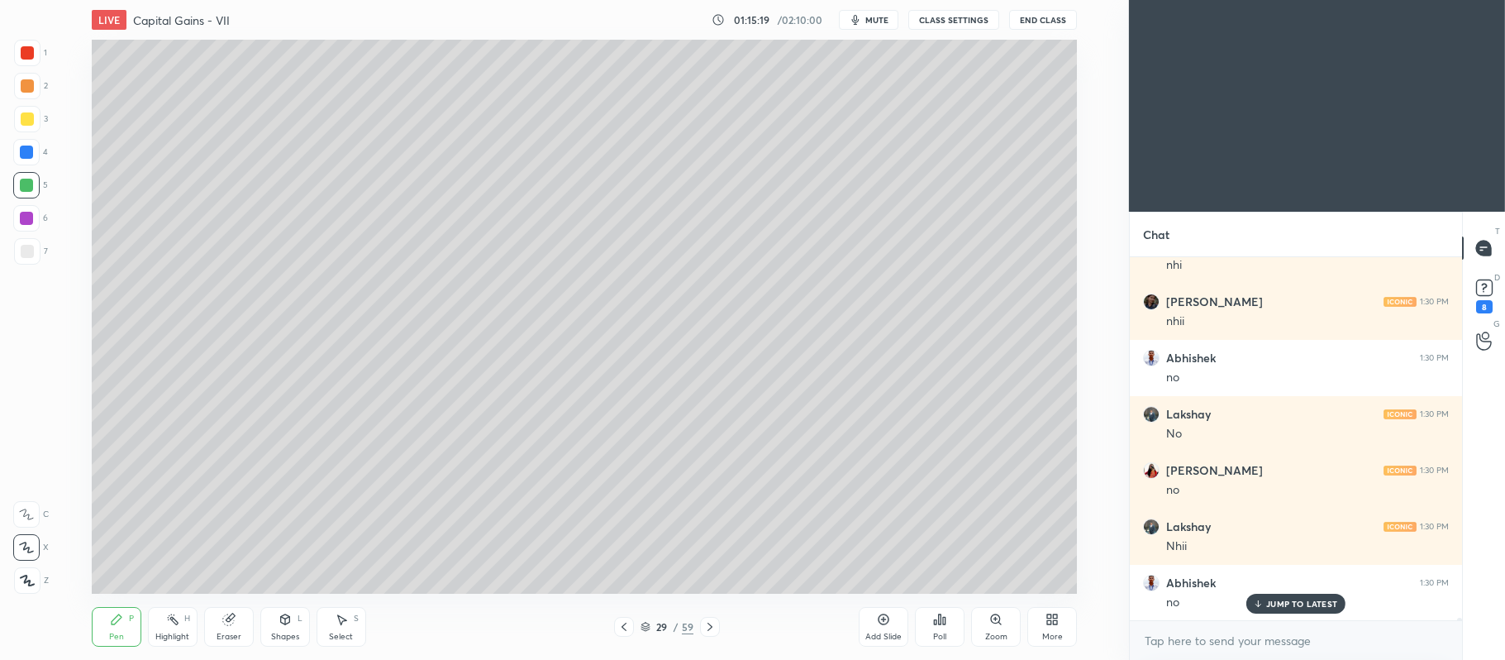
scroll to position [53277, 0]
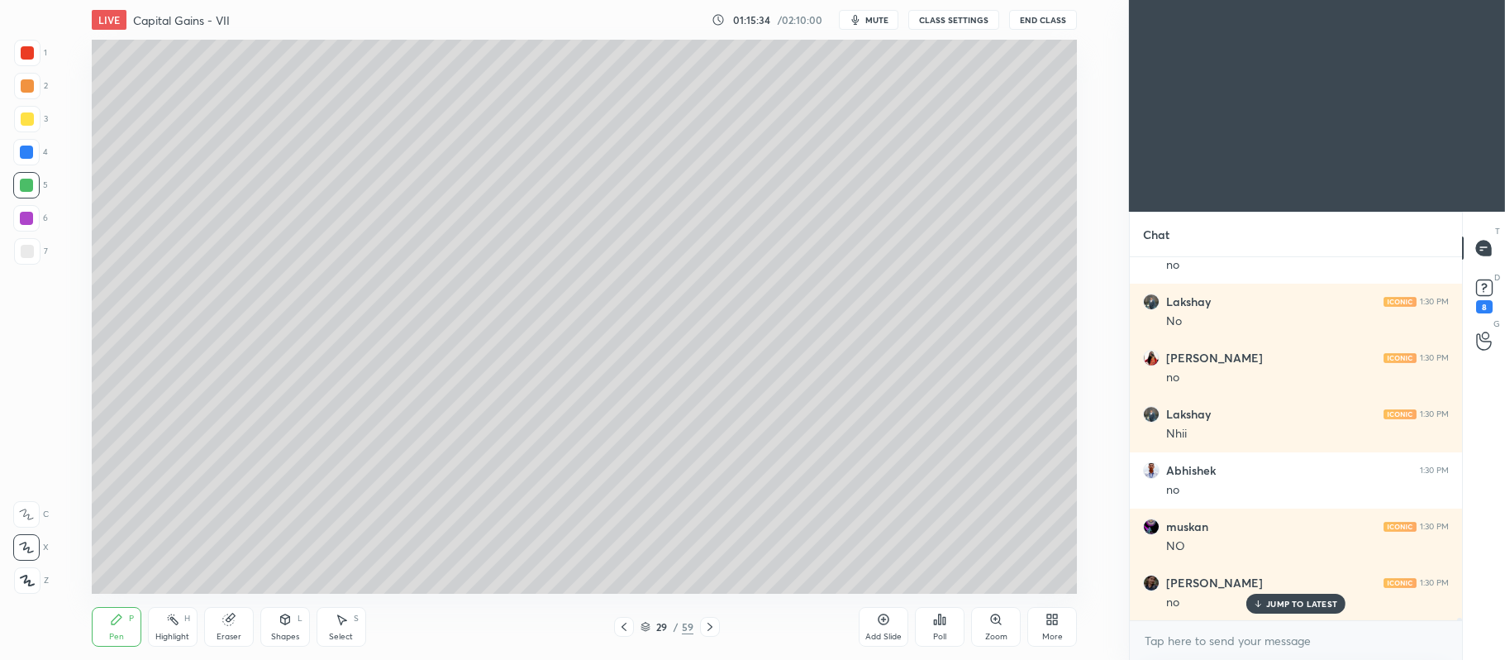
click at [28, 145] on div at bounding box center [26, 151] width 13 height 13
click at [31, 84] on div at bounding box center [27, 85] width 13 height 13
click at [31, 159] on div at bounding box center [26, 152] width 26 height 26
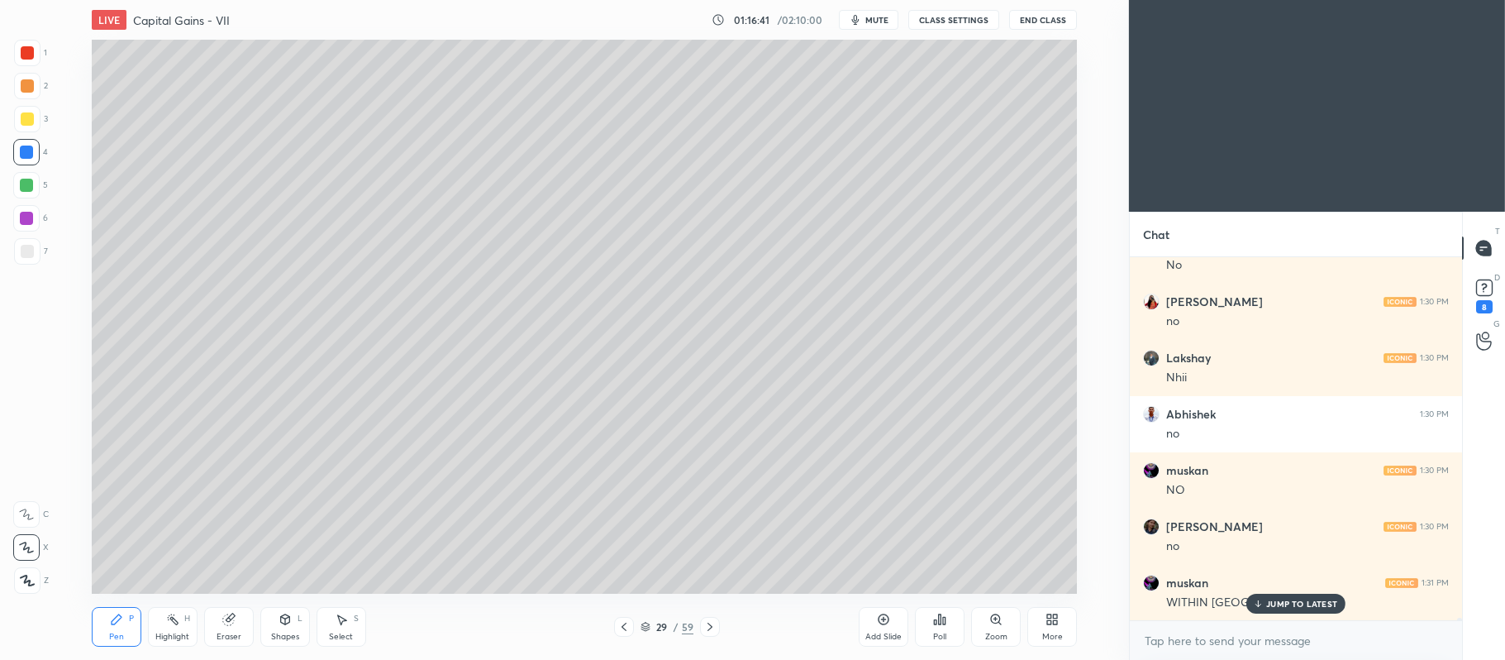
scroll to position [53335, 0]
click at [33, 119] on div at bounding box center [27, 118] width 13 height 13
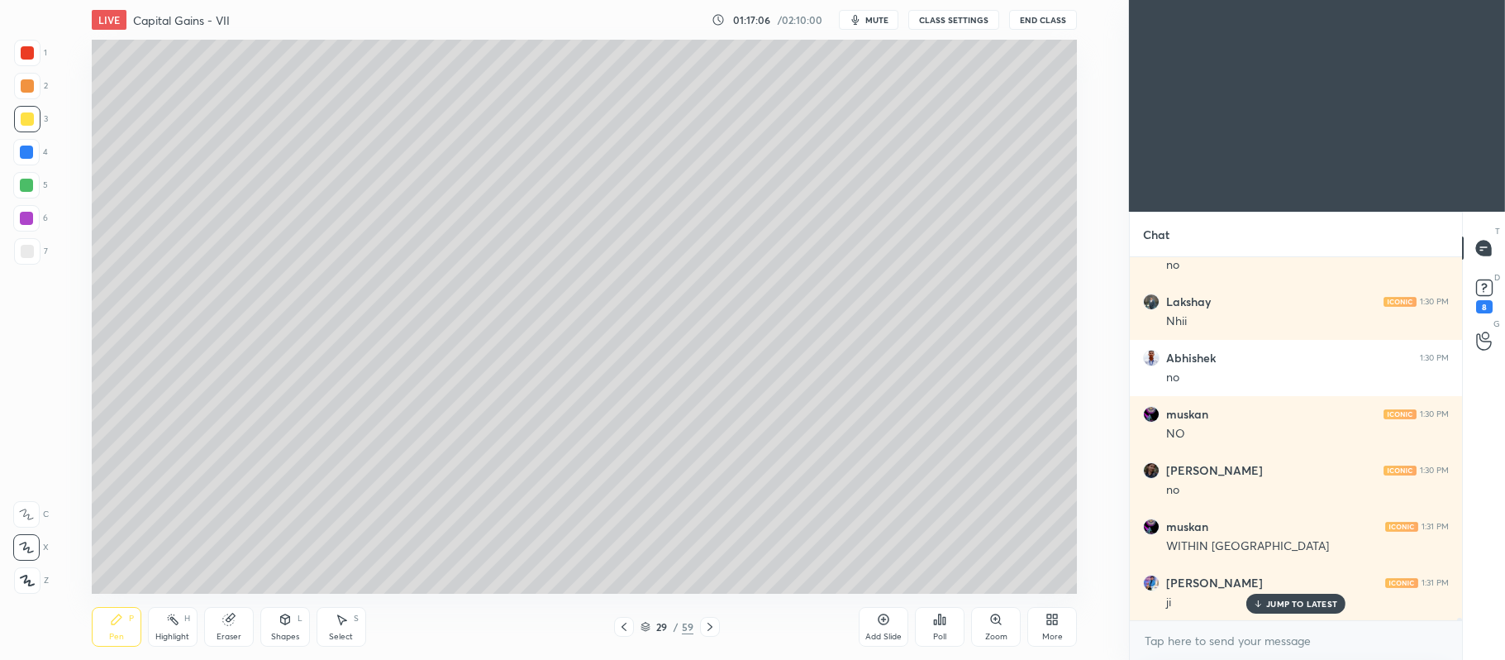
click at [33, 183] on div at bounding box center [26, 185] width 13 height 13
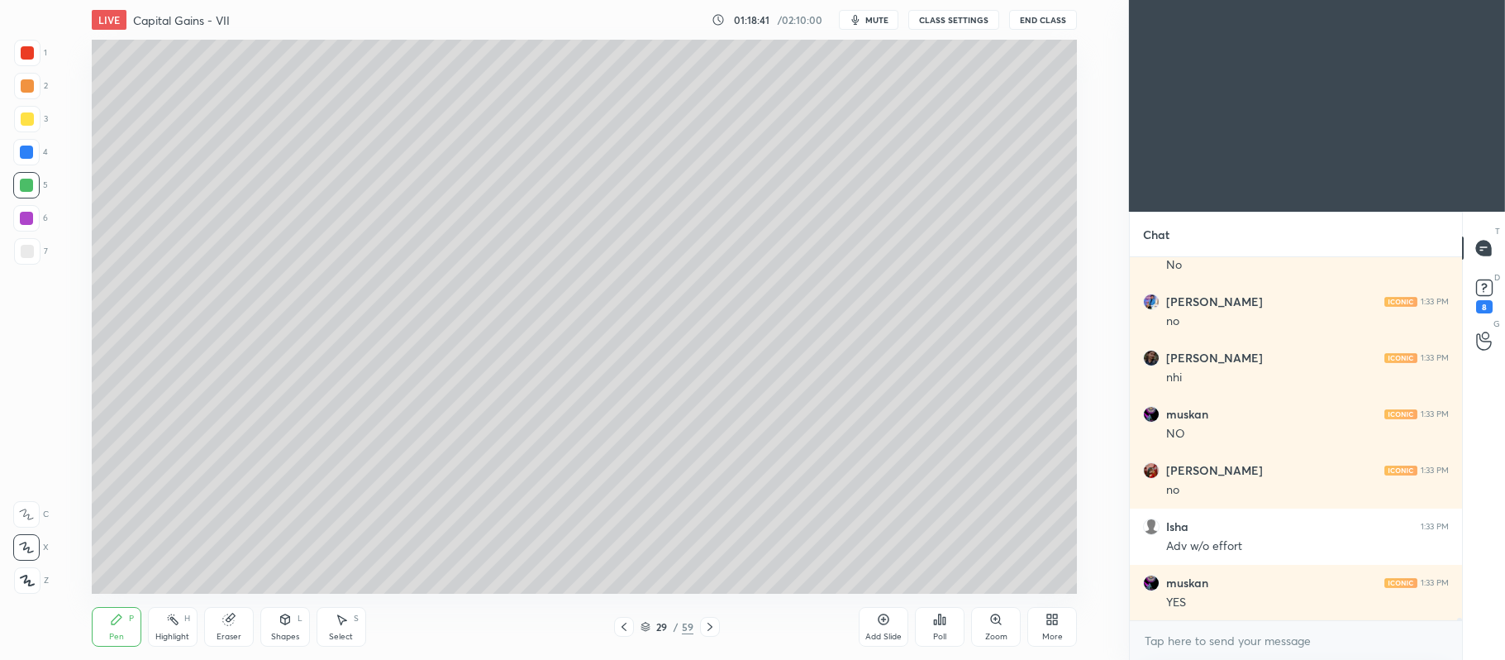
scroll to position [54683, 0]
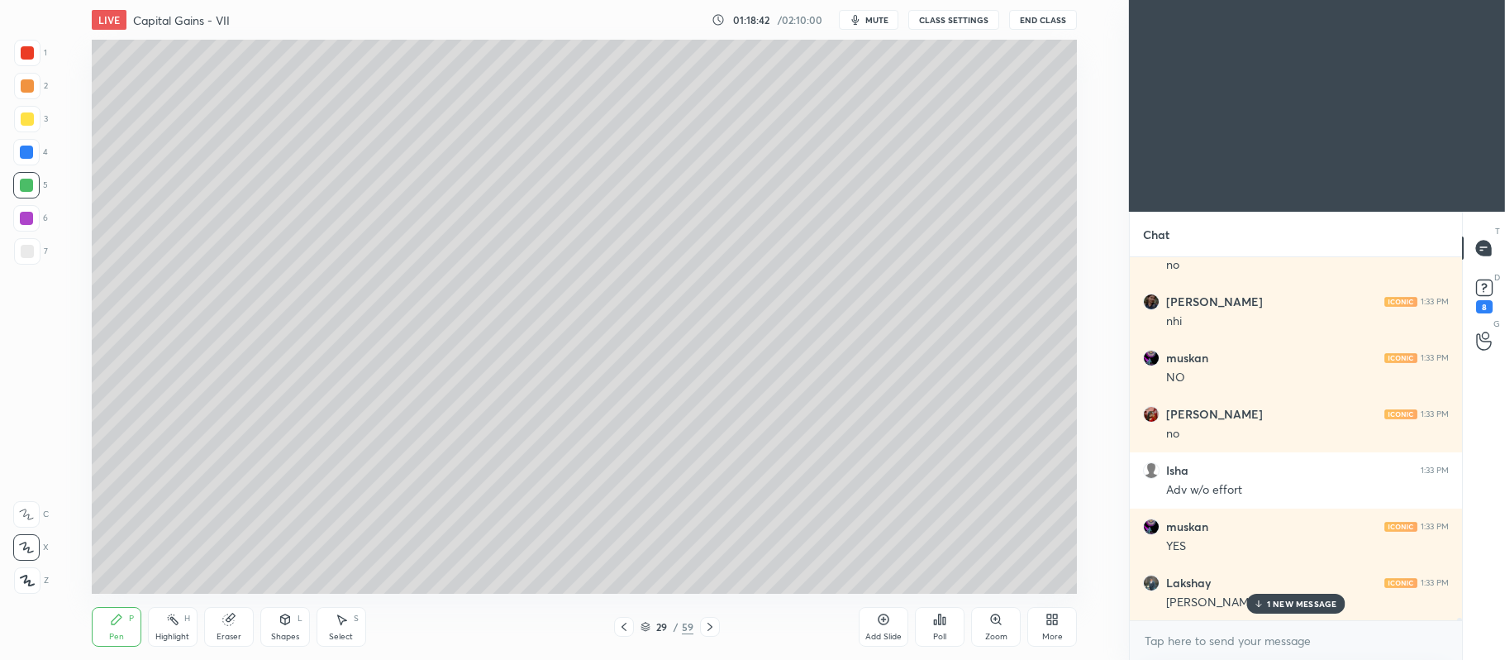
click at [714, 632] on icon at bounding box center [710, 626] width 13 height 13
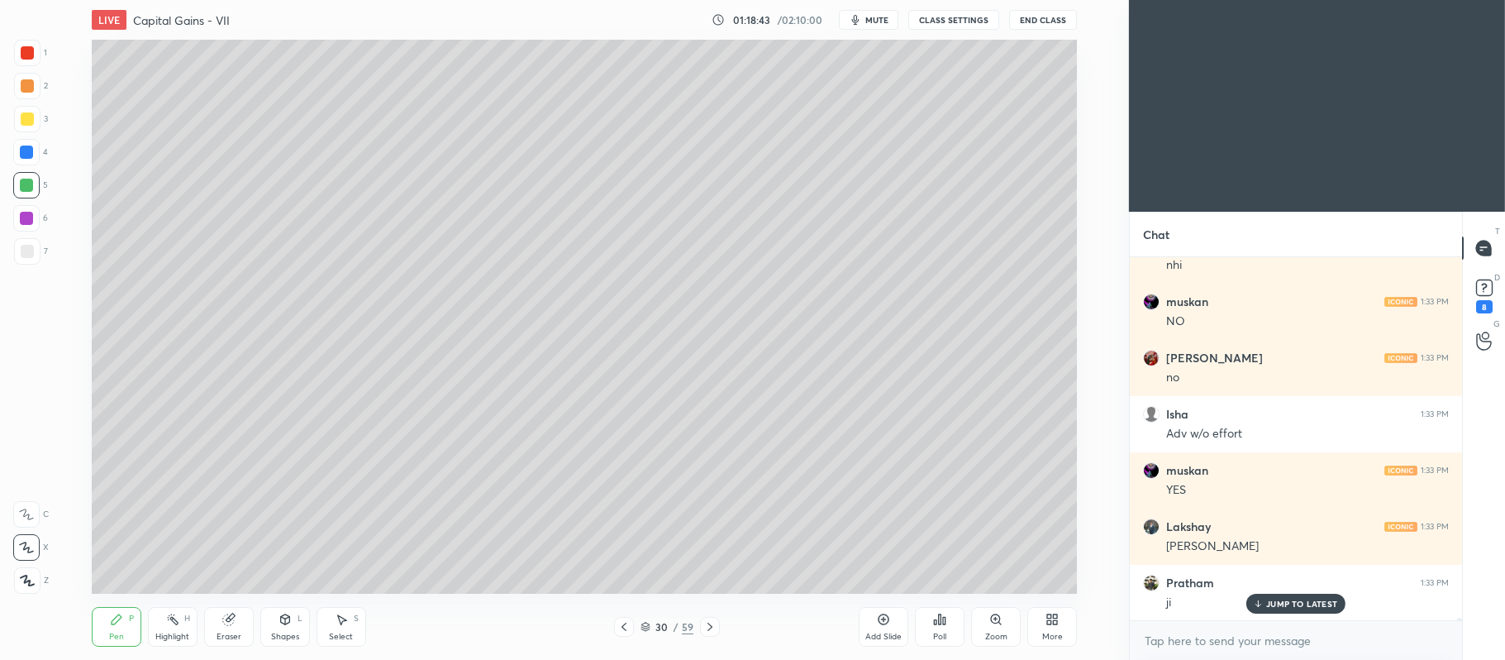
scroll to position [54795, 0]
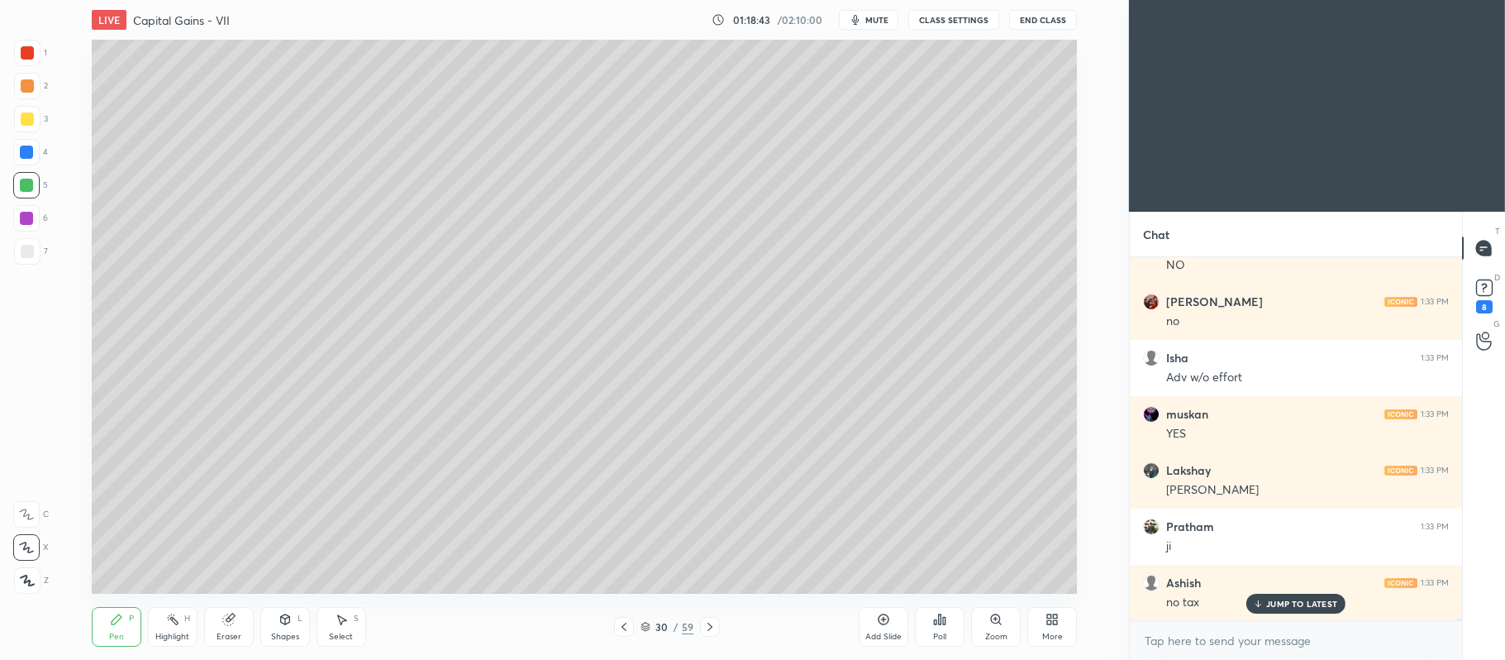
click at [709, 633] on div at bounding box center [710, 627] width 20 height 20
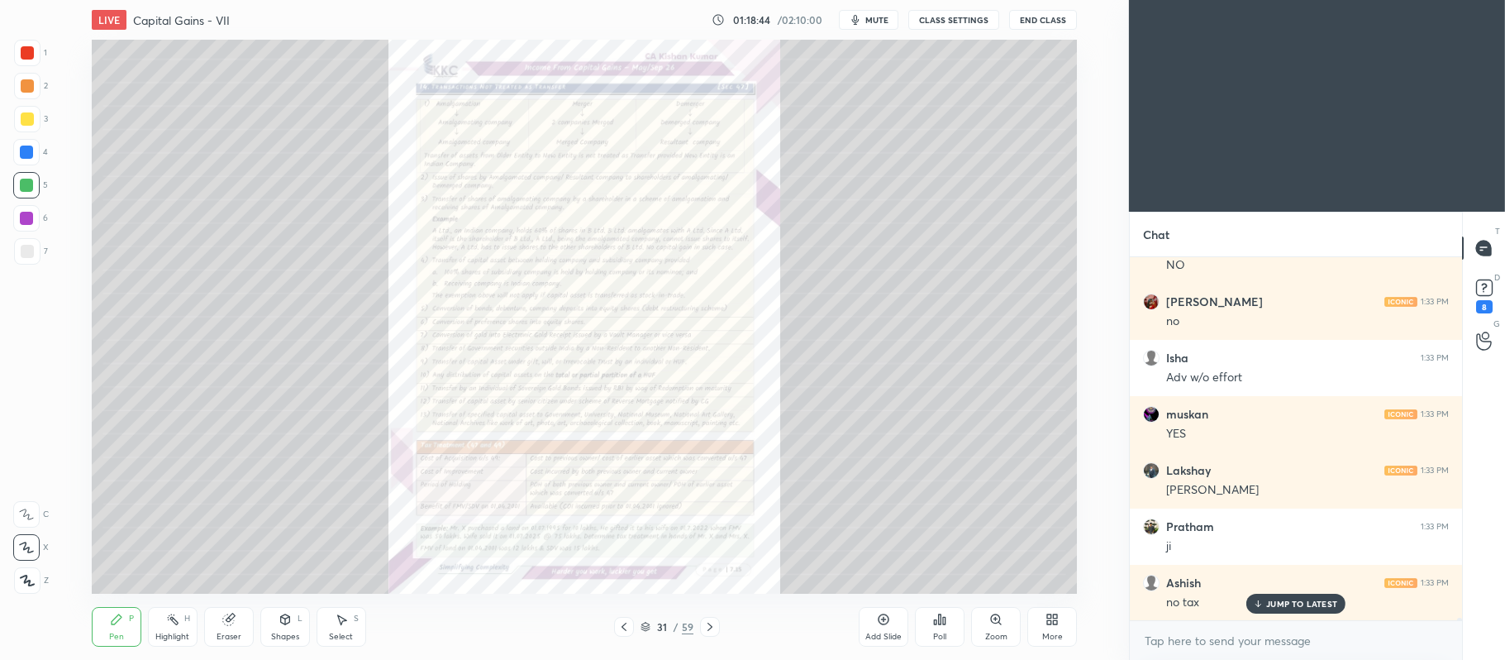
scroll to position [54851, 0]
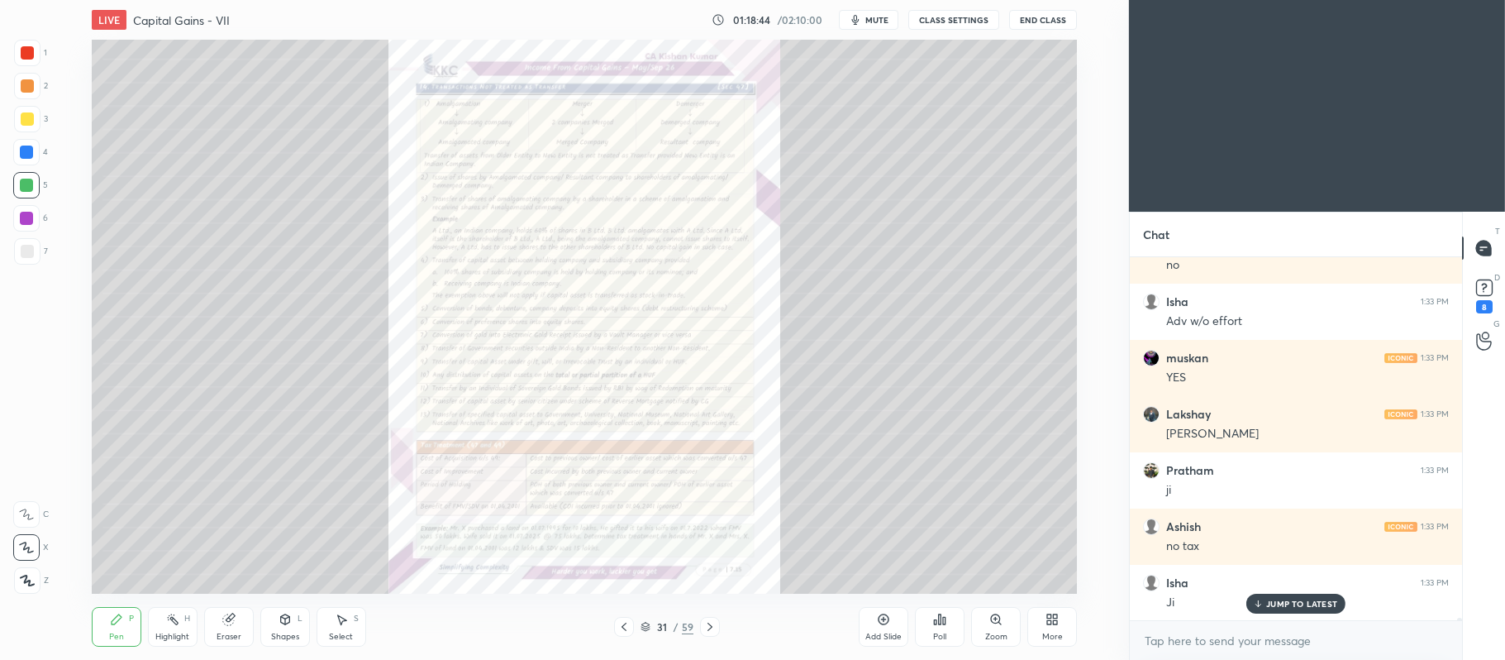
click at [996, 623] on icon at bounding box center [995, 618] width 9 height 9
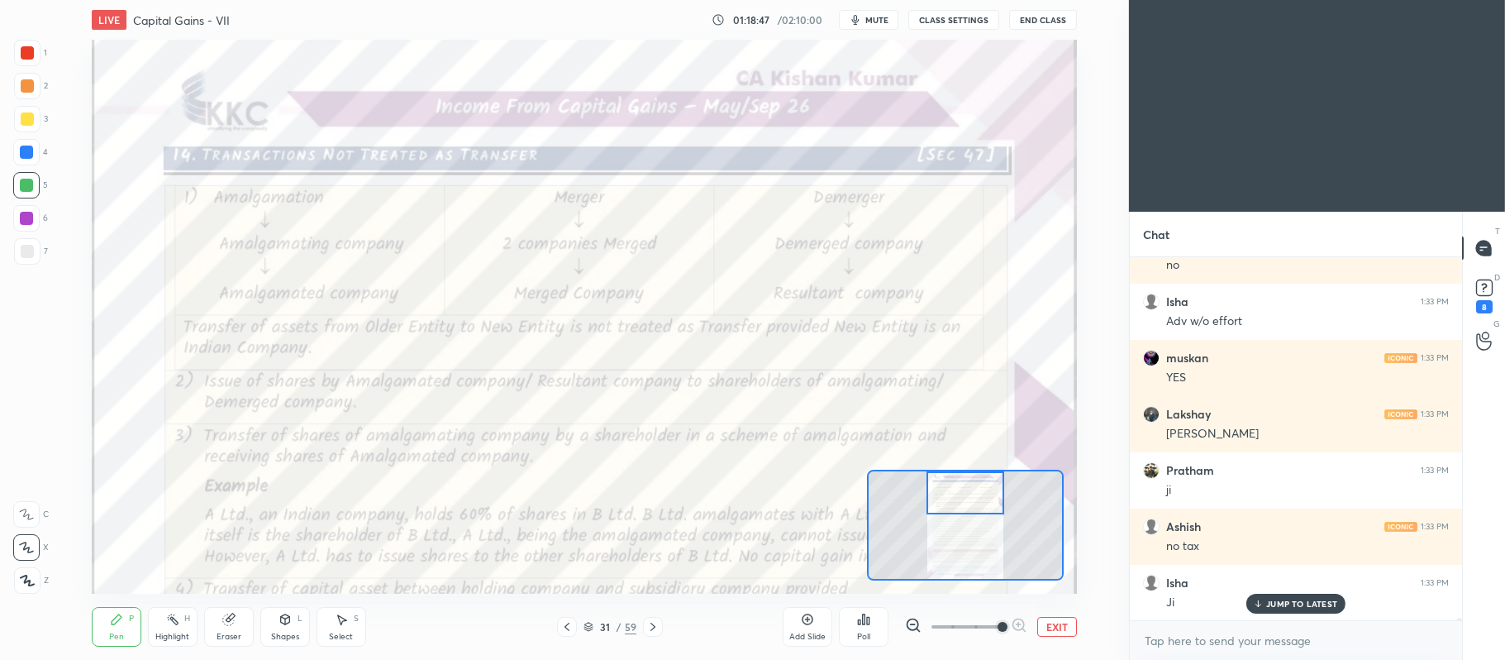
scroll to position [54908, 0]
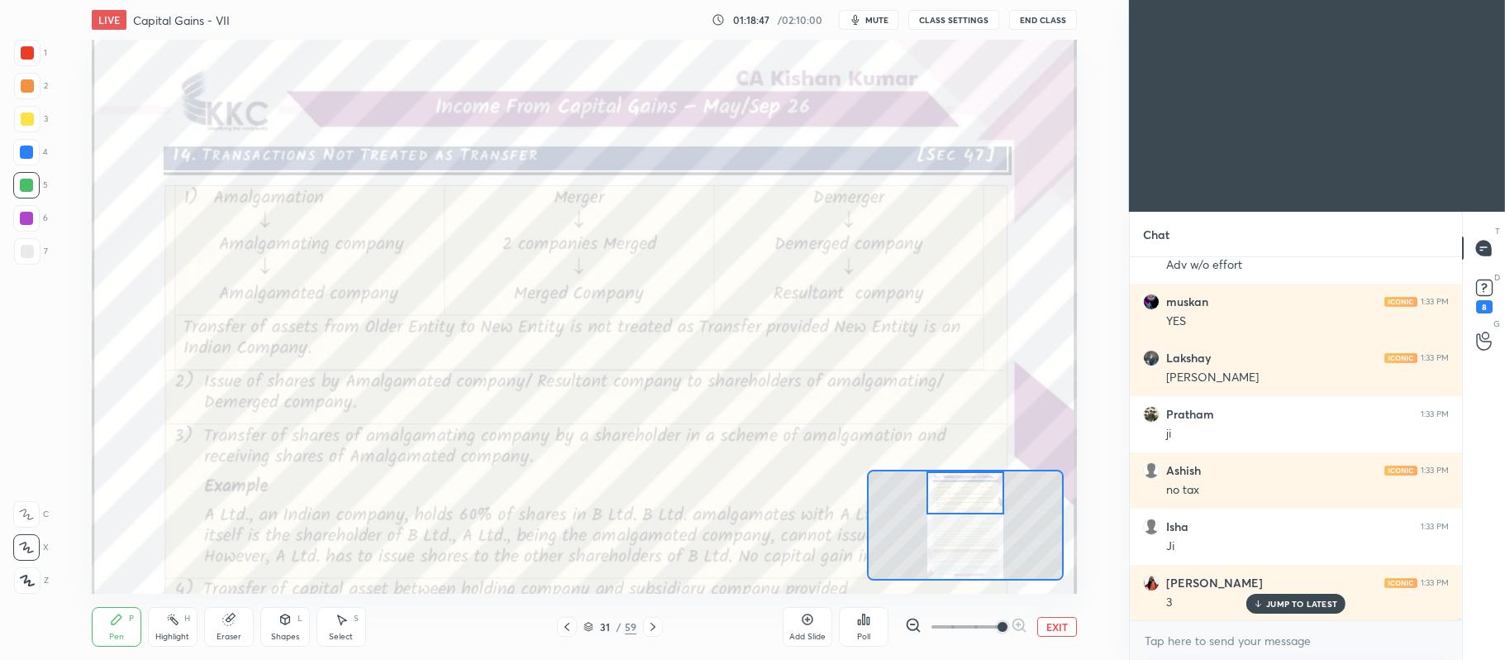
click at [21, 56] on div at bounding box center [27, 52] width 13 height 13
click at [27, 508] on icon at bounding box center [26, 514] width 15 height 12
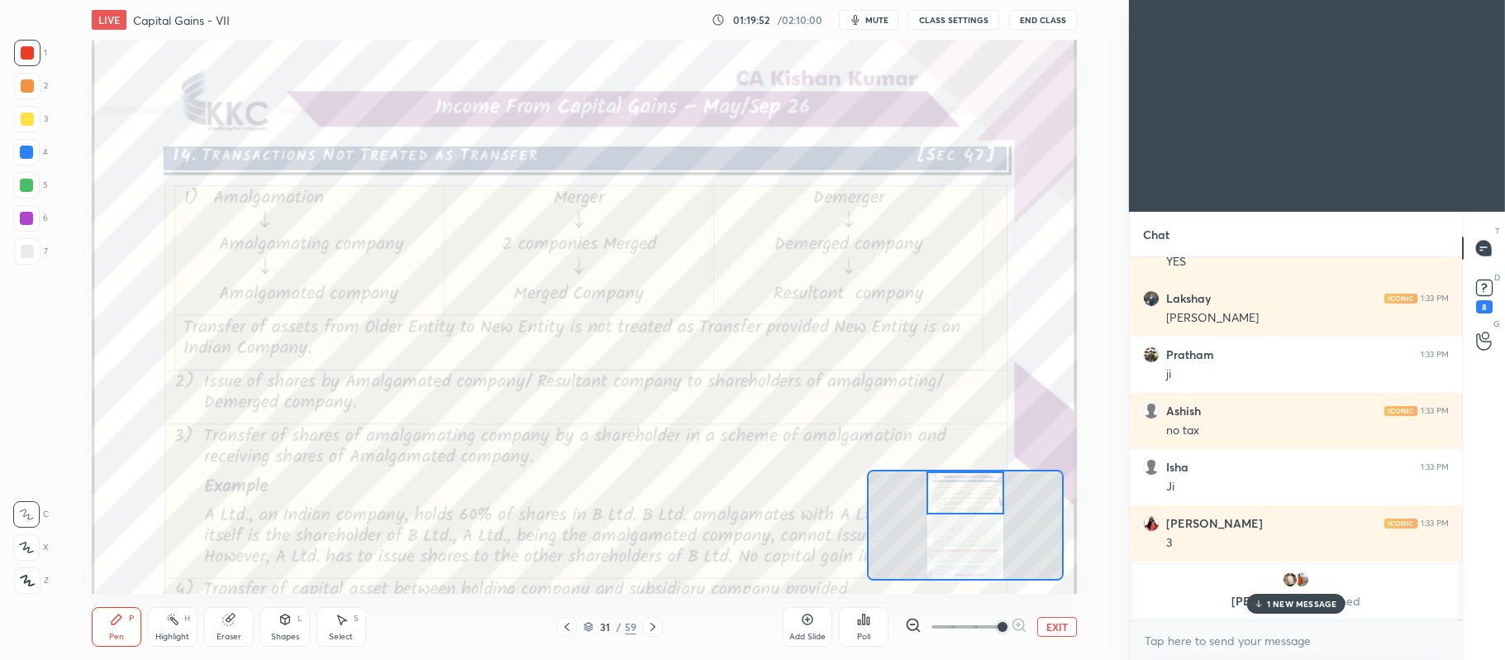
click at [574, 623] on div at bounding box center [567, 627] width 20 height 20
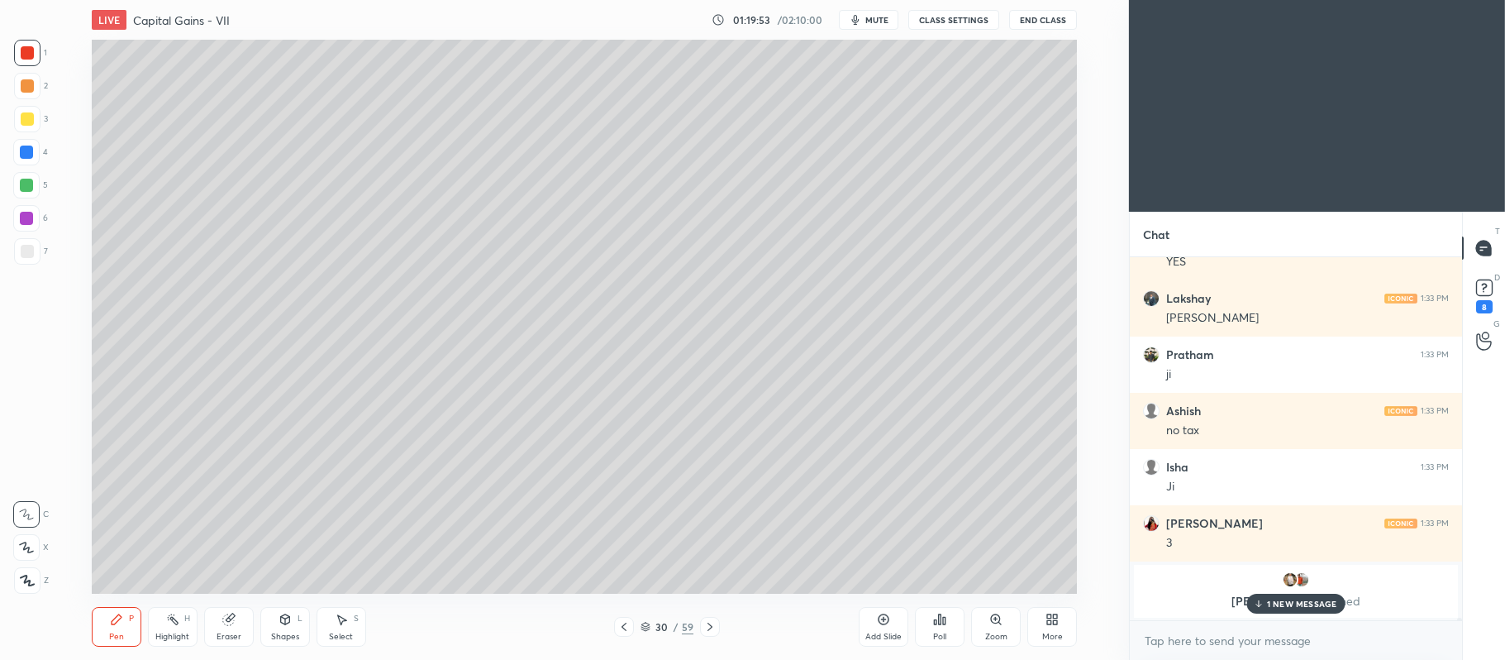
click at [622, 629] on icon at bounding box center [624, 626] width 13 height 13
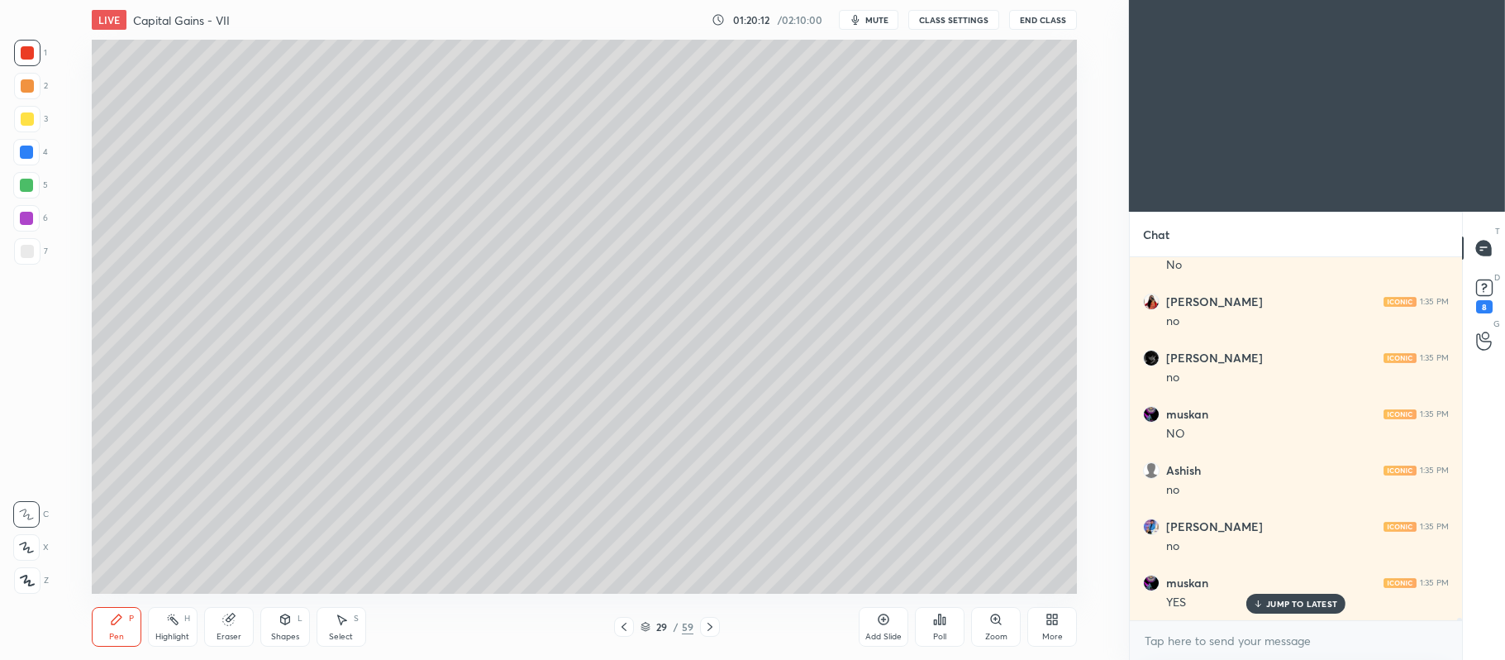
scroll to position [55417, 0]
click at [712, 630] on icon at bounding box center [710, 626] width 13 height 13
click at [711, 626] on icon at bounding box center [710, 627] width 5 height 8
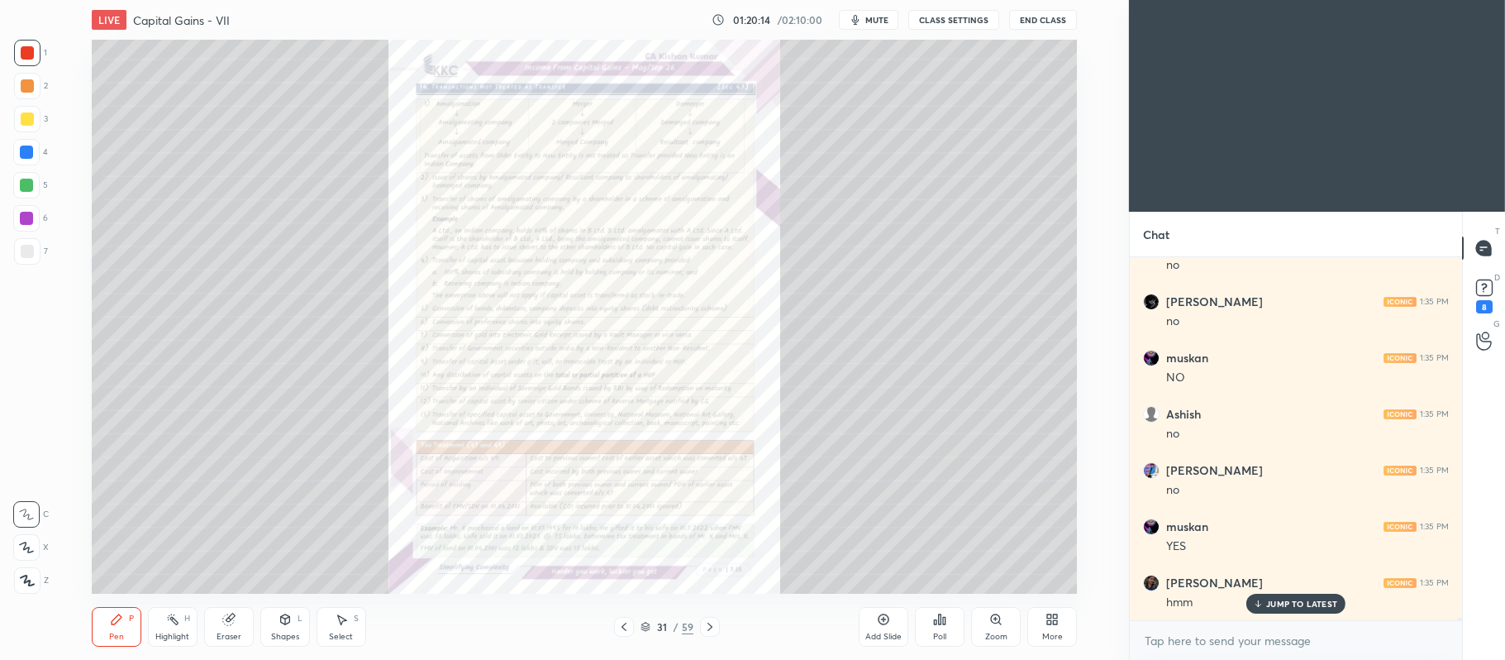
click at [1004, 629] on div "Zoom" at bounding box center [996, 627] width 50 height 40
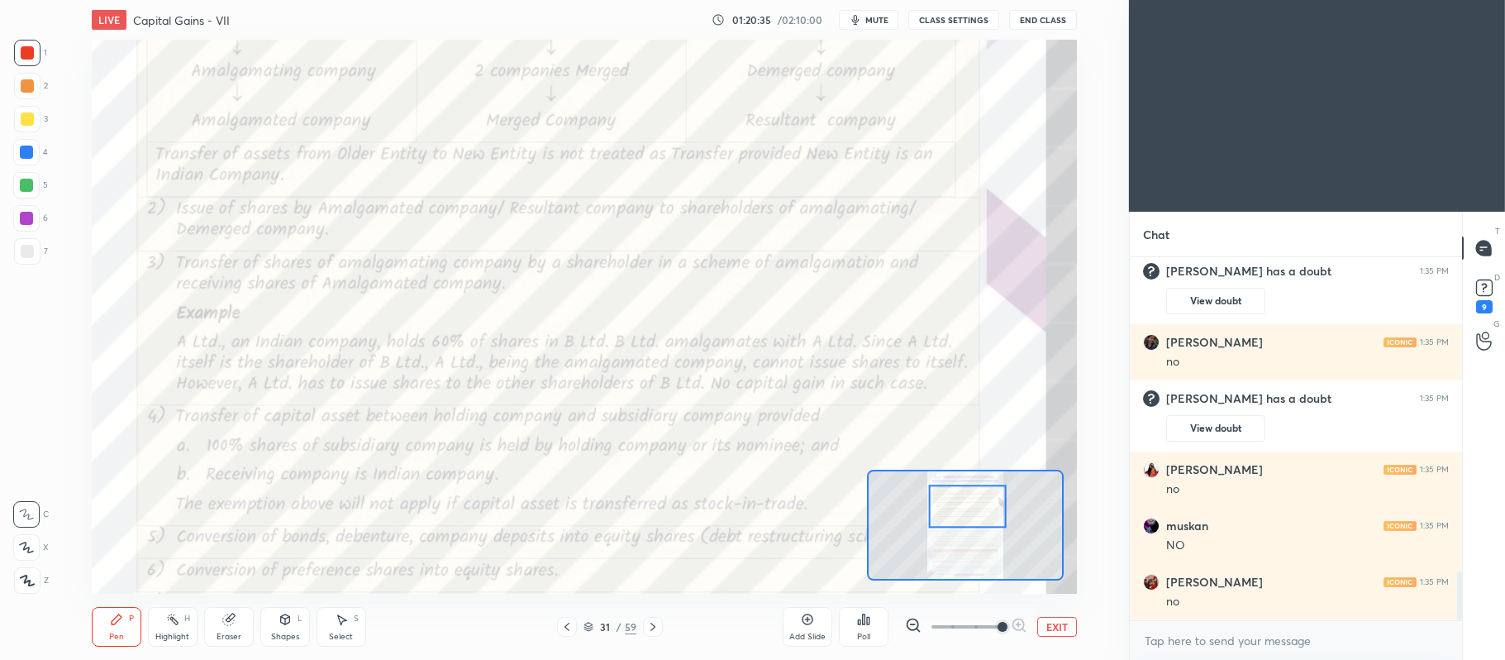
scroll to position [2378, 0]
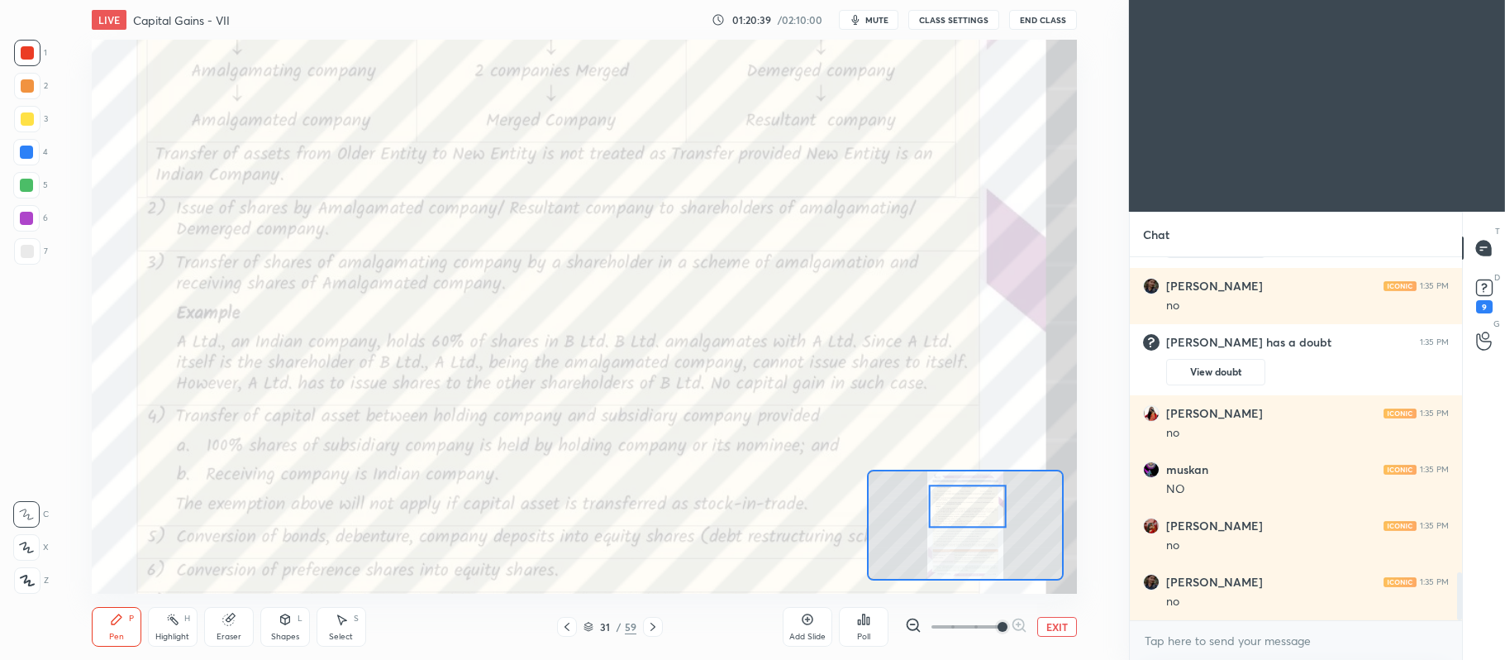
click at [1057, 627] on button "EXIT" at bounding box center [1058, 627] width 40 height 20
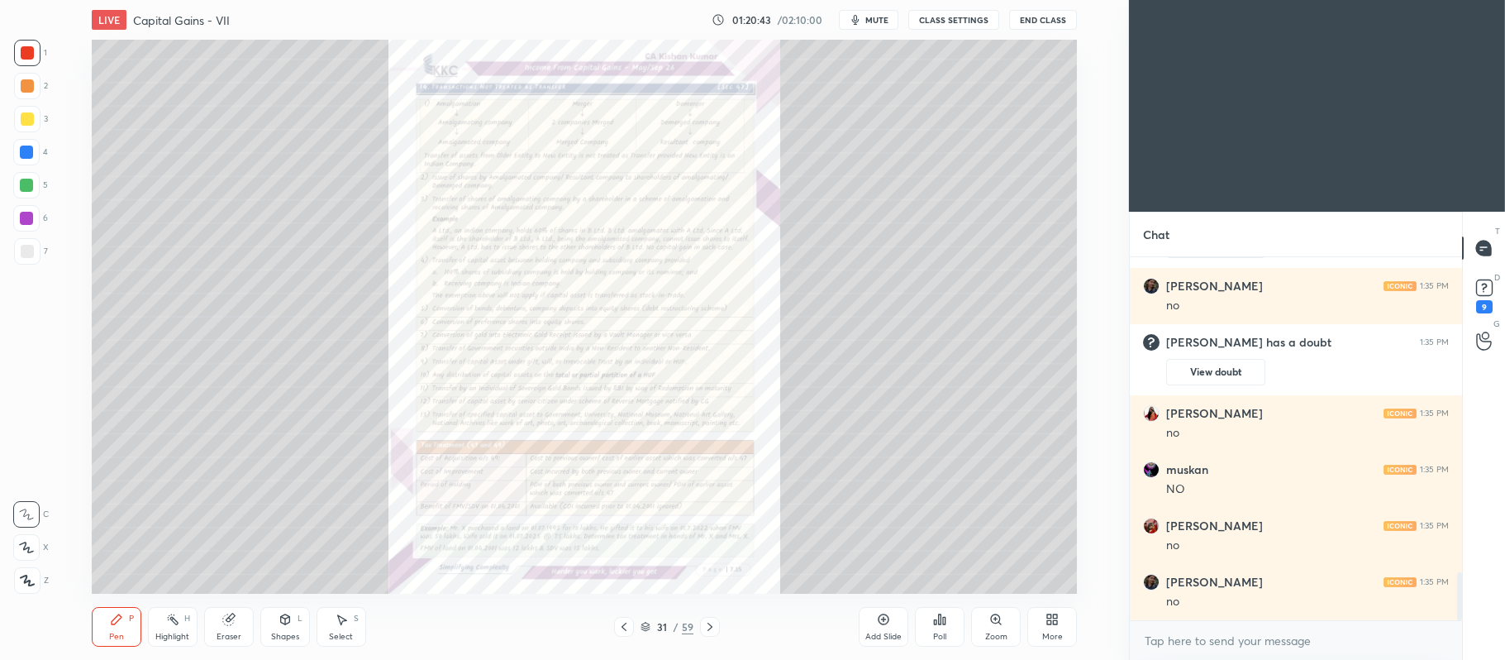
click at [625, 629] on icon at bounding box center [624, 626] width 13 height 13
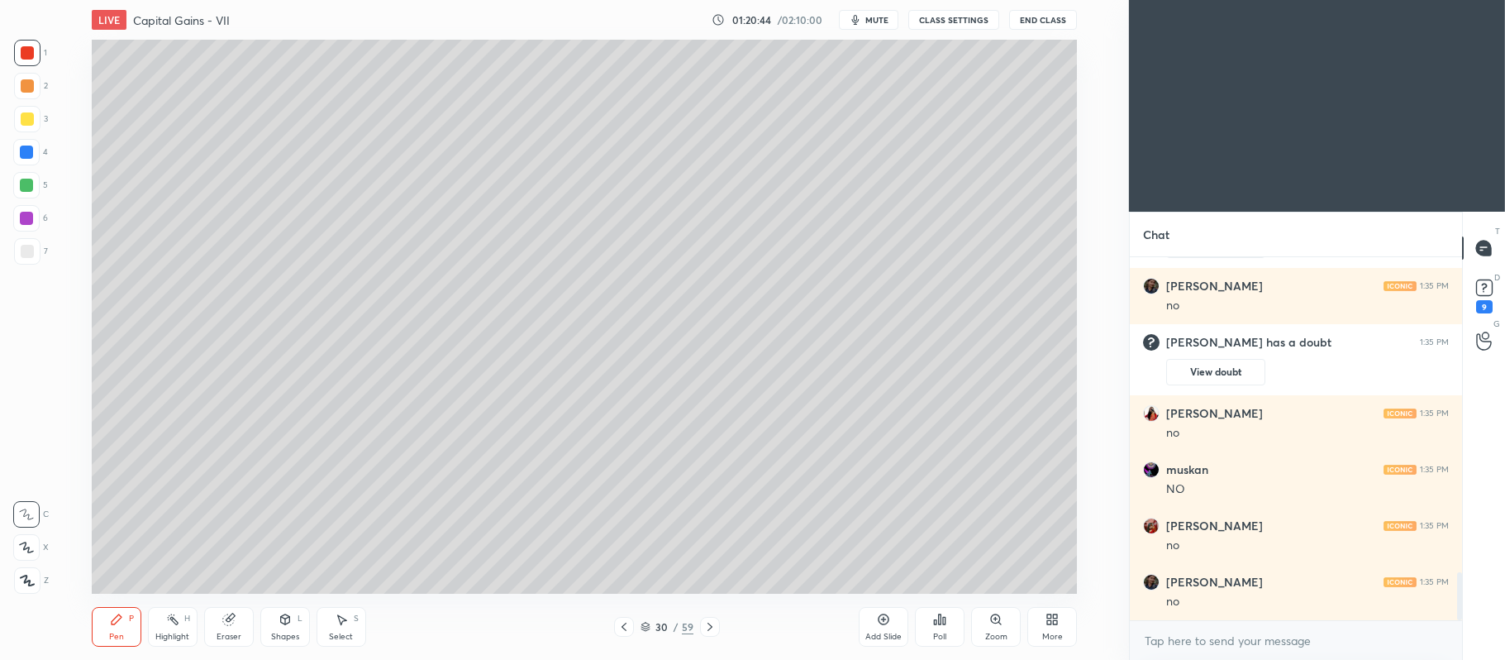
click at [26, 117] on div at bounding box center [27, 118] width 13 height 13
click at [33, 550] on icon at bounding box center [26, 547] width 15 height 12
click at [40, 189] on div at bounding box center [26, 185] width 26 height 26
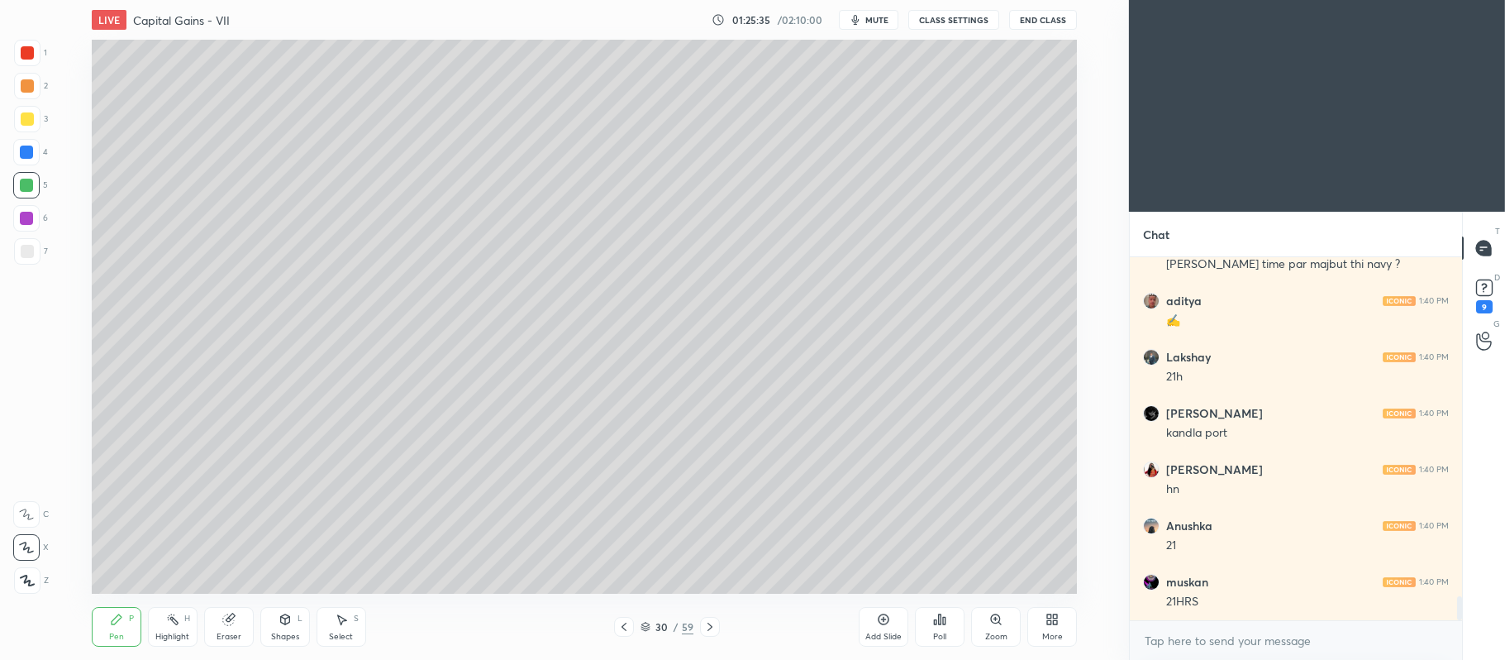
scroll to position [5149, 0]
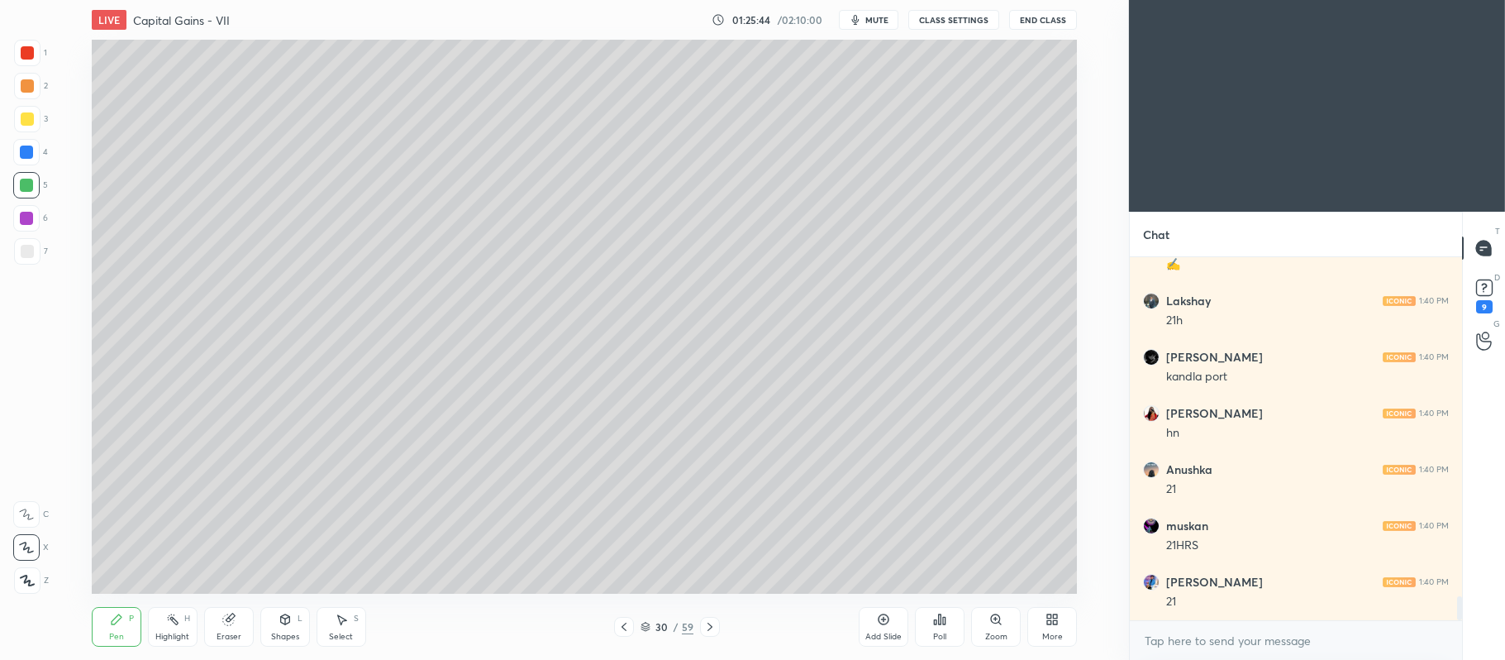
click at [888, 618] on icon at bounding box center [884, 619] width 11 height 11
click at [31, 114] on div at bounding box center [27, 118] width 13 height 13
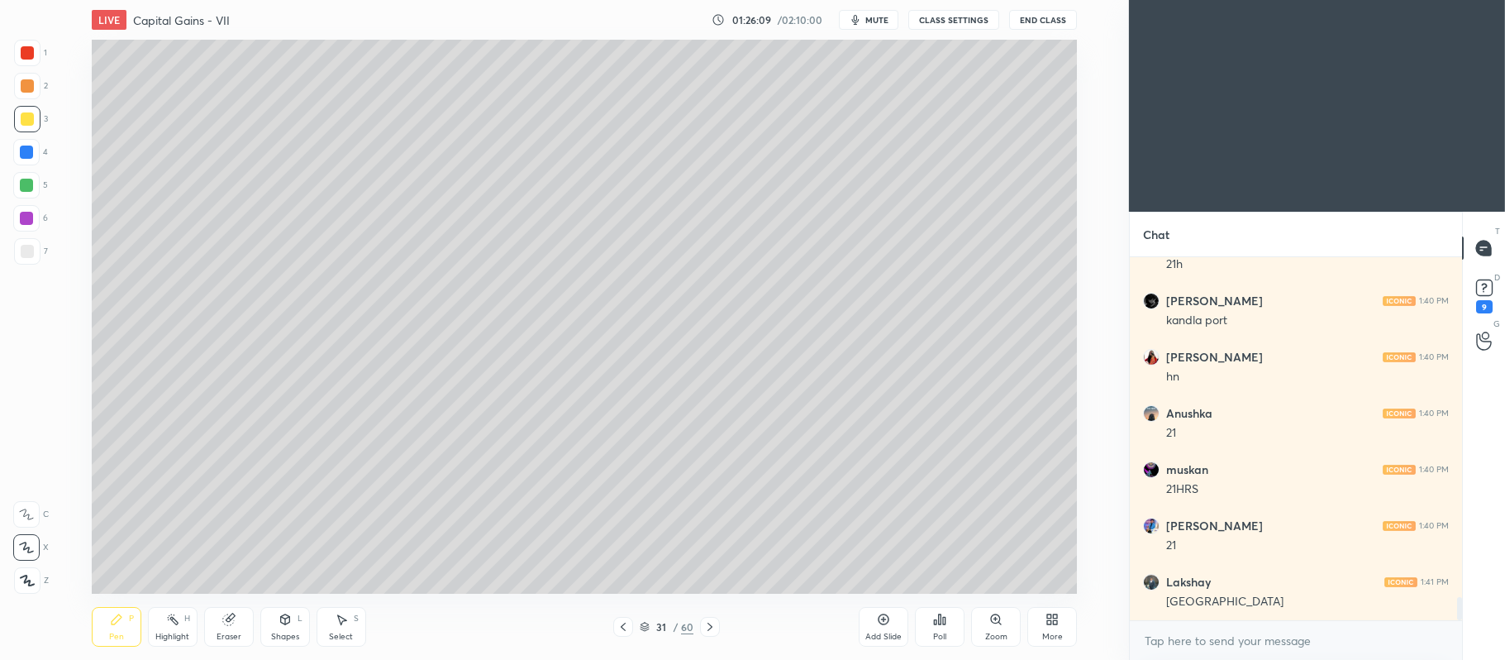
scroll to position [5262, 0]
click at [18, 190] on div at bounding box center [26, 185] width 26 height 26
click at [880, 622] on icon at bounding box center [883, 619] width 13 height 13
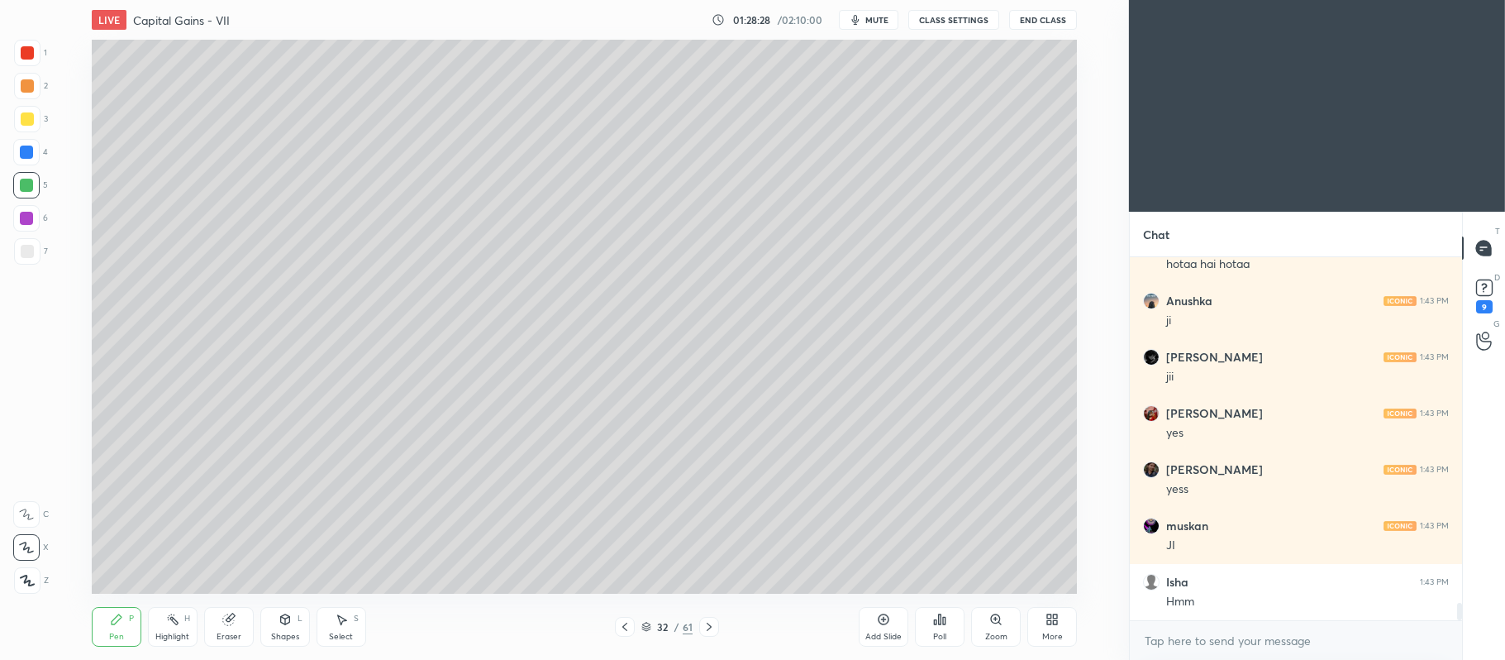
scroll to position [7454, 0]
click at [34, 121] on div at bounding box center [27, 119] width 26 height 26
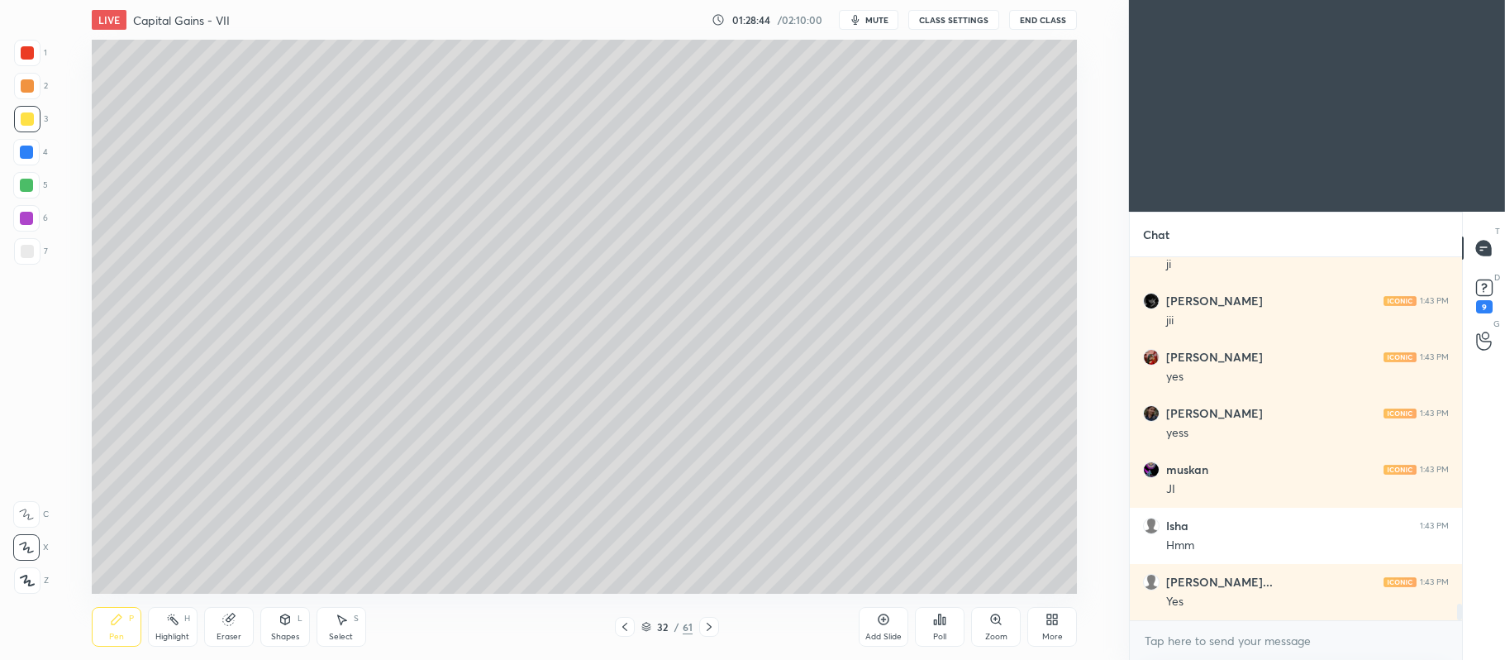
click at [31, 259] on div at bounding box center [27, 251] width 26 height 26
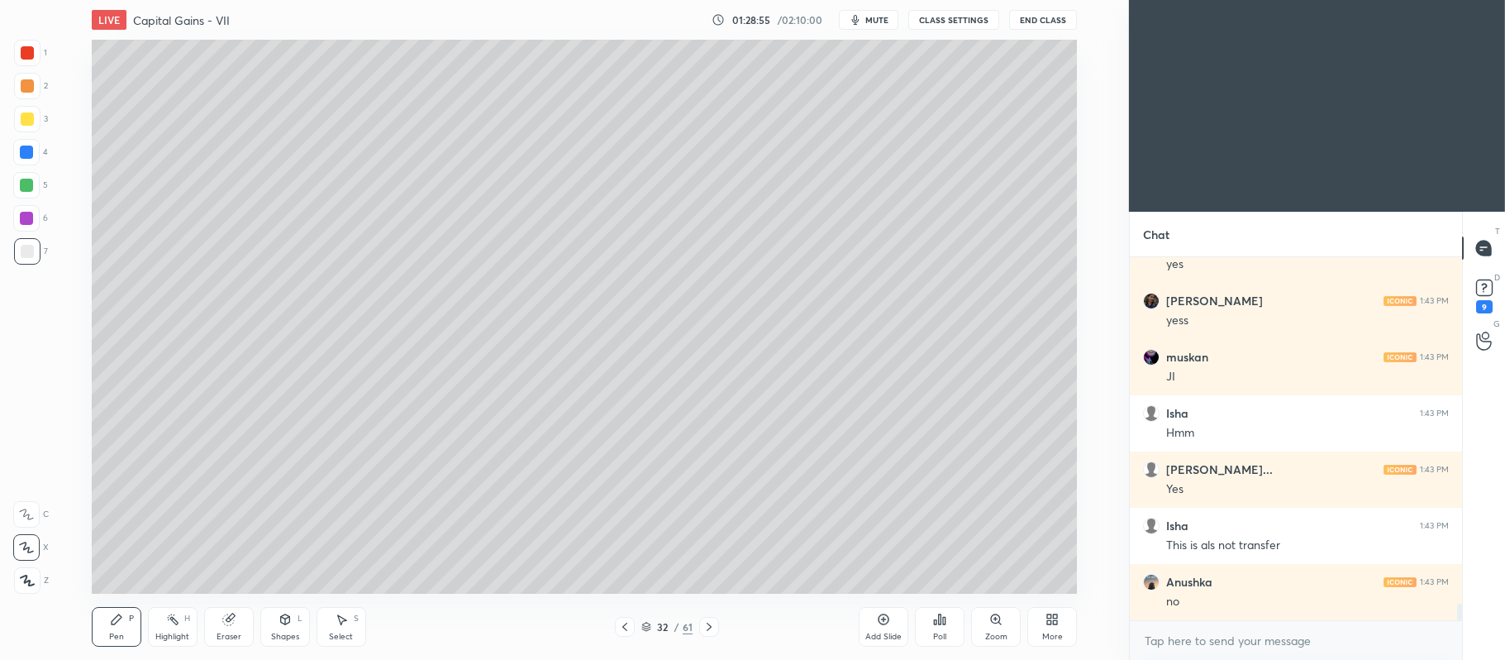
scroll to position [7679, 0]
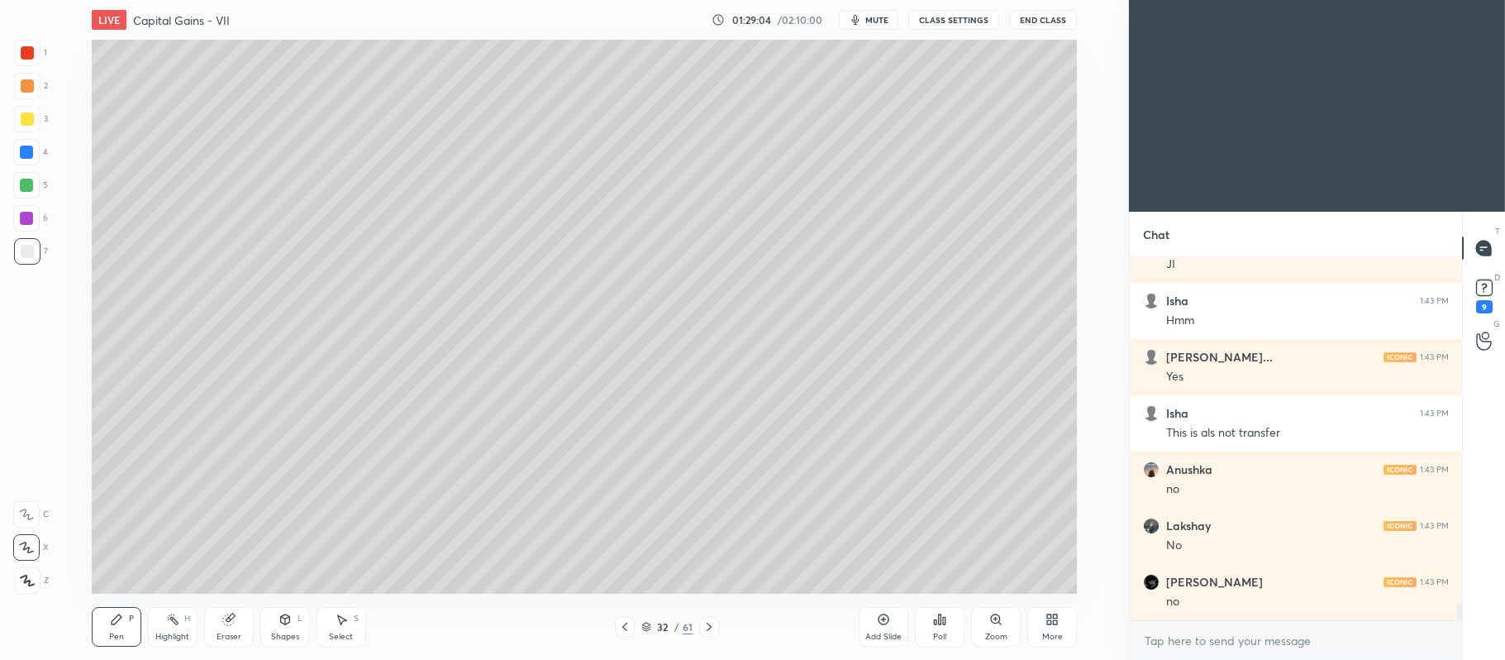
click at [31, 228] on div at bounding box center [26, 218] width 26 height 26
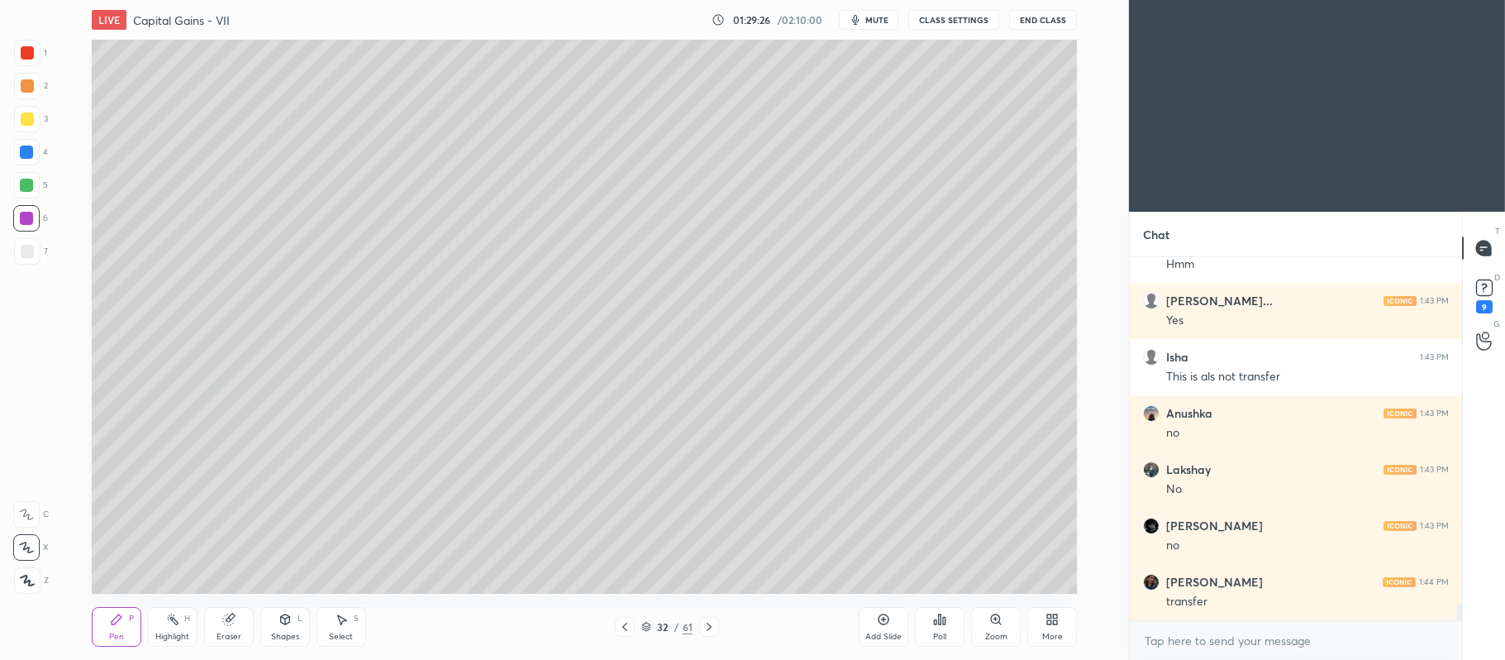
click at [24, 180] on div at bounding box center [26, 185] width 13 height 13
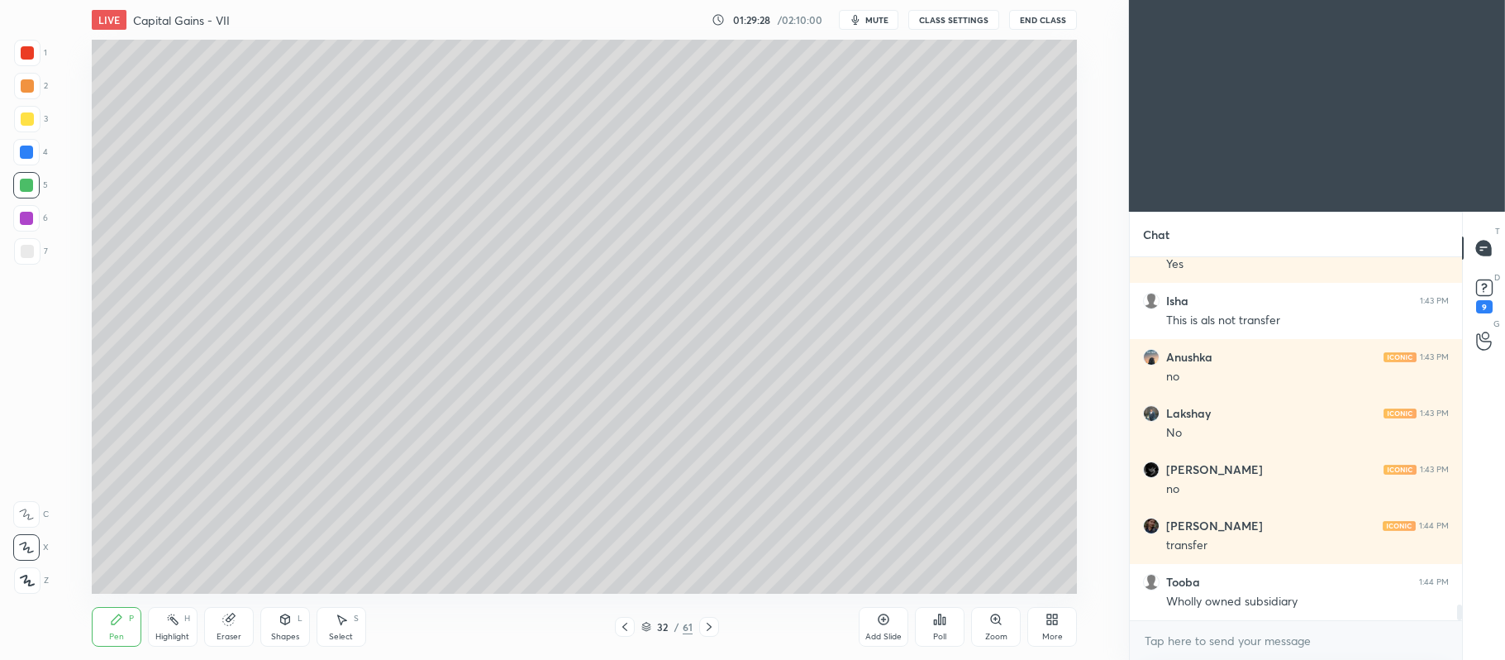
scroll to position [7848, 0]
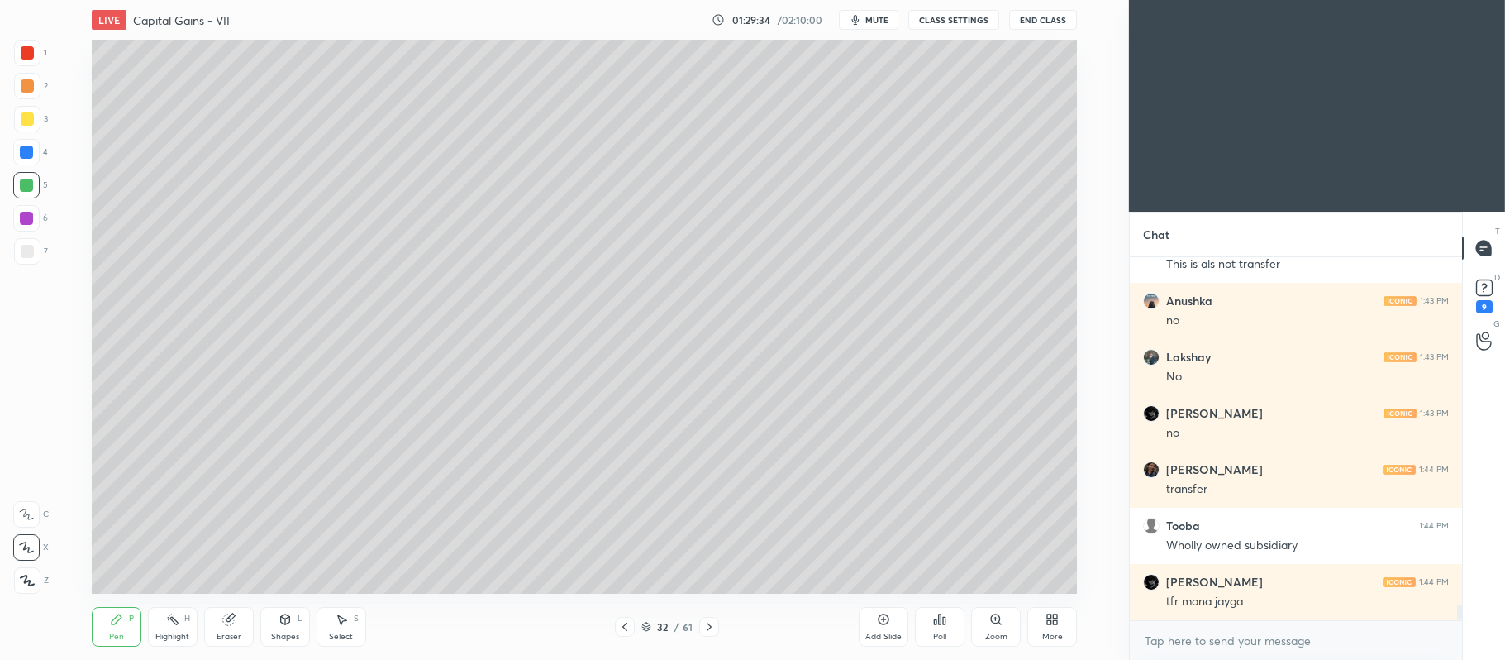
click at [712, 617] on div at bounding box center [709, 627] width 20 height 20
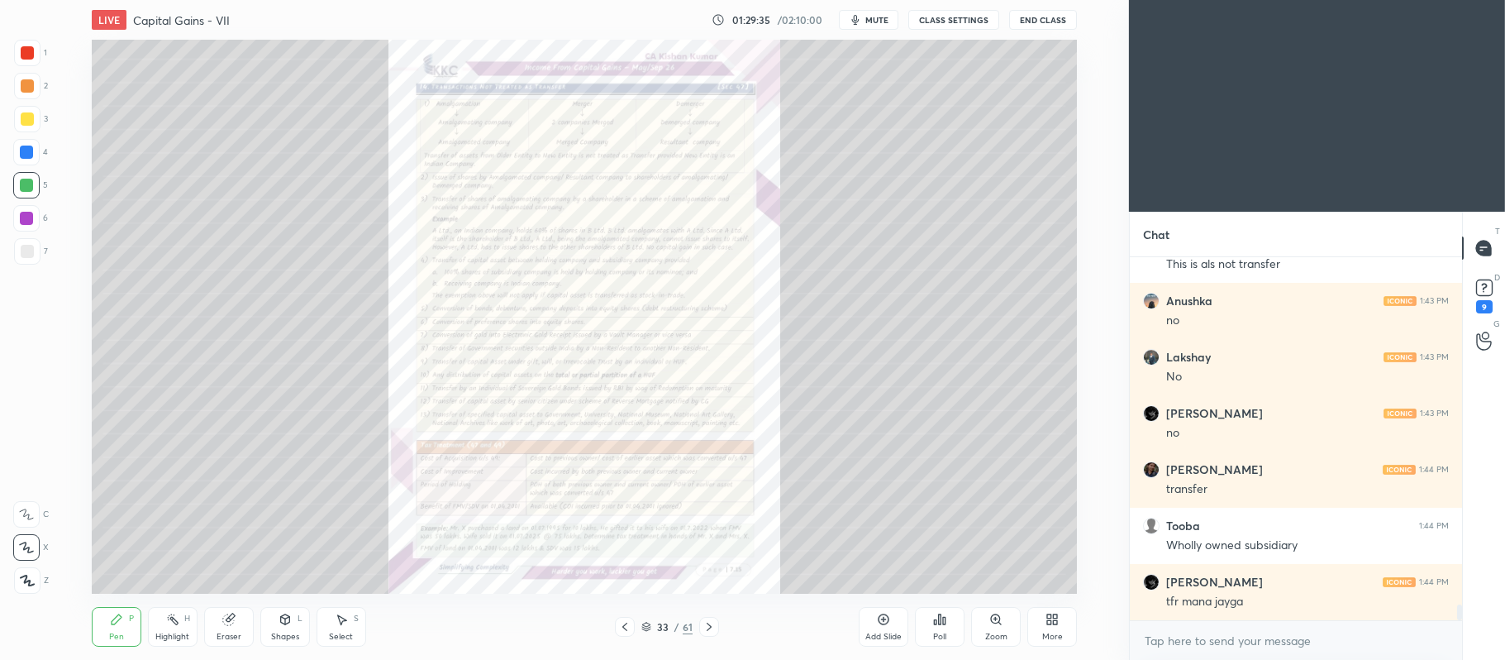
click at [990, 619] on icon at bounding box center [996, 619] width 13 height 13
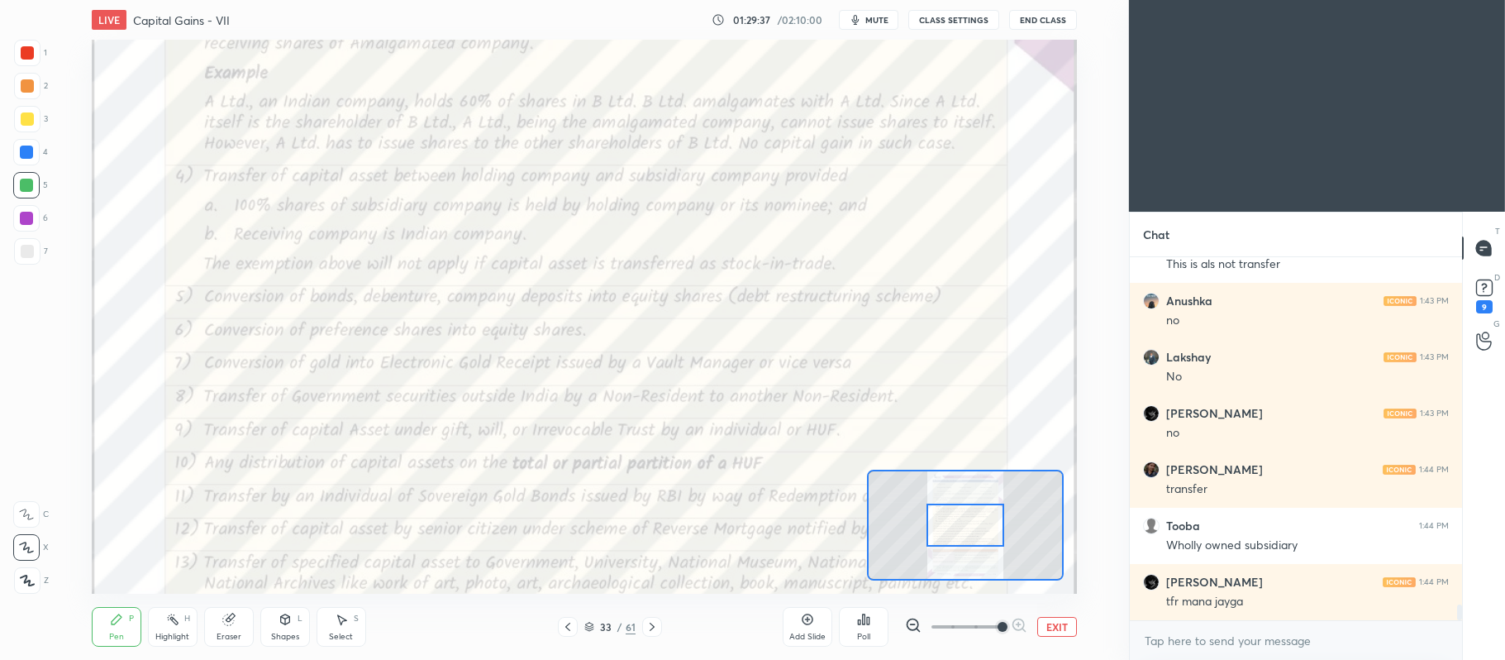
click at [33, 60] on div at bounding box center [27, 53] width 26 height 26
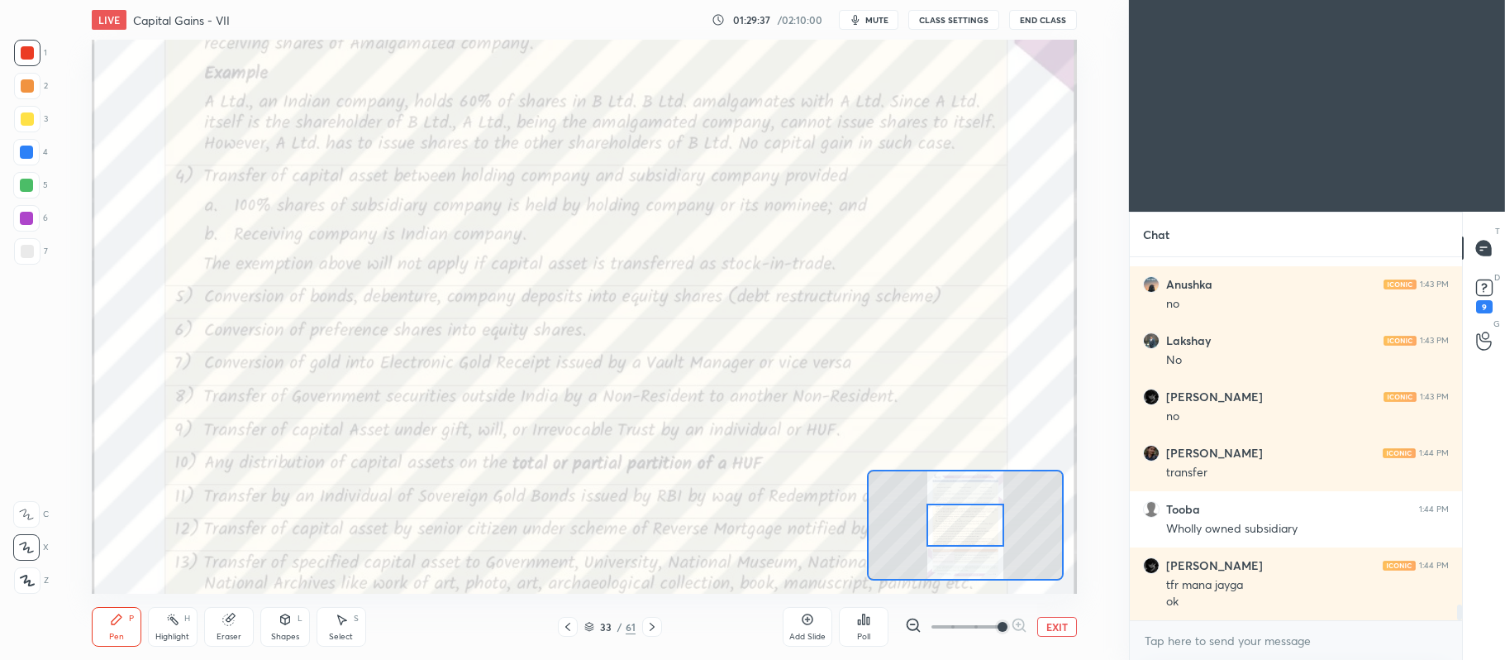
click at [31, 503] on div at bounding box center [26, 514] width 26 height 26
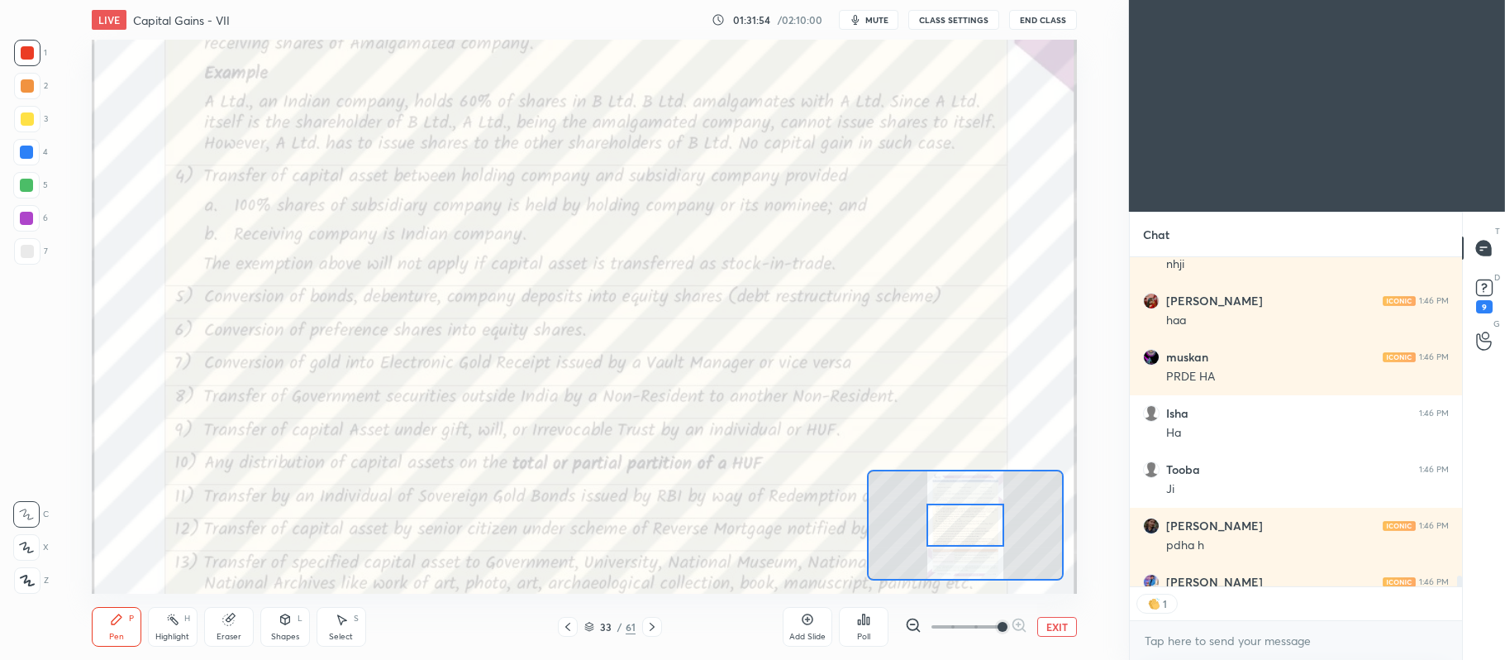
scroll to position [4, 4]
click at [564, 629] on icon at bounding box center [567, 626] width 13 height 13
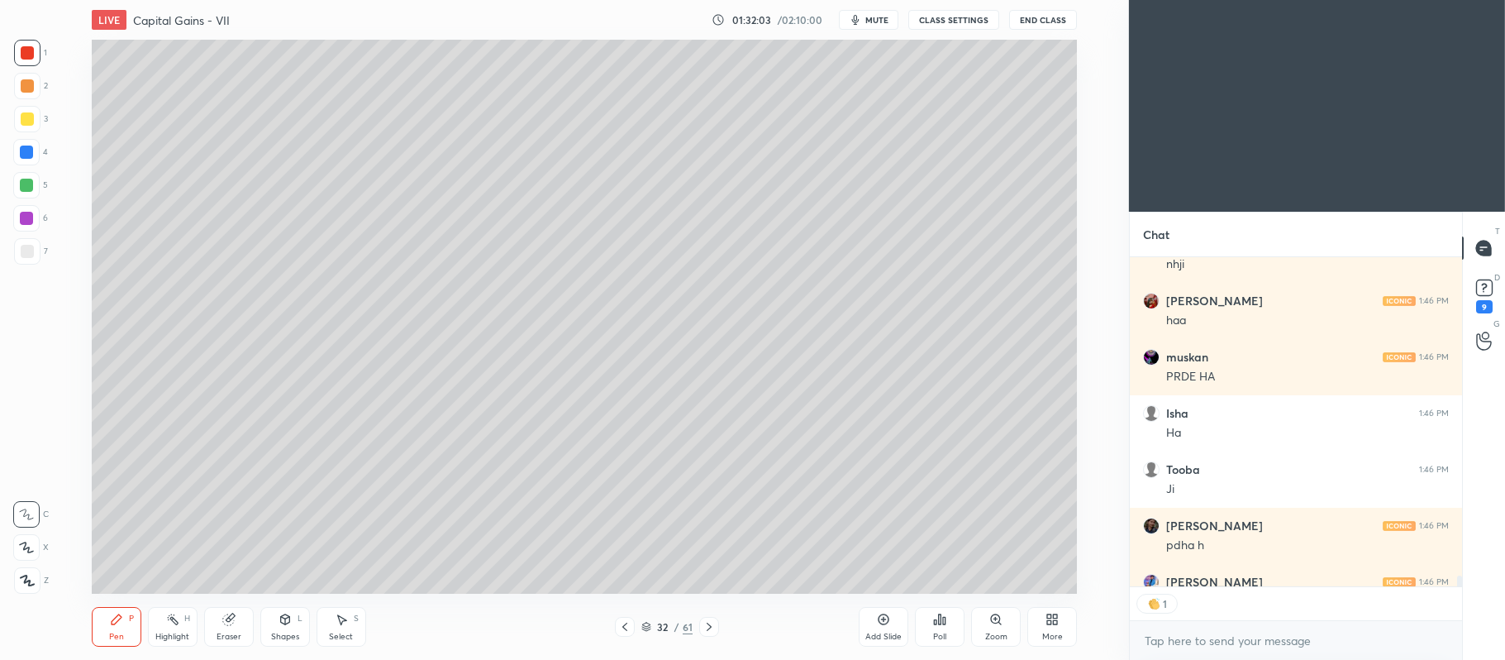
scroll to position [10619, 0]
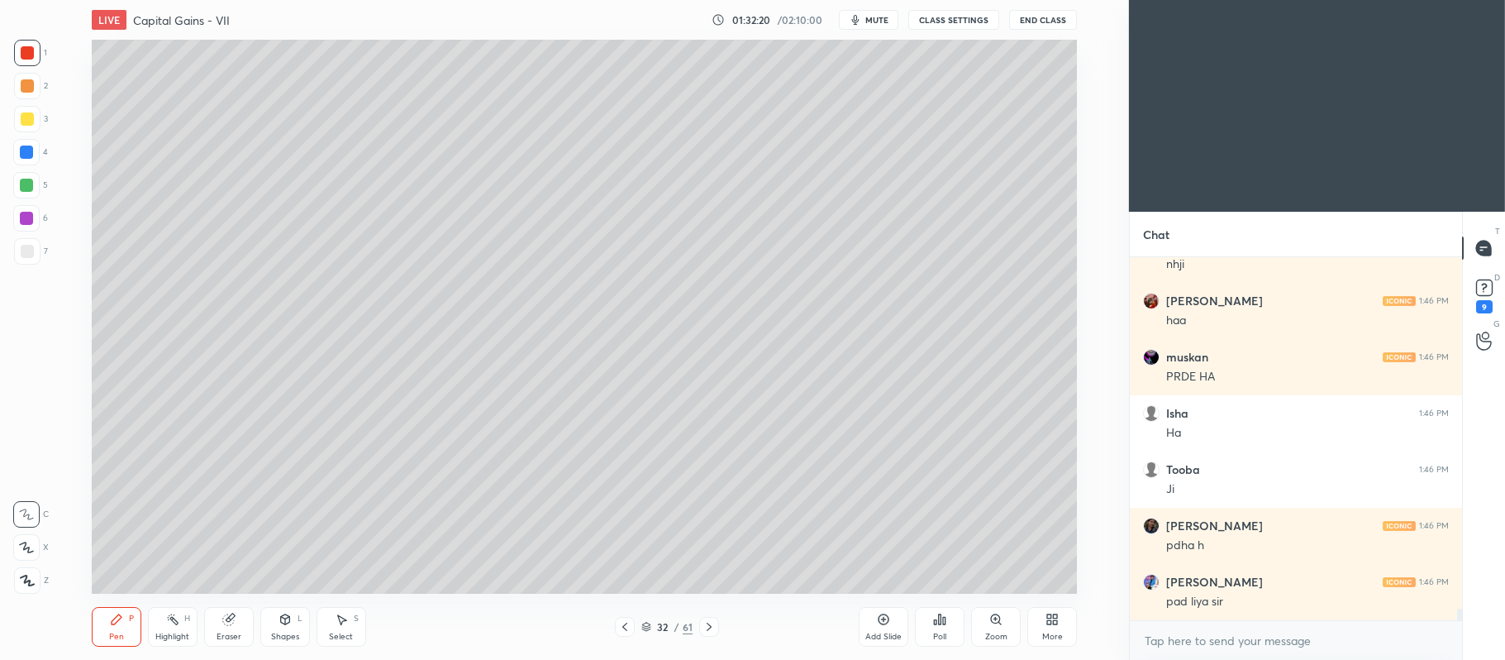
click at [21, 249] on div at bounding box center [27, 251] width 13 height 13
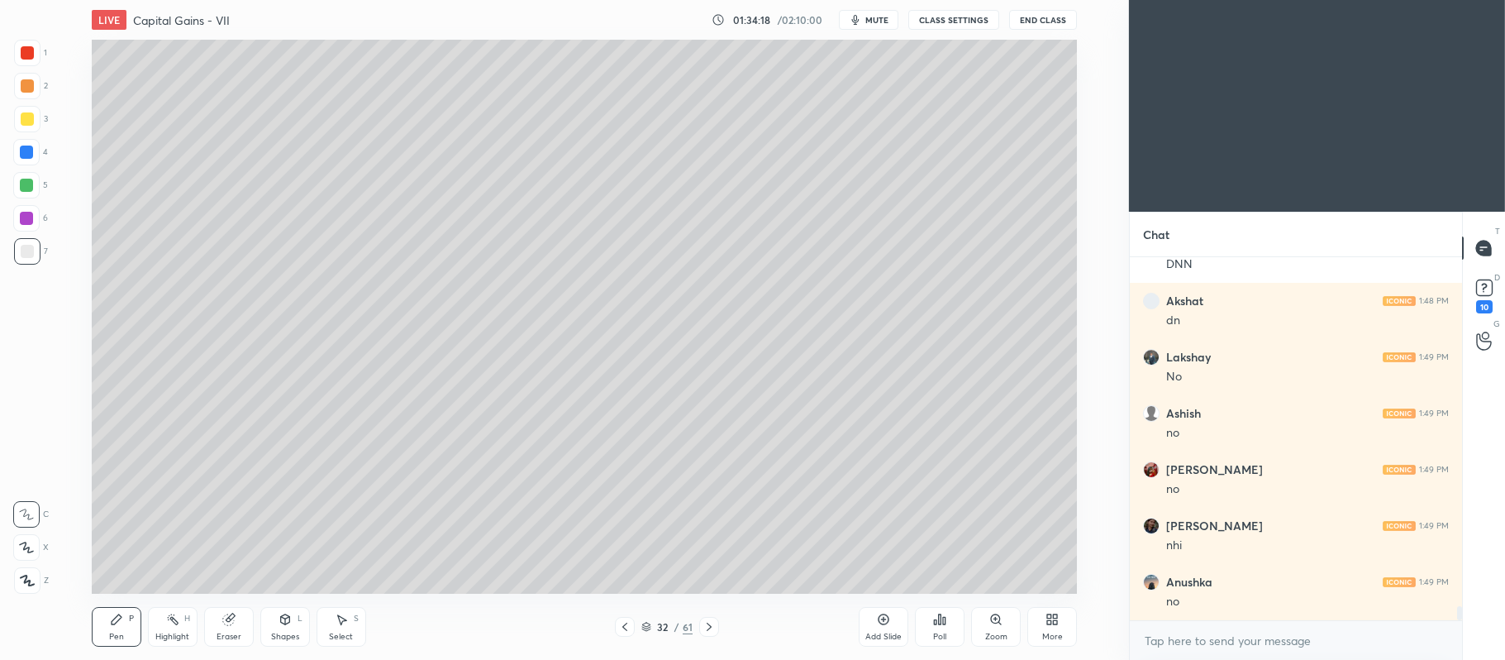
scroll to position [9118, 0]
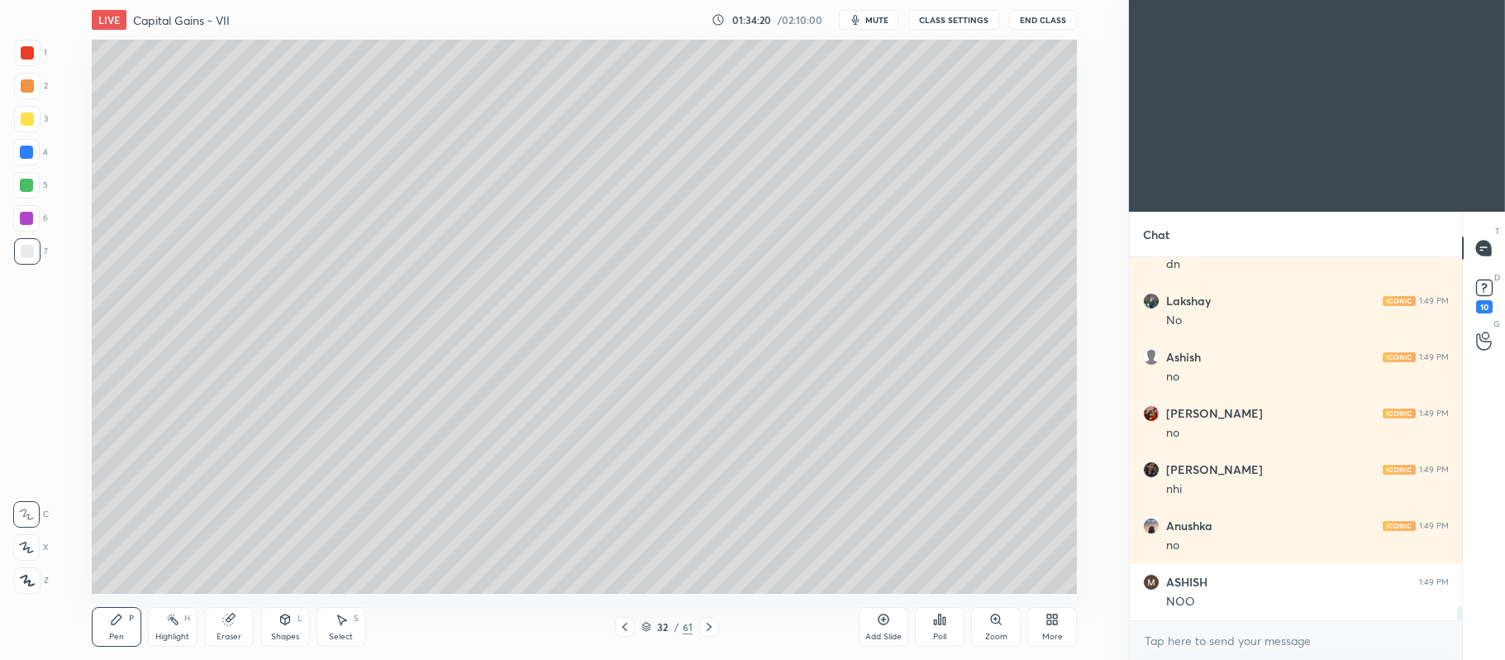
click at [708, 628] on icon at bounding box center [709, 626] width 13 height 13
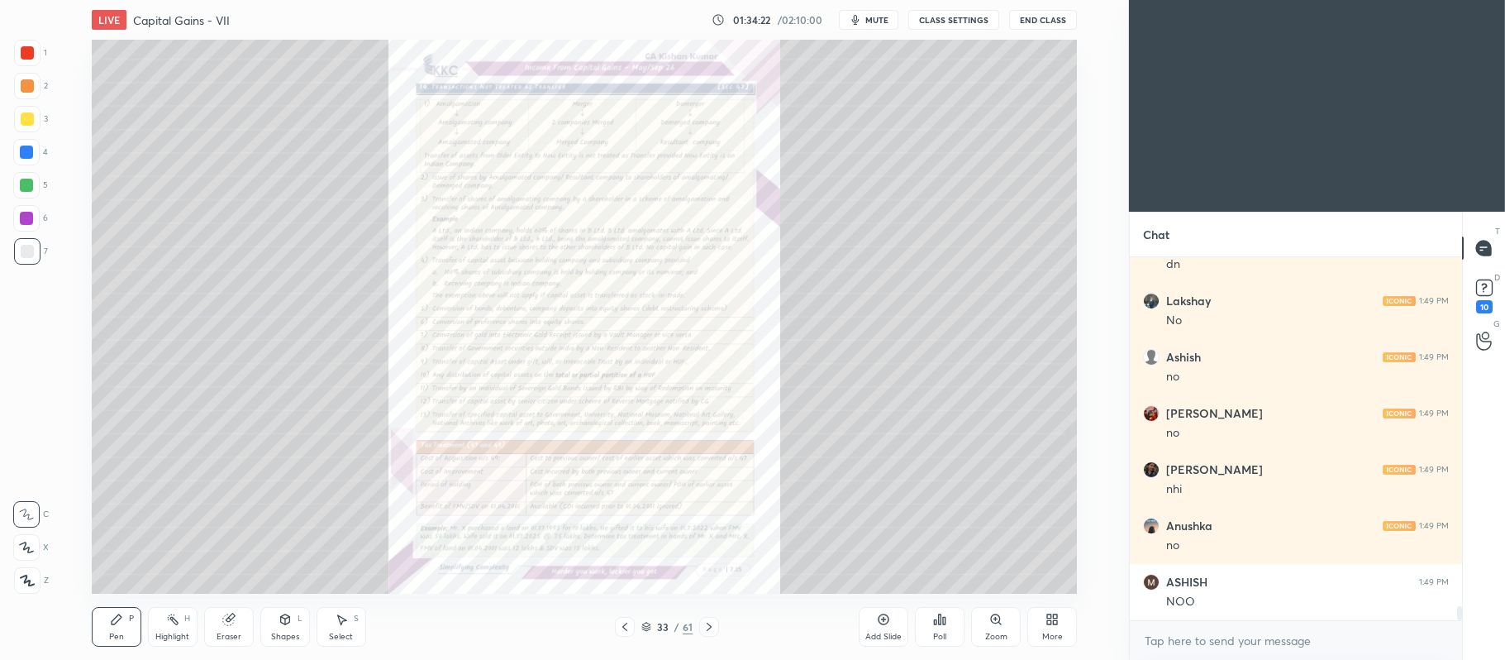
click at [990, 615] on icon at bounding box center [996, 619] width 13 height 13
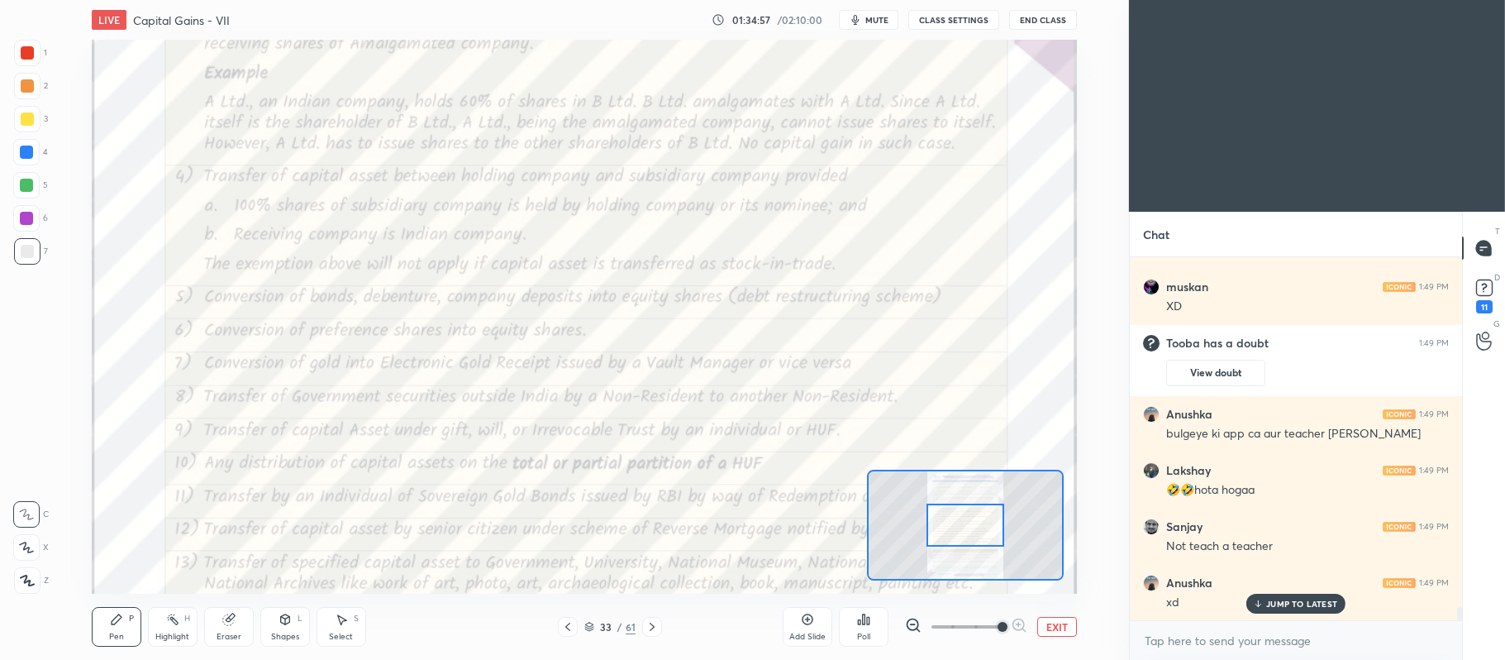
scroll to position [9515, 0]
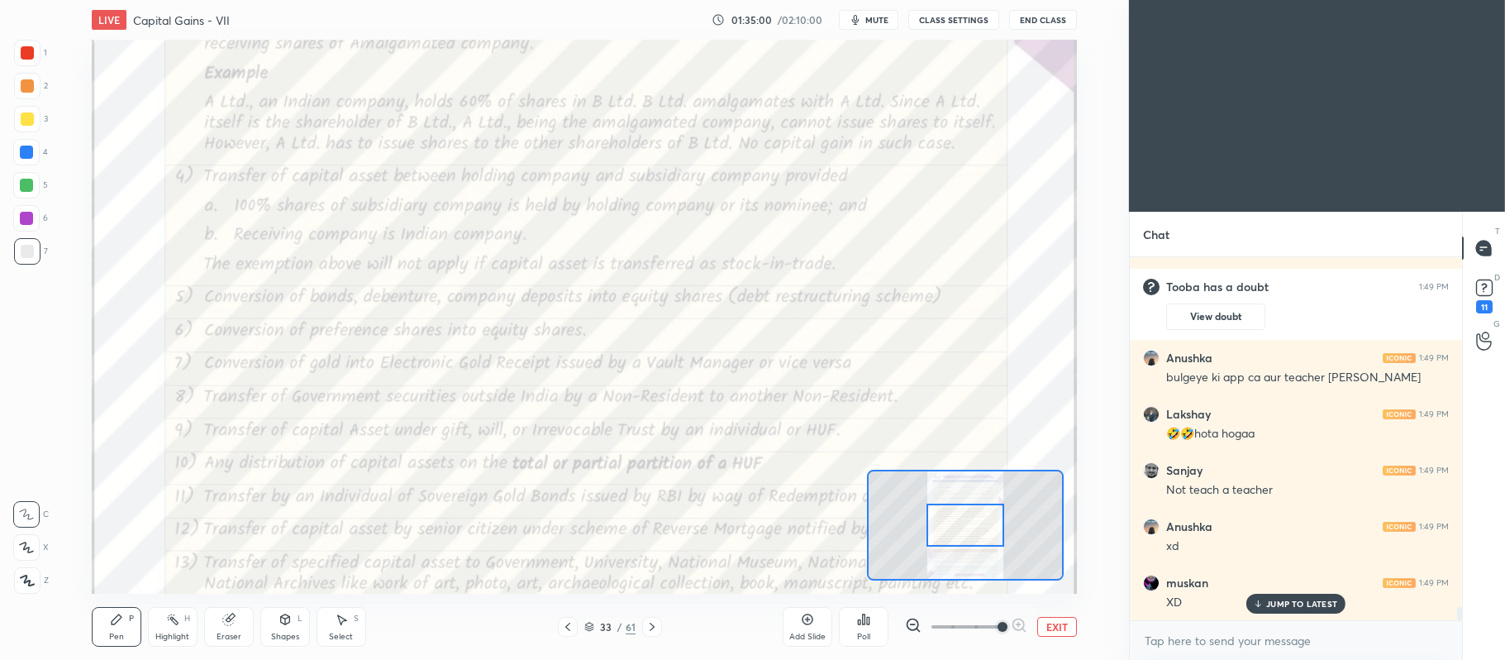
click at [26, 58] on div at bounding box center [27, 52] width 13 height 13
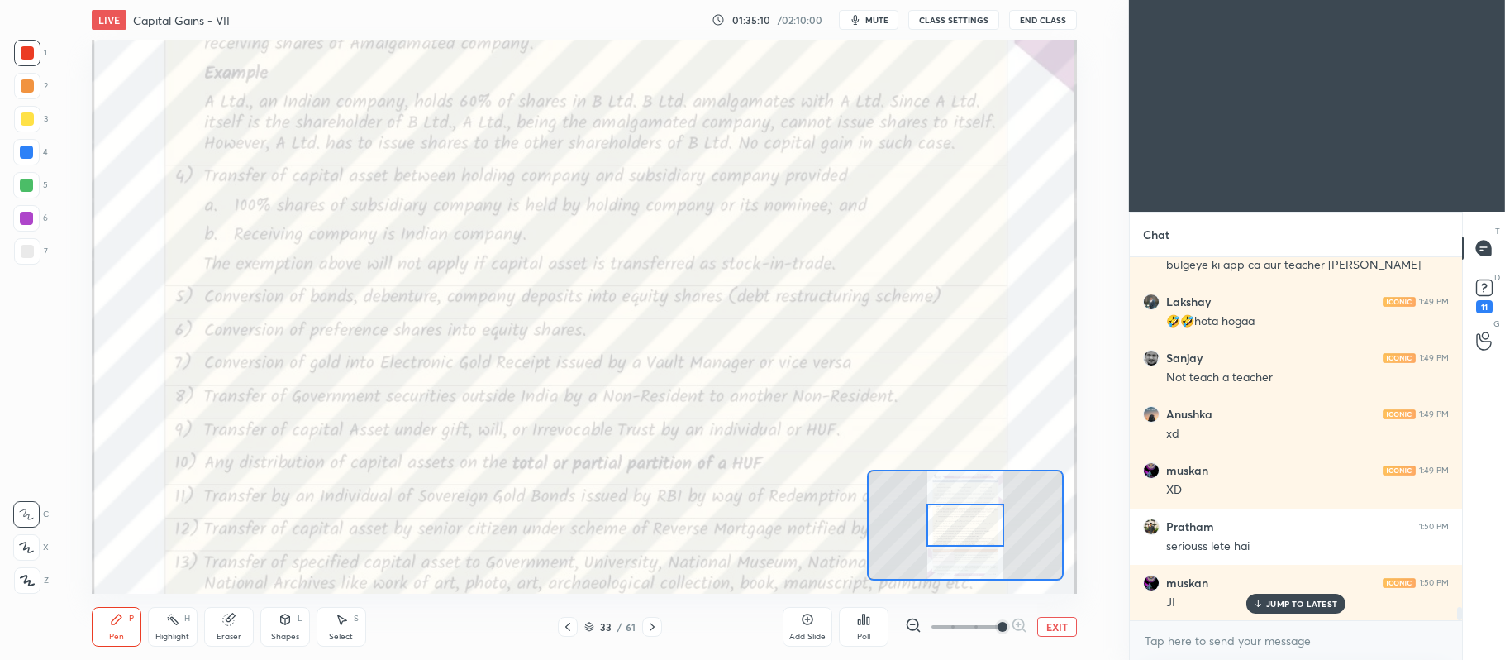
scroll to position [9740, 0]
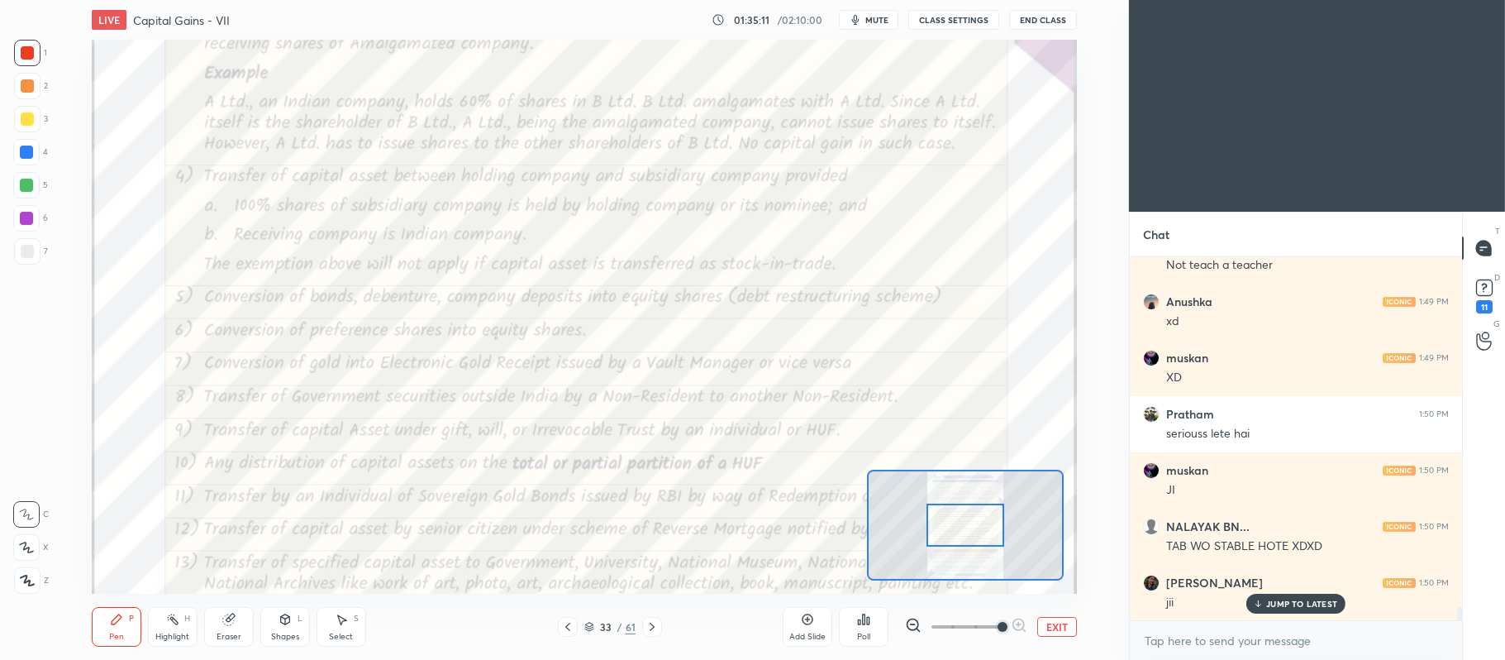
click at [1042, 622] on button "EXIT" at bounding box center [1058, 627] width 40 height 20
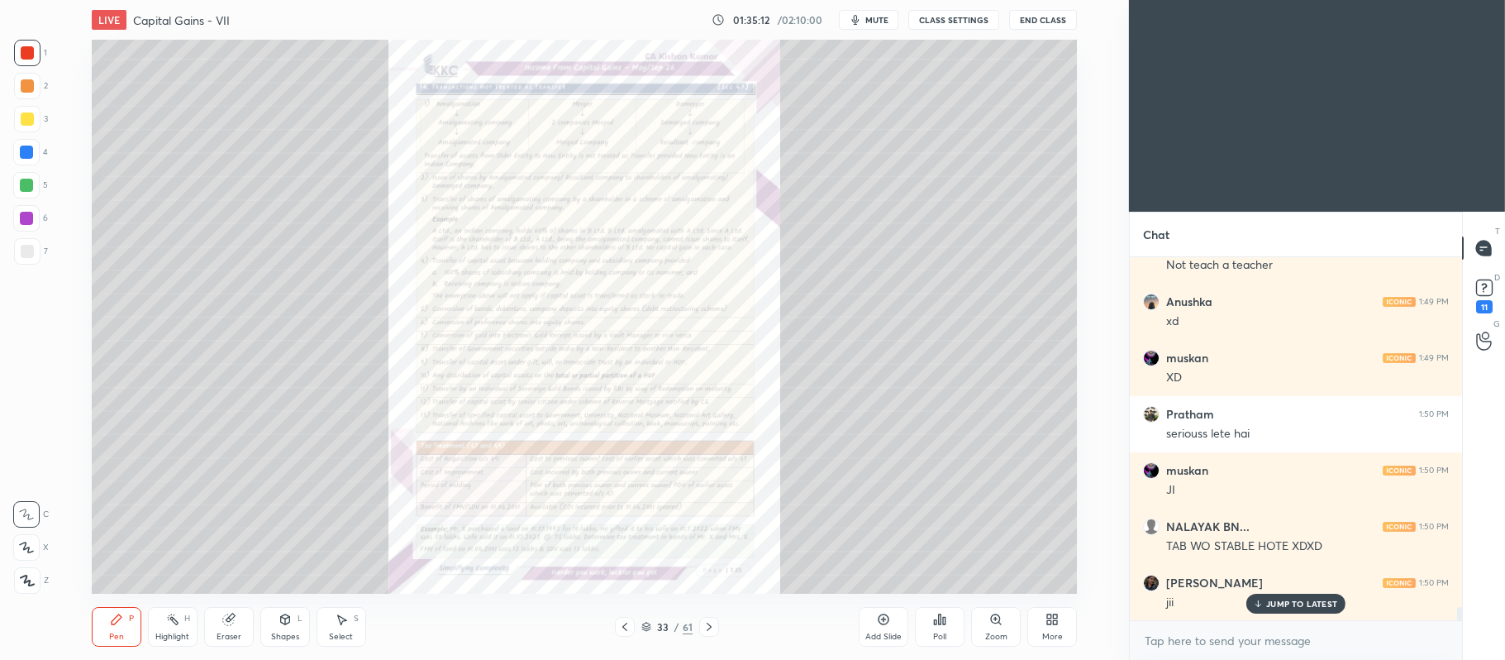
click at [627, 627] on icon at bounding box center [624, 626] width 13 height 13
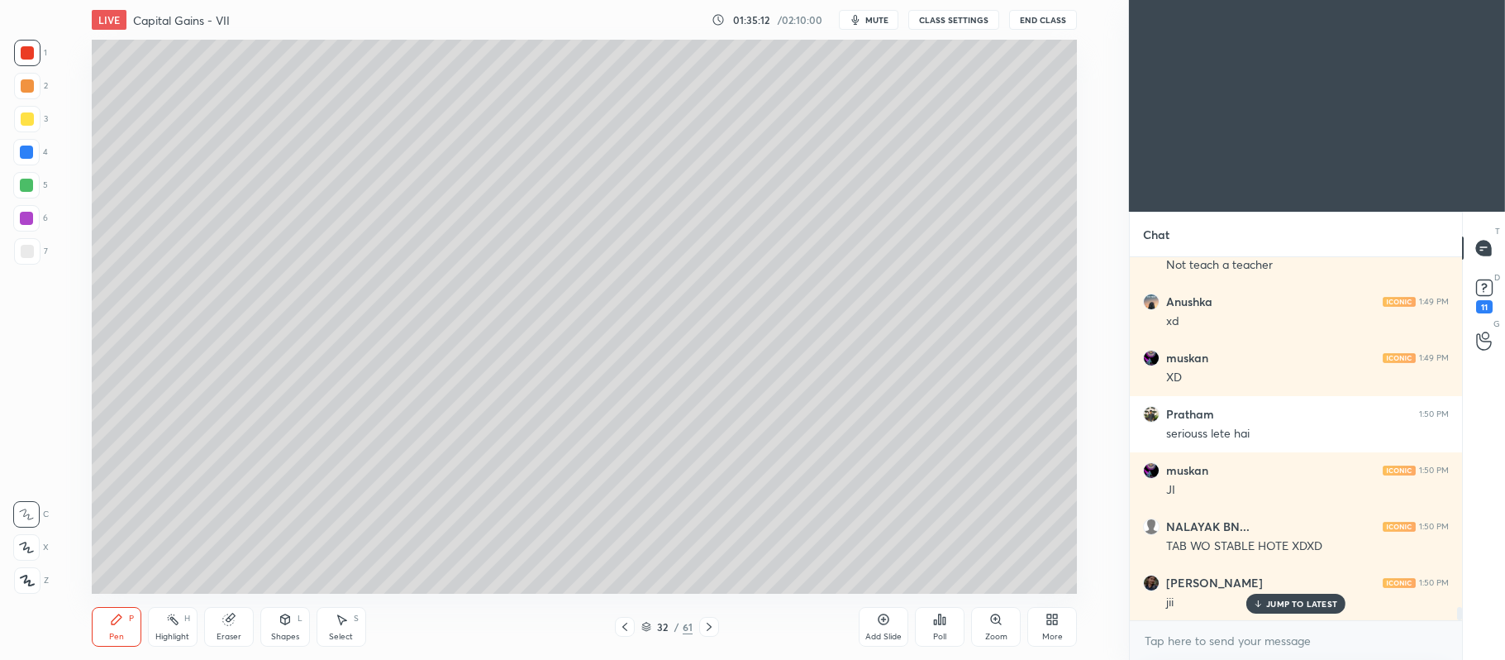
click at [887, 626] on icon at bounding box center [883, 619] width 13 height 13
click at [25, 119] on div at bounding box center [27, 118] width 13 height 13
click at [30, 546] on icon at bounding box center [26, 547] width 15 height 12
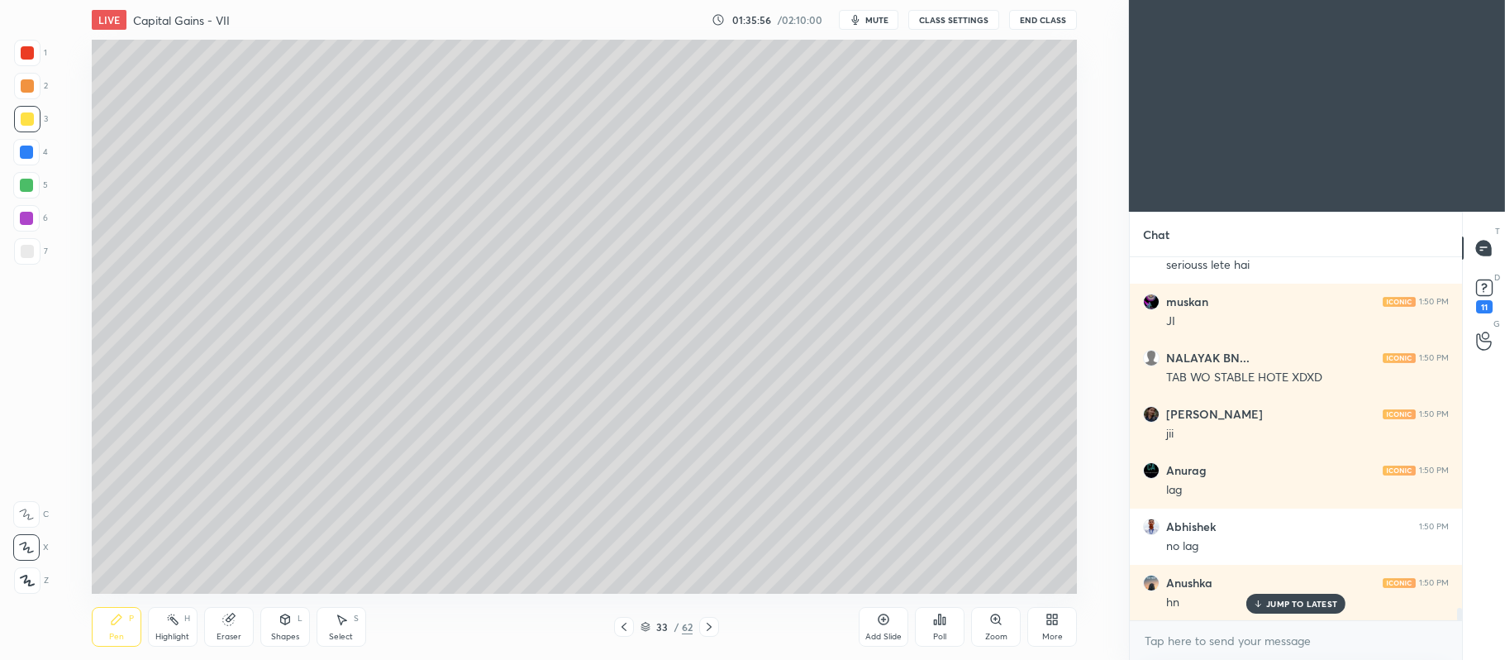
scroll to position [9965, 0]
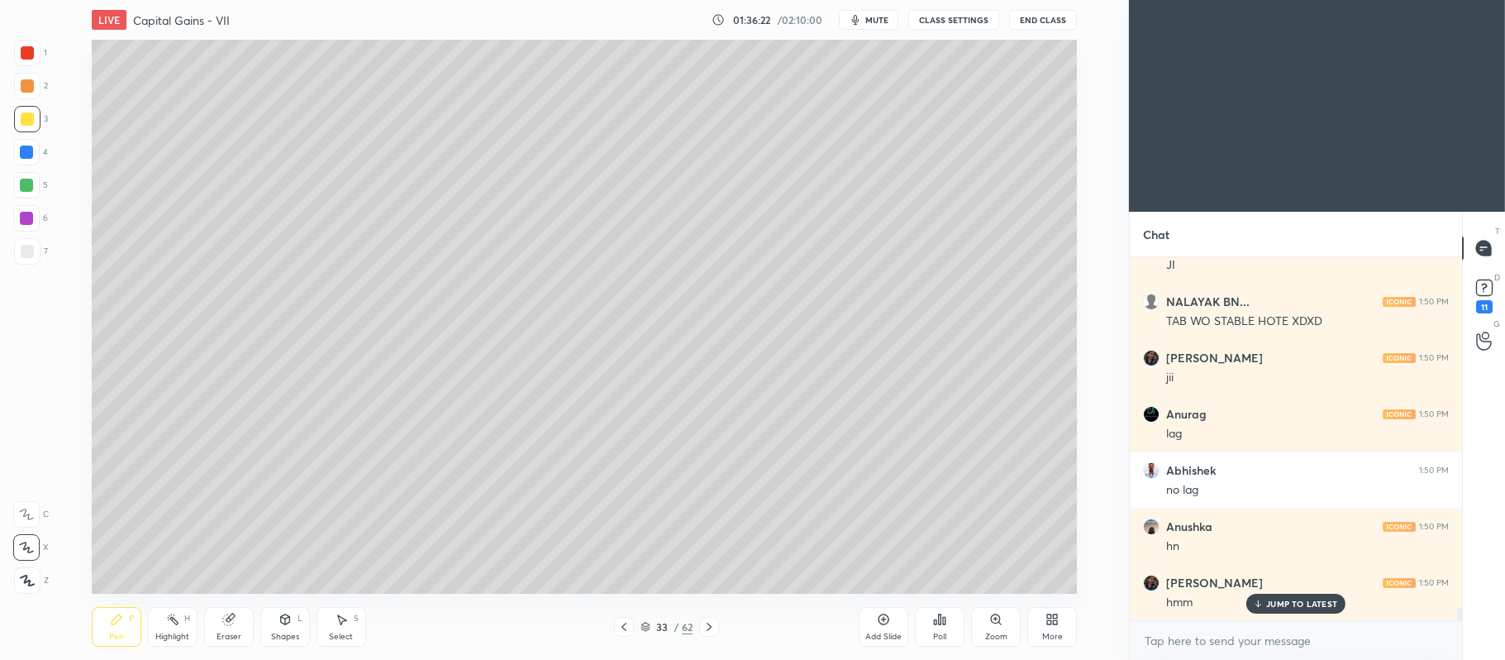
click at [35, 190] on div at bounding box center [26, 185] width 26 height 26
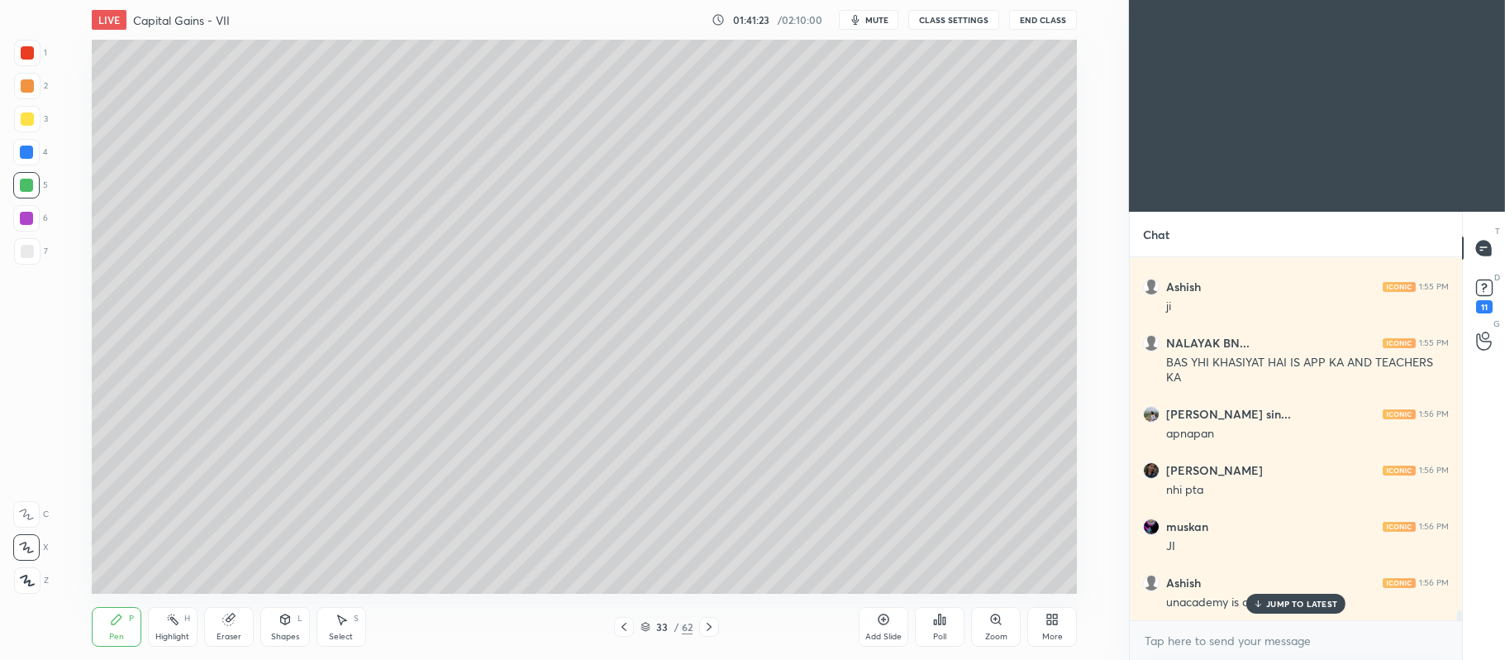
scroll to position [13136, 0]
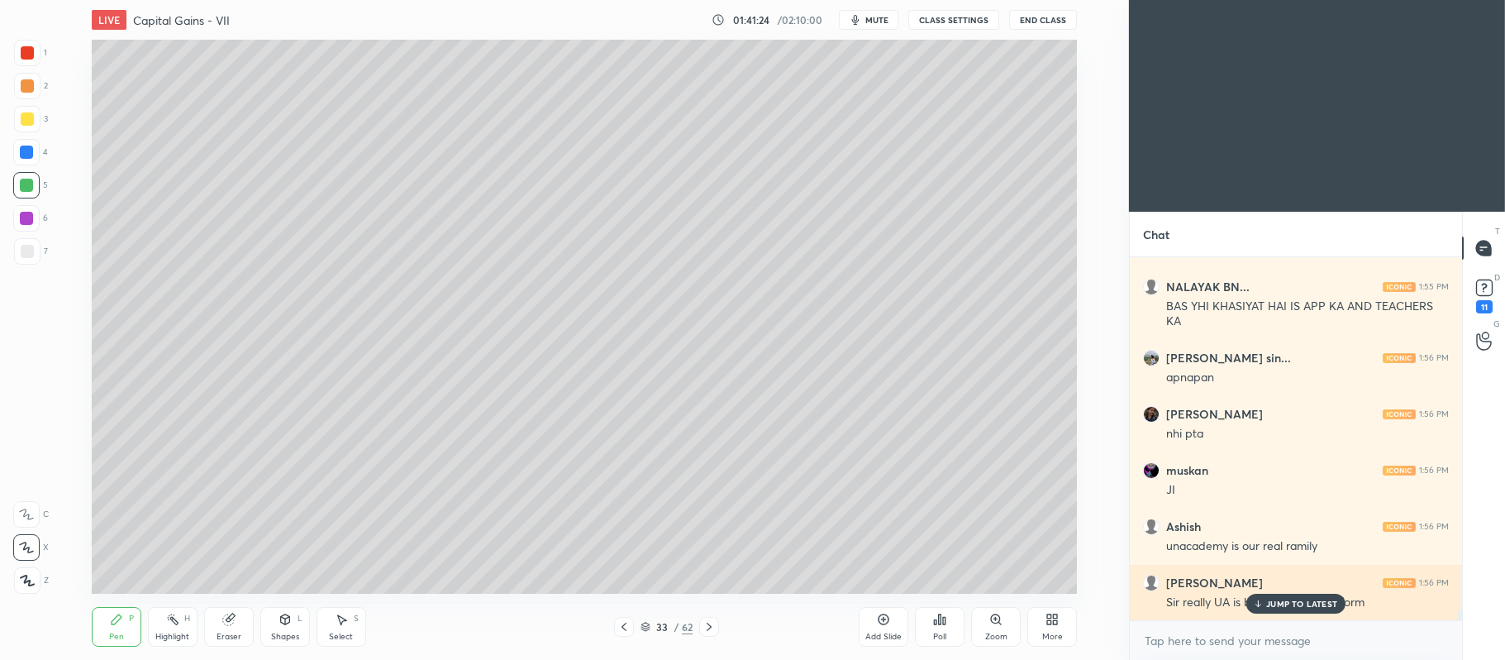
click at [1270, 608] on p "JUMP TO LATEST" at bounding box center [1302, 604] width 71 height 10
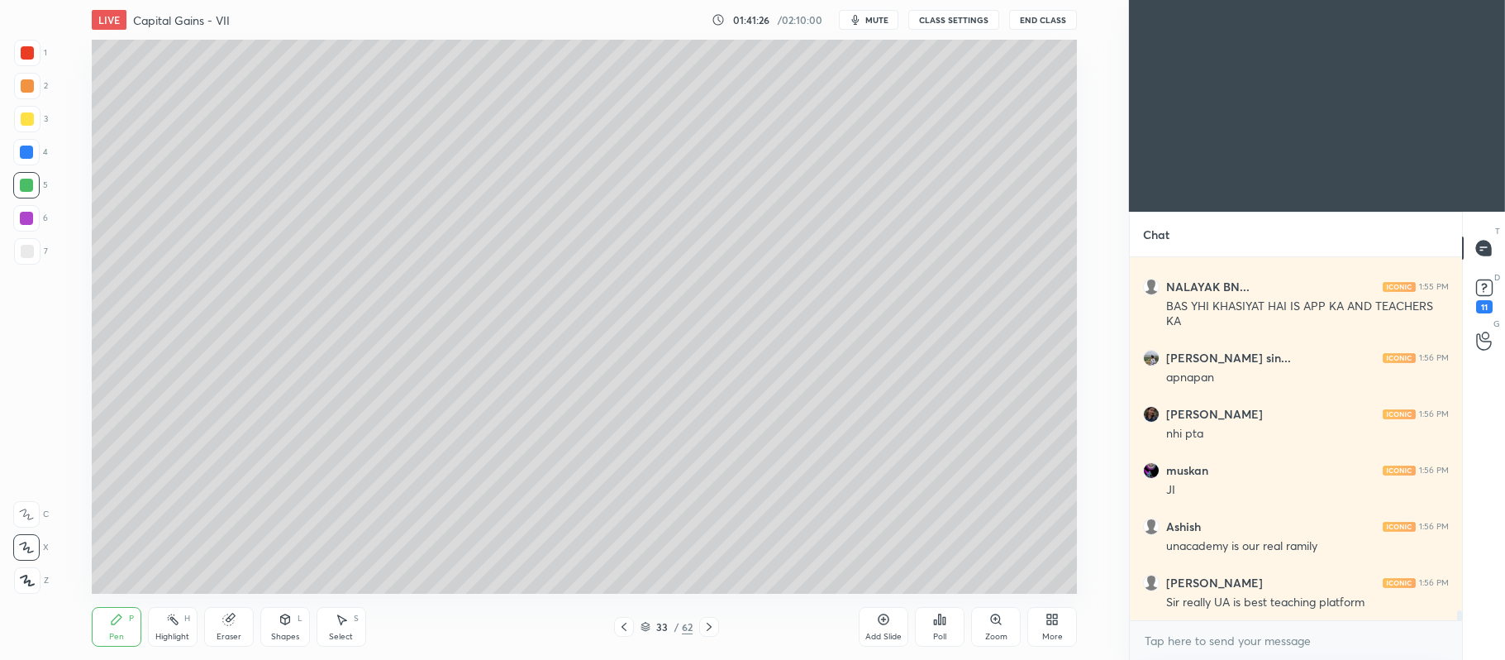
click at [27, 116] on div at bounding box center [27, 118] width 13 height 13
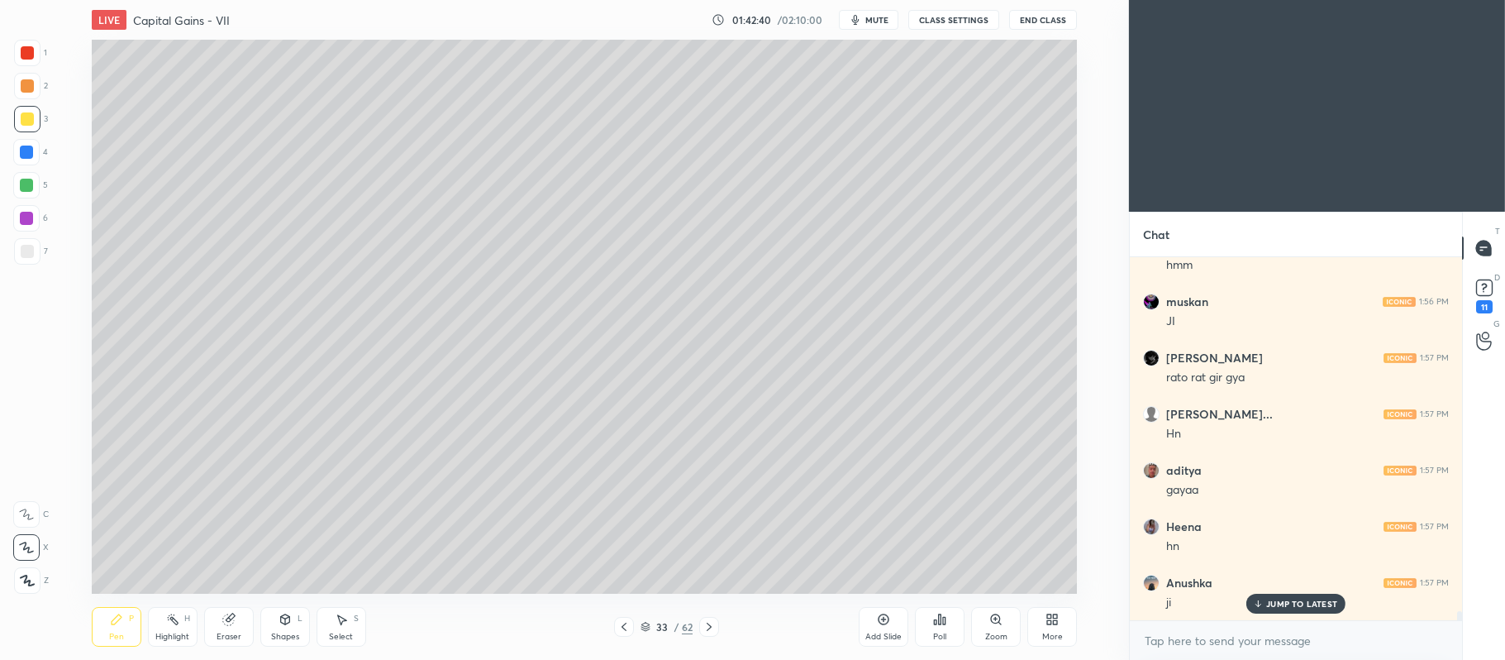
scroll to position [13715, 0]
click at [885, 622] on icon at bounding box center [883, 619] width 13 height 13
click at [35, 189] on div at bounding box center [26, 185] width 26 height 26
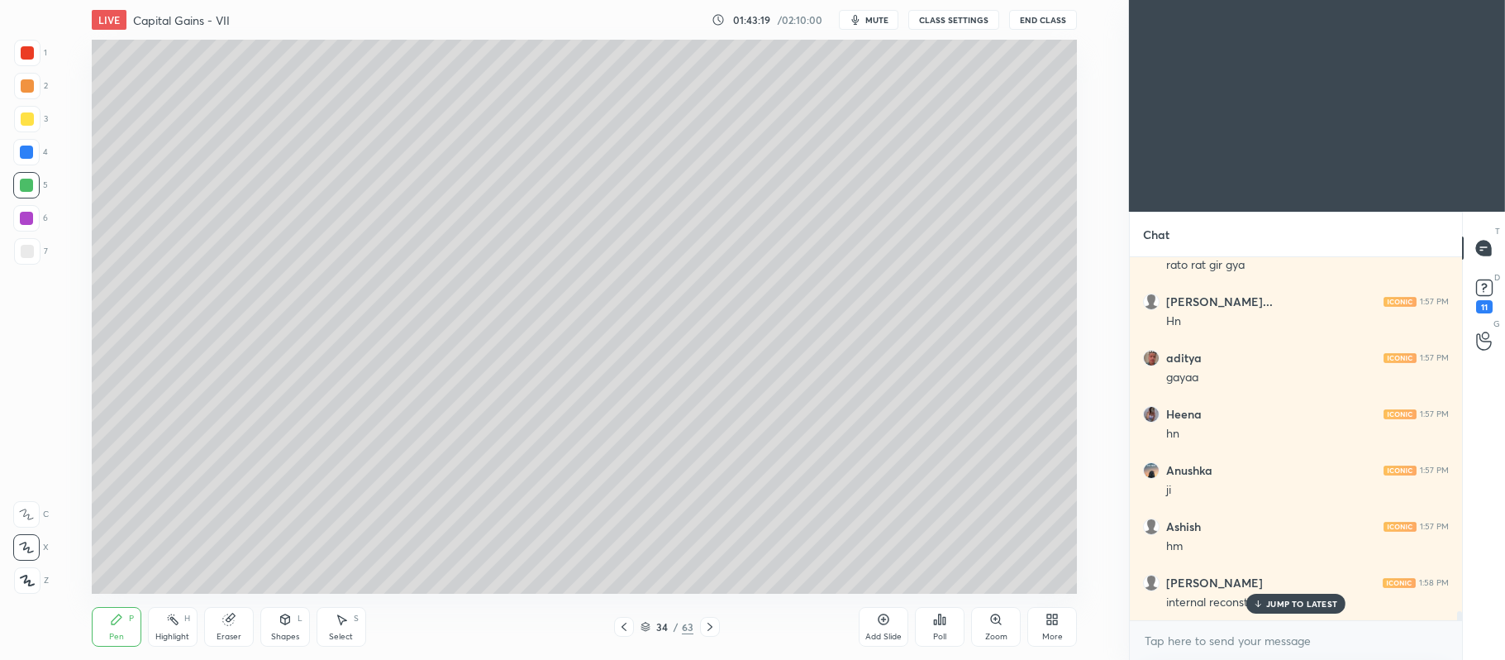
click at [34, 220] on div at bounding box center [26, 218] width 26 height 26
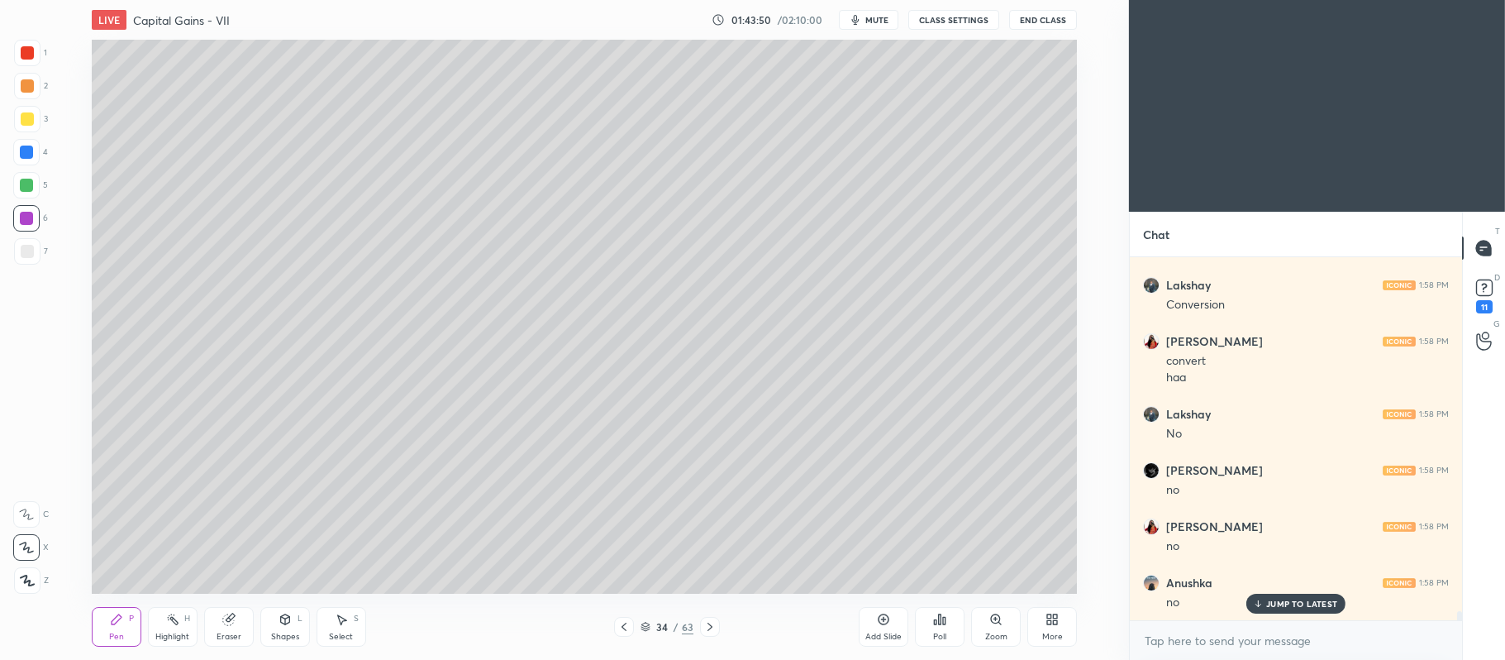
scroll to position [14631, 0]
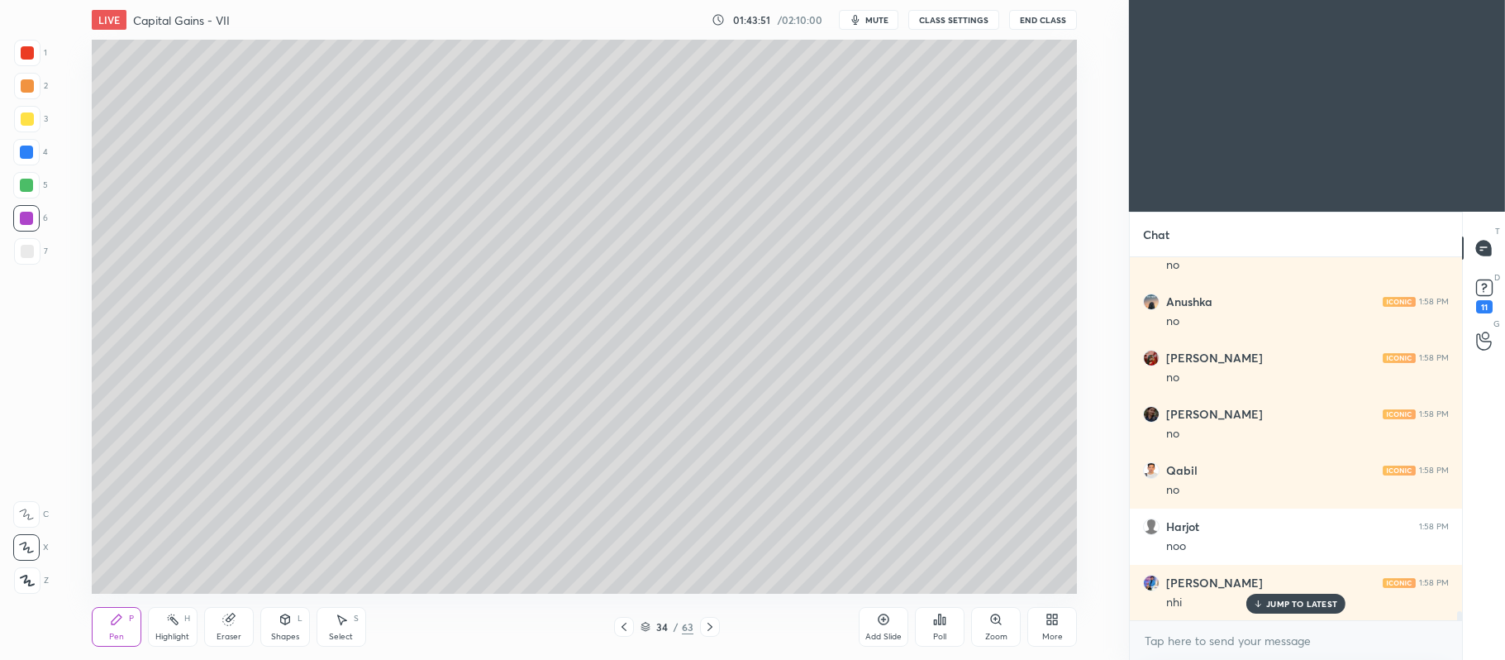
click at [712, 633] on div at bounding box center [710, 627] width 20 height 20
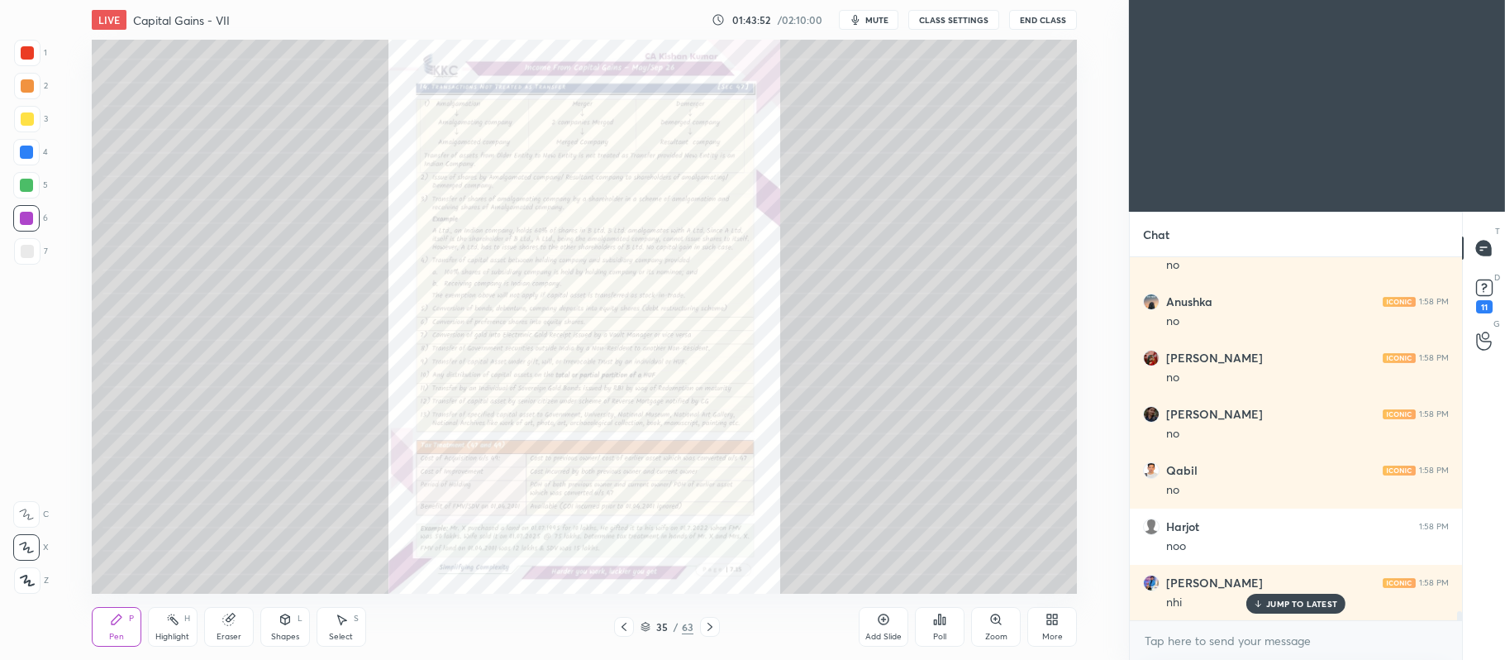
click at [990, 629] on div "Zoom" at bounding box center [996, 627] width 50 height 40
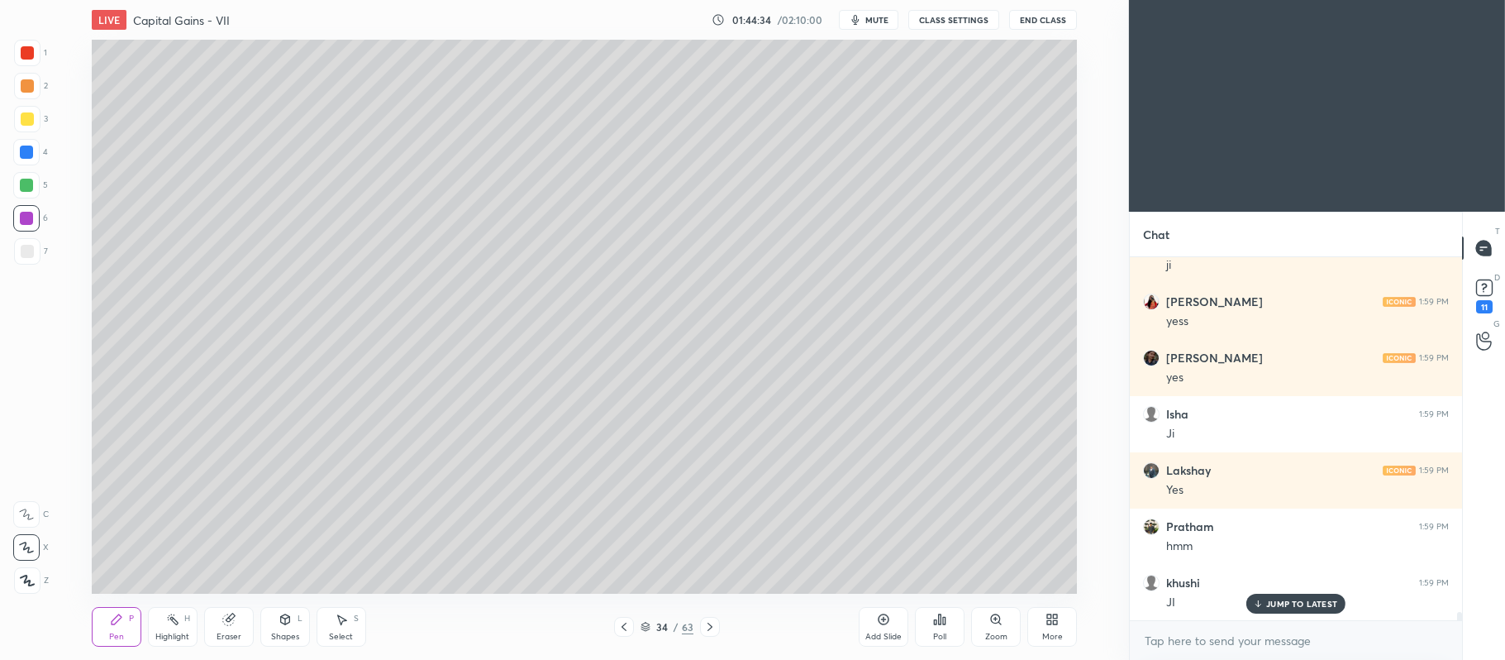
scroll to position [15137, 0]
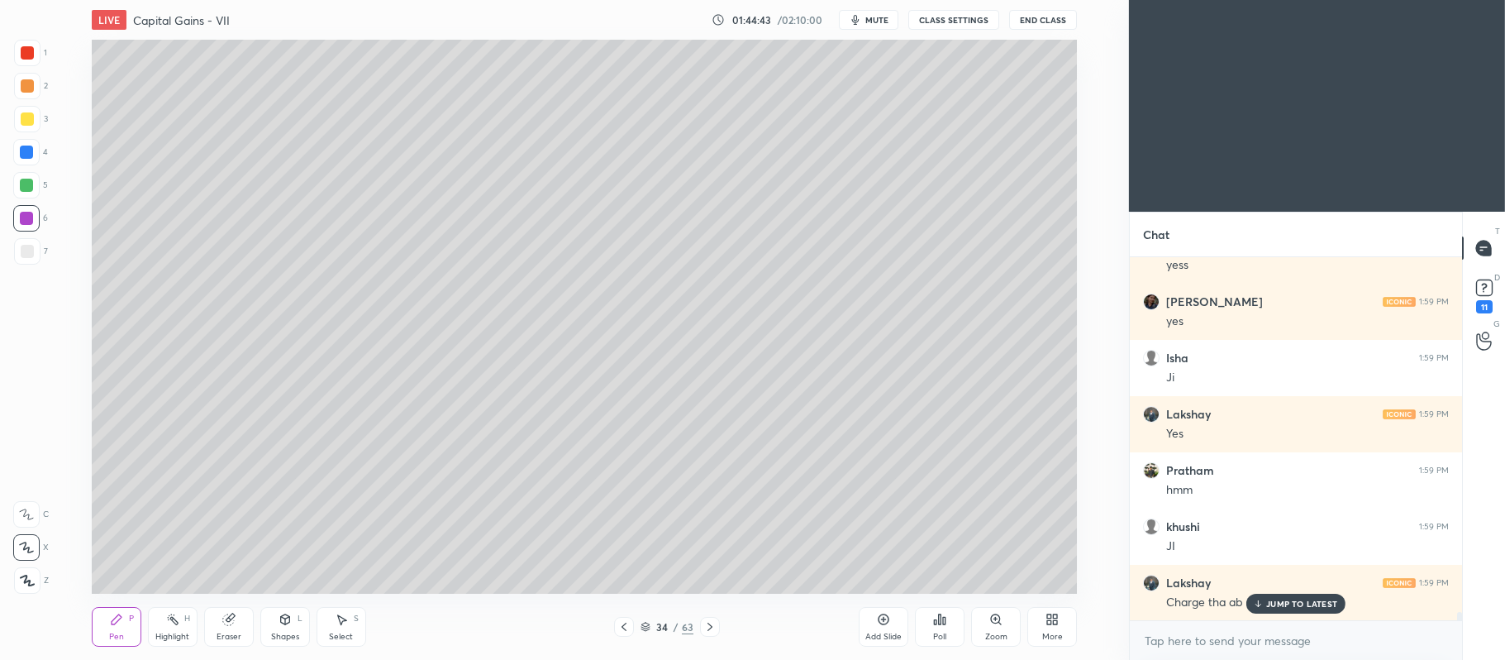
click at [883, 632] on div "Add Slide" at bounding box center [884, 636] width 36 height 8
click at [34, 121] on div at bounding box center [27, 119] width 26 height 26
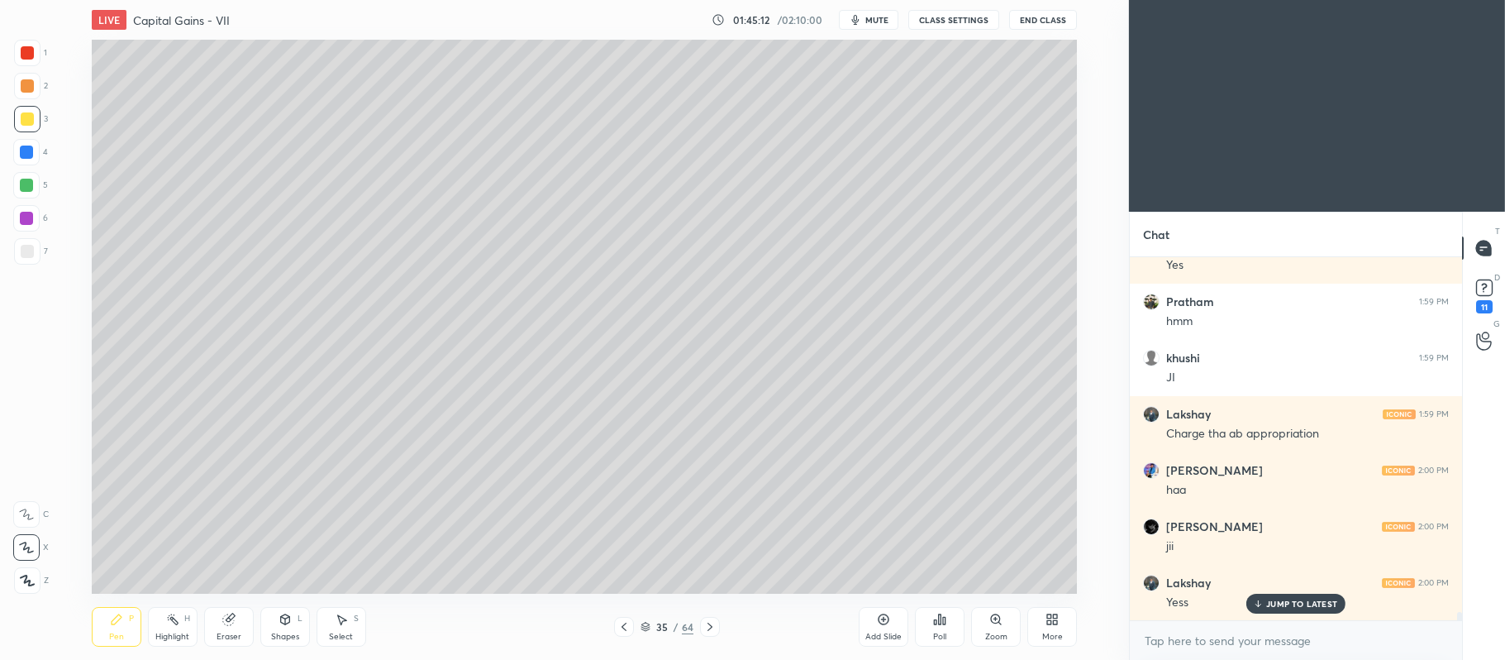
scroll to position [15362, 0]
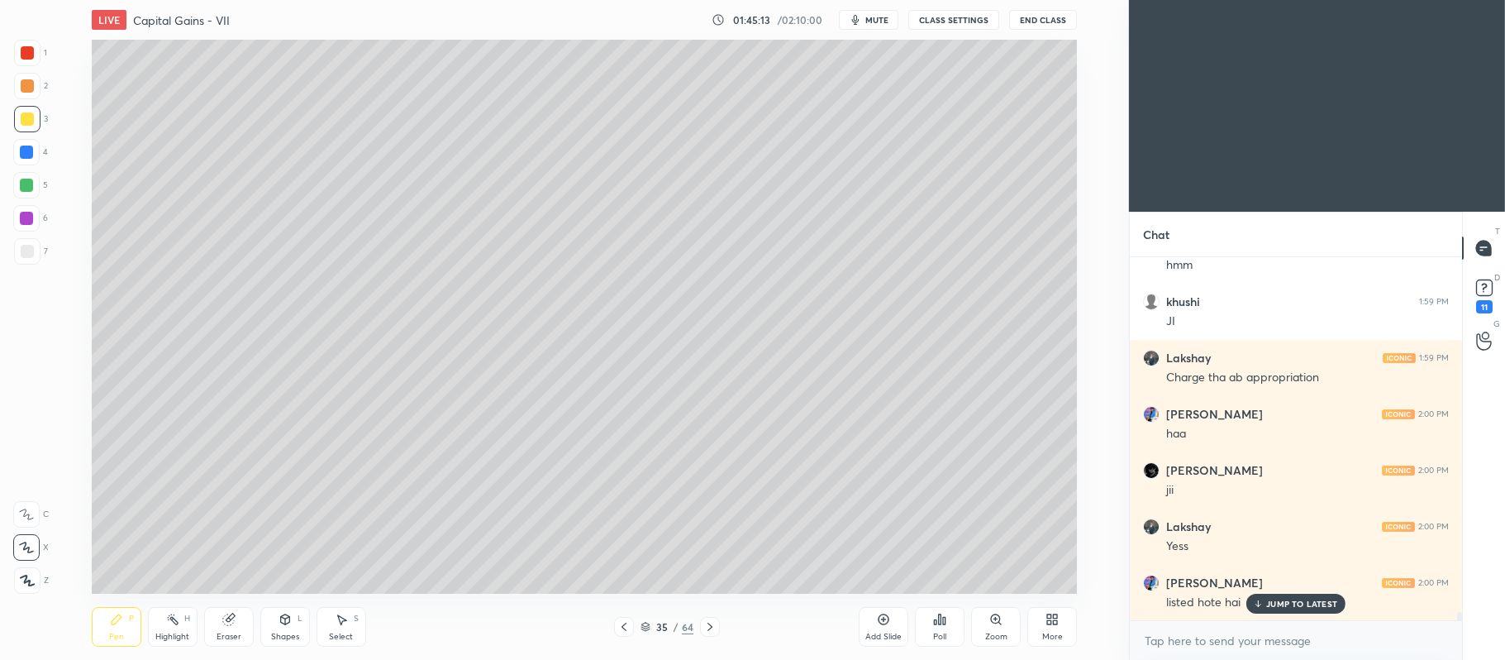
click at [20, 213] on div at bounding box center [26, 218] width 13 height 13
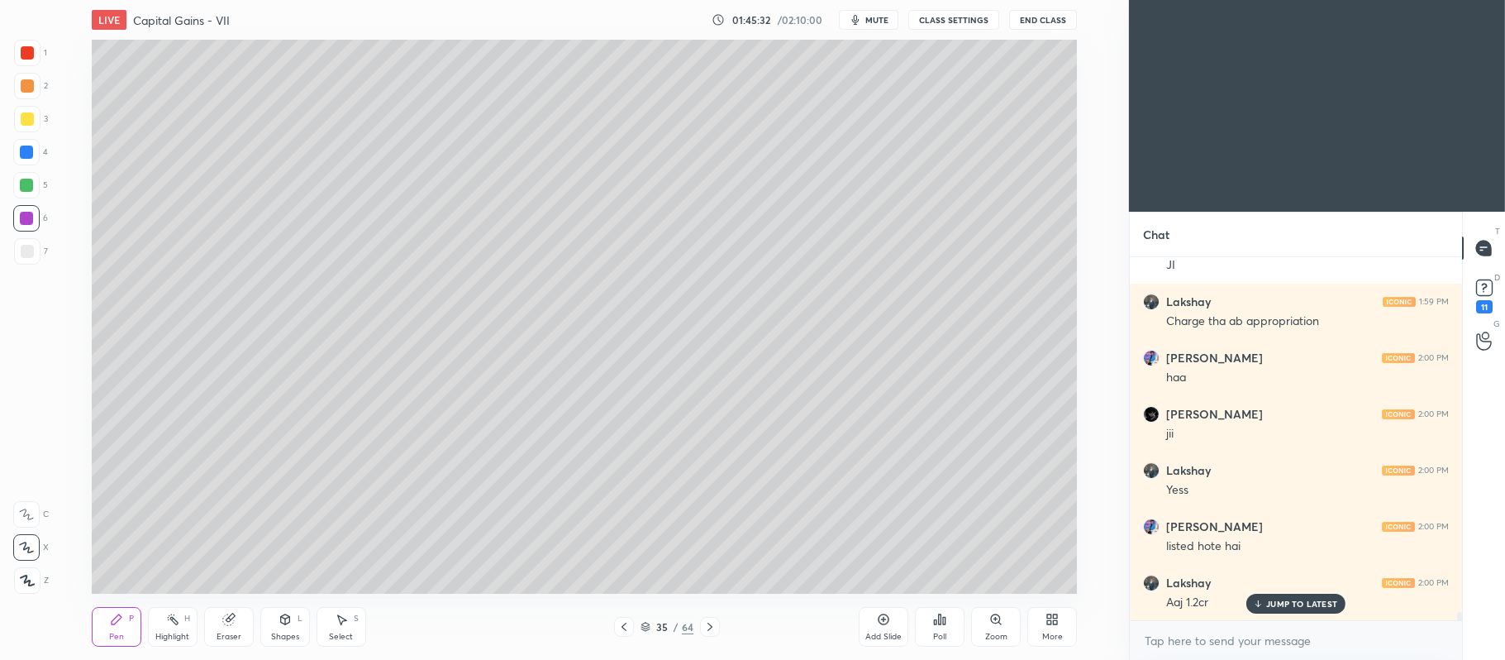
scroll to position [15474, 0]
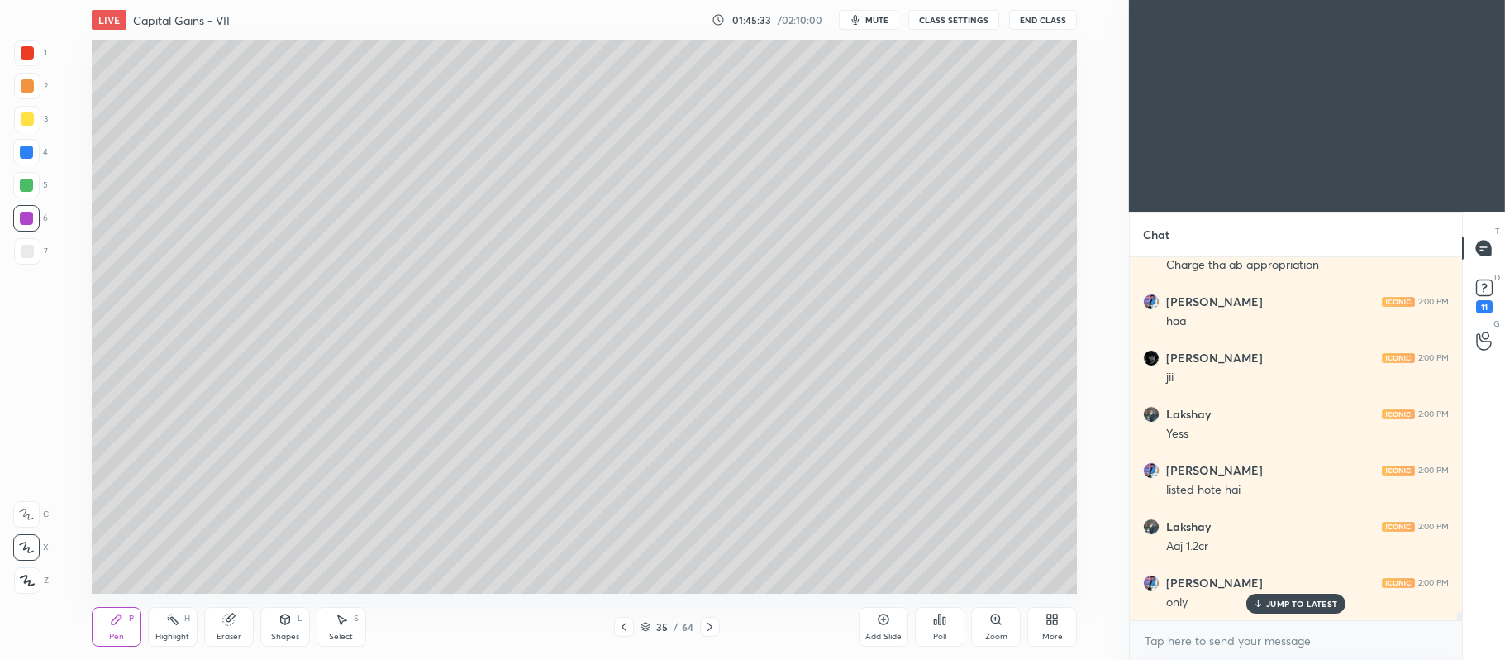
click at [18, 256] on div at bounding box center [27, 251] width 26 height 26
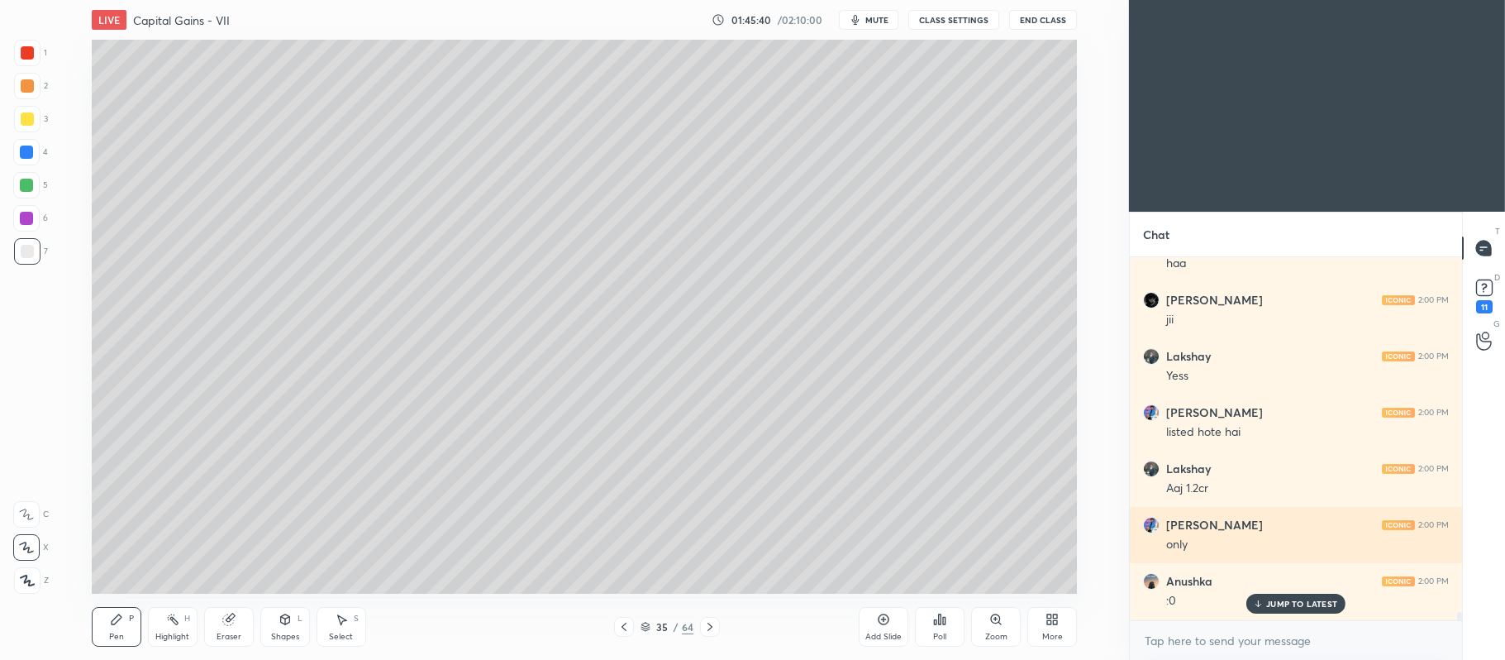
scroll to position [15587, 0]
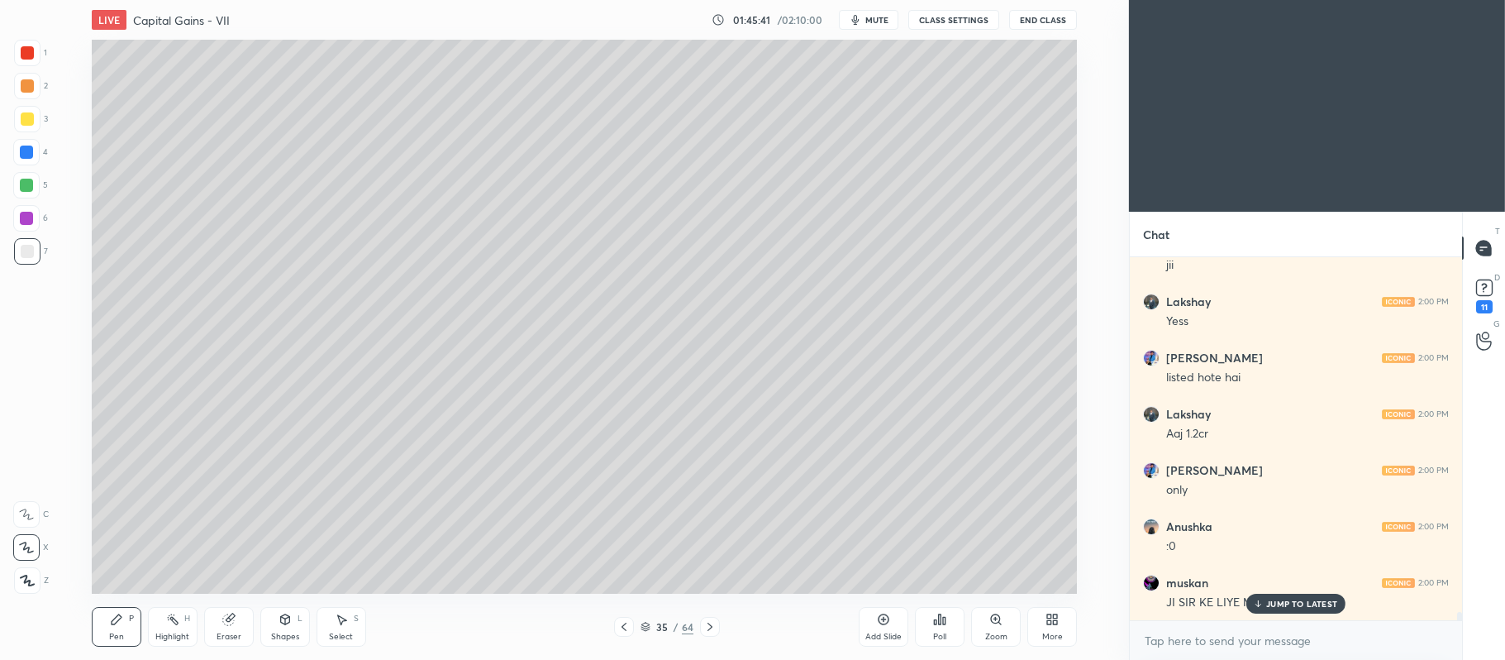
click at [1267, 613] on div "[PERSON_NAME] 2:00 PM JI SIR KE LIYE MATER" at bounding box center [1296, 593] width 332 height 56
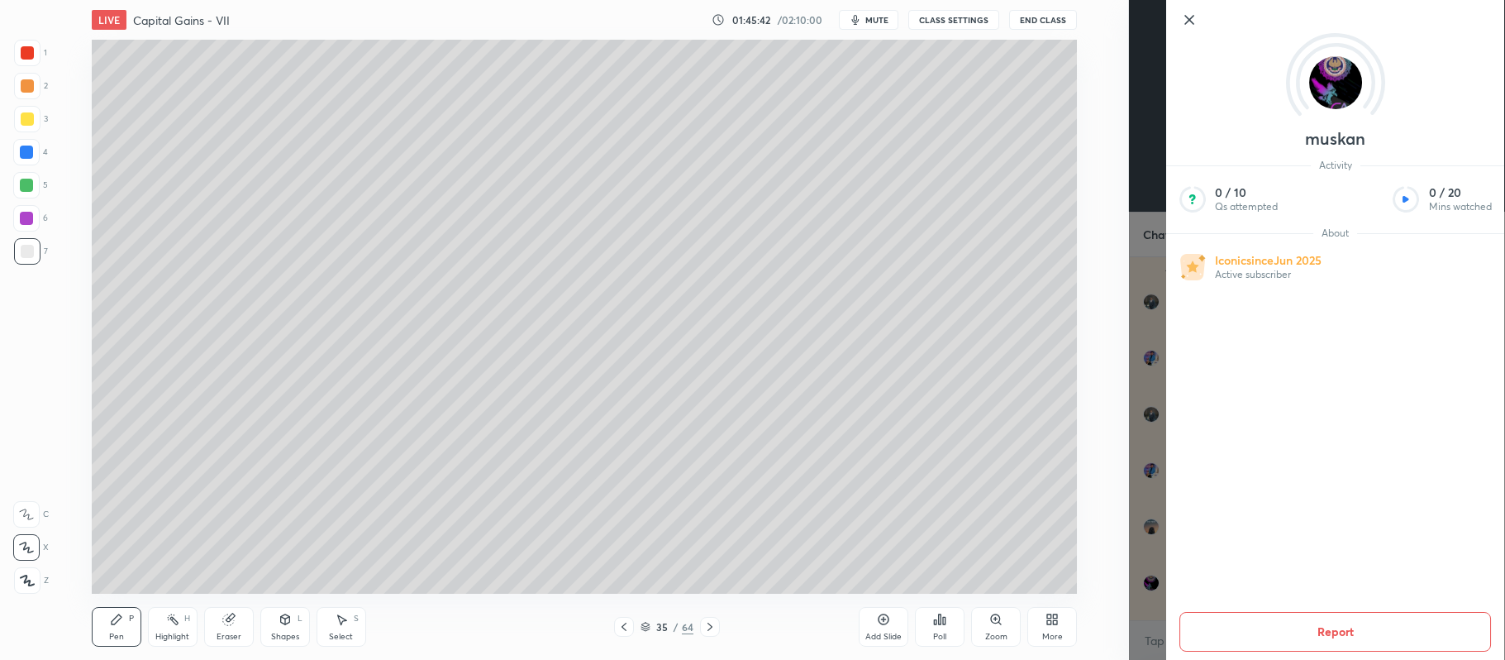
scroll to position [15643, 0]
click at [1192, 24] on icon at bounding box center [1190, 20] width 20 height 20
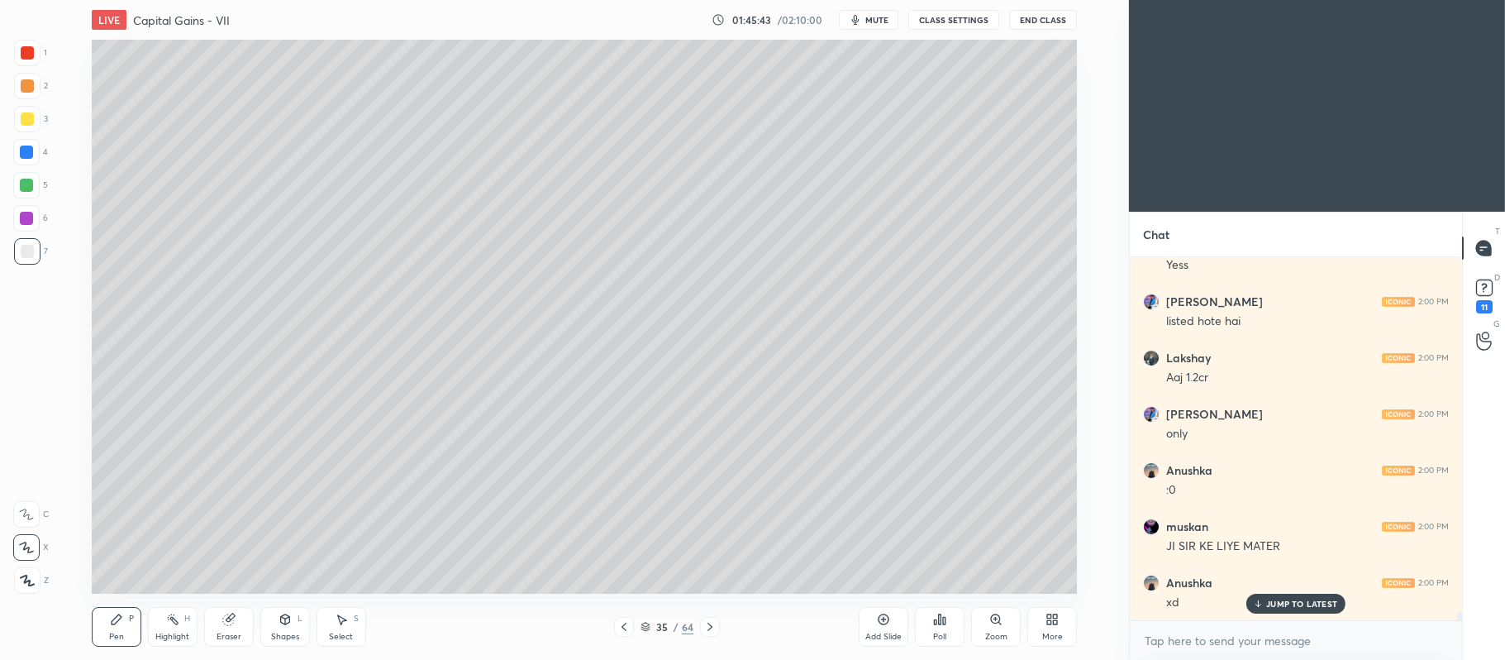
scroll to position [15699, 0]
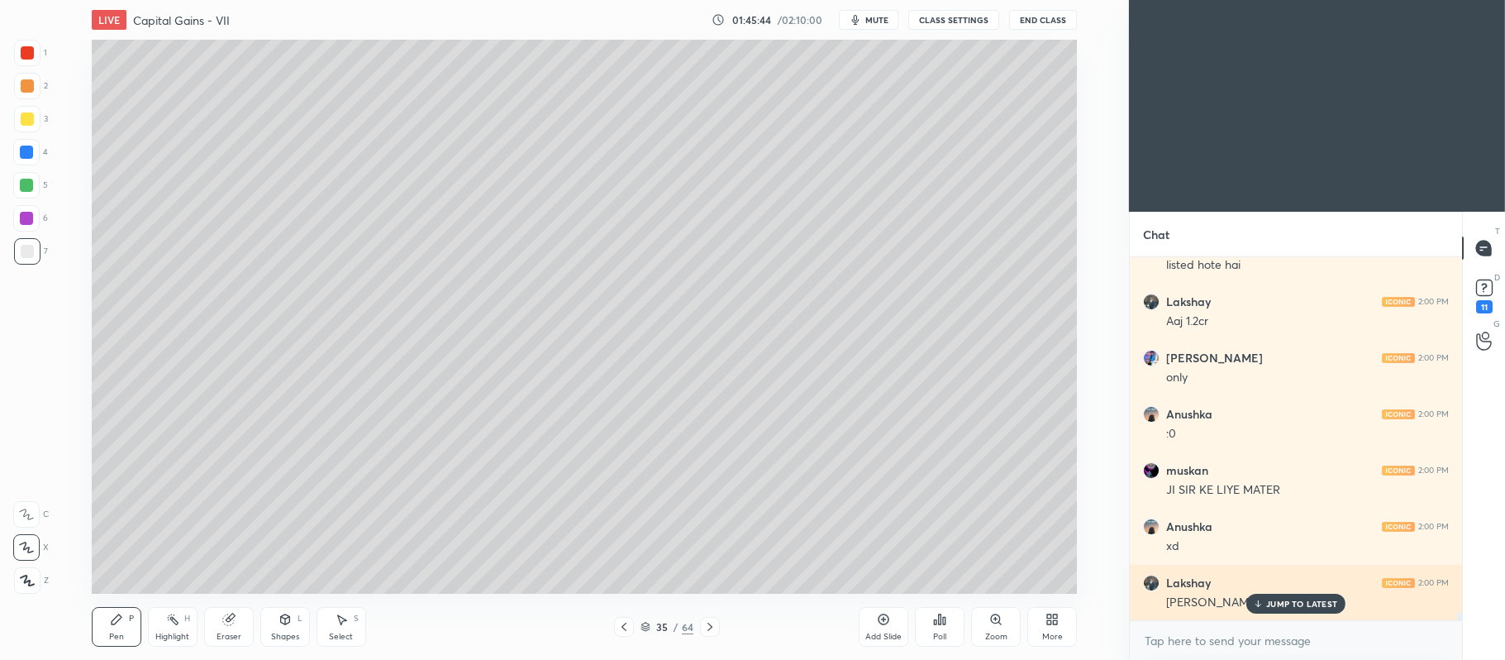
click at [1267, 603] on p "JUMP TO LATEST" at bounding box center [1302, 604] width 71 height 10
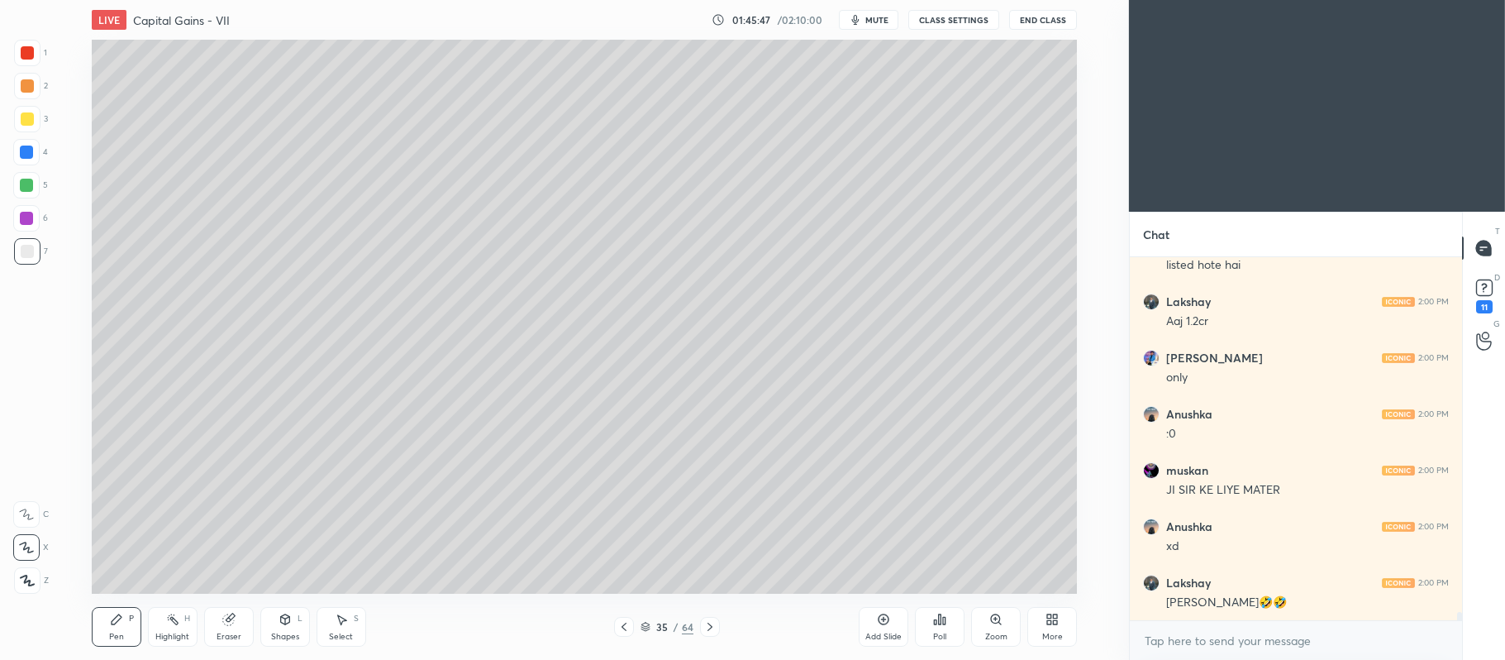
click at [26, 179] on div at bounding box center [26, 185] width 13 height 13
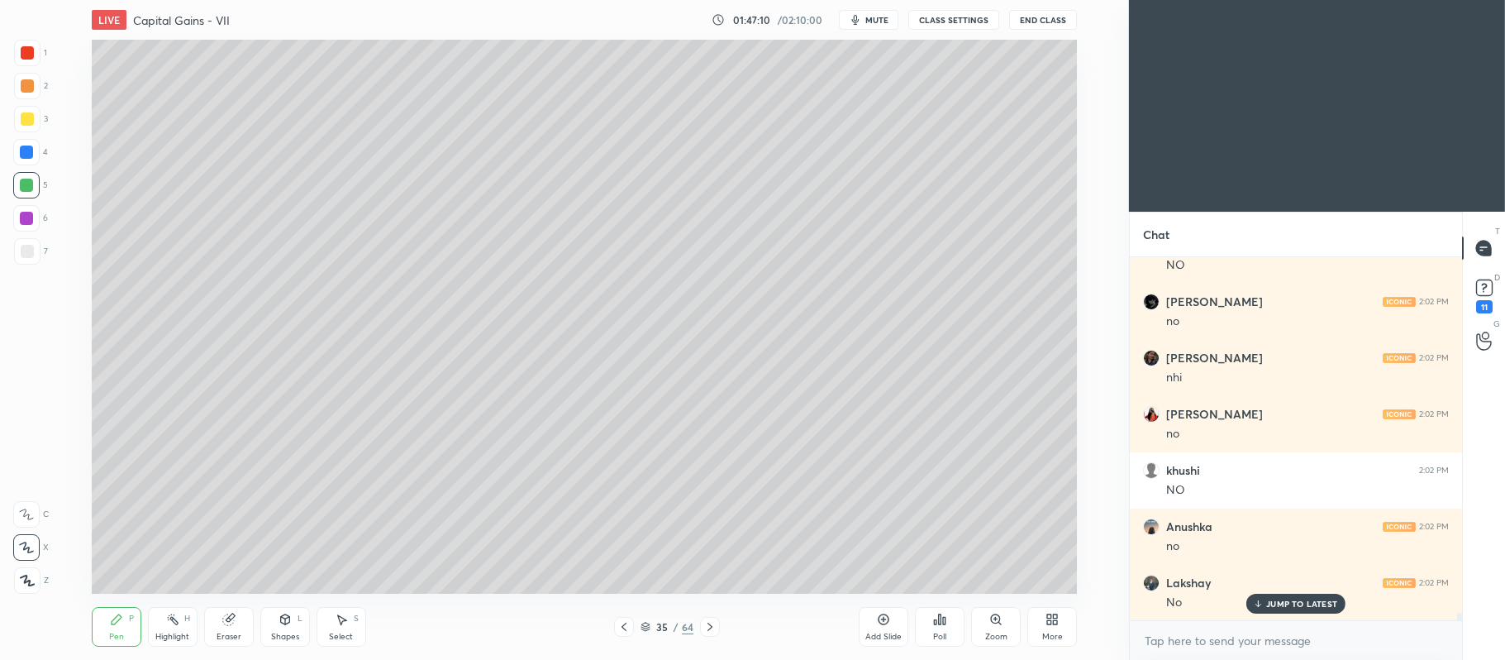
scroll to position [17008, 0]
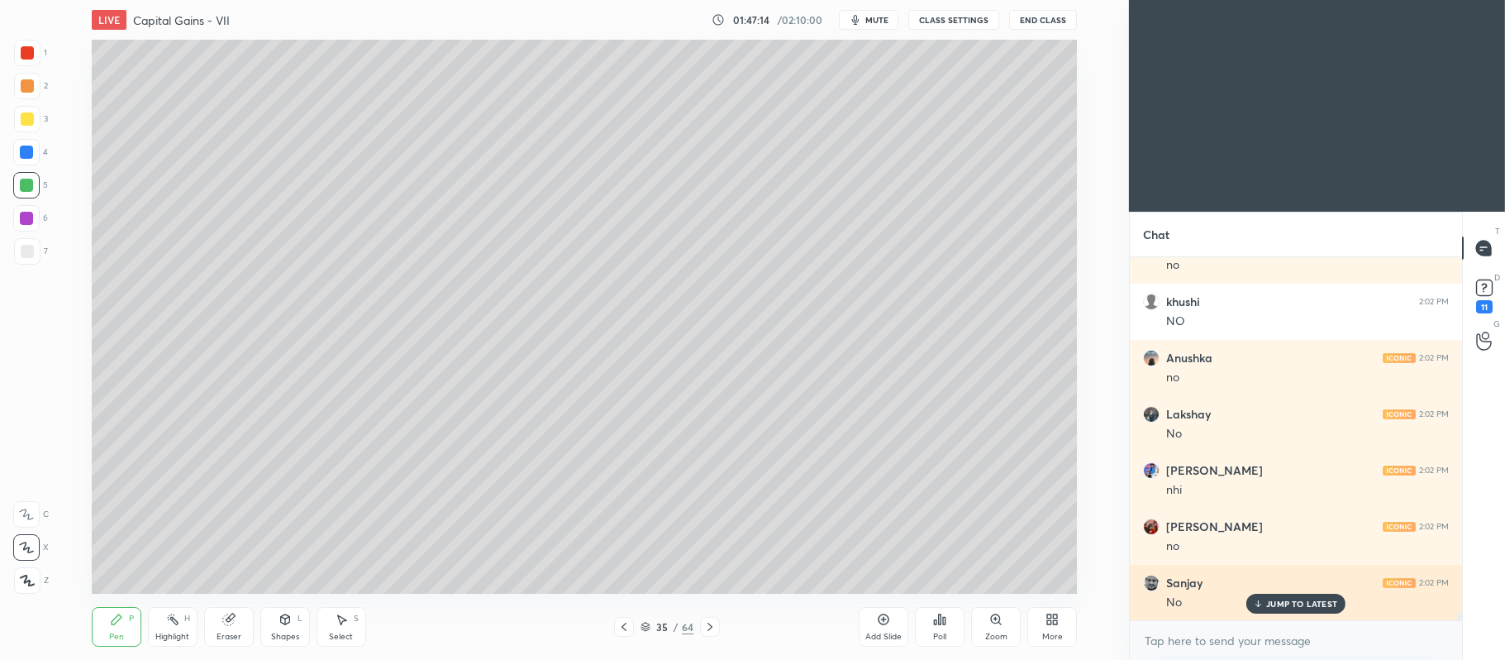
click at [1286, 603] on p "JUMP TO LATEST" at bounding box center [1302, 604] width 71 height 10
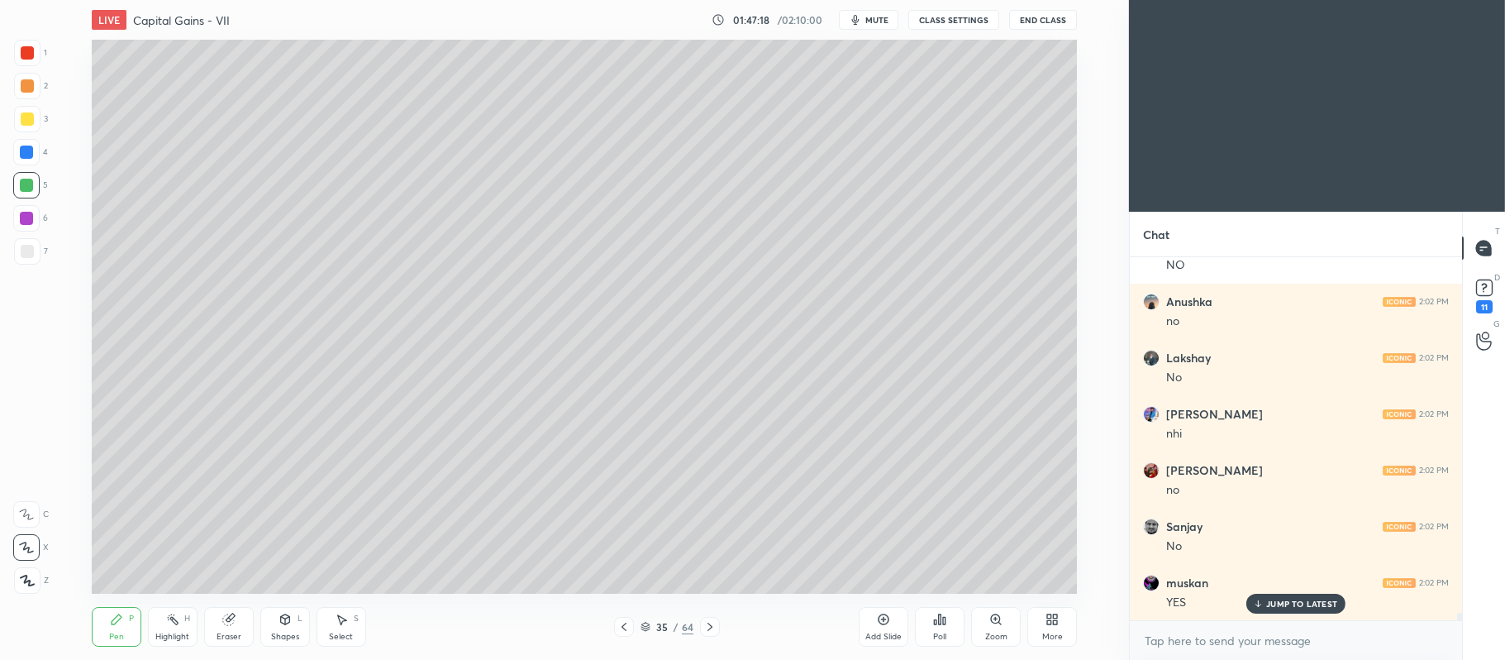
scroll to position [17121, 0]
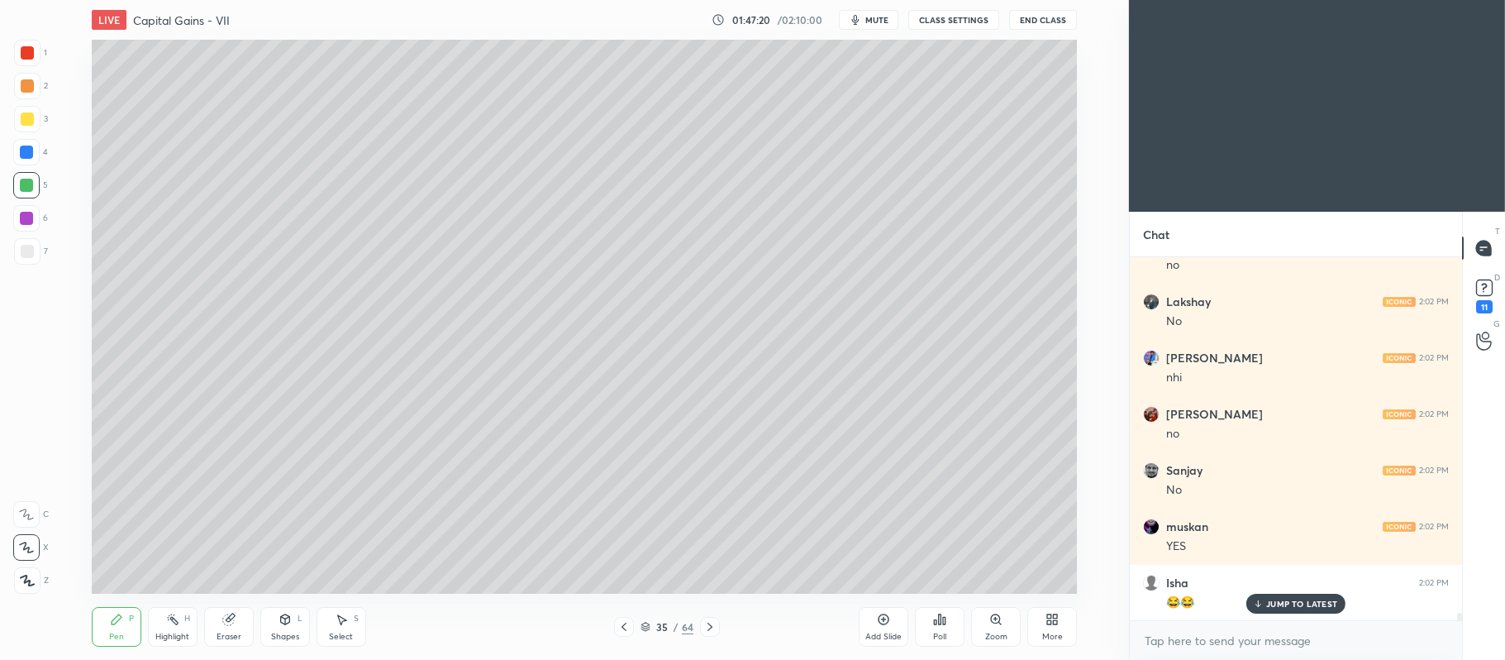
click at [883, 623] on icon at bounding box center [883, 619] width 13 height 13
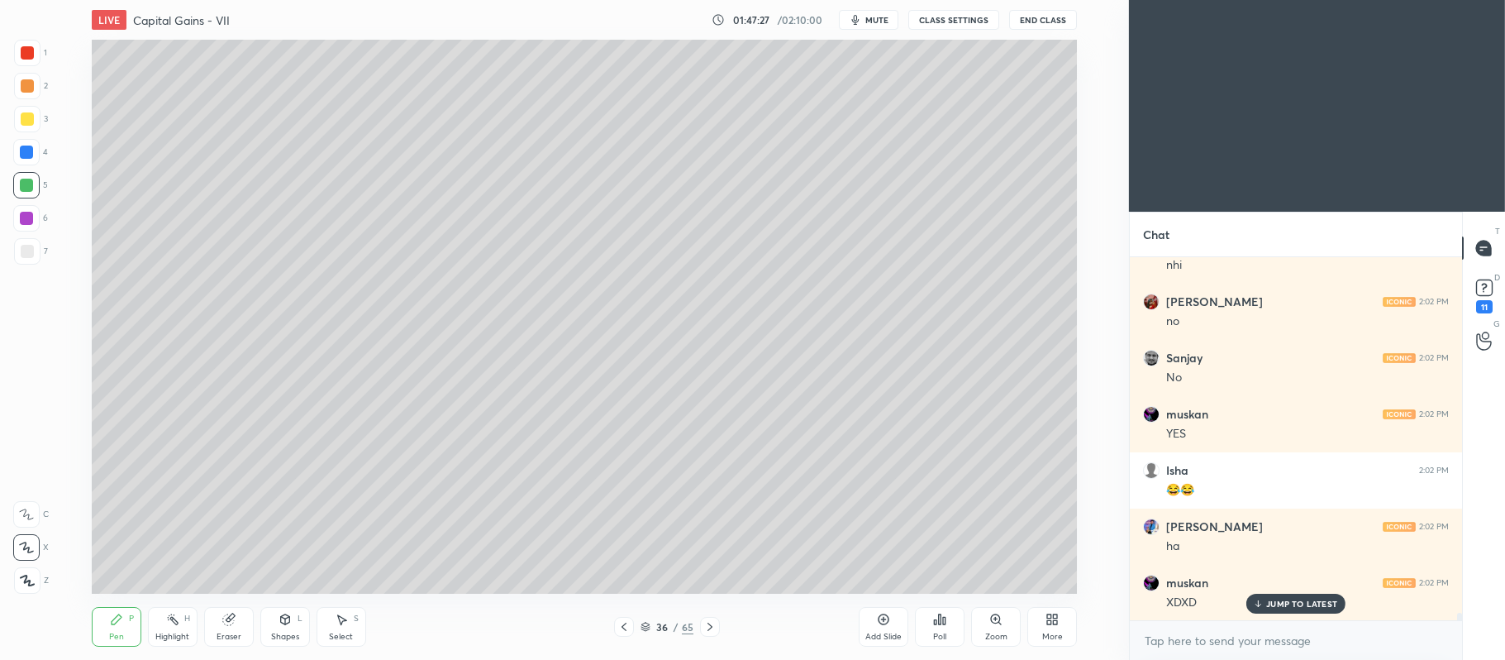
scroll to position [17290, 0]
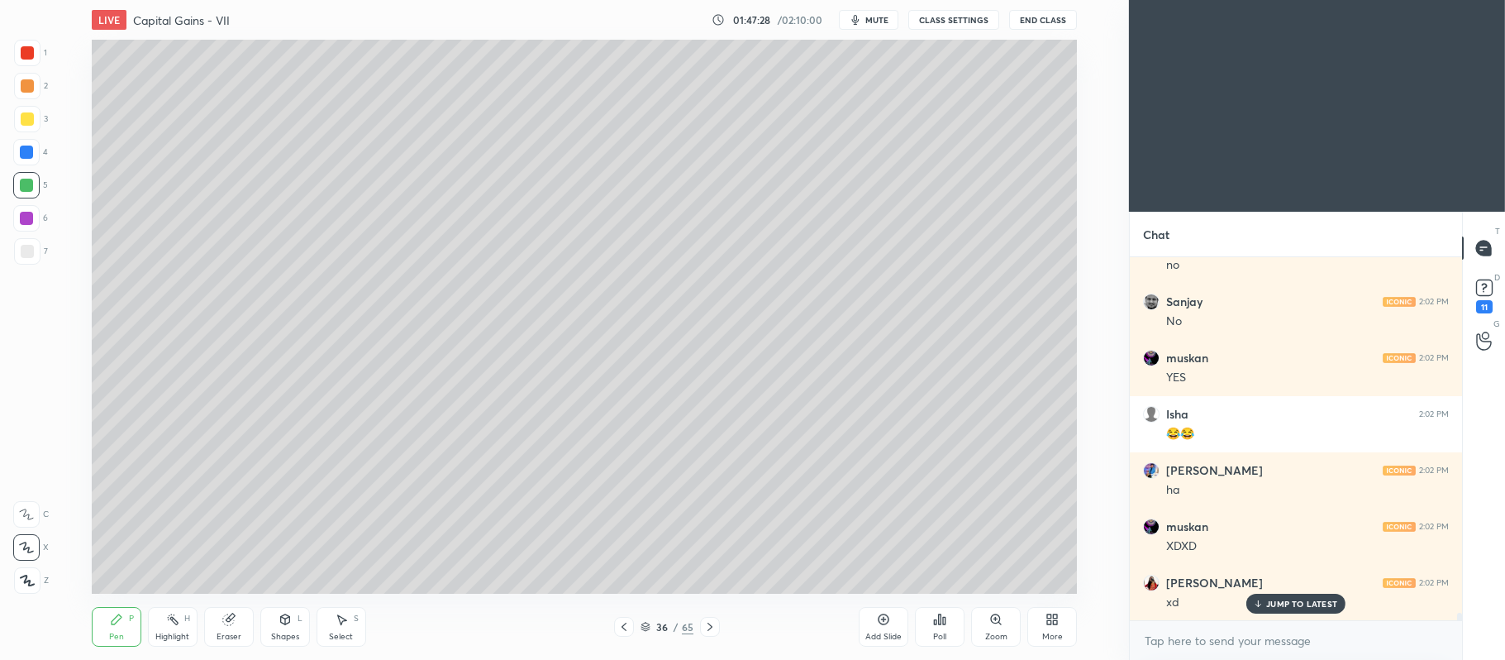
click at [25, 123] on div at bounding box center [27, 118] width 13 height 13
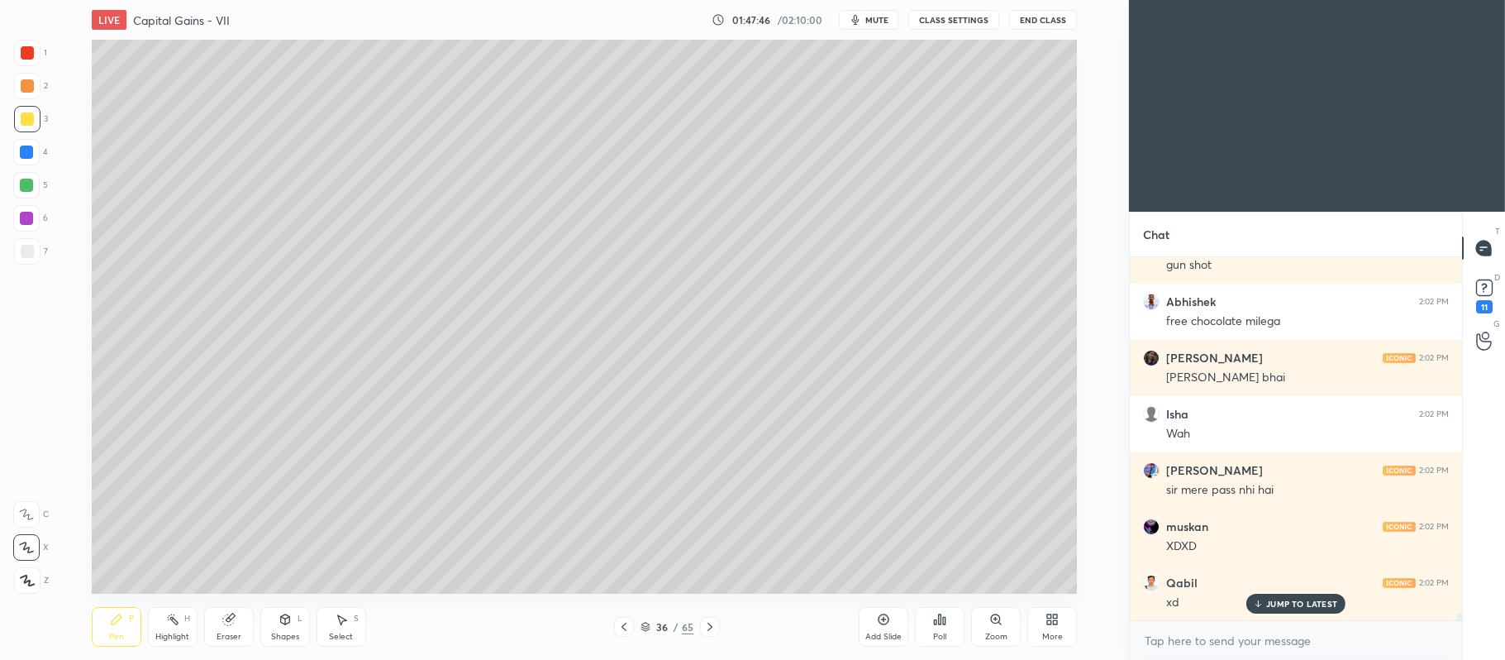
scroll to position [17739, 0]
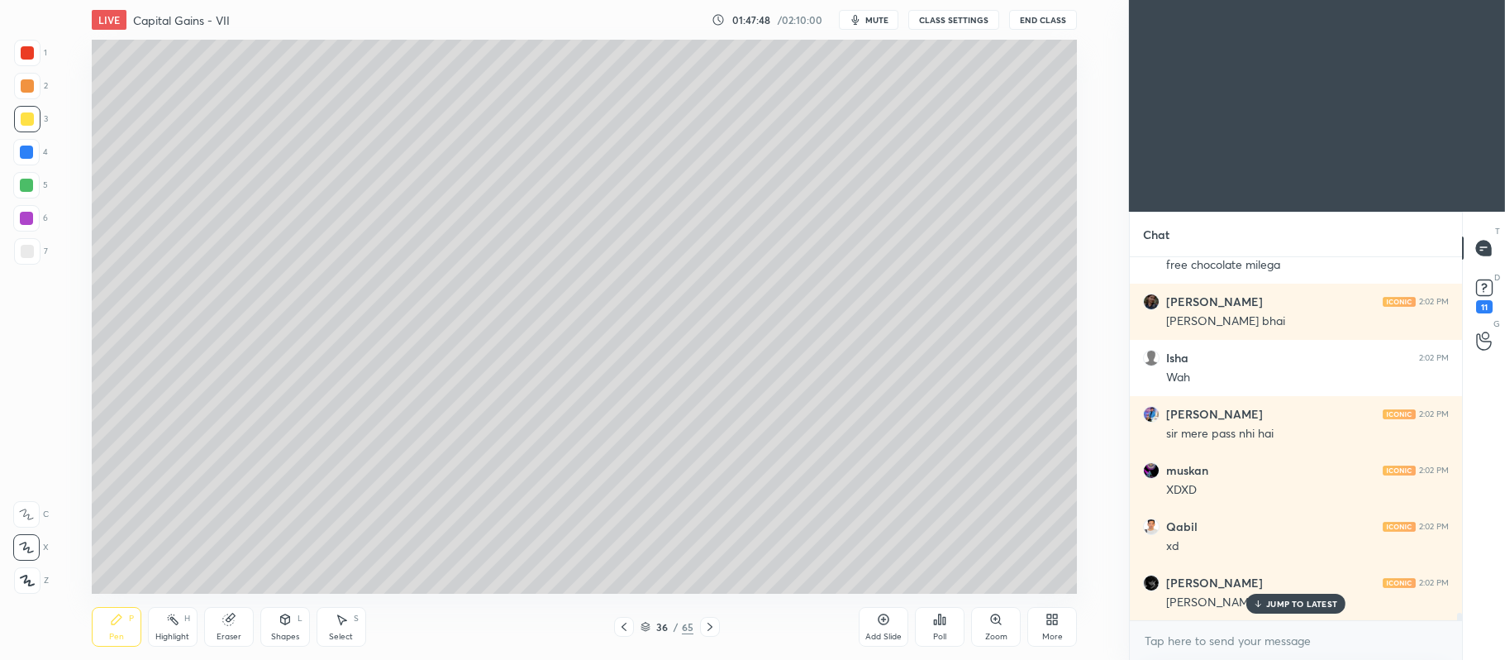
click at [643, 623] on icon at bounding box center [646, 625] width 8 height 4
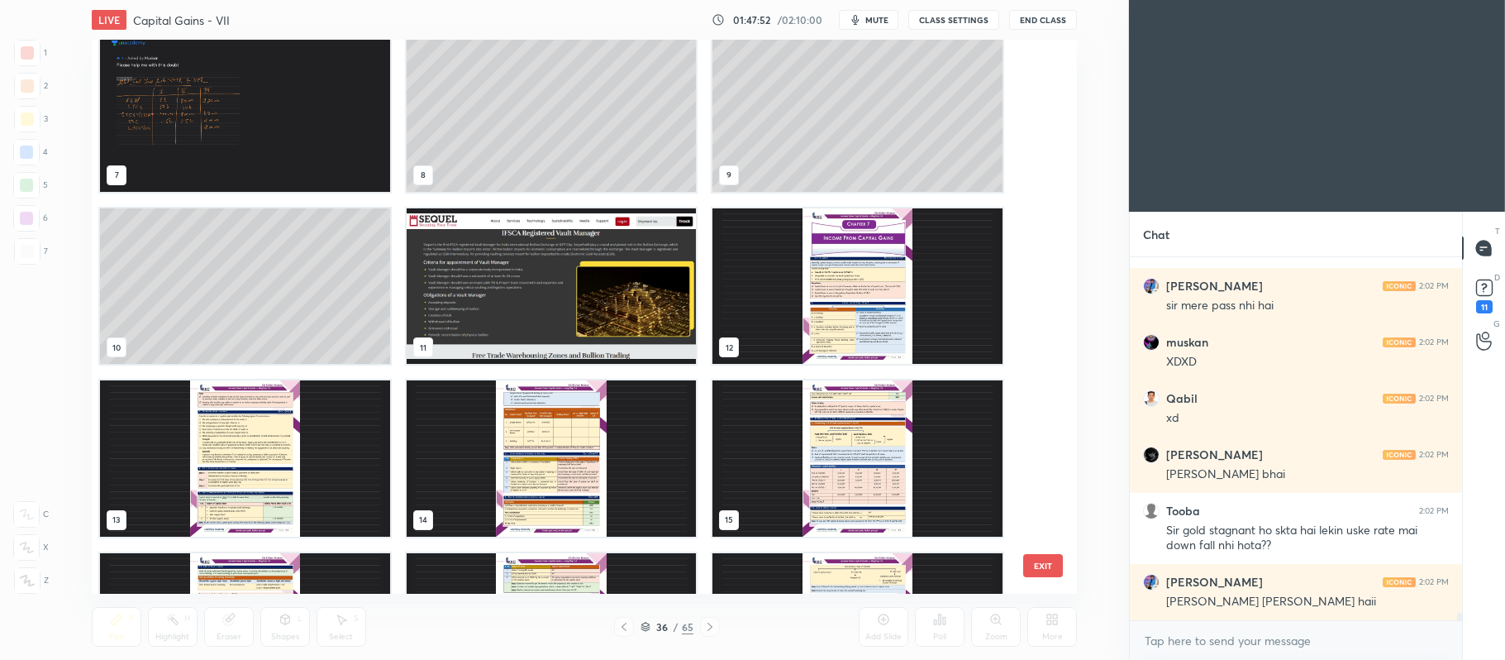
scroll to position [360, 0]
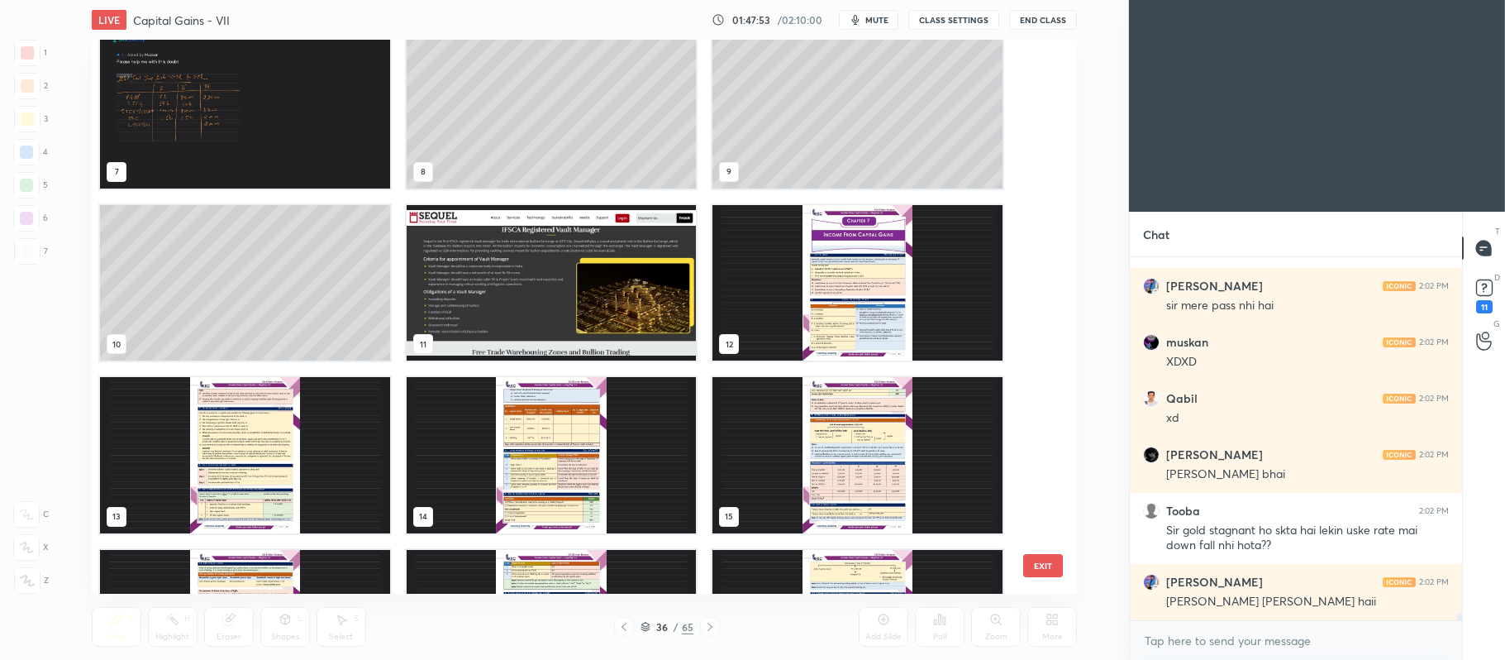
click at [569, 270] on img "grid" at bounding box center [551, 282] width 290 height 156
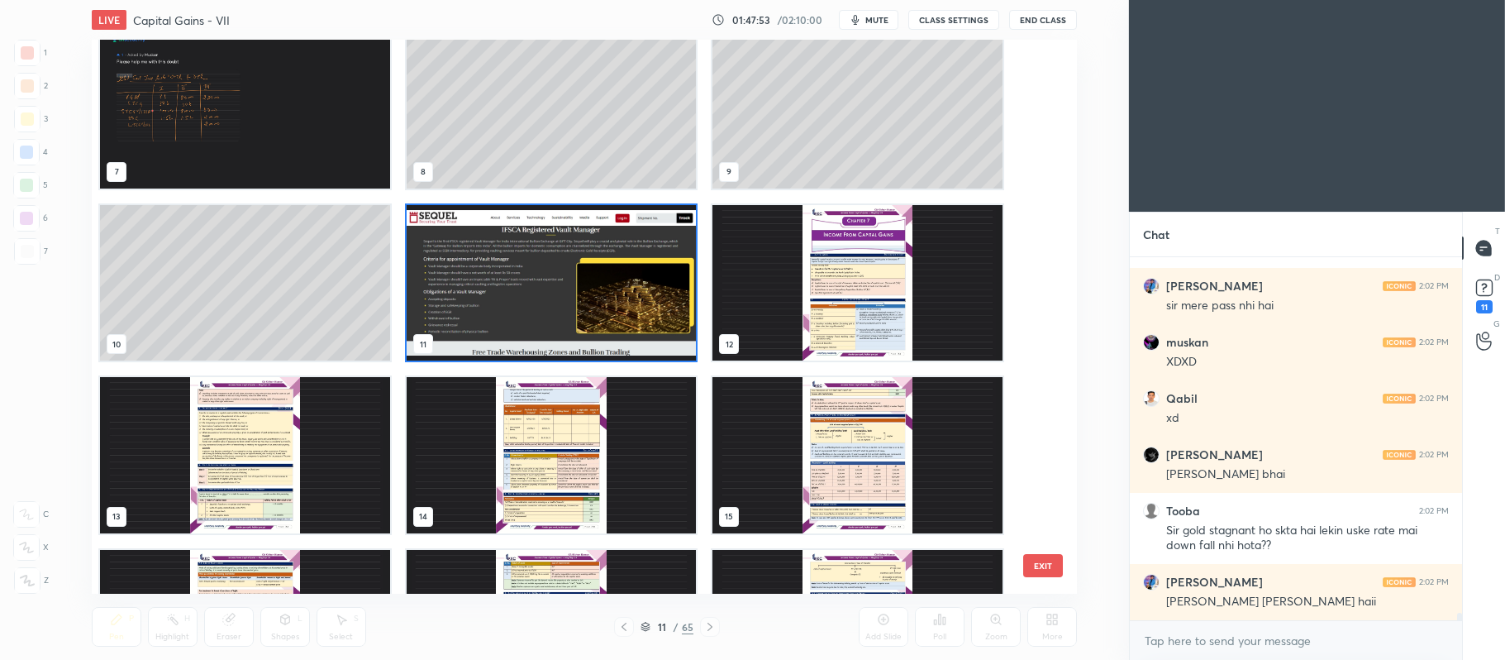
click at [580, 270] on img "grid" at bounding box center [551, 282] width 290 height 156
click at [582, 265] on img "grid" at bounding box center [551, 282] width 290 height 156
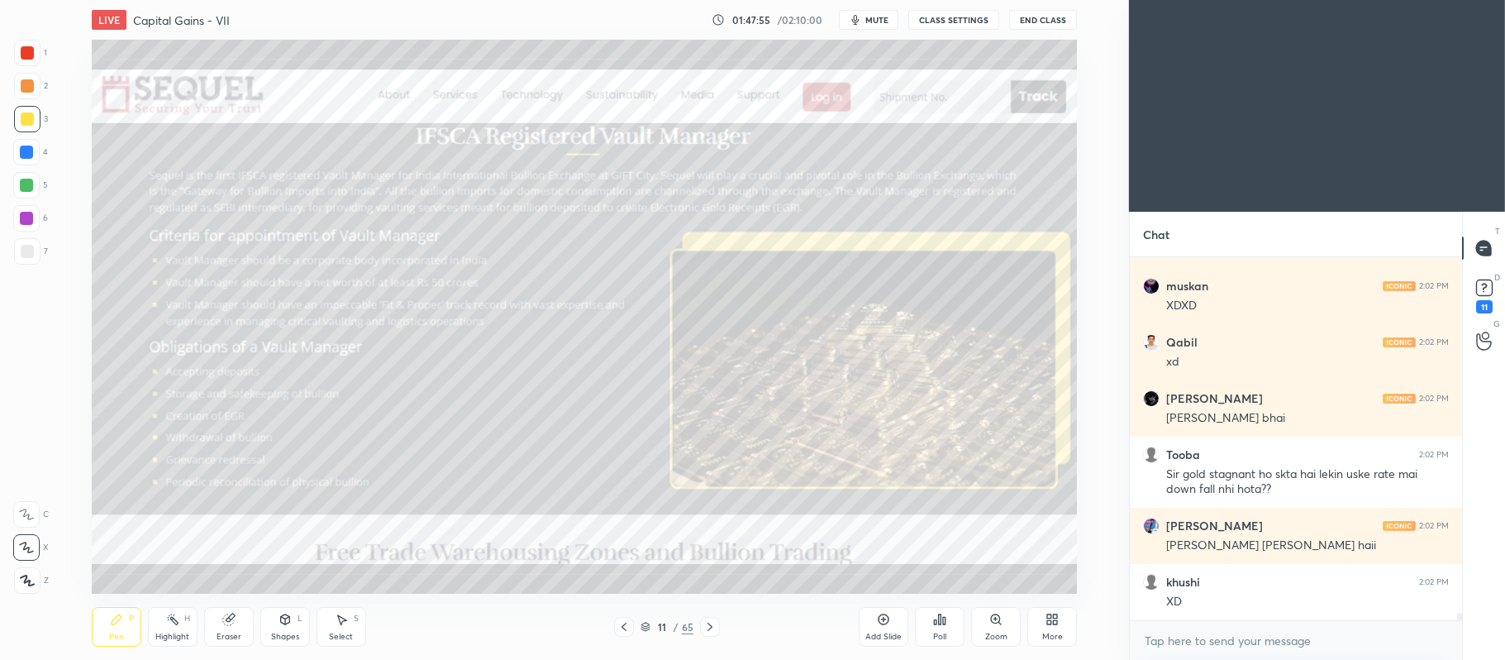
scroll to position [17980, 0]
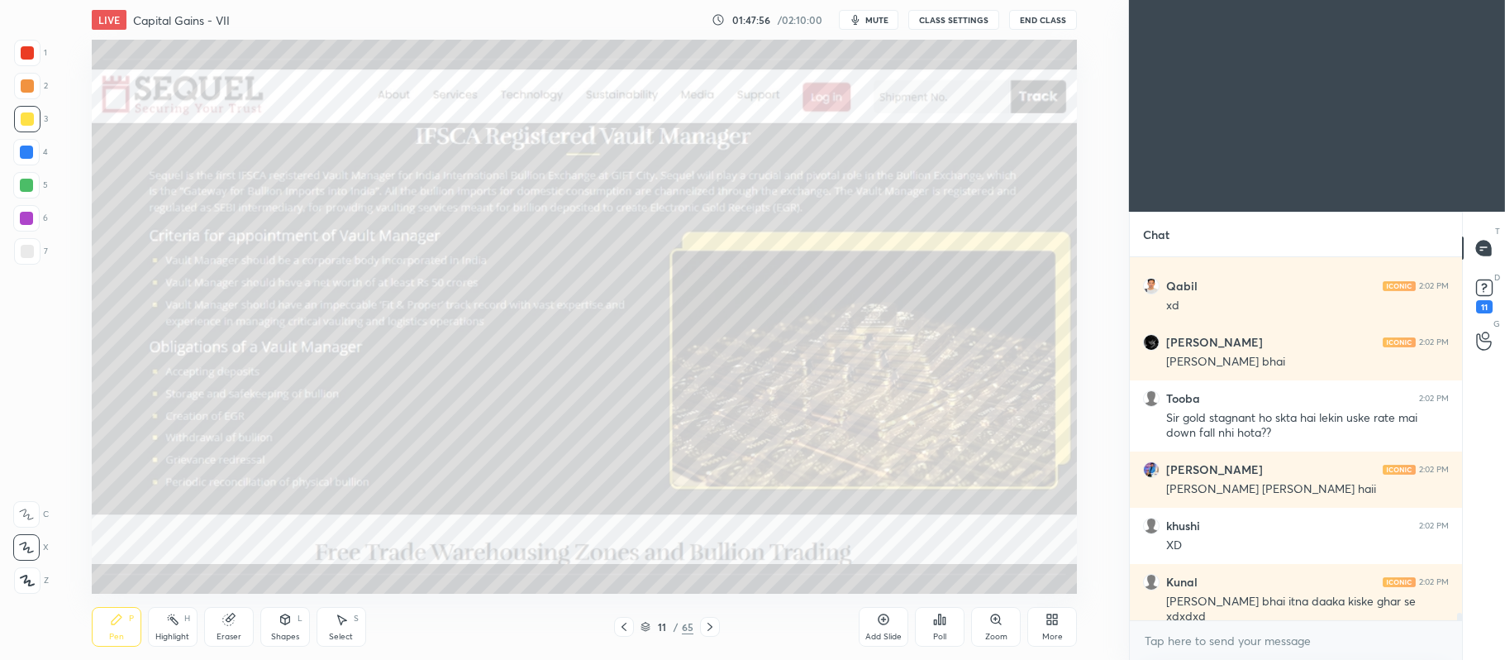
click at [26, 216] on div at bounding box center [26, 218] width 13 height 13
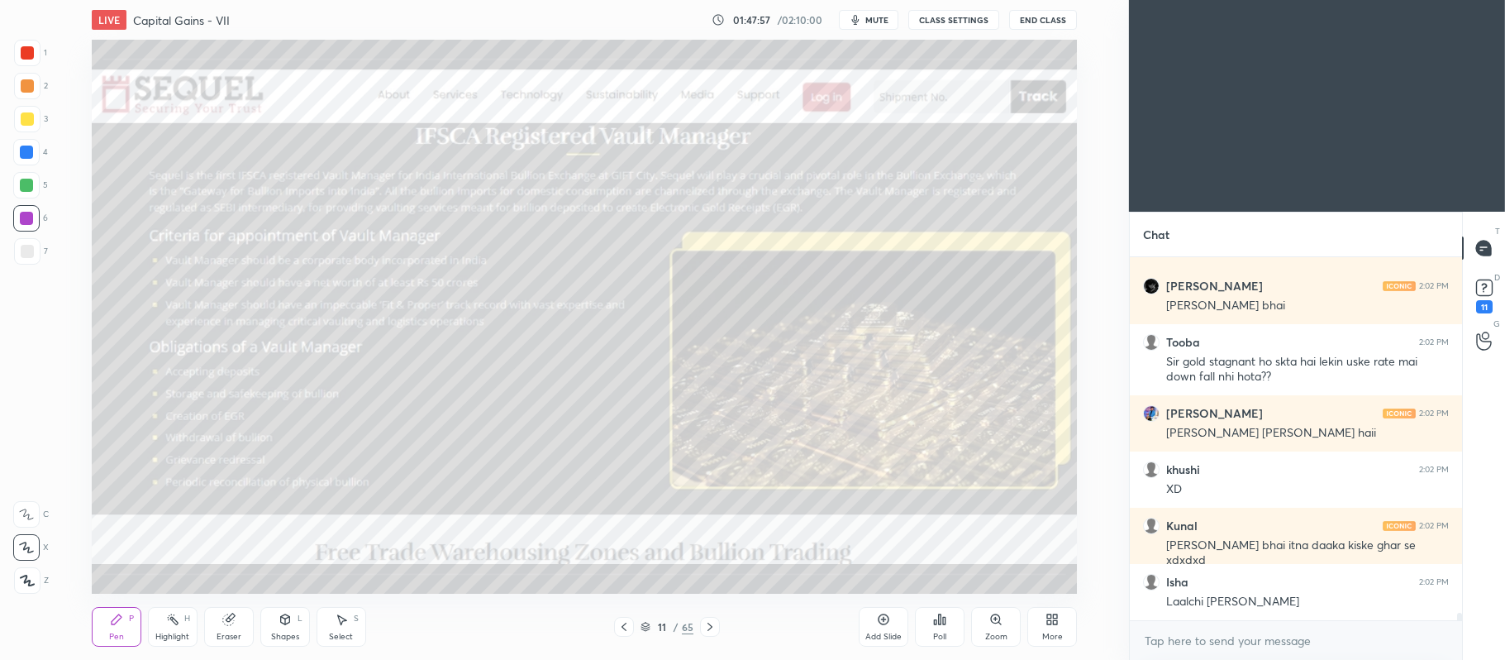
click at [26, 564] on div "Z" at bounding box center [31, 577] width 35 height 33
click at [48, 47] on div "1 2 3 4 5 6 7 C X Z C X Z E E Erase all H H" at bounding box center [26, 317] width 53 height 555
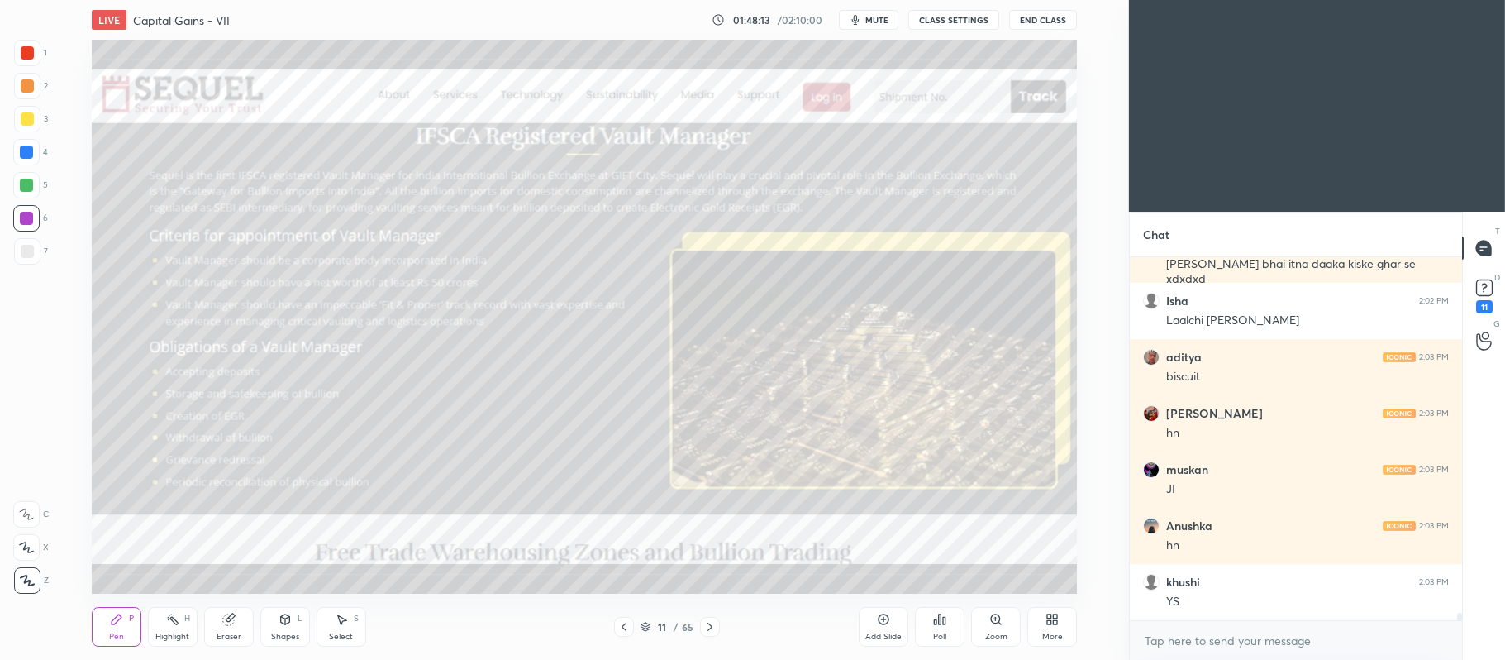
scroll to position [18373, 0]
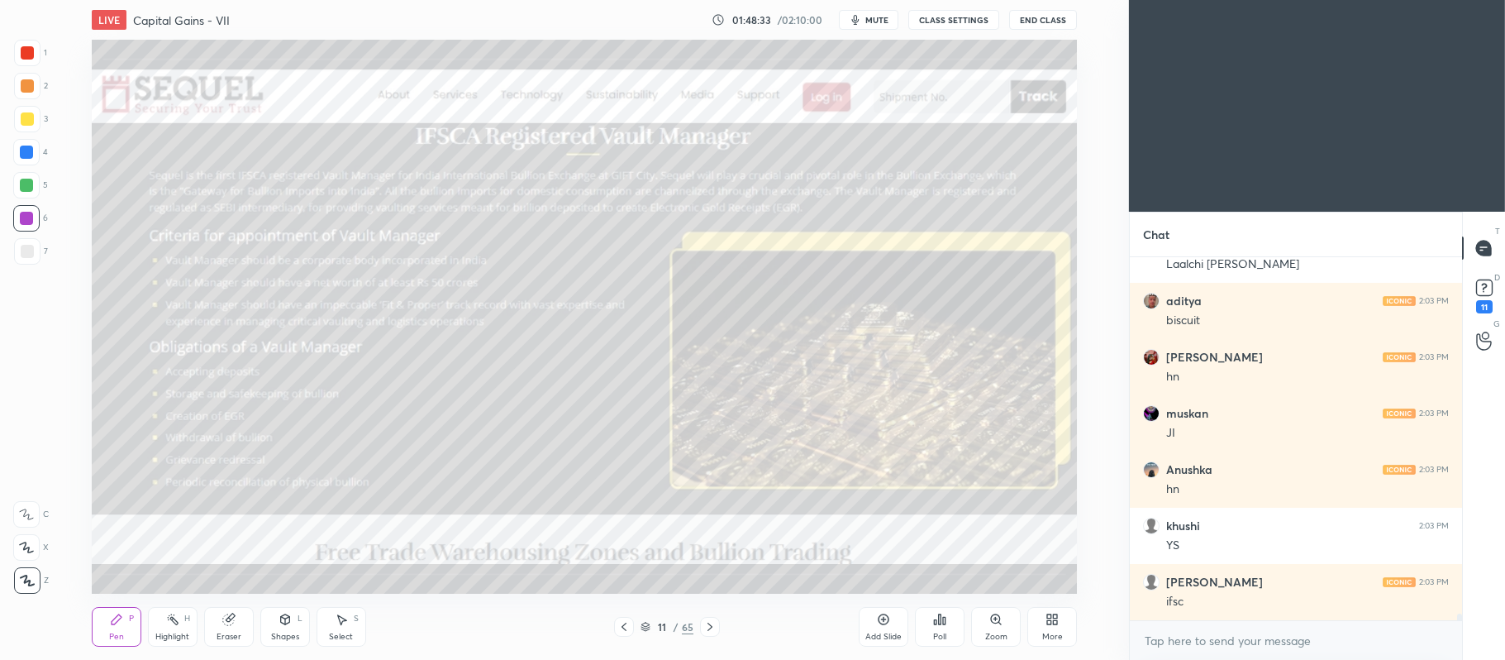
click at [642, 627] on icon at bounding box center [646, 628] width 8 height 2
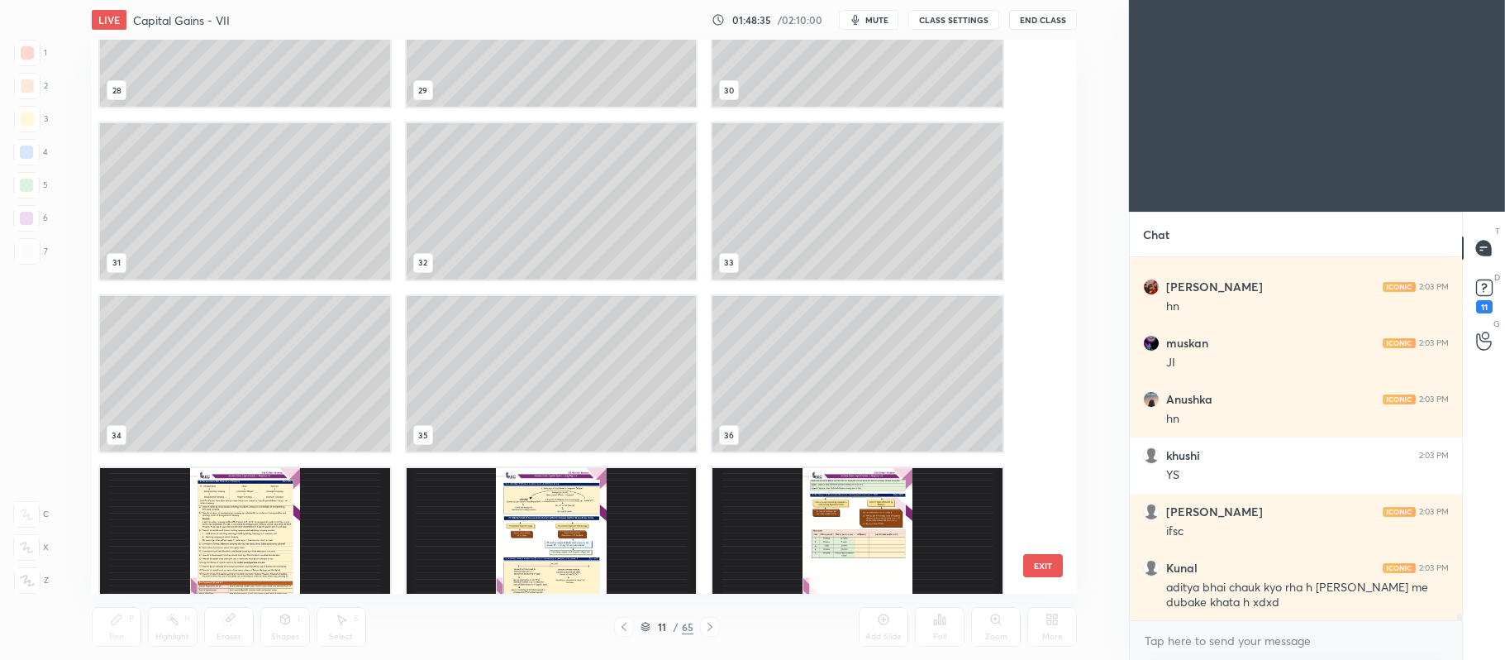
scroll to position [1661, 0]
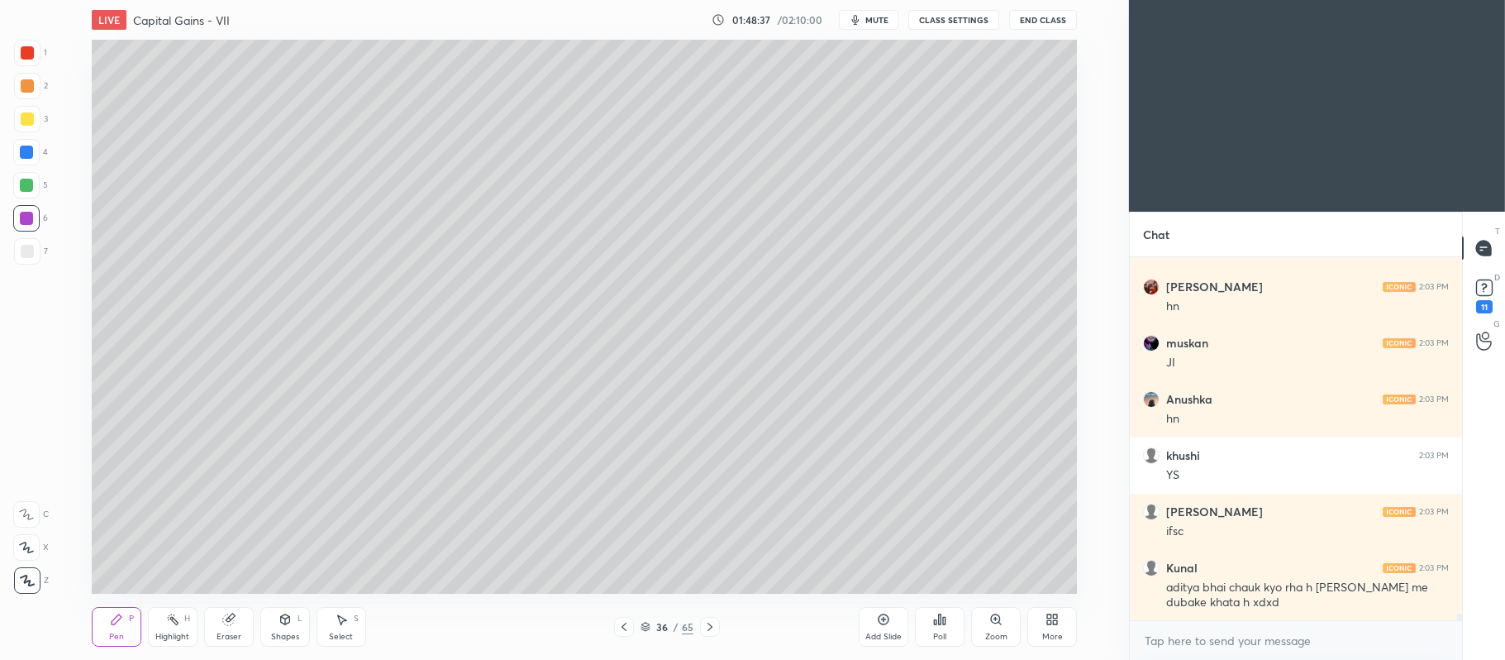
click at [33, 255] on div at bounding box center [27, 251] width 26 height 26
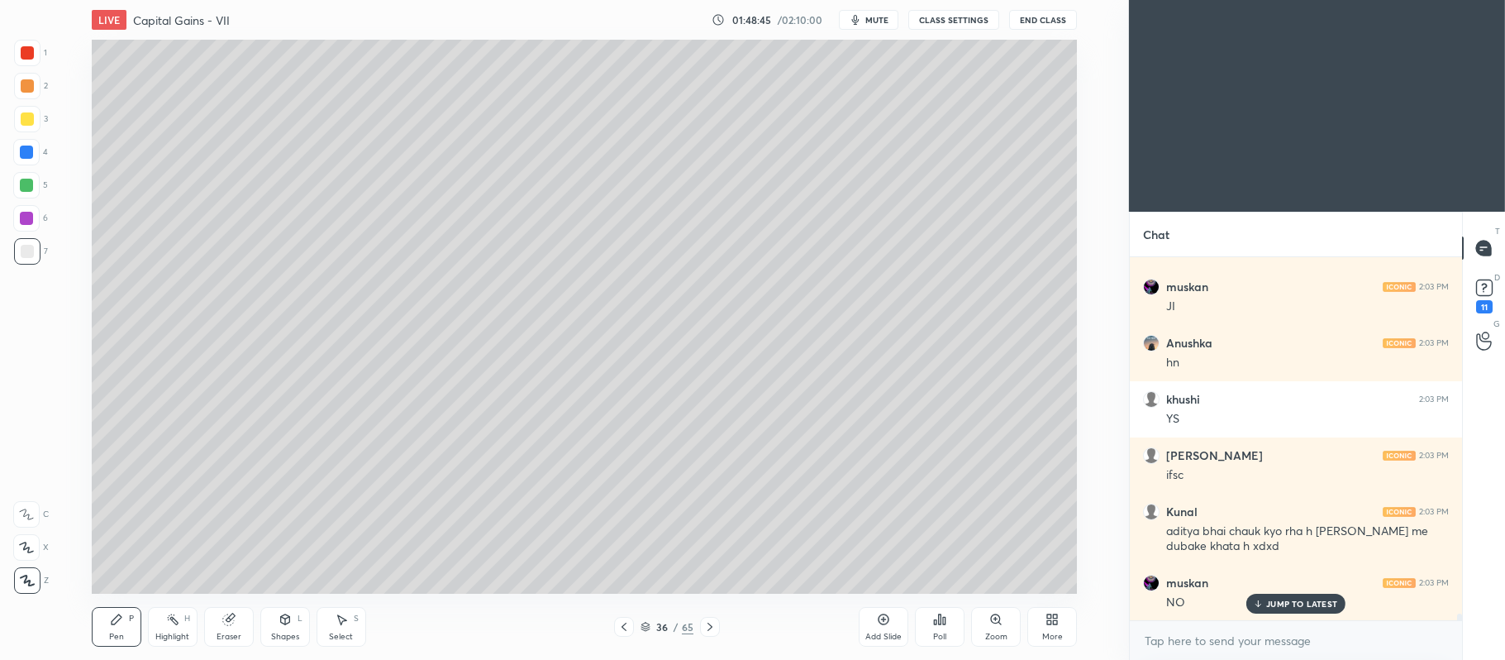
click at [31, 116] on div at bounding box center [27, 118] width 13 height 13
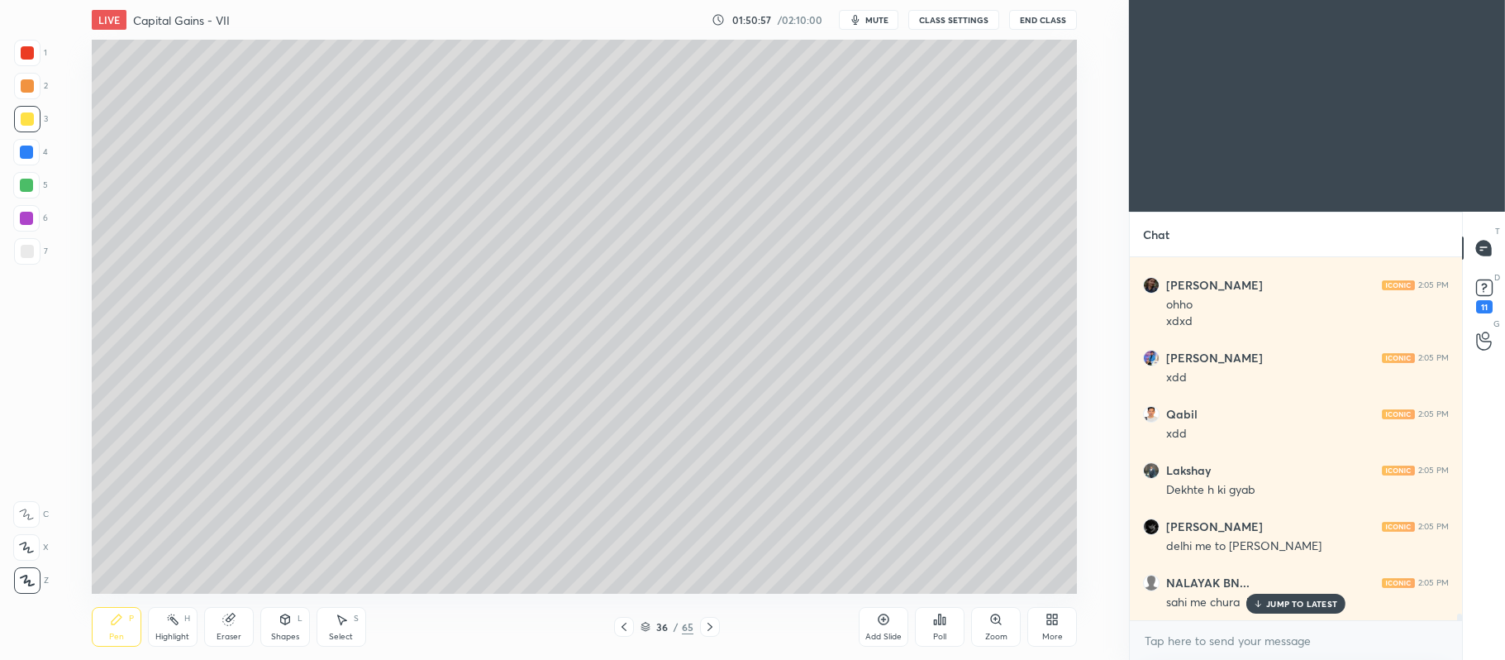
scroll to position [20332, 0]
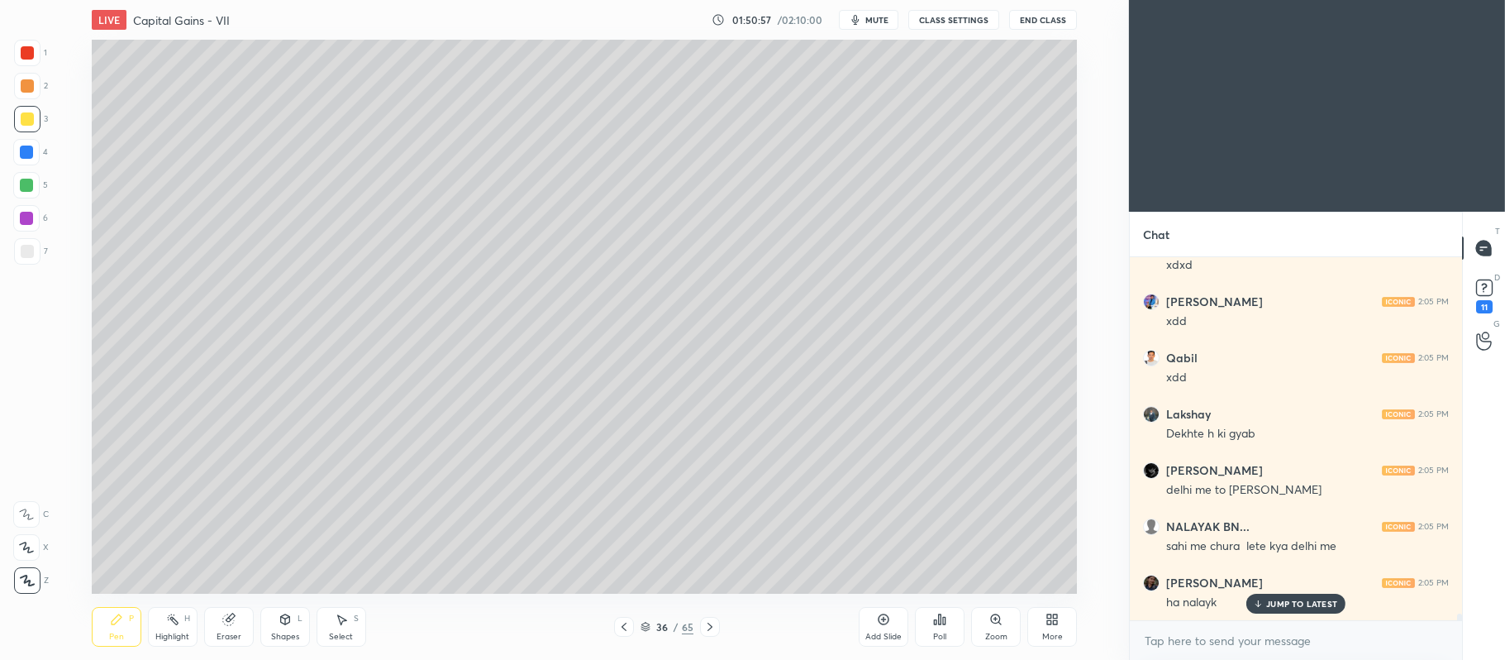
click at [30, 193] on div at bounding box center [26, 185] width 26 height 26
click at [27, 542] on icon at bounding box center [26, 547] width 15 height 12
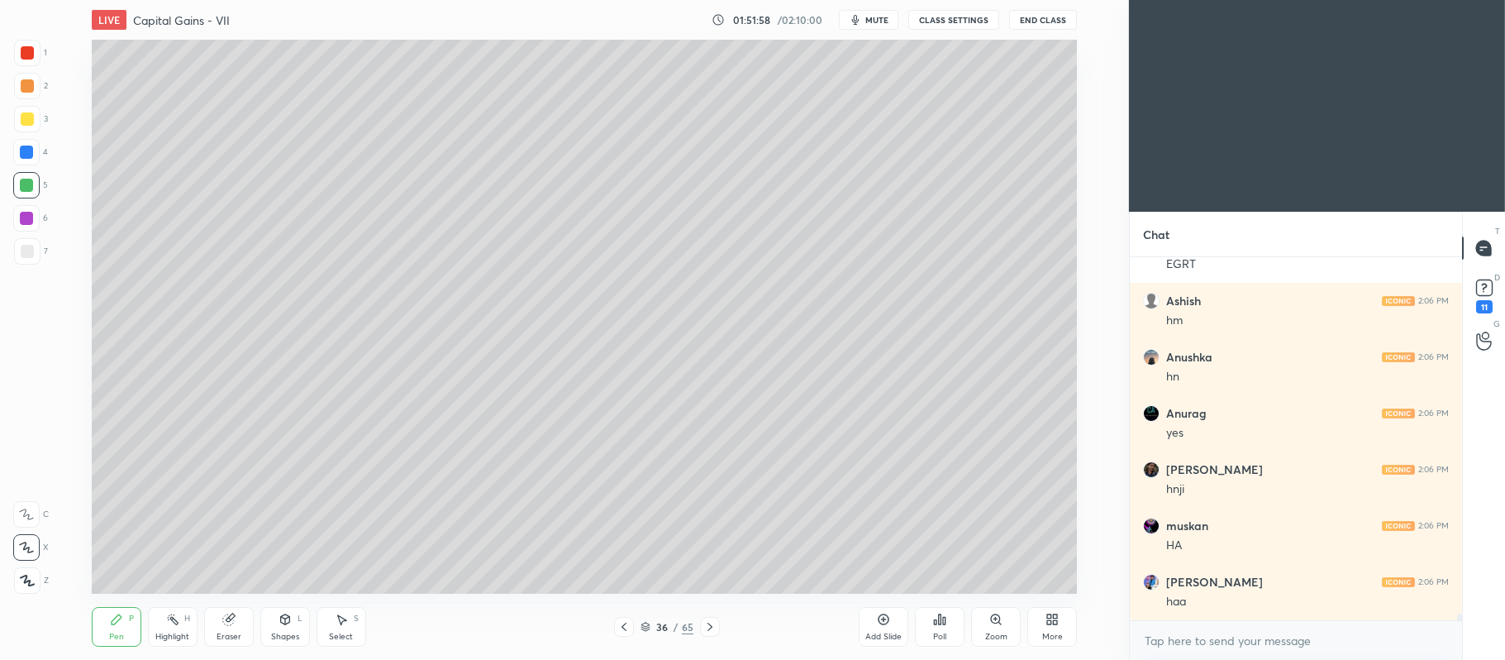
scroll to position [20853, 0]
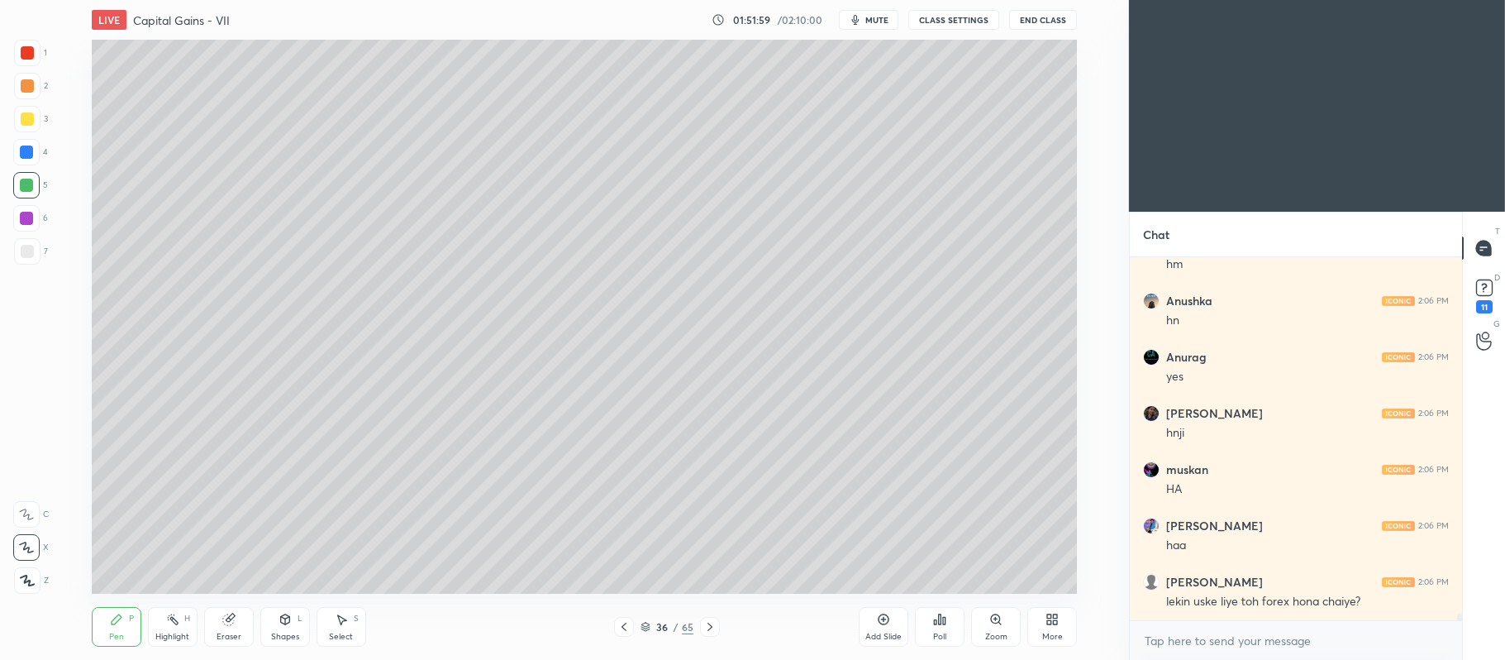
click at [31, 246] on div at bounding box center [27, 251] width 13 height 13
click at [35, 213] on div at bounding box center [26, 218] width 26 height 26
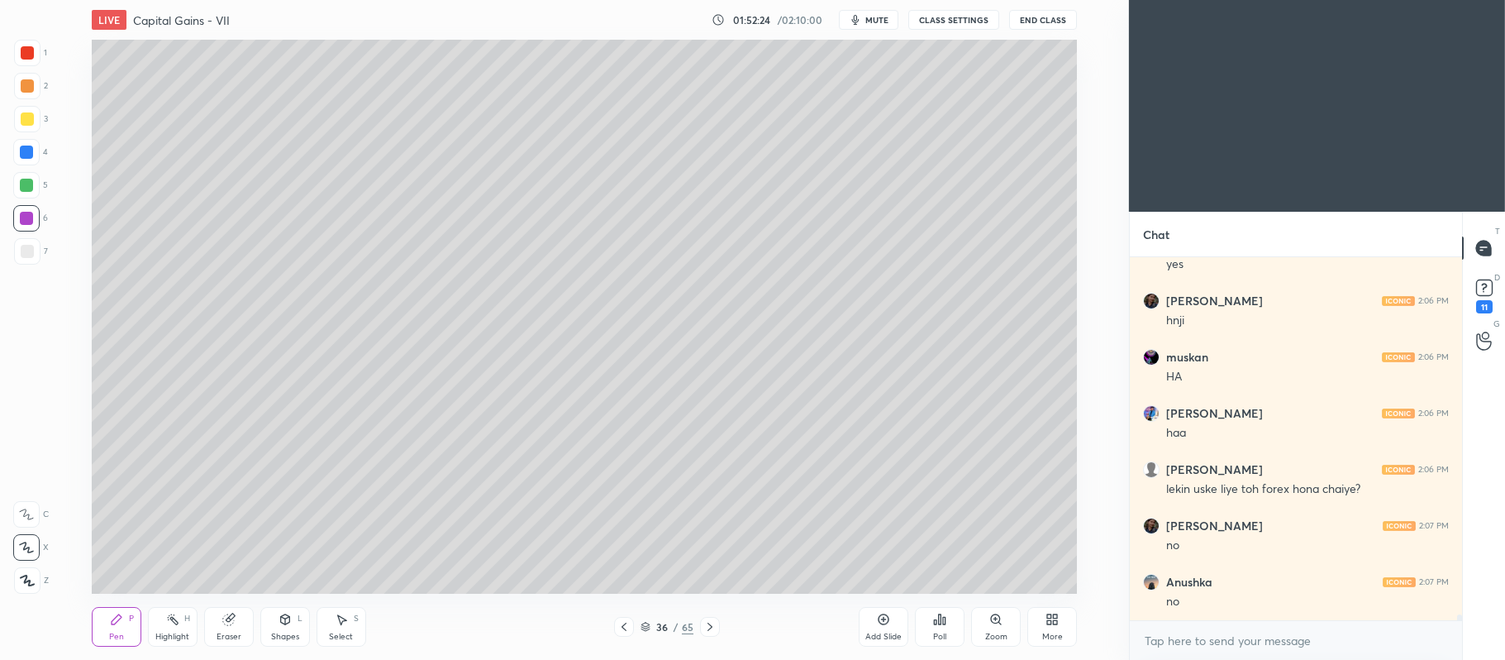
click at [711, 632] on icon at bounding box center [710, 626] width 13 height 13
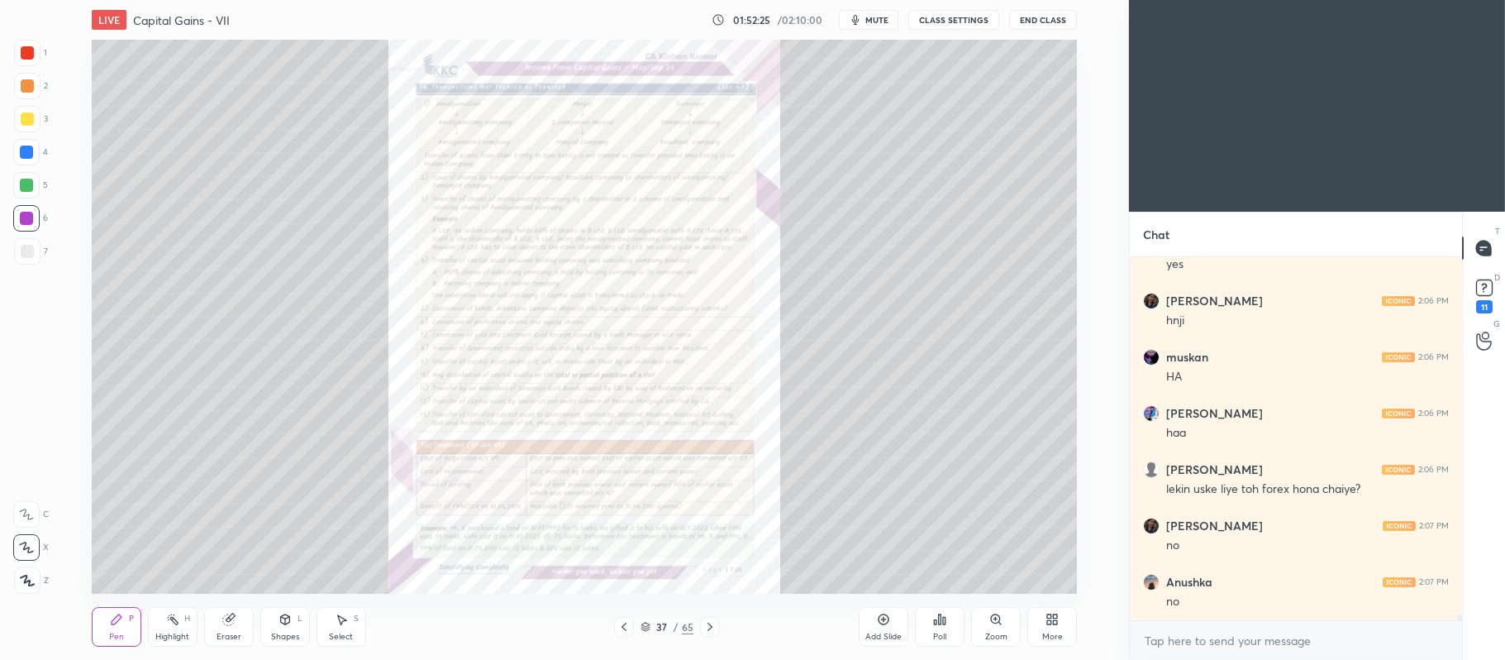
click at [999, 625] on icon at bounding box center [996, 619] width 13 height 13
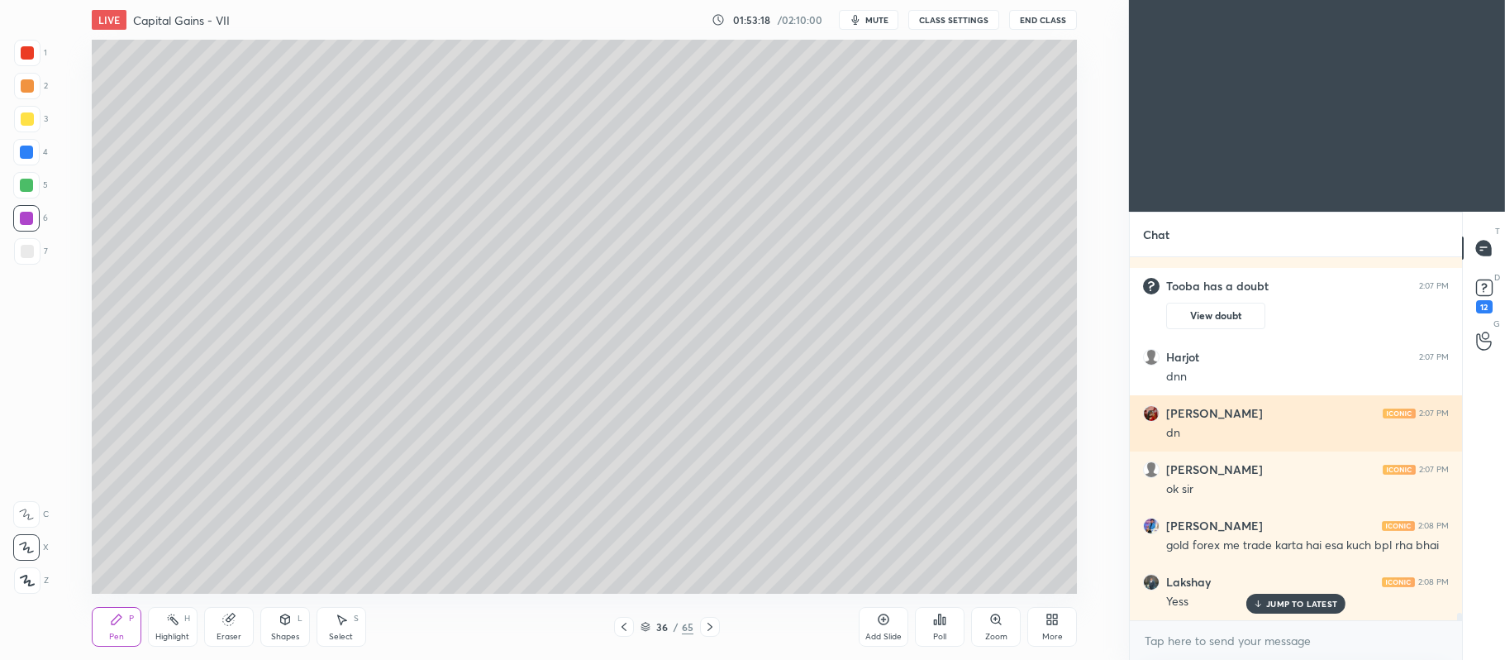
scroll to position [18016, 0]
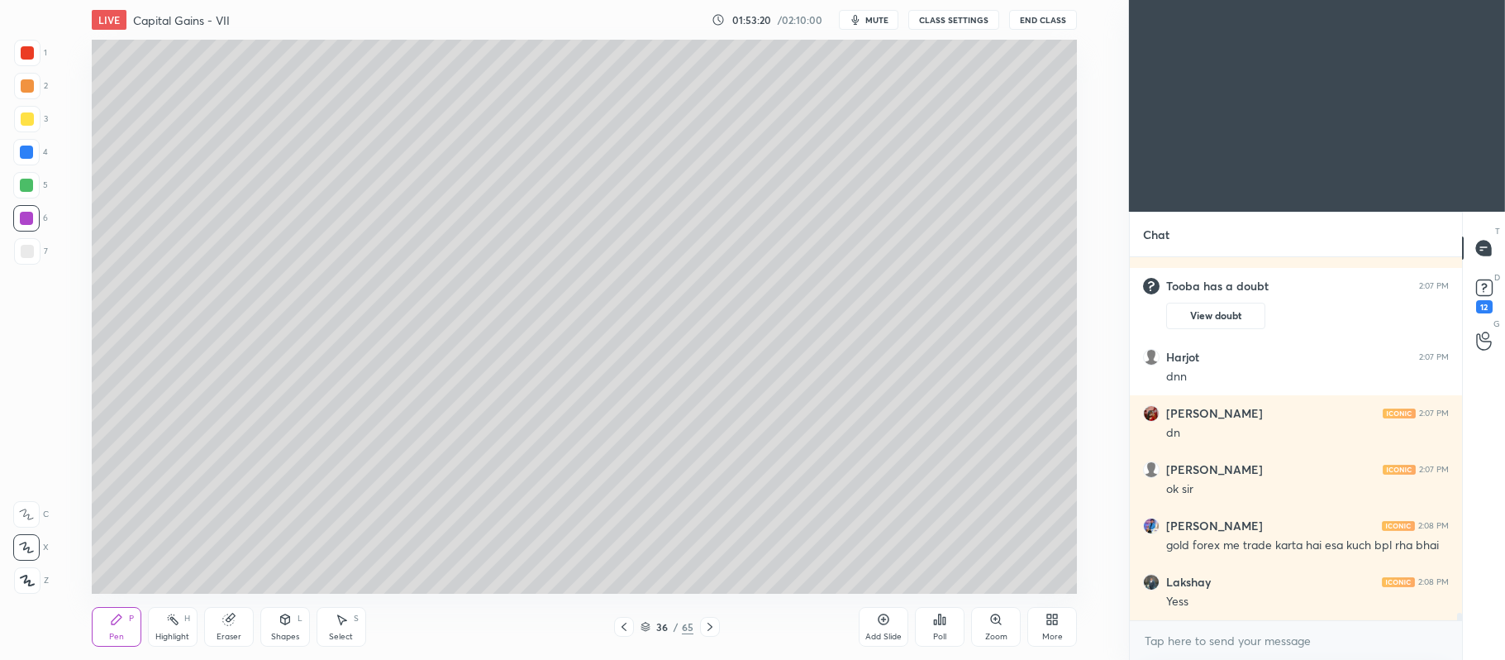
click at [881, 625] on icon at bounding box center [883, 619] width 13 height 13
click at [44, 248] on div "7" at bounding box center [31, 251] width 34 height 26
click at [31, 190] on div at bounding box center [26, 185] width 13 height 13
click at [34, 222] on div at bounding box center [26, 218] width 26 height 26
click at [41, 255] on div "7" at bounding box center [31, 251] width 34 height 26
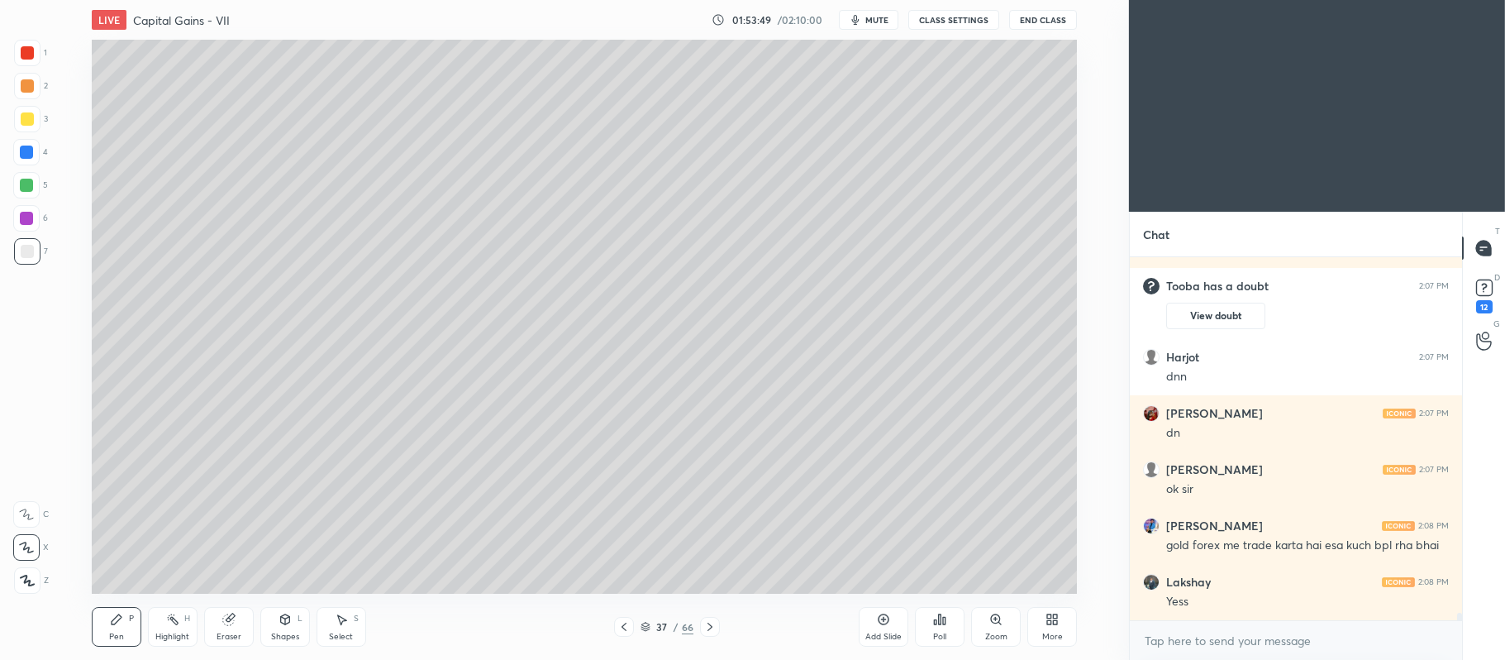
click at [27, 218] on div at bounding box center [26, 218] width 13 height 13
click at [21, 134] on div "3" at bounding box center [31, 122] width 34 height 33
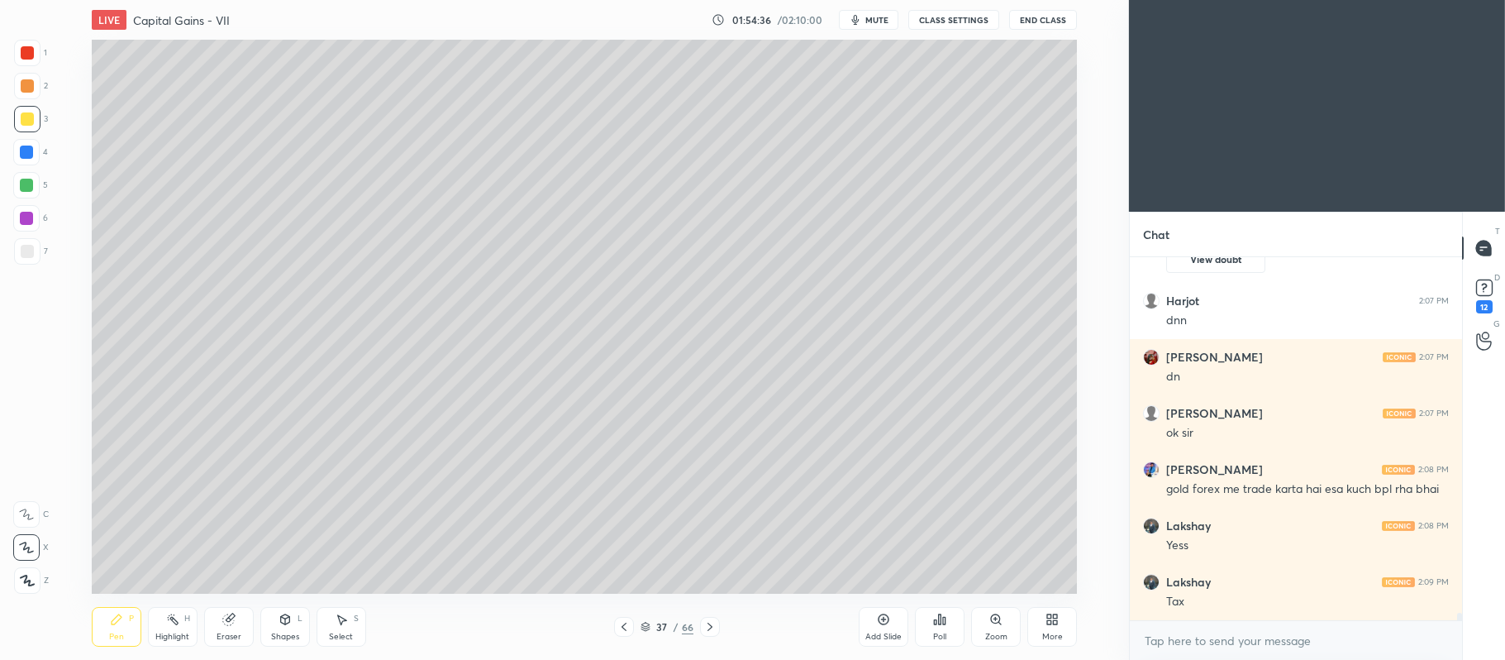
scroll to position [18129, 0]
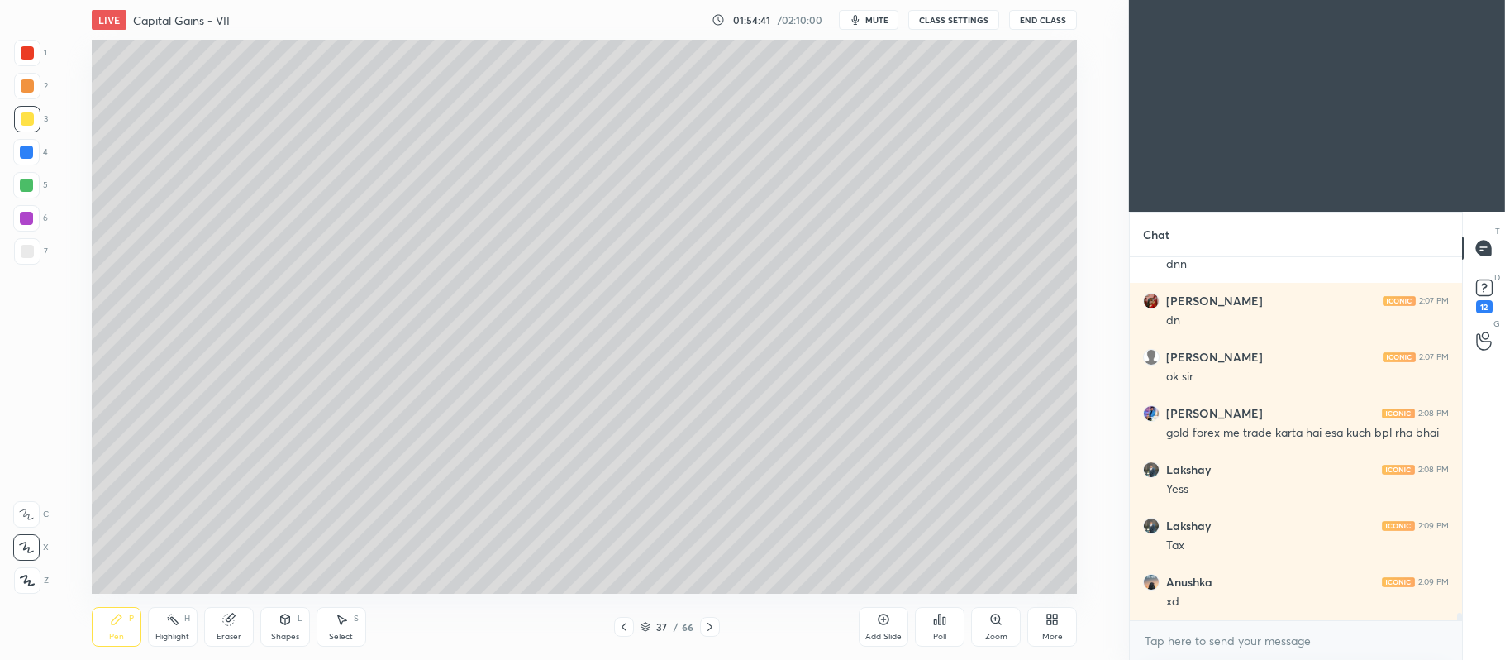
click at [23, 185] on div at bounding box center [26, 185] width 13 height 13
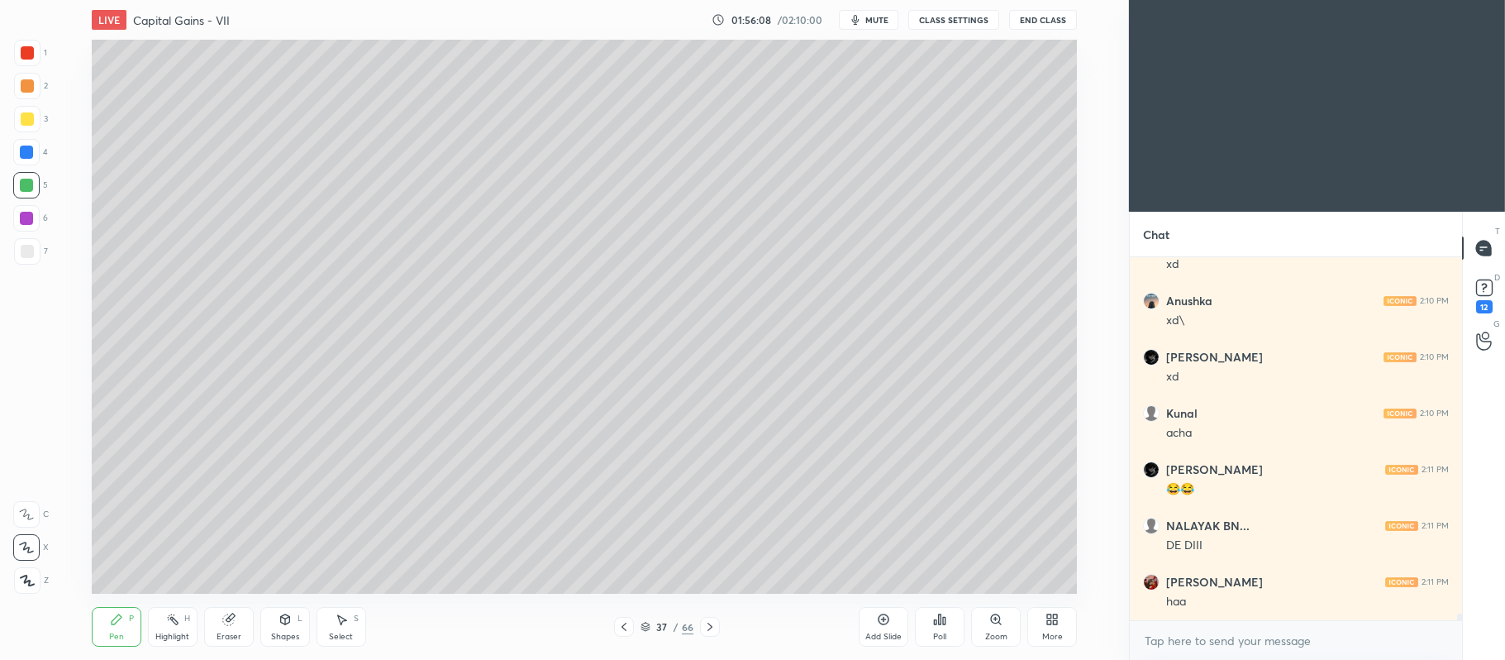
scroll to position [19309, 0]
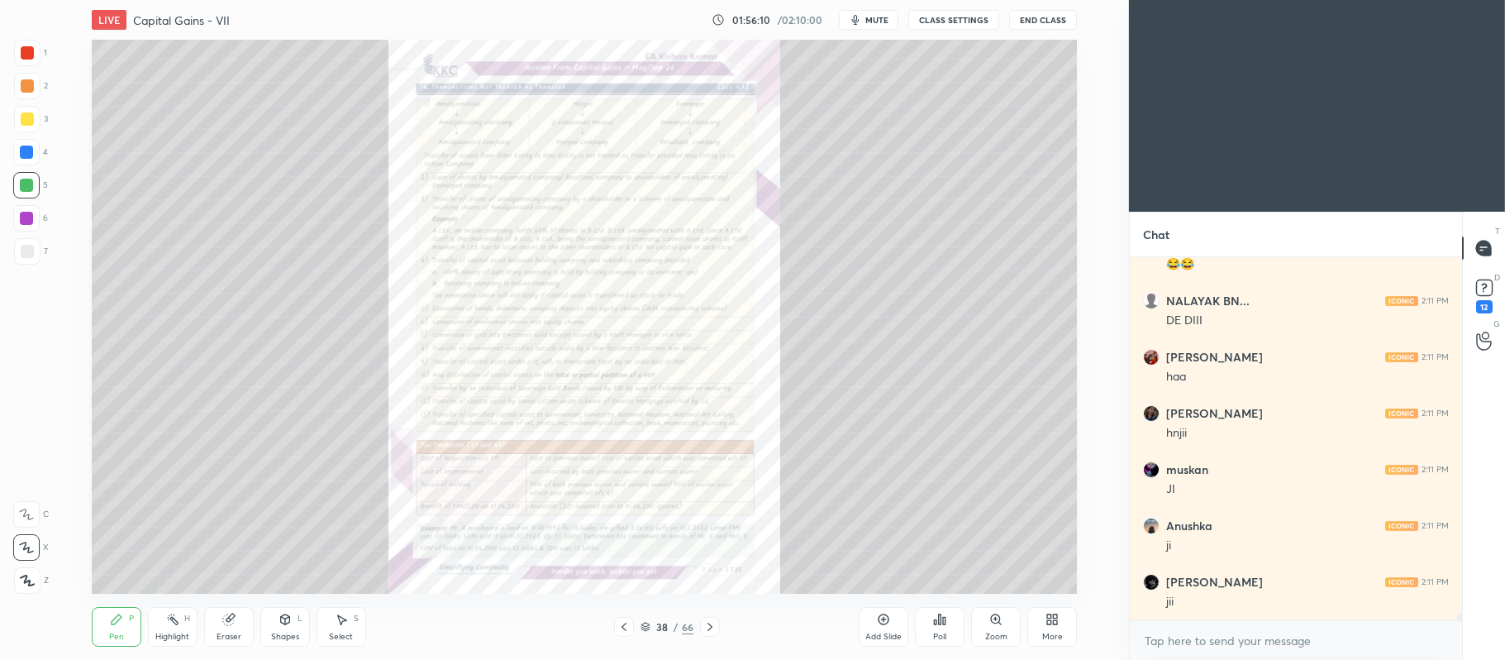
click at [992, 618] on icon at bounding box center [995, 618] width 9 height 9
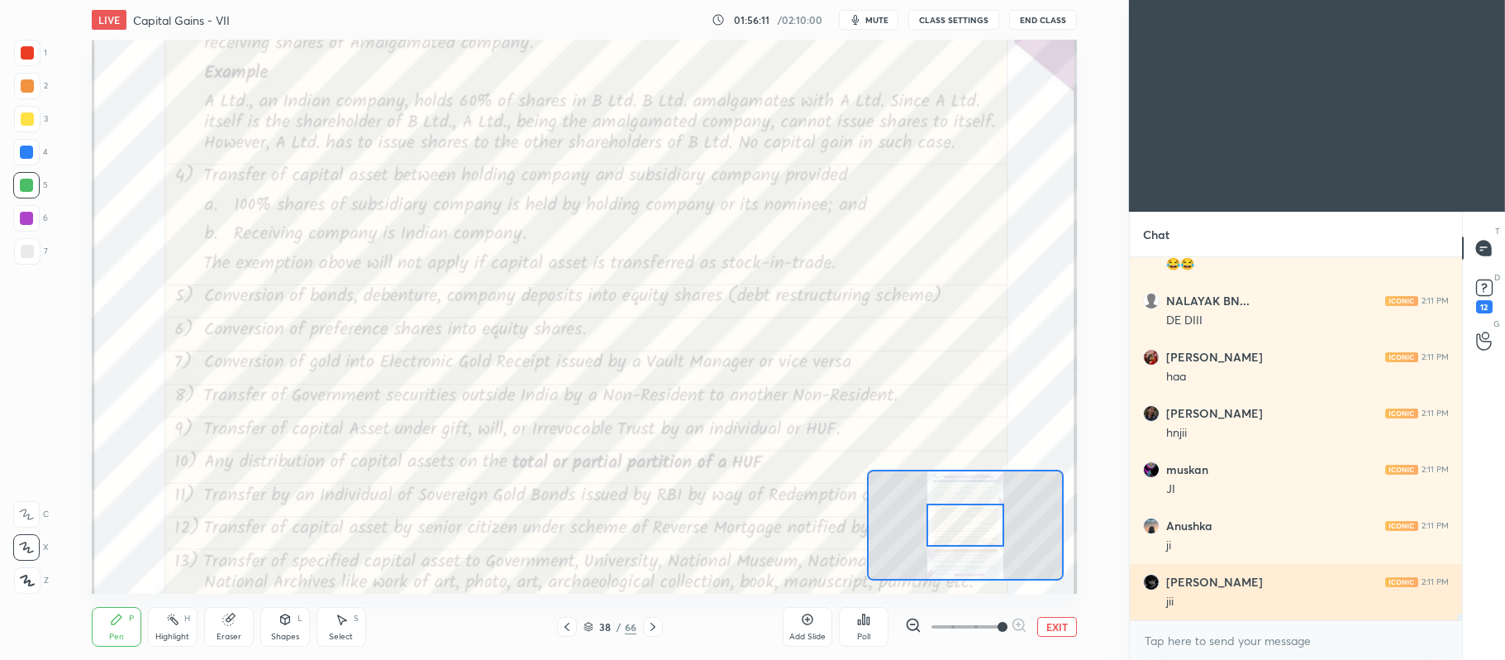
scroll to position [19365, 0]
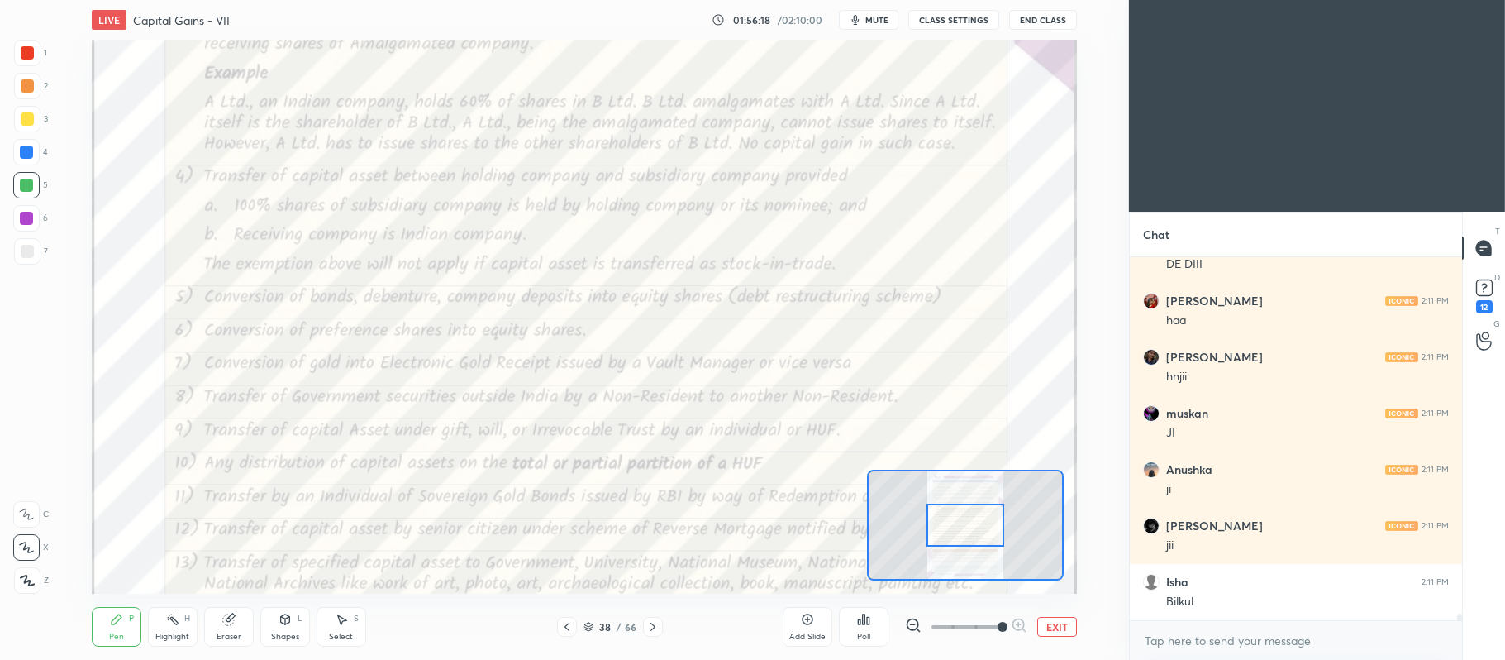
click at [565, 622] on icon at bounding box center [567, 626] width 13 height 13
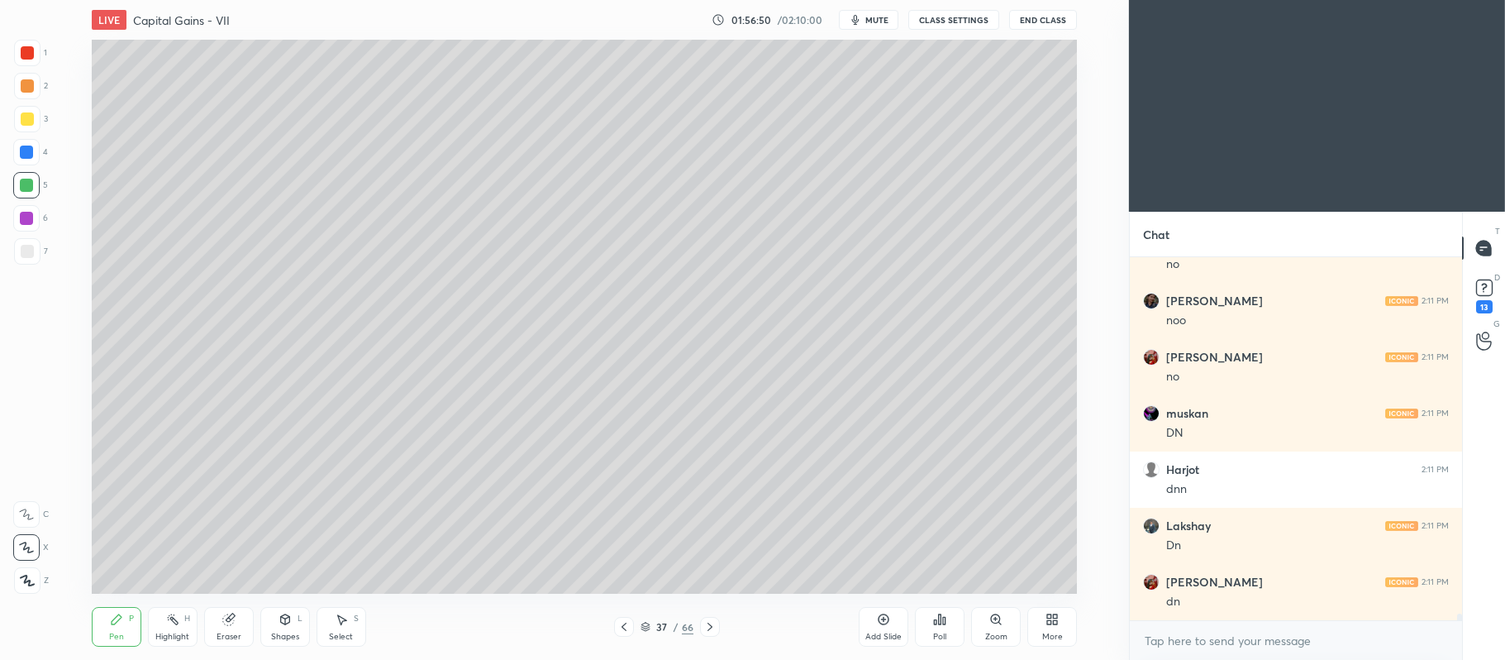
scroll to position [19885, 0]
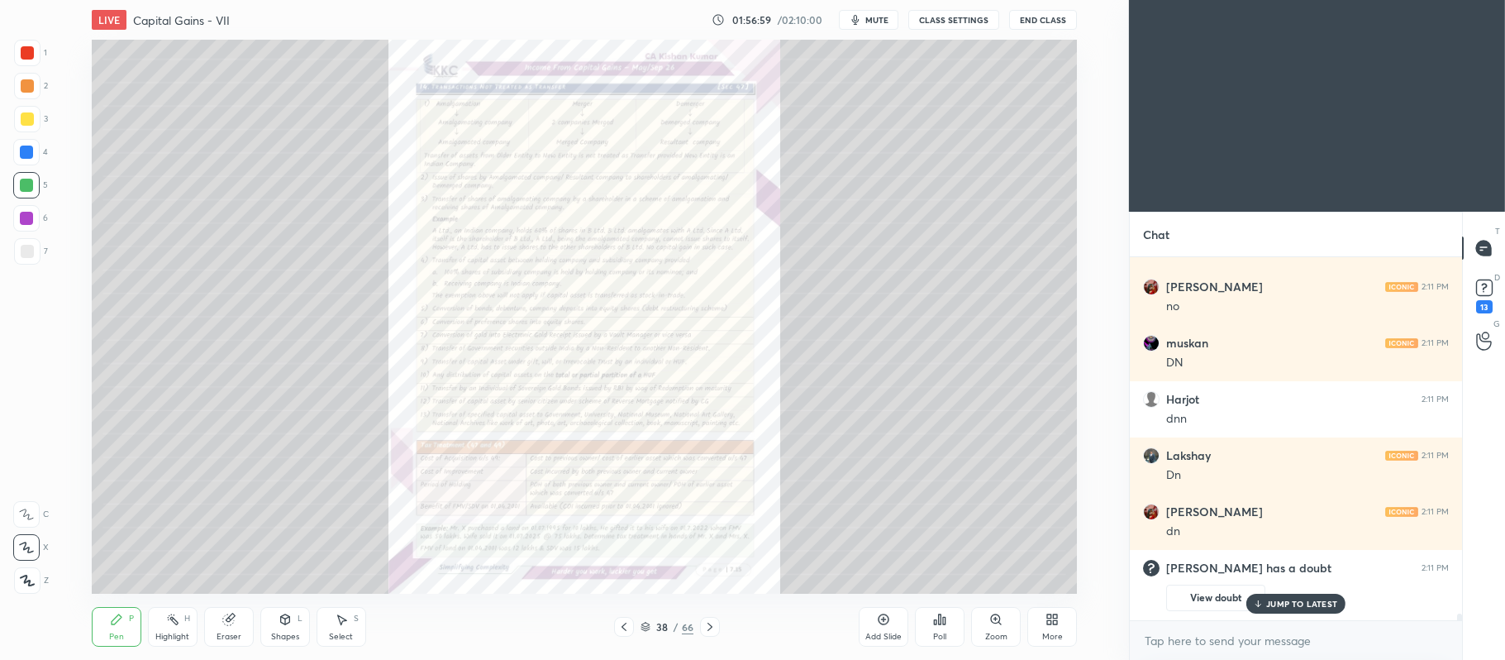
click at [987, 632] on div "Zoom" at bounding box center [996, 636] width 22 height 8
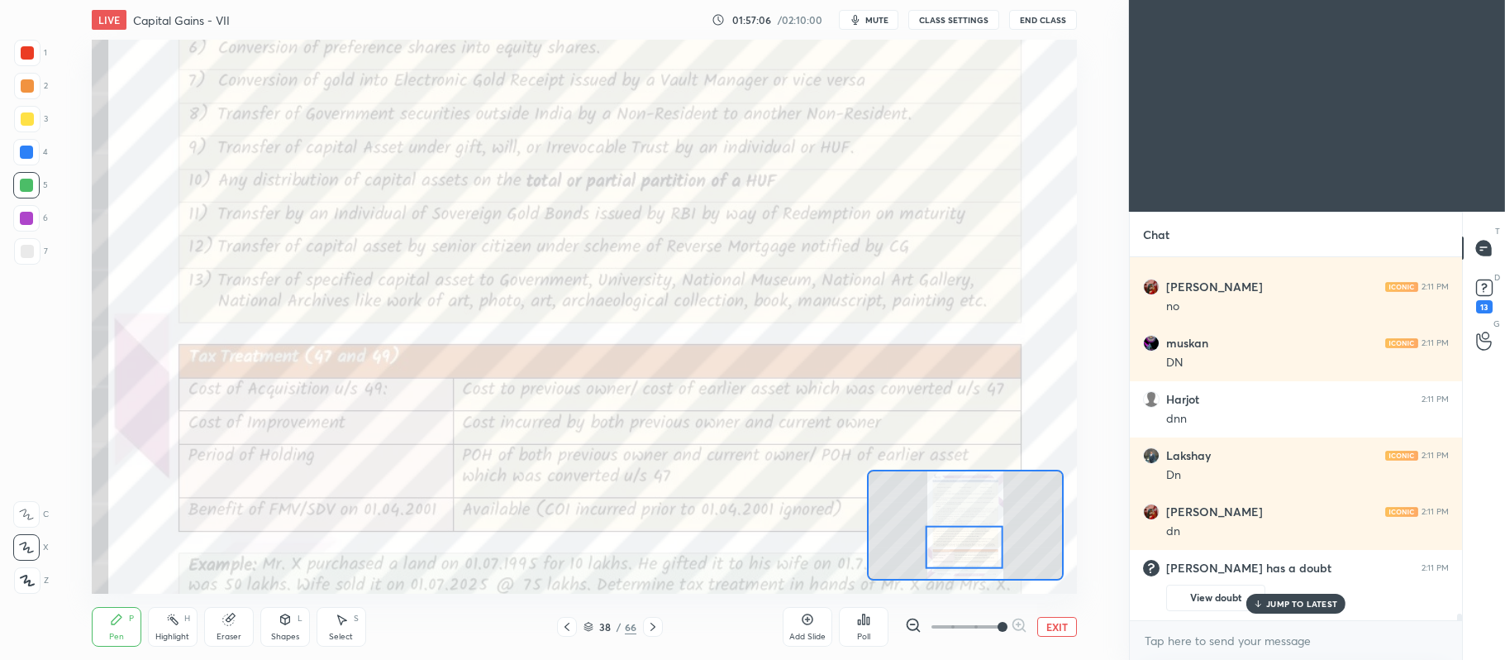
click at [30, 513] on icon at bounding box center [26, 514] width 15 height 12
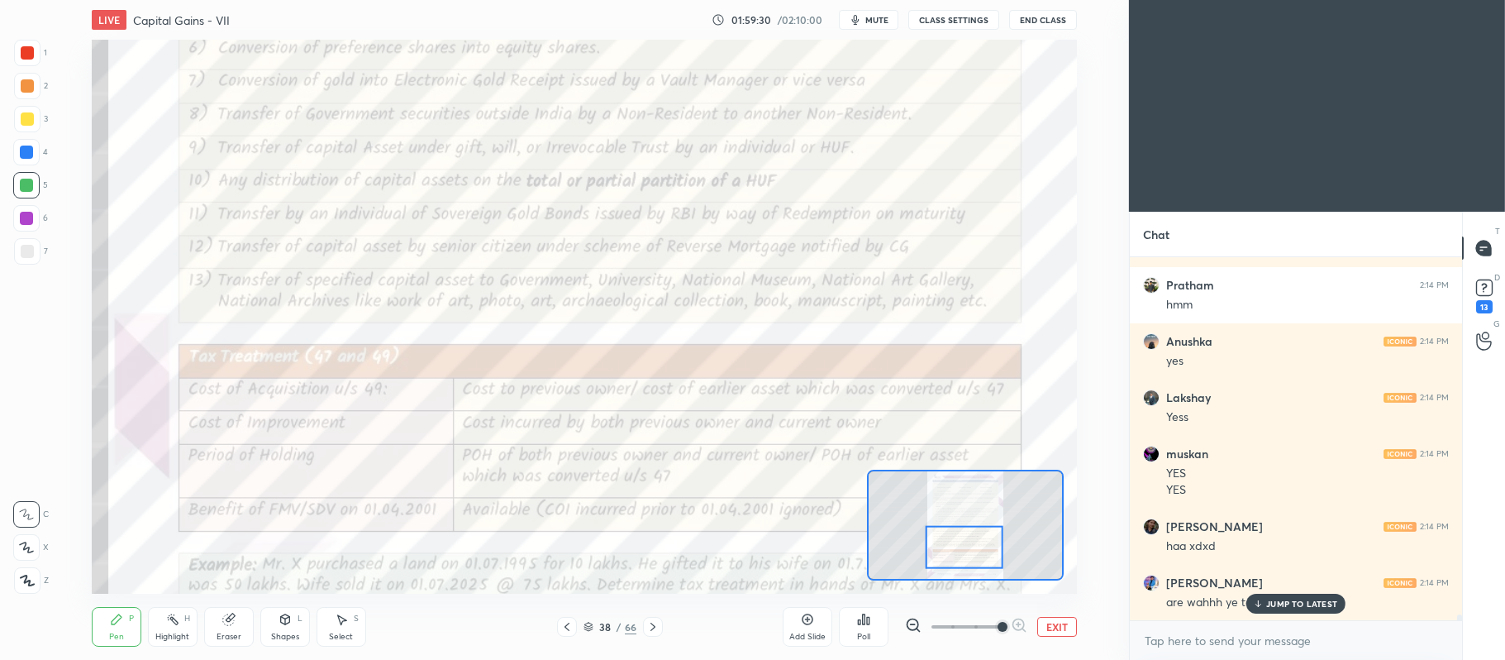
scroll to position [21049, 0]
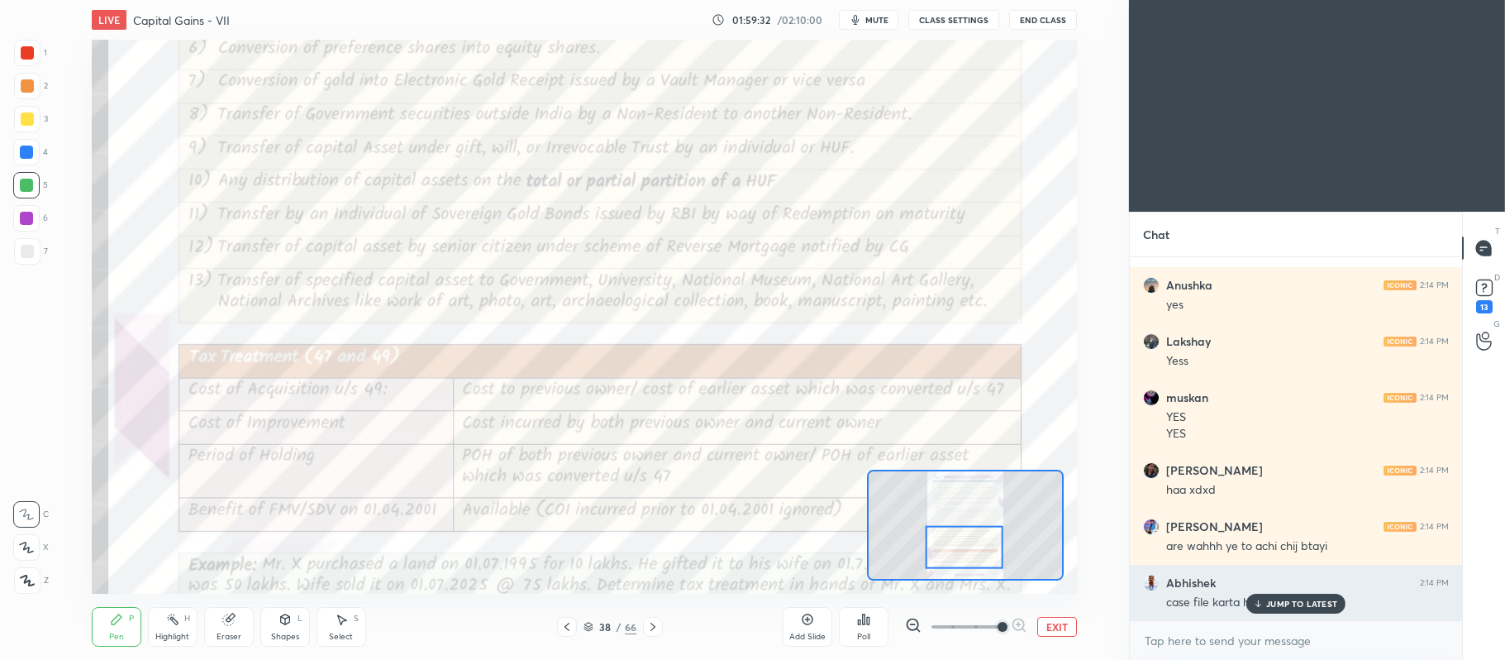
click at [1273, 602] on p "JUMP TO LATEST" at bounding box center [1302, 604] width 71 height 10
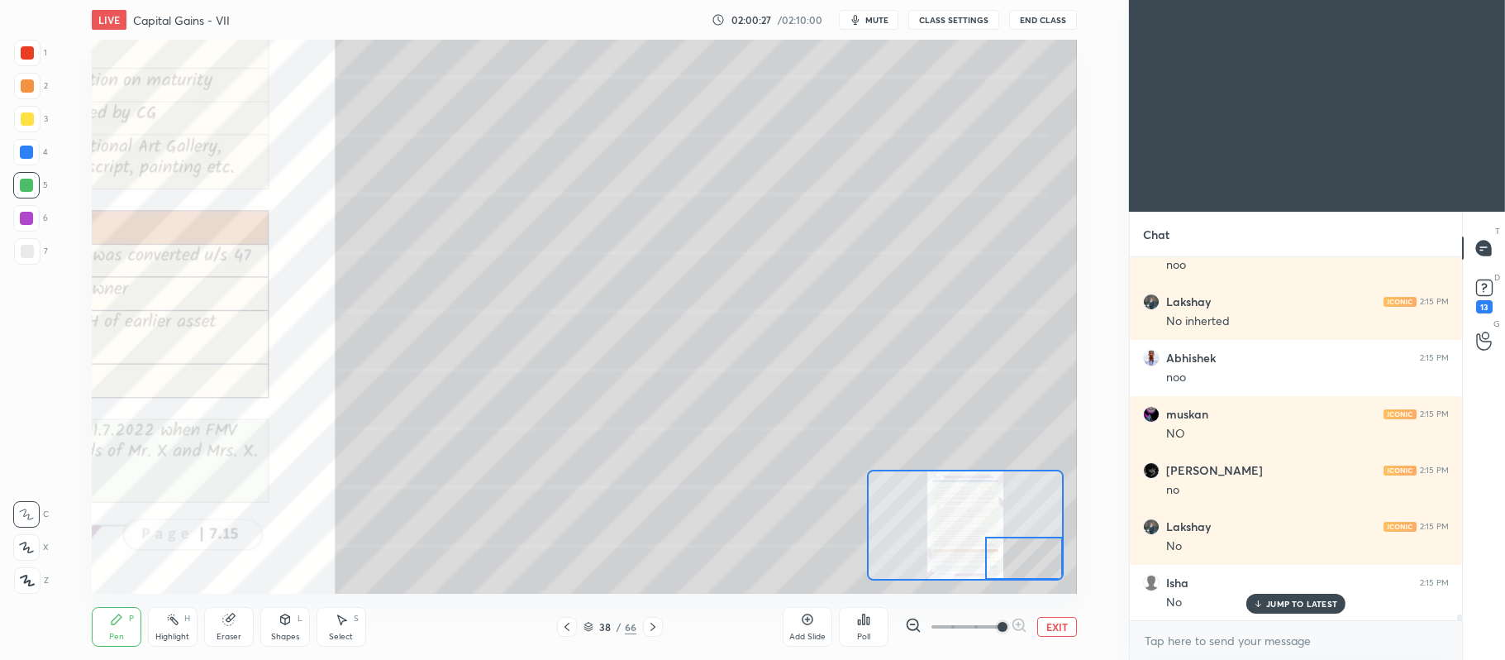
scroll to position [21724, 0]
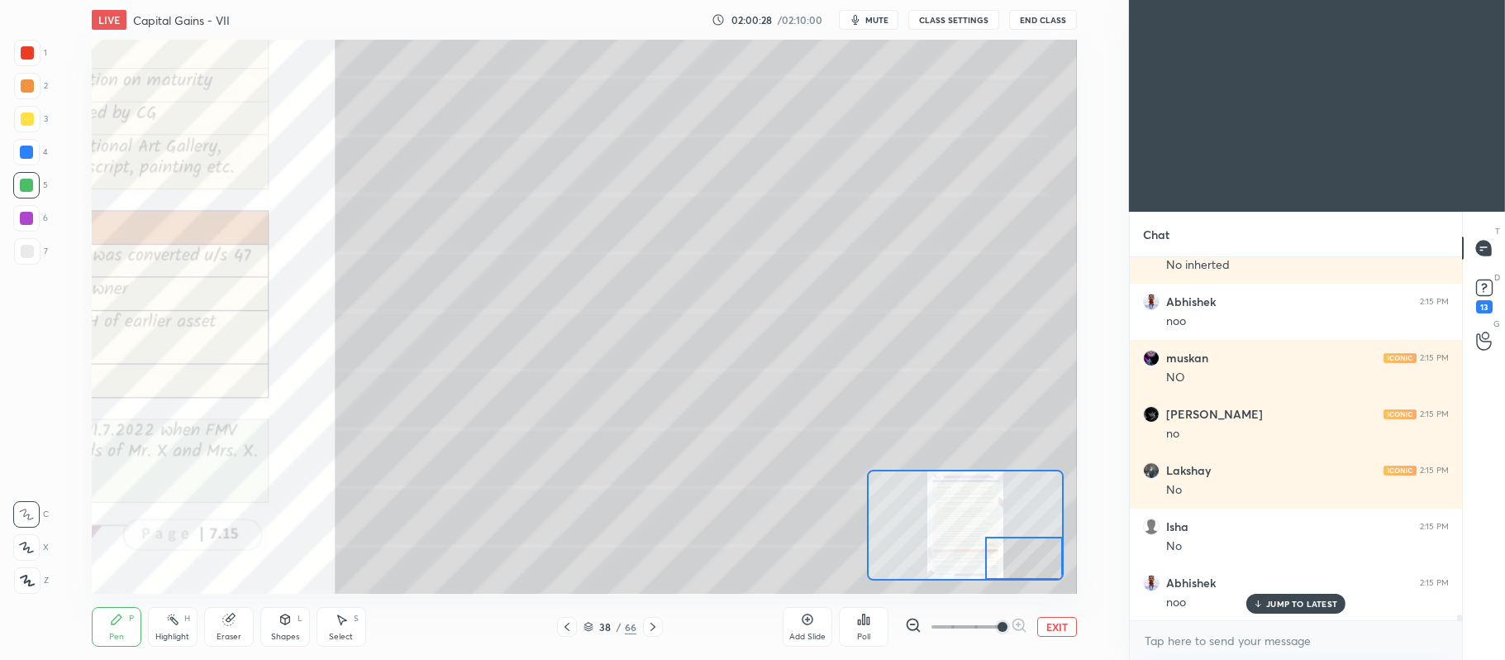
click at [30, 117] on div at bounding box center [27, 118] width 13 height 13
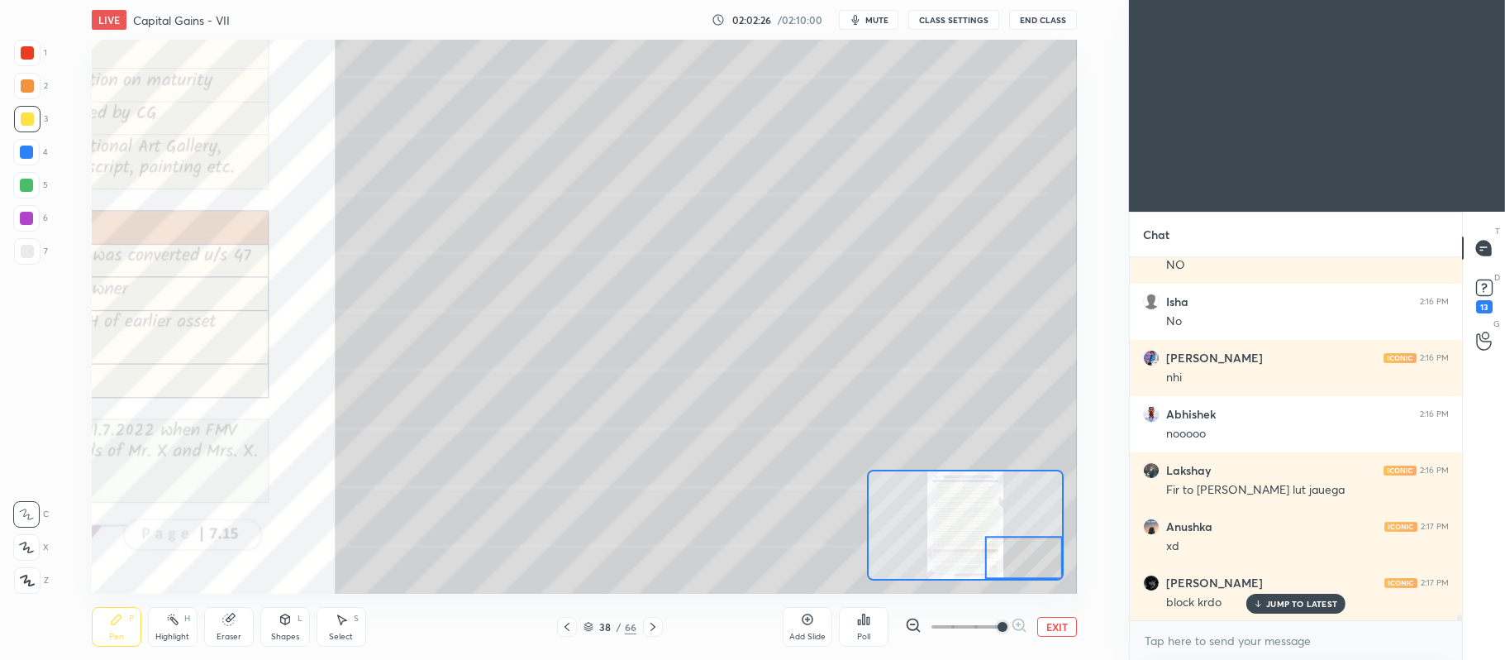
scroll to position [22904, 0]
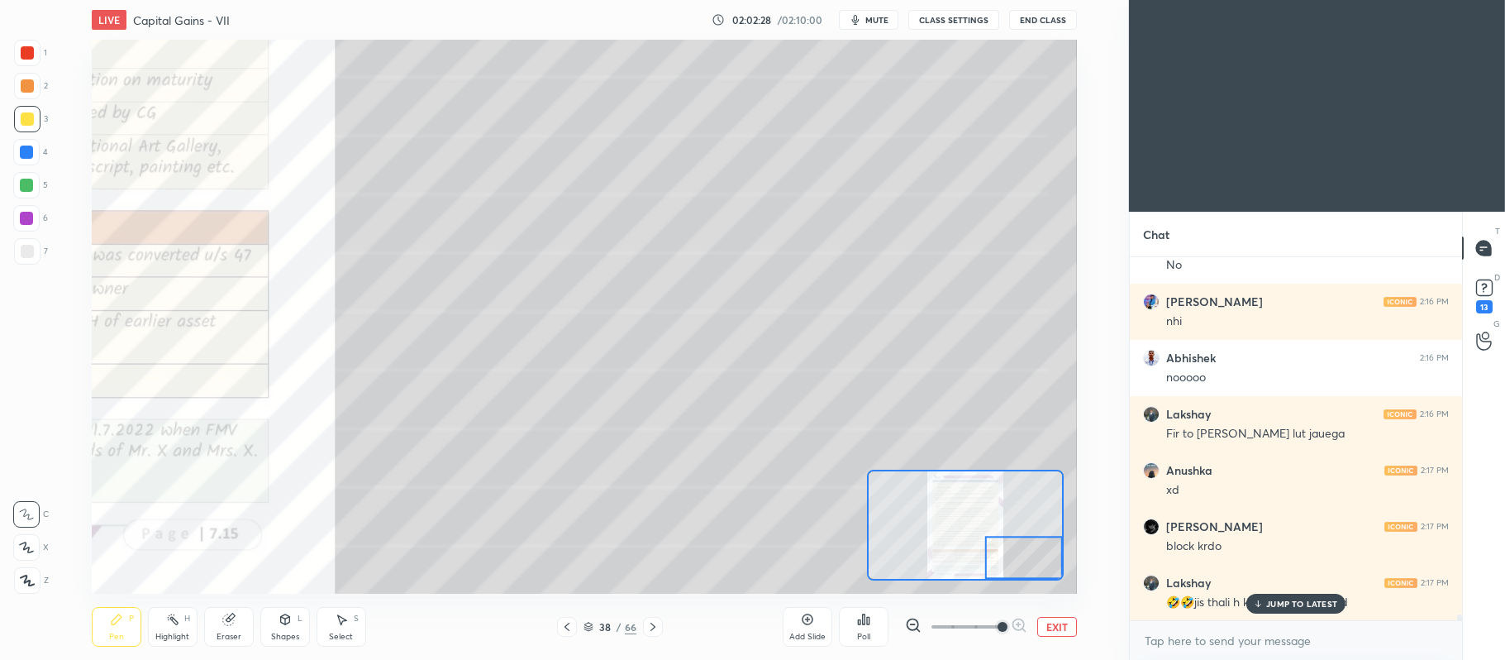
click at [1050, 627] on button "EXIT" at bounding box center [1058, 627] width 40 height 20
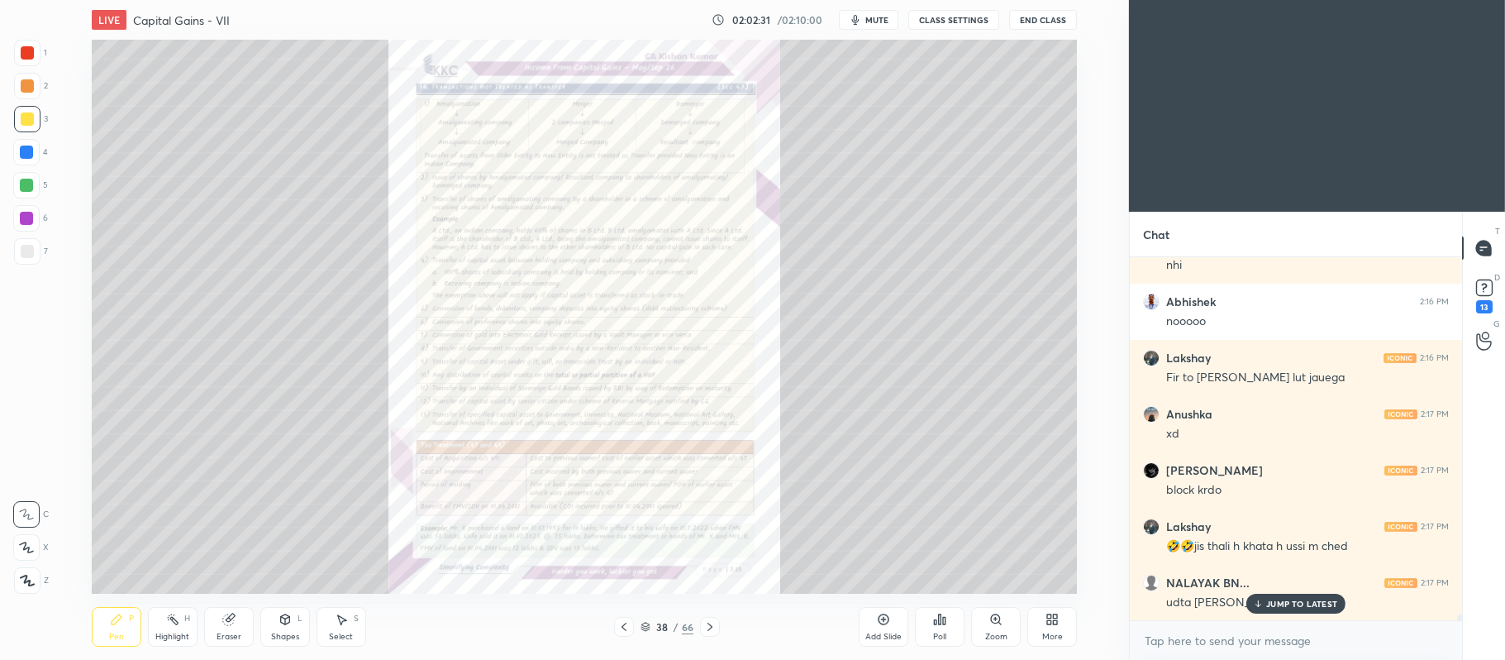
click at [1002, 622] on icon at bounding box center [996, 619] width 13 height 13
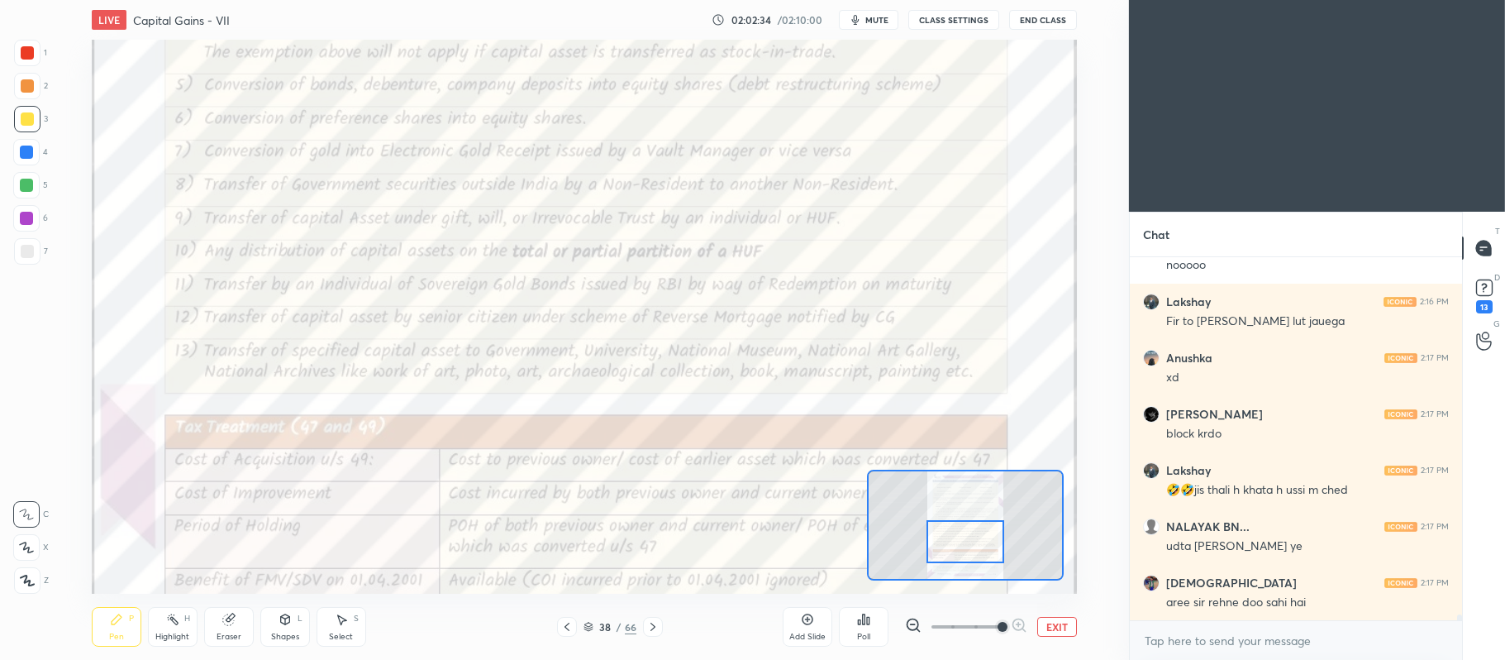
scroll to position [23073, 0]
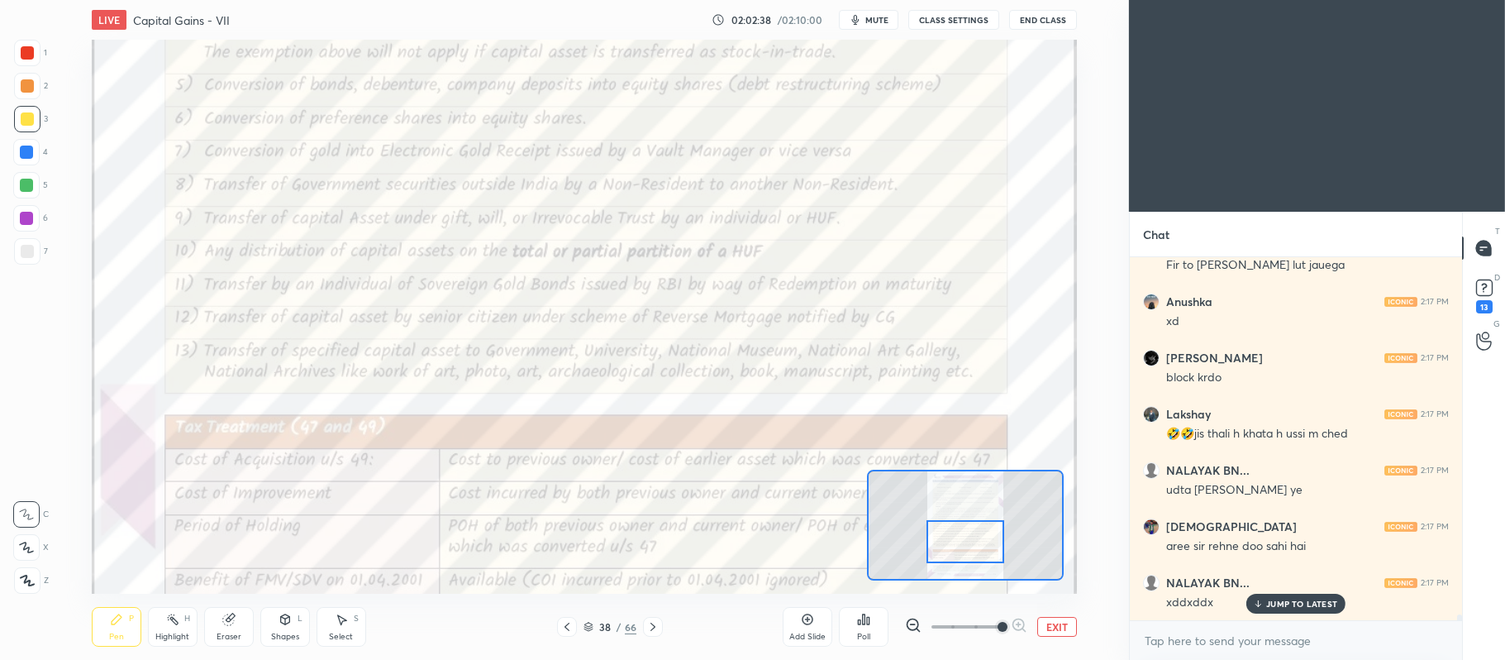
click at [26, 56] on div at bounding box center [27, 52] width 13 height 13
click at [31, 503] on div at bounding box center [26, 514] width 26 height 26
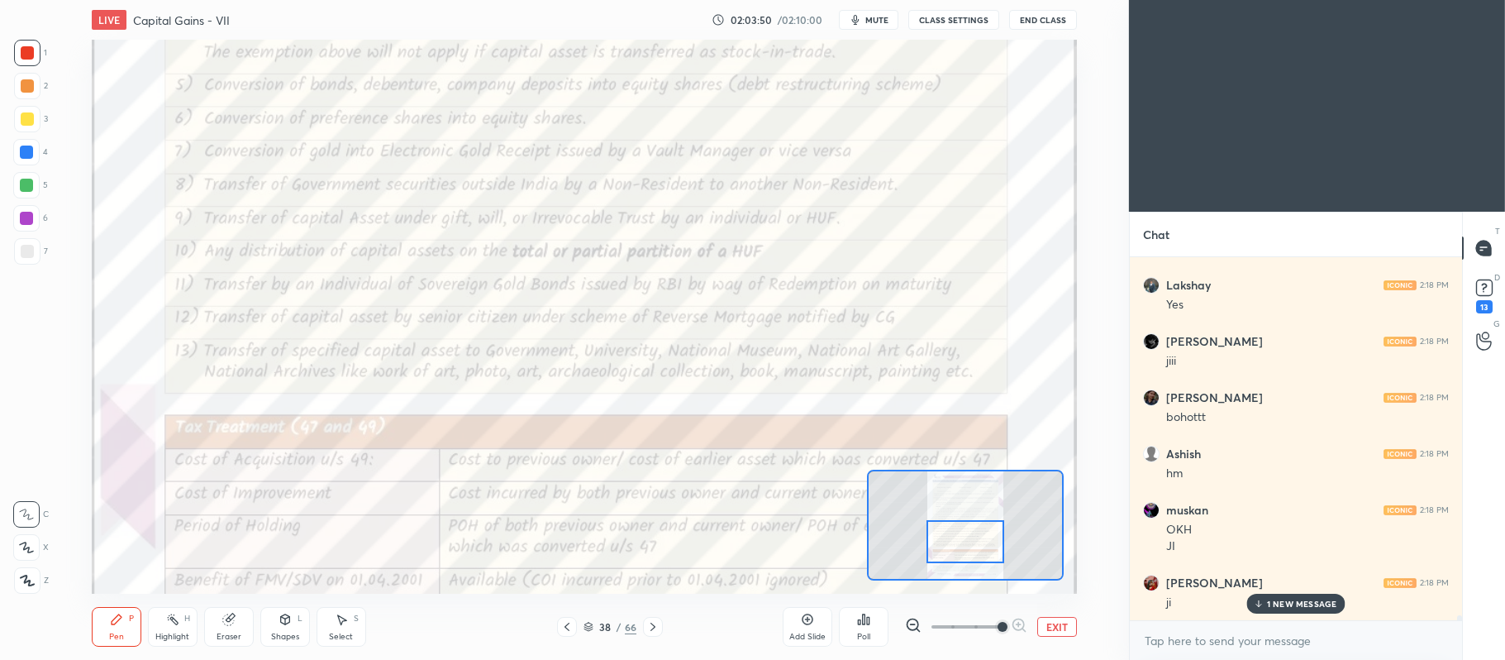
scroll to position [24270, 0]
click at [1052, 623] on button "EXIT" at bounding box center [1058, 627] width 40 height 20
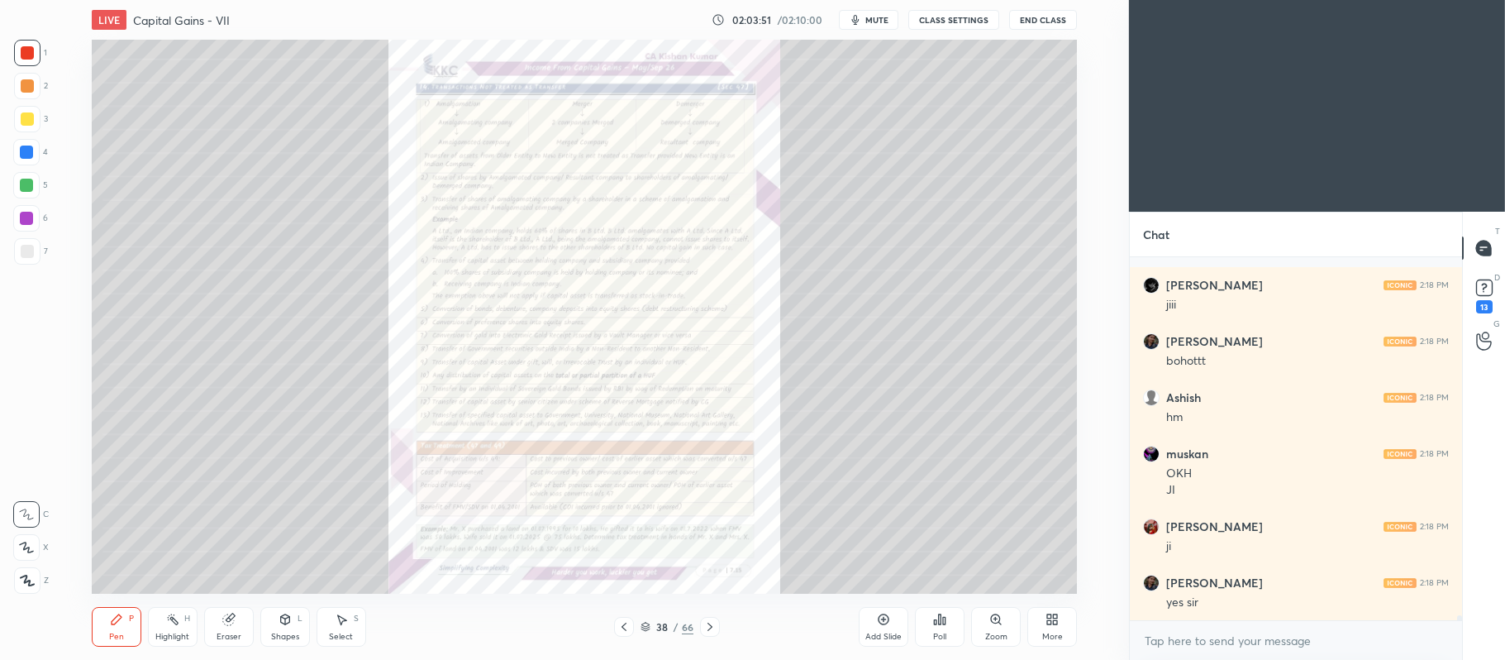
scroll to position [24383, 0]
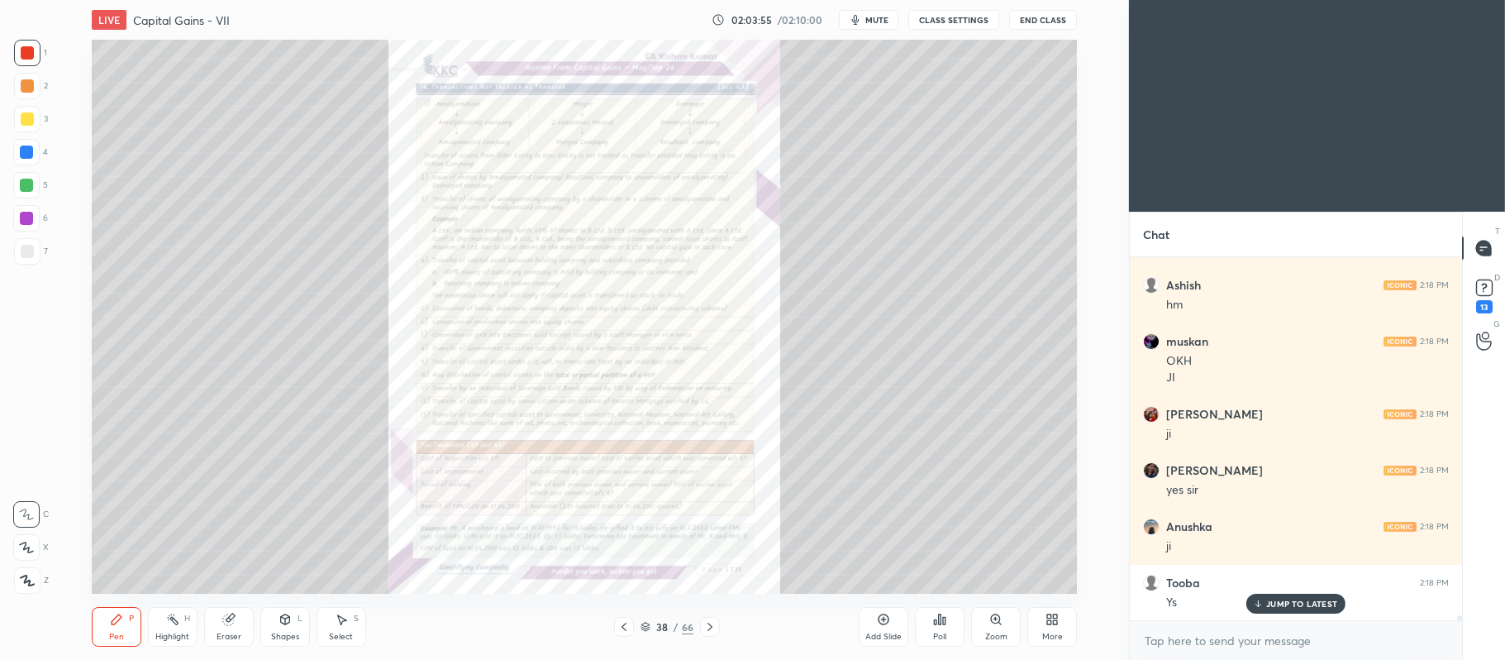
click at [890, 625] on div "Add Slide" at bounding box center [884, 627] width 50 height 40
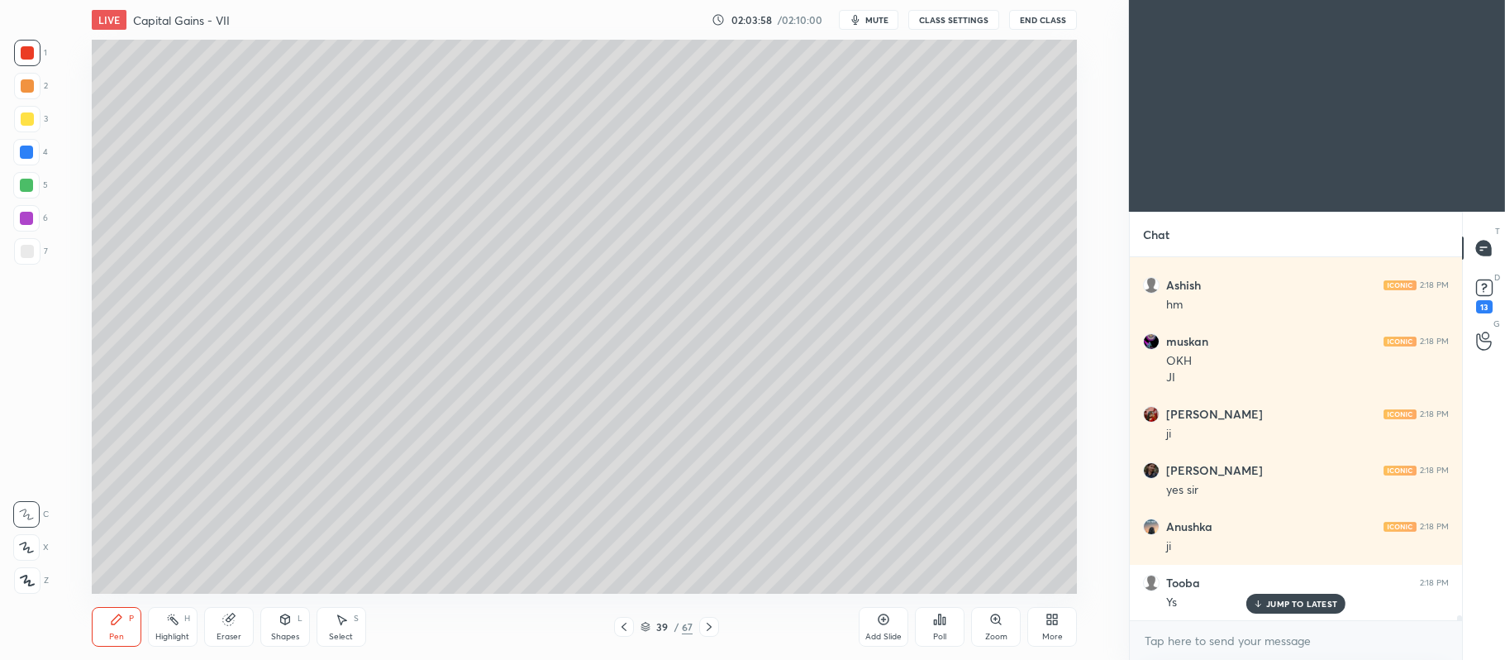
click at [632, 627] on div at bounding box center [624, 627] width 20 height 20
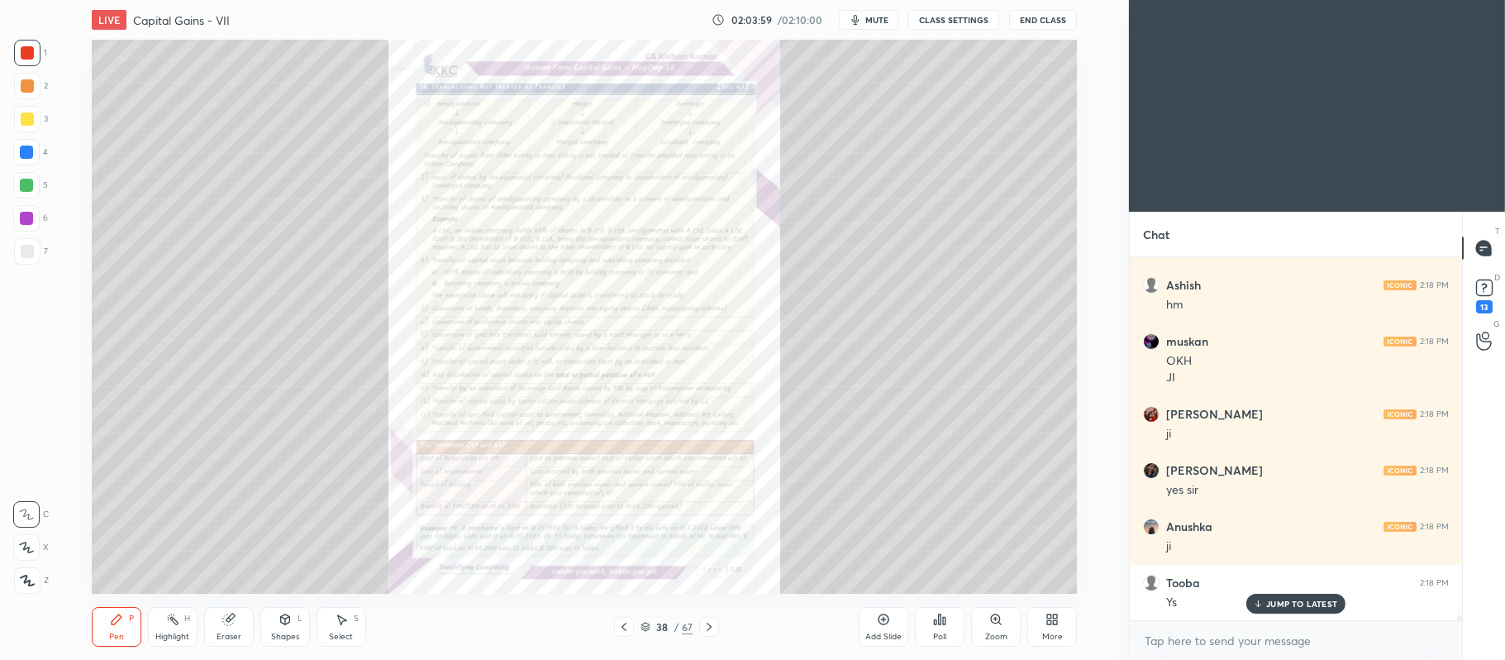
click at [984, 625] on div "Zoom" at bounding box center [996, 627] width 50 height 40
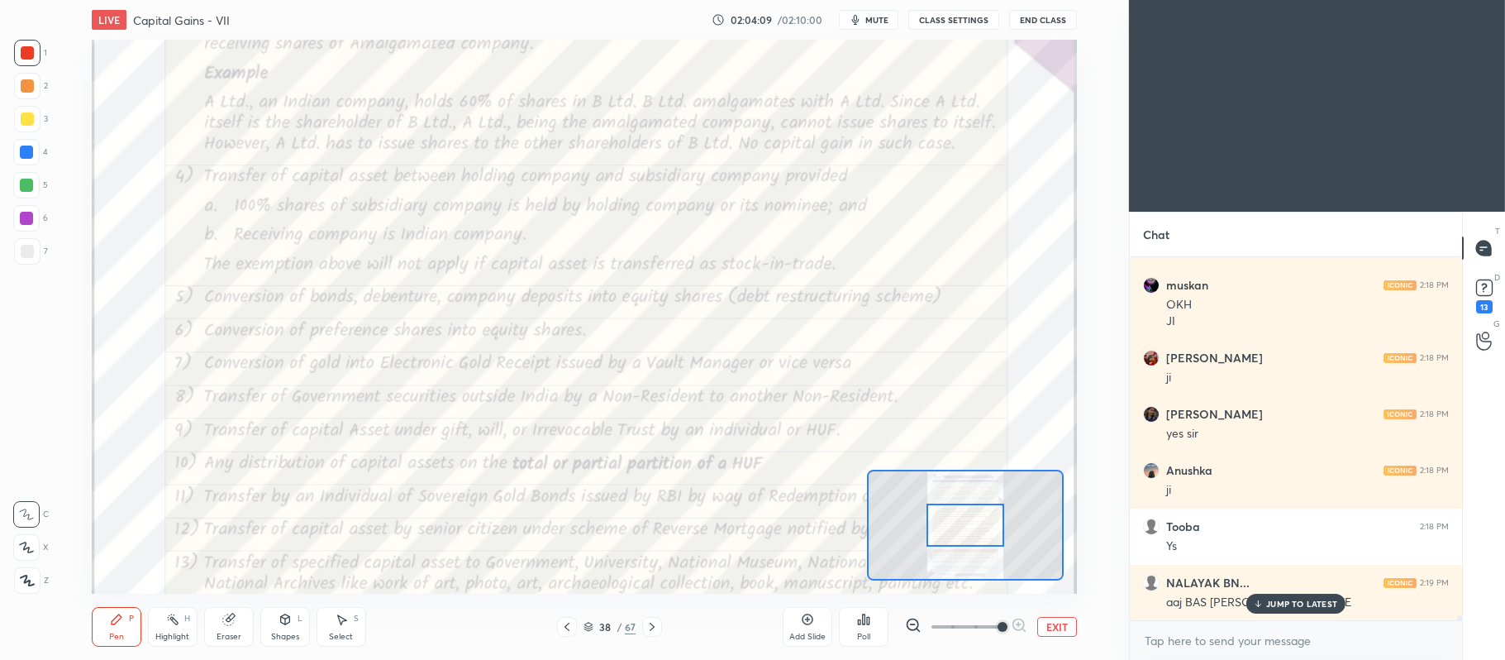
scroll to position [24495, 0]
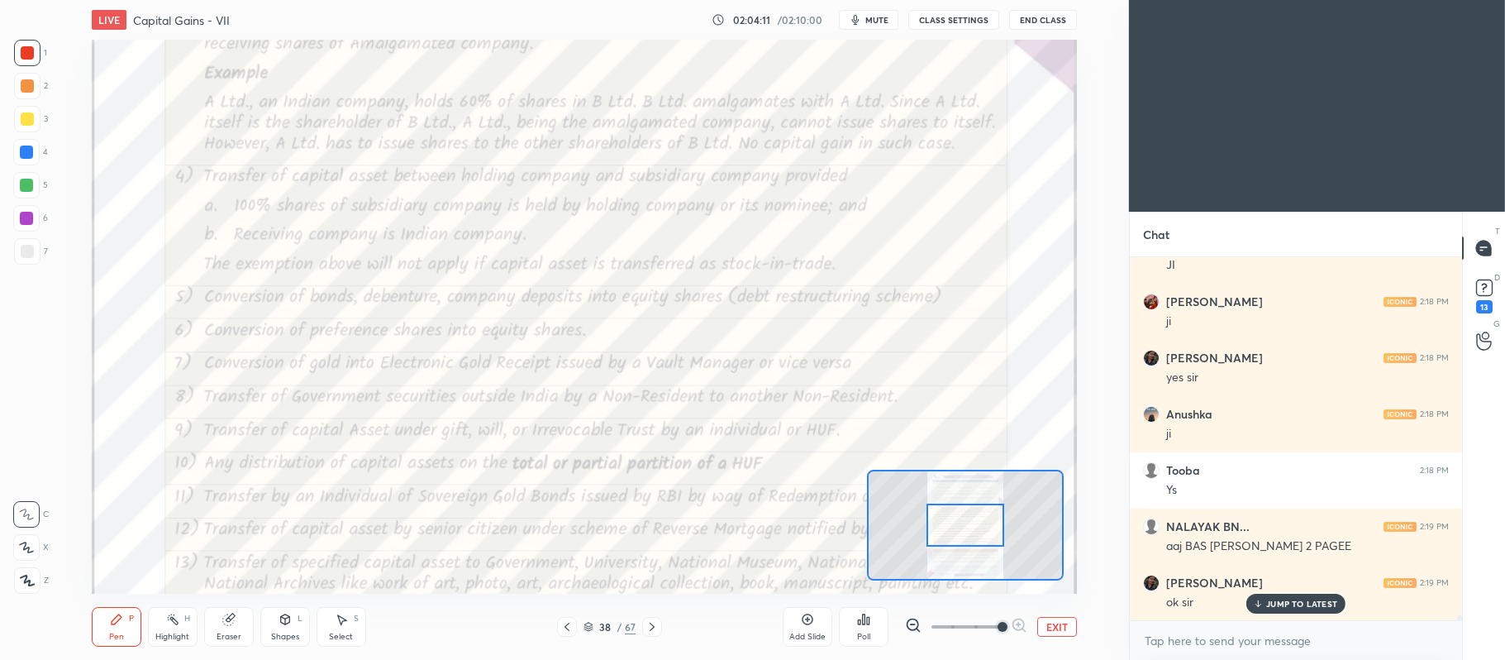
click at [1056, 628] on button "EXIT" at bounding box center [1058, 627] width 40 height 20
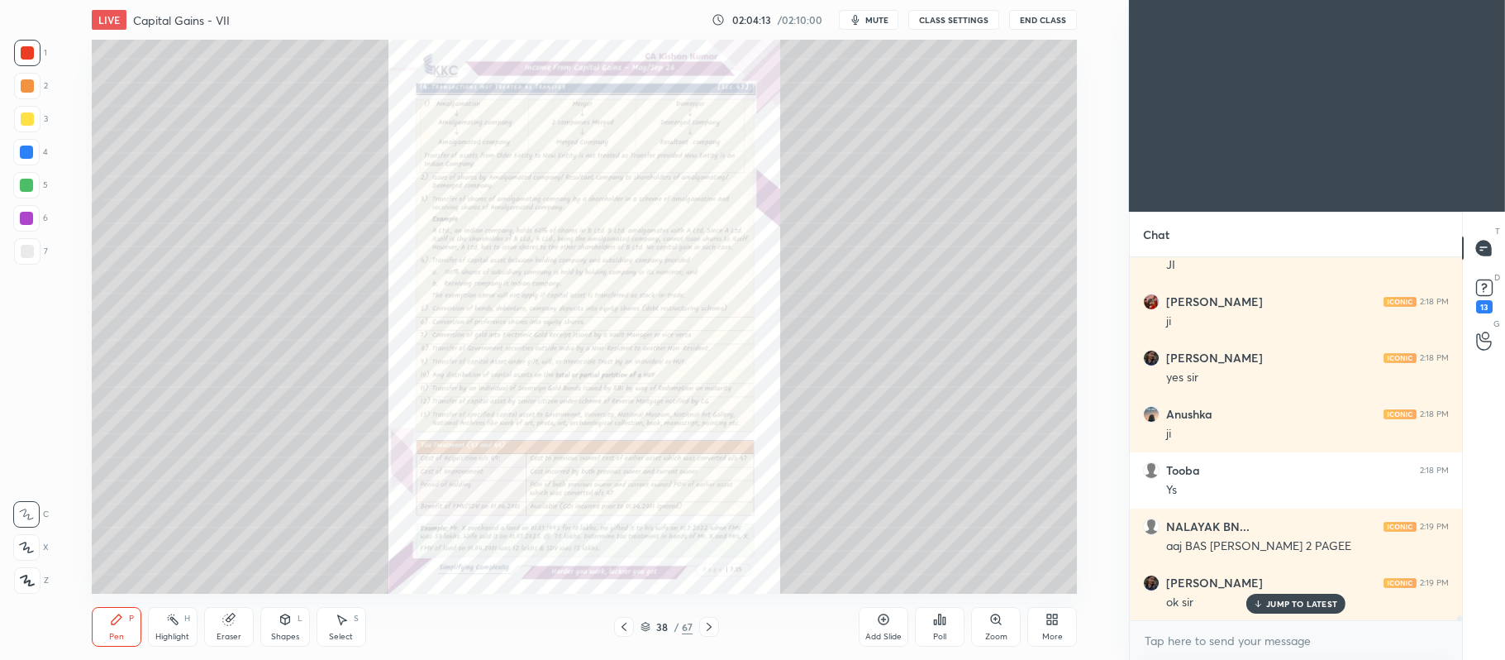
click at [879, 619] on icon at bounding box center [884, 619] width 11 height 11
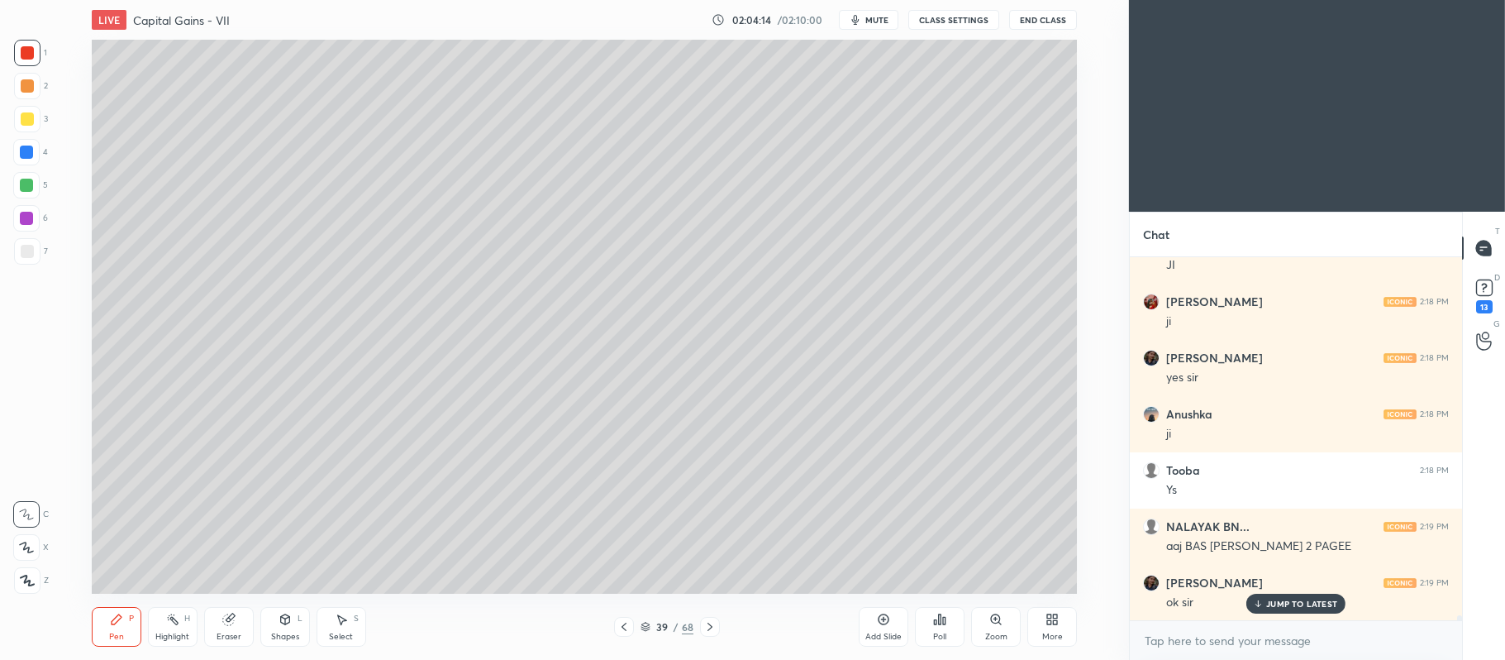
click at [31, 122] on div at bounding box center [27, 118] width 13 height 13
click at [33, 540] on div at bounding box center [26, 547] width 26 height 26
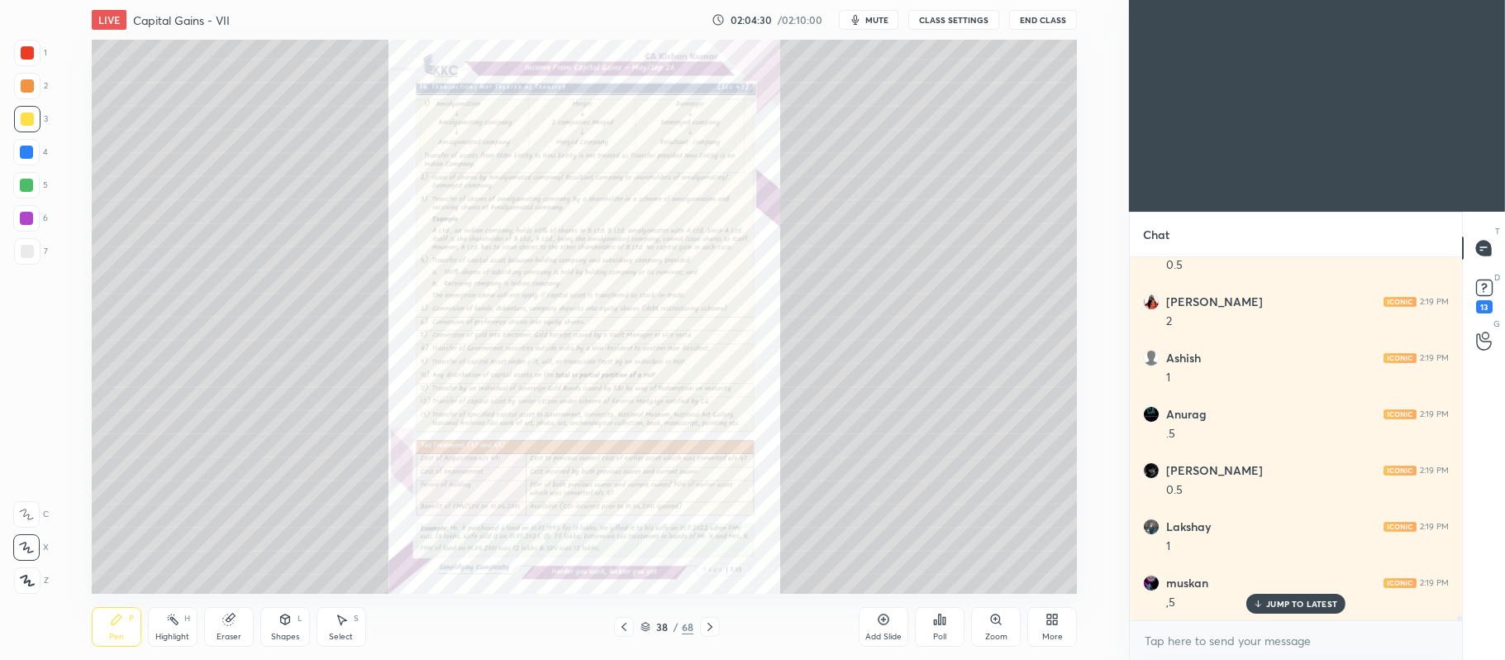
scroll to position [25001, 0]
click at [708, 633] on div at bounding box center [710, 627] width 20 height 20
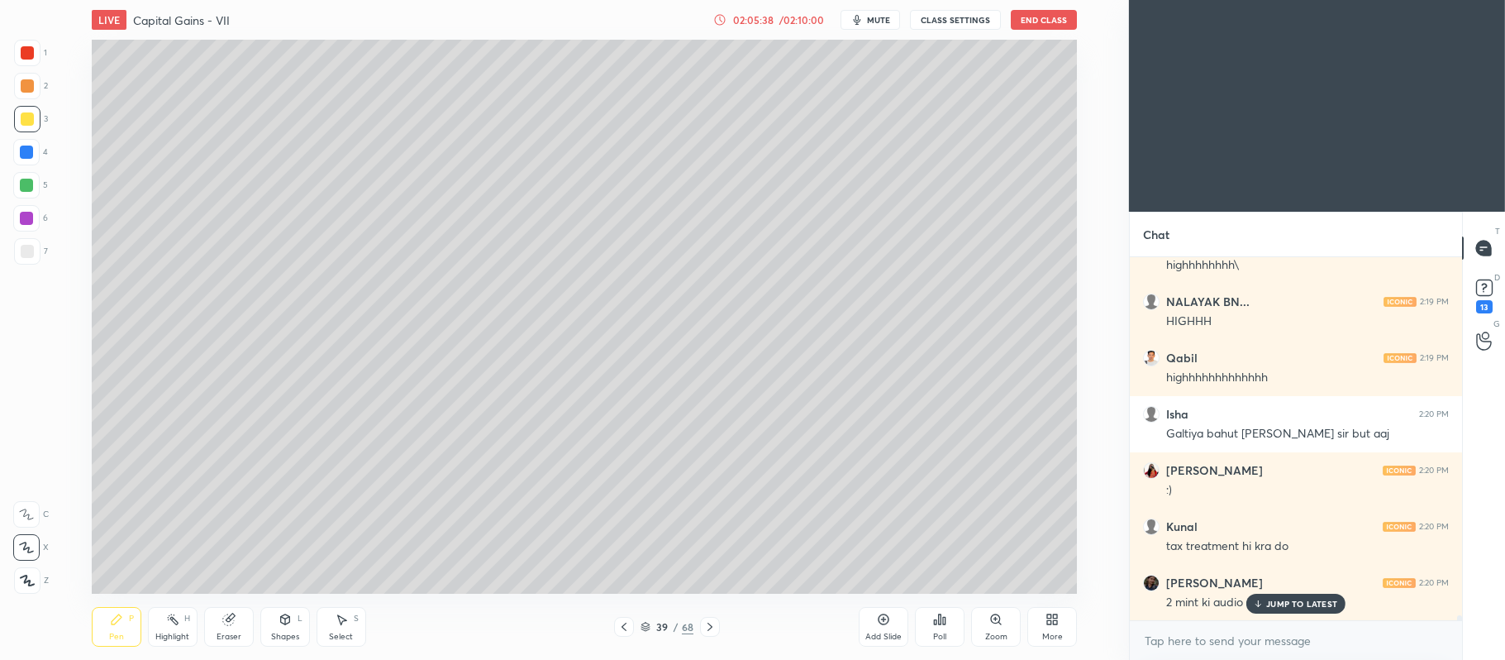
scroll to position [26185, 0]
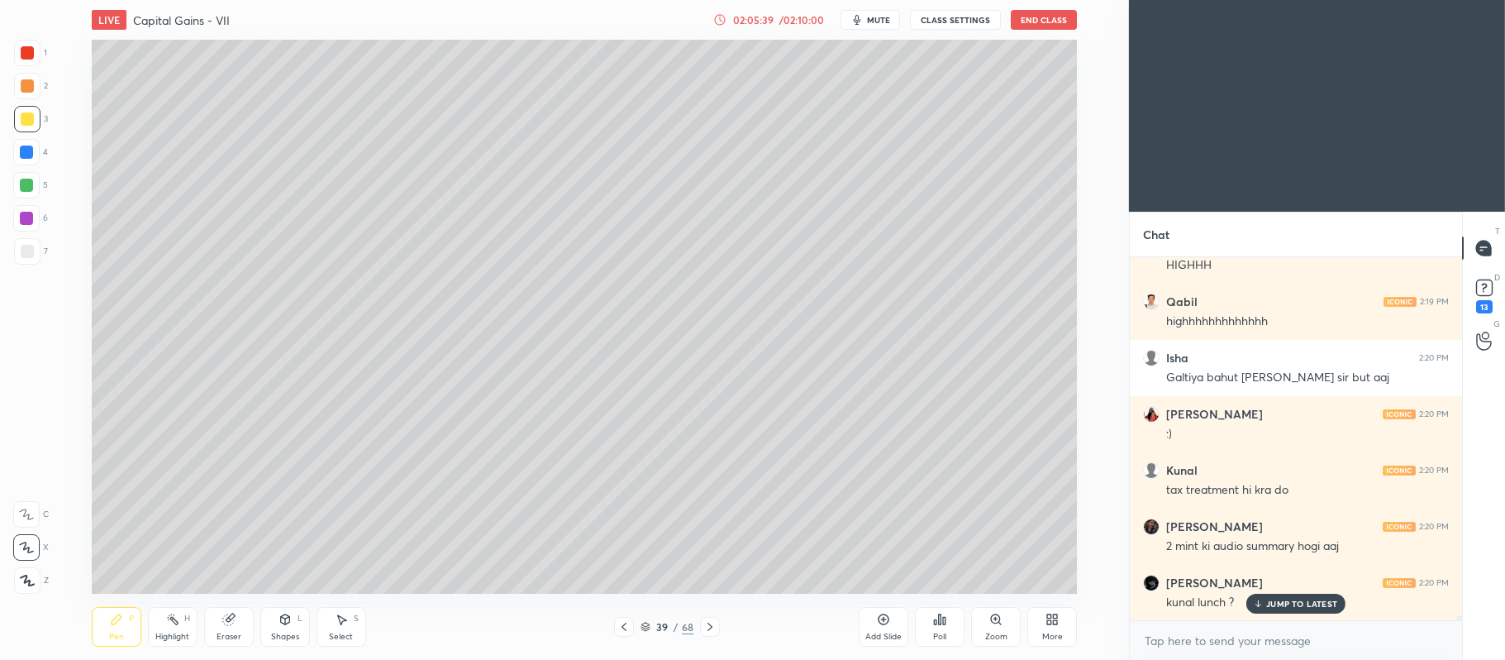
click at [873, 632] on div "Add Slide" at bounding box center [884, 636] width 36 height 8
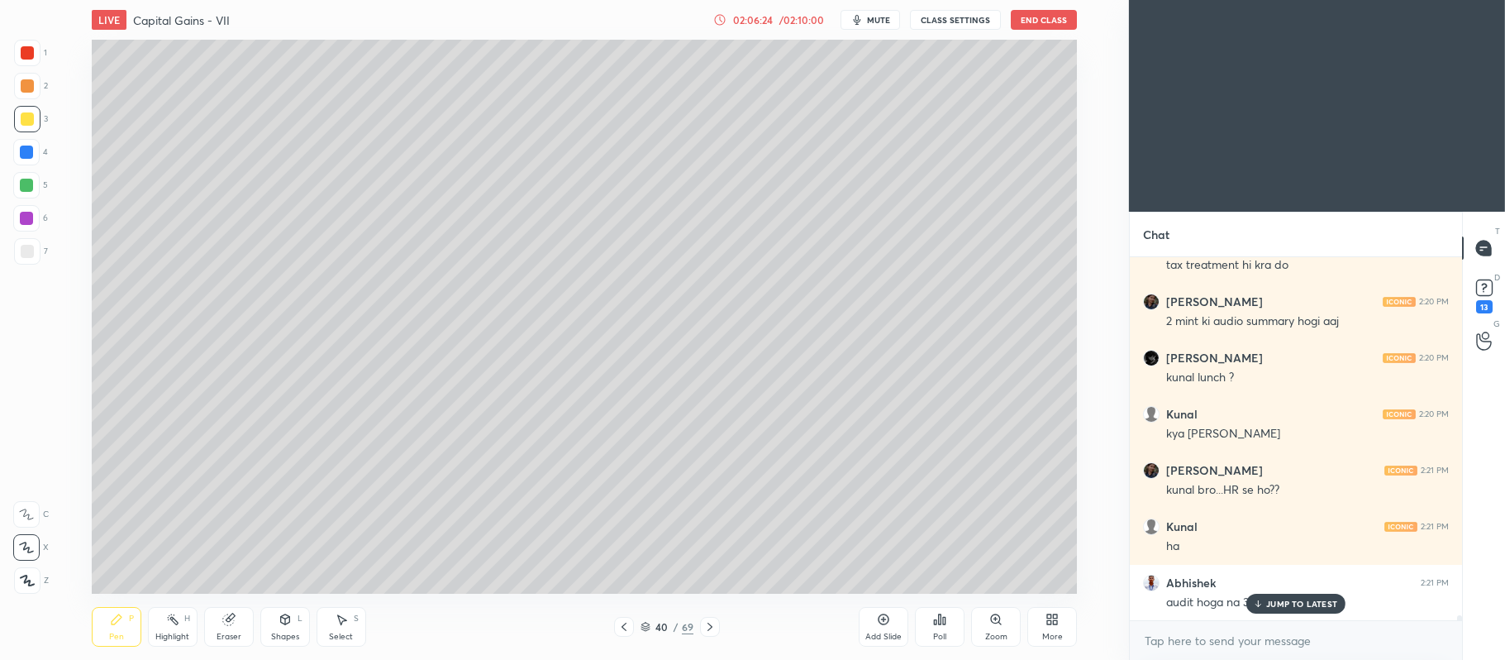
scroll to position [26466, 0]
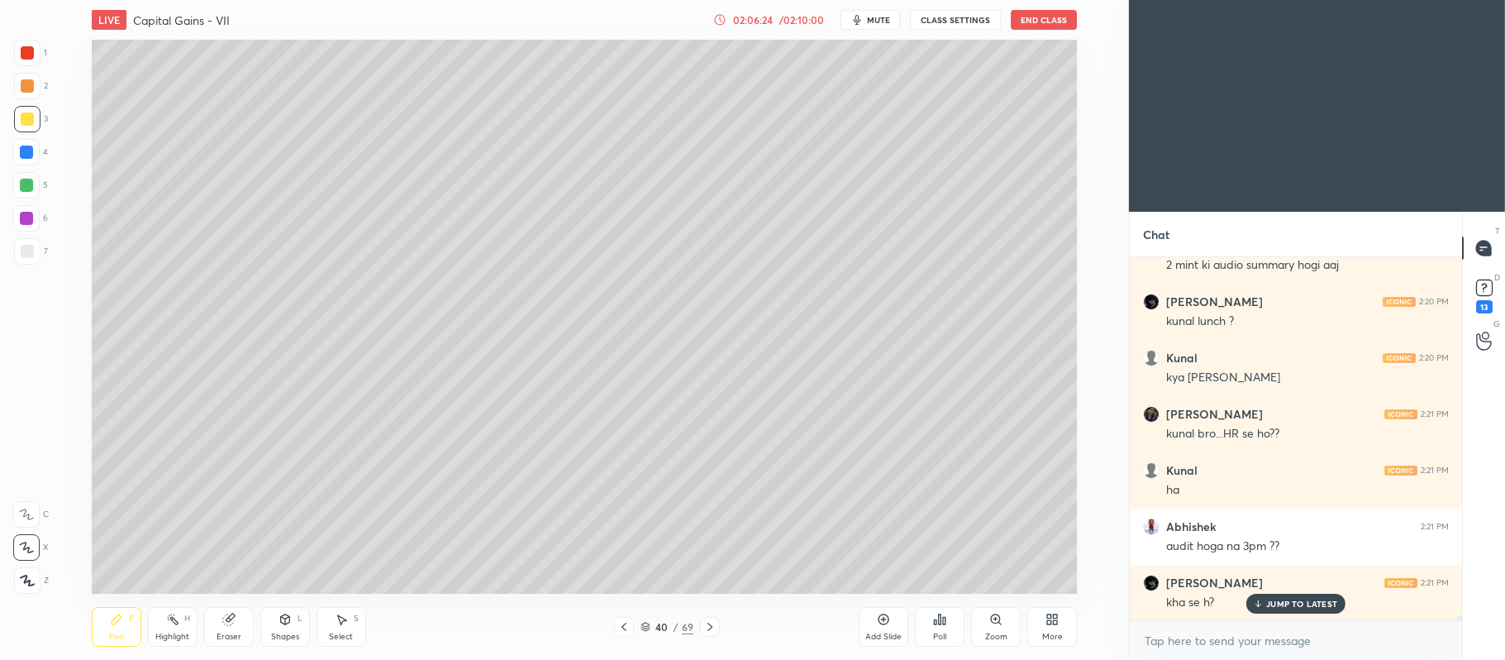
click at [880, 607] on div "Add Slide" at bounding box center [884, 627] width 50 height 40
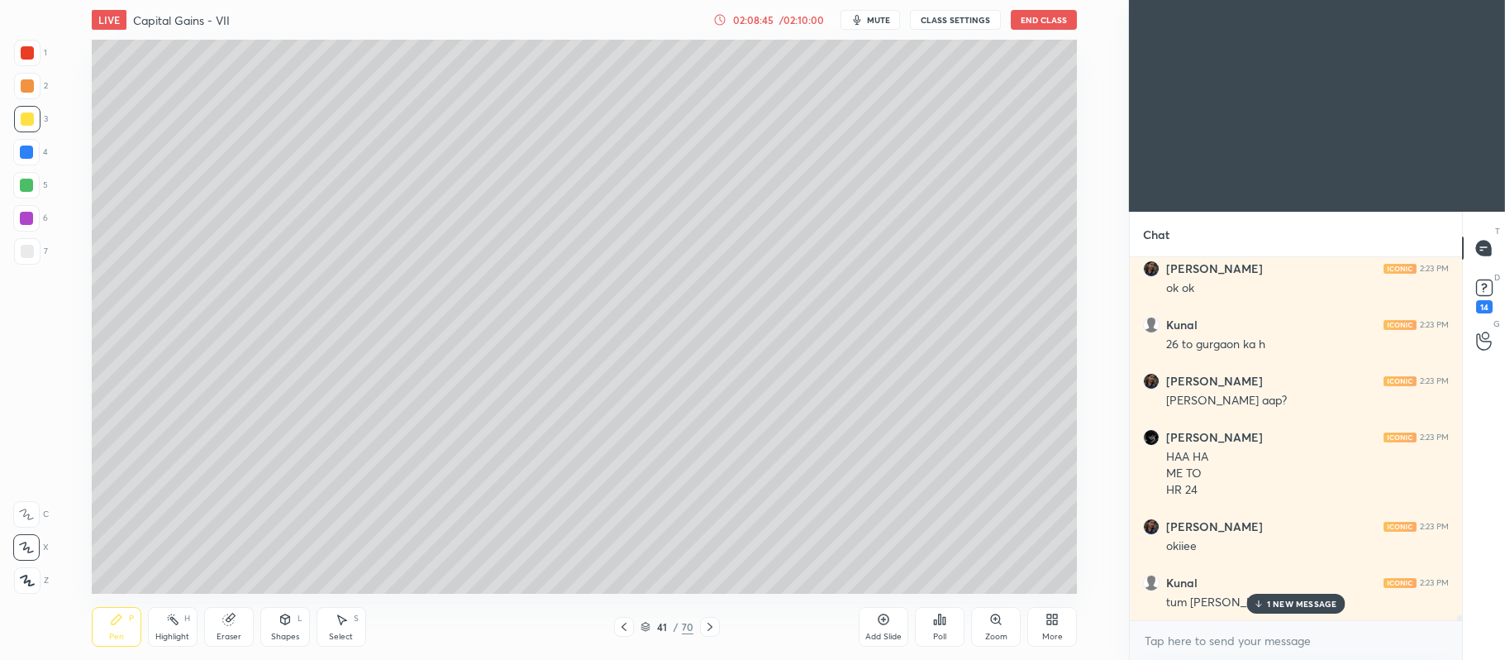
scroll to position [27375, 0]
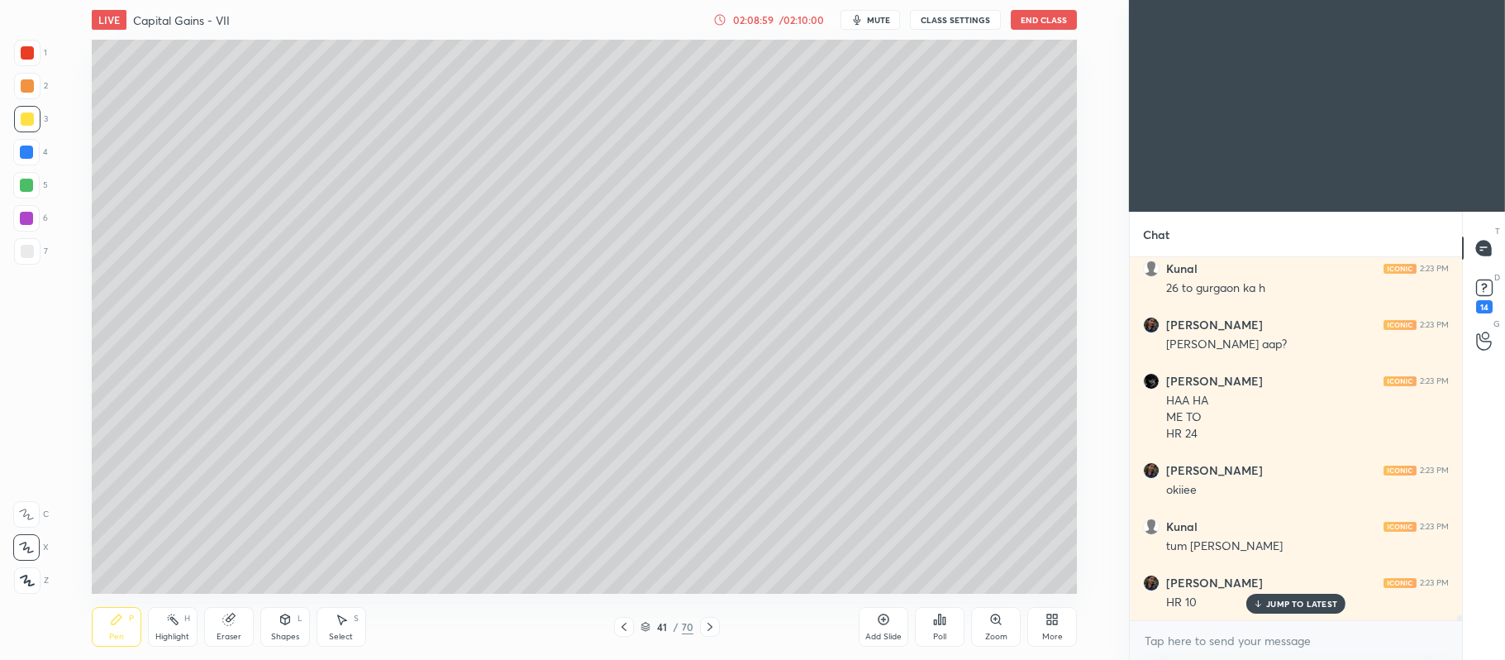
click at [800, 17] on div "/ 02:10:00" at bounding box center [801, 20] width 51 height 10
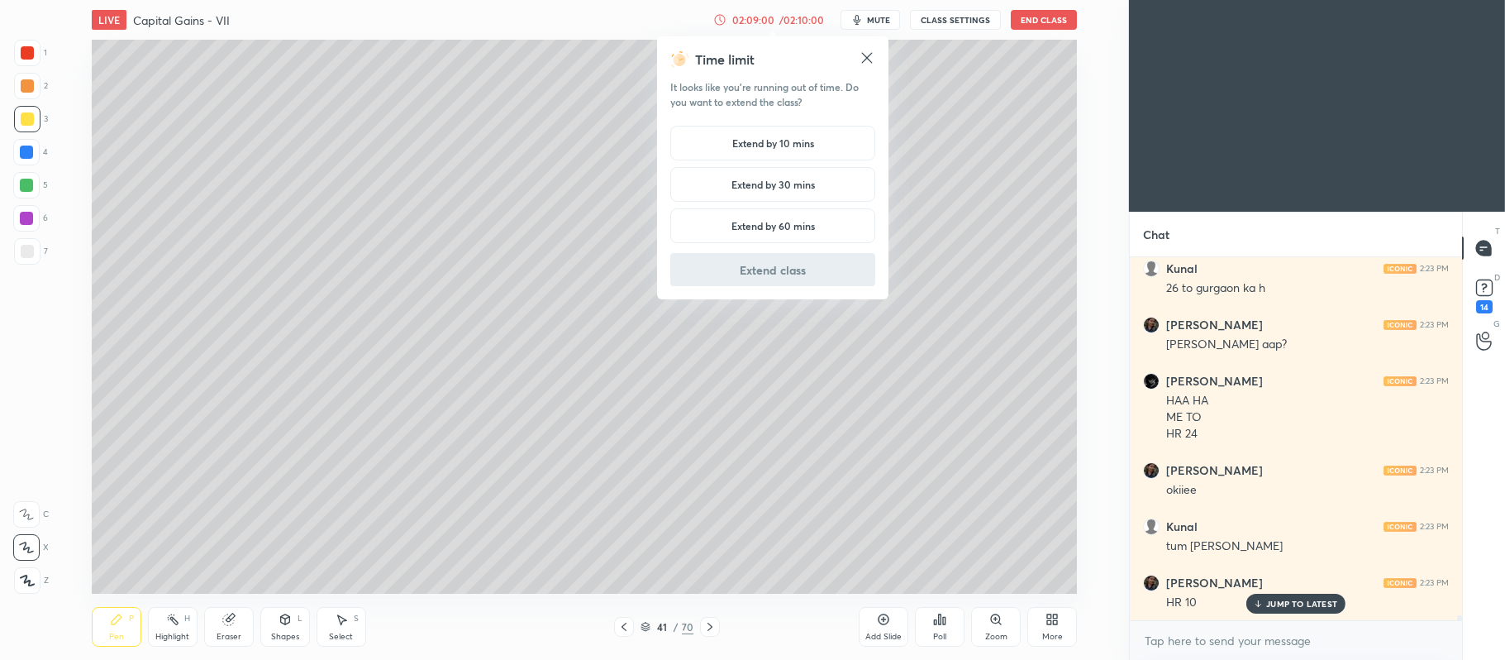
click at [781, 141] on h5 "Extend by 10 mins" at bounding box center [773, 143] width 82 height 15
click at [809, 269] on button "Extend class" at bounding box center [772, 269] width 205 height 33
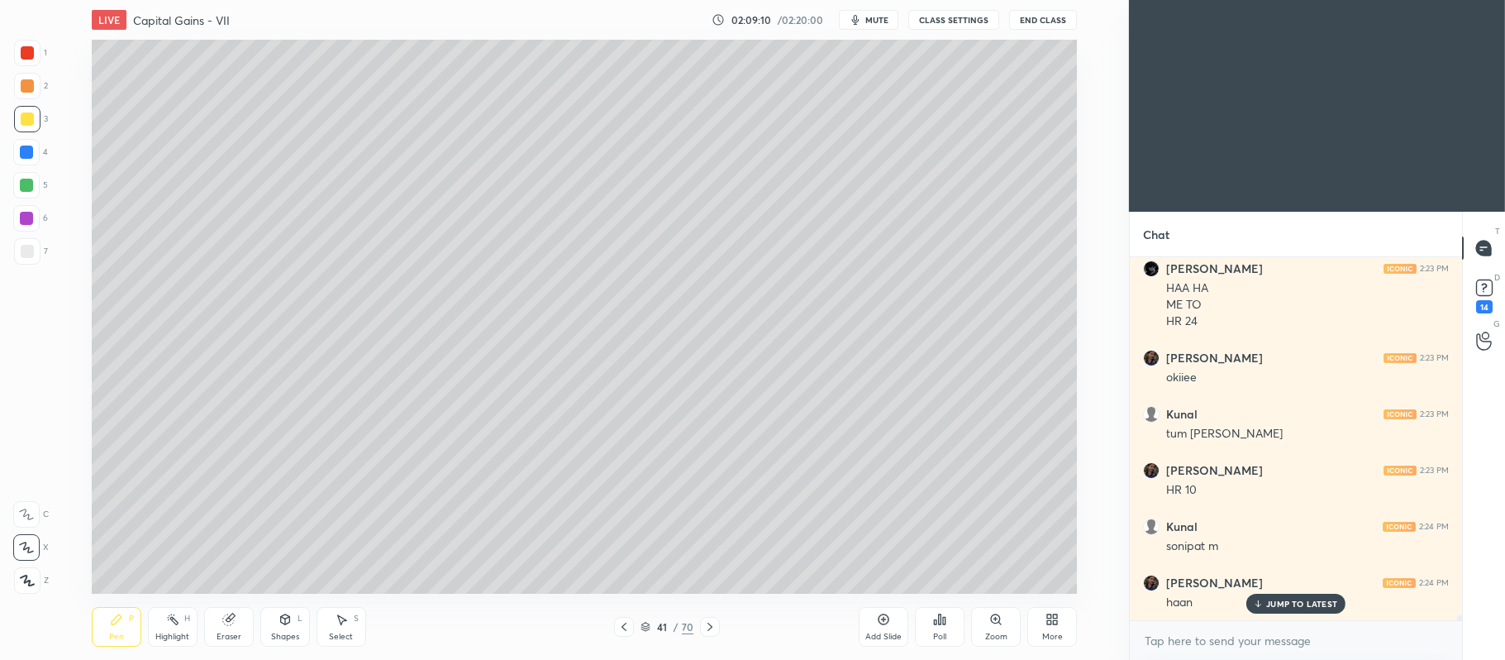
scroll to position [27544, 0]
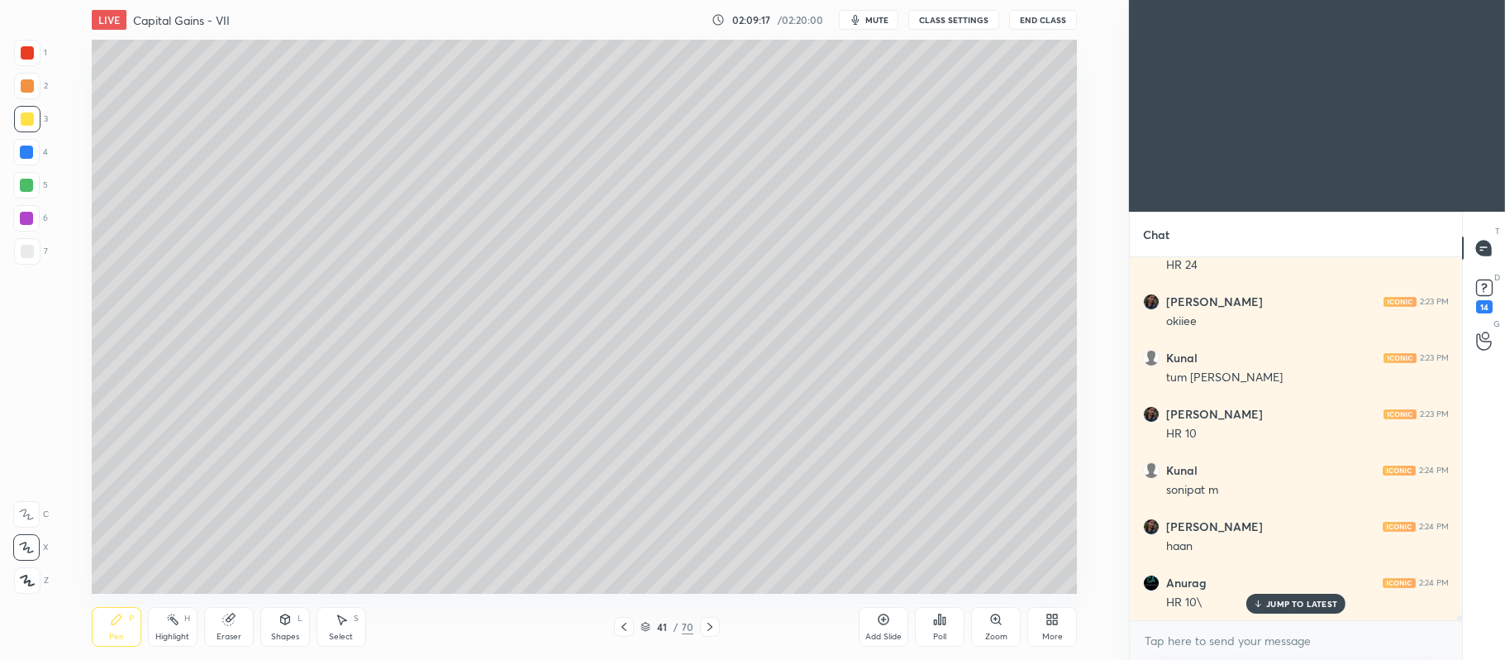
click at [714, 626] on icon at bounding box center [710, 626] width 13 height 13
click at [713, 626] on icon at bounding box center [710, 626] width 13 height 13
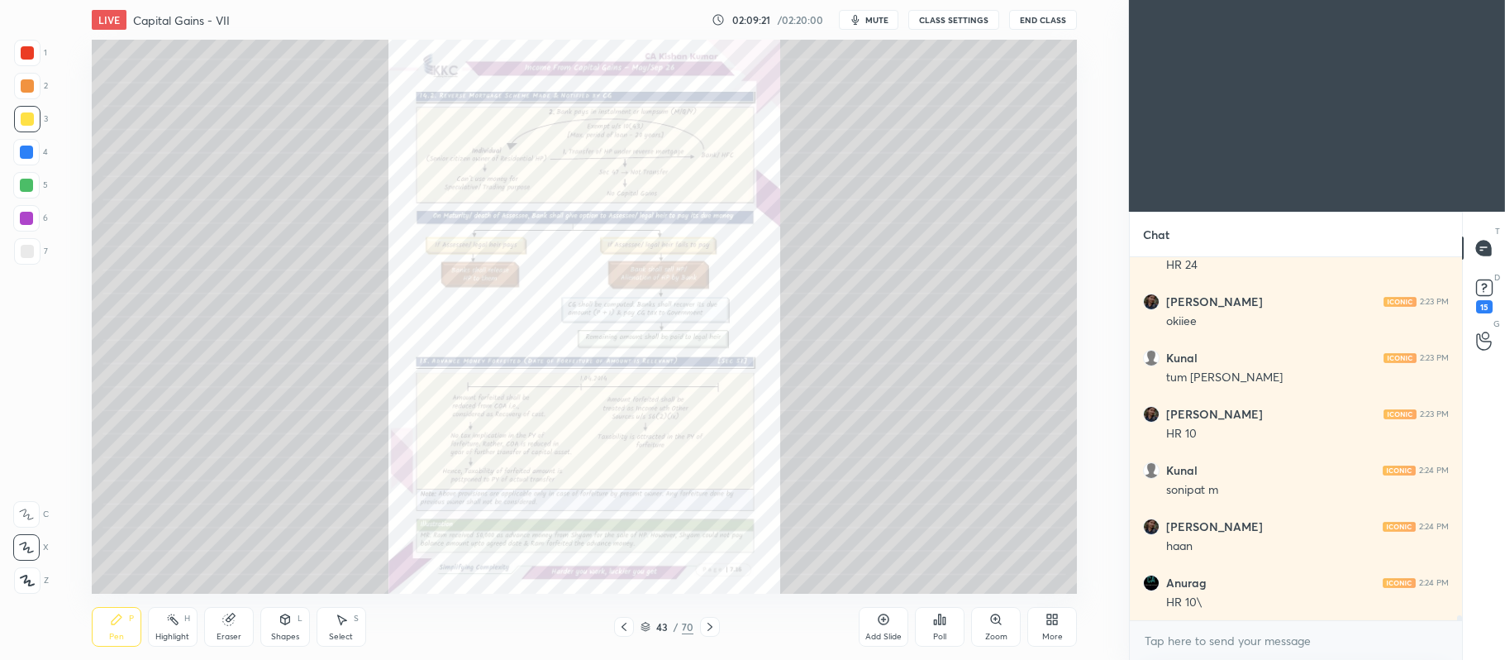
click at [873, 620] on div "Add Slide" at bounding box center [884, 627] width 50 height 40
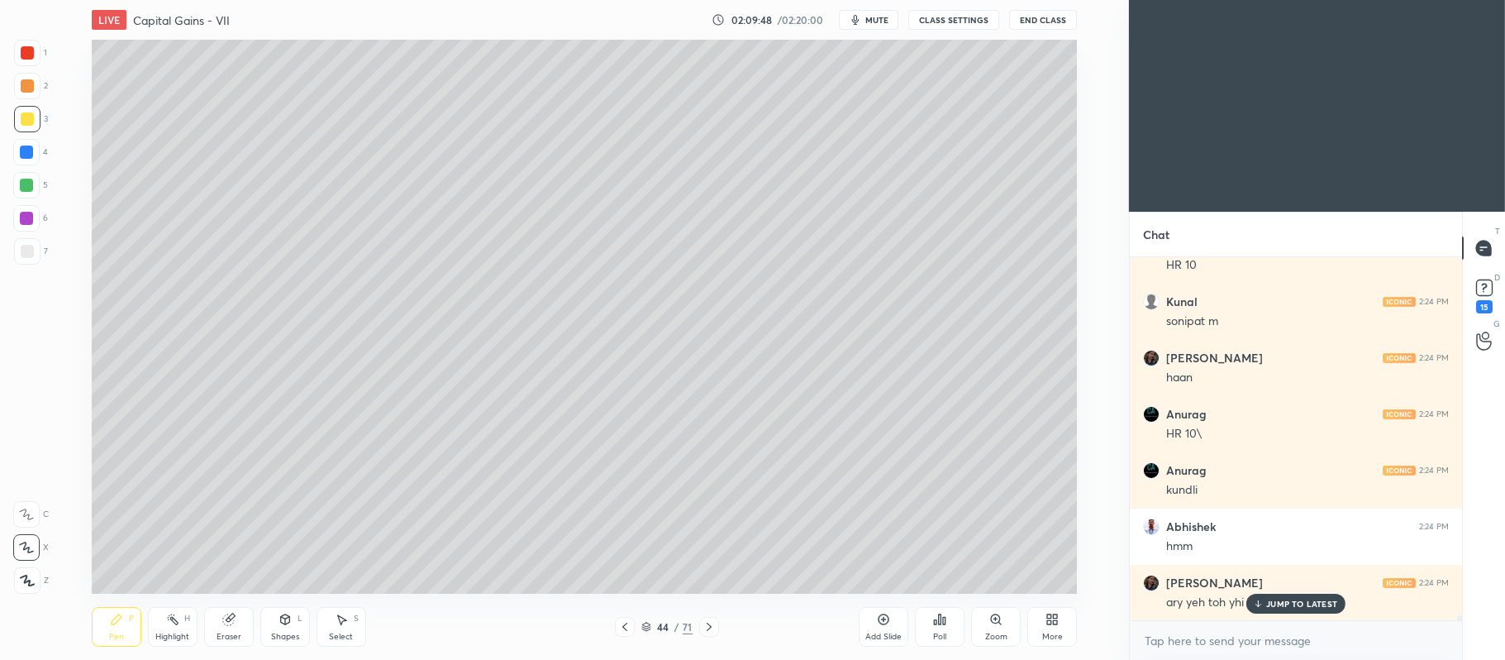
scroll to position [27769, 0]
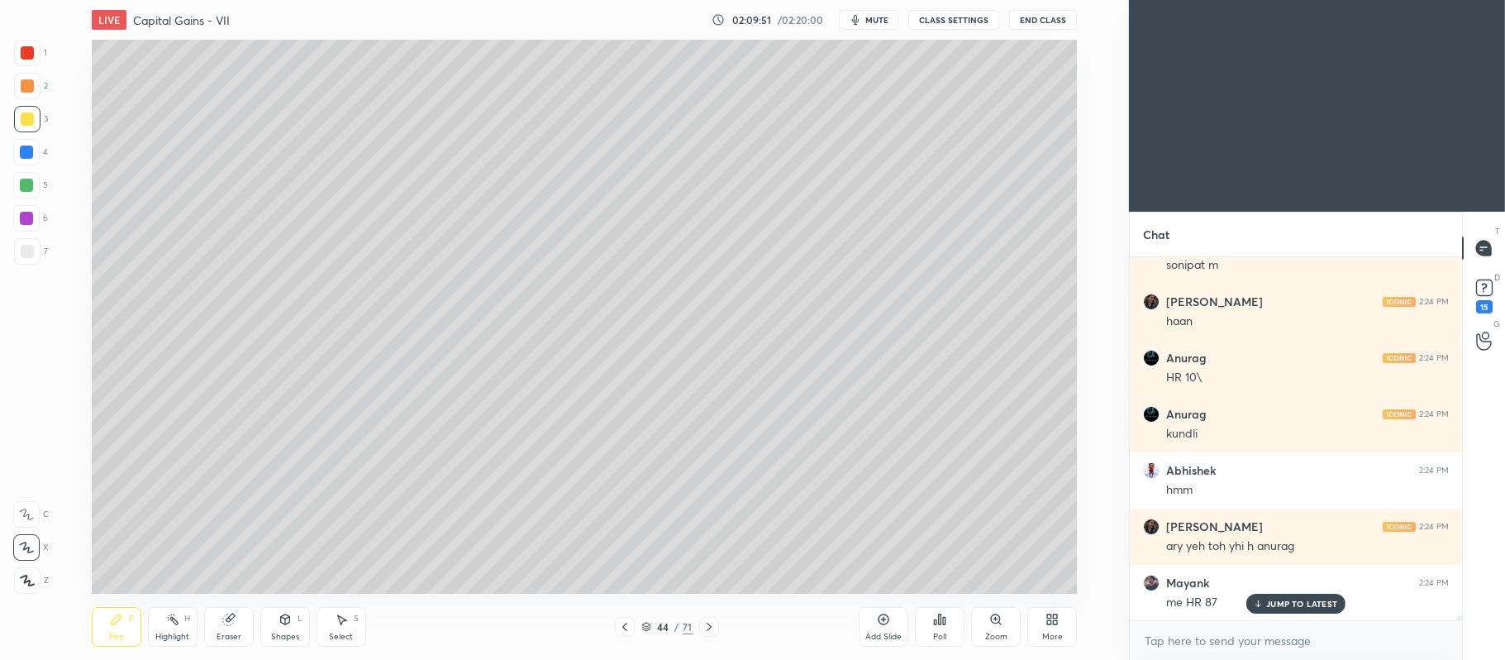
click at [894, 617] on div "Add Slide" at bounding box center [884, 627] width 50 height 40
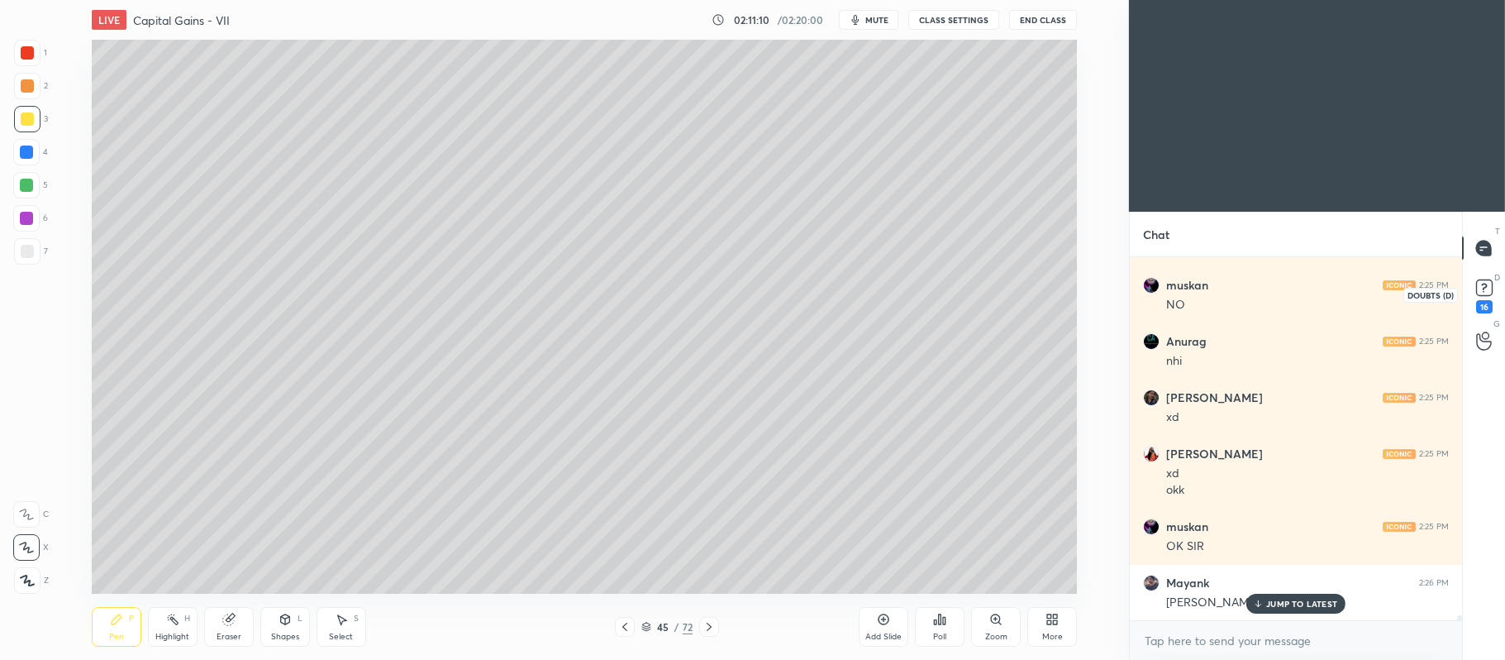
scroll to position [28460, 0]
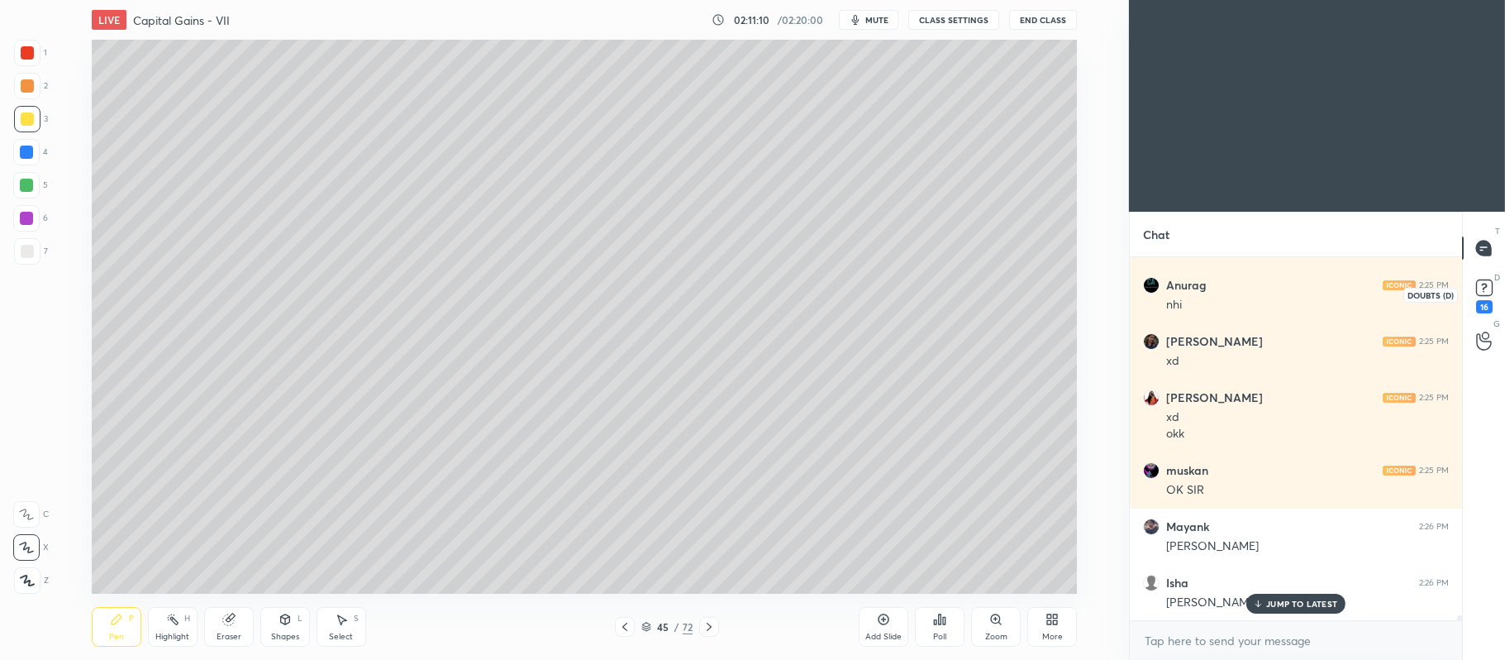
click at [1481, 289] on rect at bounding box center [1484, 288] width 16 height 16
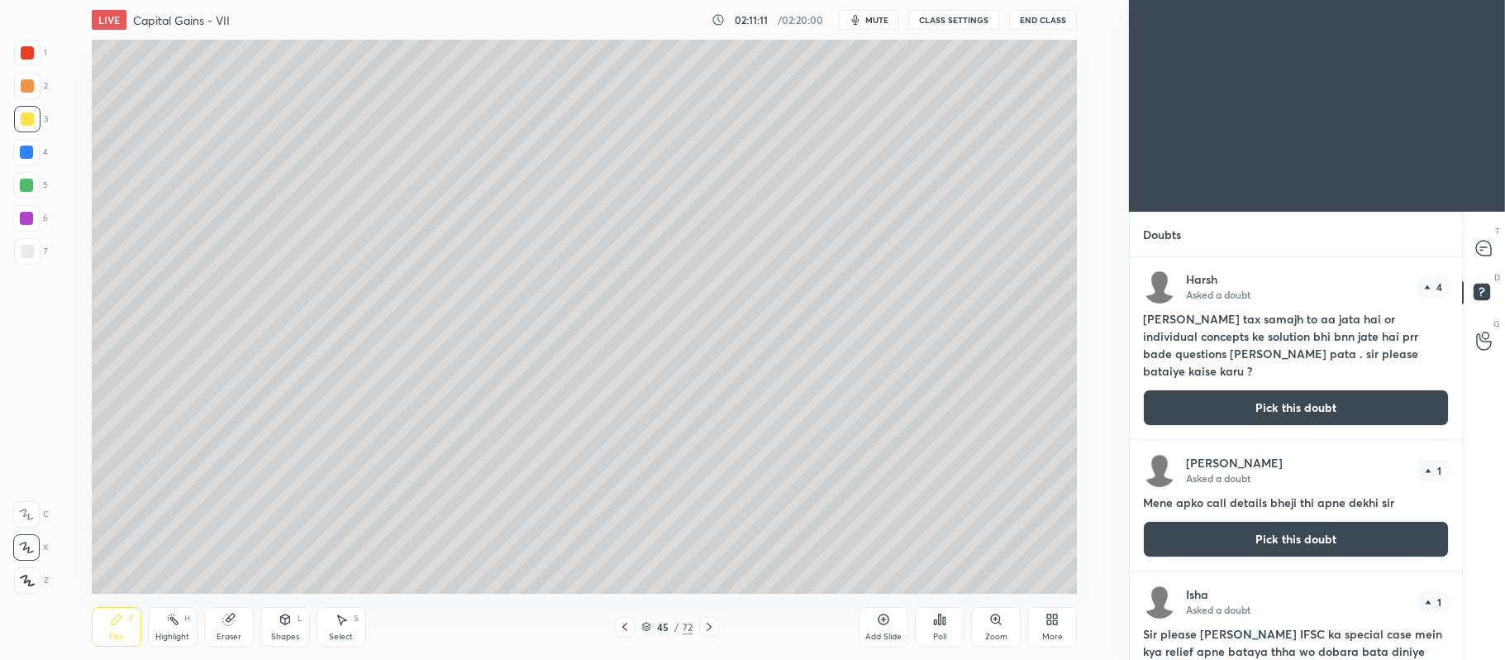
click at [1201, 410] on button "Pick this doubt" at bounding box center [1296, 407] width 306 height 36
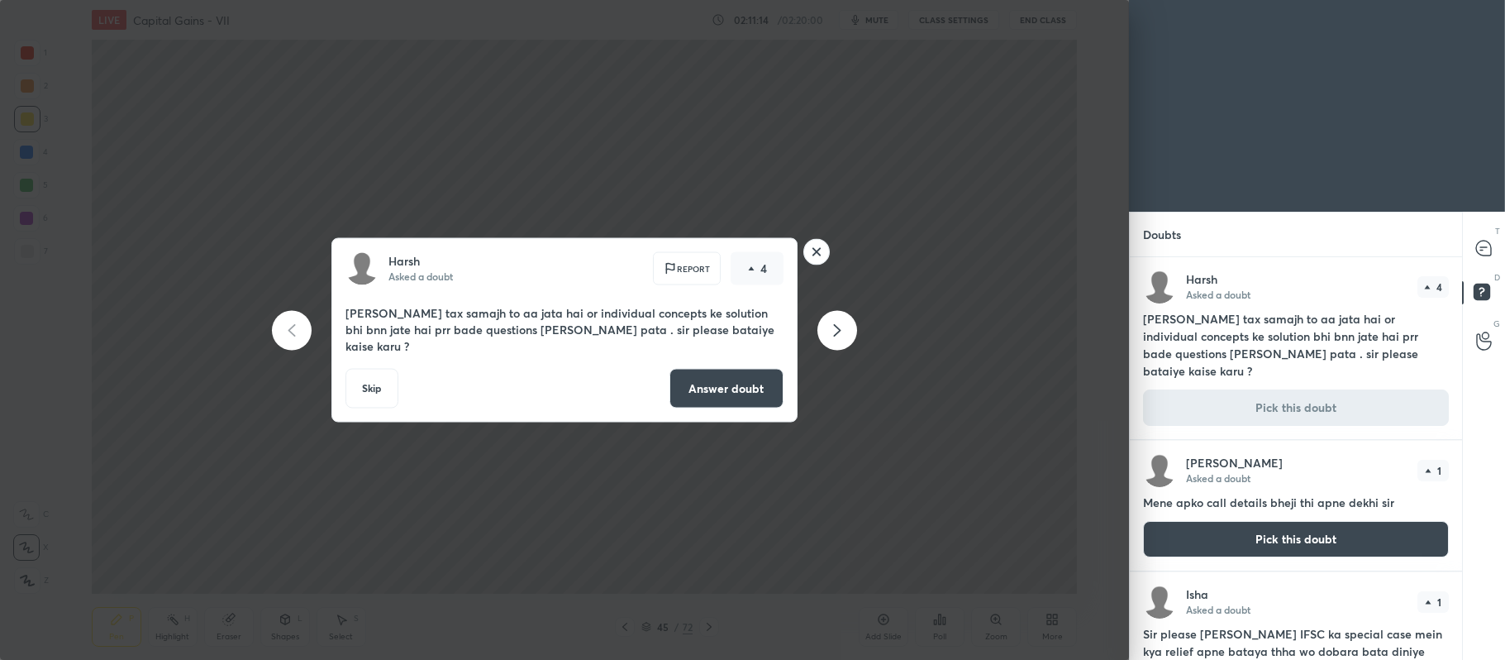
click at [729, 390] on button "Answer doubt" at bounding box center [727, 389] width 114 height 40
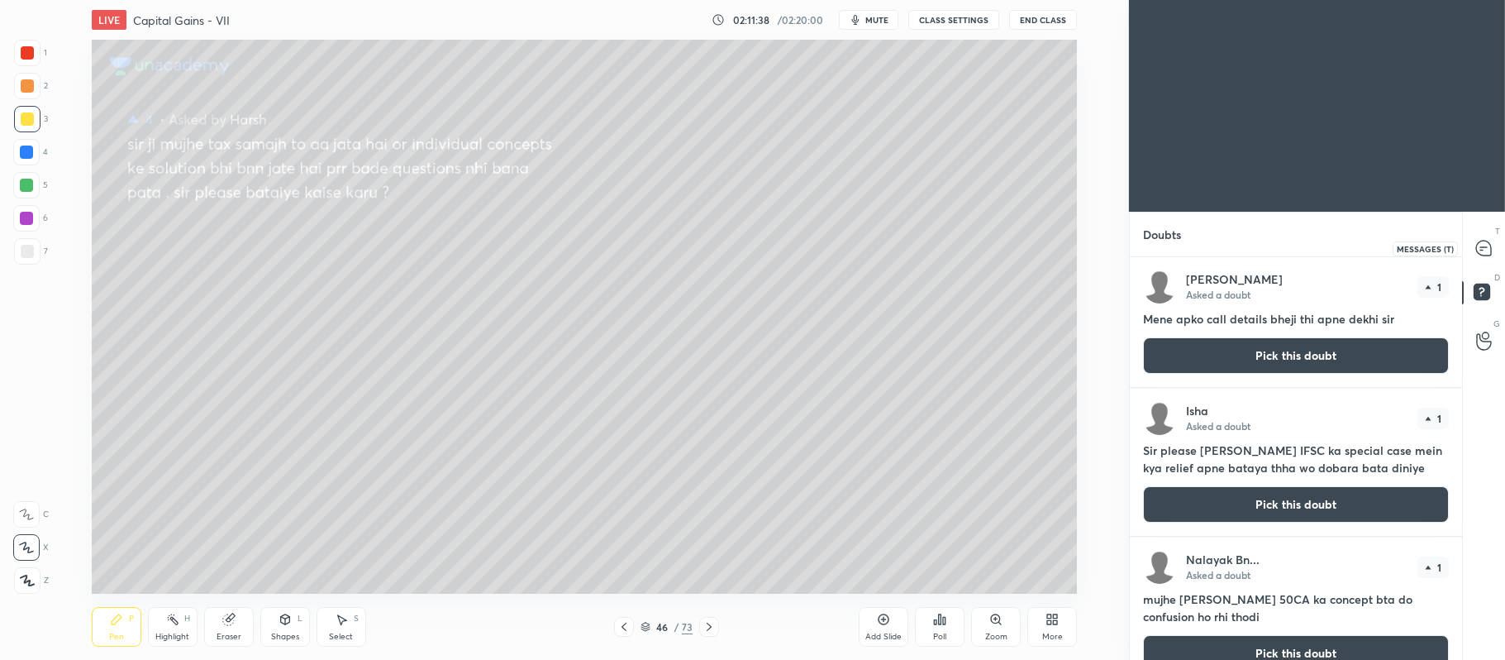
click at [1481, 246] on icon at bounding box center [1483, 248] width 15 height 15
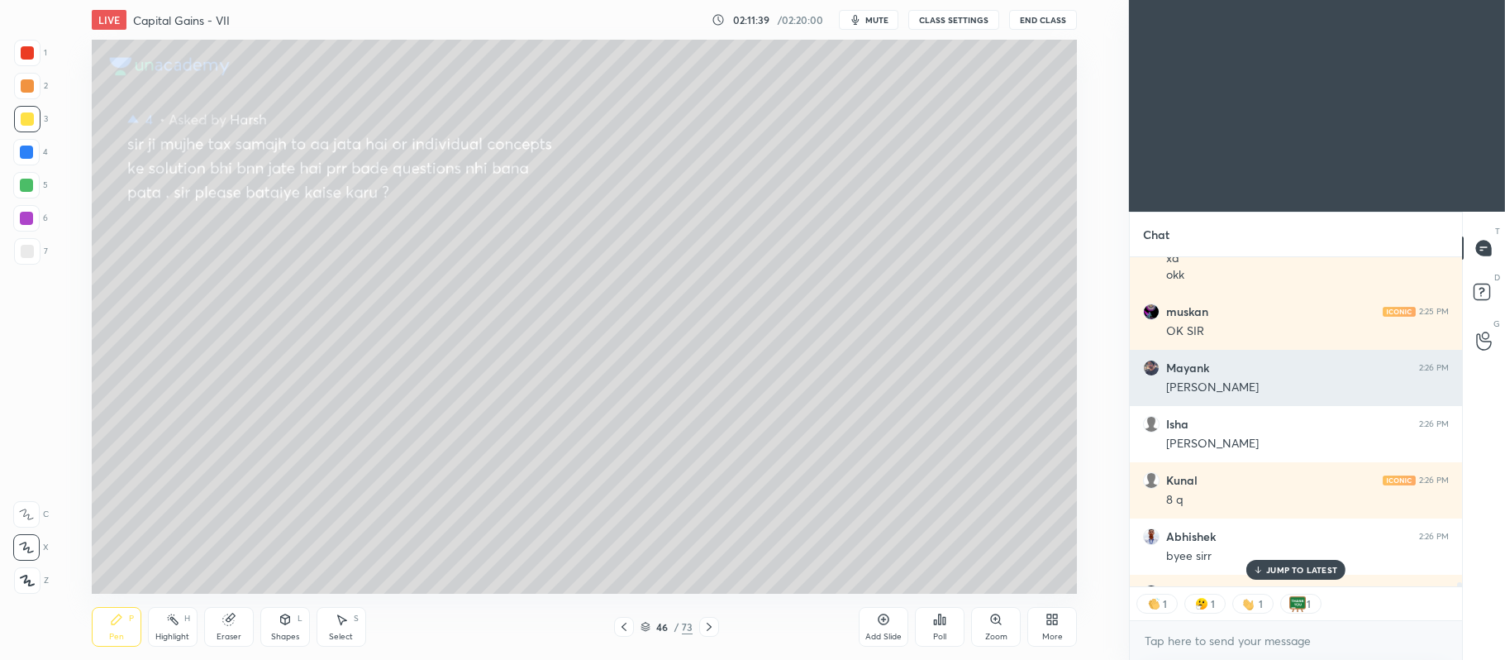
scroll to position [28945, 0]
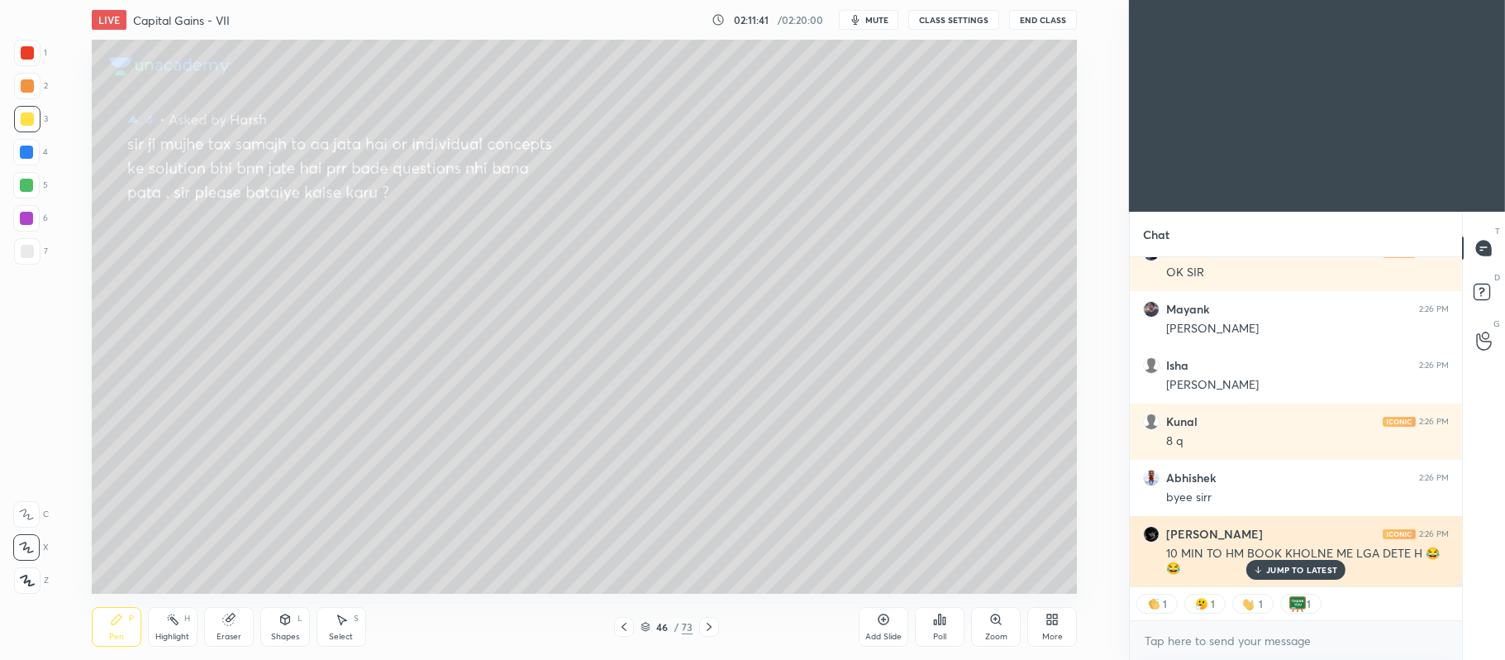
click at [1300, 565] on p "JUMP TO LATEST" at bounding box center [1302, 570] width 71 height 10
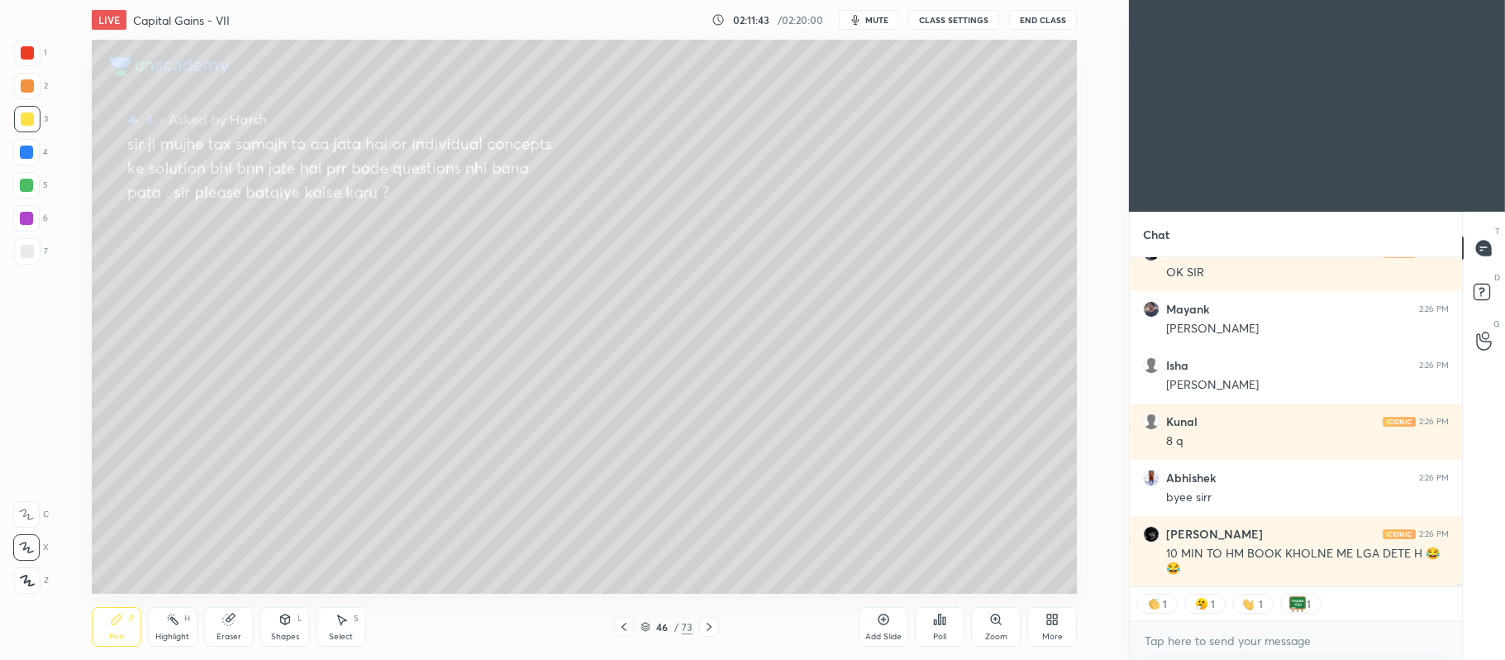
scroll to position [29001, 0]
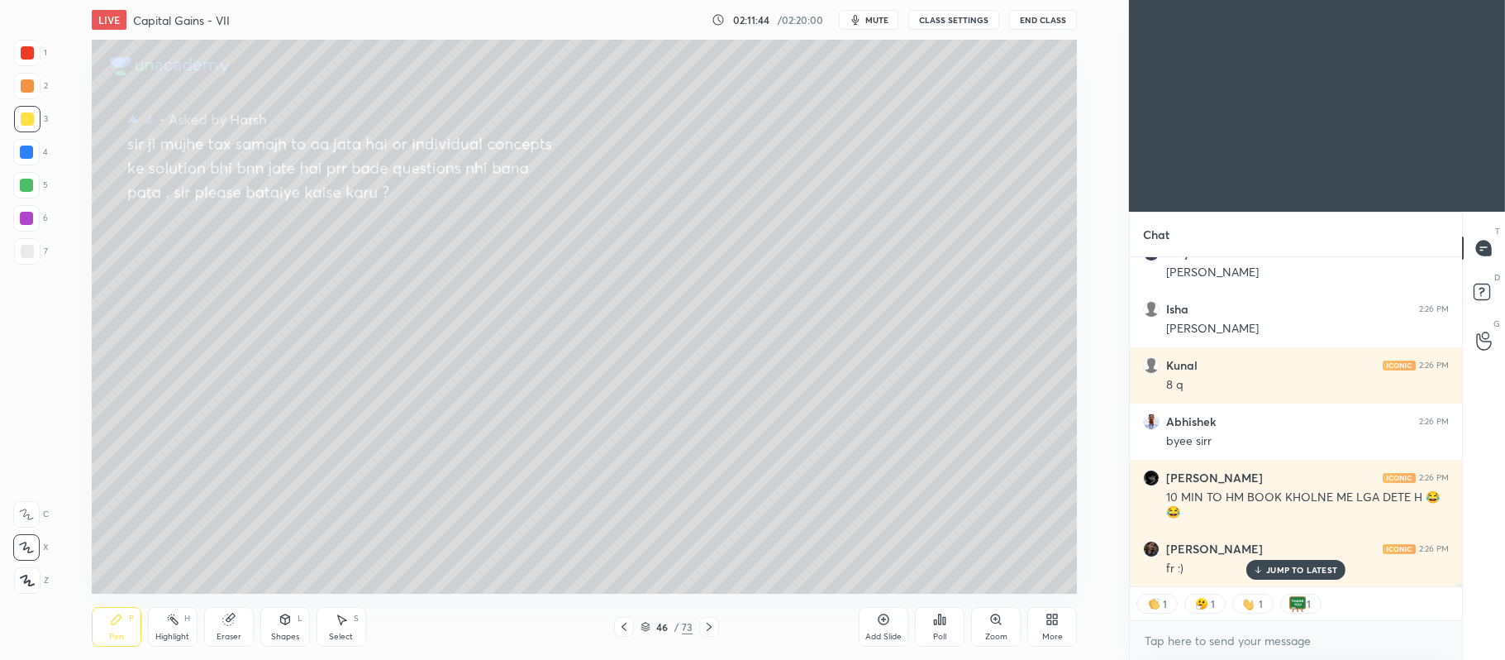
click at [1304, 565] on p "JUMP TO LATEST" at bounding box center [1302, 570] width 71 height 10
click at [890, 623] on icon at bounding box center [883, 619] width 13 height 13
click at [1479, 293] on rect at bounding box center [1482, 292] width 16 height 16
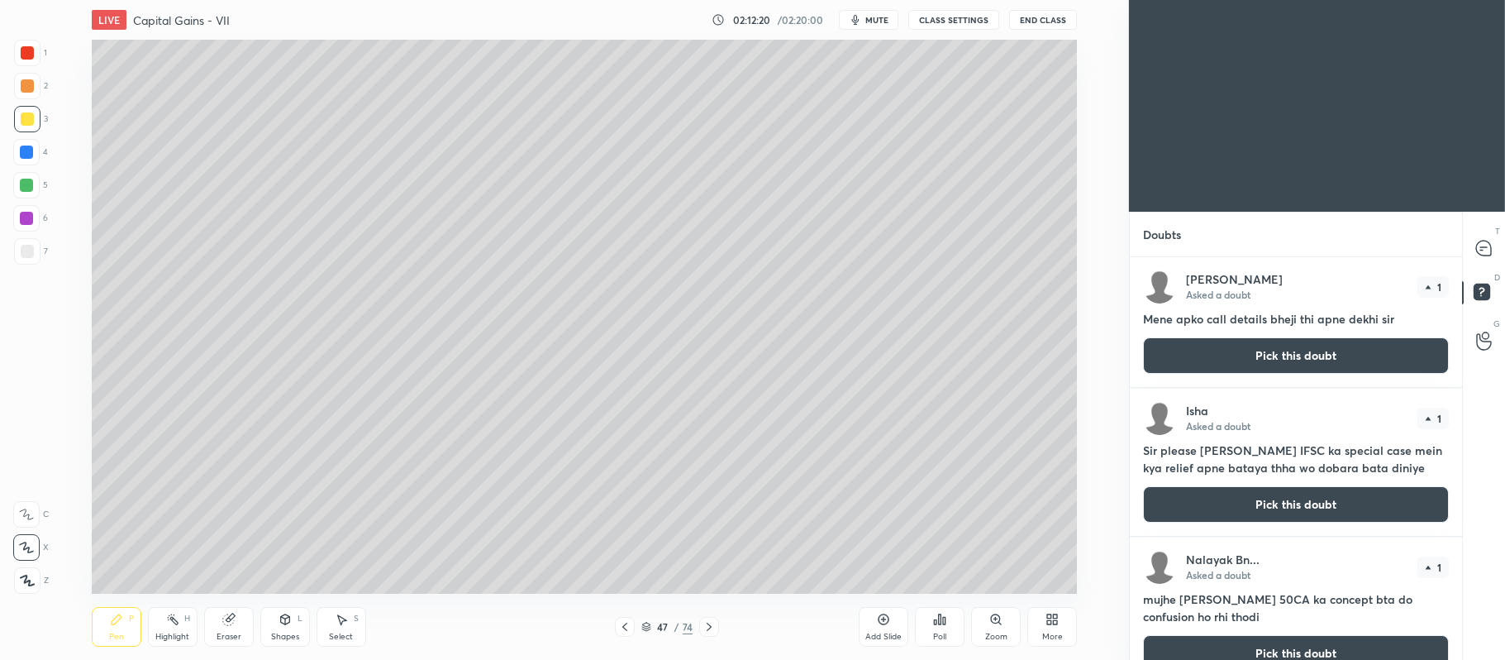
click at [1250, 368] on button "Pick this doubt" at bounding box center [1296, 355] width 306 height 36
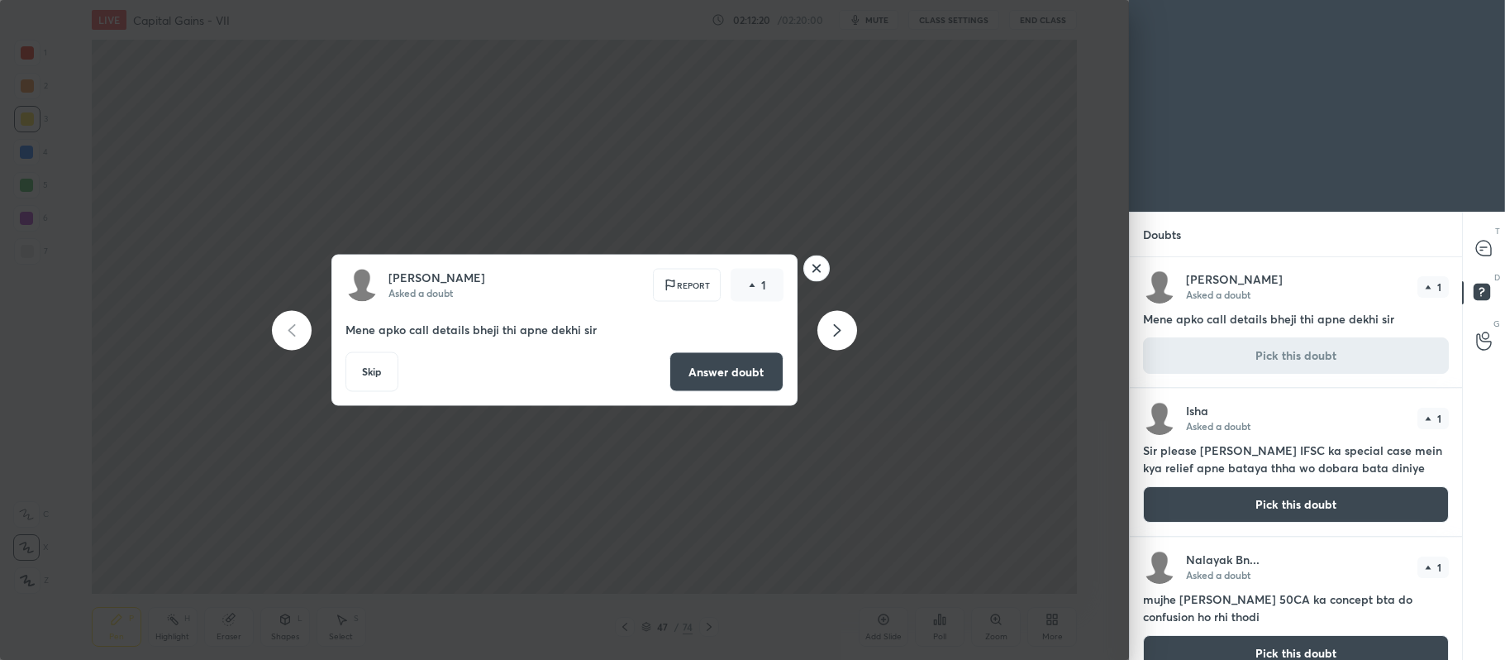
click at [725, 374] on button "Answer doubt" at bounding box center [727, 372] width 114 height 40
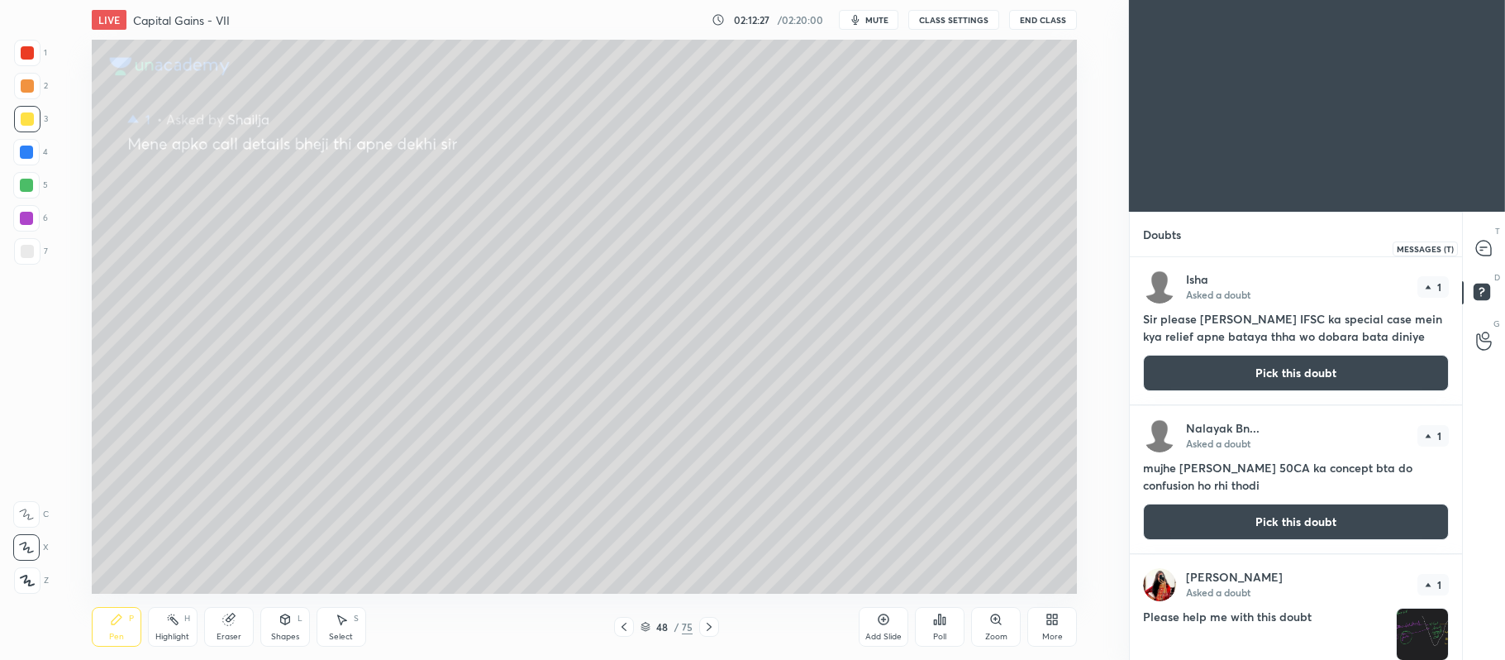
click at [1480, 246] on icon at bounding box center [1483, 248] width 15 height 15
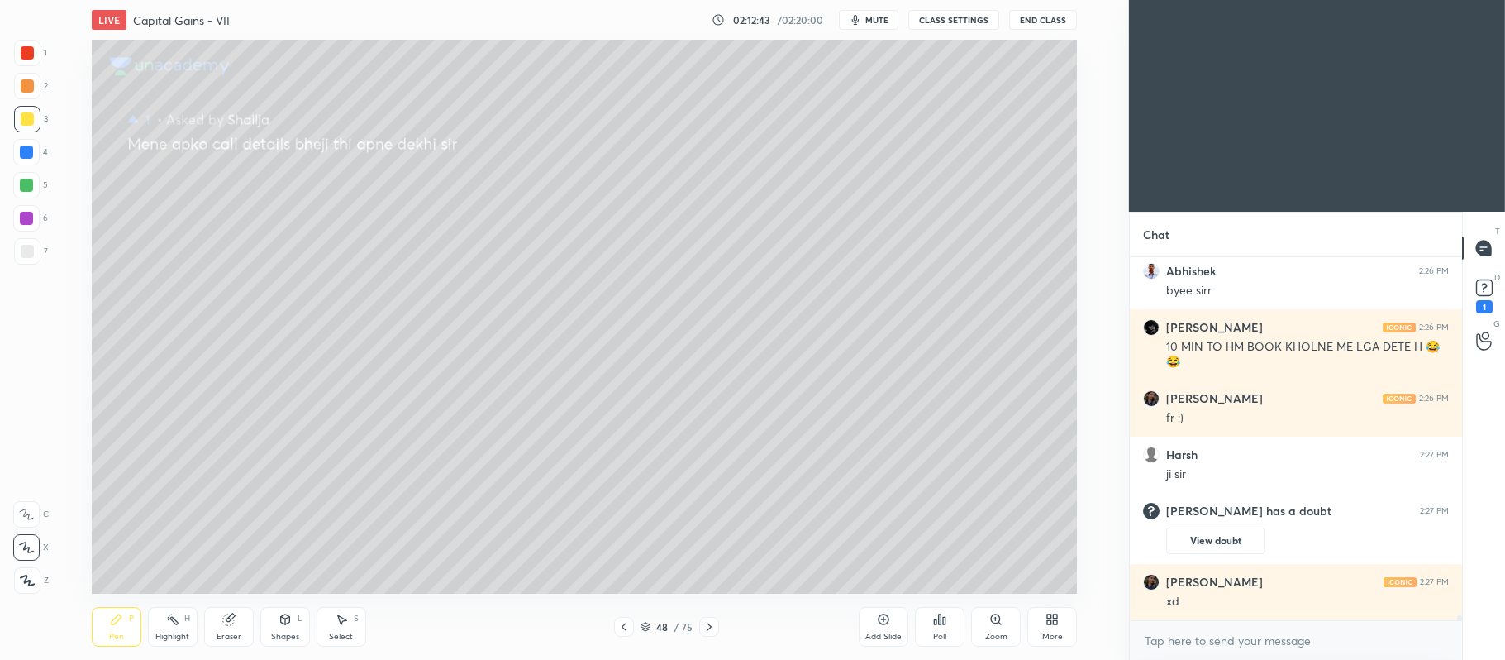
scroll to position [26349, 0]
click at [1488, 289] on rect at bounding box center [1484, 288] width 16 height 16
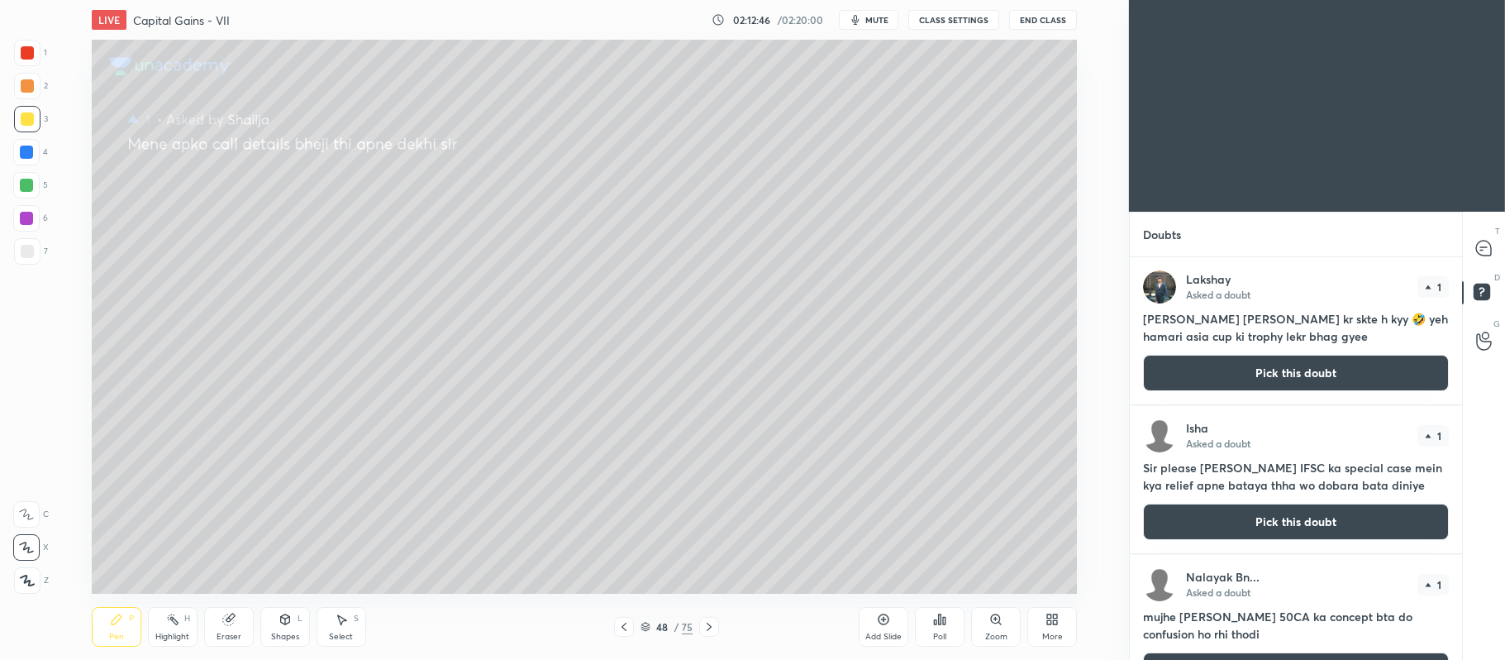
click at [1330, 372] on button "Pick this doubt" at bounding box center [1296, 373] width 306 height 36
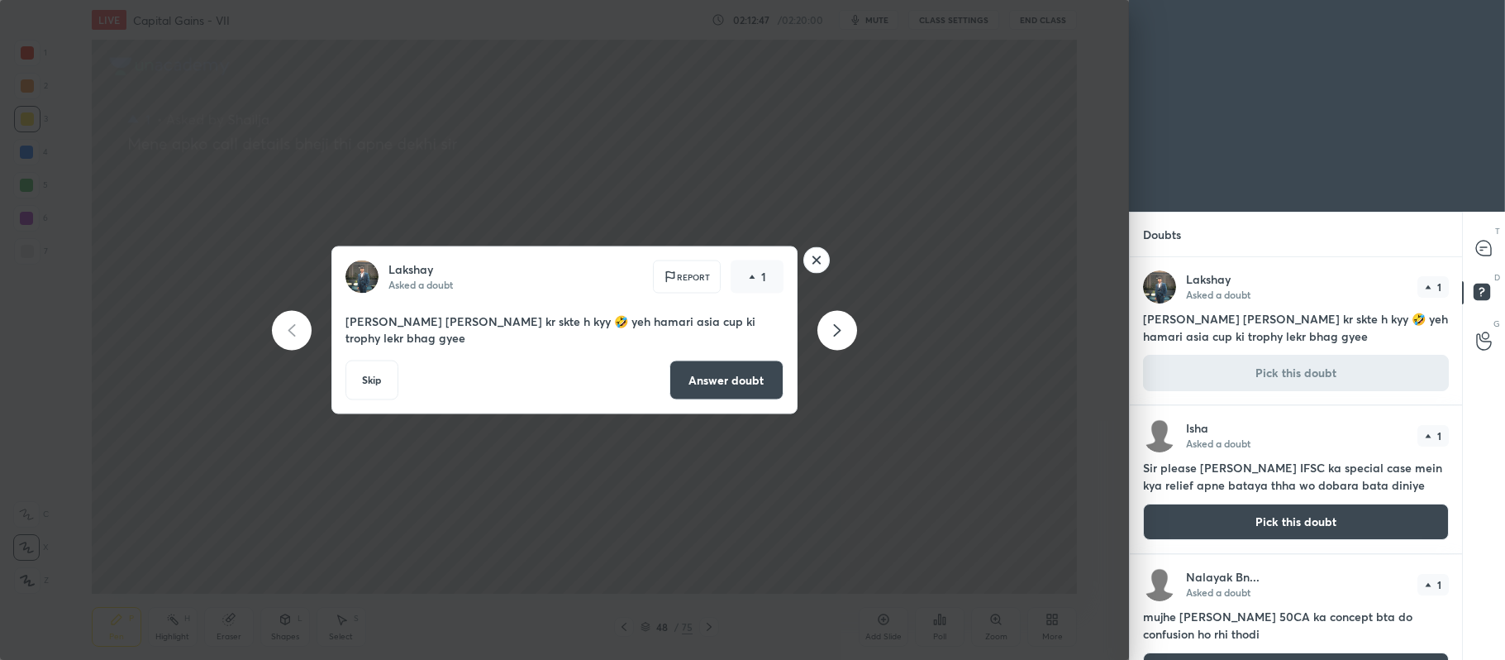
click at [702, 371] on button "Answer doubt" at bounding box center [727, 380] width 114 height 40
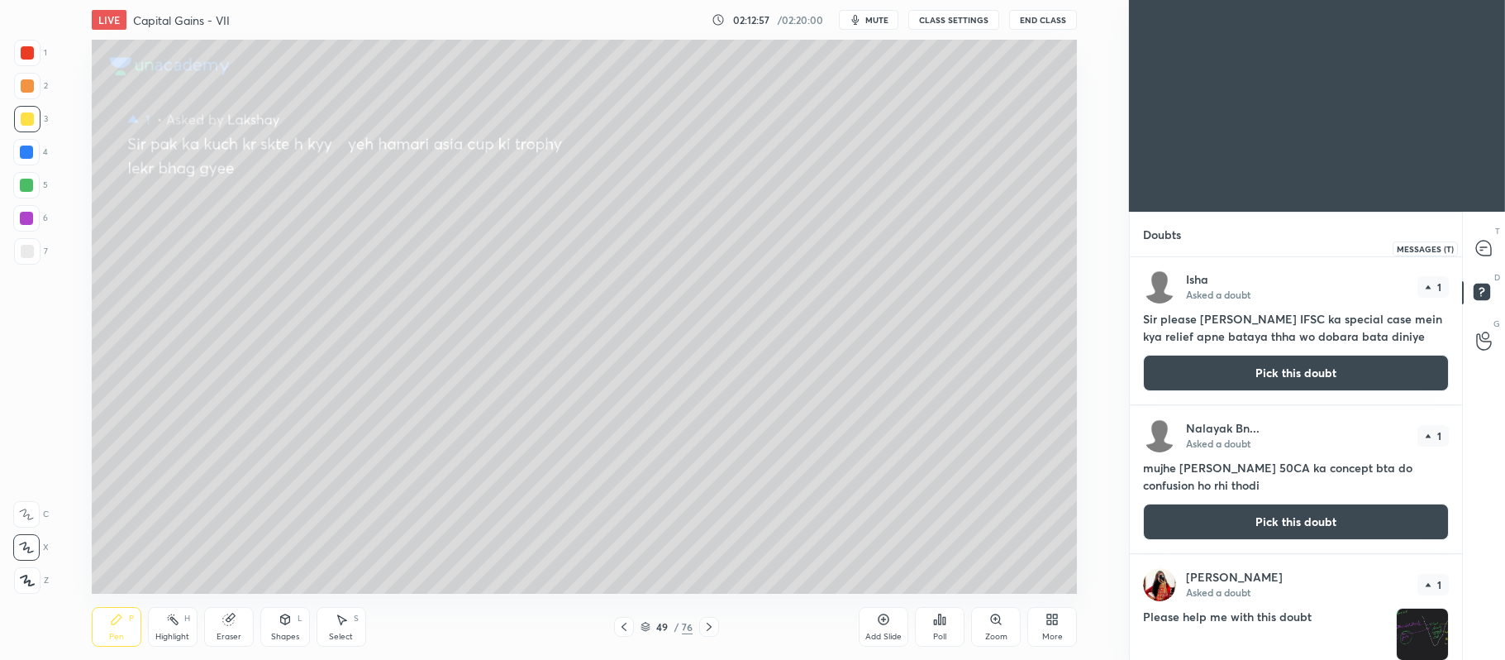
click at [1491, 240] on icon at bounding box center [1484, 248] width 17 height 17
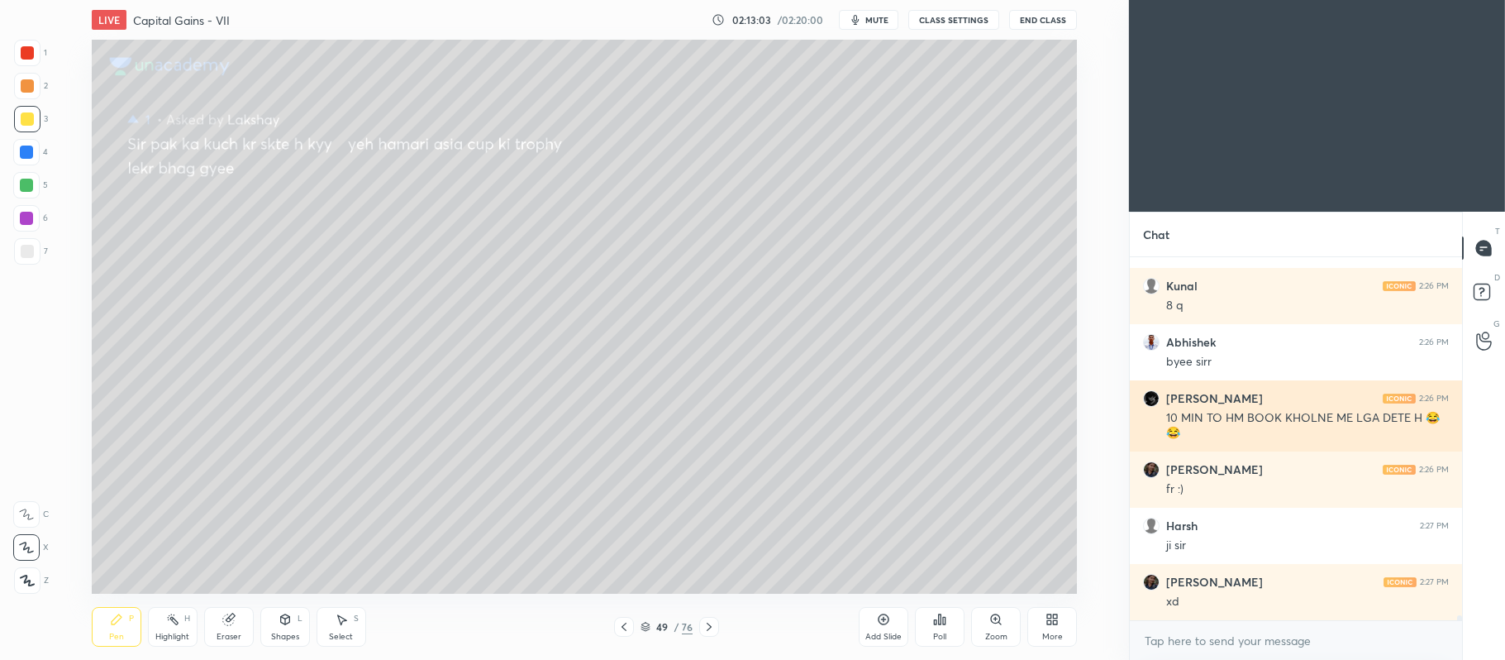
scroll to position [26617, 0]
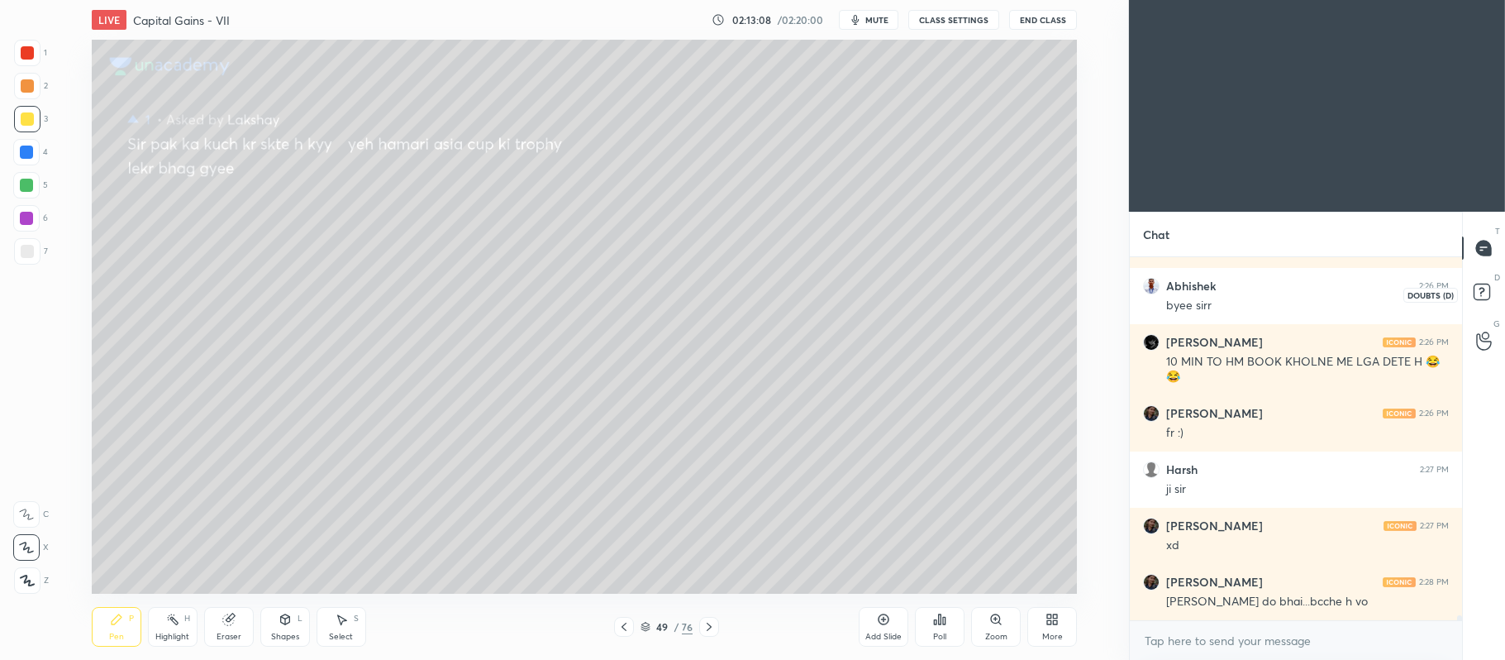
click at [1481, 288] on icon at bounding box center [1482, 291] width 6 height 7
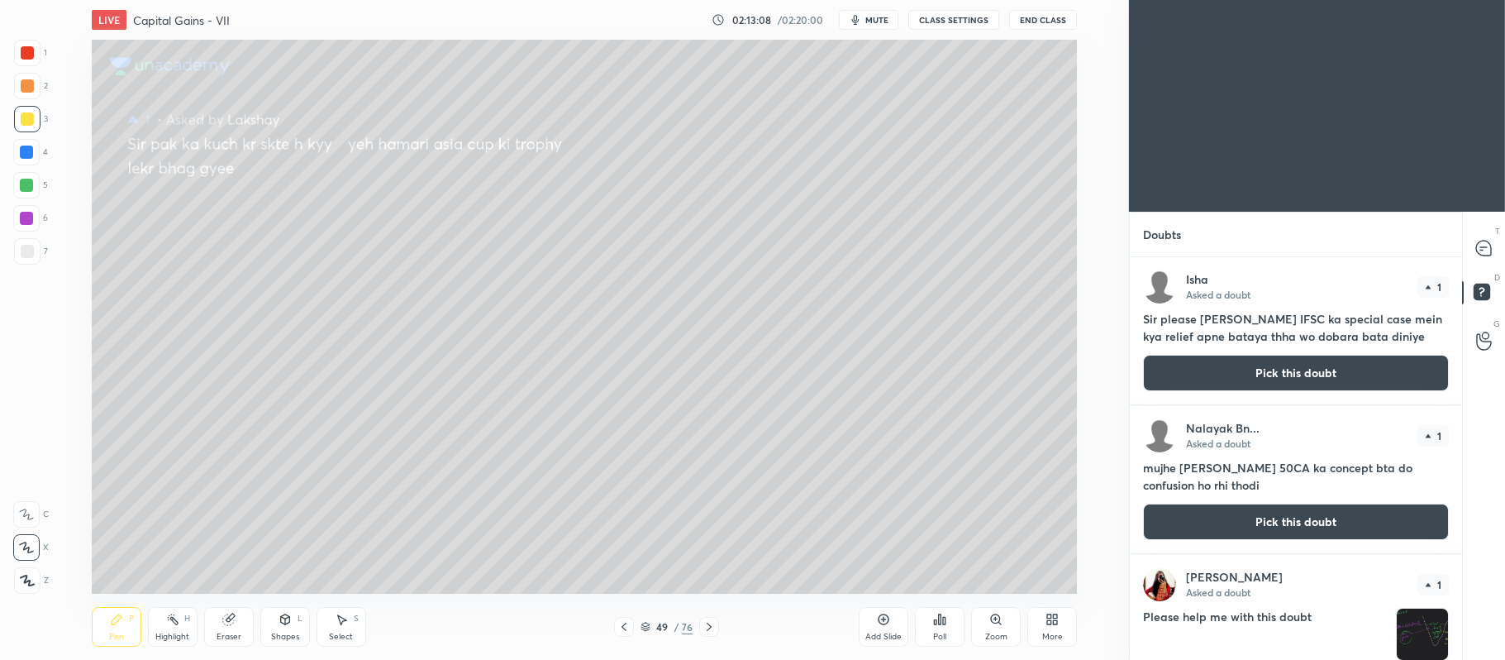
click at [1340, 375] on button "Pick this doubt" at bounding box center [1296, 373] width 306 height 36
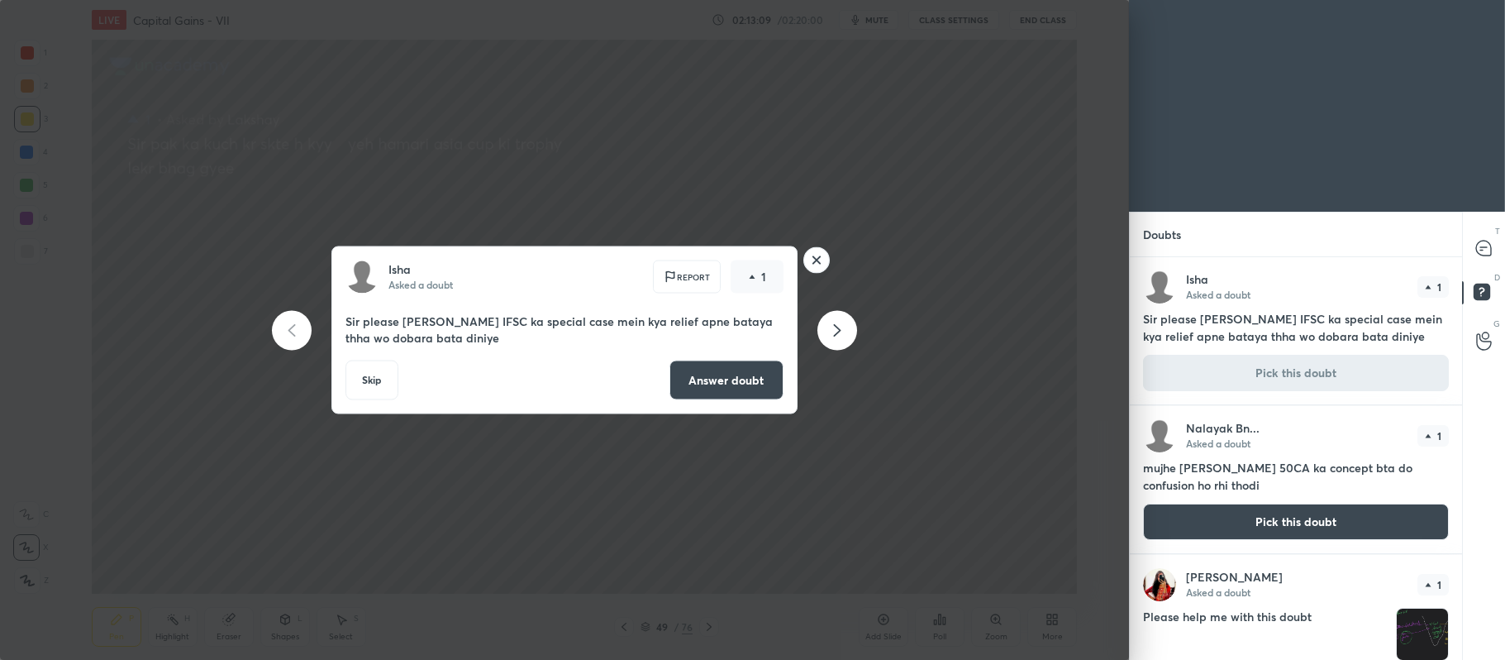
click at [761, 369] on button "Answer doubt" at bounding box center [727, 380] width 114 height 40
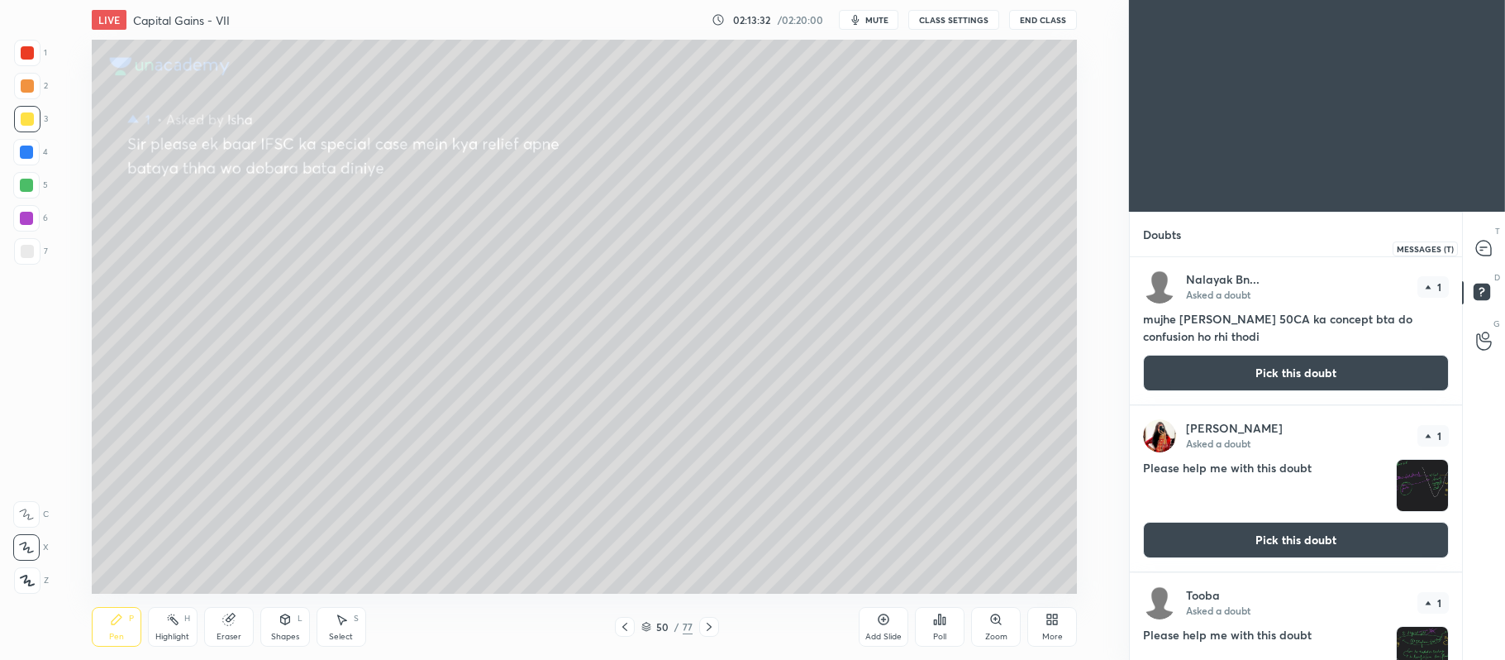
click at [1486, 243] on icon at bounding box center [1483, 248] width 15 height 15
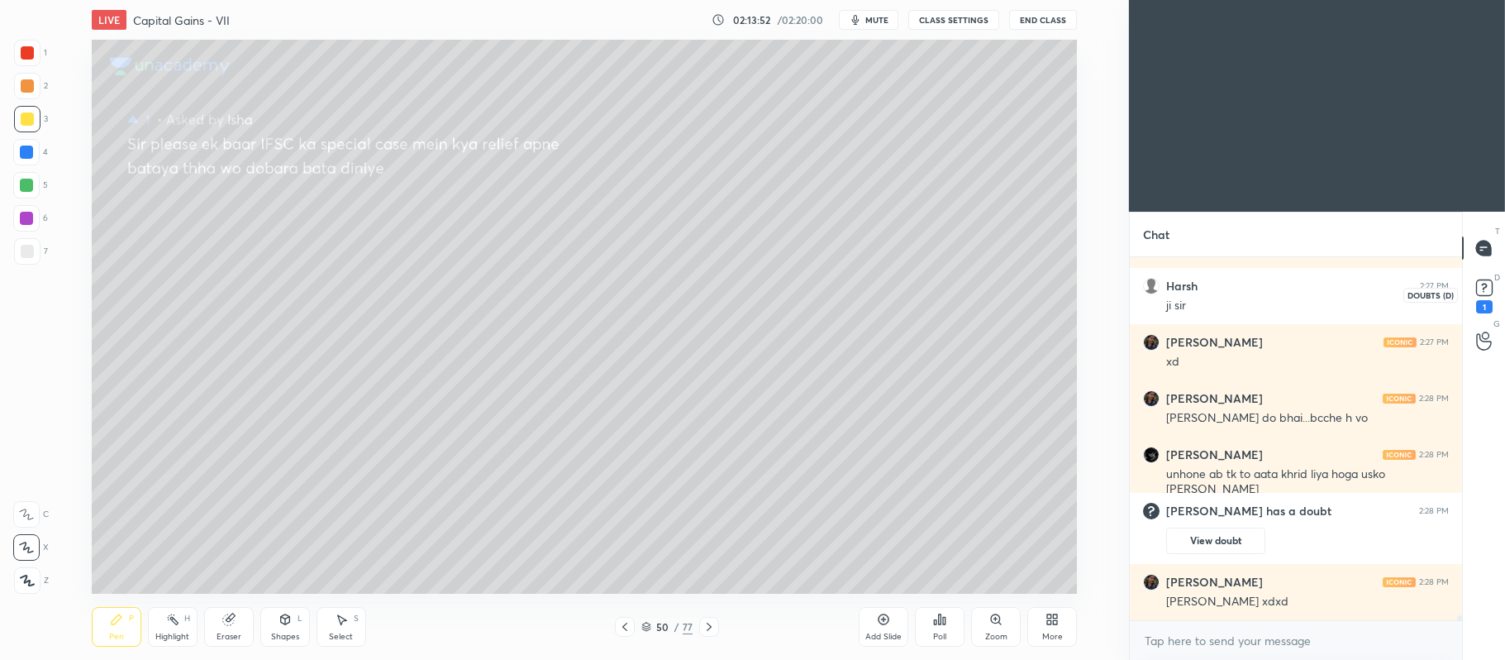
scroll to position [26462, 0]
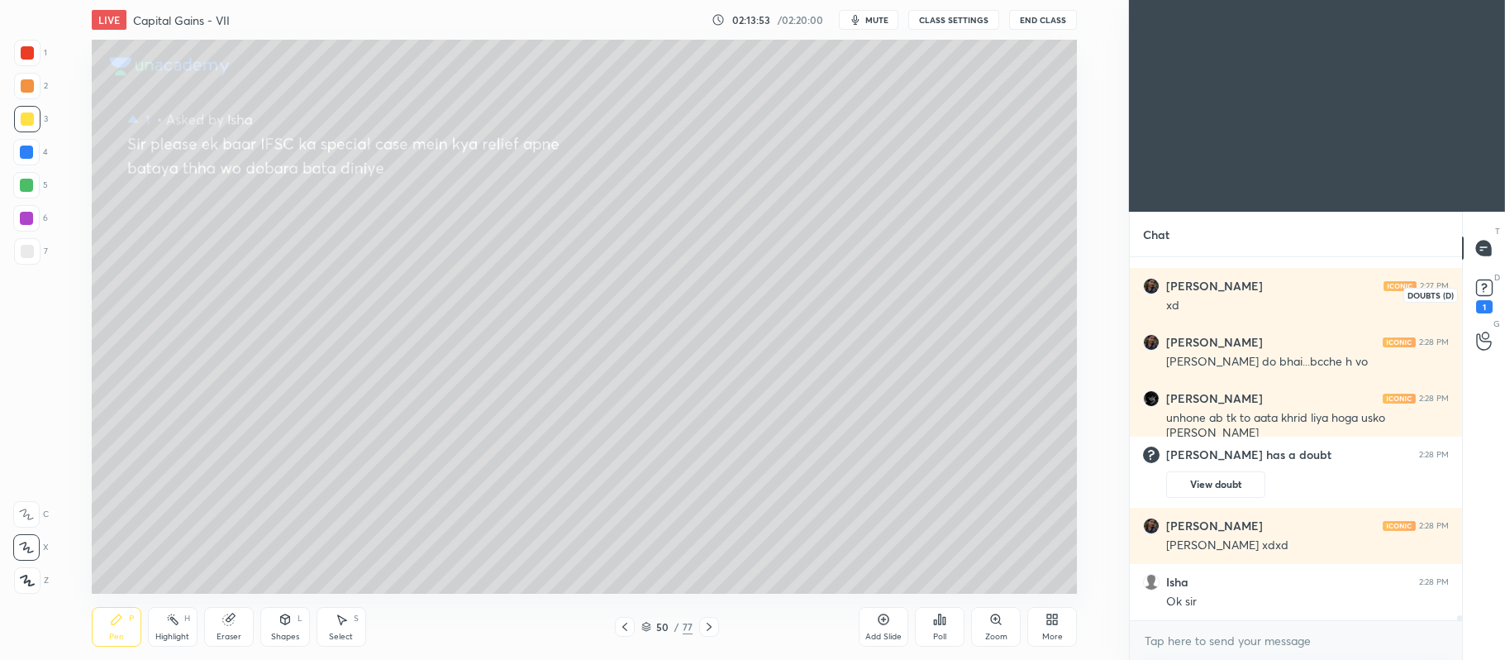
click at [1481, 286] on rect at bounding box center [1484, 288] width 16 height 16
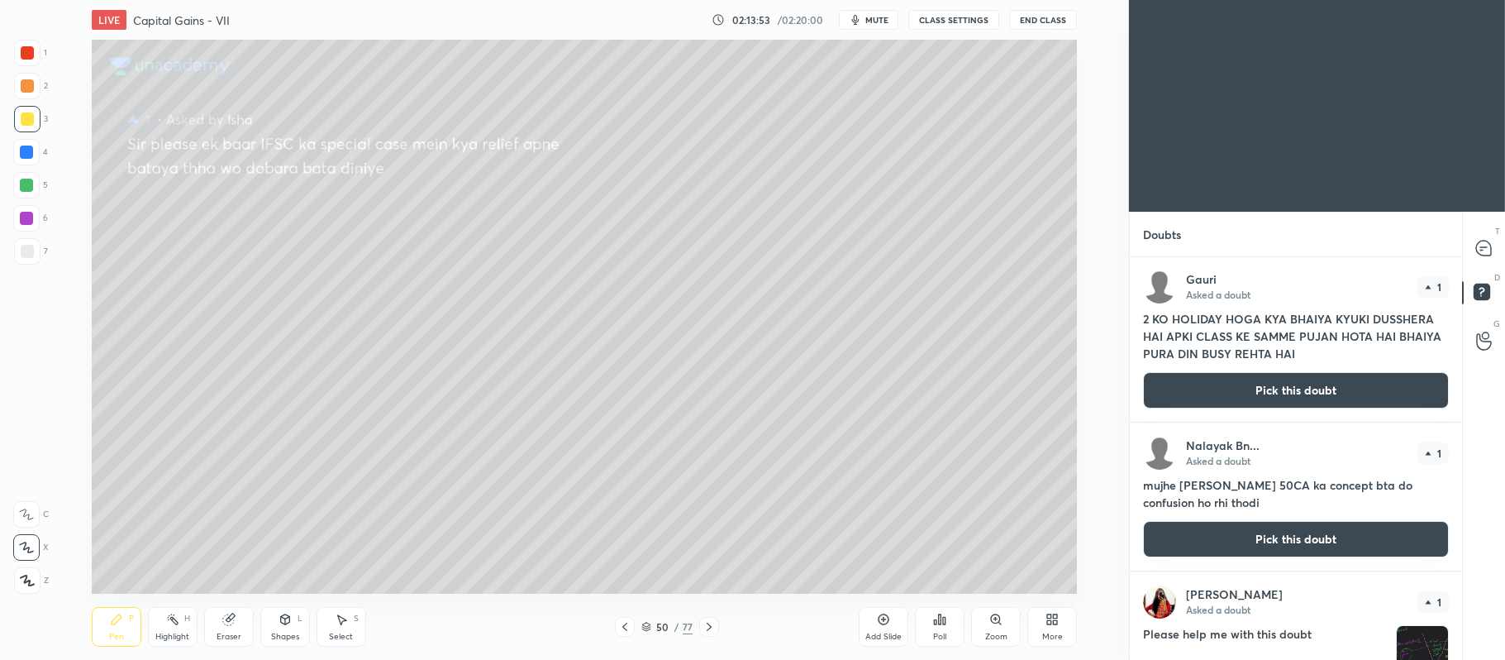
click at [1333, 380] on button "Pick this doubt" at bounding box center [1296, 390] width 306 height 36
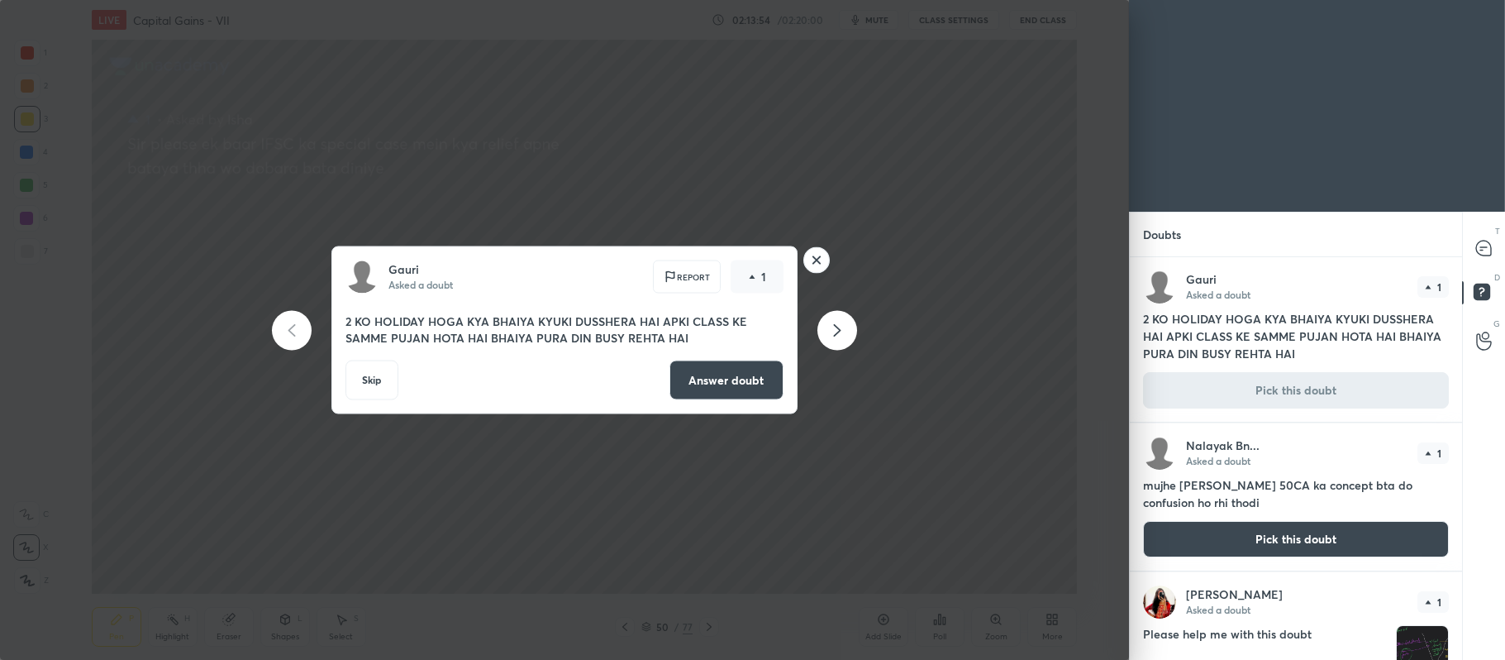
click at [706, 374] on button "Answer doubt" at bounding box center [727, 380] width 114 height 40
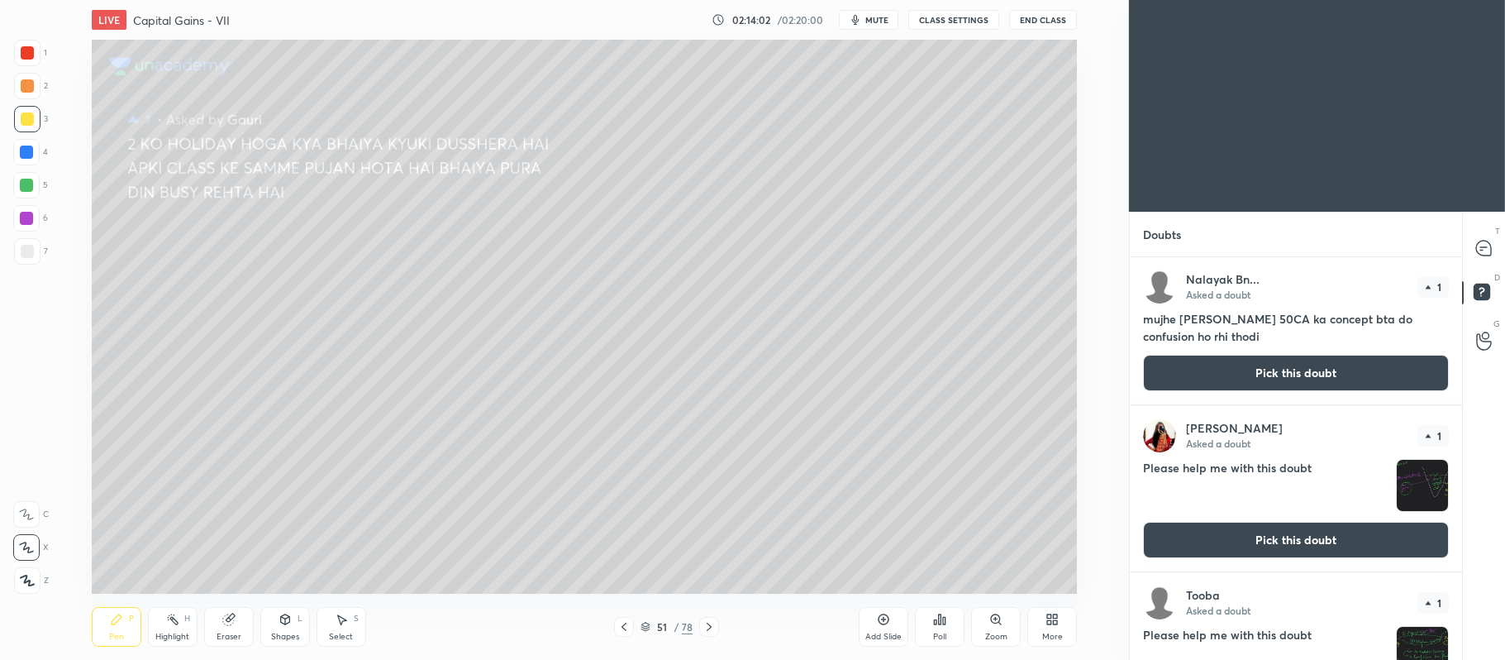
click at [1318, 362] on button "Pick this doubt" at bounding box center [1296, 373] width 306 height 36
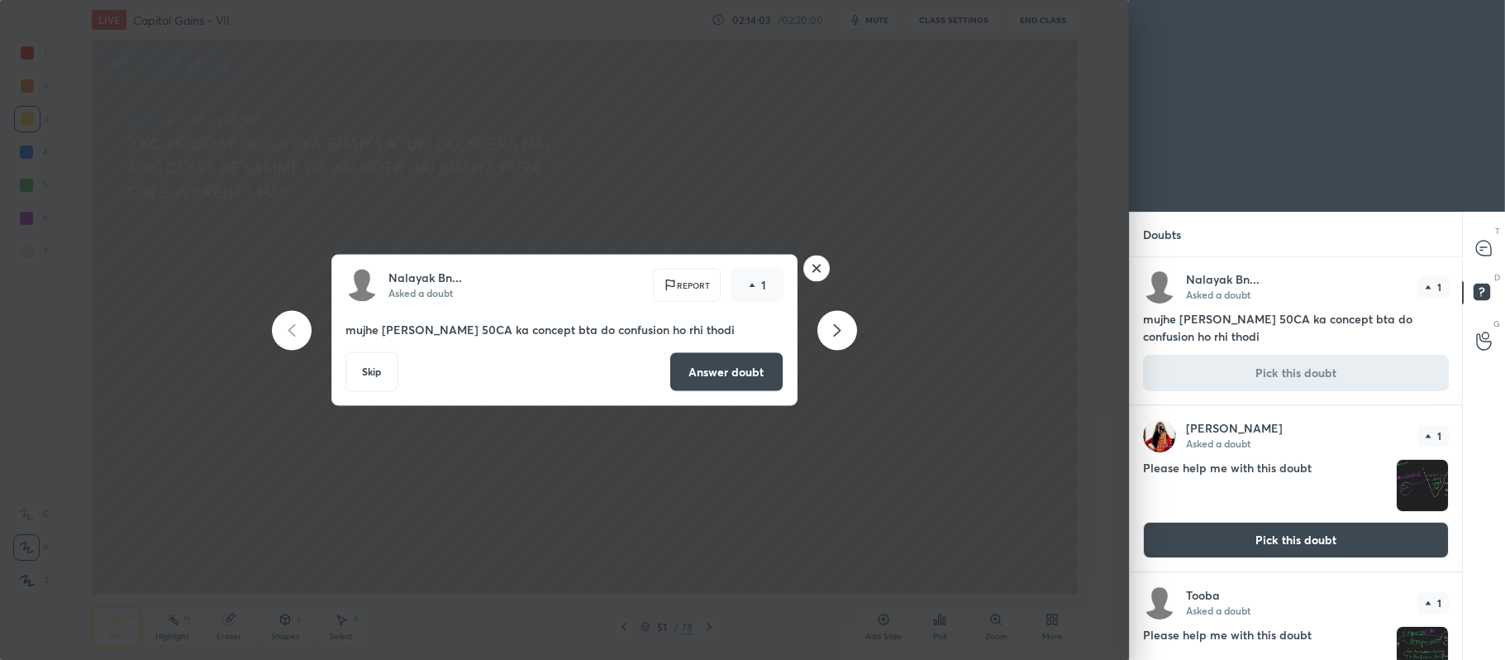
click at [735, 361] on button "Answer doubt" at bounding box center [727, 372] width 114 height 40
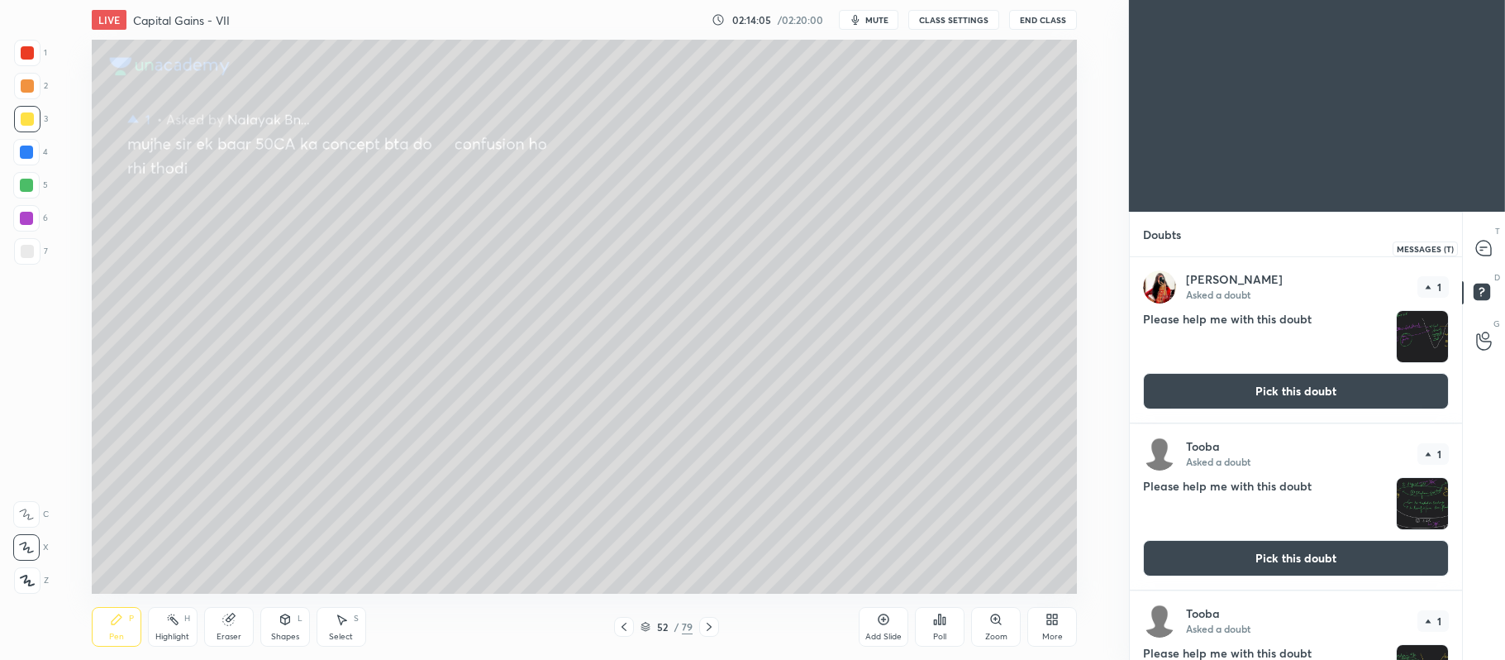
click at [1488, 250] on icon at bounding box center [1483, 248] width 15 height 15
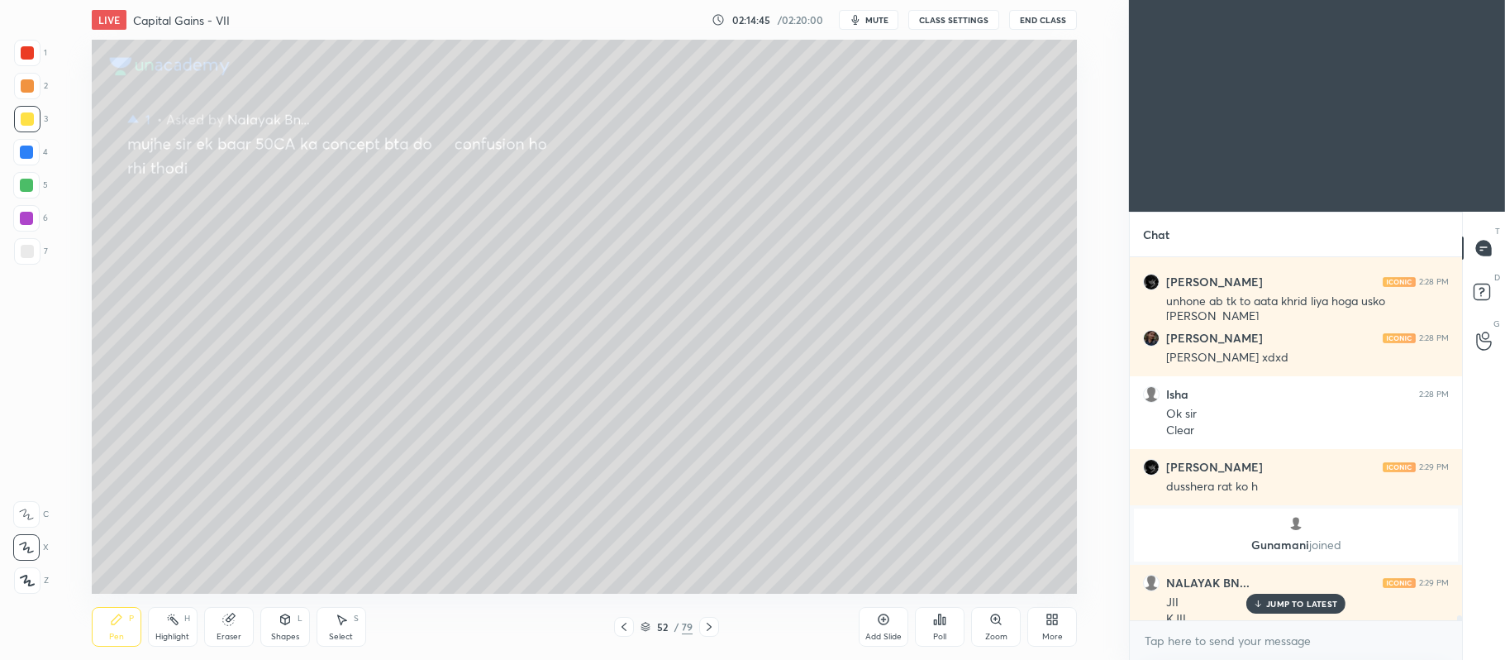
scroll to position [26836, 0]
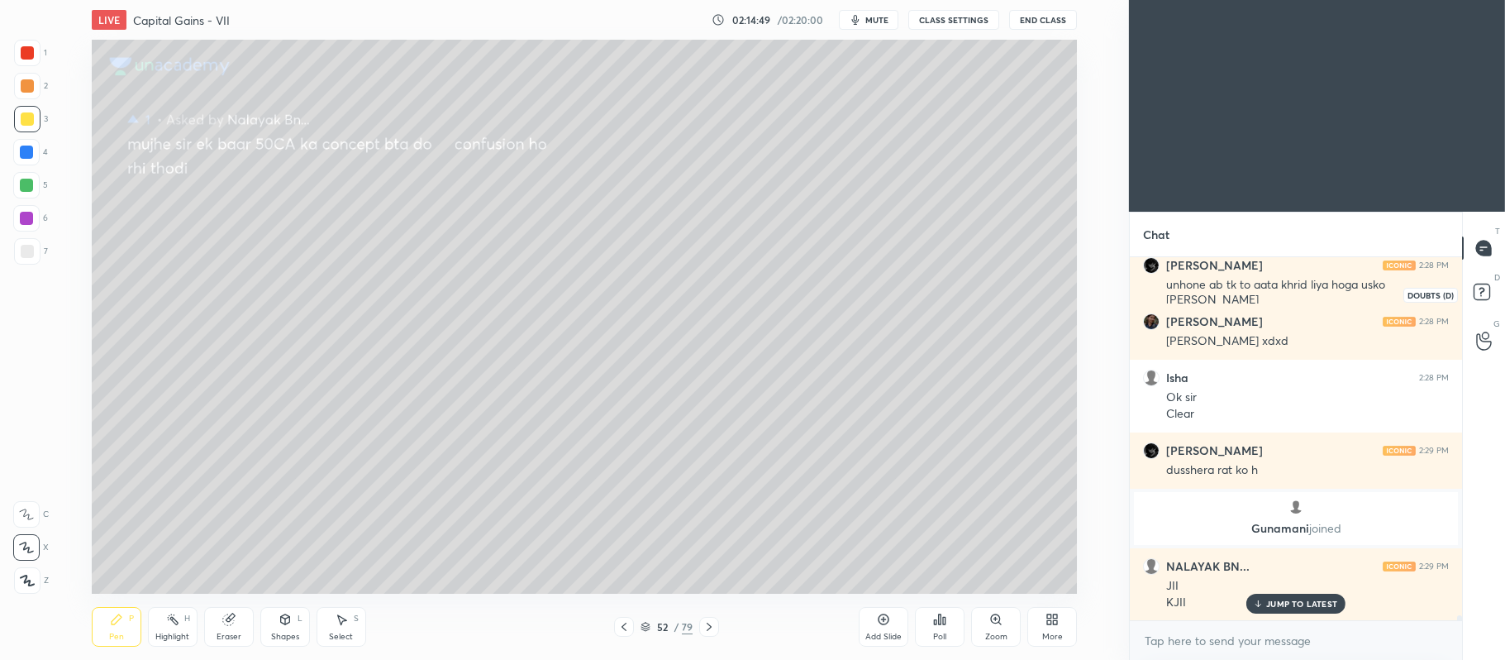
click at [1481, 298] on rect at bounding box center [1482, 292] width 16 height 16
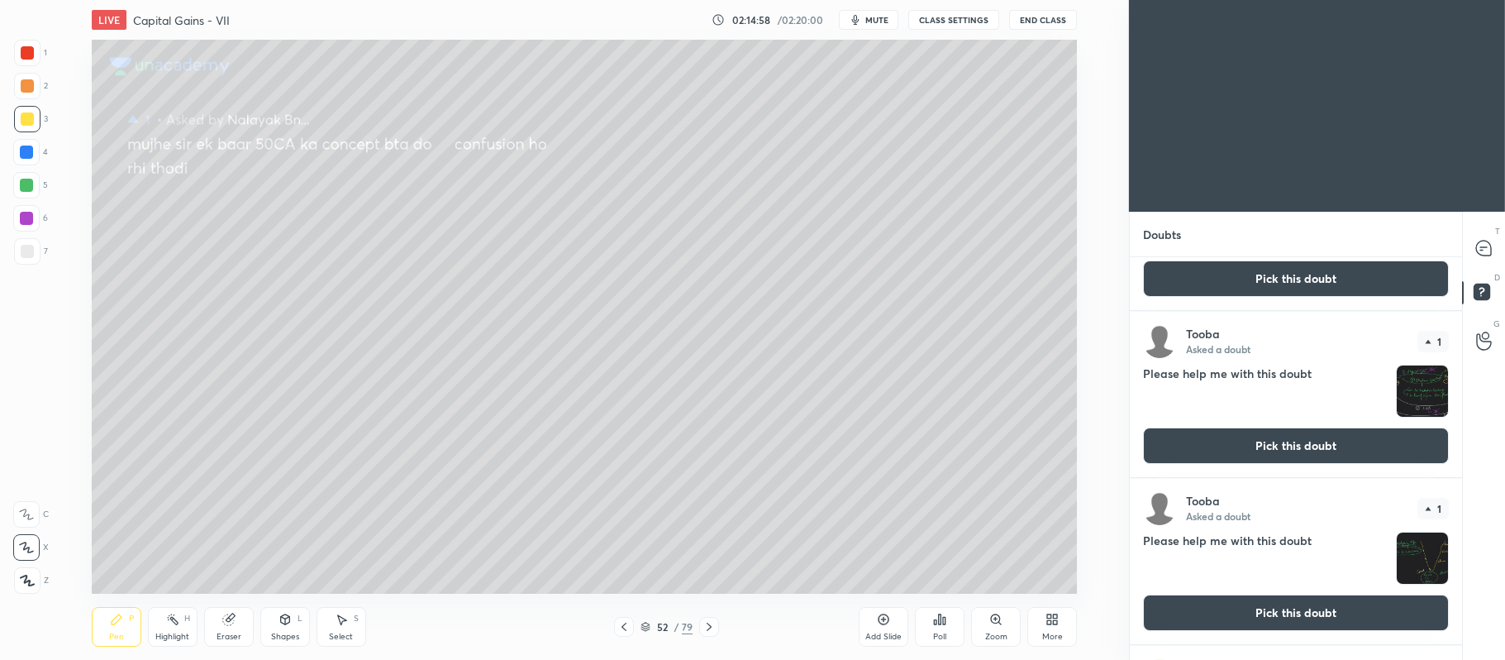
scroll to position [0, 0]
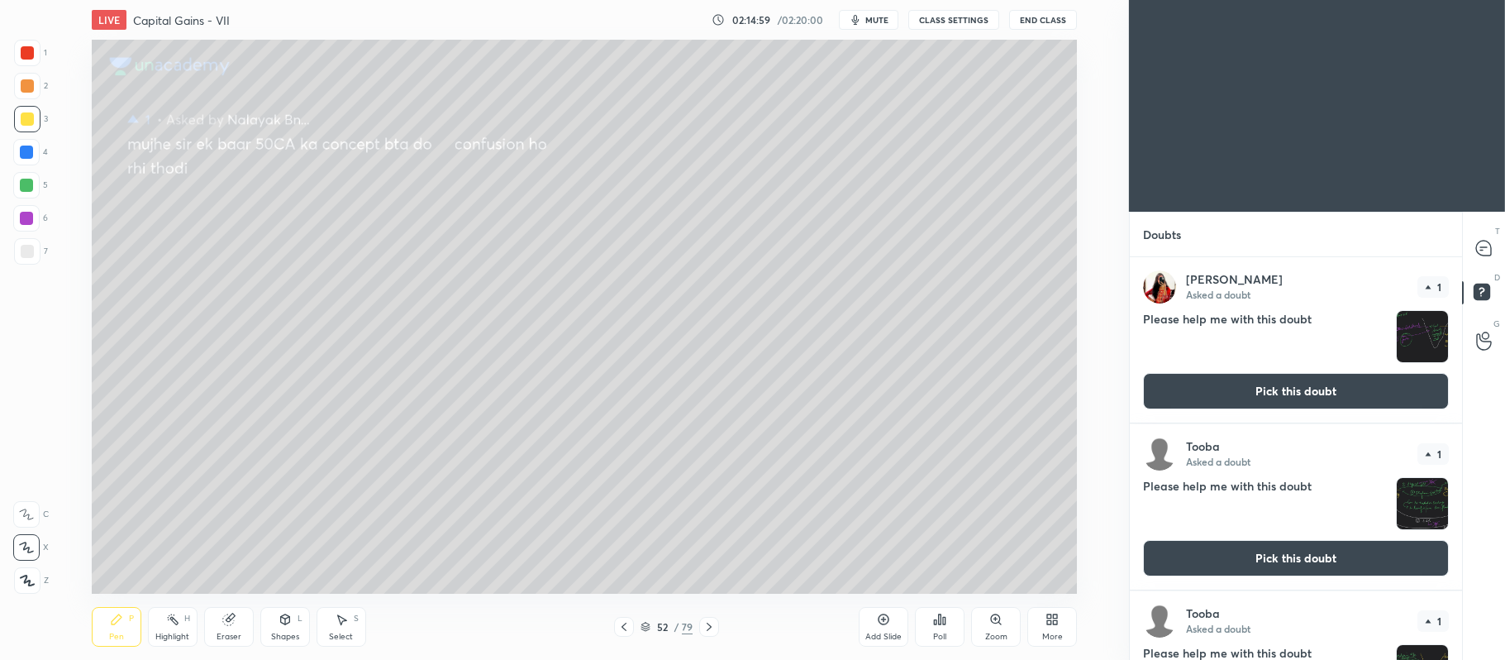
click at [1490, 245] on icon at bounding box center [1483, 248] width 15 height 15
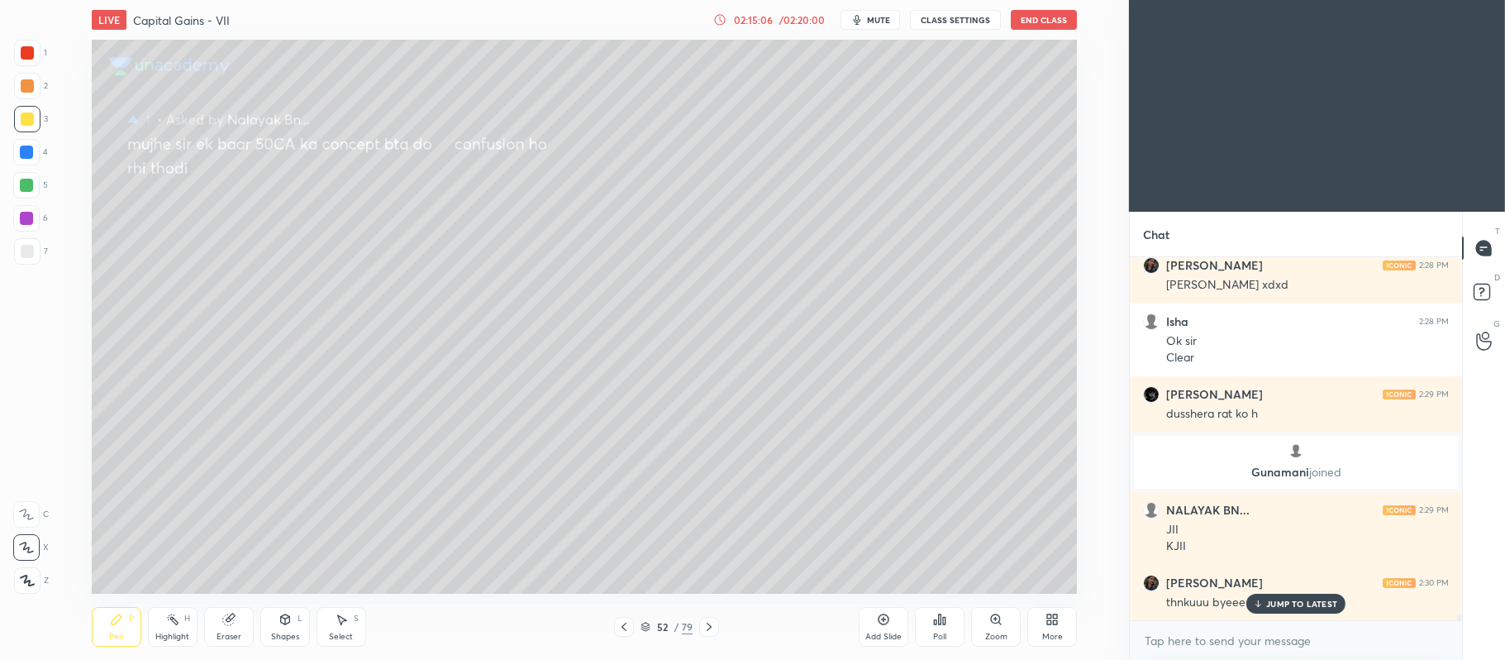
scroll to position [26949, 0]
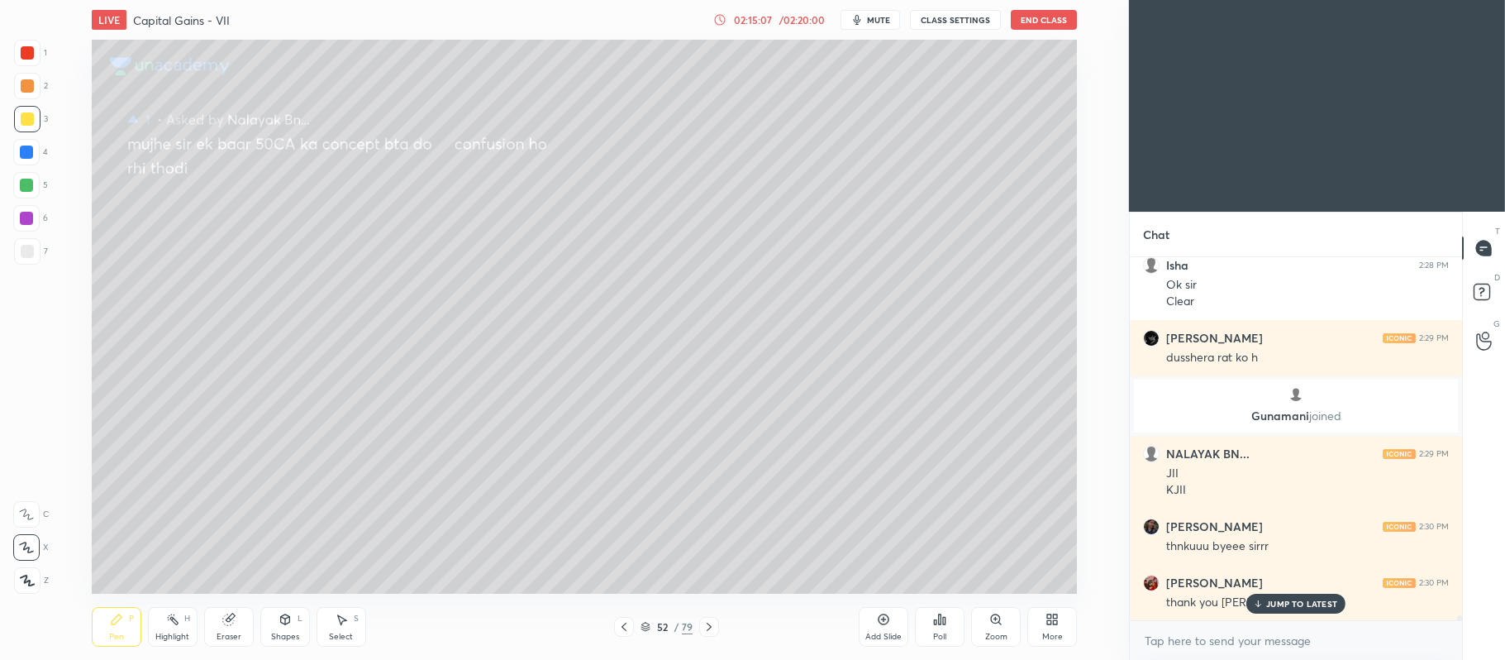
click at [1042, 17] on button "End Class" at bounding box center [1044, 20] width 66 height 20
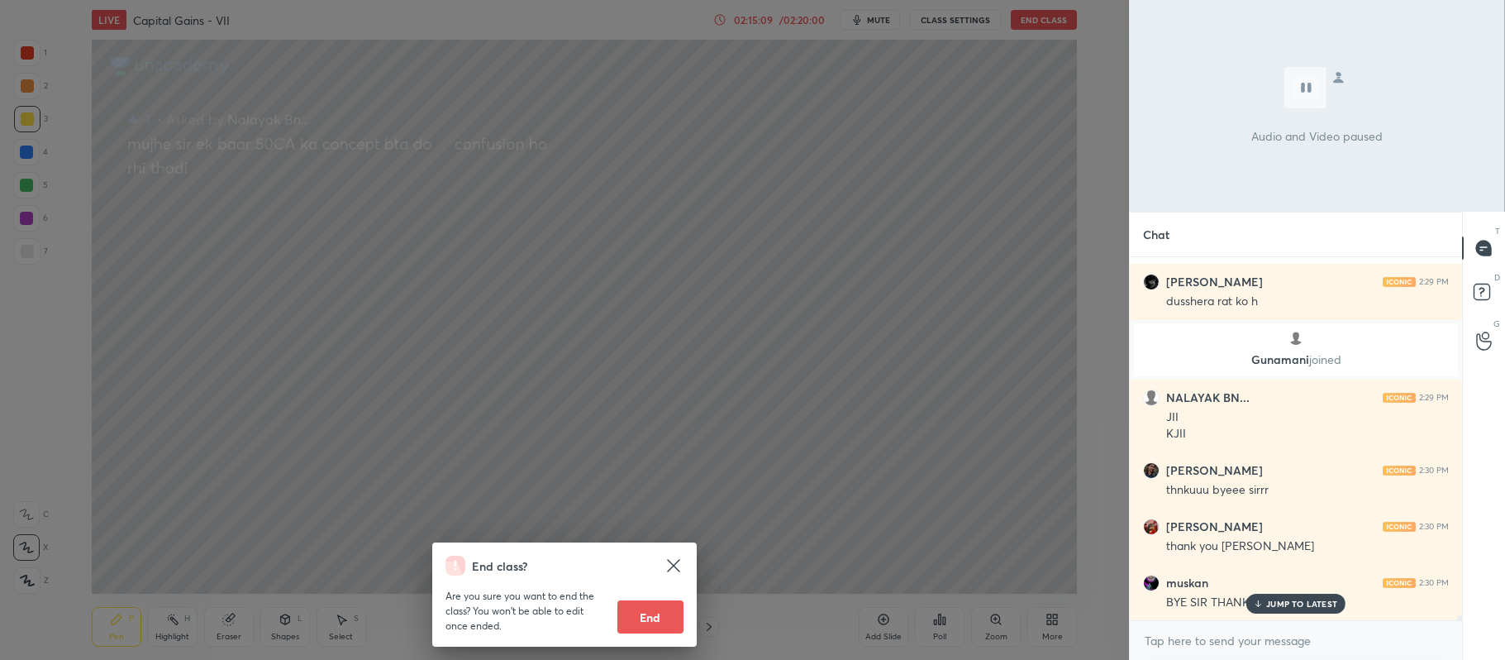
click at [648, 613] on button "End" at bounding box center [651, 616] width 66 height 33
type textarea "x"
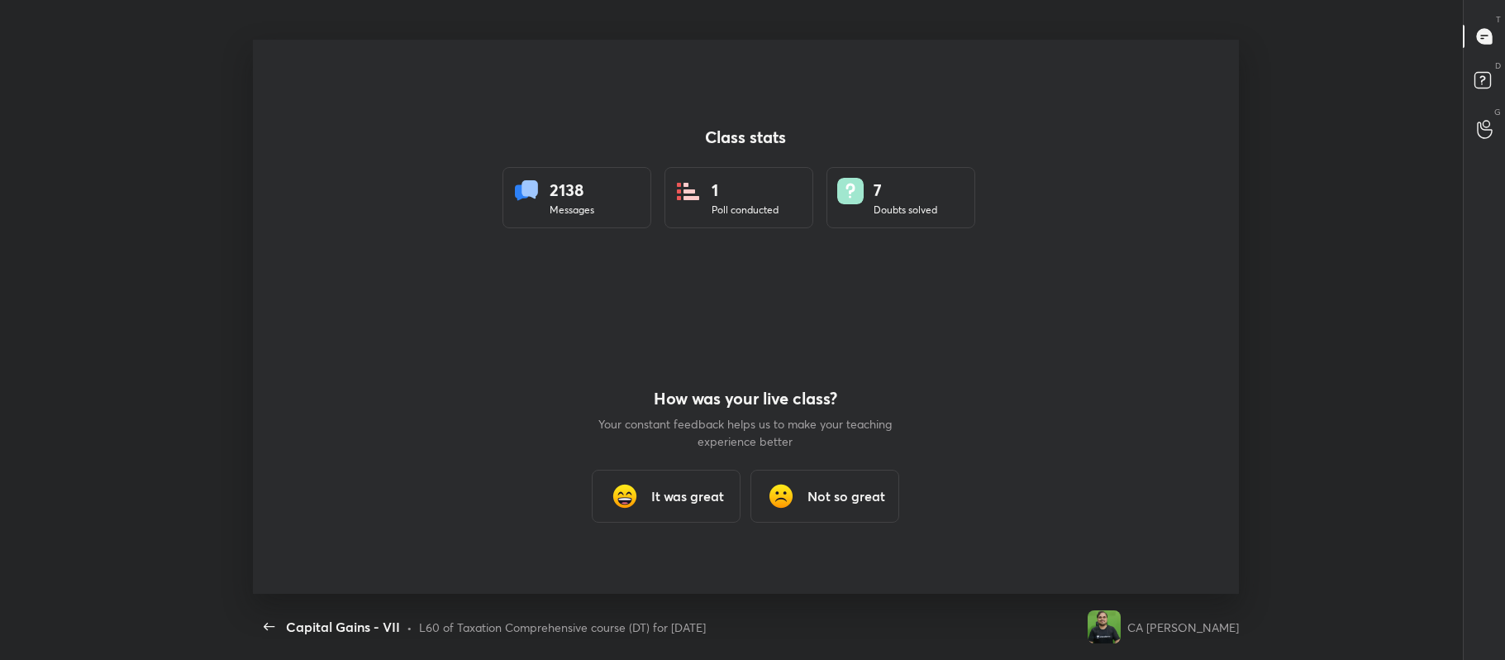
scroll to position [82115, 81218]
click at [683, 501] on h3 "It was great" at bounding box center [687, 496] width 73 height 20
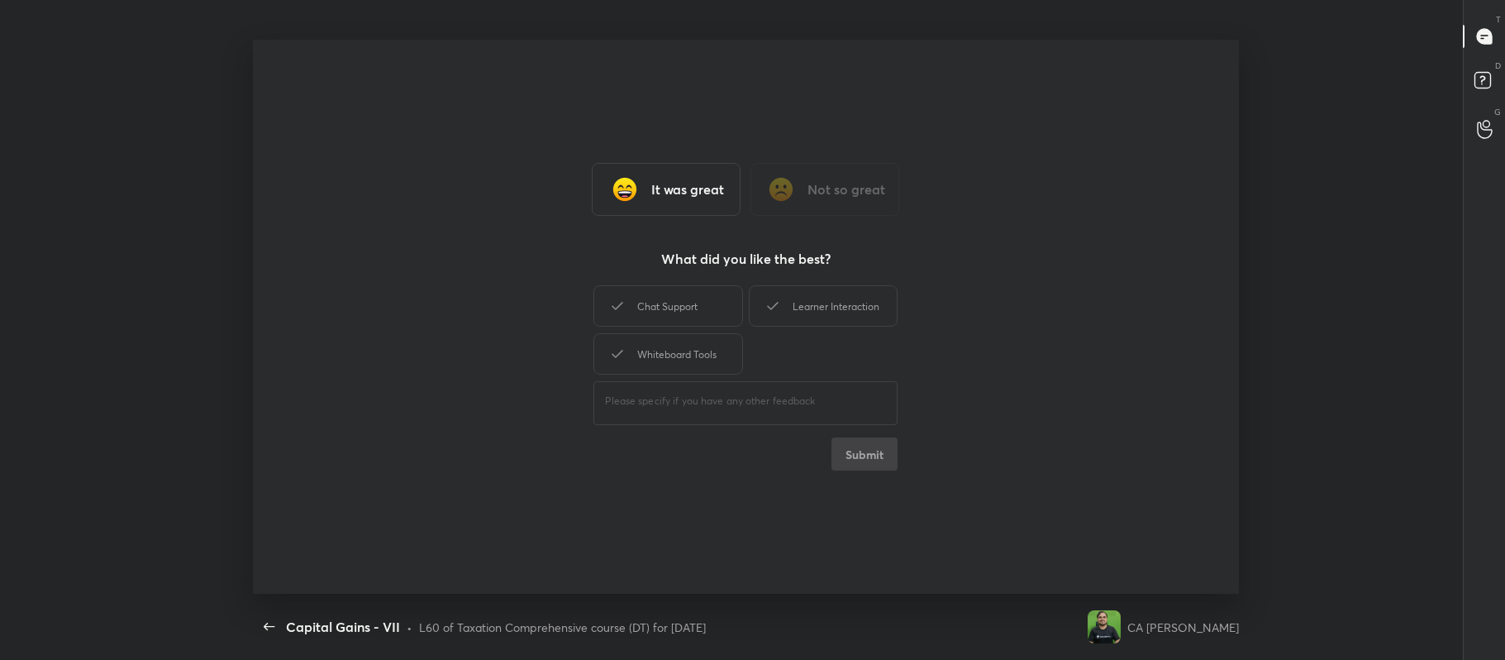
click at [665, 312] on div "Chat Support" at bounding box center [668, 305] width 149 height 41
click at [814, 306] on div "Learner Interaction" at bounding box center [823, 305] width 149 height 41
click at [708, 347] on div "Whiteboard Tools" at bounding box center [668, 353] width 149 height 41
click at [860, 450] on button "Submit" at bounding box center [865, 453] width 66 height 33
